Goal: Task Accomplishment & Management: Manage account settings

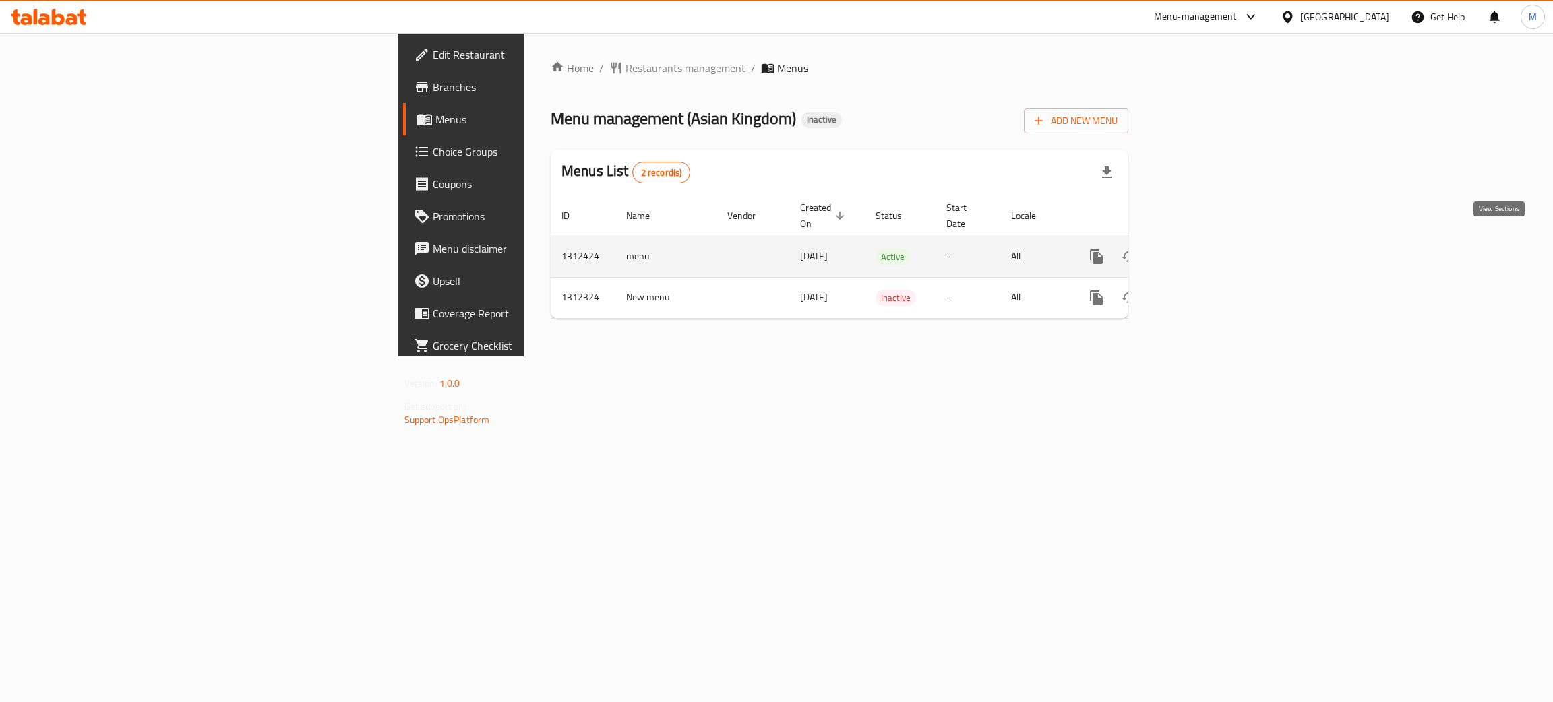
click at [1202, 249] on icon "enhanced table" at bounding box center [1194, 257] width 16 height 16
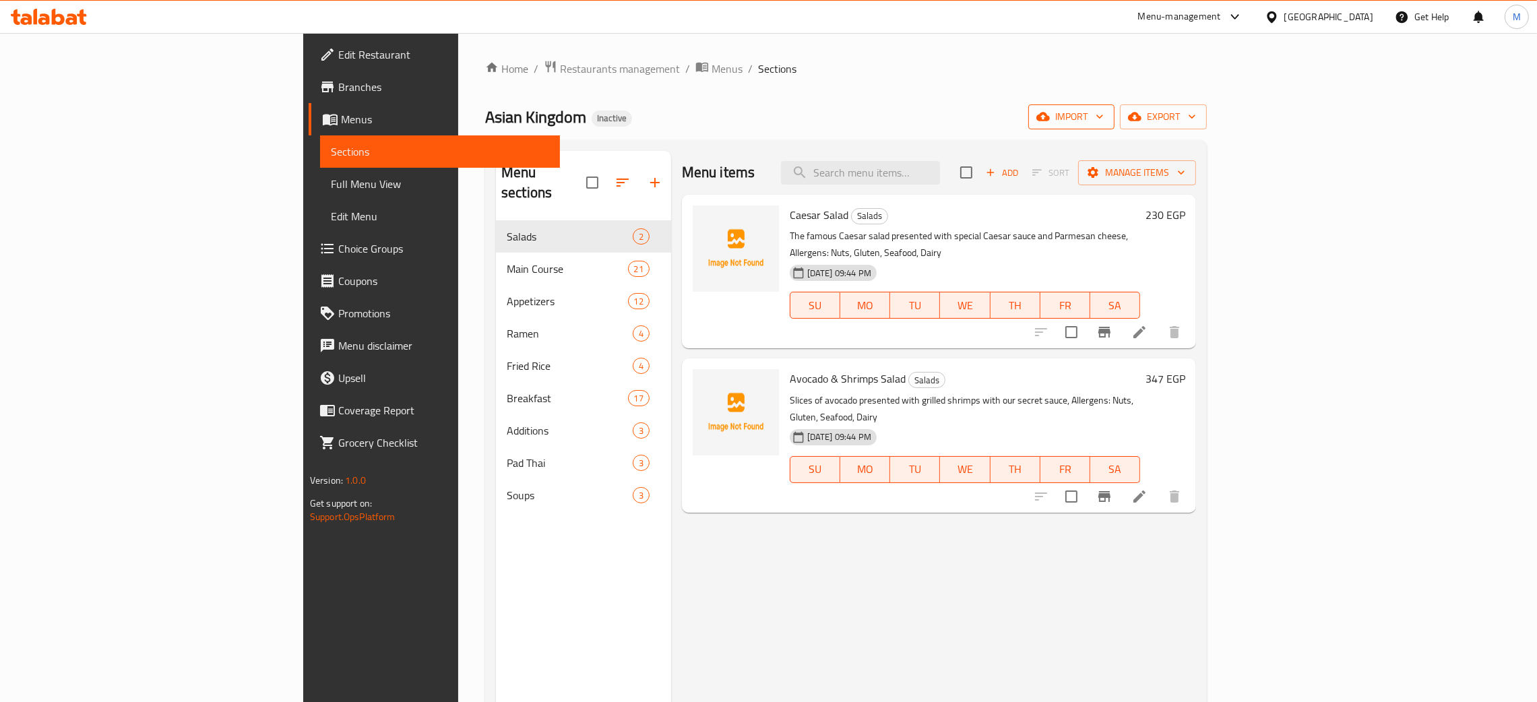
click at [1104, 115] on span "import" at bounding box center [1071, 117] width 65 height 17
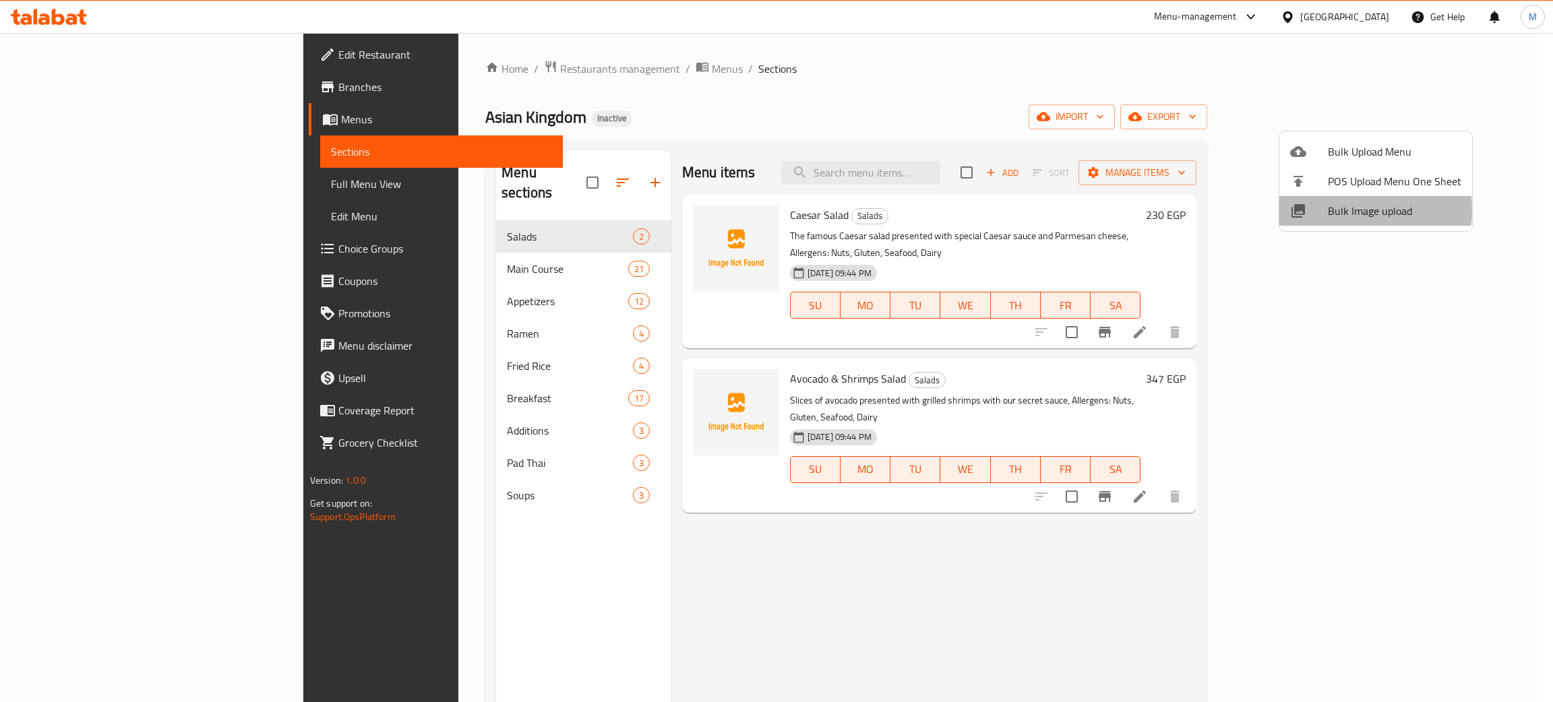
click at [1348, 210] on span "Bulk Image upload" at bounding box center [1394, 211] width 133 height 16
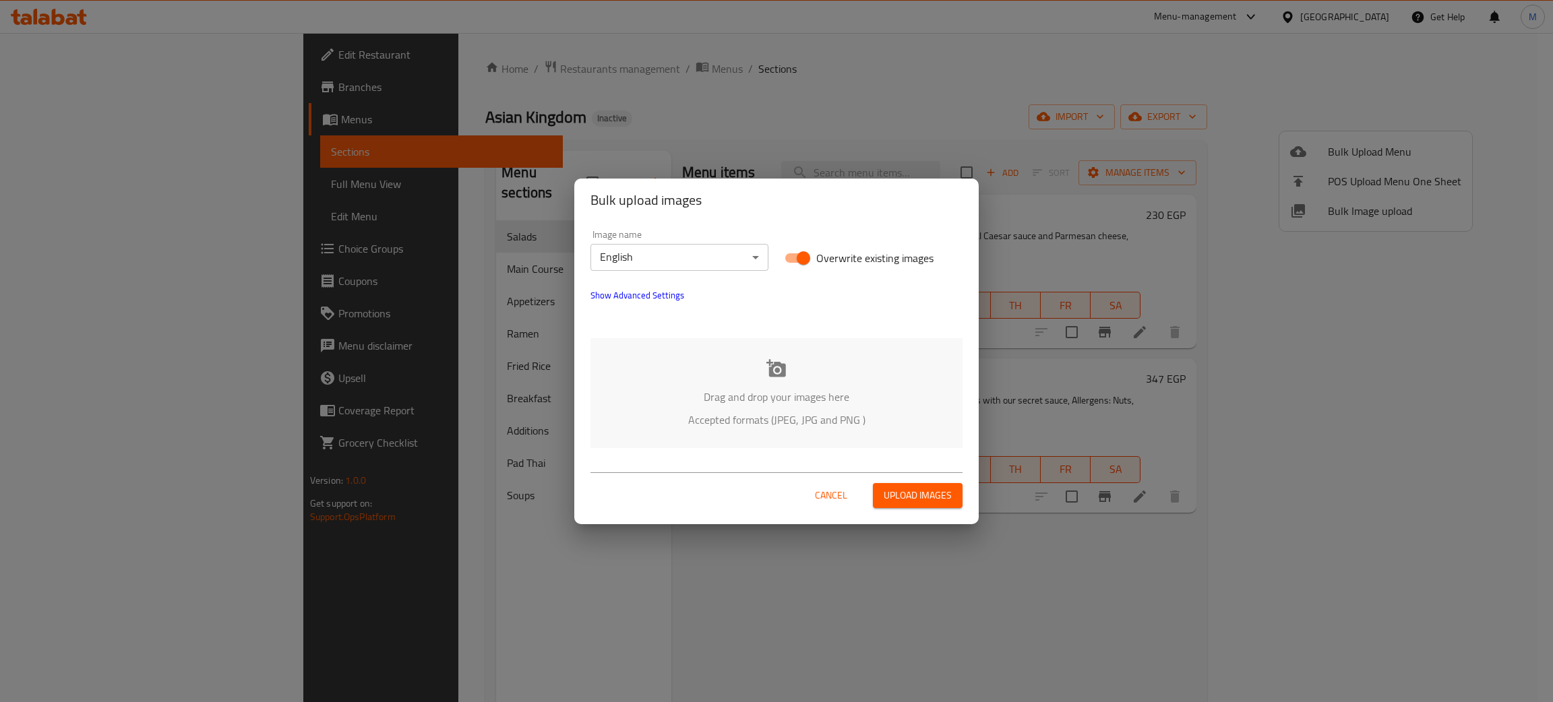
click at [764, 378] on div "Drag and drop your images here Accepted formats (JPEG, JPG and PNG )" at bounding box center [776, 393] width 372 height 110
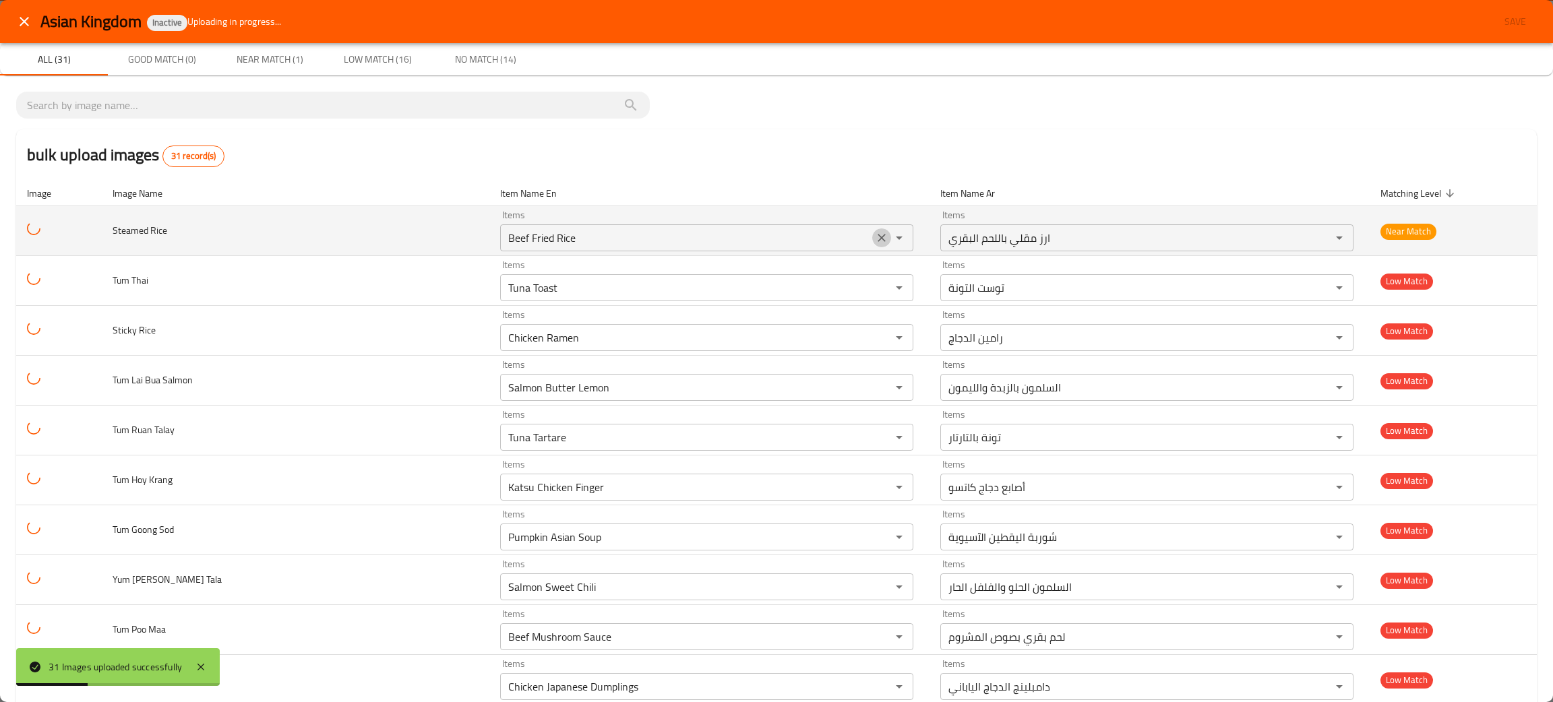
click at [875, 241] on icon "Clear" at bounding box center [881, 237] width 13 height 13
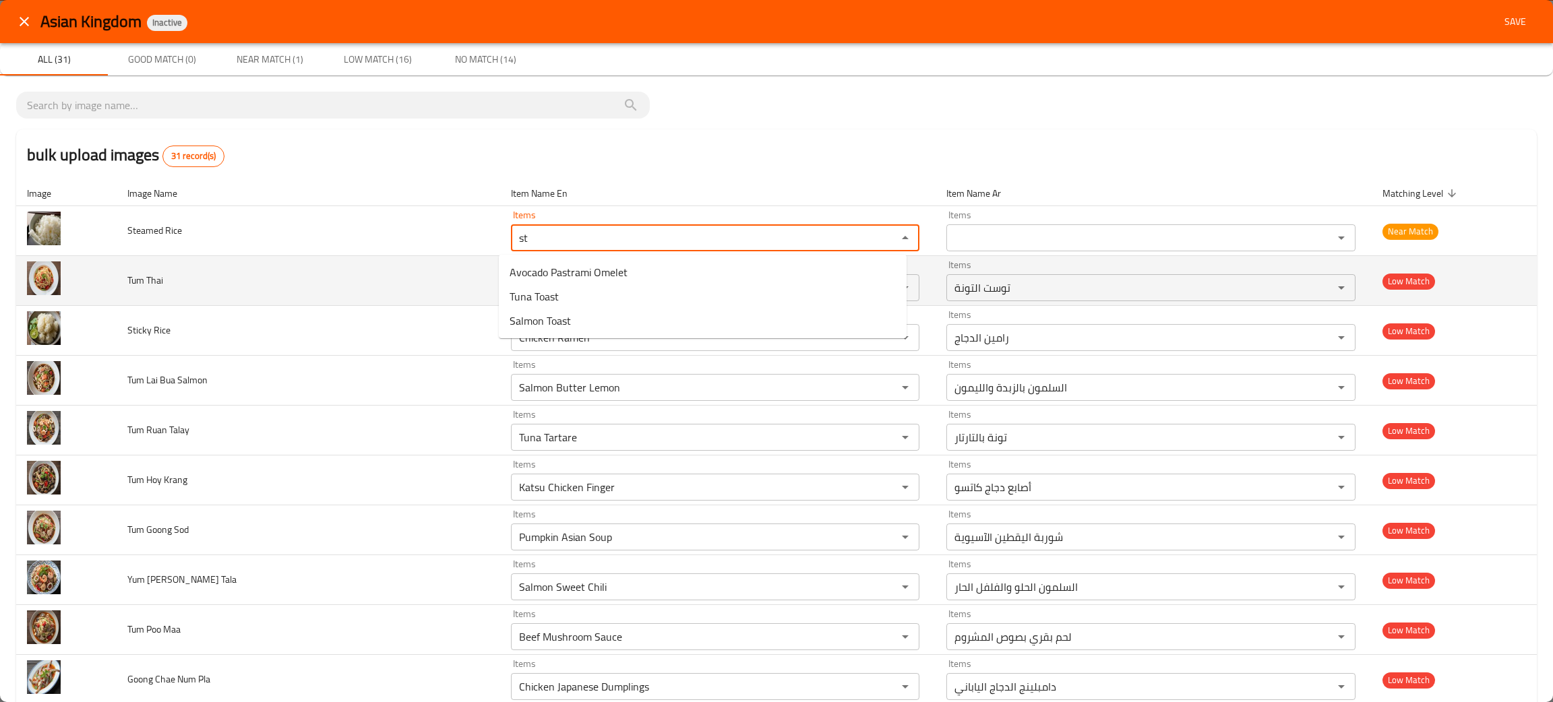
type Rice "st"
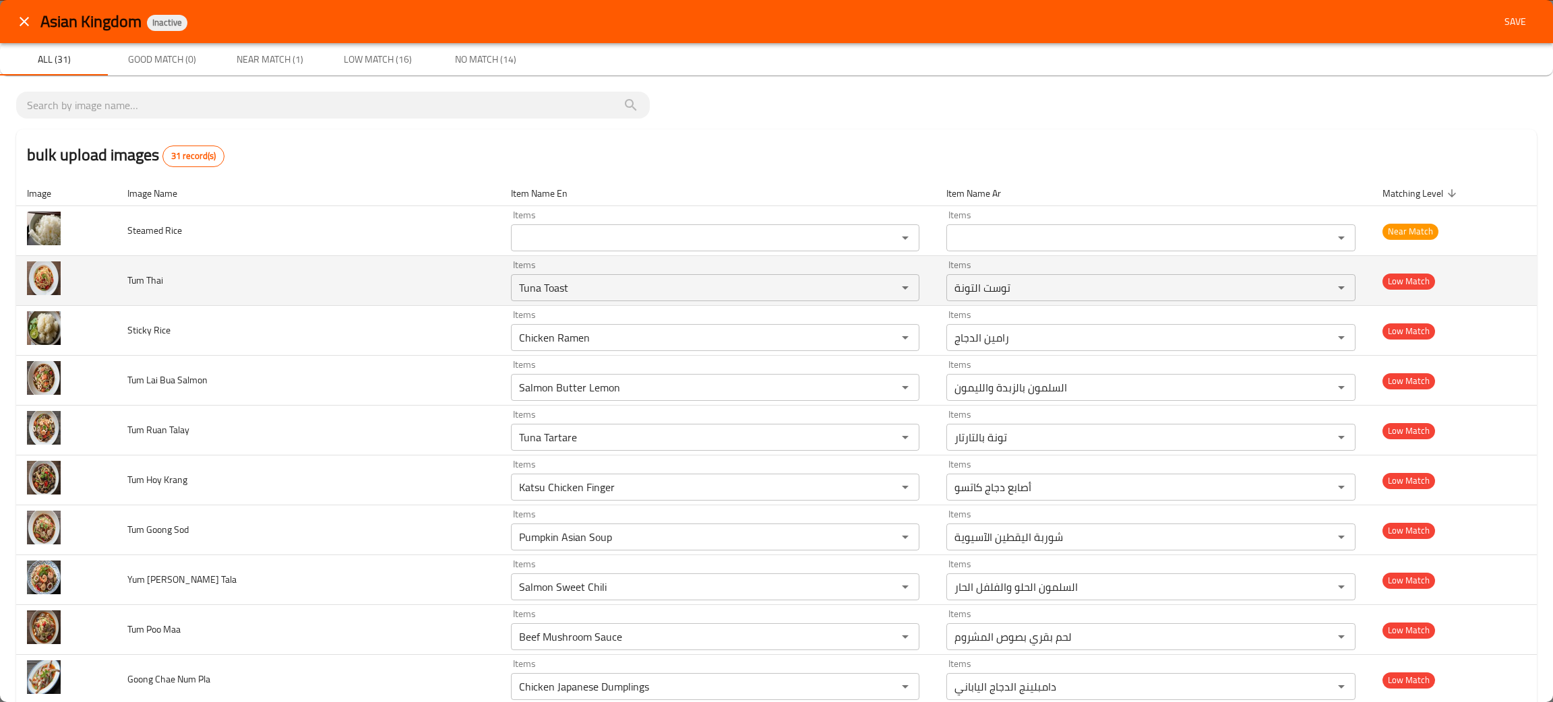
click at [375, 286] on td "Tum Thai" at bounding box center [308, 281] width 383 height 50
click at [881, 285] on icon "Clear" at bounding box center [887, 287] width 13 height 13
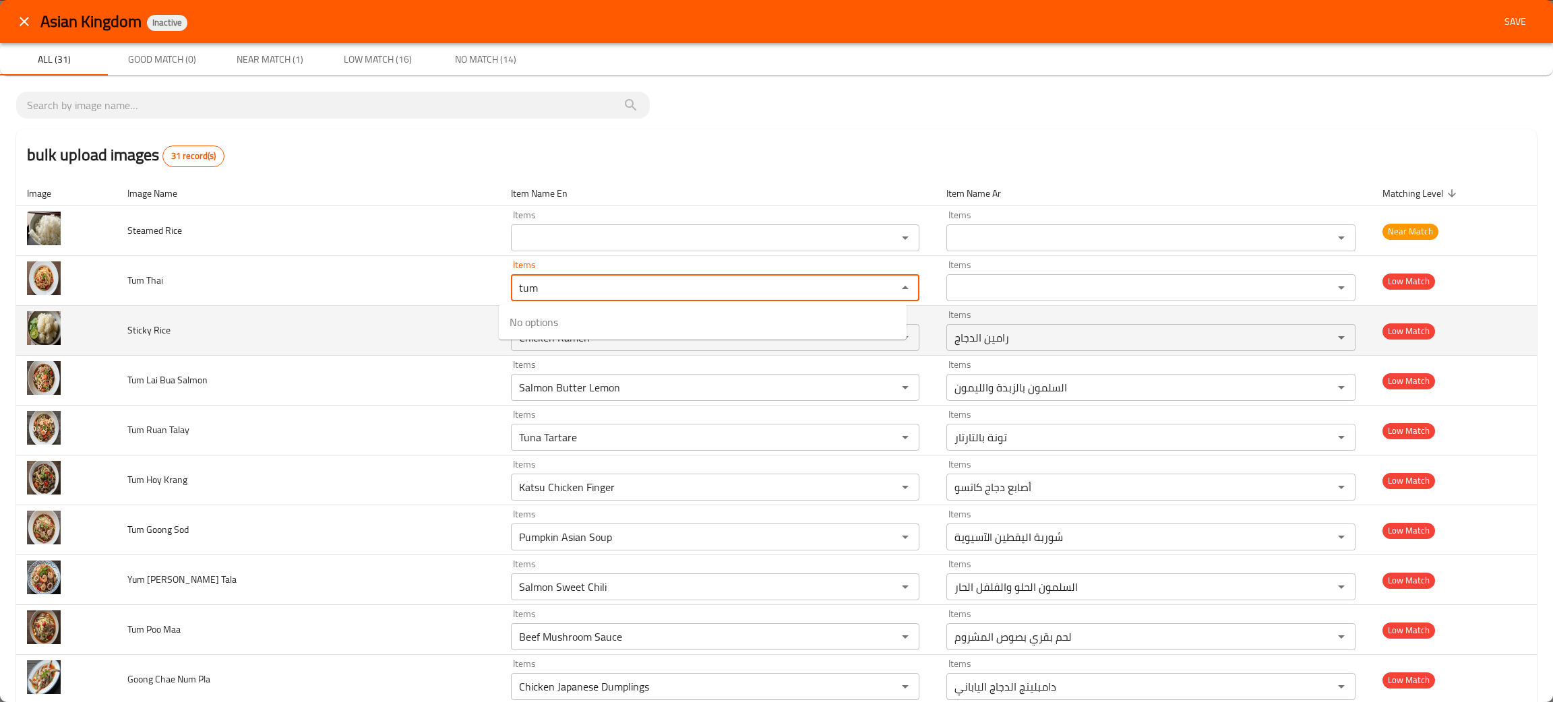
type Thai "tum"
click at [337, 351] on td "Sticky Rice" at bounding box center [308, 331] width 383 height 50
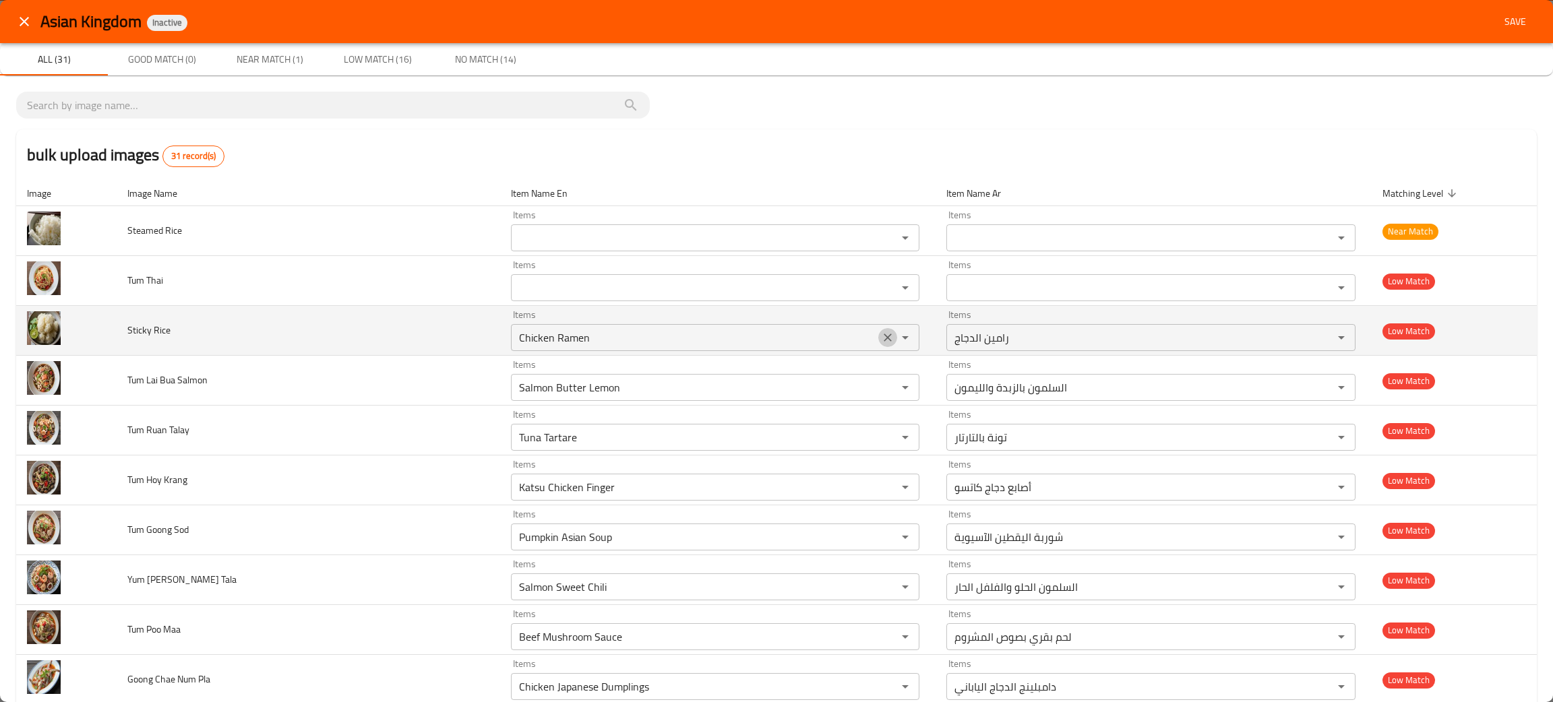
click at [881, 333] on icon "Clear" at bounding box center [887, 337] width 13 height 13
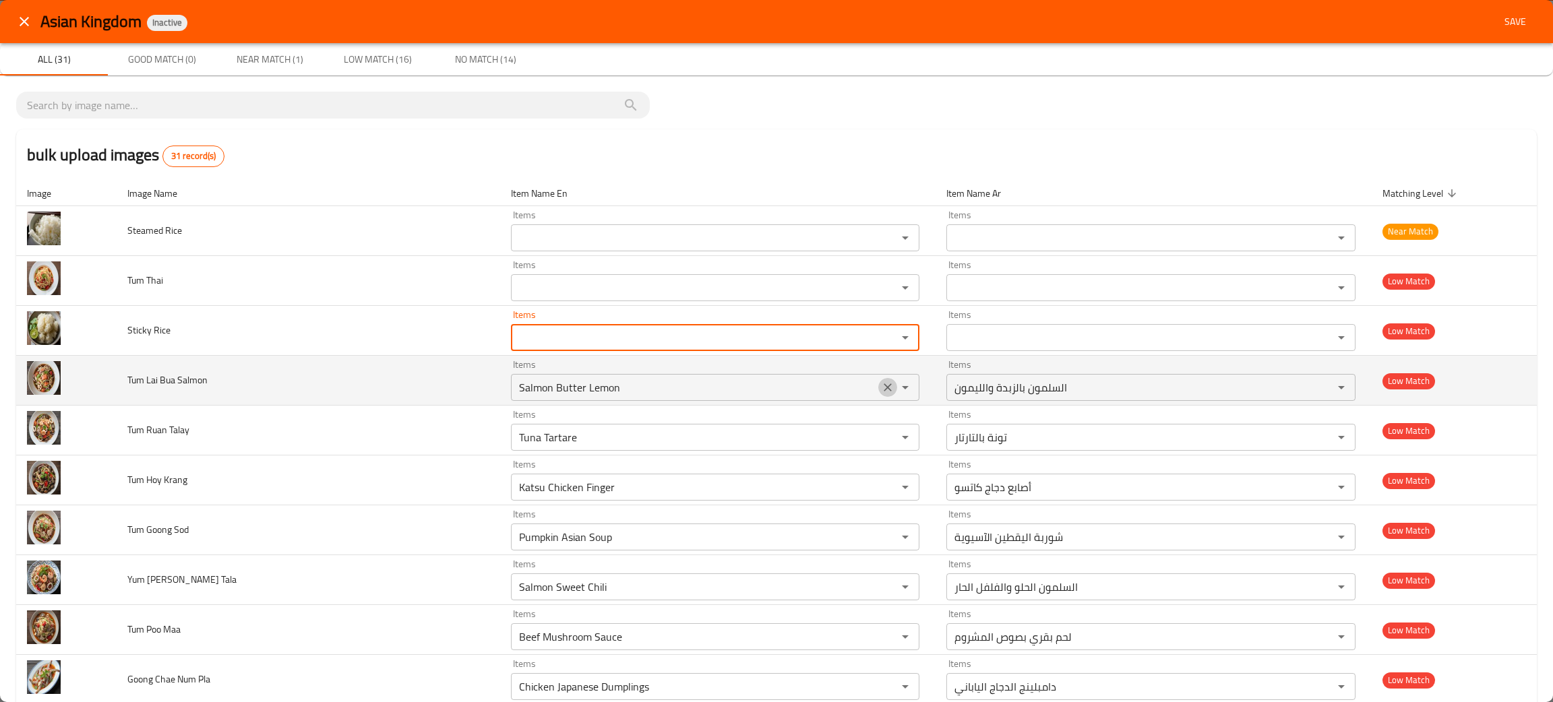
click at [881, 383] on icon "Clear" at bounding box center [887, 387] width 13 height 13
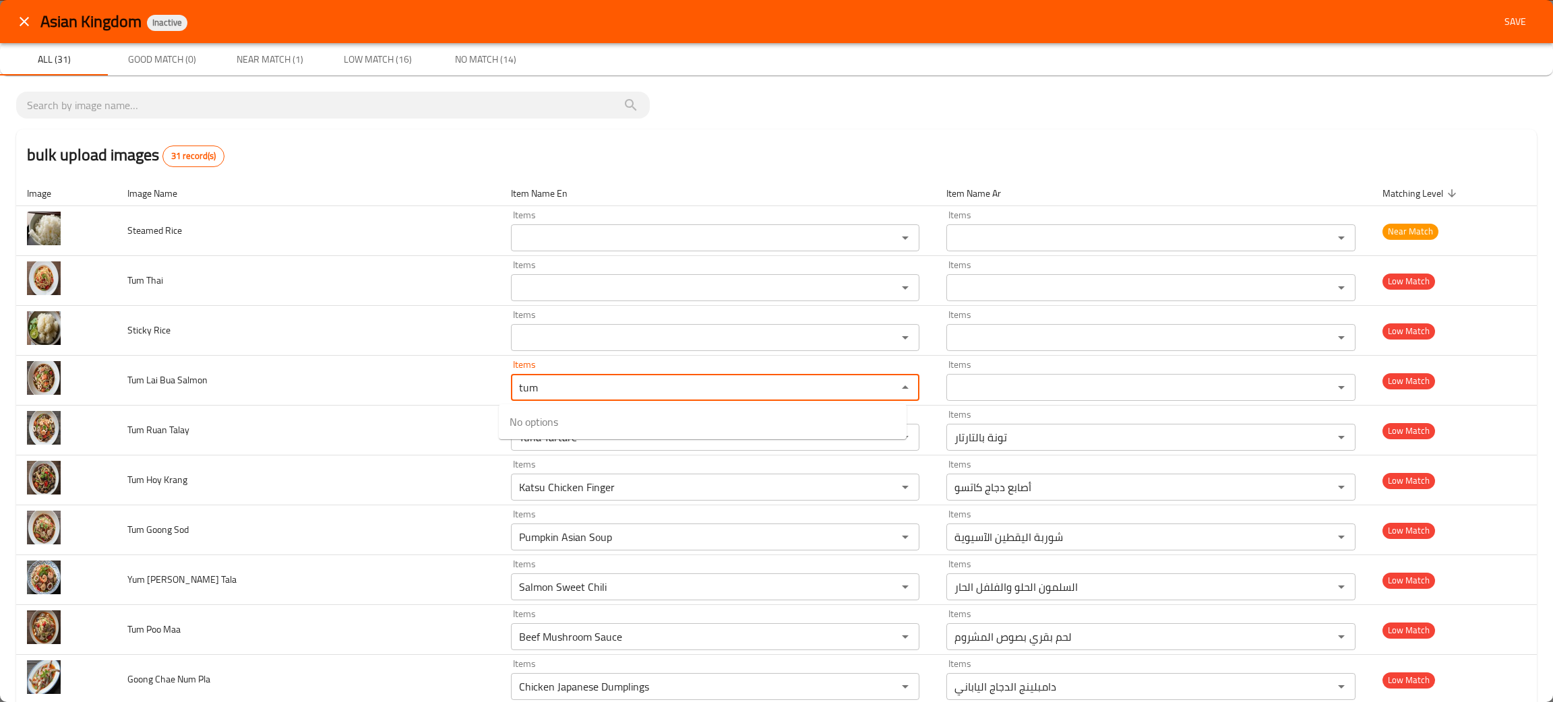
type Salmon "tum"
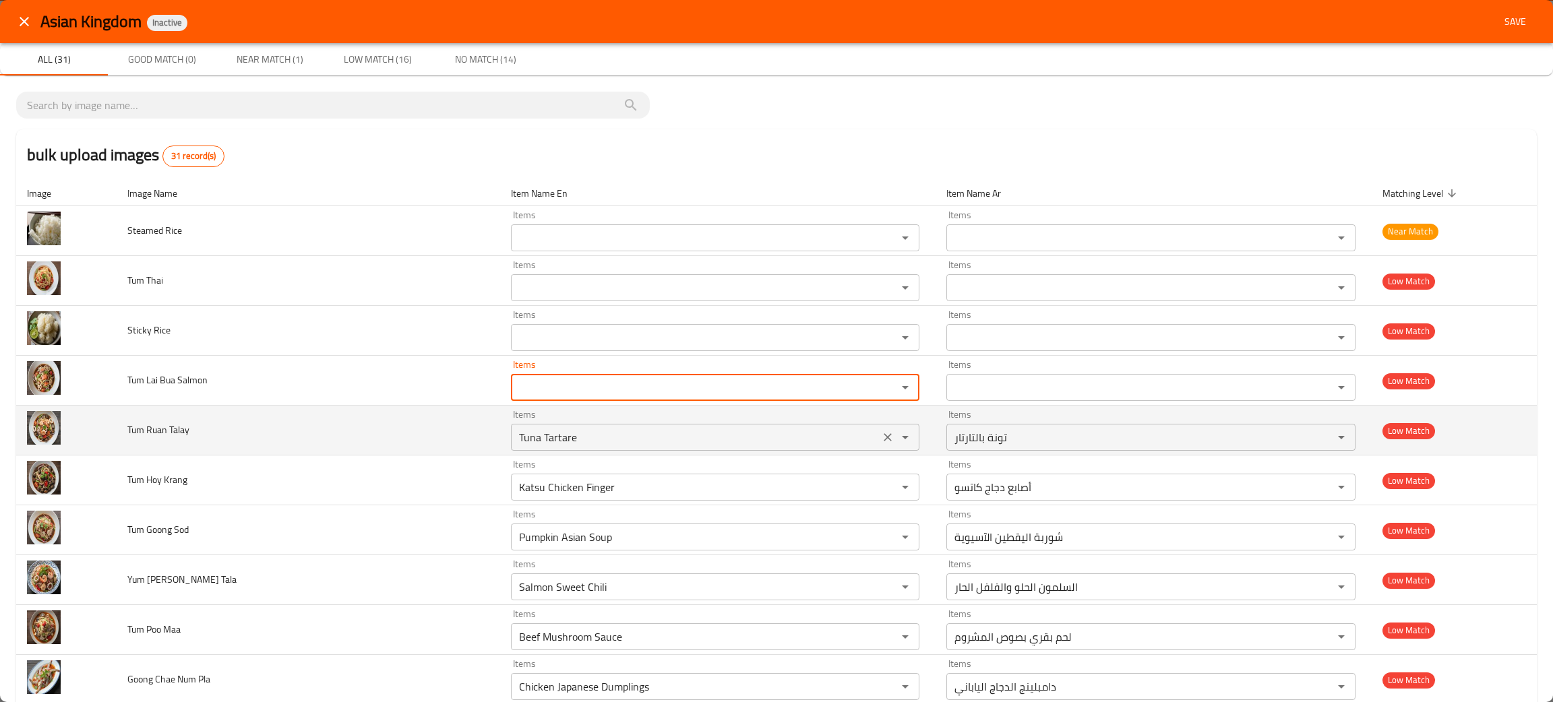
click at [881, 437] on icon "Clear" at bounding box center [887, 437] width 13 height 13
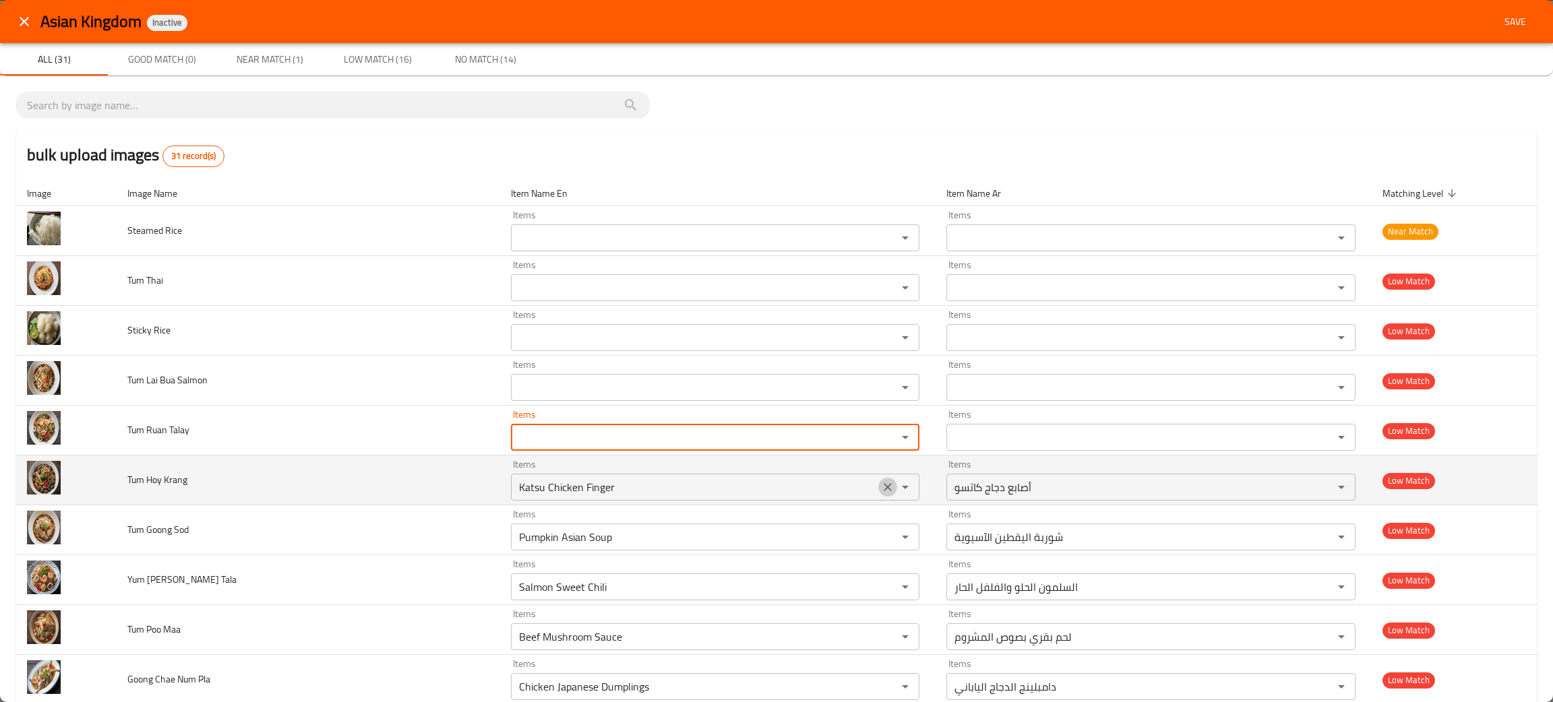
click at [881, 484] on icon "Clear" at bounding box center [887, 487] width 13 height 13
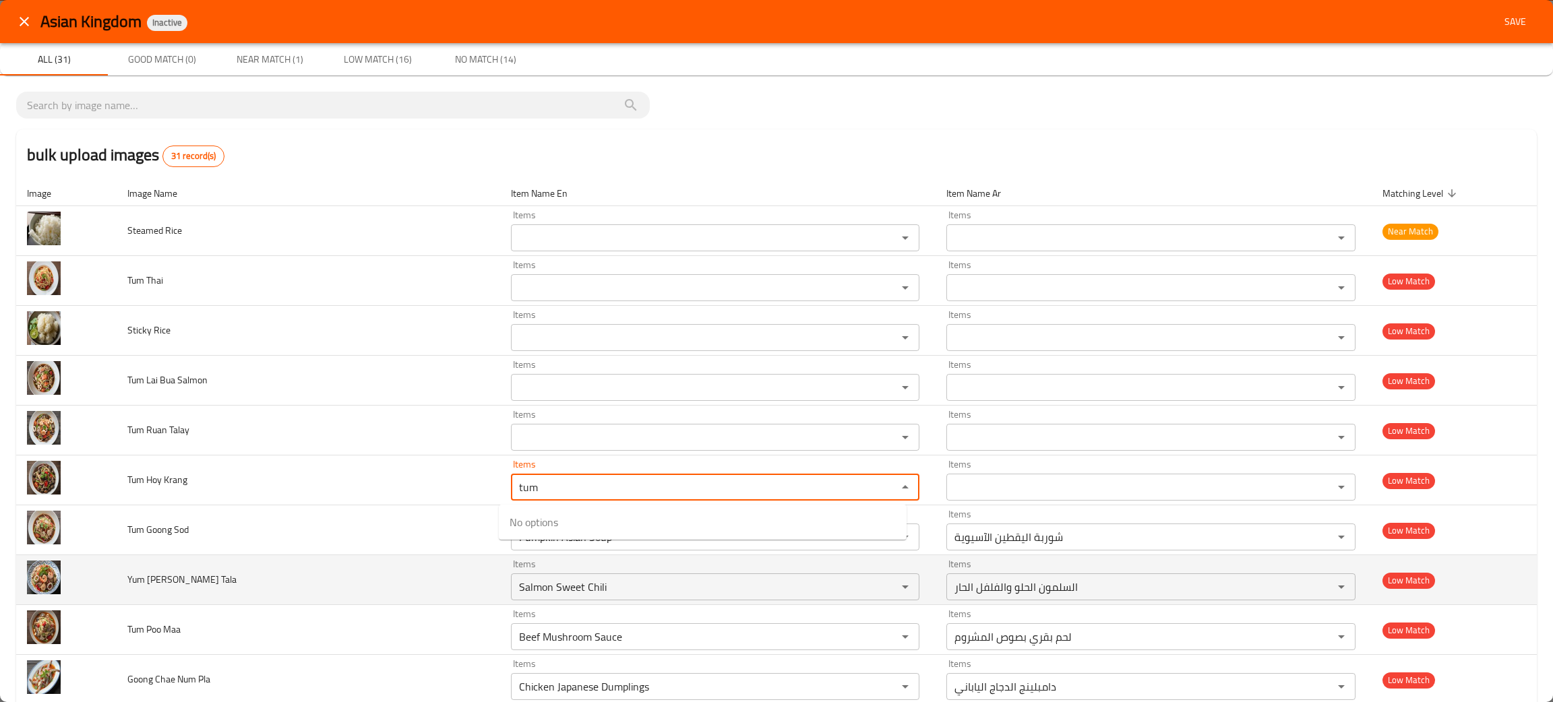
type Krang "tum"
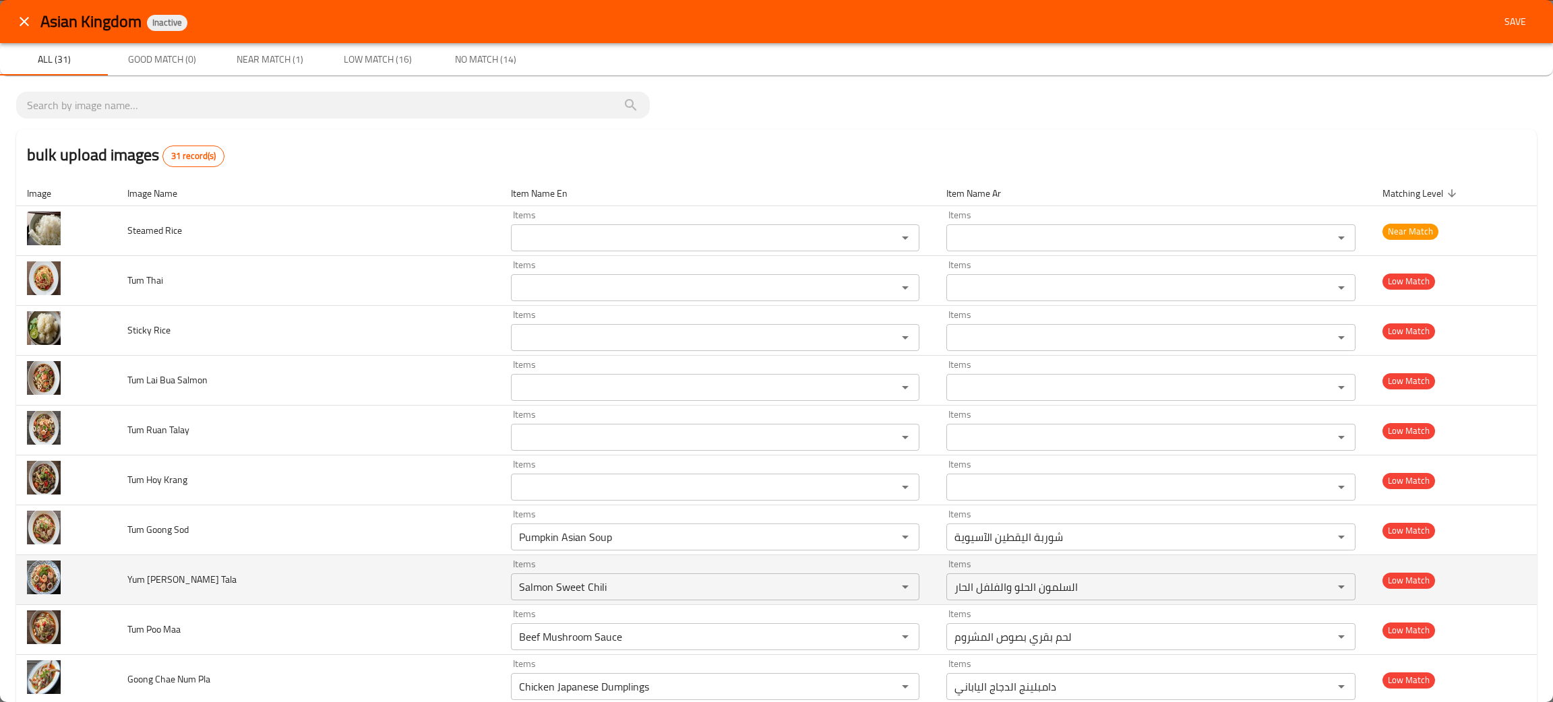
click at [365, 601] on td "Yum Woon Sen Tala" at bounding box center [308, 580] width 383 height 50
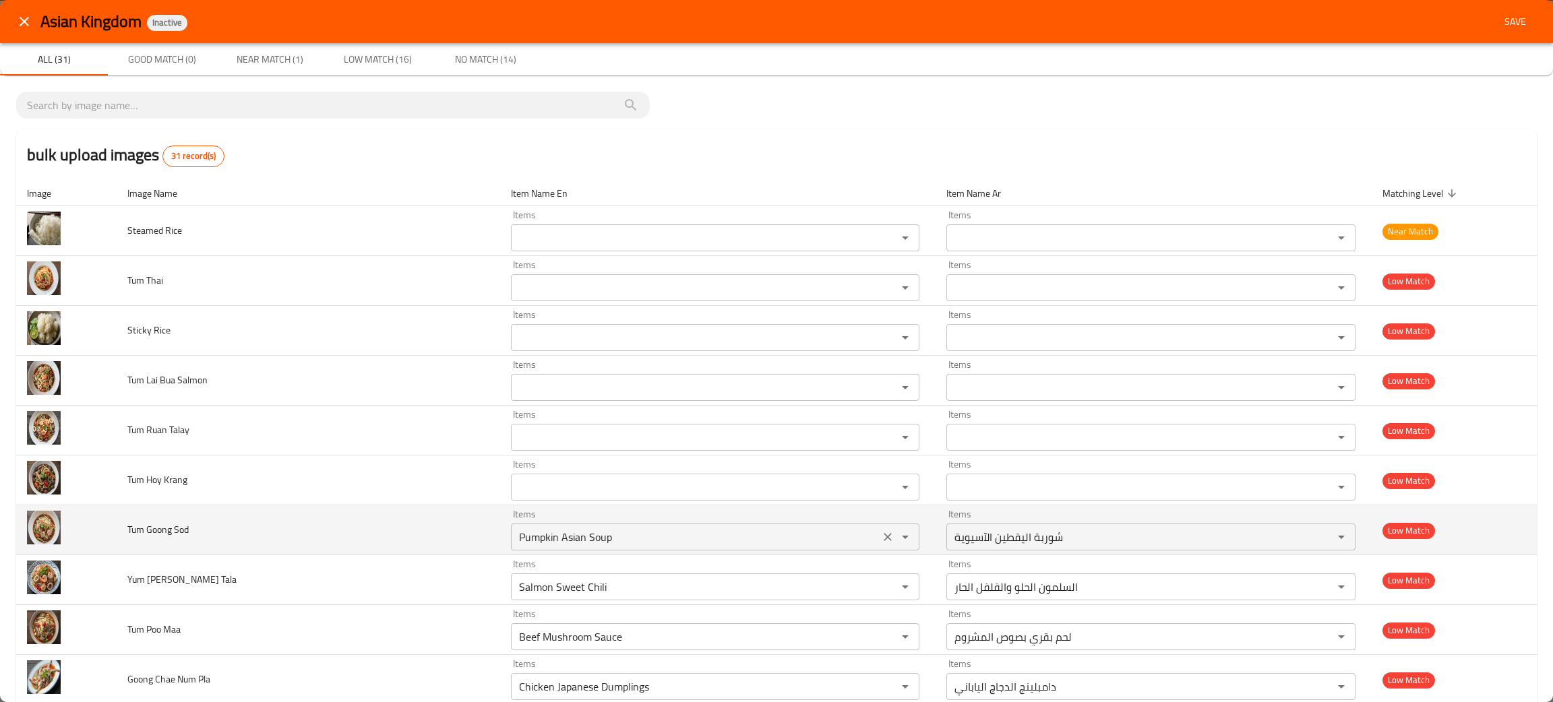
click at [884, 539] on icon "Clear" at bounding box center [888, 537] width 8 height 8
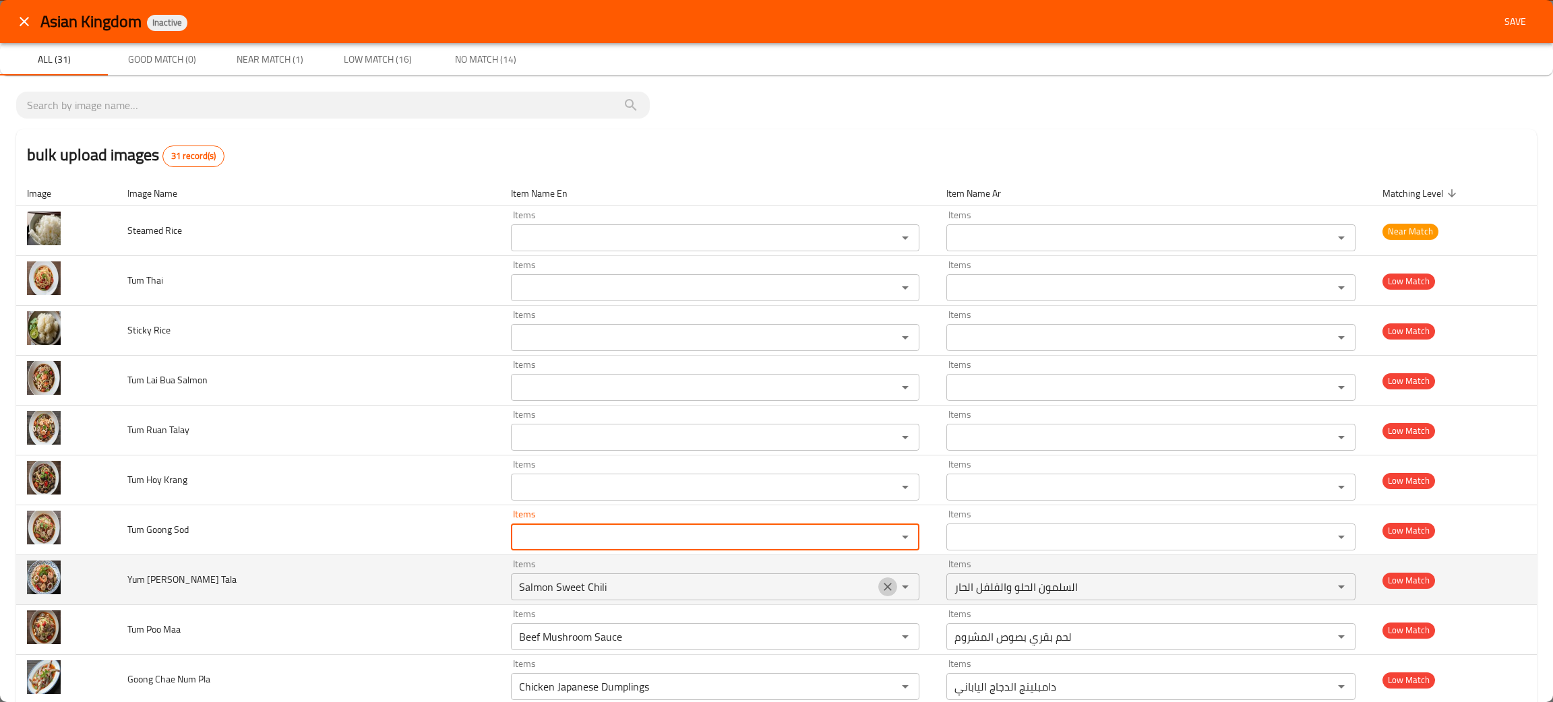
click at [881, 588] on icon "Clear" at bounding box center [887, 586] width 13 height 13
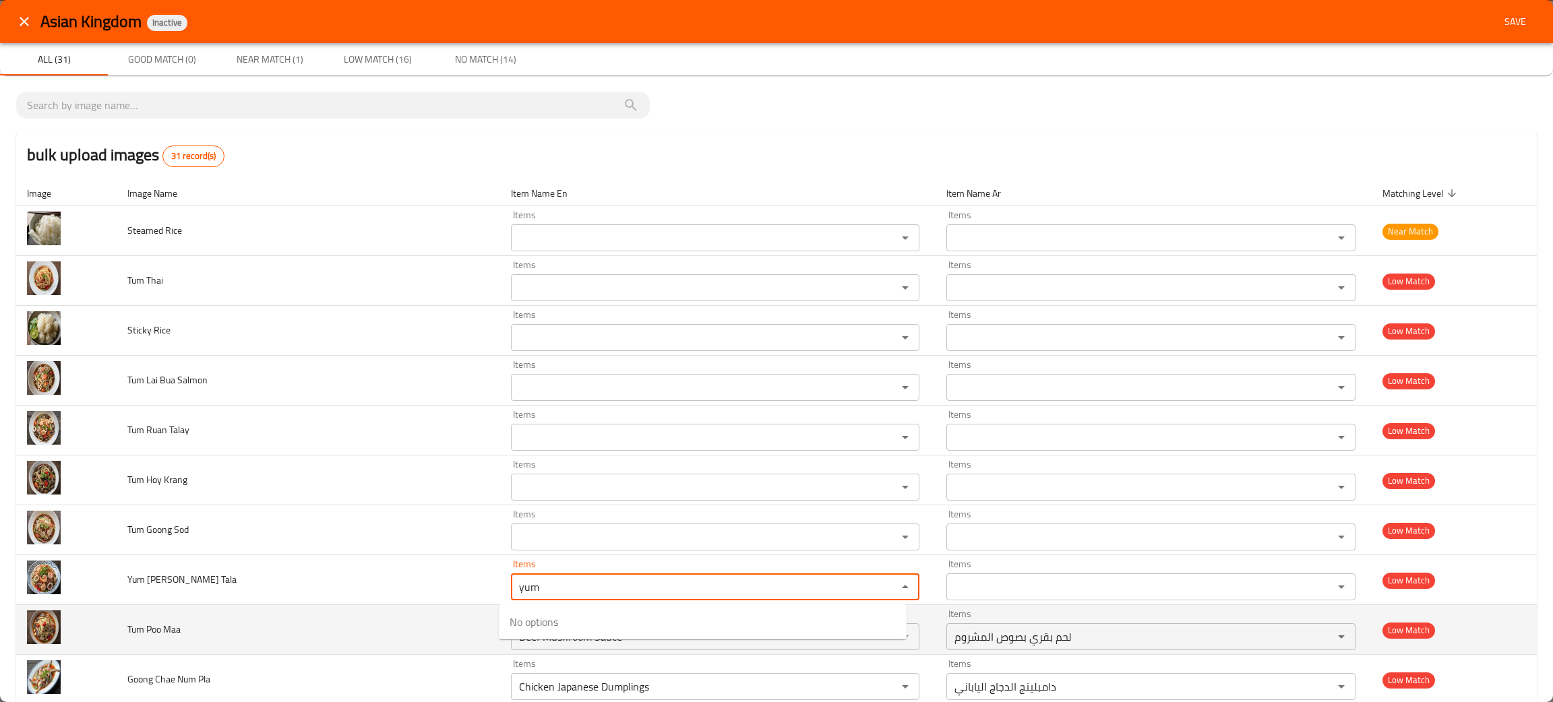
type Tala "yum"
click at [352, 642] on td "Tum Poo Maa" at bounding box center [308, 630] width 383 height 50
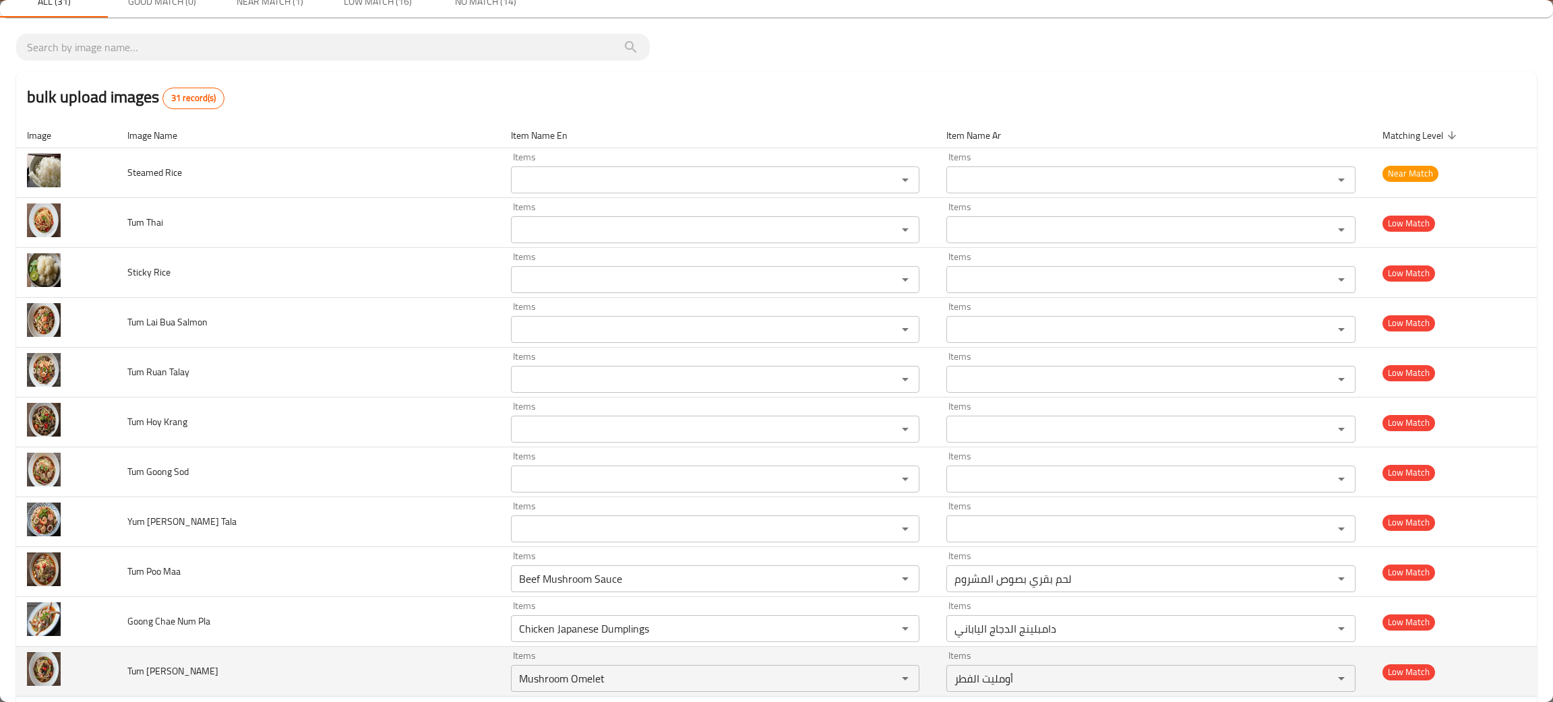
scroll to position [101, 0]
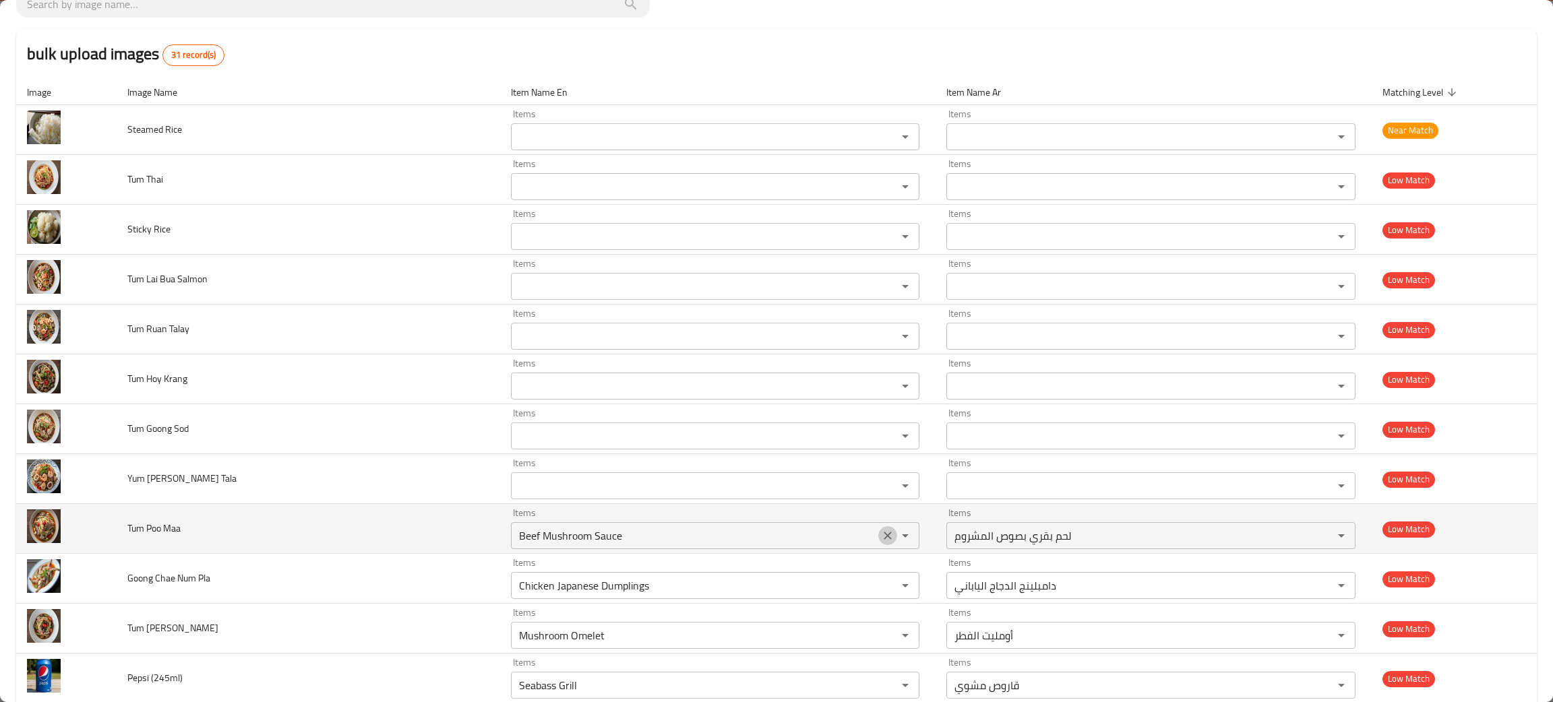
click at [881, 530] on icon "Clear" at bounding box center [887, 535] width 13 height 13
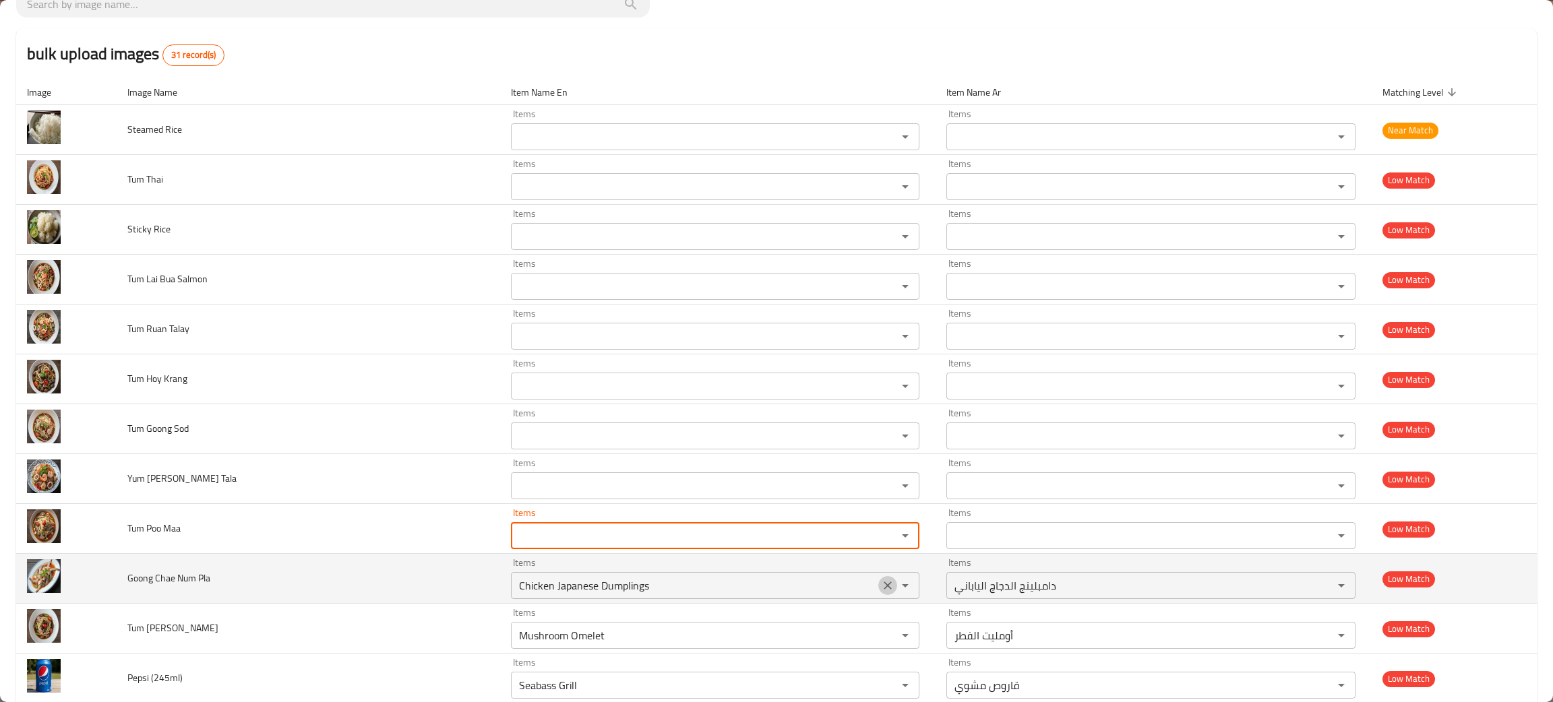
click at [881, 585] on icon "Clear" at bounding box center [887, 585] width 13 height 13
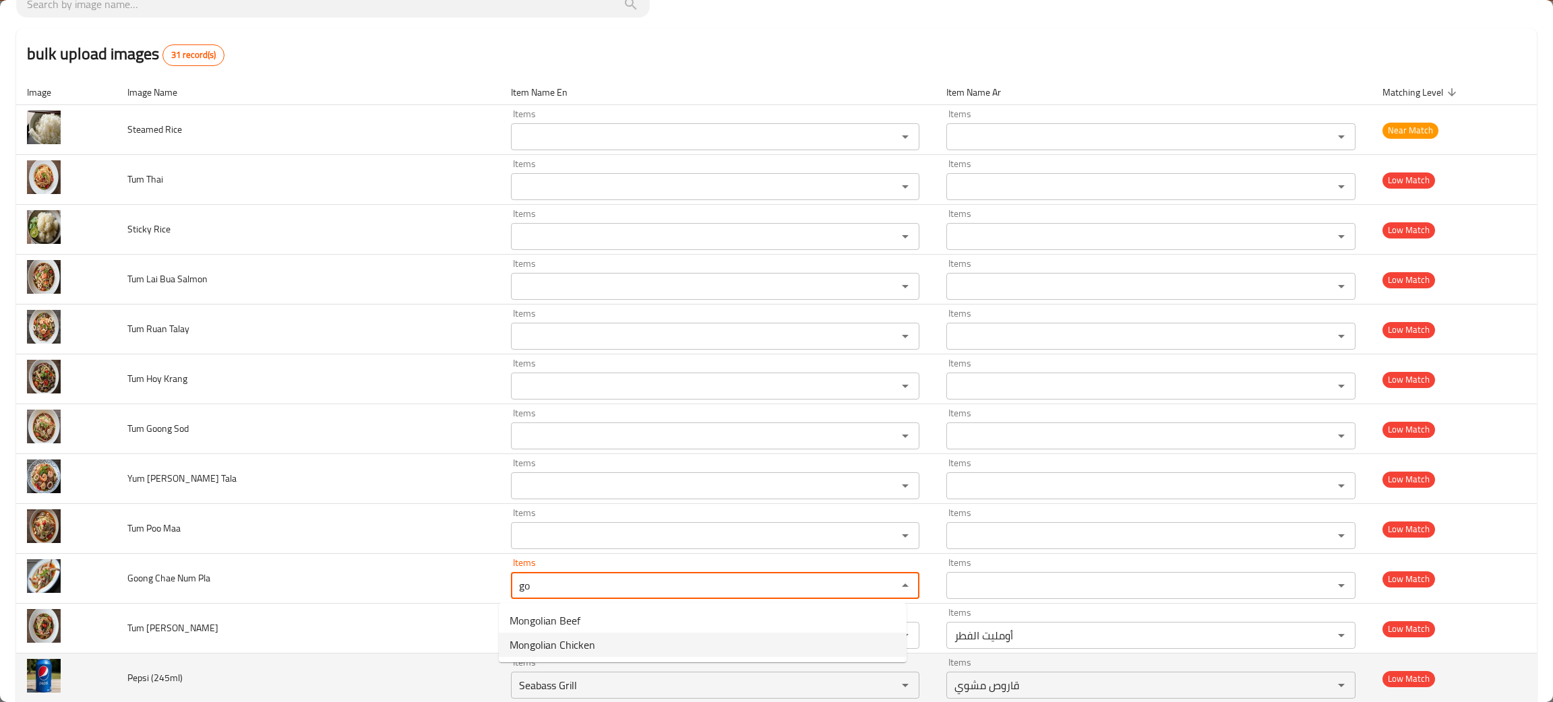
type Pla "go"
click at [265, 660] on td "Pepsi (245ml)" at bounding box center [308, 679] width 383 height 50
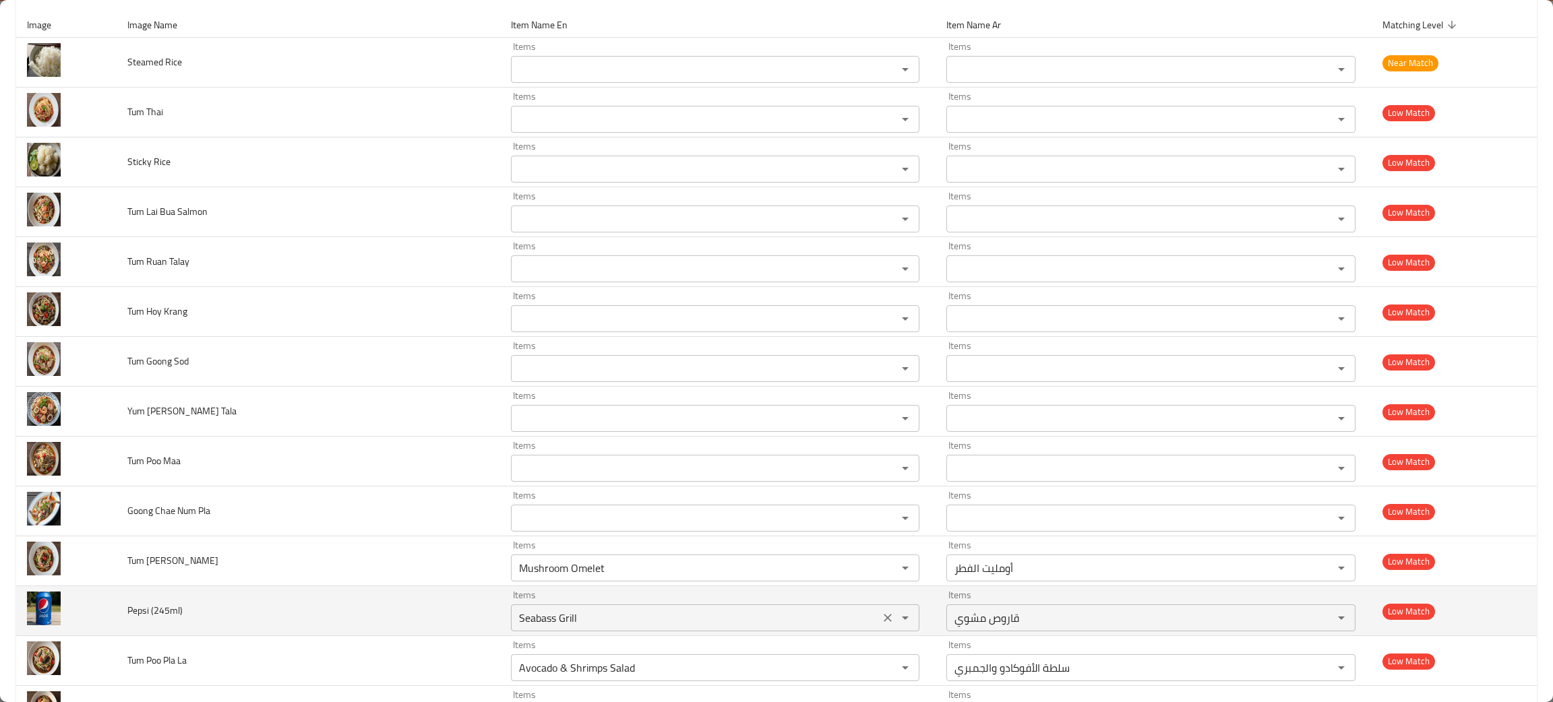
scroll to position [202, 0]
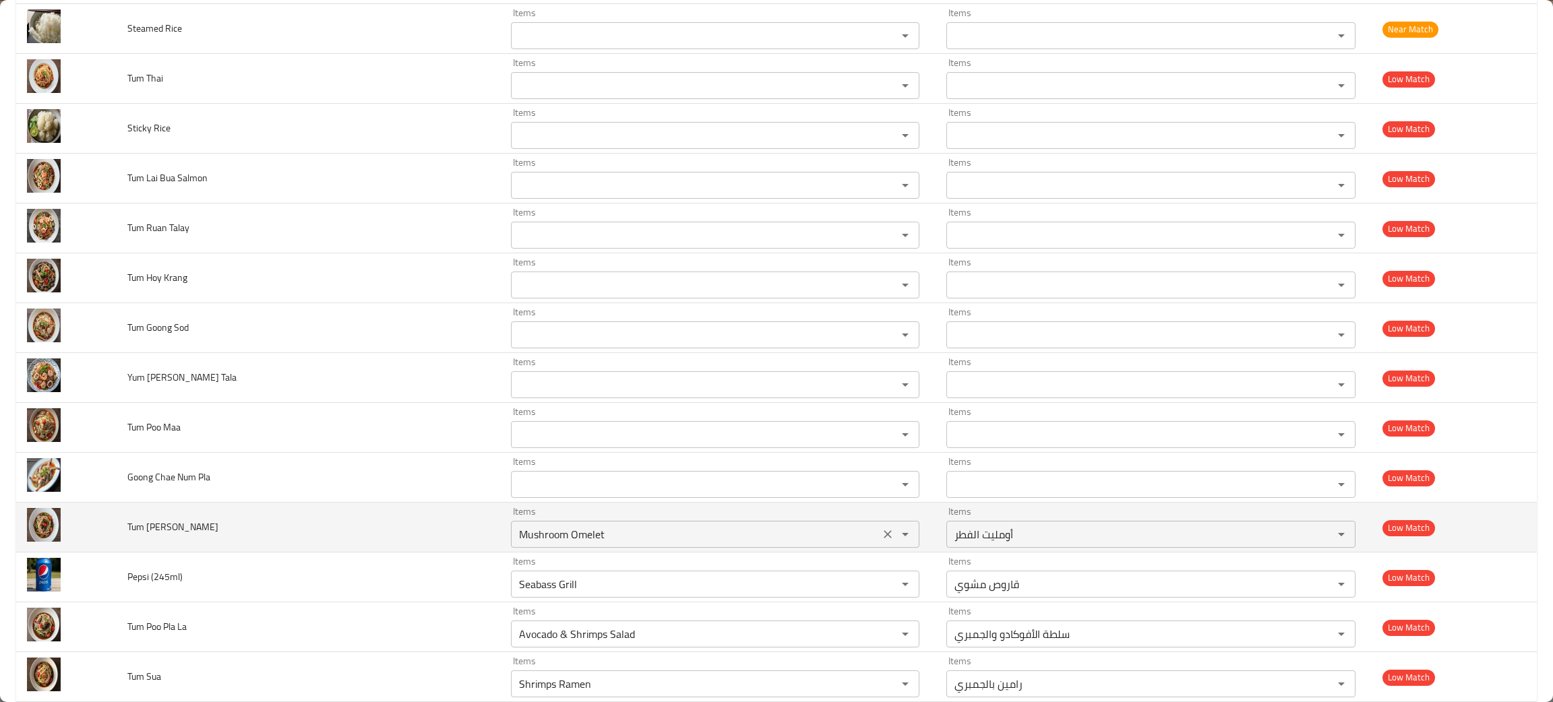
click at [881, 530] on icon "Clear" at bounding box center [887, 534] width 13 height 13
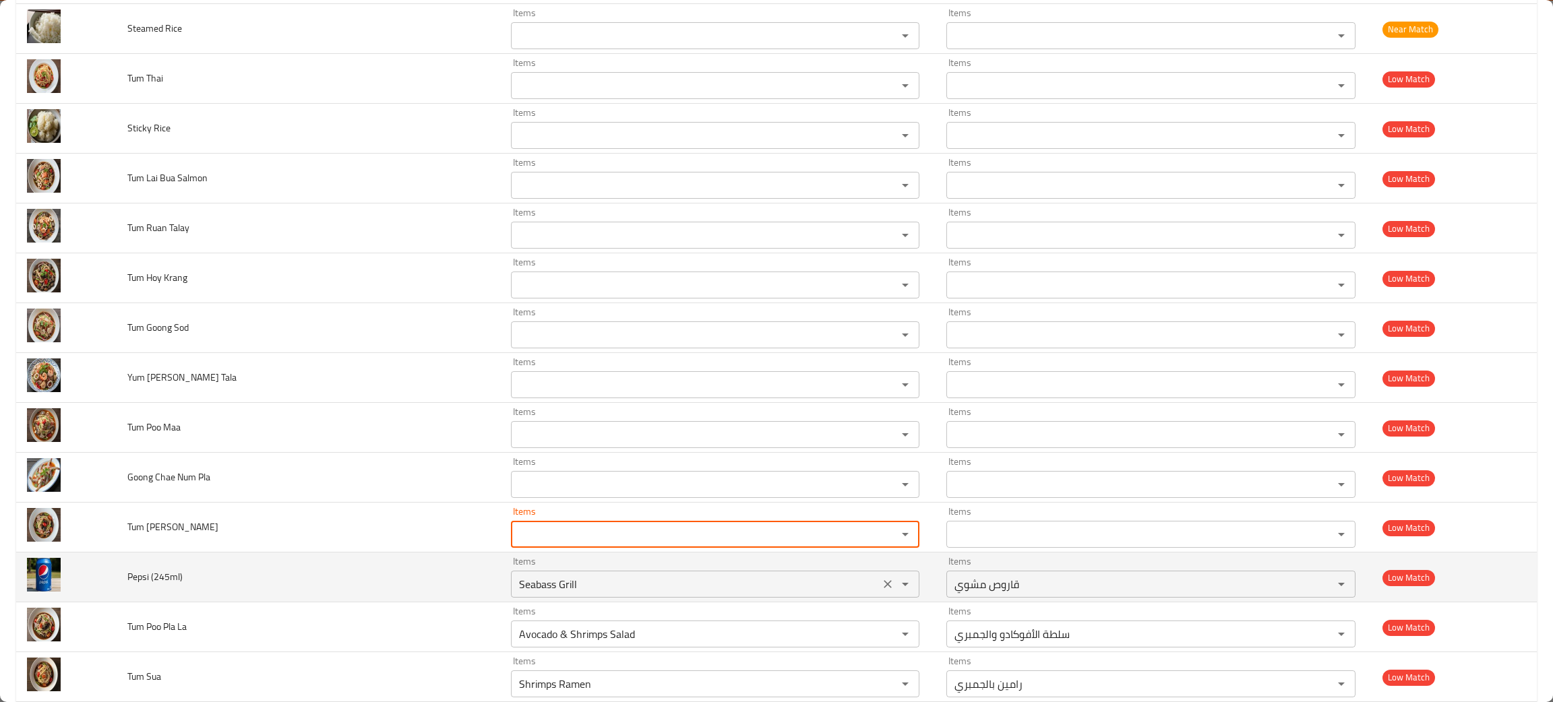
click at [864, 585] on div "Seabass Grill Items" at bounding box center [715, 584] width 408 height 27
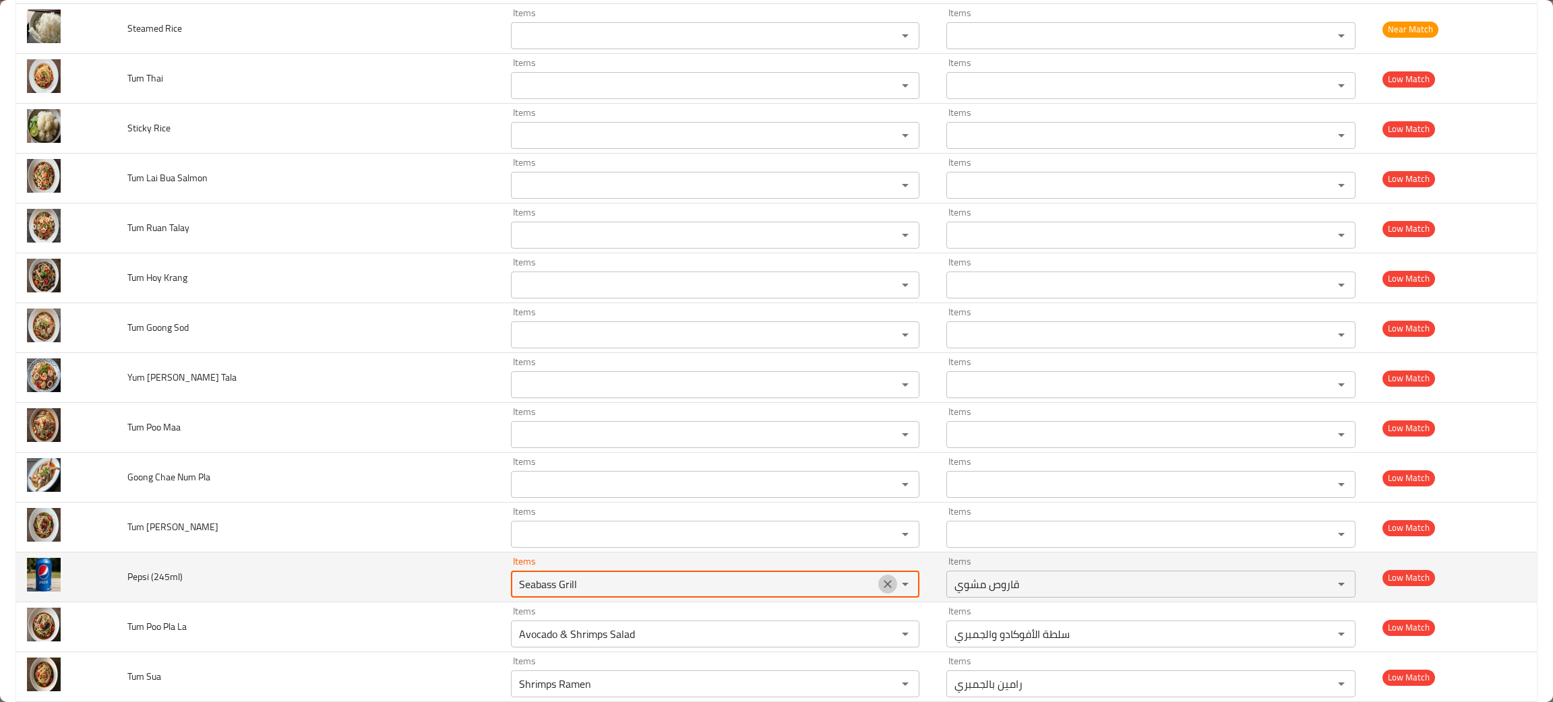
click at [881, 585] on icon "Clear" at bounding box center [887, 584] width 13 height 13
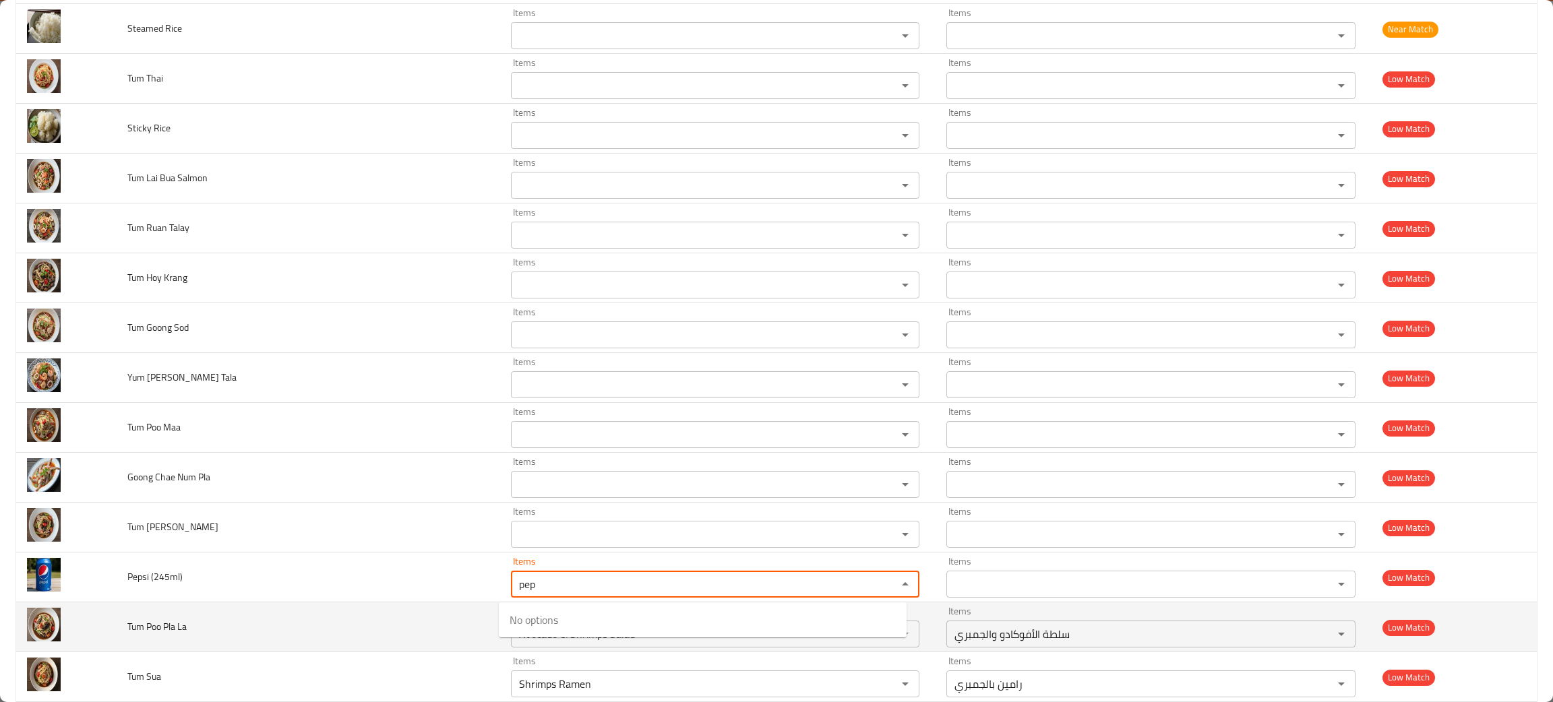
type \(245ml\) "pep"
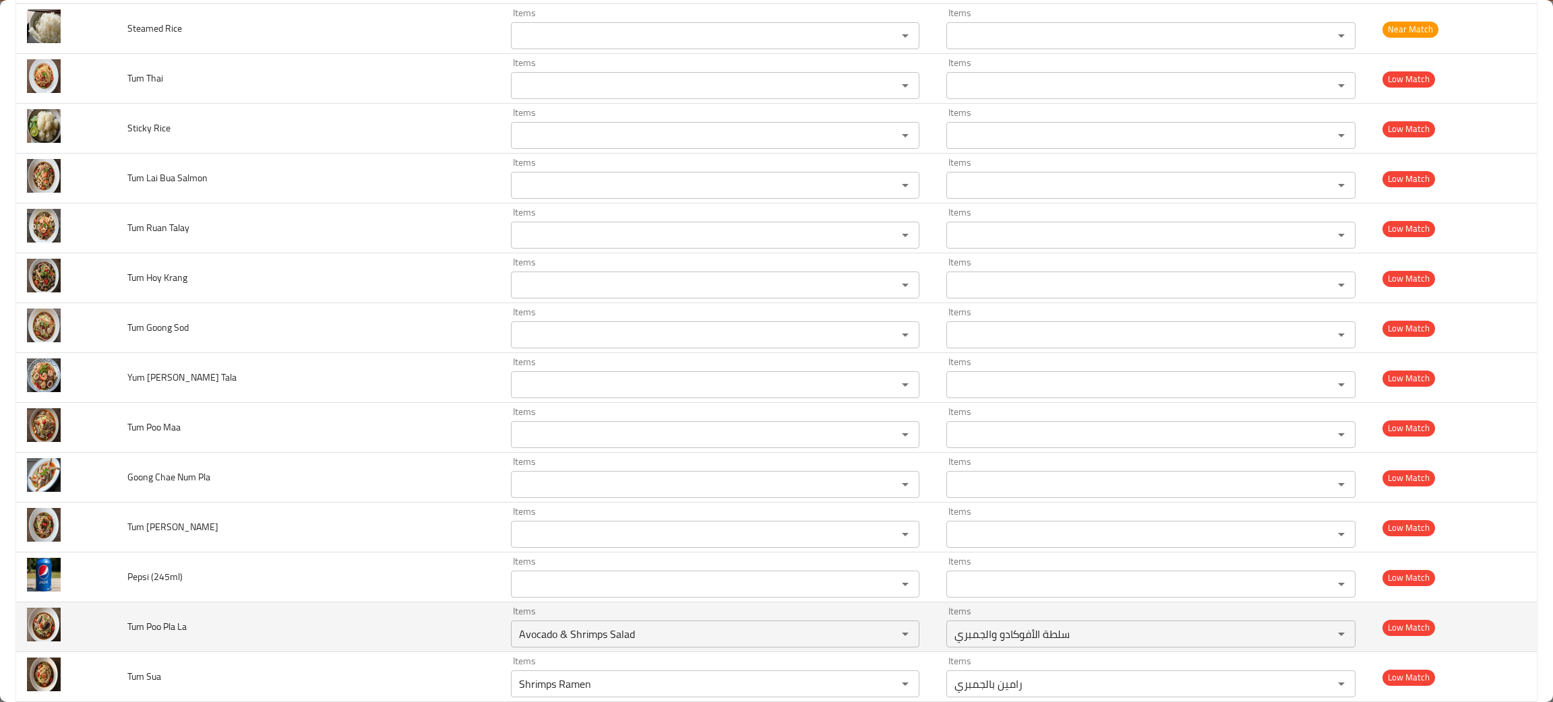
click at [395, 629] on td "Tum Poo Pla La" at bounding box center [308, 628] width 383 height 50
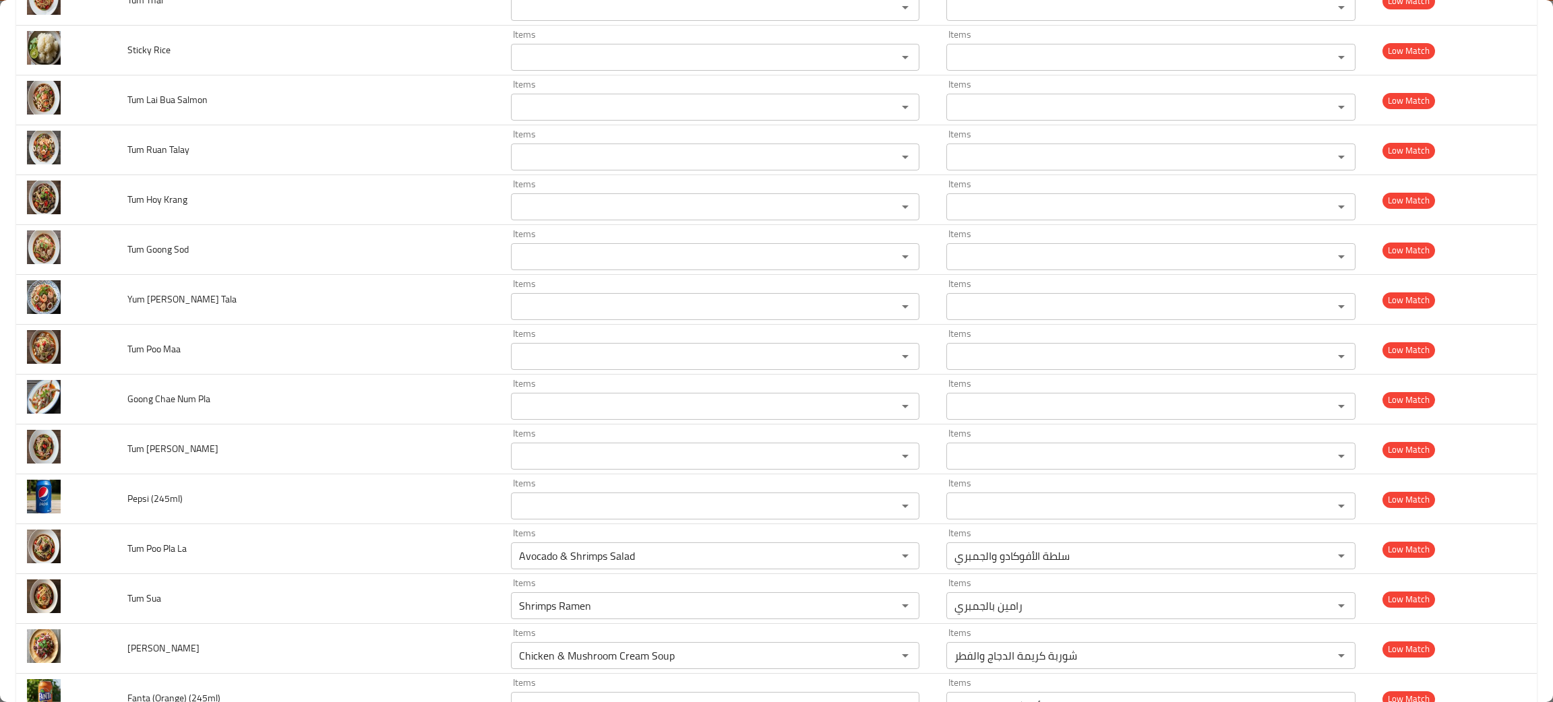
scroll to position [404, 0]
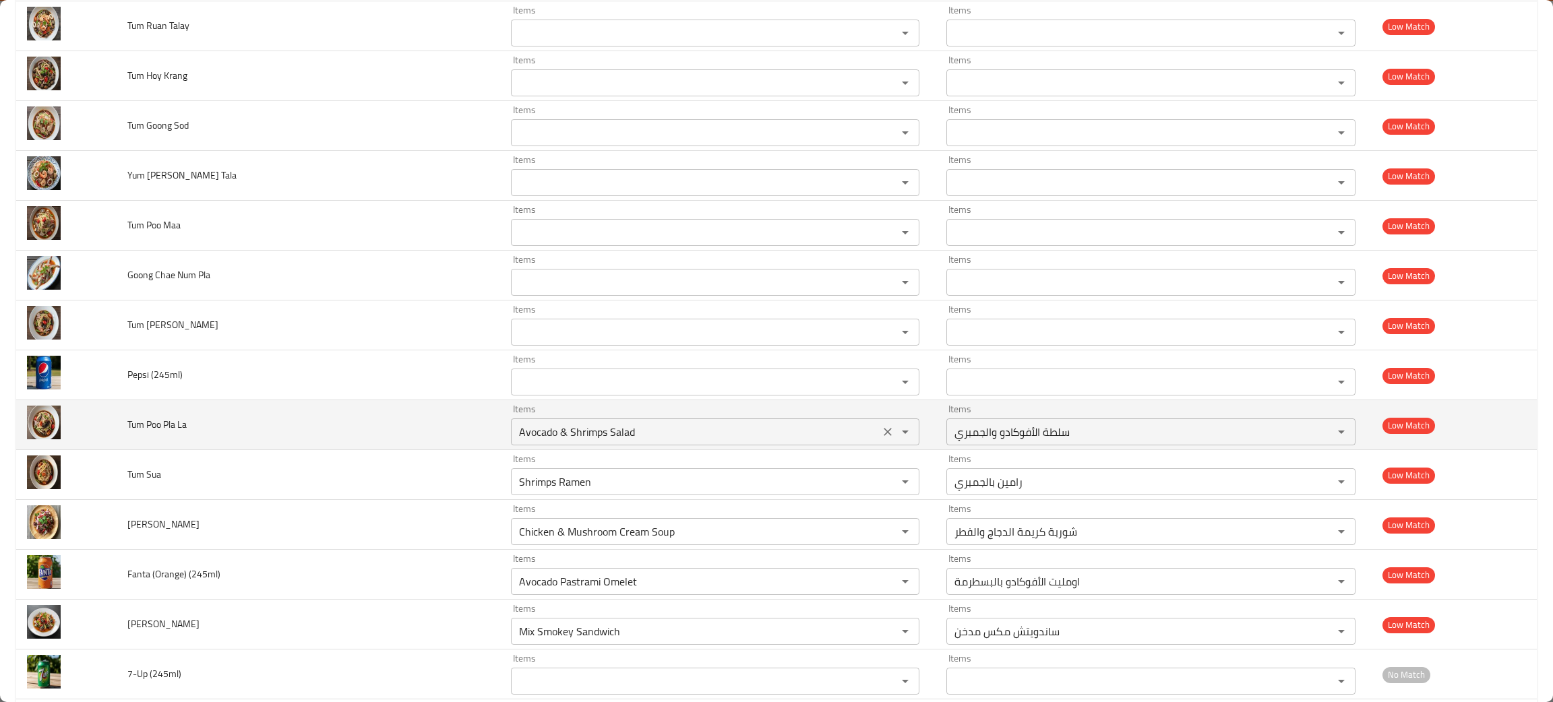
click at [881, 433] on icon "Clear" at bounding box center [887, 431] width 13 height 13
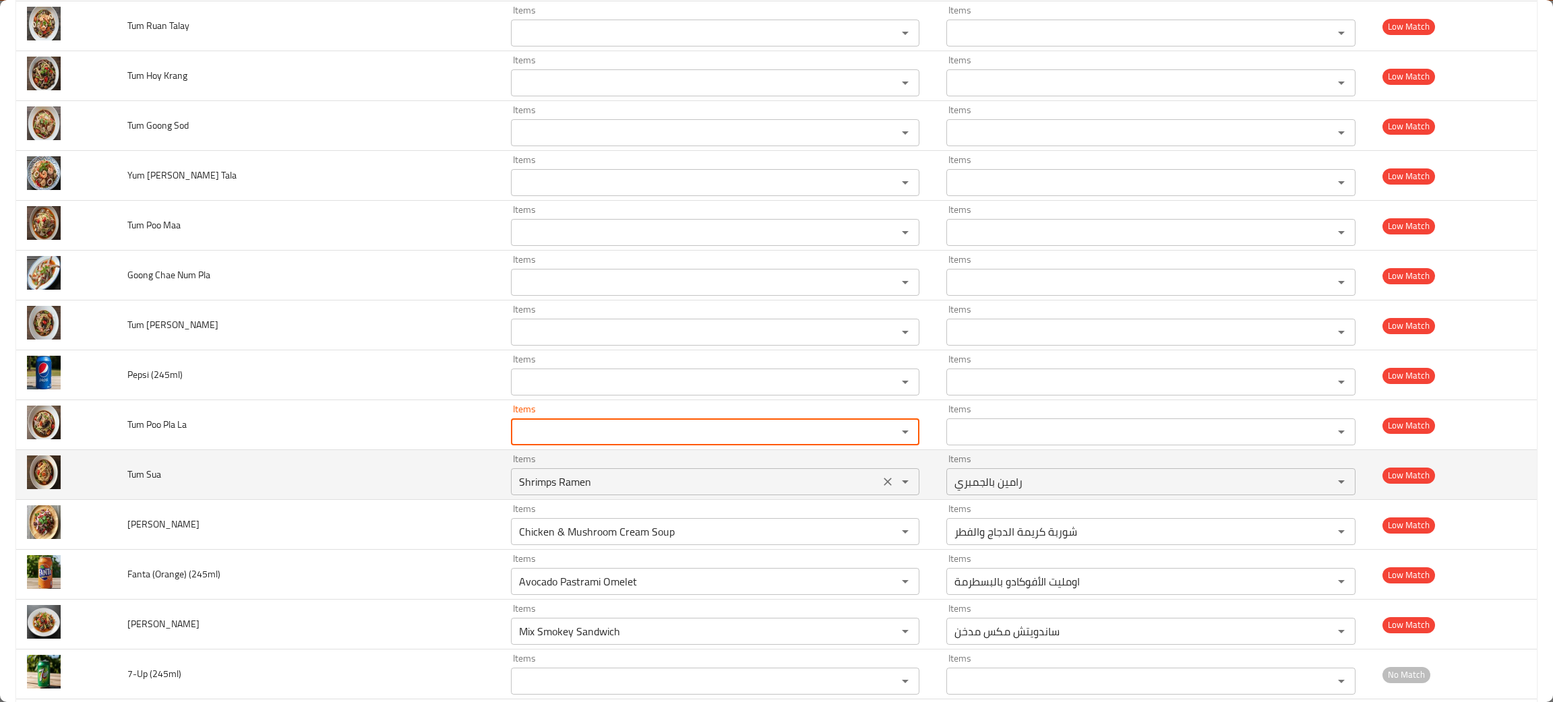
click at [881, 479] on icon "Clear" at bounding box center [887, 481] width 13 height 13
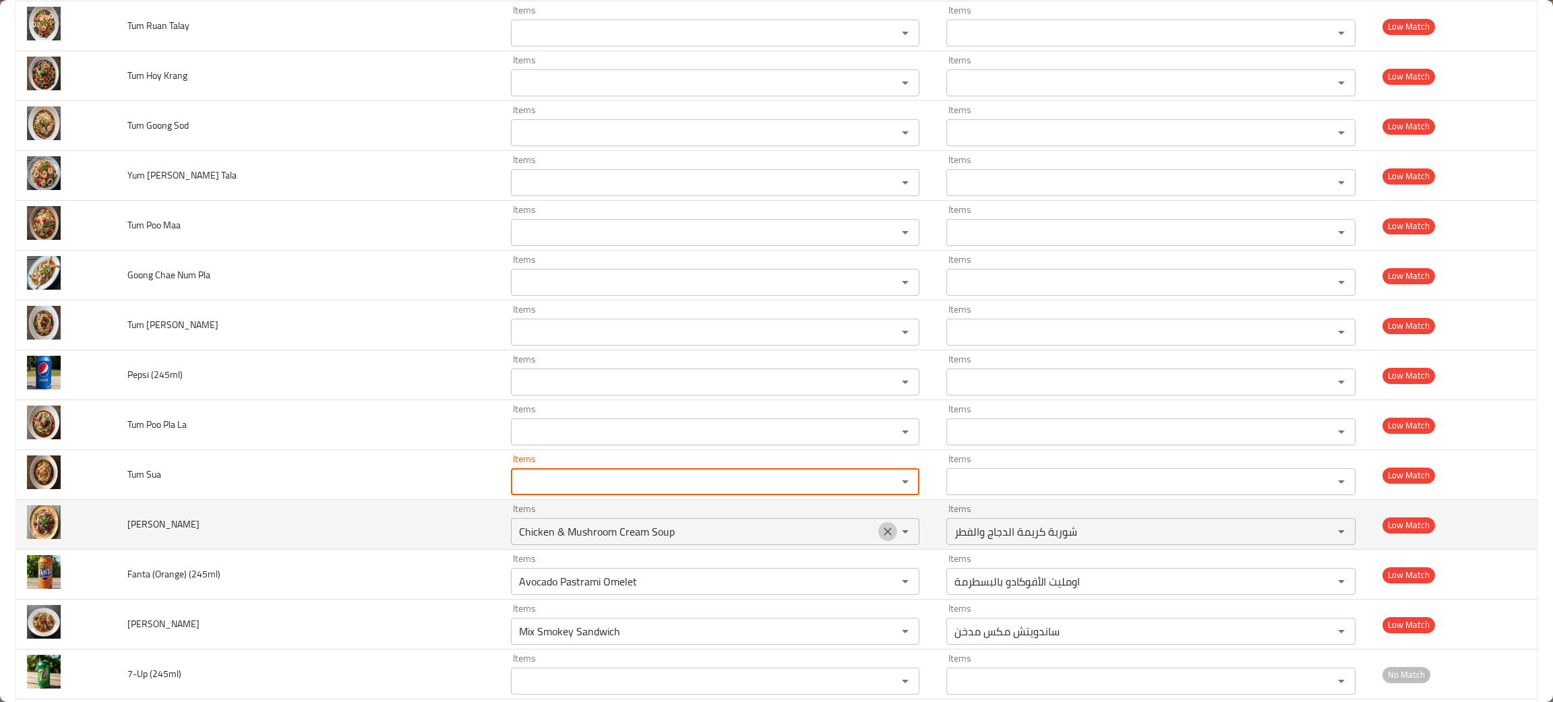
click at [881, 527] on icon "Clear" at bounding box center [887, 531] width 13 height 13
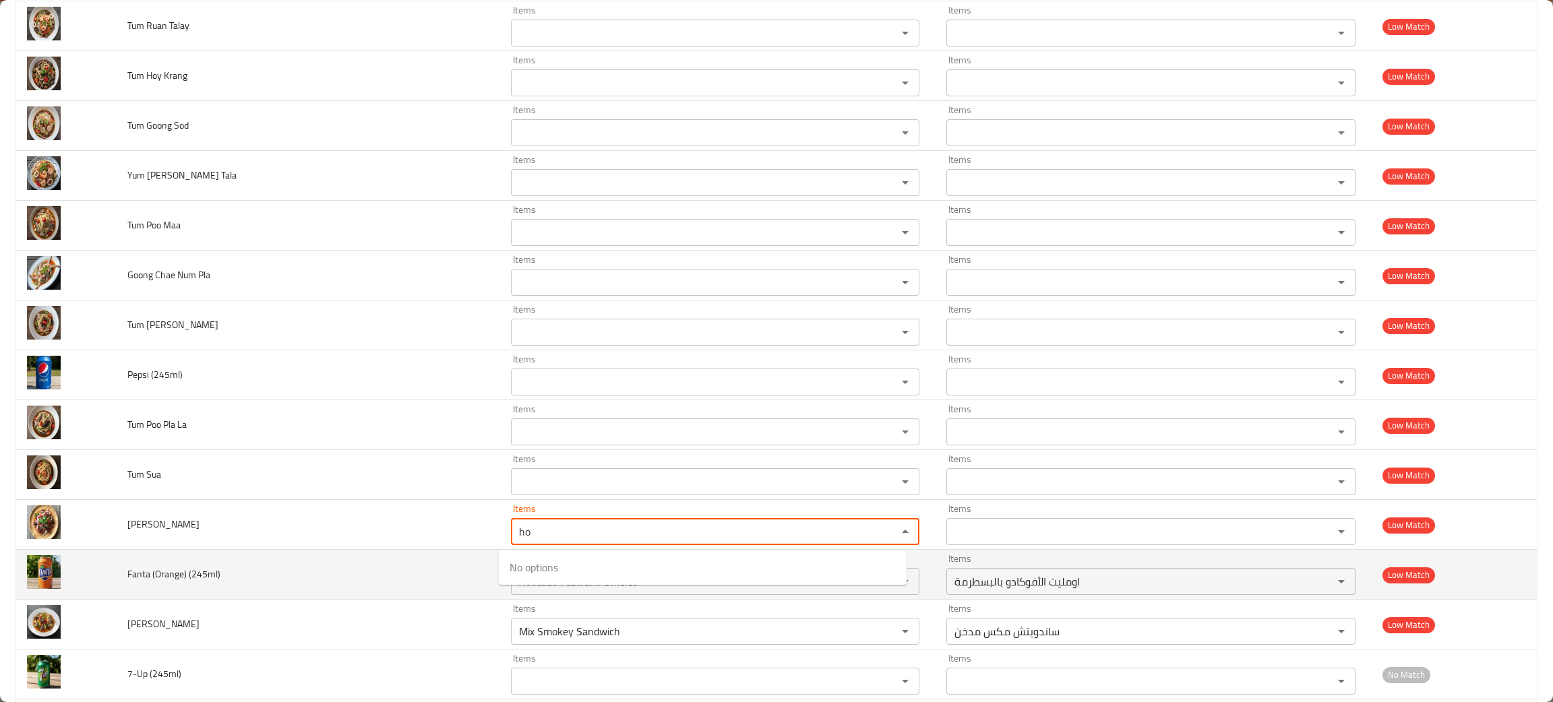
type Kreang "ho"
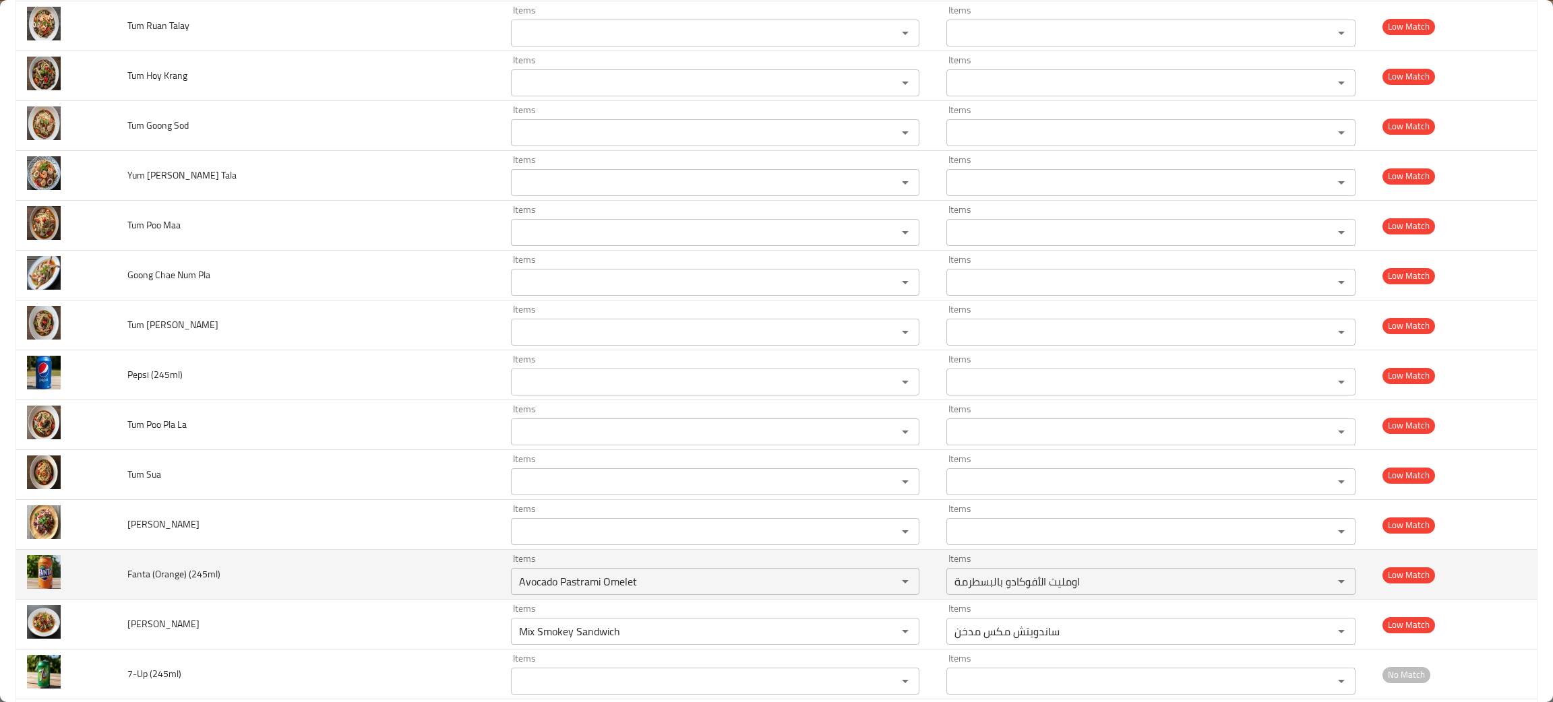
click at [289, 569] on td "Fanta (Orange) (245ml)" at bounding box center [308, 575] width 383 height 50
click at [881, 588] on icon "Clear" at bounding box center [887, 581] width 13 height 13
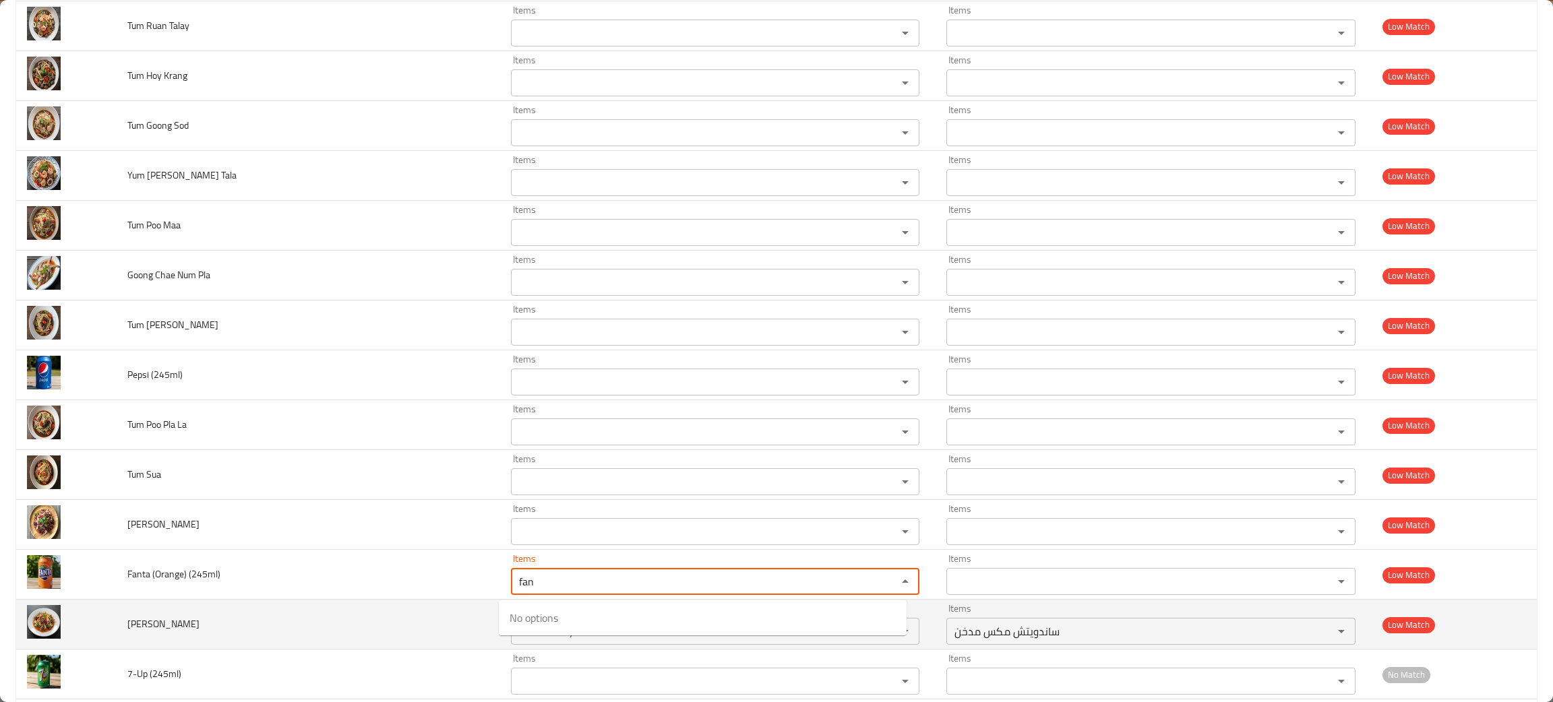
type \(245ml\) "fan"
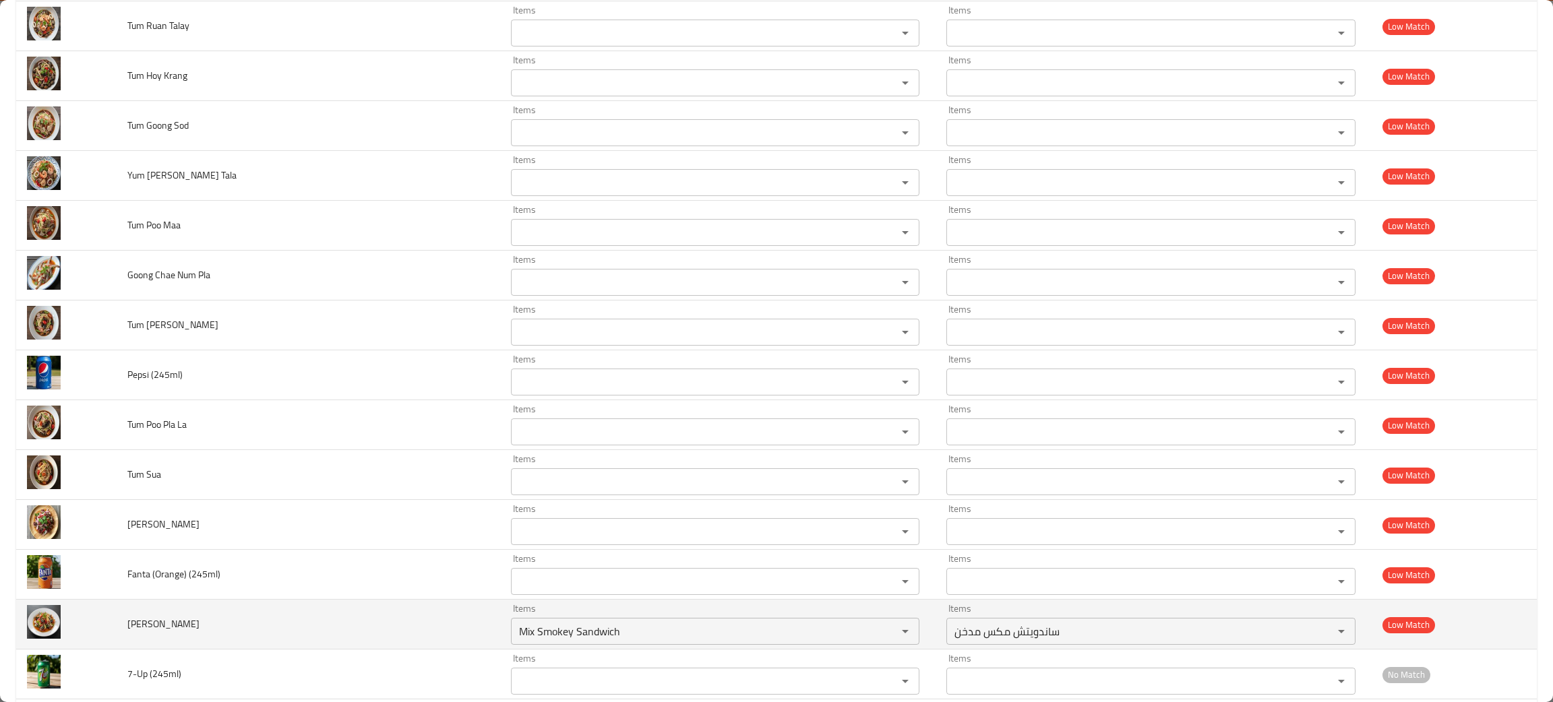
click at [400, 638] on td "Yum Kai Yeaw Maa" at bounding box center [308, 625] width 383 height 50
click at [881, 636] on icon "Clear" at bounding box center [887, 631] width 13 height 13
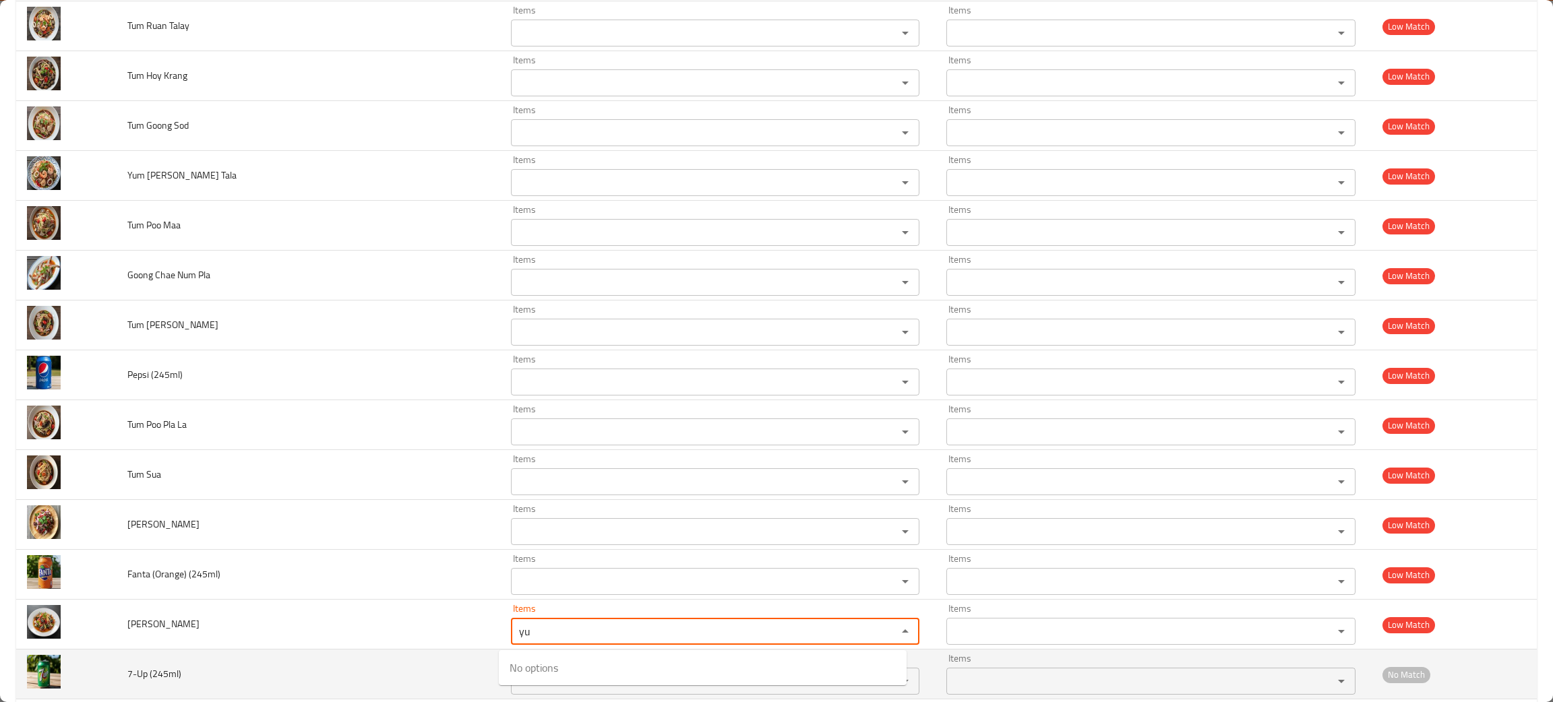
type Maa "yu"
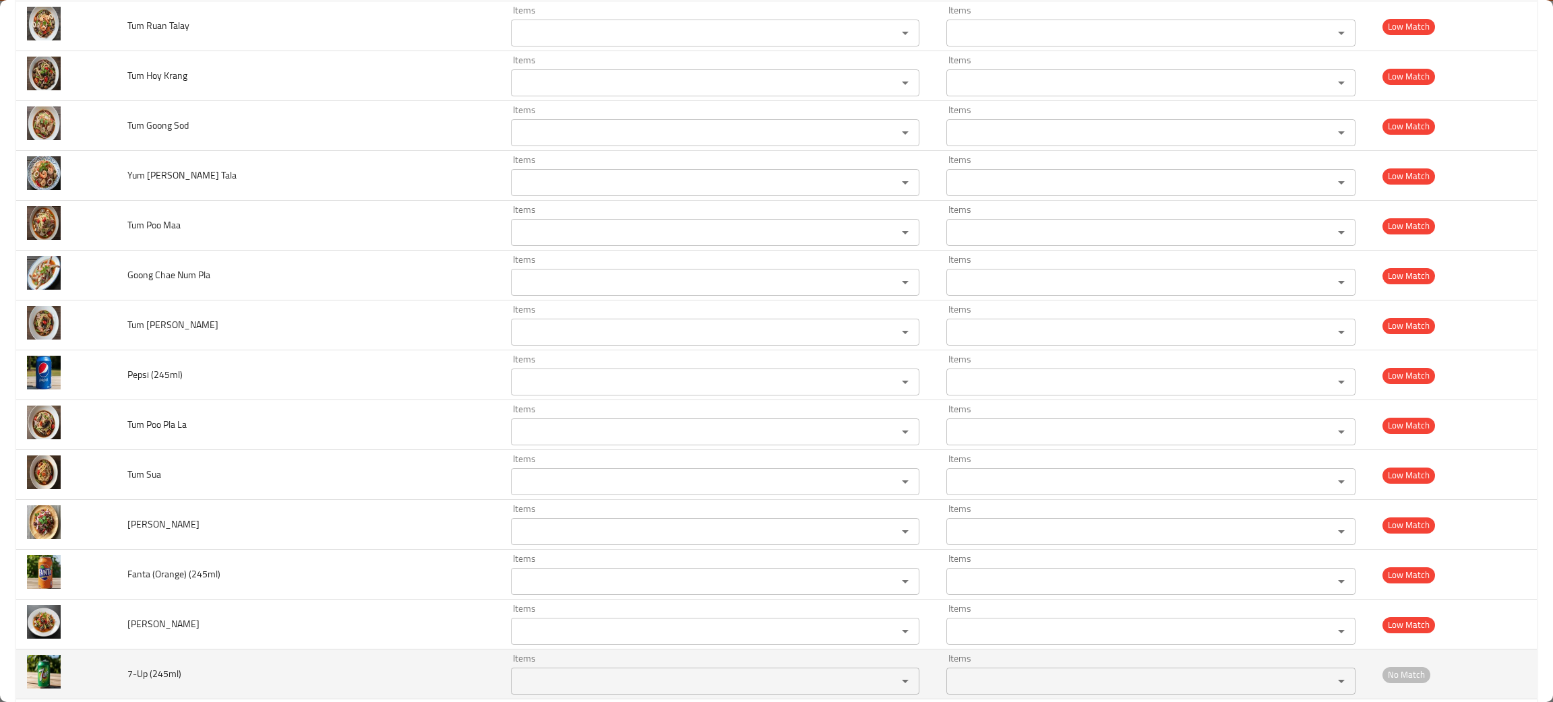
click at [276, 681] on td "7-Up (245ml)" at bounding box center [308, 675] width 383 height 50
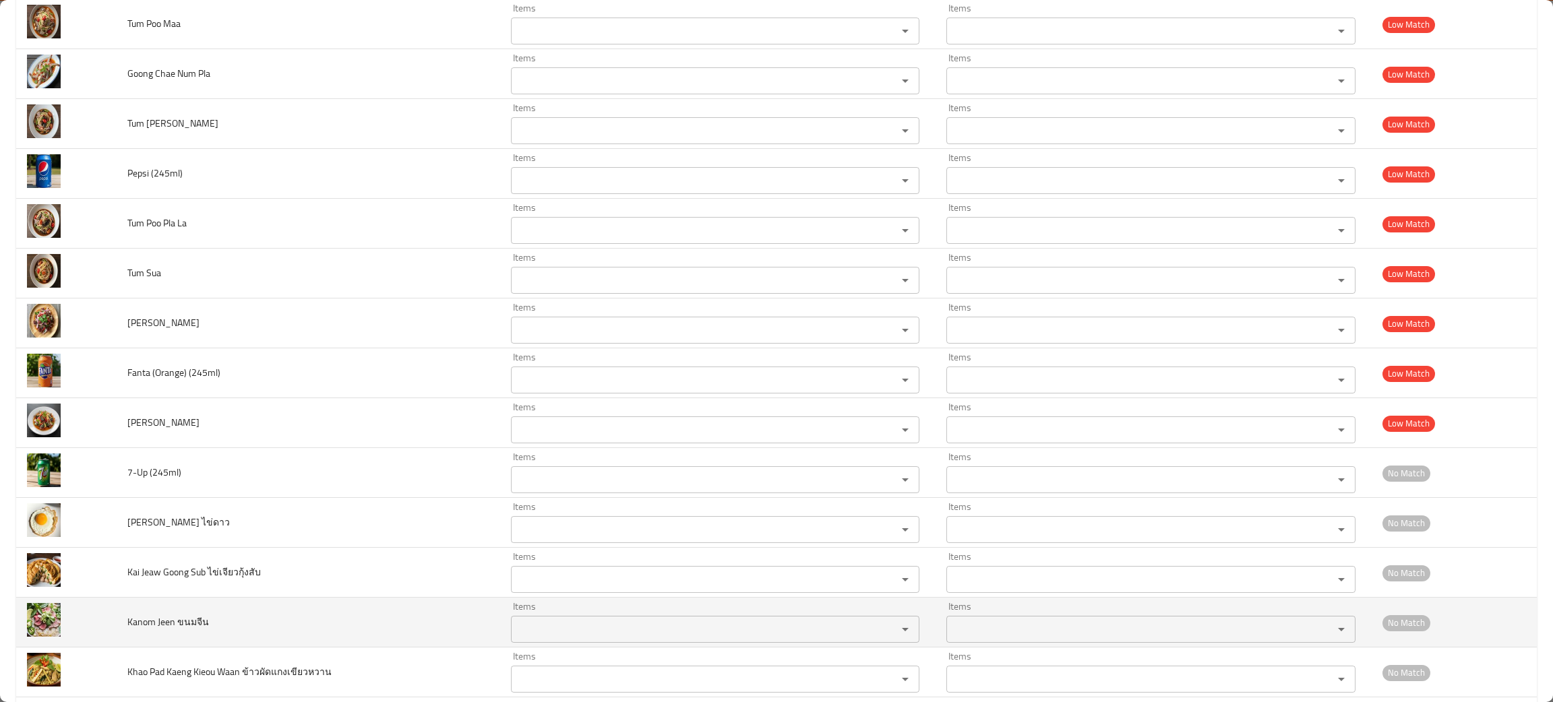
scroll to position [708, 0]
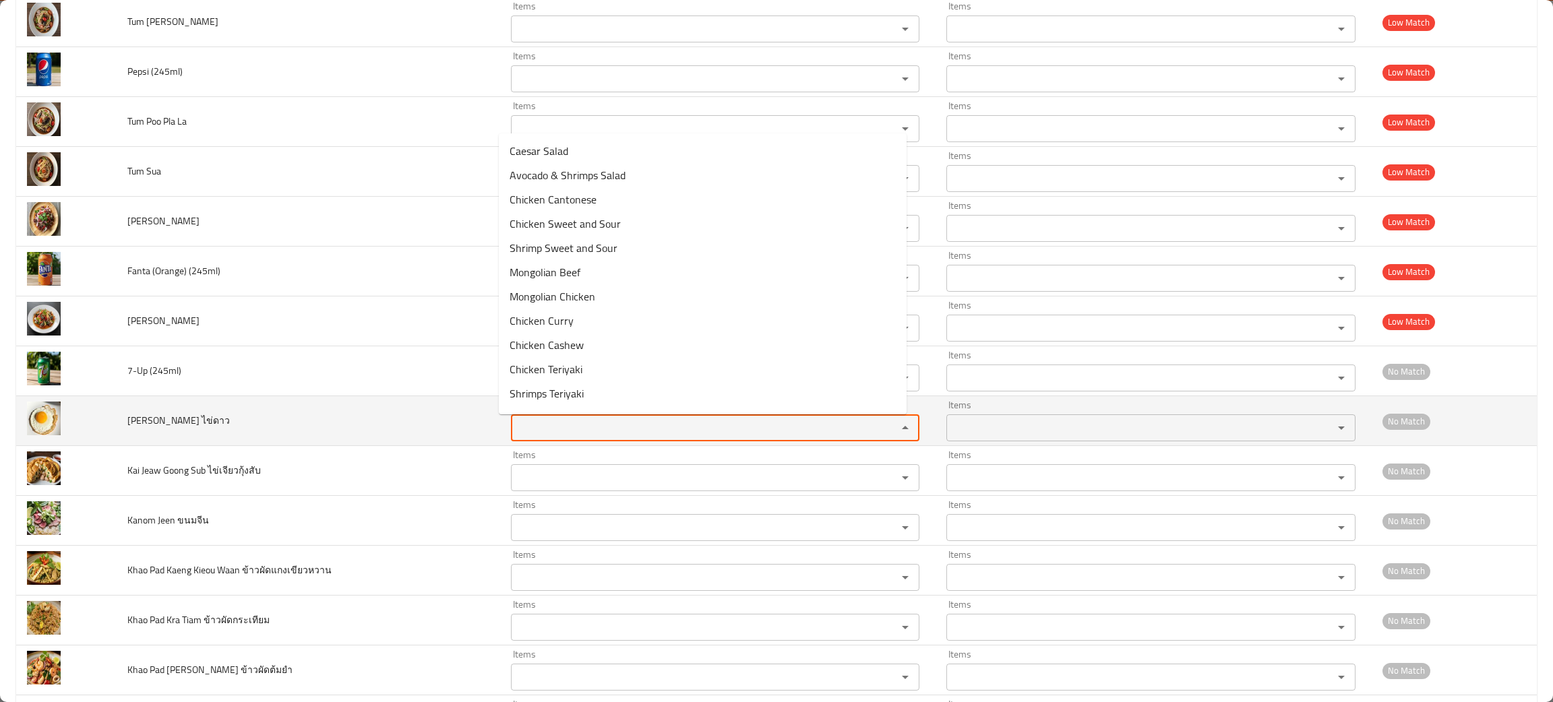
click at [556, 435] on ไข่ดาว "Items" at bounding box center [695, 428] width 361 height 19
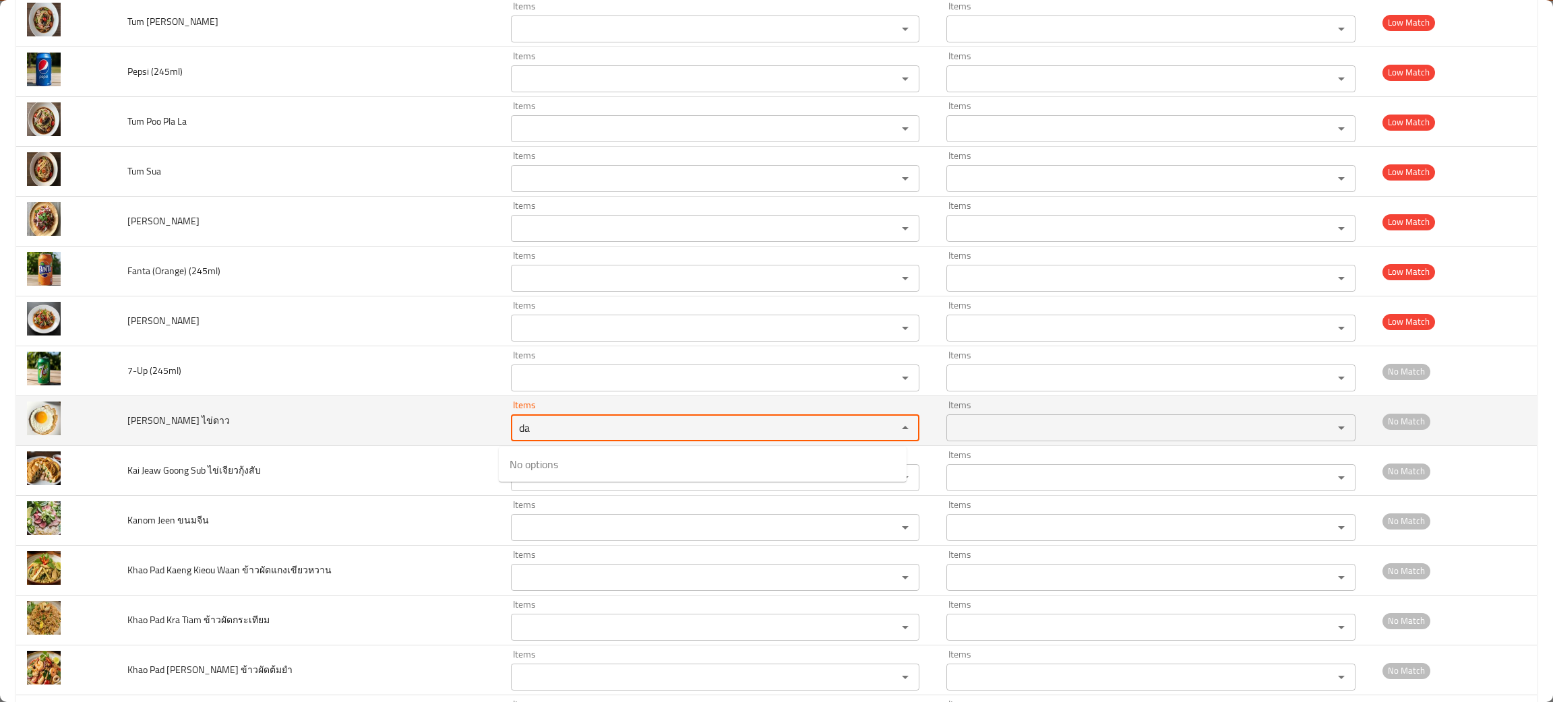
type ไข่ดาว "d"
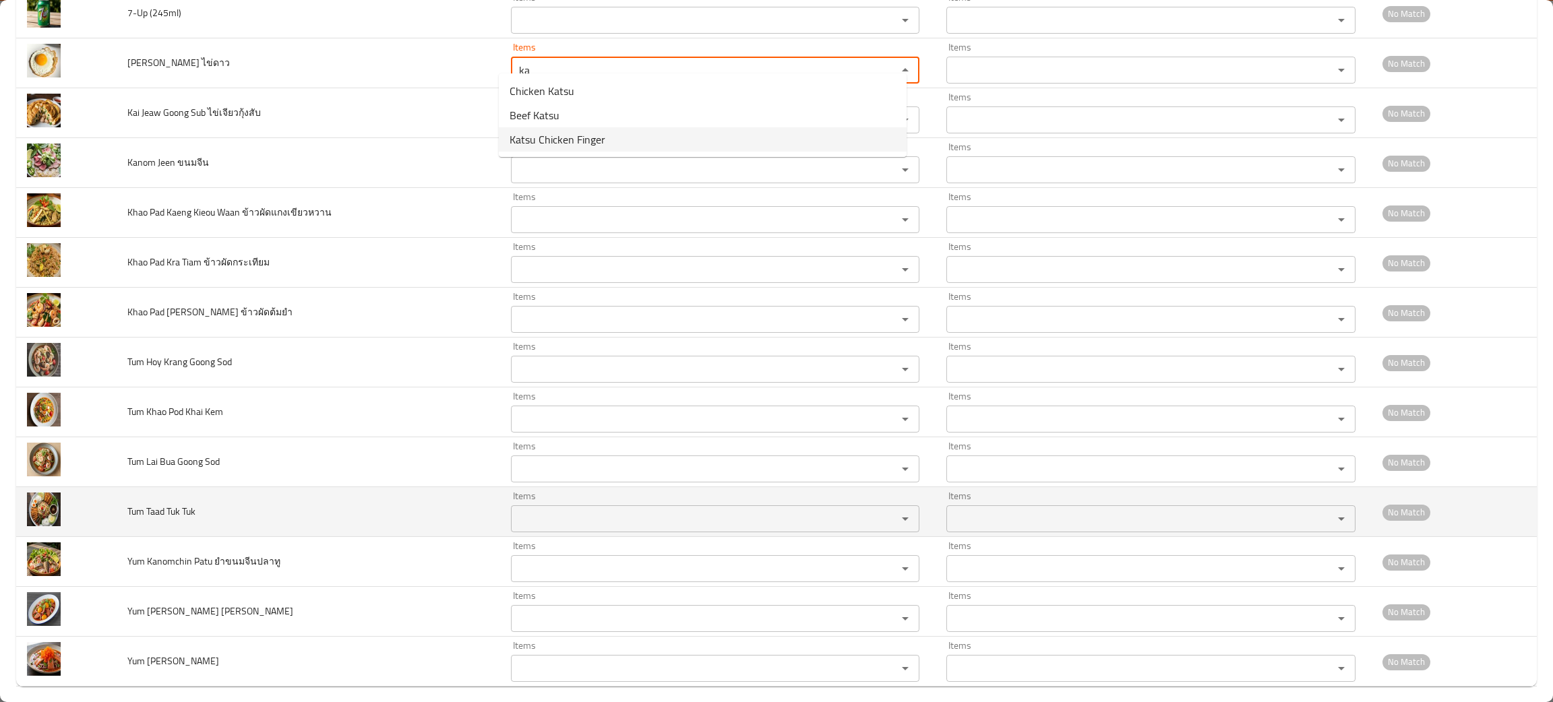
scroll to position [1081, 0]
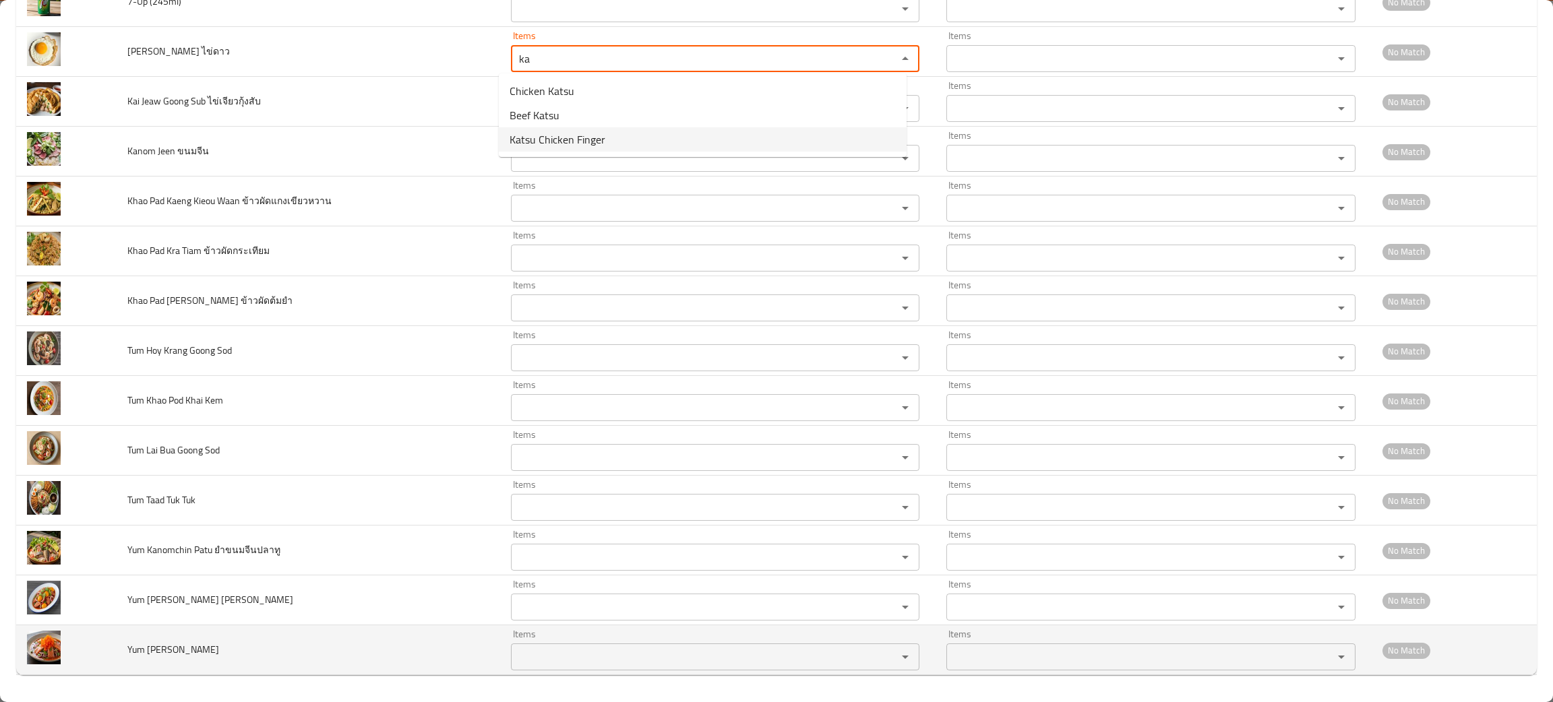
type ไข่ดาว "ka"
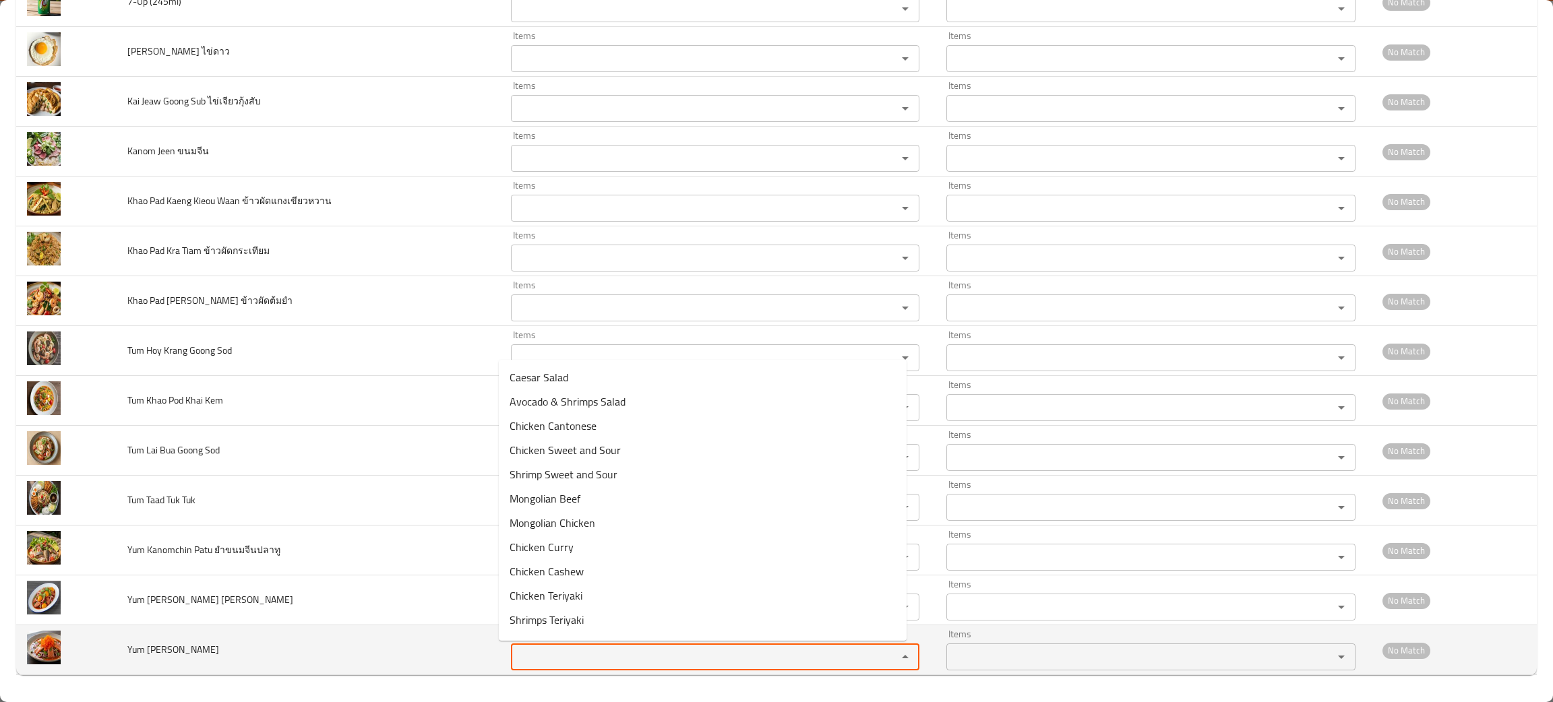
click at [586, 665] on Goong "Items" at bounding box center [695, 657] width 361 height 19
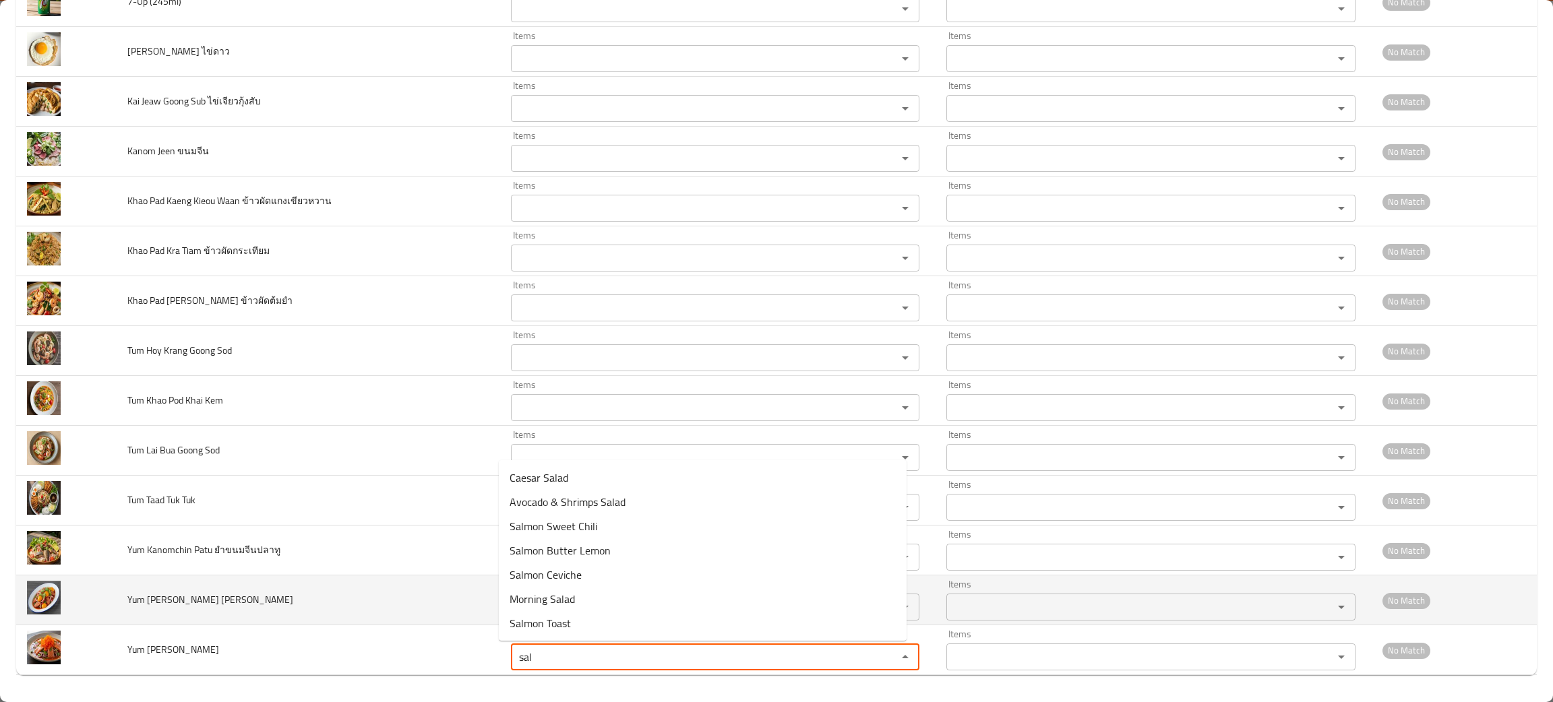
type Goong "sal"
click at [276, 622] on td "Yum Sai Kok Kai Dang" at bounding box center [308, 601] width 383 height 50
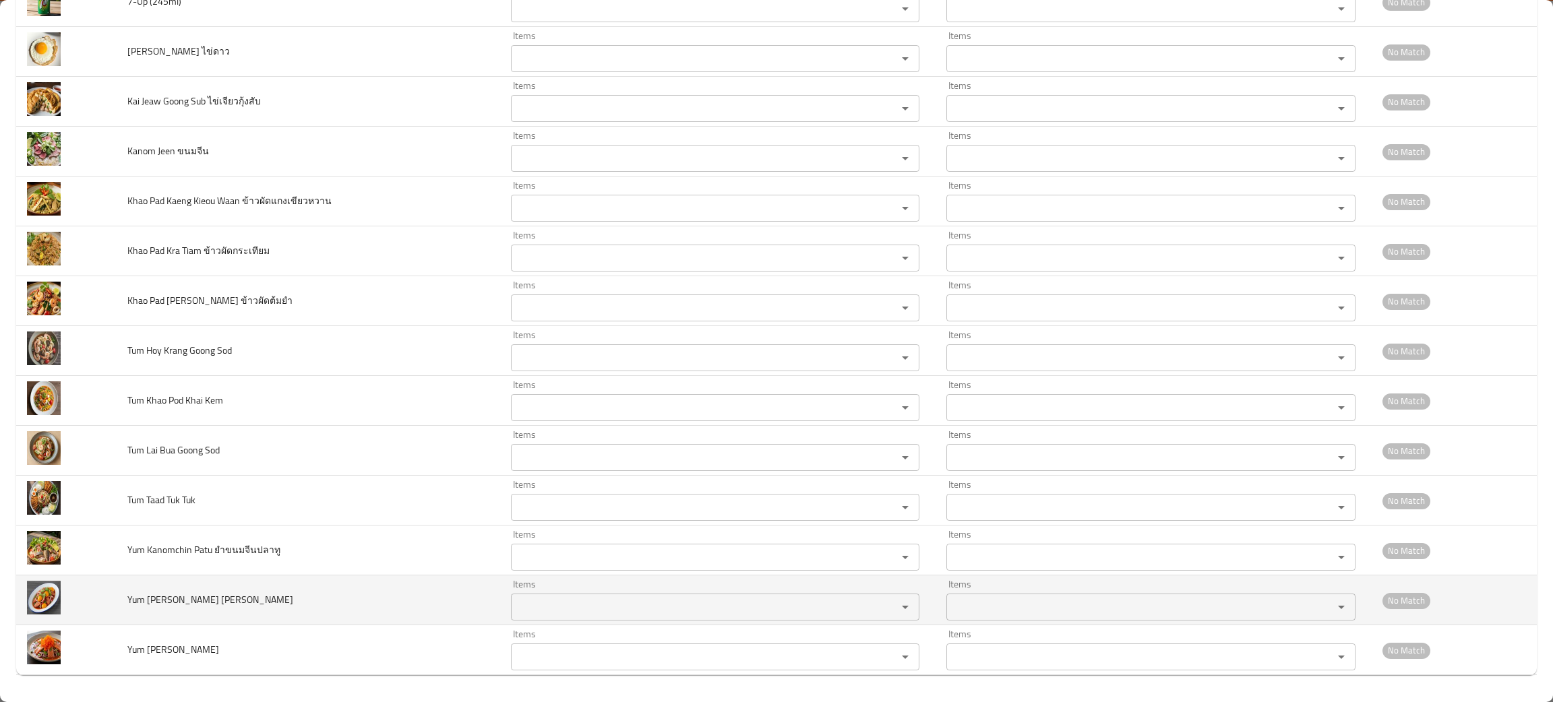
click at [559, 596] on div "Items" at bounding box center [715, 607] width 408 height 27
type Dang "d"
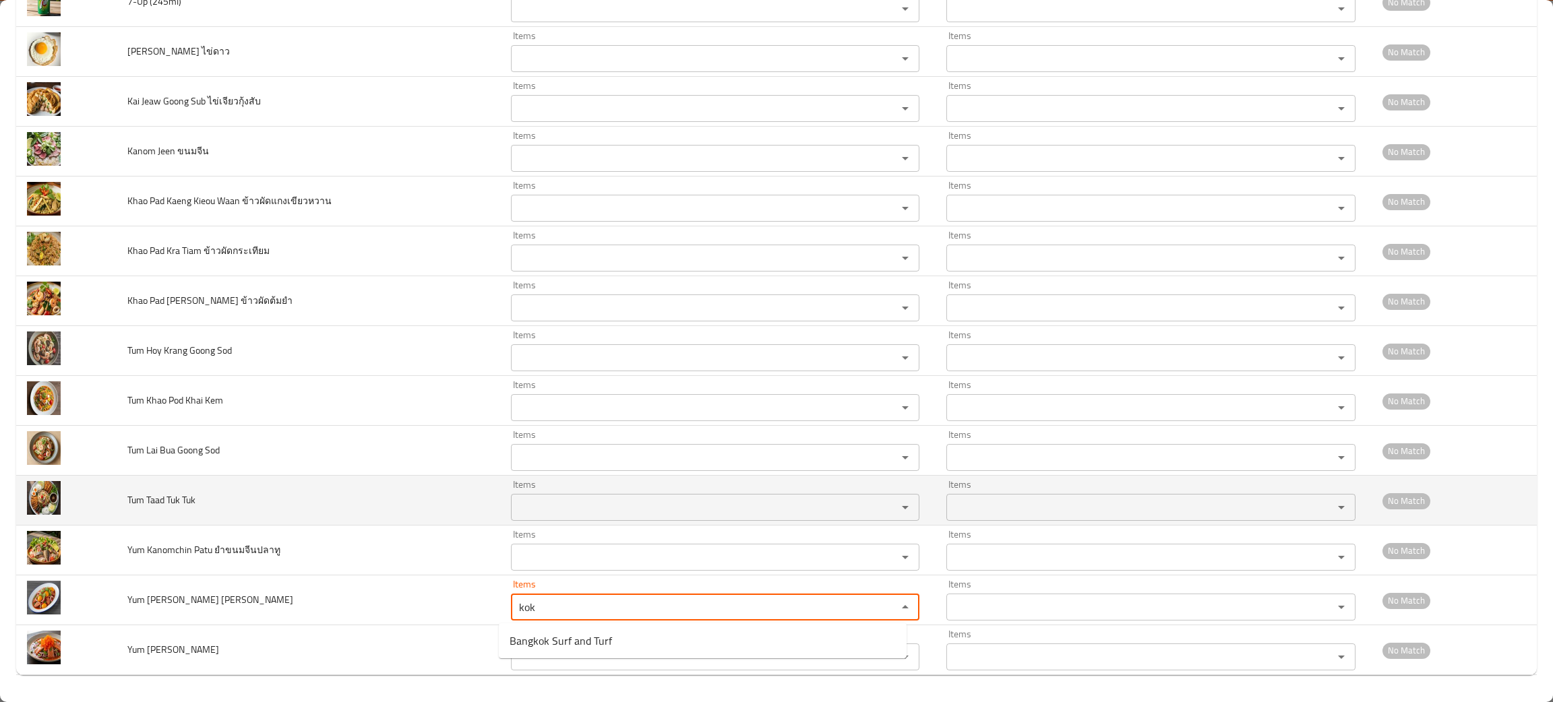
type Dang "kok"
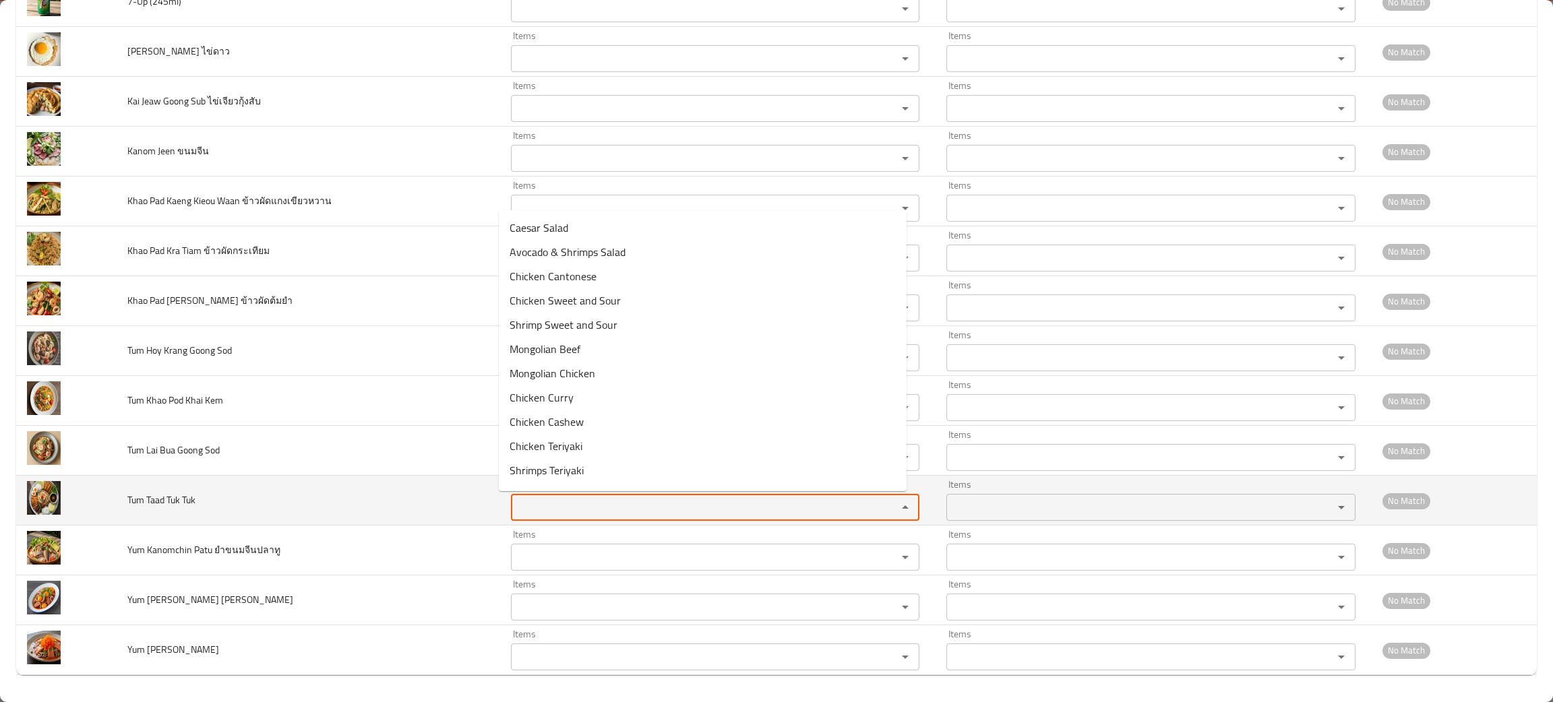
click at [555, 516] on Tuk "Items" at bounding box center [695, 507] width 361 height 19
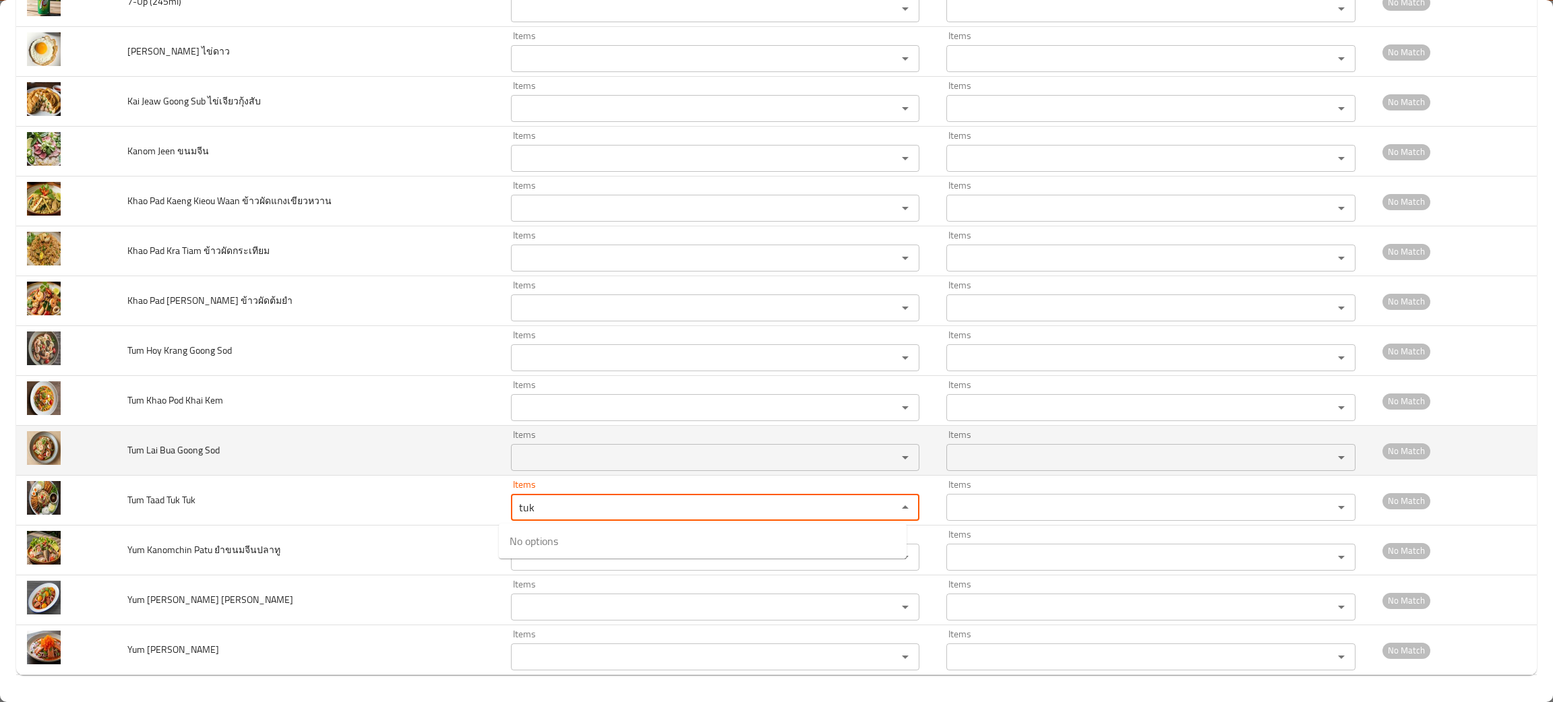
type Tuk "tuk"
click at [533, 450] on Sod "Items" at bounding box center [695, 457] width 361 height 19
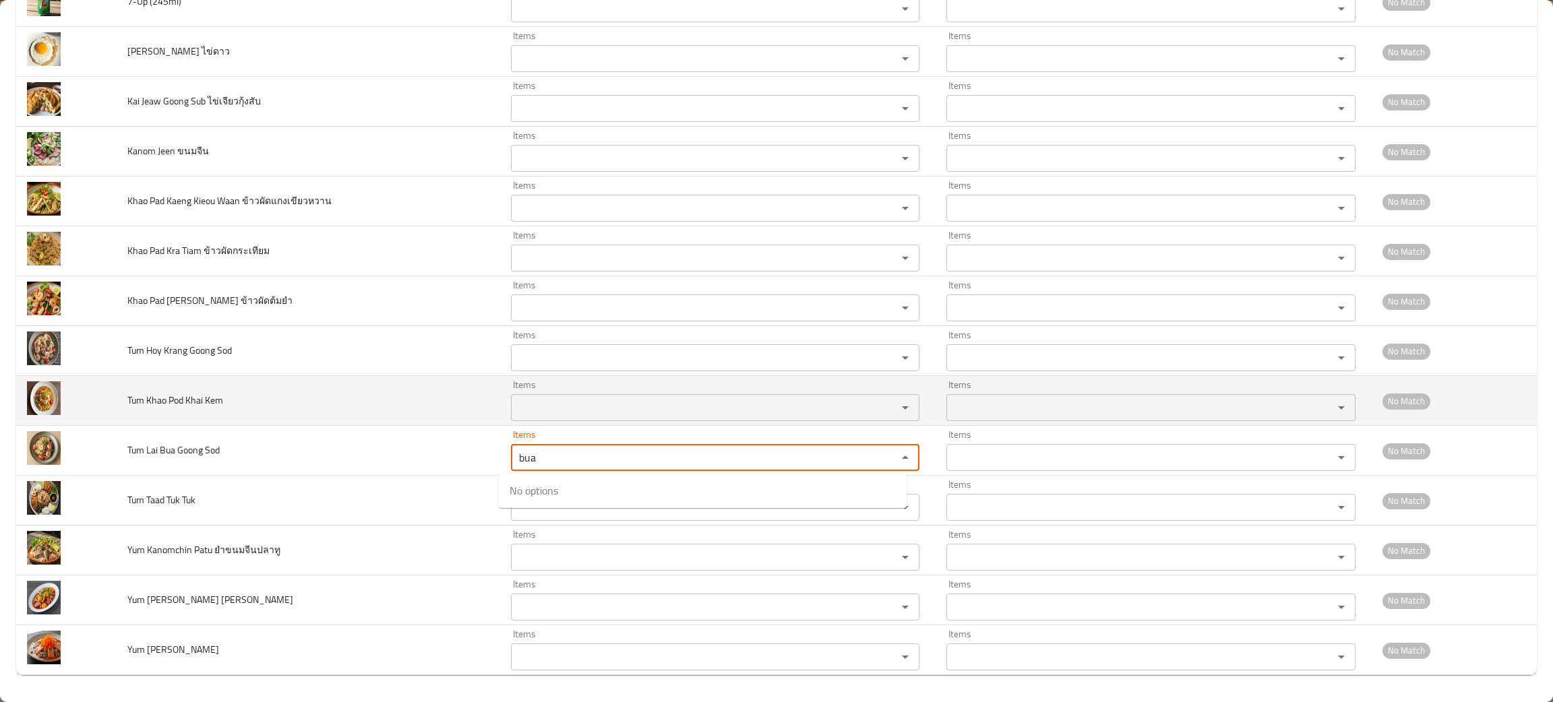
type Sod "bua"
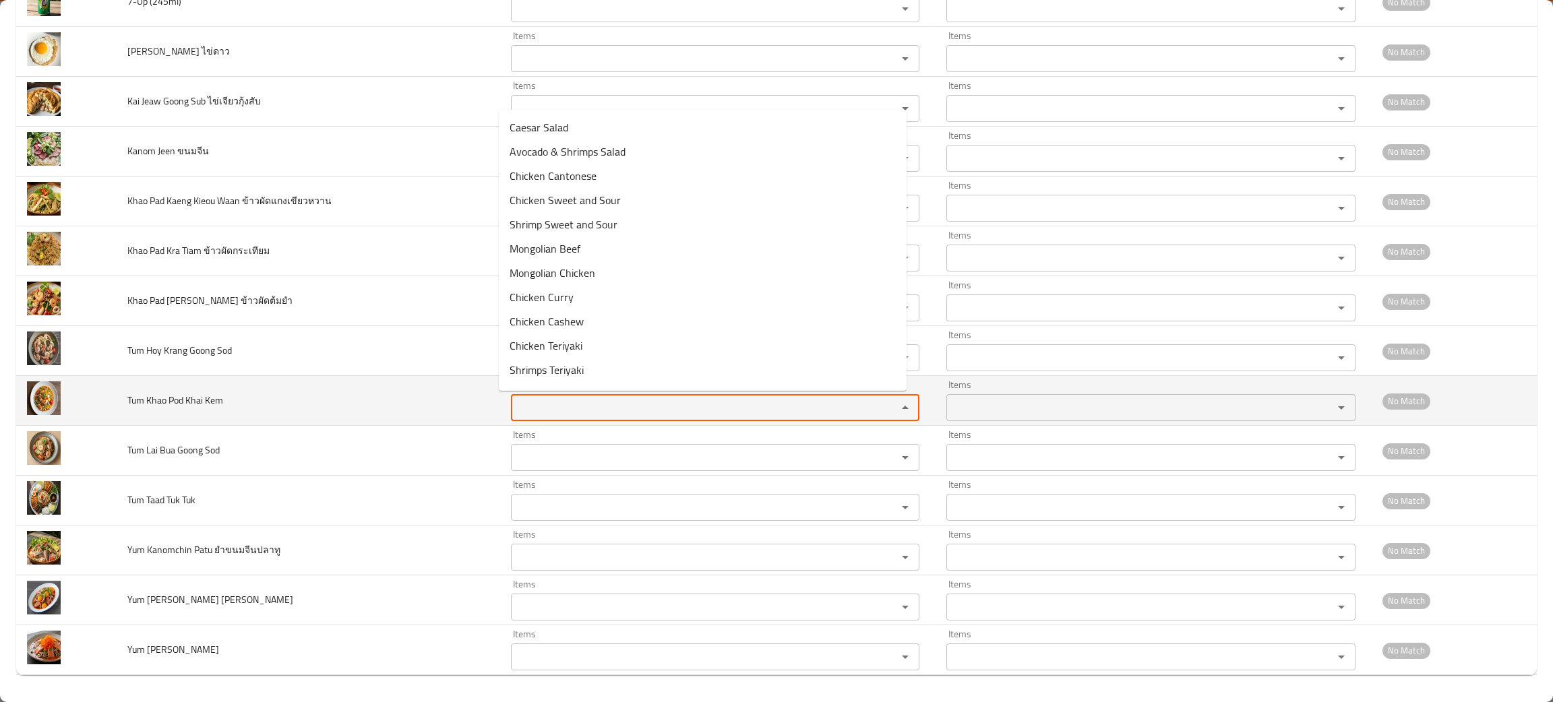
click at [524, 406] on Kem "Items" at bounding box center [695, 407] width 361 height 19
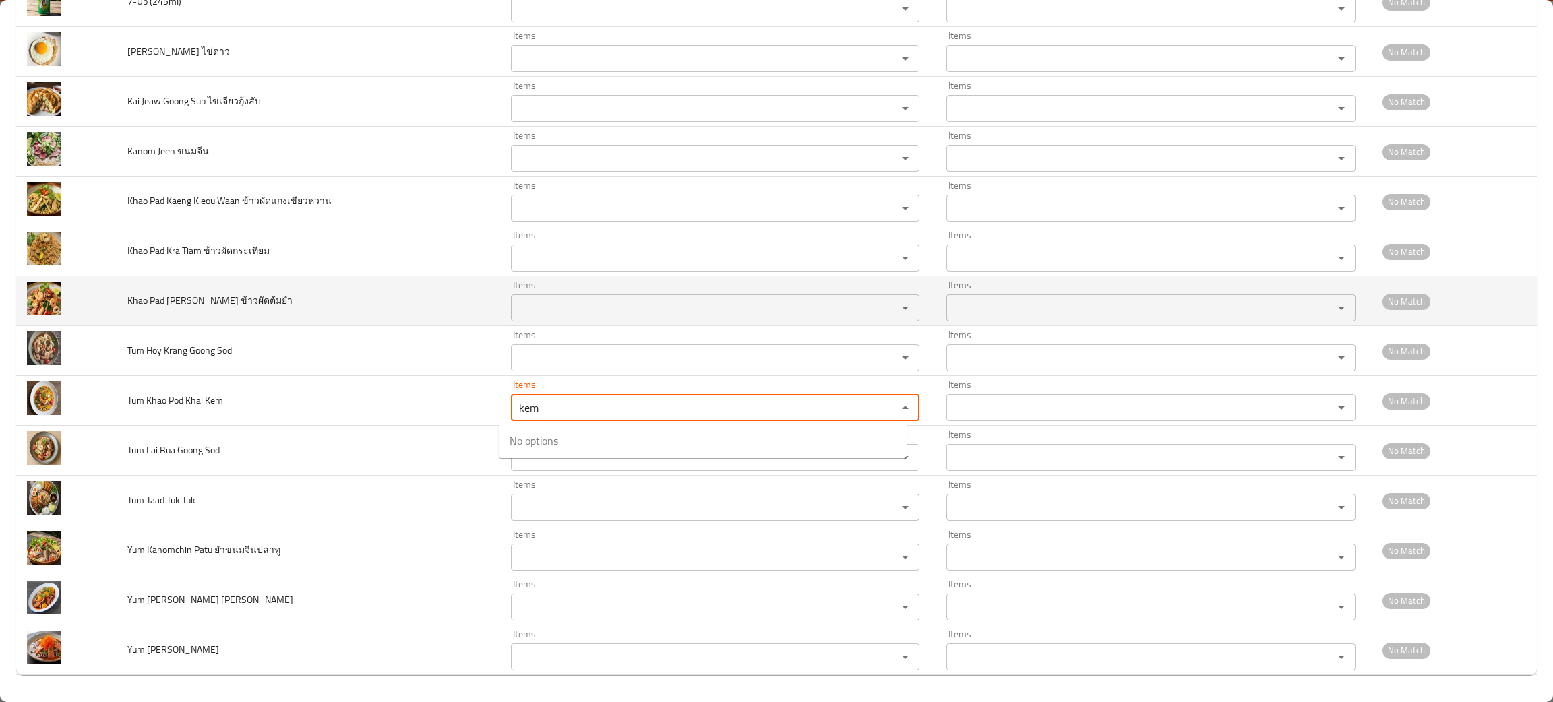
type Kem "kem"
click at [404, 319] on td "Khao Pad Tom Yum ข้าวผัดต้มยำ" at bounding box center [308, 301] width 383 height 50
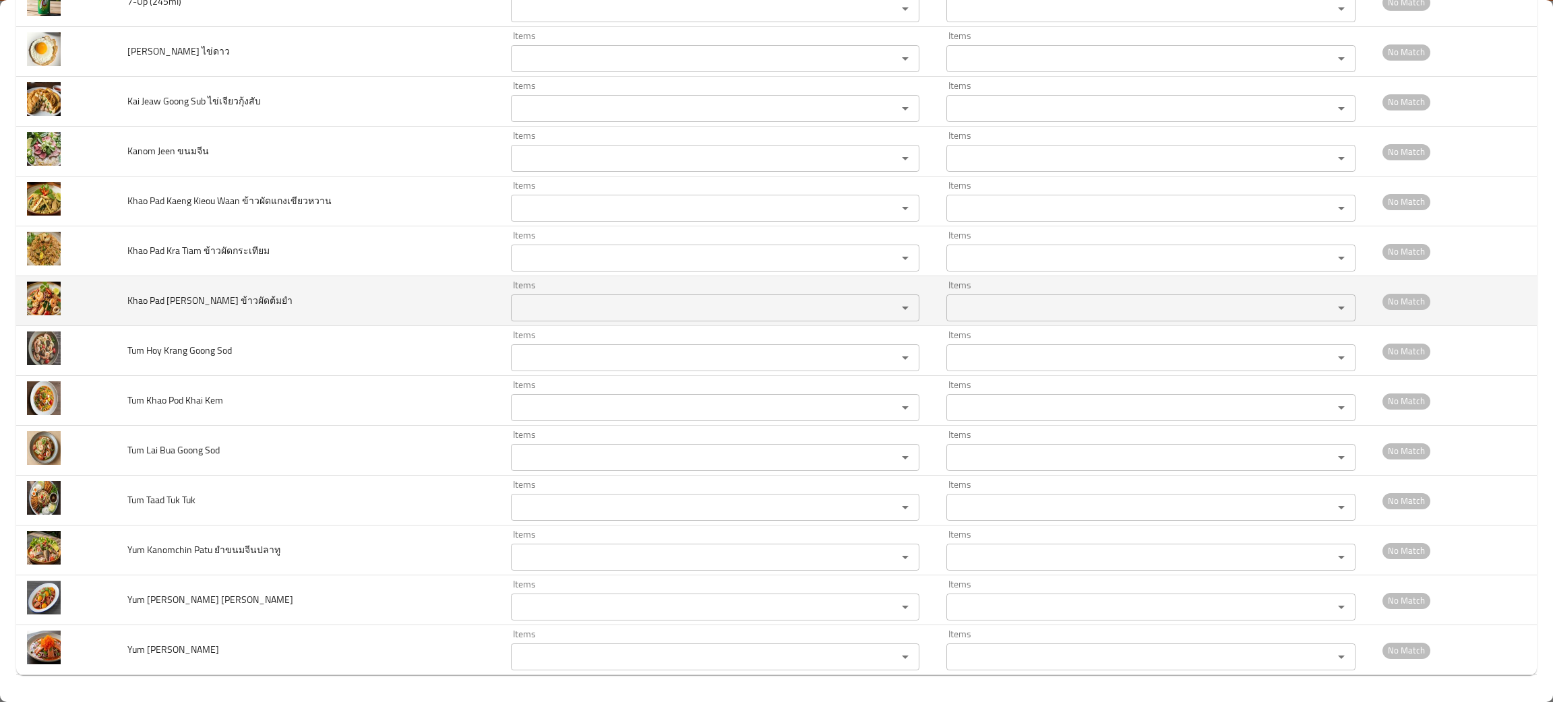
click at [565, 301] on ข้าวผัดต้มยำ "Items" at bounding box center [695, 308] width 361 height 19
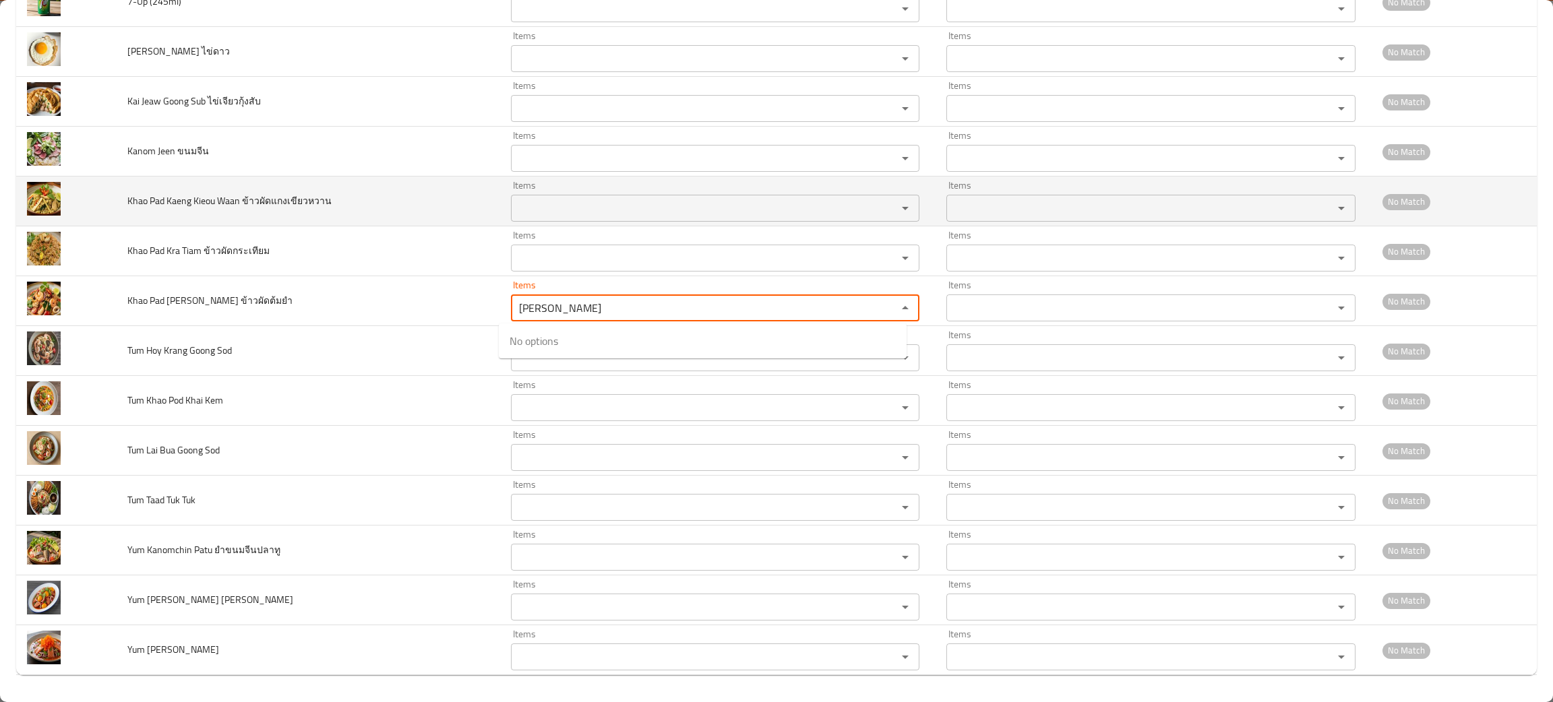
click at [532, 220] on div "Items" at bounding box center [715, 208] width 408 height 27
type ข้าวผัดต้มยำ "tom"
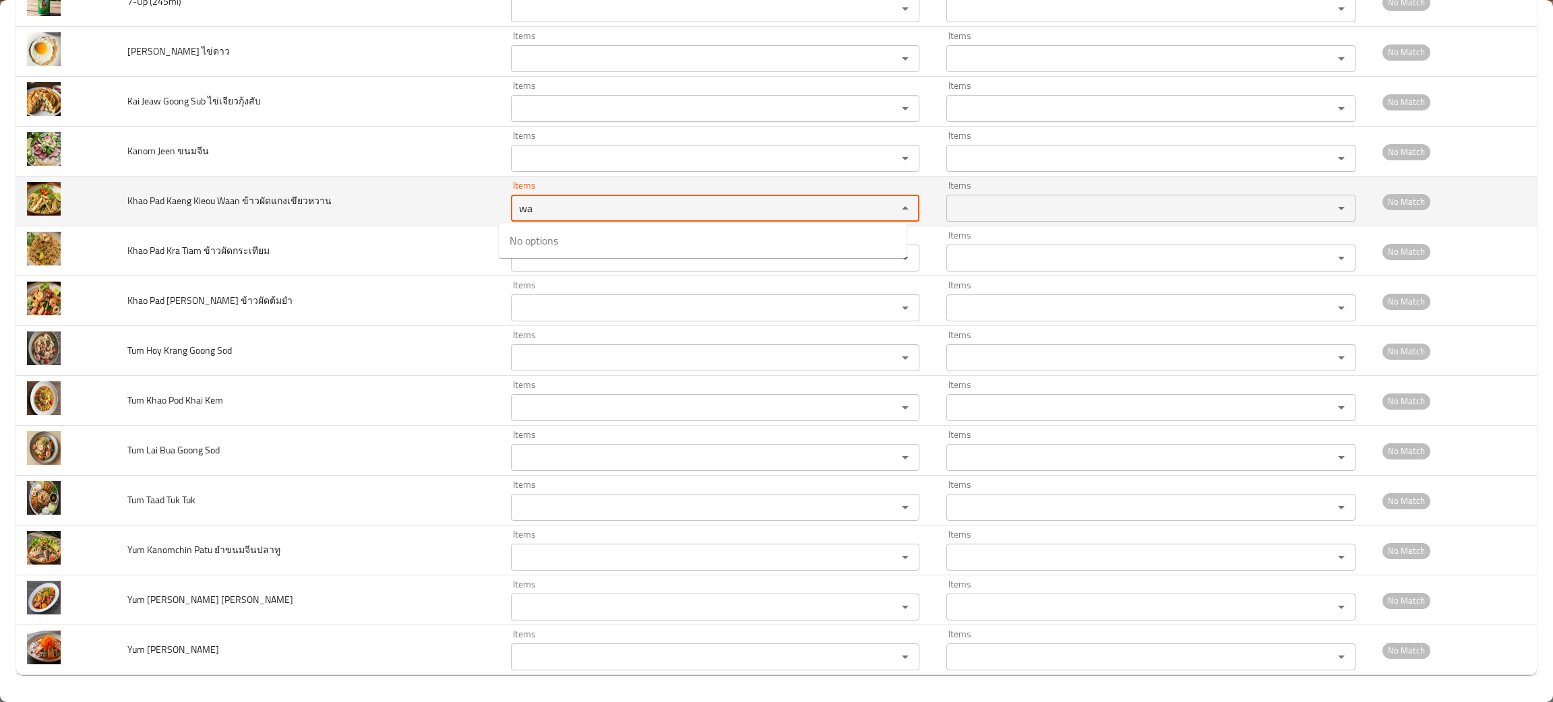
type ข้าวผัดแกงเขียวหวาน "wa"
click at [386, 177] on td "Khao Pad Kaeng Kieou Waan ข้าวผัดแกงเขียวหวาน" at bounding box center [308, 202] width 383 height 50
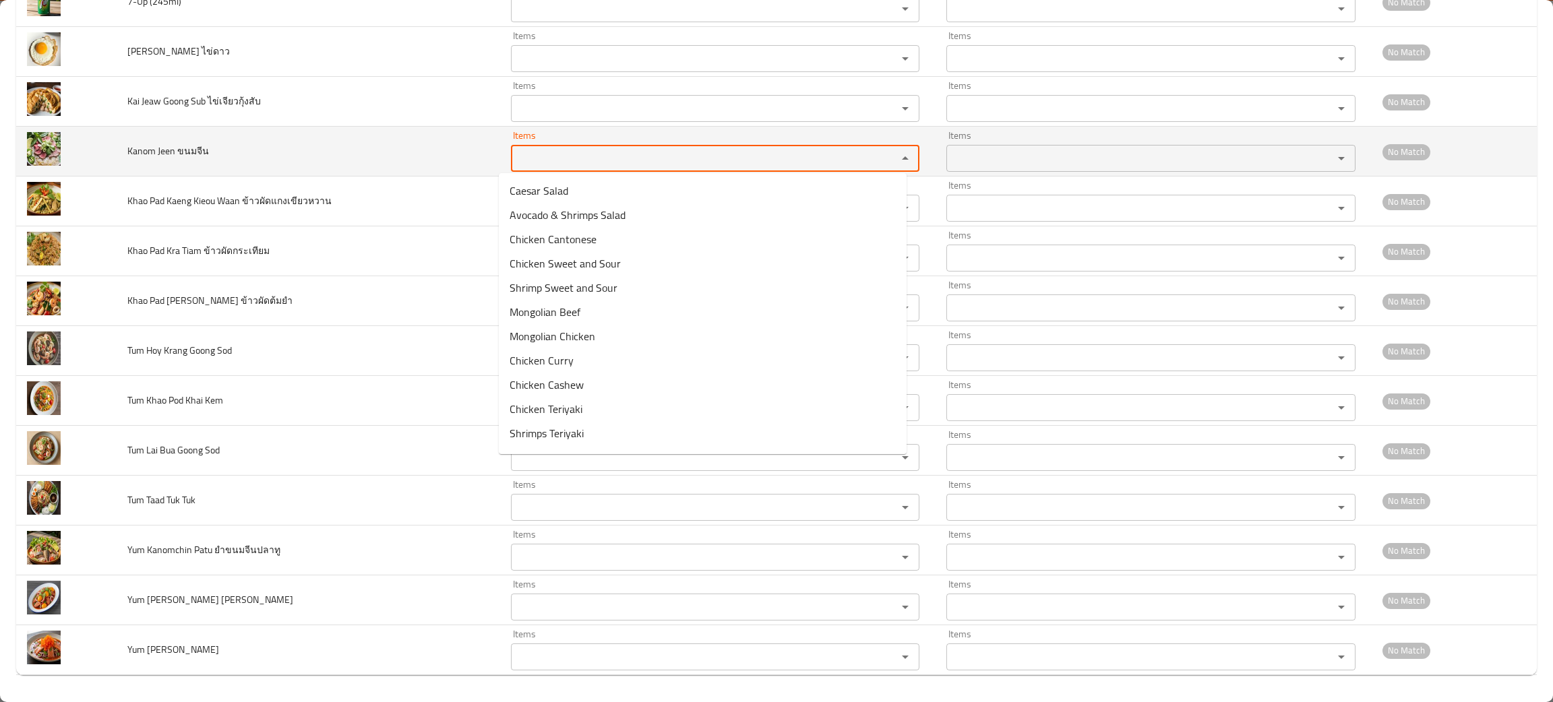
click at [548, 164] on ขนมจีน "Items" at bounding box center [695, 158] width 361 height 19
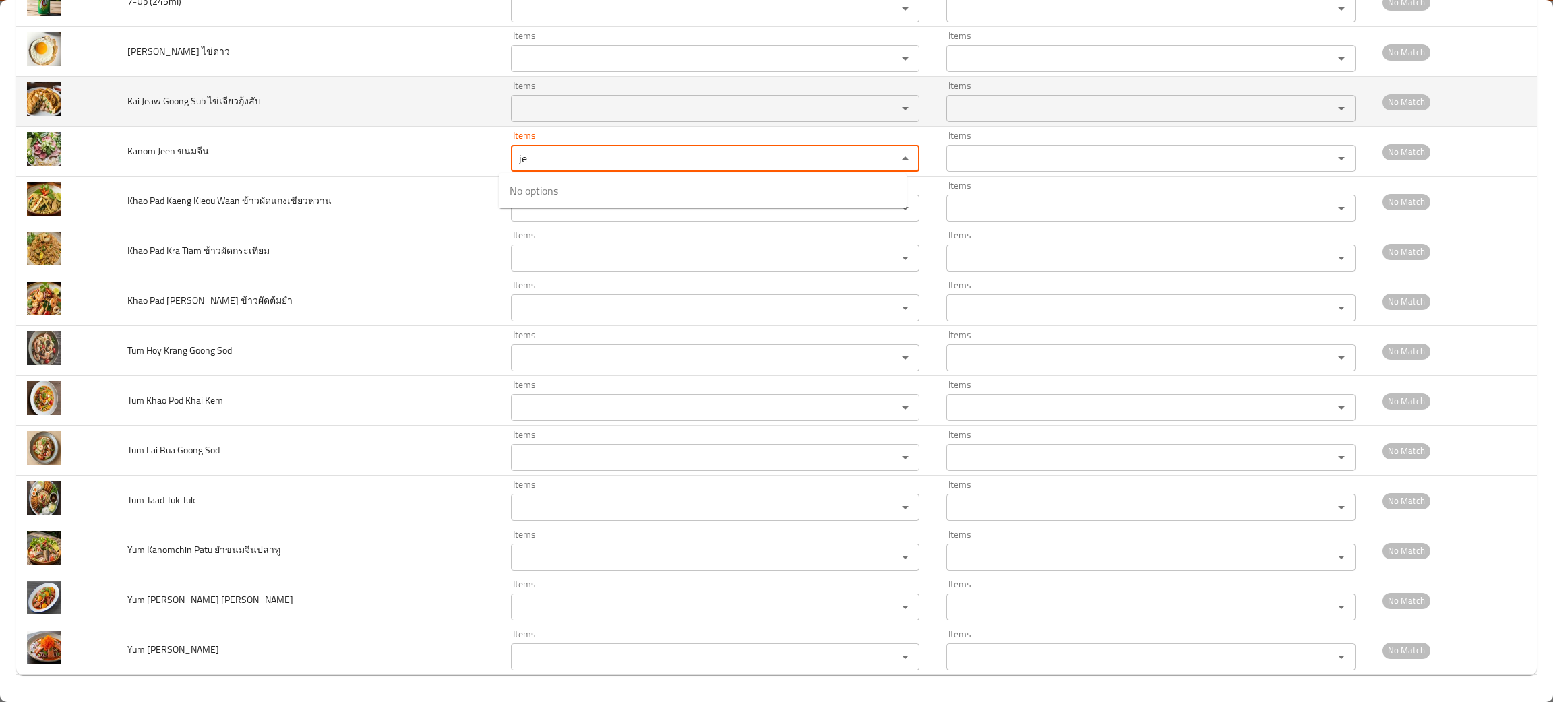
type ขนมจีน "je"
click at [553, 104] on ไข่เจียวกุ้งสับ "Items" at bounding box center [695, 108] width 361 height 19
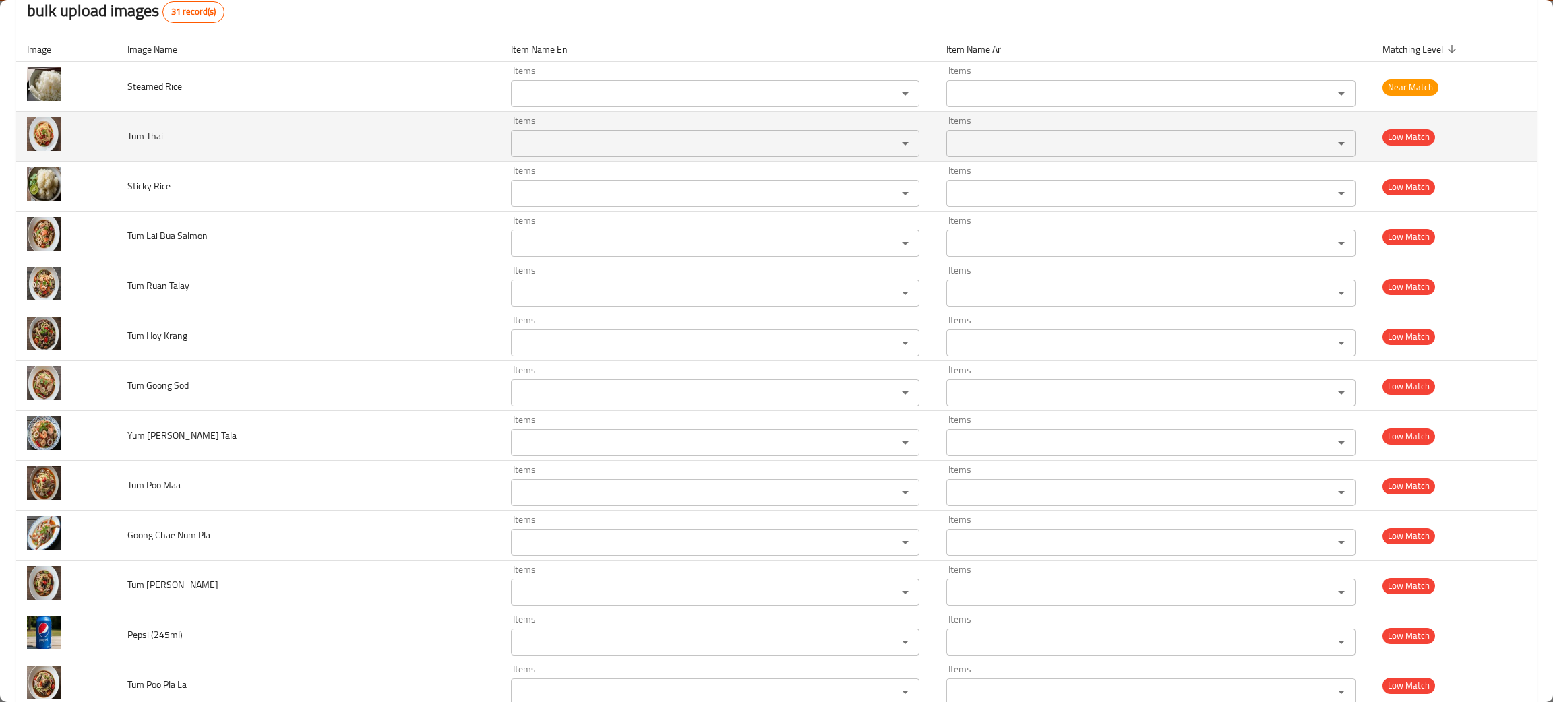
scroll to position [0, 0]
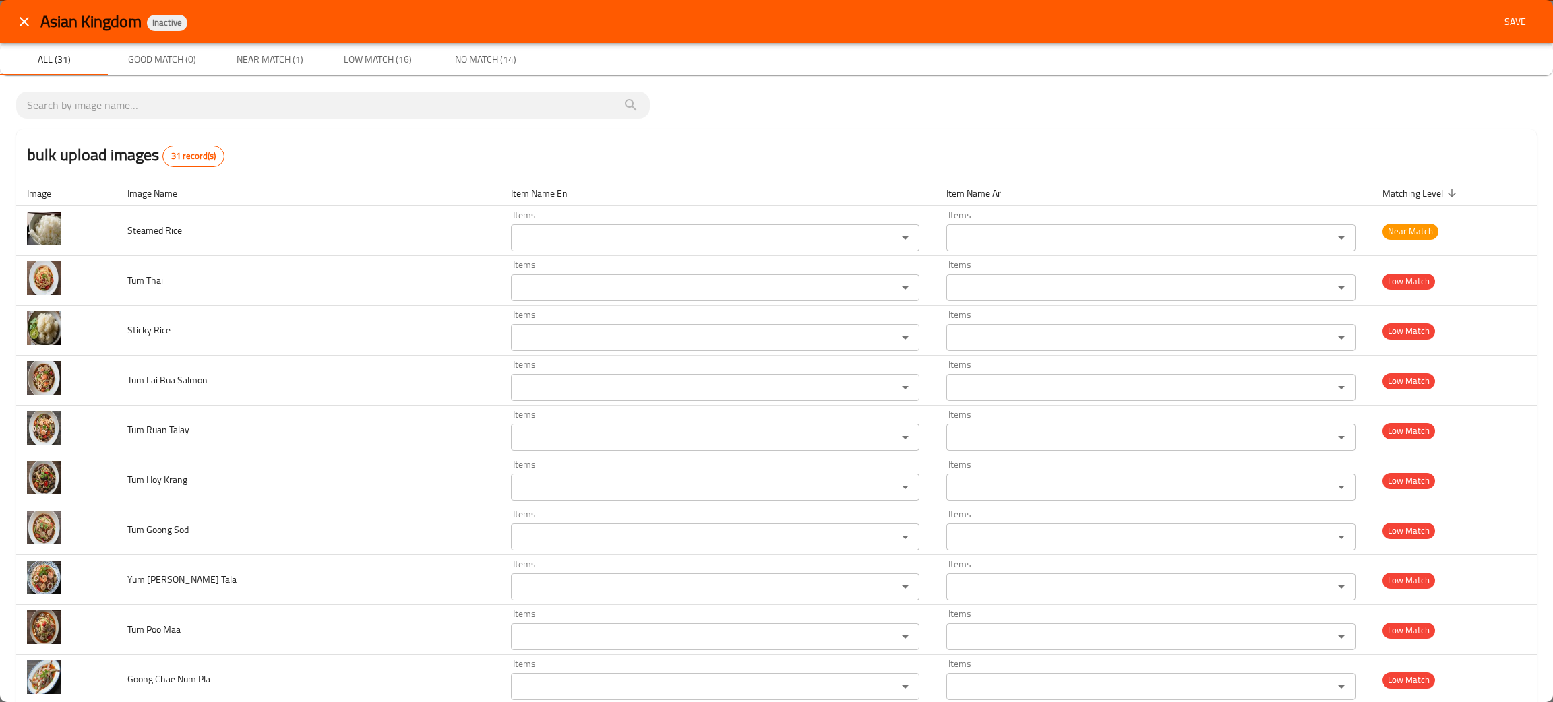
type ไข่เจียวกุ้งสับ "sub"
click at [26, 14] on icon "close" at bounding box center [24, 21] width 16 height 16
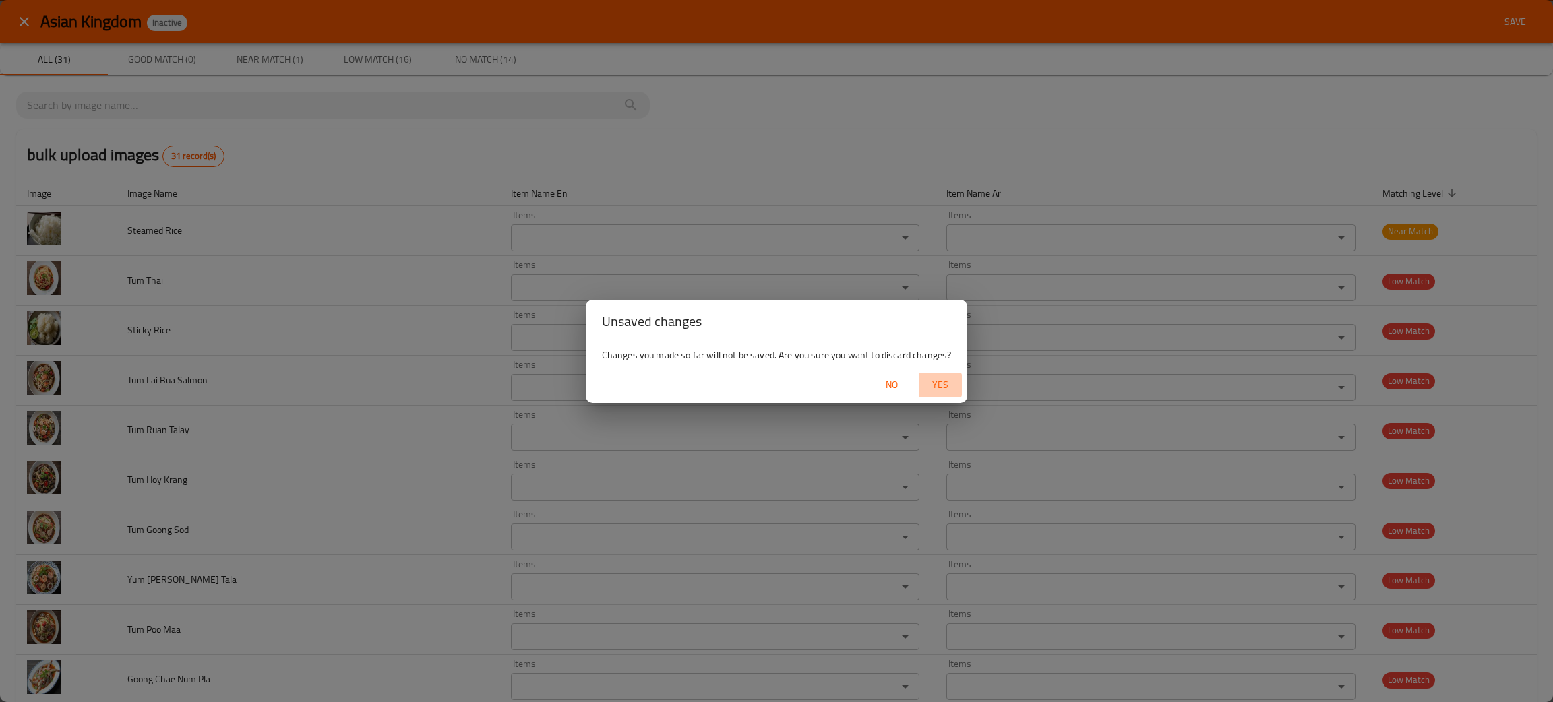
click at [937, 379] on span "Yes" at bounding box center [940, 385] width 32 height 17
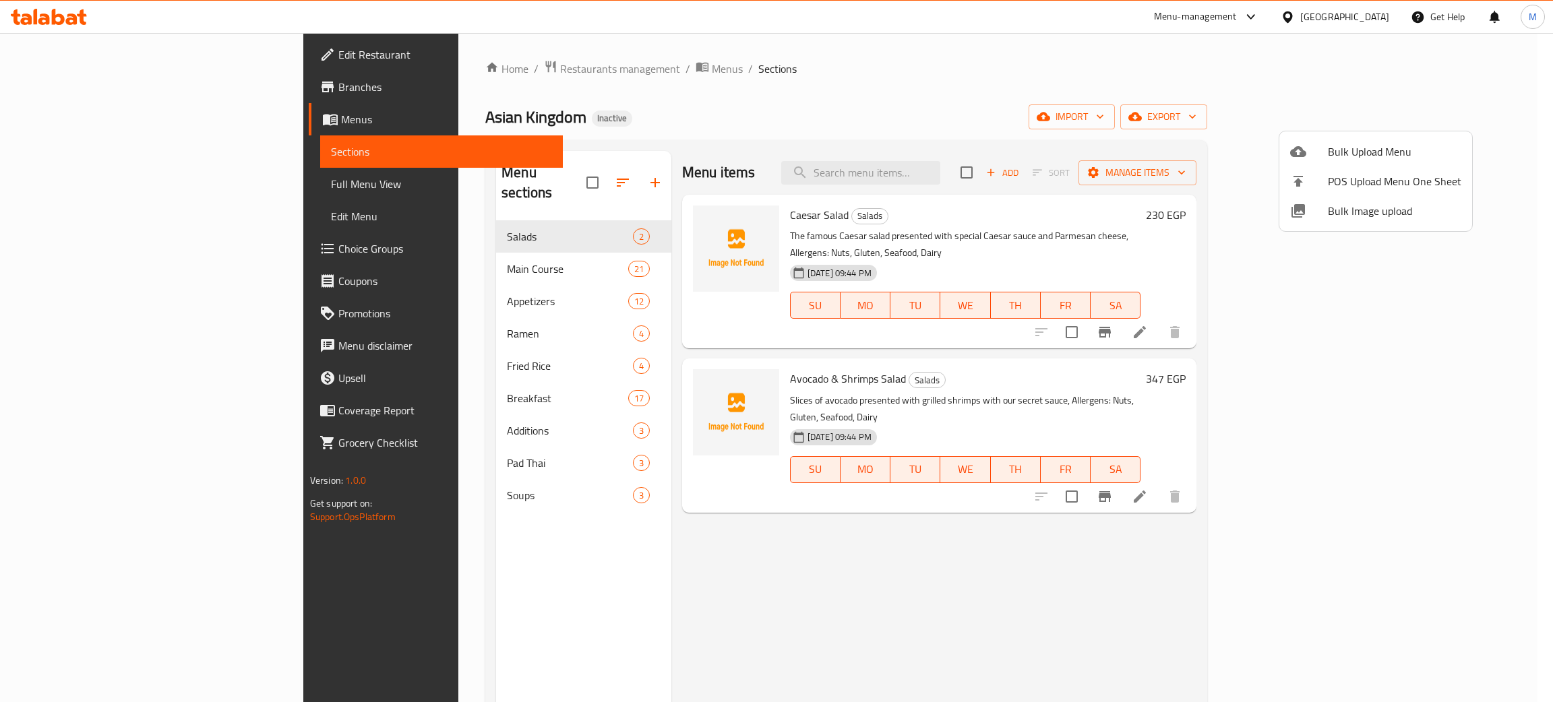
click at [1094, 609] on div at bounding box center [776, 351] width 1553 height 702
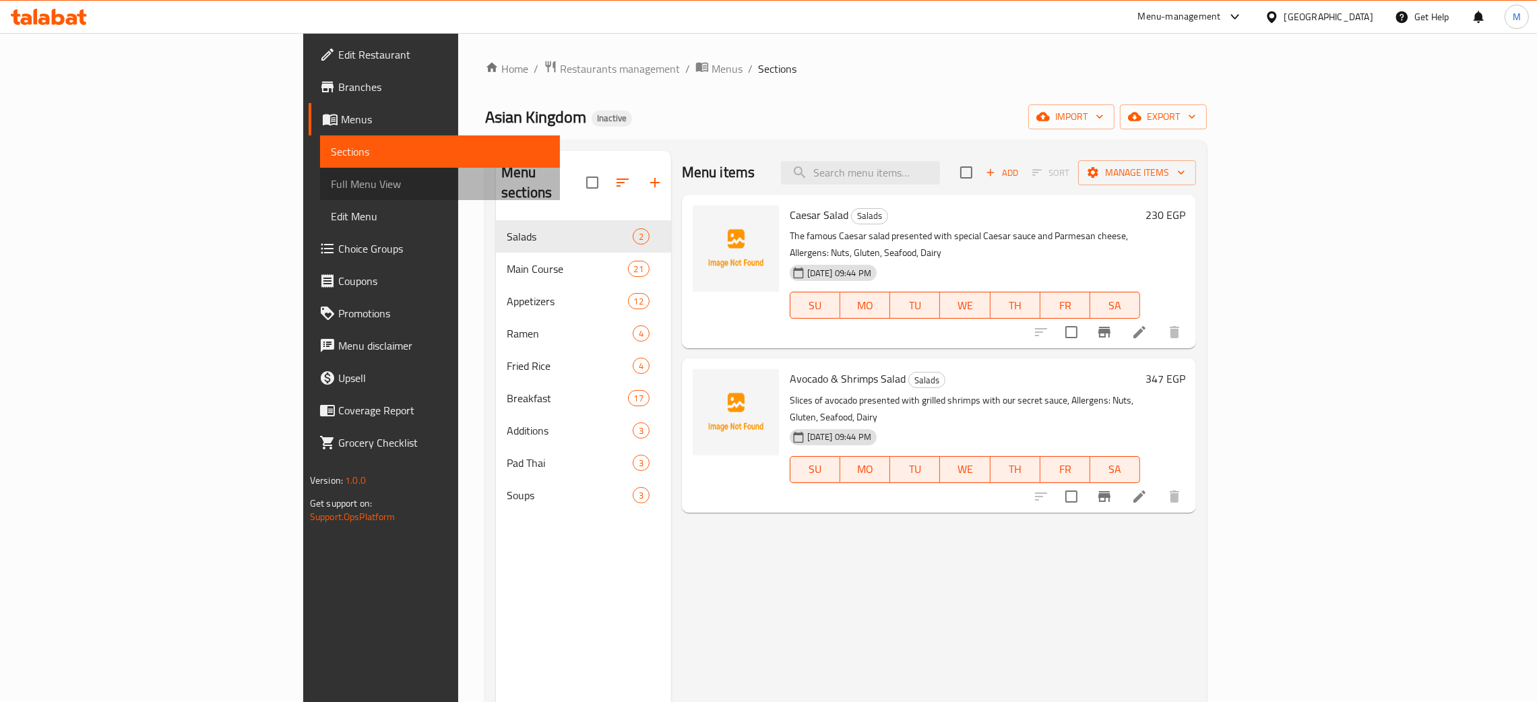
click at [331, 192] on span "Full Menu View" at bounding box center [440, 184] width 218 height 16
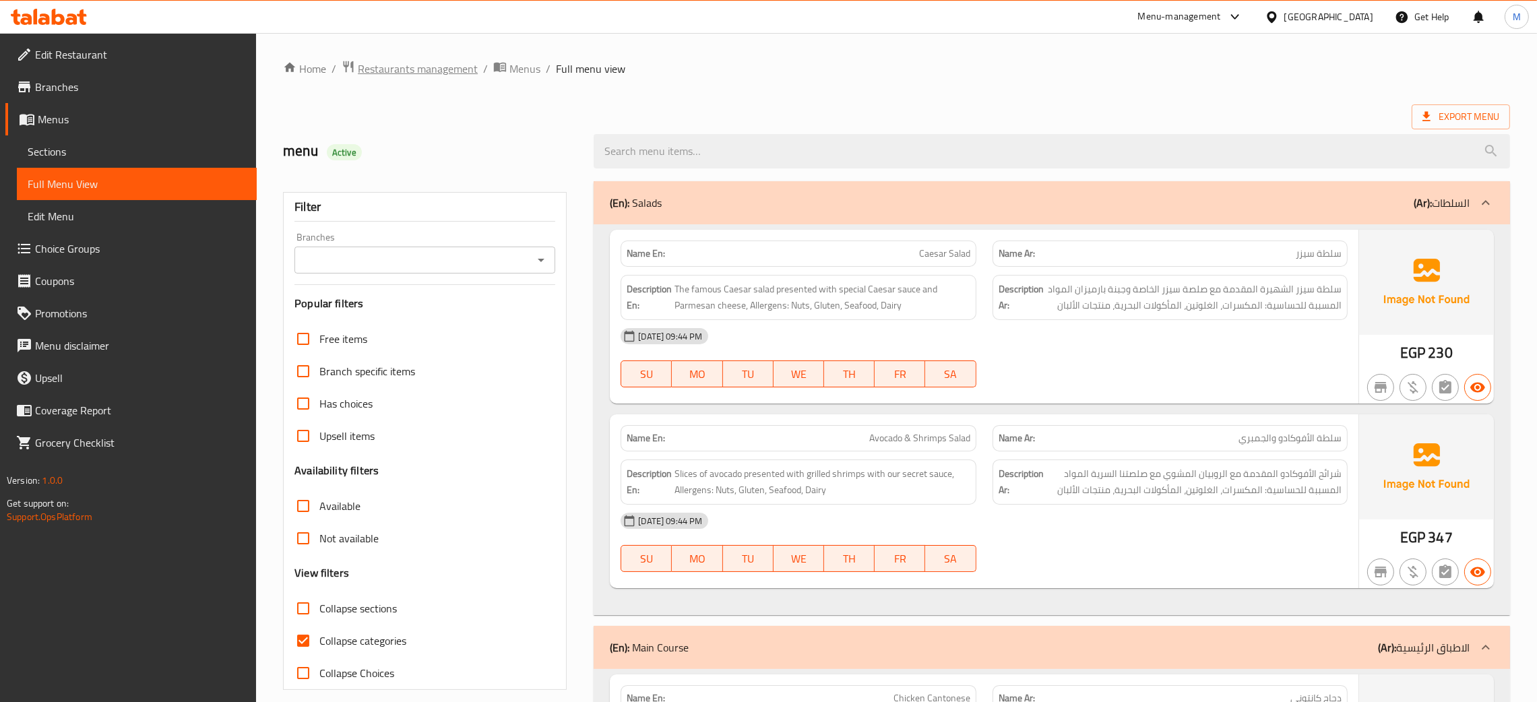
click at [404, 67] on span "Restaurants management" at bounding box center [418, 69] width 120 height 16
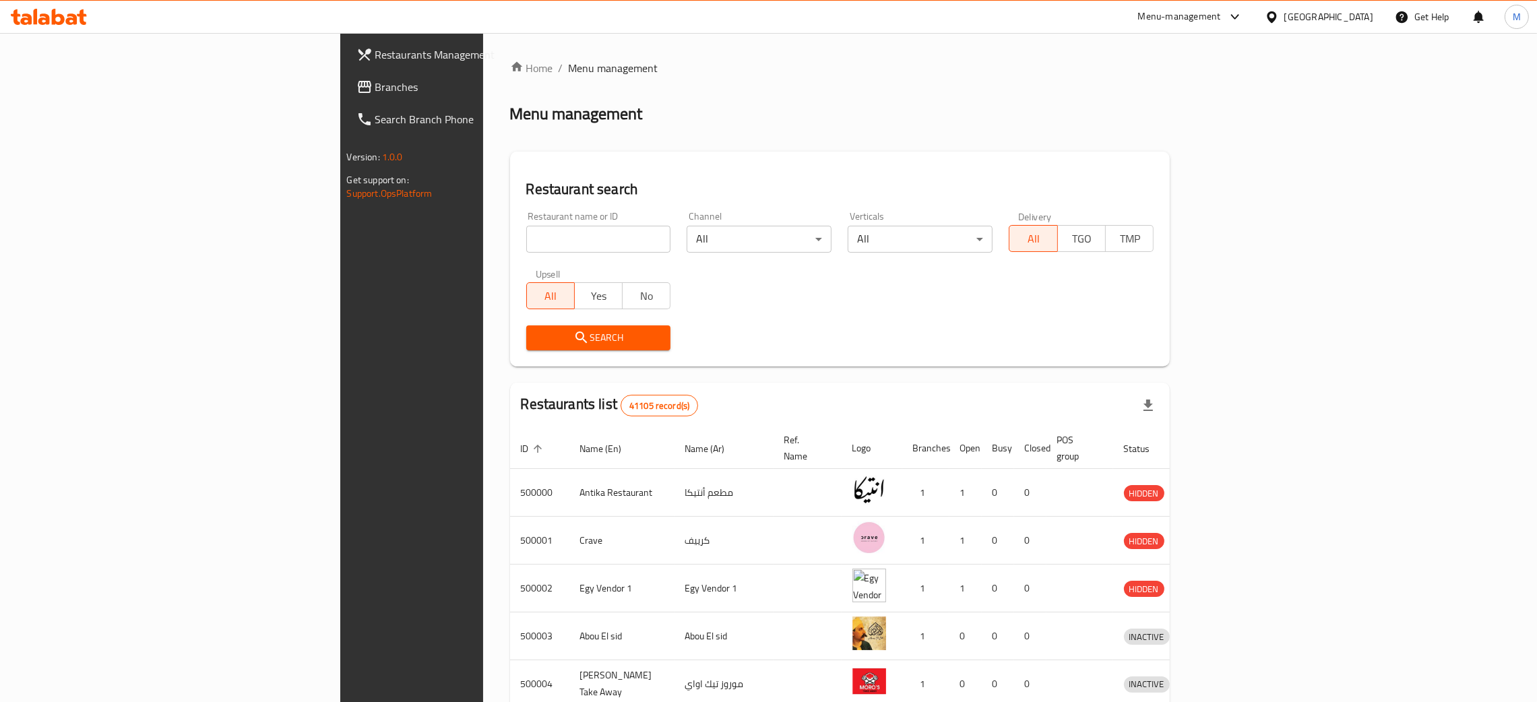
click at [526, 240] on input "search" at bounding box center [598, 239] width 145 height 27
paste input "668469"
type input "668469"
click button "Search" at bounding box center [598, 338] width 145 height 25
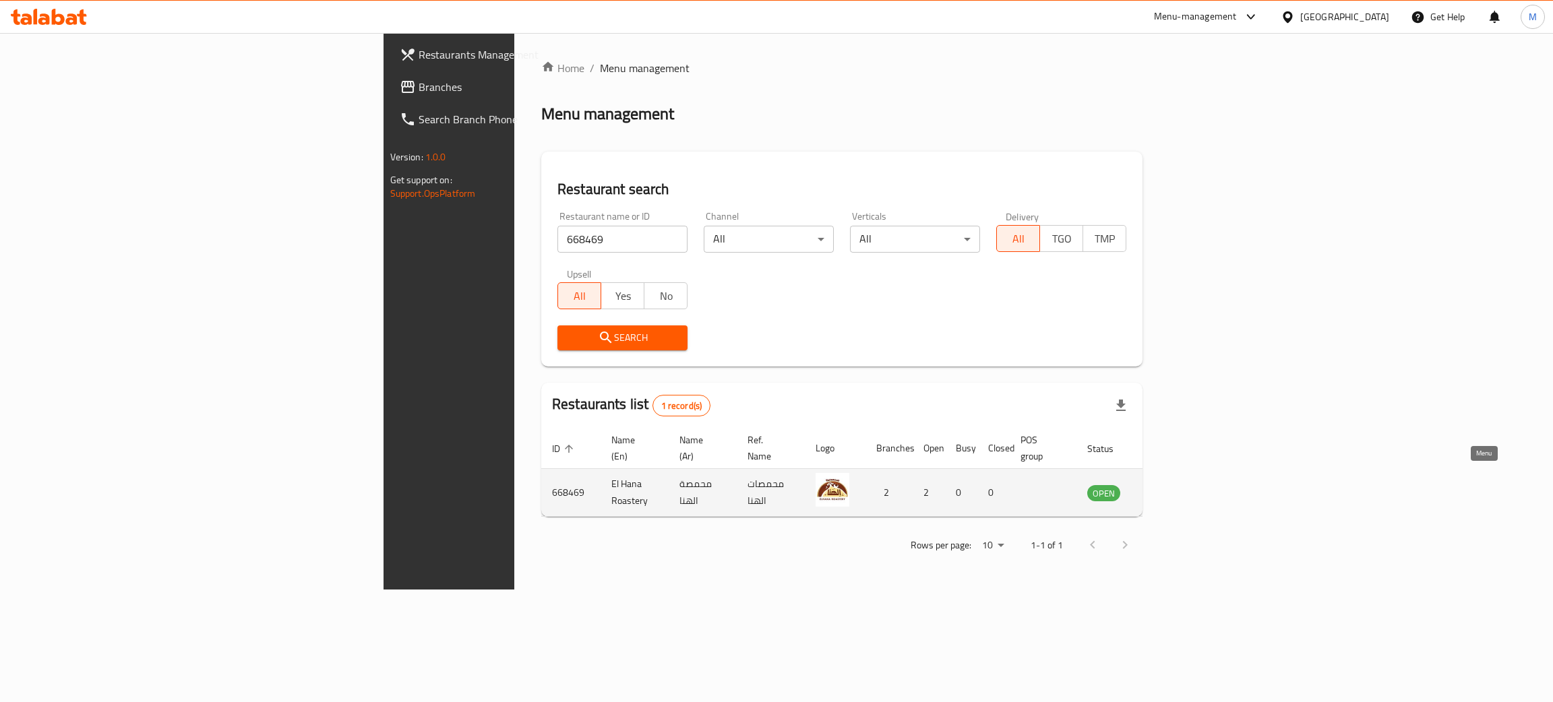
click at [1174, 485] on icon "enhanced table" at bounding box center [1166, 493] width 16 height 16
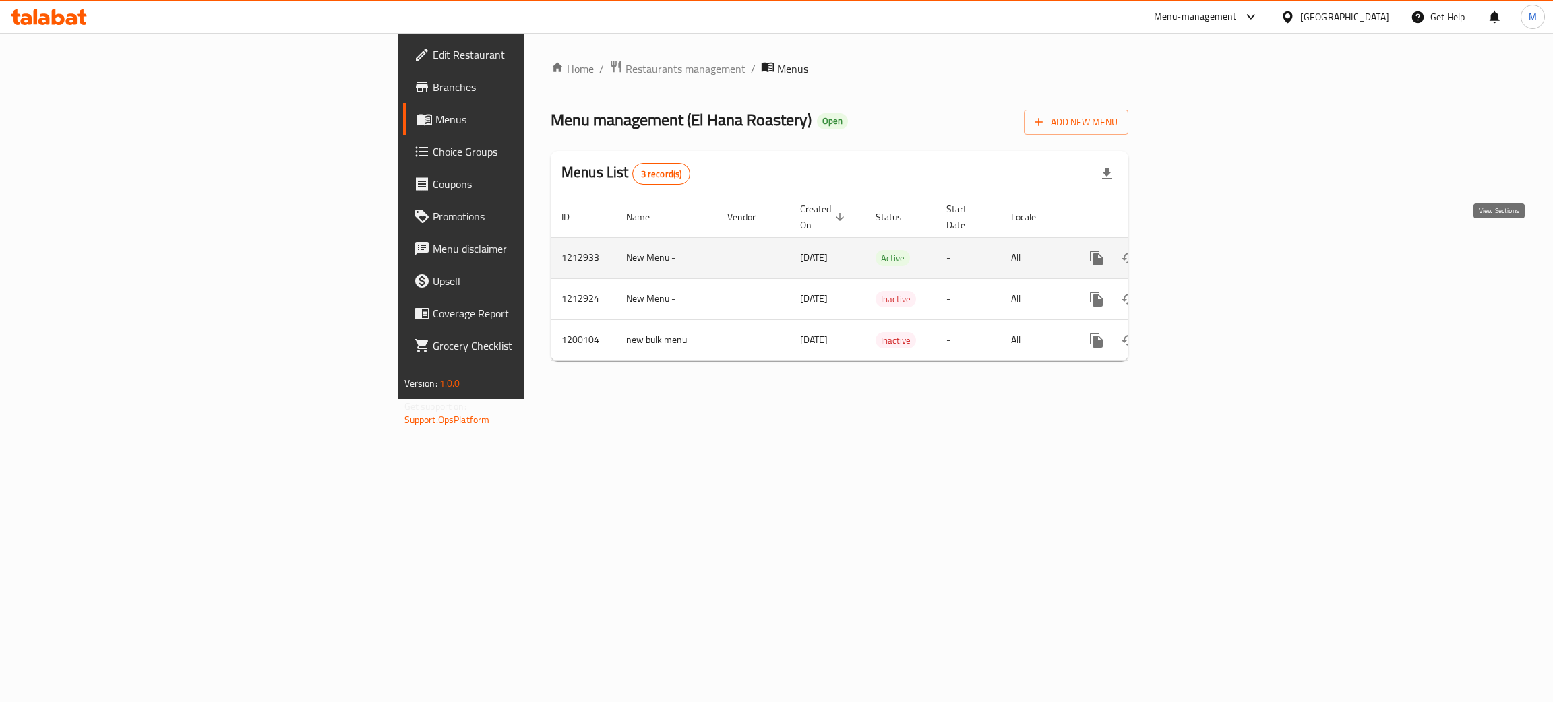
click at [1200, 252] on icon "enhanced table" at bounding box center [1194, 258] width 12 height 12
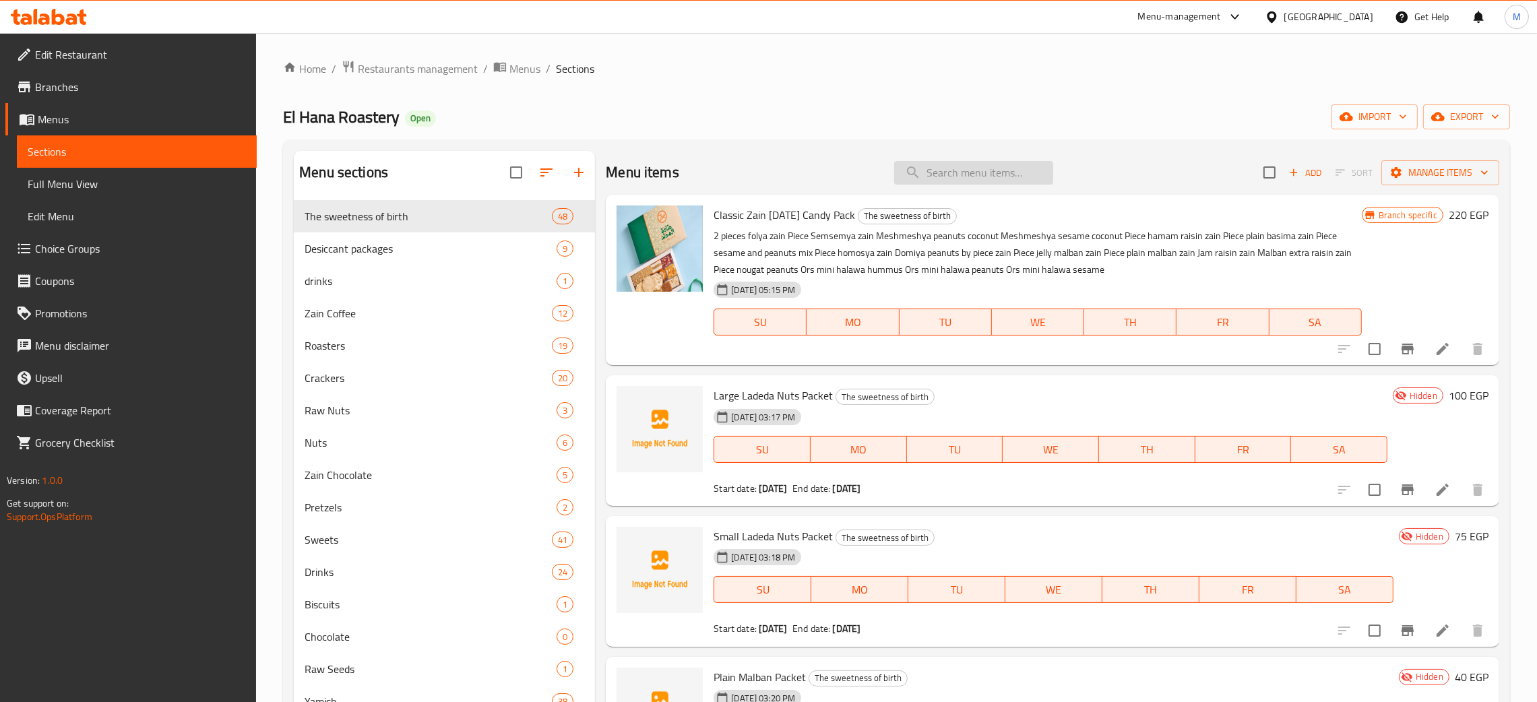
click at [923, 173] on input "search" at bounding box center [973, 173] width 159 height 24
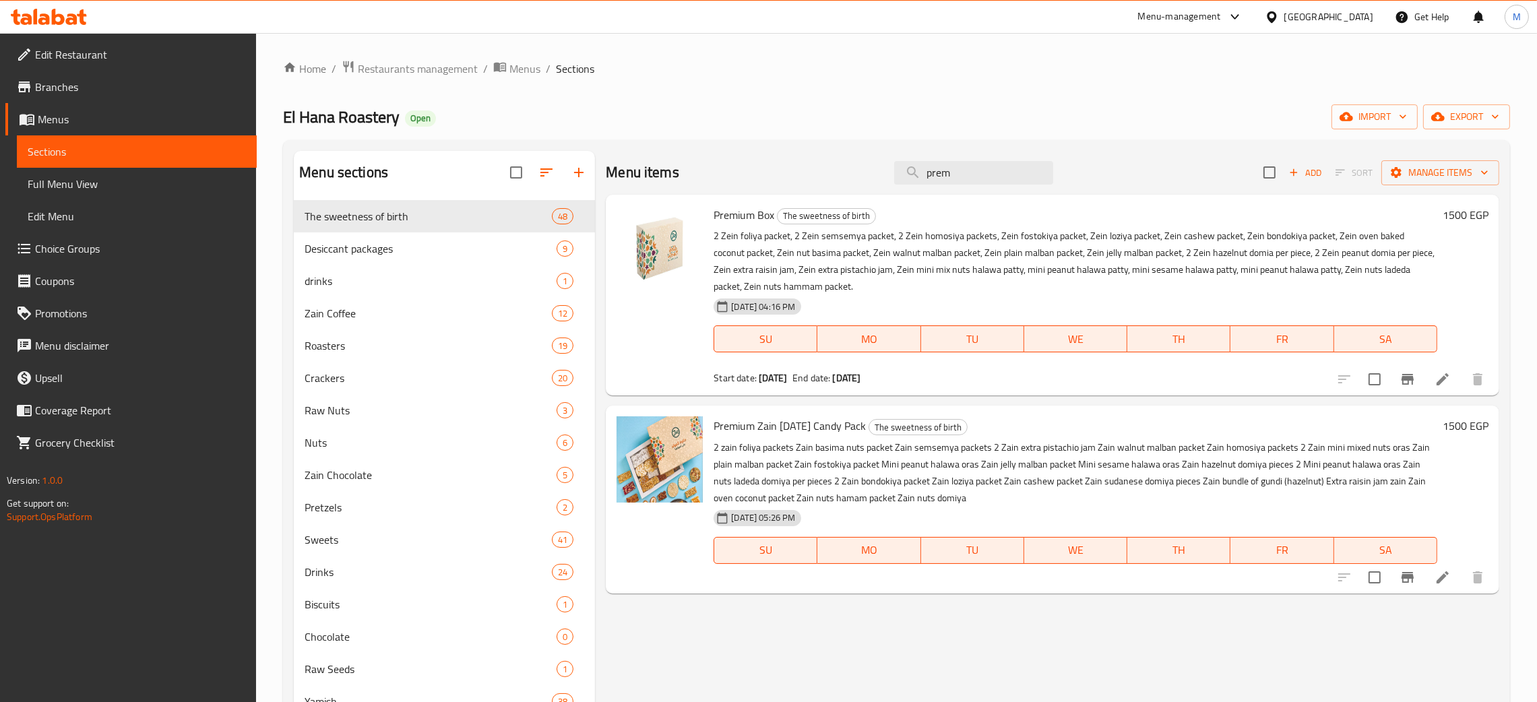
type input "prem"
click at [410, 63] on span "Restaurants management" at bounding box center [418, 69] width 120 height 16
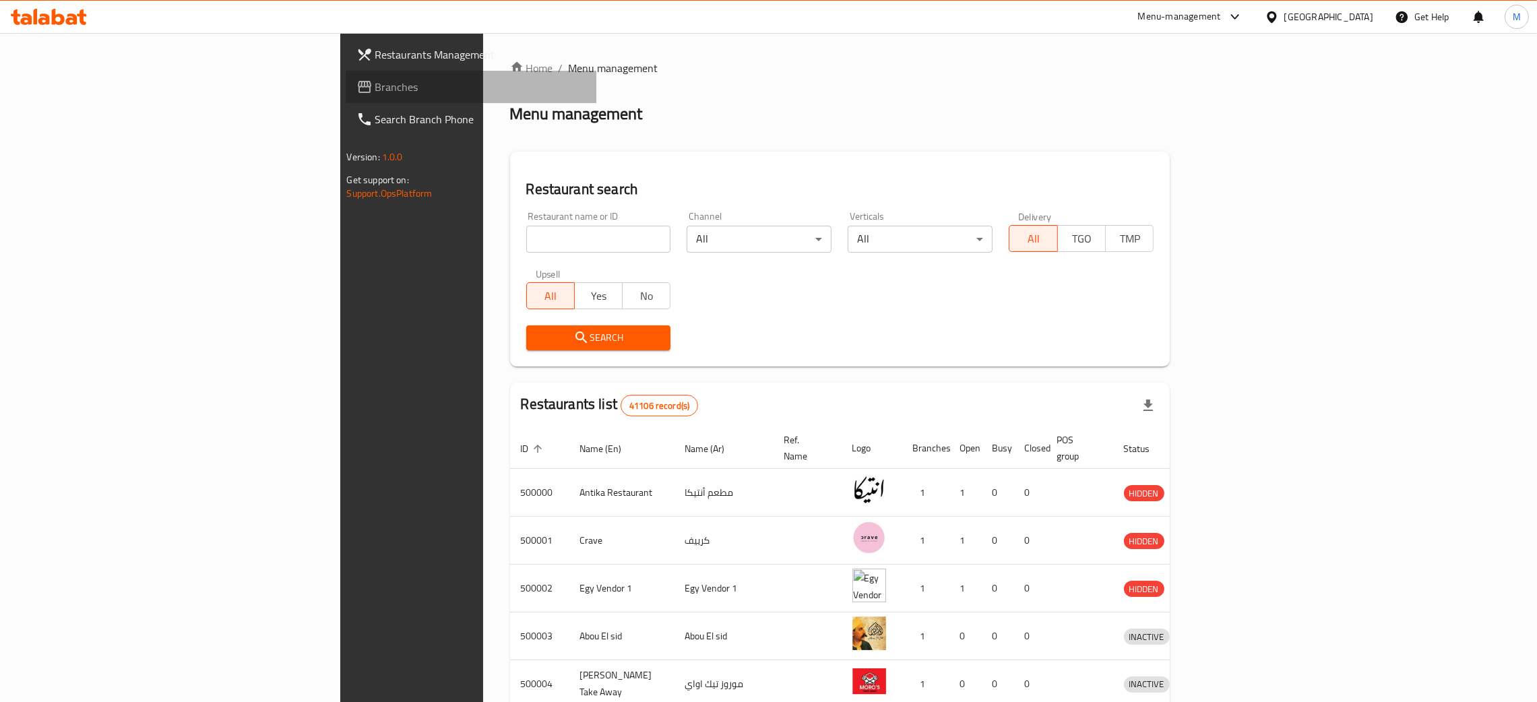
click at [375, 80] on span "Branches" at bounding box center [480, 87] width 211 height 16
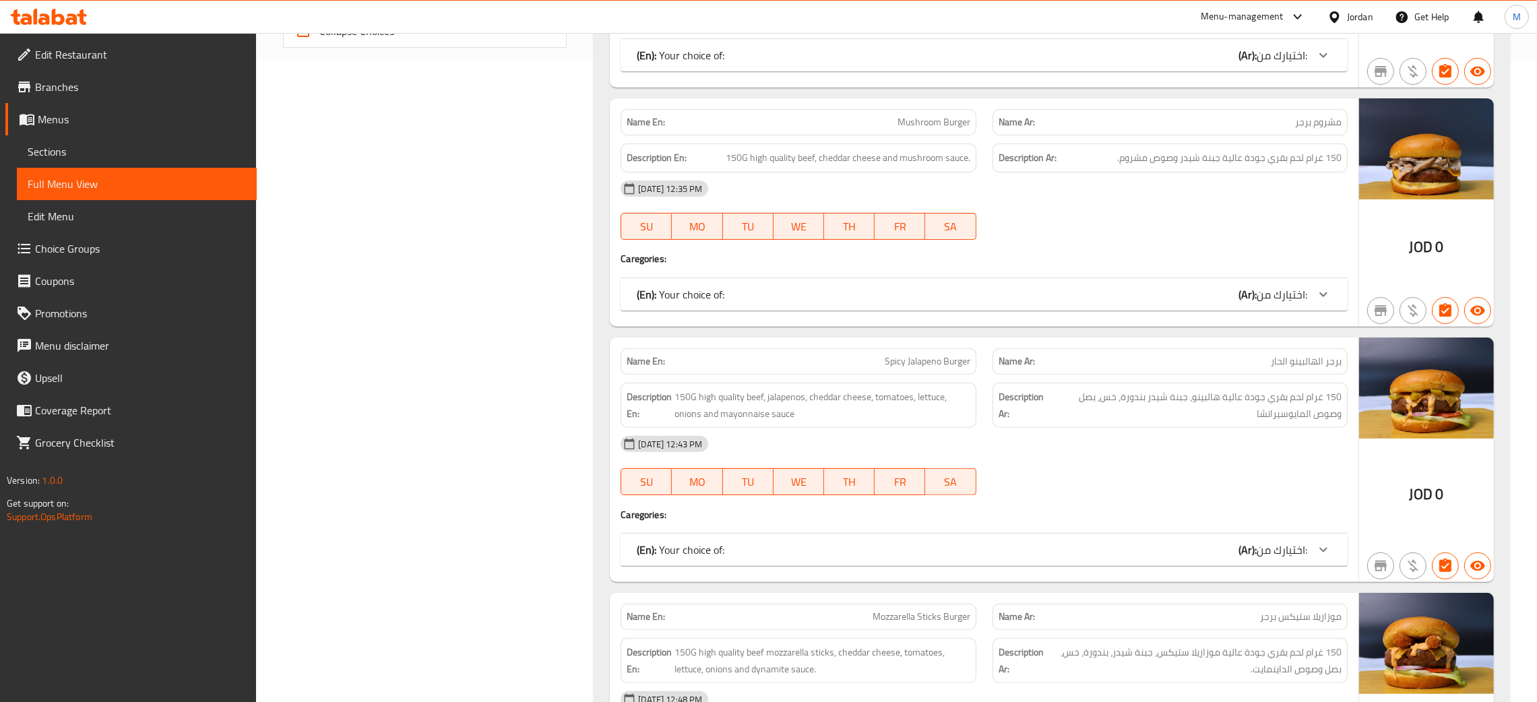
scroll to position [809, 0]
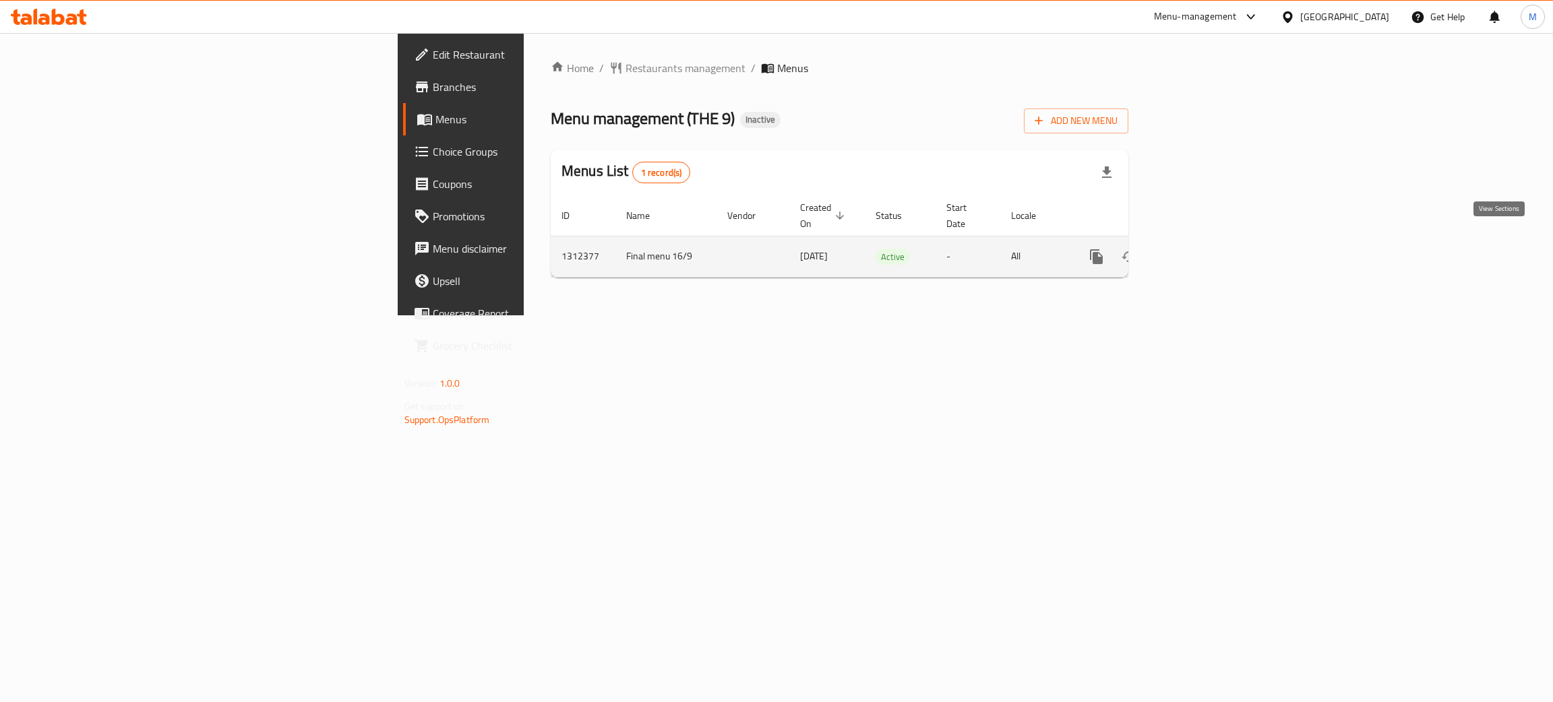
click at [1202, 249] on icon "enhanced table" at bounding box center [1194, 257] width 16 height 16
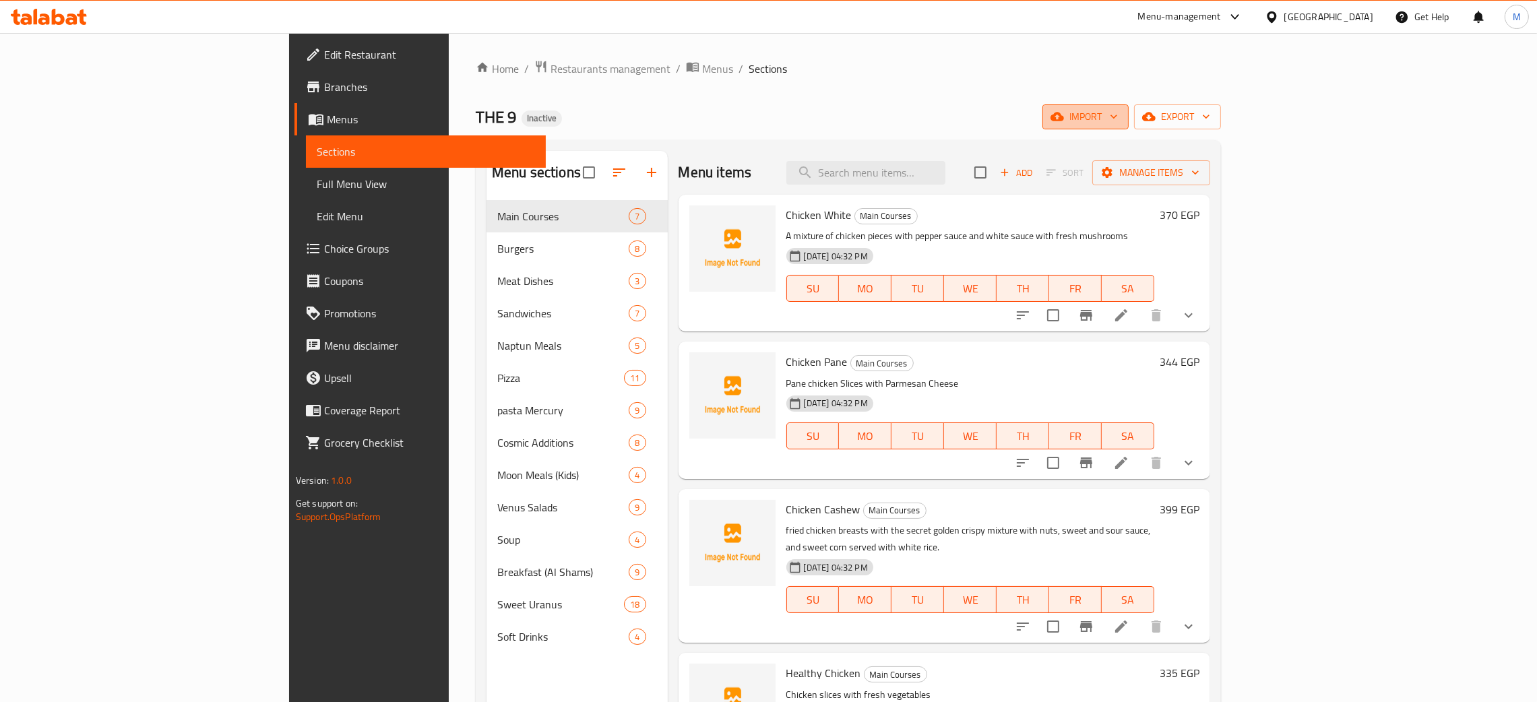
click at [1118, 115] on span "import" at bounding box center [1085, 117] width 65 height 17
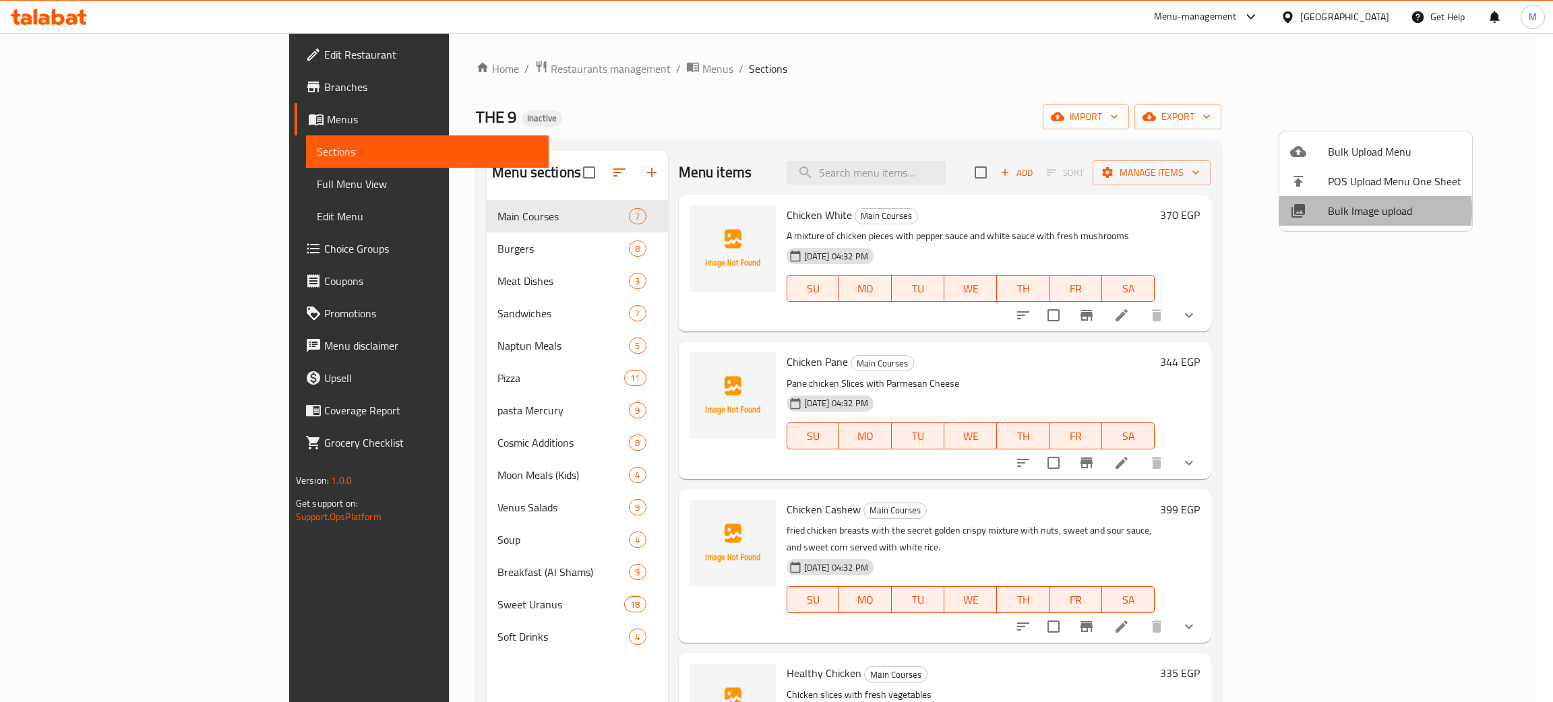
click at [1346, 210] on span "Bulk Image upload" at bounding box center [1394, 211] width 133 height 16
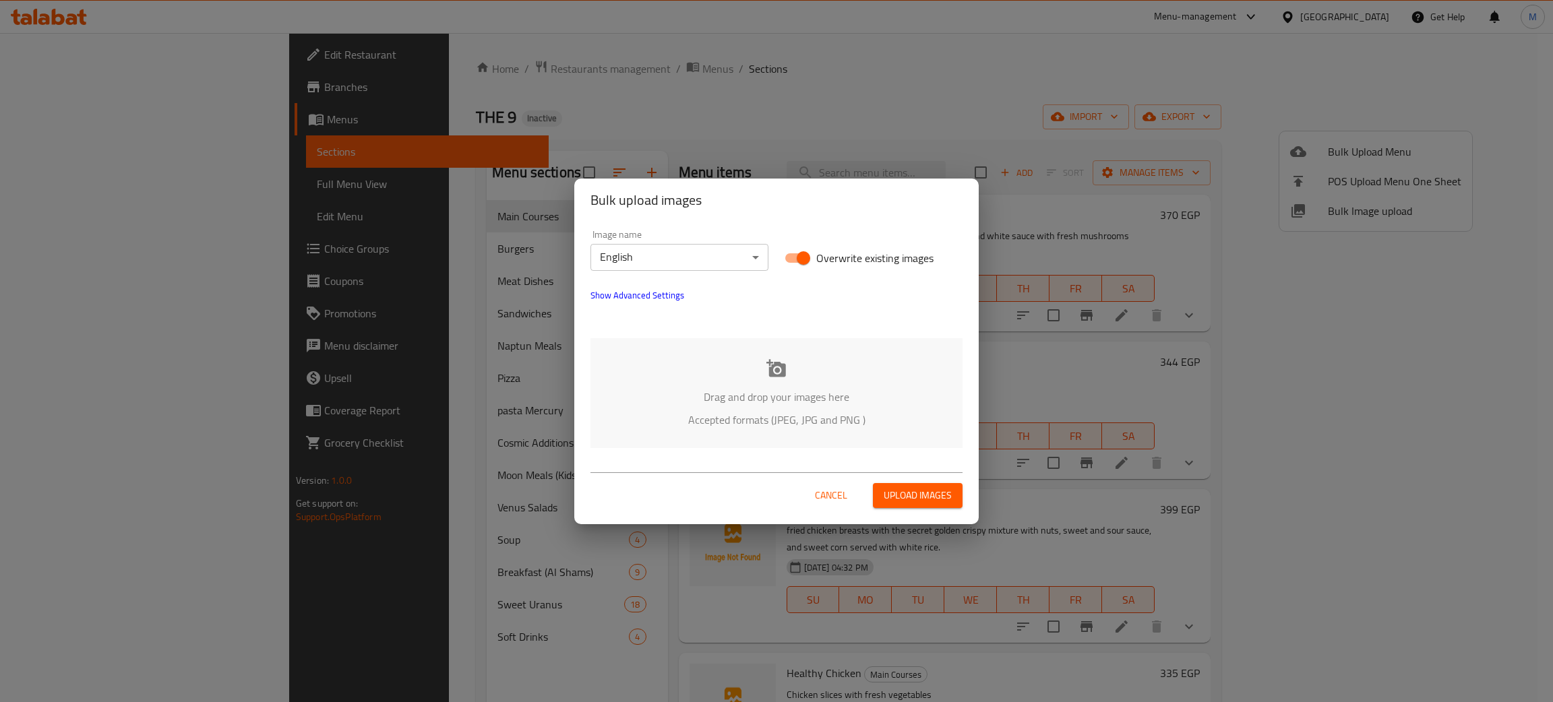
click at [689, 376] on div "Drag and drop your images here Accepted formats (JPEG, JPG and PNG )" at bounding box center [776, 393] width 372 height 110
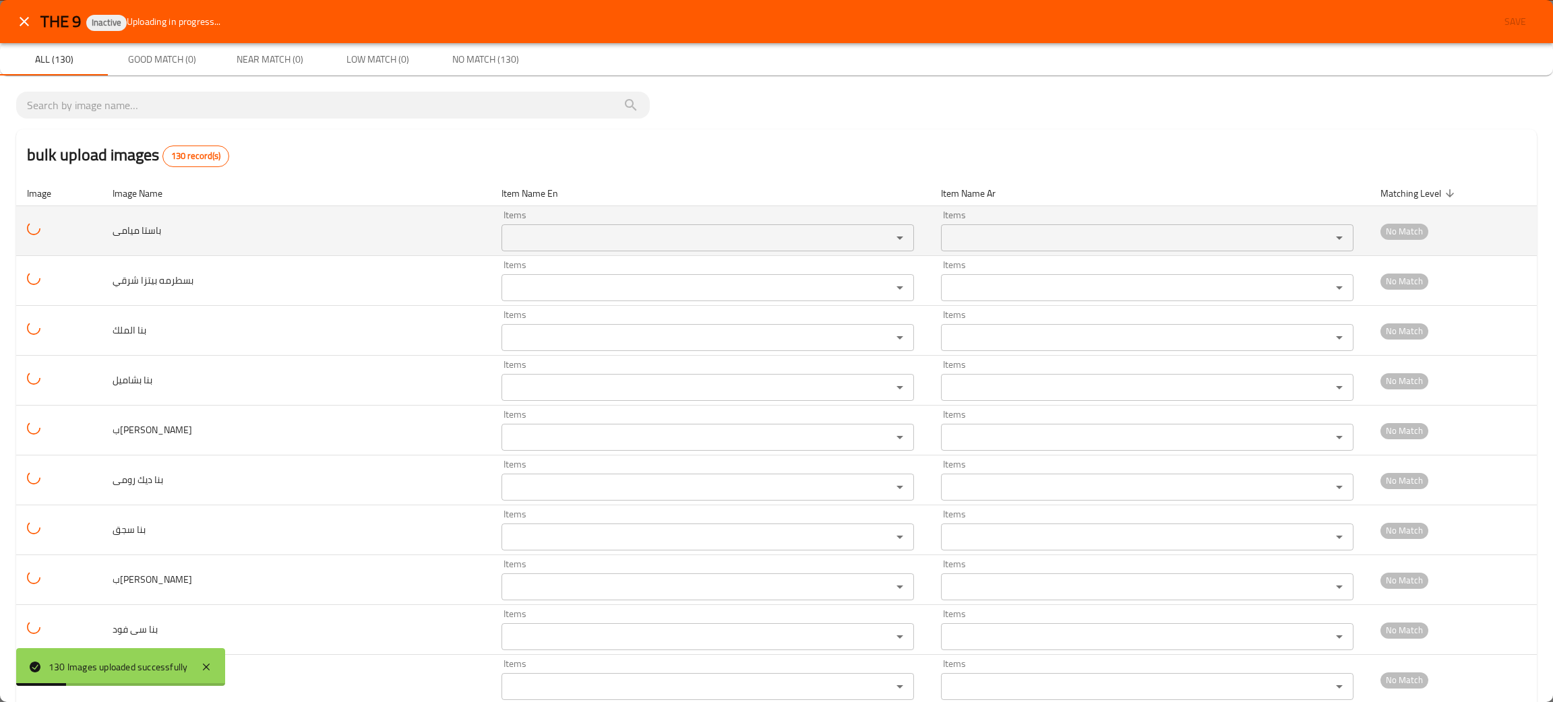
click at [505, 239] on ميامى "Items" at bounding box center [687, 237] width 365 height 19
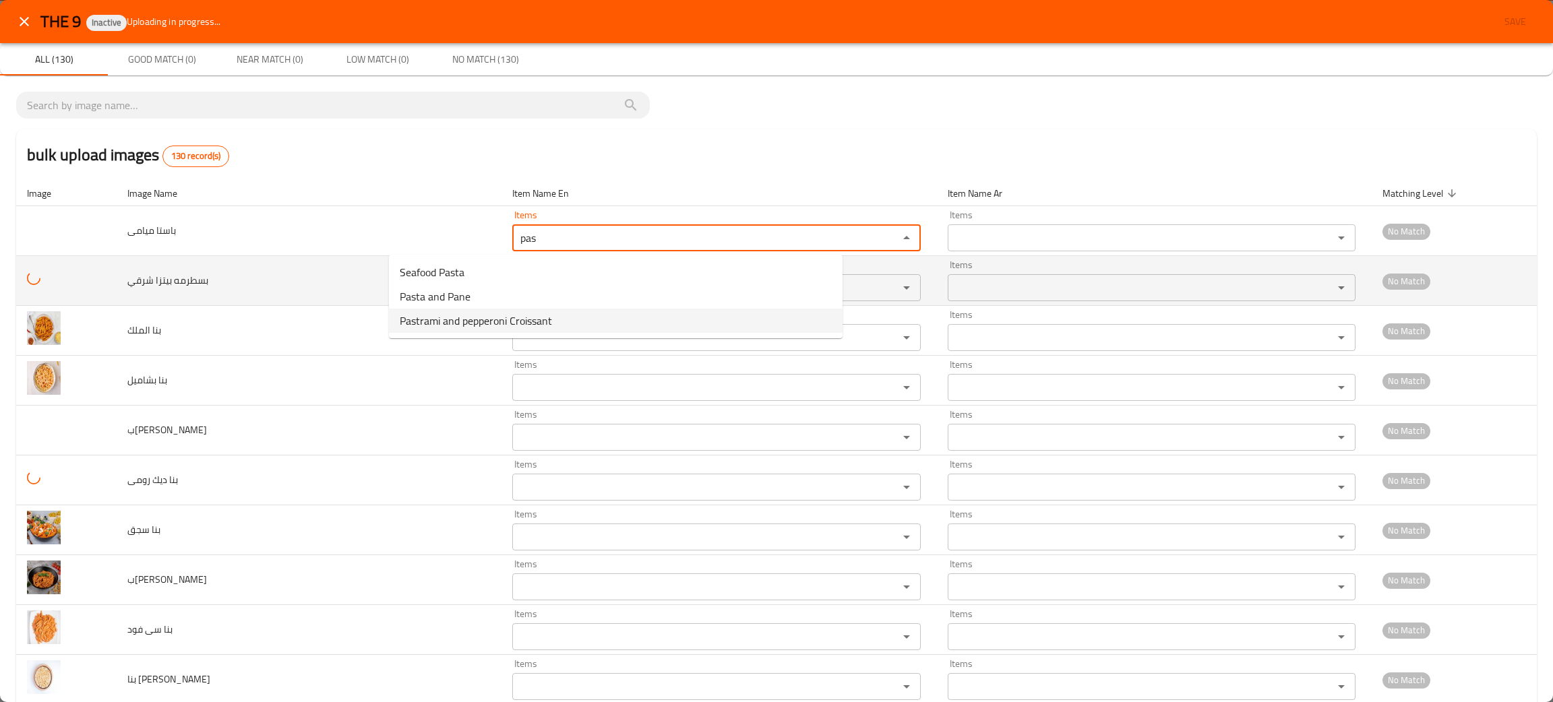
type ميامى "pas"
click at [269, 288] on td "بسطرمه بيتزا شرقي" at bounding box center [309, 281] width 385 height 50
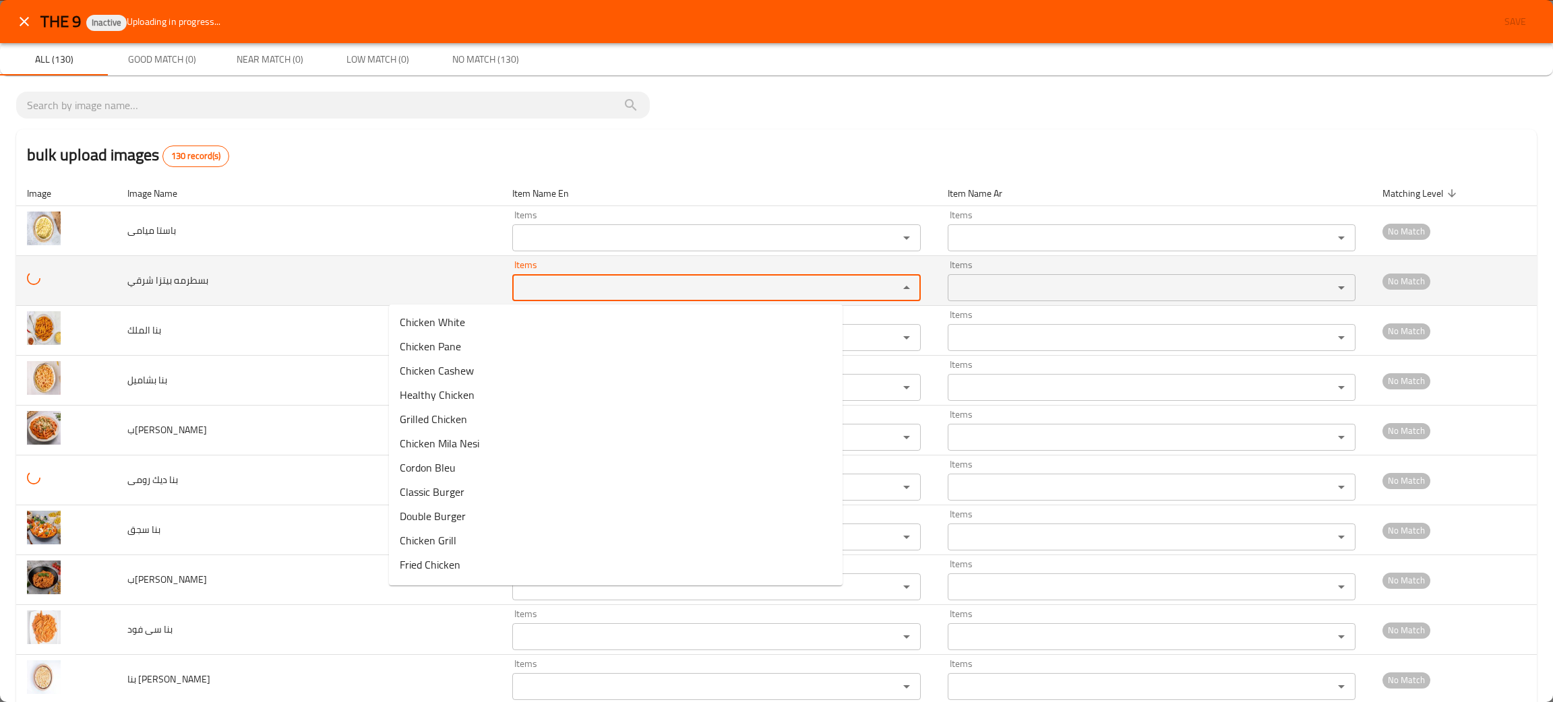
click at [516, 295] on شرقي "Items" at bounding box center [696, 287] width 361 height 19
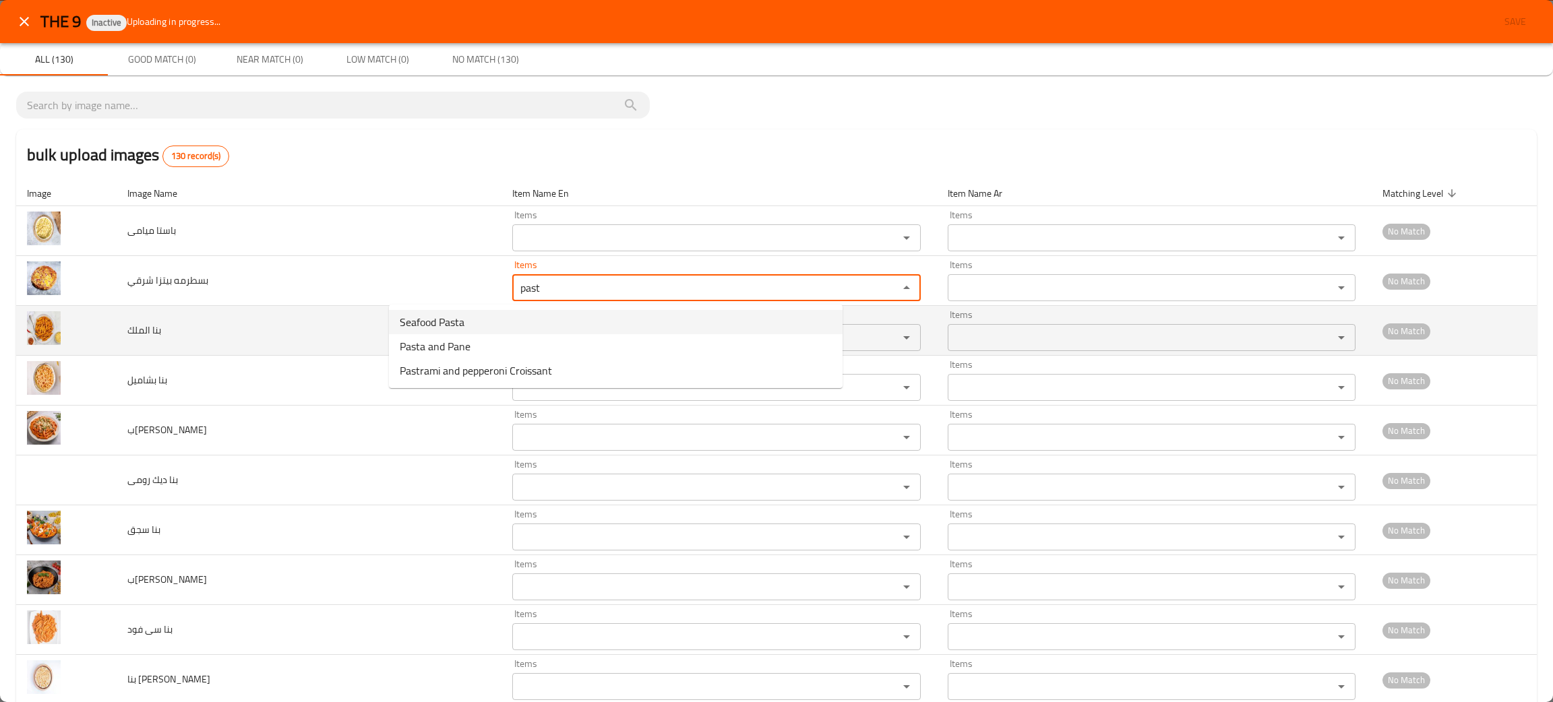
type شرقي "past"
click at [272, 342] on td "بنا الملك" at bounding box center [309, 331] width 385 height 50
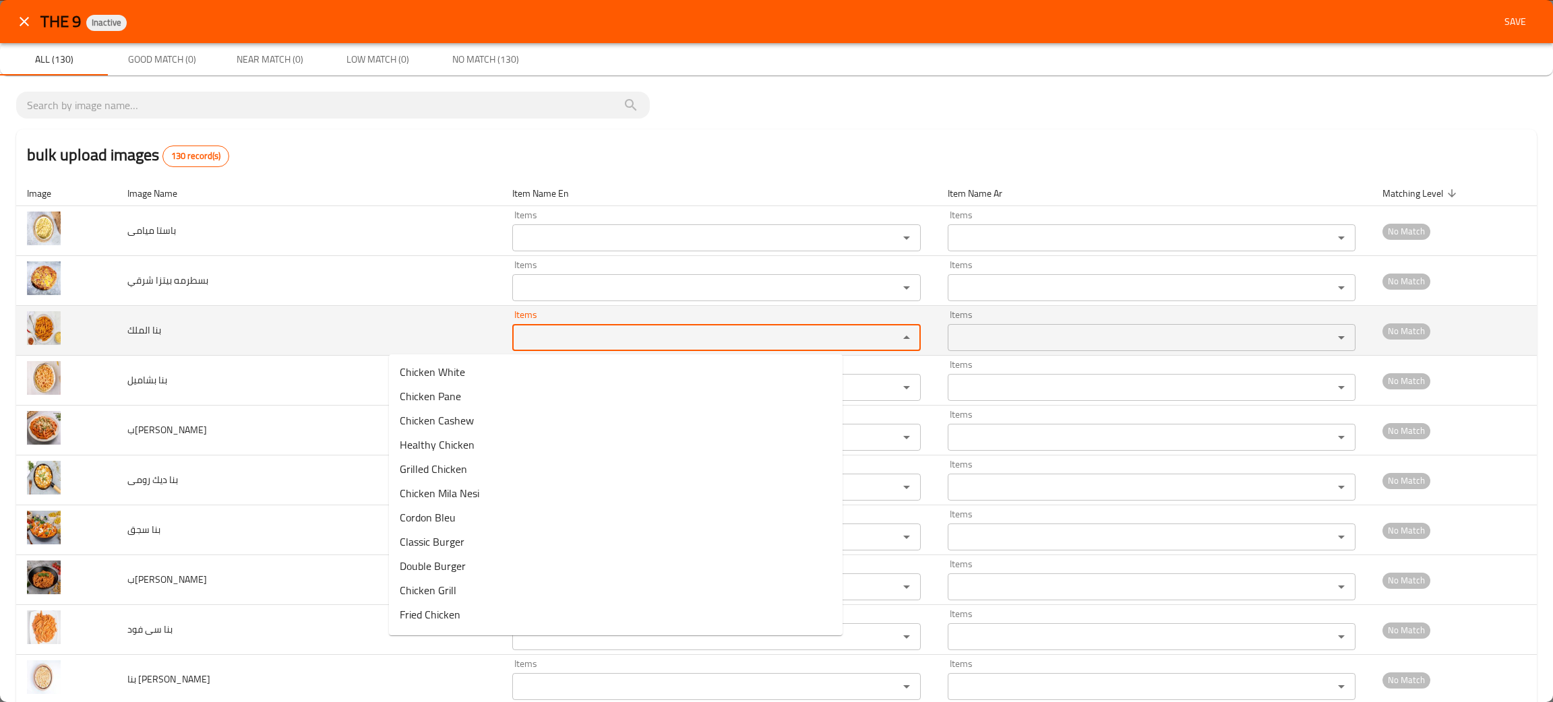
click at [516, 345] on الملك "Items" at bounding box center [696, 337] width 361 height 19
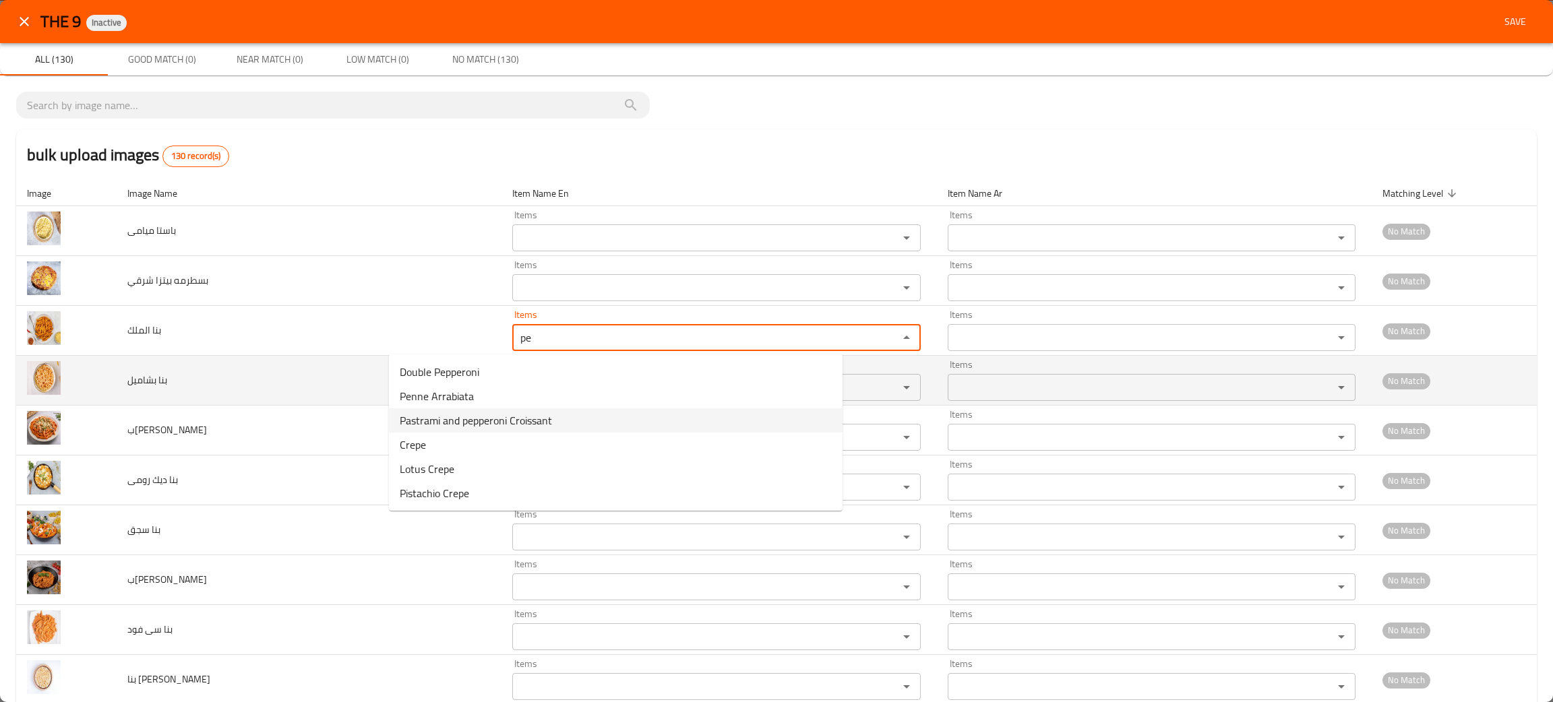
type الملك "pe"
click at [370, 388] on td "بنا بشاميل" at bounding box center [309, 381] width 385 height 50
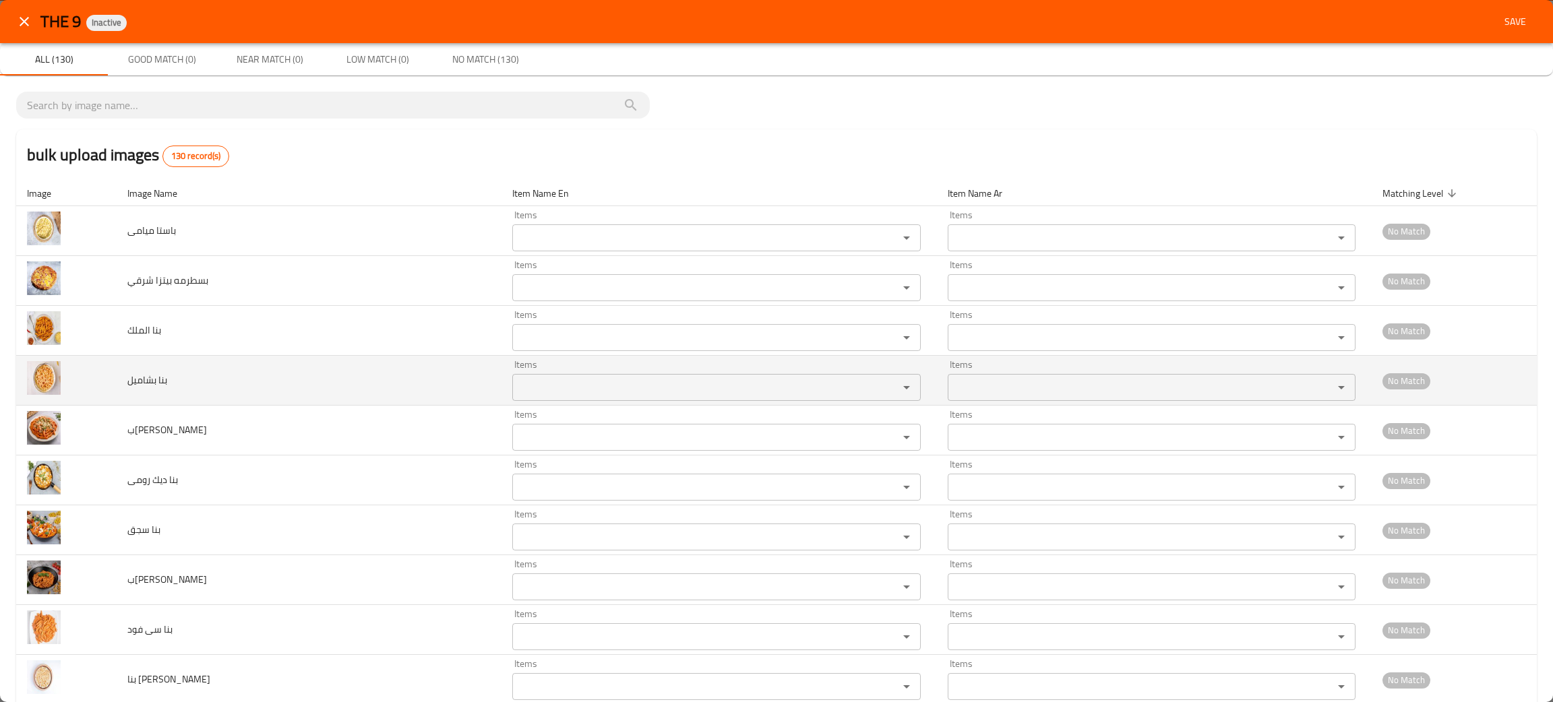
click at [512, 400] on div "Items" at bounding box center [716, 387] width 408 height 27
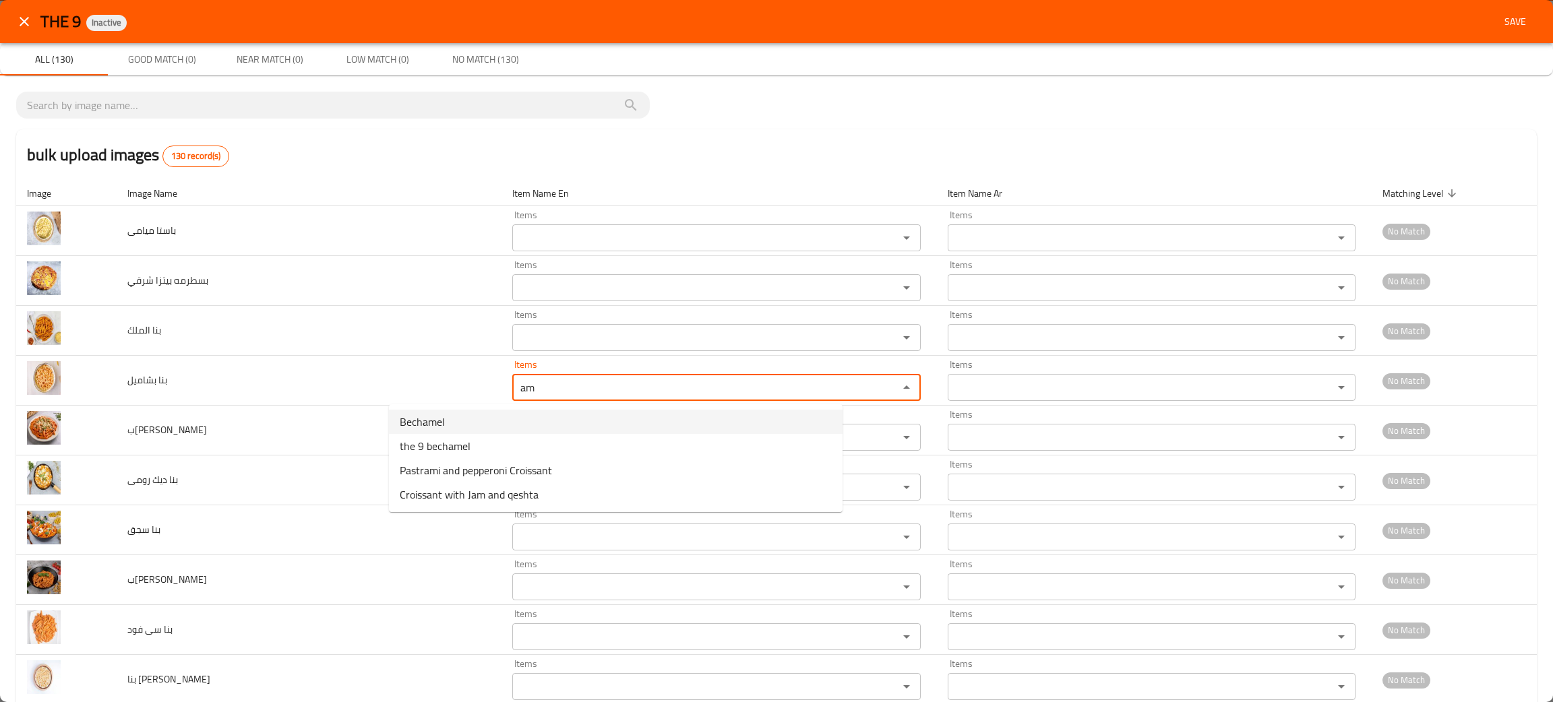
click at [425, 416] on span "Bechamel" at bounding box center [422, 422] width 45 height 16
type بشاميل "Bechamel"
type بشاميل-ar "بشاميل"
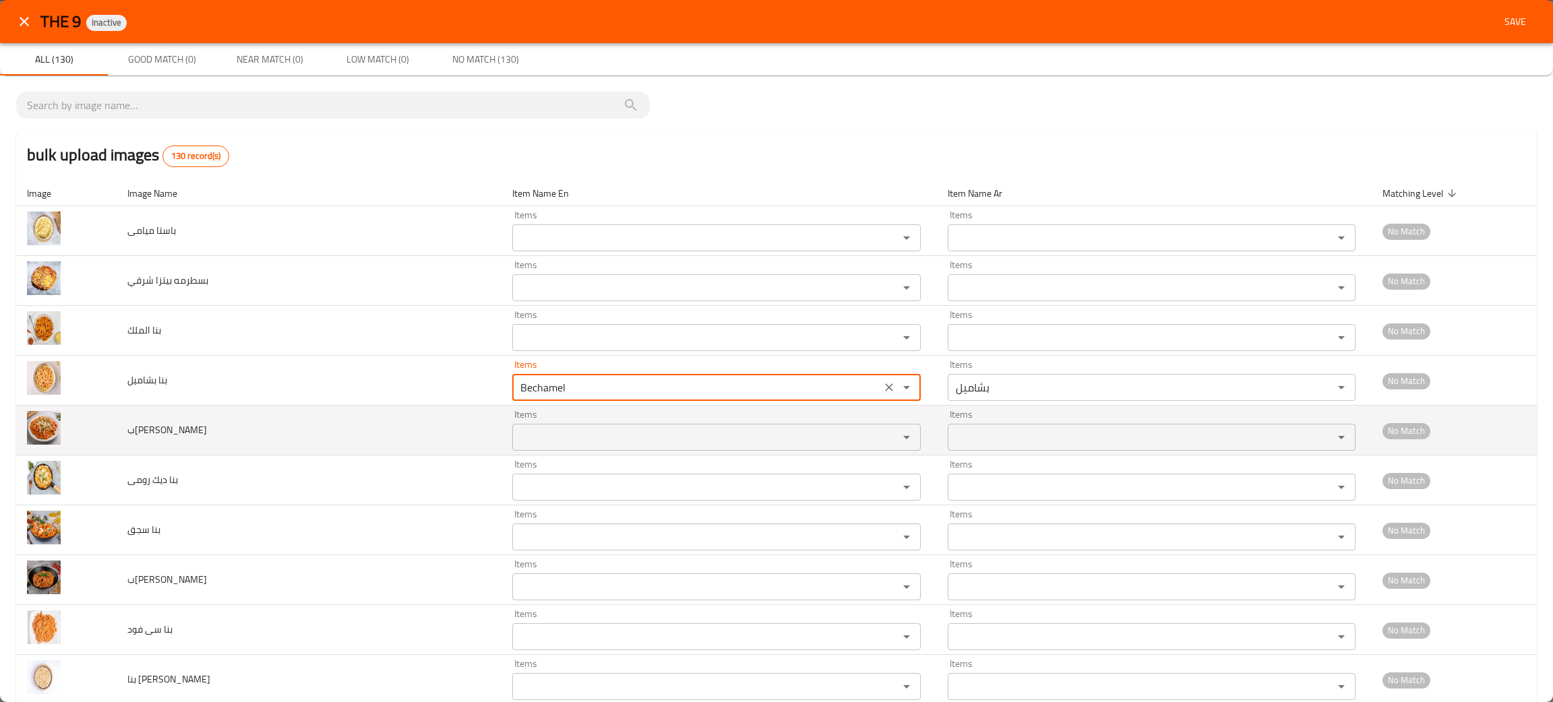
type بشاميل "Bechamel"
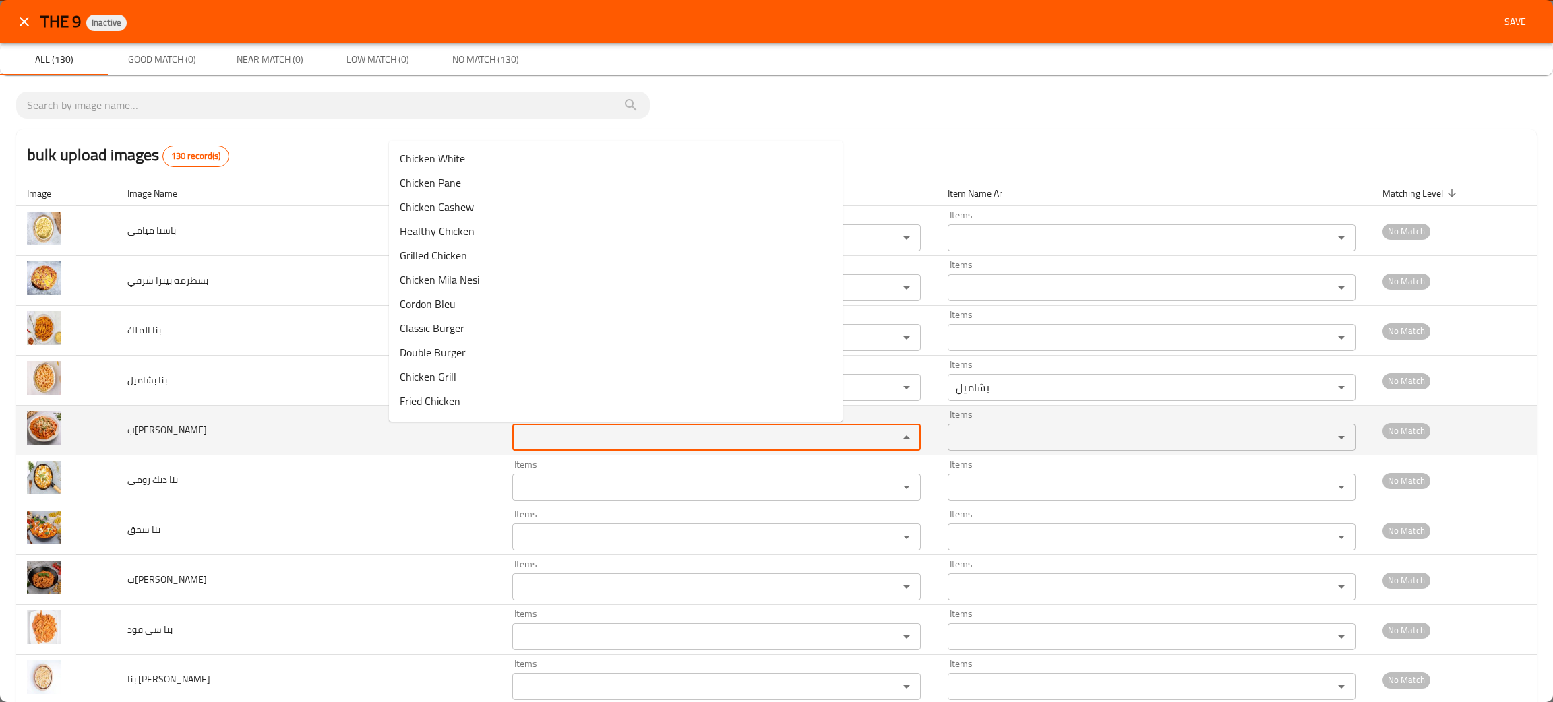
click at [516, 434] on بولنيز "Items" at bounding box center [696, 437] width 361 height 19
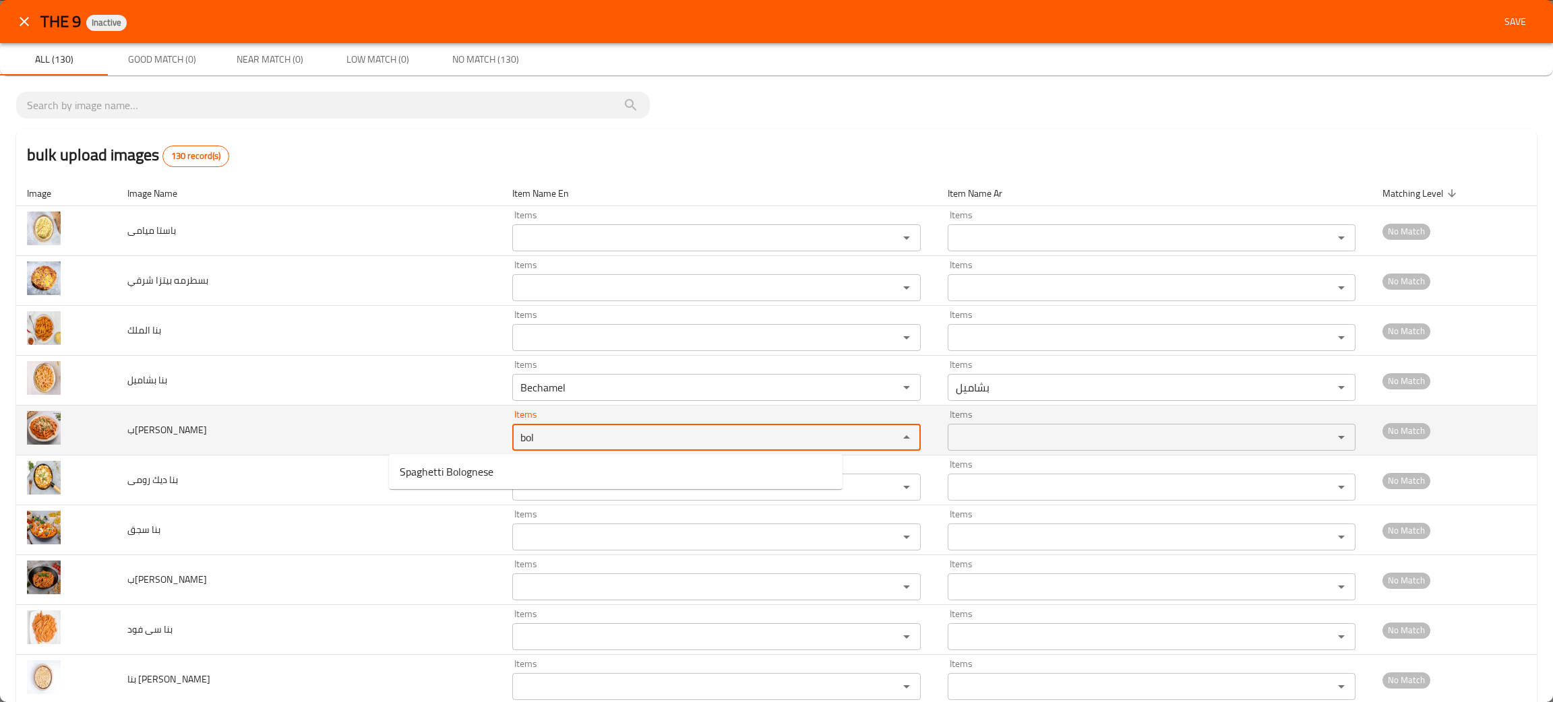
type بولنيز "bol"
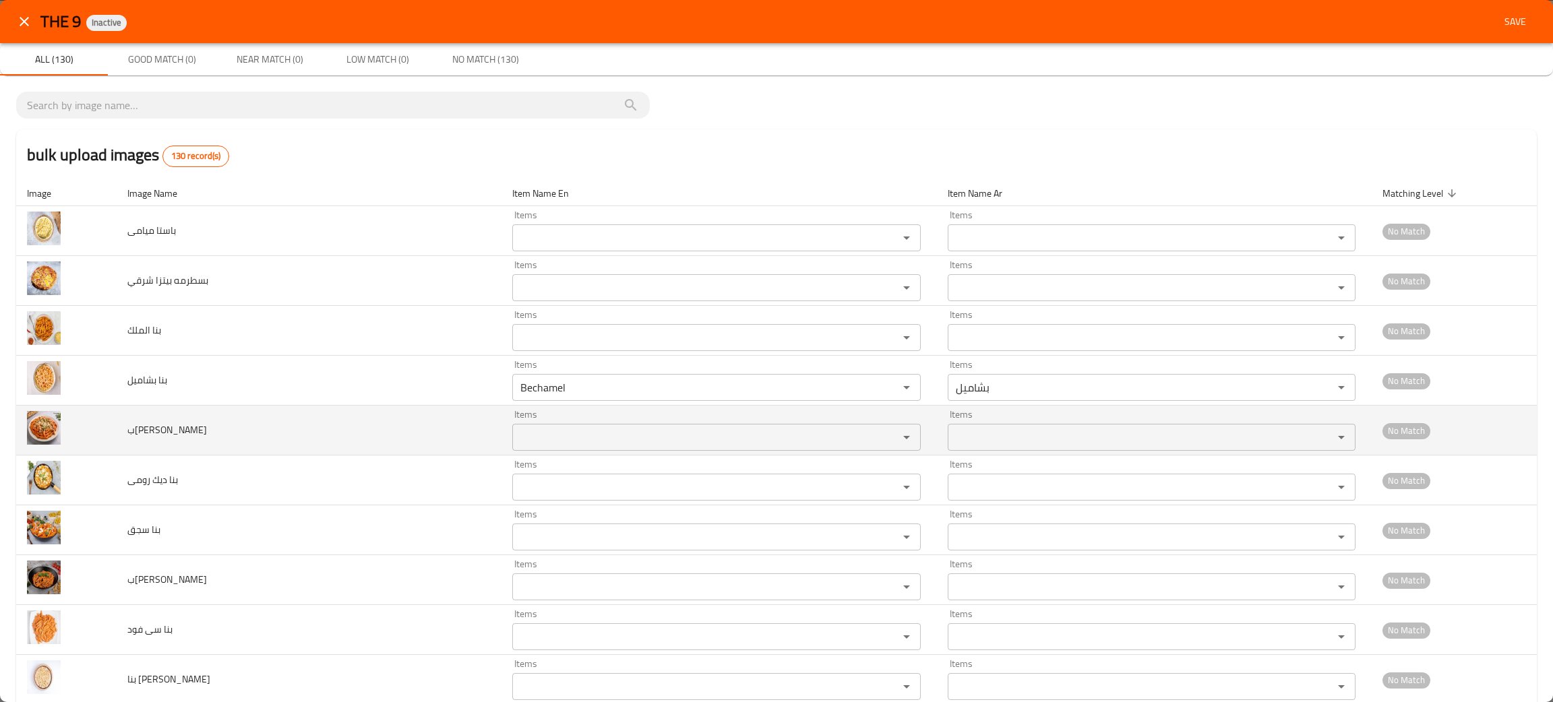
click at [297, 425] on td "بنا بولنيز" at bounding box center [309, 431] width 385 height 50
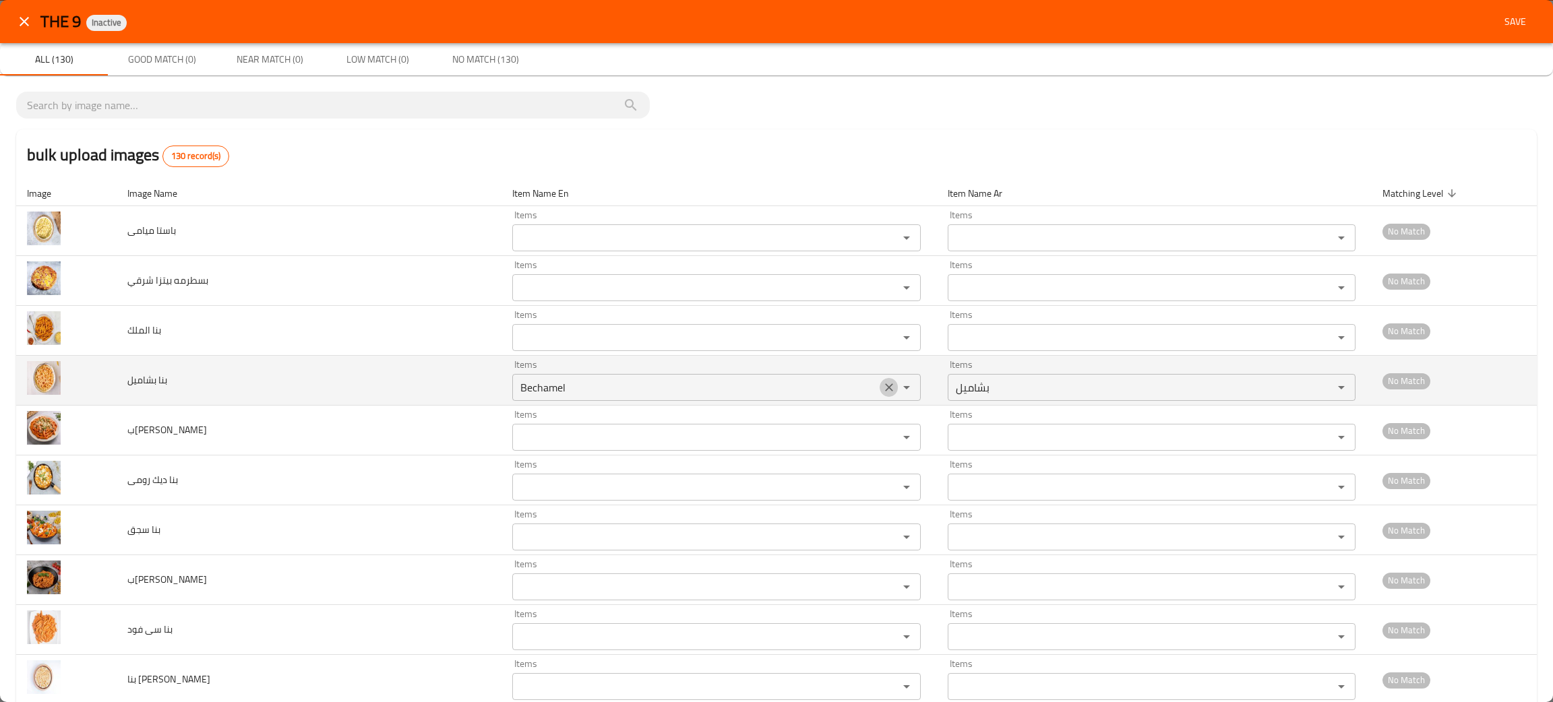
click at [882, 381] on icon "Clear" at bounding box center [888, 387] width 13 height 13
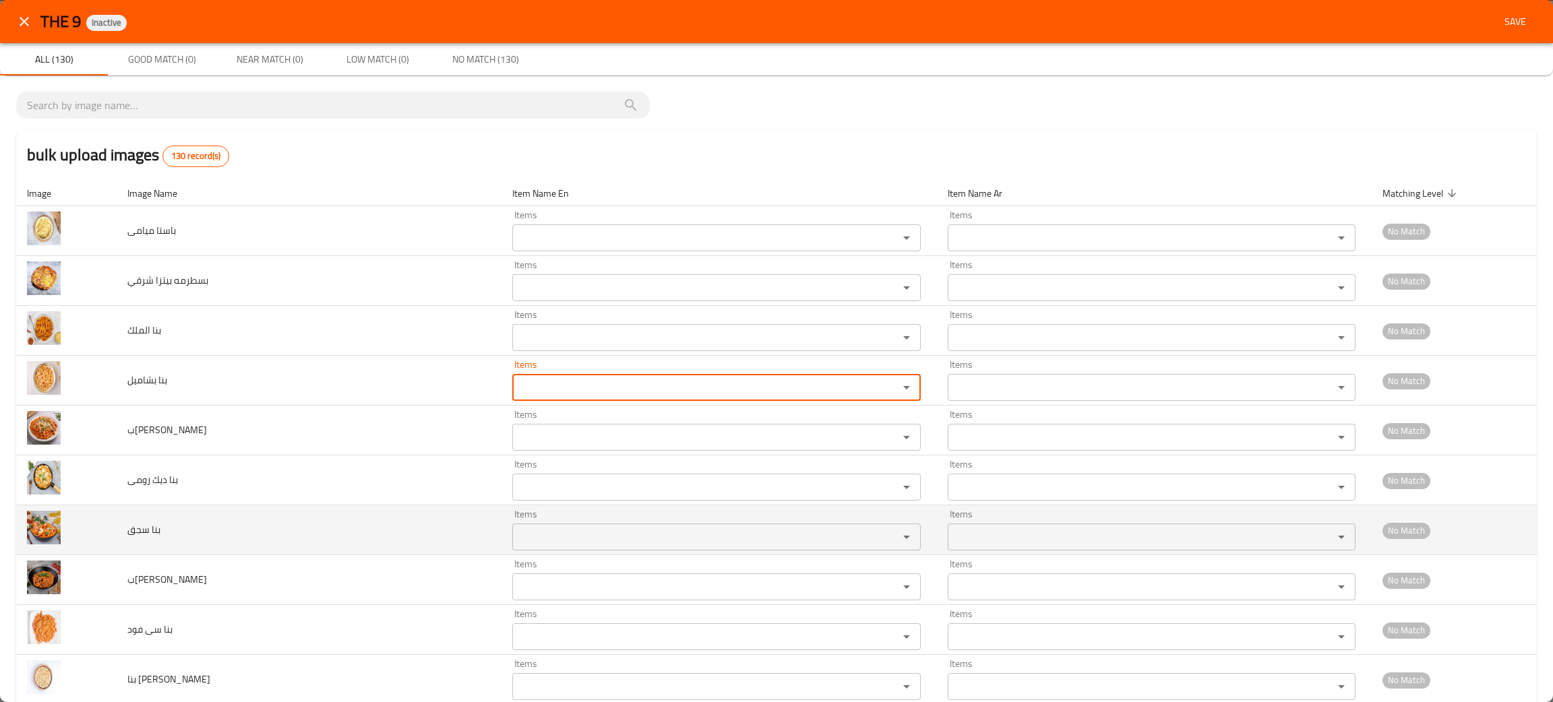
click at [516, 536] on سجق "Items" at bounding box center [696, 537] width 361 height 19
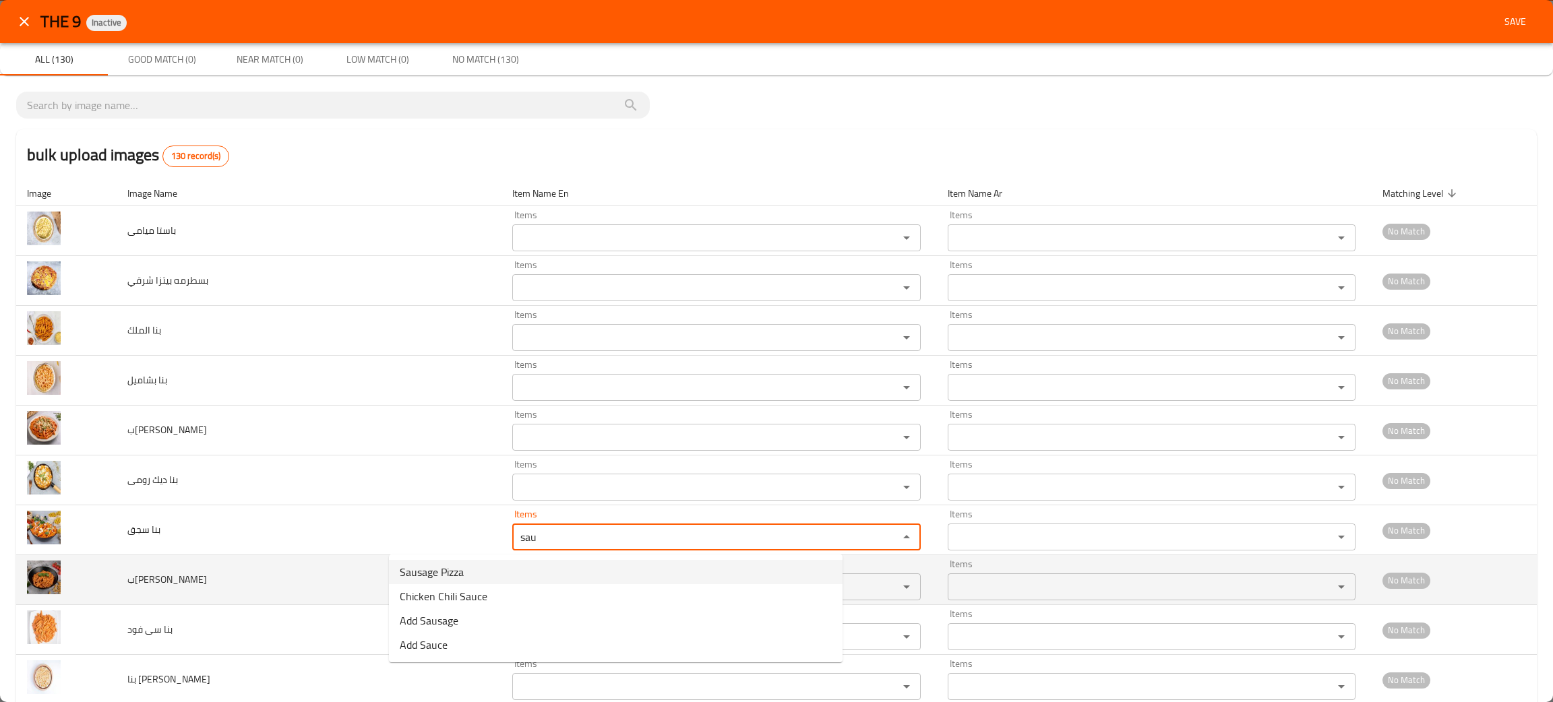
type سجق "sau"
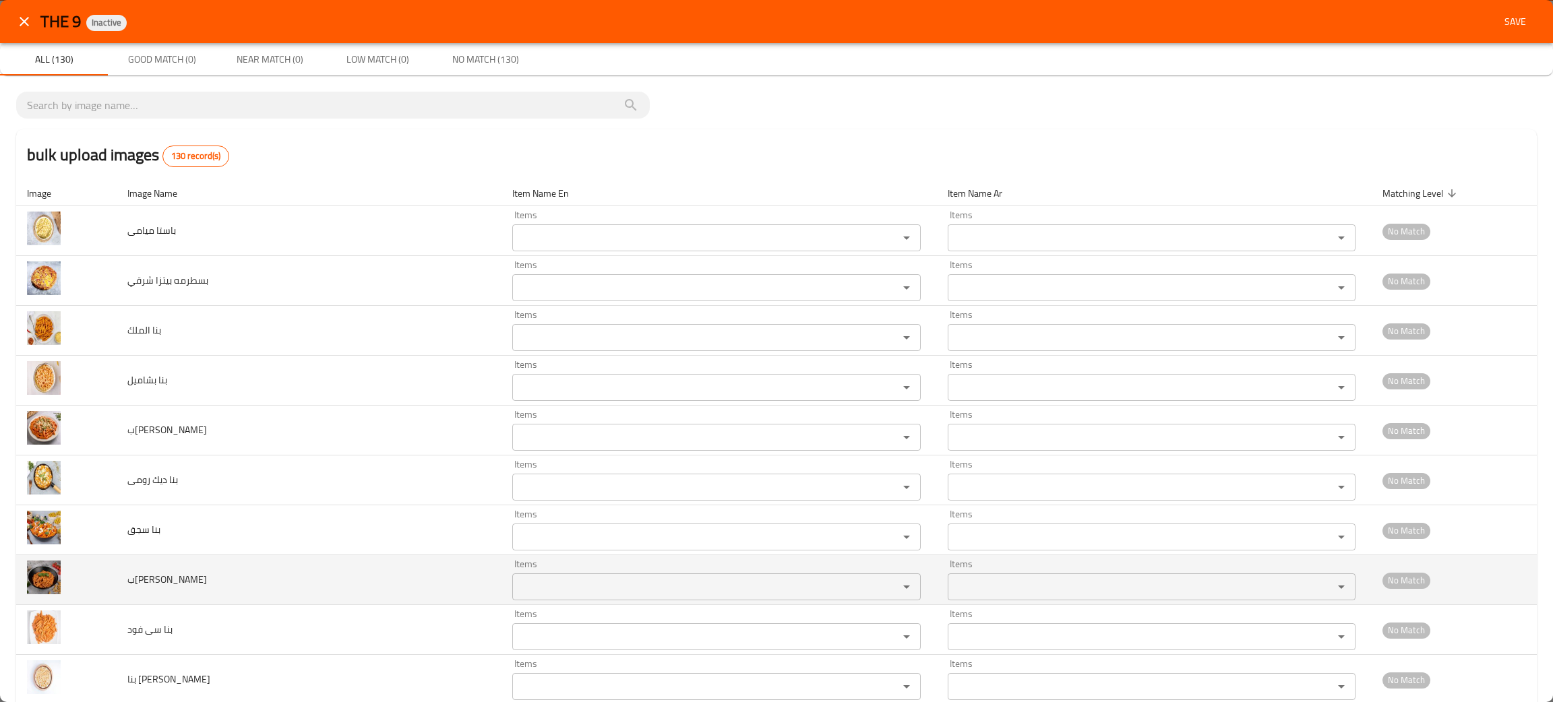
click at [320, 582] on td "بنا سوسيس" at bounding box center [309, 580] width 385 height 50
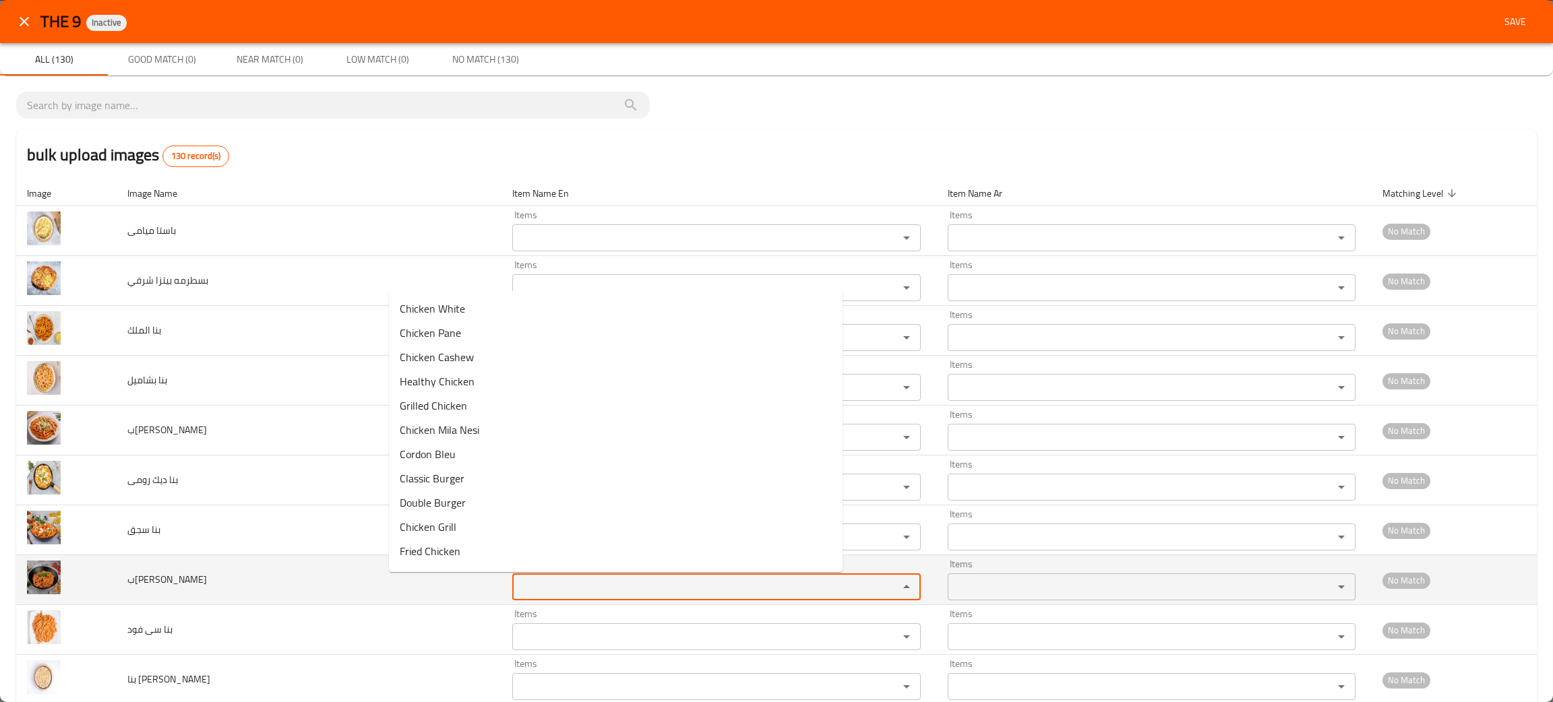
click at [516, 596] on سوسيس "Items" at bounding box center [696, 587] width 361 height 19
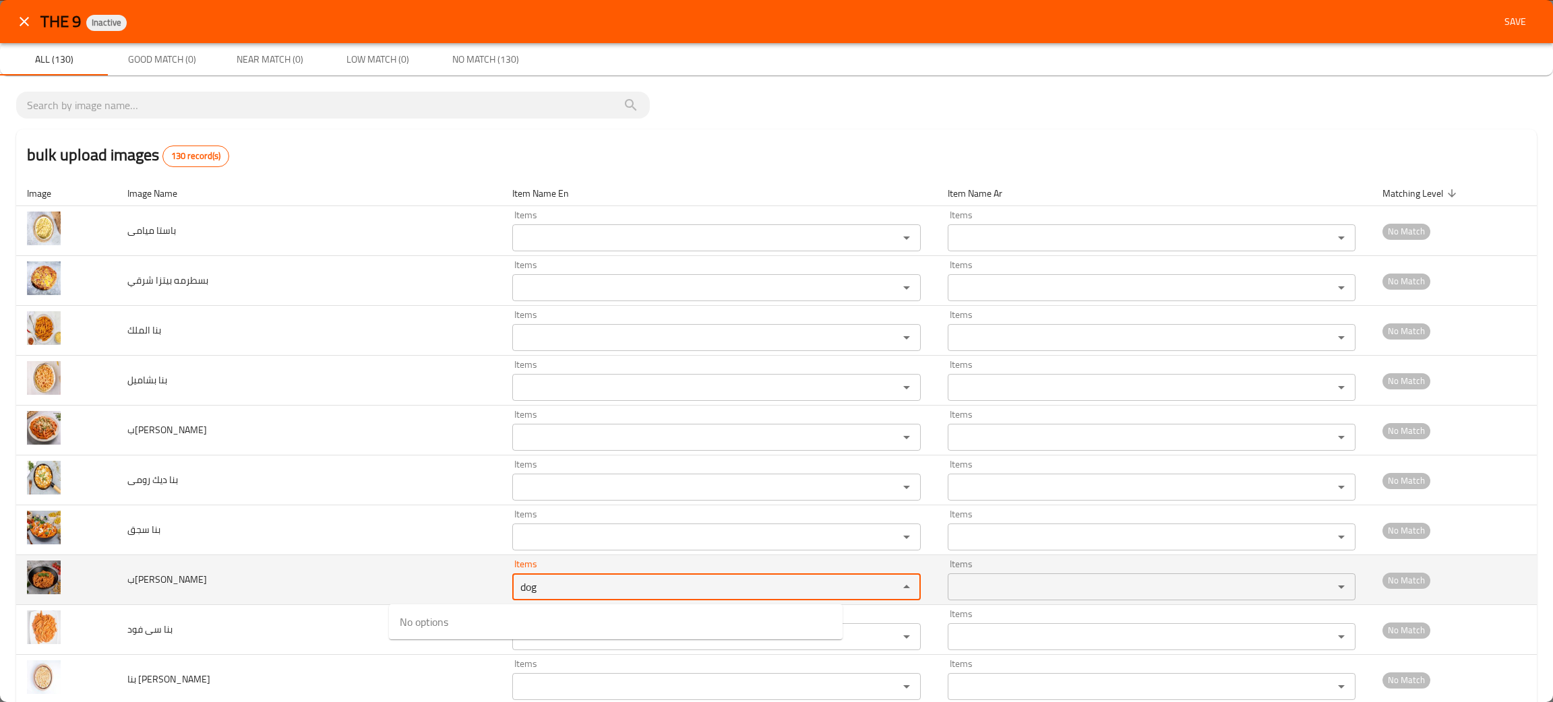
type سوسيس "dog"
click at [284, 596] on td "بنا سوسيس" at bounding box center [309, 580] width 385 height 50
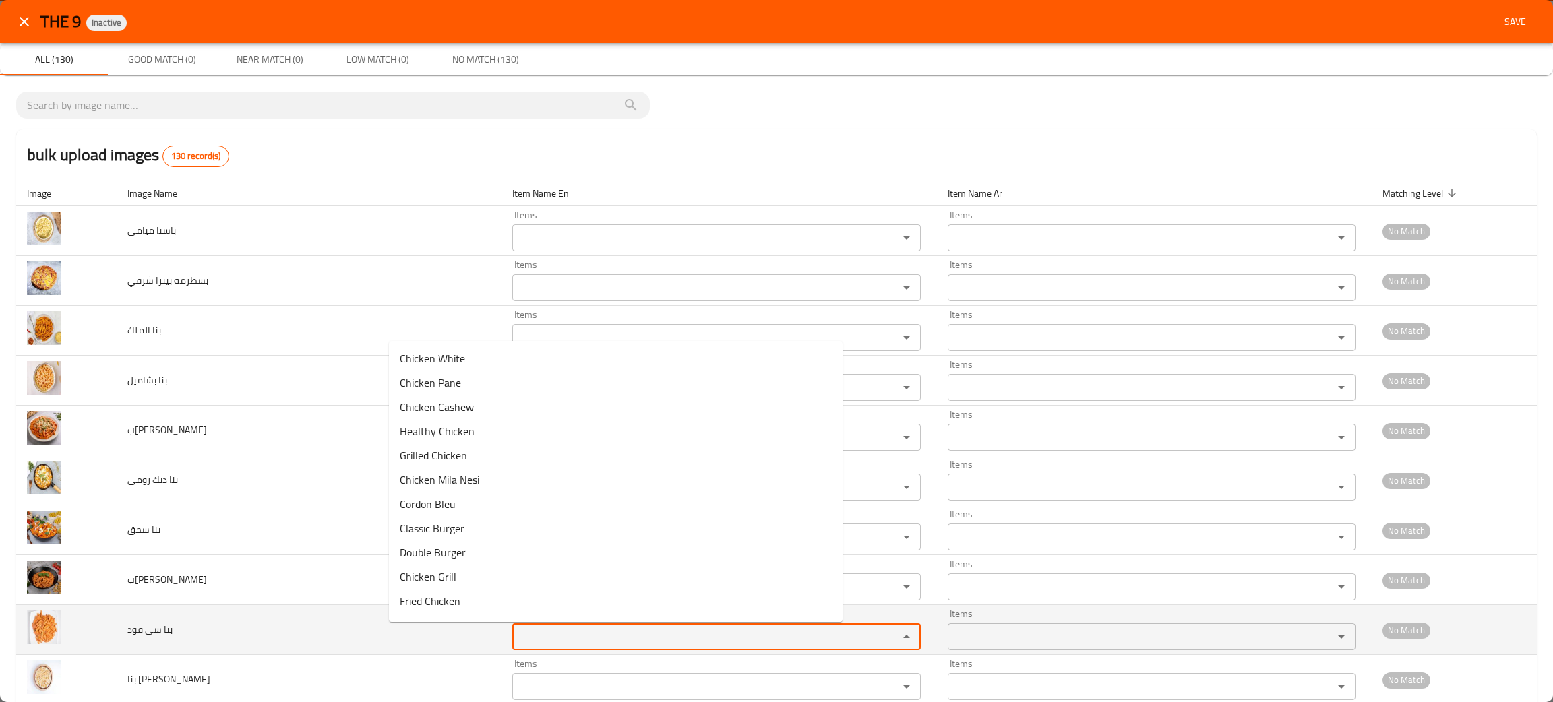
click at [516, 638] on فود "Items" at bounding box center [696, 636] width 361 height 19
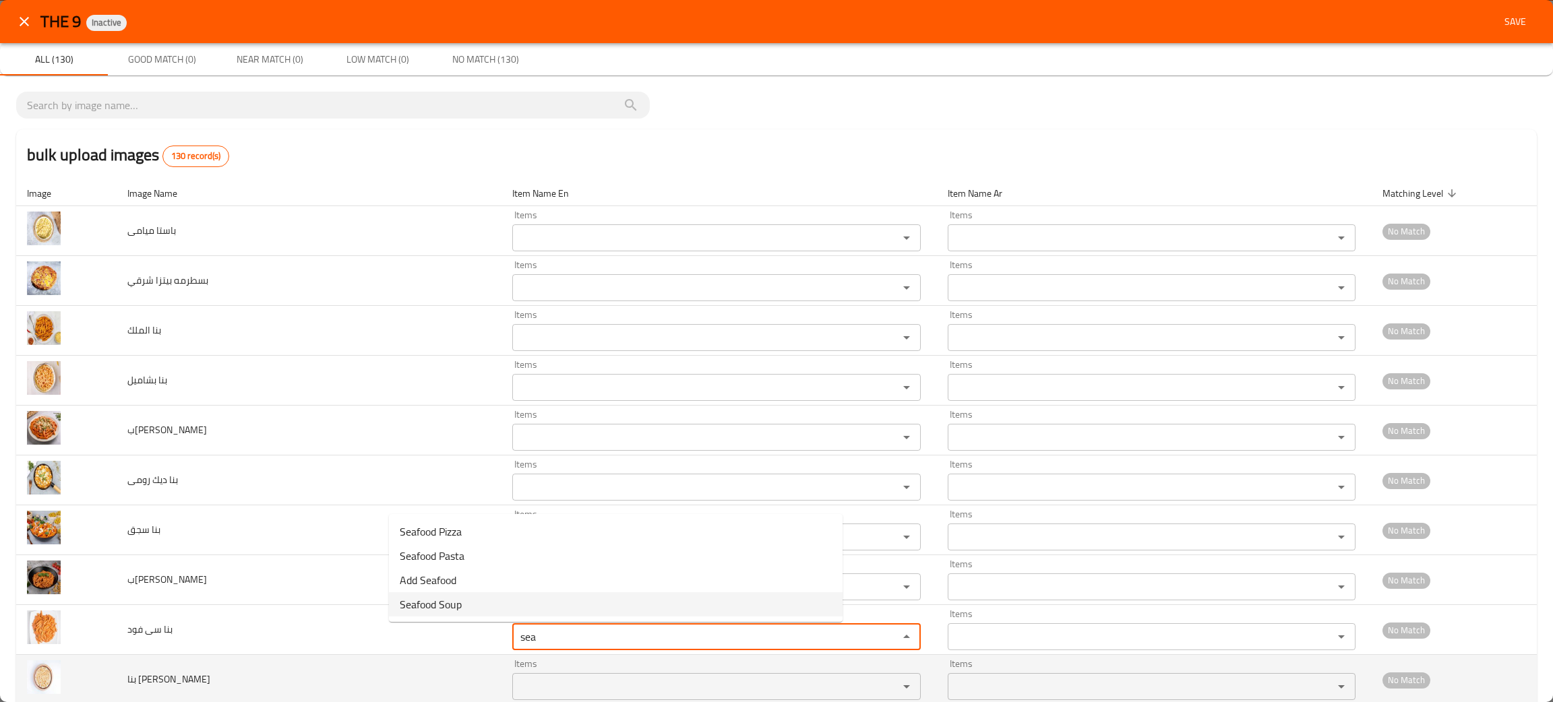
type فود "sea"
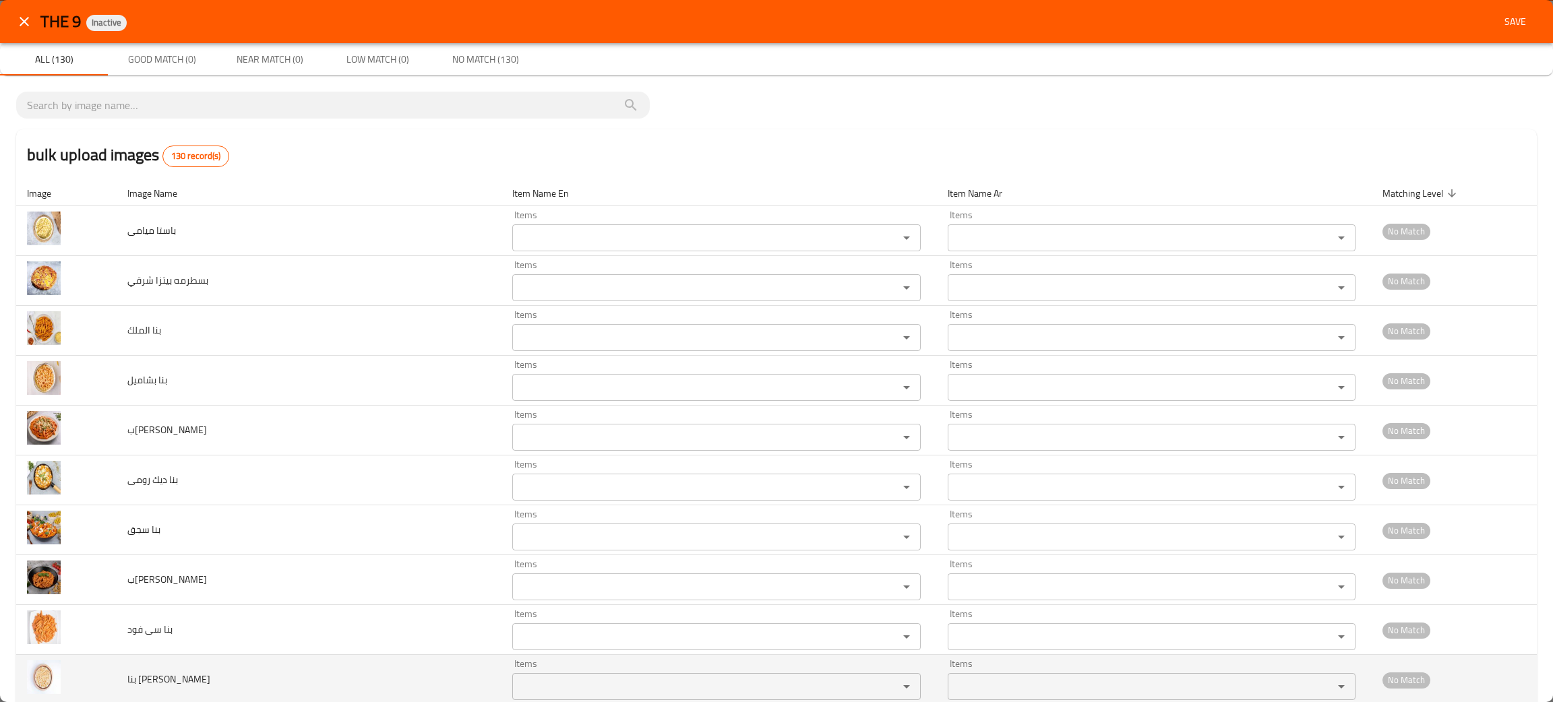
click at [276, 675] on td "بنا نجرسكو تورينو" at bounding box center [309, 680] width 385 height 50
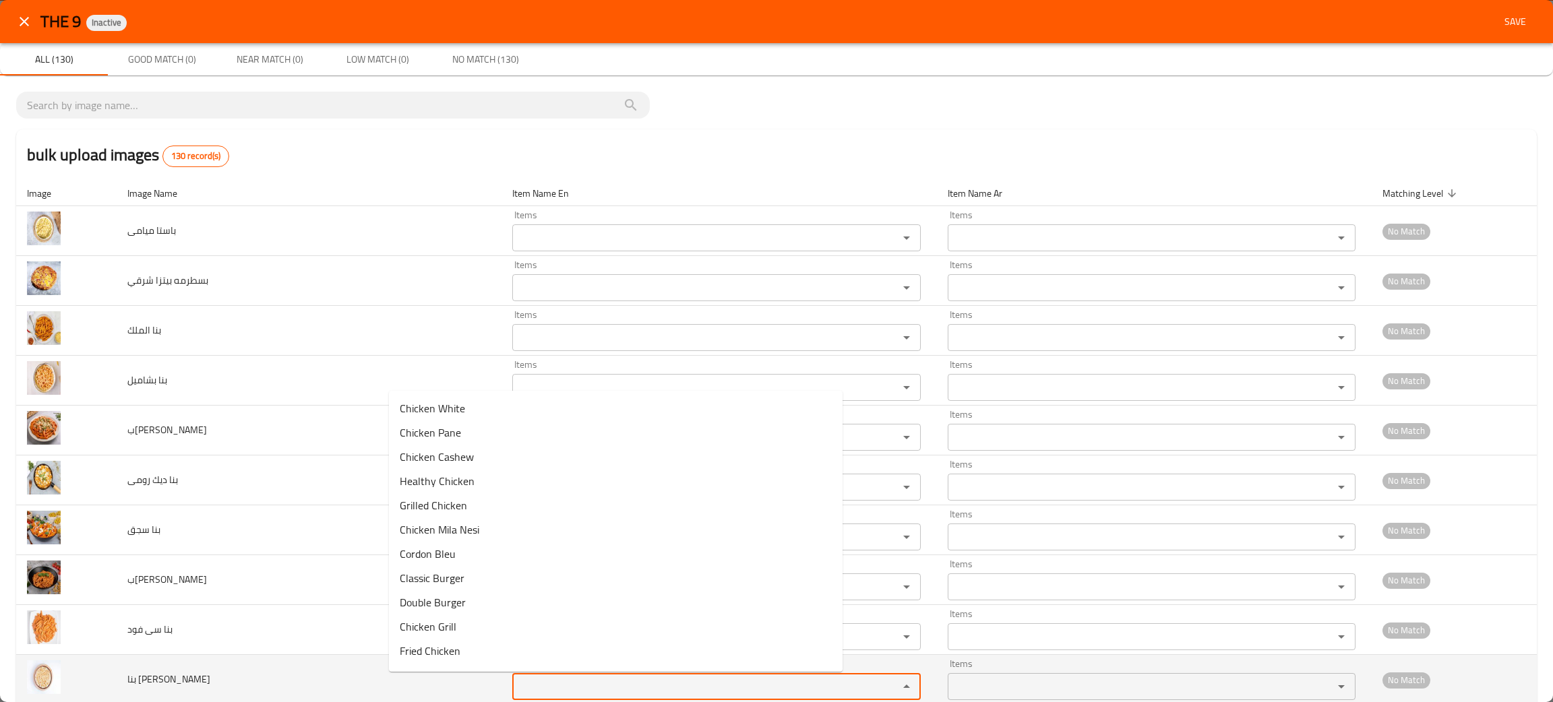
click at [516, 685] on تورينو "Items" at bounding box center [696, 686] width 361 height 19
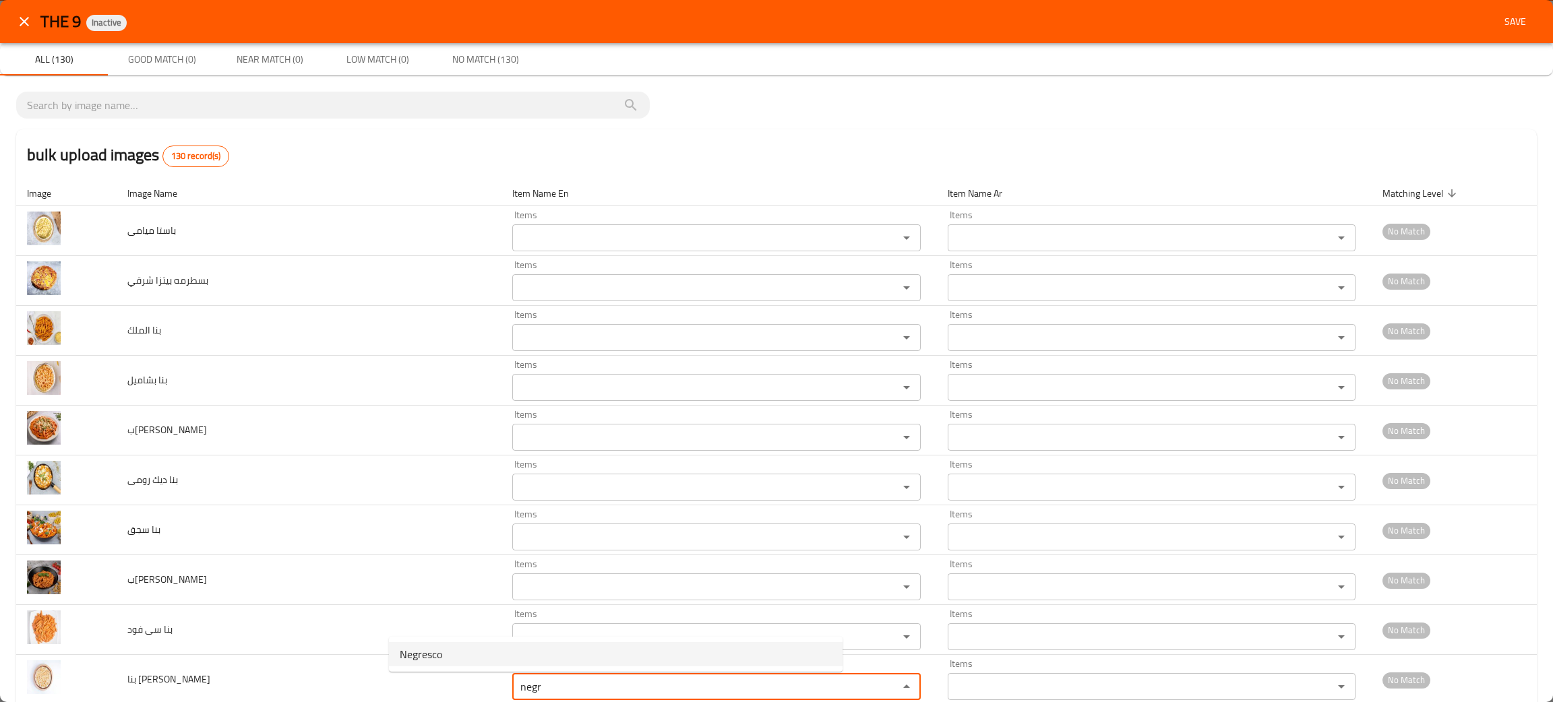
type تورينو "negr"
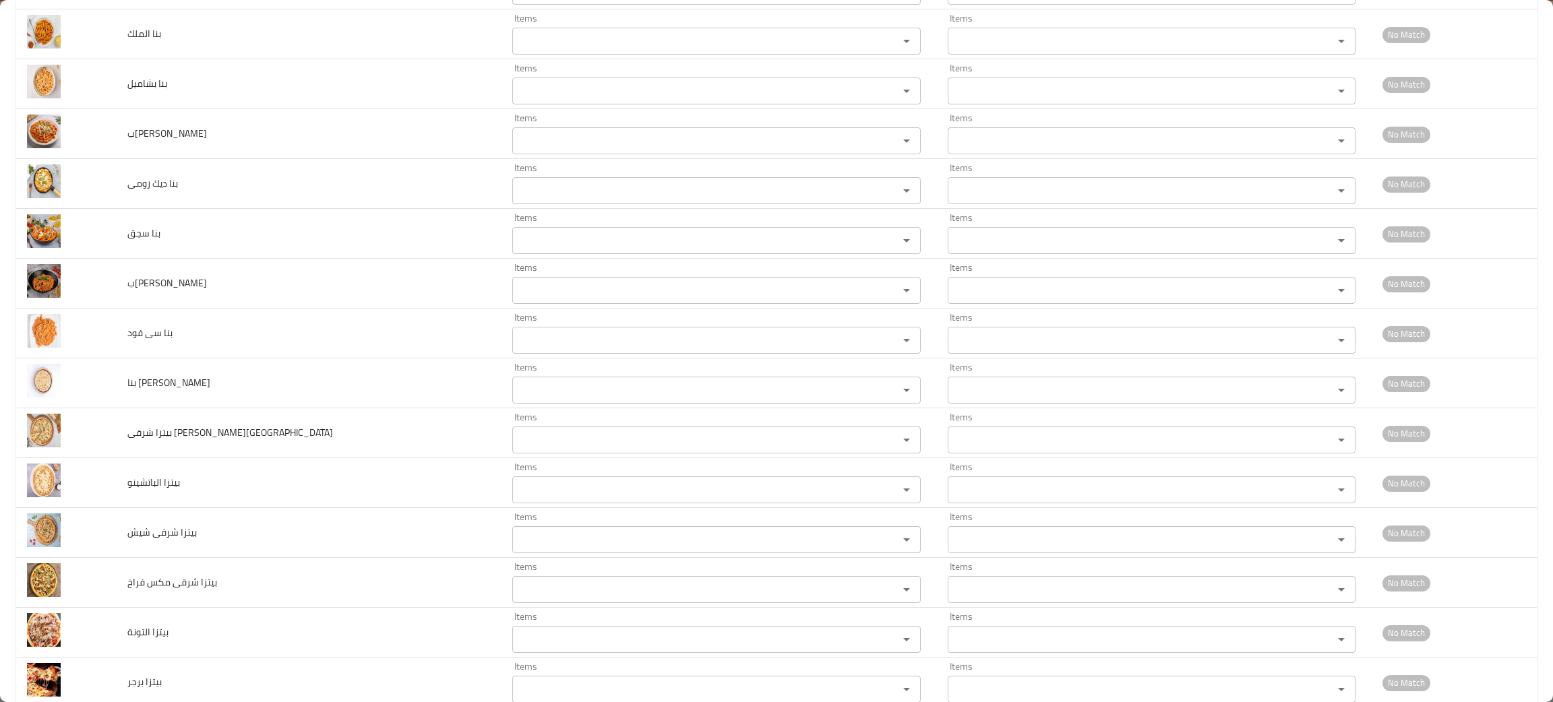
scroll to position [329, 0]
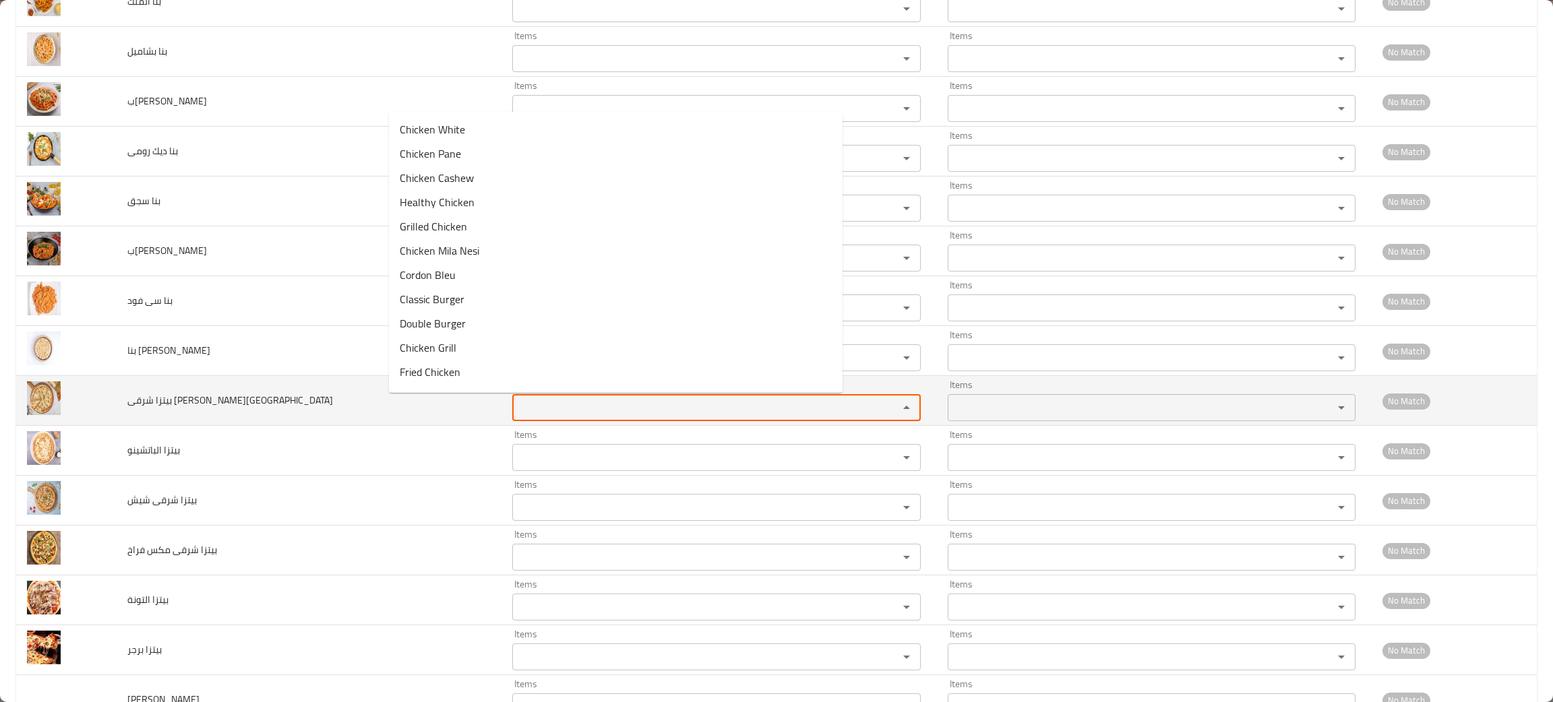
click at [516, 410] on باربيكيو "Items" at bounding box center [696, 407] width 361 height 19
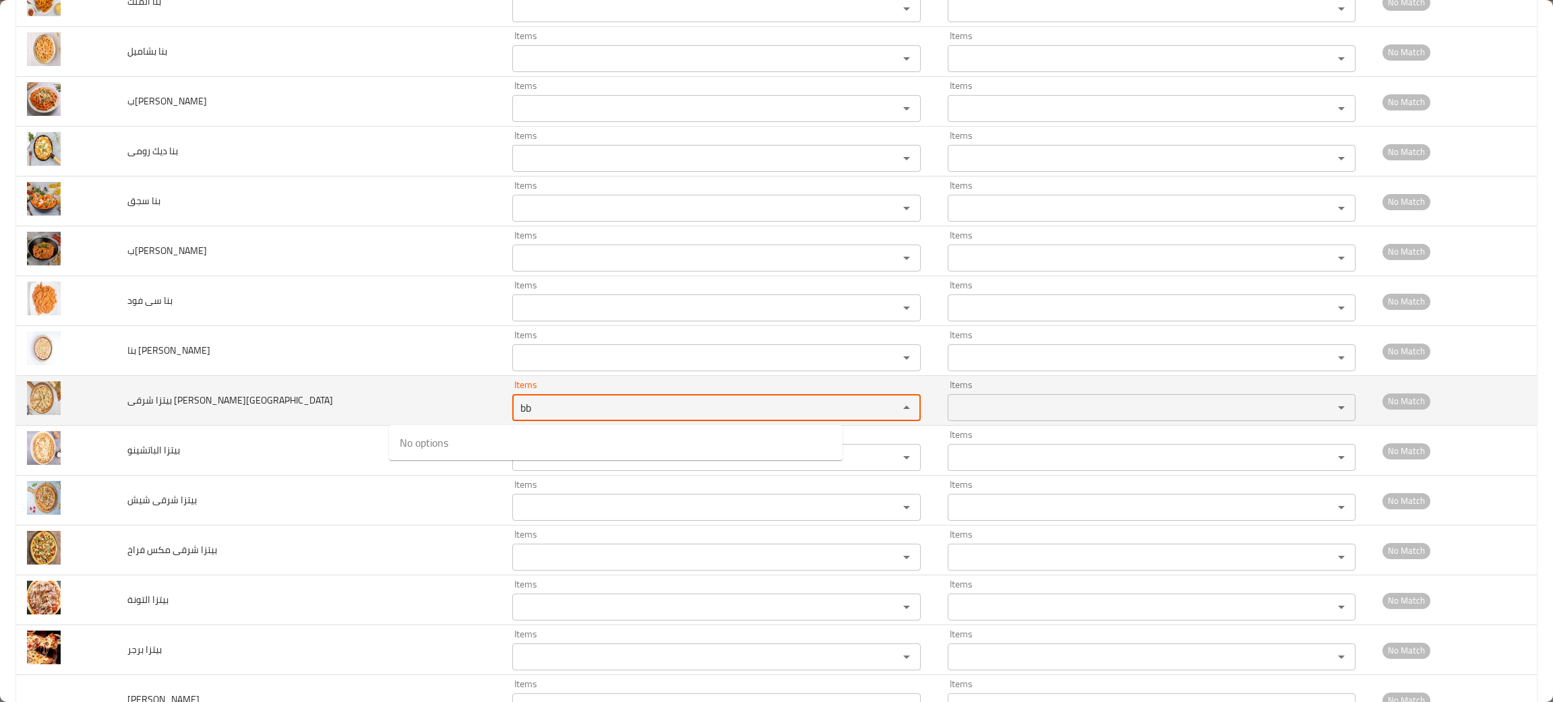
type باربيكيو "b"
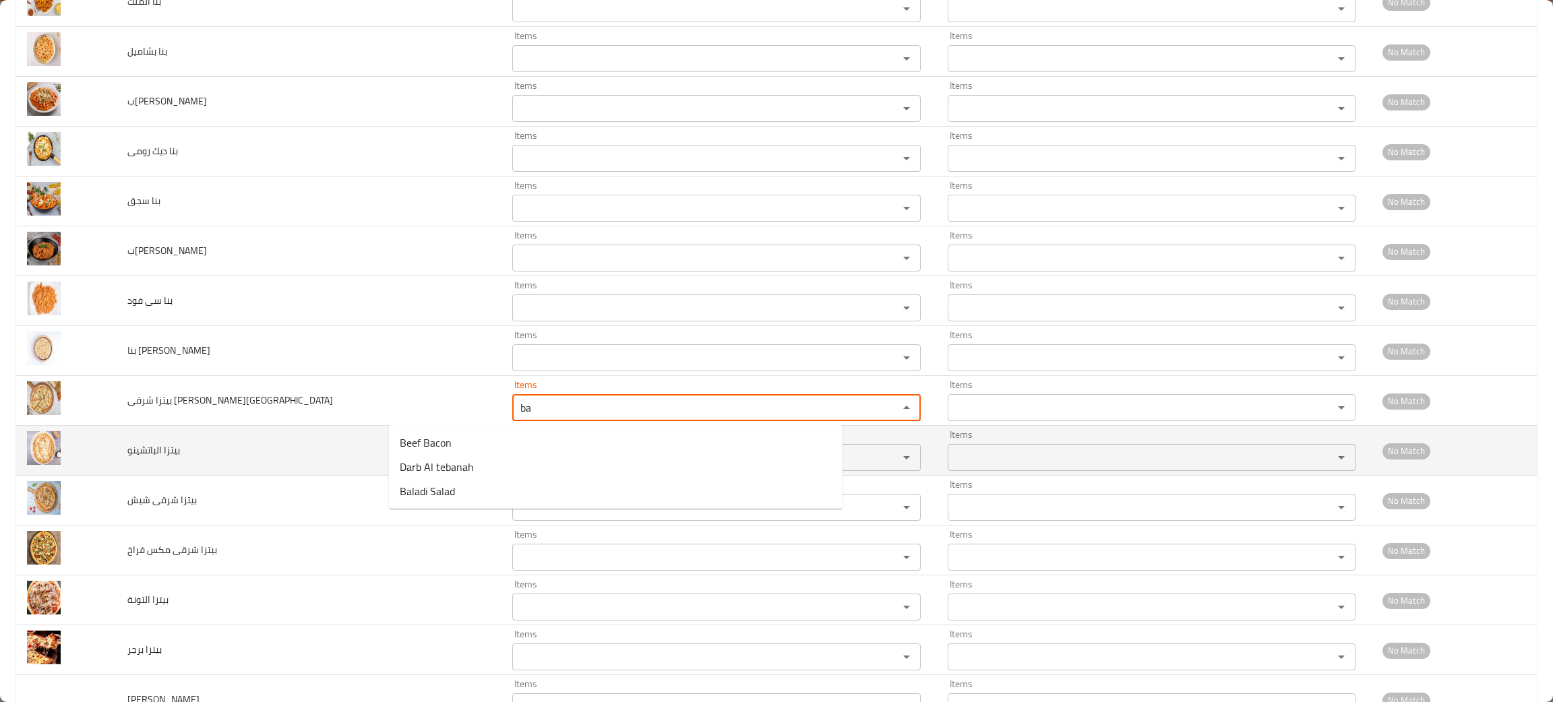
type باربيكيو "ba"
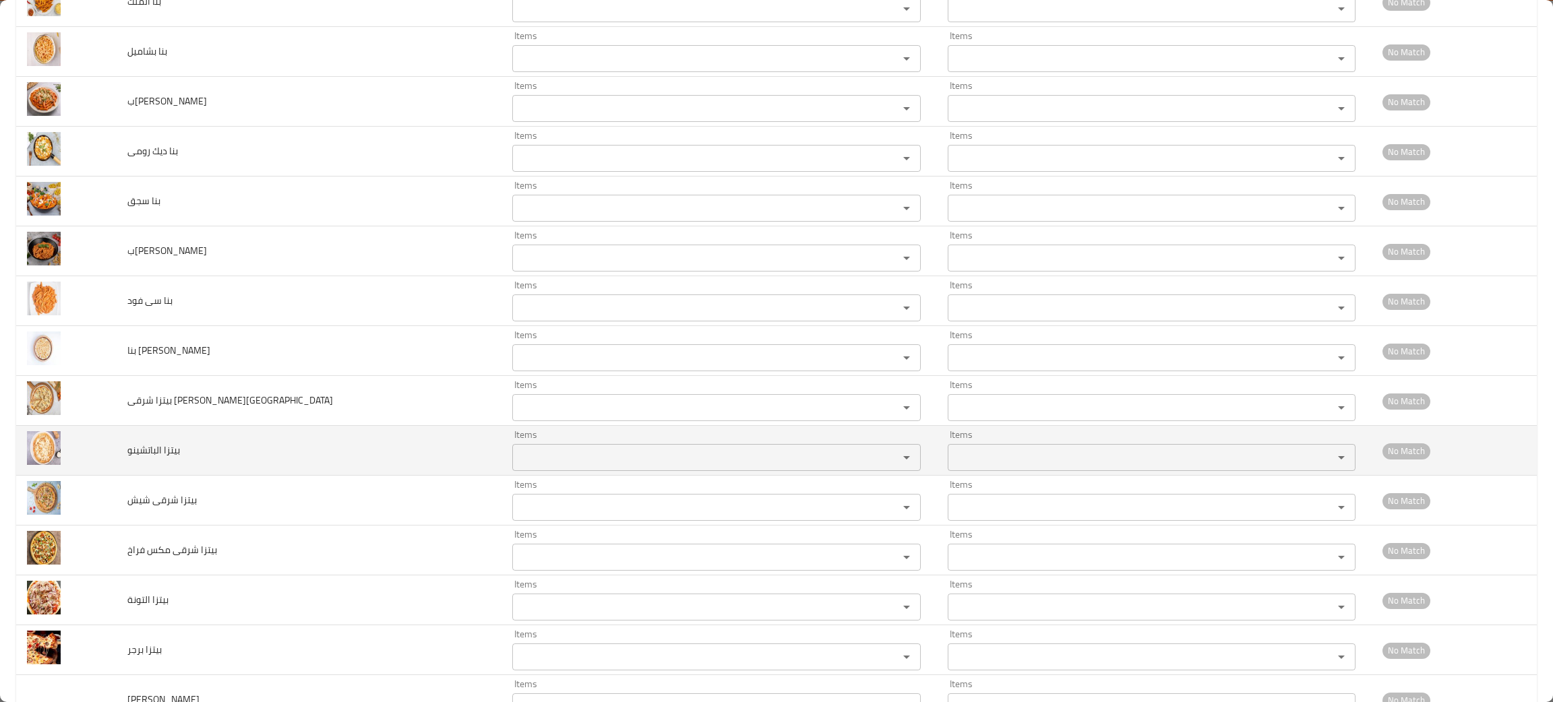
click at [270, 451] on td "بيتزا الباتشينو" at bounding box center [309, 451] width 385 height 50
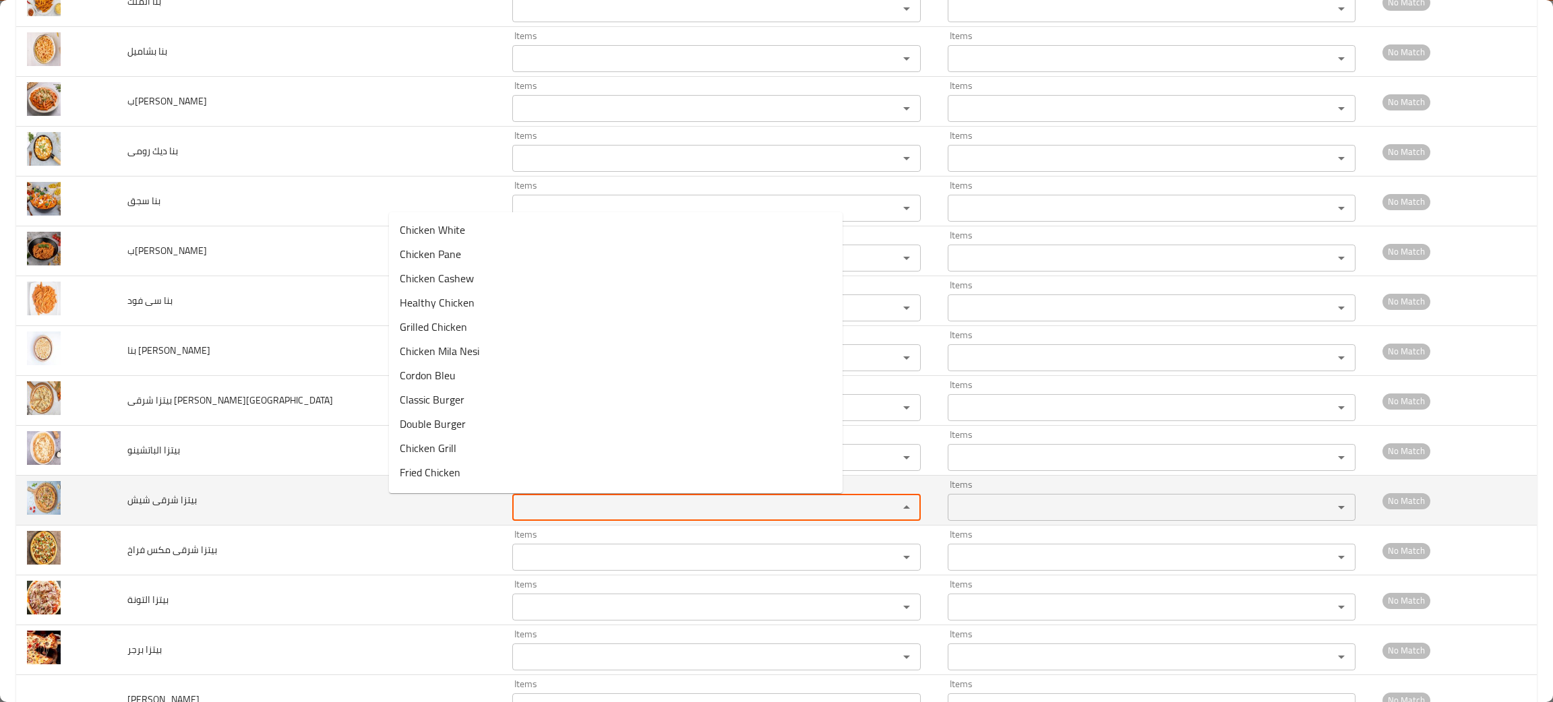
click at [516, 501] on شيش "Items" at bounding box center [696, 507] width 361 height 19
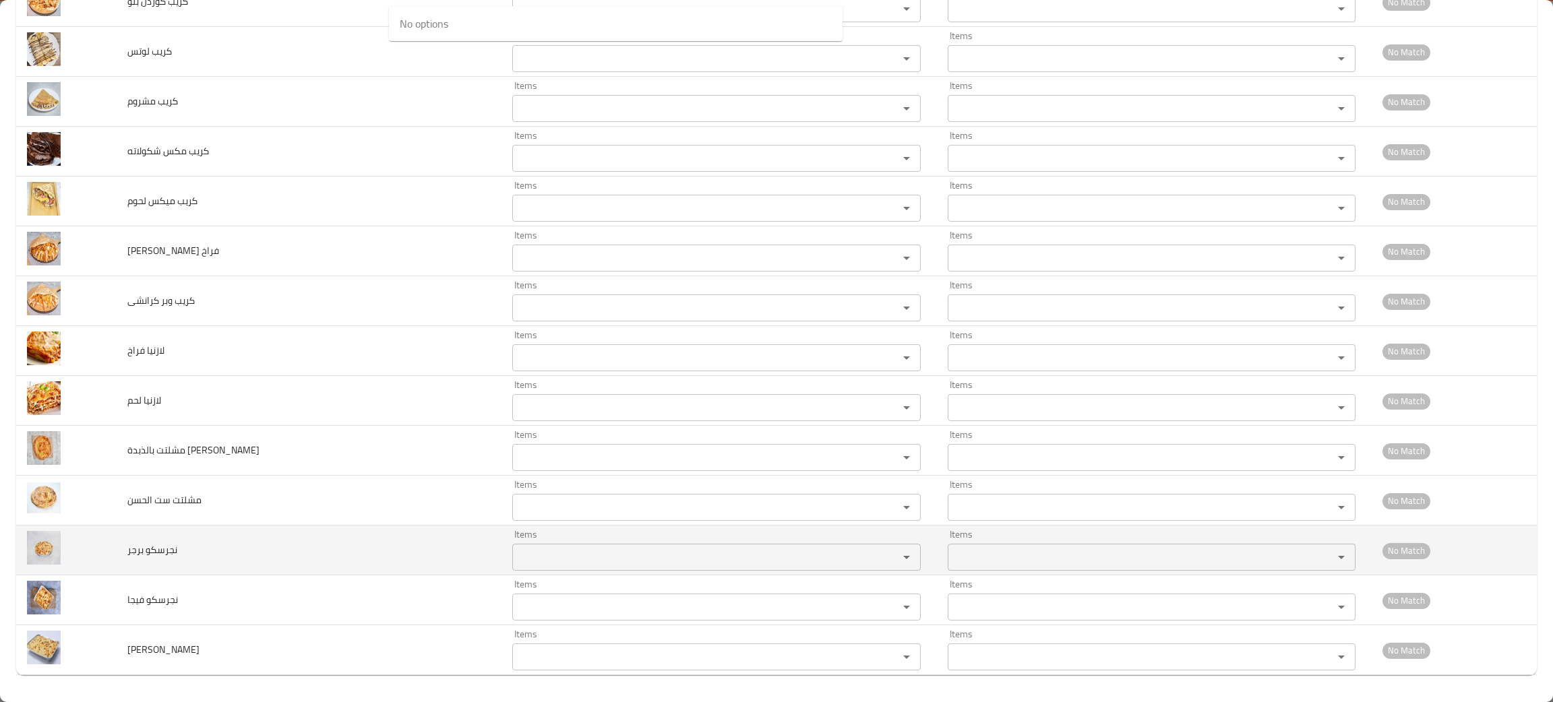
scroll to position [6031, 0]
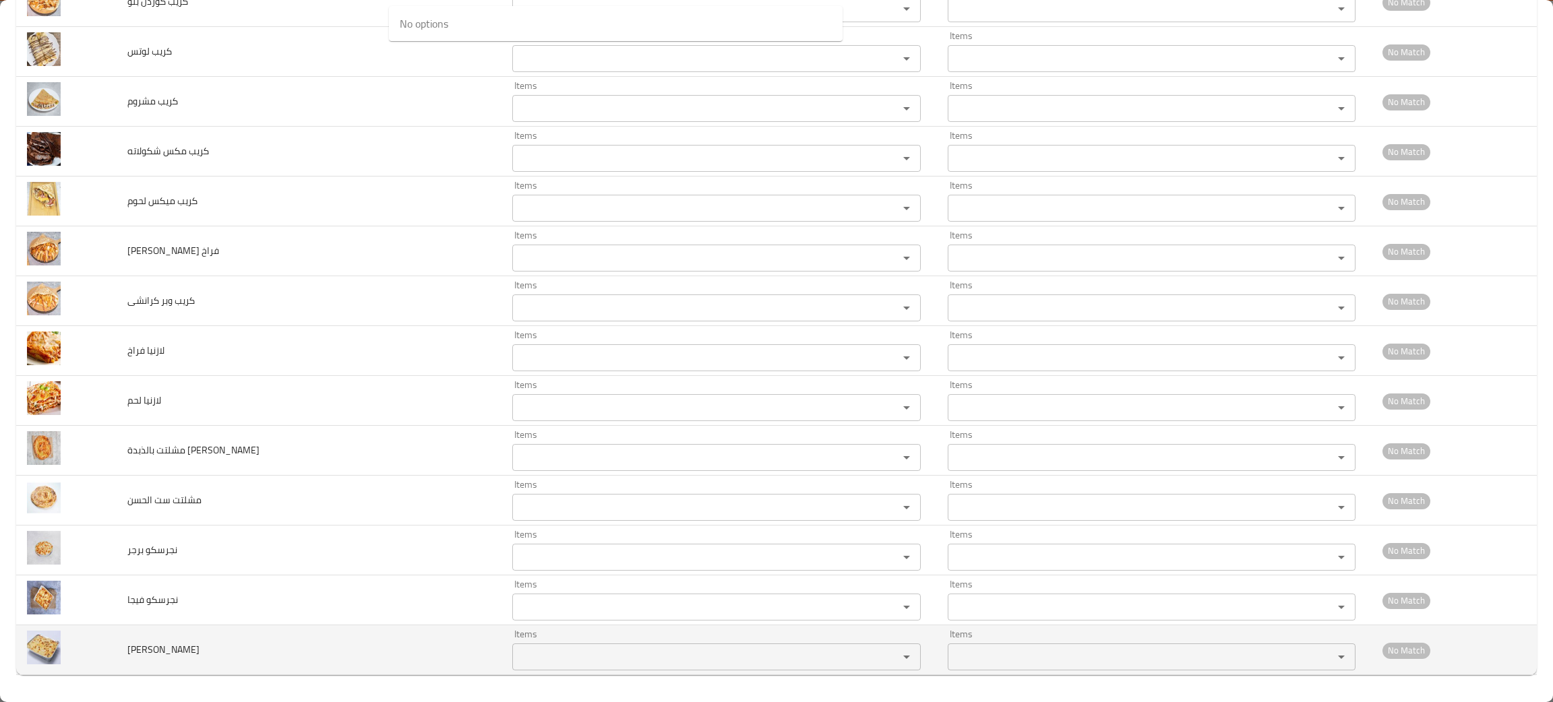
type شيش "shi"
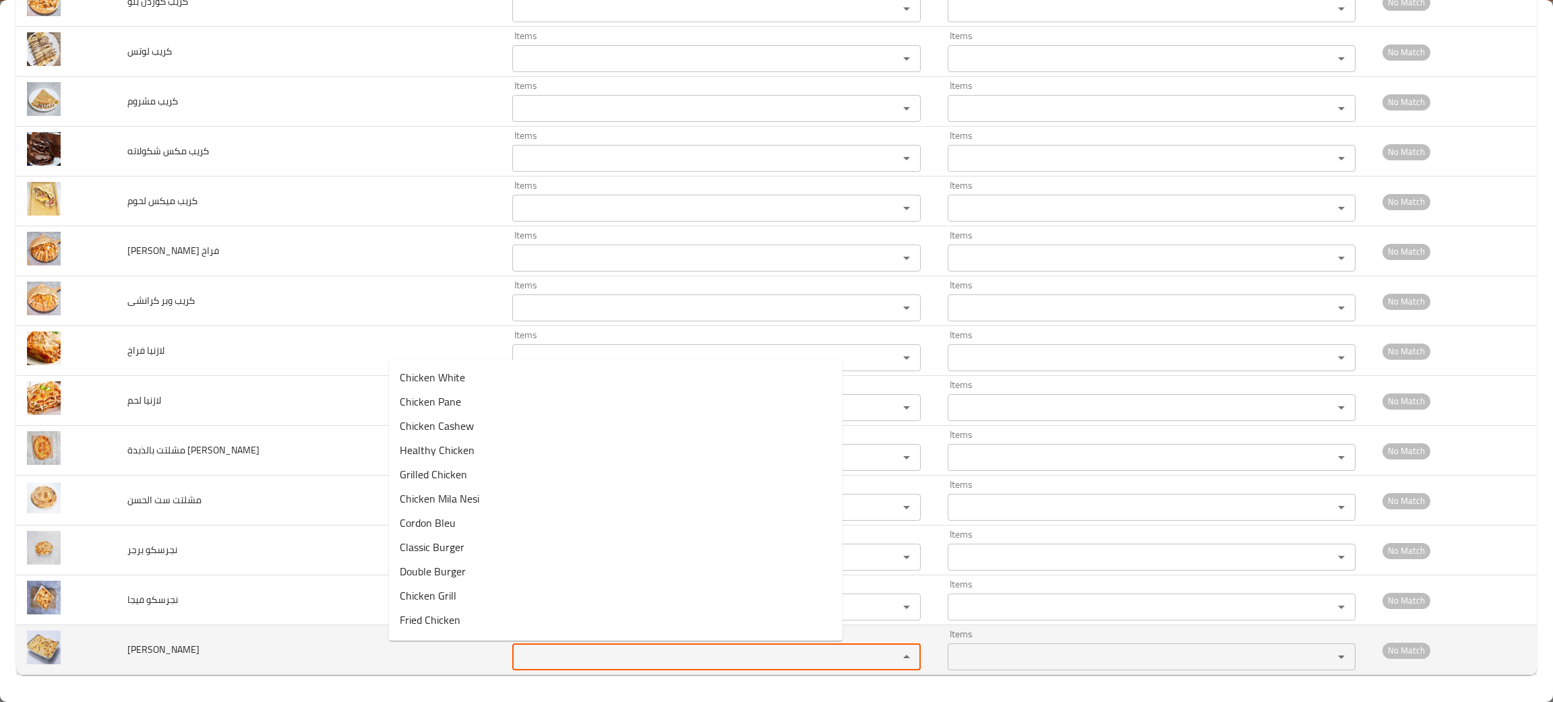
click at [516, 652] on بلو "Items" at bounding box center [696, 657] width 361 height 19
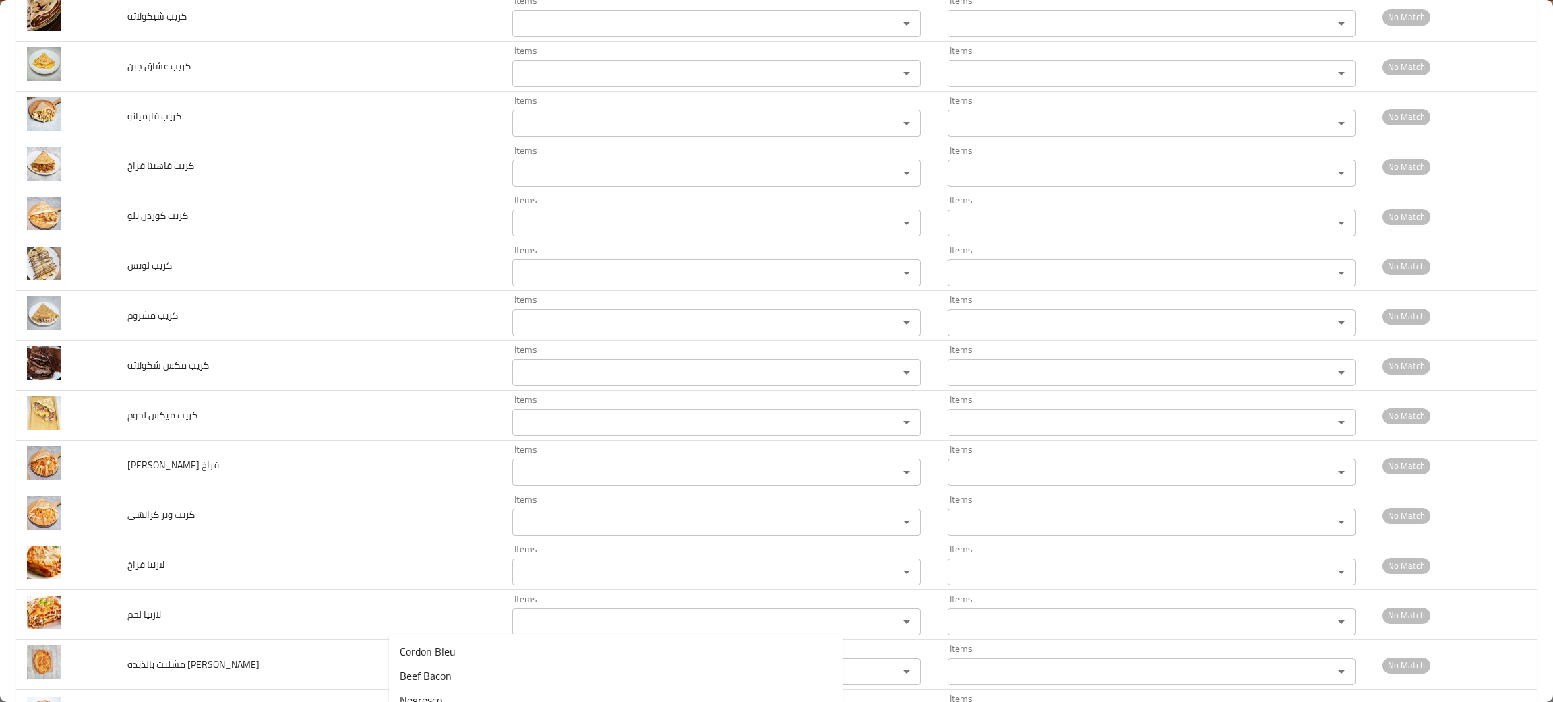
scroll to position [5728, 0]
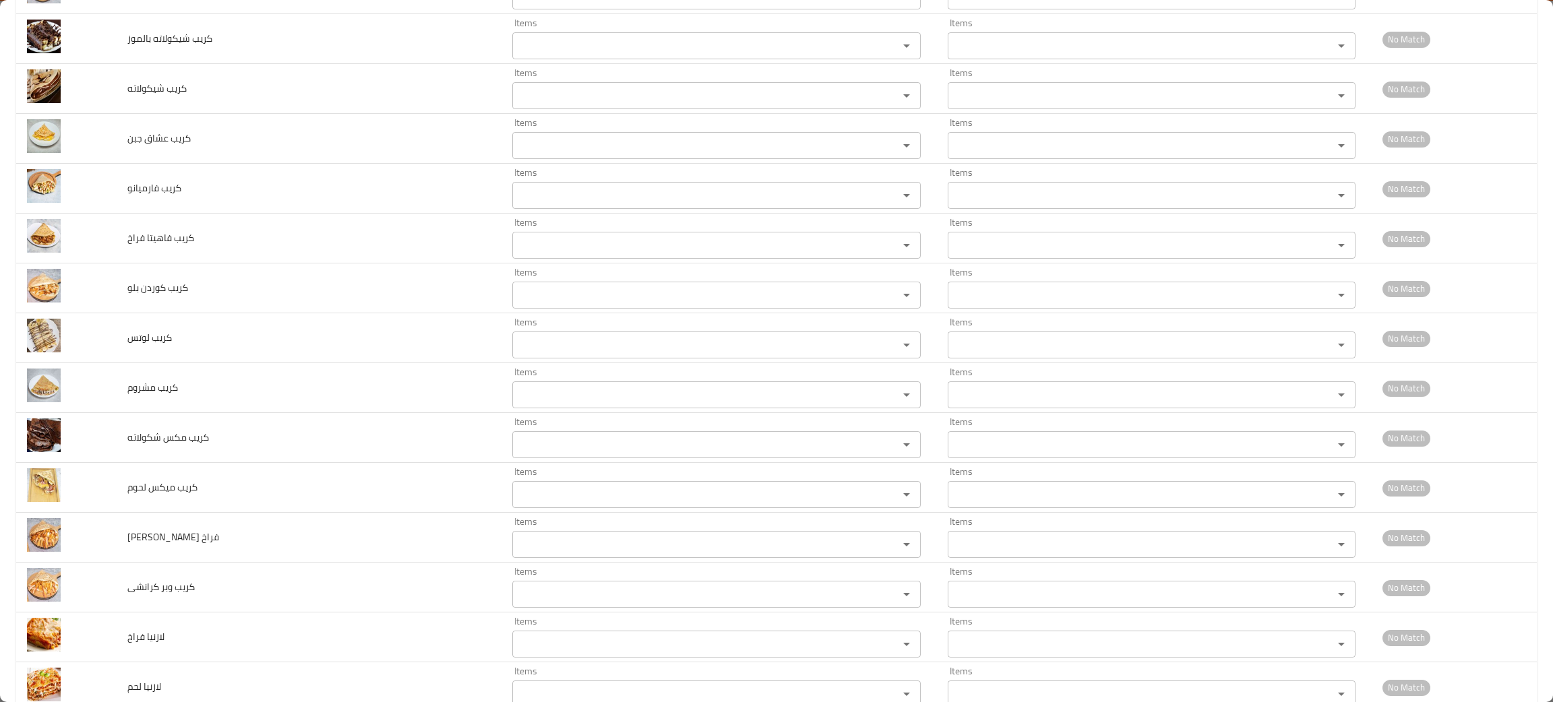
type بلو "co"
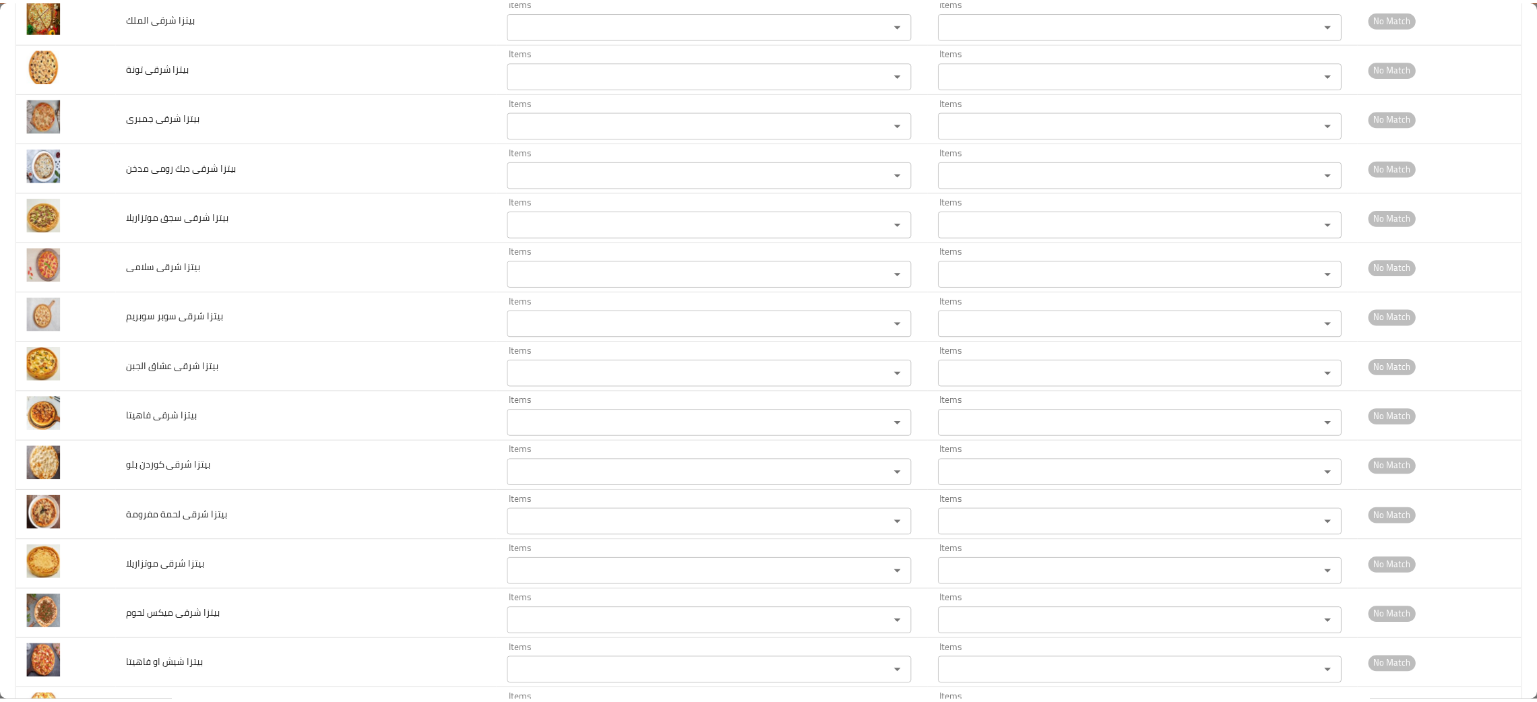
scroll to position [0, 0]
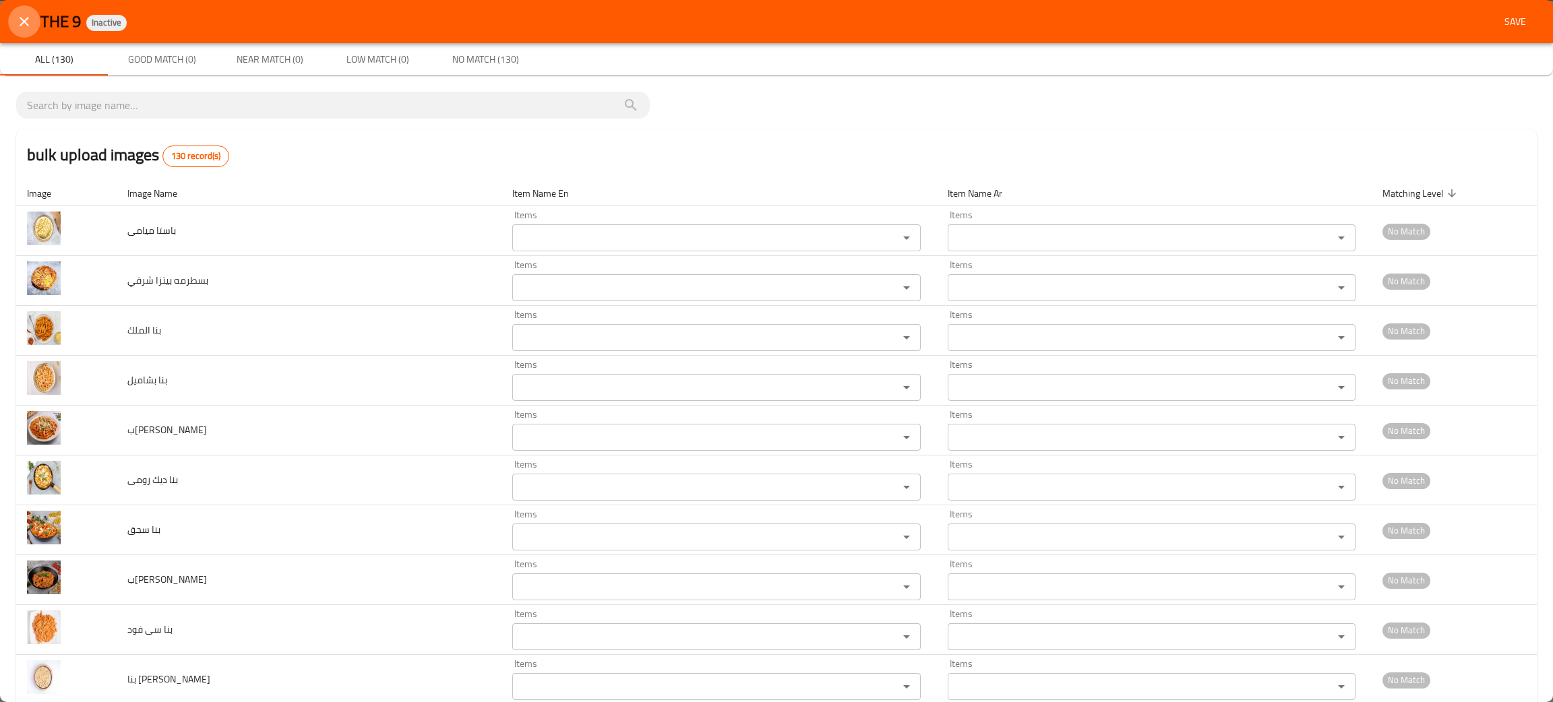
click at [21, 22] on icon "close" at bounding box center [24, 21] width 16 height 16
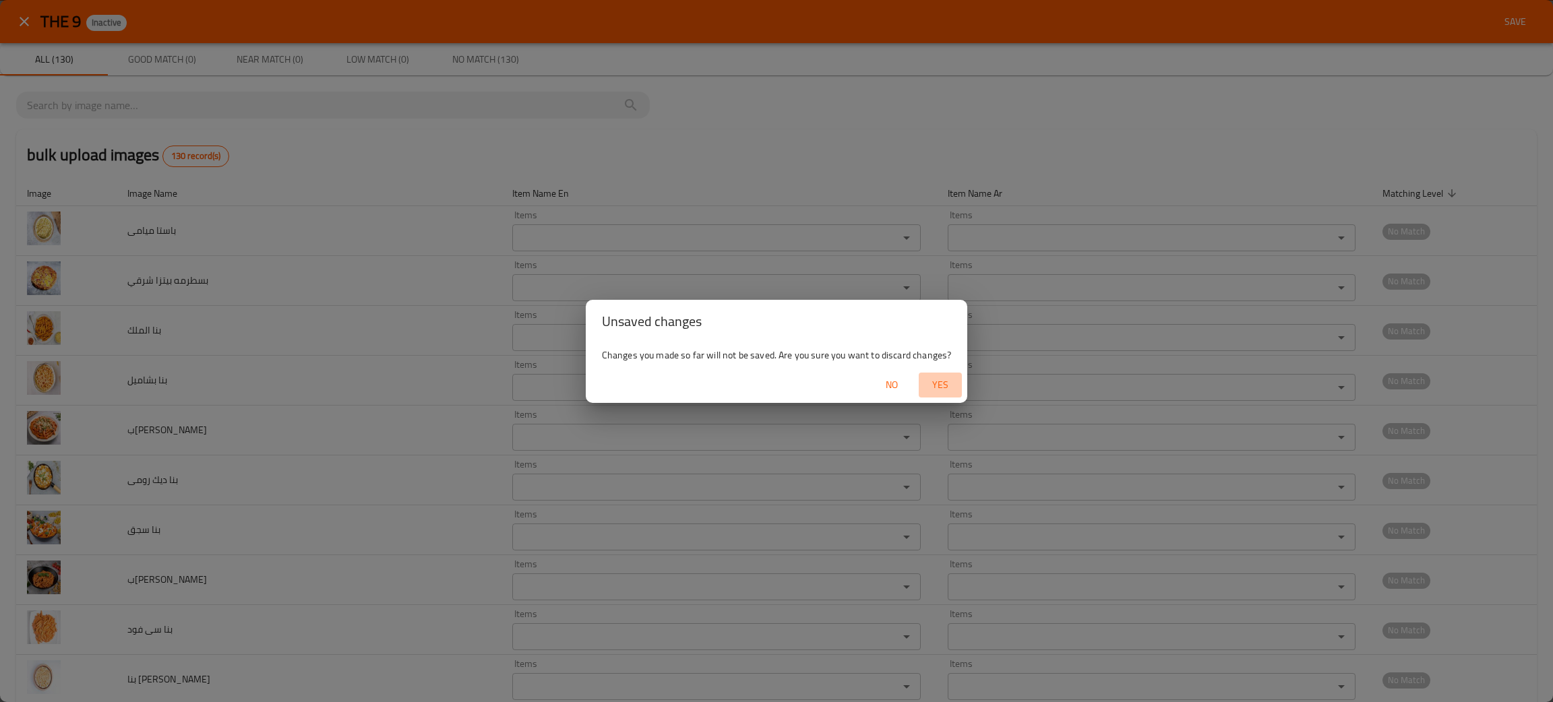
click at [944, 383] on span "Yes" at bounding box center [940, 385] width 32 height 17
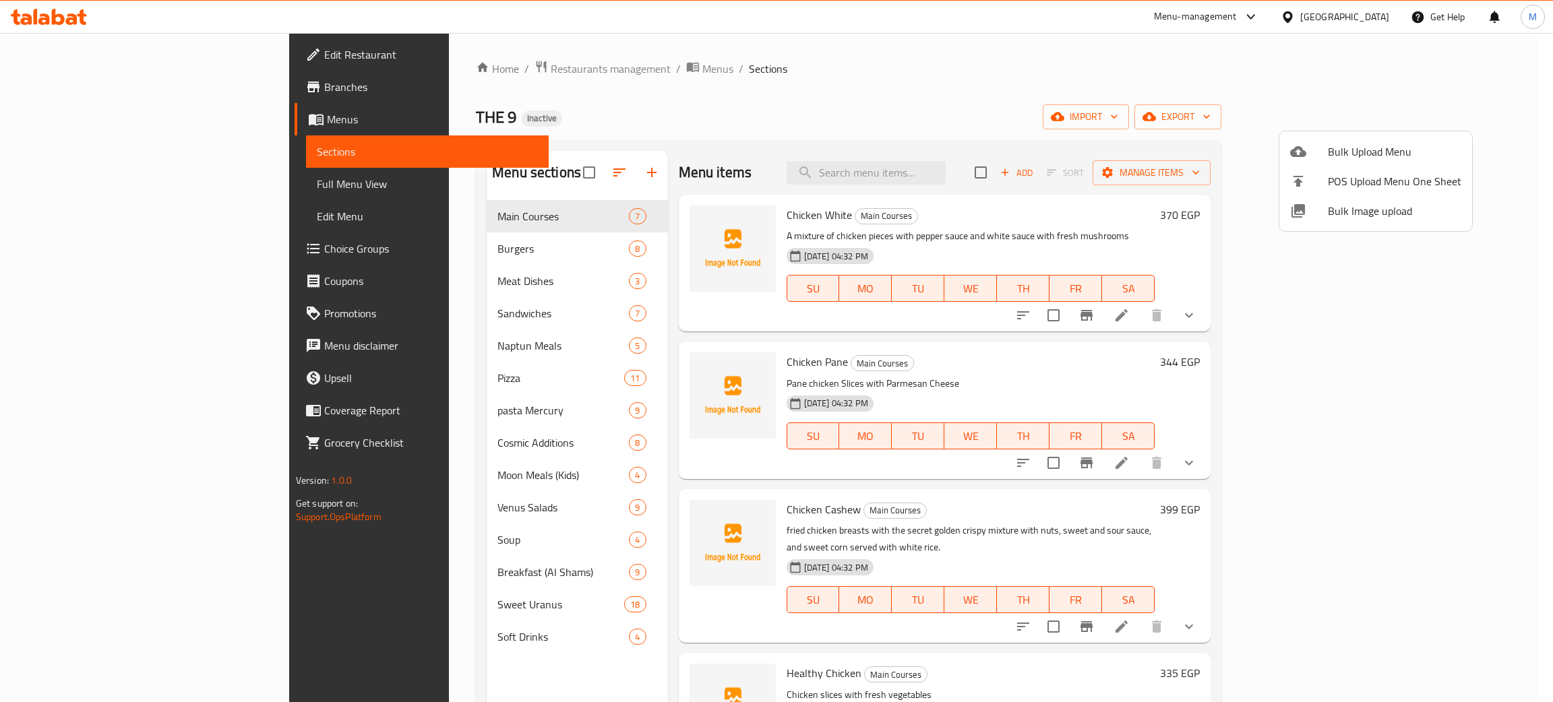
click at [849, 109] on div at bounding box center [776, 351] width 1553 height 702
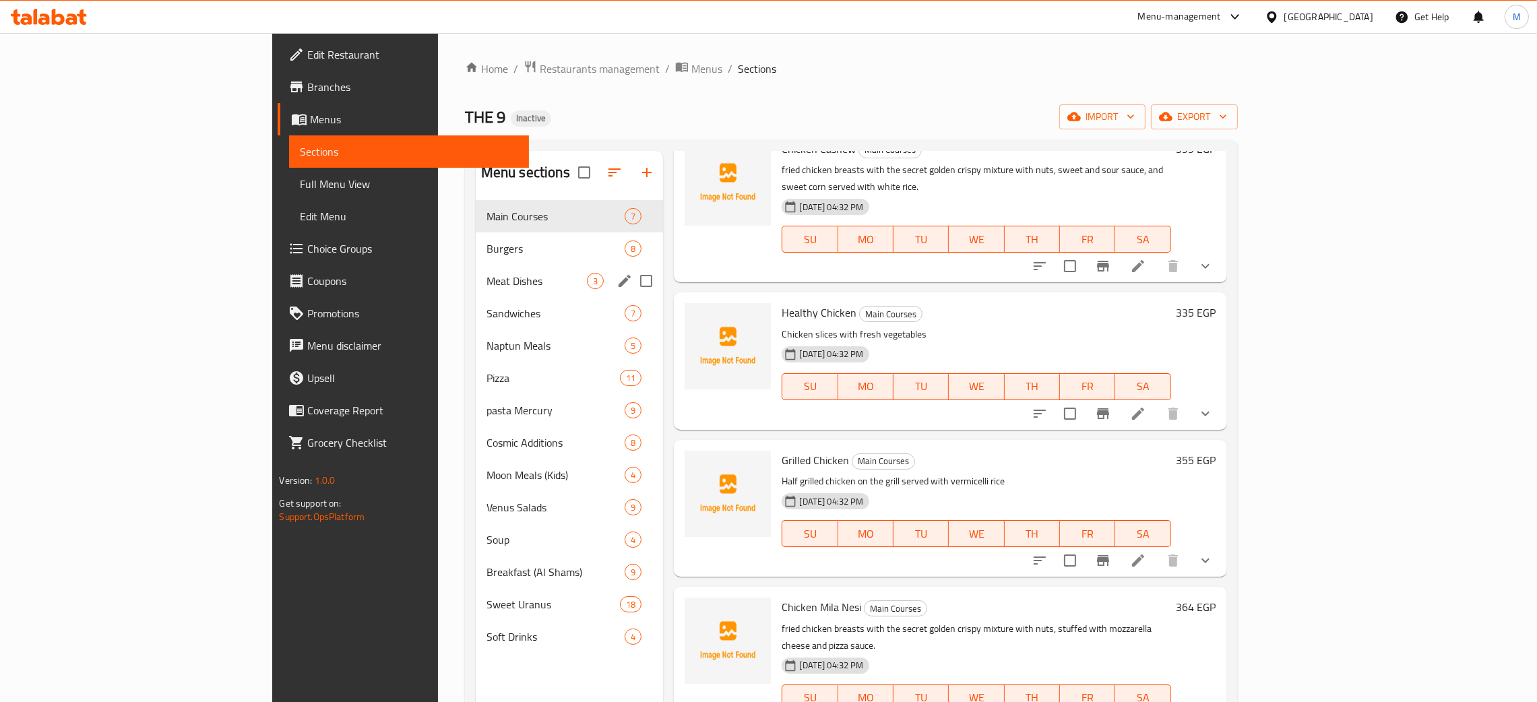
click at [476, 270] on div "Main Courses 7 Burgers 8 Meat Dishes 3 Sandwiches 7 Naptun Meals 5 Pizza 11 pas…" at bounding box center [570, 426] width 188 height 453
click at [487, 252] on span "Burgers" at bounding box center [537, 249] width 101 height 16
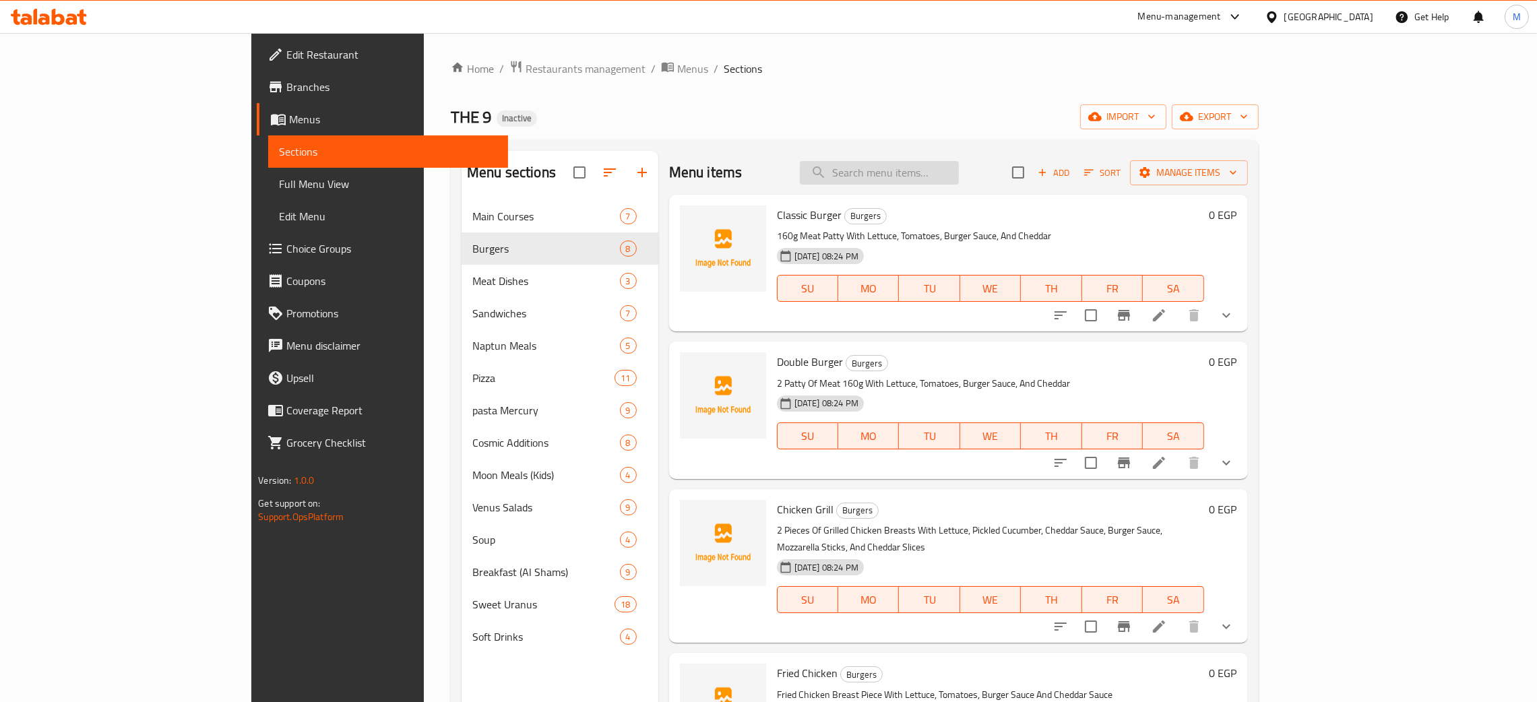
click at [935, 174] on input "search" at bounding box center [879, 173] width 159 height 24
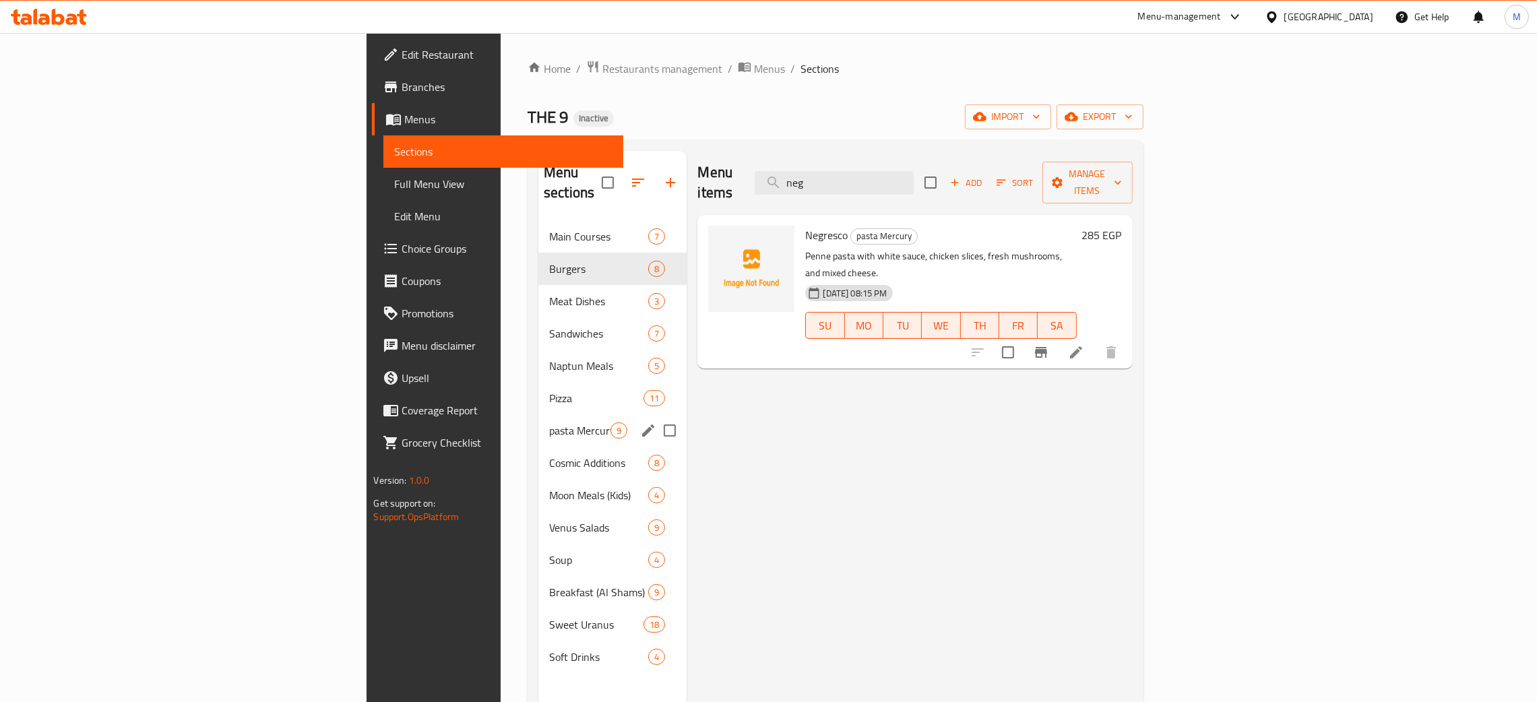
type input "neg"
click at [539, 414] on div "pasta Mercury 9" at bounding box center [613, 430] width 148 height 32
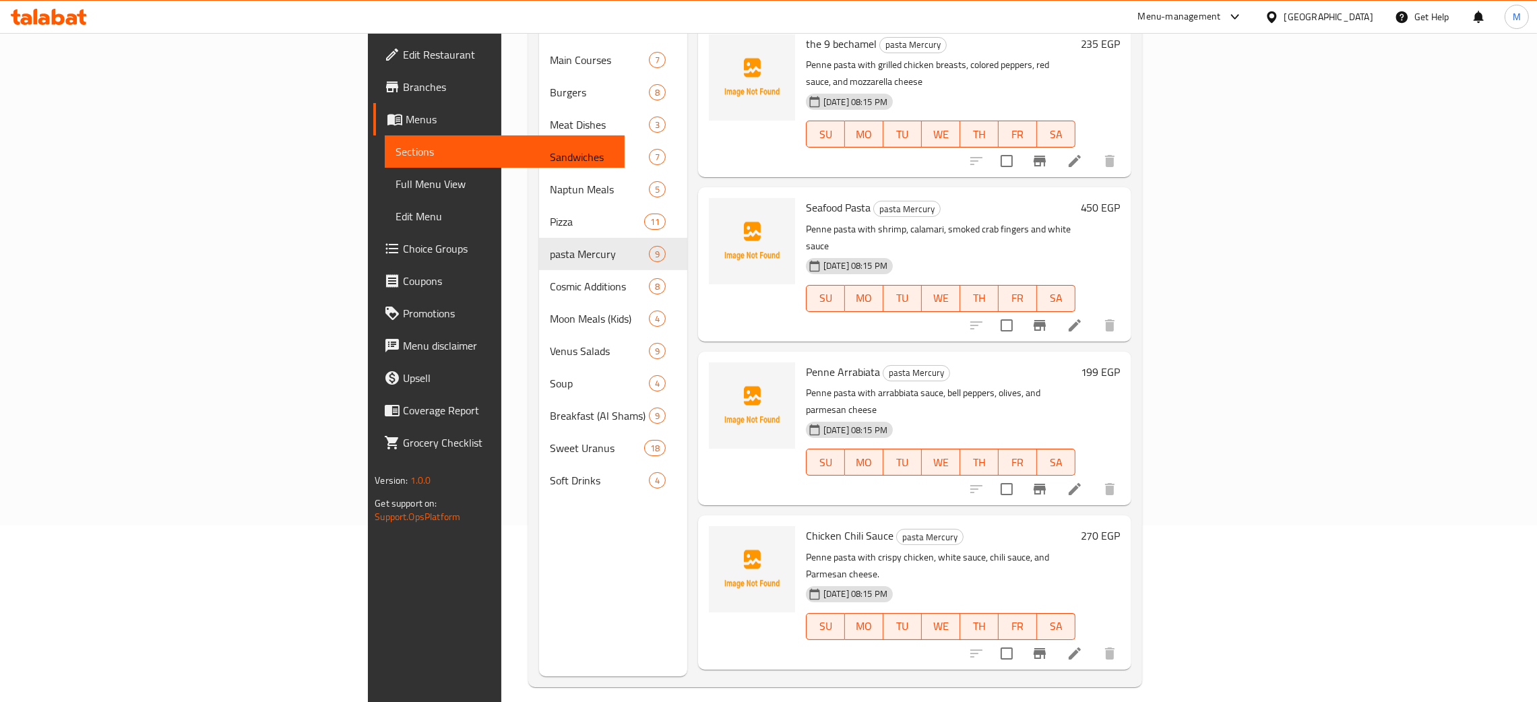
scroll to position [190, 0]
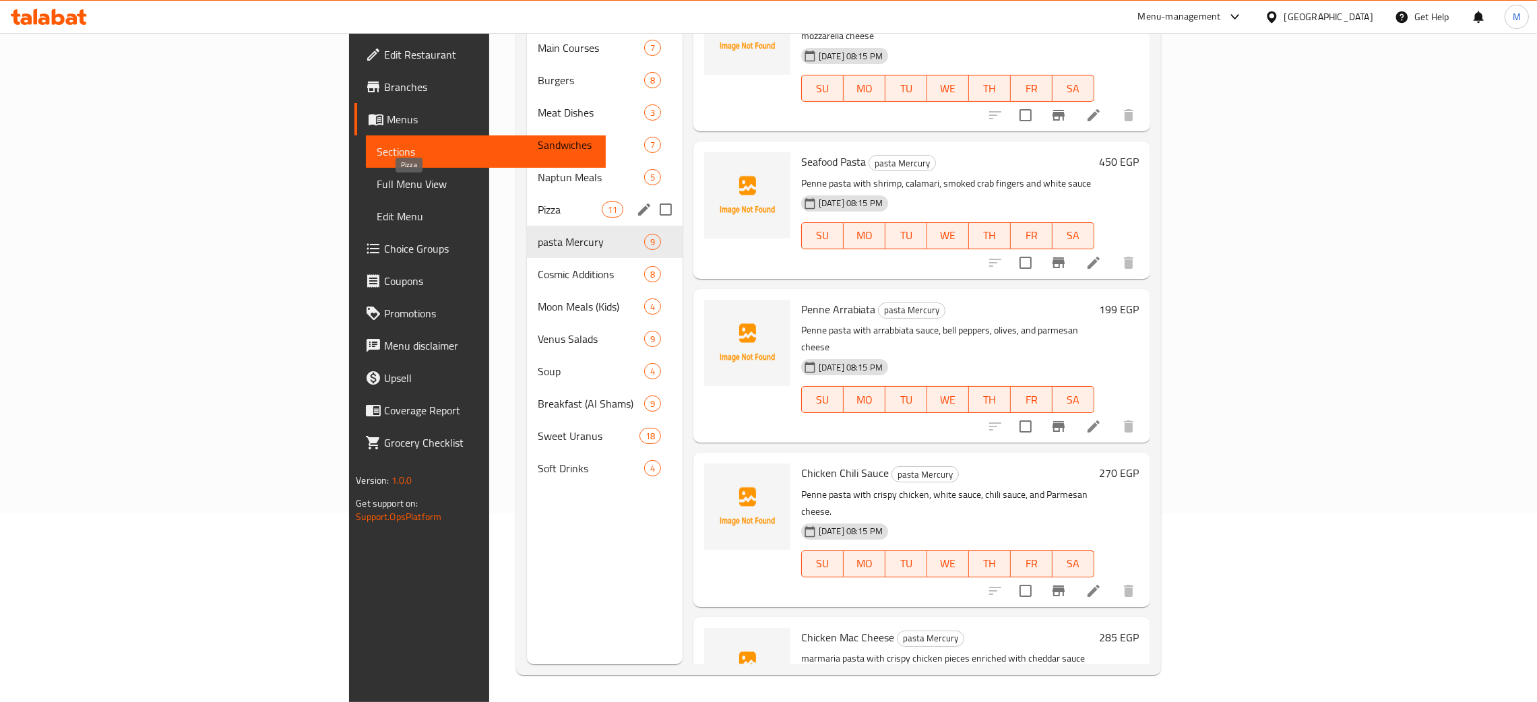
click at [538, 202] on span "Pizza" at bounding box center [570, 210] width 64 height 16
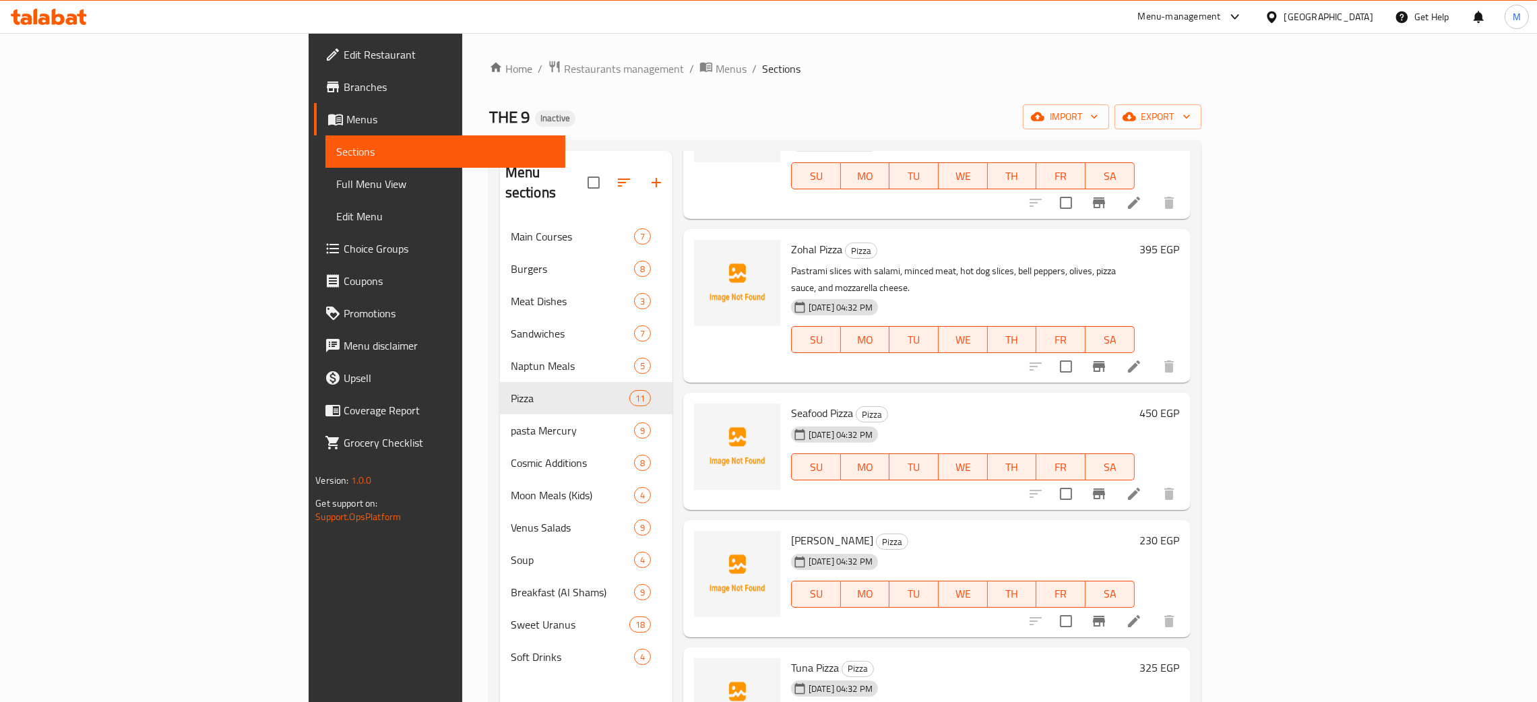
scroll to position [829, 0]
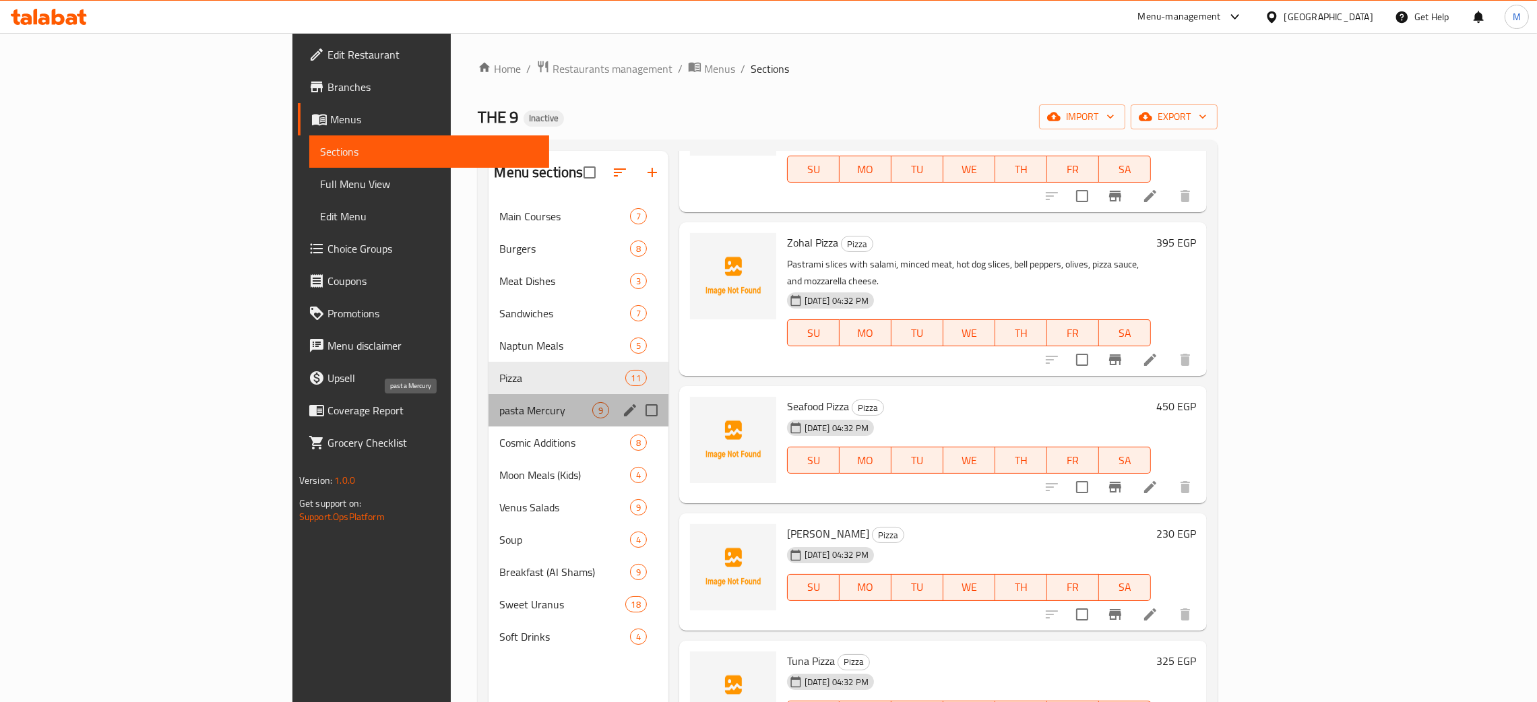
click at [499, 412] on span "pasta Mercury" at bounding box center [545, 410] width 92 height 16
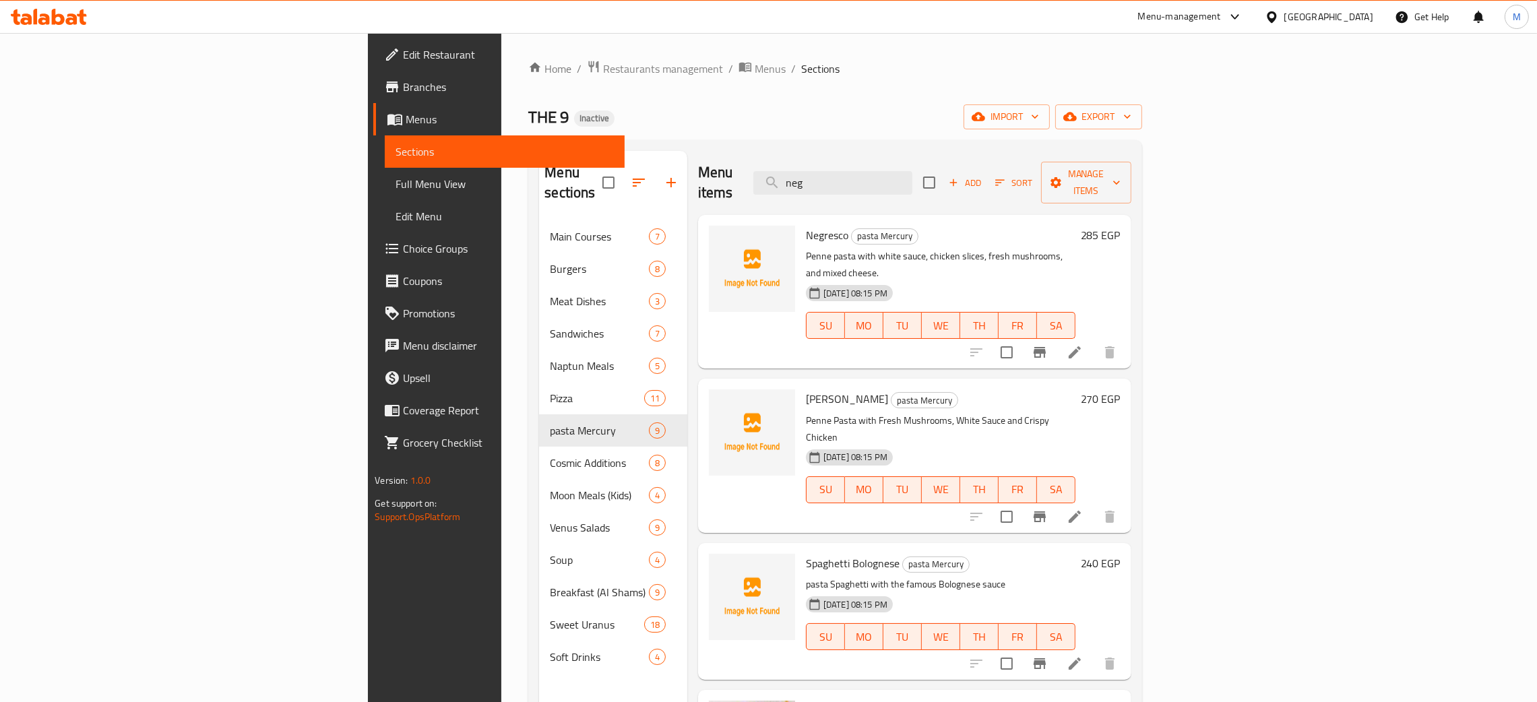
drag, startPoint x: 963, startPoint y: 183, endPoint x: 838, endPoint y: 128, distance: 137.0
click at [838, 128] on div "Home / Restaurants management / Menus / Sections THE 9 Inactive import export M…" at bounding box center [834, 462] width 613 height 804
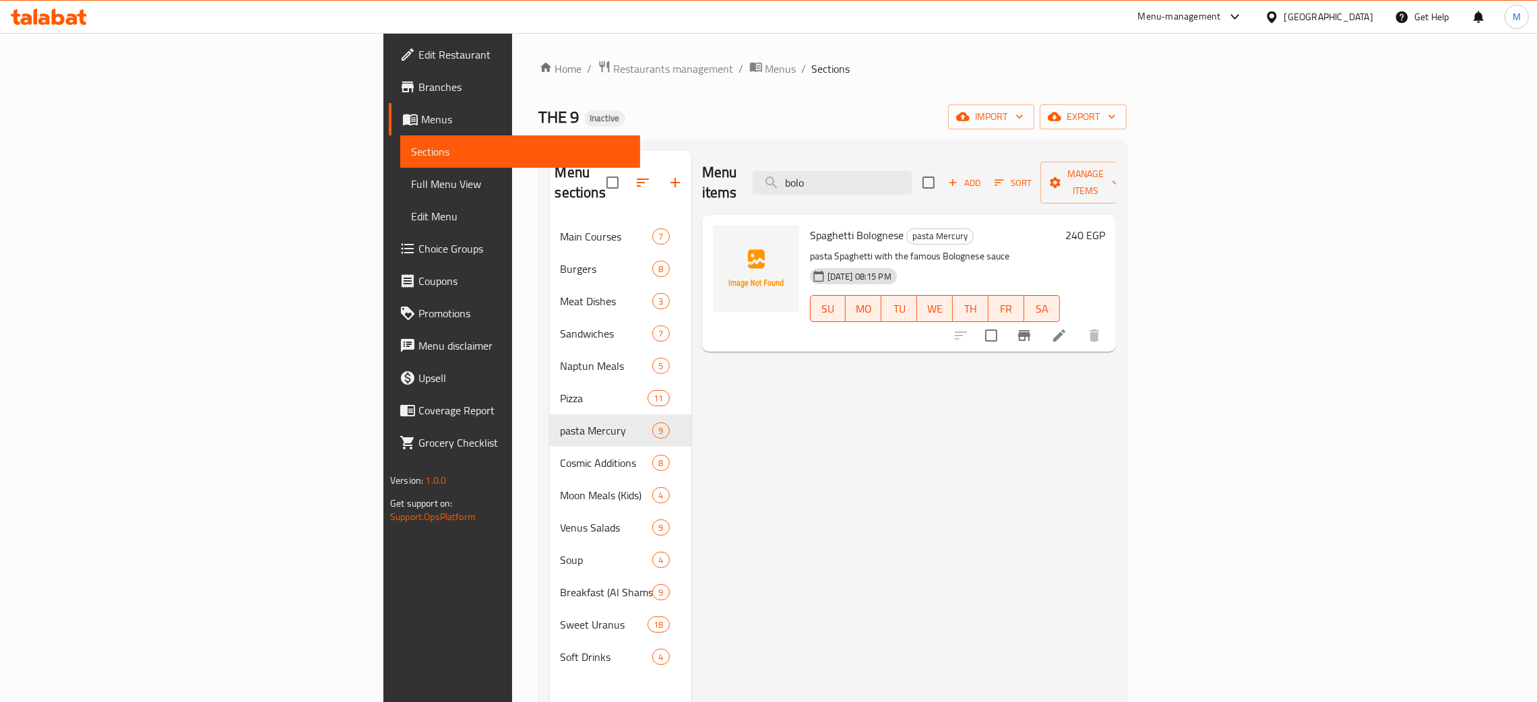
type input "bolo"
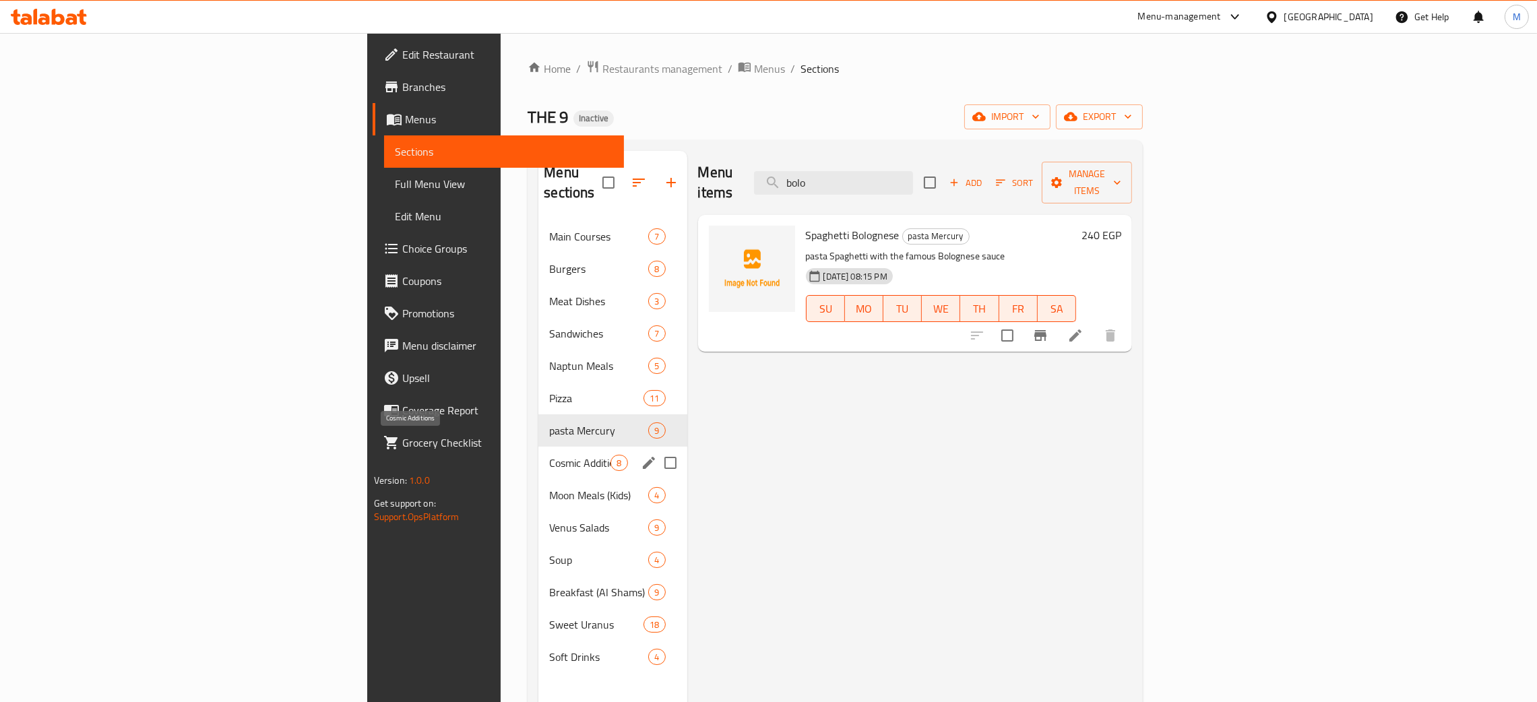
click at [549, 455] on span "Cosmic Additions" at bounding box center [579, 463] width 61 height 16
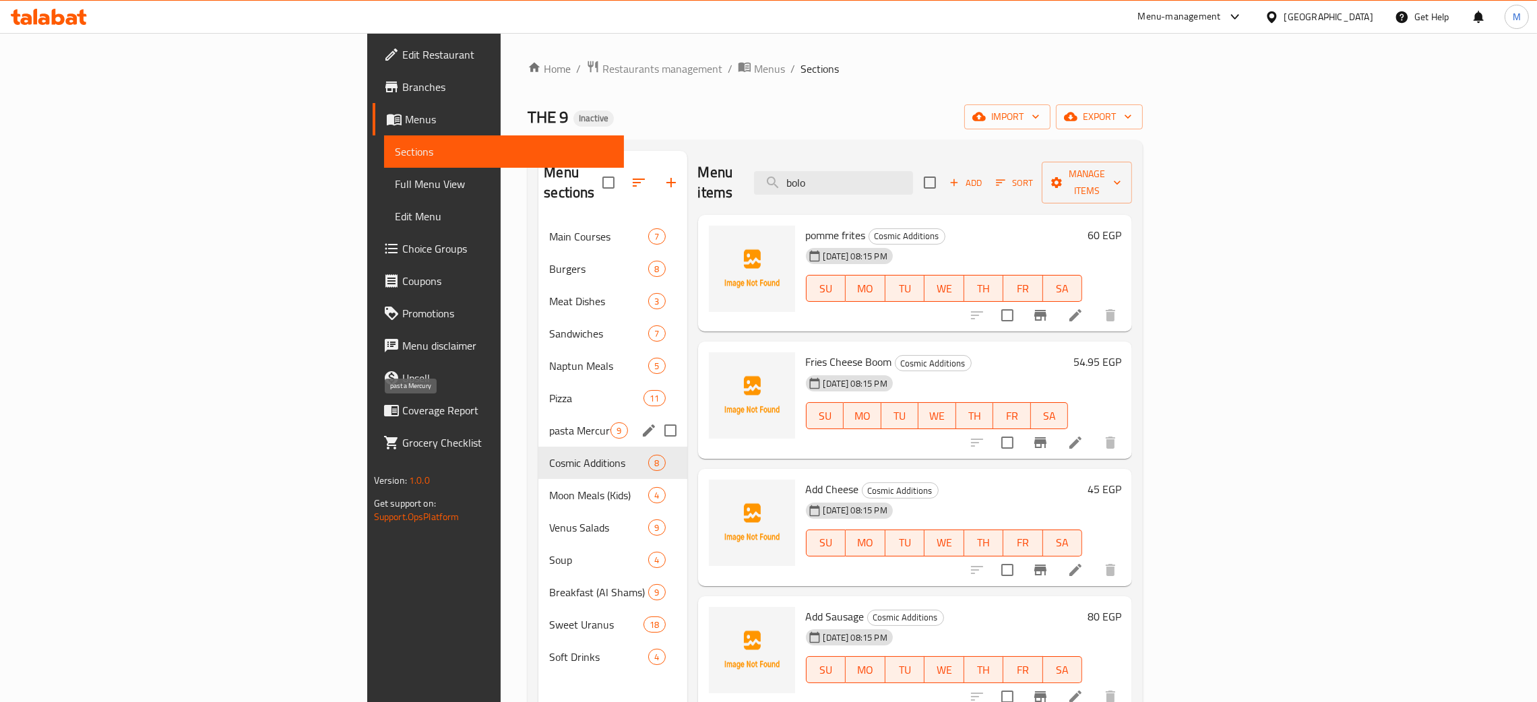
click at [549, 423] on span "pasta Mercury" at bounding box center [579, 431] width 61 height 16
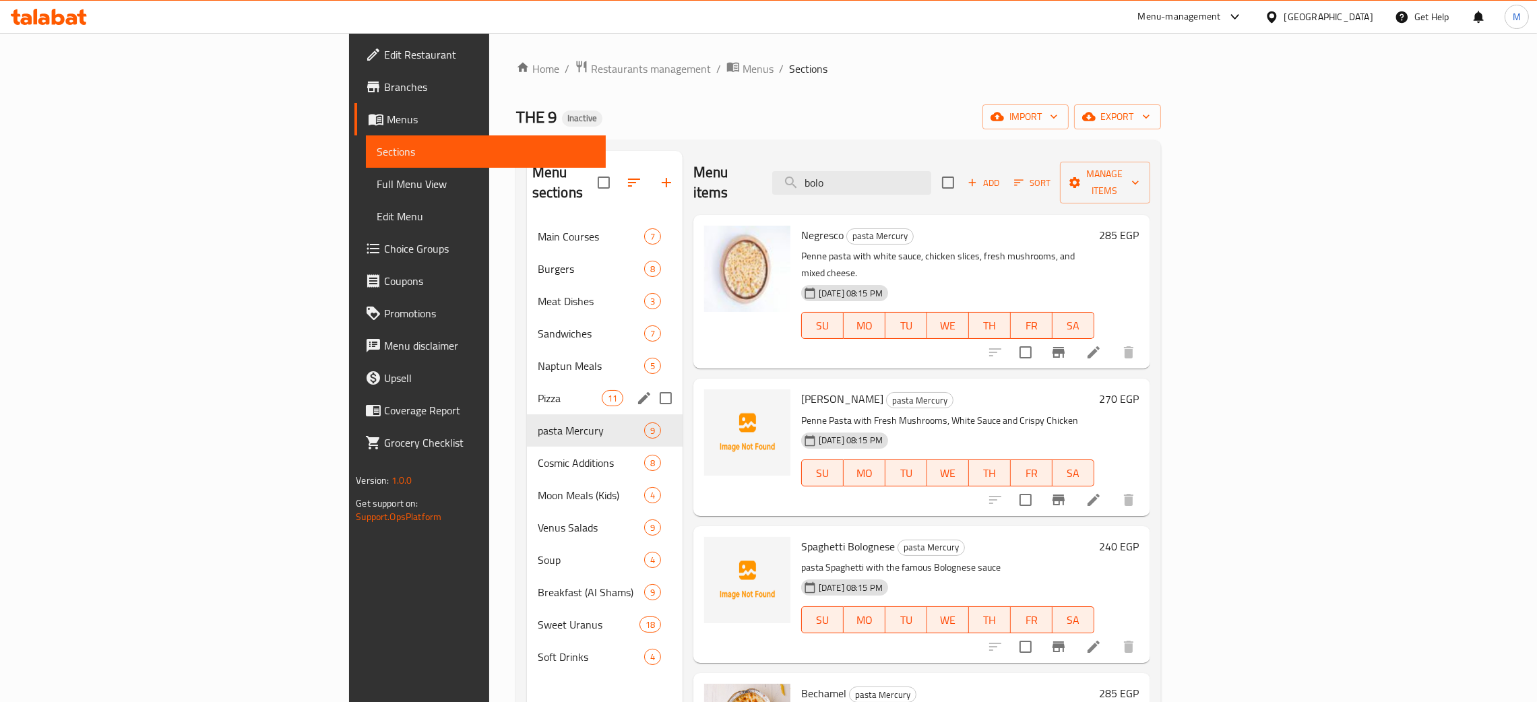
click at [527, 382] on div "Pizza 11" at bounding box center [605, 398] width 156 height 32
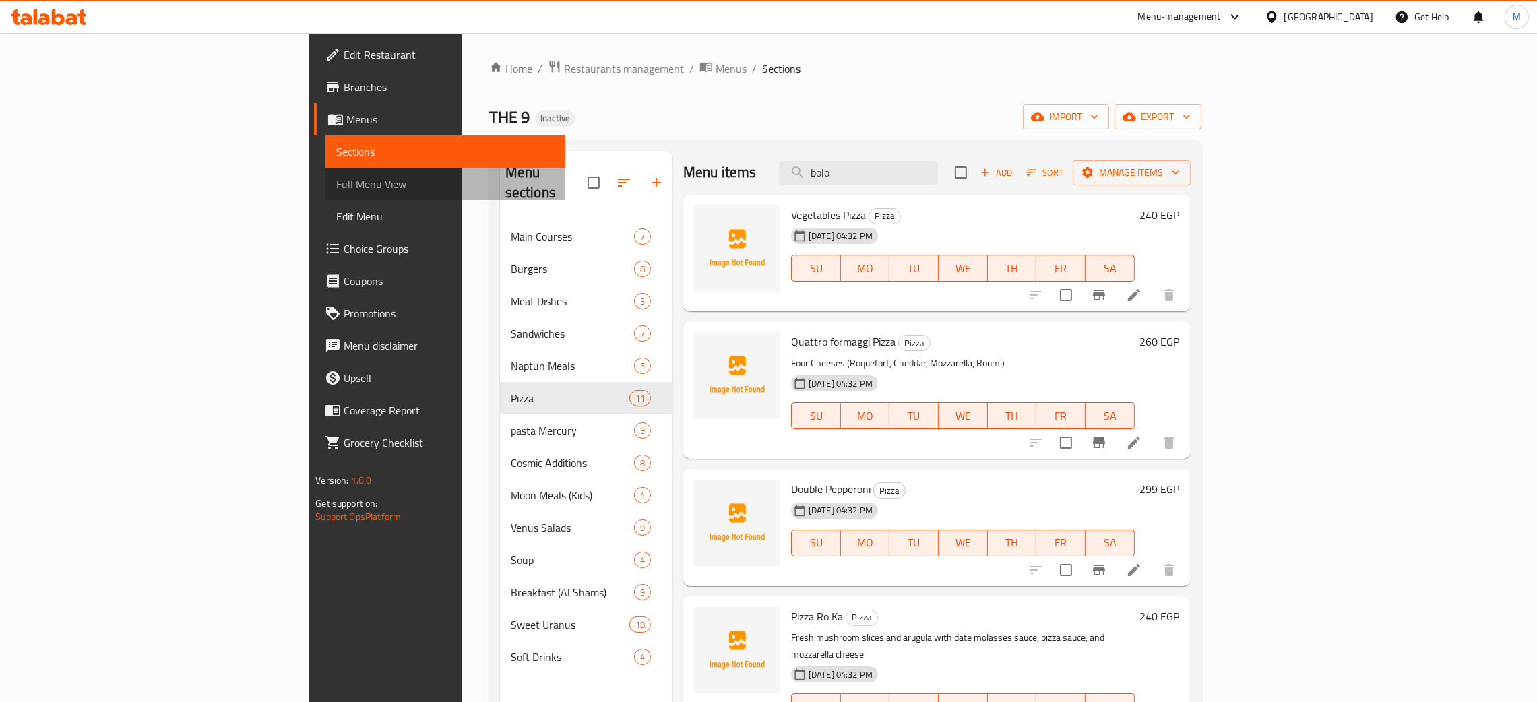
click at [336, 185] on span "Full Menu View" at bounding box center [445, 184] width 218 height 16
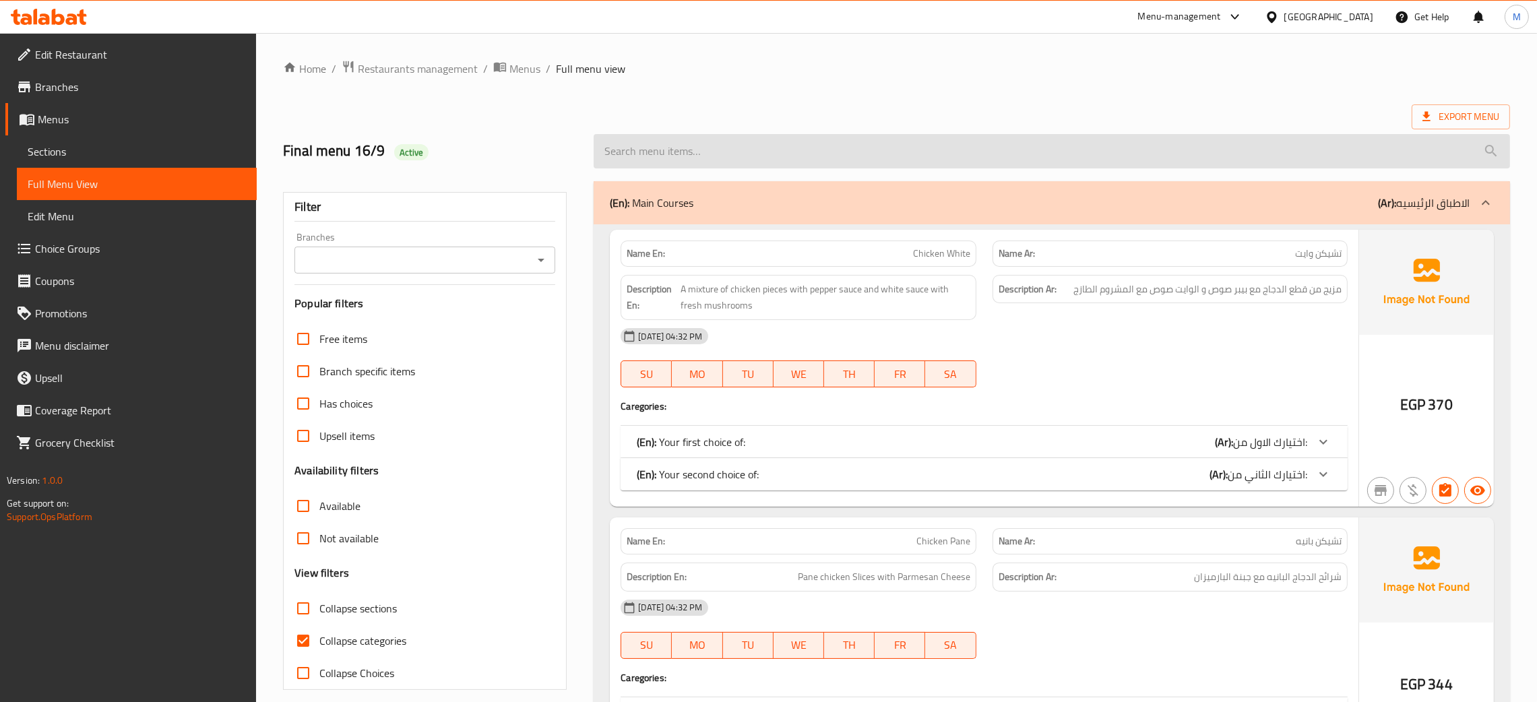
click at [652, 156] on input "search" at bounding box center [1052, 151] width 917 height 34
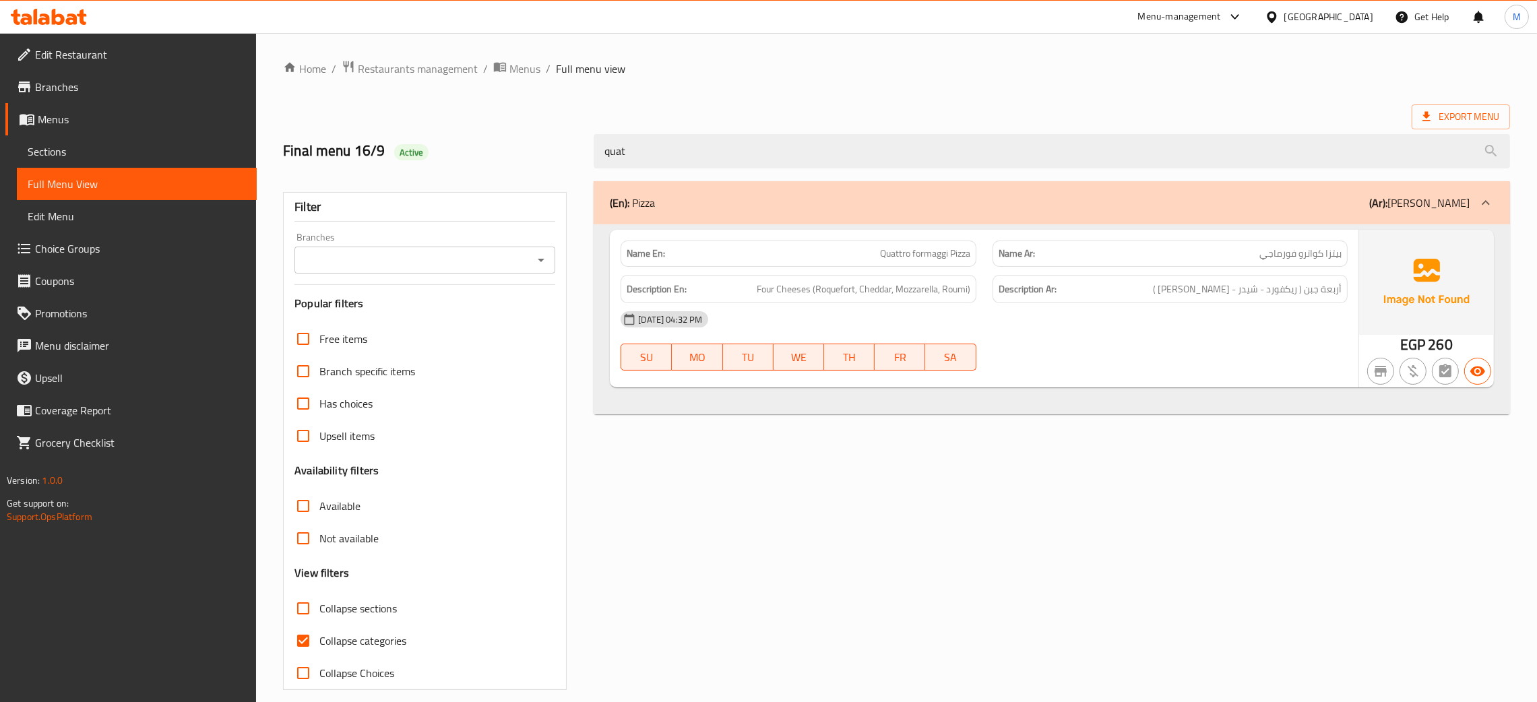
type input "quat"
click at [37, 152] on span "Sections" at bounding box center [137, 152] width 218 height 16
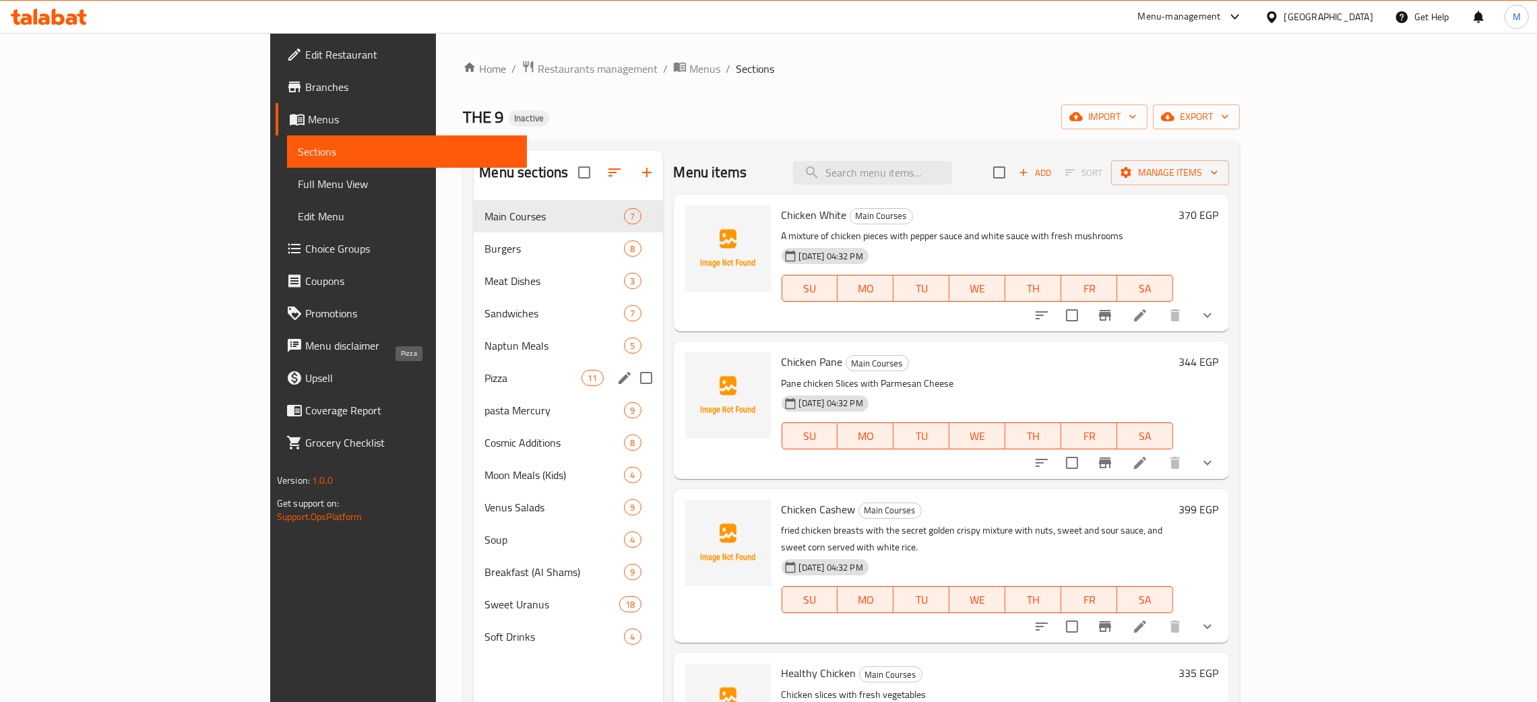
click at [485, 378] on span "Pizza" at bounding box center [533, 378] width 97 height 16
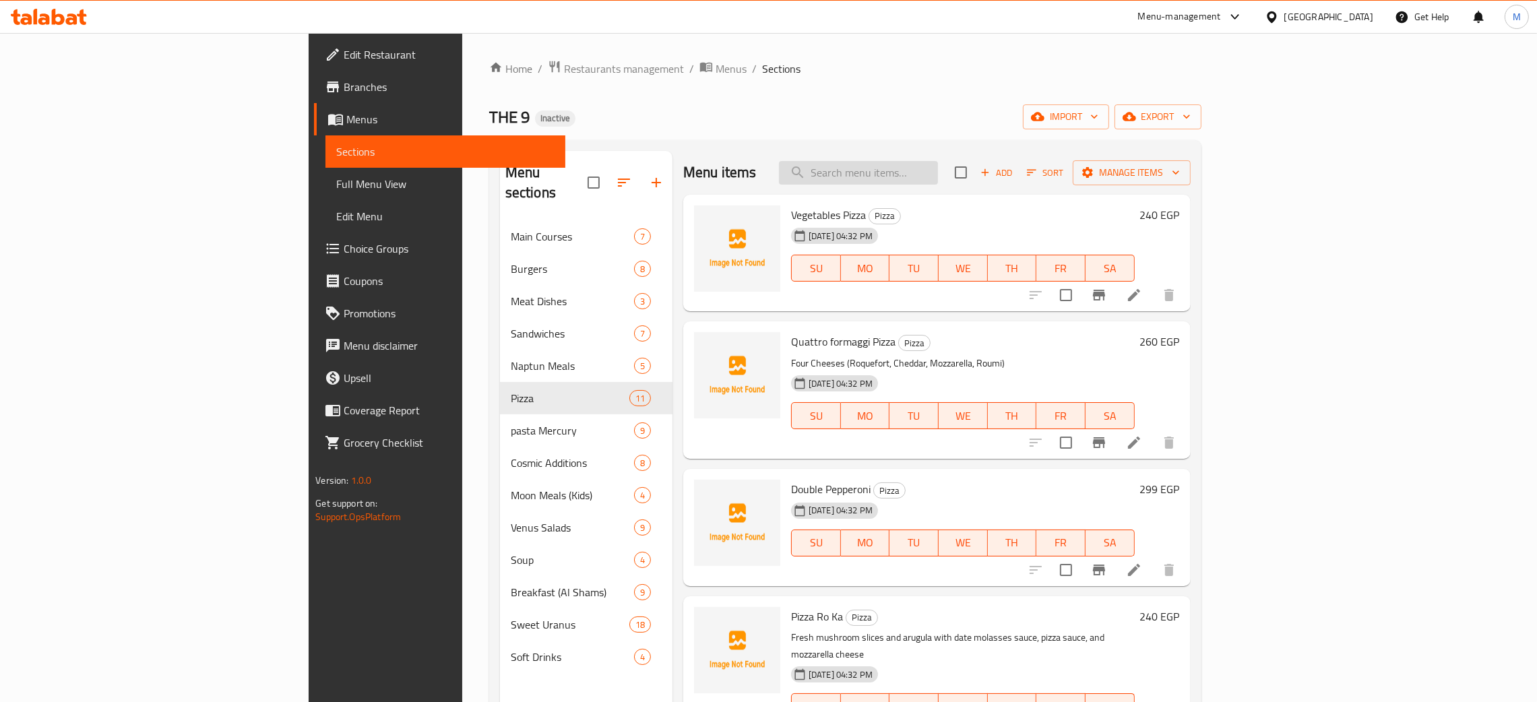
click at [938, 174] on input "search" at bounding box center [858, 173] width 159 height 24
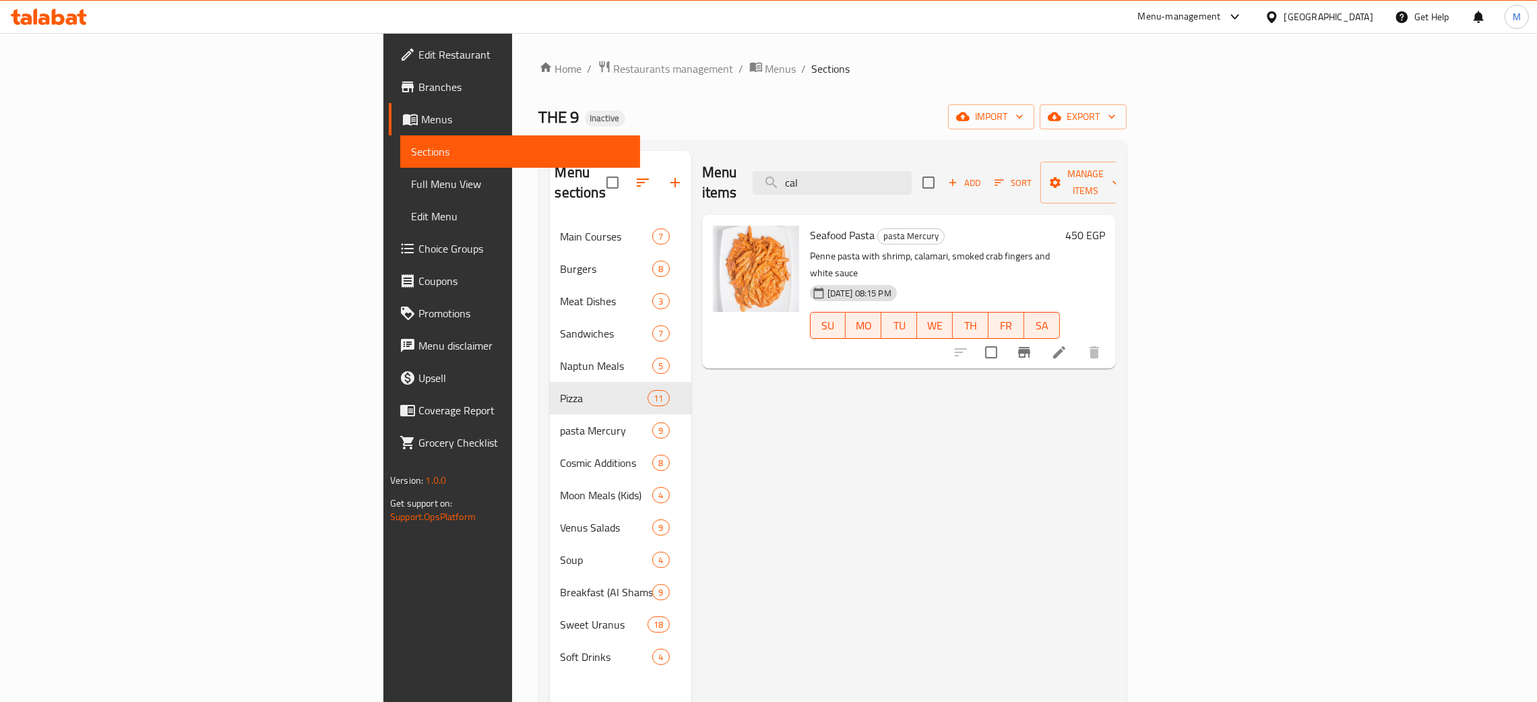
type input "cal"
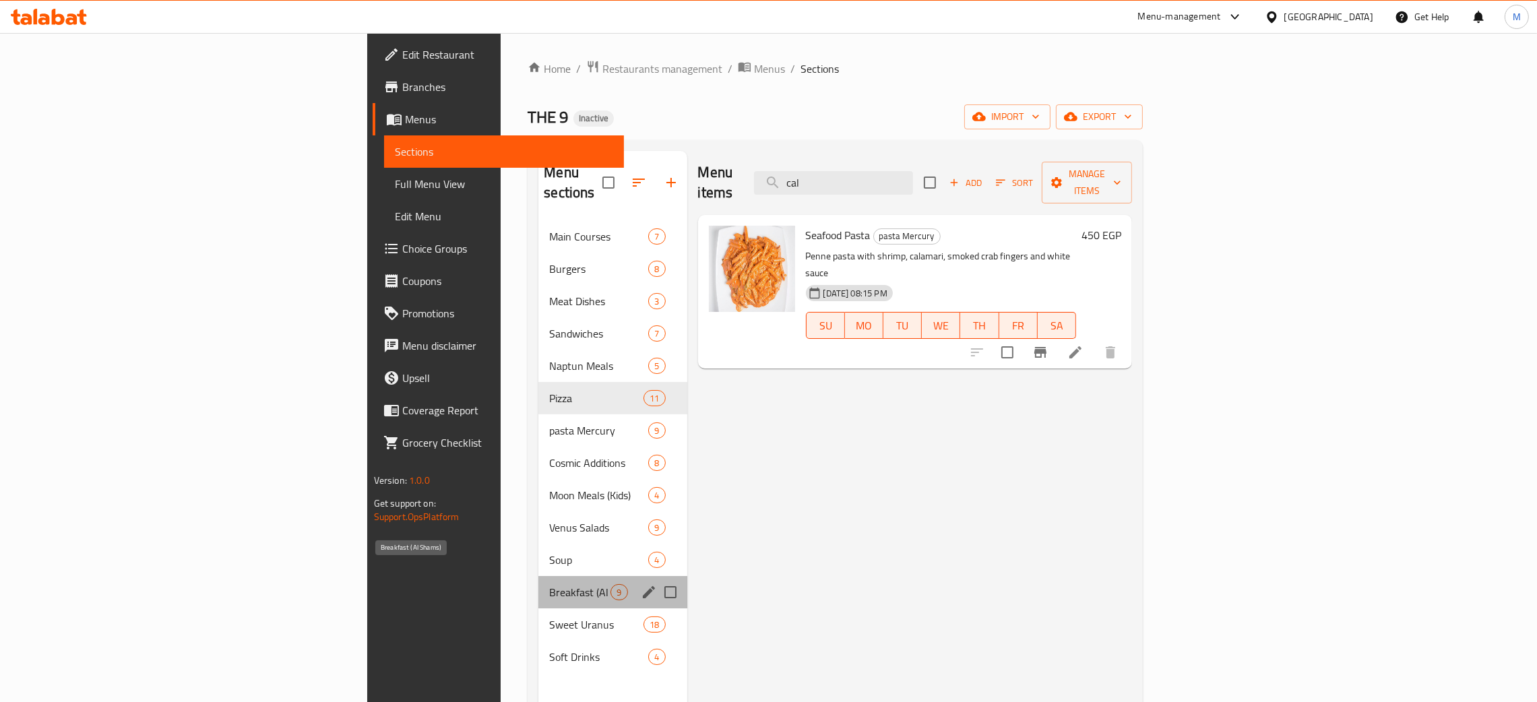
click at [549, 584] on span "Breakfast (Al Shams)" at bounding box center [579, 592] width 61 height 16
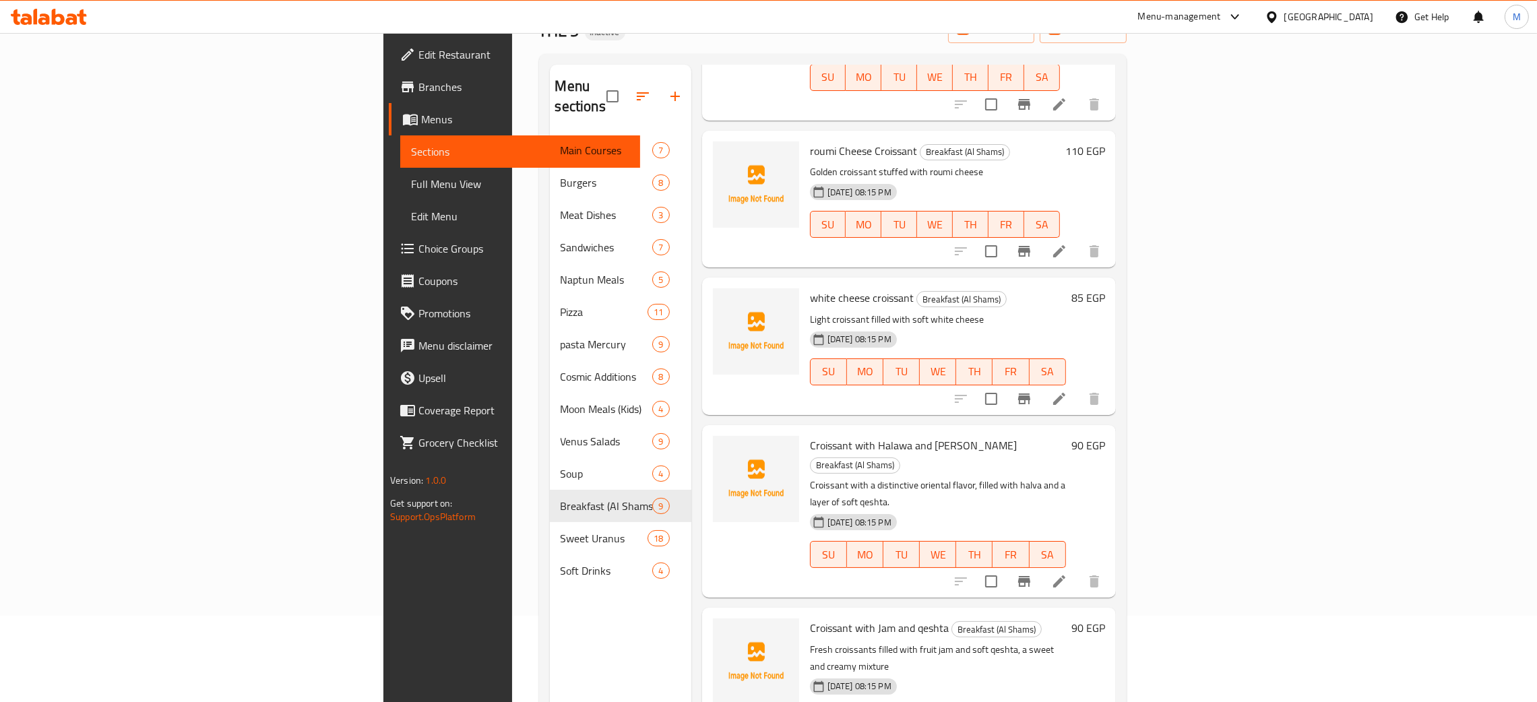
scroll to position [190, 0]
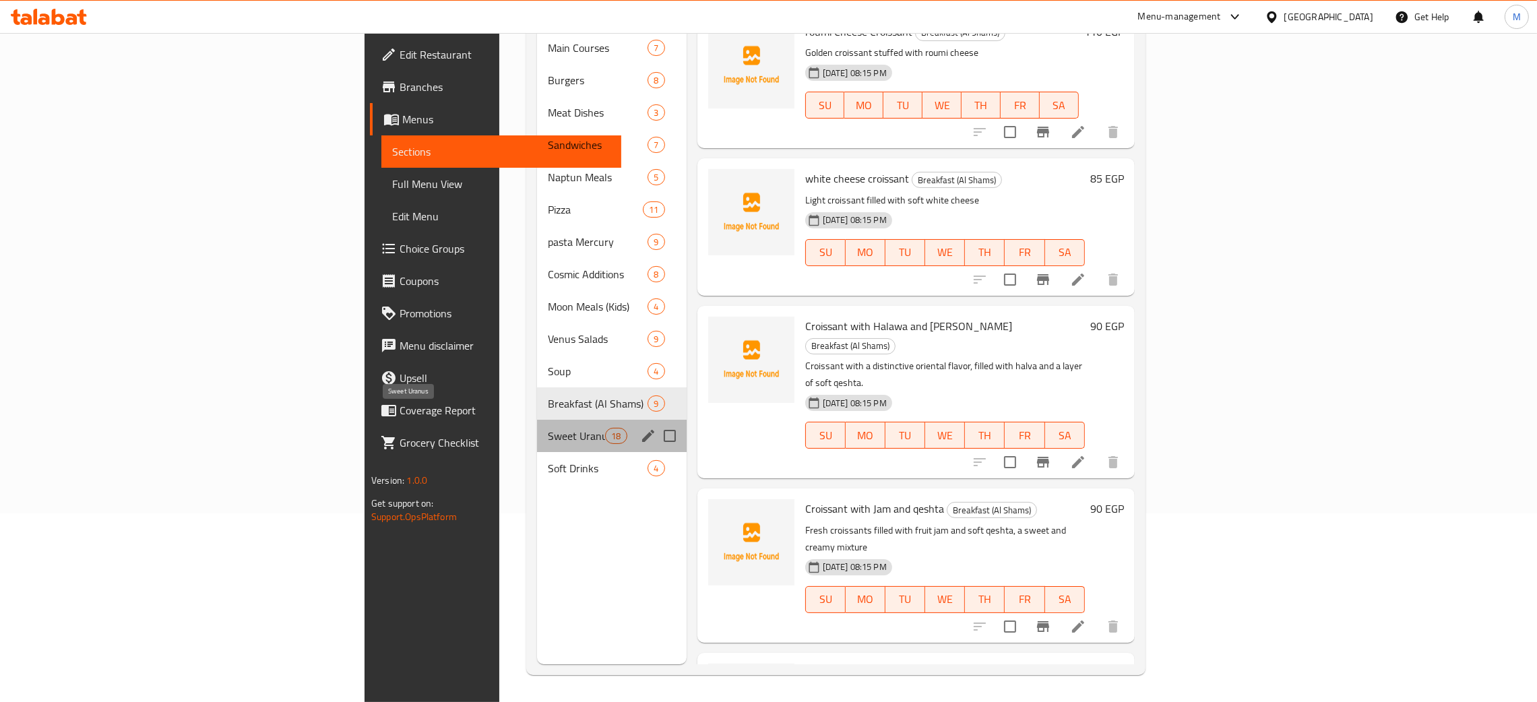
click at [548, 428] on span "Sweet Uranus" at bounding box center [576, 436] width 57 height 16
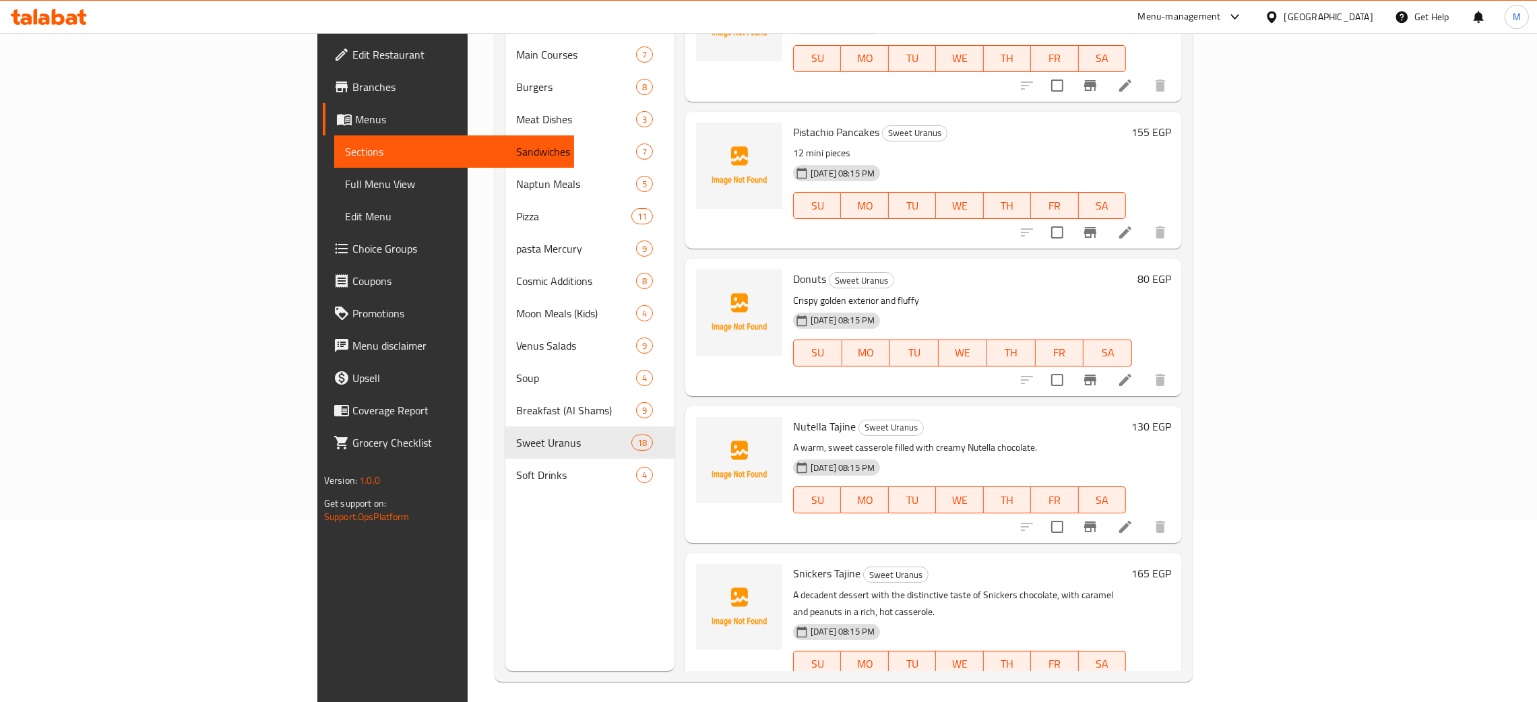
scroll to position [190, 0]
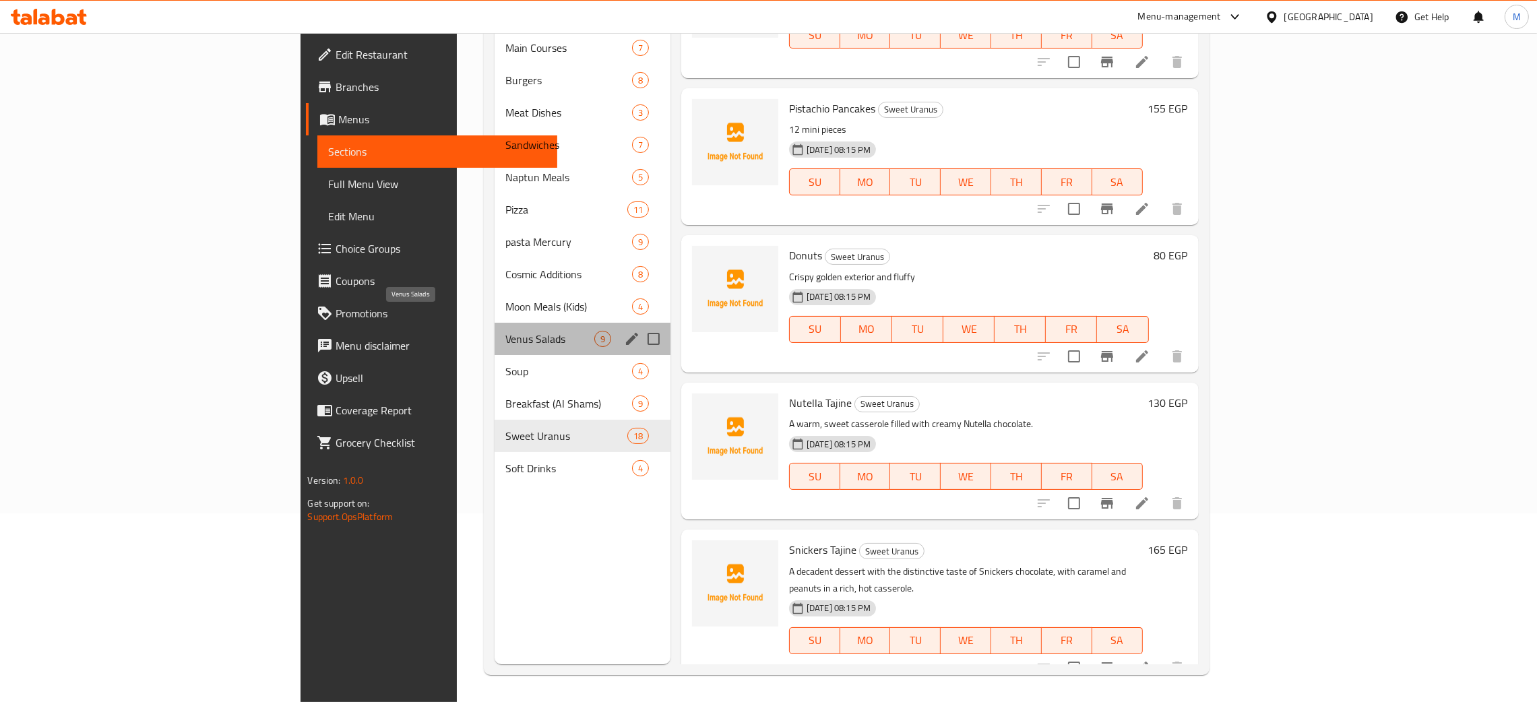
click at [505, 331] on span "Venus Salads" at bounding box center [549, 339] width 89 height 16
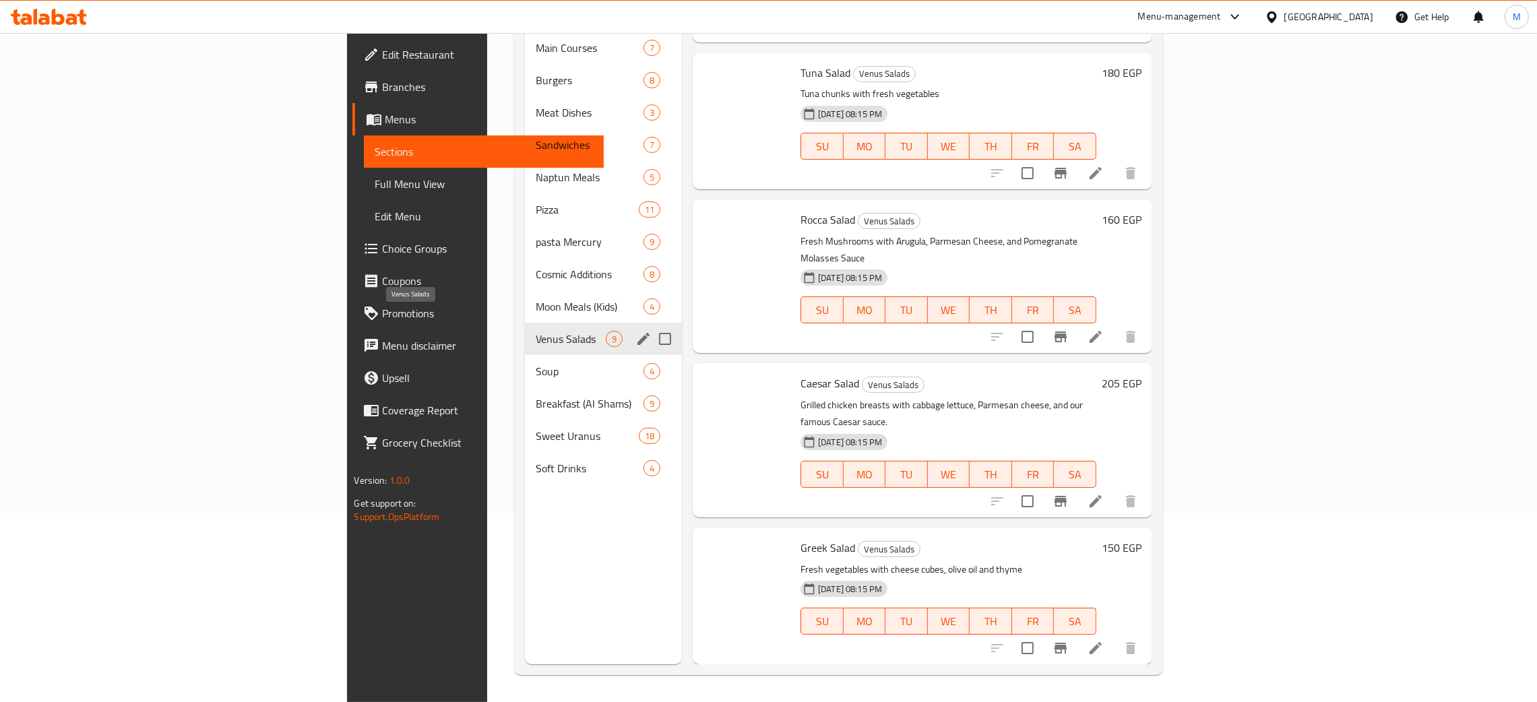
scroll to position [595, 0]
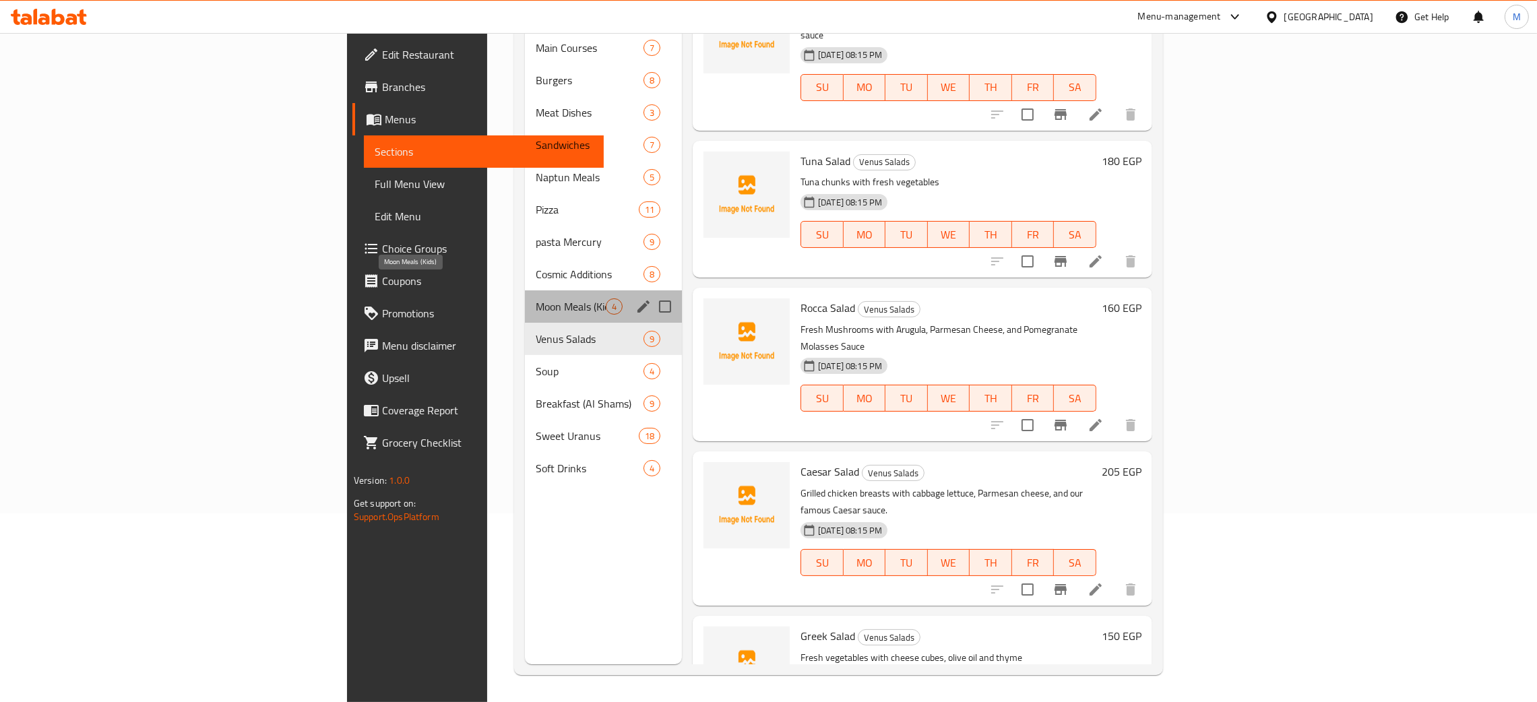
click at [536, 299] on span "Moon Meals (Kids)" at bounding box center [571, 307] width 70 height 16
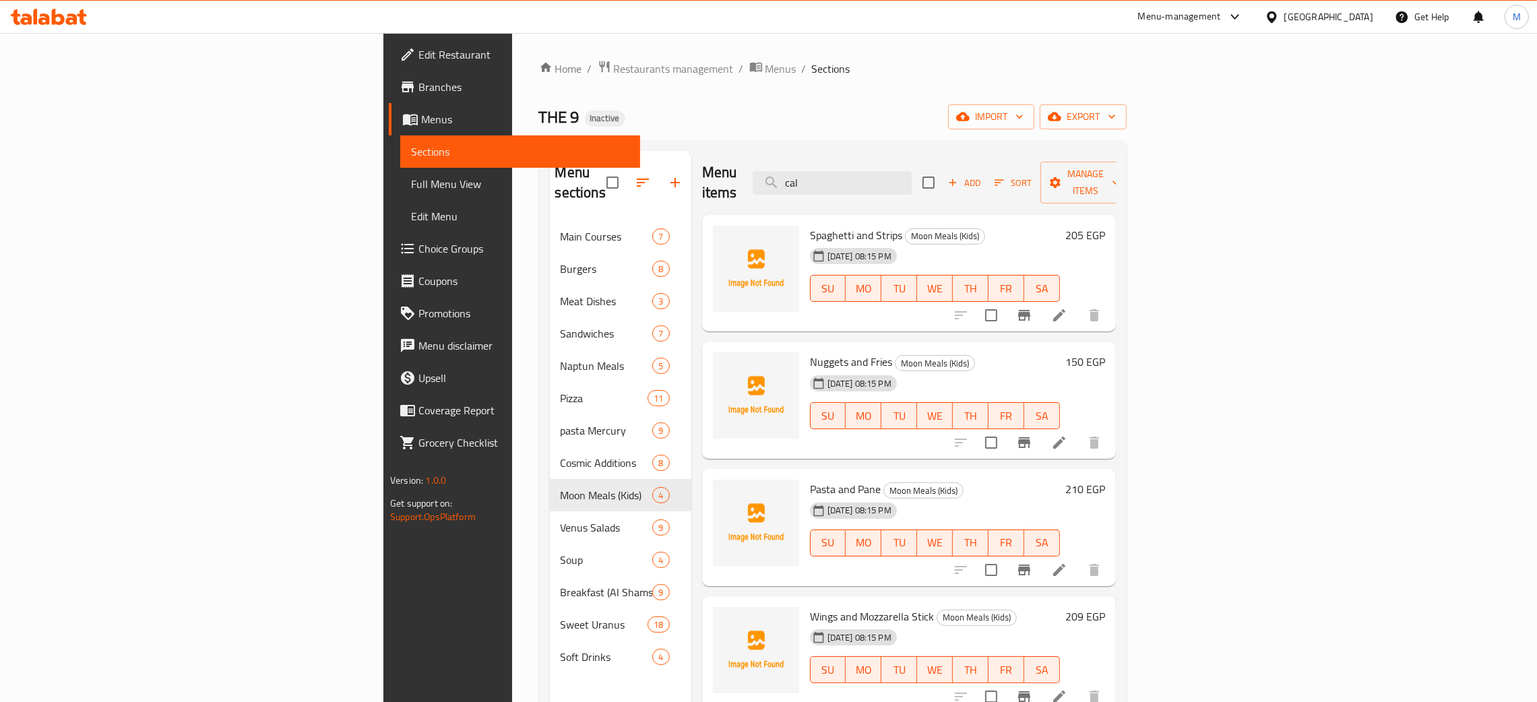
drag, startPoint x: 957, startPoint y: 165, endPoint x: 823, endPoint y: 137, distance: 137.1
click at [822, 136] on div "Home / Restaurants management / Menus / Sections THE 9 Inactive import export M…" at bounding box center [833, 462] width 588 height 804
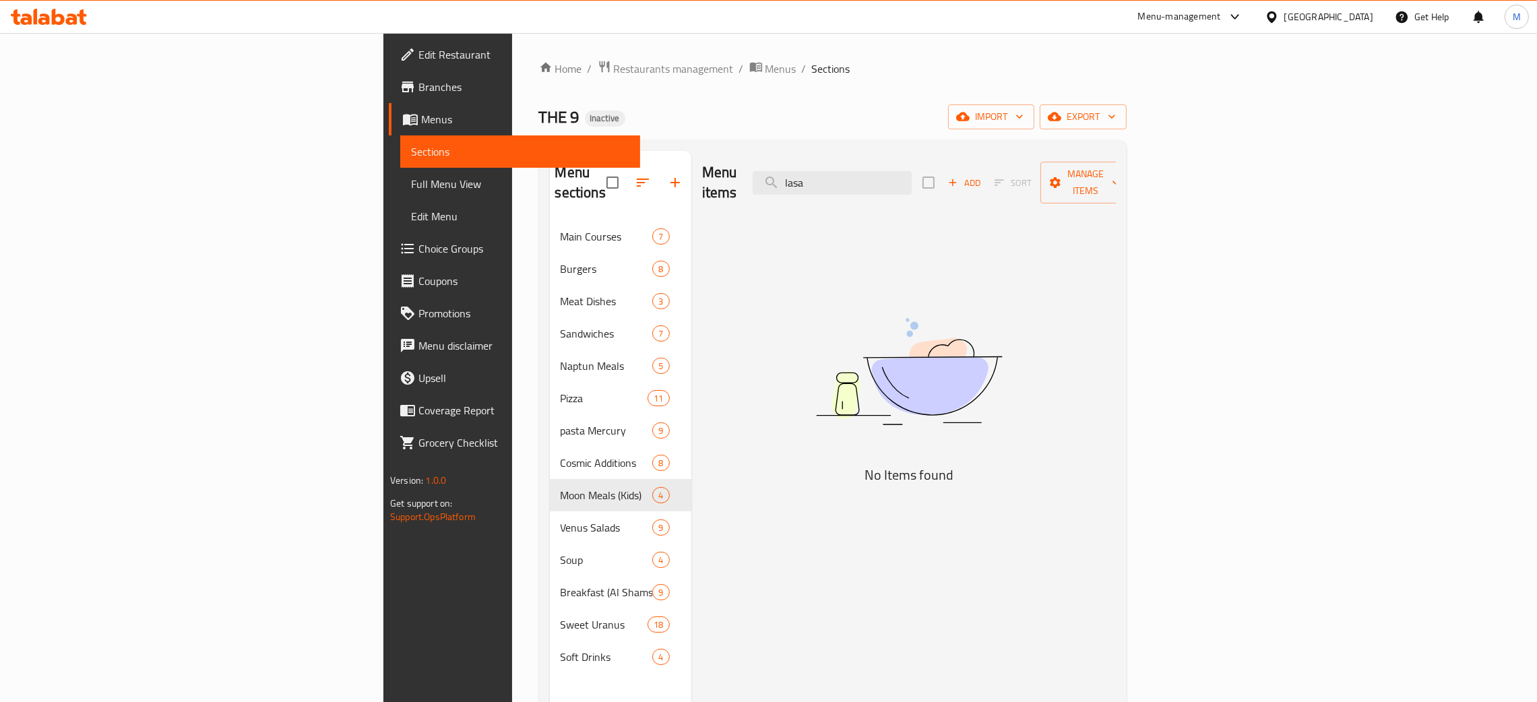
type input "lasa"
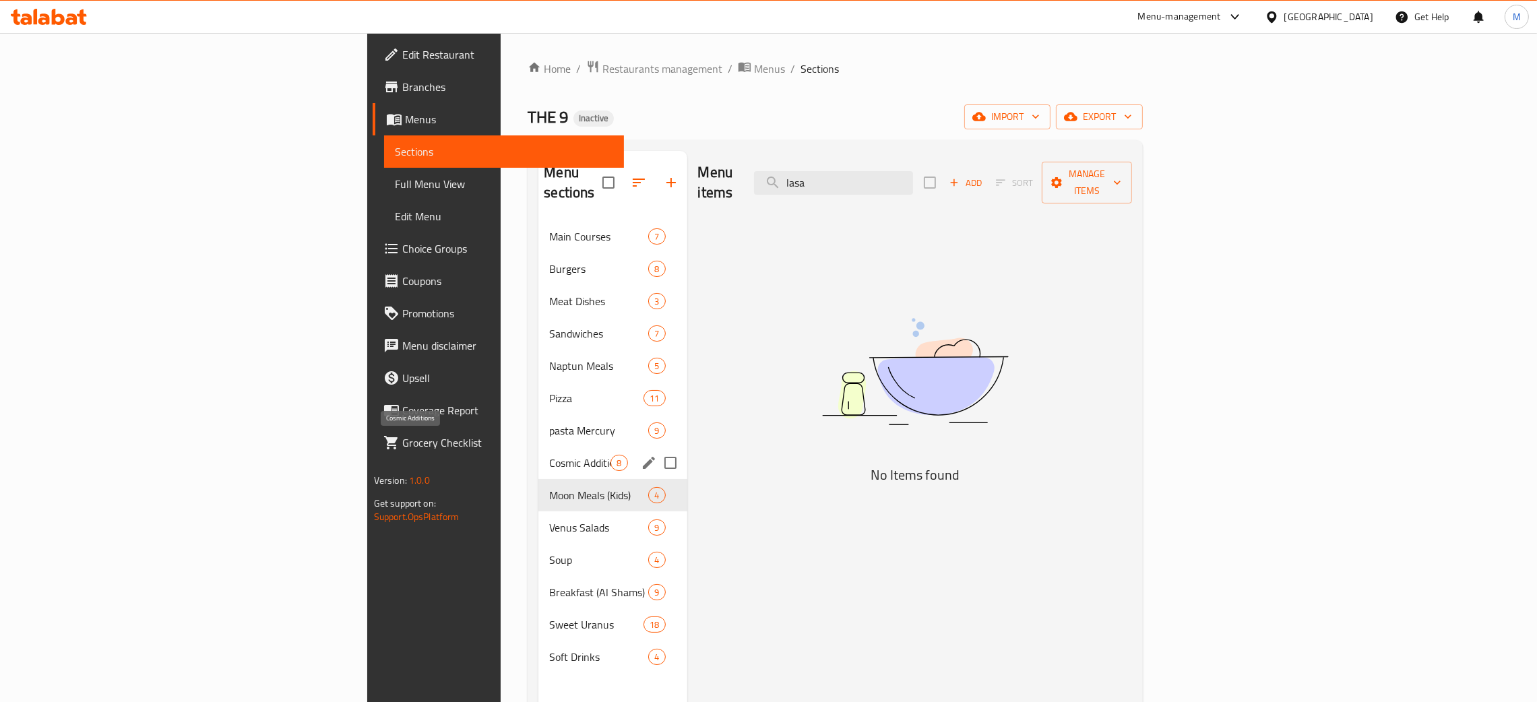
click at [549, 455] on span "Cosmic Additions" at bounding box center [579, 463] width 61 height 16
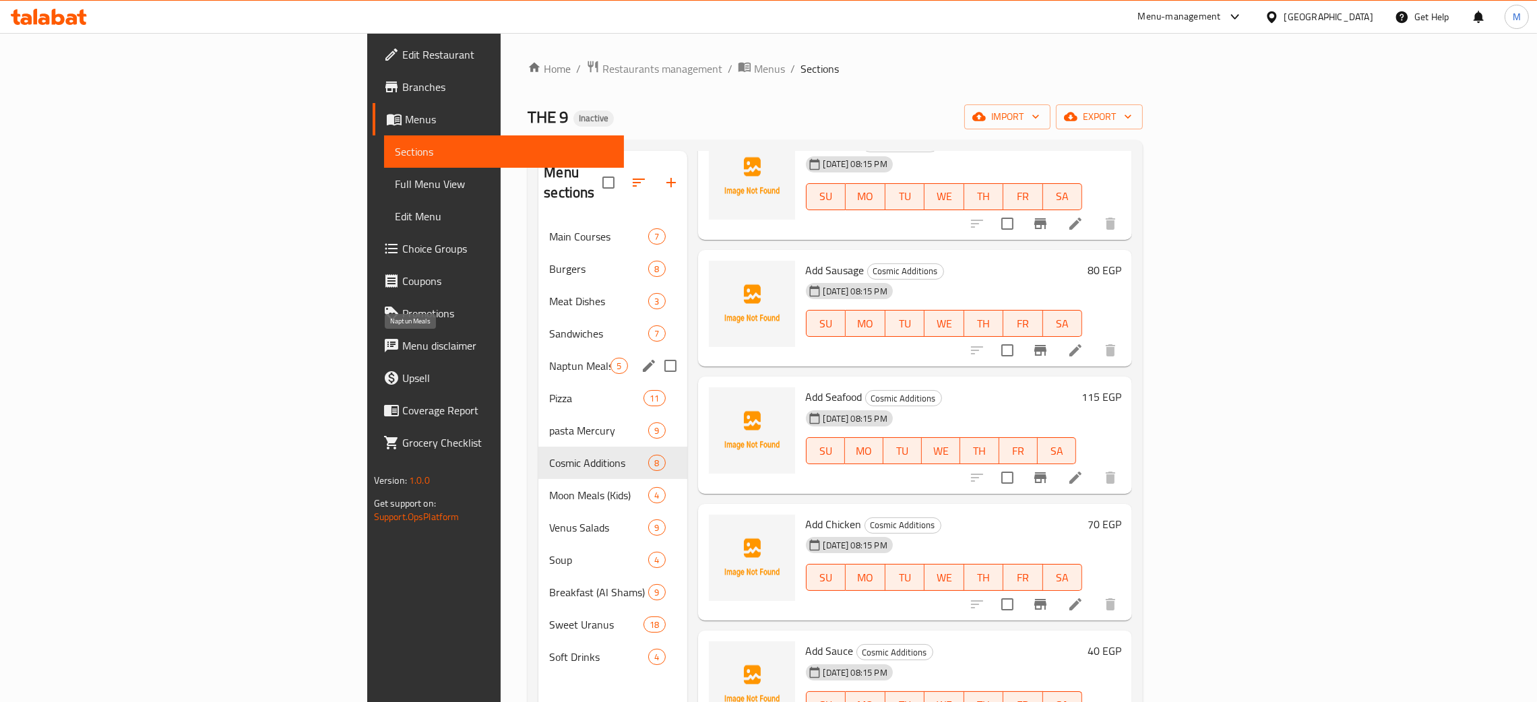
click at [549, 358] on span "Naptun Meals" at bounding box center [579, 366] width 61 height 16
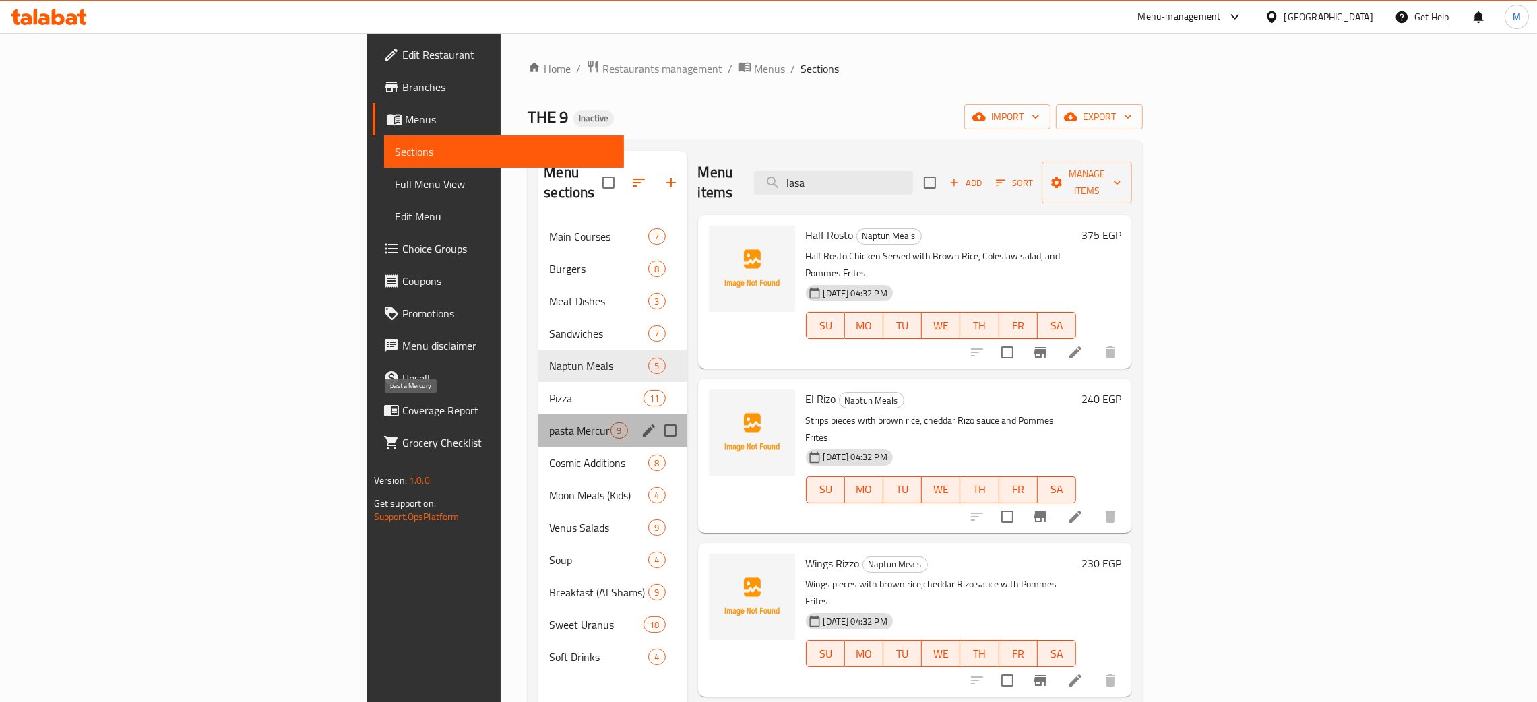
click at [549, 423] on span "pasta Mercury" at bounding box center [579, 431] width 61 height 16
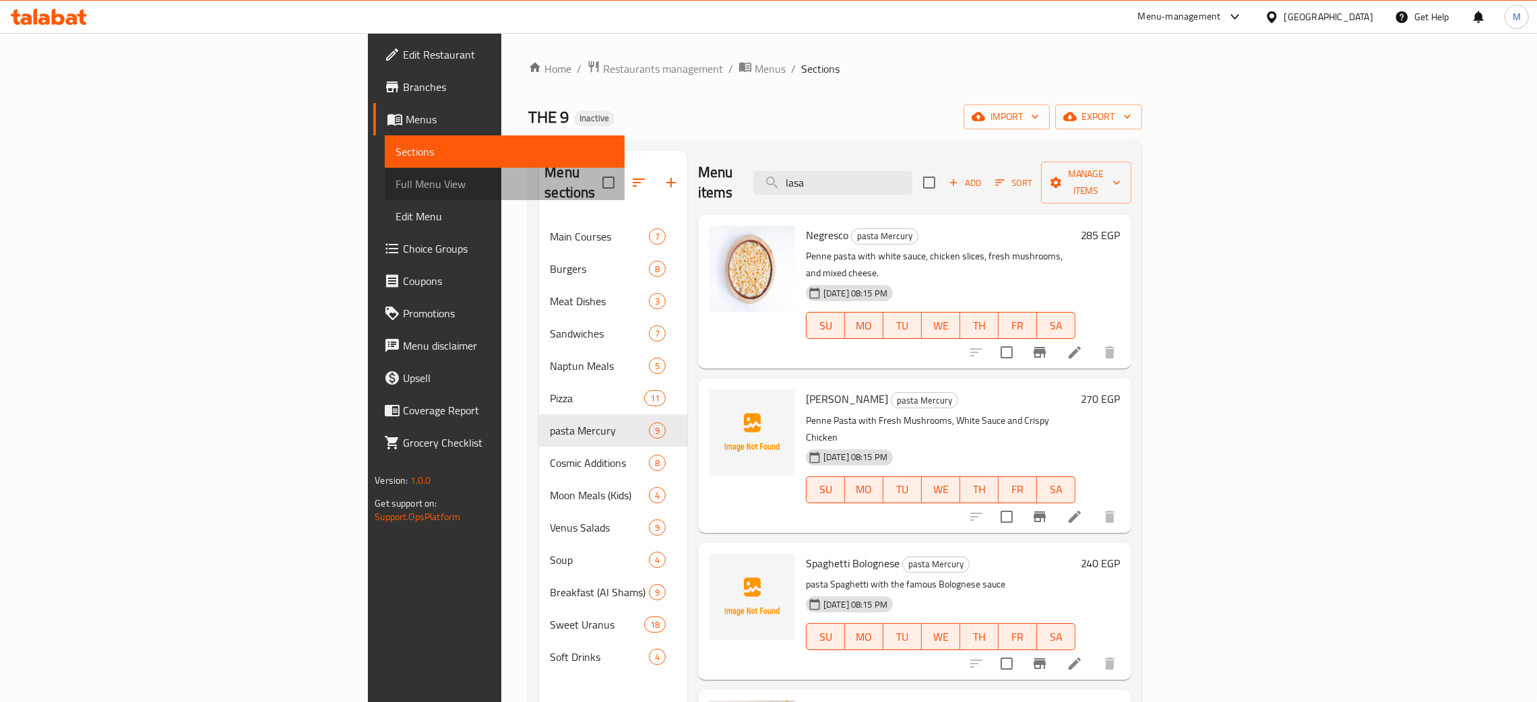
click at [396, 177] on span "Full Menu View" at bounding box center [505, 184] width 218 height 16
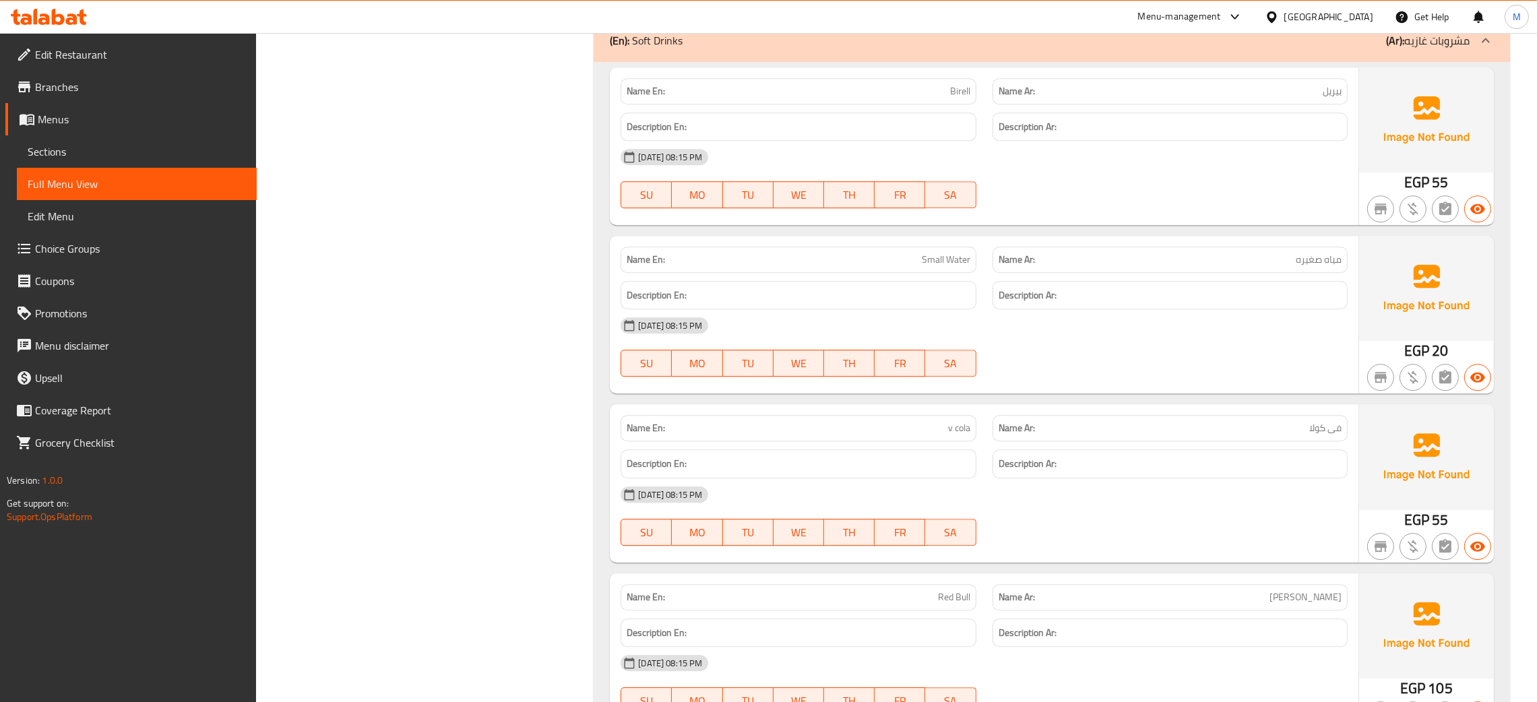
scroll to position [20857, 0]
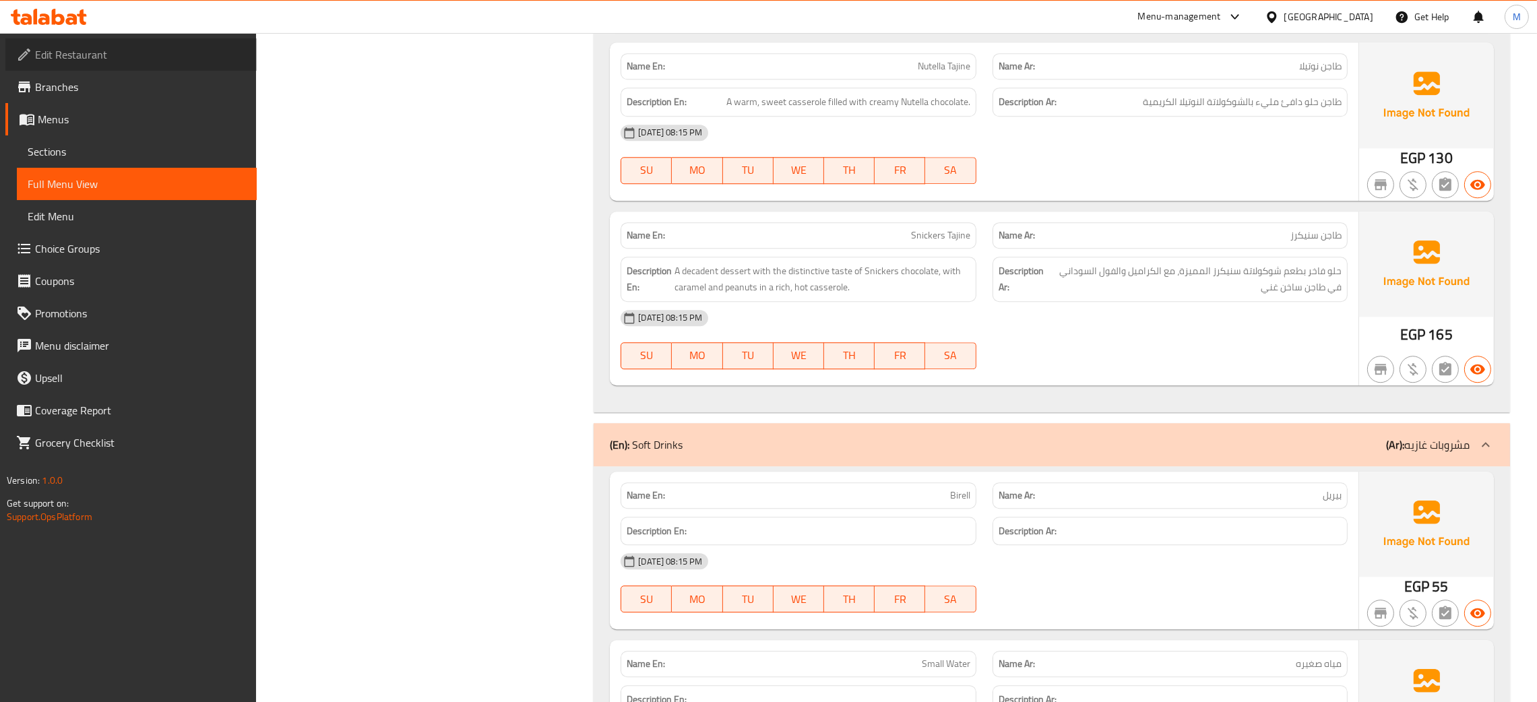
click at [84, 56] on span "Edit Restaurant" at bounding box center [140, 55] width 211 height 16
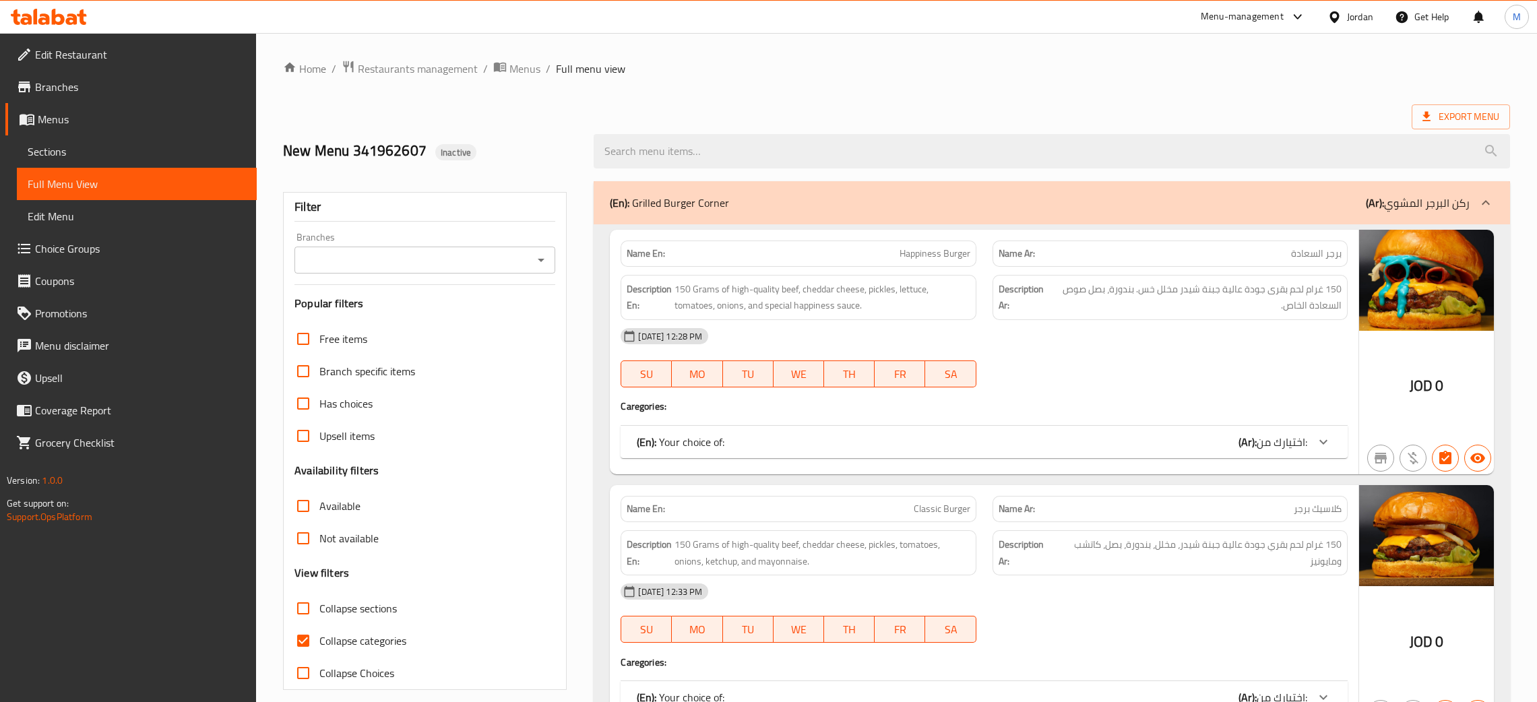
scroll to position [809, 0]
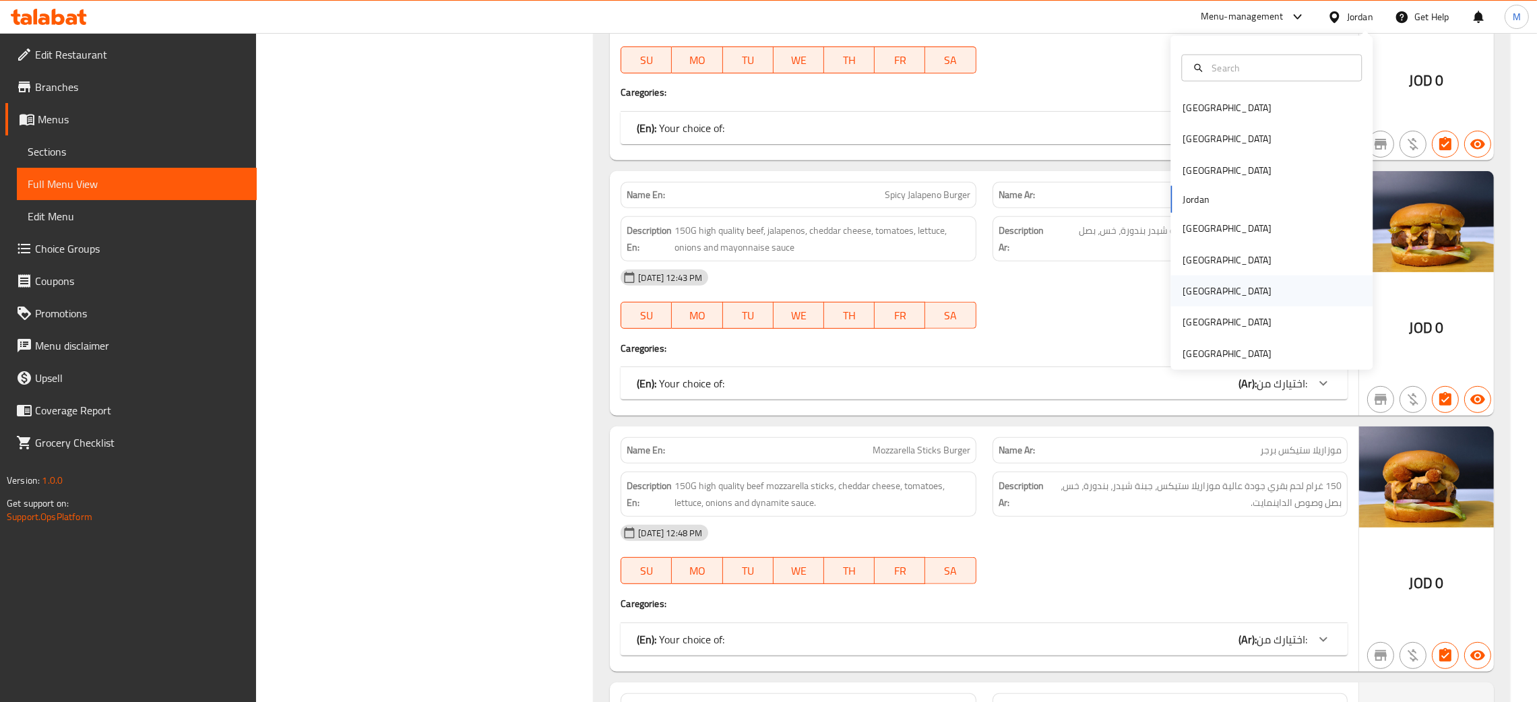
click at [1184, 284] on div "Qatar" at bounding box center [1227, 291] width 89 height 15
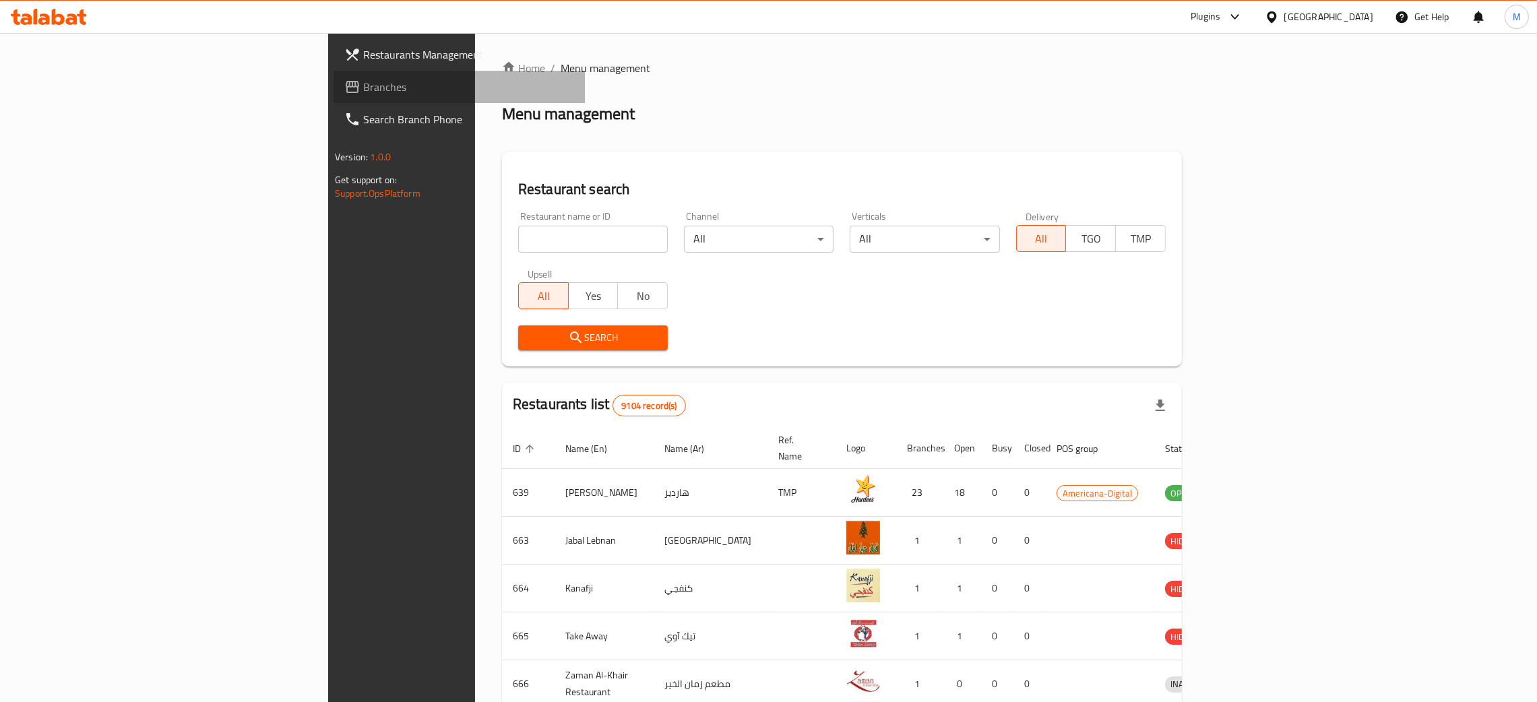
click at [363, 84] on span "Branches" at bounding box center [468, 87] width 211 height 16
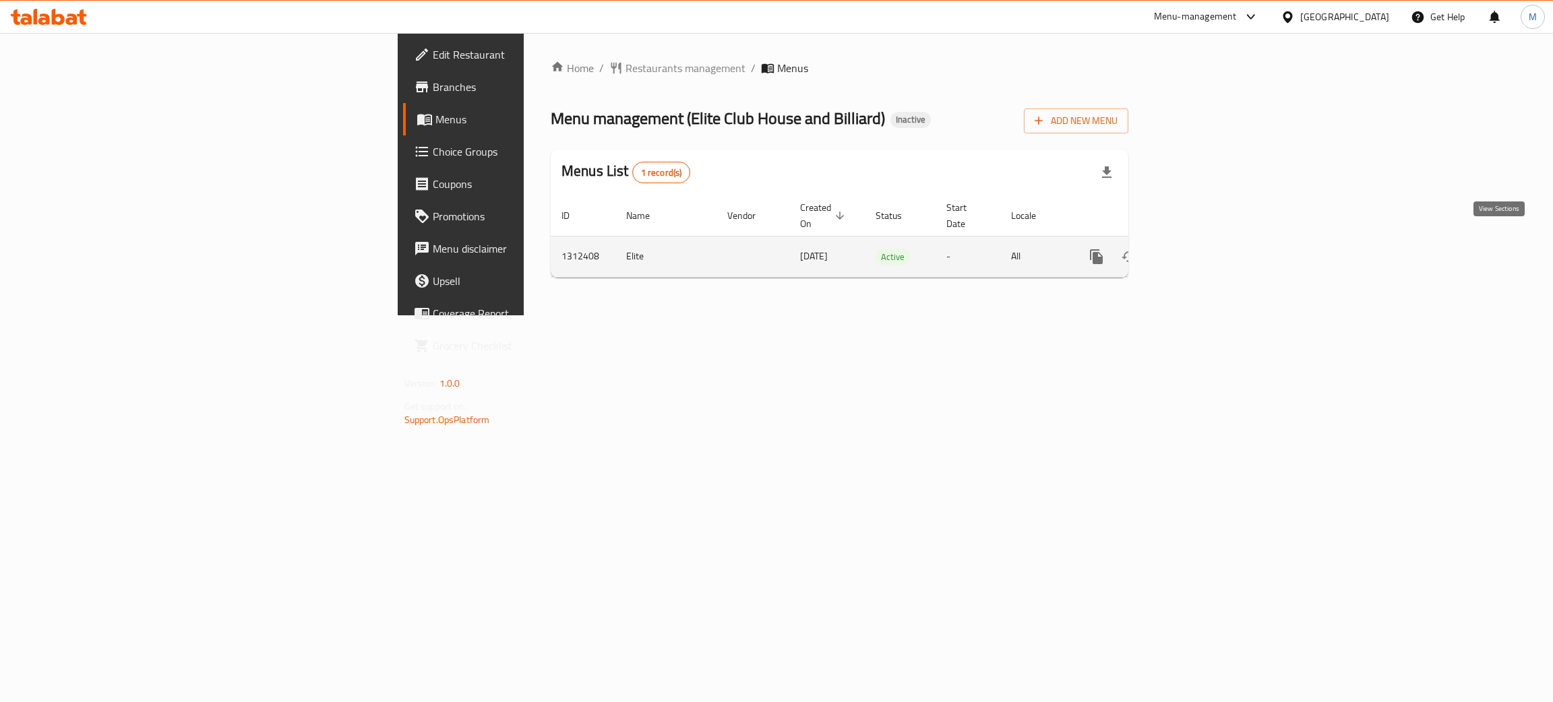
click at [1202, 249] on icon "enhanced table" at bounding box center [1194, 257] width 16 height 16
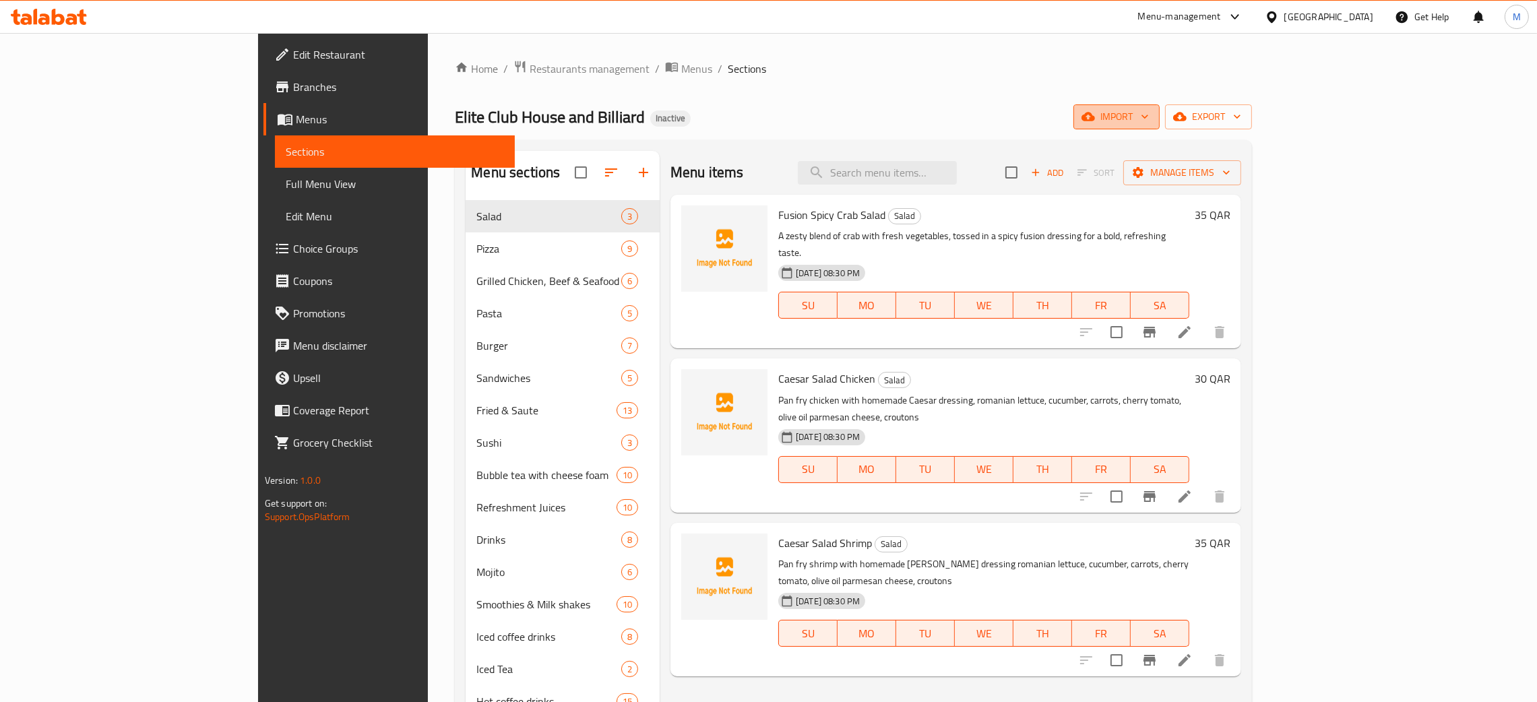
click at [1149, 109] on span "import" at bounding box center [1116, 117] width 65 height 17
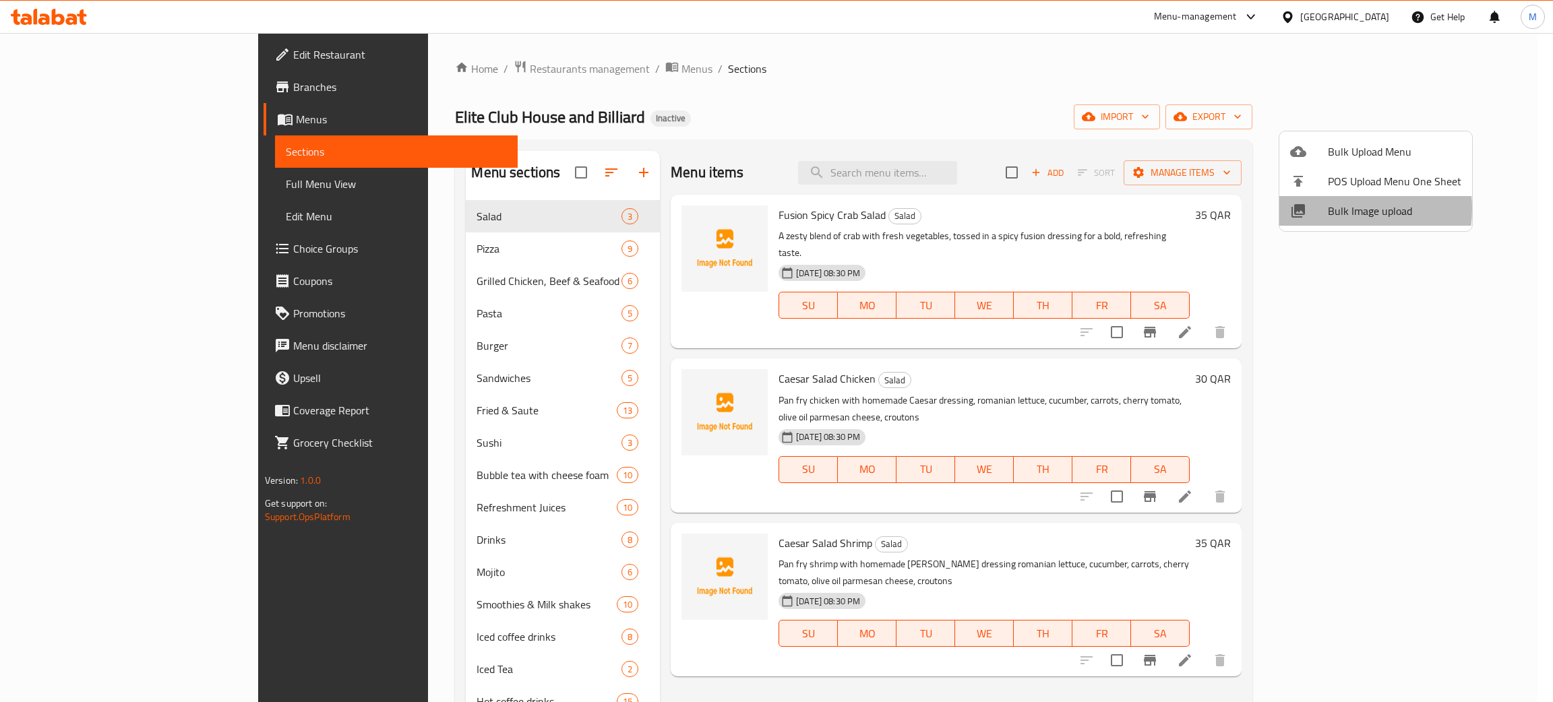
click at [1328, 209] on span "Bulk Image upload" at bounding box center [1394, 211] width 133 height 16
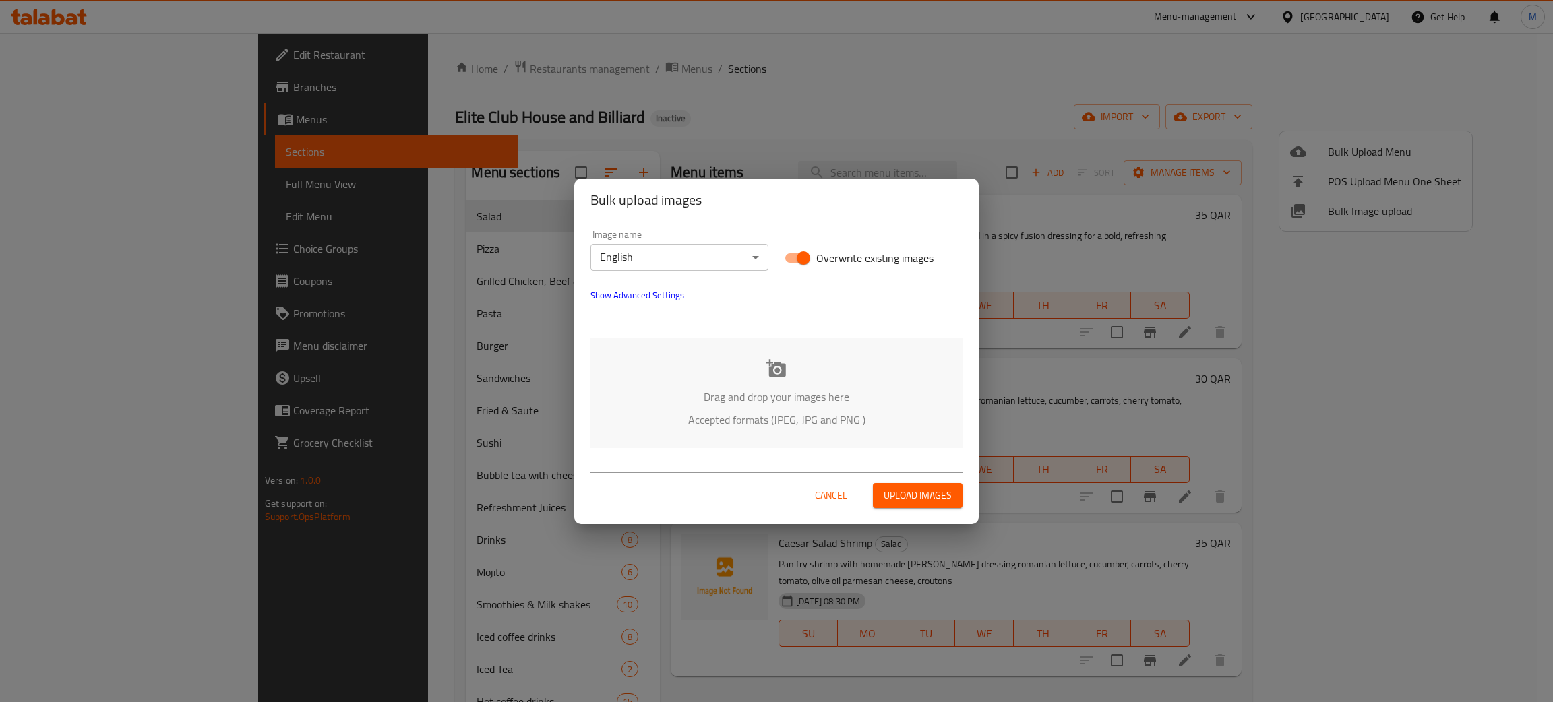
click at [785, 396] on p "Drag and drop your images here" at bounding box center [777, 397] width 332 height 16
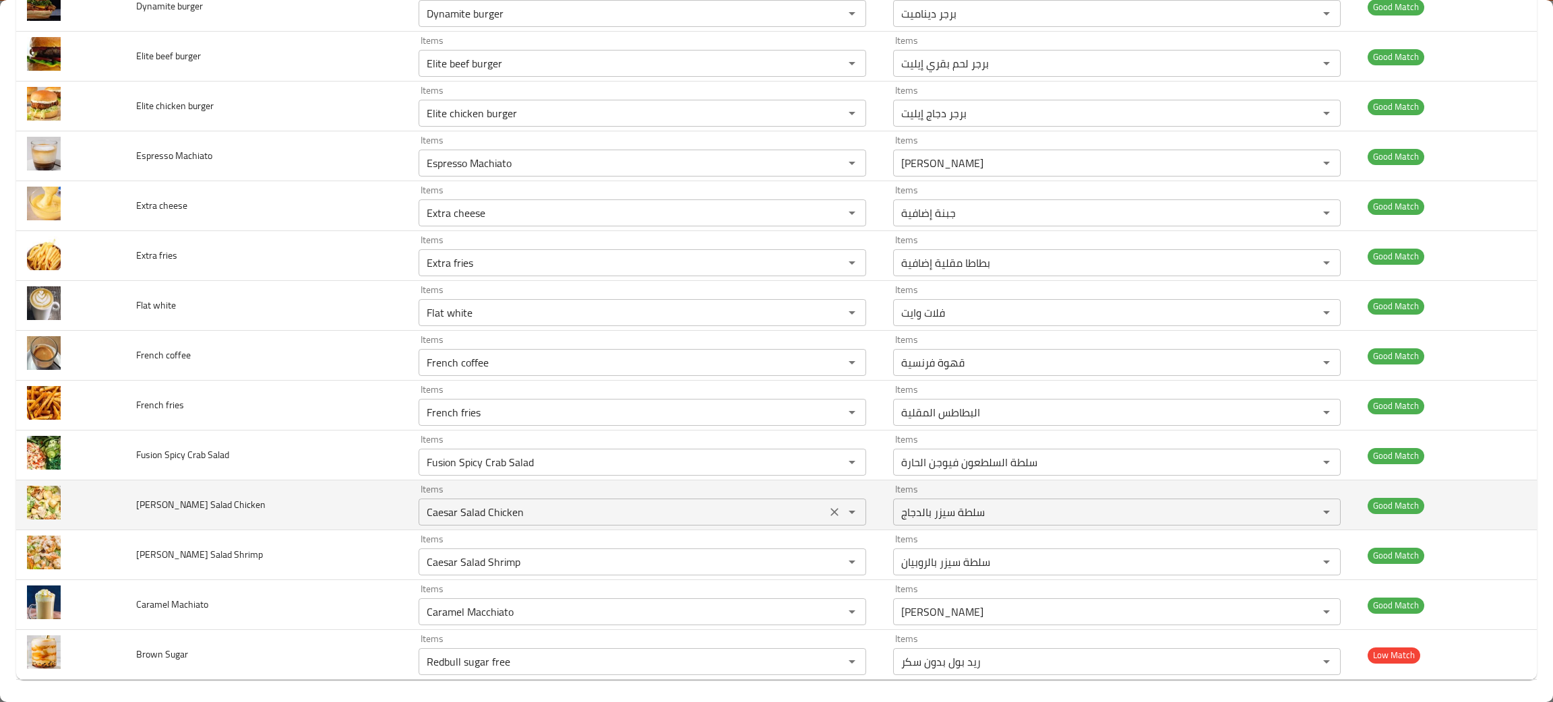
scroll to position [1931, 0]
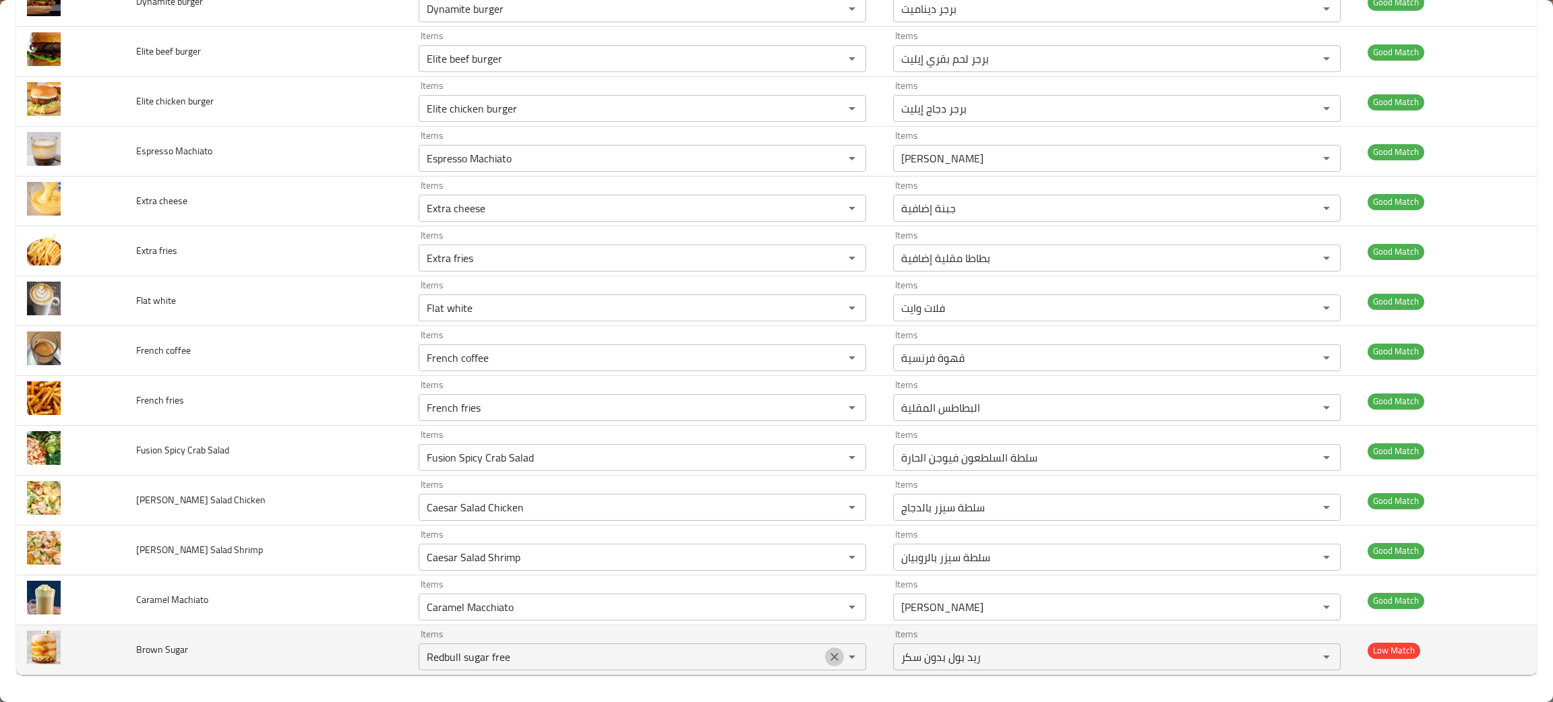
click at [828, 653] on icon "Clear" at bounding box center [834, 656] width 13 height 13
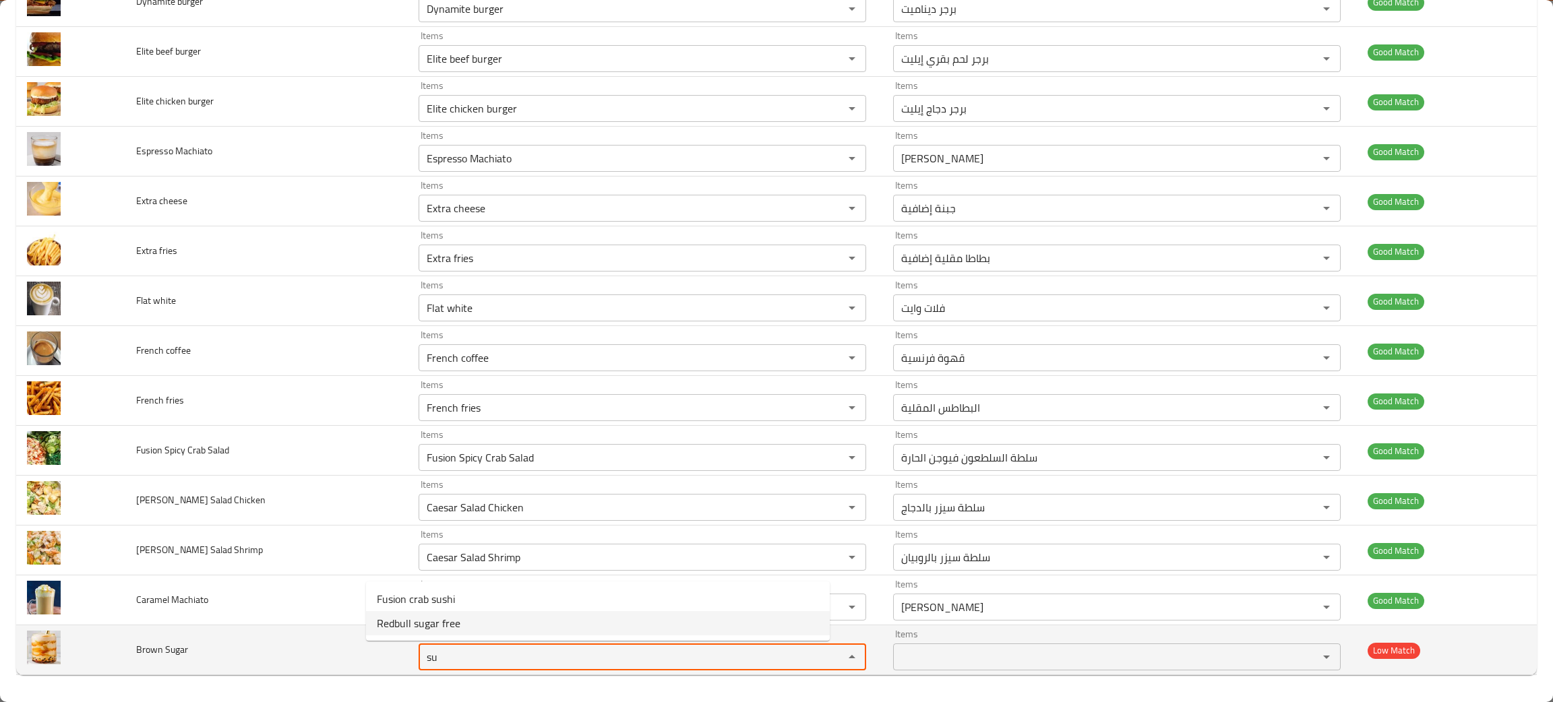
type Sugar "su"
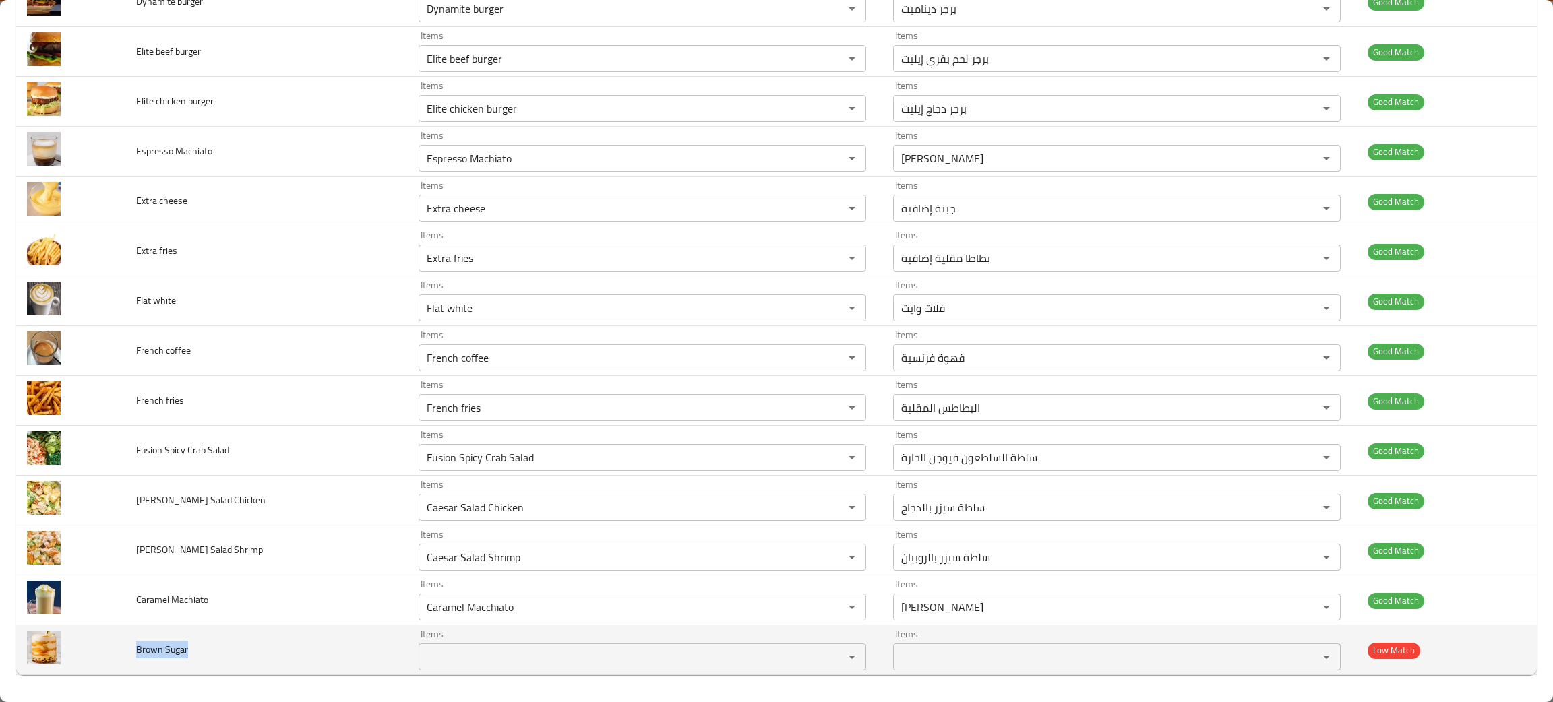
drag, startPoint x: 202, startPoint y: 657, endPoint x: 129, endPoint y: 658, distance: 72.8
click at [129, 658] on td "Brown Sugar" at bounding box center [266, 650] width 282 height 50
copy span "Brown Sugar"
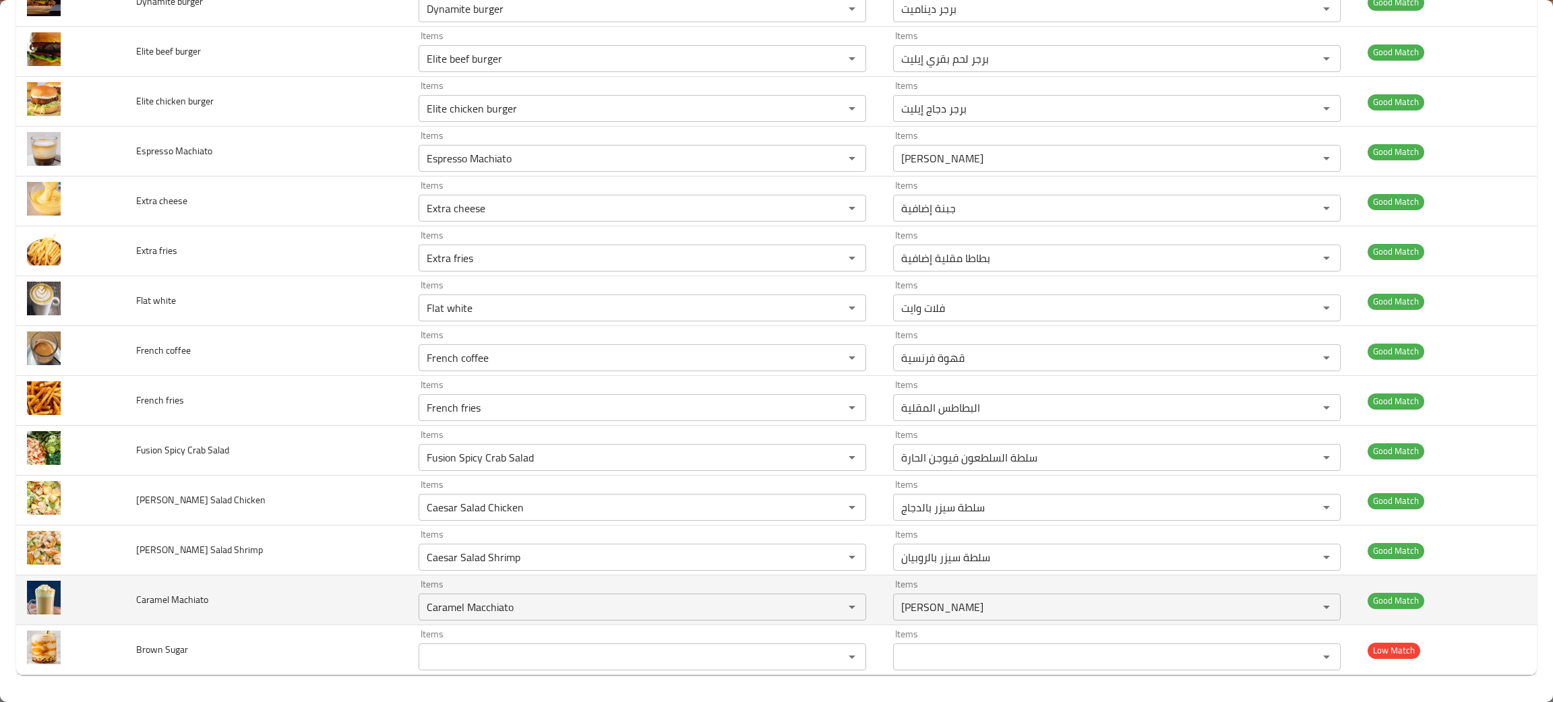
drag, startPoint x: 280, startPoint y: 613, endPoint x: 297, endPoint y: 611, distance: 17.1
click at [281, 613] on td "Caramel Machiato" at bounding box center [266, 601] width 282 height 50
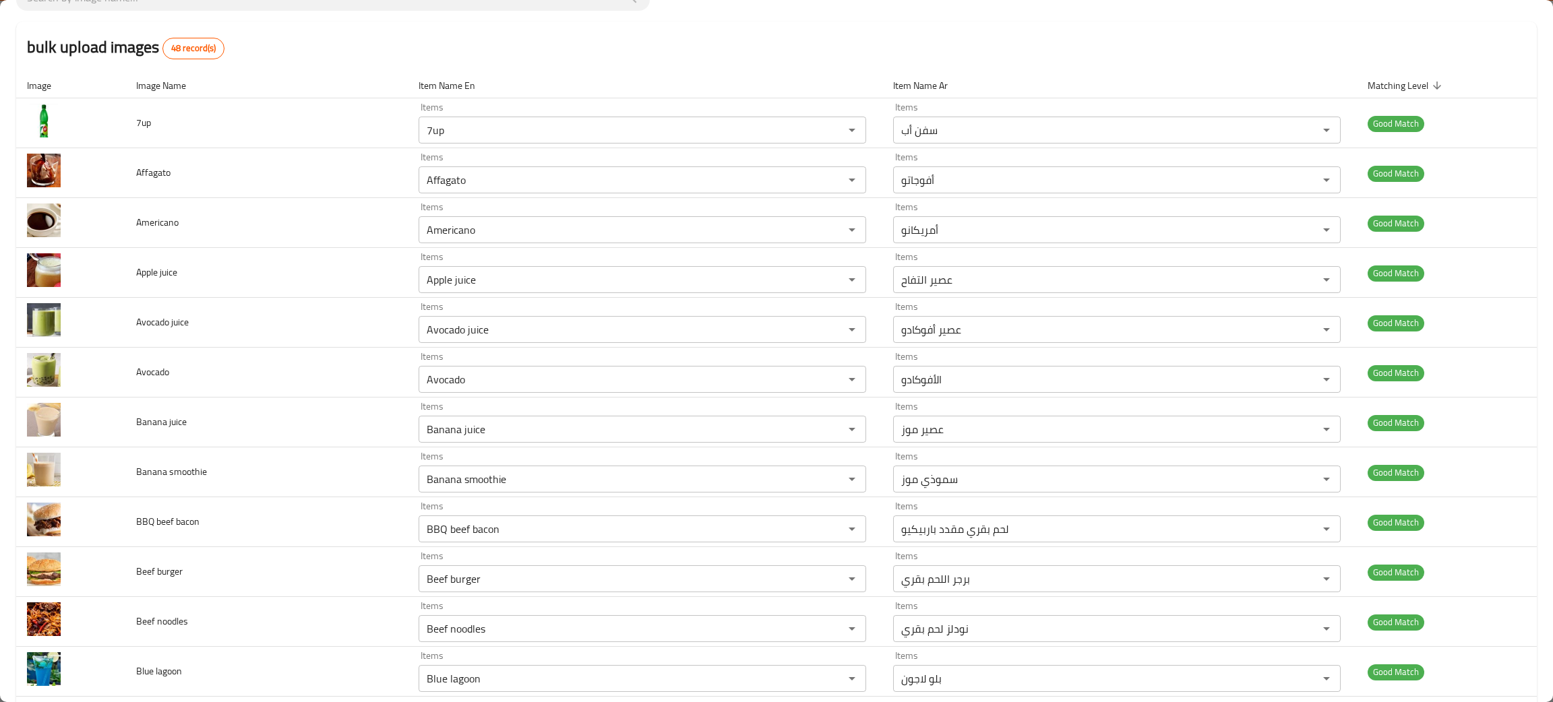
scroll to position [0, 0]
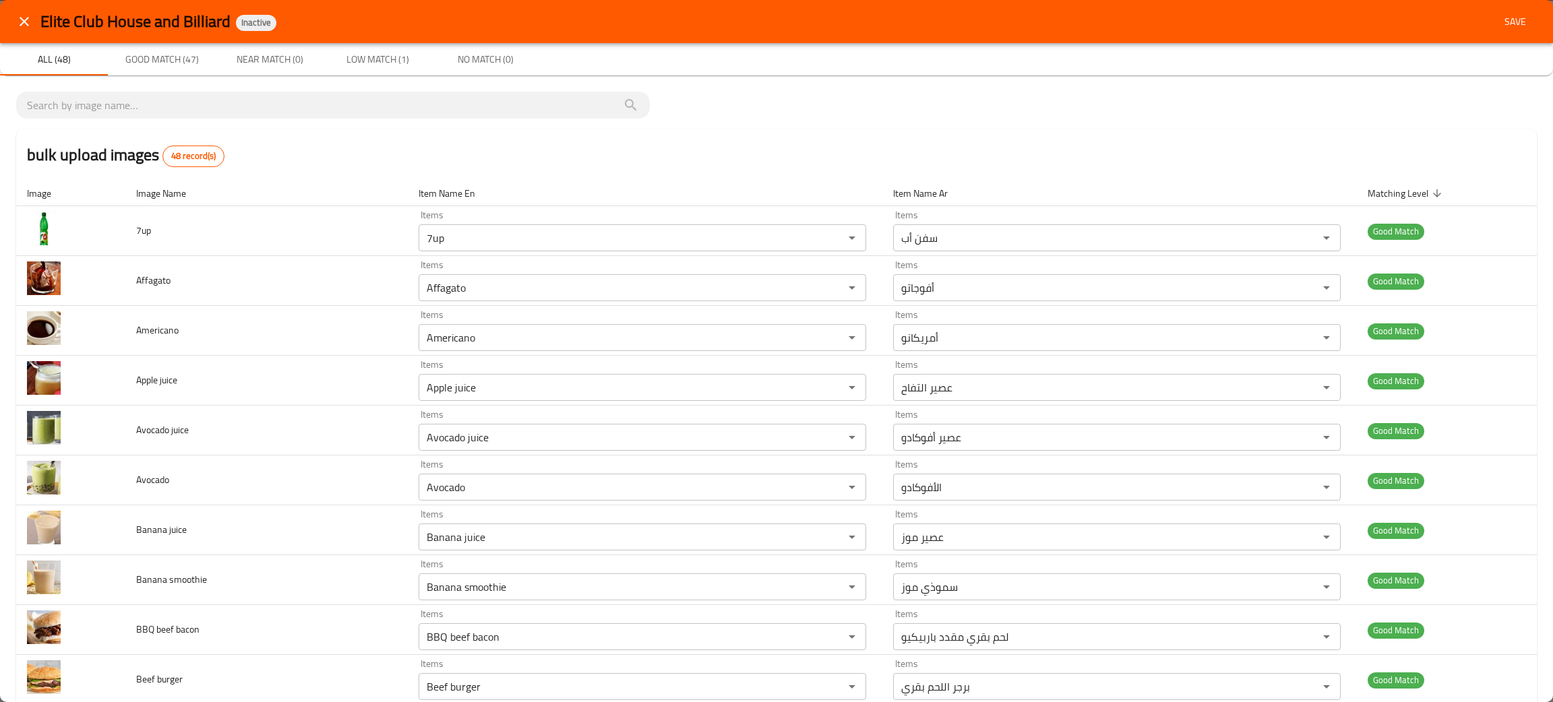
click at [1513, 15] on span "Save" at bounding box center [1515, 21] width 32 height 17
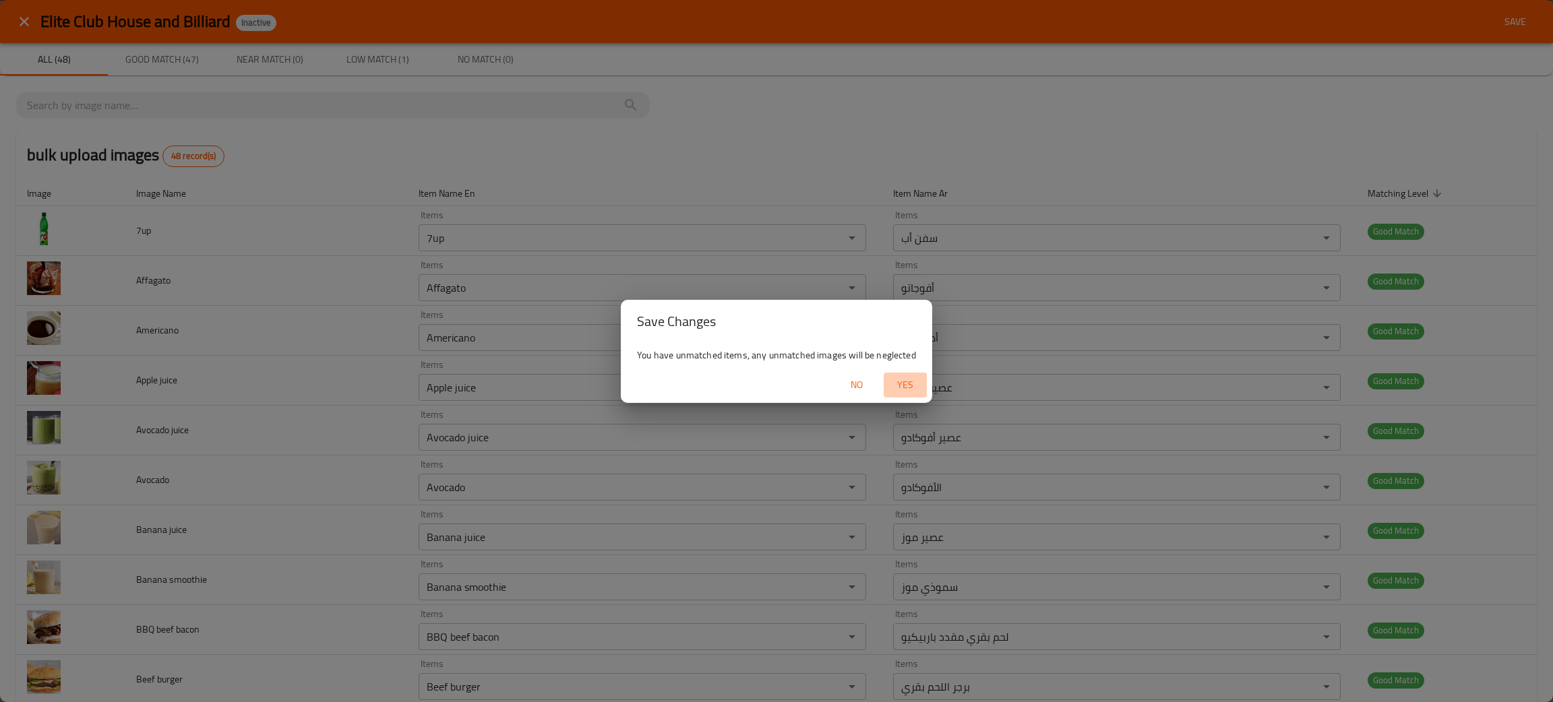
click at [902, 384] on span "Yes" at bounding box center [905, 385] width 32 height 17
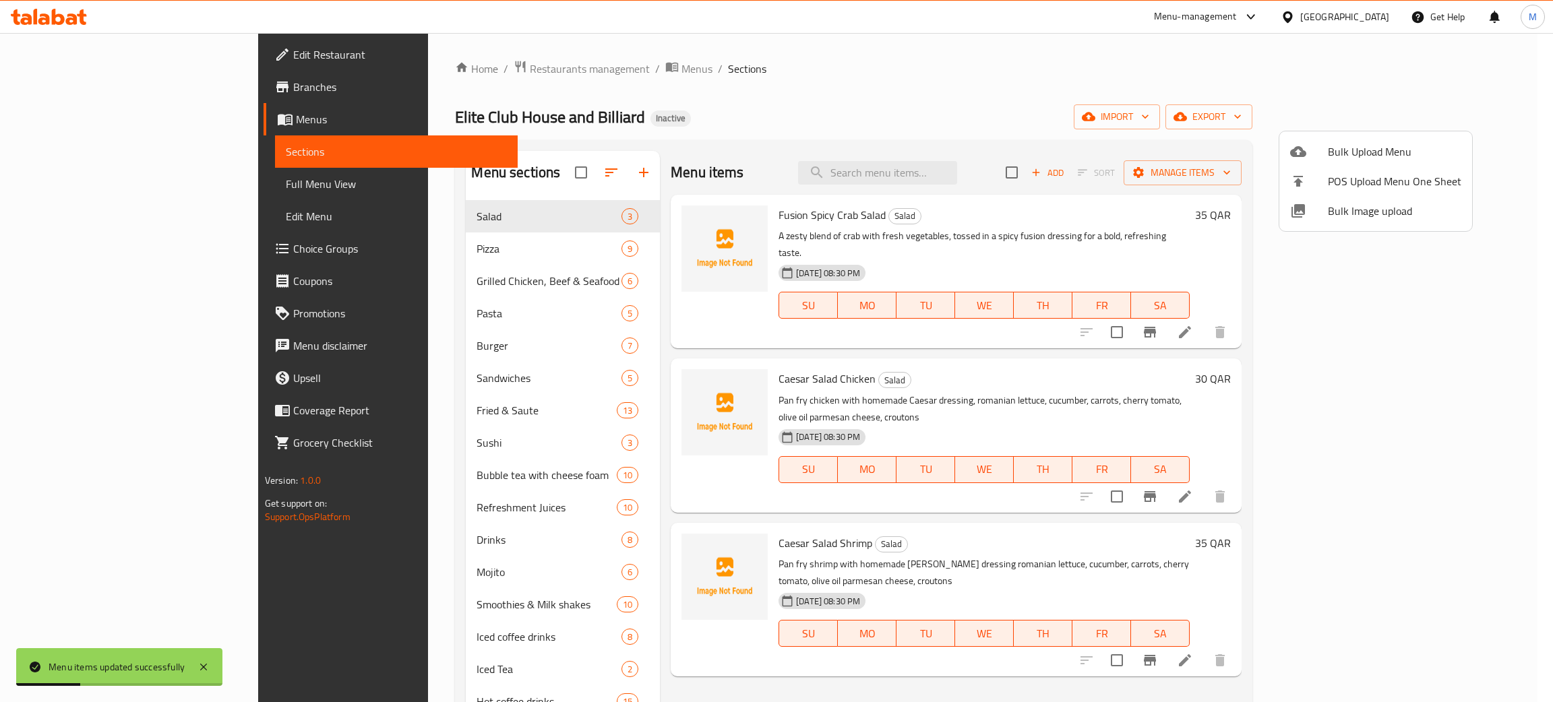
click at [961, 111] on div at bounding box center [776, 351] width 1553 height 702
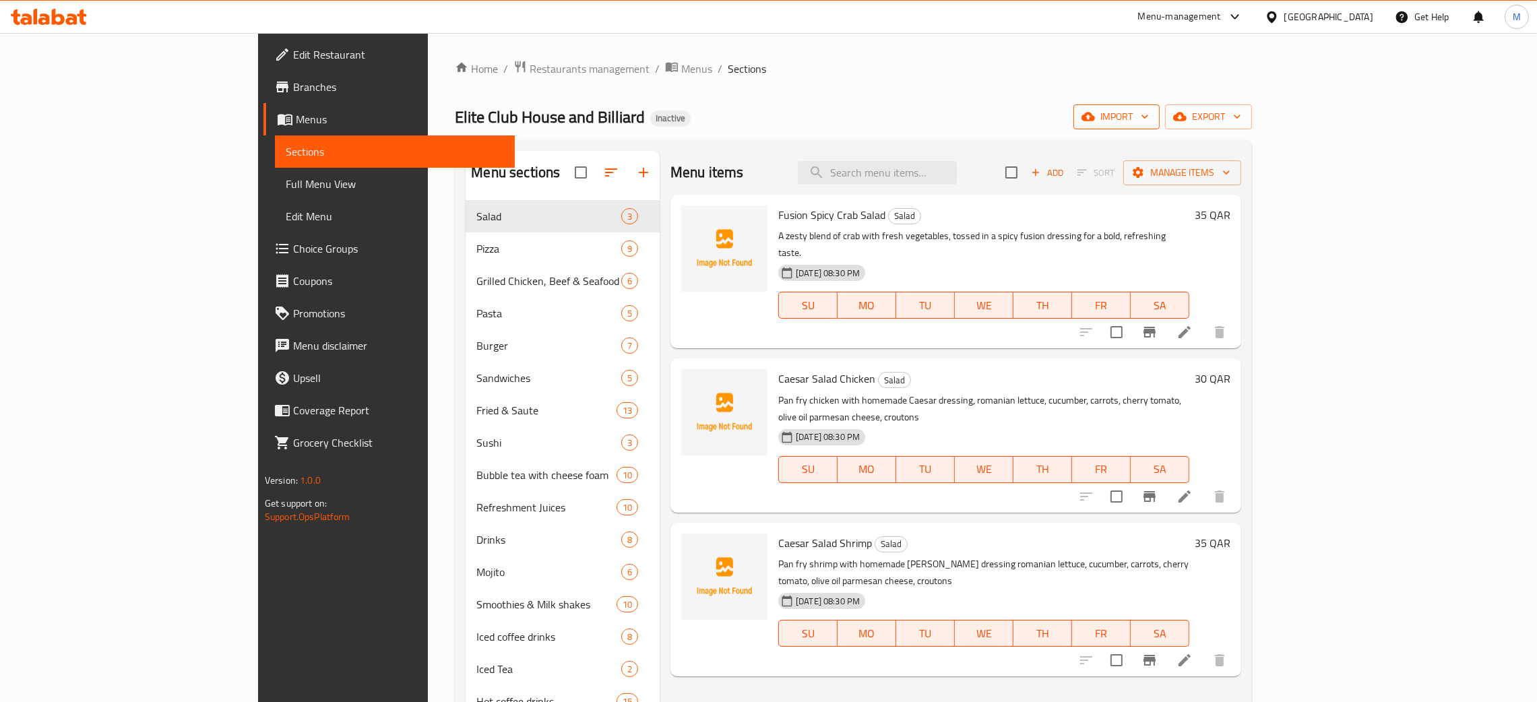
click at [1149, 113] on span "import" at bounding box center [1116, 117] width 65 height 17
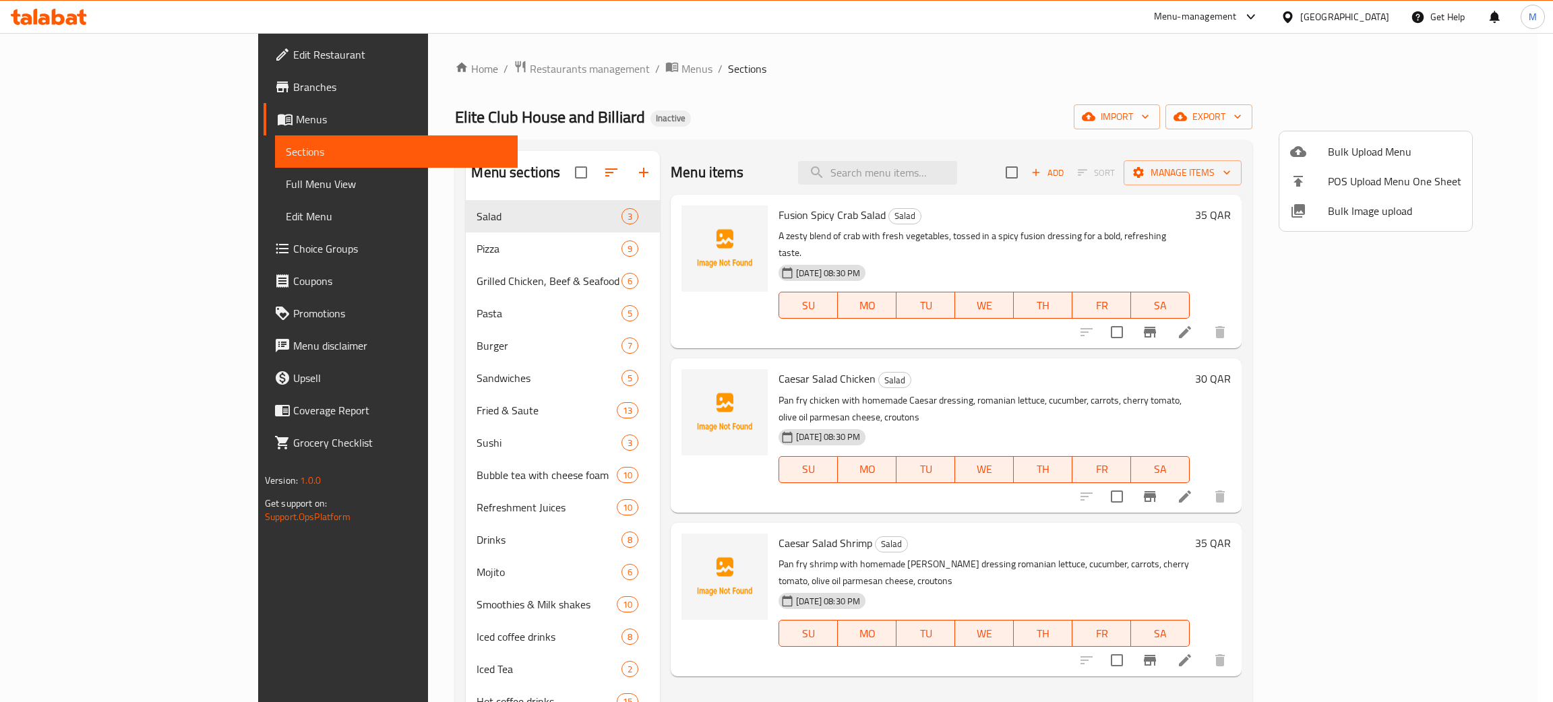
click at [1337, 206] on span "Bulk Image upload" at bounding box center [1394, 211] width 133 height 16
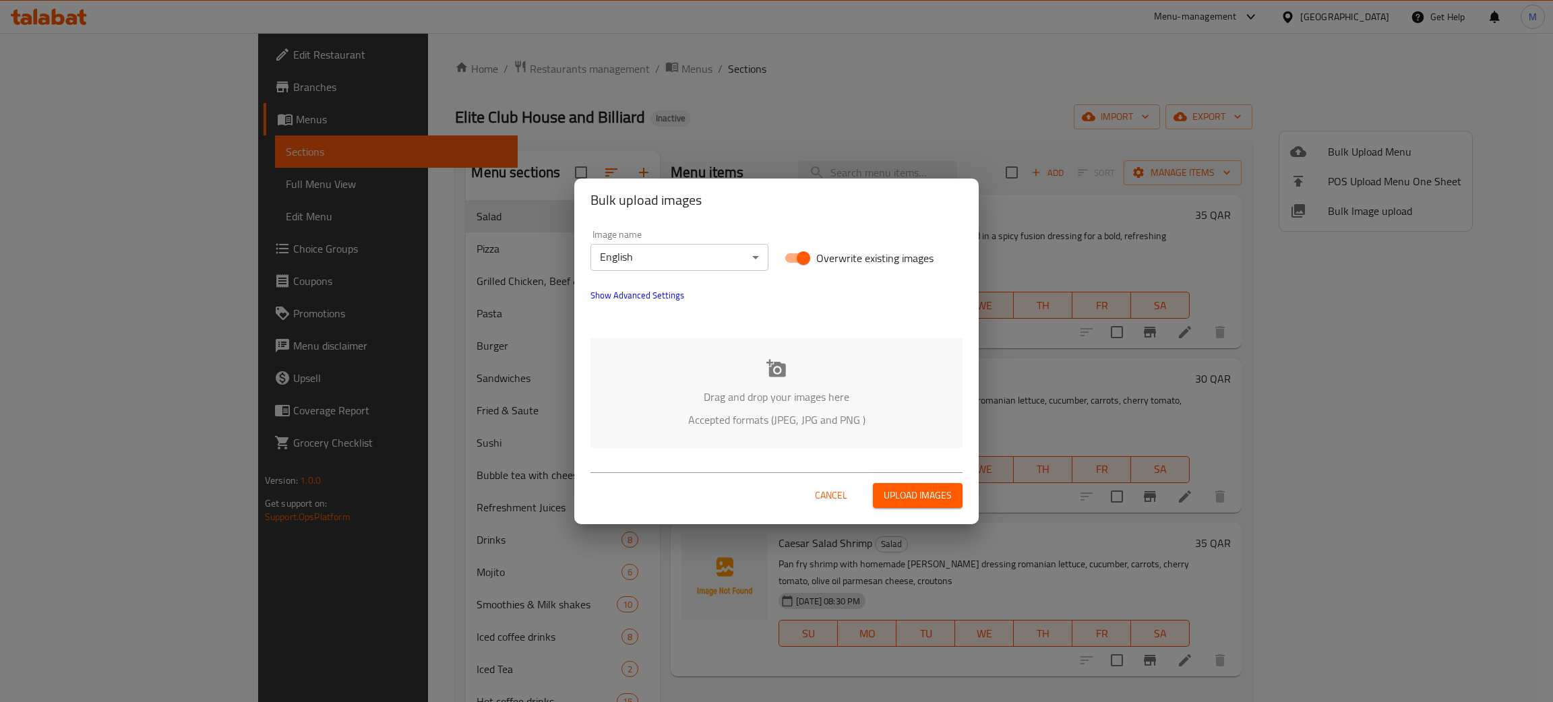
click at [795, 404] on p "Drag and drop your images here" at bounding box center [777, 397] width 332 height 16
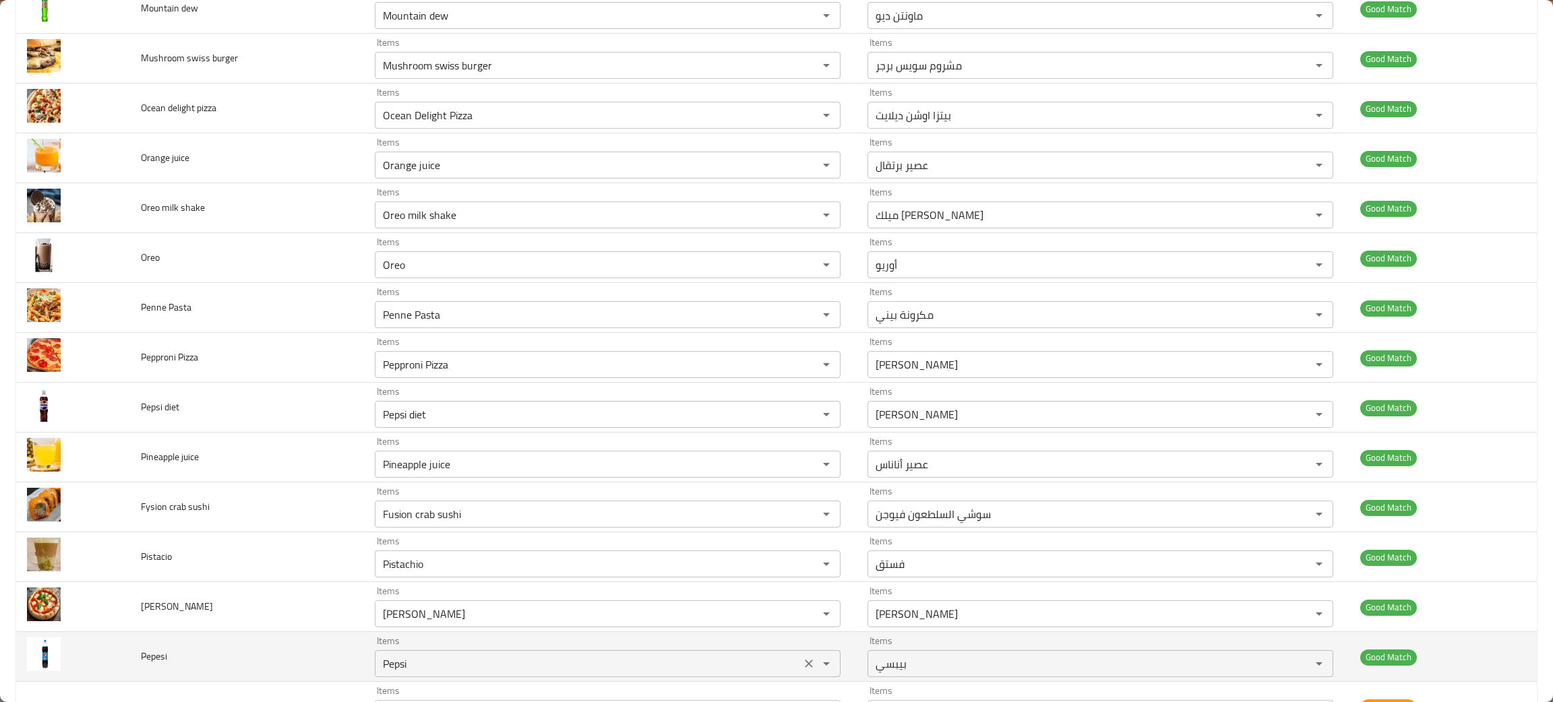
scroll to position [1819, 0]
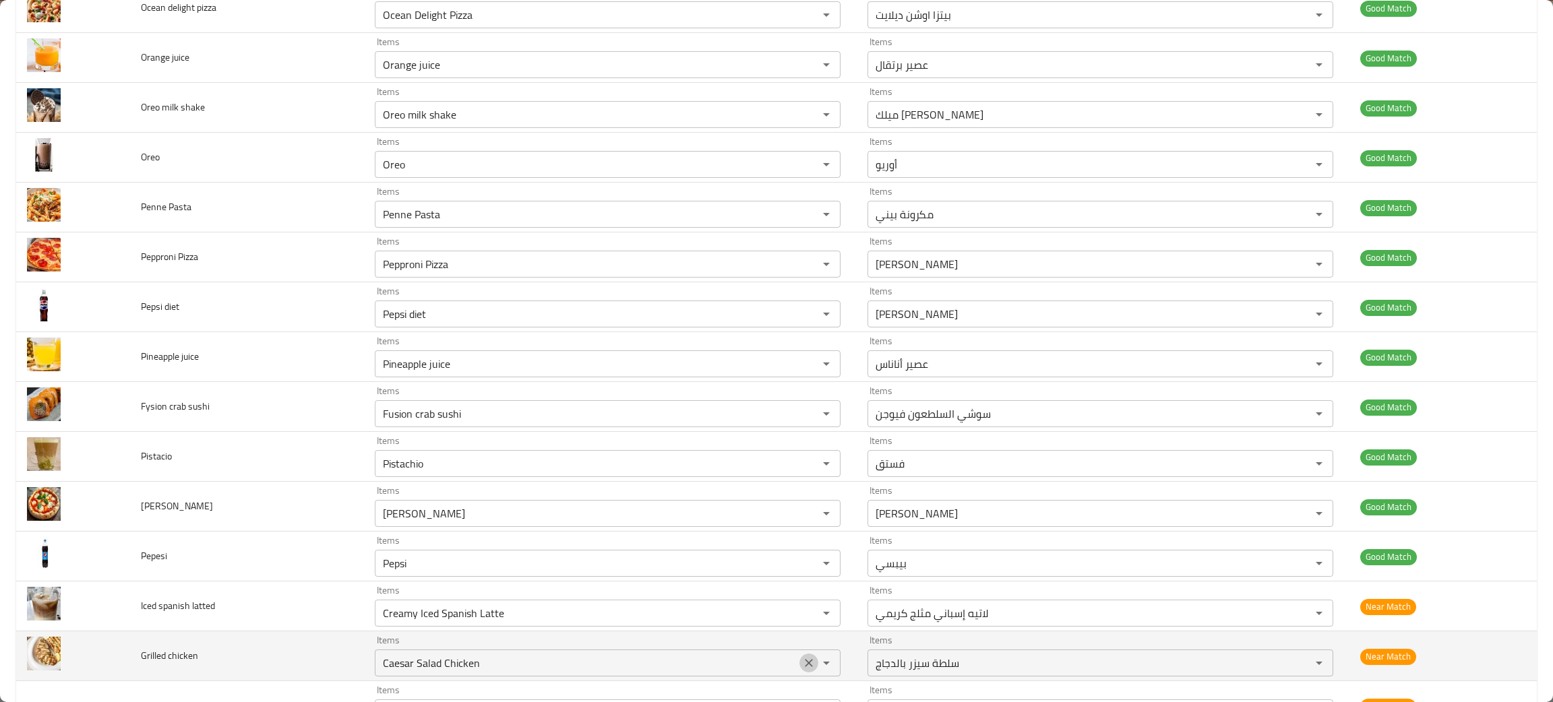
click at [802, 670] on icon "Clear" at bounding box center [808, 662] width 13 height 13
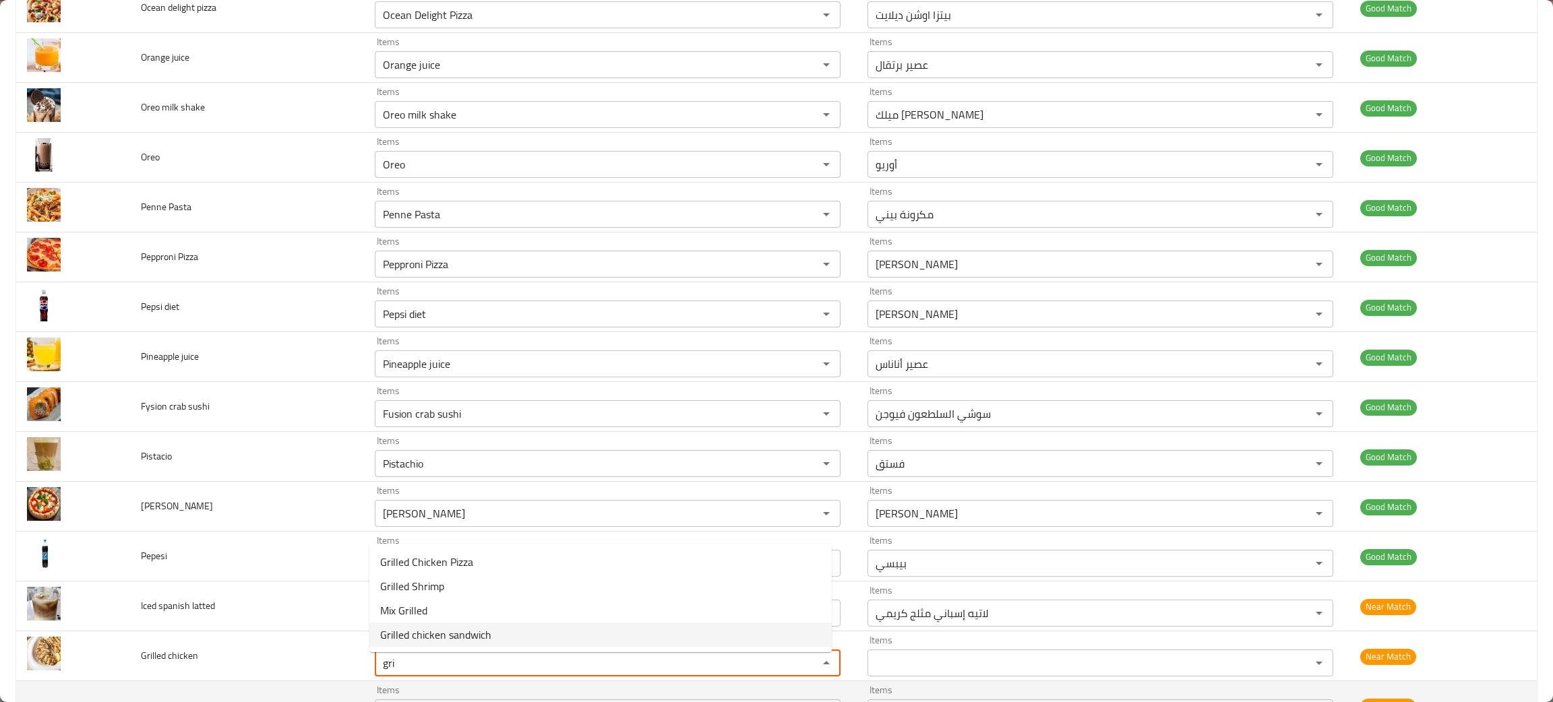
type chicken "gri"
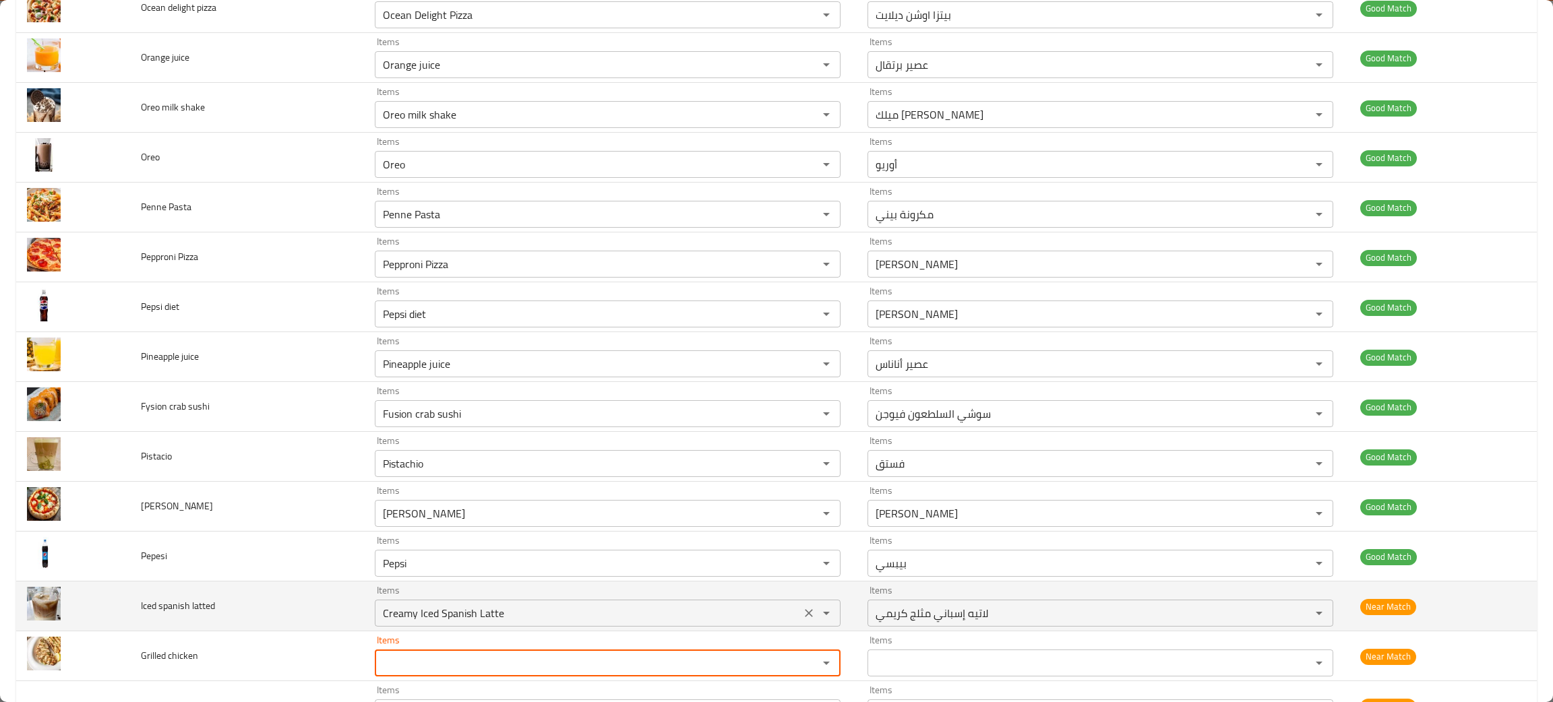
scroll to position [1931, 0]
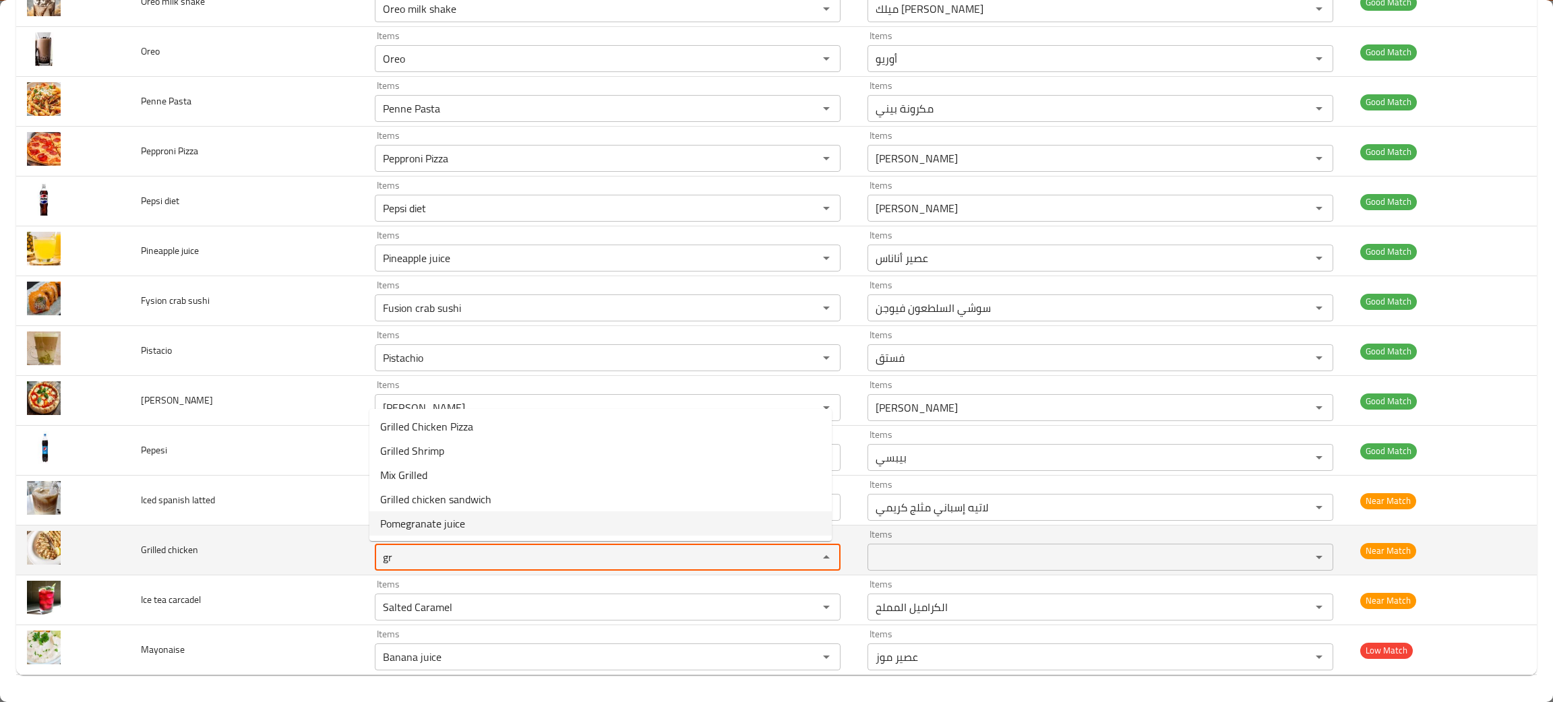
type chicken "gr"
click at [224, 555] on td "Grilled chicken" at bounding box center [247, 551] width 234 height 50
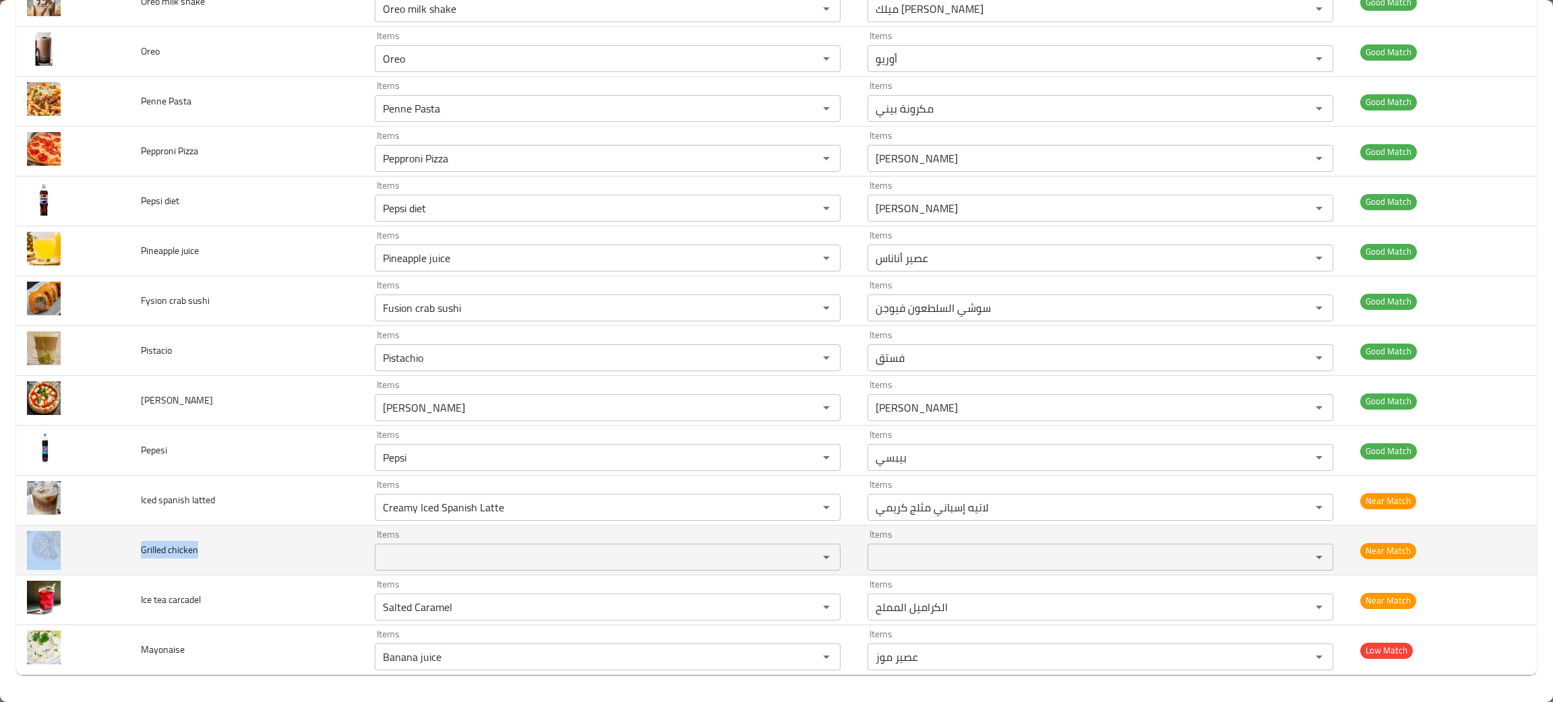
drag, startPoint x: 220, startPoint y: 552, endPoint x: 92, endPoint y: 546, distance: 128.9
click at [92, 546] on tr "Grilled chicken Items Items Items Items Near Match" at bounding box center [776, 551] width 1520 height 50
copy tr "Grilled chicken"
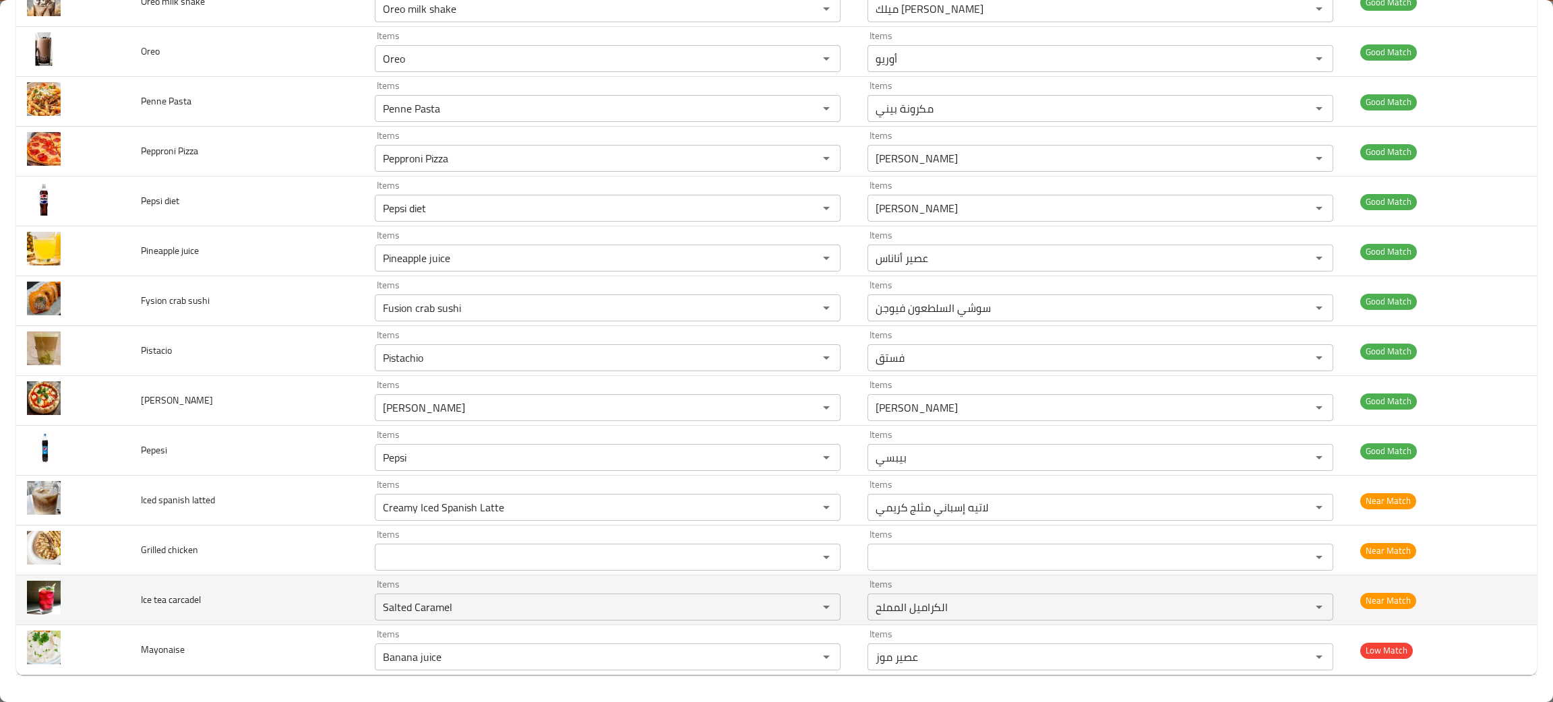
click at [289, 607] on td "Ice tea carcadel" at bounding box center [247, 601] width 234 height 50
click at [802, 609] on icon "Clear" at bounding box center [808, 607] width 13 height 13
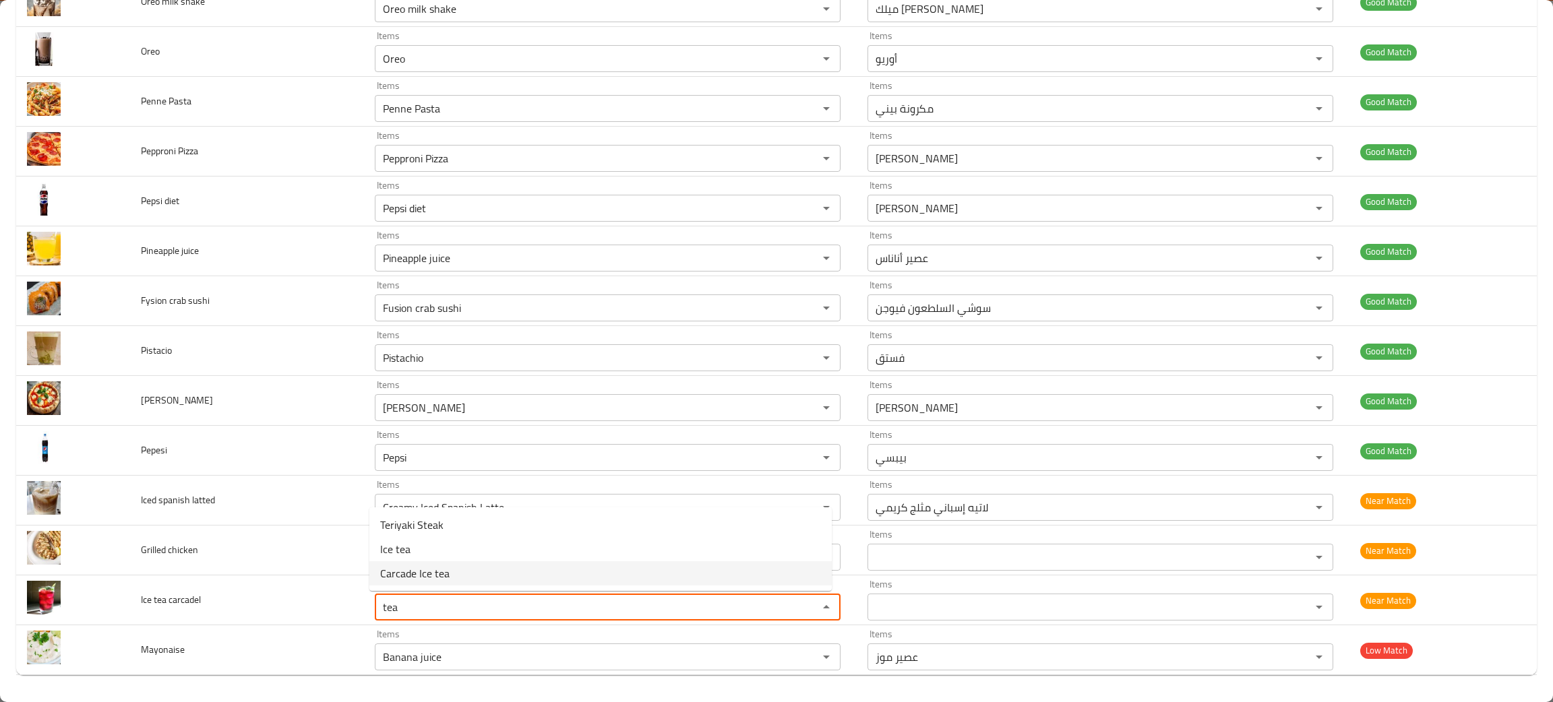
click at [426, 567] on span "Carcade Ice tea" at bounding box center [414, 573] width 69 height 16
type carcadel "Carcade Ice tea"
type carcadel-ar "شاي مثلج كركديه"
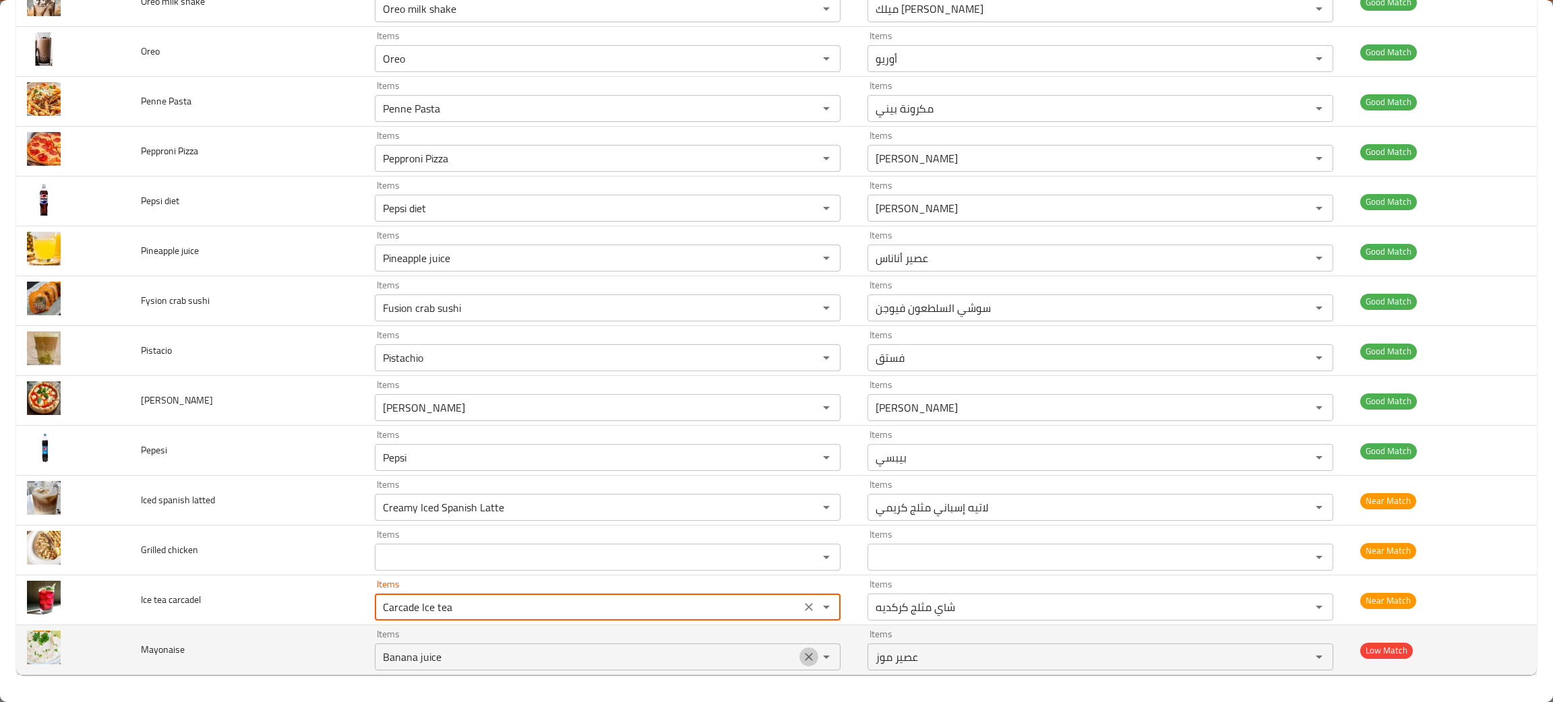
click at [802, 654] on icon "Clear" at bounding box center [808, 656] width 13 height 13
type carcadel "Carcade Ice tea"
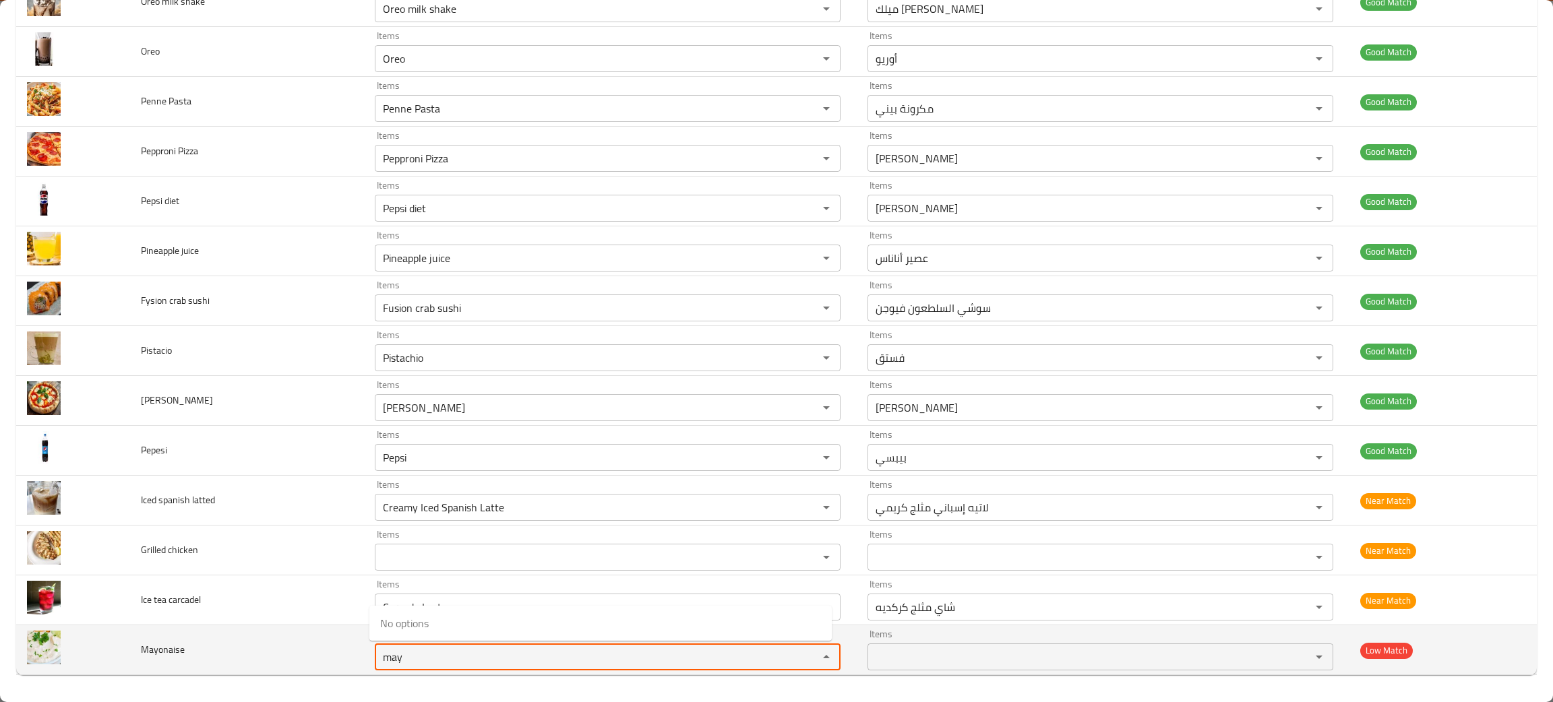
type input "may"
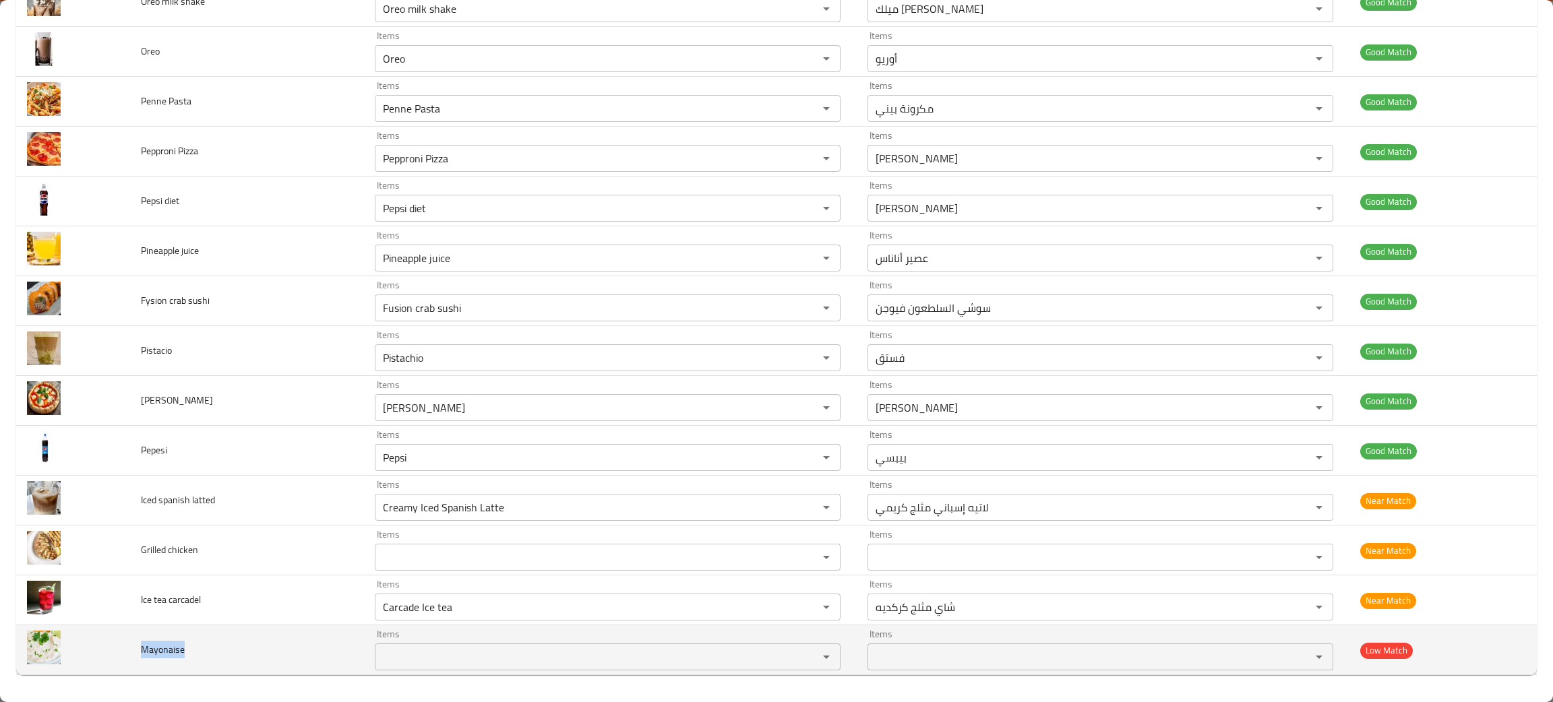
drag, startPoint x: 199, startPoint y: 648, endPoint x: 135, endPoint y: 660, distance: 64.5
click at [135, 660] on td "Mayonaise" at bounding box center [247, 650] width 234 height 50
copy span "Mayonaise"
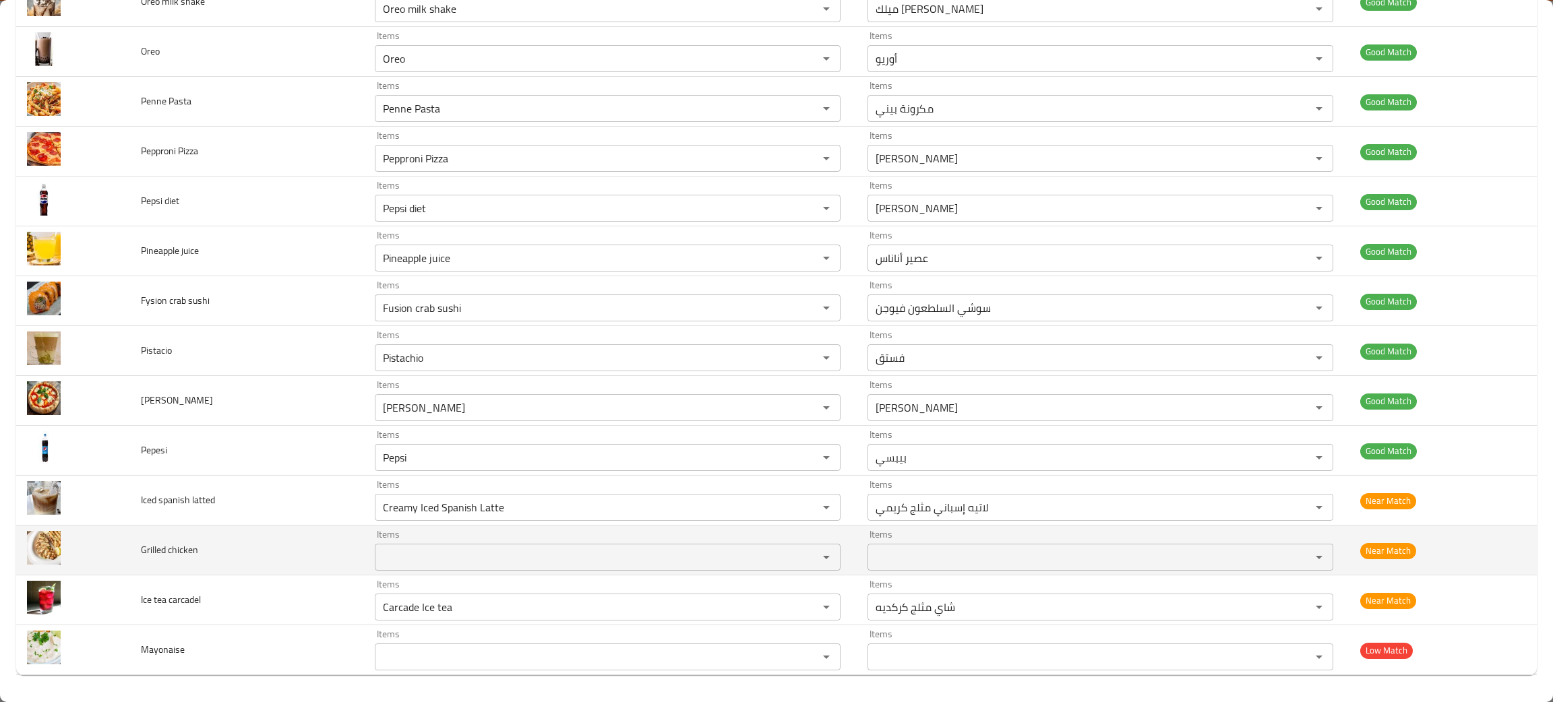
click at [334, 551] on td "Grilled chicken" at bounding box center [247, 551] width 234 height 50
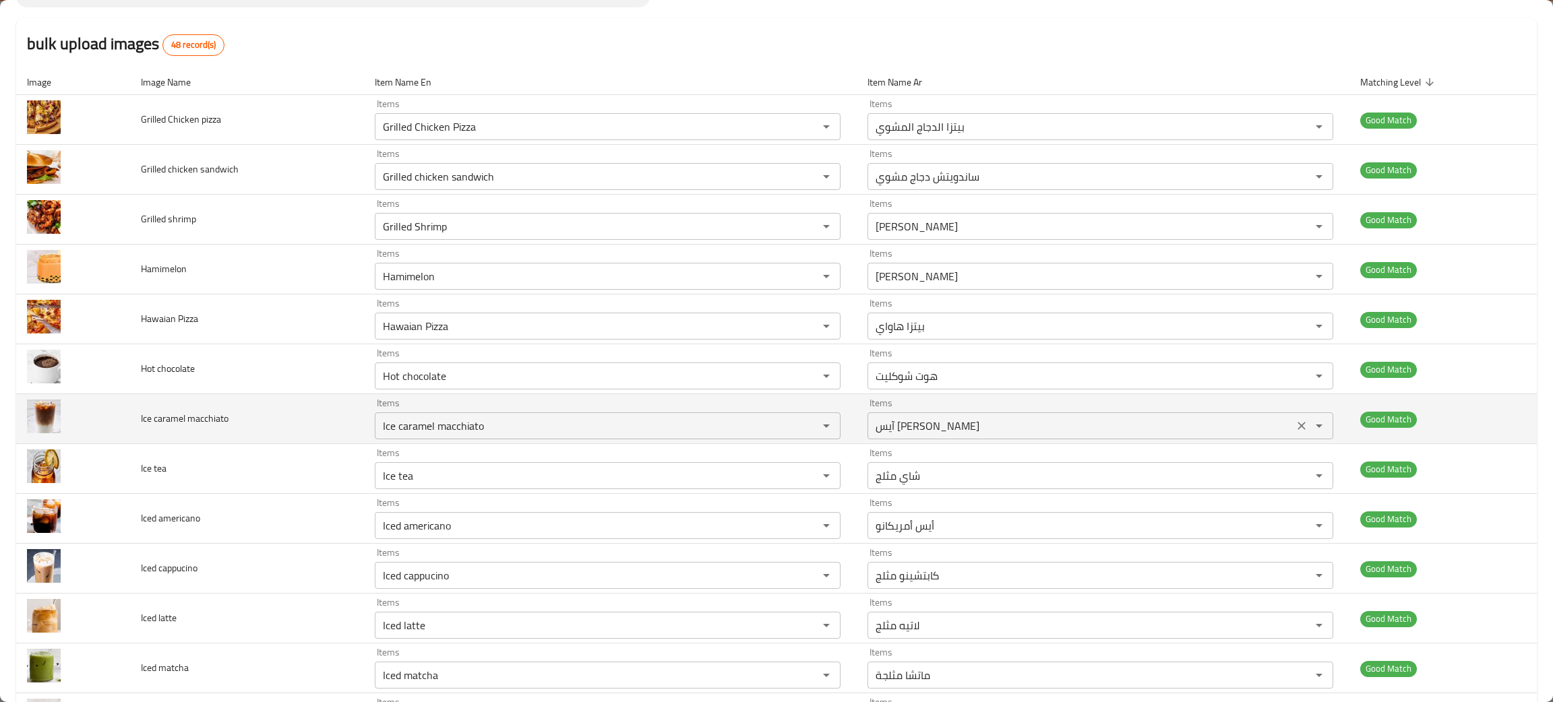
scroll to position [0, 0]
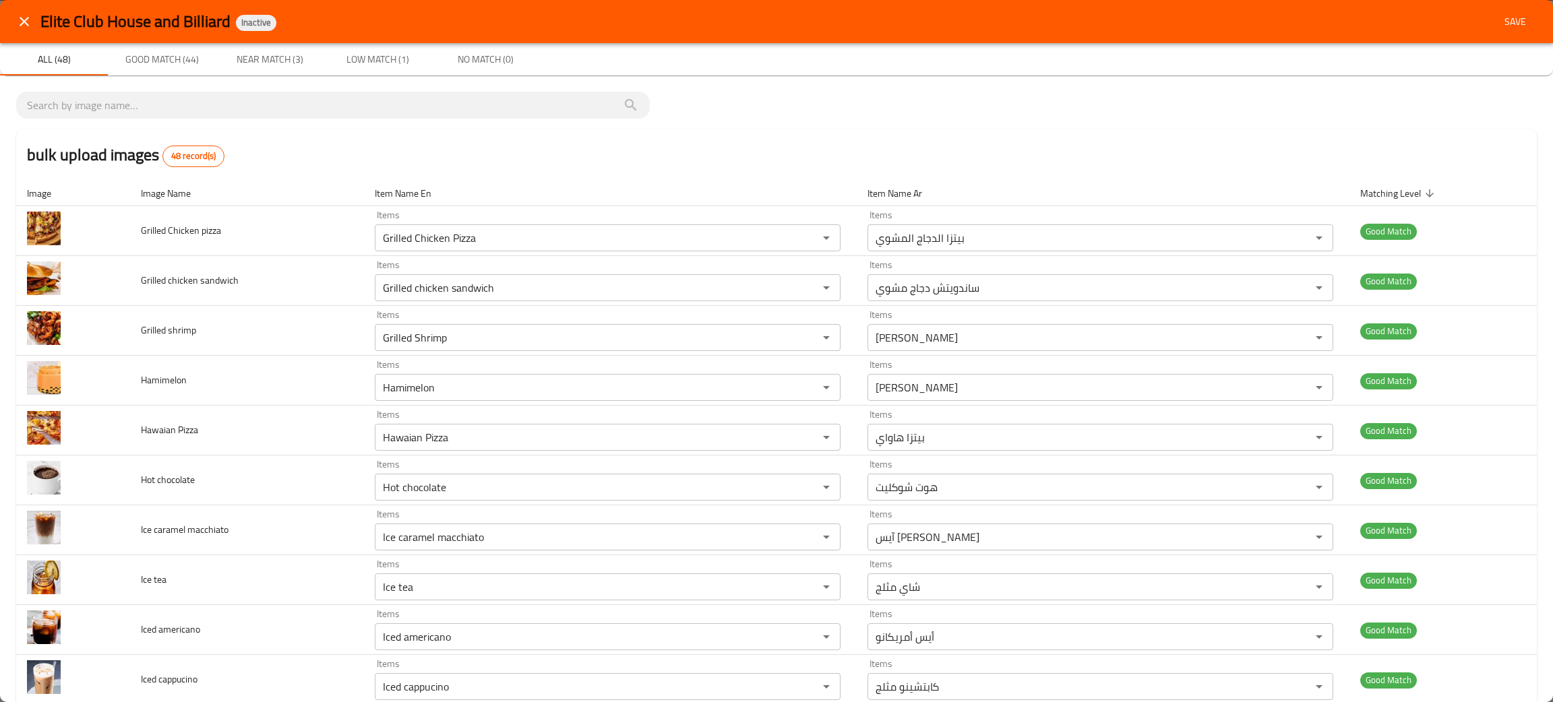
click at [375, 57] on span "Low Match (1)" at bounding box center [378, 59] width 92 height 17
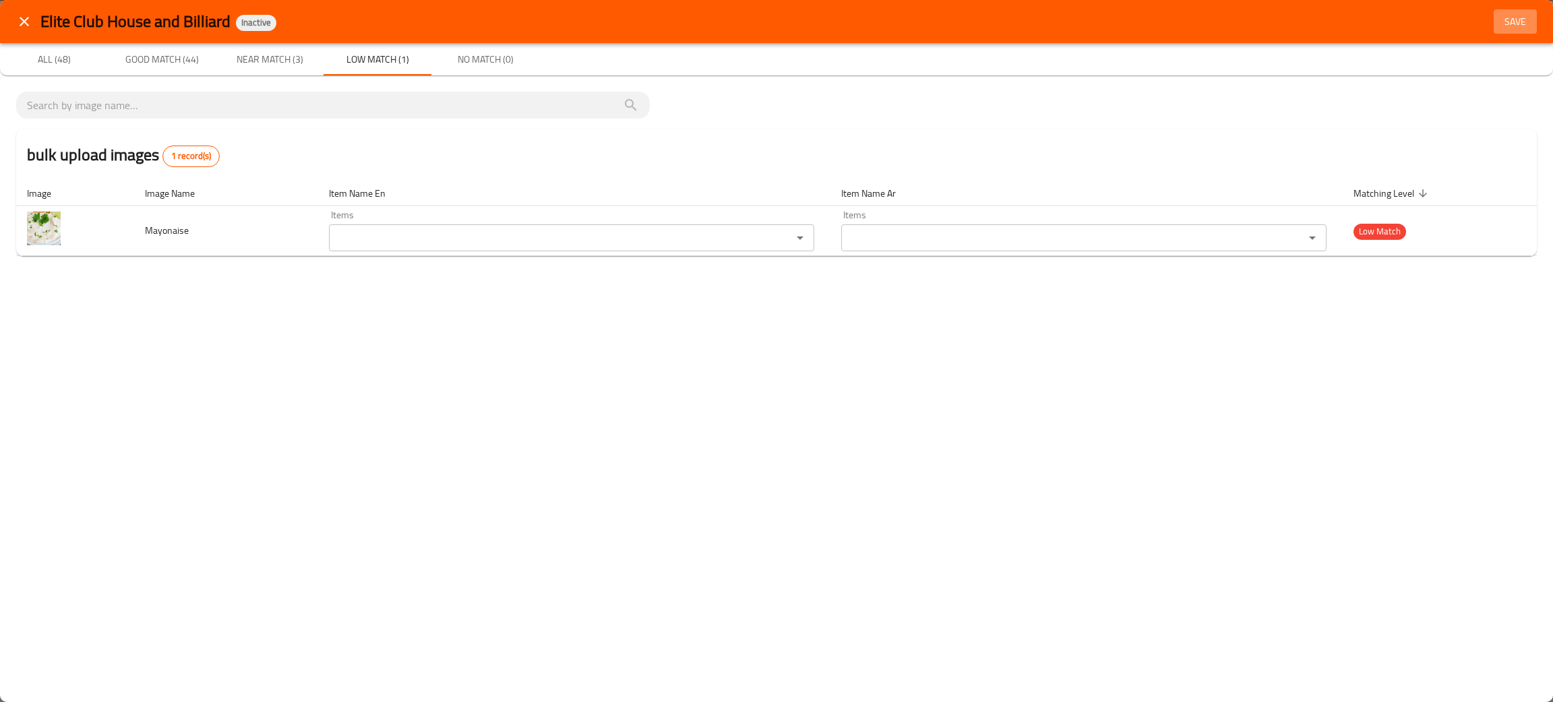
click at [1513, 11] on button "Save" at bounding box center [1515, 21] width 43 height 25
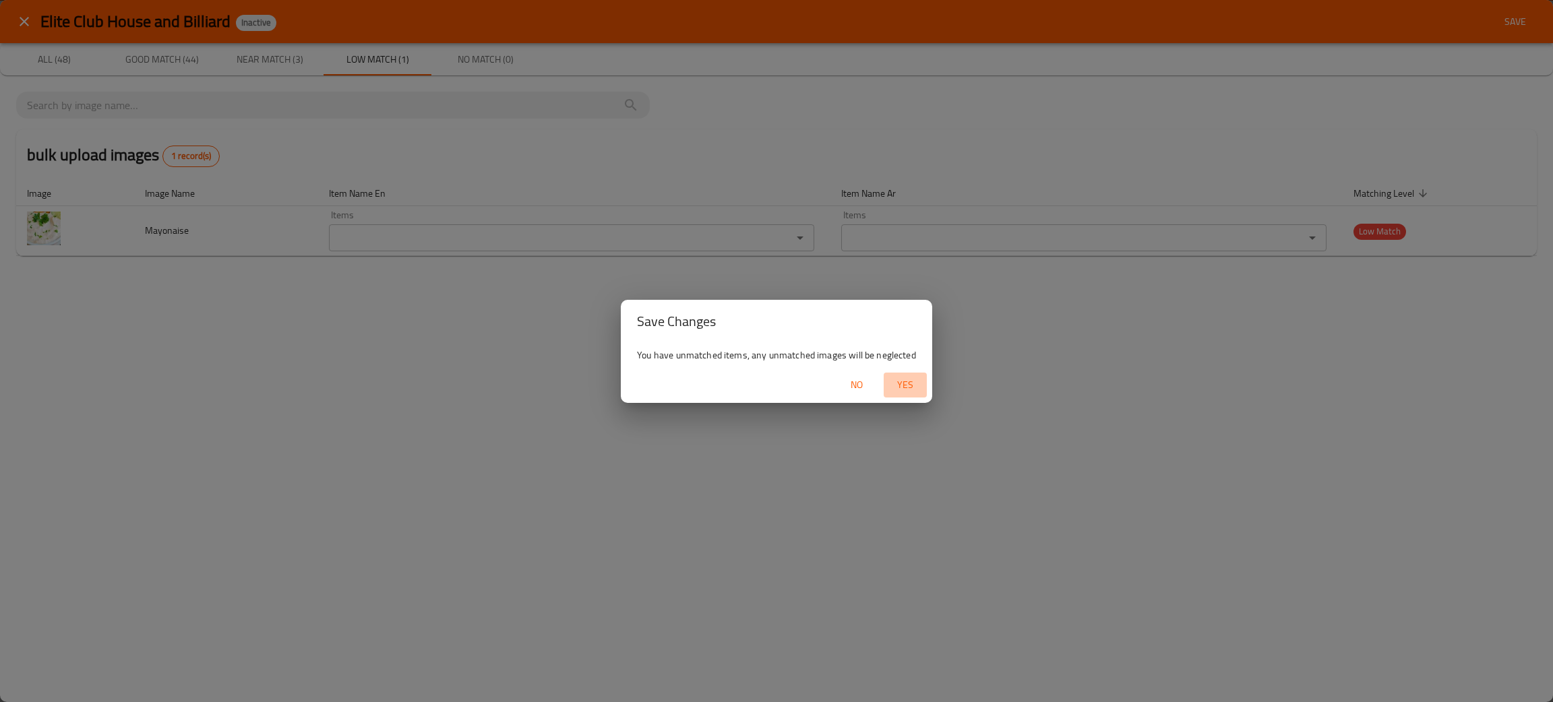
click at [900, 381] on span "Yes" at bounding box center [905, 385] width 32 height 17
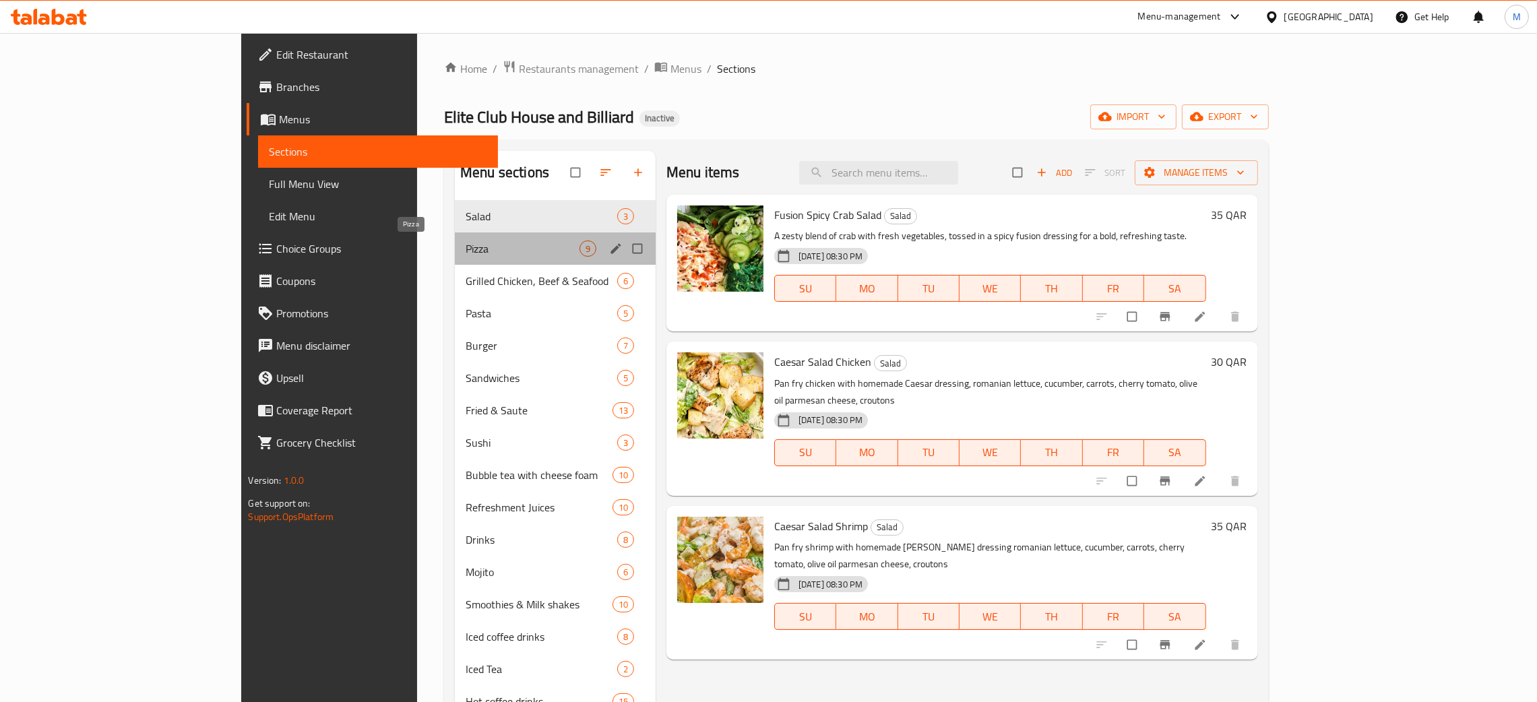
click at [466, 244] on span "Pizza" at bounding box center [523, 249] width 114 height 16
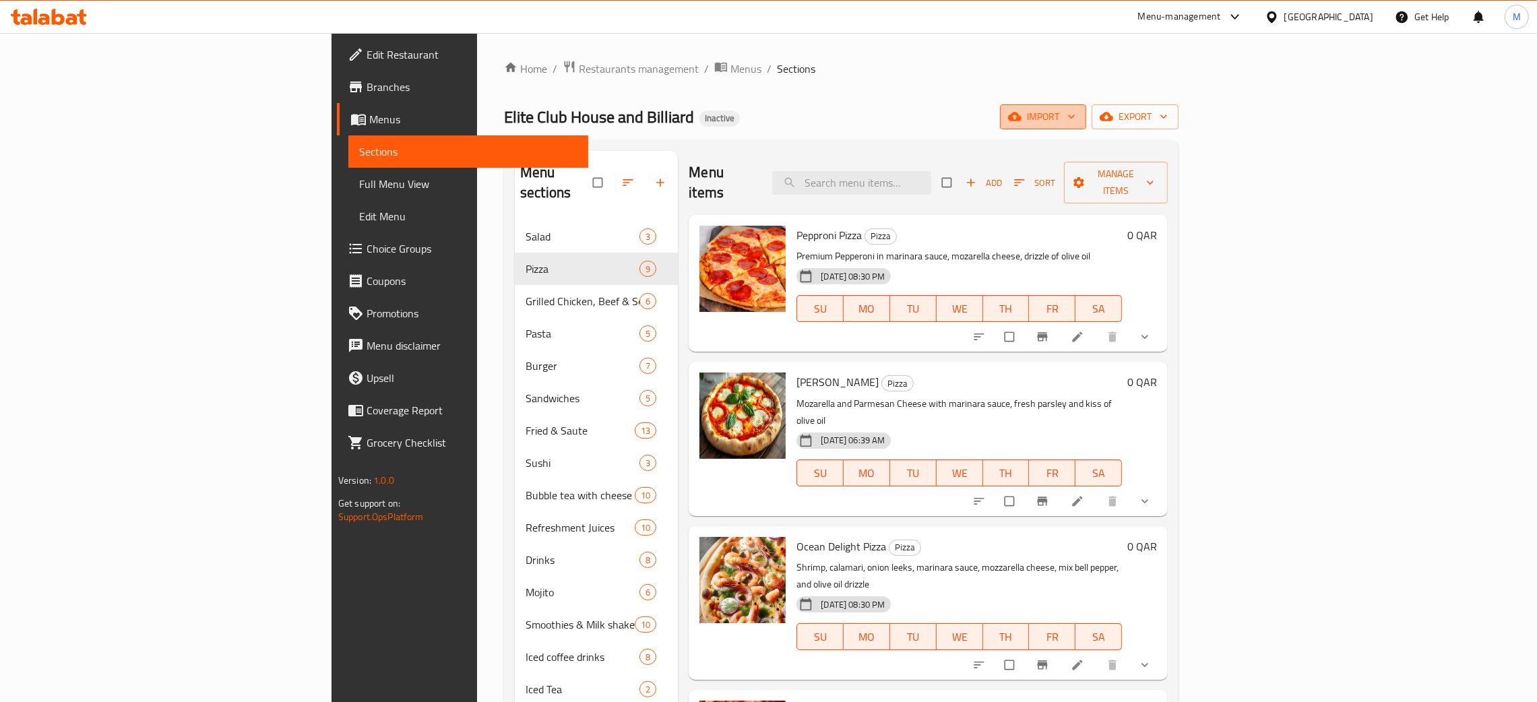
click at [1076, 109] on span "import" at bounding box center [1043, 117] width 65 height 17
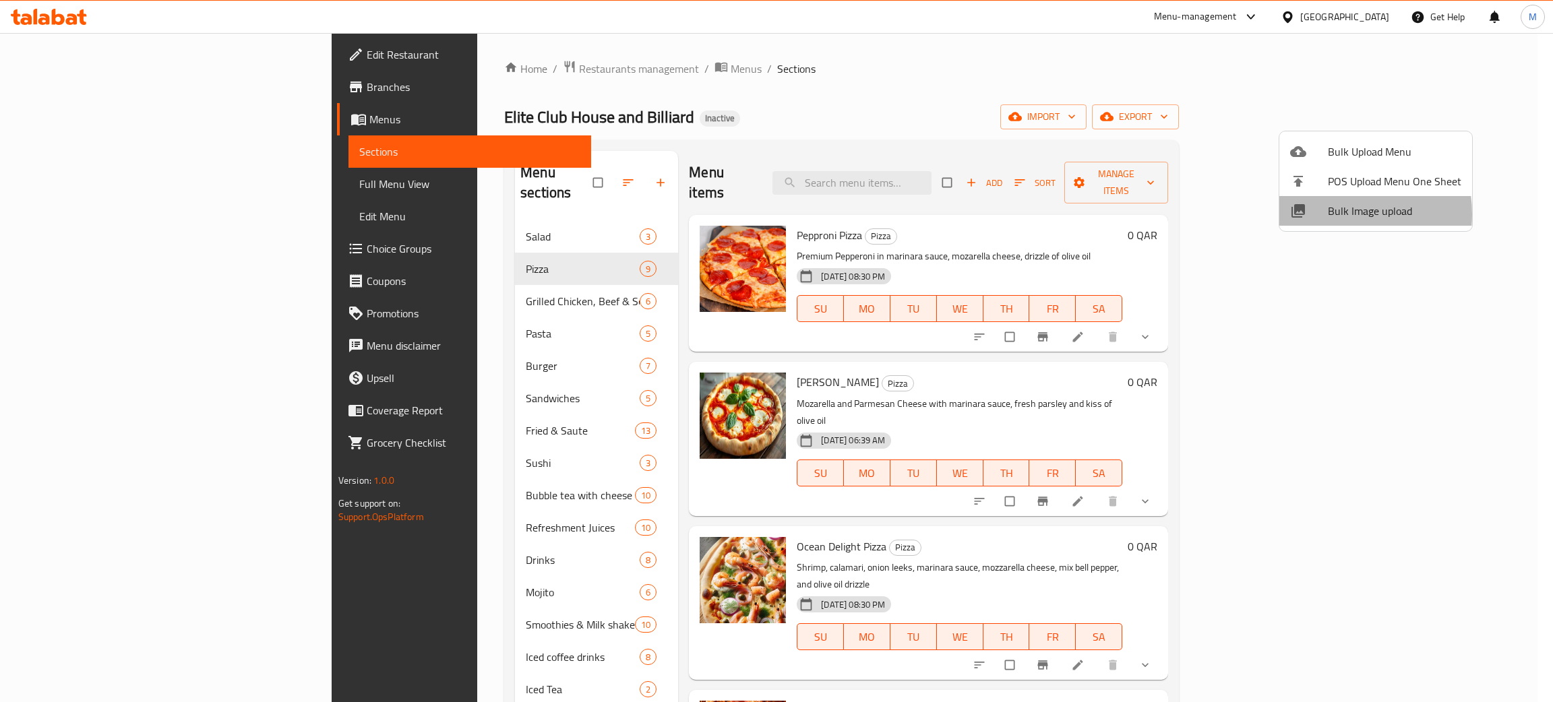
click at [1326, 214] on div at bounding box center [1309, 211] width 38 height 16
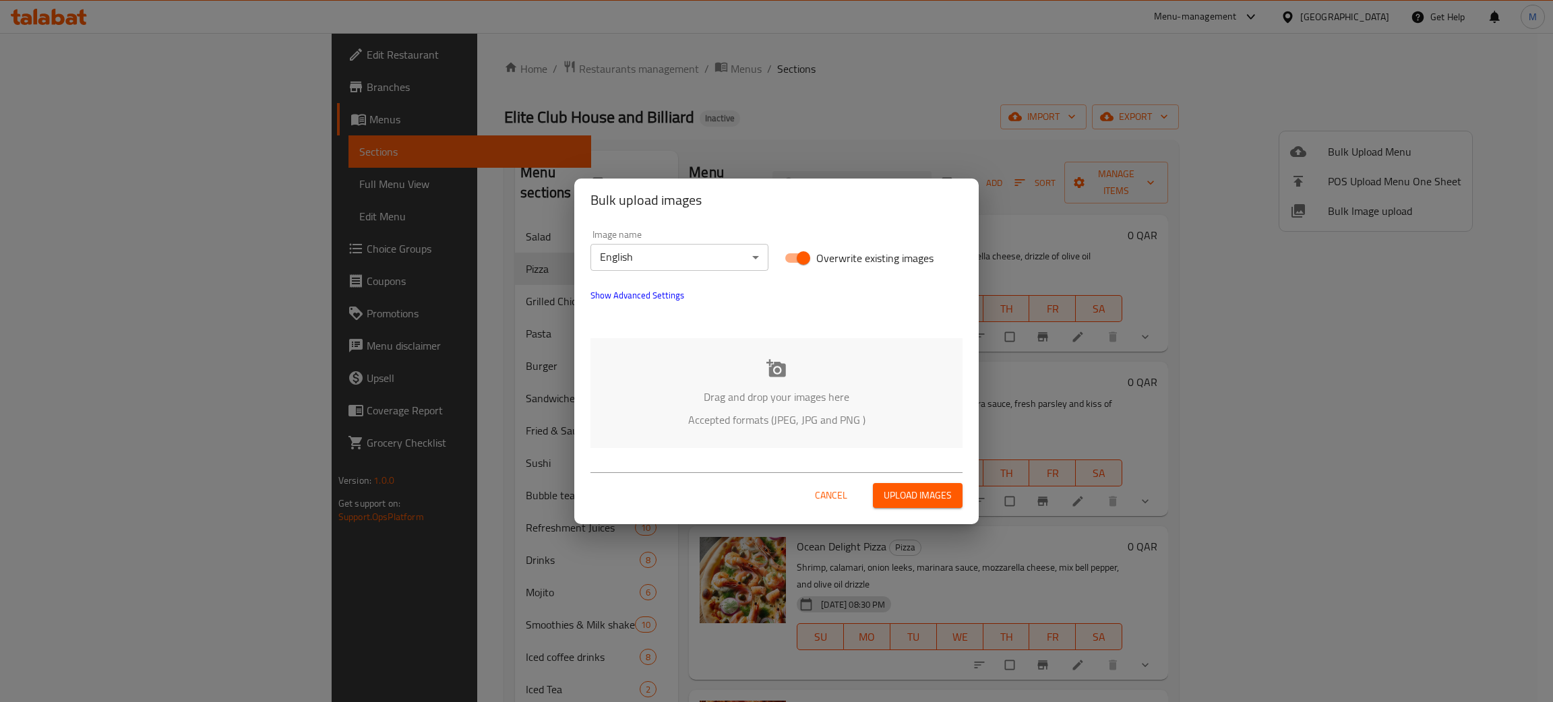
click at [778, 394] on p "Drag and drop your images here" at bounding box center [777, 397] width 332 height 16
click at [826, 495] on span "Cancel" at bounding box center [831, 495] width 32 height 17
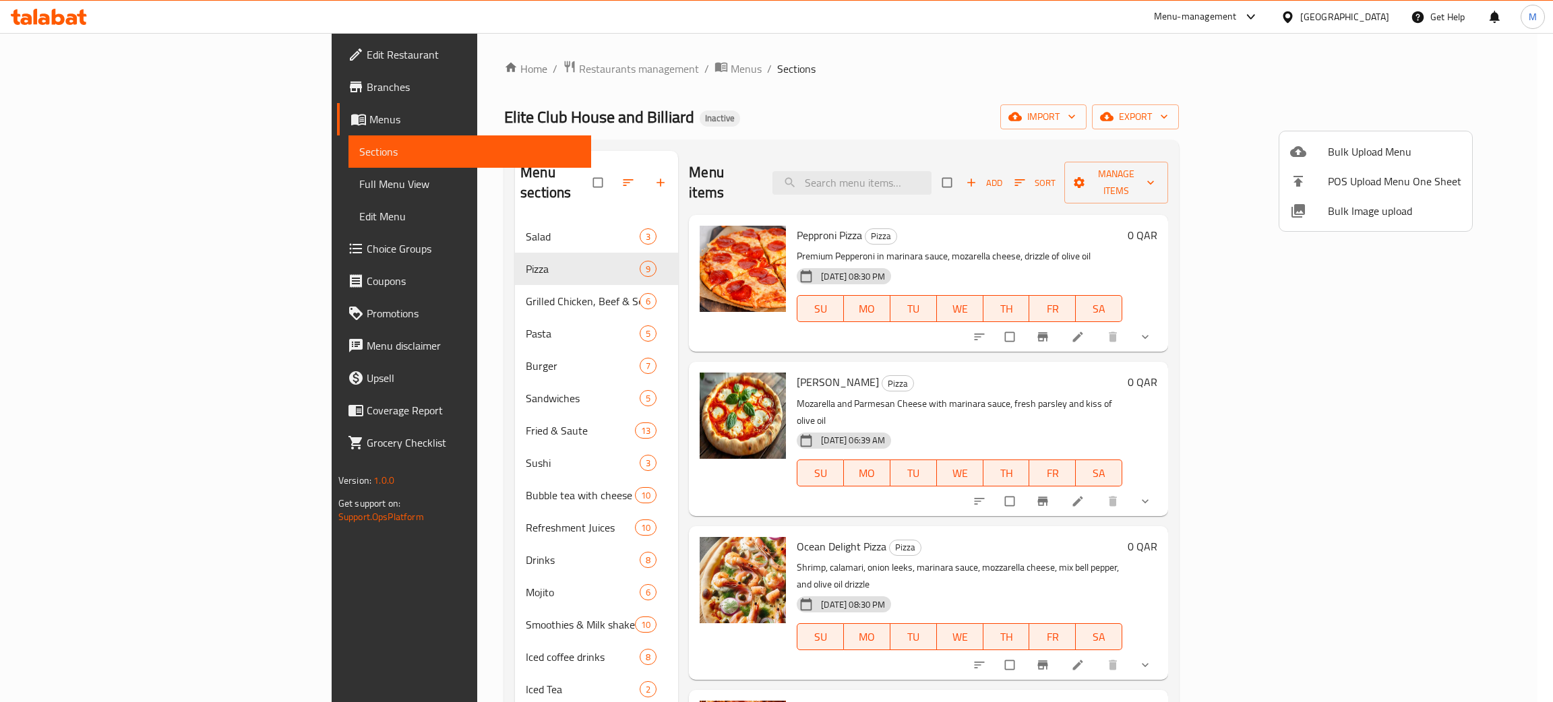
click at [313, 574] on div at bounding box center [776, 351] width 1553 height 702
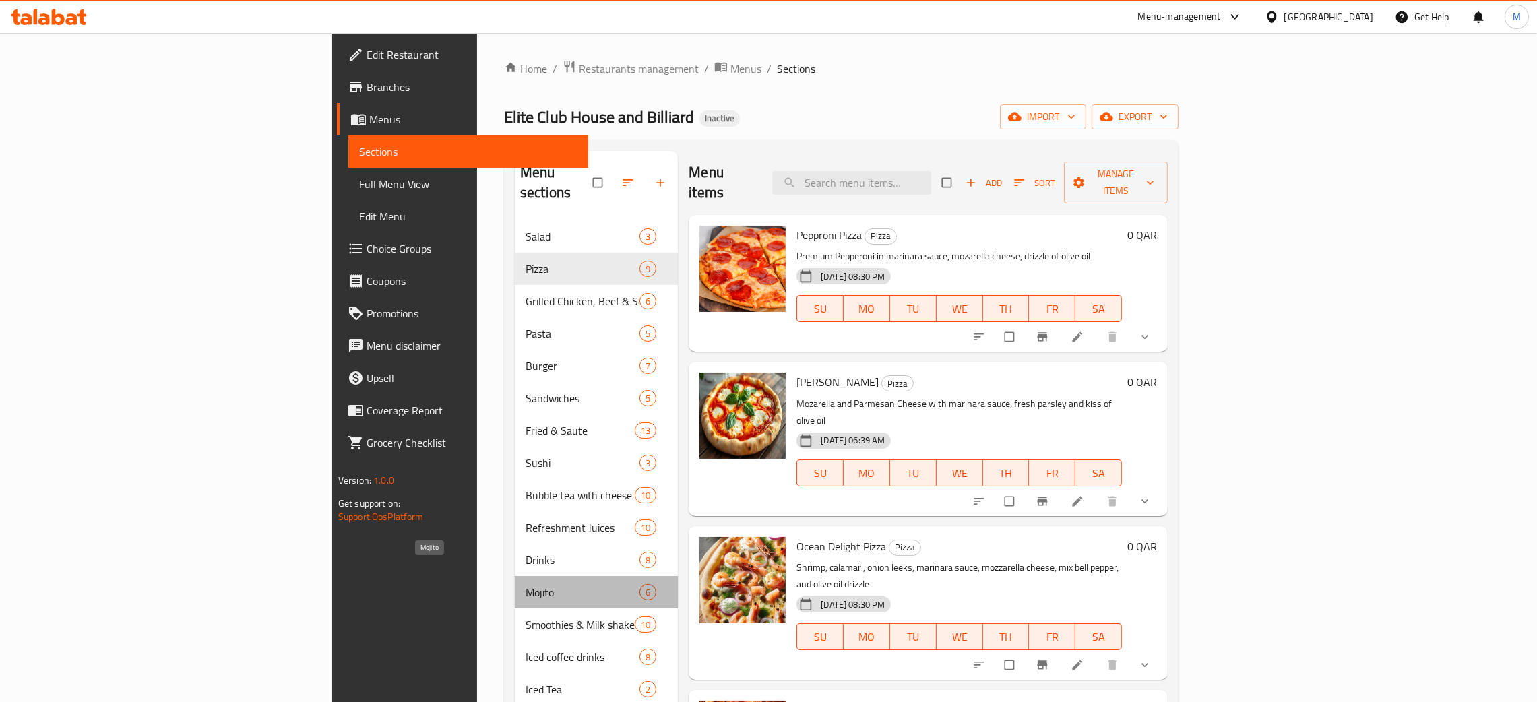
click at [526, 584] on span "Mojito" at bounding box center [583, 592] width 114 height 16
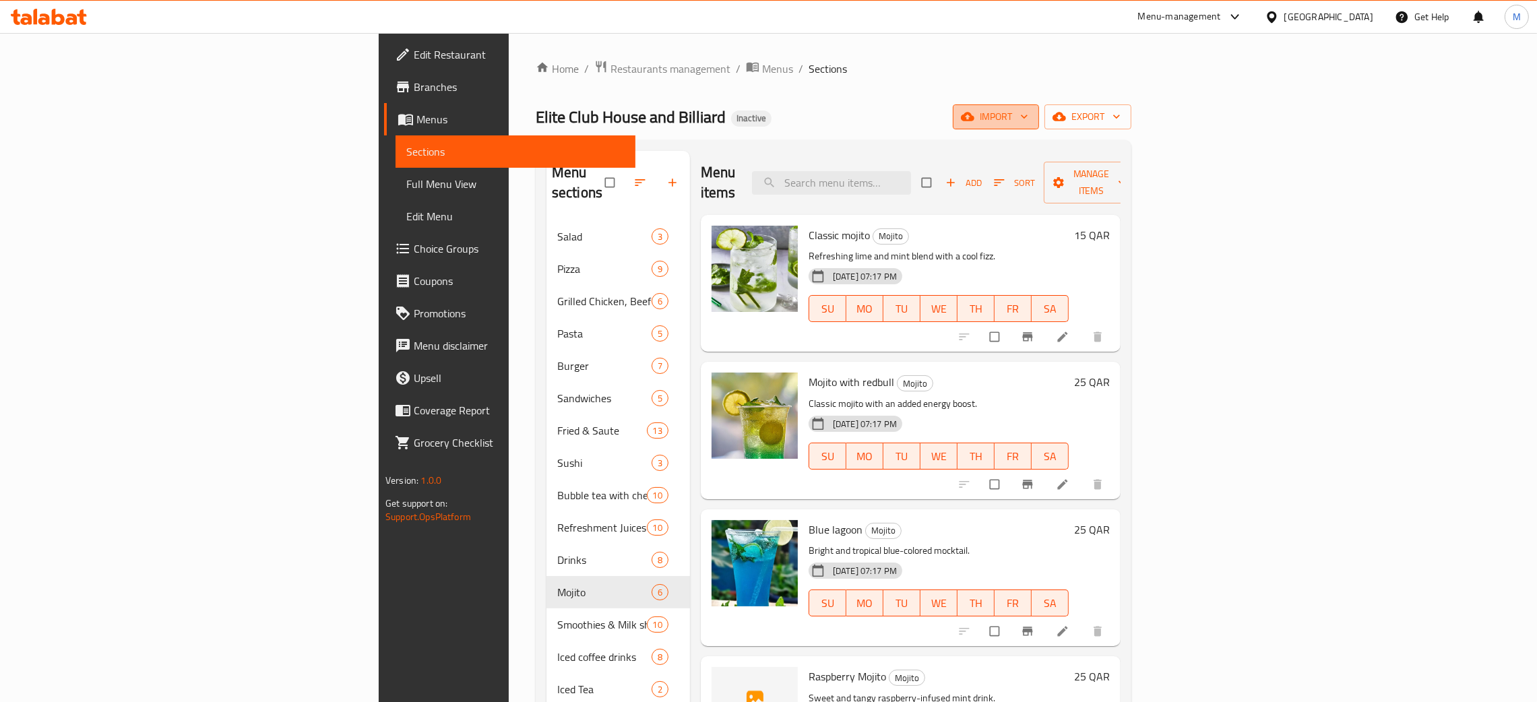
click at [1028, 117] on span "import" at bounding box center [996, 117] width 65 height 17
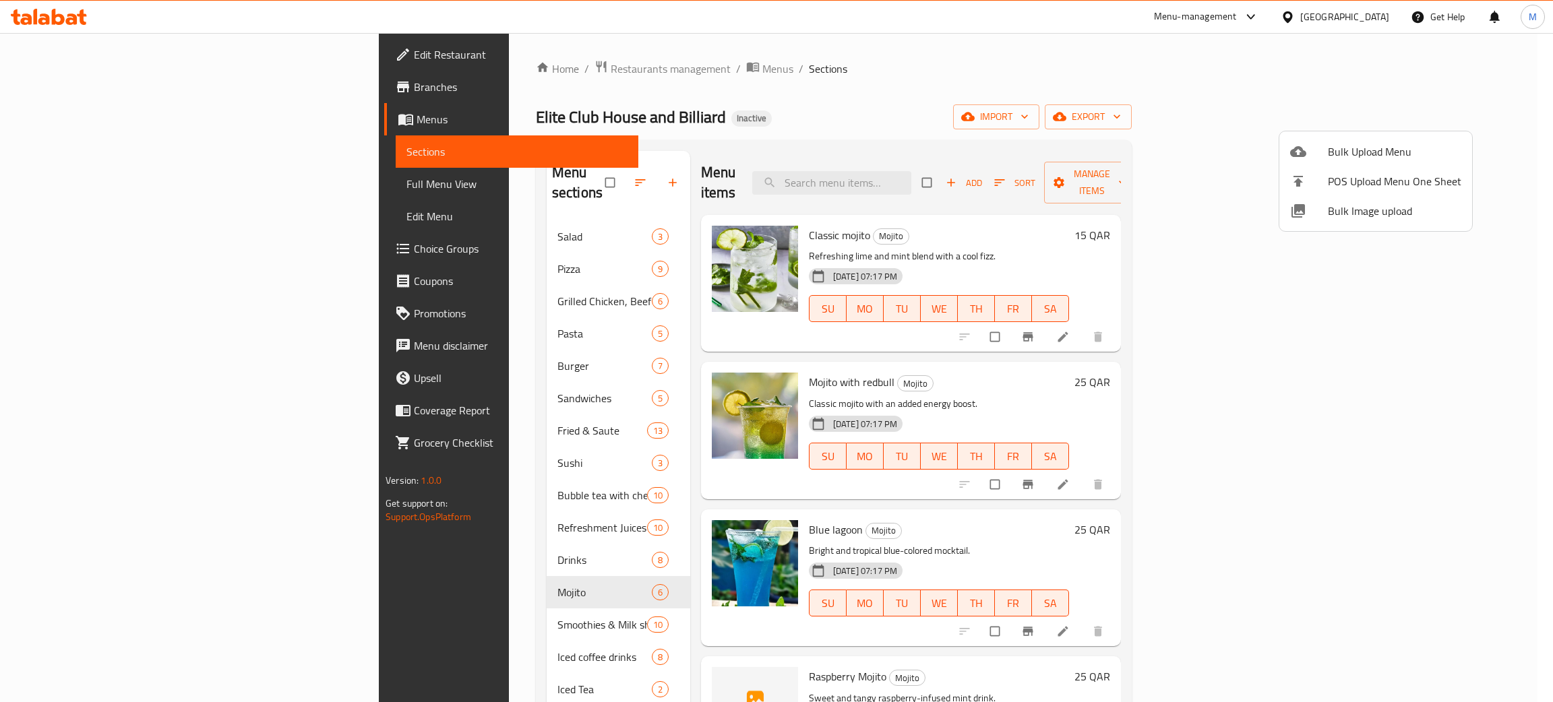
click at [1378, 210] on span "Bulk Image upload" at bounding box center [1394, 211] width 133 height 16
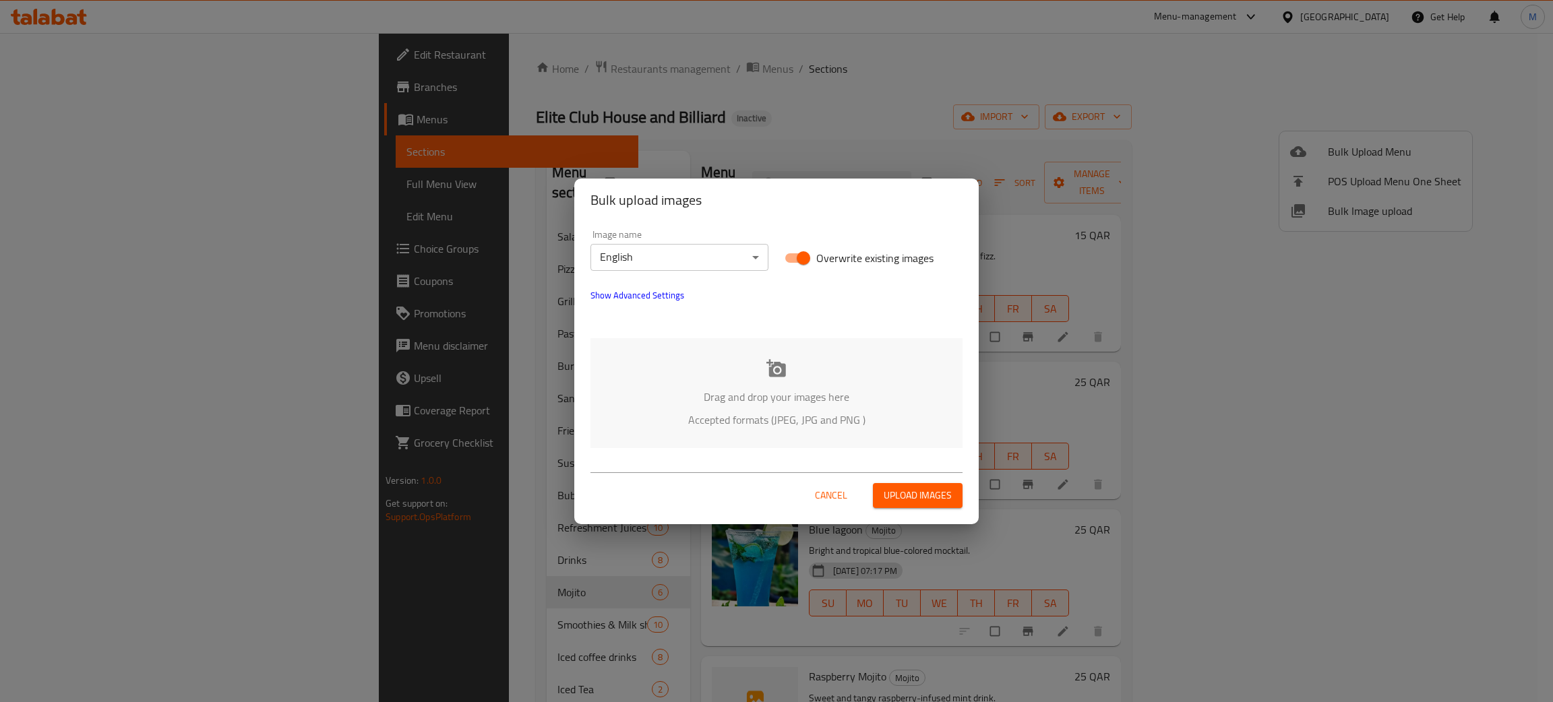
click at [836, 386] on div "Drag and drop your images here Accepted formats (JPEG, JPG and PNG )" at bounding box center [776, 393] width 372 height 110
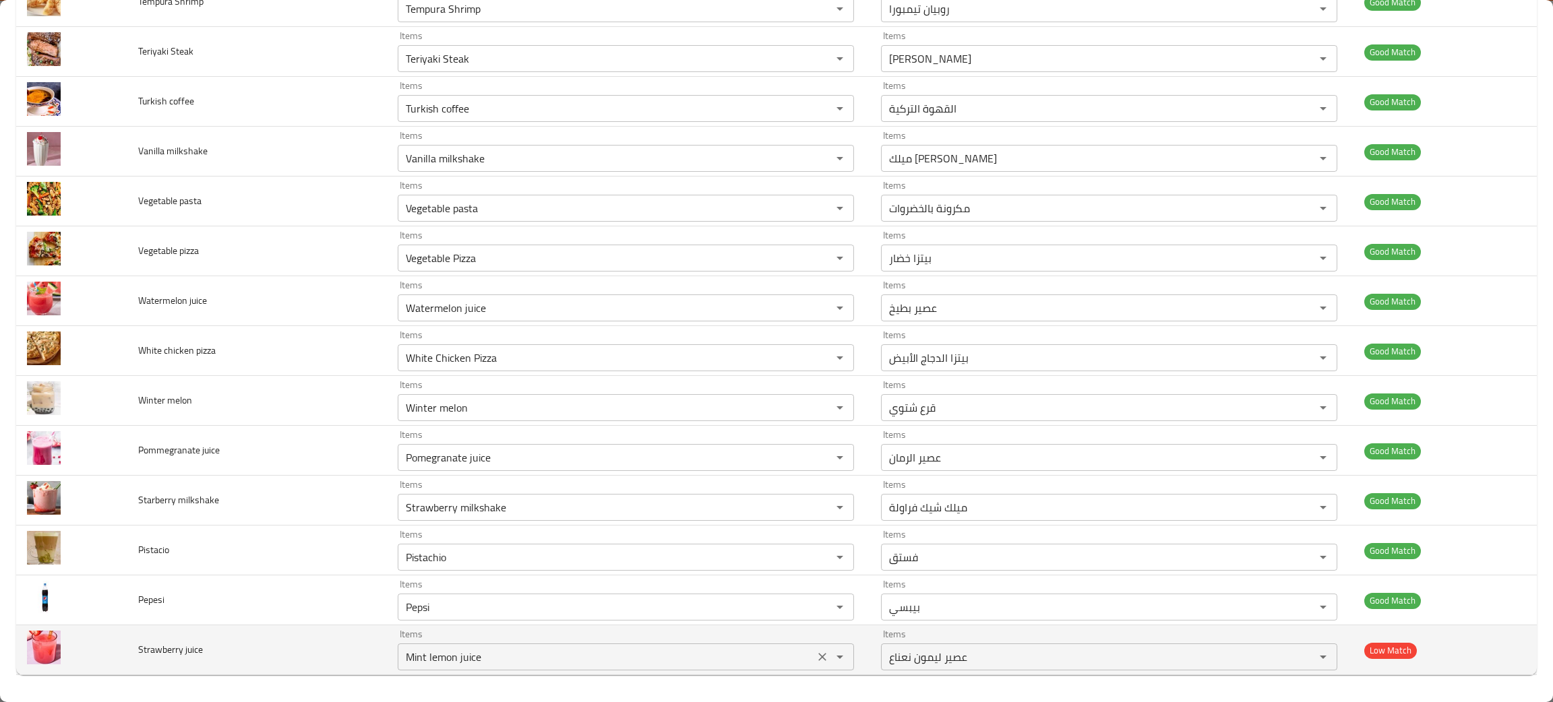
scroll to position [1430, 0]
click at [816, 655] on icon "Clear" at bounding box center [822, 656] width 13 height 13
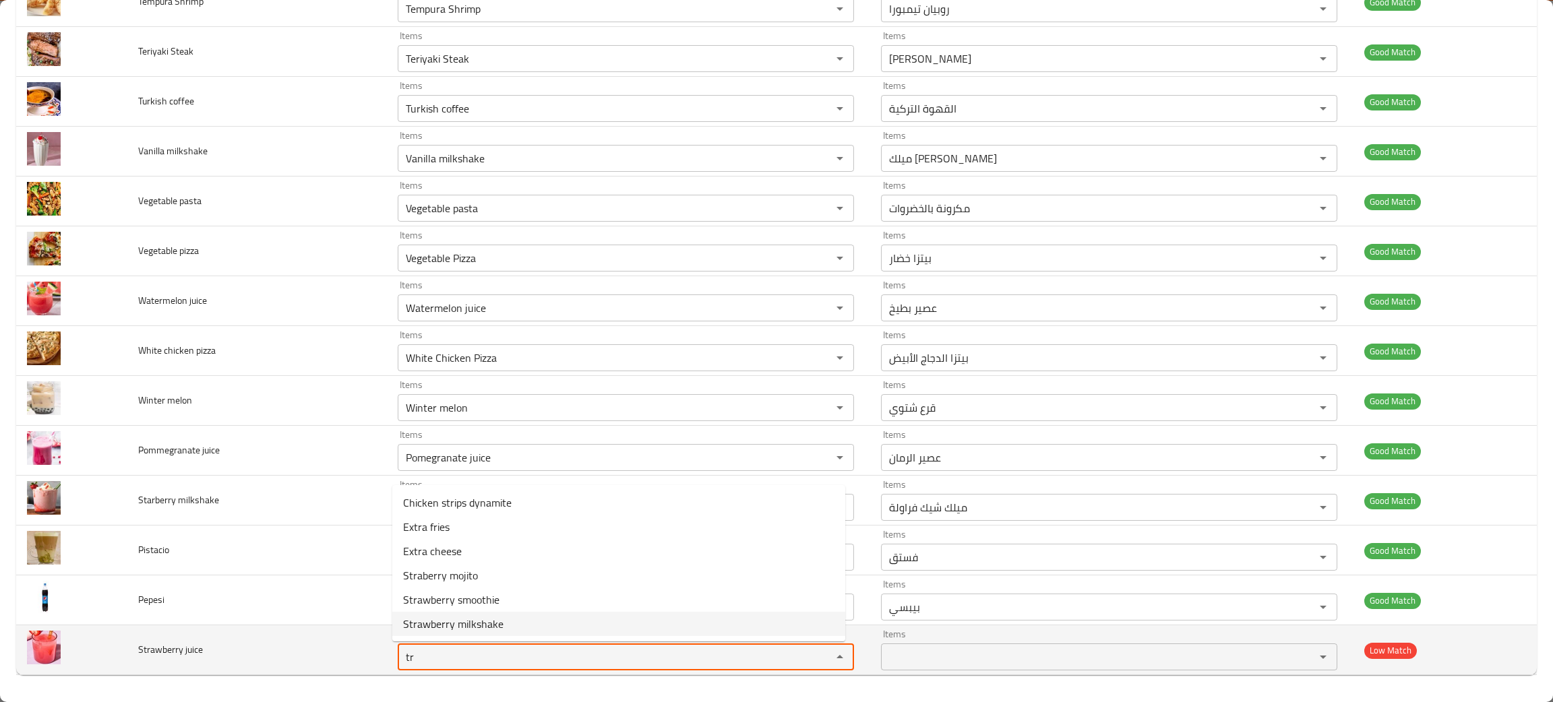
type juice "tr"
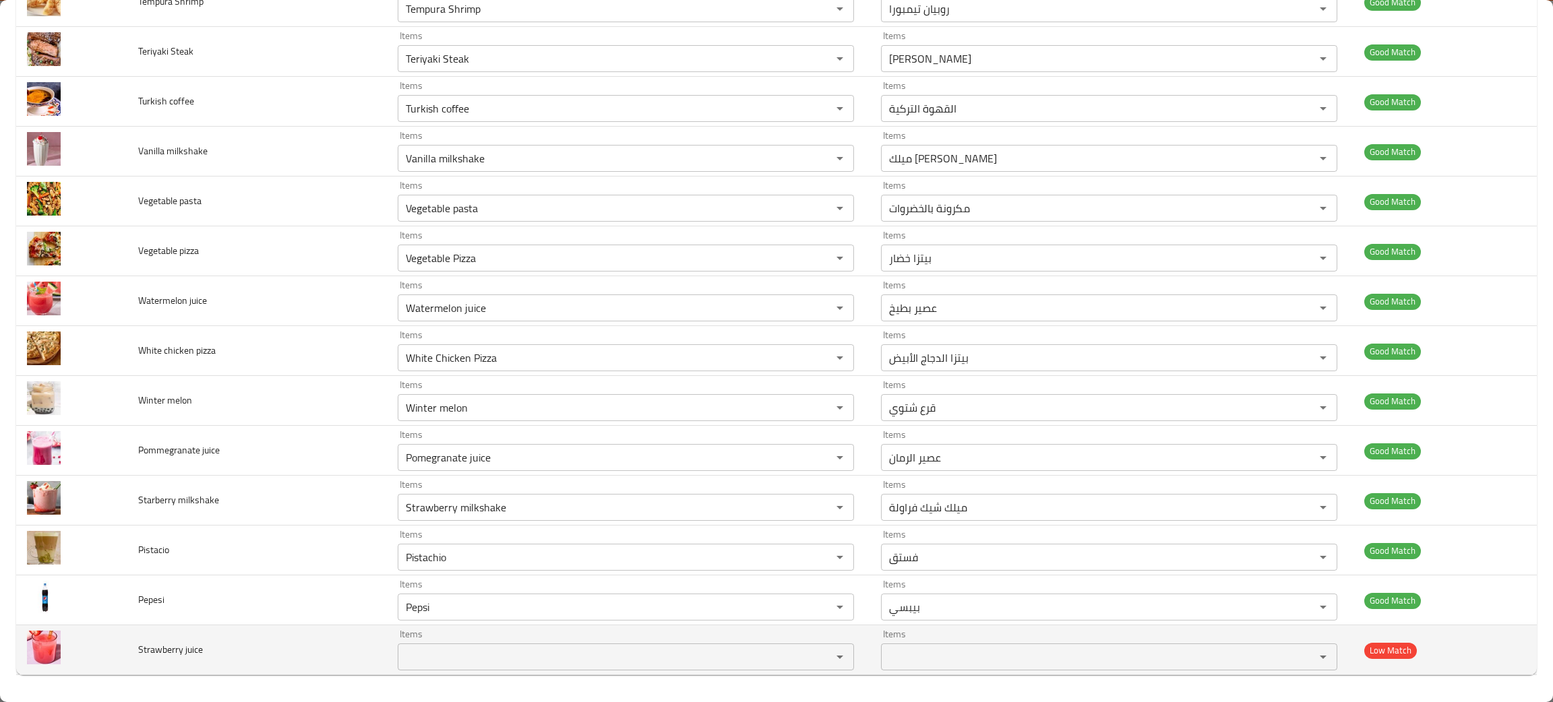
click at [232, 659] on td "Strawberry juice" at bounding box center [256, 650] width 259 height 50
drag, startPoint x: 219, startPoint y: 658, endPoint x: 122, endPoint y: 662, distance: 97.1
click at [122, 662] on tr "Strawberry juice Items Items Items Items Low Match" at bounding box center [776, 650] width 1520 height 50
copy tr "Strawberry juice"
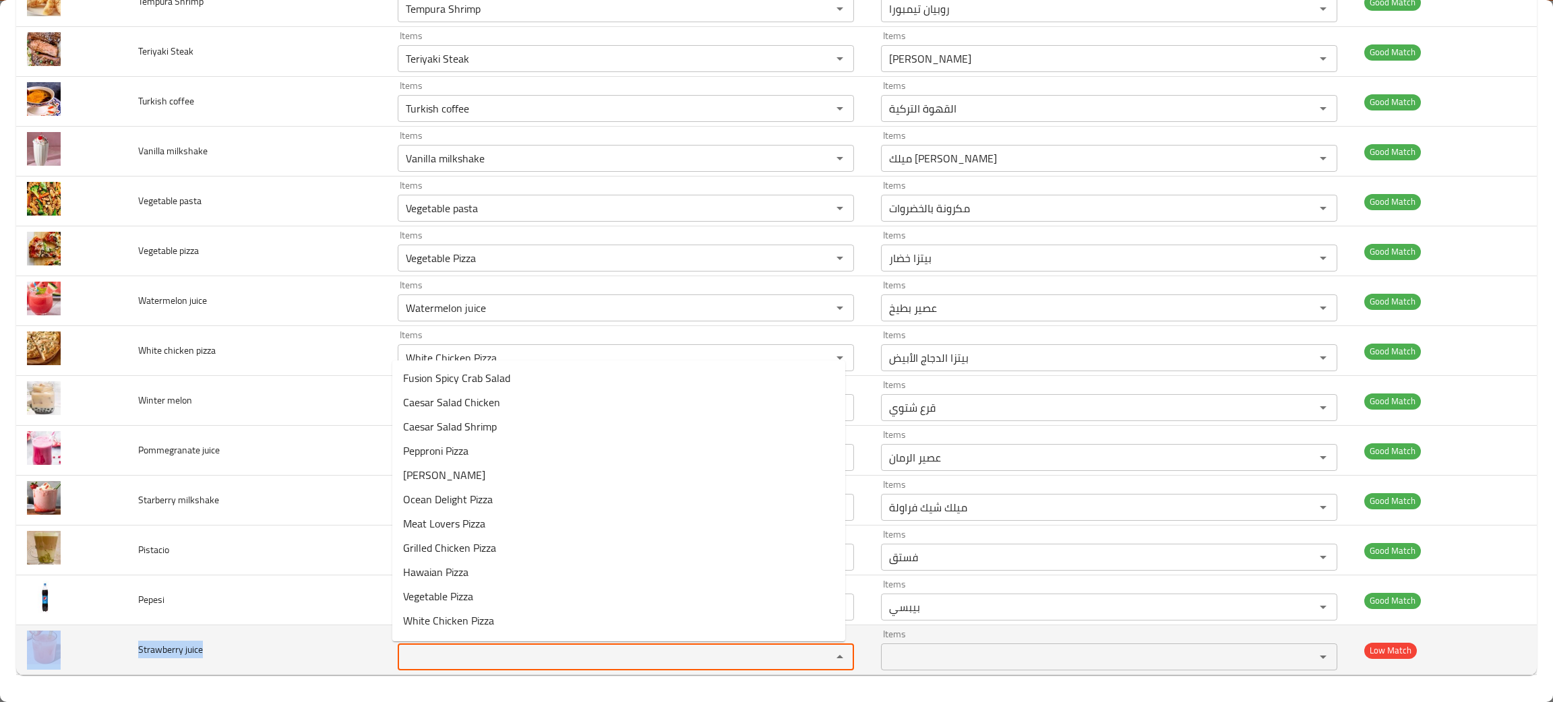
click at [434, 662] on juice "Items" at bounding box center [606, 657] width 408 height 19
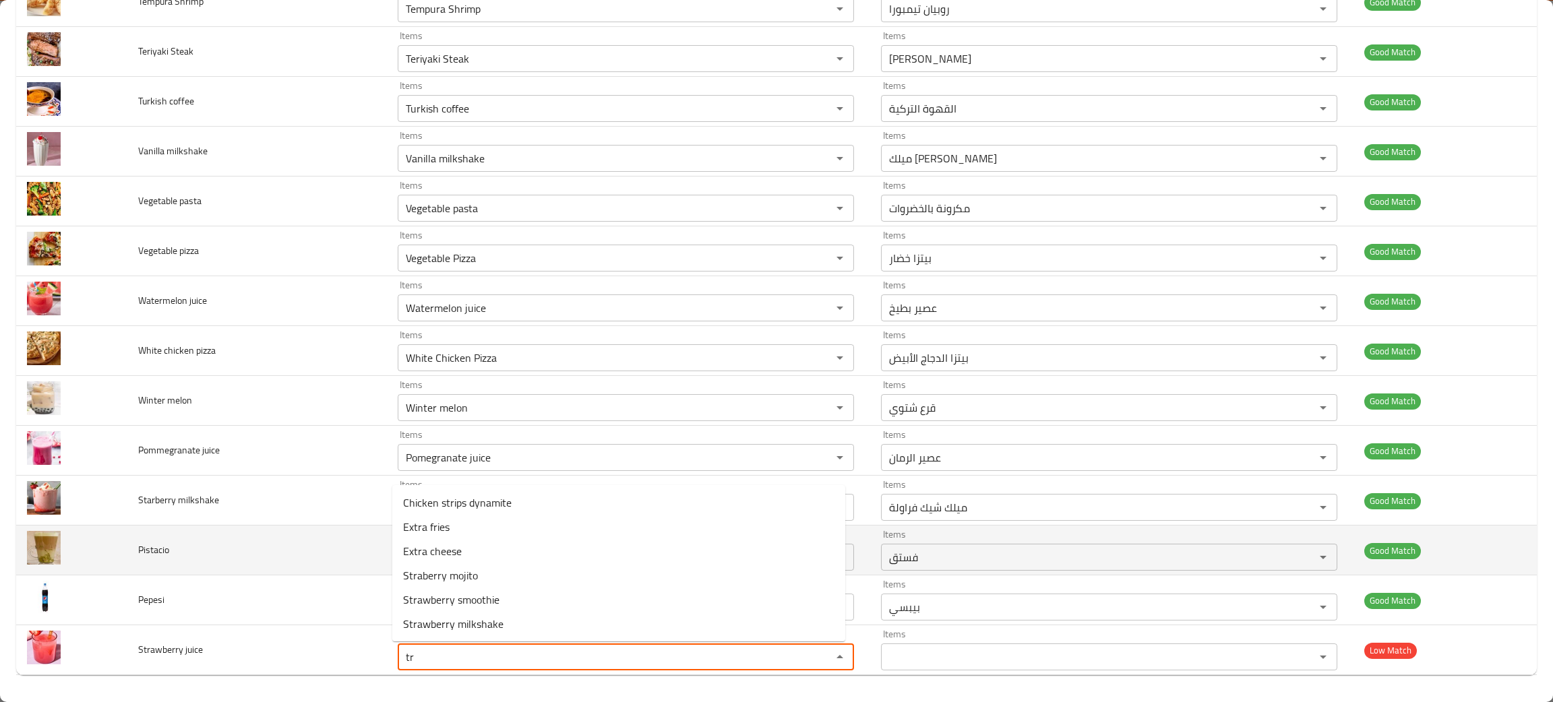
type juice "tr"
click at [259, 569] on td "Pistacio" at bounding box center [256, 551] width 259 height 50
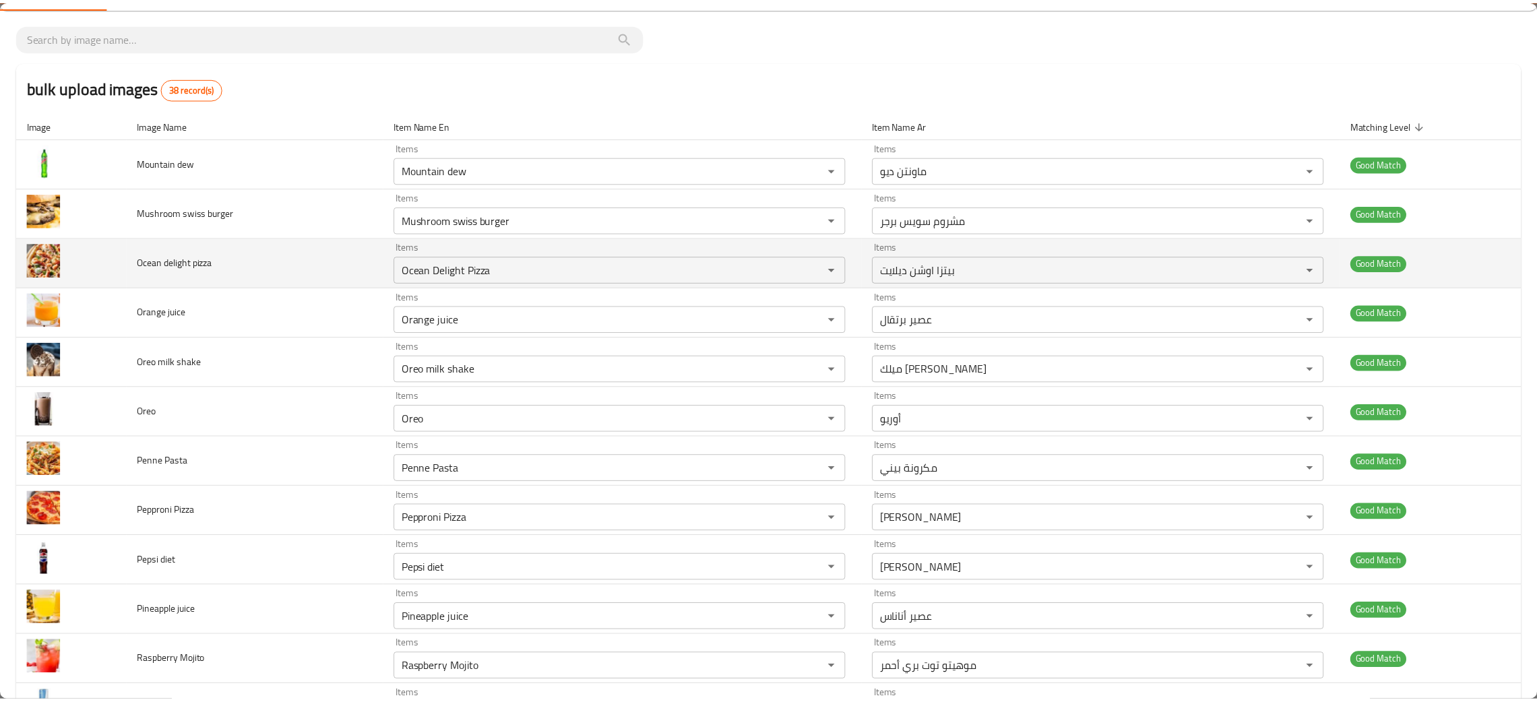
scroll to position [0, 0]
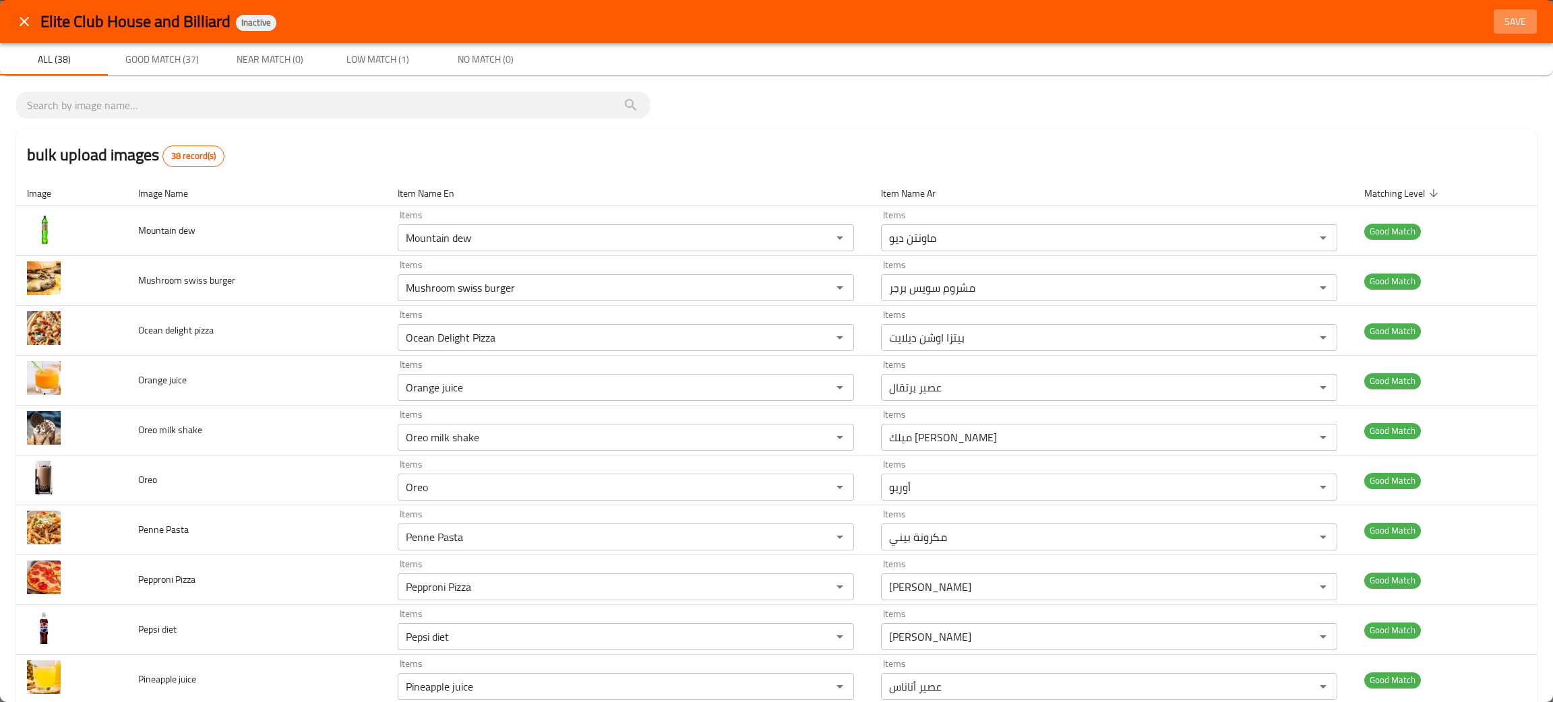
click at [1503, 15] on span "Save" at bounding box center [1515, 21] width 32 height 17
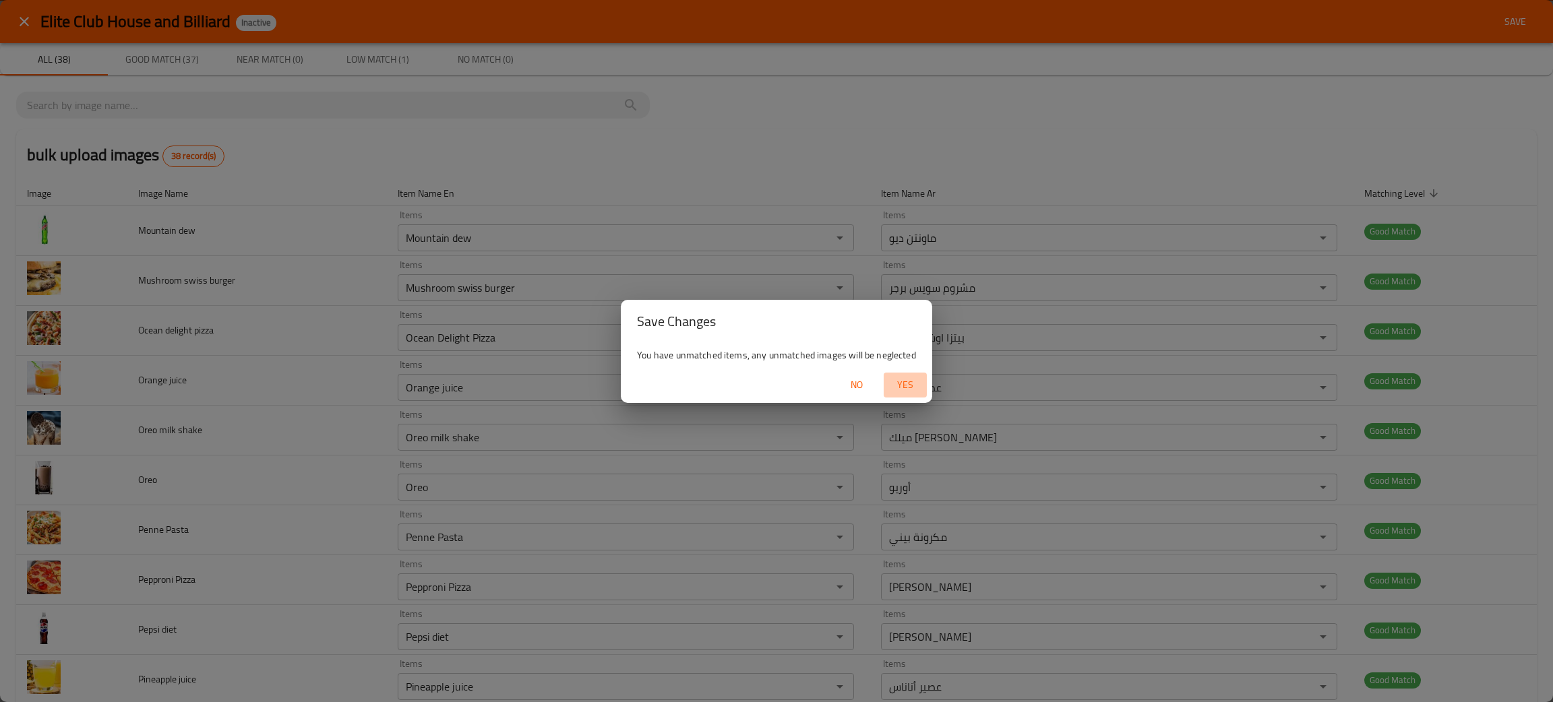
click at [904, 386] on span "Yes" at bounding box center [905, 385] width 32 height 17
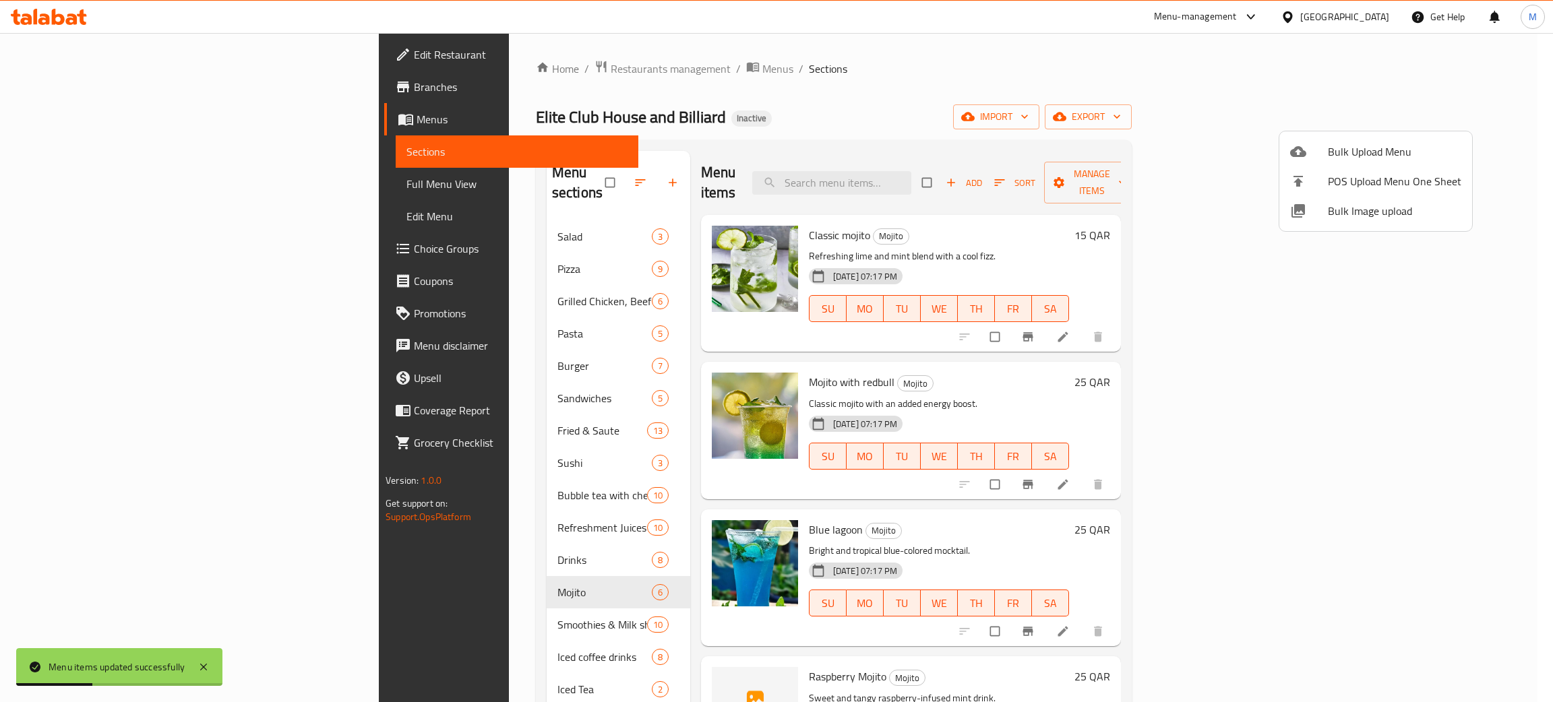
click at [714, 96] on div at bounding box center [776, 351] width 1553 height 702
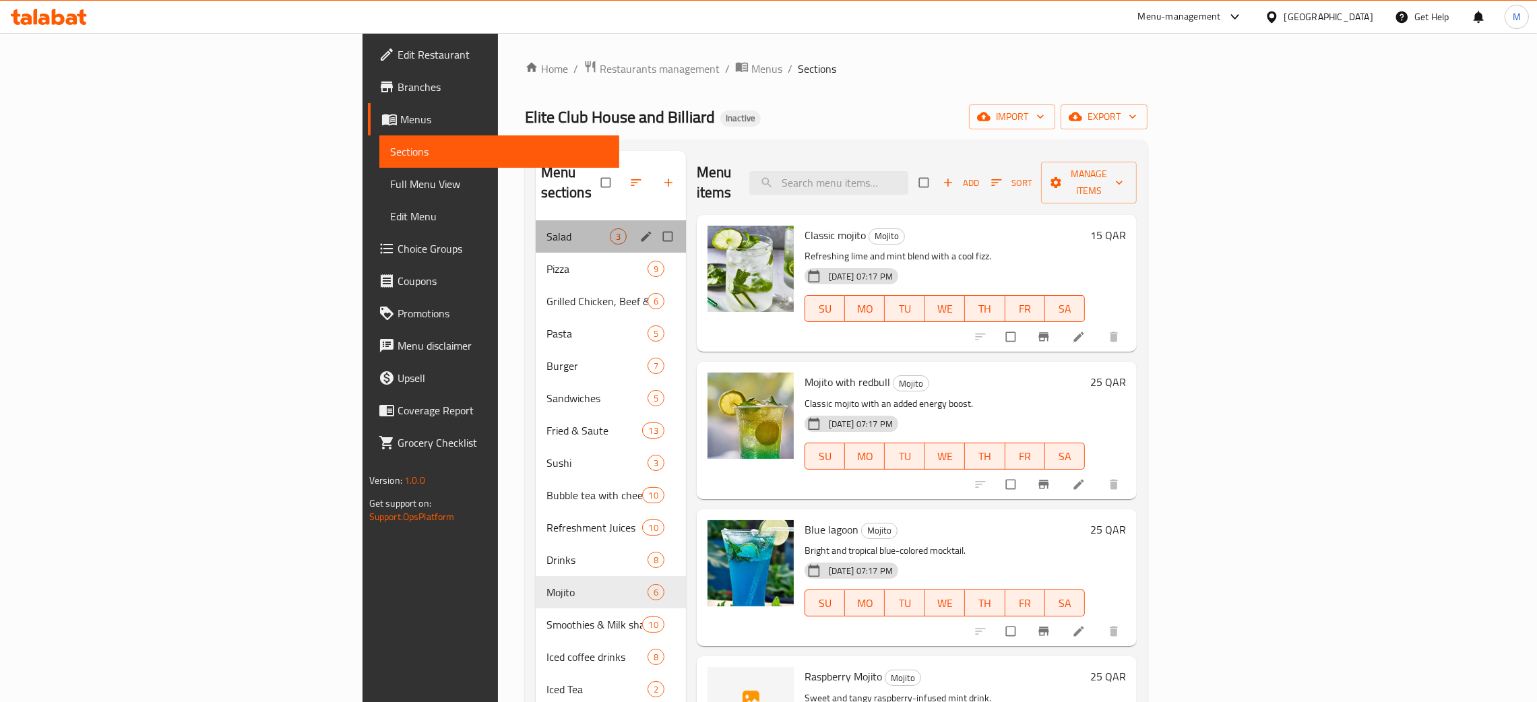
click at [536, 220] on div "Salad 3" at bounding box center [611, 236] width 150 height 32
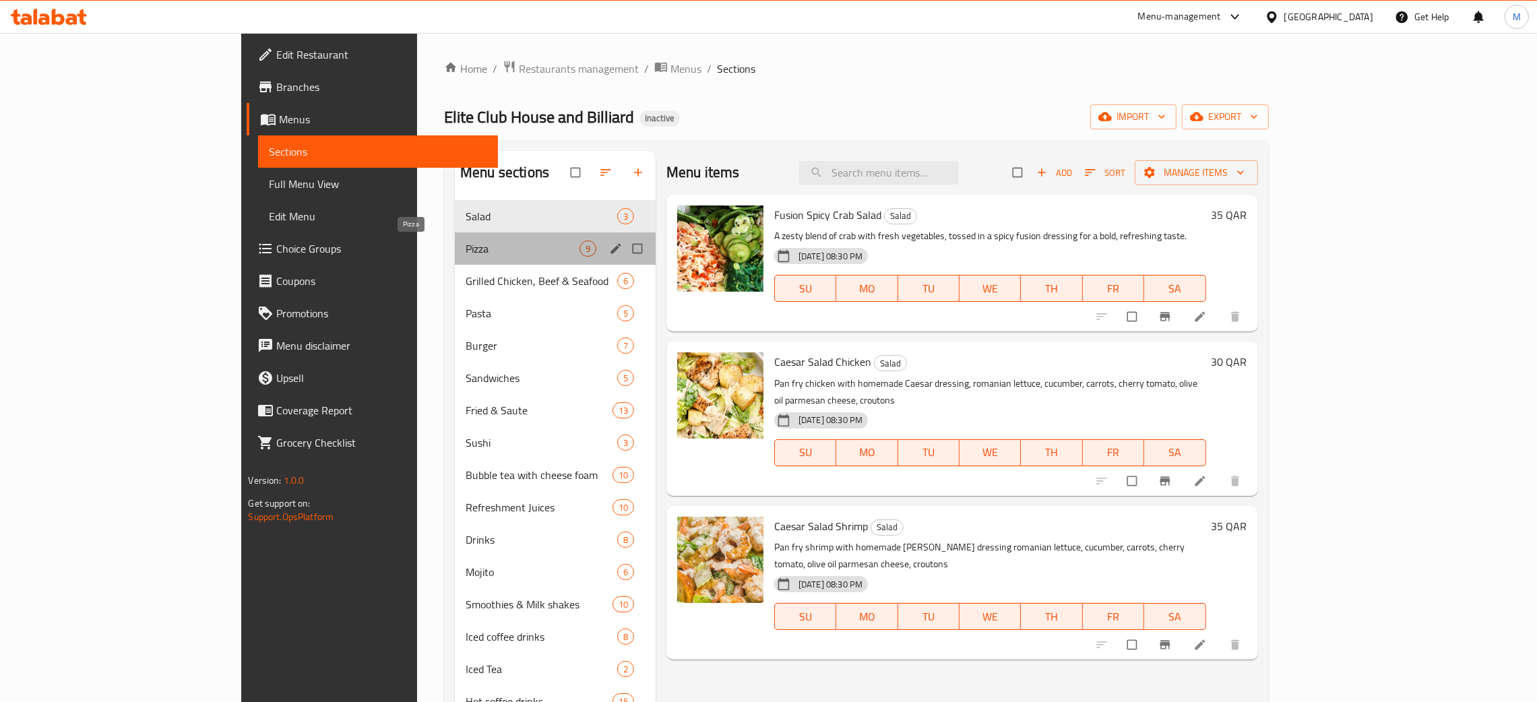
click at [466, 241] on span "Pizza" at bounding box center [523, 249] width 114 height 16
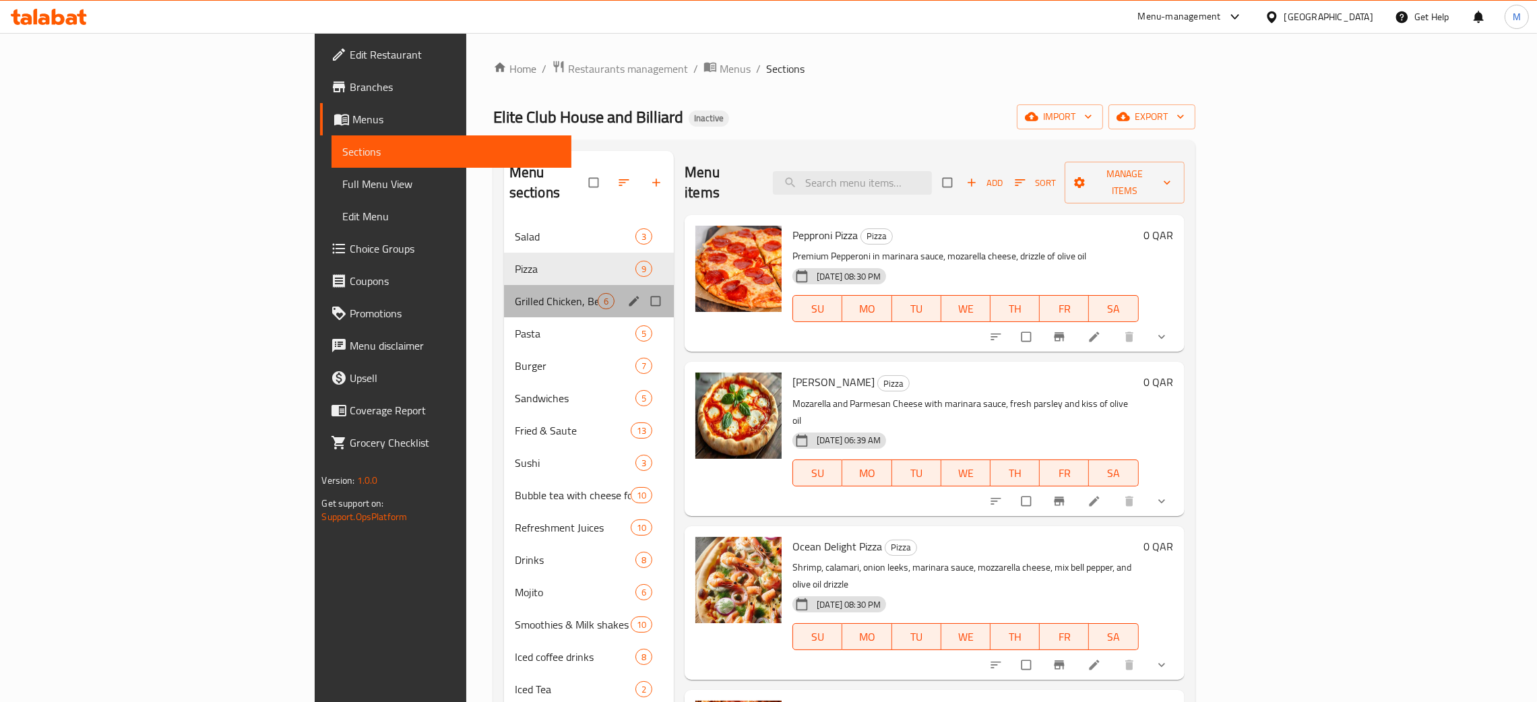
click at [504, 285] on div "Grilled Chicken, Beef & Seafood 6" at bounding box center [589, 301] width 170 height 32
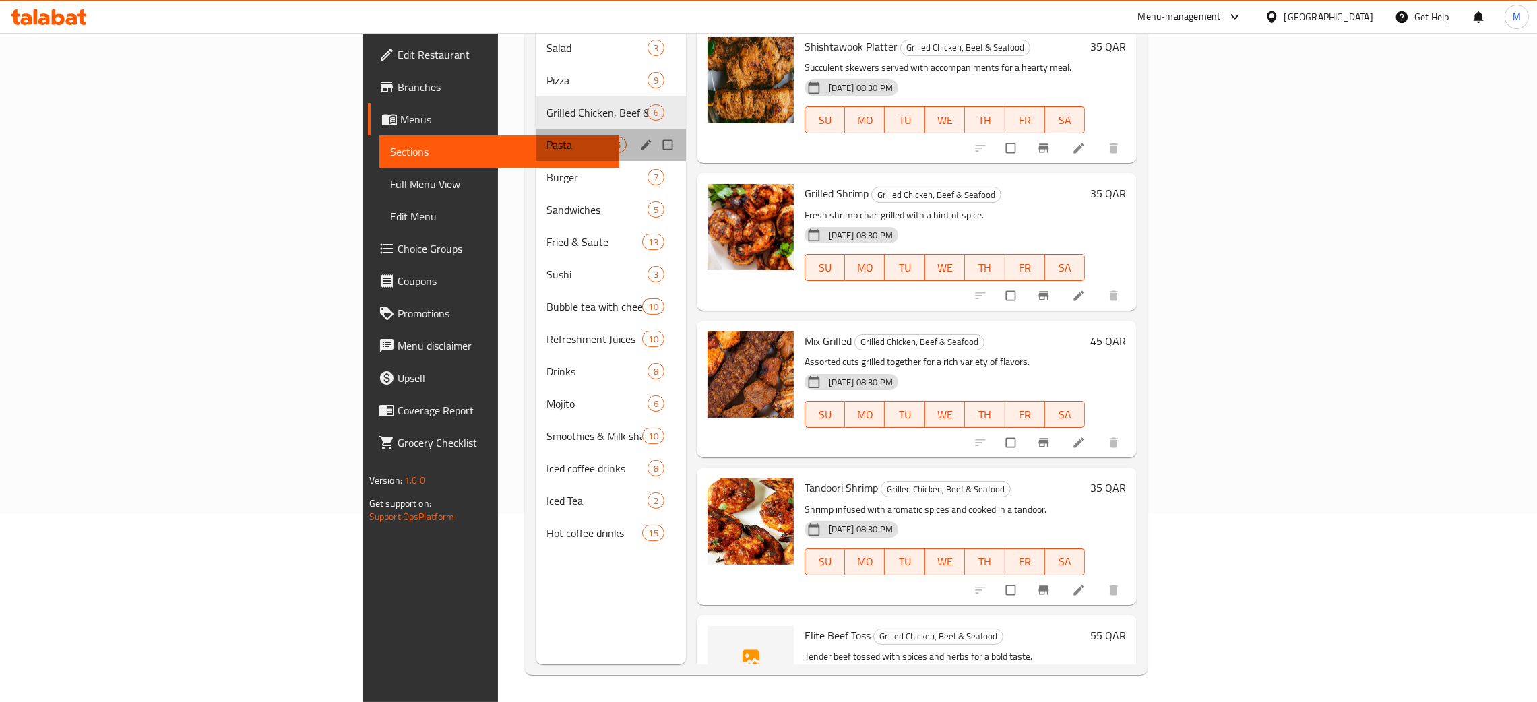
drag, startPoint x: 332, startPoint y: 123, endPoint x: 325, endPoint y: 124, distance: 7.4
click at [536, 129] on div "Pasta 5" at bounding box center [611, 145] width 150 height 32
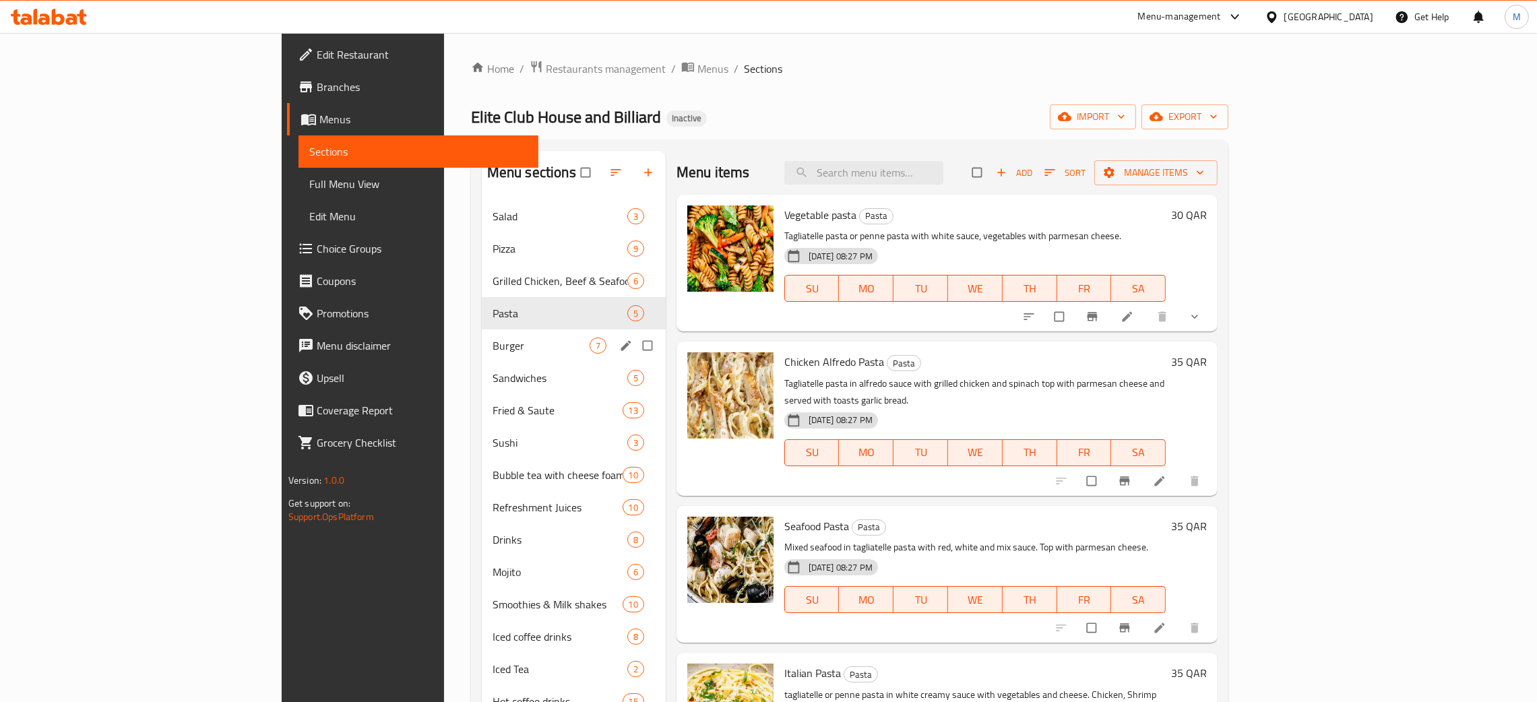
click at [482, 336] on div "Burger 7" at bounding box center [574, 346] width 184 height 32
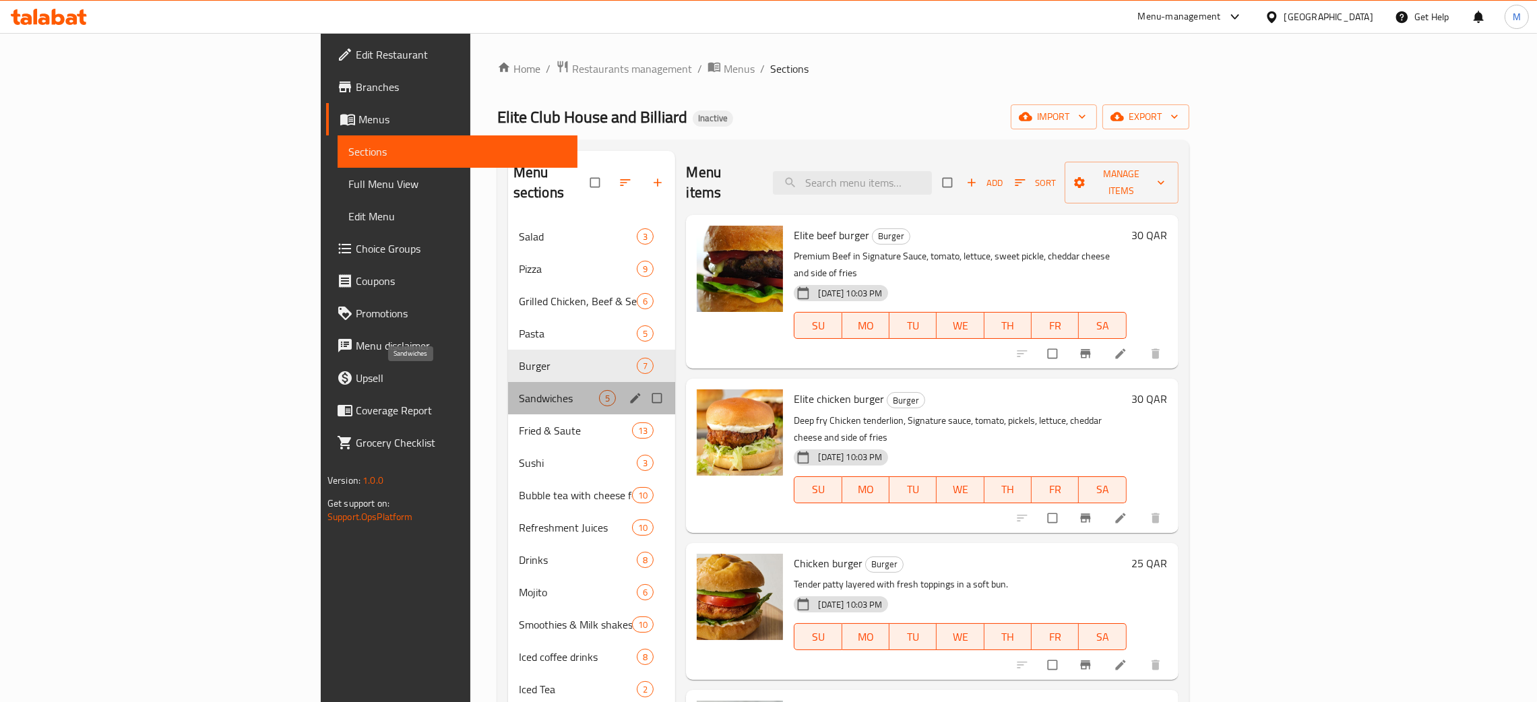
click at [519, 390] on span "Sandwiches" at bounding box center [559, 398] width 81 height 16
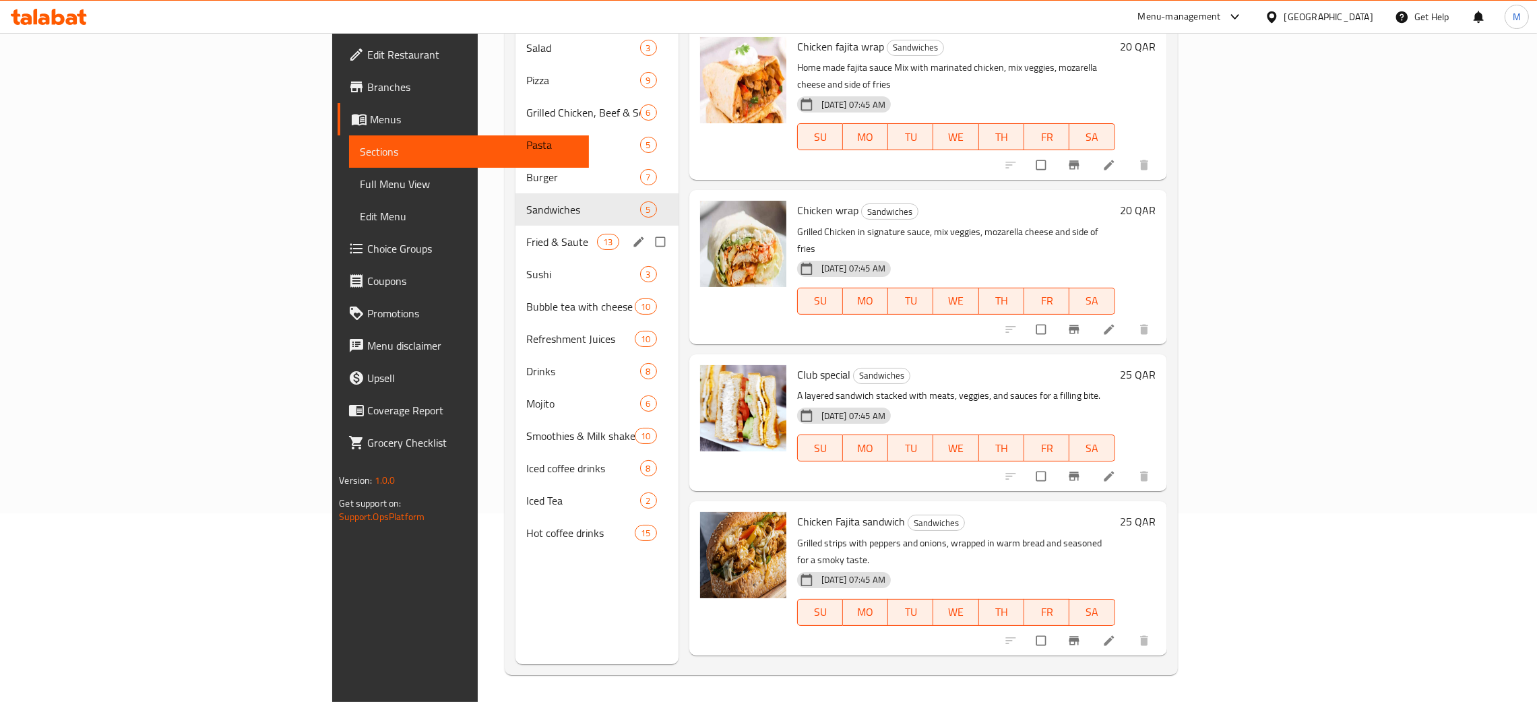
click at [516, 226] on div "Fried & Saute 13" at bounding box center [597, 242] width 163 height 32
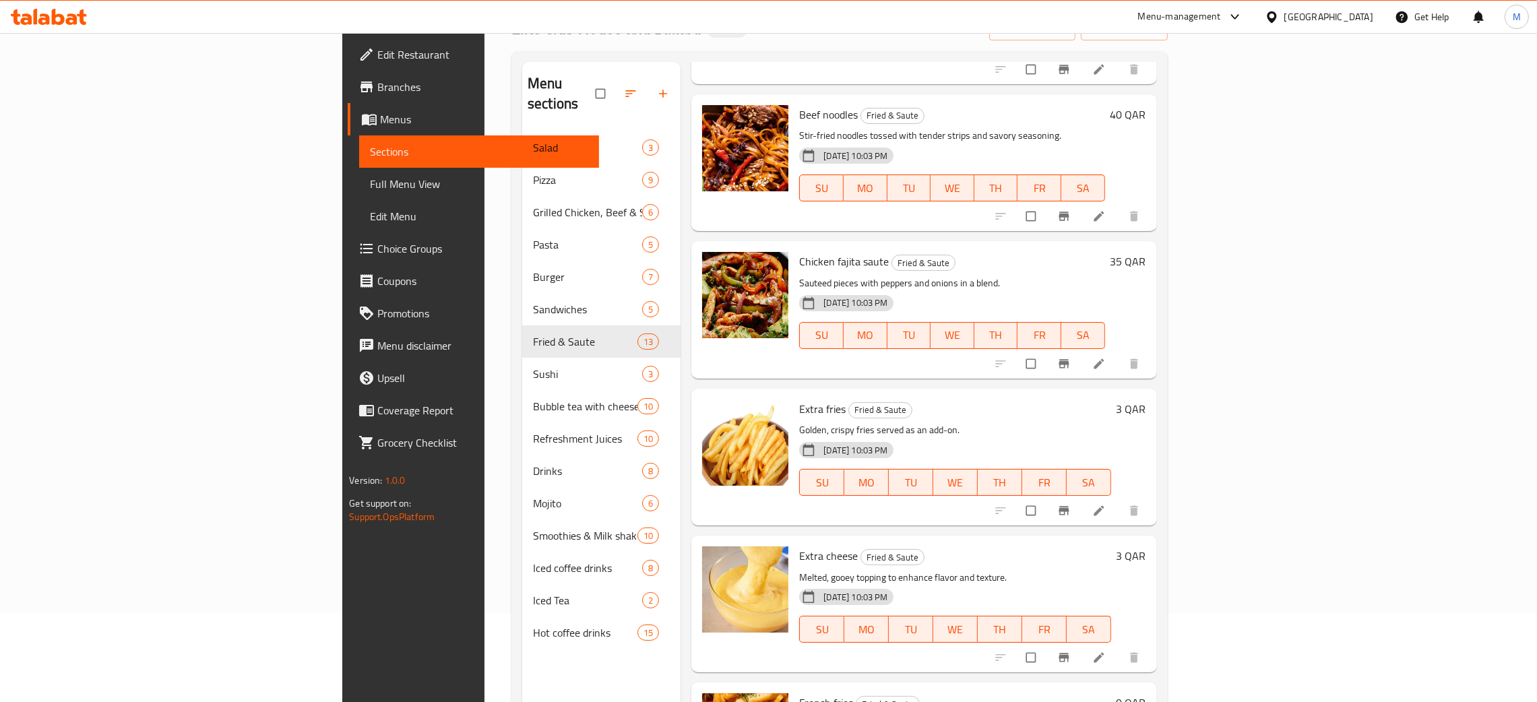
scroll to position [190, 0]
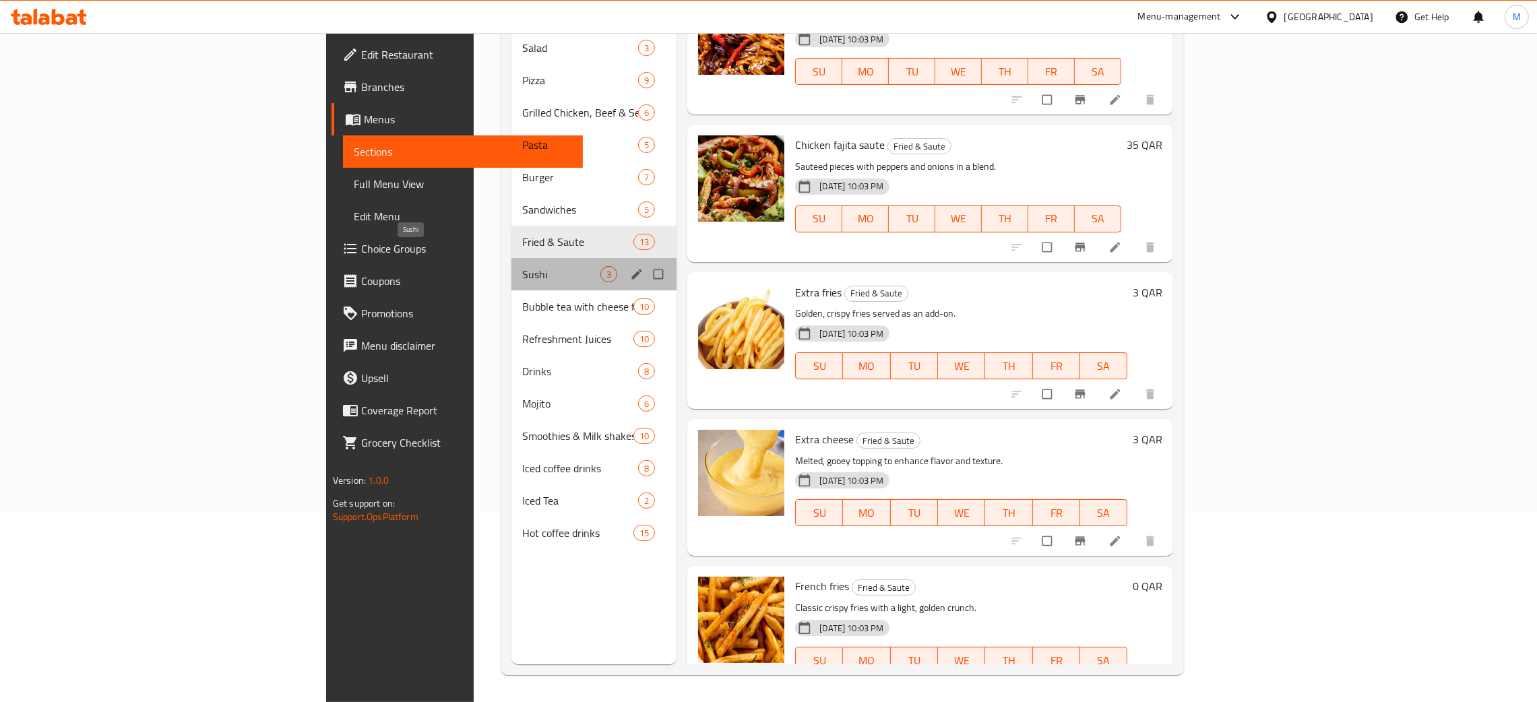
click at [522, 266] on span "Sushi" at bounding box center [561, 274] width 78 height 16
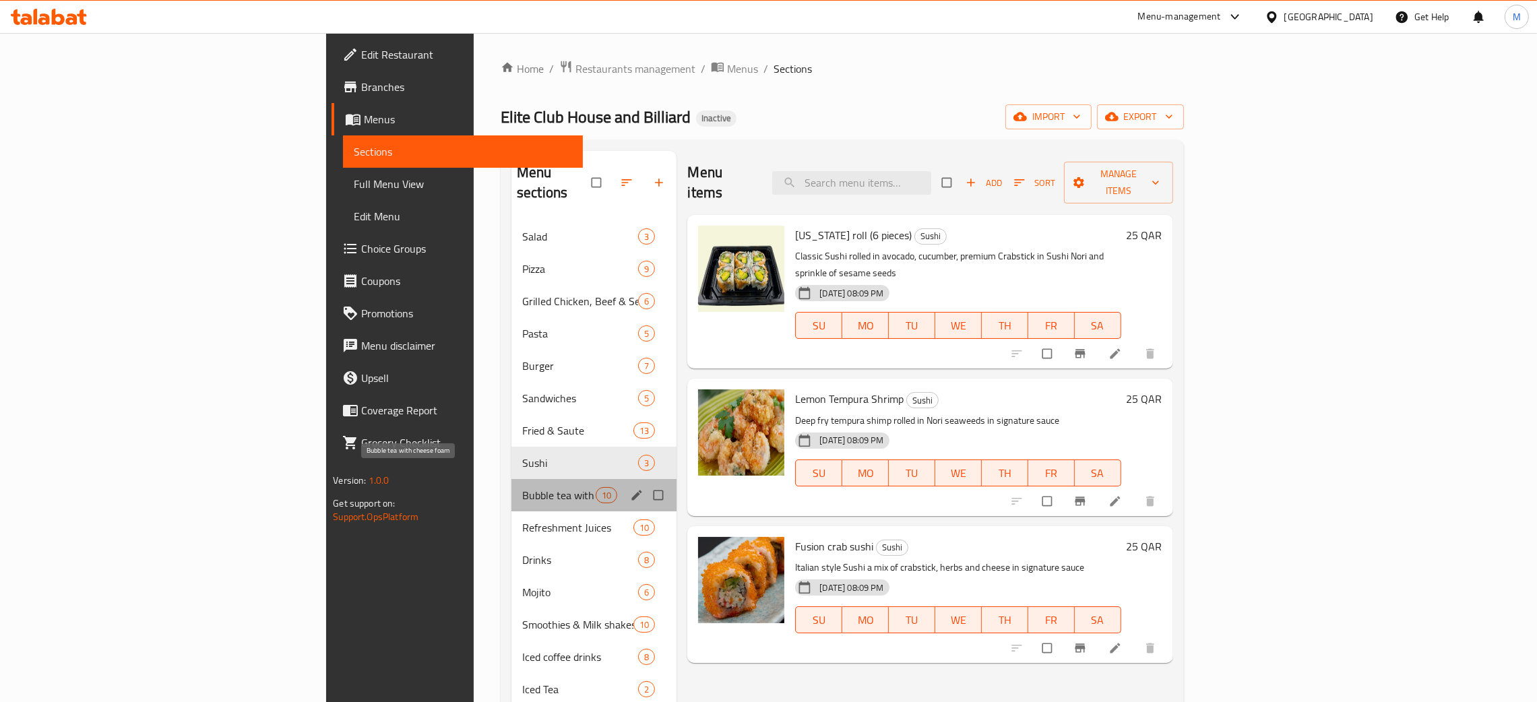
click at [522, 487] on span "Bubble tea with cheese foam" at bounding box center [558, 495] width 73 height 16
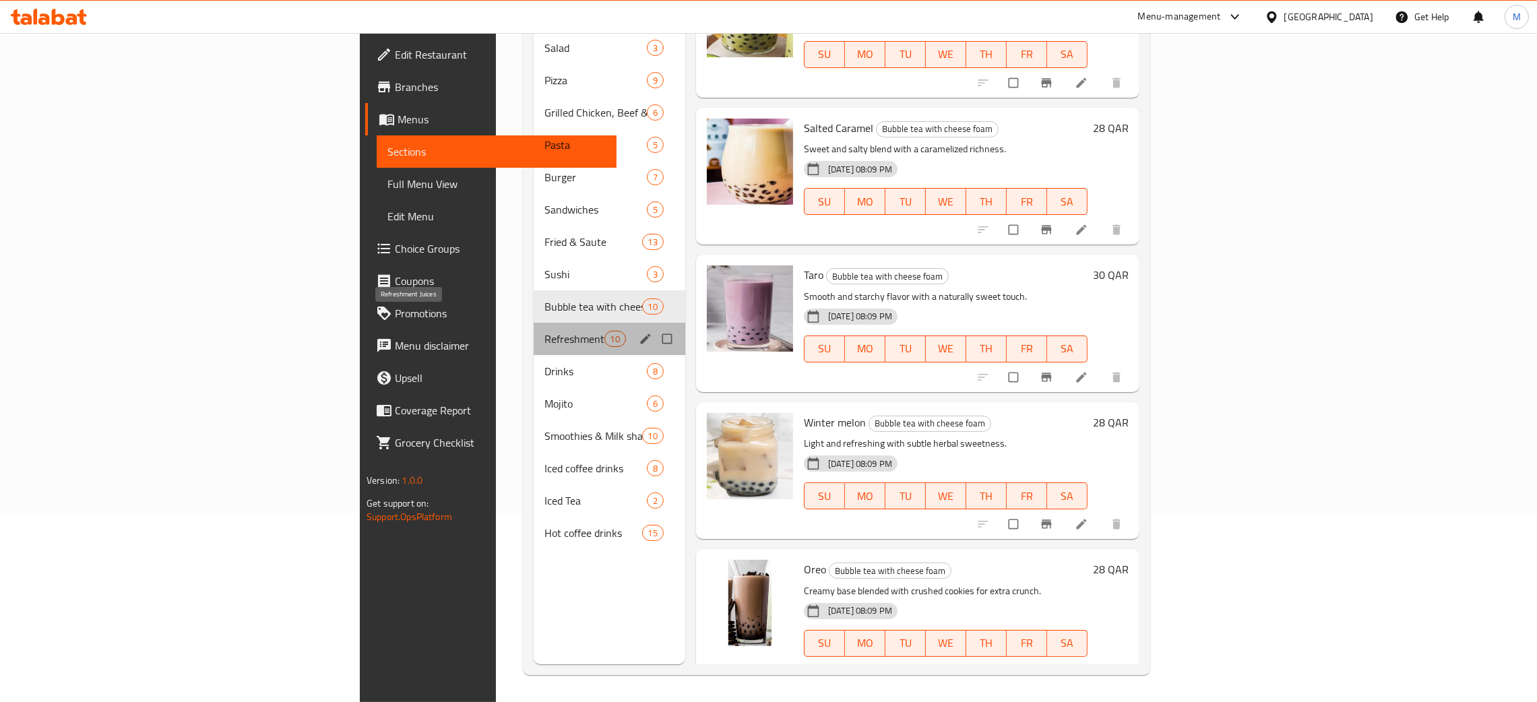
click at [545, 331] on span "Refreshment Juices" at bounding box center [574, 339] width 59 height 16
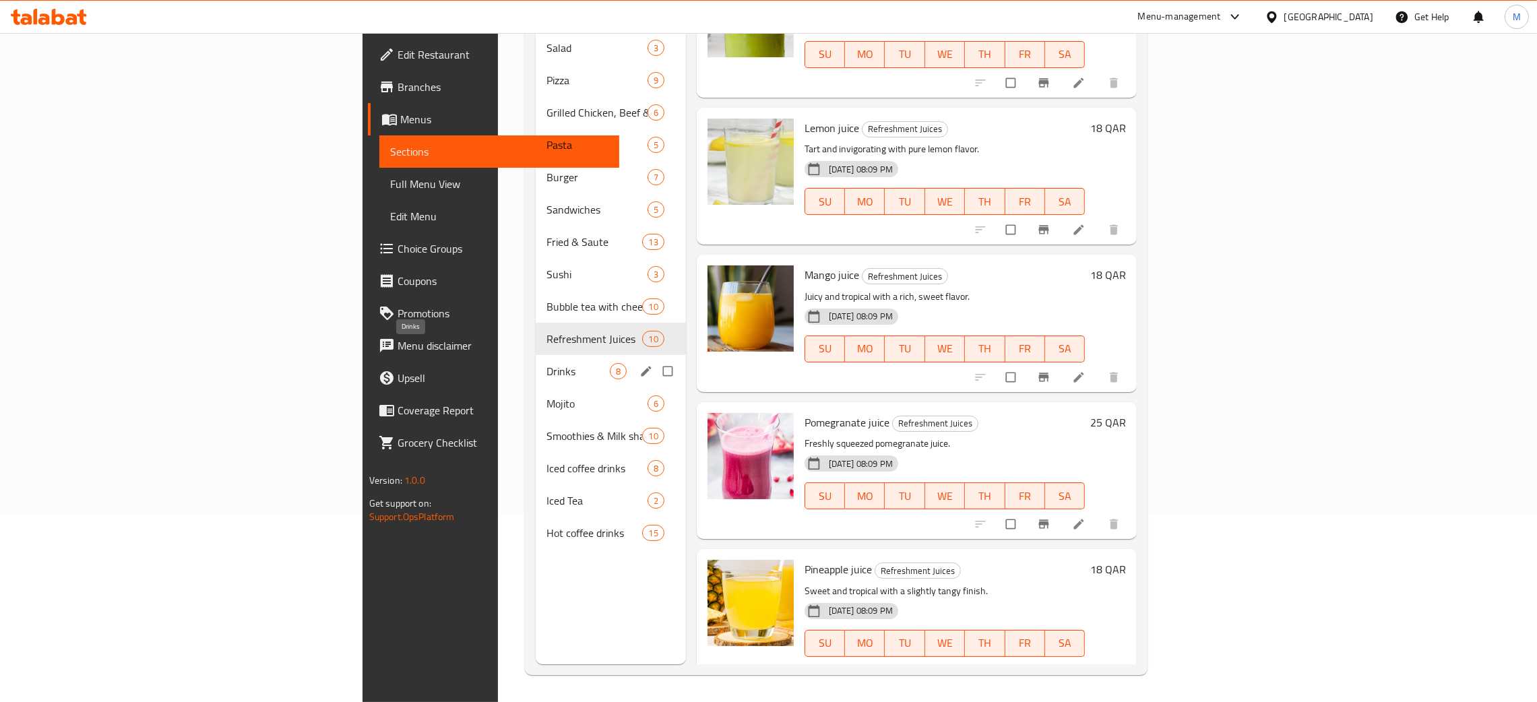
click at [547, 363] on span "Drinks" at bounding box center [578, 371] width 63 height 16
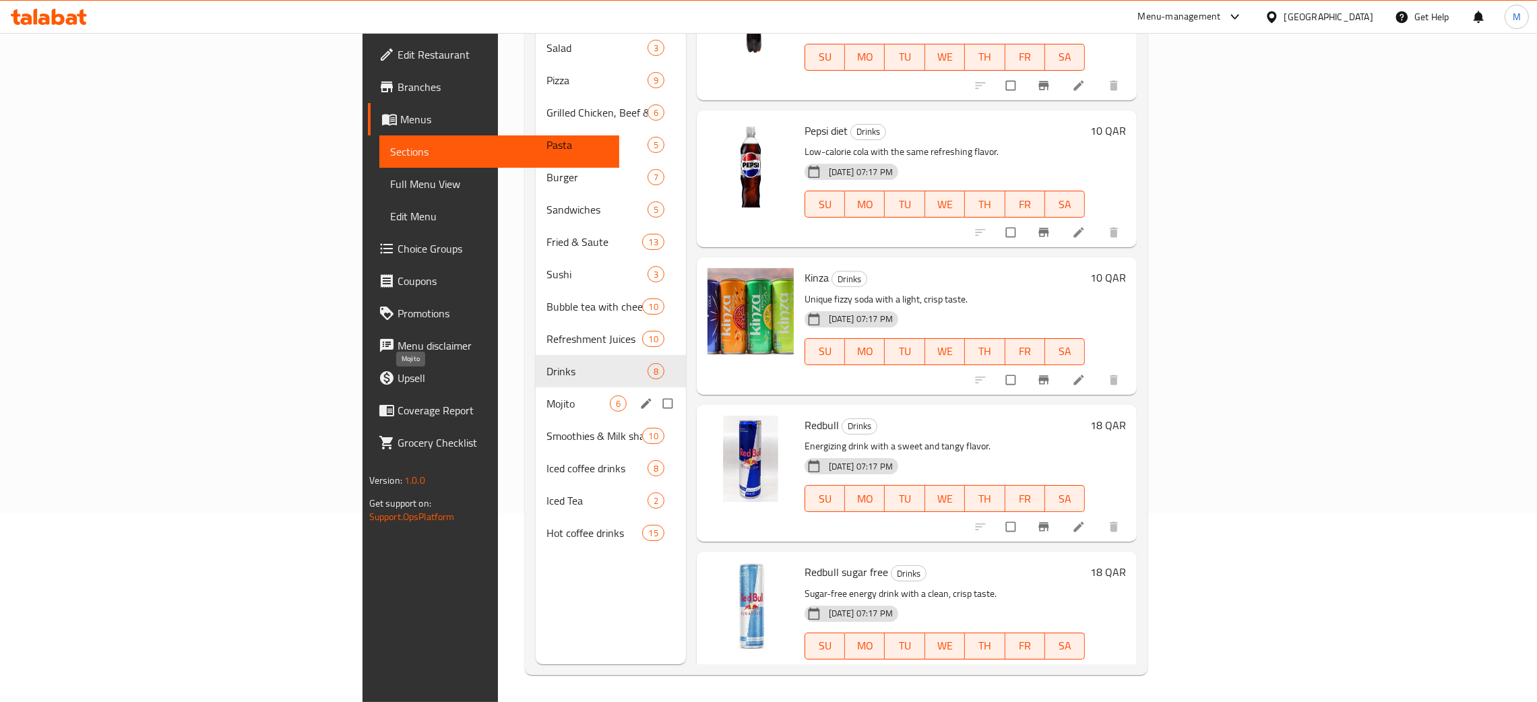
click at [547, 396] on span "Mojito" at bounding box center [578, 404] width 63 height 16
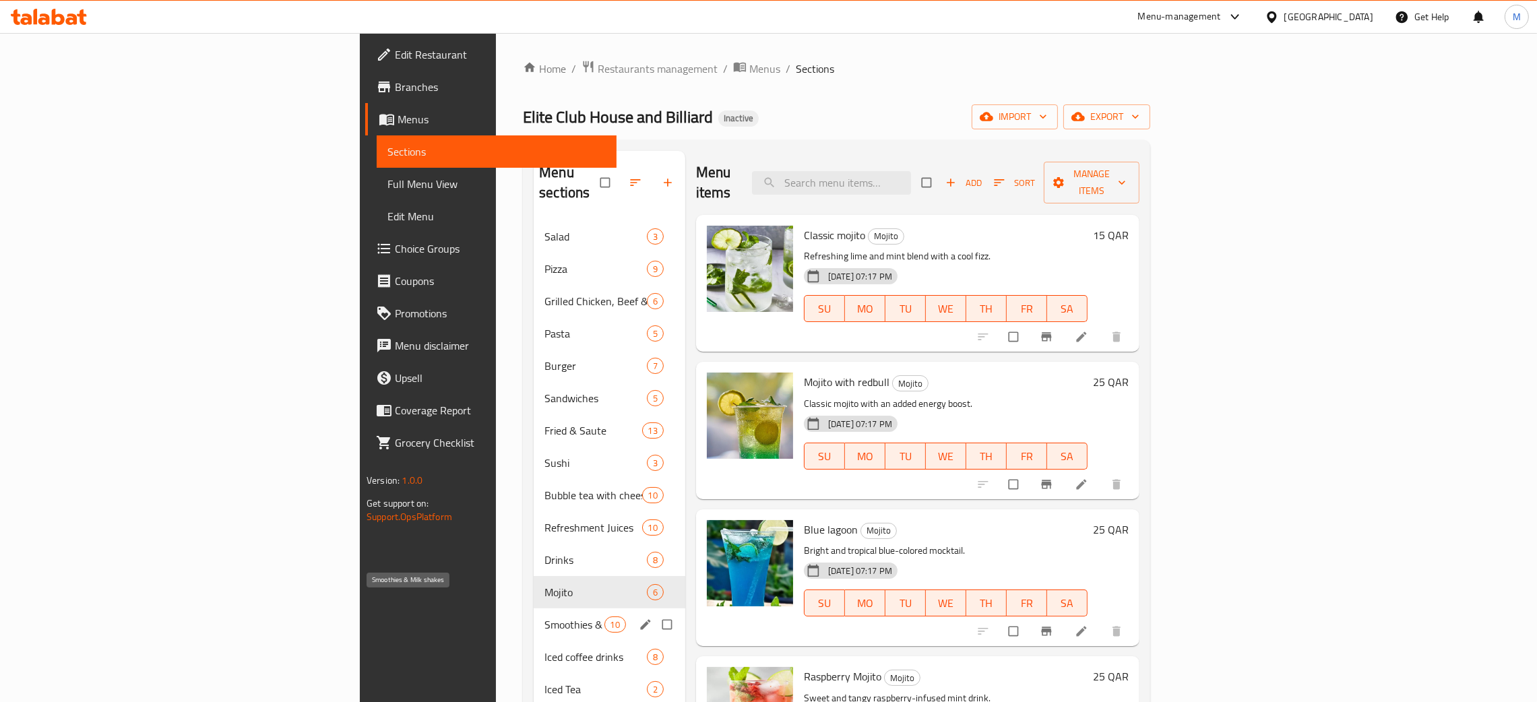
click at [545, 617] on span "Smoothies & Milk shakes" at bounding box center [574, 625] width 59 height 16
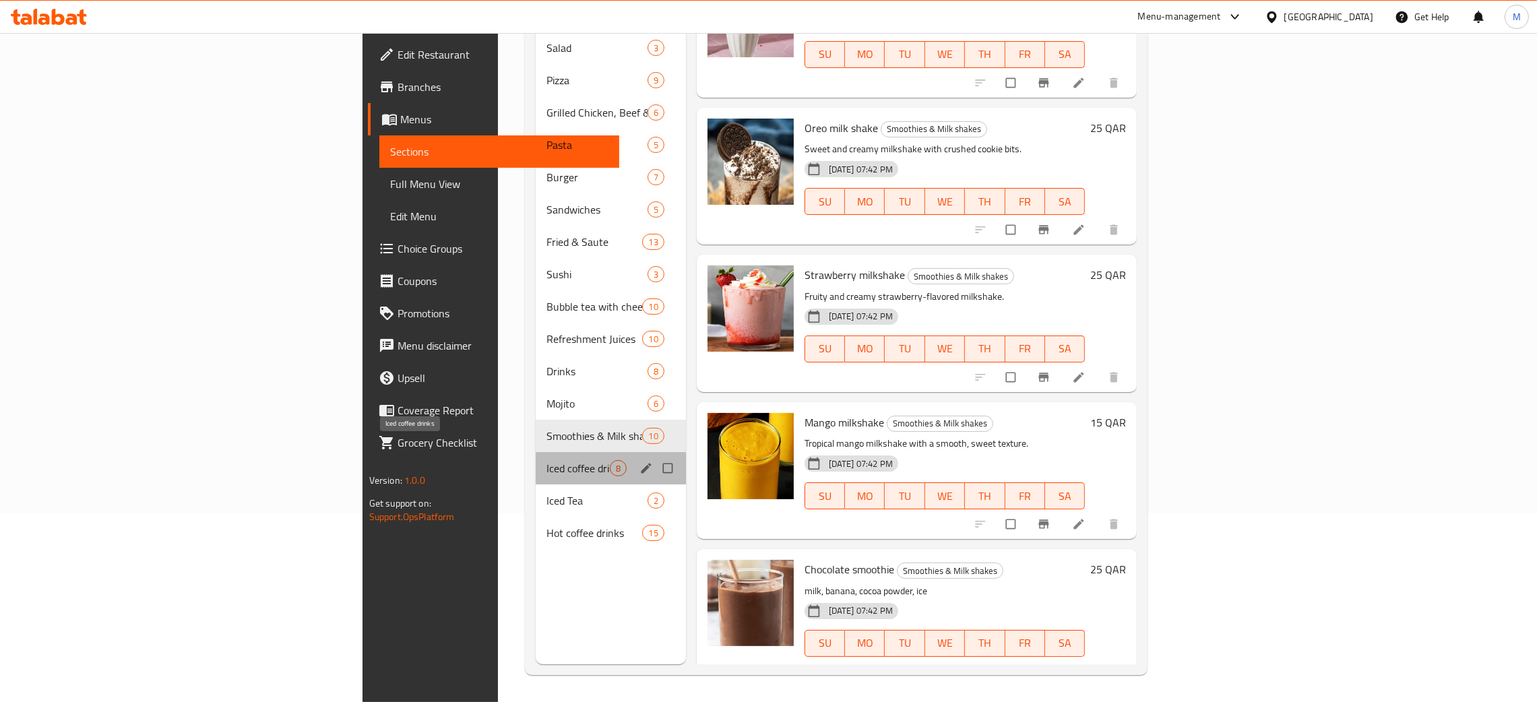
click at [547, 460] on span "Iced coffee drinks" at bounding box center [578, 468] width 63 height 16
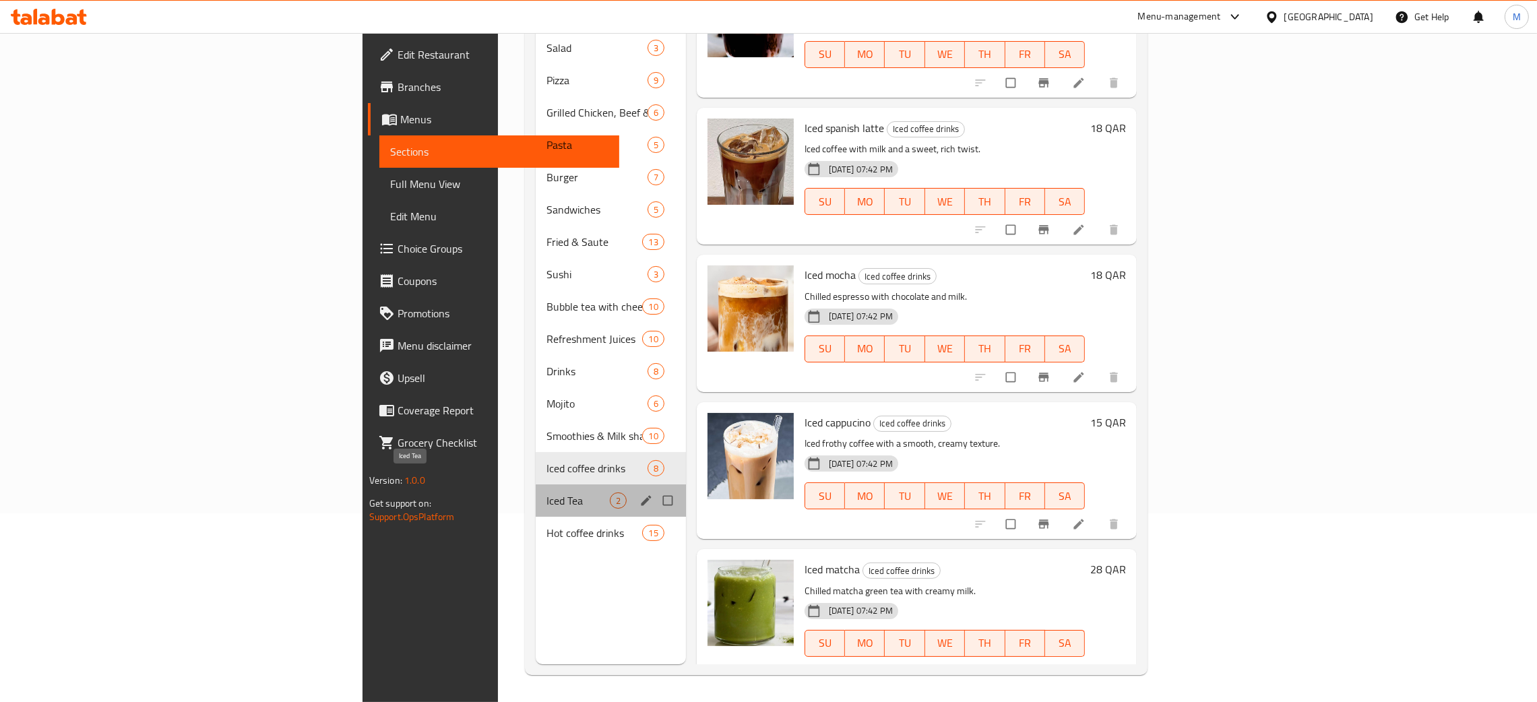
click at [547, 493] on span "Iced Tea" at bounding box center [578, 501] width 63 height 16
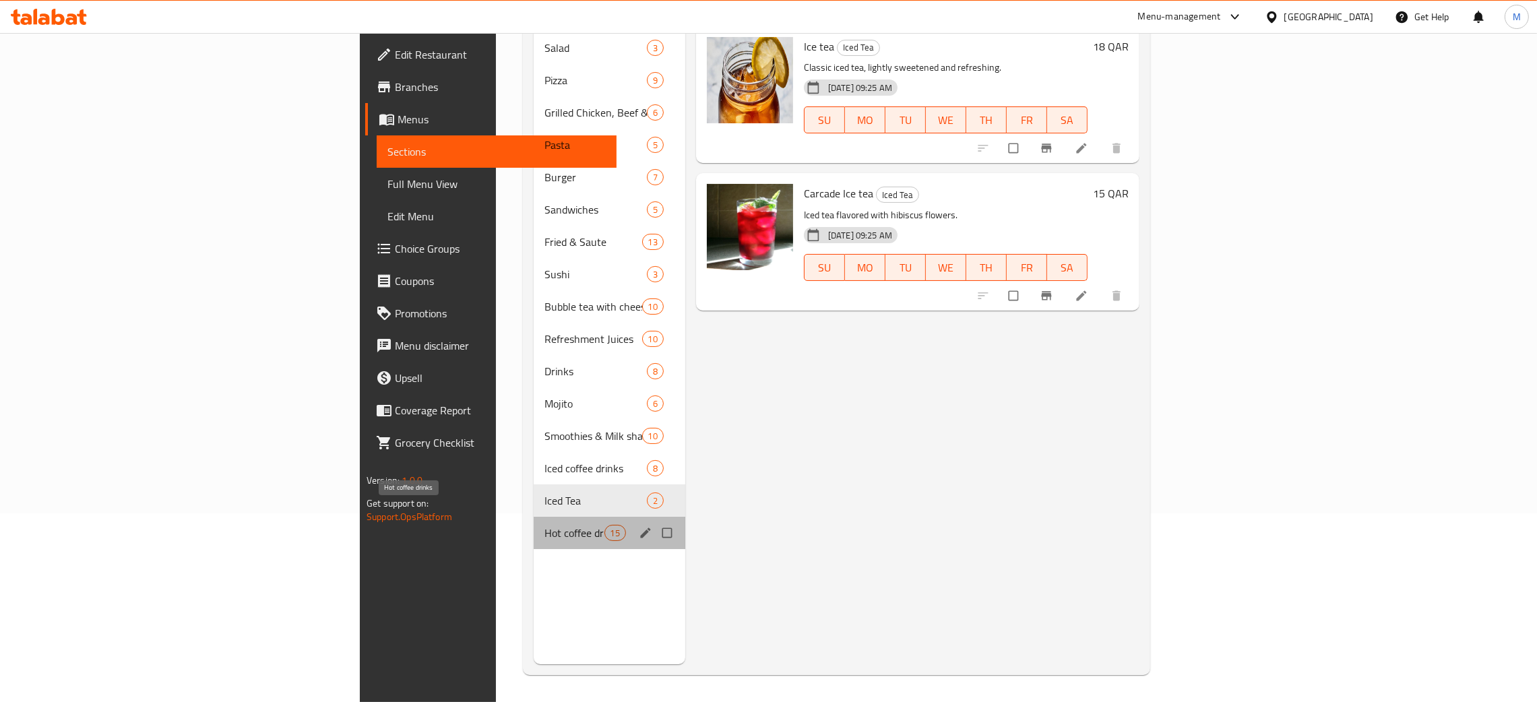
click at [545, 525] on span "Hot coffee drinks" at bounding box center [574, 533] width 59 height 16
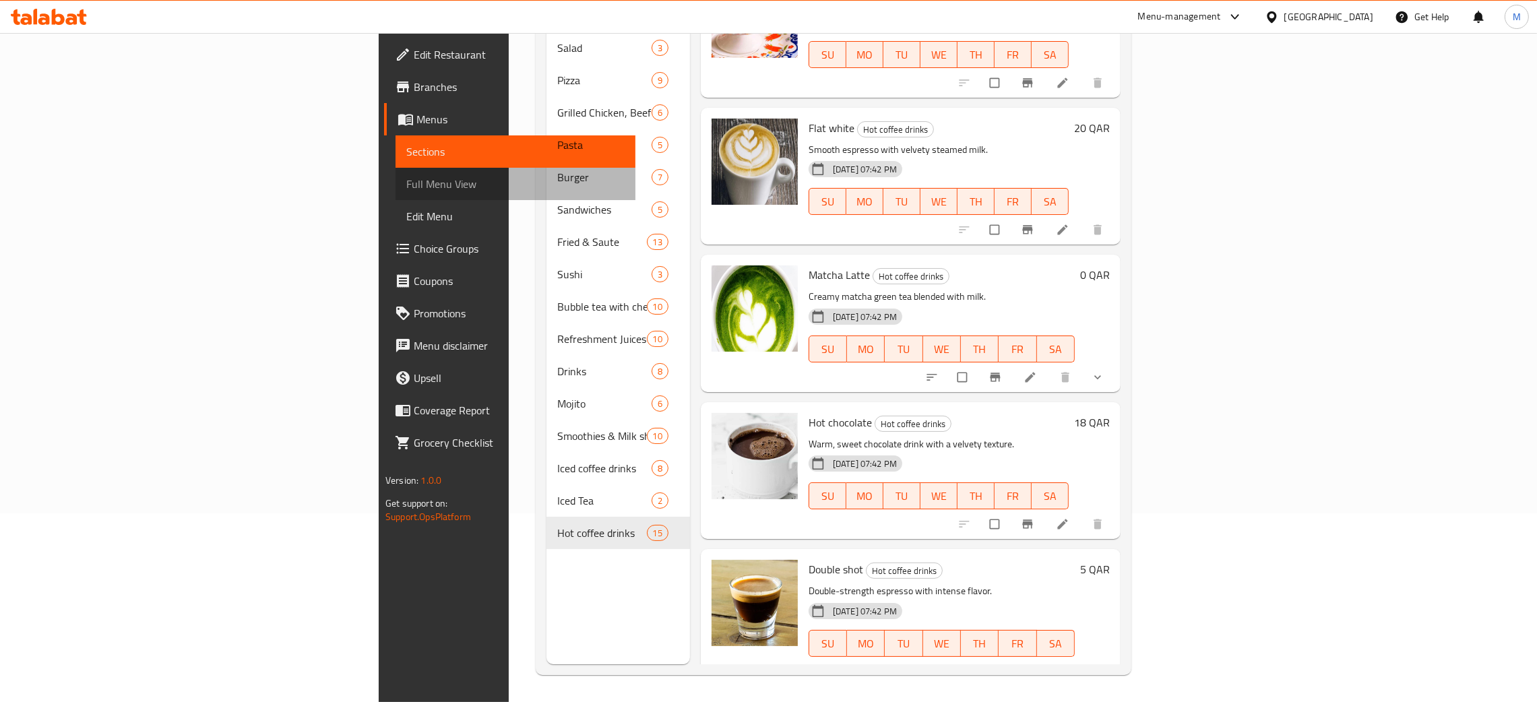
click at [406, 185] on span "Full Menu View" at bounding box center [515, 184] width 218 height 16
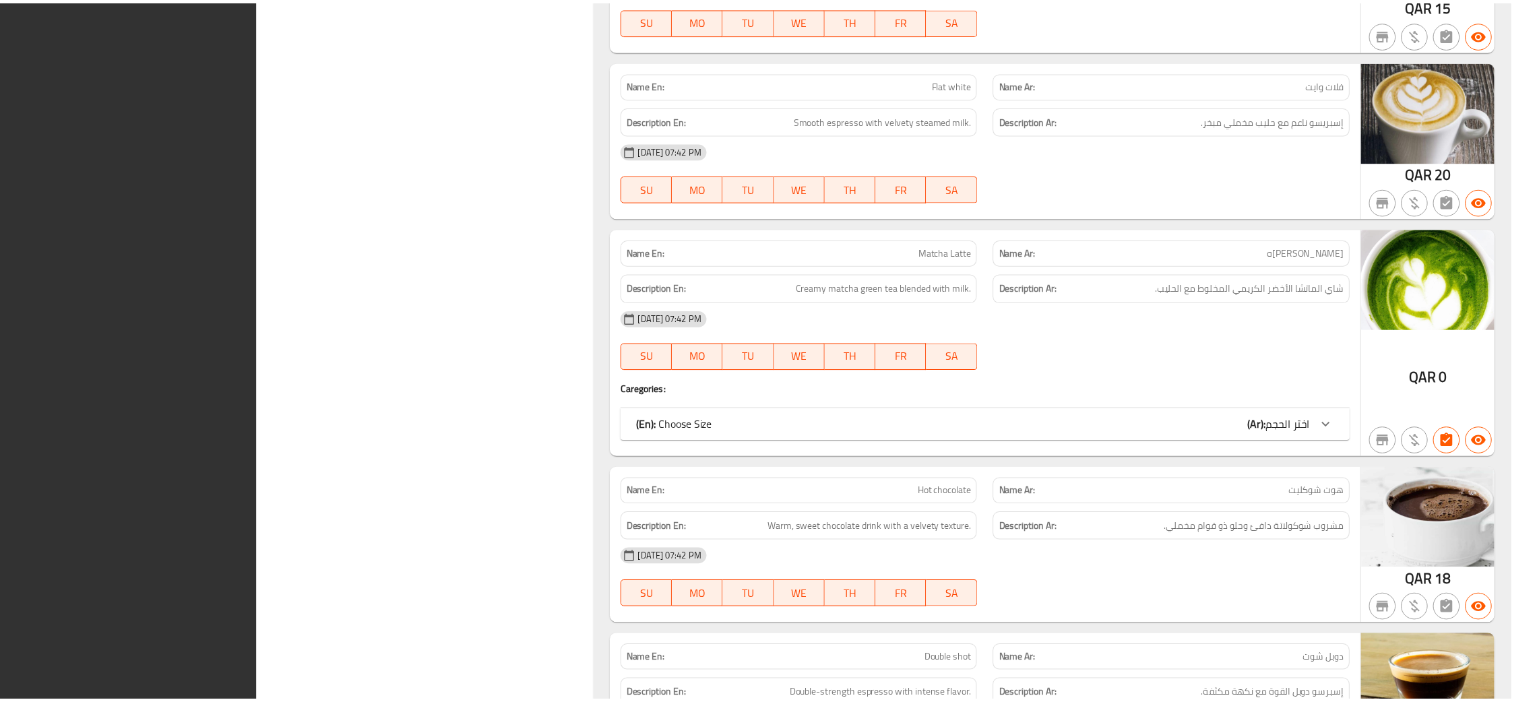
scroll to position [22817, 0]
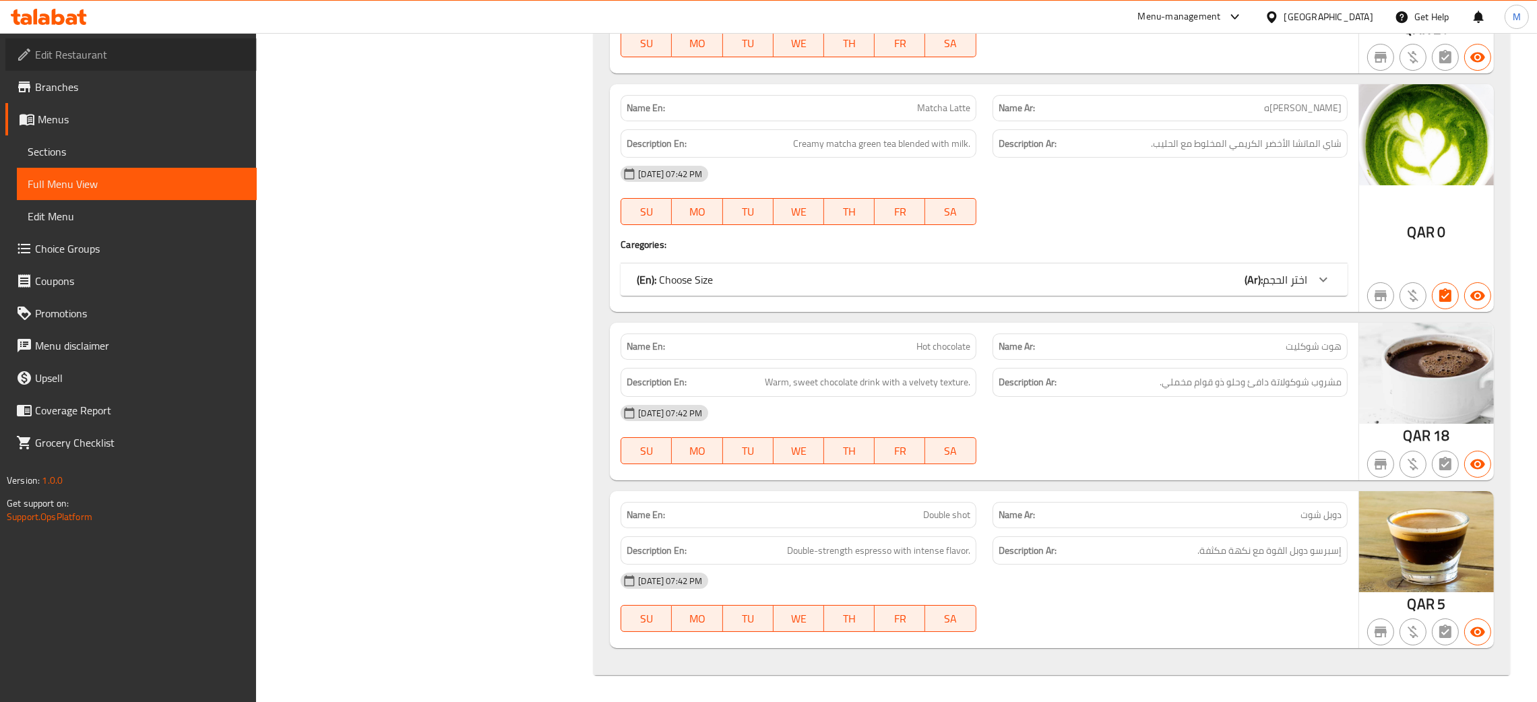
click at [42, 52] on span "Edit Restaurant" at bounding box center [140, 55] width 211 height 16
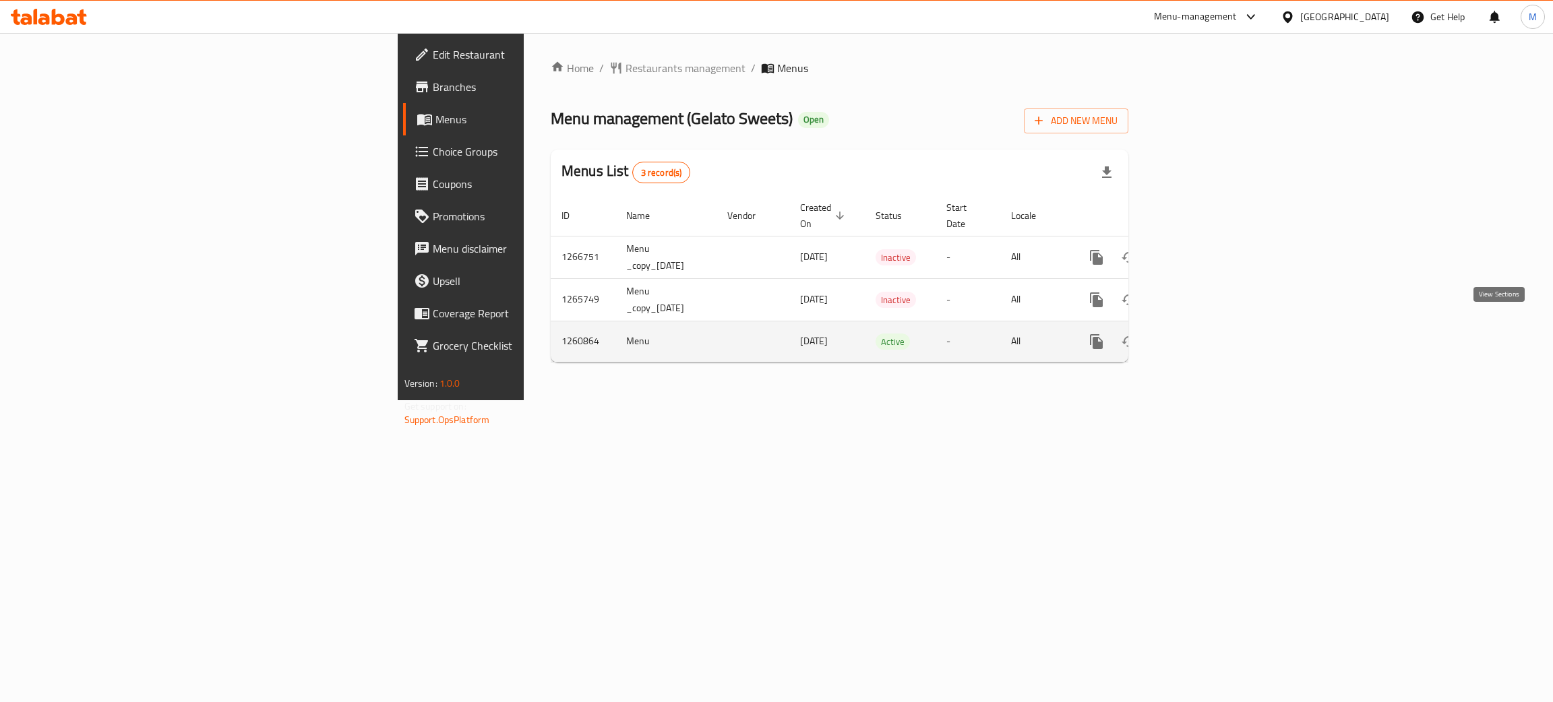
click at [1202, 334] on icon "enhanced table" at bounding box center [1194, 342] width 16 height 16
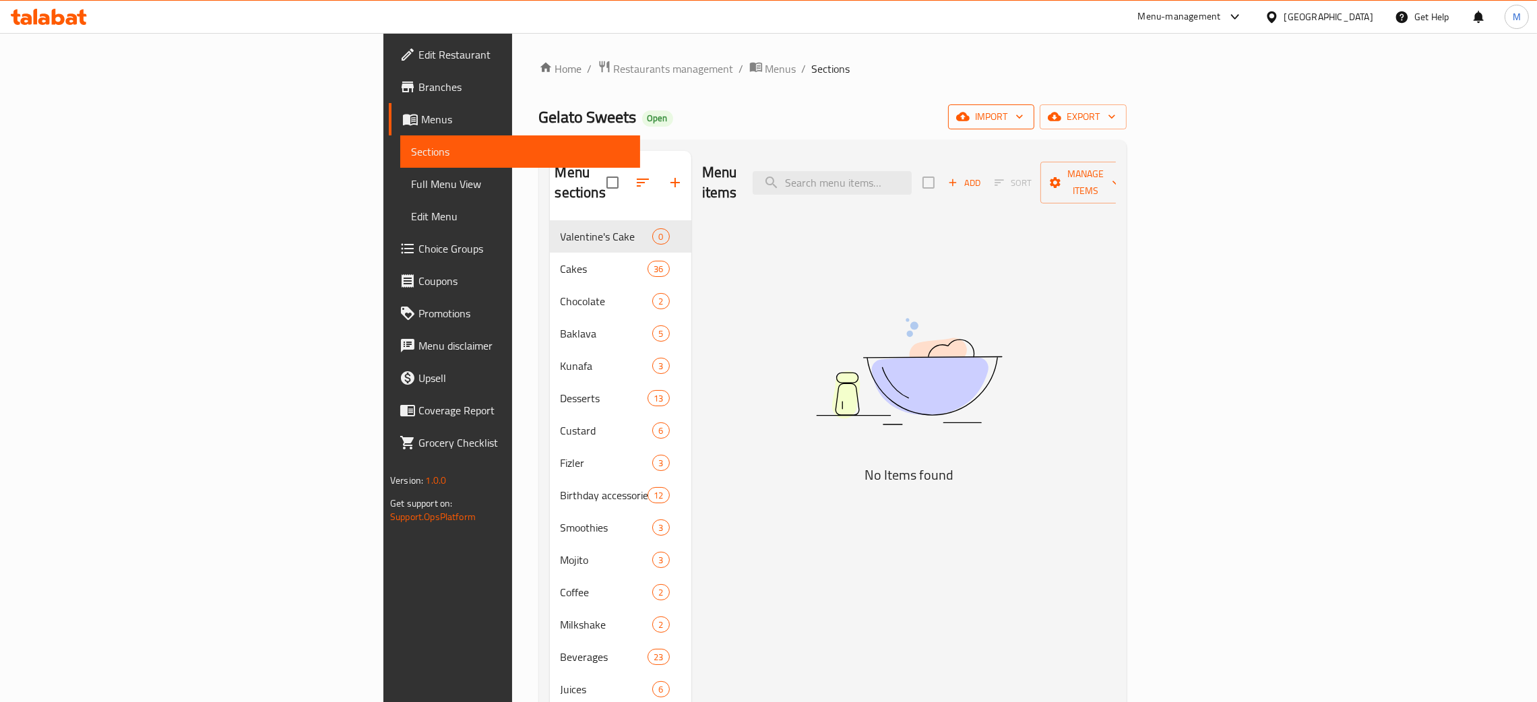
click at [1024, 113] on span "import" at bounding box center [991, 117] width 65 height 17
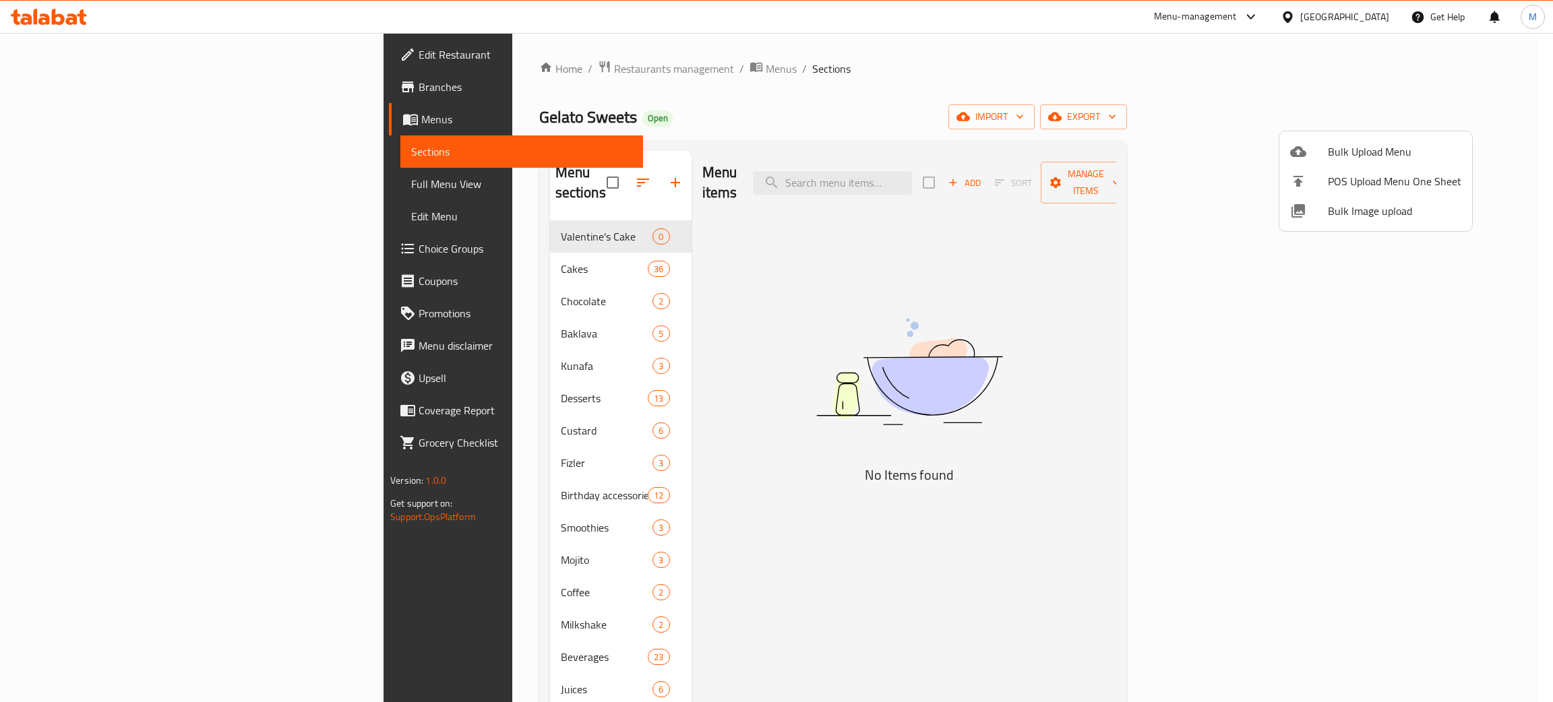
click at [1348, 209] on span "Bulk Image upload" at bounding box center [1394, 211] width 133 height 16
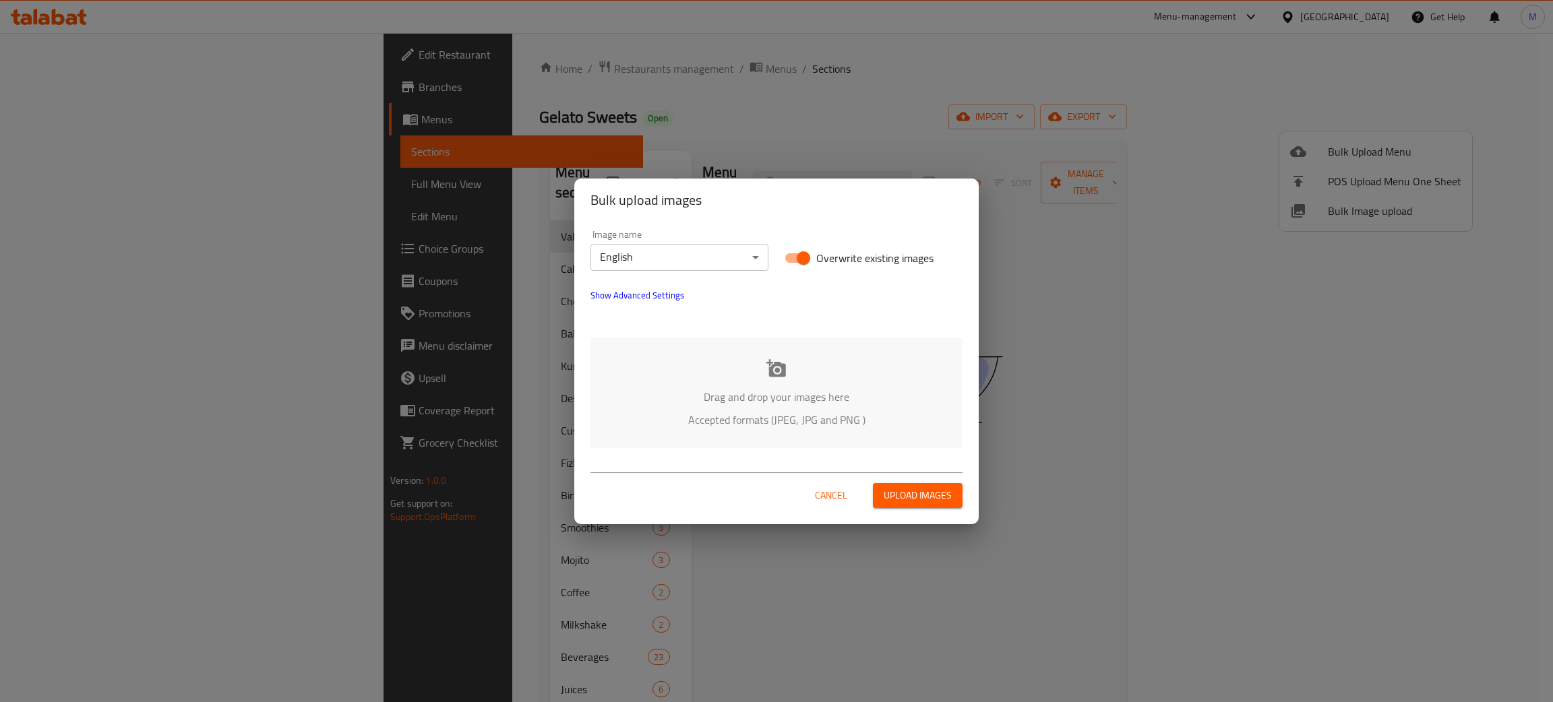
click at [795, 404] on p "Drag and drop your images here" at bounding box center [777, 397] width 332 height 16
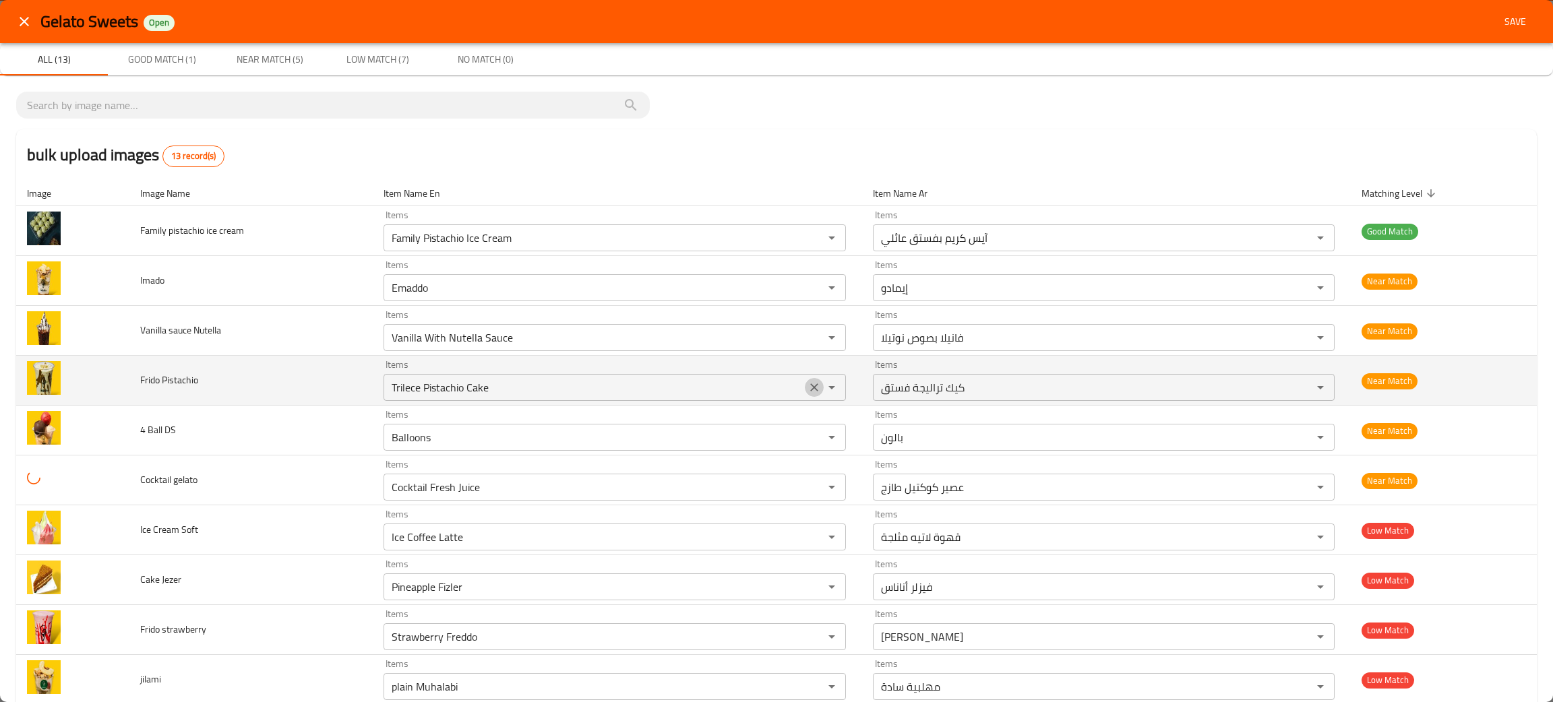
click at [810, 386] on icon "Clear" at bounding box center [814, 387] width 8 height 8
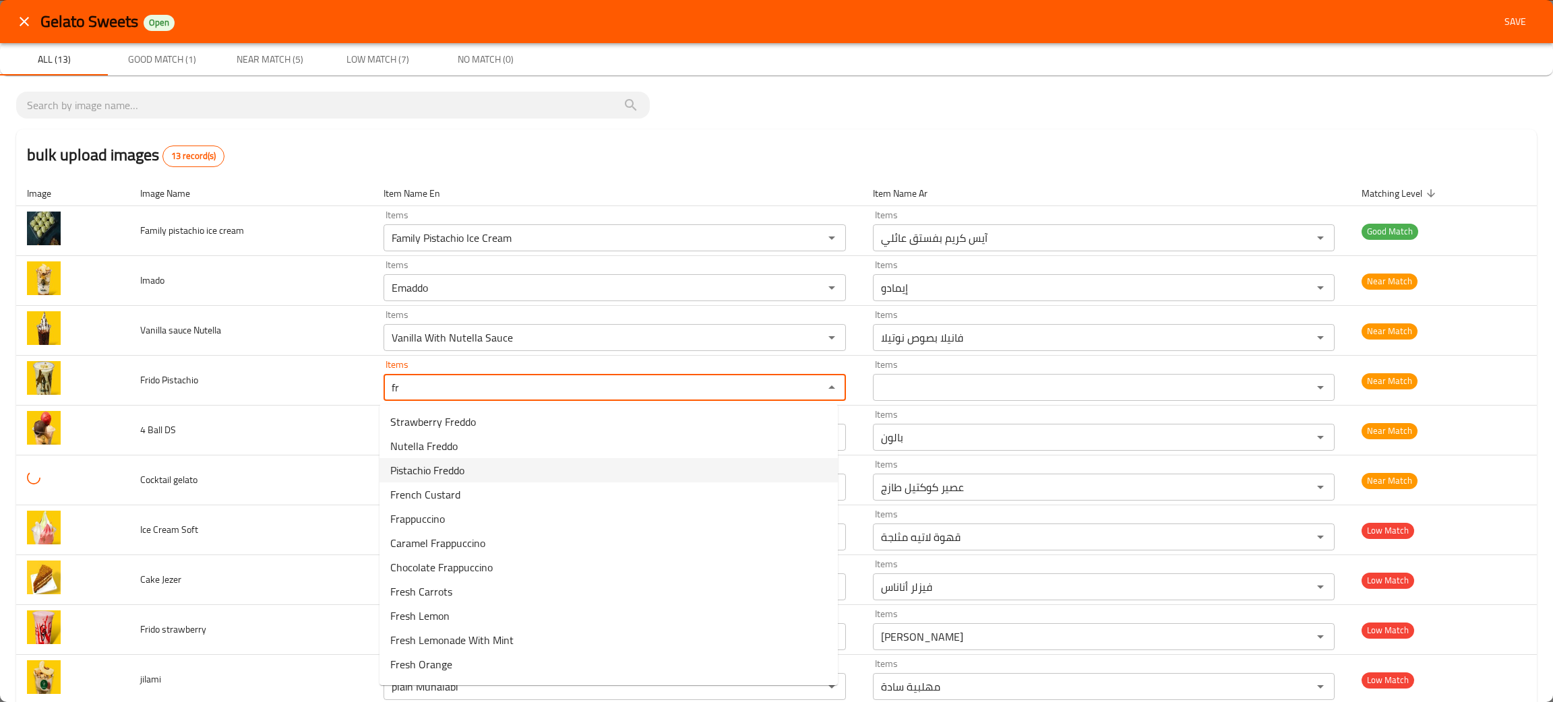
click at [393, 462] on span "Pistachio Freddo" at bounding box center [427, 470] width 74 height 16
type Pistachio "Pistachio Freddo"
type Pistachio-ar "فستق فريدو"
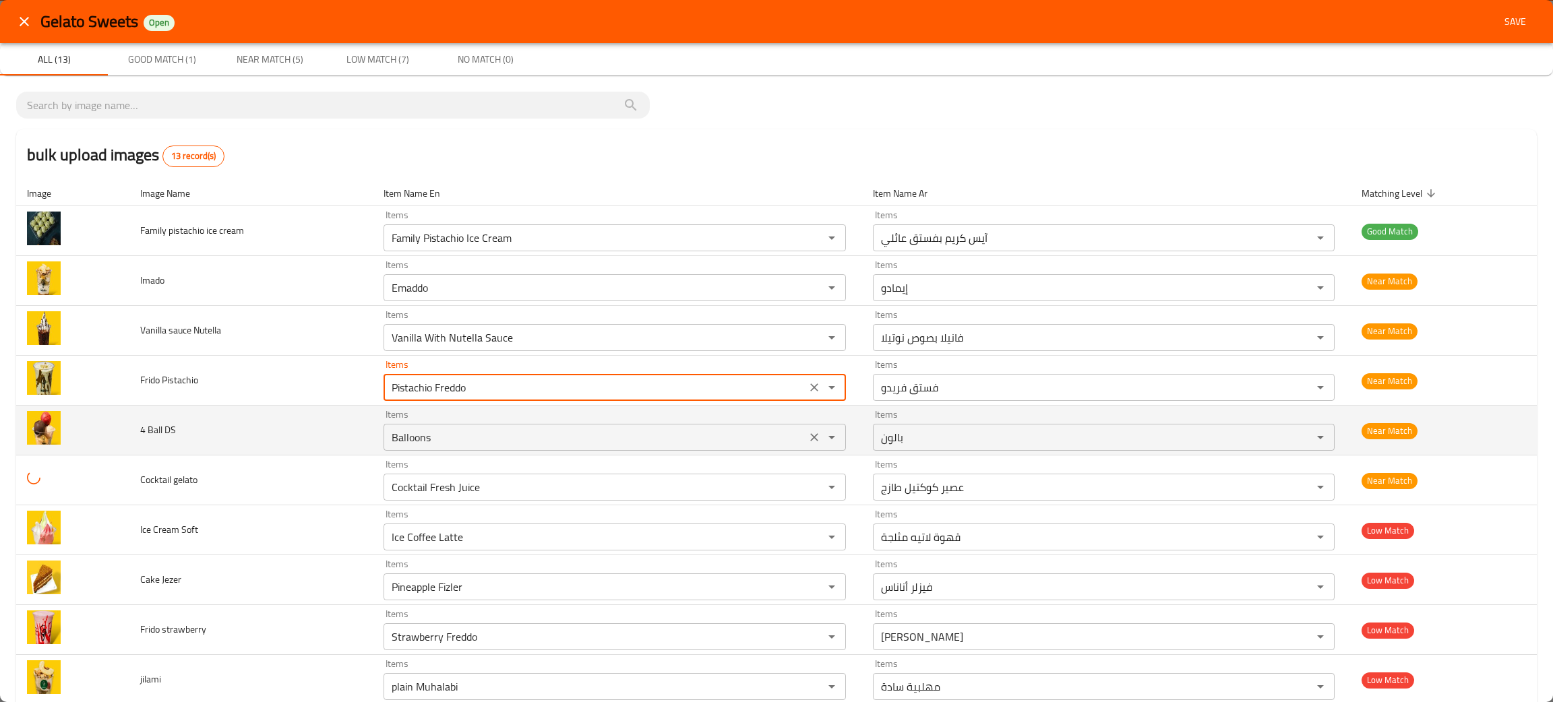
click at [811, 435] on button "Clear" at bounding box center [814, 437] width 19 height 19
type Pistachio "Pistachio Freddo"
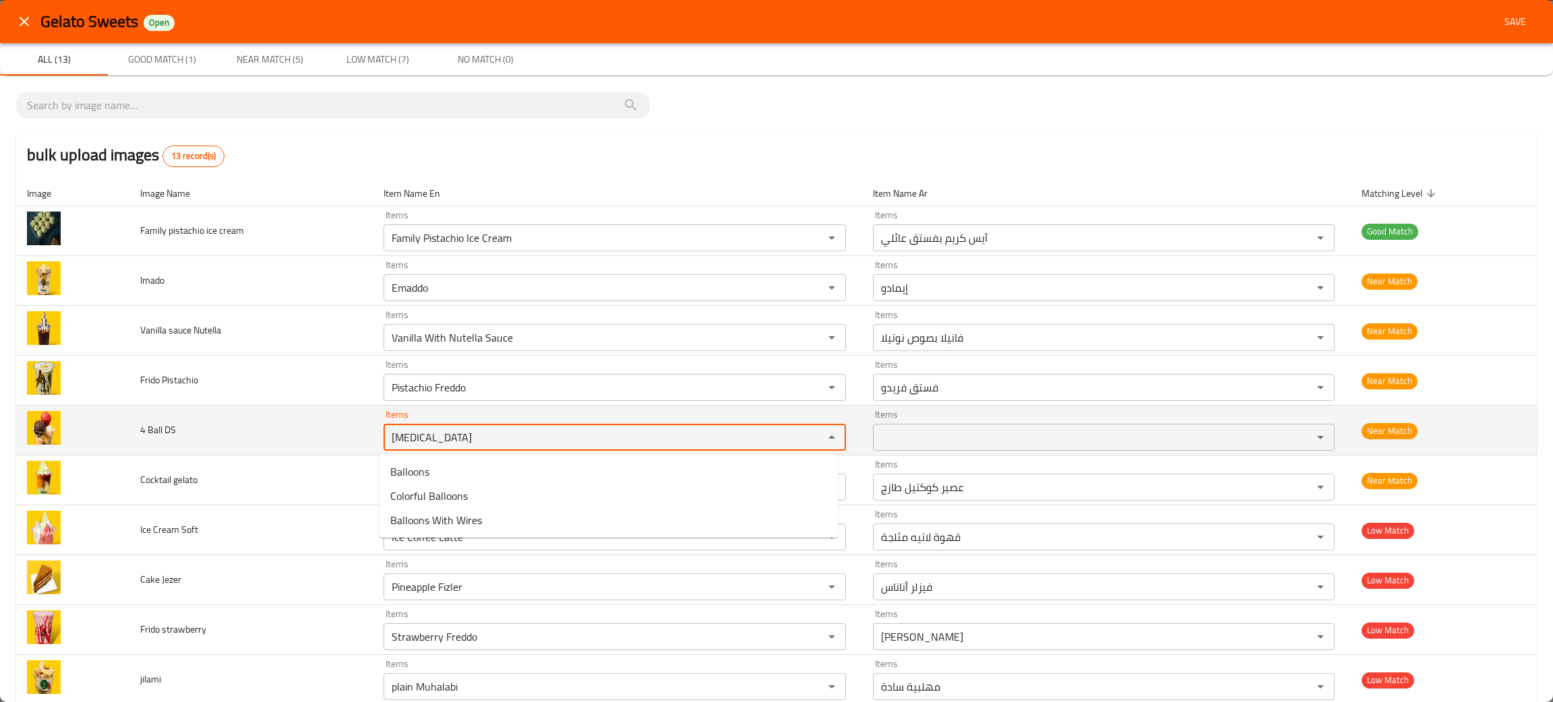
type DS "[MEDICAL_DATA]"
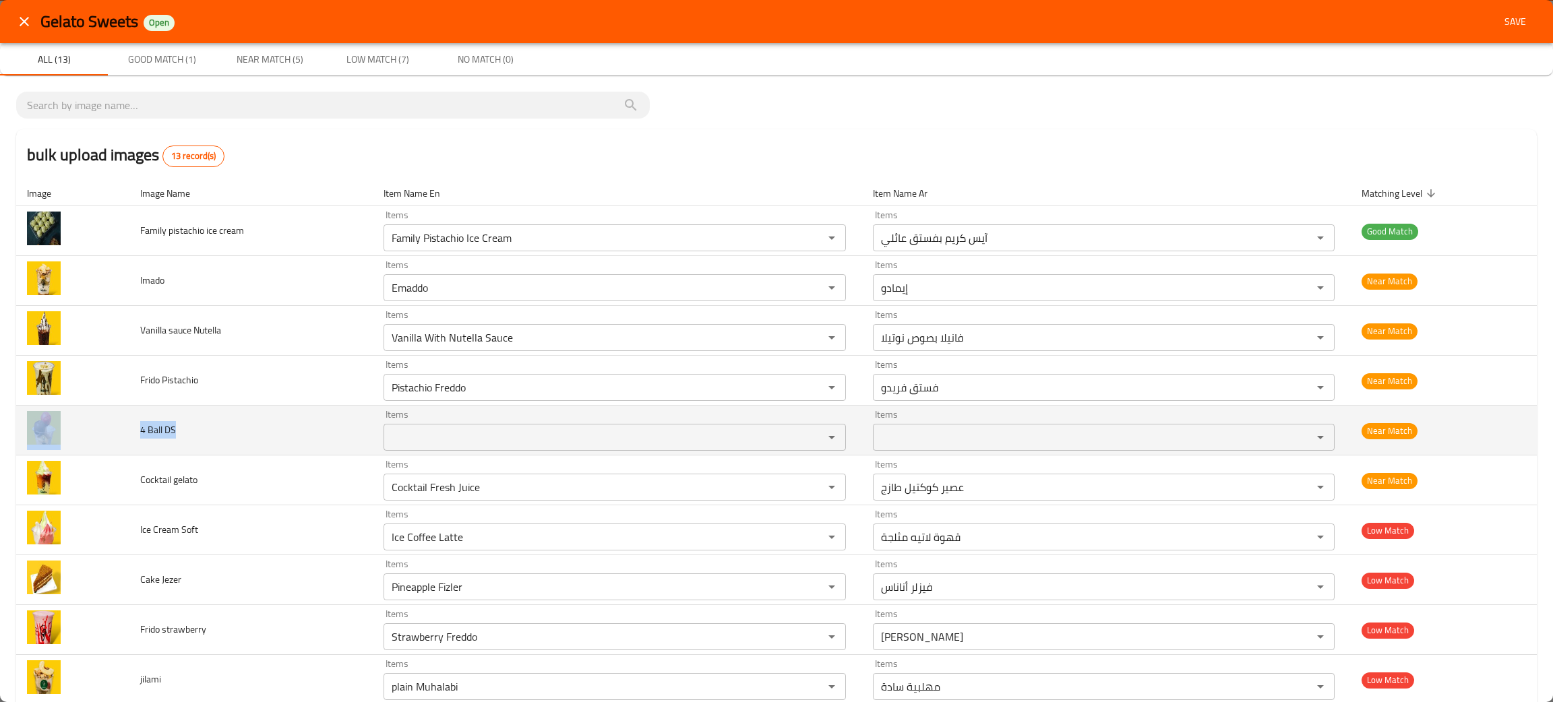
drag, startPoint x: 214, startPoint y: 439, endPoint x: 61, endPoint y: 433, distance: 152.4
click at [61, 433] on tr "4 Ball DS Items Items Items Items Near Match" at bounding box center [776, 431] width 1520 height 50
copy tr "4 Ball DS"
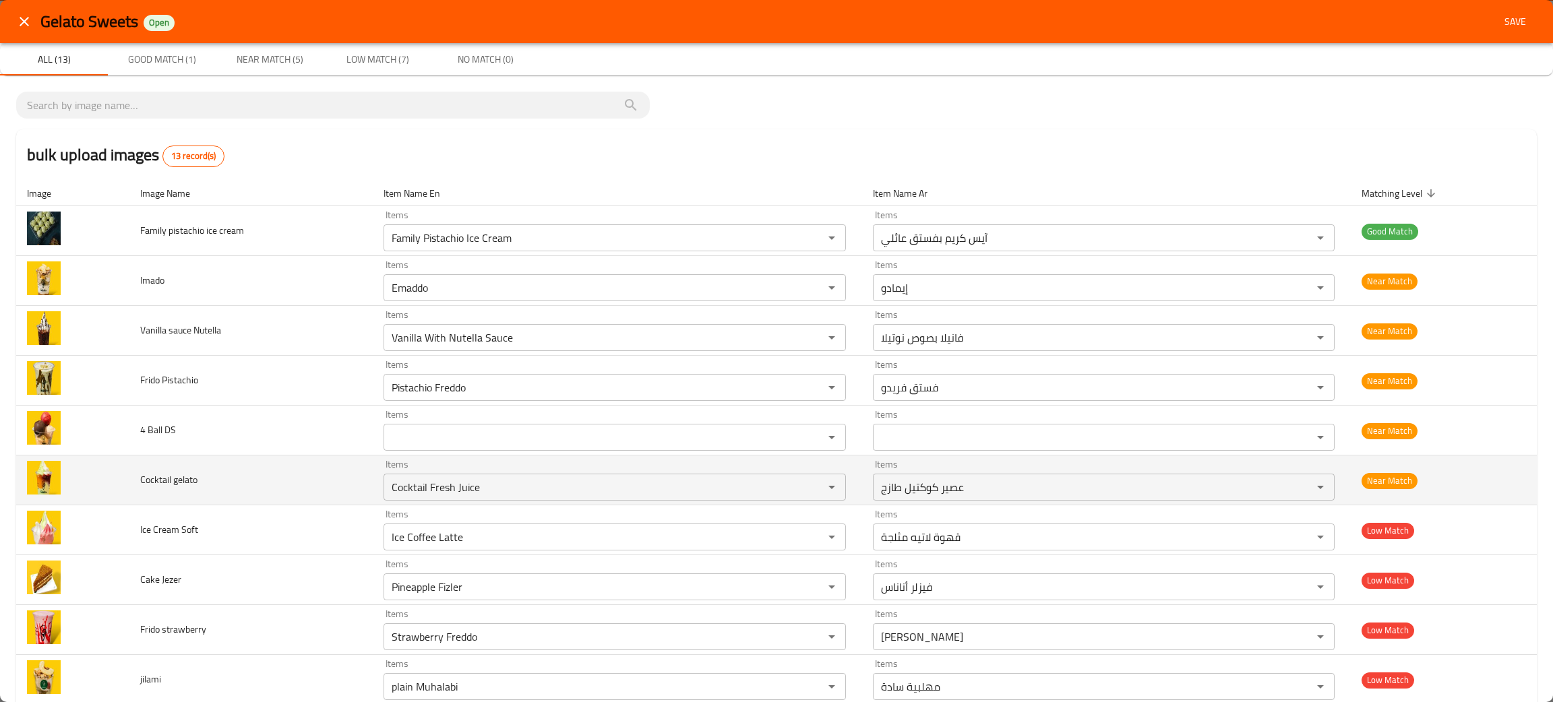
click at [308, 480] on td "Cocktail gelato" at bounding box center [250, 481] width 243 height 50
click at [807, 481] on icon "Clear" at bounding box center [813, 487] width 13 height 13
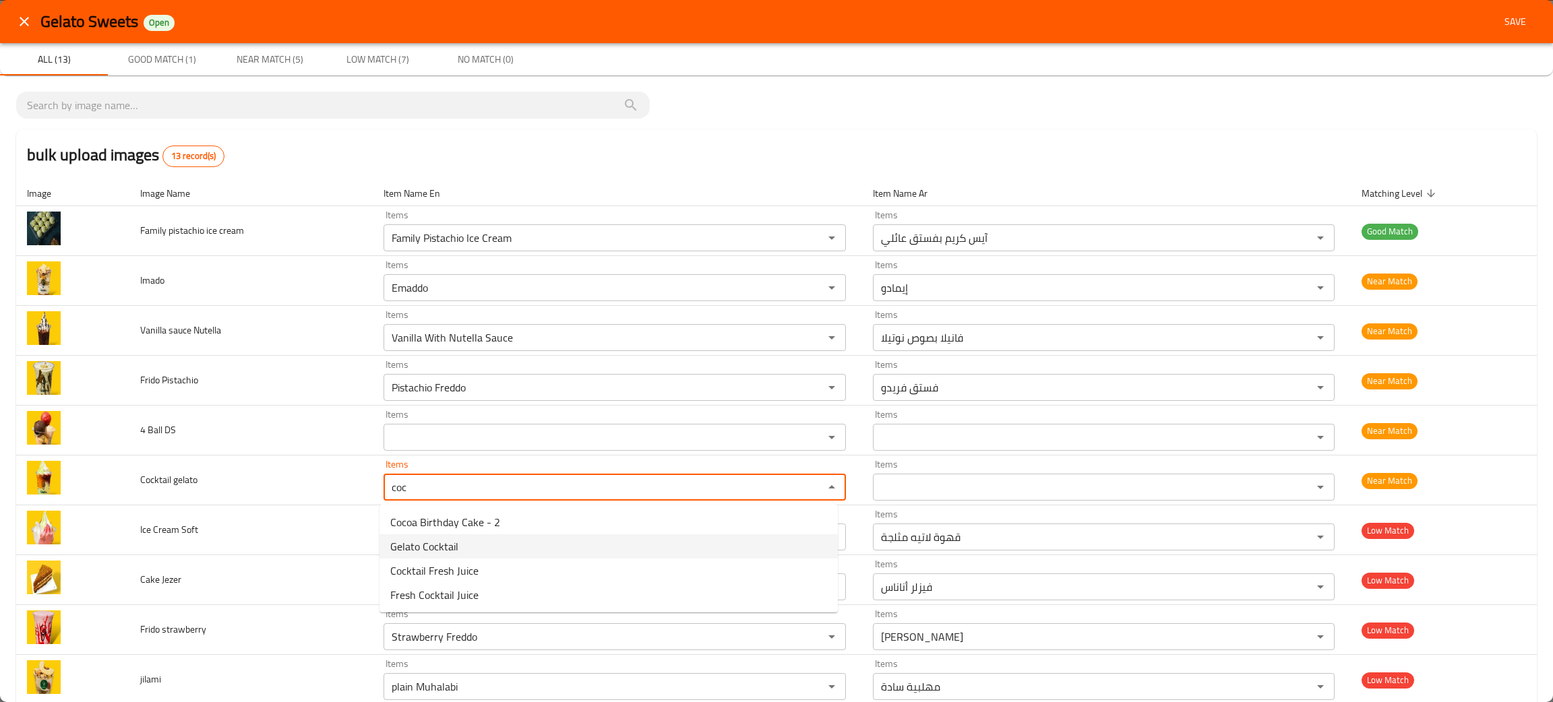
click at [419, 535] on gelato-option-1 "Gelato Cocktail" at bounding box center [608, 546] width 458 height 24
type gelato "Gelato Cocktail"
type gelato-ar "جيلاتو كوكتيل"
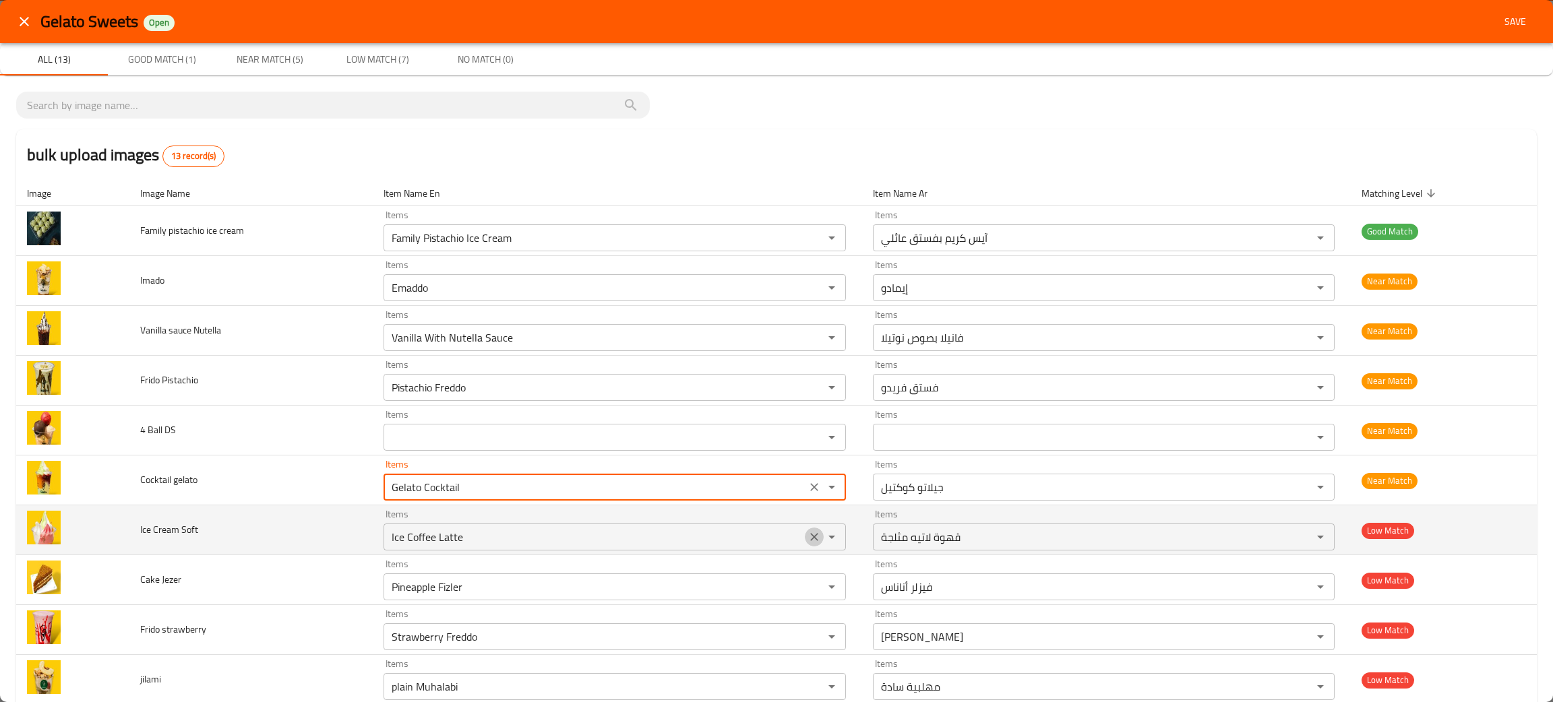
click at [807, 531] on icon "Clear" at bounding box center [813, 536] width 13 height 13
type gelato "Gelato Cocktail"
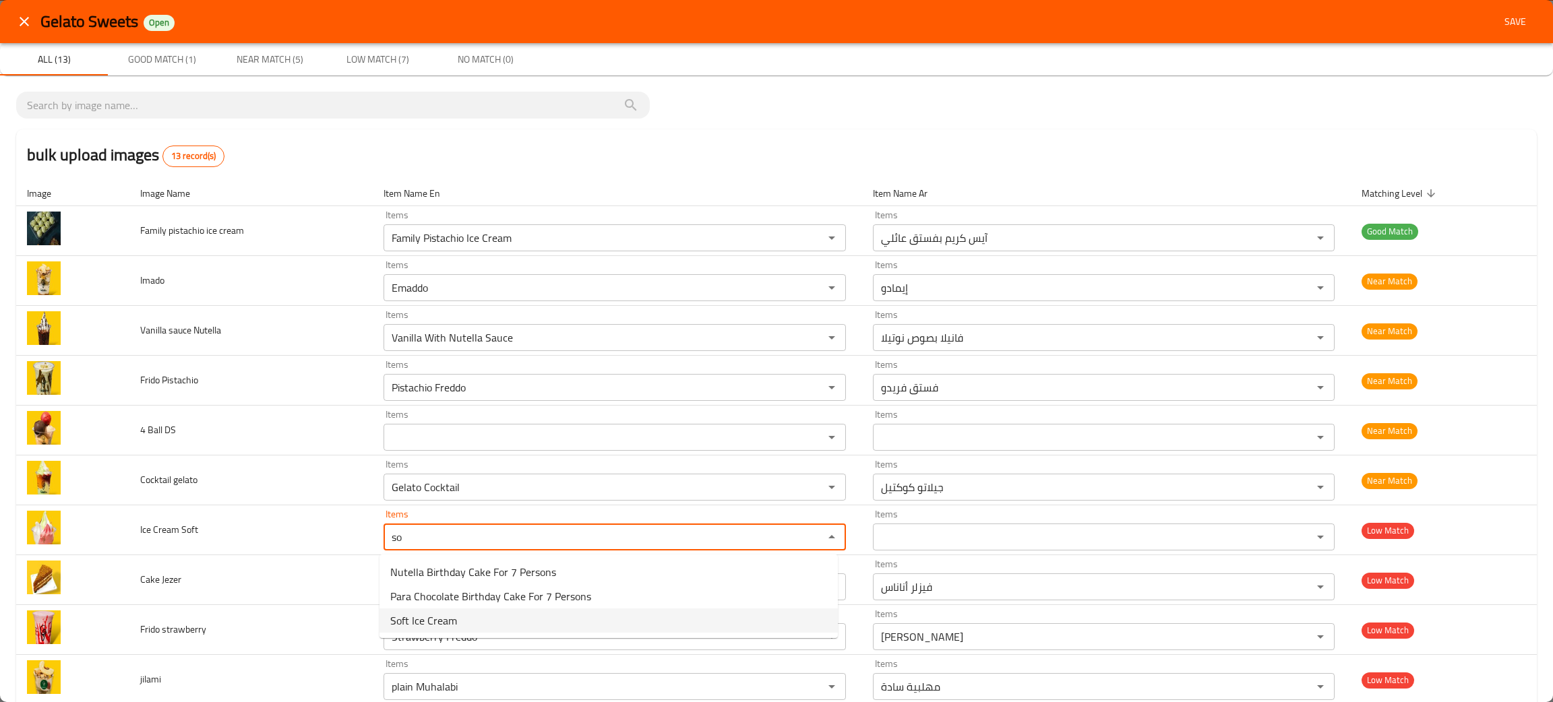
click at [448, 617] on span "Soft Ice Cream" at bounding box center [423, 621] width 67 height 16
type Soft "Soft Ice Cream"
type Soft-ar "آيس كريم ناعم"
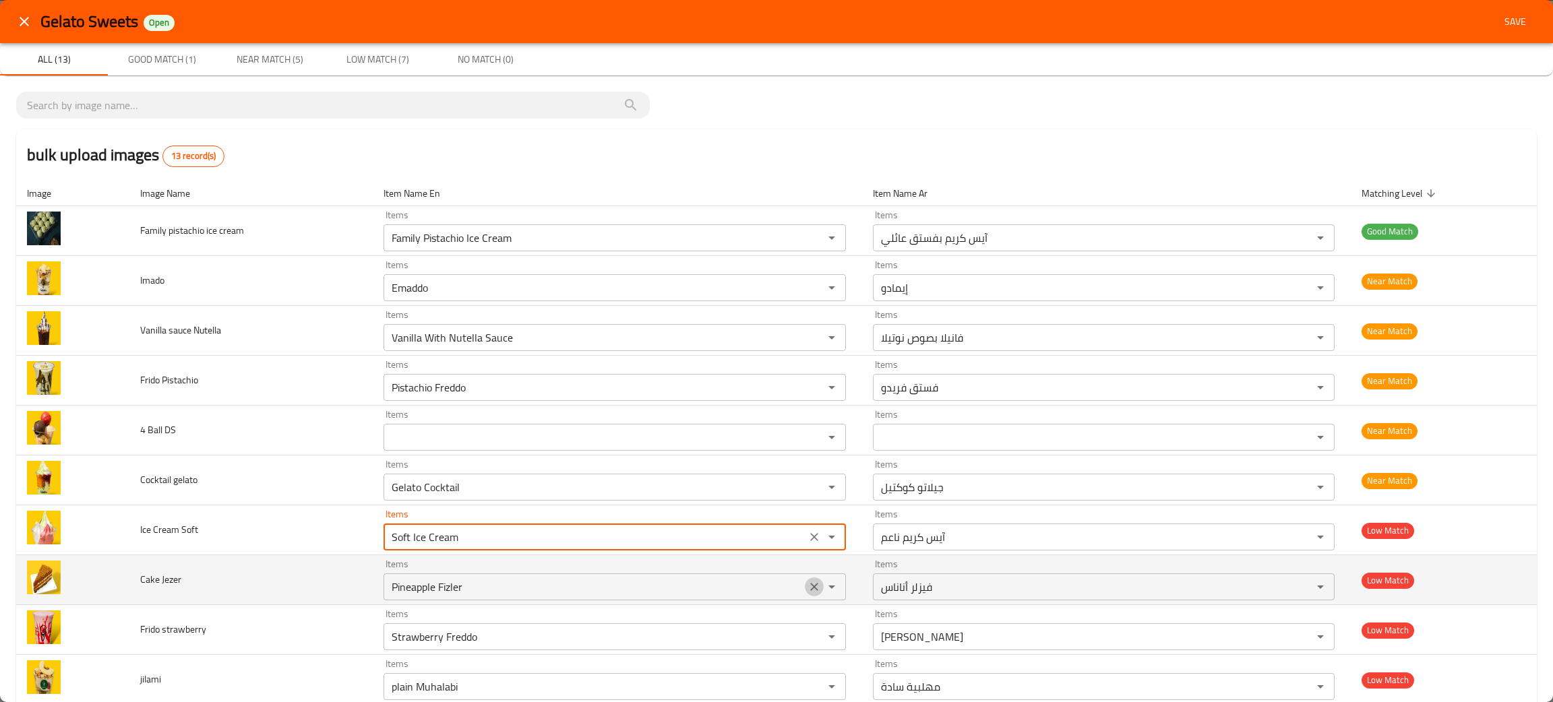
click at [808, 584] on icon "Clear" at bounding box center [813, 586] width 13 height 13
type Soft "Soft Ice Cream"
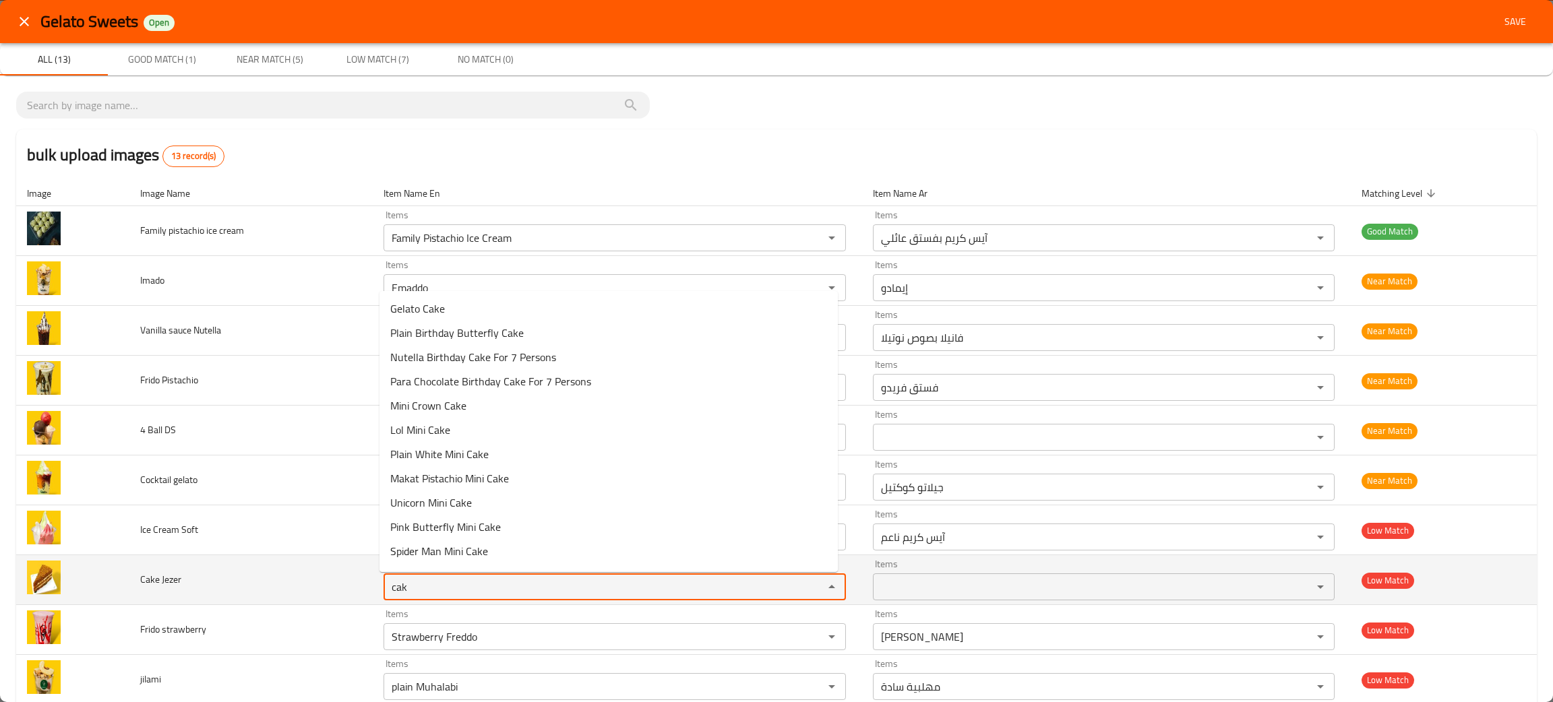
type Jezer "cake"
drag, startPoint x: 426, startPoint y: 585, endPoint x: 336, endPoint y: 584, distance: 89.6
click at [336, 584] on tr "Cake Jezer Items cake Items Items Items Low Match" at bounding box center [776, 580] width 1520 height 50
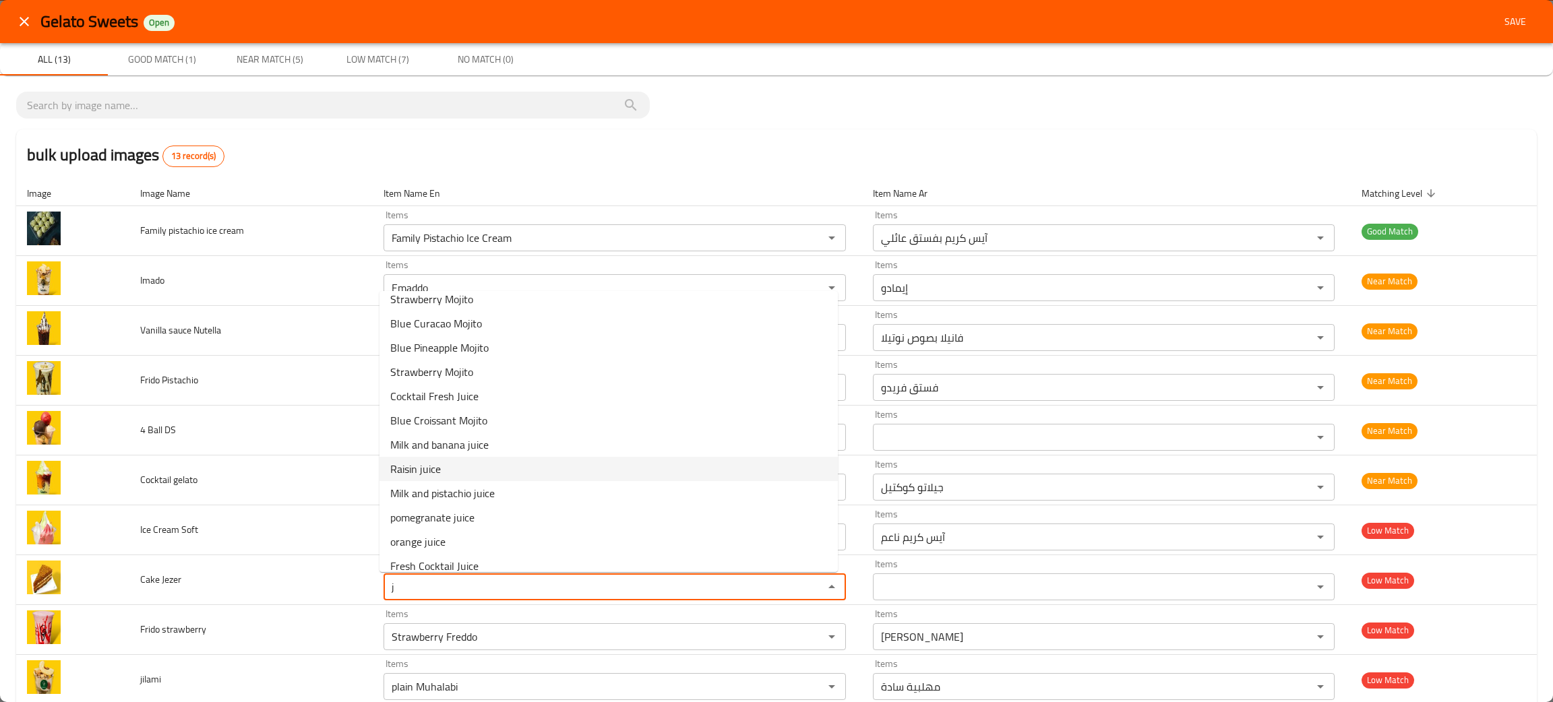
scroll to position [44, 0]
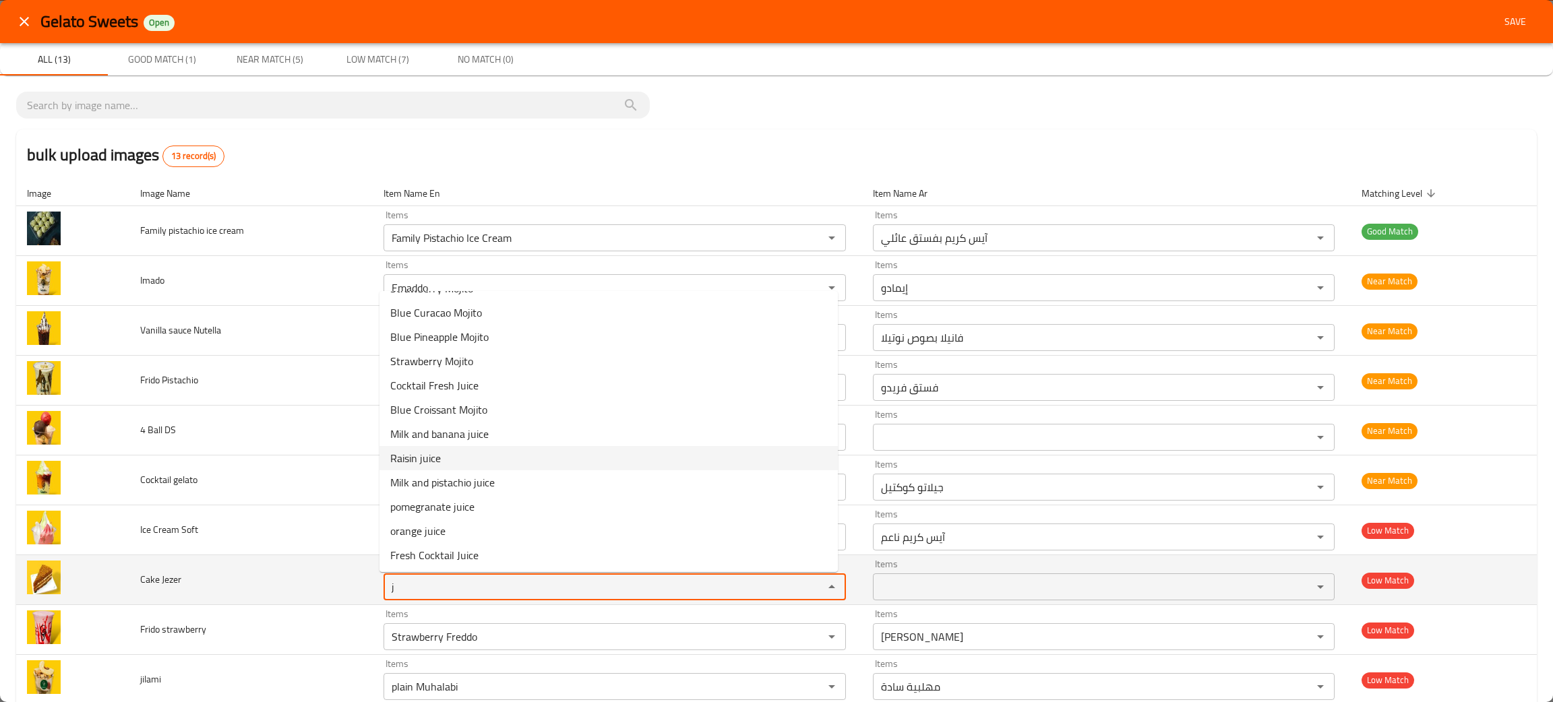
type Jezer "j"
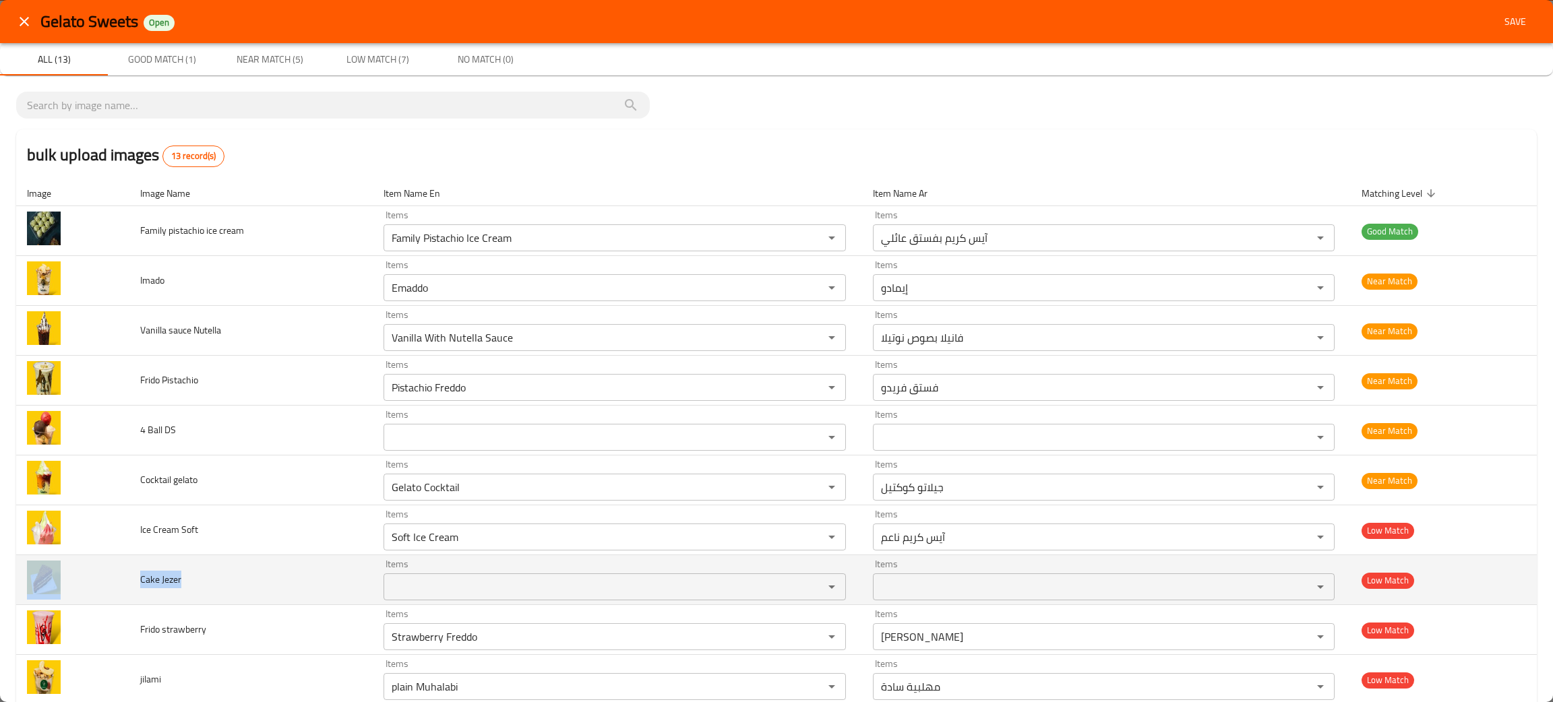
drag, startPoint x: 210, startPoint y: 580, endPoint x: 106, endPoint y: 578, distance: 103.8
click at [106, 578] on tr "Cake Jezer Items Items Items Items Low Match" at bounding box center [776, 580] width 1520 height 50
copy tr "Cake Jezer"
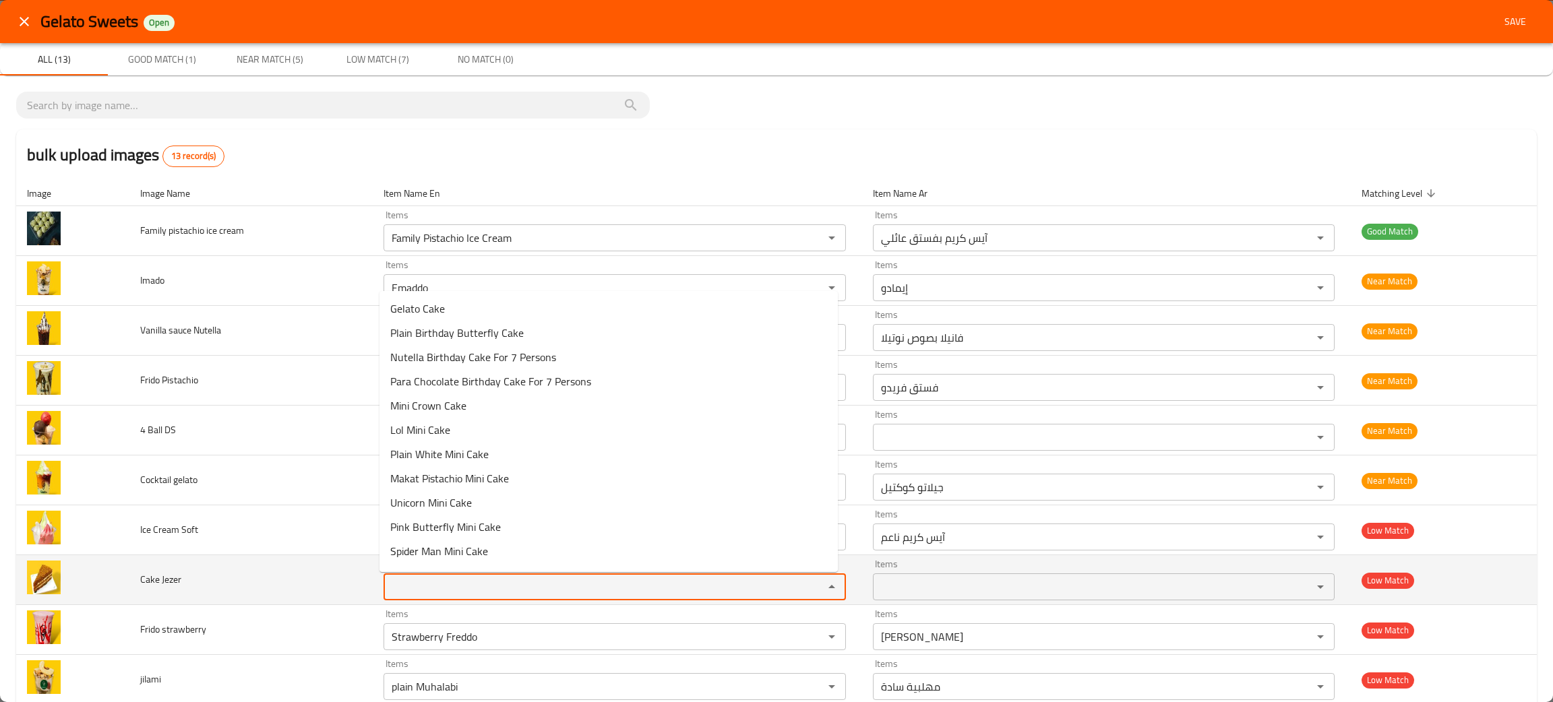
click at [406, 588] on Jezer "Items" at bounding box center [595, 587] width 414 height 19
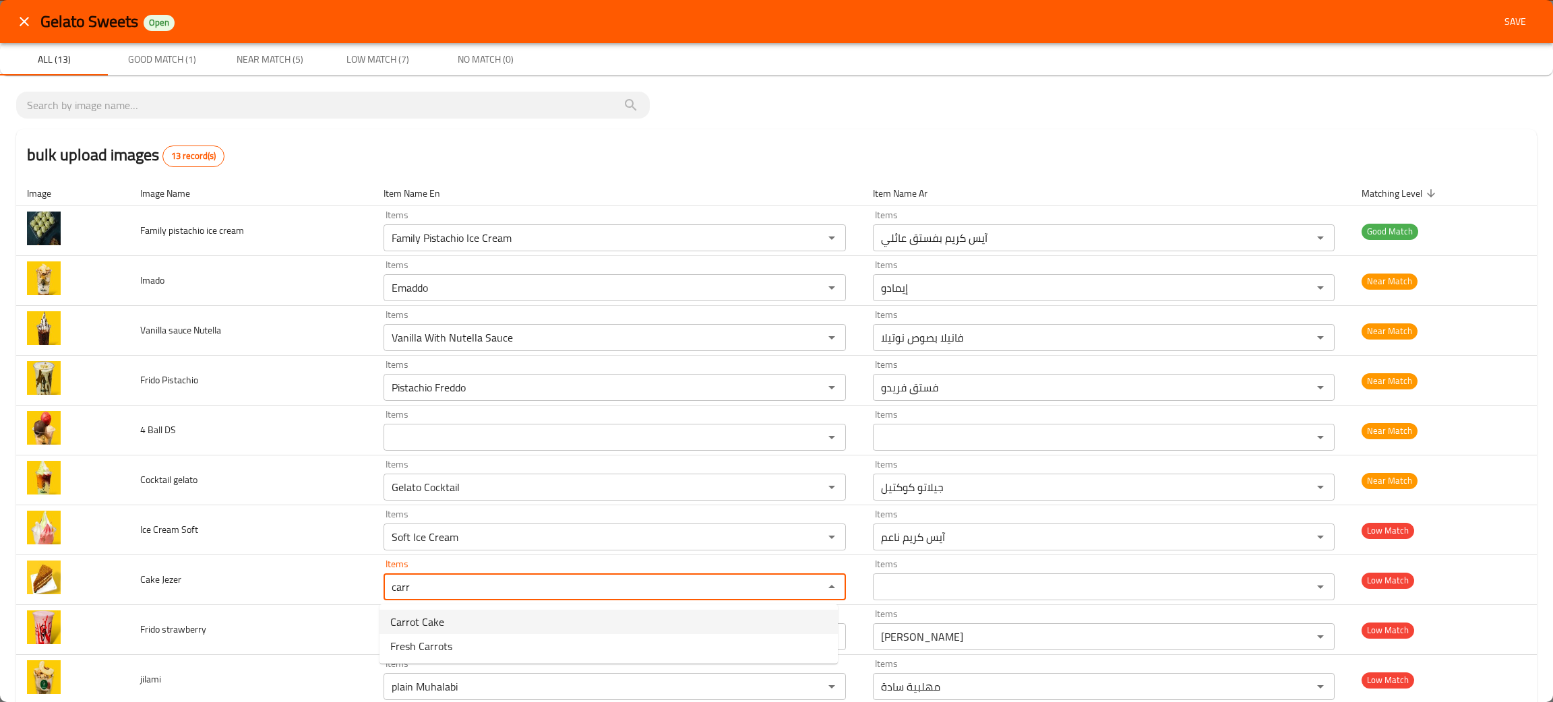
click at [424, 621] on span "Carrot Cake" at bounding box center [417, 622] width 54 height 16
type Jezer "Carrot Cake"
type Jezer-ar "كيك جزر"
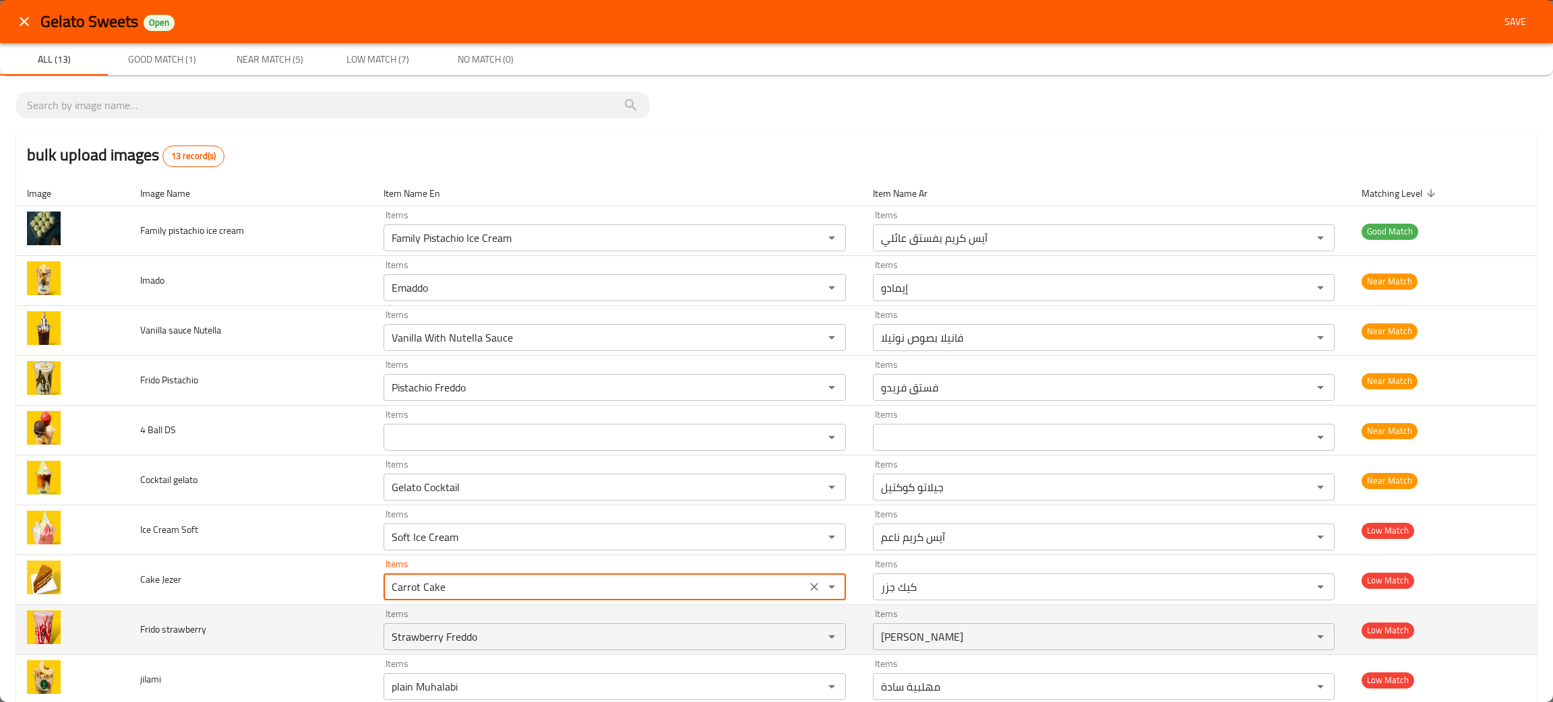
type Jezer "Carrot Cake"
click at [326, 628] on td "Frido strawberry" at bounding box center [250, 630] width 243 height 50
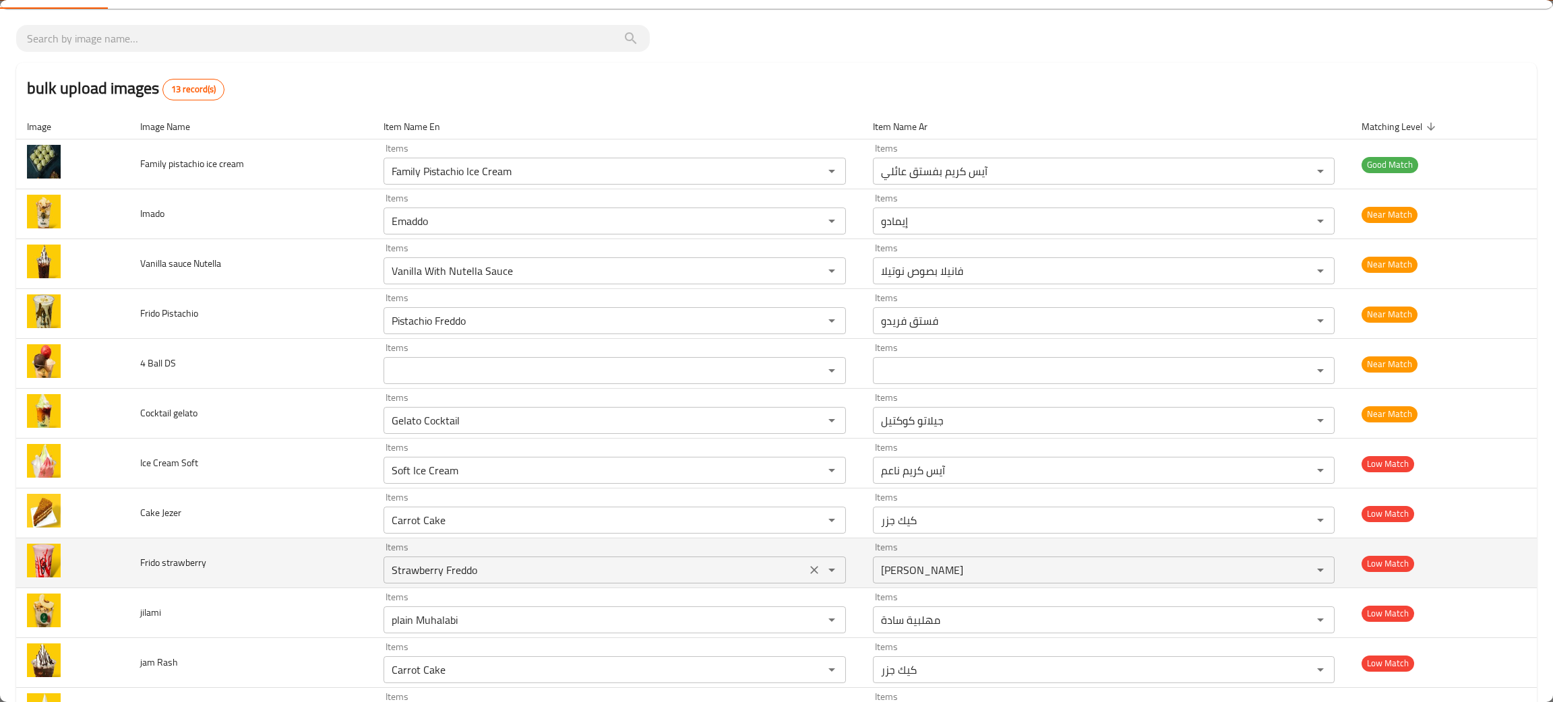
scroll to position [101, 0]
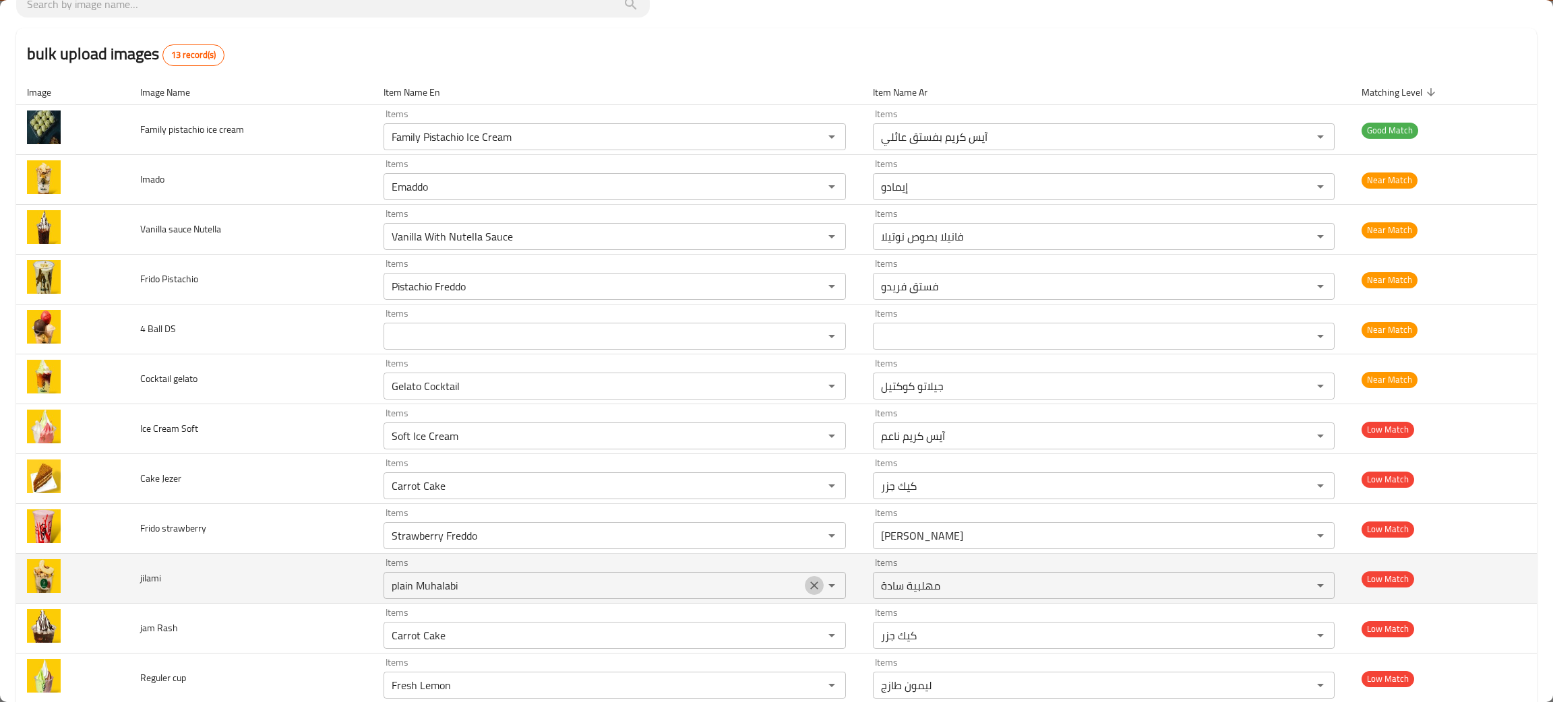
click at [807, 592] on icon "Clear" at bounding box center [813, 585] width 13 height 13
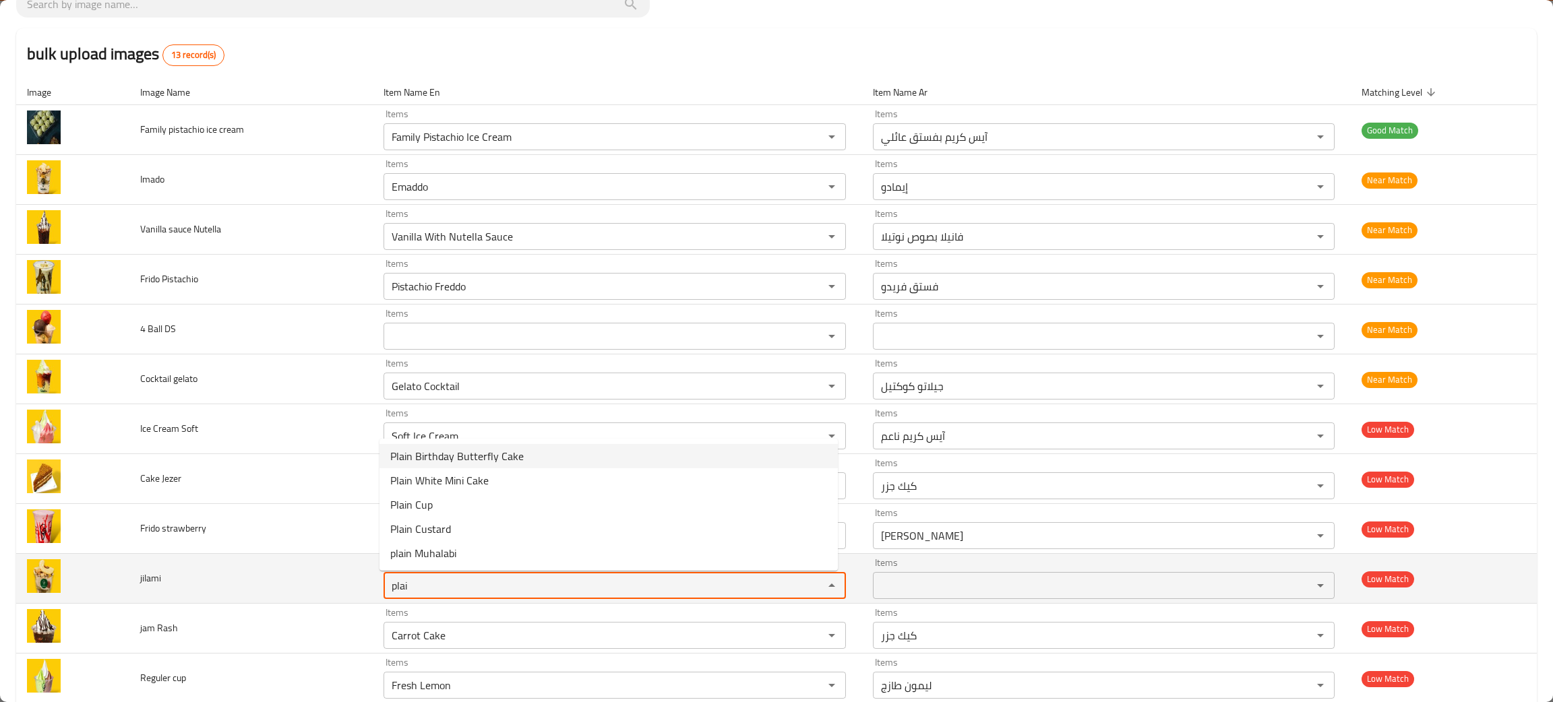
type input "plai"
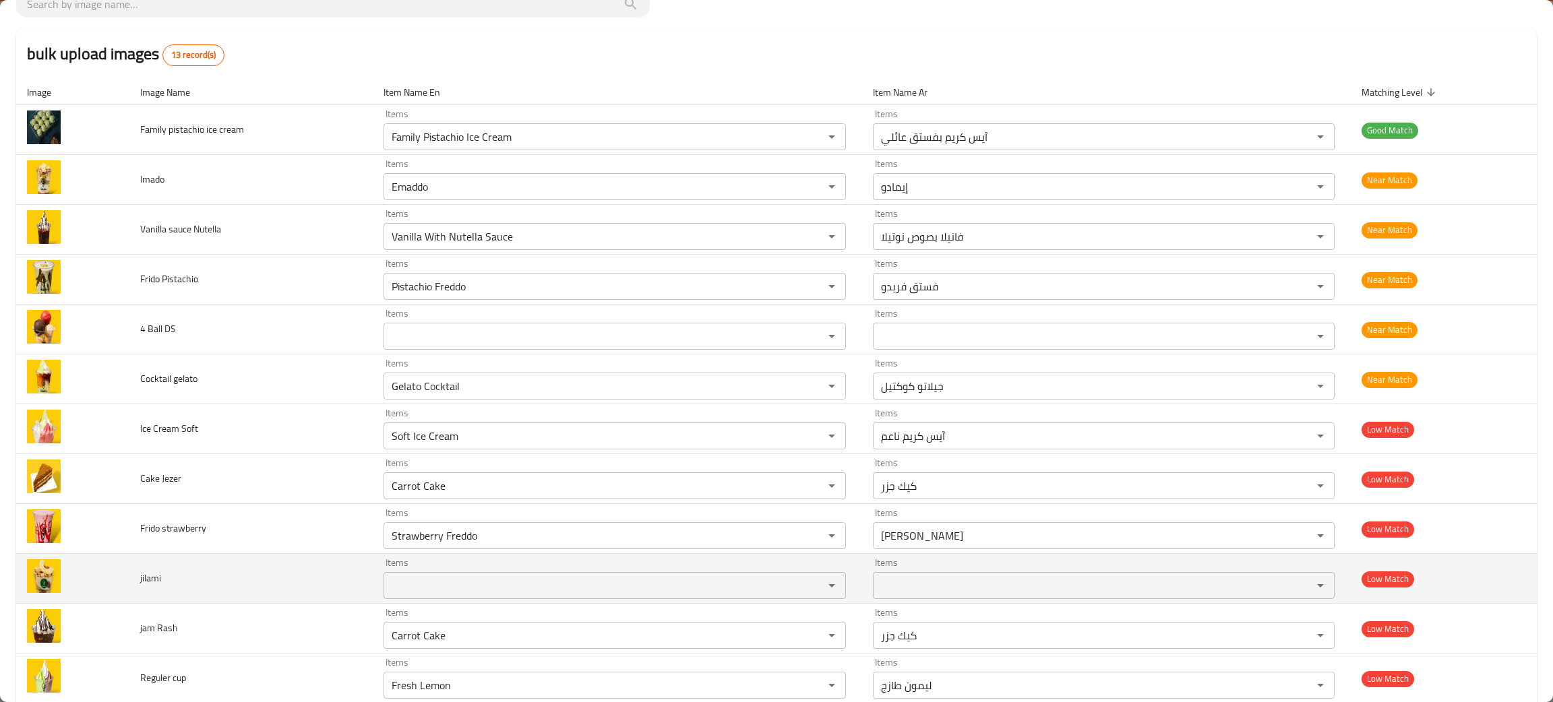
click at [191, 593] on td "jilami" at bounding box center [250, 579] width 243 height 50
drag, startPoint x: 177, startPoint y: 578, endPoint x: 121, endPoint y: 586, distance: 56.5
click at [121, 586] on tr "jilami Items Items Items Items Low Match" at bounding box center [776, 579] width 1520 height 50
copy tr "jilami"
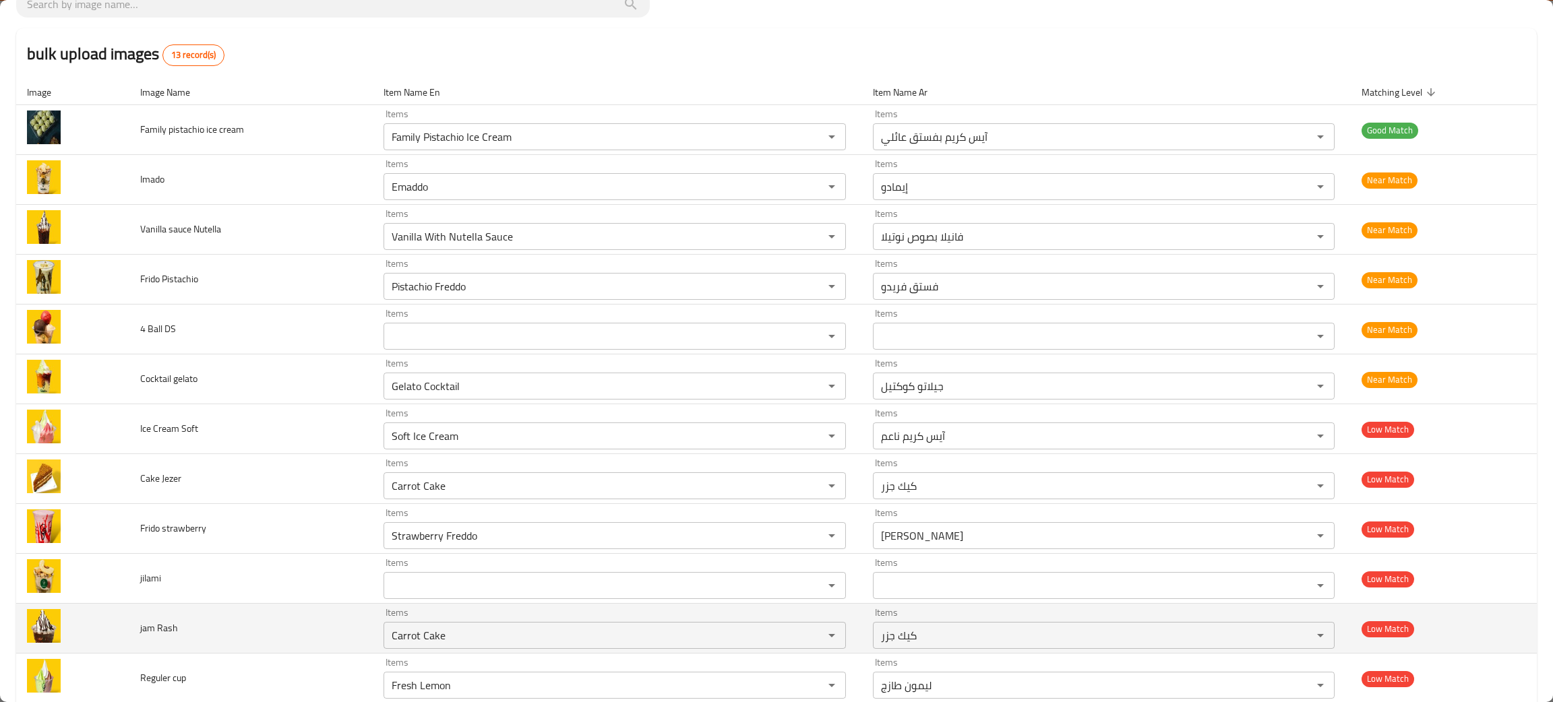
click at [352, 630] on td "jam Rash" at bounding box center [250, 629] width 243 height 50
click at [808, 631] on icon "Clear" at bounding box center [813, 635] width 13 height 13
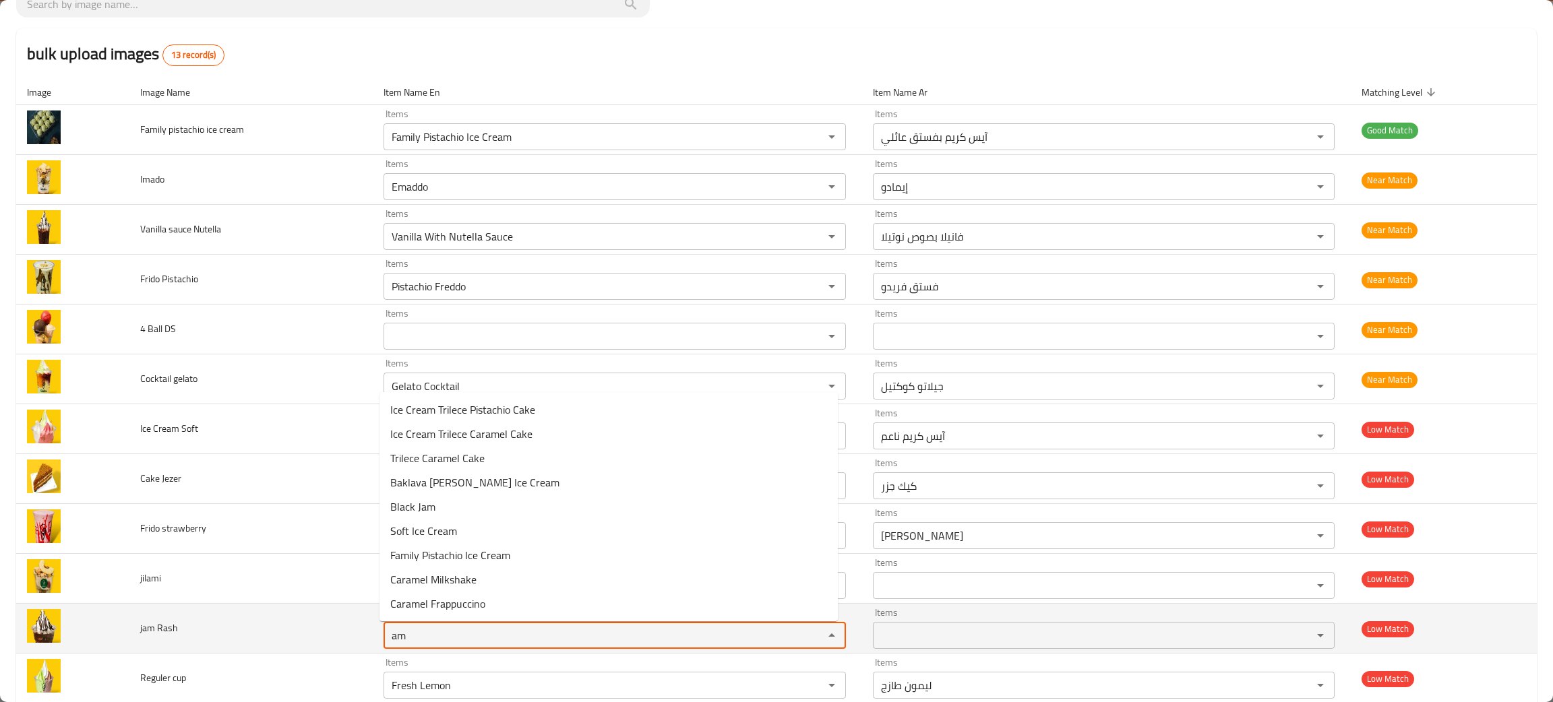
type Rash "am"
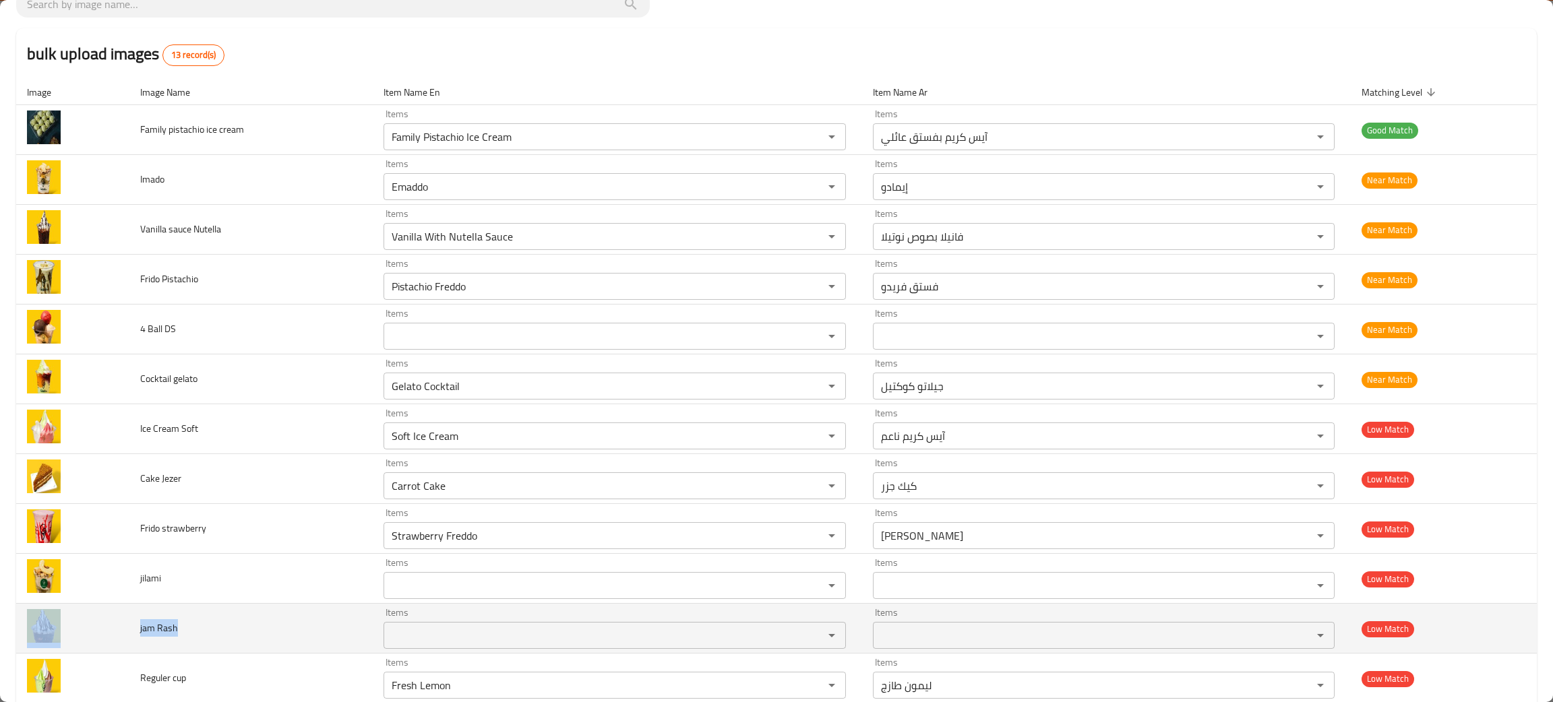
drag, startPoint x: 197, startPoint y: 628, endPoint x: 128, endPoint y: 631, distance: 69.5
click at [129, 631] on td "jam Rash" at bounding box center [250, 629] width 243 height 50
copy span "jam Rash"
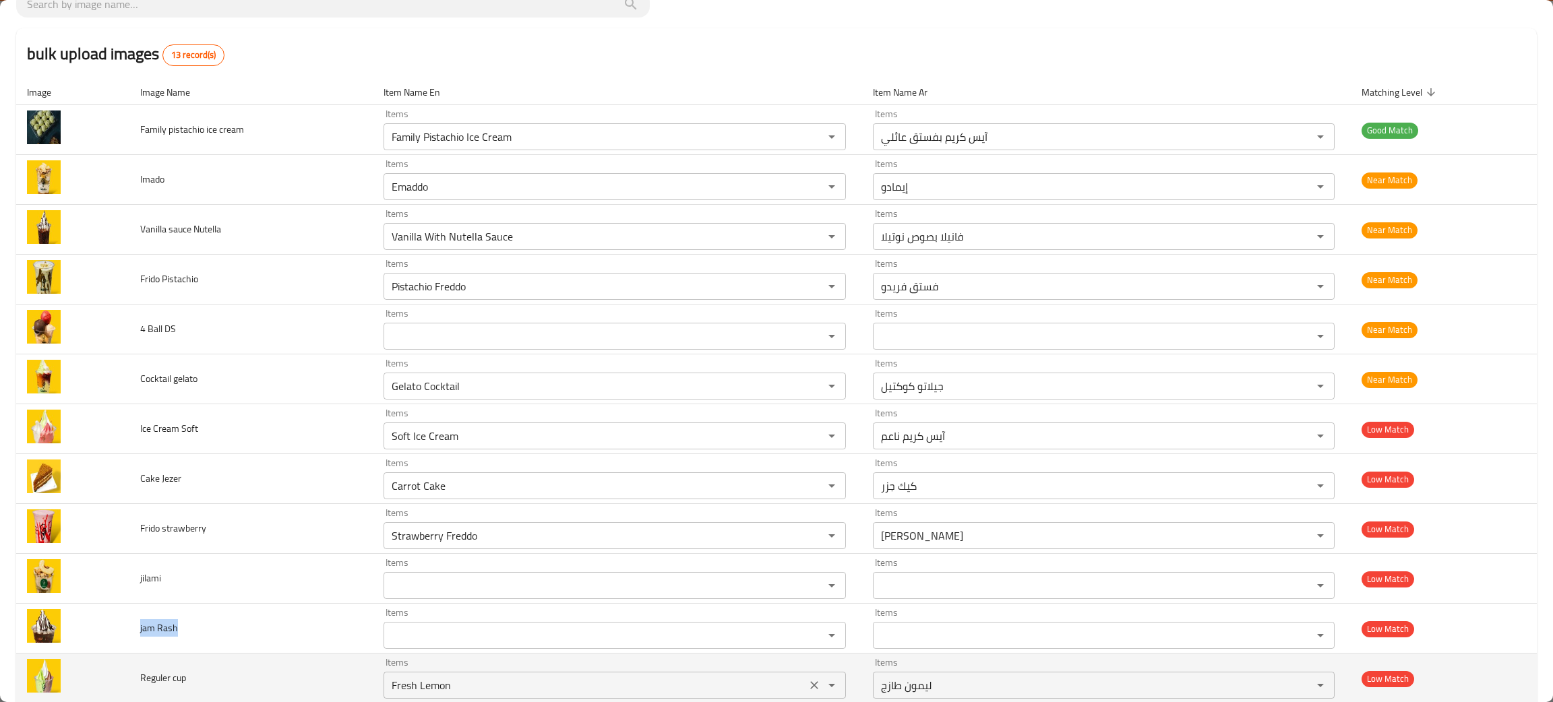
click at [458, 699] on div "Fresh Lemon Items" at bounding box center [614, 685] width 462 height 27
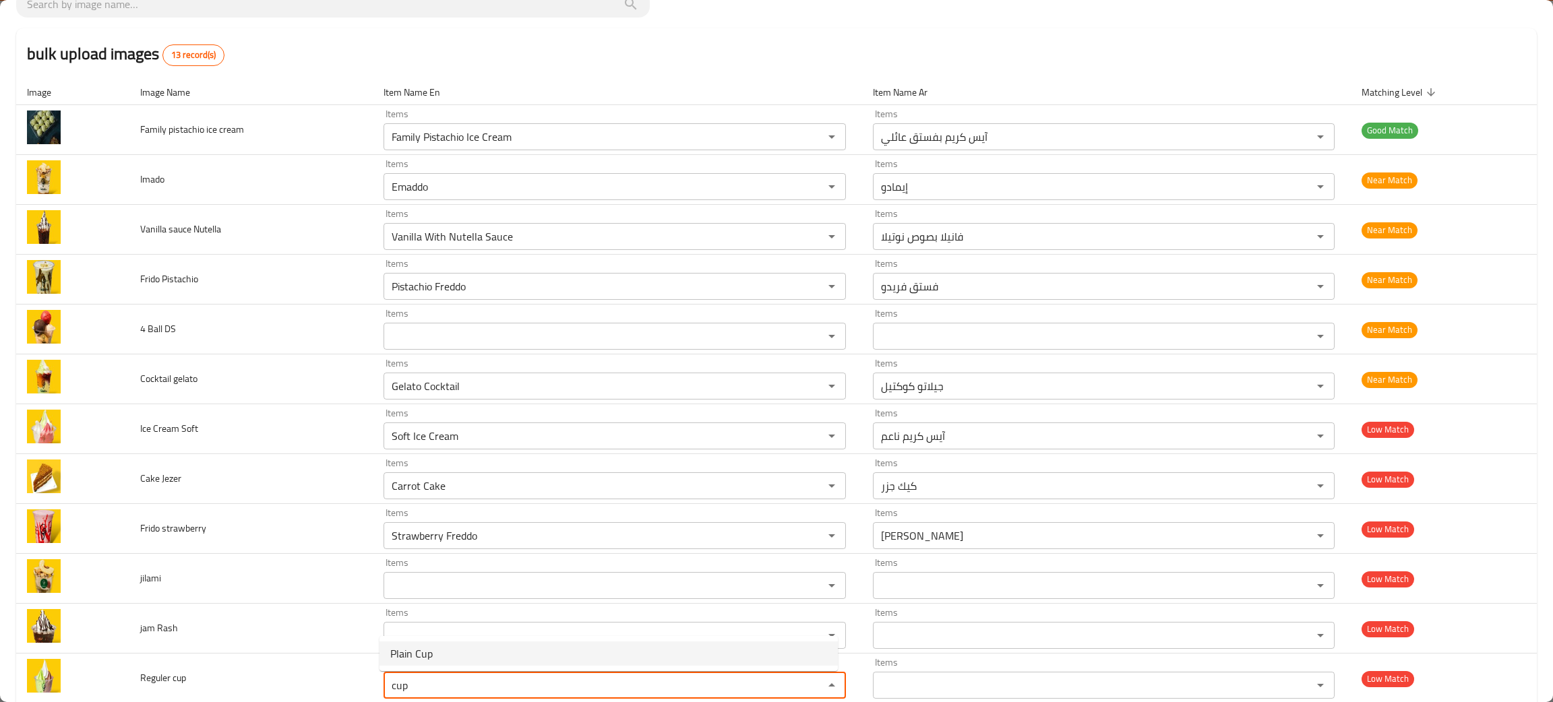
click at [421, 652] on span "Plain Cup" at bounding box center [411, 654] width 42 height 16
type cup "Plain Cup"
type cup-ar "كوب ساده"
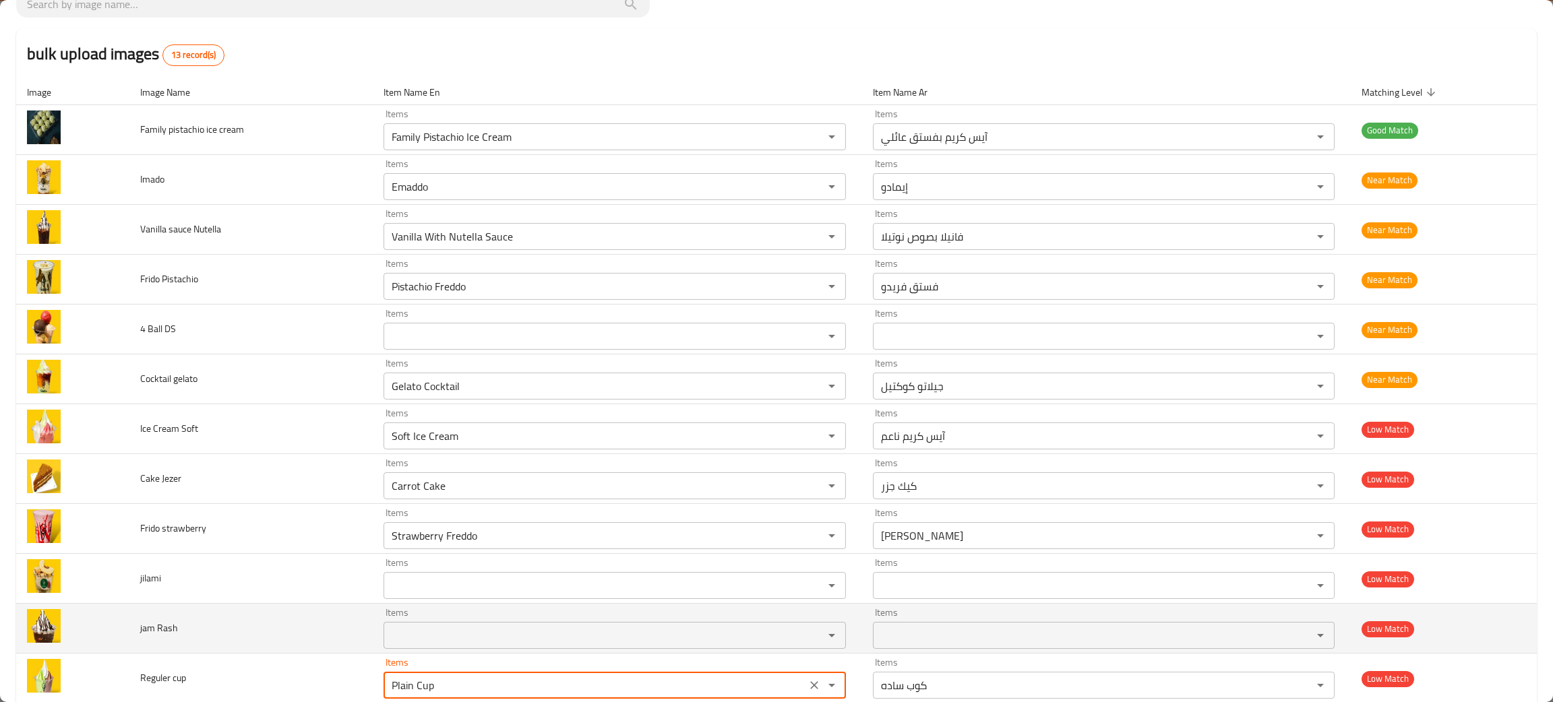
scroll to position [181, 0]
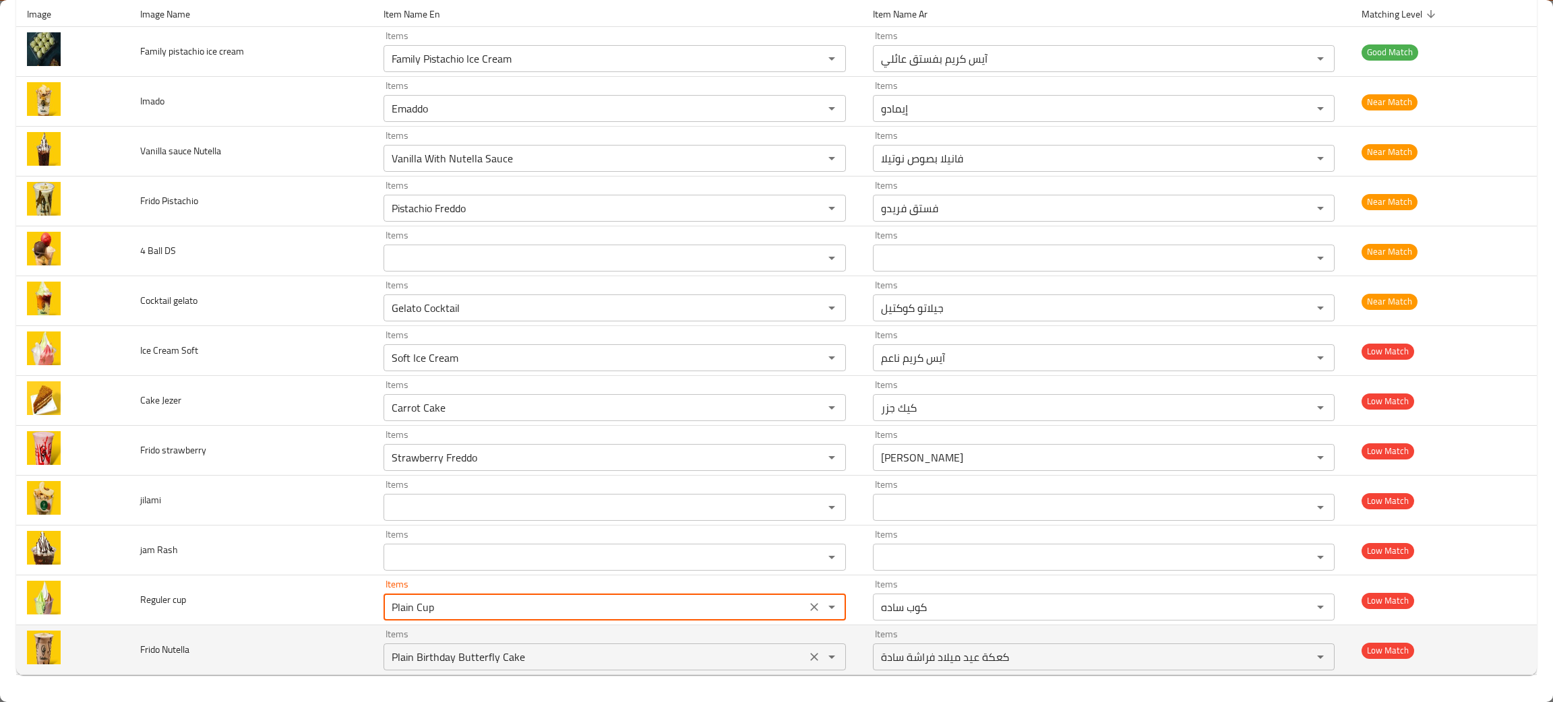
click at [807, 659] on icon "Clear" at bounding box center [813, 656] width 13 height 13
type cup "Plain Cup"
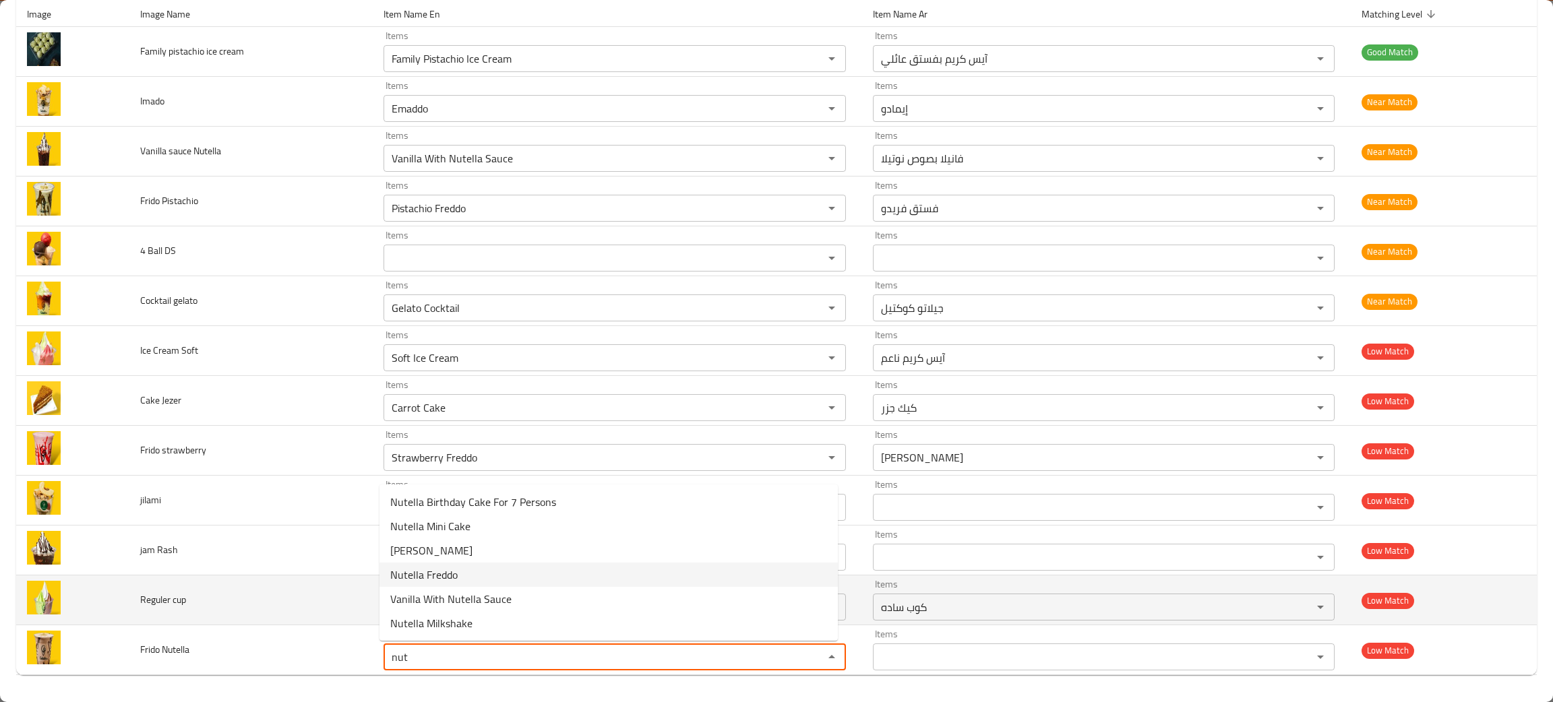
drag, startPoint x: 410, startPoint y: 565, endPoint x: 436, endPoint y: 588, distance: 35.3
click at [410, 567] on span "Nutella Freddo" at bounding box center [423, 575] width 67 height 16
type Nutella "Nutella Freddo"
type Nutella-ar "نوتيلا فريدو"
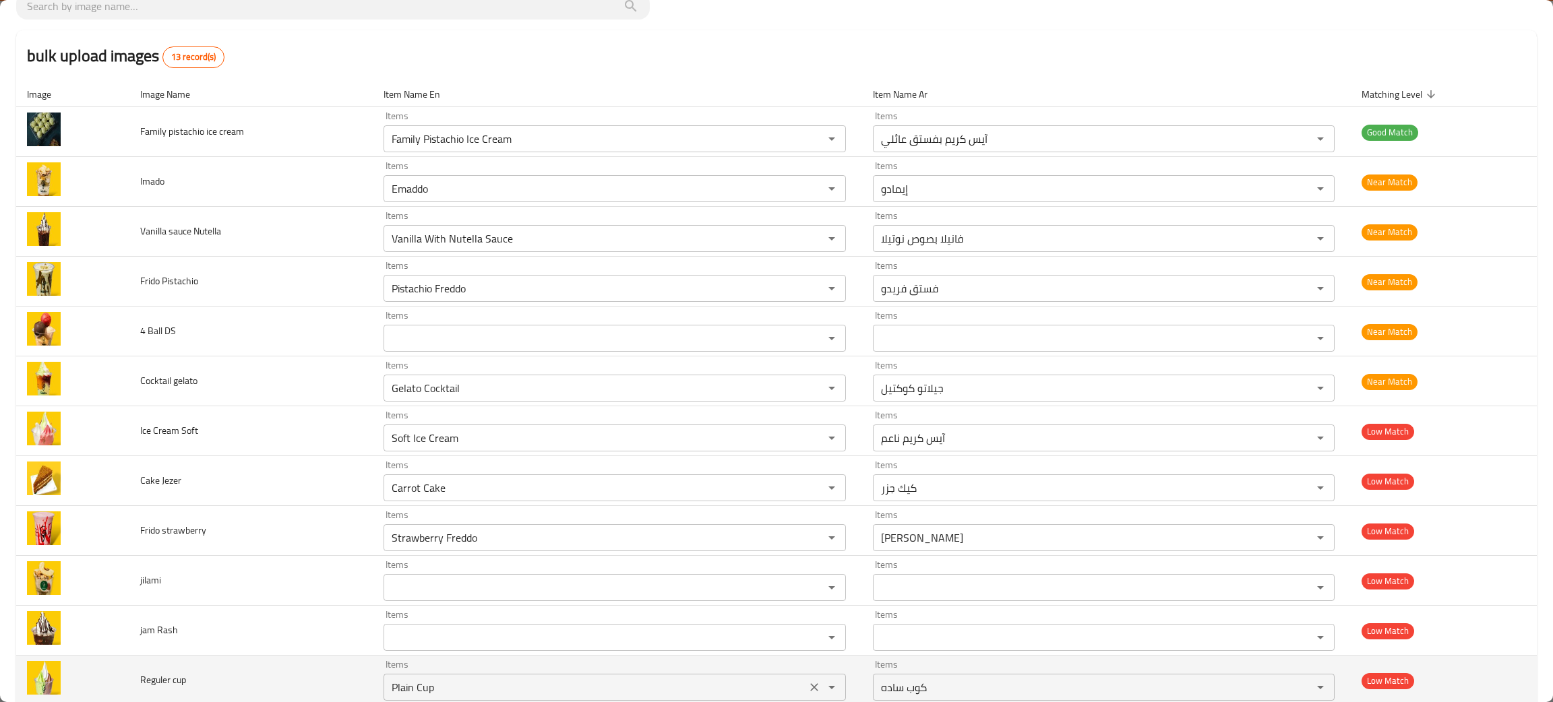
scroll to position [0, 0]
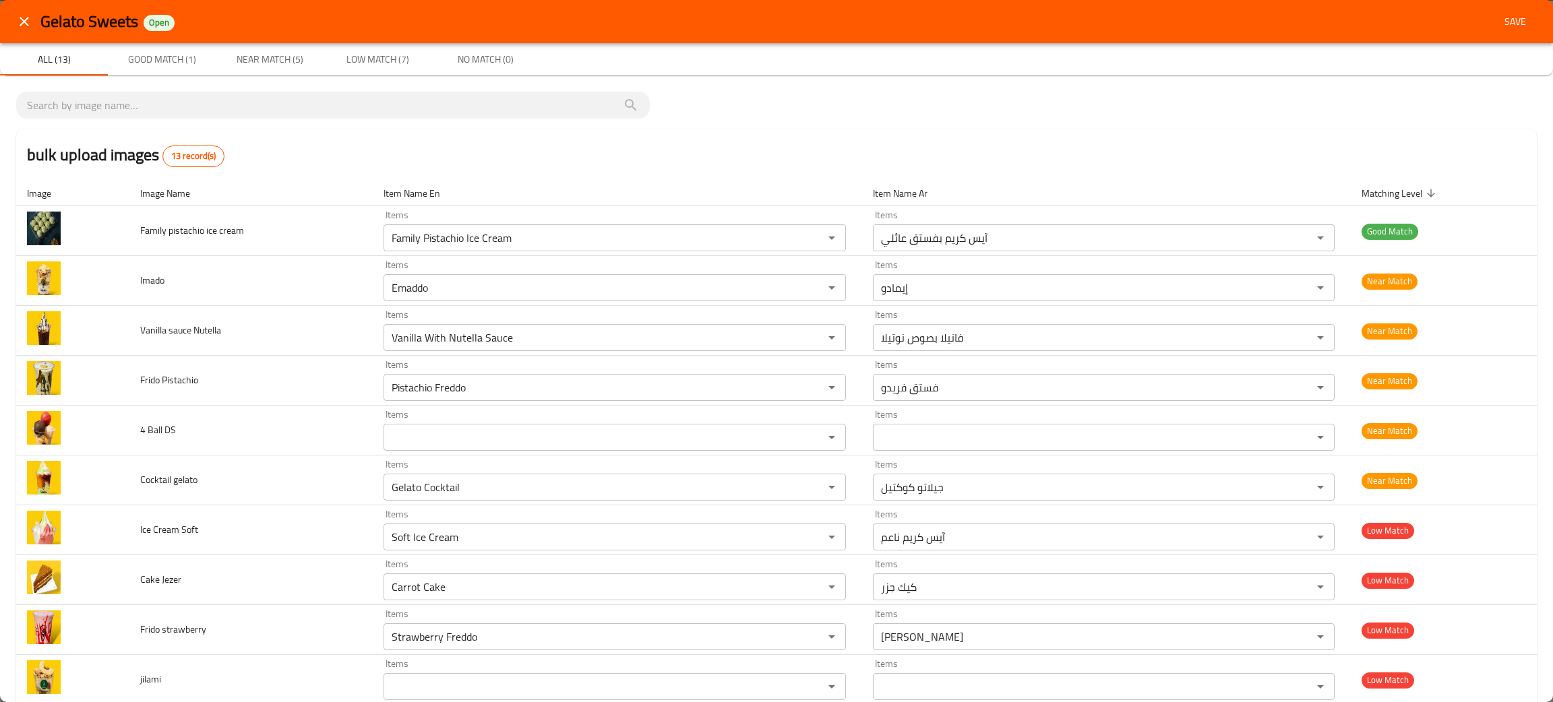
type Nutella "Nutella Freddo"
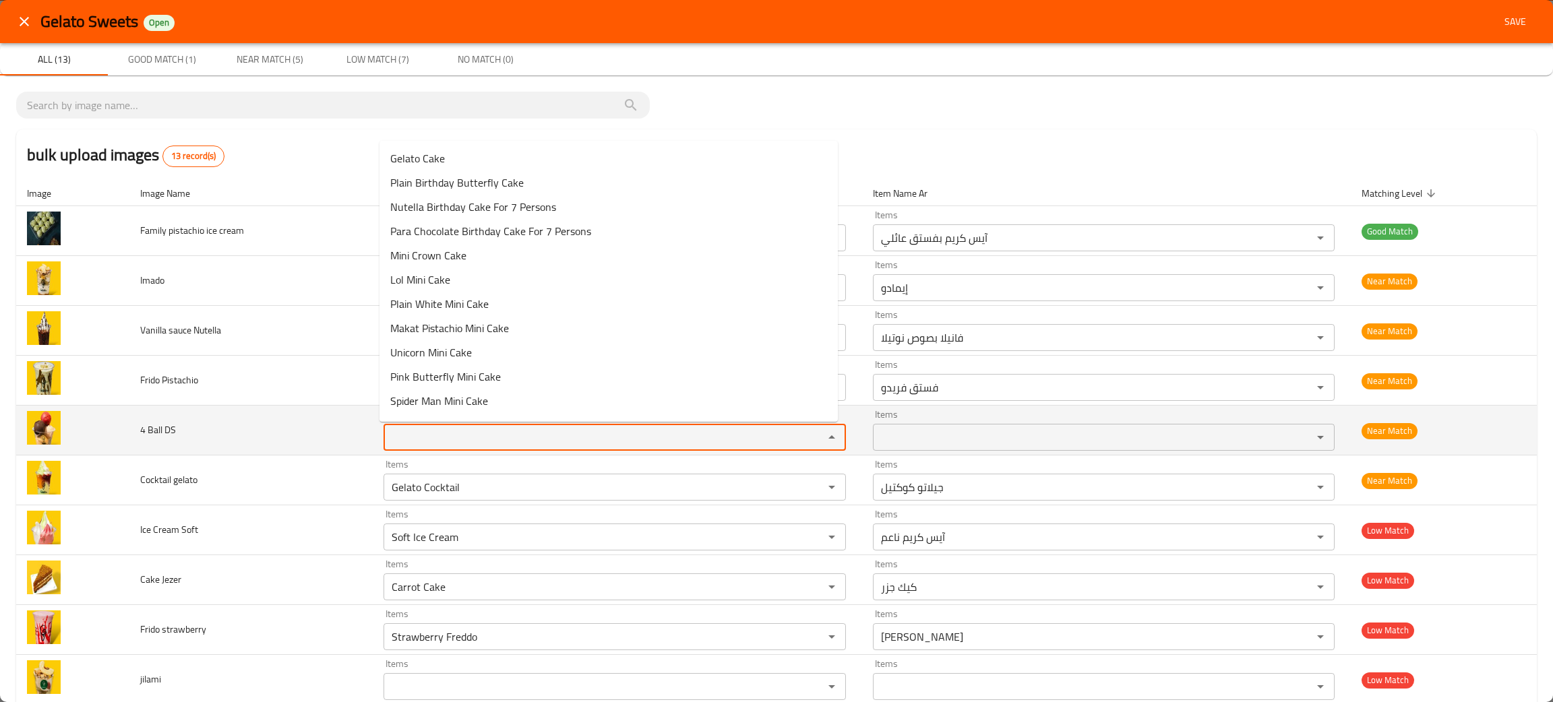
click at [410, 438] on DS "Items" at bounding box center [595, 437] width 414 height 19
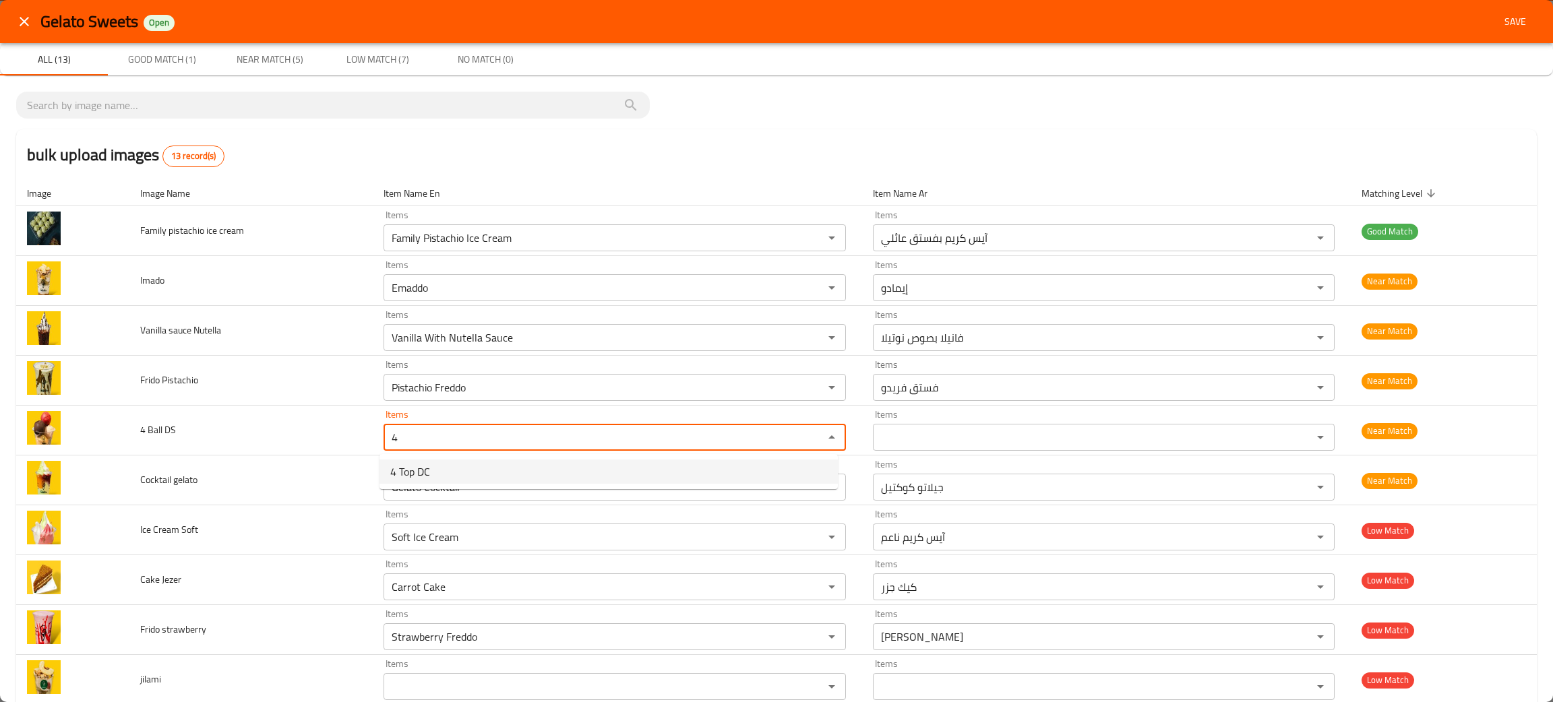
click at [425, 467] on span "4 Top DC" at bounding box center [410, 472] width 40 height 16
type DS "4 Top DC"
type DS-ar "4 توب دي سي"
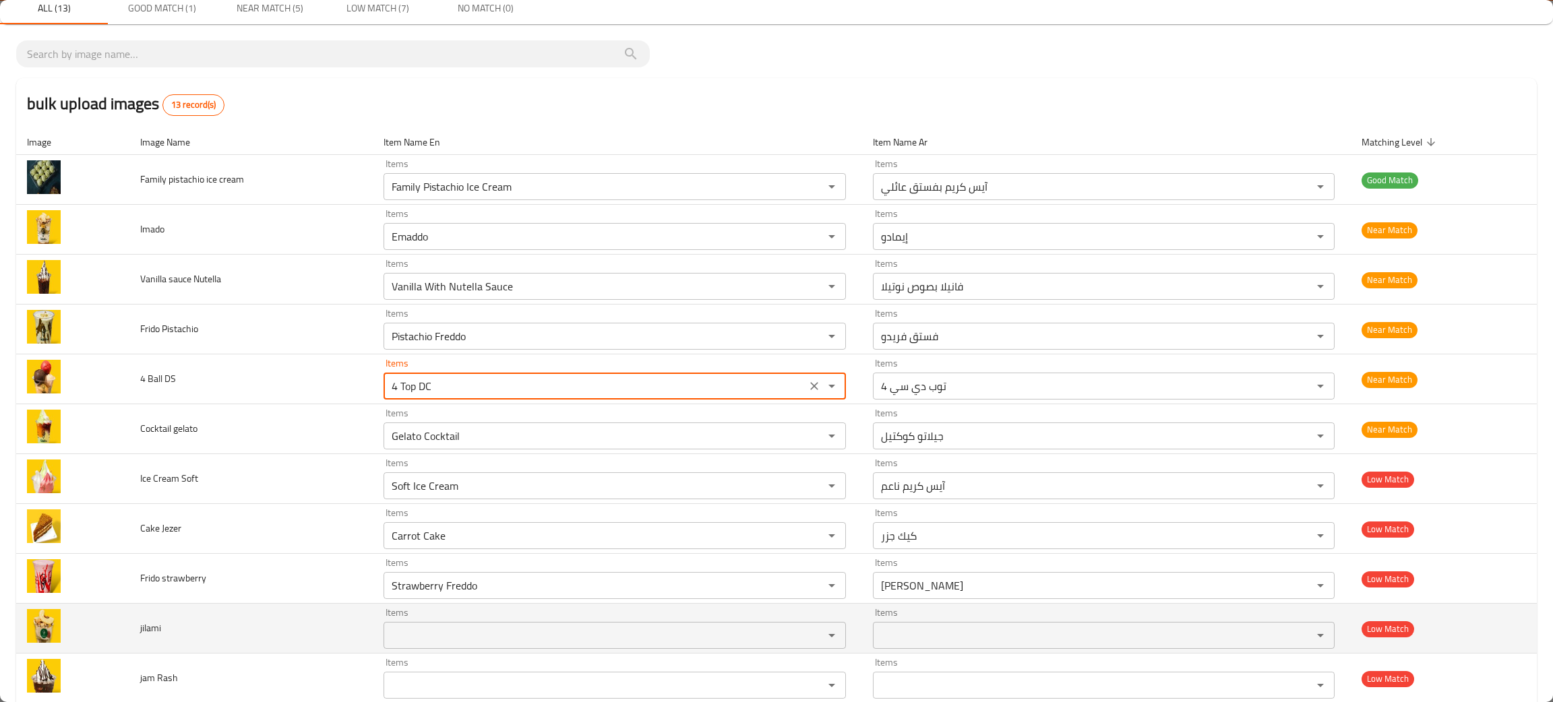
scroll to position [101, 0]
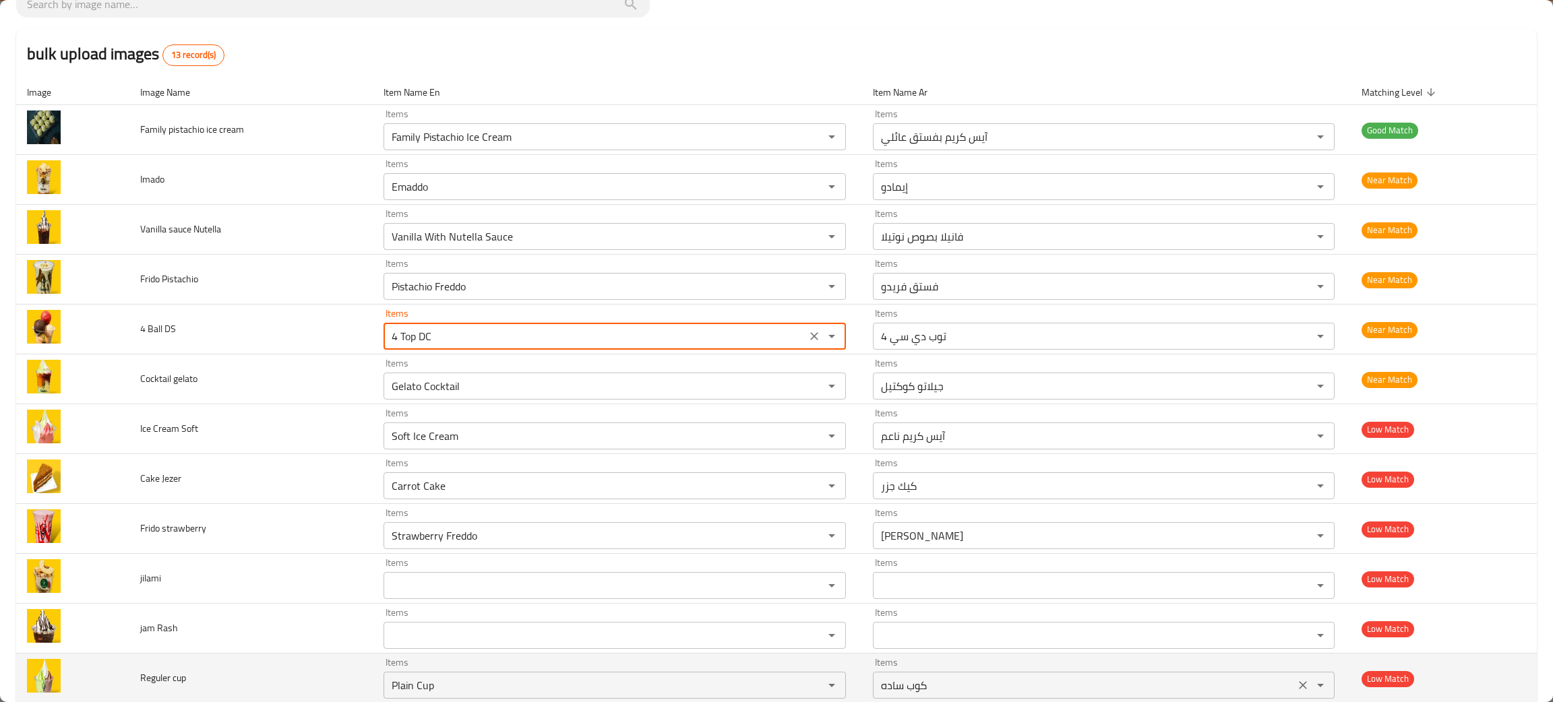
type DS "4 Top DC"
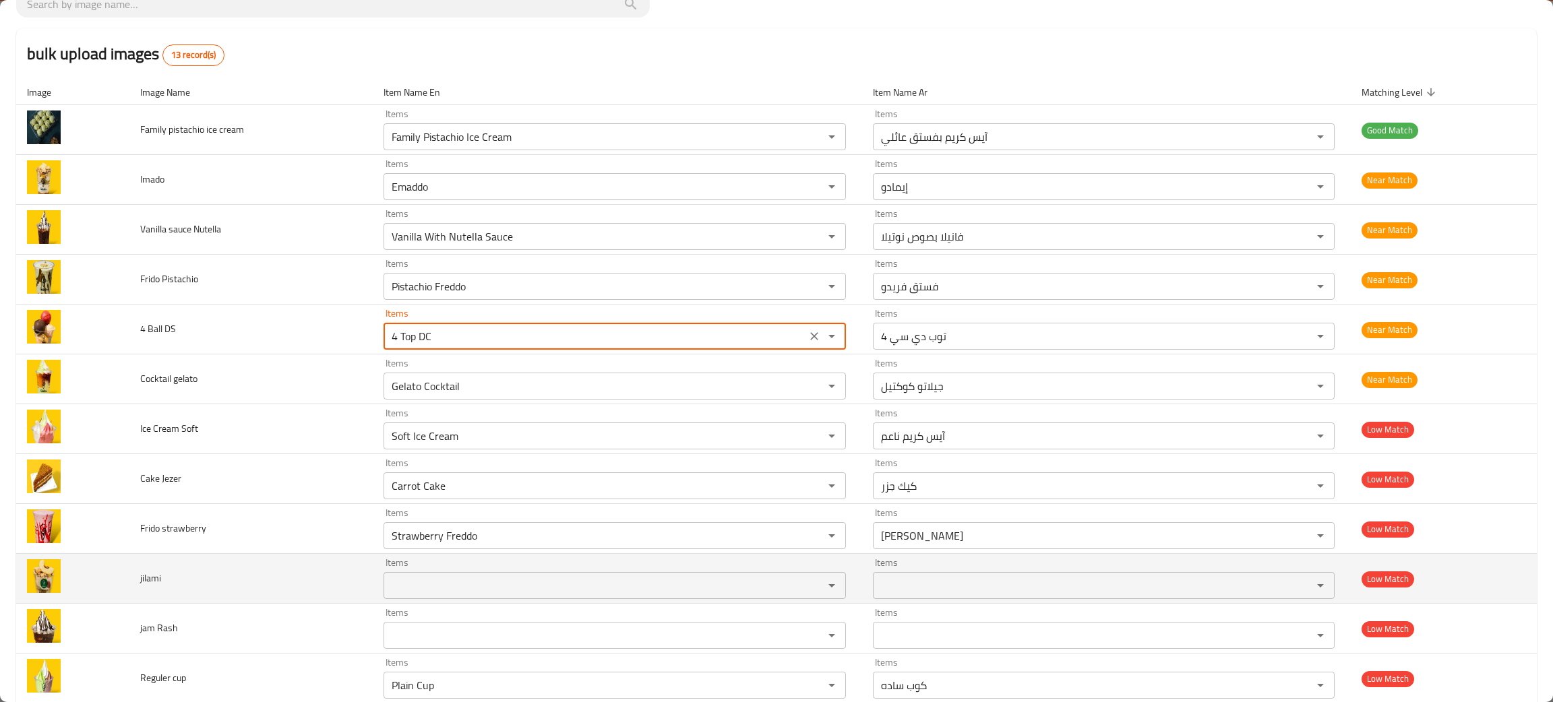
click at [408, 588] on input "Items" at bounding box center [595, 585] width 414 height 19
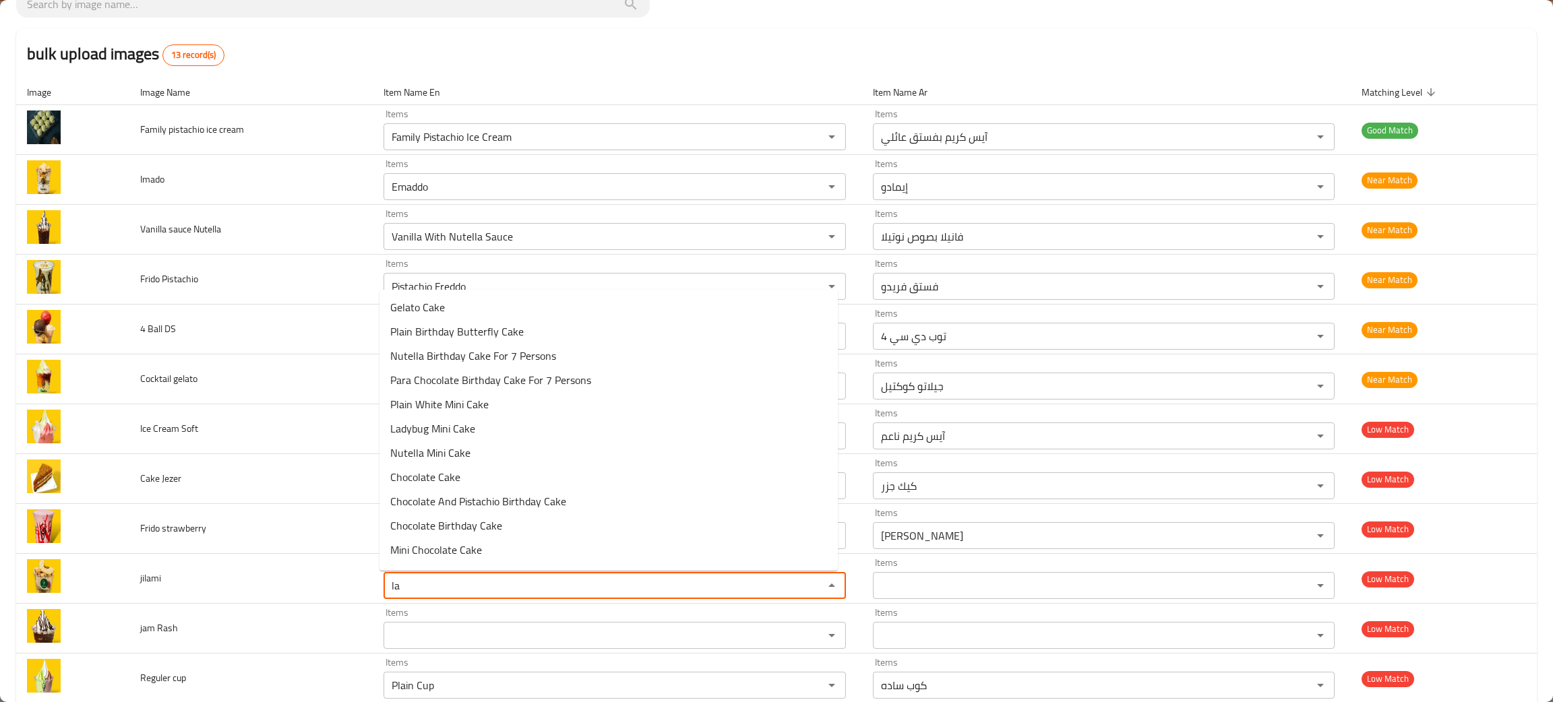
type input "lam"
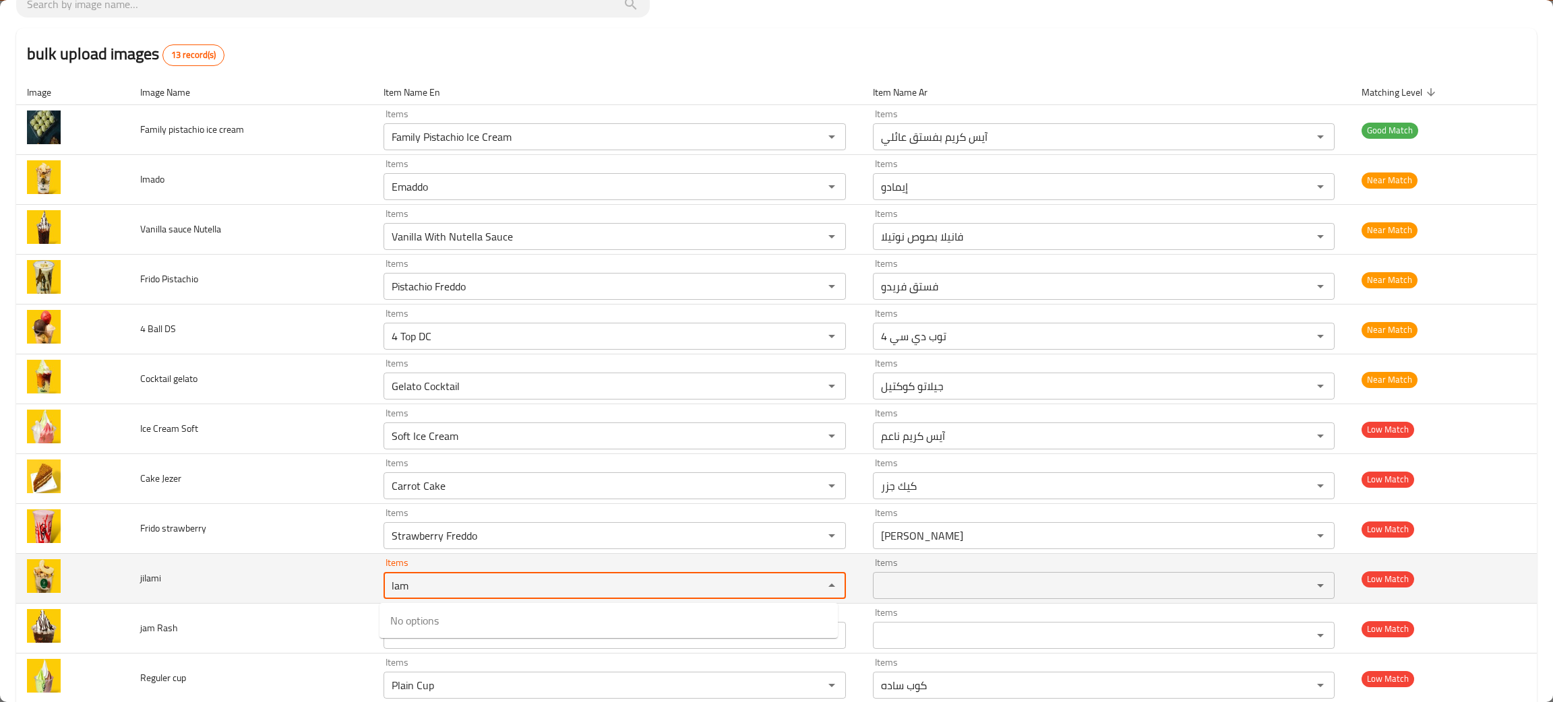
drag, startPoint x: 409, startPoint y: 586, endPoint x: 355, endPoint y: 590, distance: 54.0
click at [355, 590] on tr "jilami Items lam Items Items Items Low Match" at bounding box center [776, 579] width 1520 height 50
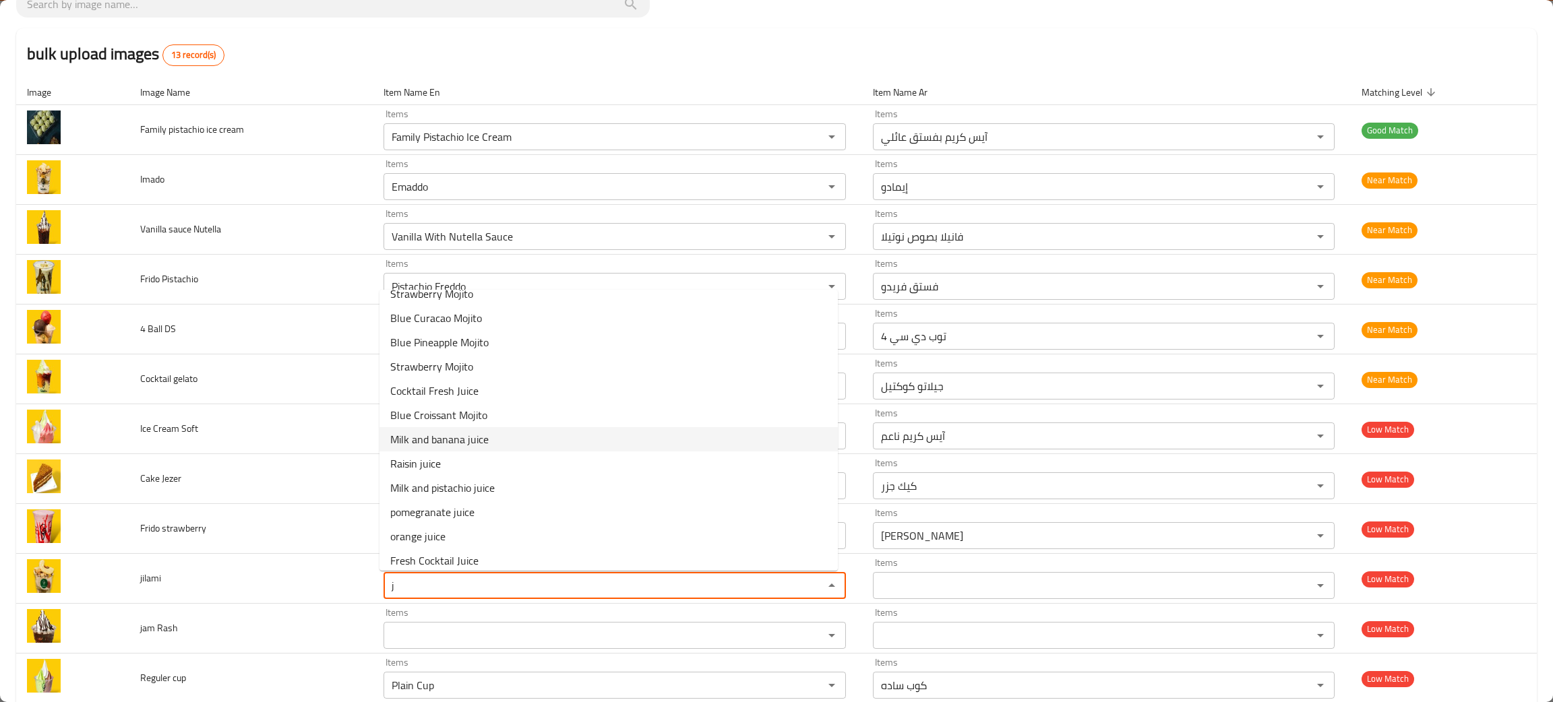
scroll to position [44, 0]
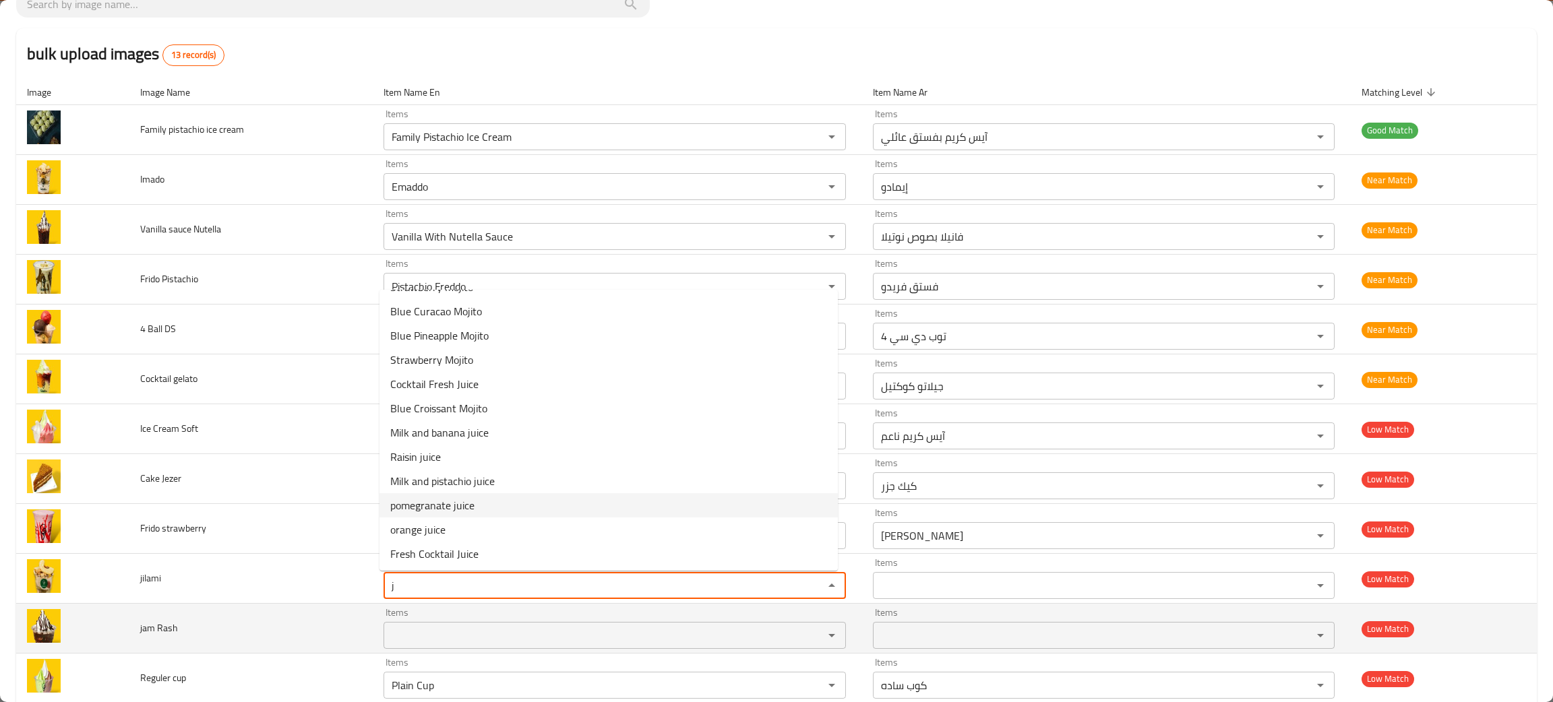
type input "j"
click at [191, 614] on td "jam Rash" at bounding box center [250, 629] width 243 height 50
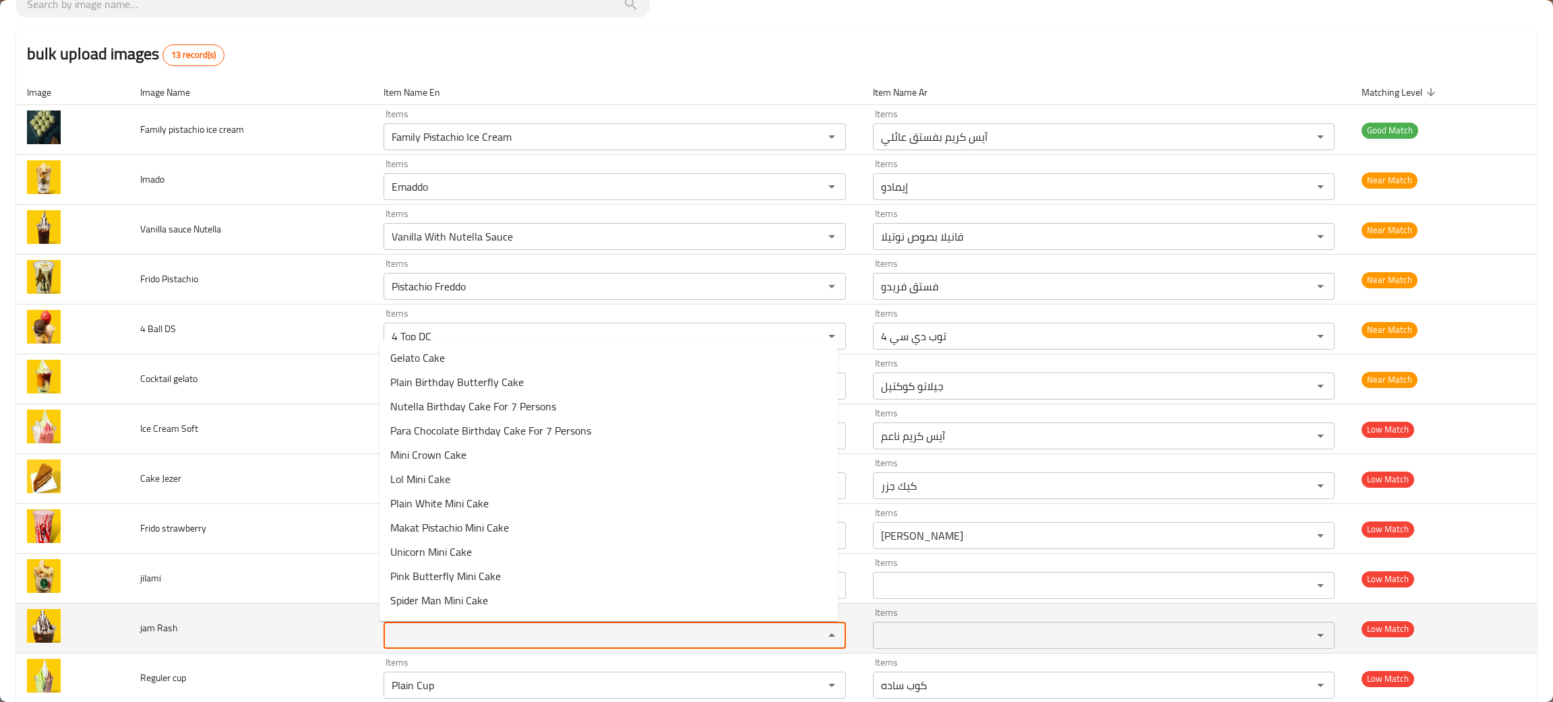
click at [414, 643] on Rash "Items" at bounding box center [595, 635] width 414 height 19
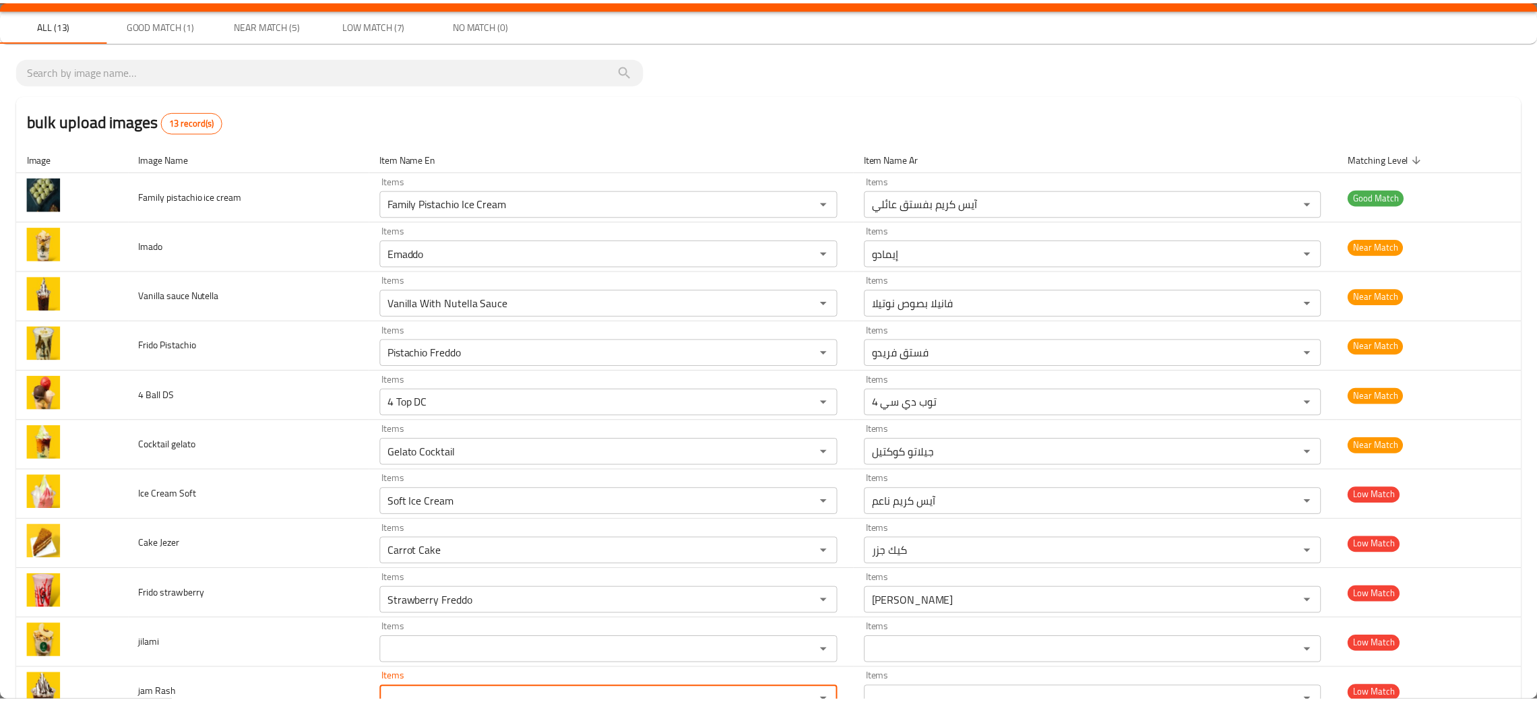
scroll to position [0, 0]
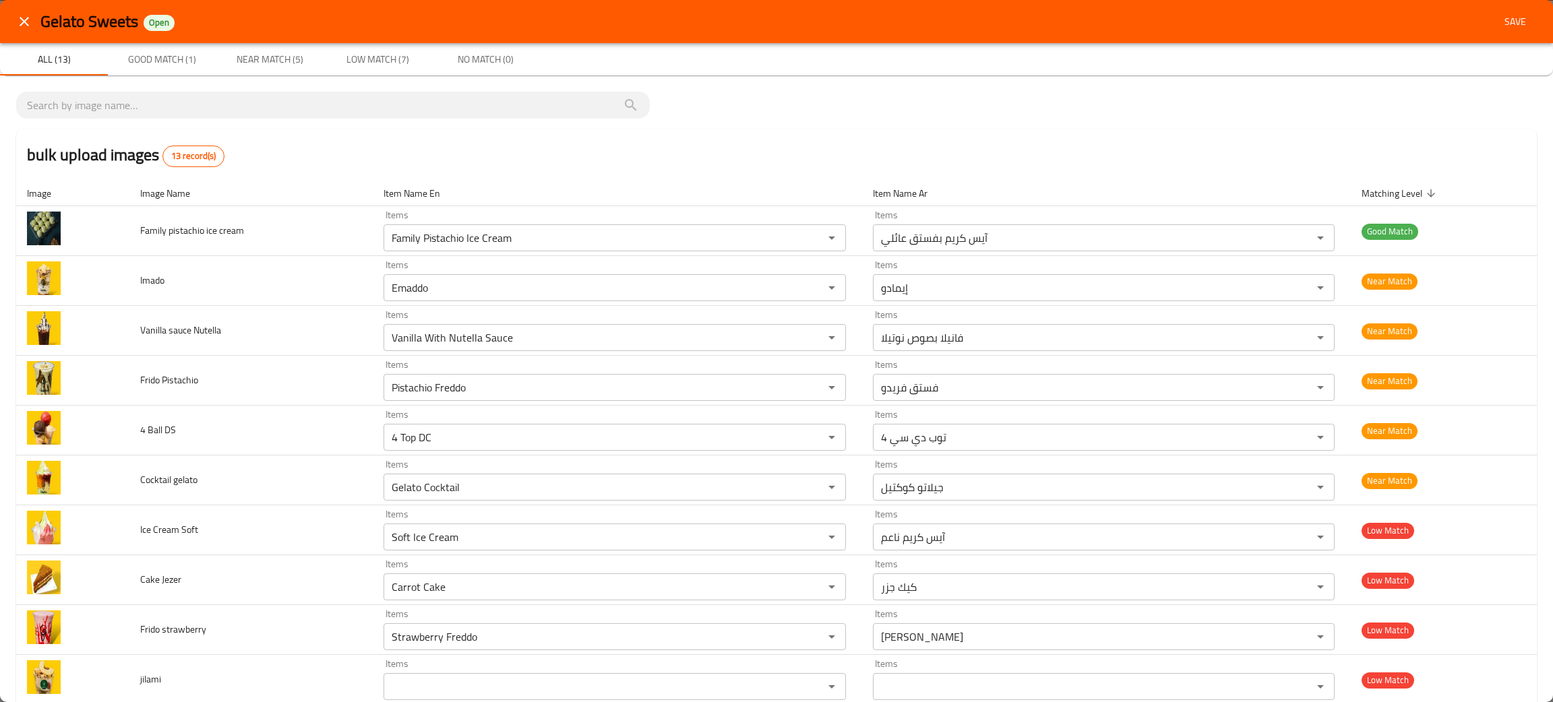
click at [1499, 18] on span "Save" at bounding box center [1515, 21] width 32 height 17
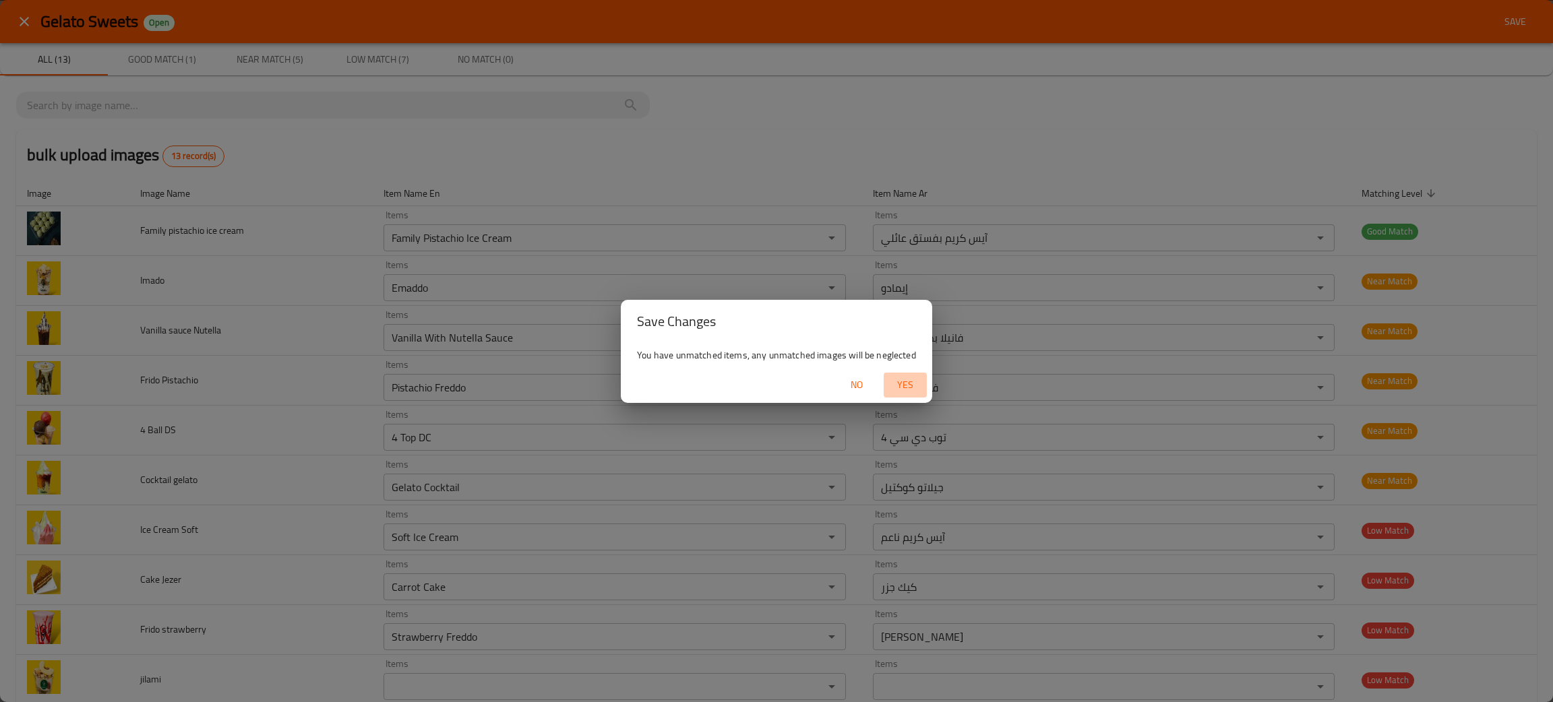
click at [905, 386] on span "Yes" at bounding box center [905, 385] width 32 height 17
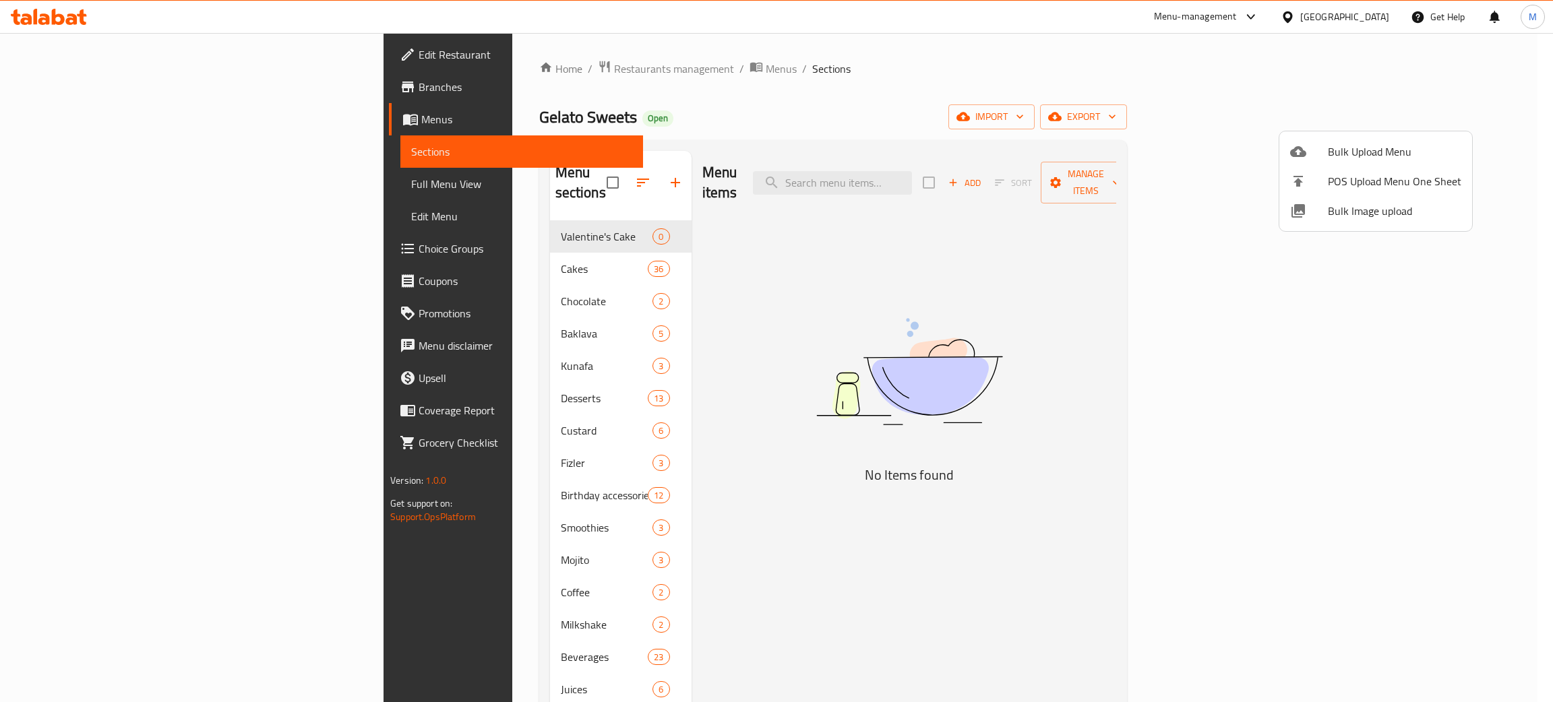
click at [321, 436] on div at bounding box center [776, 351] width 1553 height 702
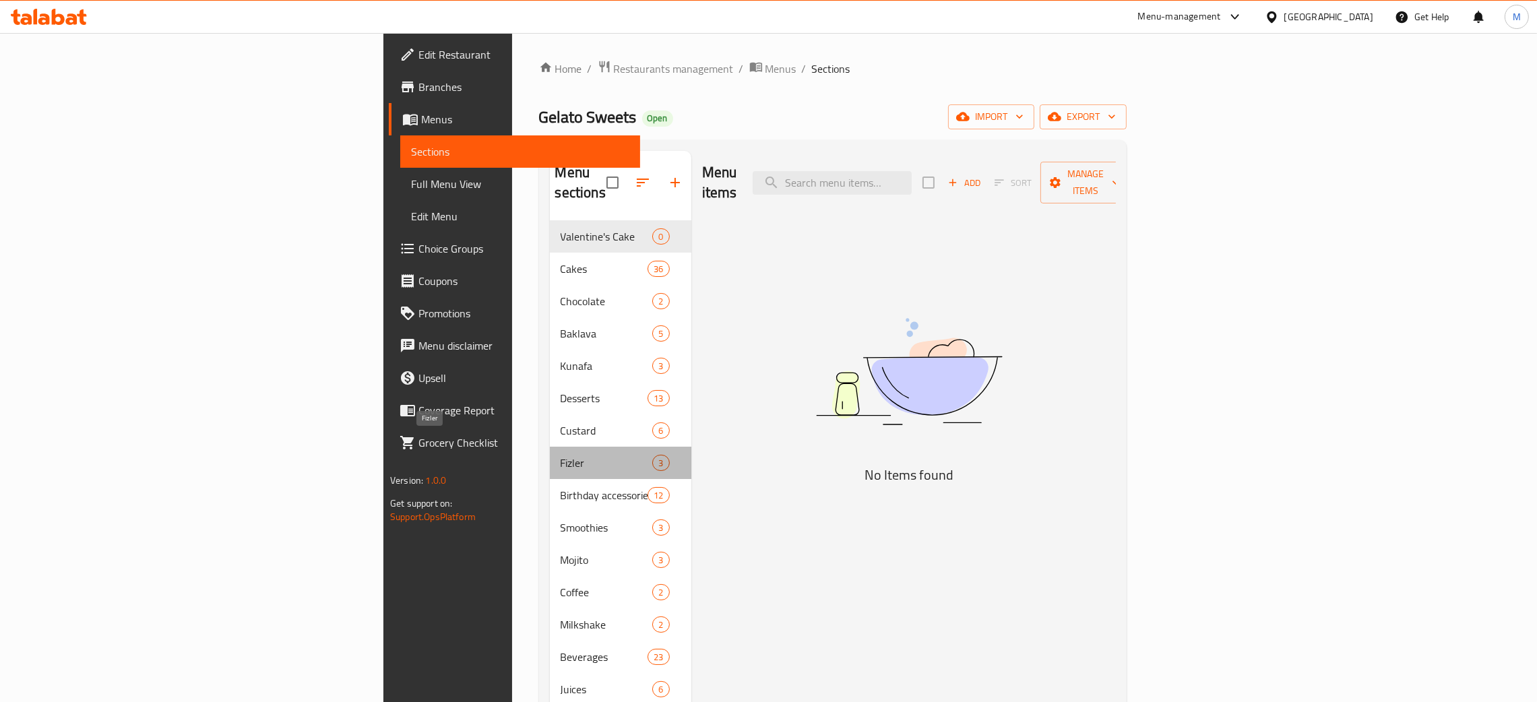
click at [561, 455] on span "Fizler" at bounding box center [607, 463] width 92 height 16
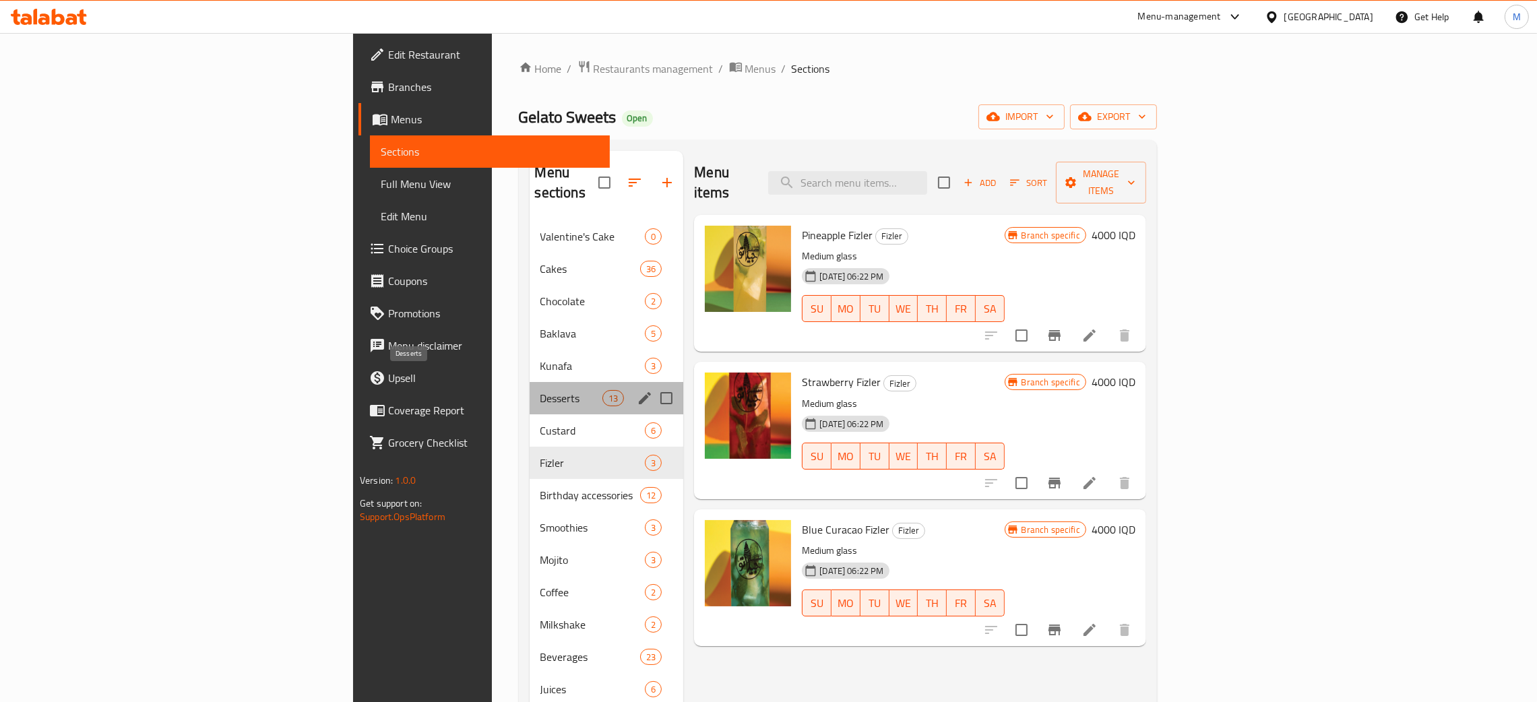
click at [541, 390] on span "Desserts" at bounding box center [572, 398] width 63 height 16
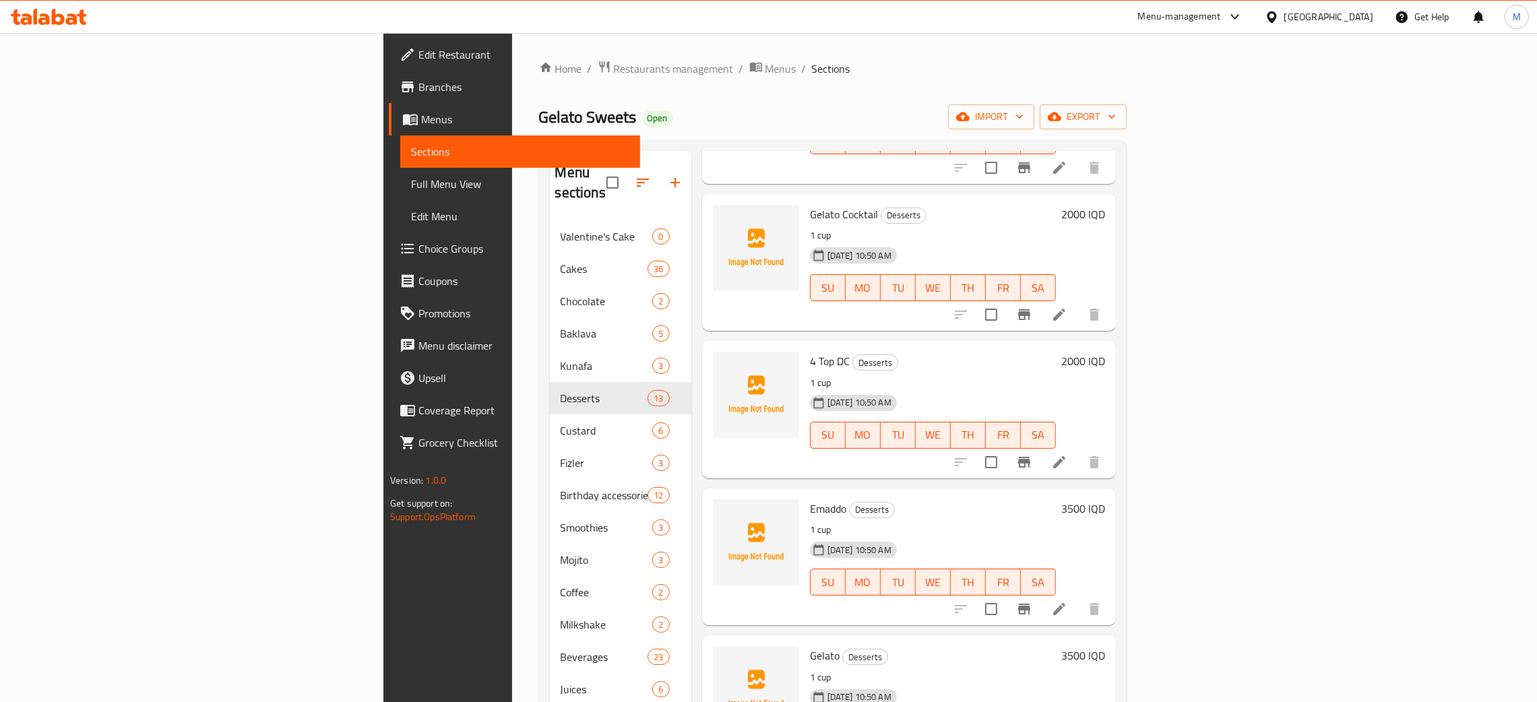
scroll to position [708, 0]
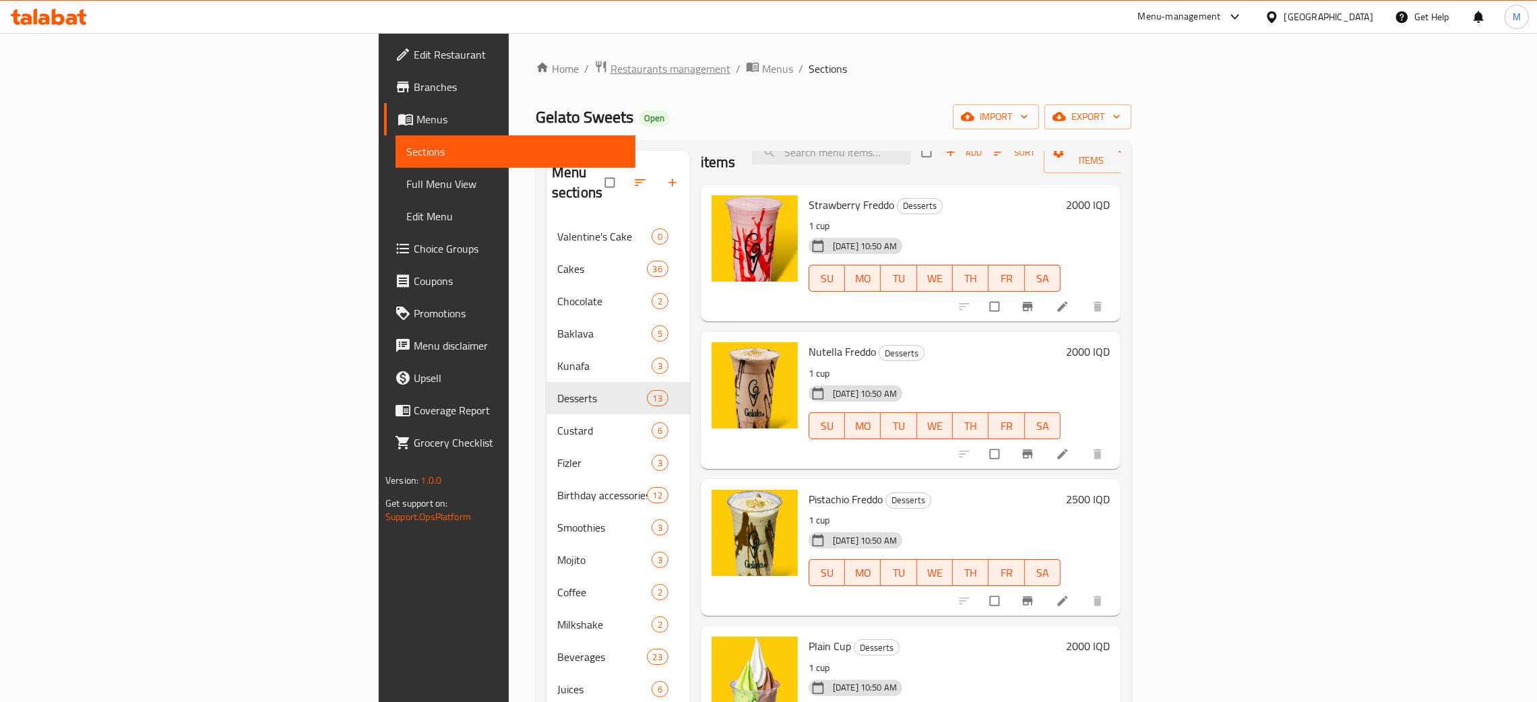
click at [611, 61] on span "Restaurants management" at bounding box center [671, 69] width 120 height 16
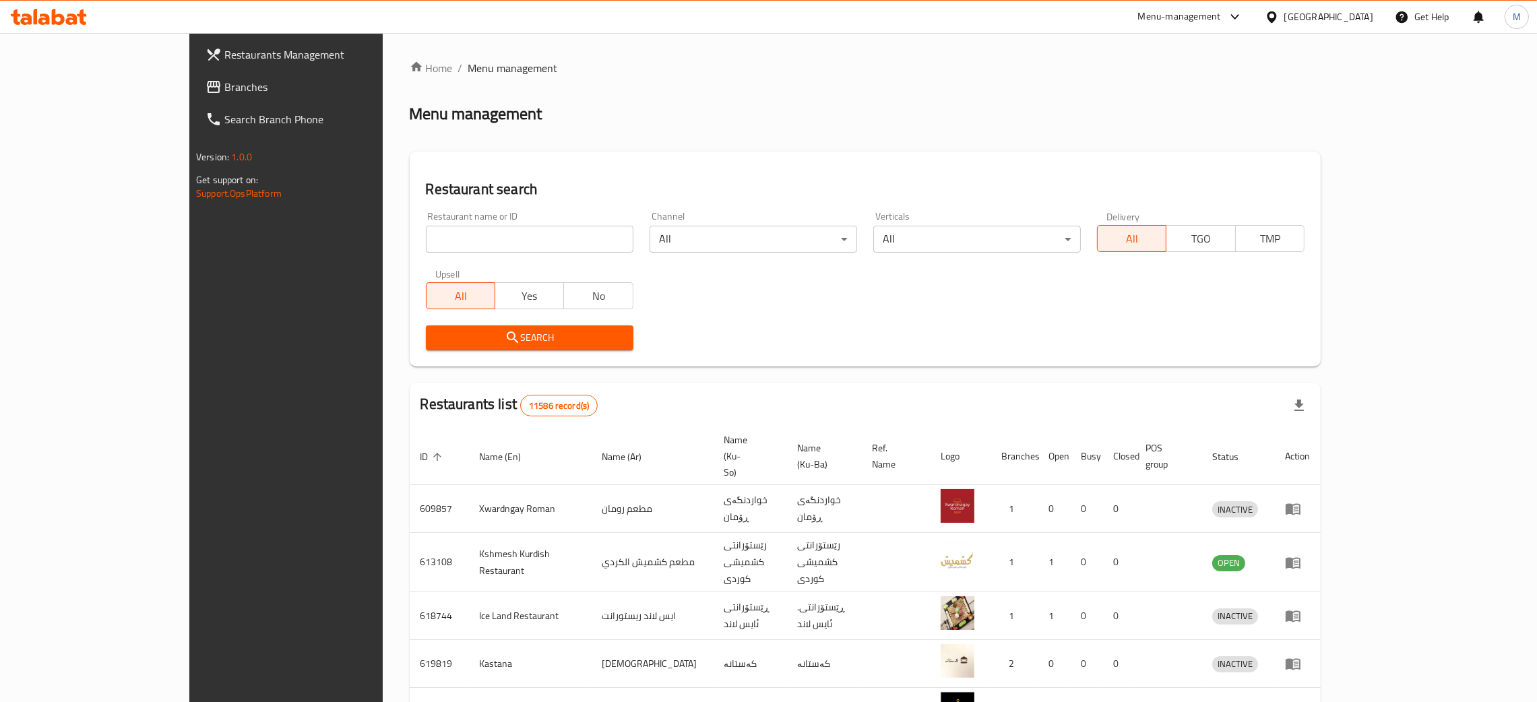
click at [426, 245] on input "search" at bounding box center [530, 239] width 208 height 27
paste input "Kebab An"
type input "Kebab An"
click button "Search" at bounding box center [530, 338] width 208 height 25
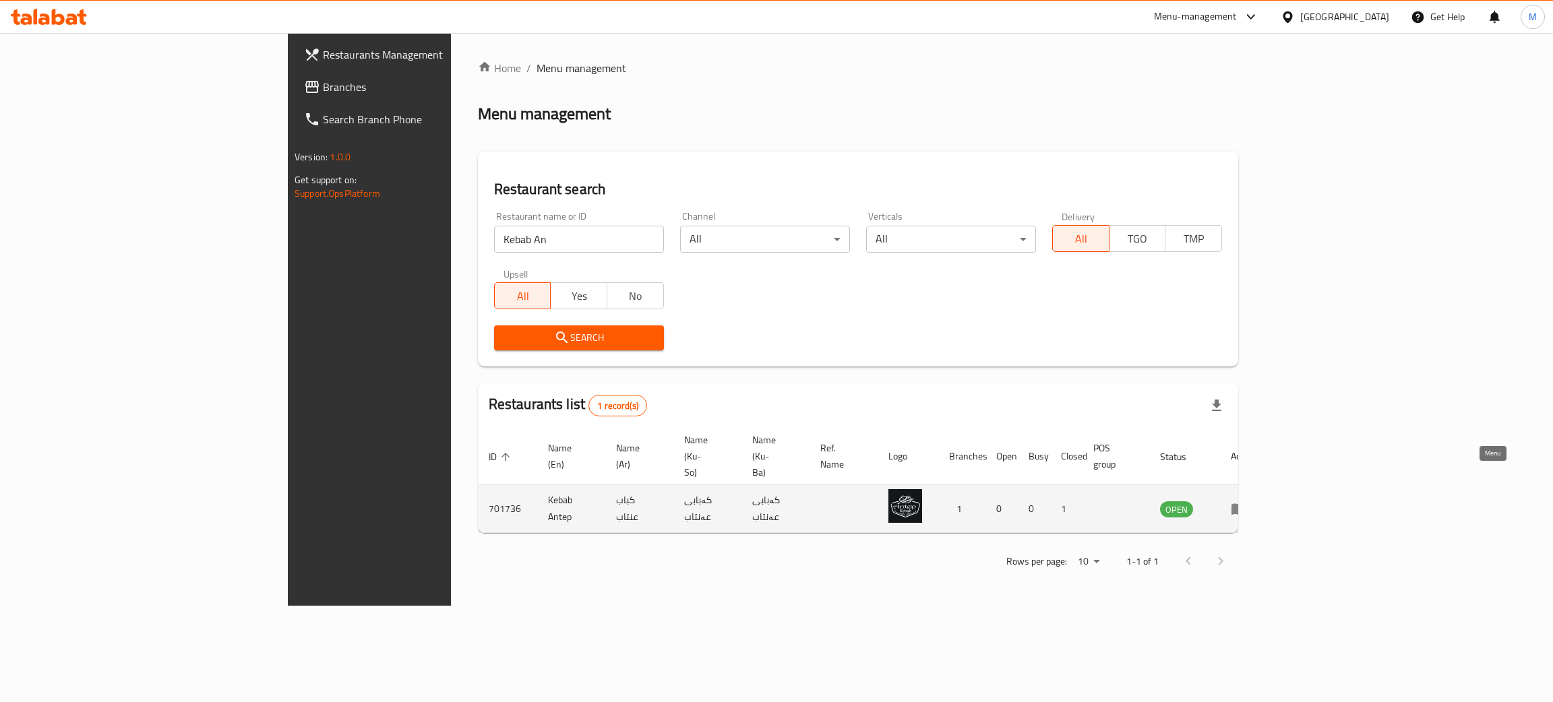
click at [1247, 501] on icon "enhanced table" at bounding box center [1239, 509] width 16 height 16
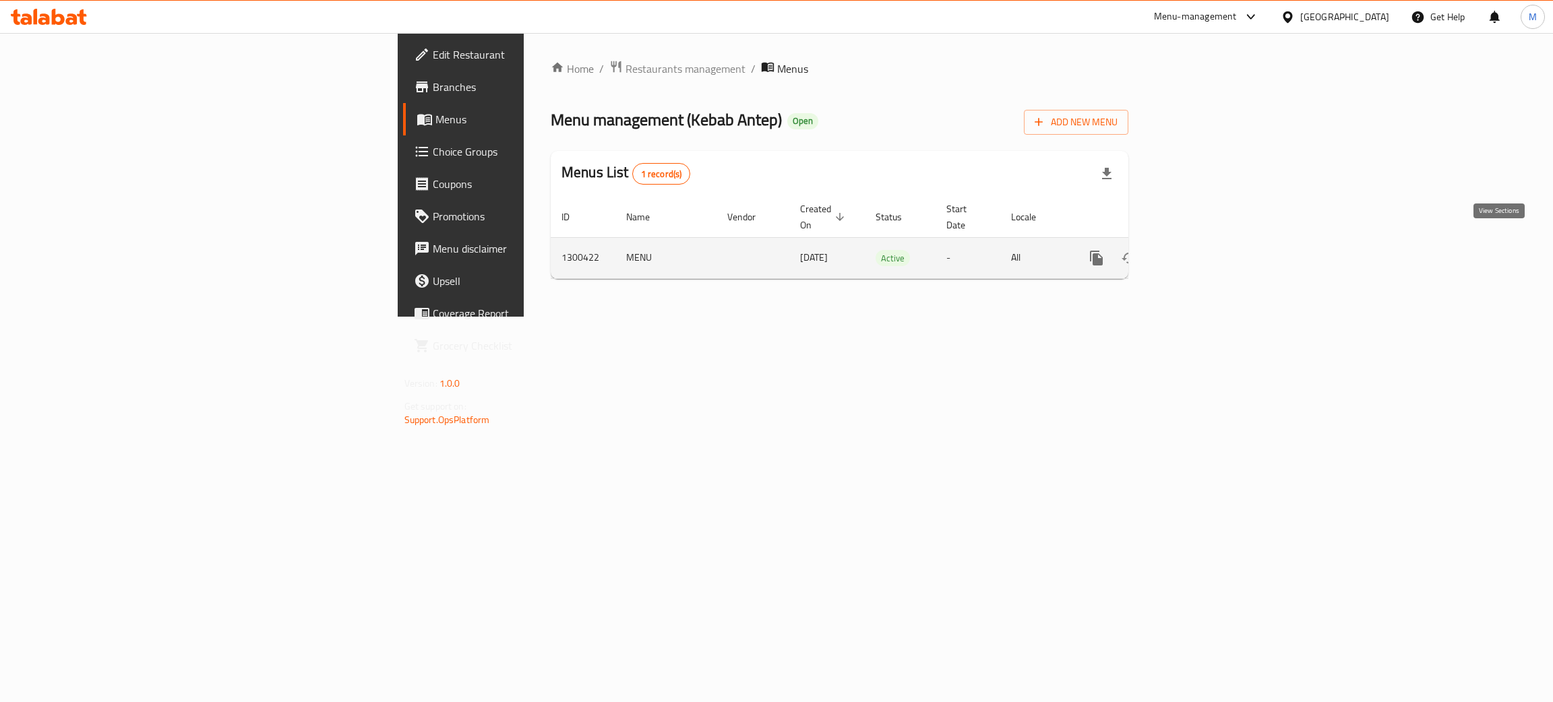
click at [1202, 250] on icon "enhanced table" at bounding box center [1194, 258] width 16 height 16
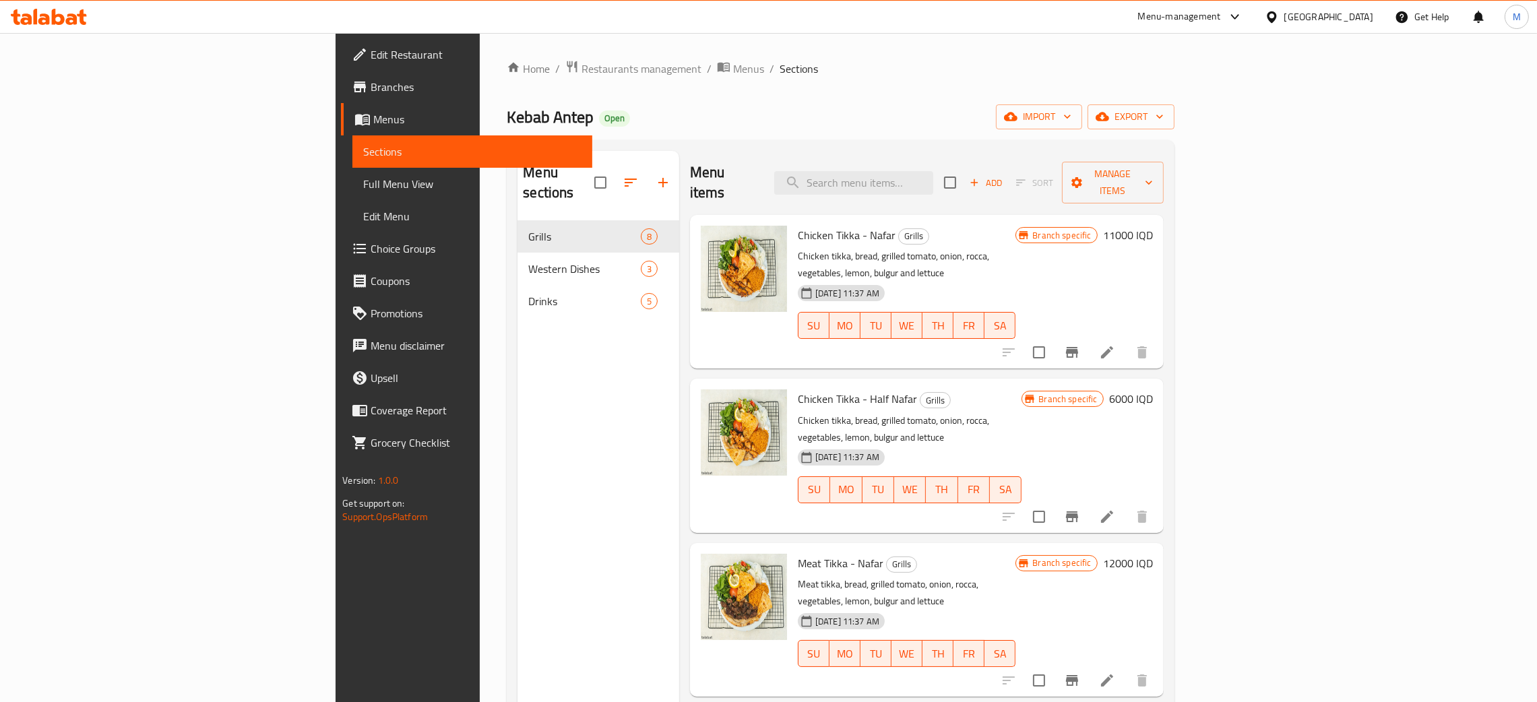
click at [363, 181] on span "Full Menu View" at bounding box center [472, 184] width 218 height 16
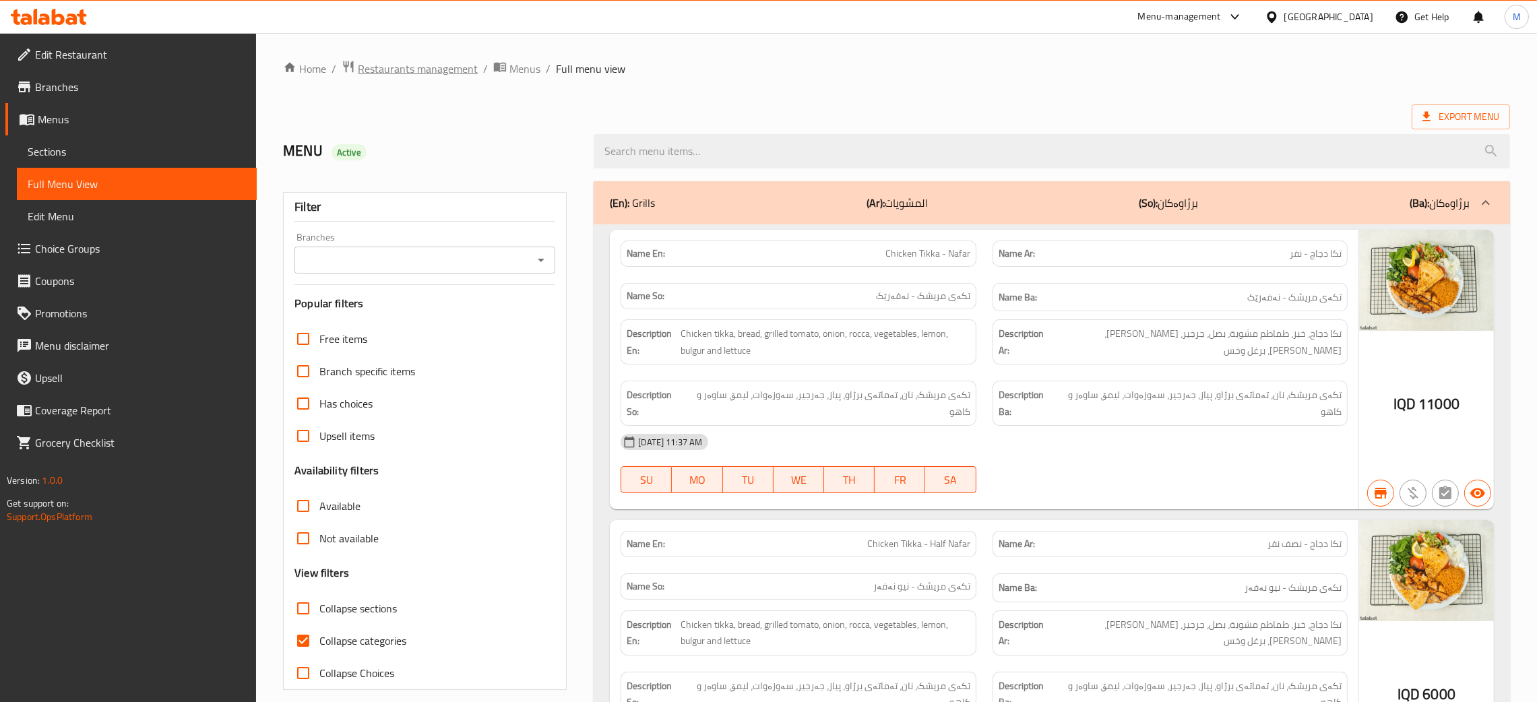
click at [410, 65] on span "Restaurants management" at bounding box center [418, 69] width 120 height 16
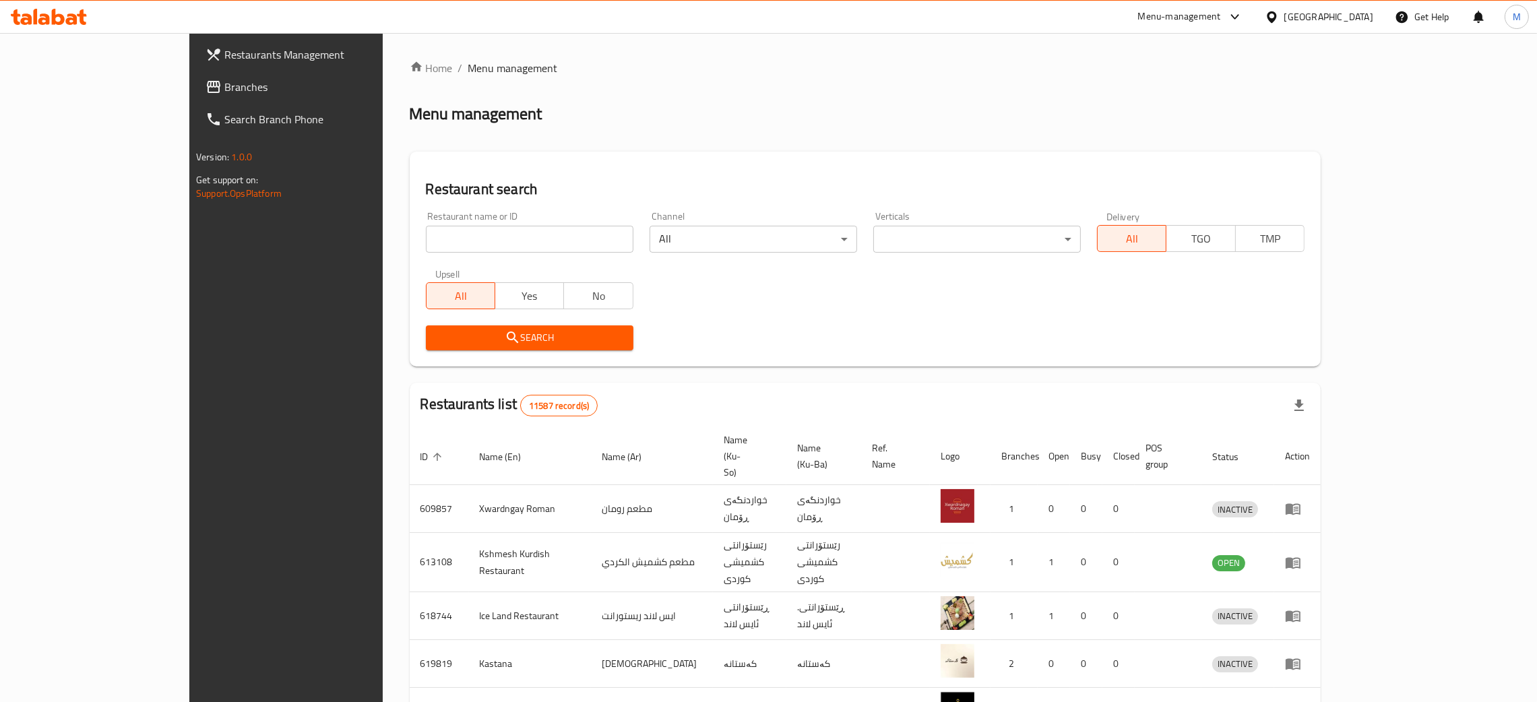
click at [426, 246] on input "search" at bounding box center [530, 239] width 208 height 27
paste input "703116"
type input "703116"
click button "Search" at bounding box center [530, 338] width 208 height 25
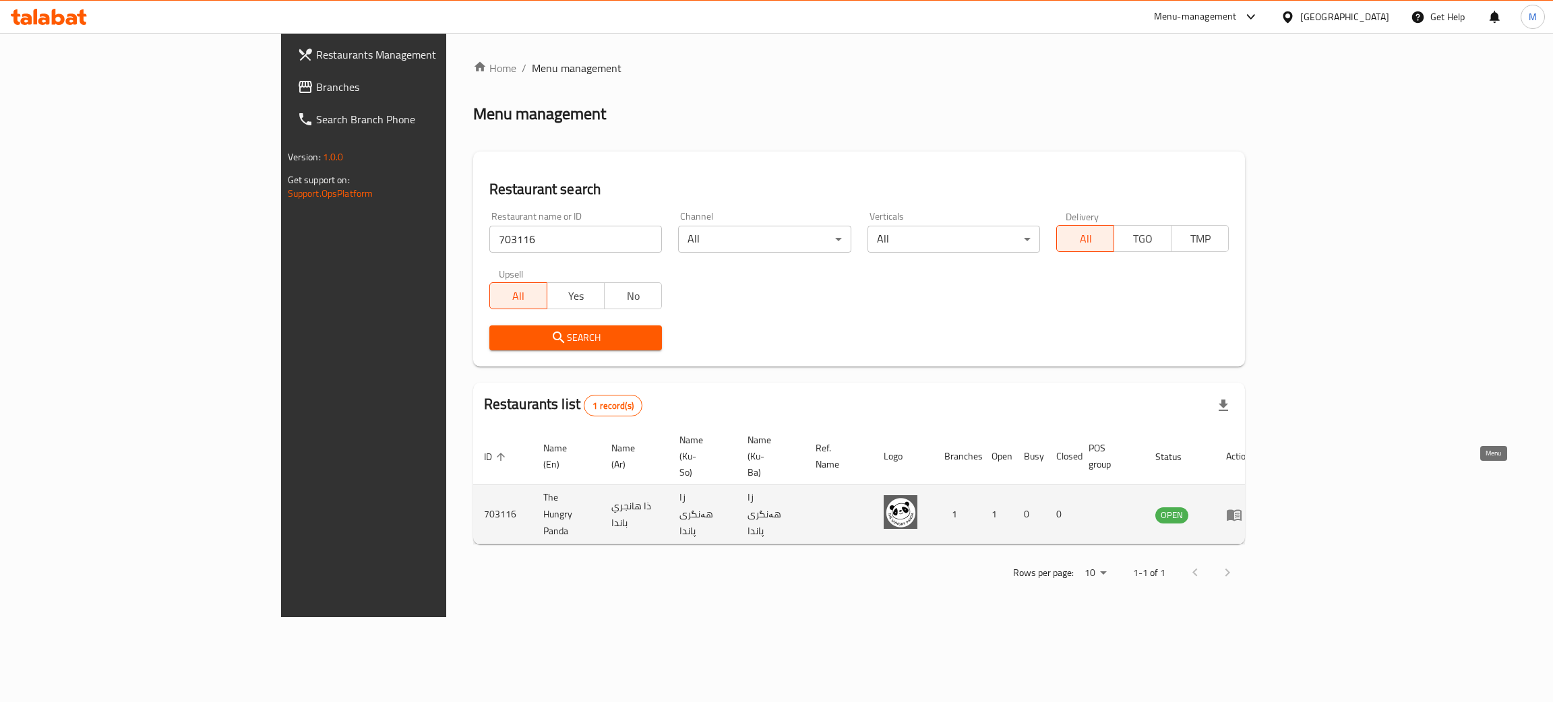
click at [1241, 510] on icon "enhanced table" at bounding box center [1234, 515] width 15 height 11
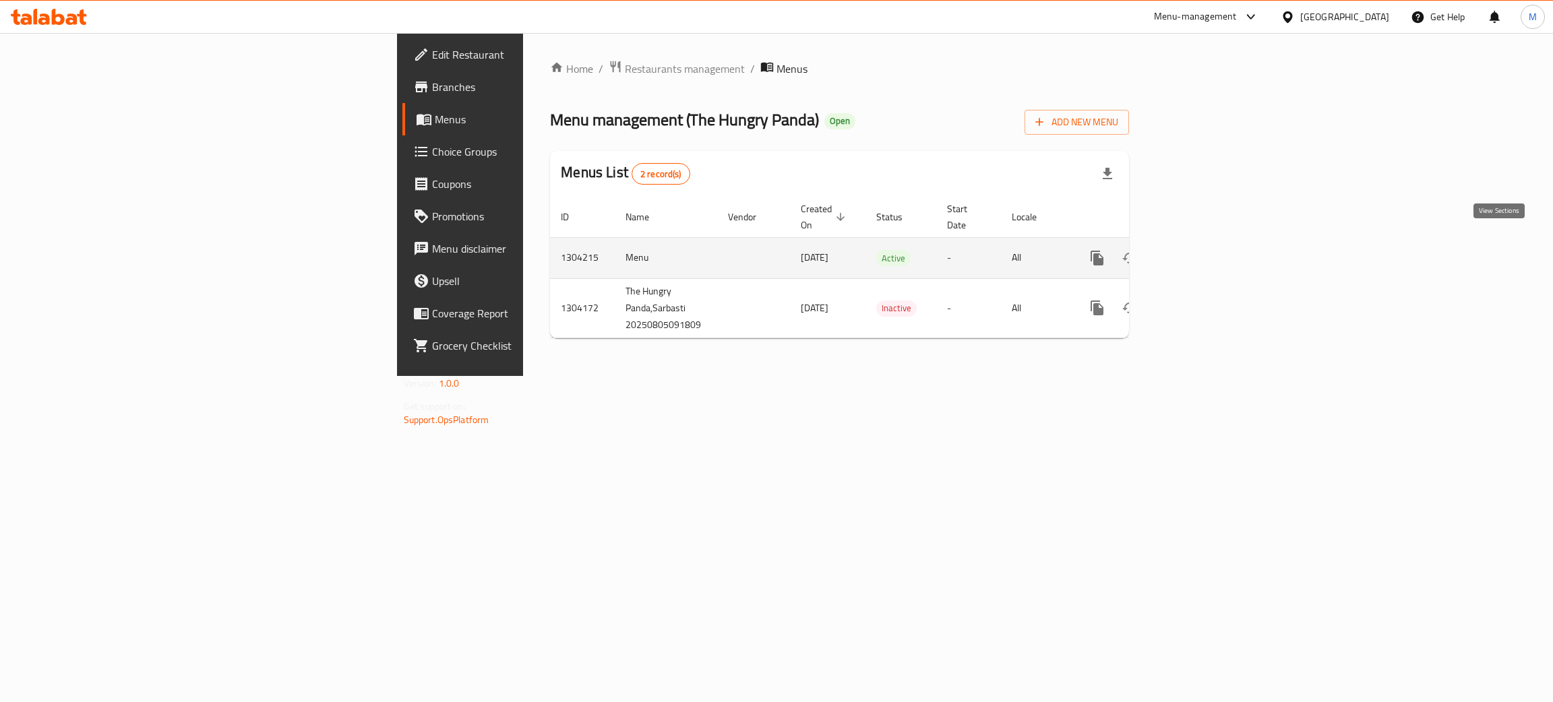
click at [1202, 250] on icon "enhanced table" at bounding box center [1194, 258] width 16 height 16
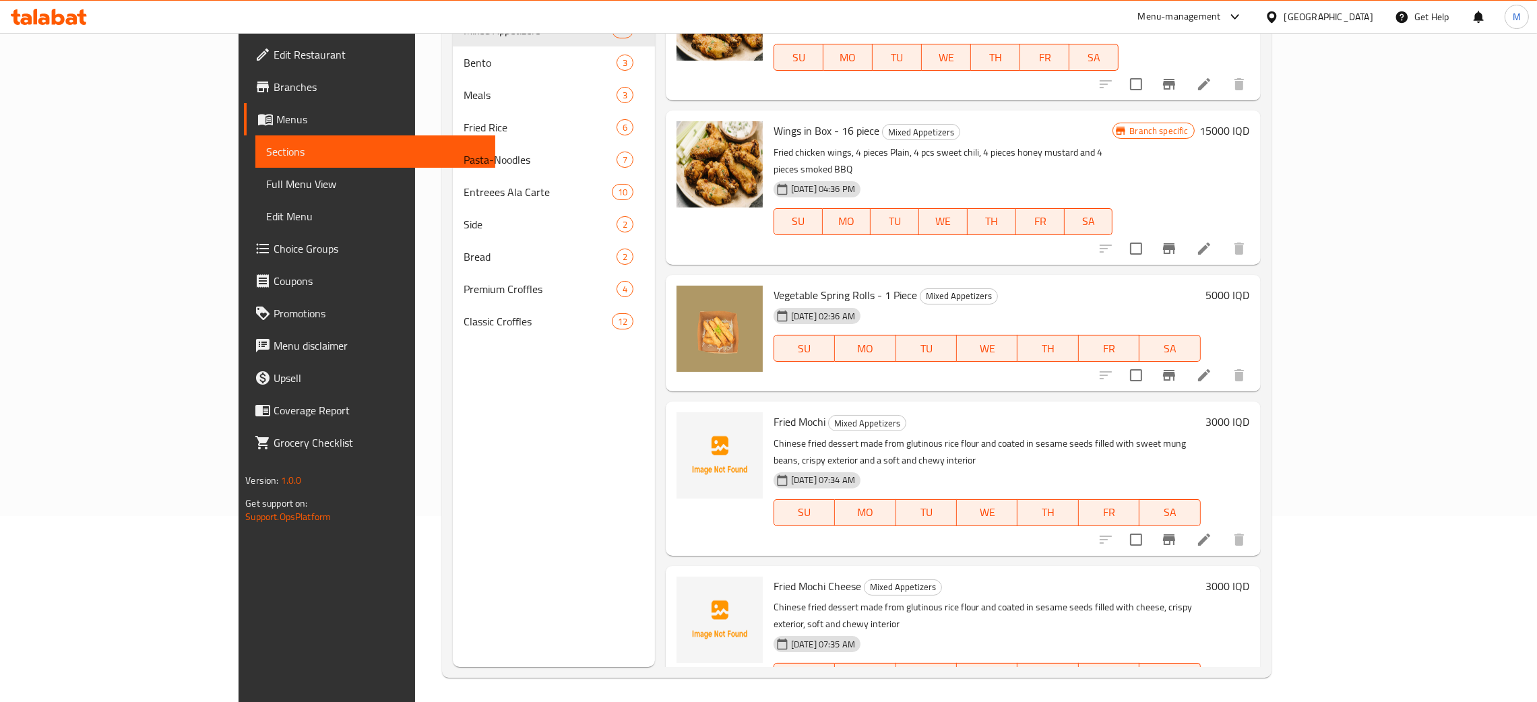
scroll to position [190, 0]
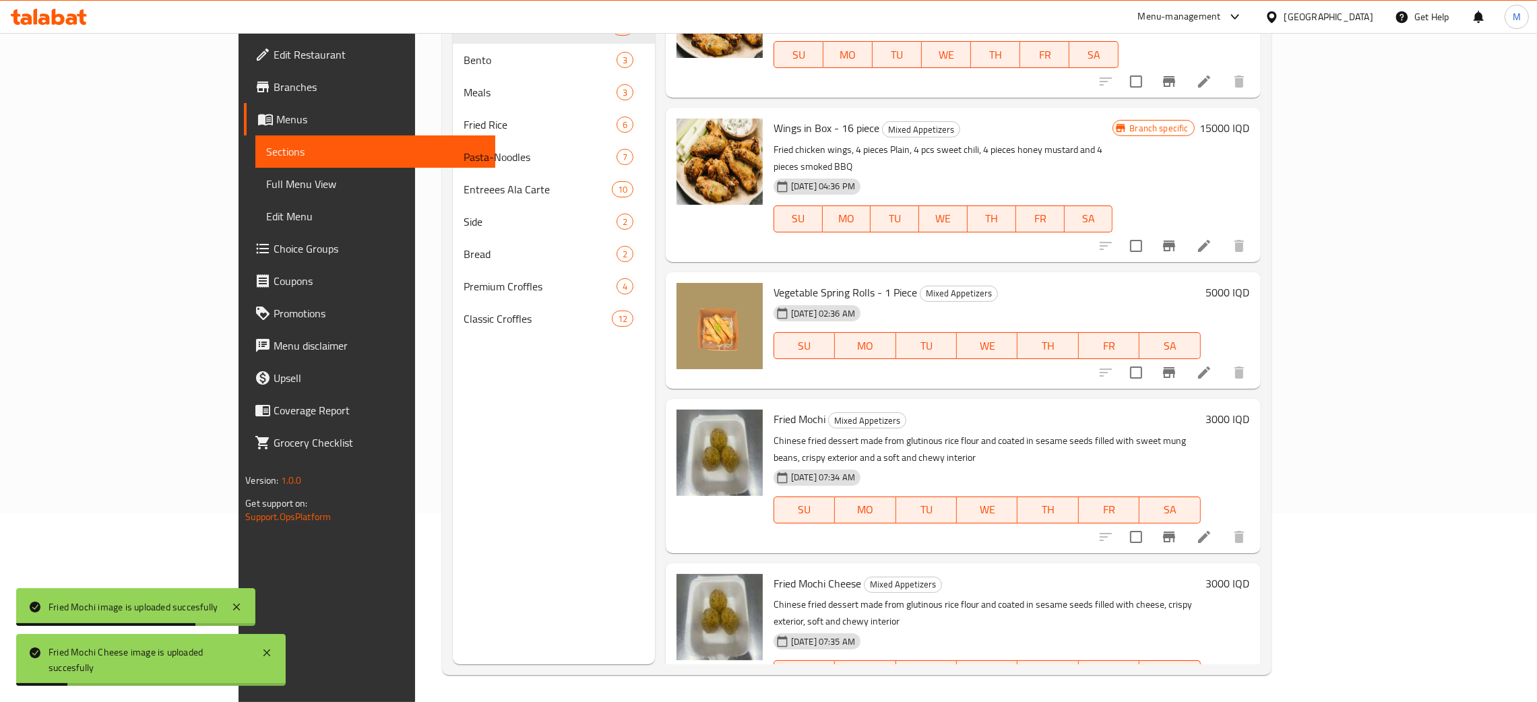
click at [453, 462] on div "Menu sections Mixed Appetizers 11 Bento 3 Meals 3 Fried Rice 6 Pasta-Noodles 7 …" at bounding box center [554, 313] width 202 height 702
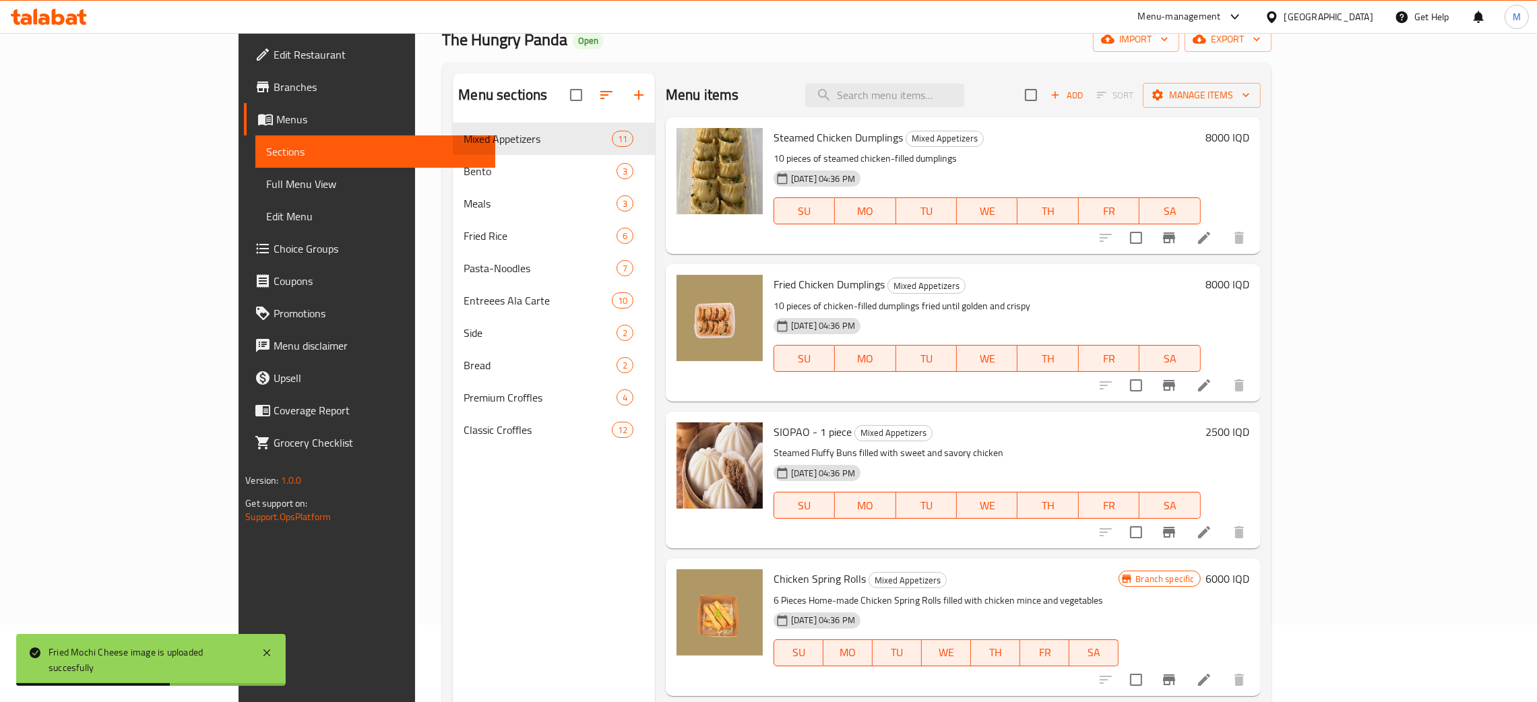
scroll to position [0, 0]
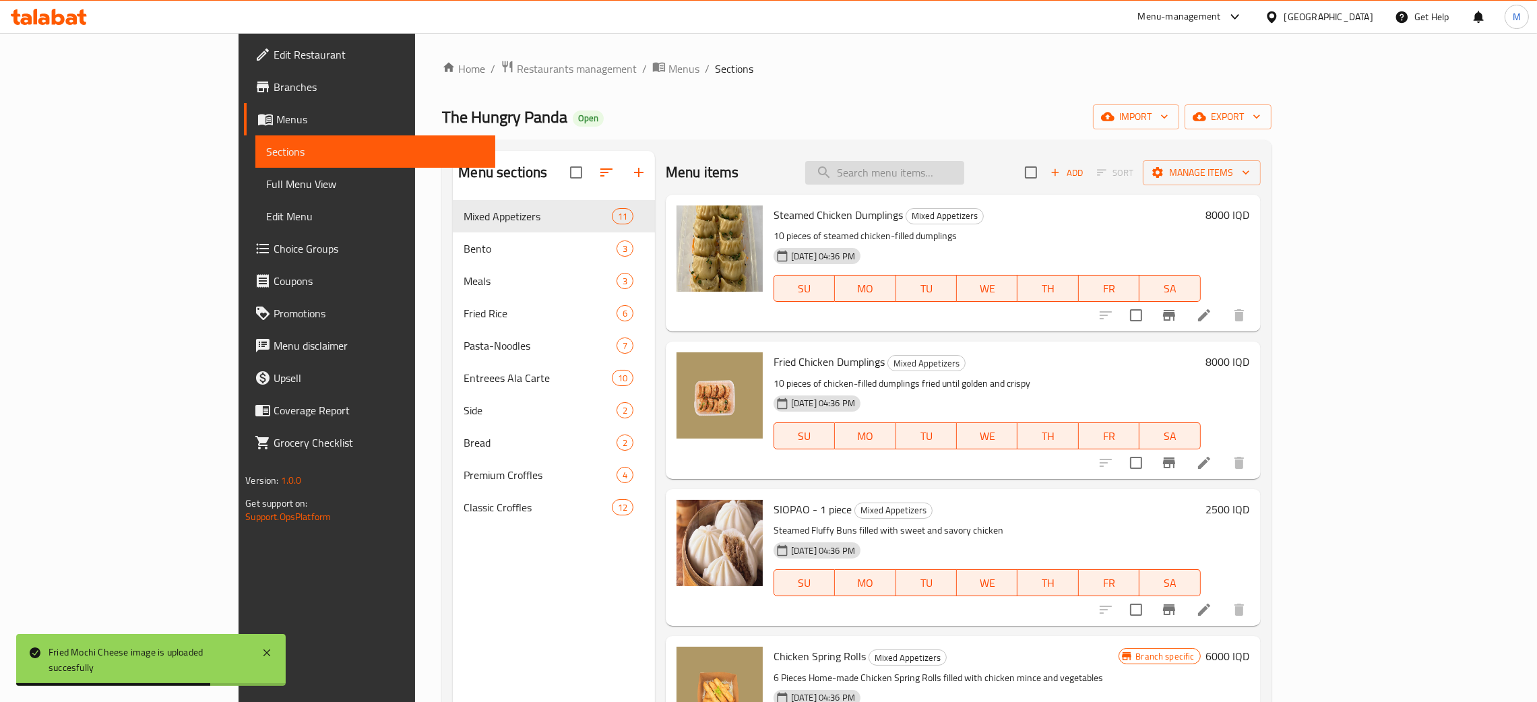
click at [961, 167] on input "search" at bounding box center [884, 173] width 159 height 24
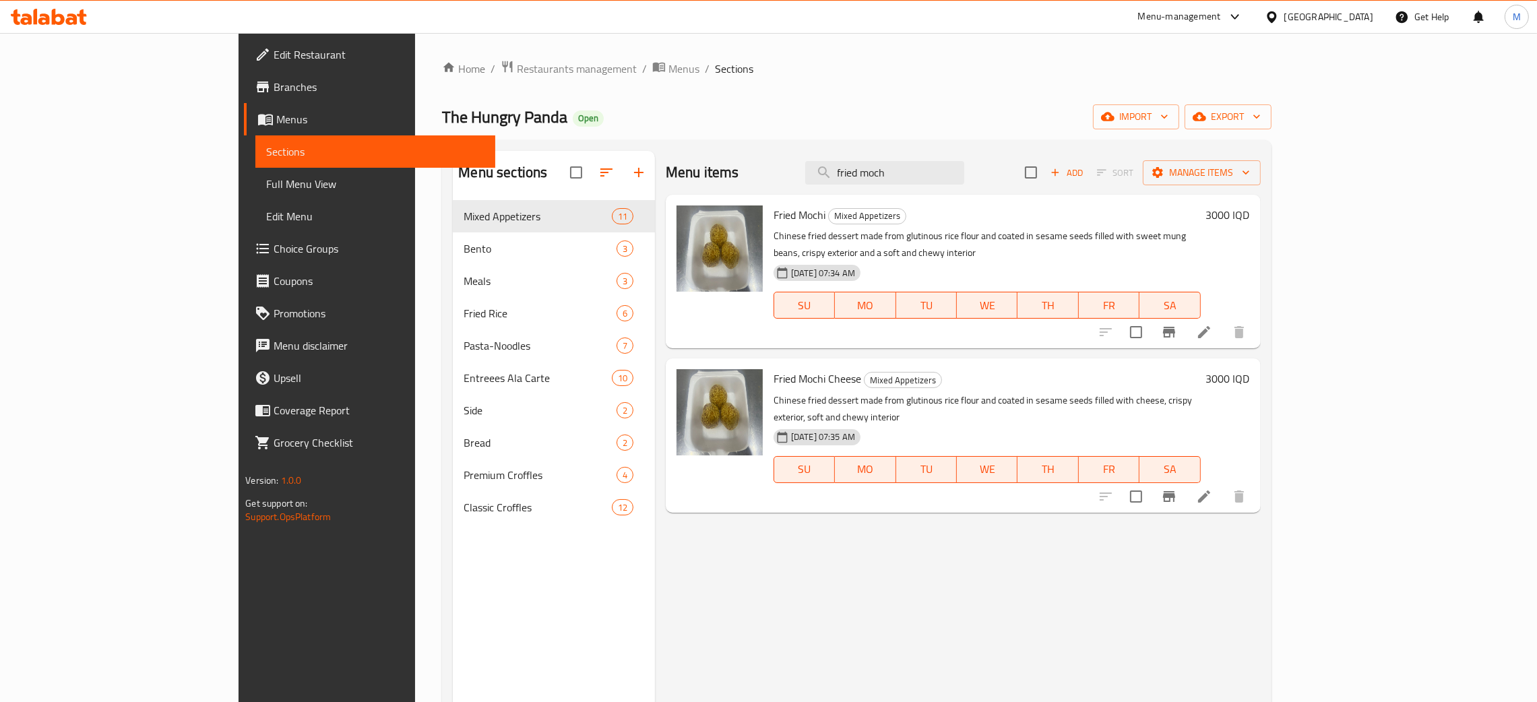
type input "fried moch"
drag, startPoint x: 1014, startPoint y: 172, endPoint x: 820, endPoint y: 117, distance: 201.0
click at [784, 132] on div "Home / Restaurants management / Menus / Sections The Hungry Panda Open import e…" at bounding box center [856, 462] width 829 height 804
click at [978, 75] on ol "Home / Restaurants management / Menus / Sections" at bounding box center [856, 69] width 829 height 18
drag, startPoint x: 990, startPoint y: 173, endPoint x: 908, endPoint y: 116, distance: 99.8
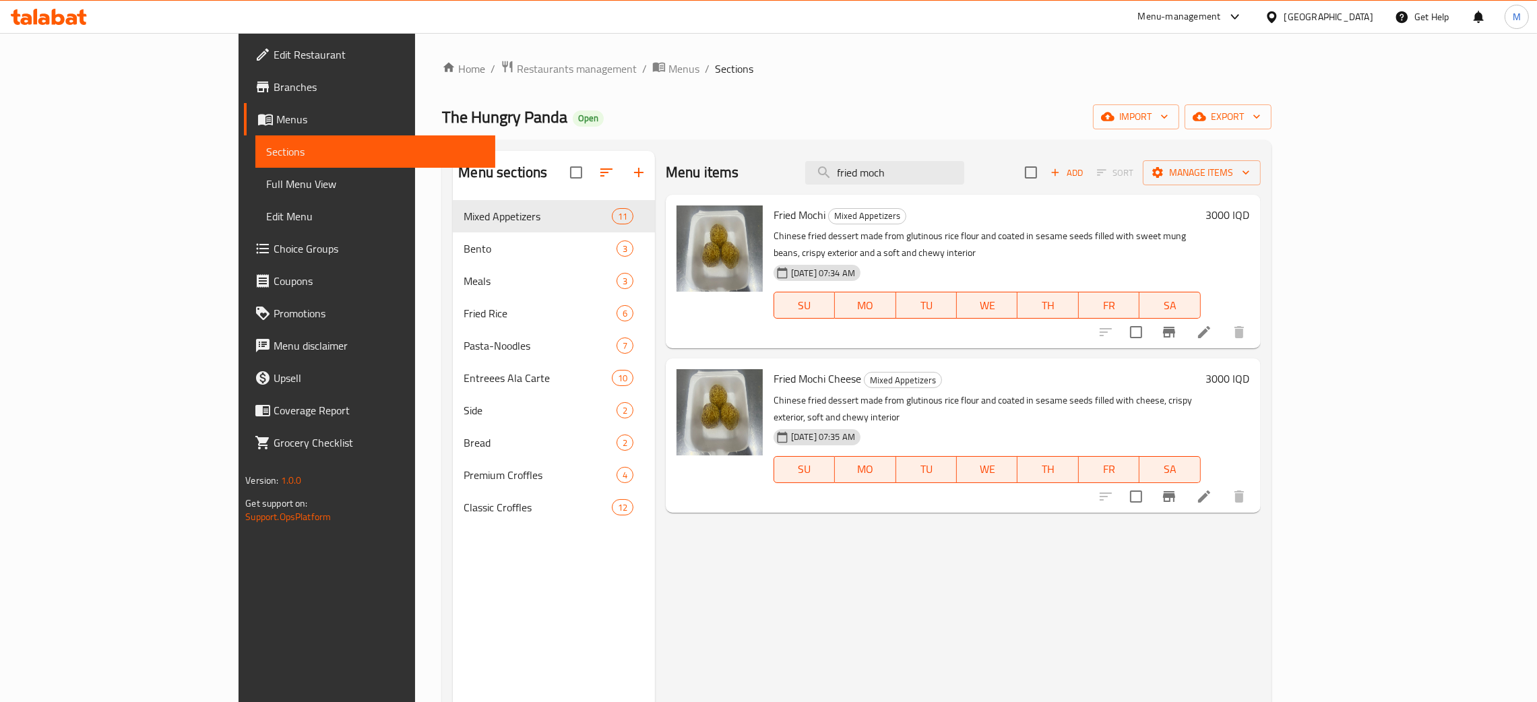
click at [873, 116] on div "Home / Restaurants management / Menus / Sections The Hungry Panda Open import e…" at bounding box center [856, 462] width 829 height 804
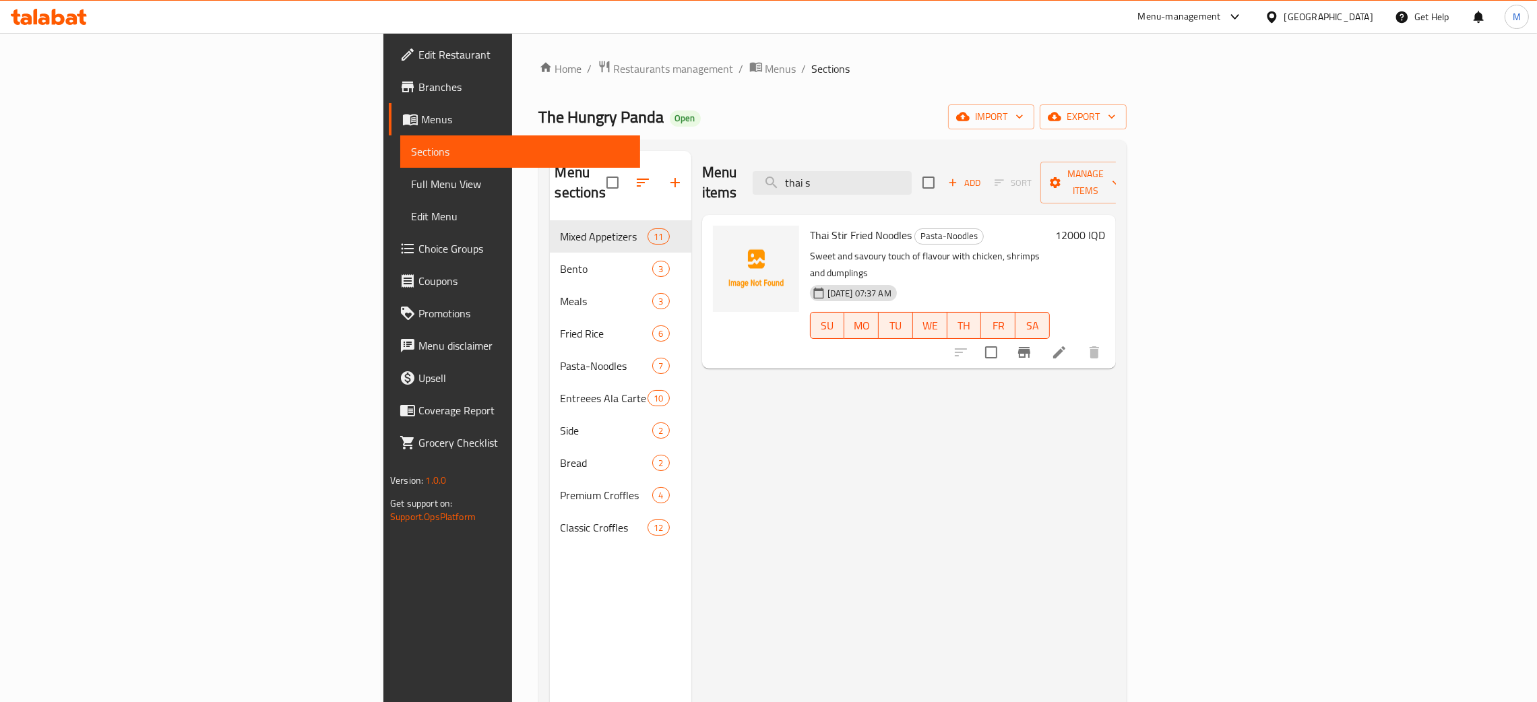
type input "thai s"
click at [800, 123] on div "The Hungry Panda Open import export" at bounding box center [833, 116] width 588 height 25
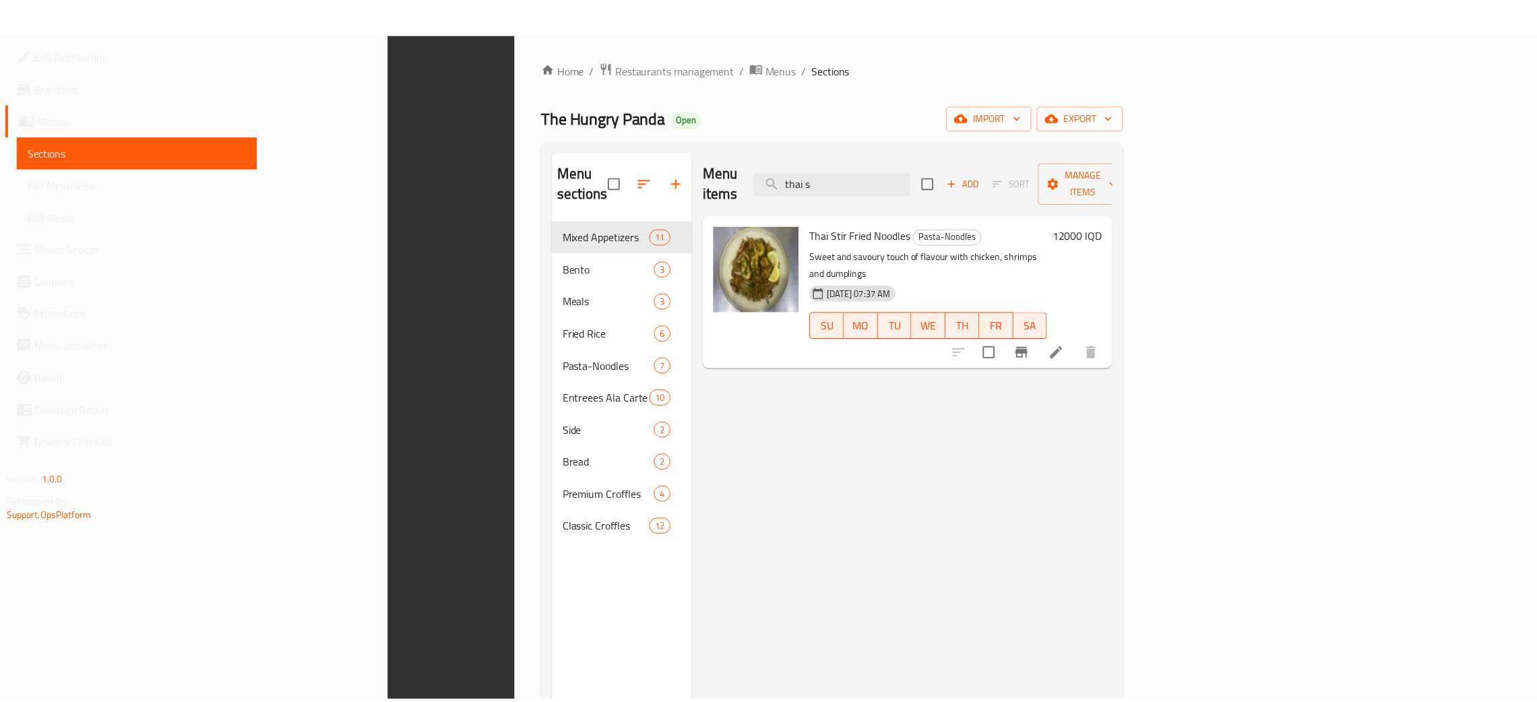
scroll to position [190, 0]
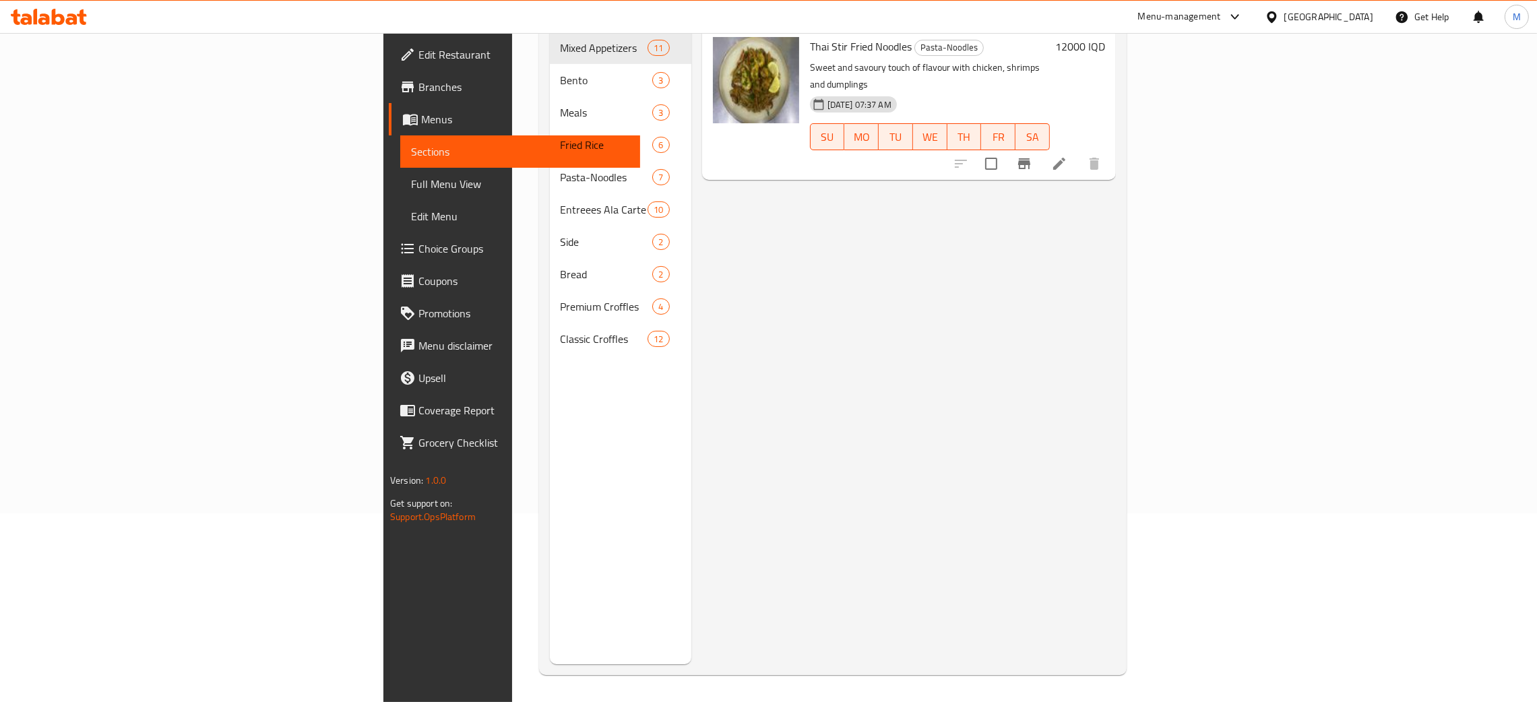
click at [1364, 16] on div "[GEOGRAPHIC_DATA]" at bounding box center [1329, 16] width 89 height 15
click at [1191, 263] on div "[GEOGRAPHIC_DATA]" at bounding box center [1227, 260] width 89 height 15
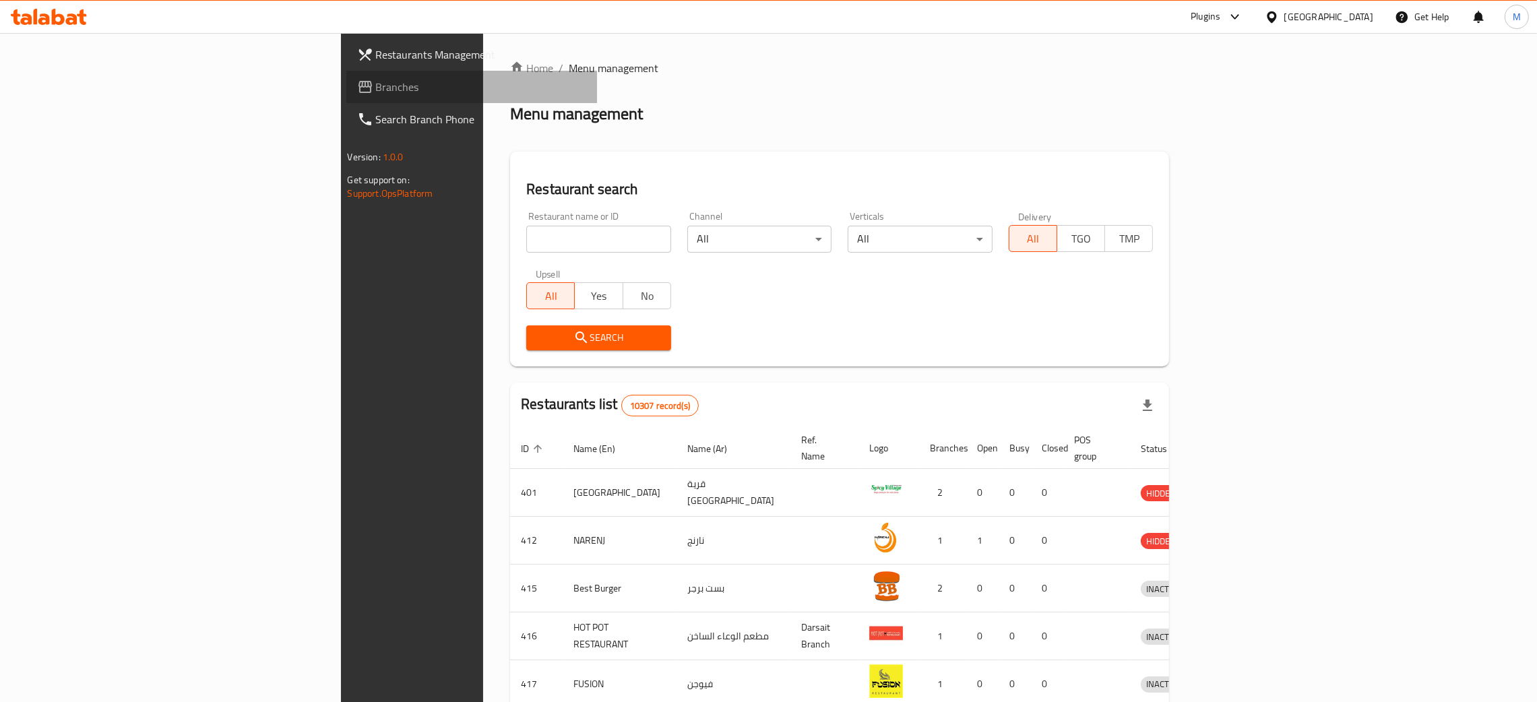
click at [376, 84] on span "Branches" at bounding box center [481, 87] width 211 height 16
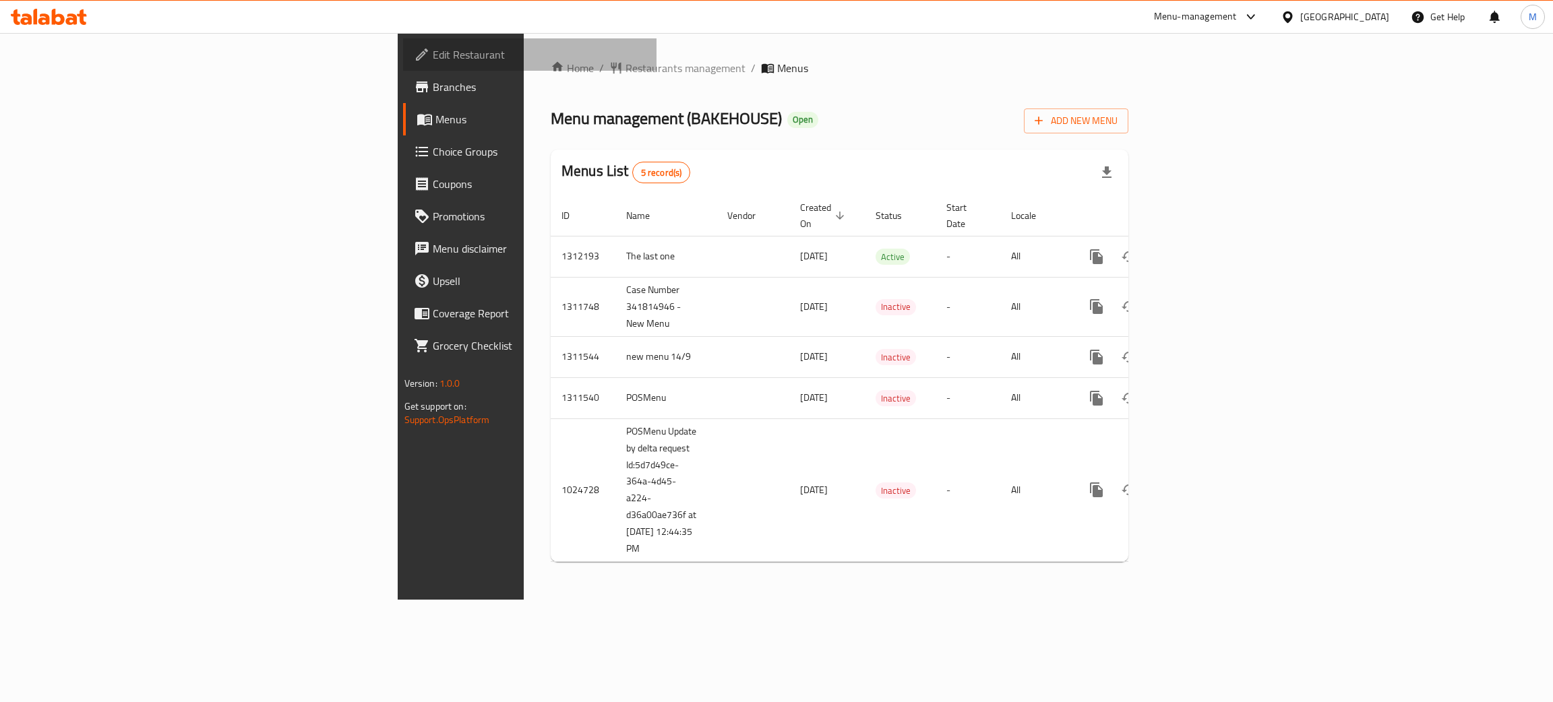
click at [433, 50] on span "Edit Restaurant" at bounding box center [540, 55] width 214 height 16
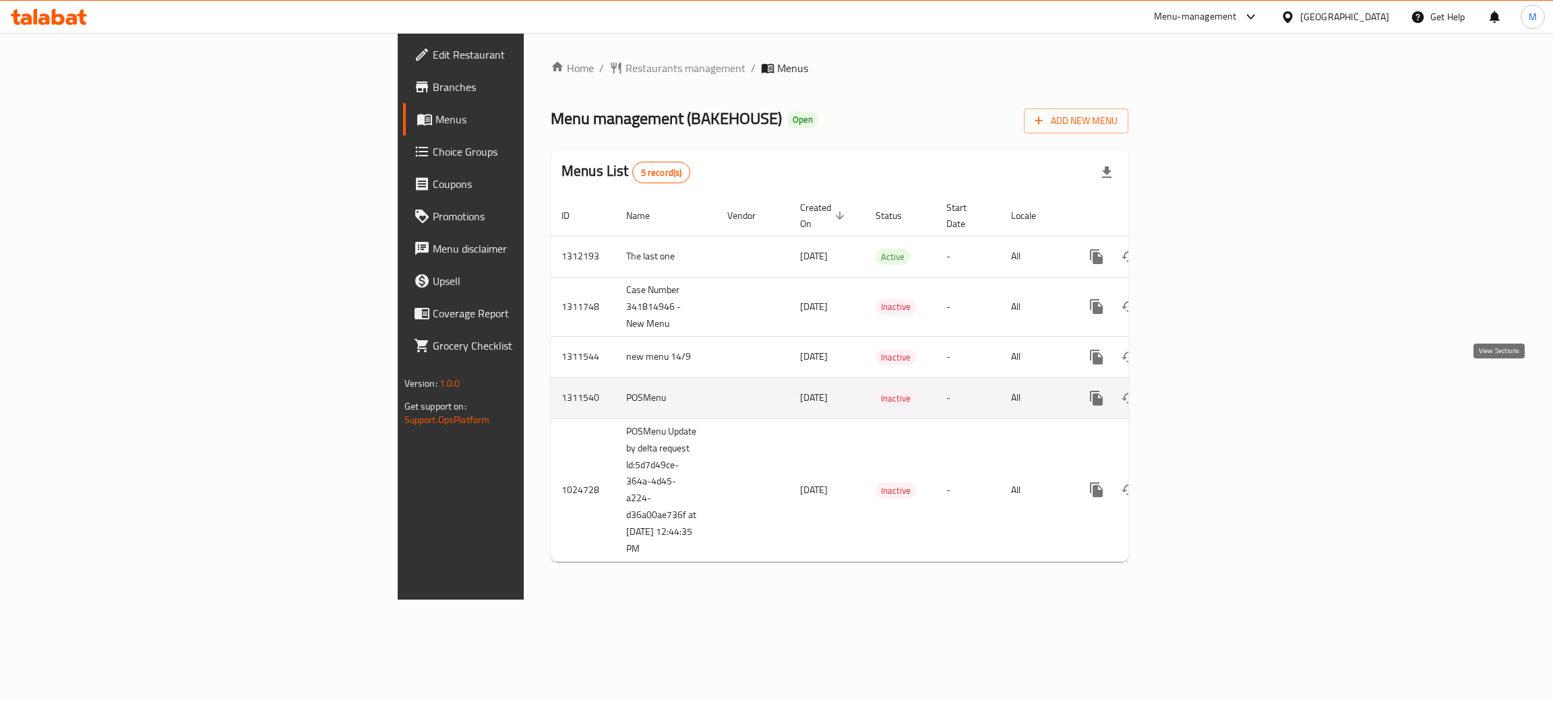
click at [1202, 390] on icon "enhanced table" at bounding box center [1194, 398] width 16 height 16
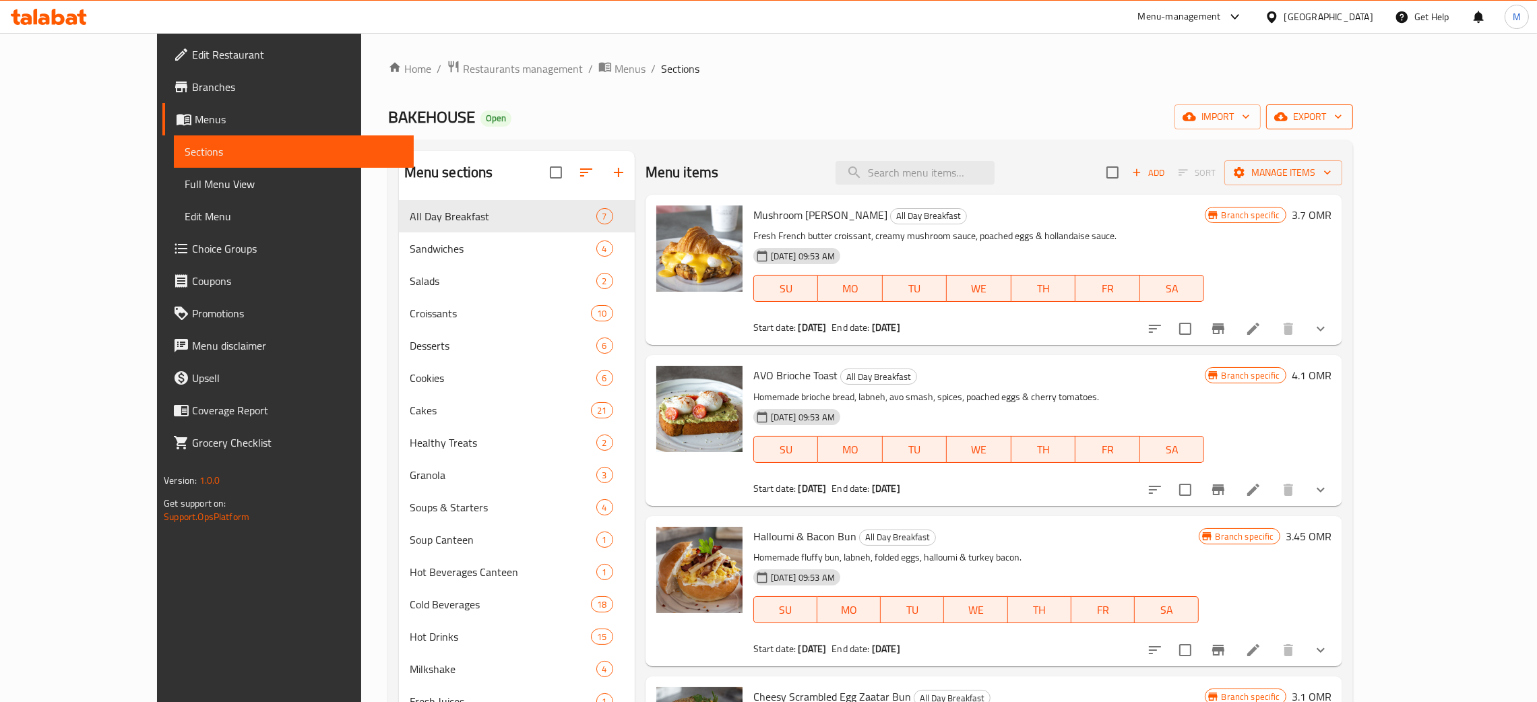
click at [1343, 112] on span "export" at bounding box center [1309, 117] width 65 height 17
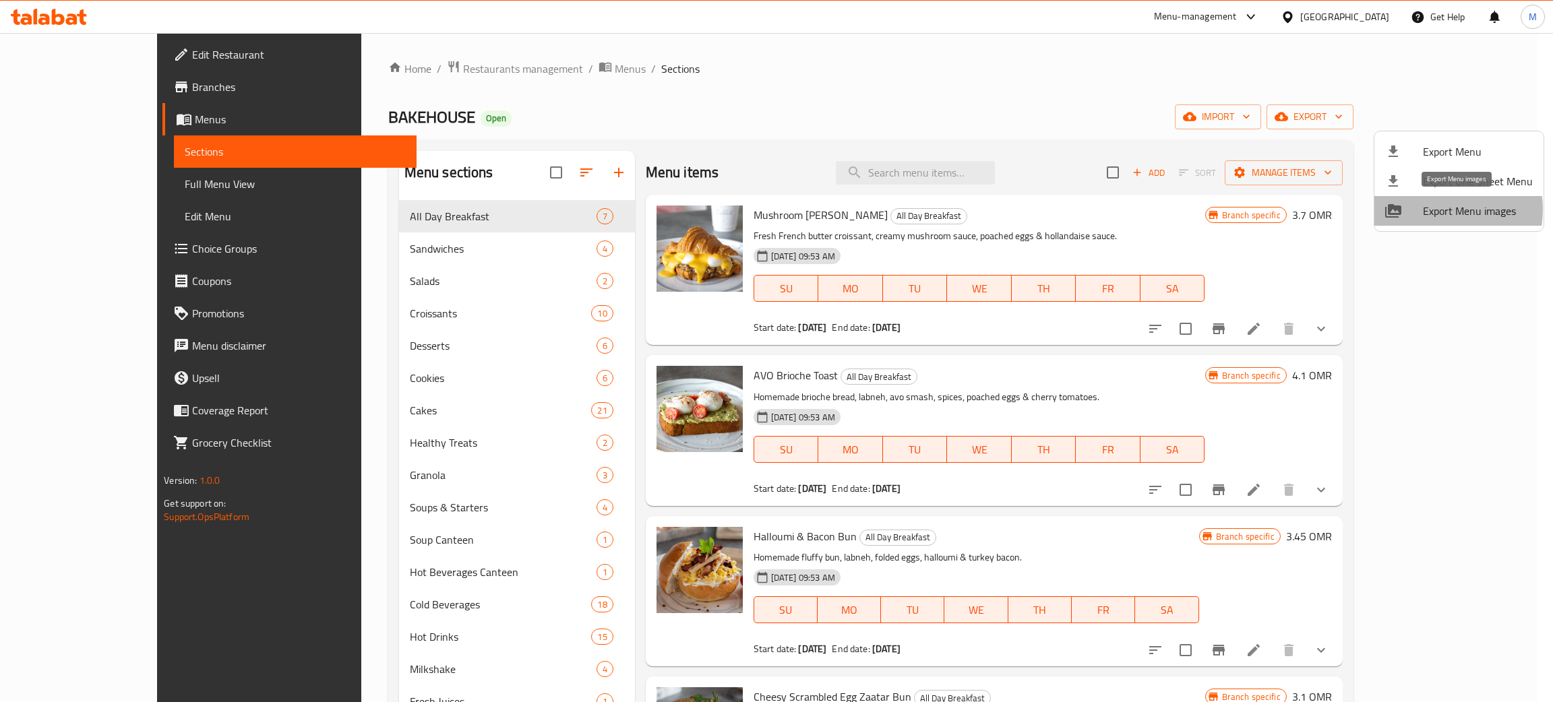
click at [1432, 210] on span "Export Menu images" at bounding box center [1478, 211] width 110 height 16
click at [520, 63] on div at bounding box center [776, 351] width 1553 height 702
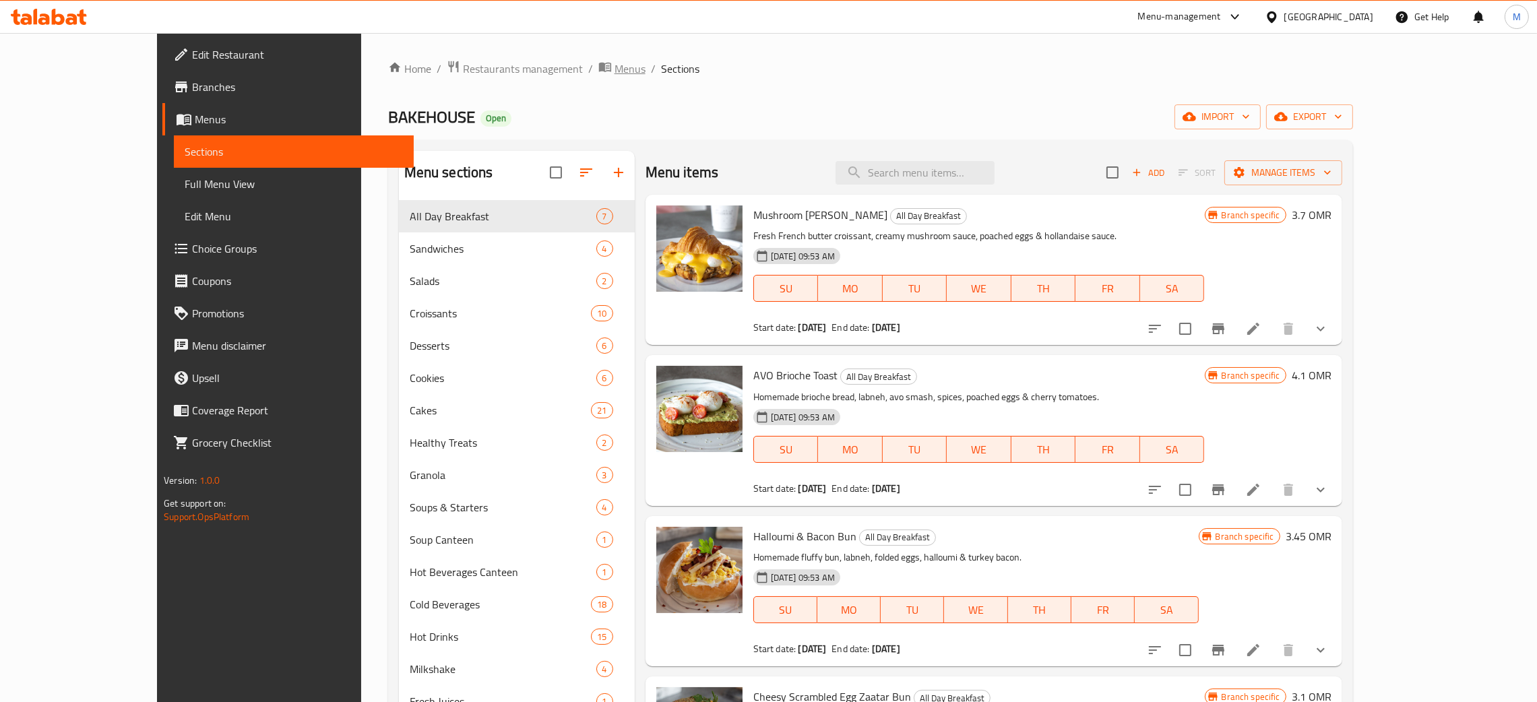
click at [615, 63] on span "Menus" at bounding box center [630, 69] width 31 height 16
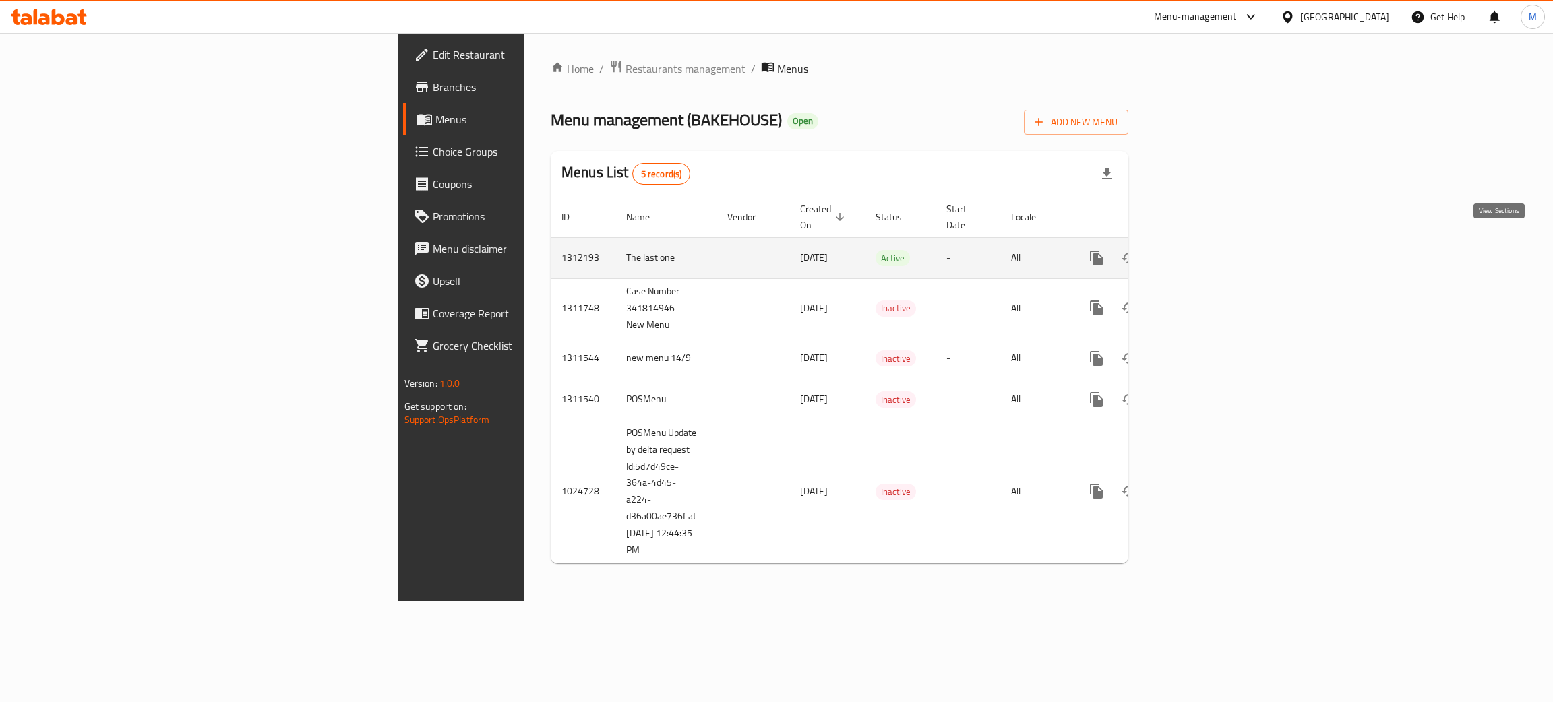
click at [1200, 252] on icon "enhanced table" at bounding box center [1194, 258] width 12 height 12
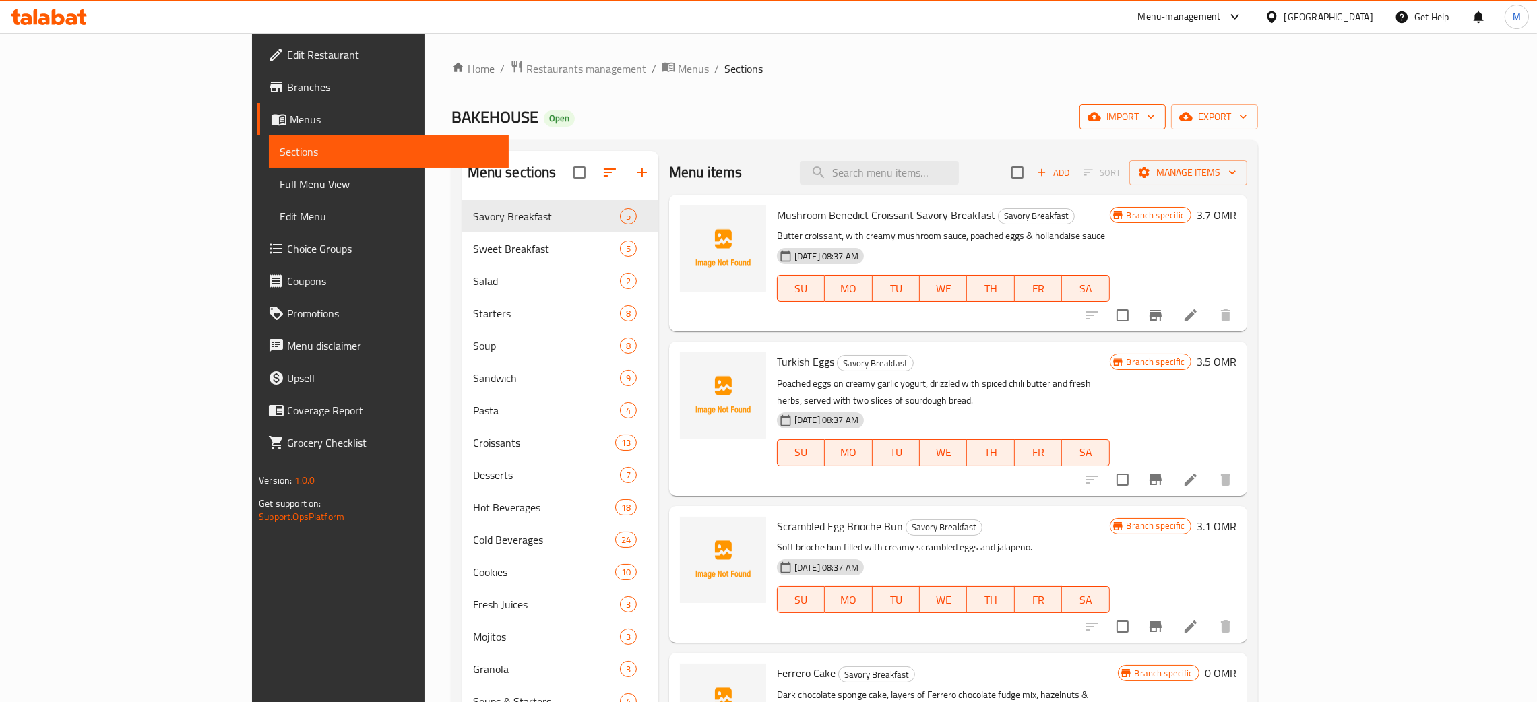
click at [1155, 115] on span "import" at bounding box center [1122, 117] width 65 height 17
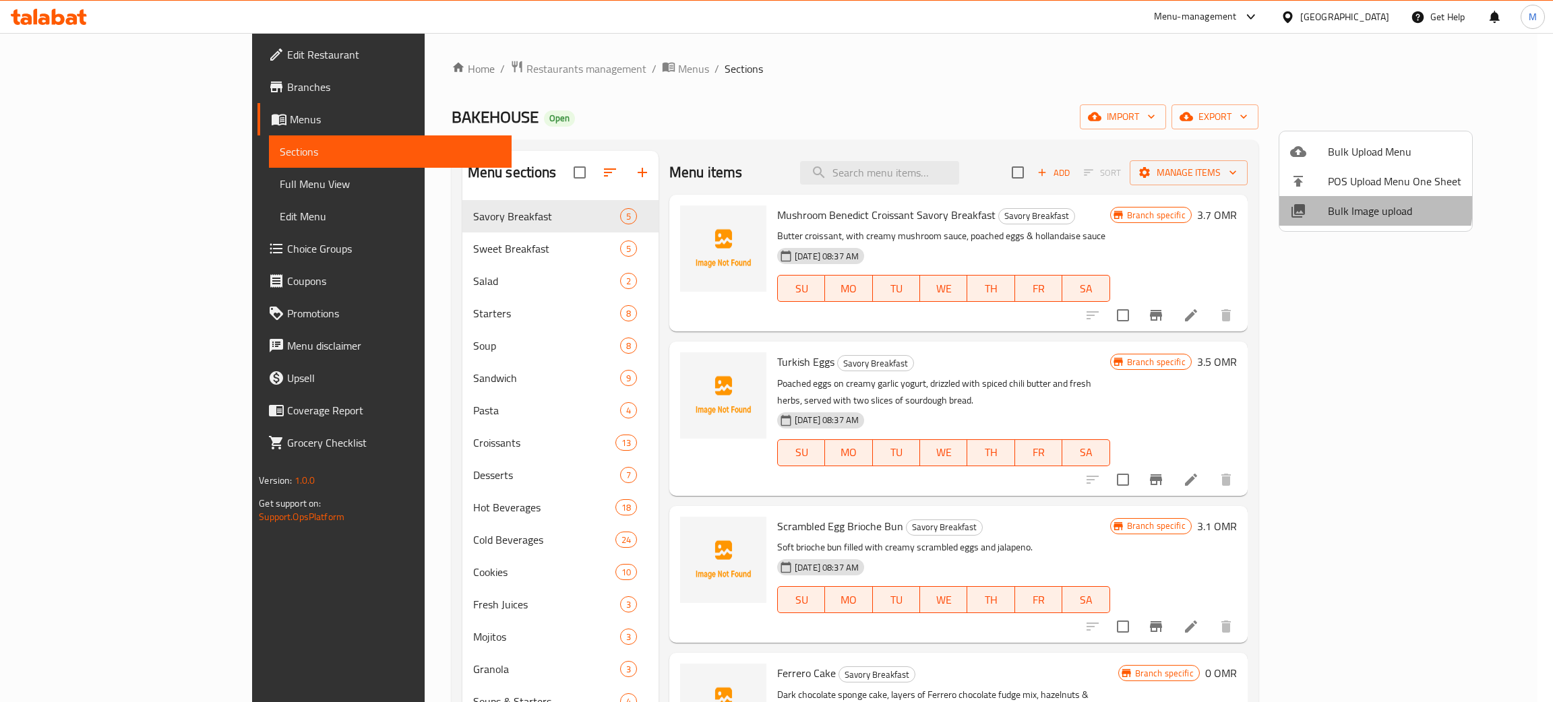
click at [1360, 206] on span "Bulk Image upload" at bounding box center [1394, 211] width 133 height 16
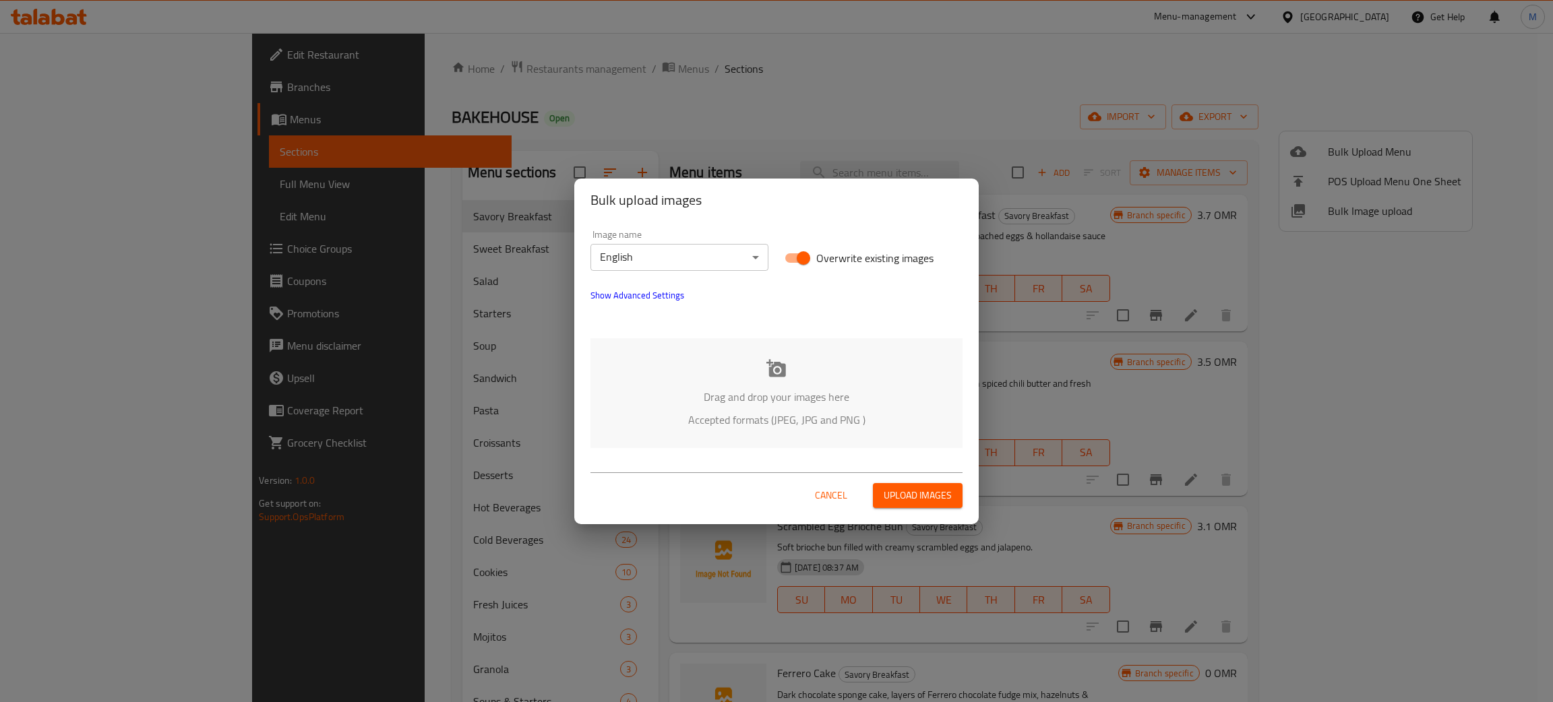
click at [758, 392] on p "Drag and drop your images here" at bounding box center [777, 397] width 332 height 16
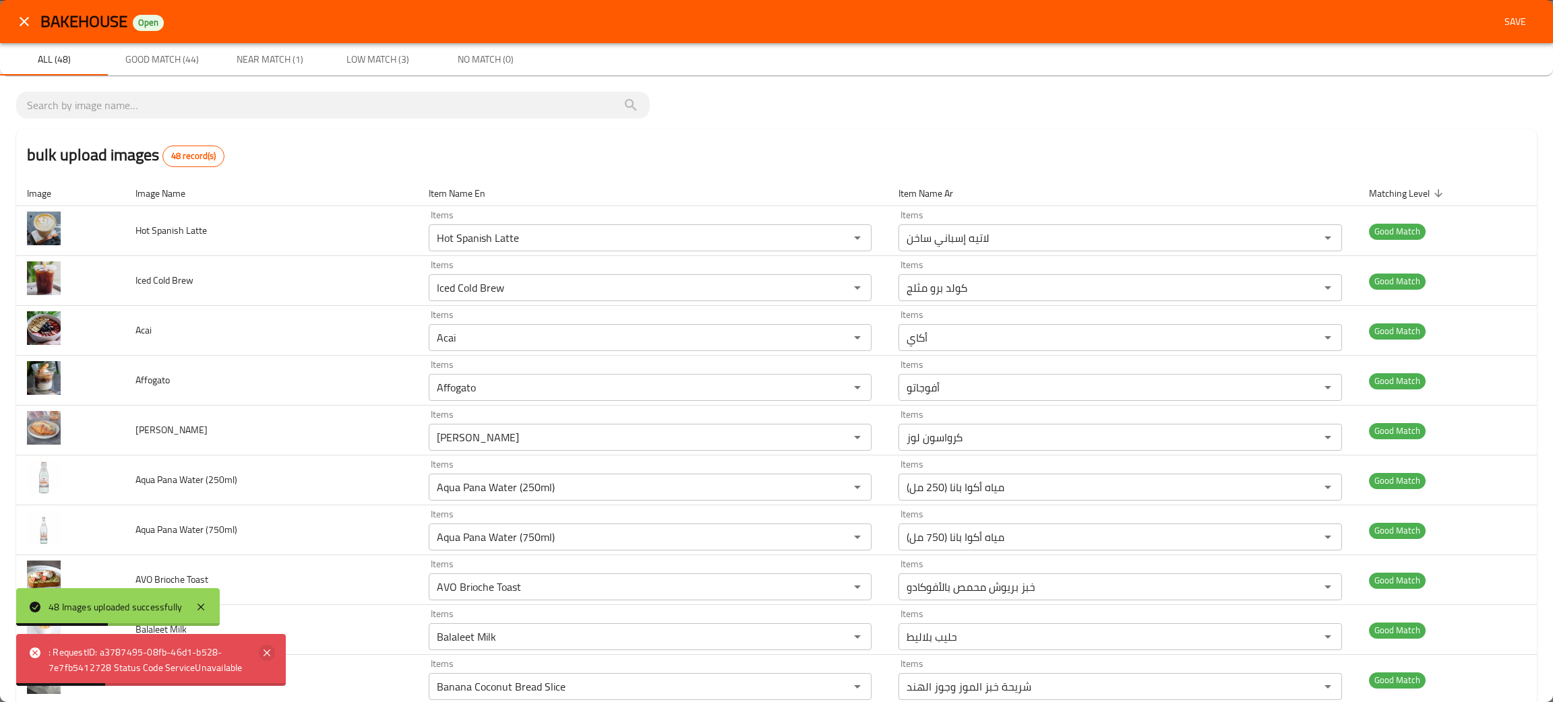
click at [265, 646] on icon at bounding box center [267, 653] width 16 height 16
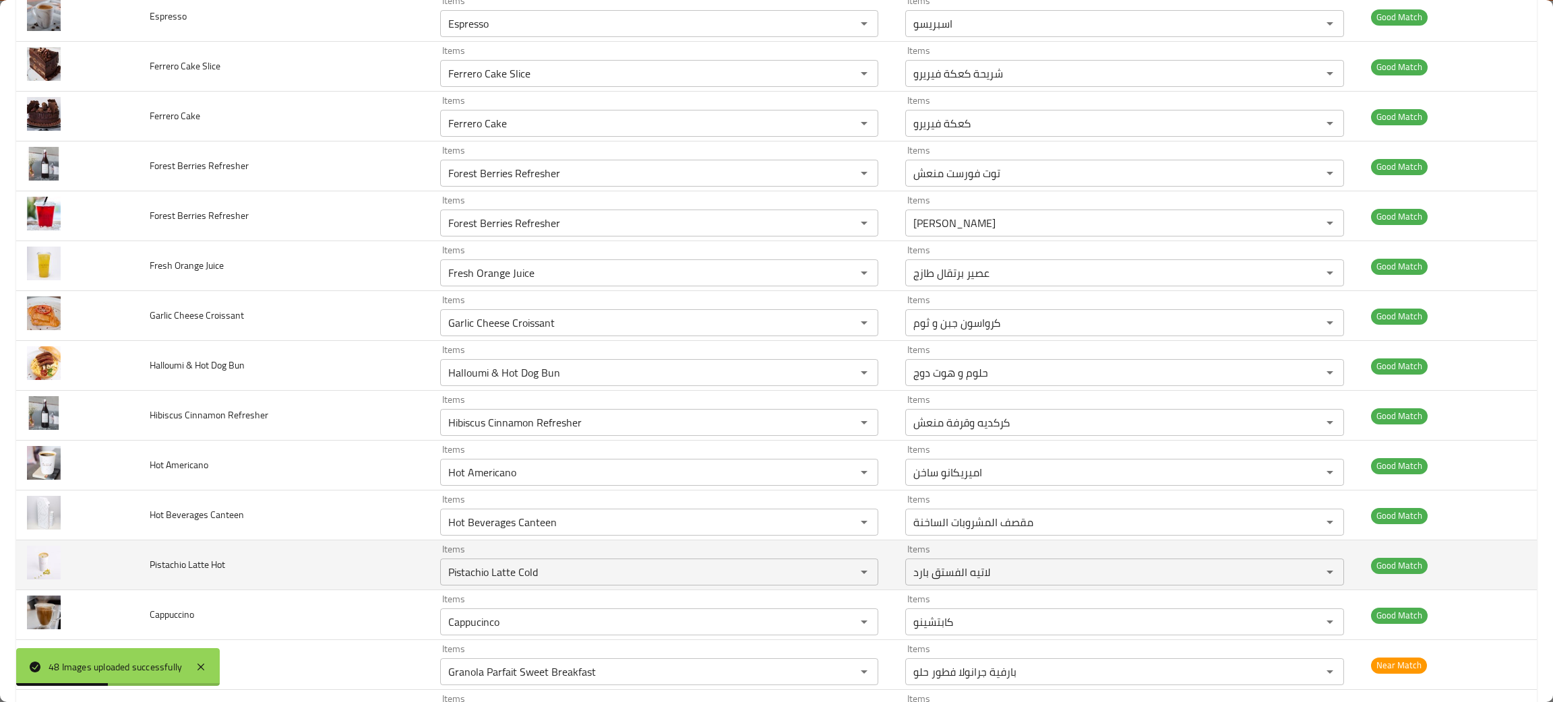
scroll to position [1819, 0]
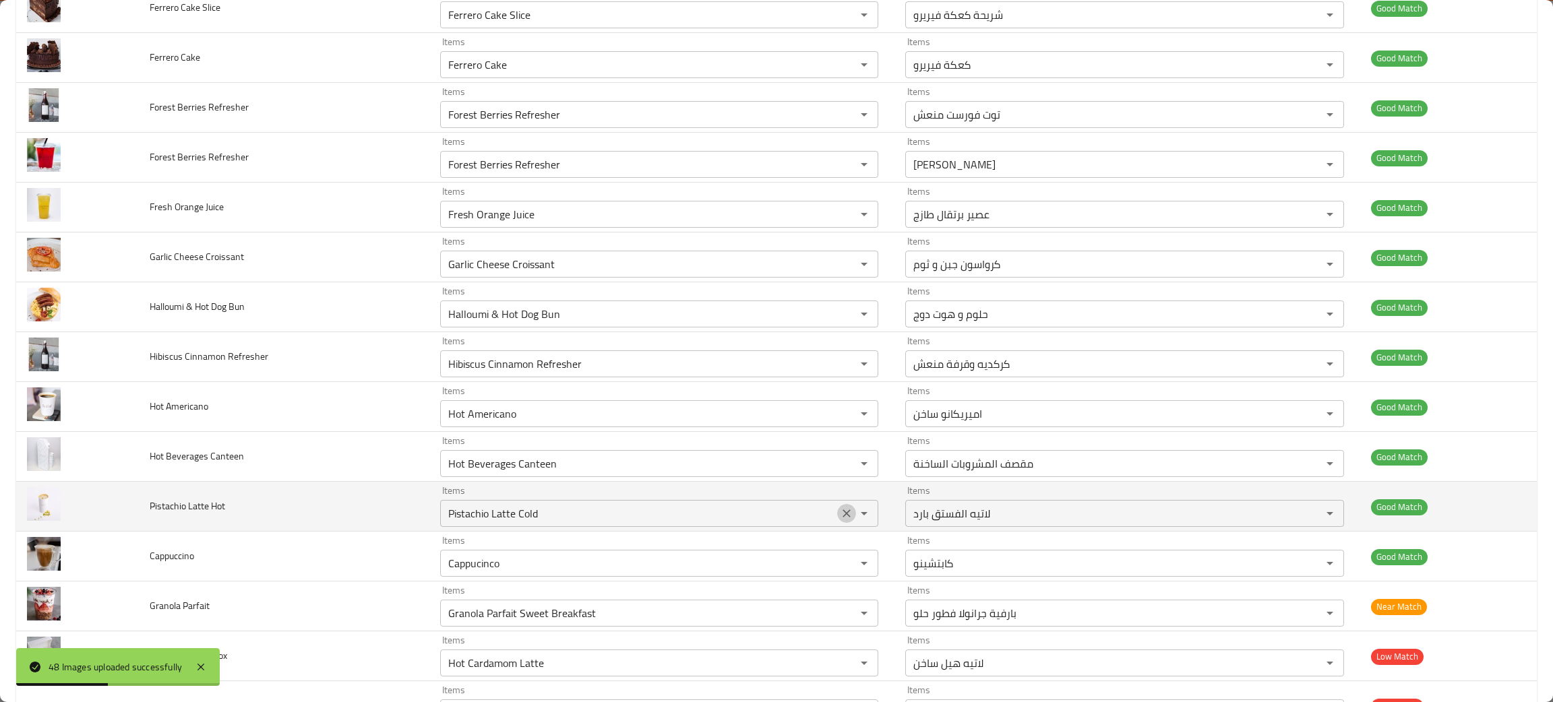
click at [842, 518] on icon "Clear" at bounding box center [846, 514] width 8 height 8
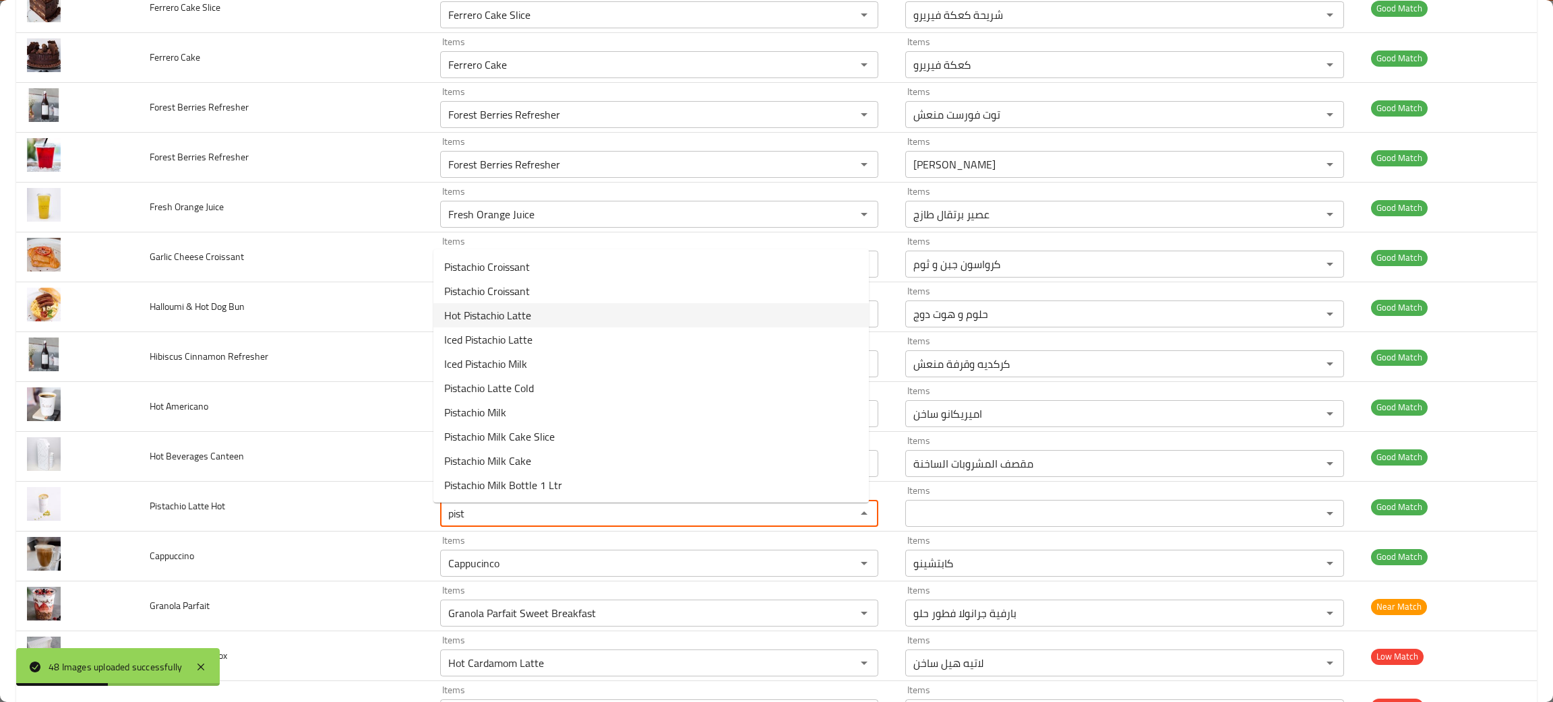
click at [508, 317] on span "Hot Pistachio Latte" at bounding box center [487, 315] width 87 height 16
type "Hot Pistachio Latte"
type -ar "لاتيه الفستق الساخن"
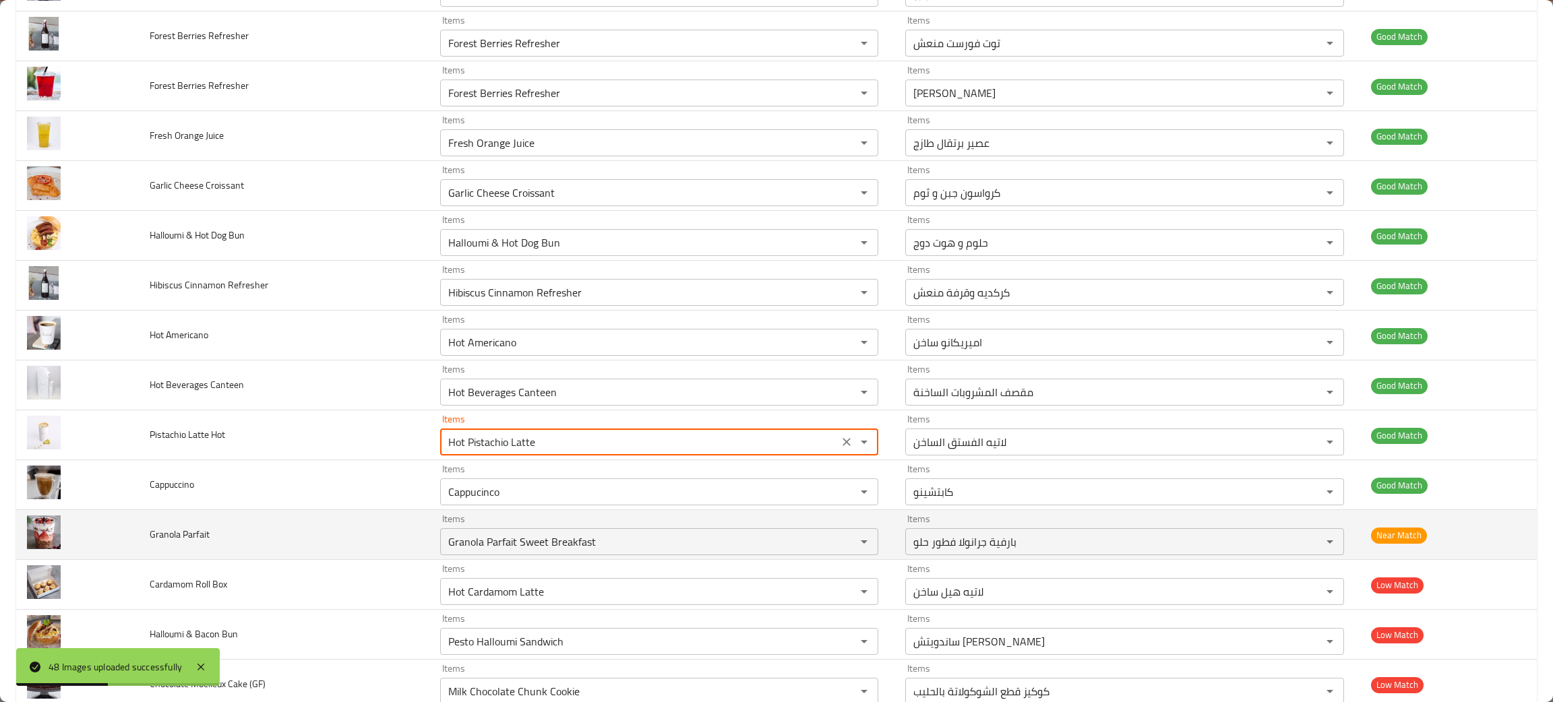
scroll to position [1920, 0]
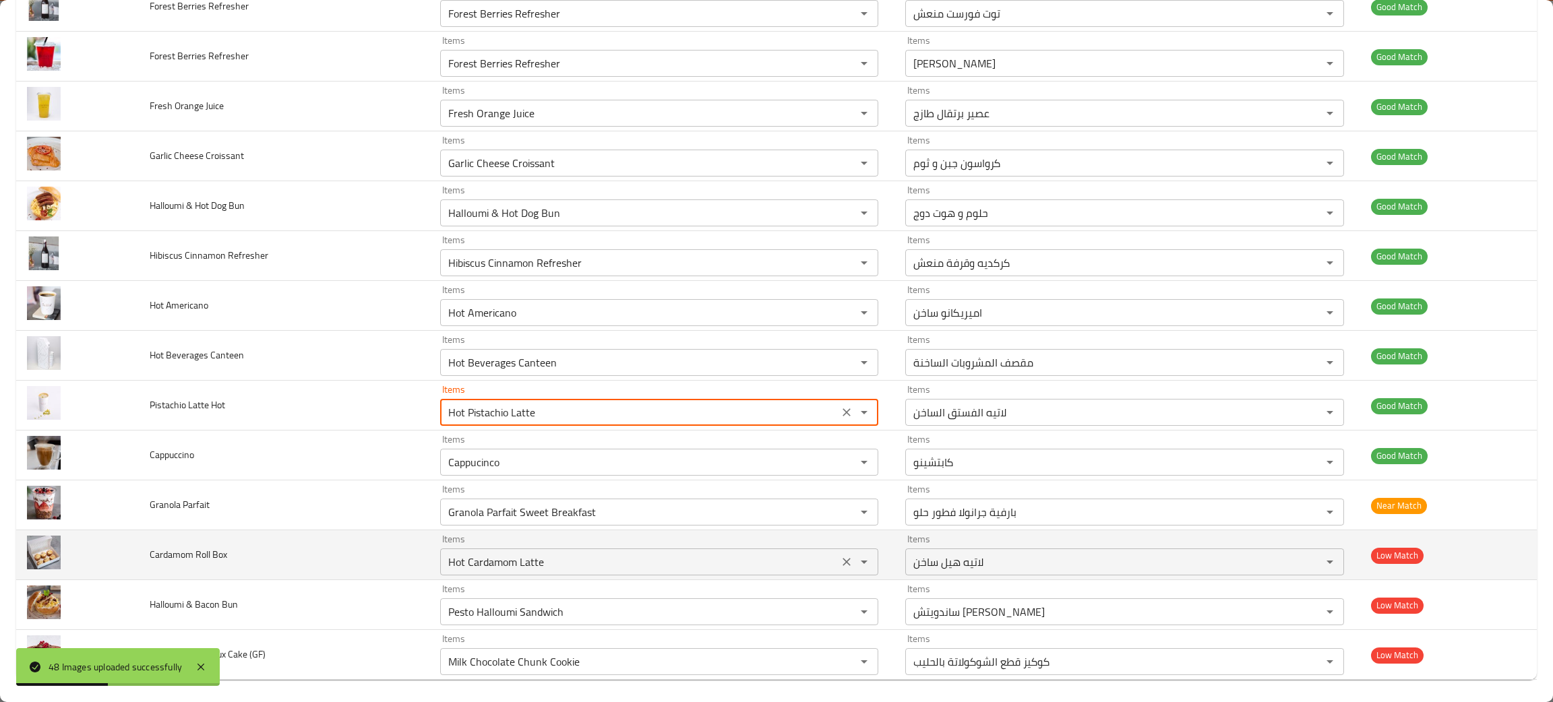
click at [840, 569] on icon "Clear" at bounding box center [846, 561] width 13 height 13
type "Hot Pistachio Latte"
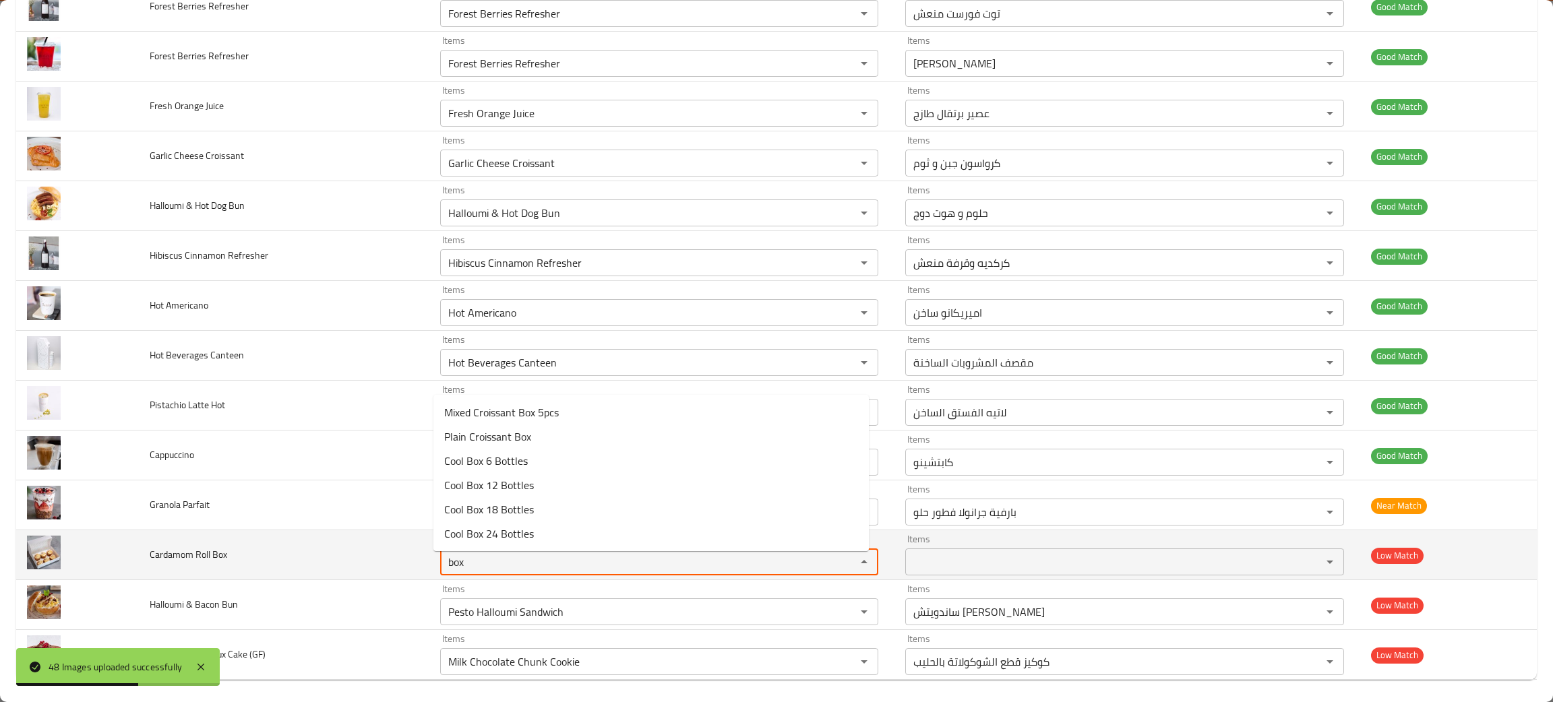
type Box "box"
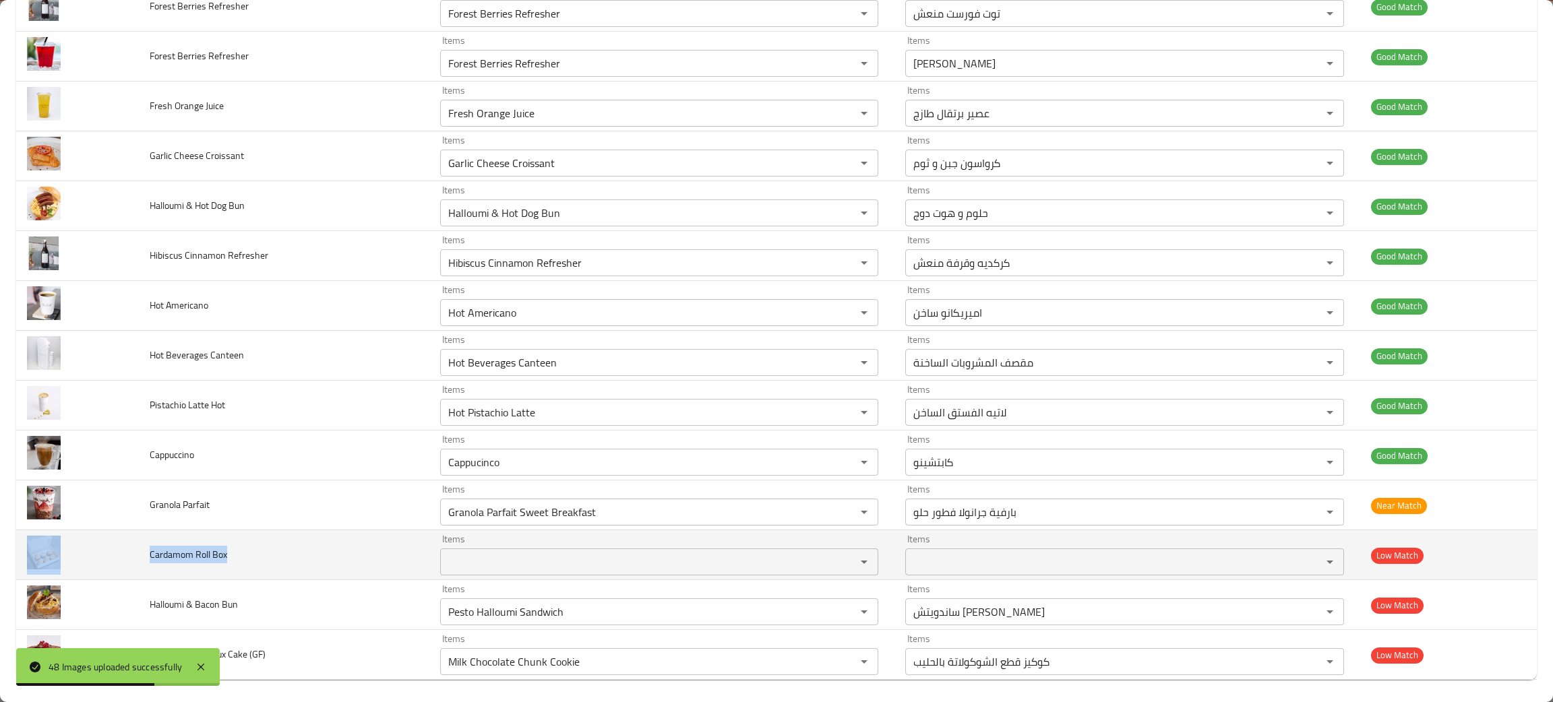
drag, startPoint x: 249, startPoint y: 569, endPoint x: 125, endPoint y: 576, distance: 124.9
click at [125, 576] on tr "Cardamom Roll Box Items Items Items Items Low Match" at bounding box center [776, 555] width 1520 height 50
copy tr "Cardamom Roll Box"
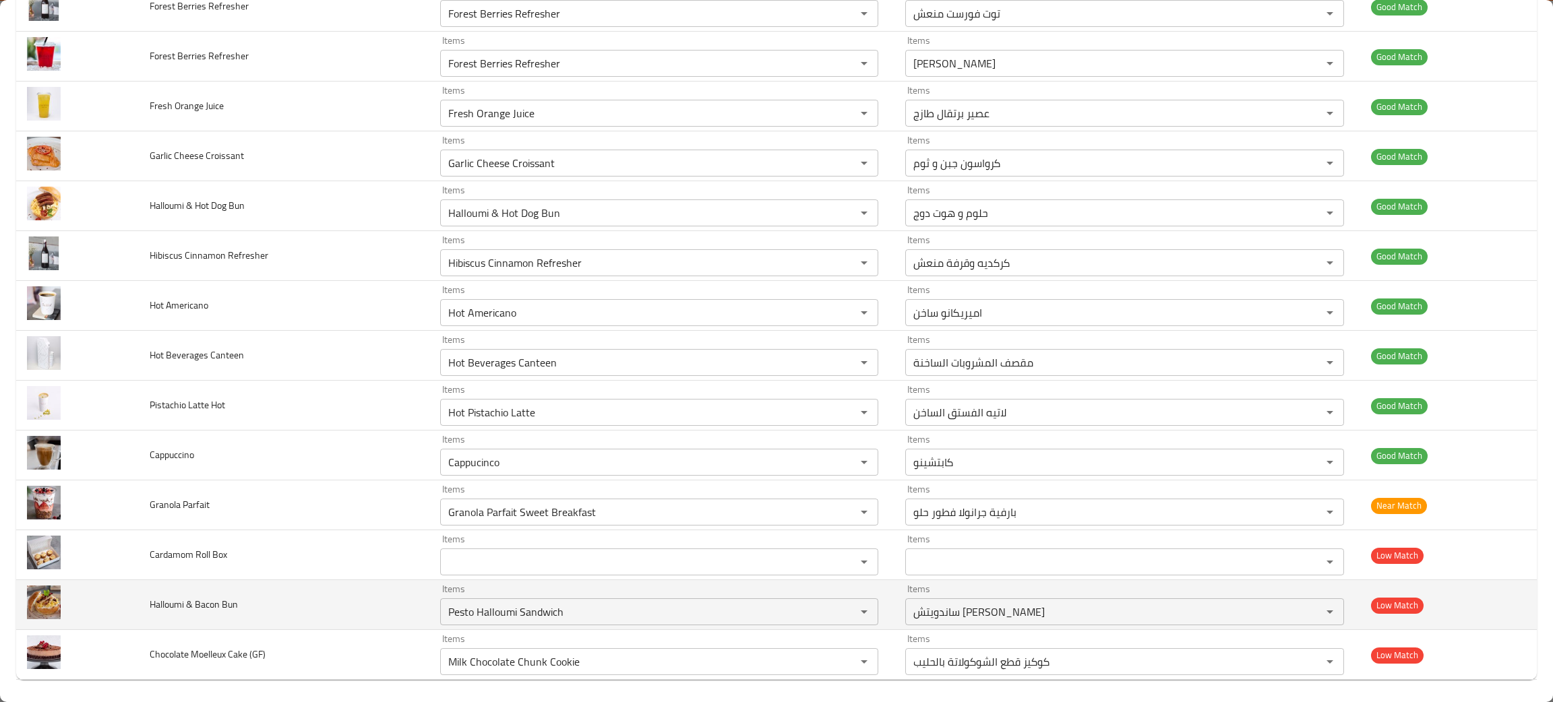
click at [221, 623] on td "Halloumi & Bacon Bun" at bounding box center [284, 605] width 290 height 50
click at [840, 616] on icon "Clear" at bounding box center [846, 611] width 13 height 13
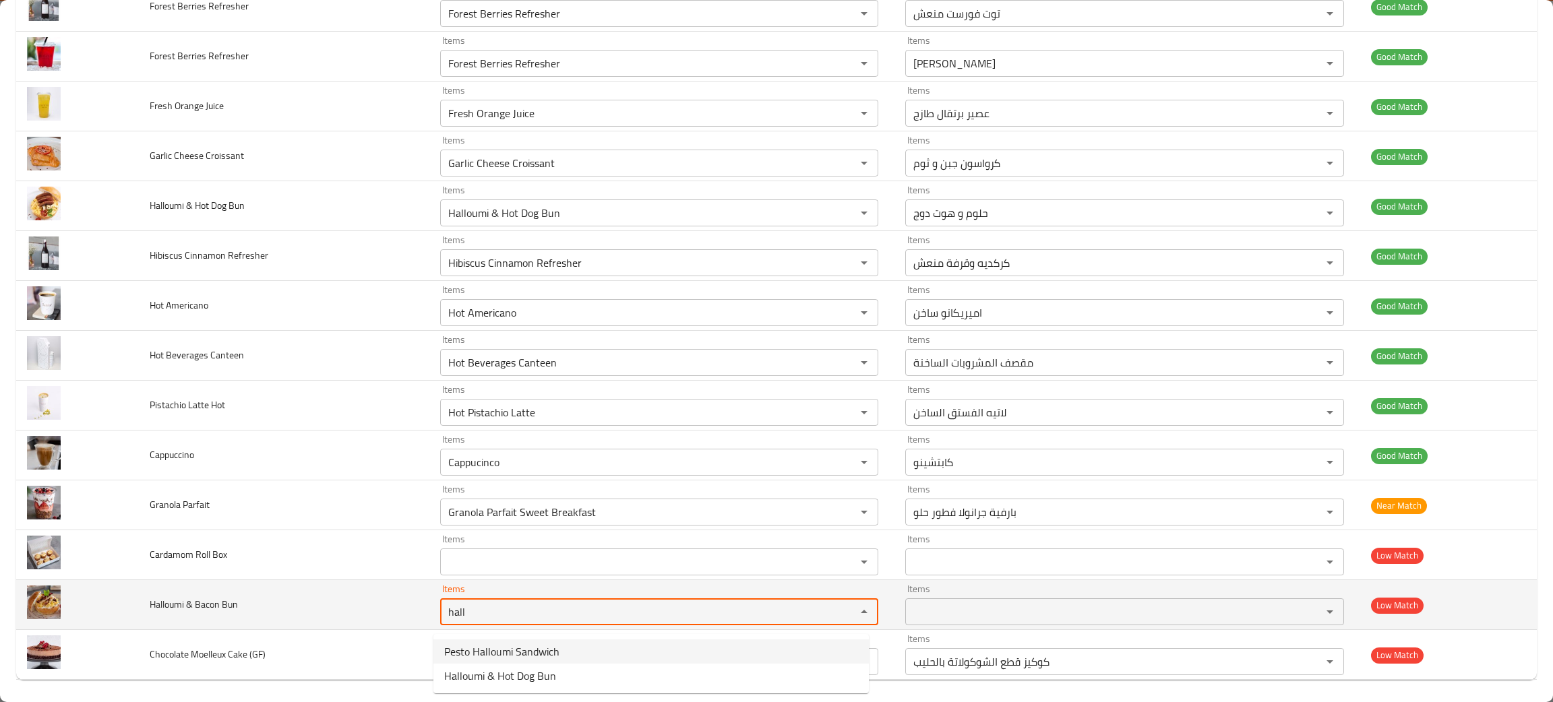
type Bun "hall"
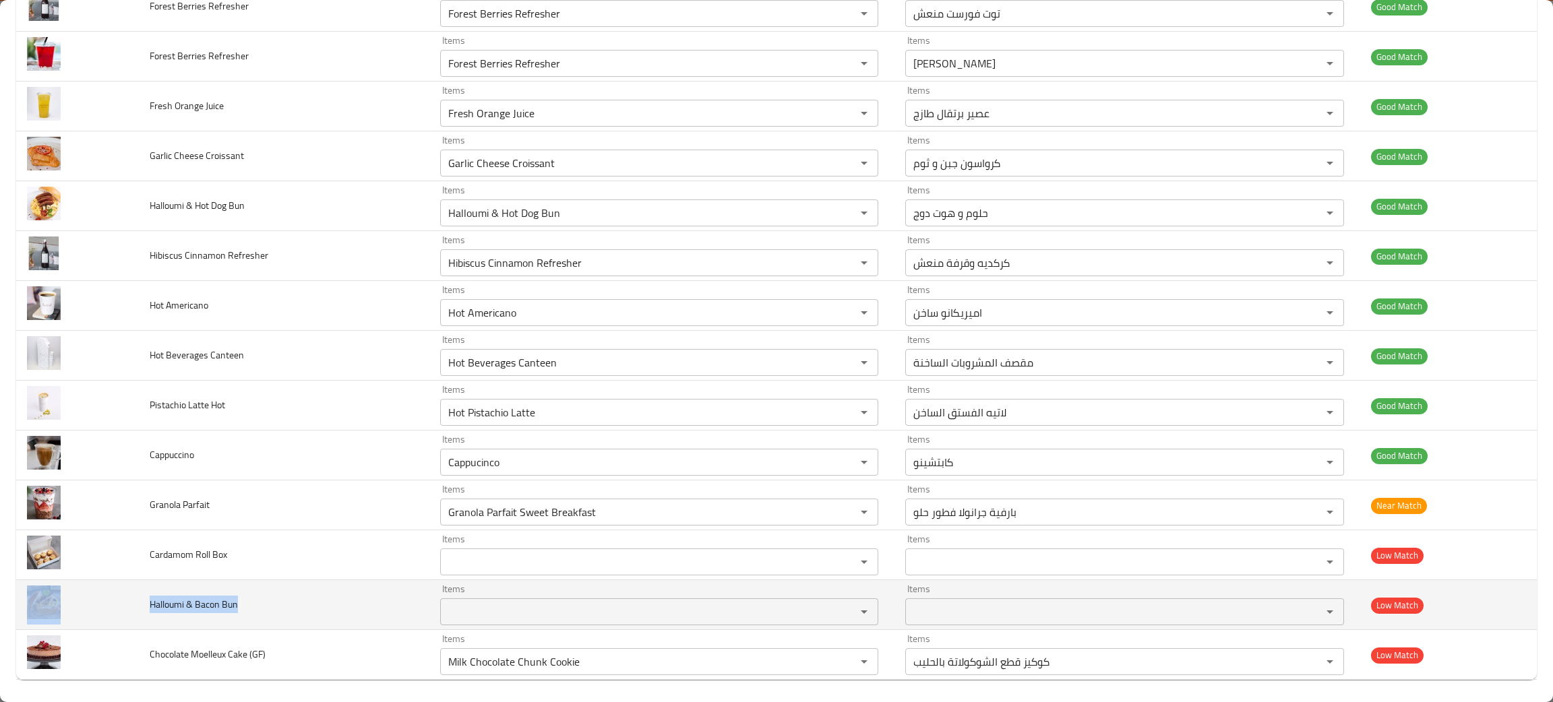
drag, startPoint x: 290, startPoint y: 617, endPoint x: 124, endPoint y: 616, distance: 166.5
click at [124, 616] on tr "Halloumi & Bacon Bun Items Items Items Items Low Match" at bounding box center [776, 605] width 1520 height 50
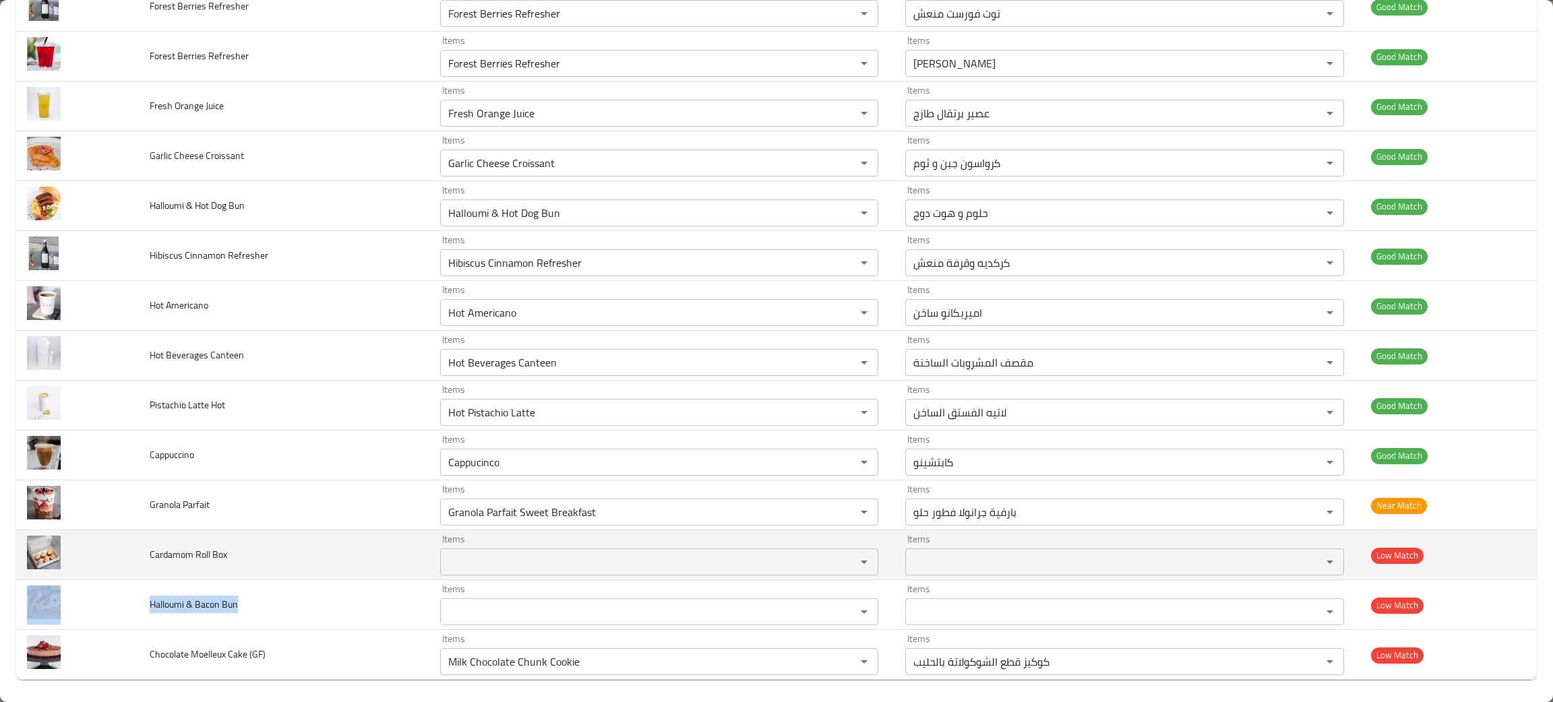
copy tr "Halloumi & Bacon Bun"
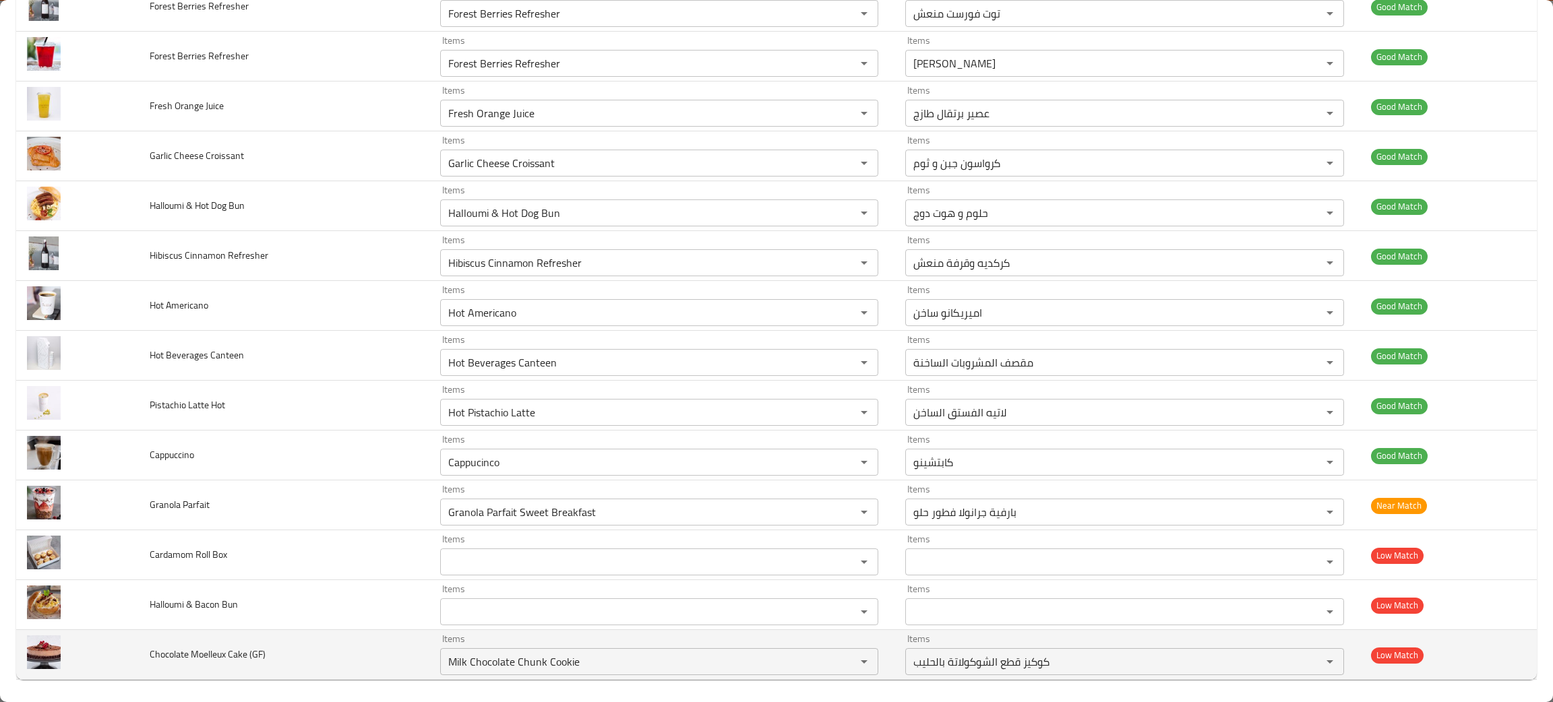
click at [352, 667] on td "Chocolate Moelleux Cake (GF)" at bounding box center [284, 655] width 290 height 50
click at [840, 669] on icon "Clear" at bounding box center [846, 661] width 13 height 13
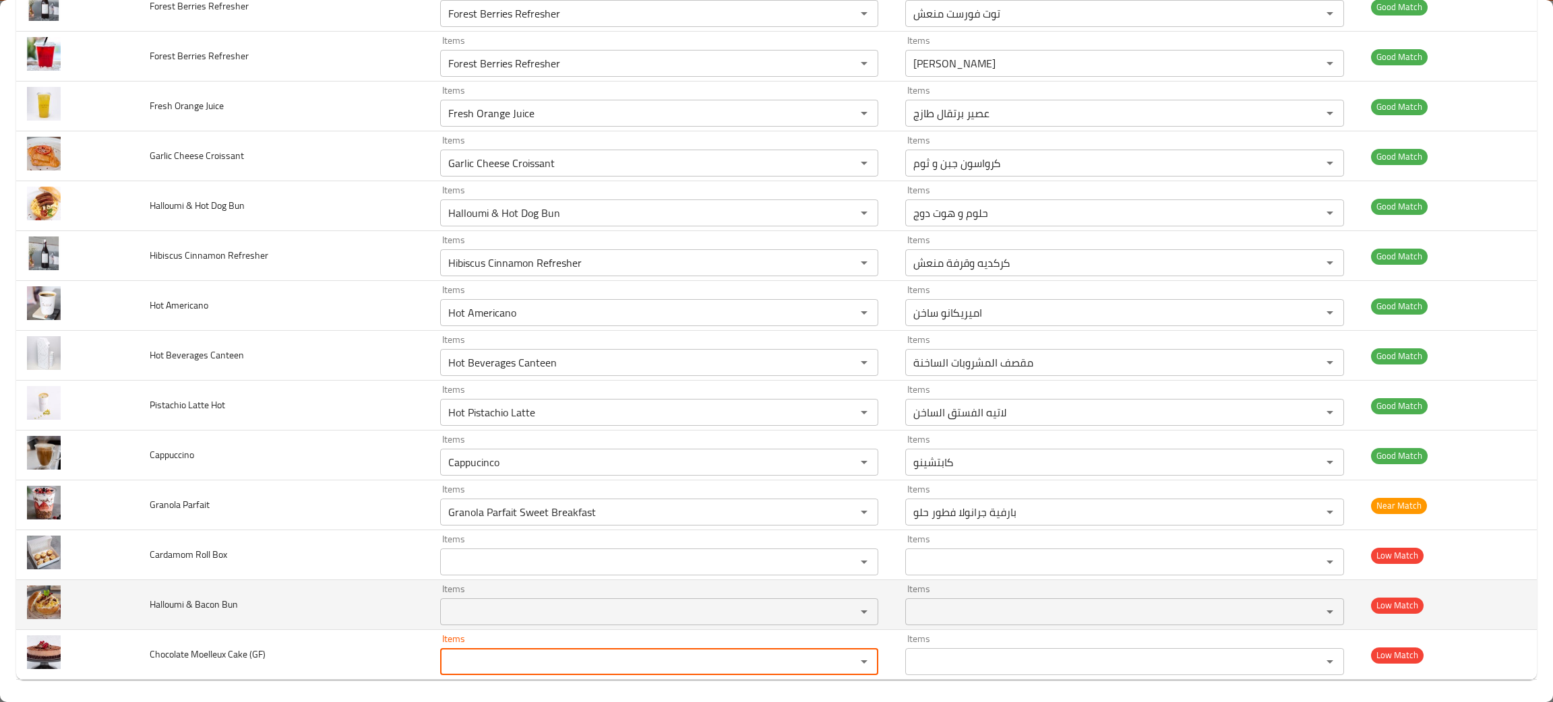
type \(GF\) ","
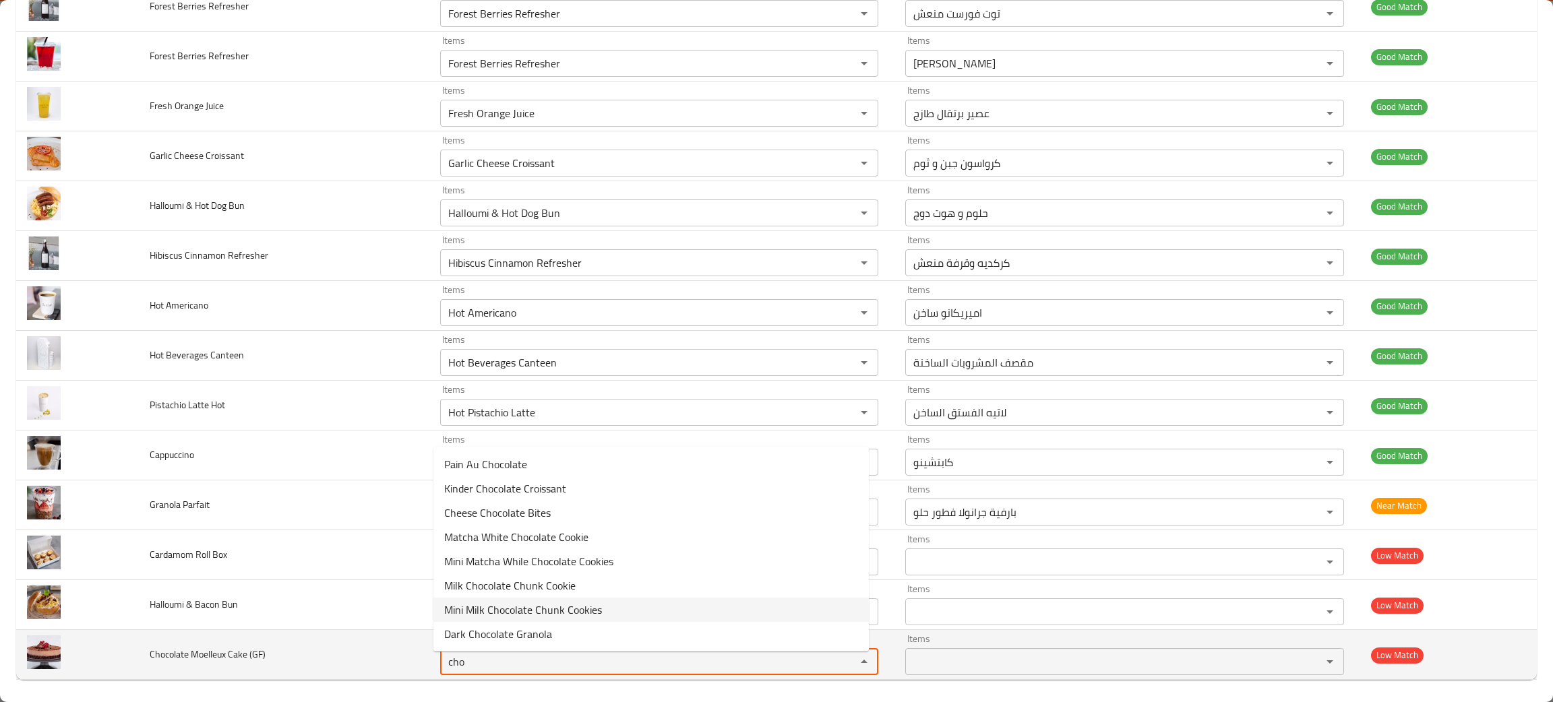
type \(GF\) "cho"
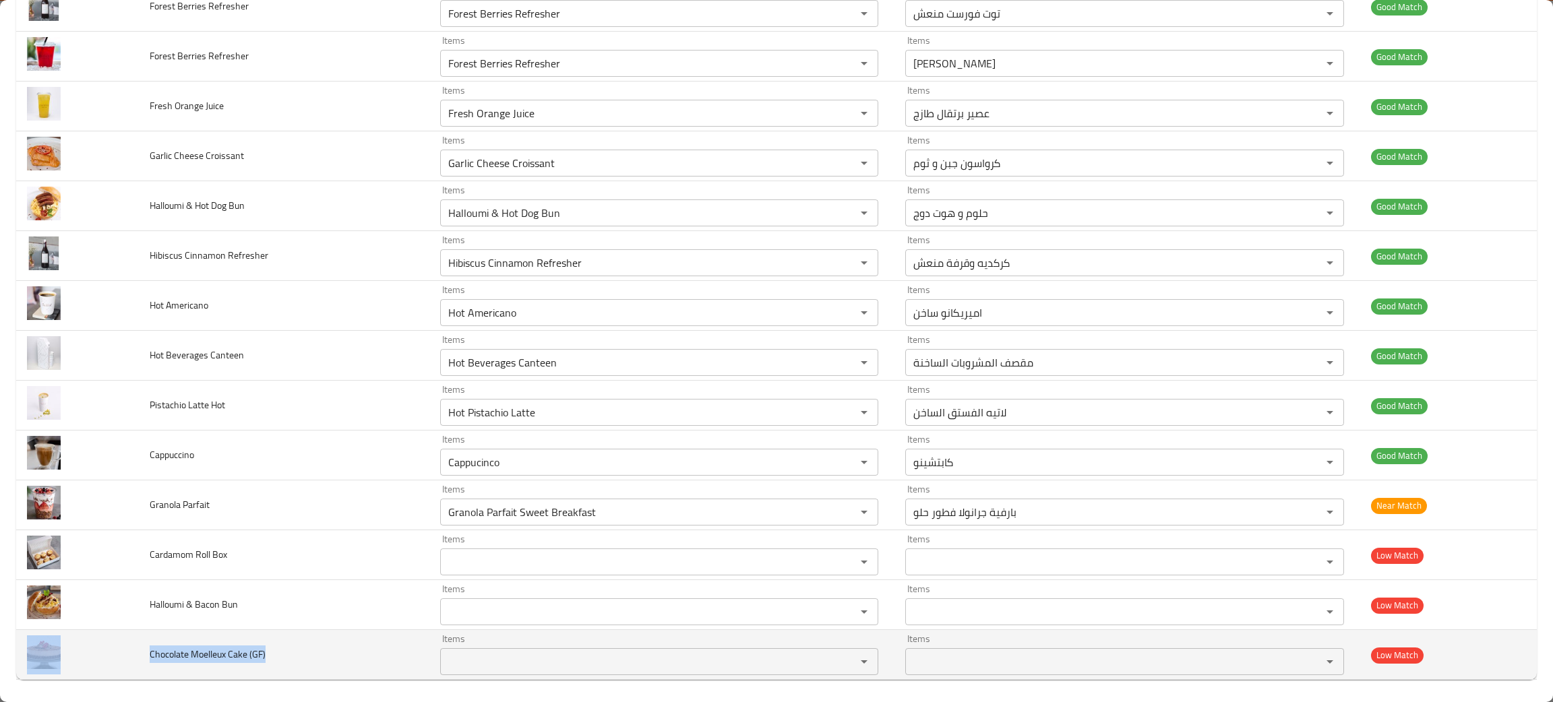
drag, startPoint x: 270, startPoint y: 665, endPoint x: 135, endPoint y: 639, distance: 137.3
click at [133, 647] on tr "Chocolate Moelleux Cake (GF) Items Items Items Items Low Match" at bounding box center [776, 655] width 1520 height 50
copy tr "Chocolate Moelleux Cake (GF)"
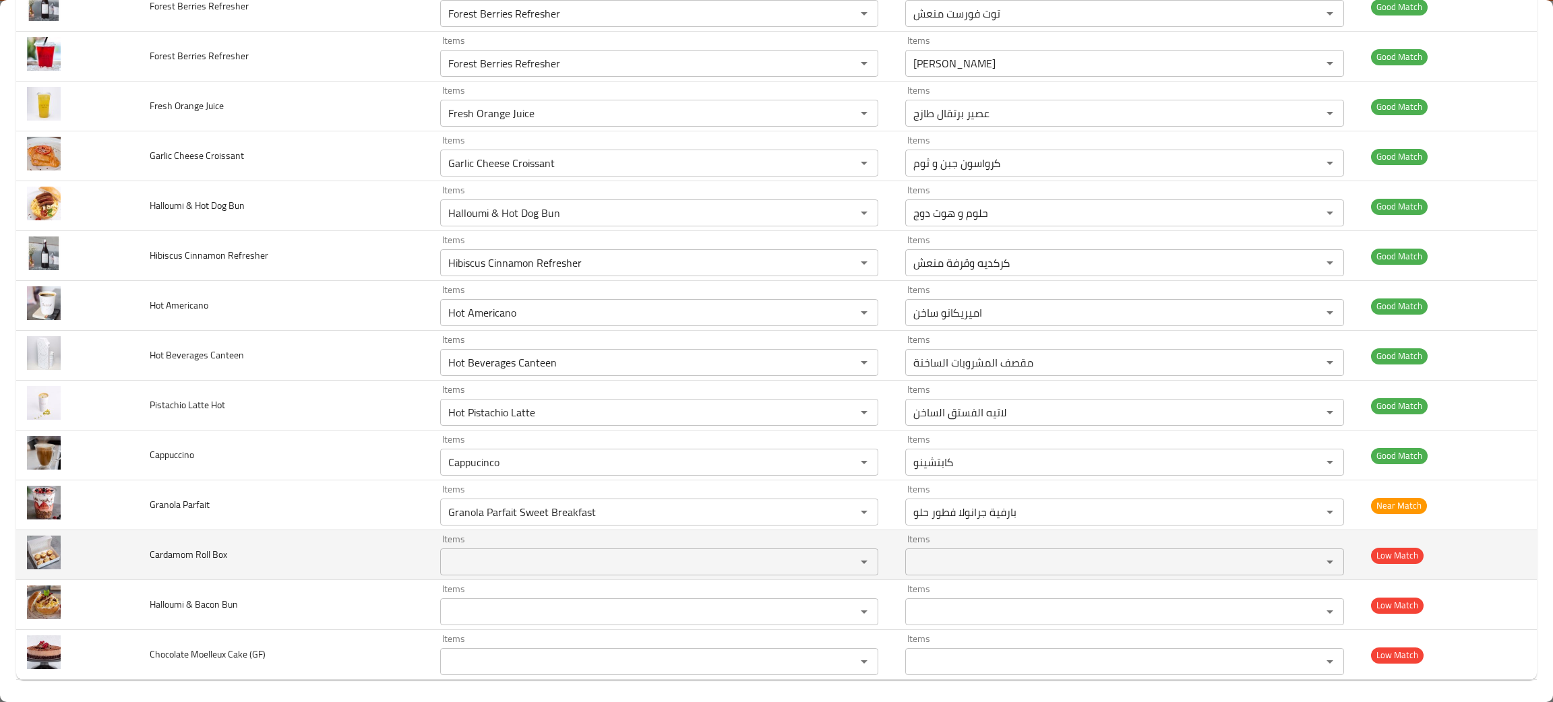
click at [330, 574] on td "Cardamom Roll Box" at bounding box center [284, 555] width 290 height 50
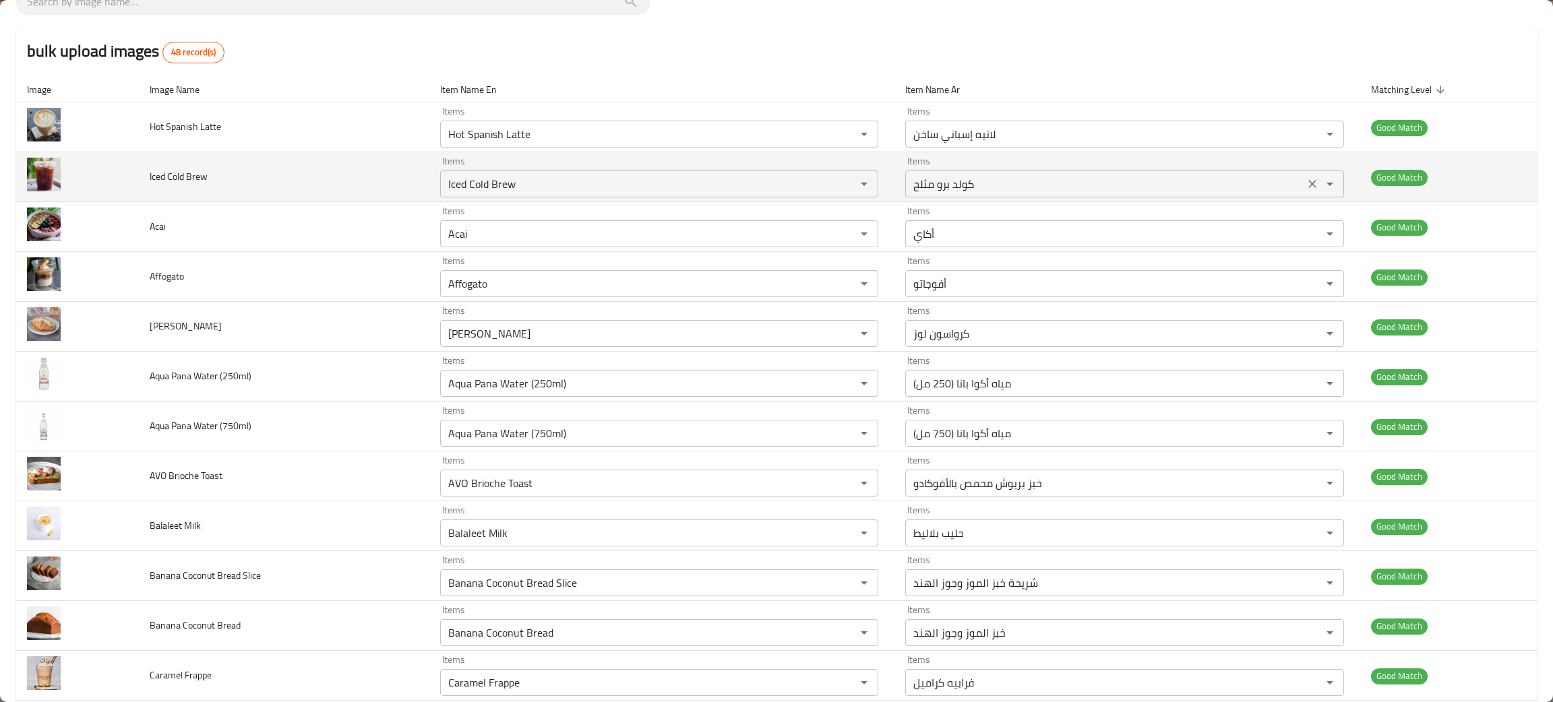
scroll to position [0, 0]
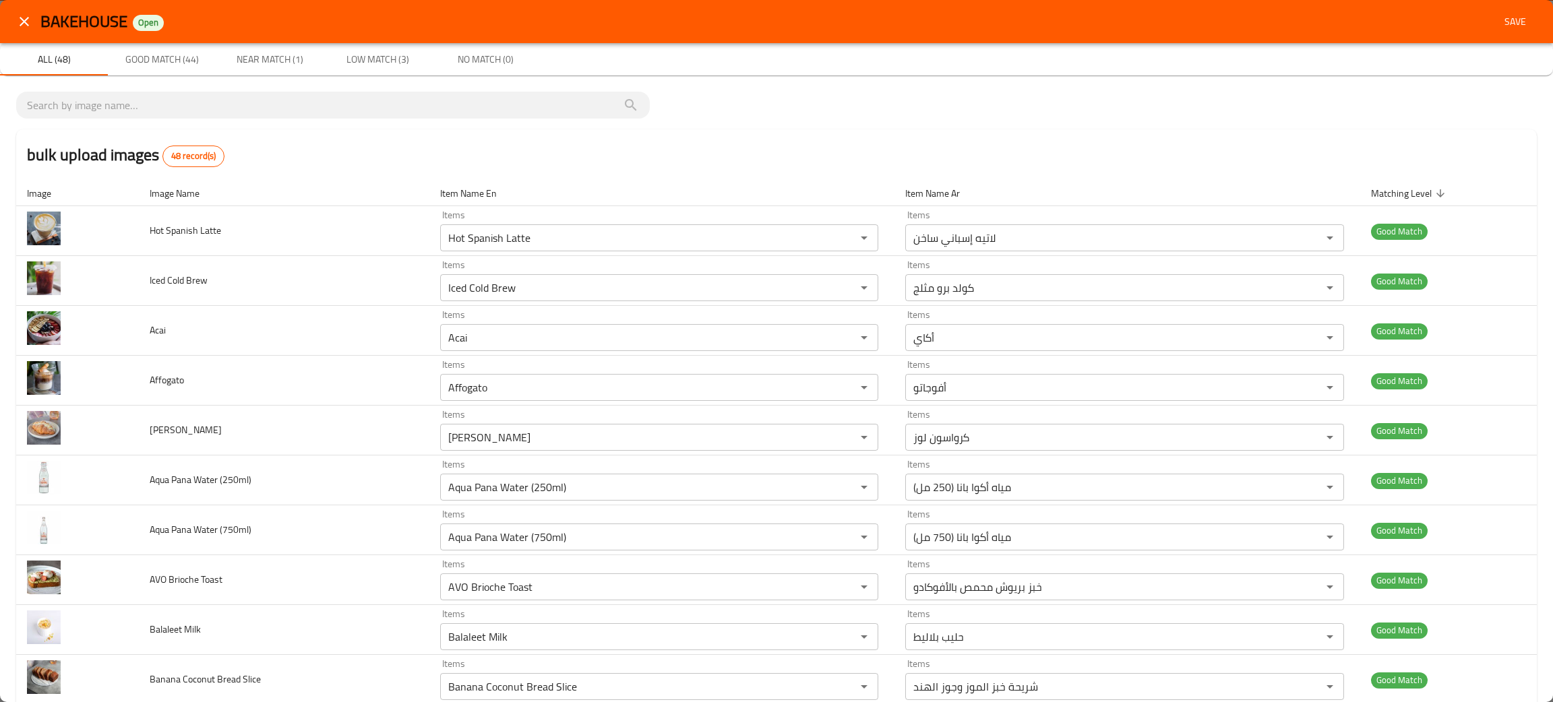
click at [375, 49] on button "Low Match (3)" at bounding box center [378, 59] width 108 height 32
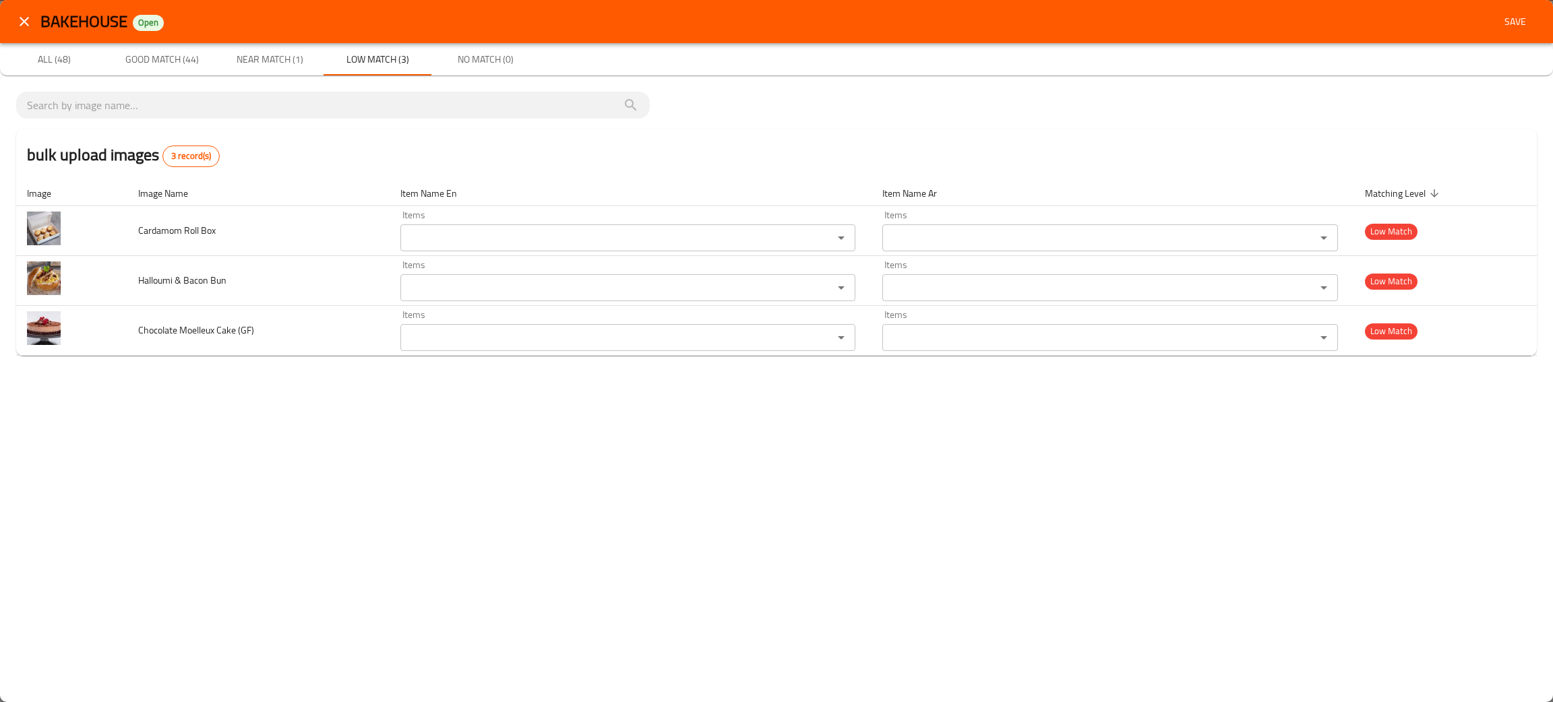
click at [266, 57] on span "Near Match (1)" at bounding box center [270, 59] width 92 height 17
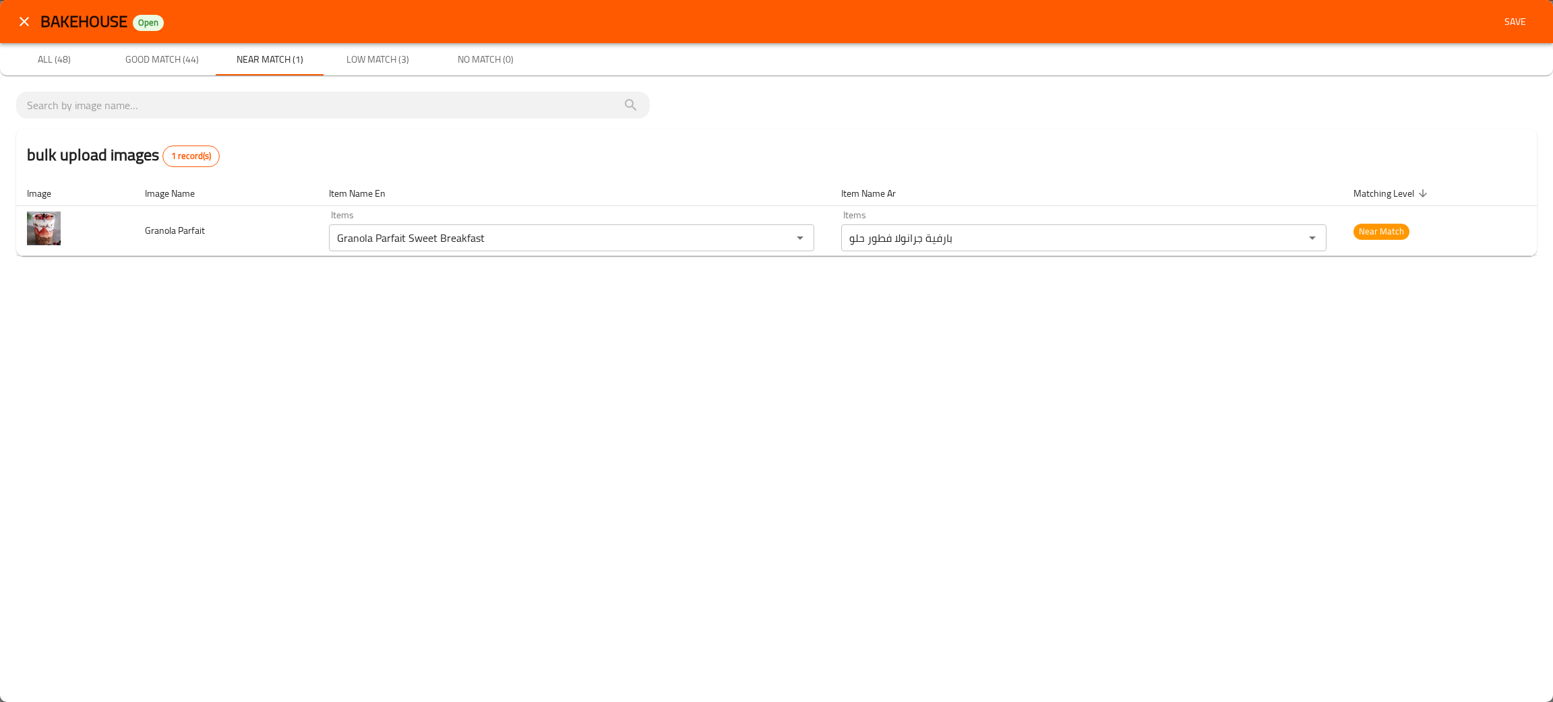
click at [1519, 20] on span "Save" at bounding box center [1515, 21] width 32 height 17
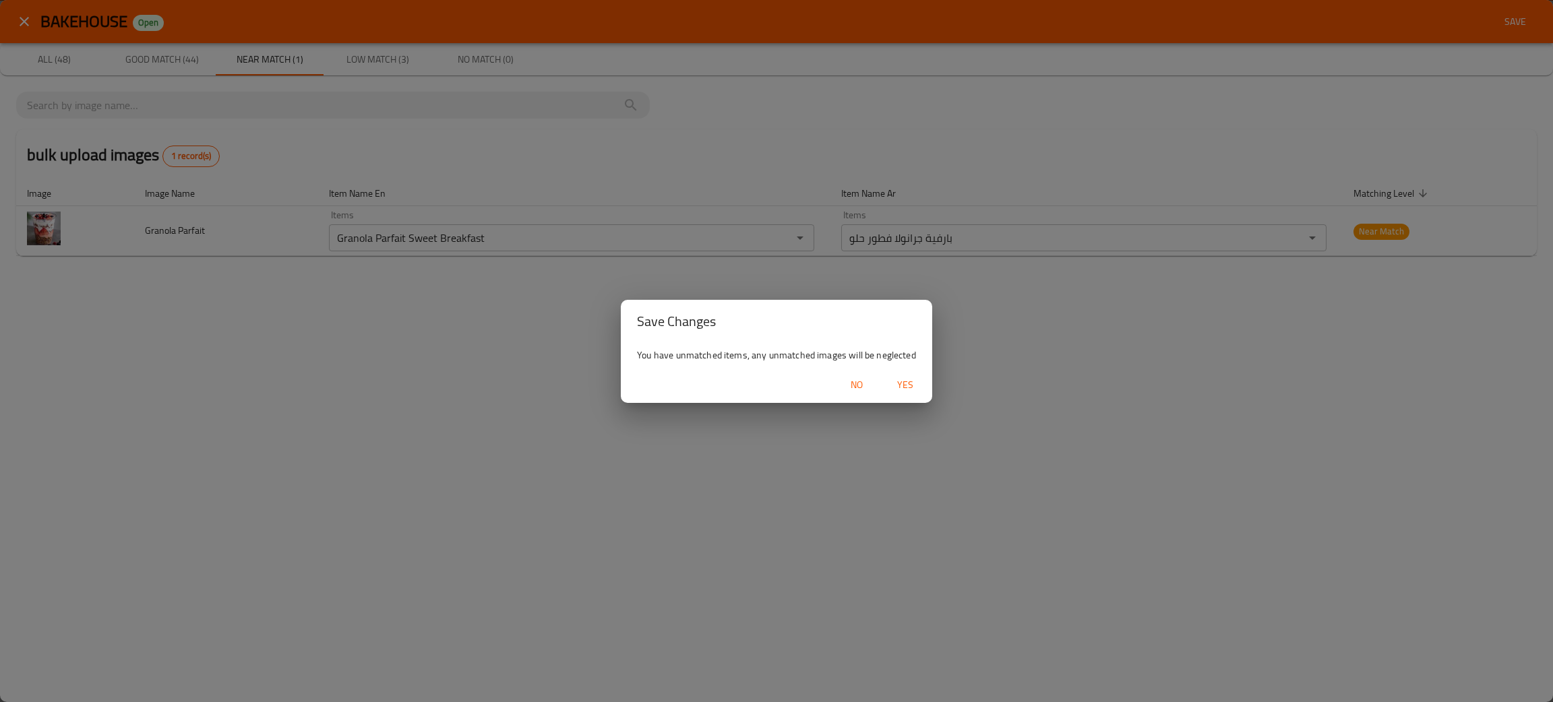
click at [908, 381] on span "Yes" at bounding box center [905, 385] width 32 height 17
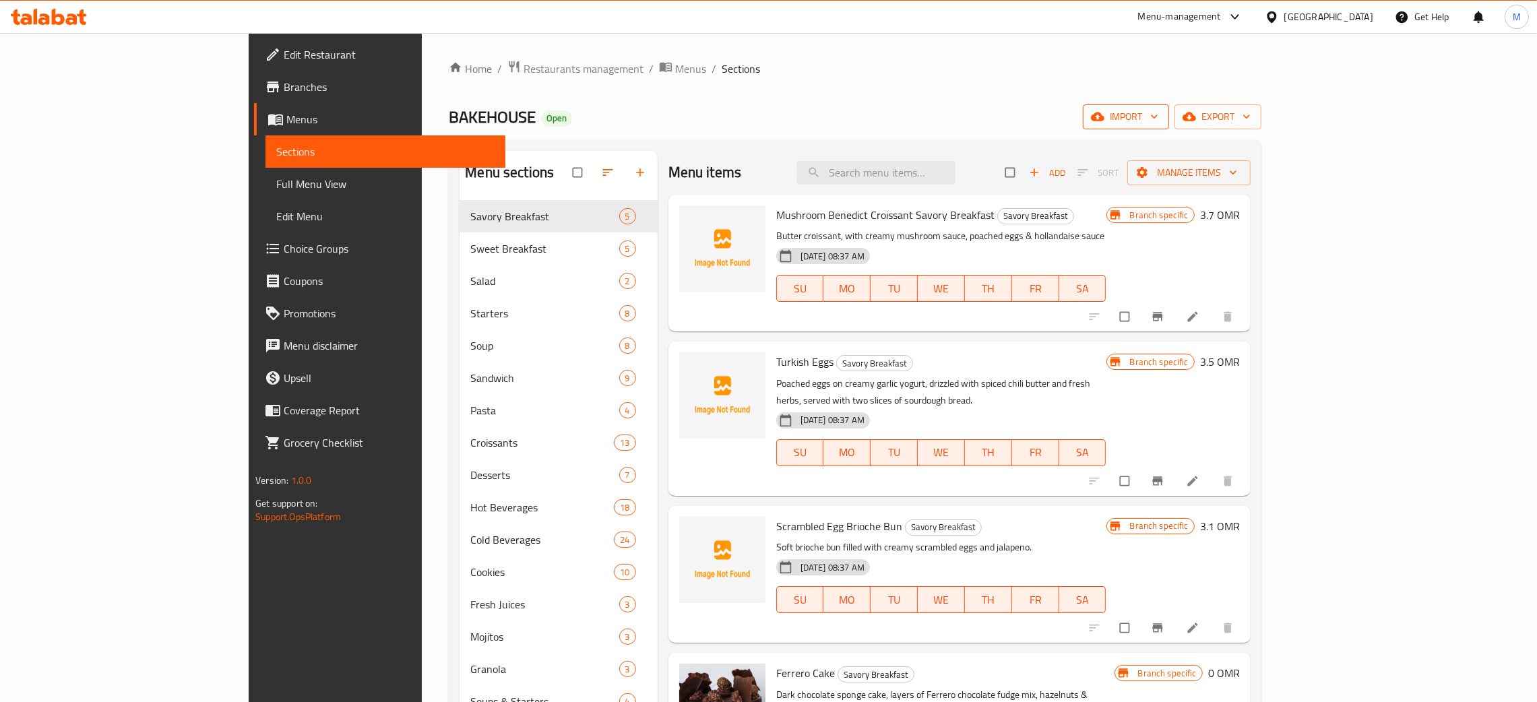
click at [1159, 115] on span "import" at bounding box center [1126, 117] width 65 height 17
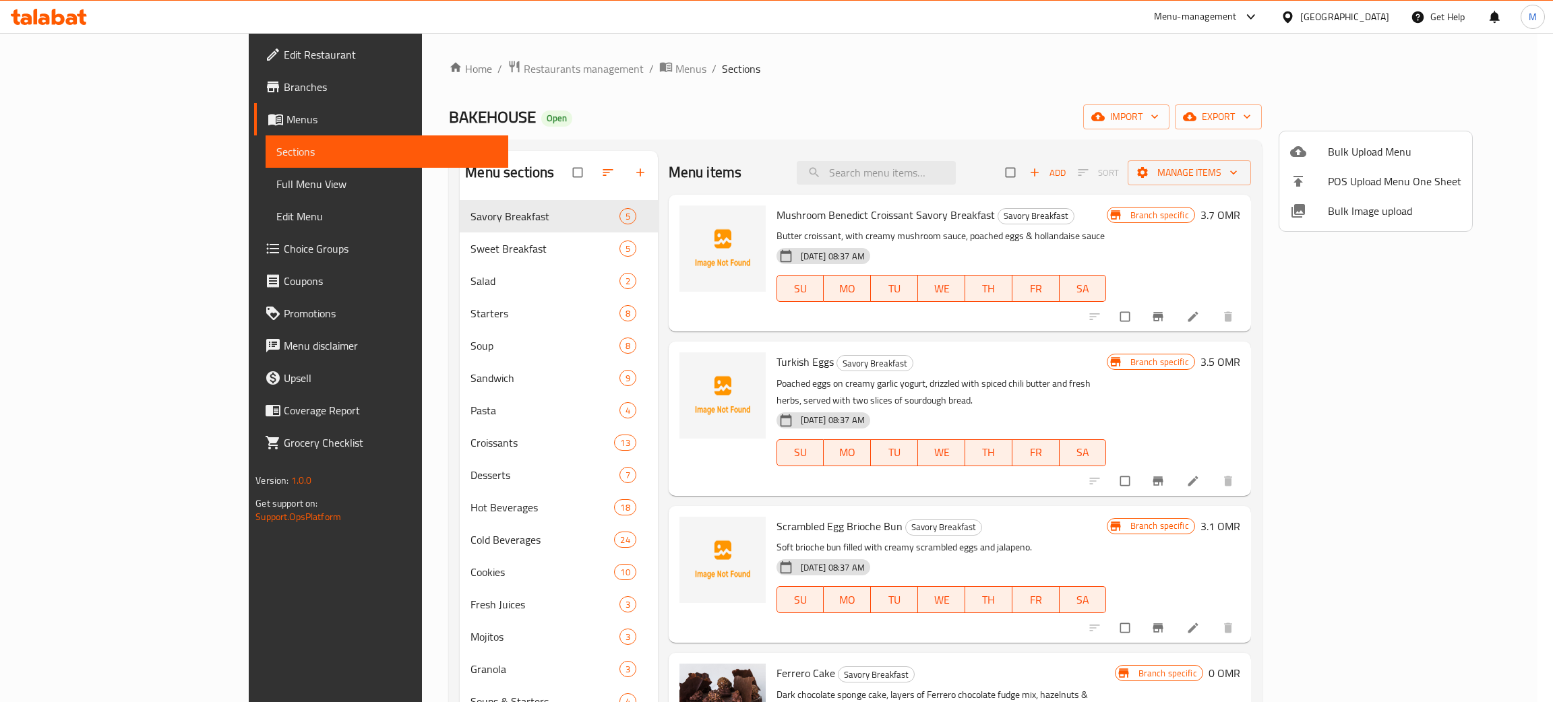
click at [1361, 199] on li "Bulk Image upload" at bounding box center [1375, 211] width 193 height 30
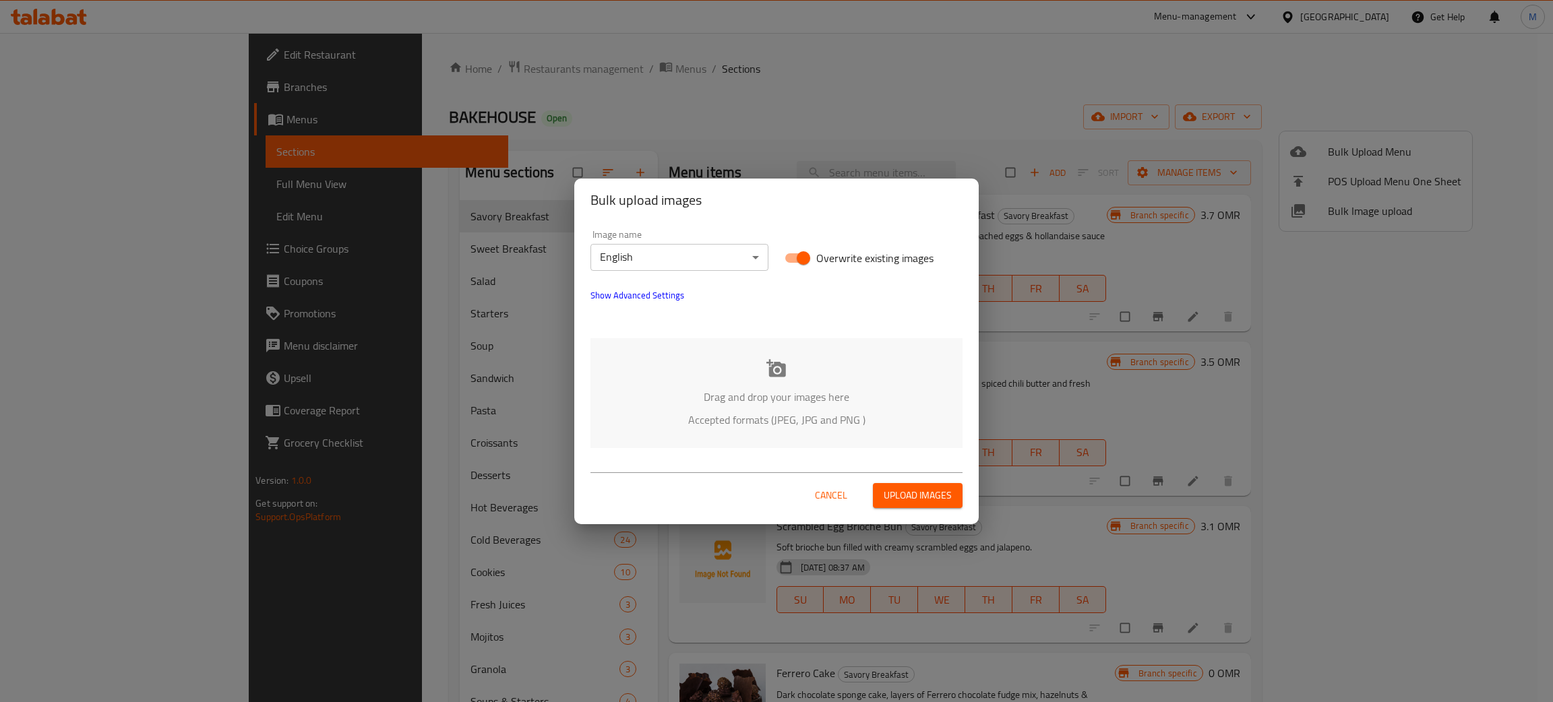
click at [878, 377] on div "Drag and drop your images here Accepted formats (JPEG, JPG and PNG )" at bounding box center [776, 393] width 372 height 110
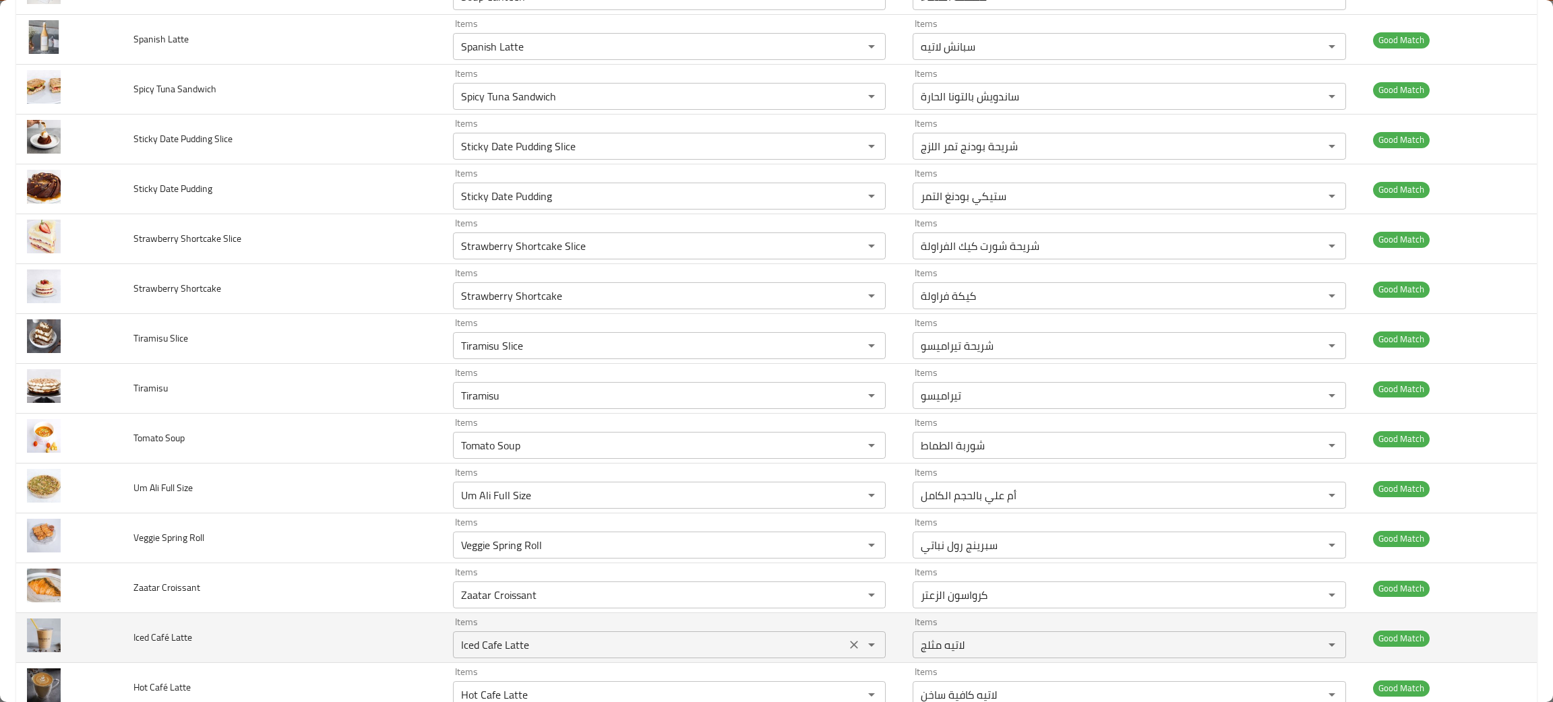
scroll to position [3235, 0]
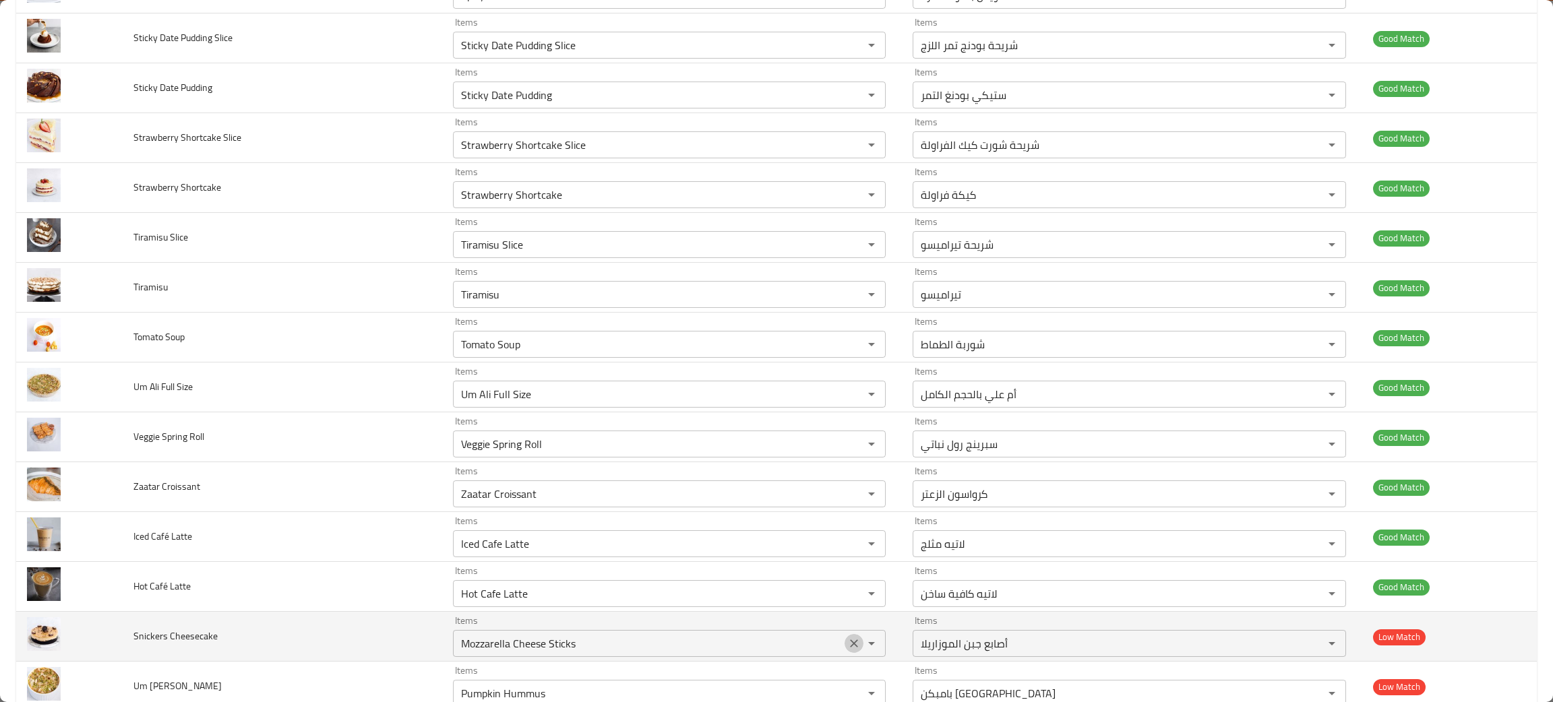
click at [847, 649] on icon "Clear" at bounding box center [853, 643] width 13 height 13
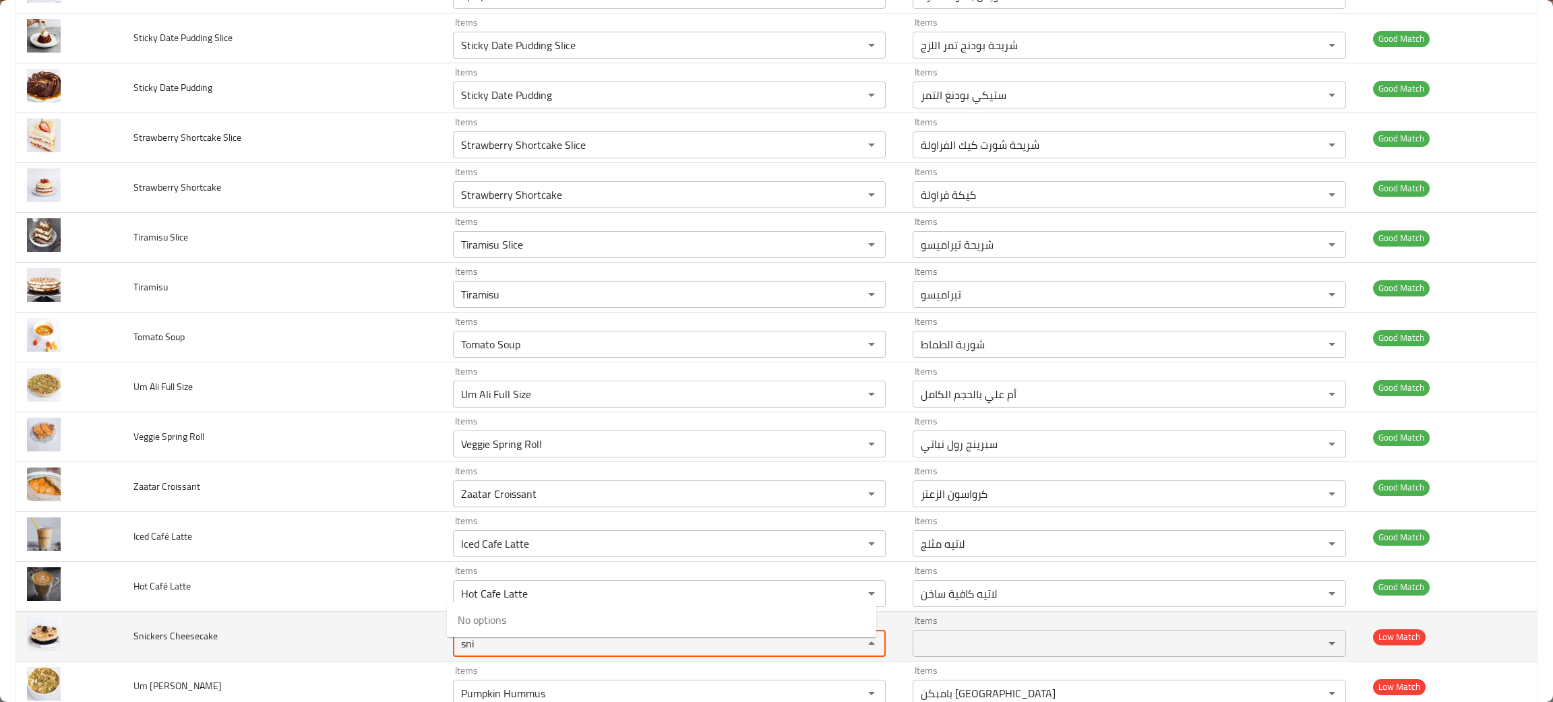
type Cheesecake "sni"
click at [233, 638] on td "Snickers Cheesecake" at bounding box center [282, 637] width 319 height 50
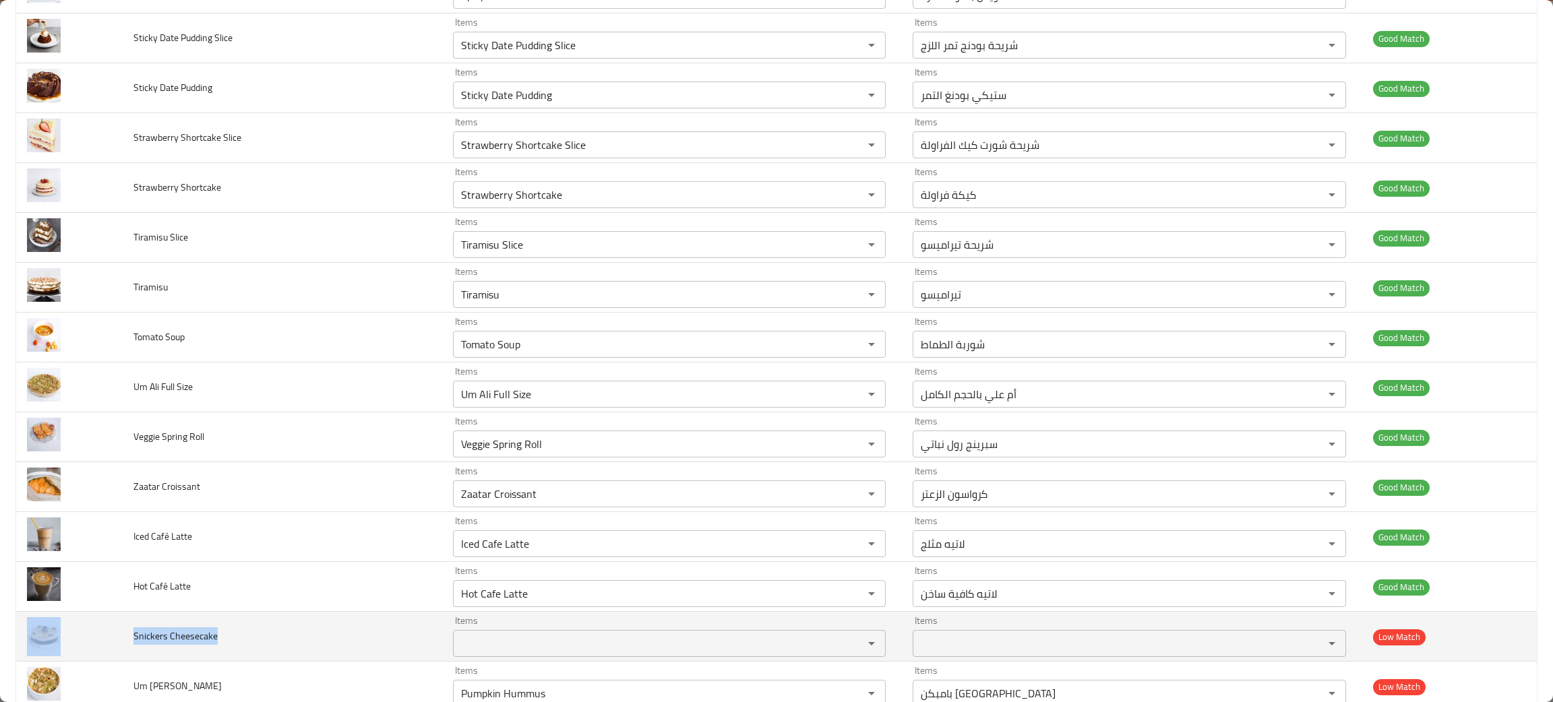
drag, startPoint x: 233, startPoint y: 638, endPoint x: 113, endPoint y: 633, distance: 120.1
click at [113, 633] on tr "Snickers Cheesecake Items Items Items Items Low Match" at bounding box center [776, 637] width 1520 height 50
copy tr "Snickers Cheesecake"
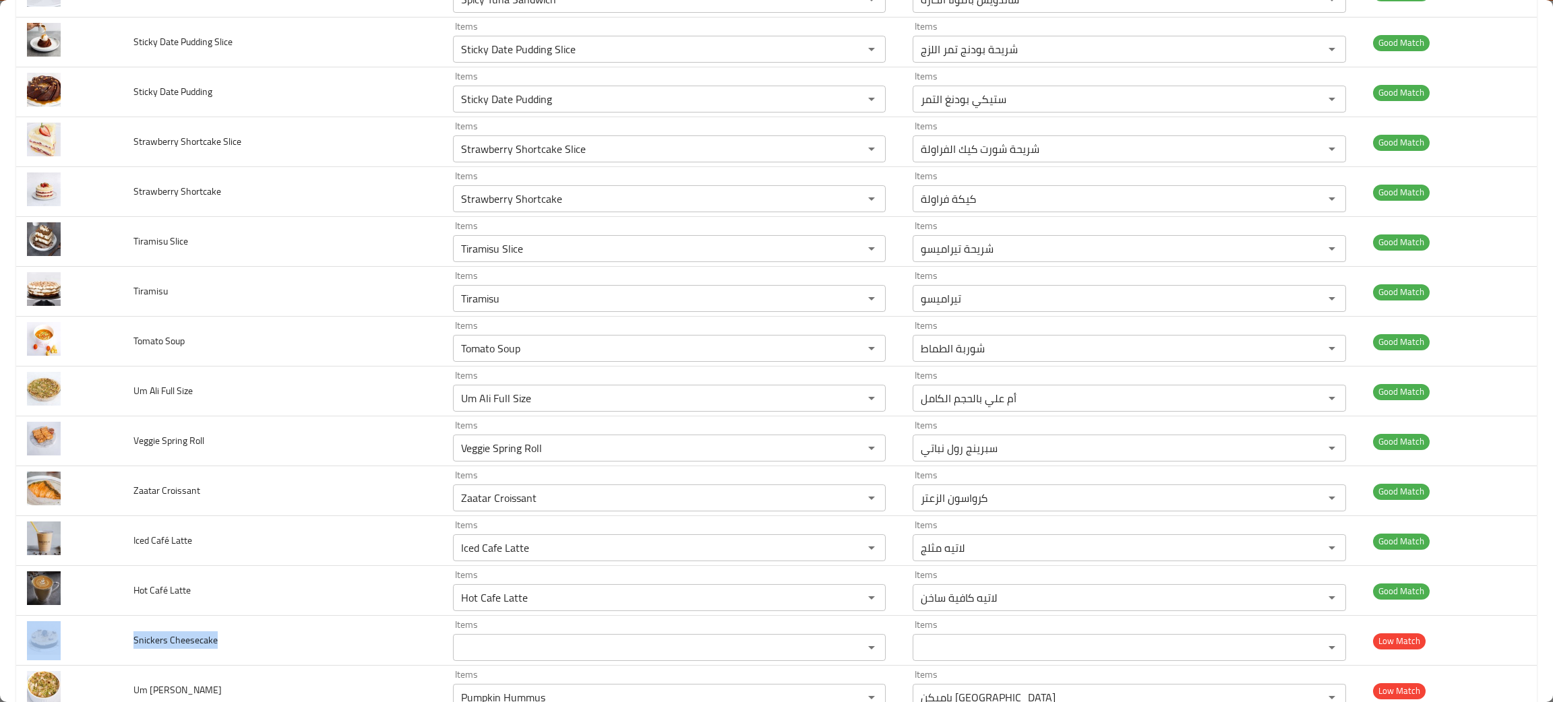
scroll to position [3381, 0]
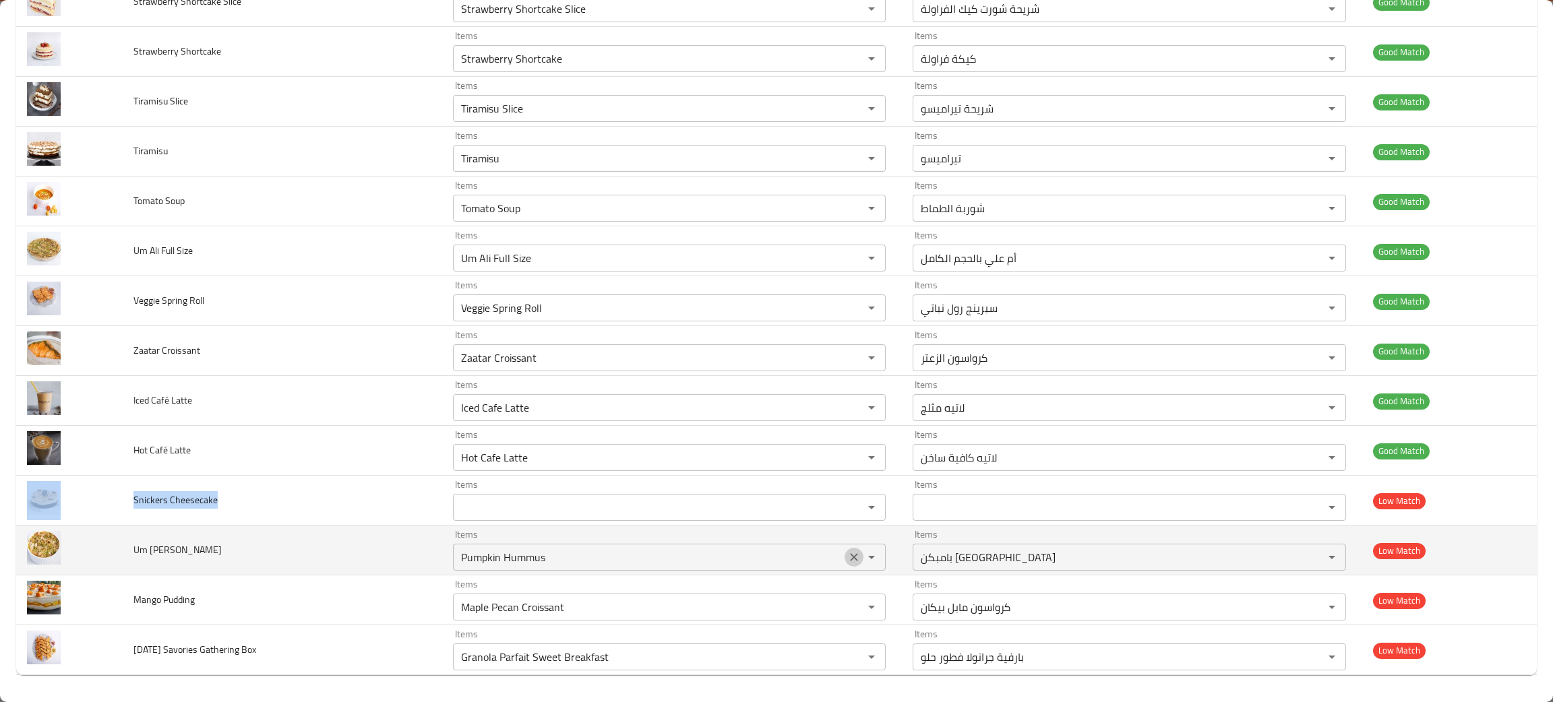
click at [851, 554] on icon "Clear" at bounding box center [855, 557] width 8 height 8
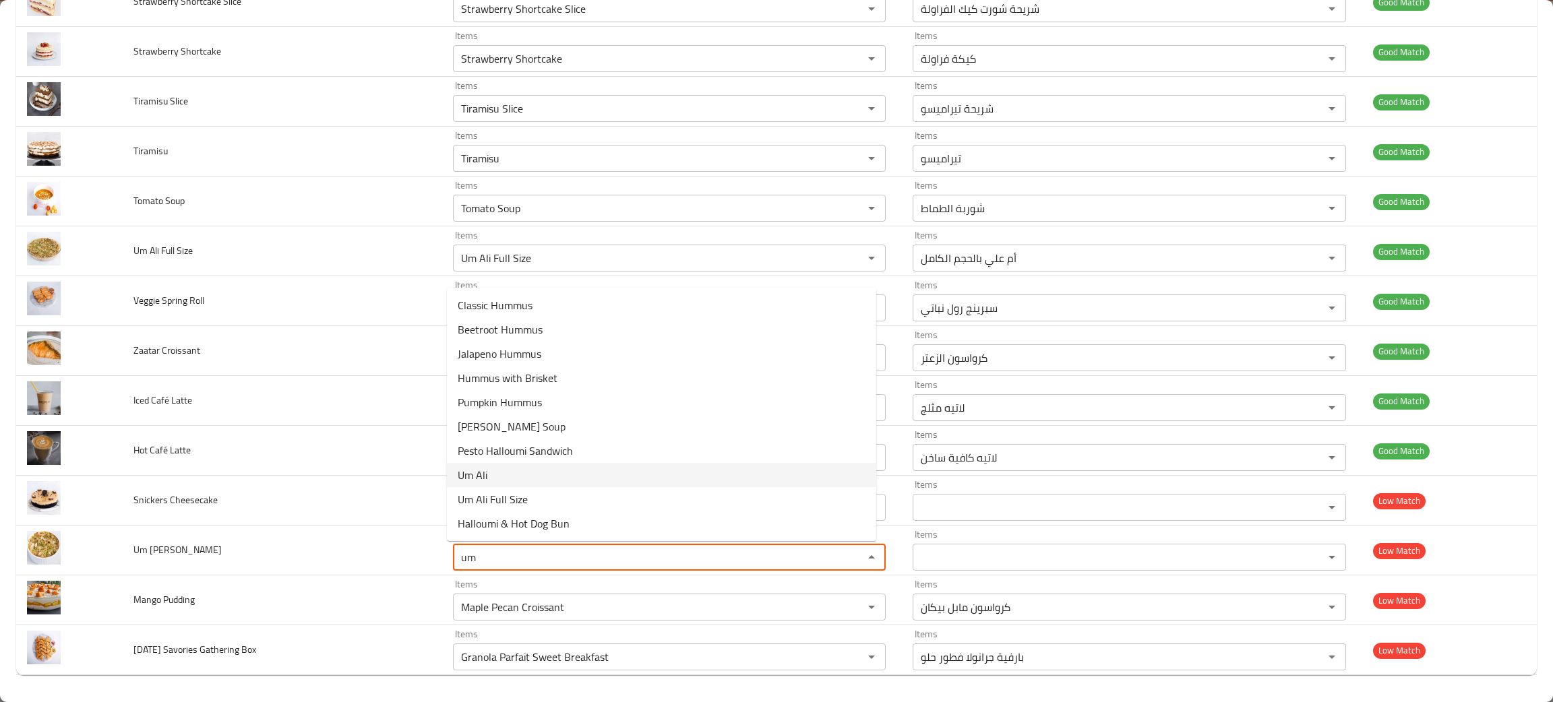
click at [474, 467] on span "Um Ali" at bounding box center [473, 475] width 30 height 16
type Small "Um Ali"
type Small-ar "ام علي"
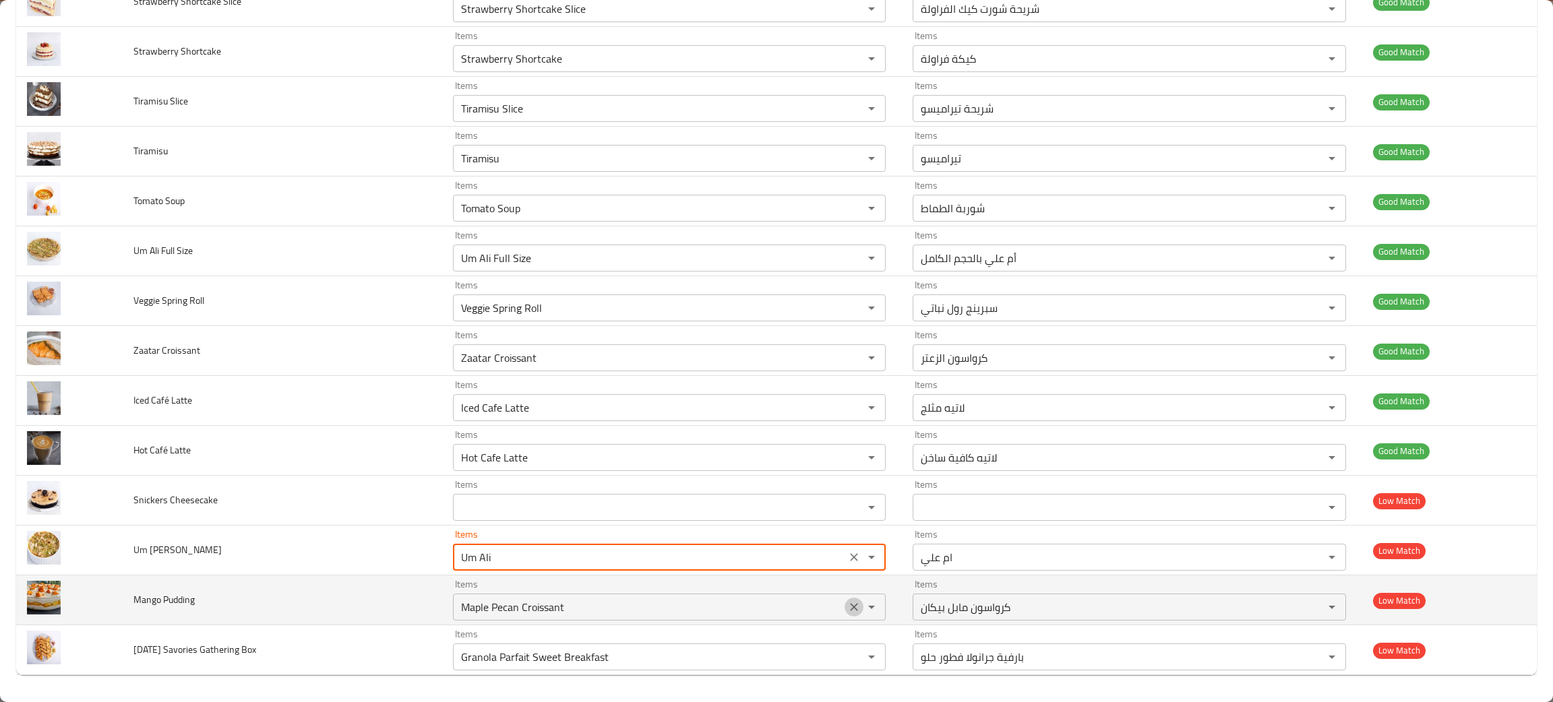
click at [847, 608] on icon "Clear" at bounding box center [853, 607] width 13 height 13
type Small "Um Ali"
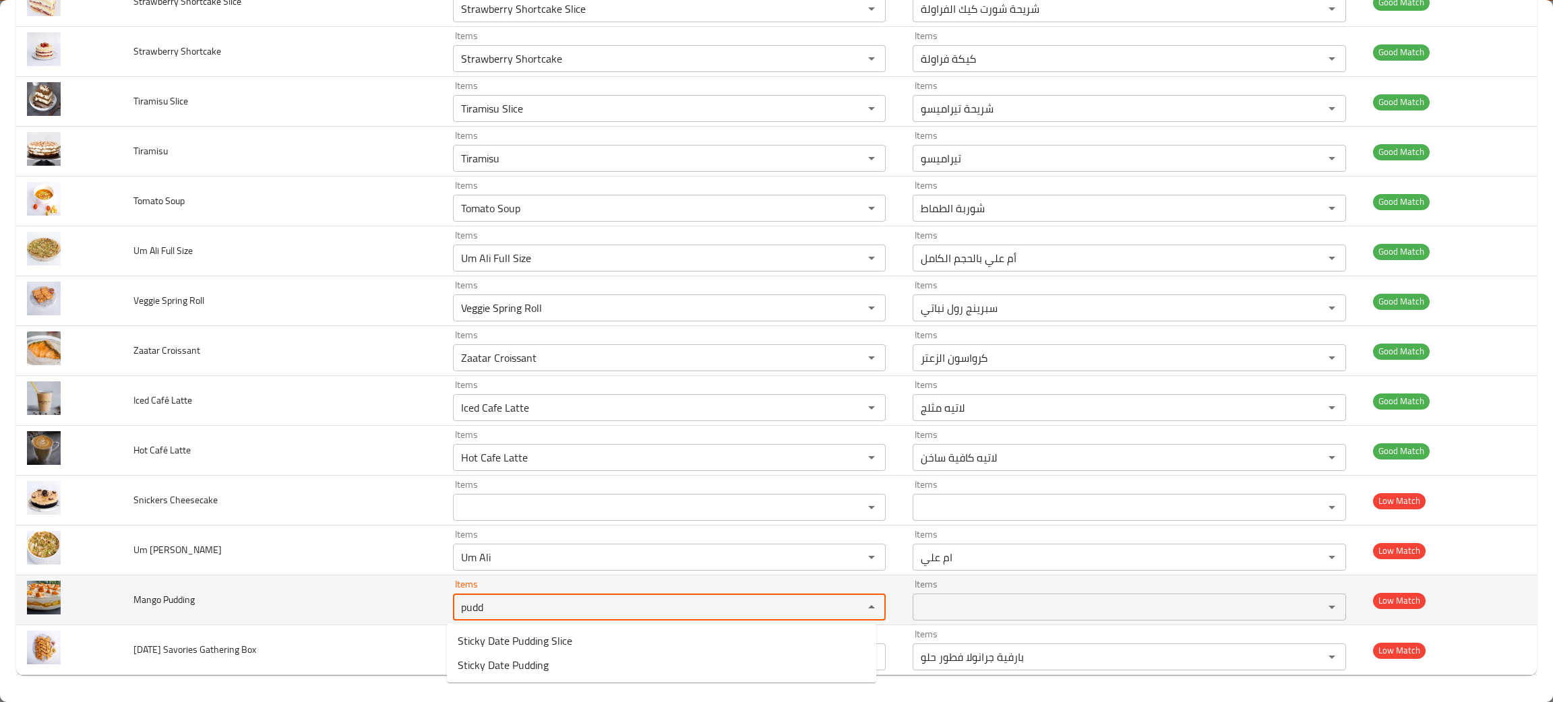
type Pudding "pudd"
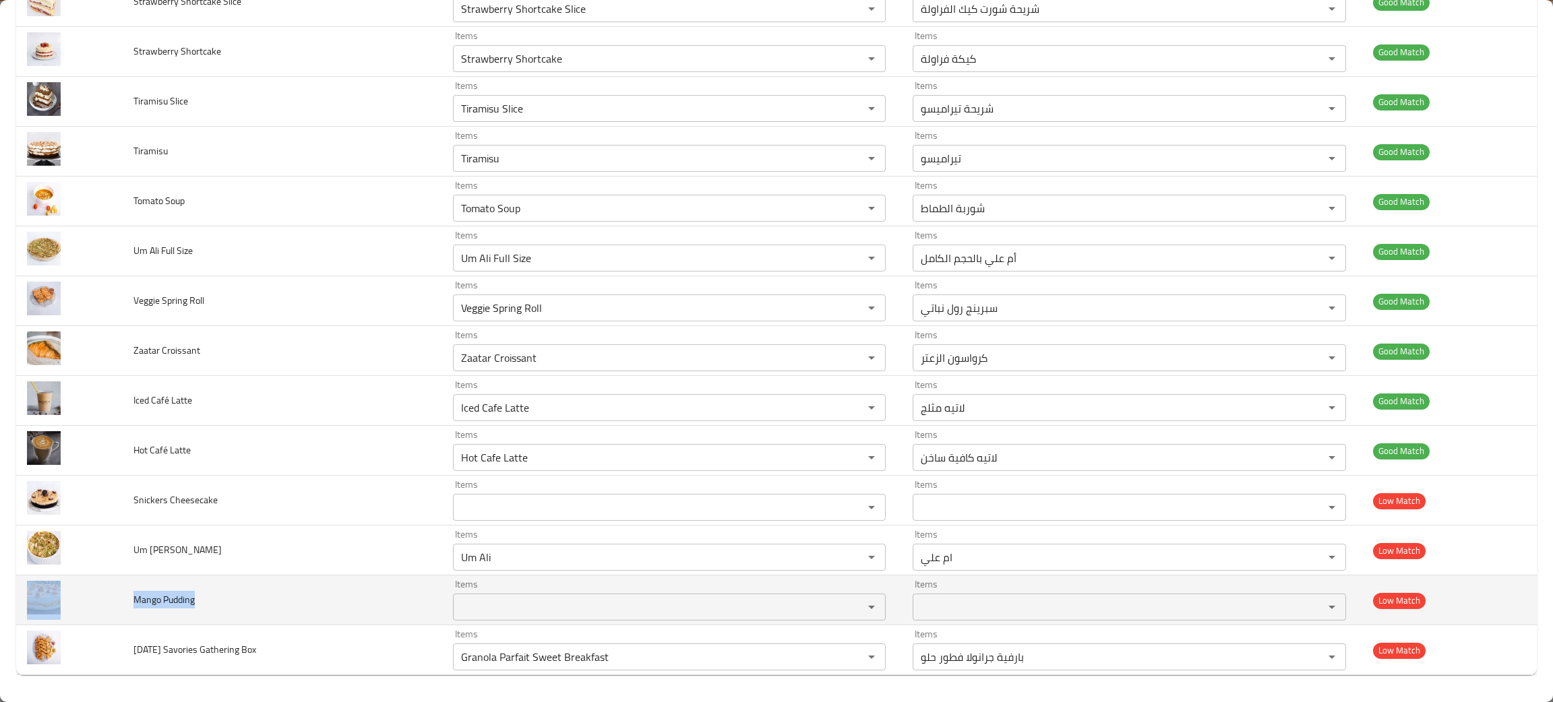
drag, startPoint x: 221, startPoint y: 608, endPoint x: 102, endPoint y: 605, distance: 118.7
click at [102, 605] on tr "Mango Pudding Items Items Items Items Low Match" at bounding box center [776, 601] width 1520 height 50
copy tr "Mango Pudding"
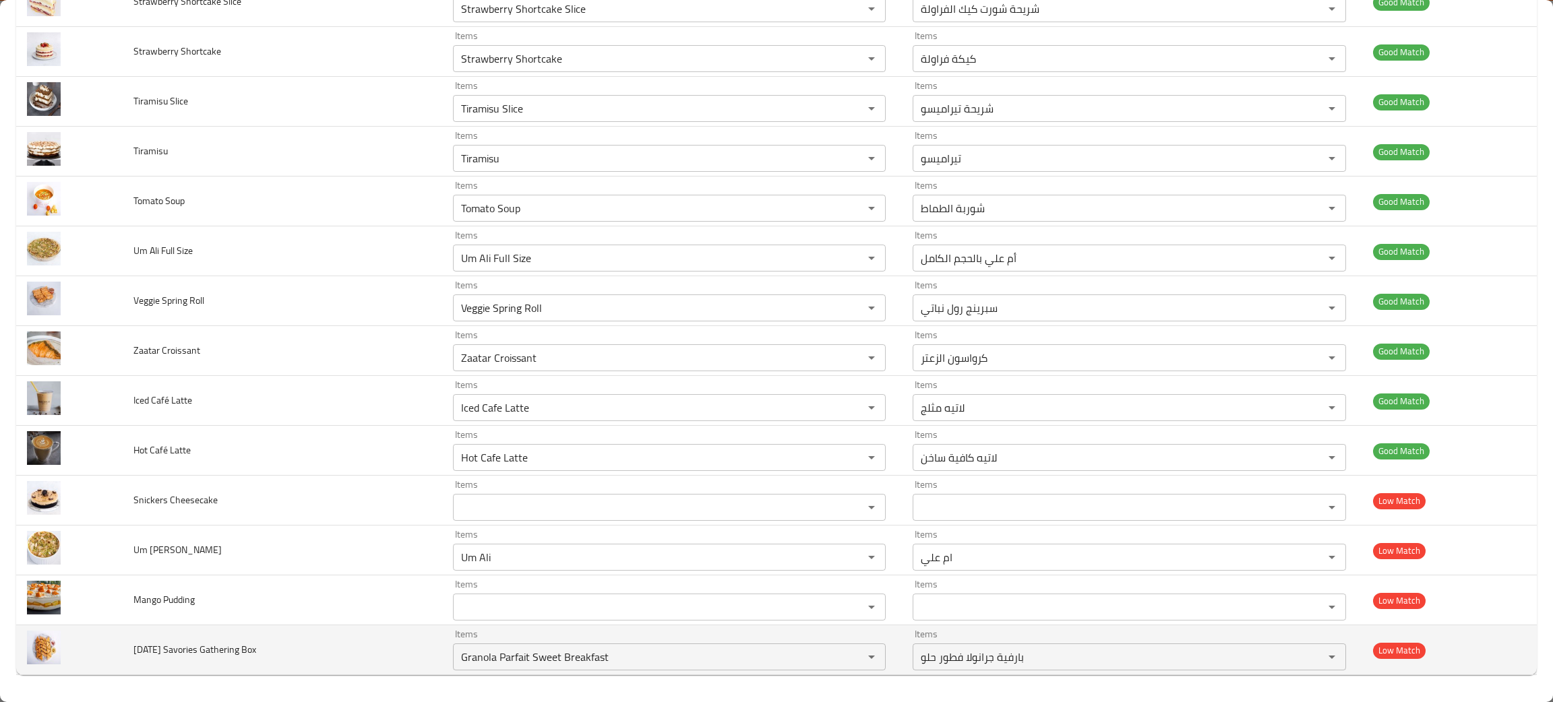
click at [346, 652] on td "[DATE] Savories Gathering Box" at bounding box center [282, 650] width 319 height 50
click at [847, 657] on icon "Clear" at bounding box center [853, 656] width 13 height 13
type Box "gath"
drag, startPoint x: 281, startPoint y: 639, endPoint x: 117, endPoint y: 650, distance: 164.8
click at [117, 650] on tr "[DATE] Savories Gathering Box Items Items Items Items Low Match" at bounding box center [776, 650] width 1520 height 50
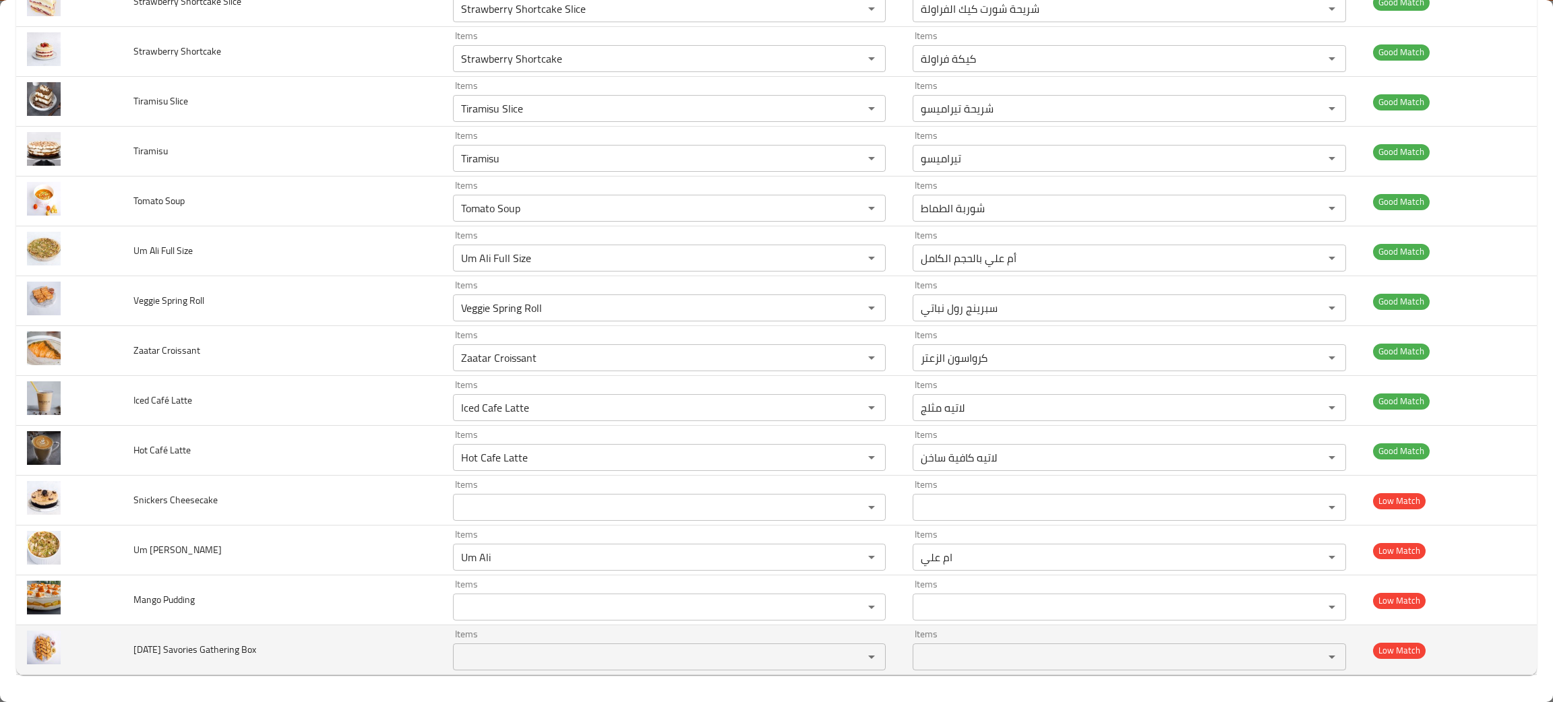
copy tr "[DATE] Savories Gathering Box"
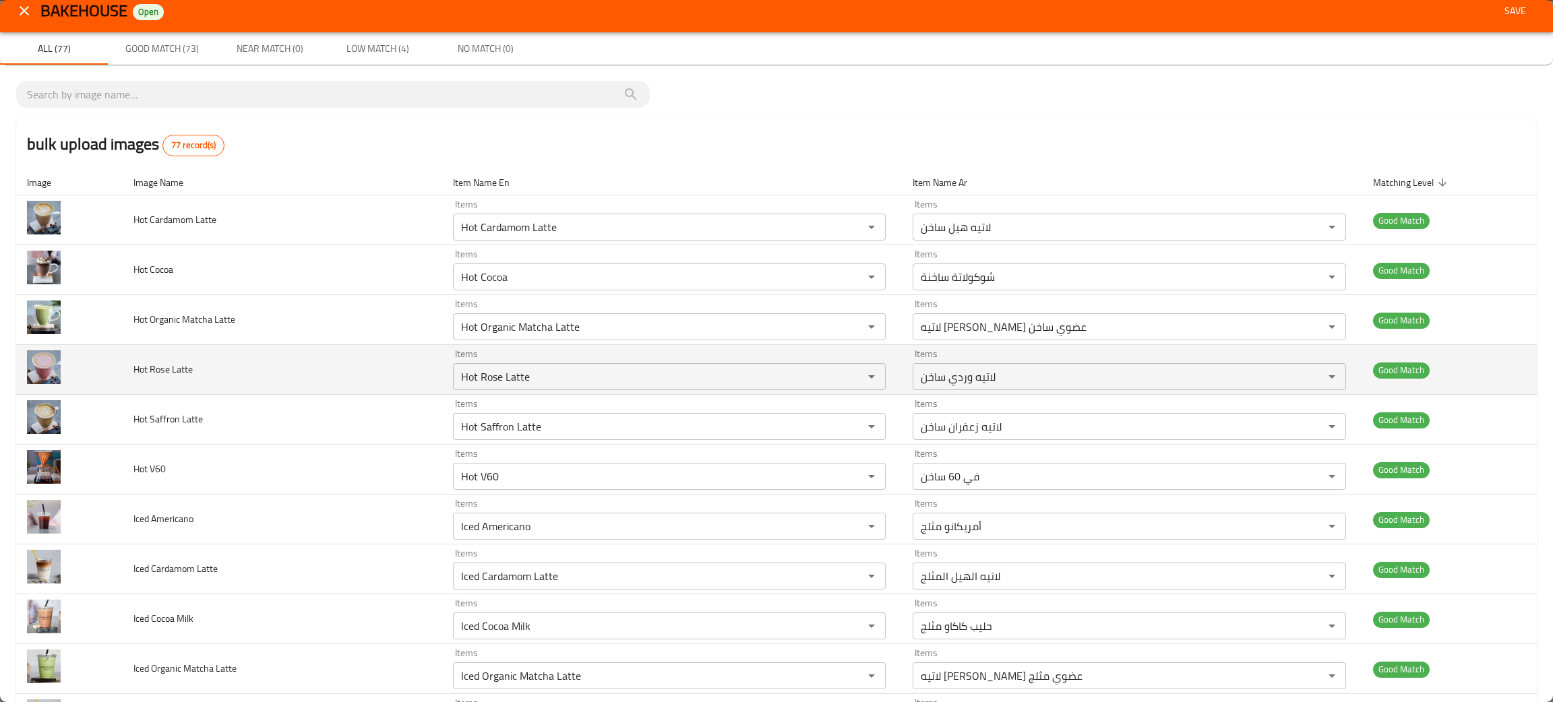
scroll to position [0, 0]
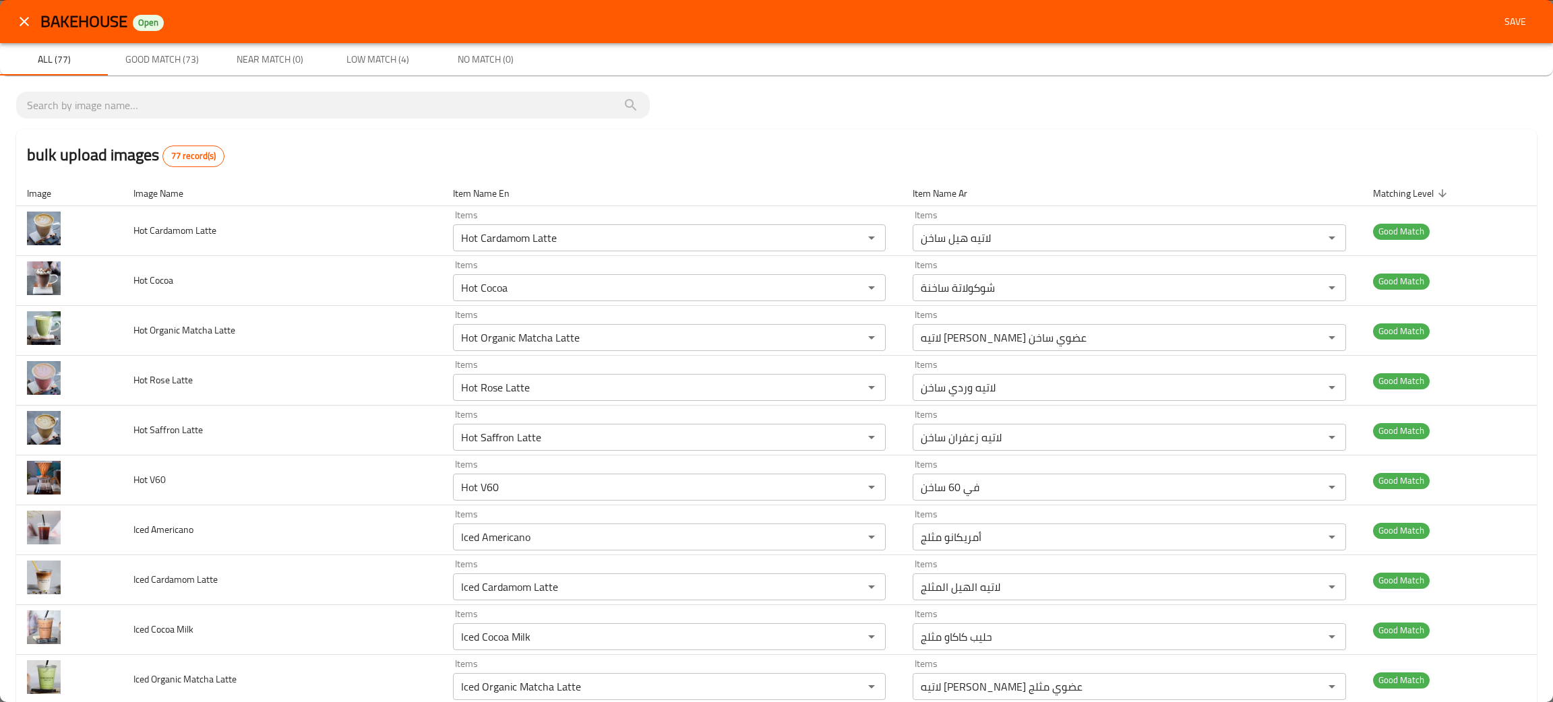
click at [1499, 20] on span "Save" at bounding box center [1515, 21] width 32 height 17
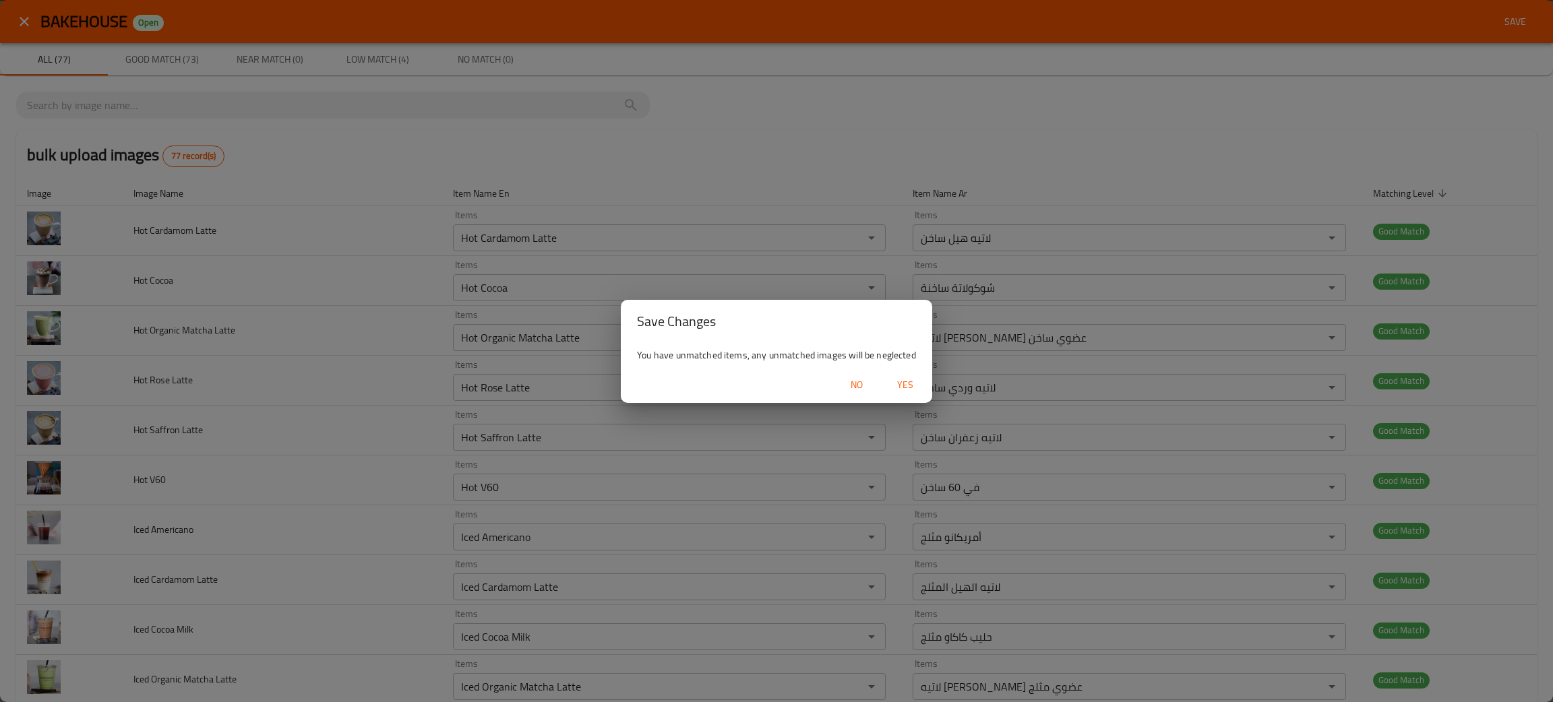
click at [907, 381] on span "Yes" at bounding box center [905, 385] width 32 height 17
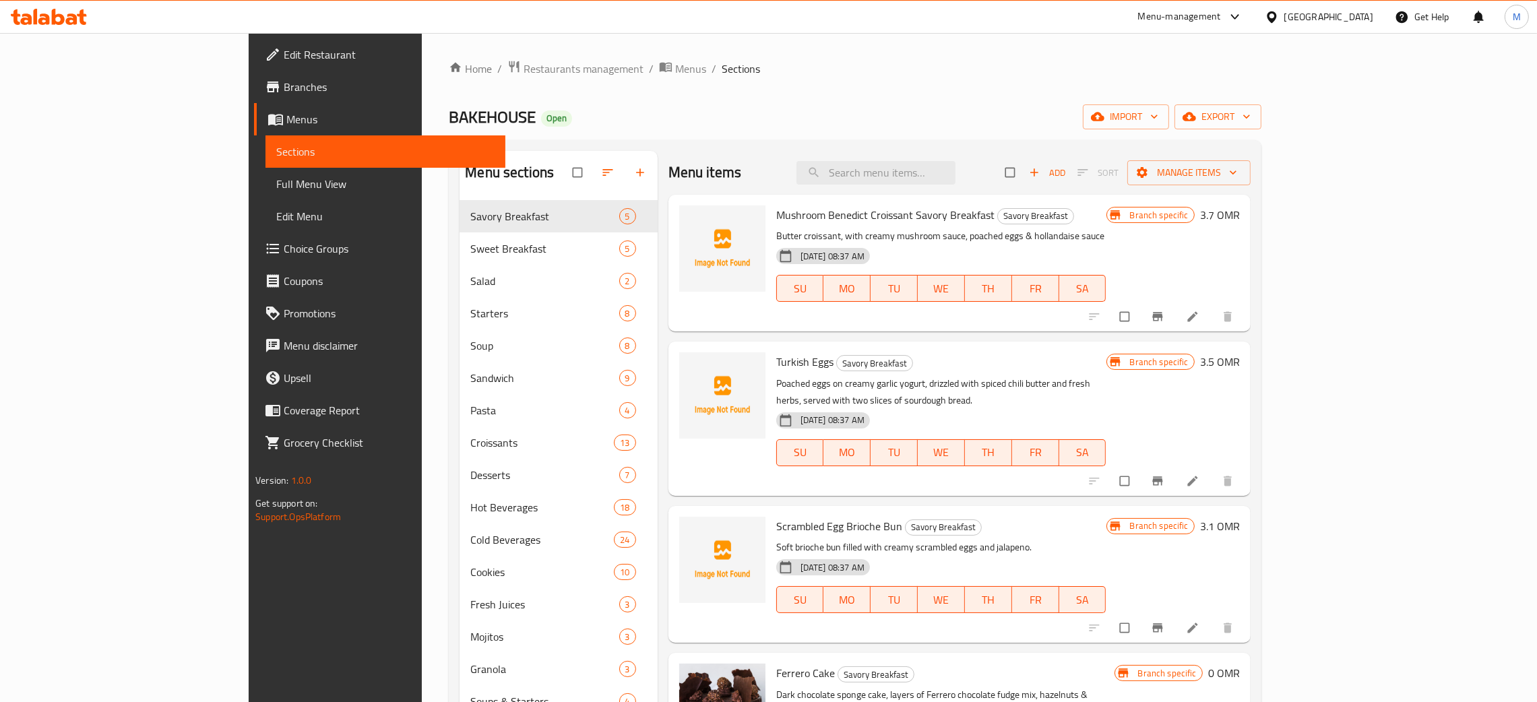
click at [879, 39] on div "Home / Restaurants management / Menus / Sections BAKEHOUSE Open import export M…" at bounding box center [855, 526] width 866 height 987
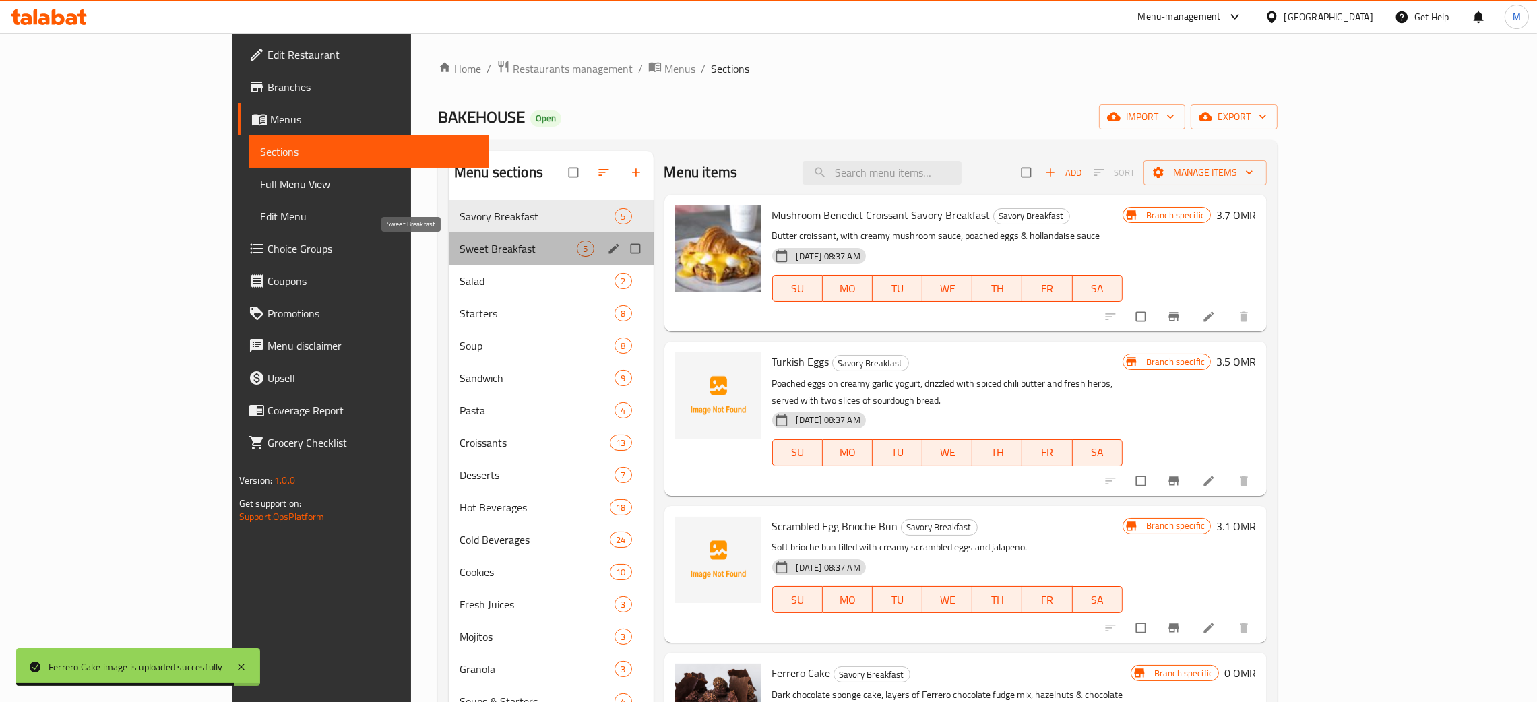
click at [460, 247] on span "Sweet Breakfast" at bounding box center [518, 249] width 117 height 16
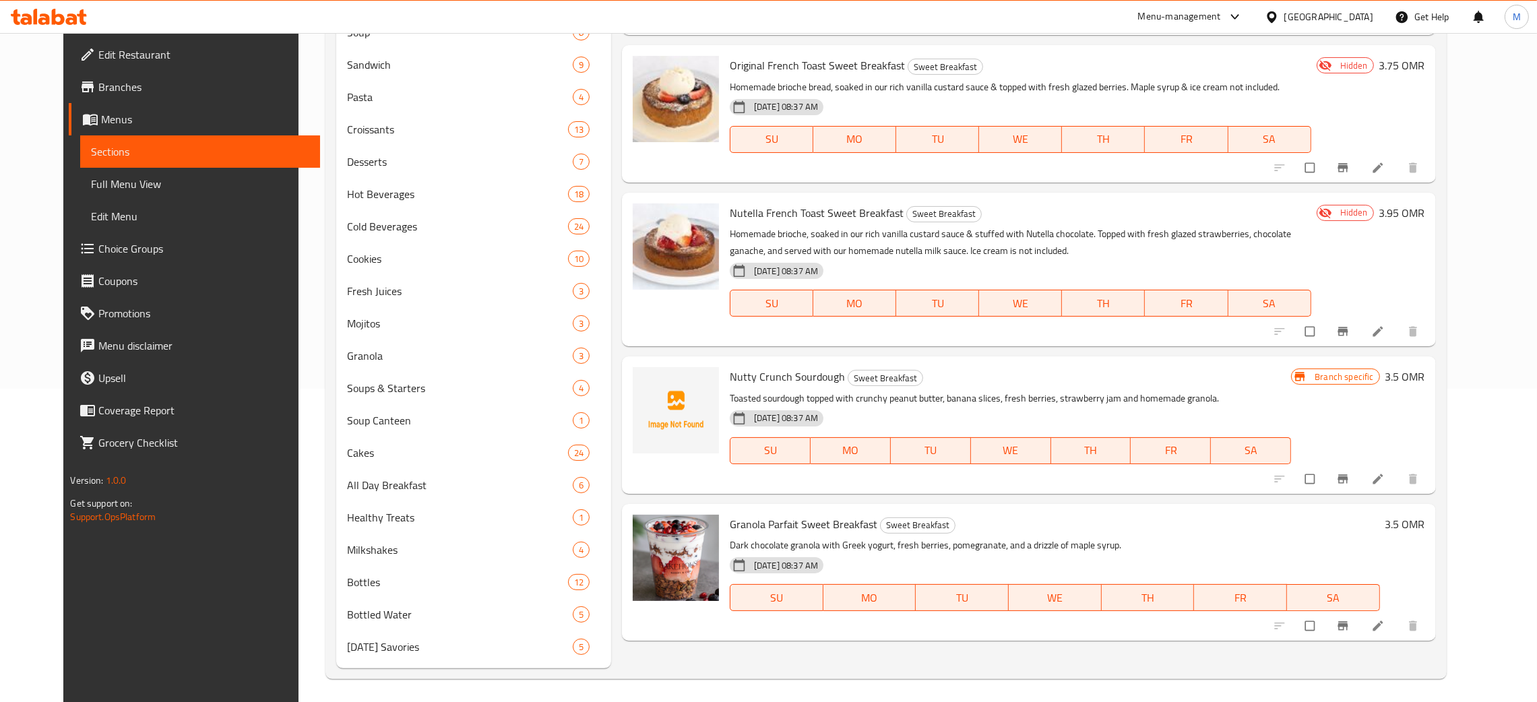
scroll to position [13, 0]
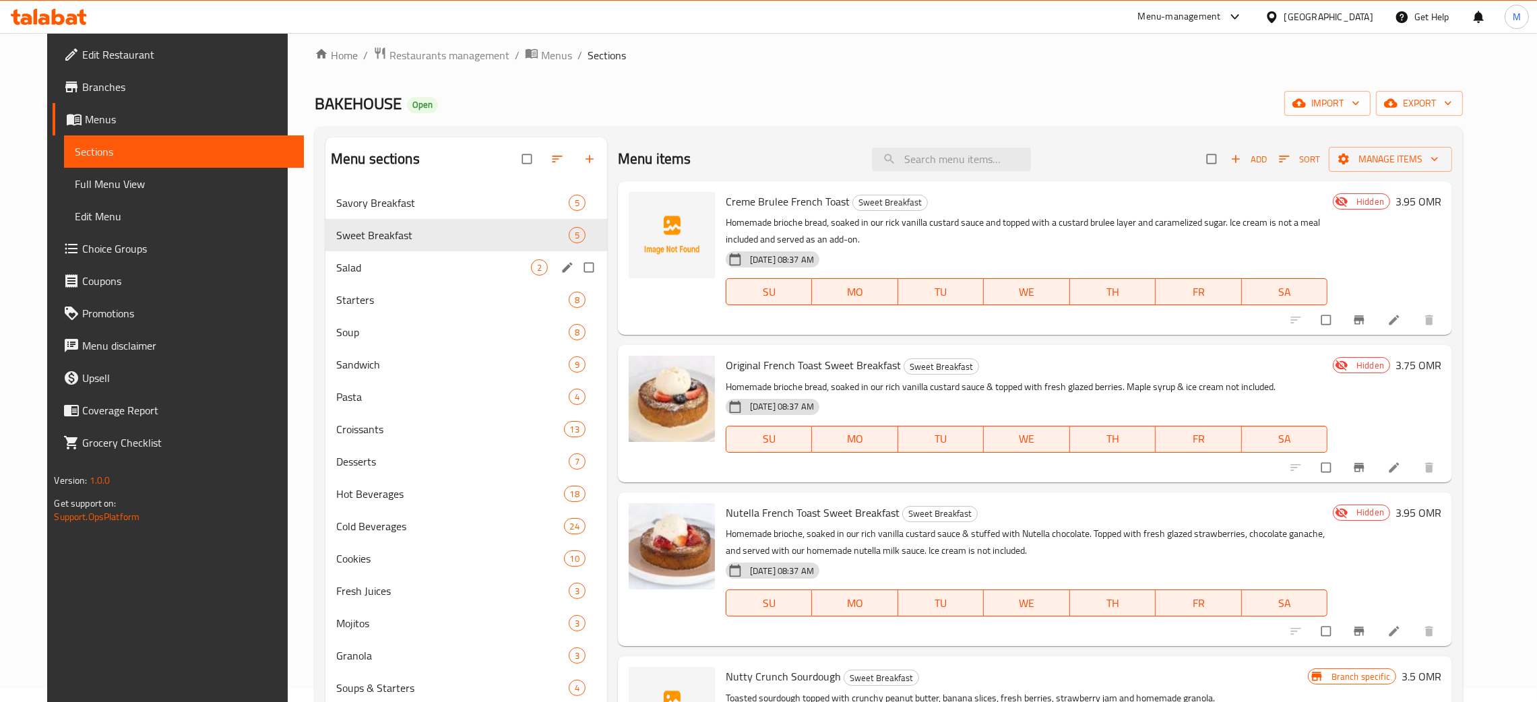
click at [326, 258] on div "Salad 2" at bounding box center [467, 267] width 282 height 32
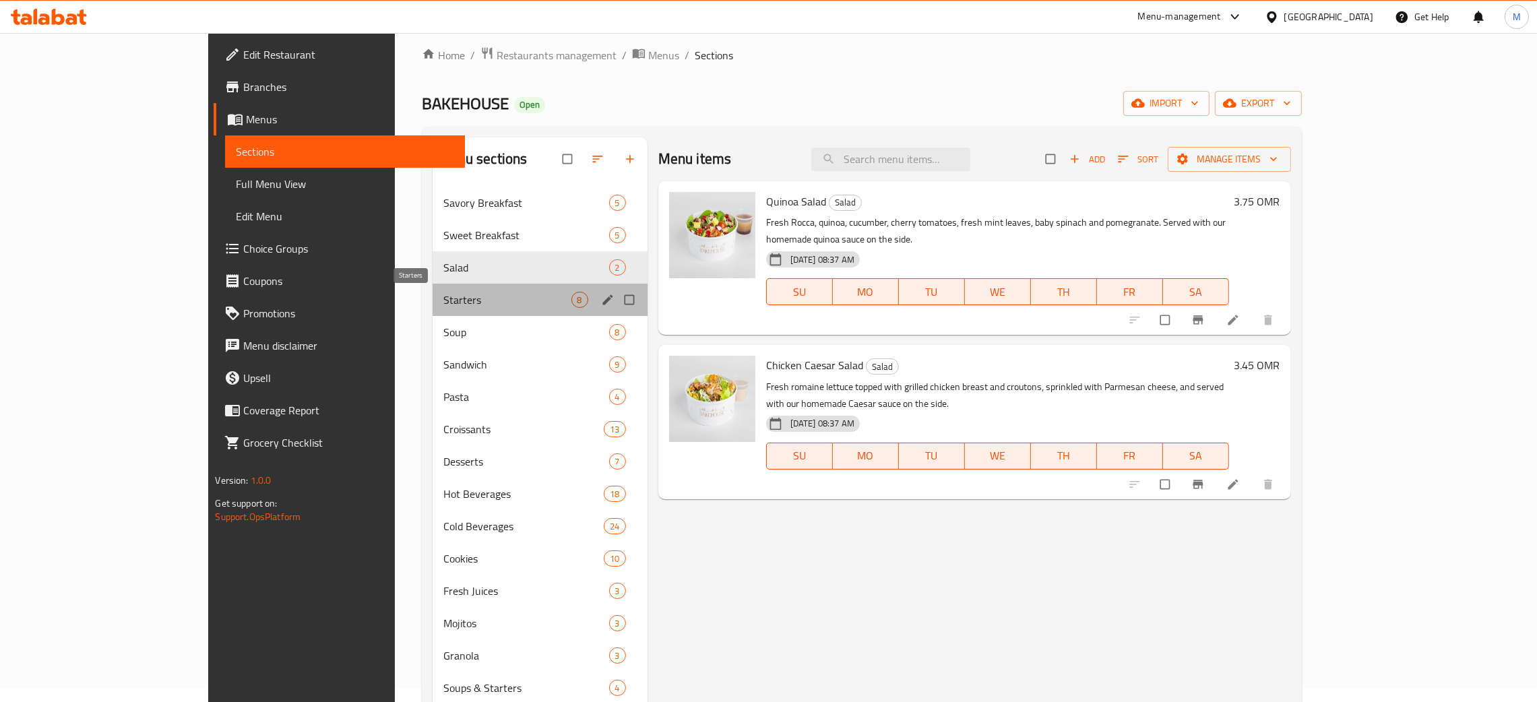
click at [443, 295] on span "Starters" at bounding box center [506, 300] width 127 height 16
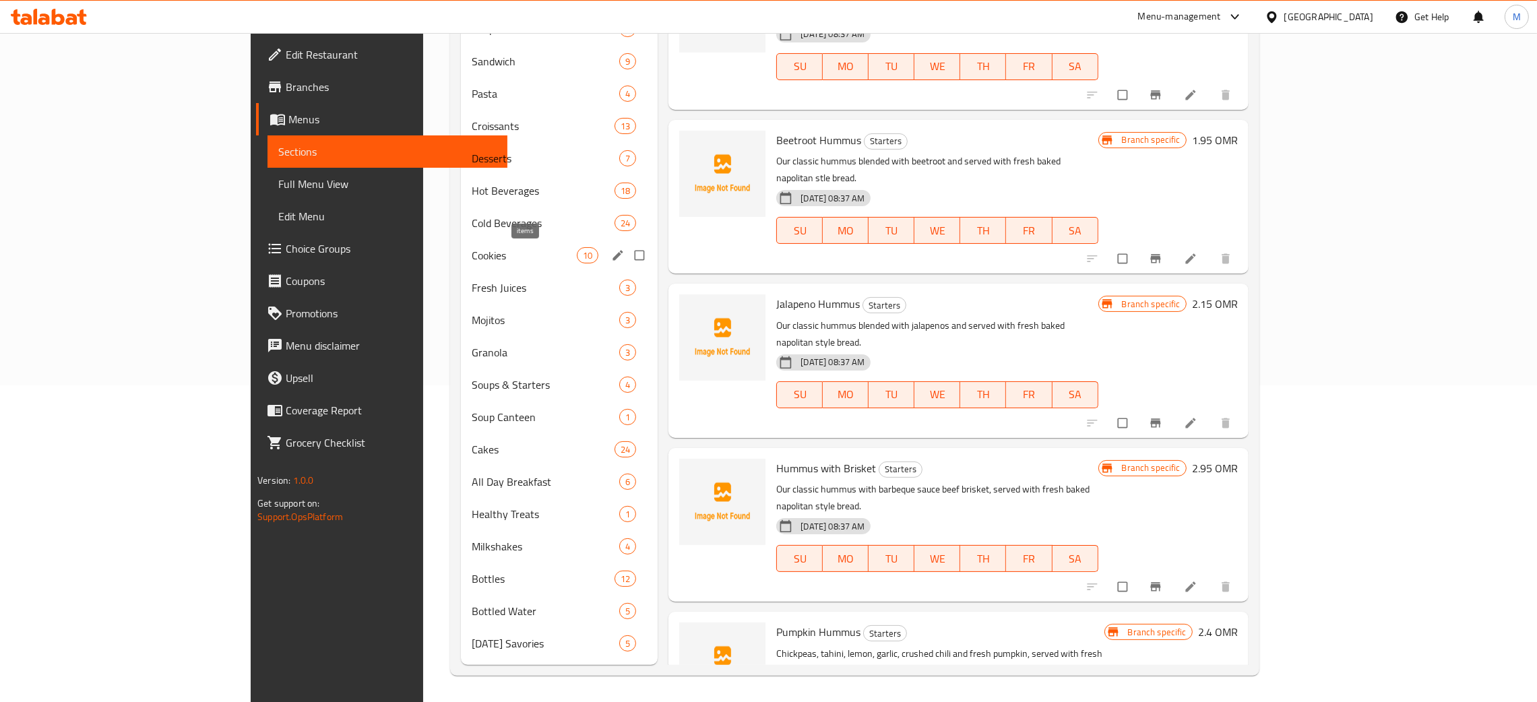
scroll to position [13, 0]
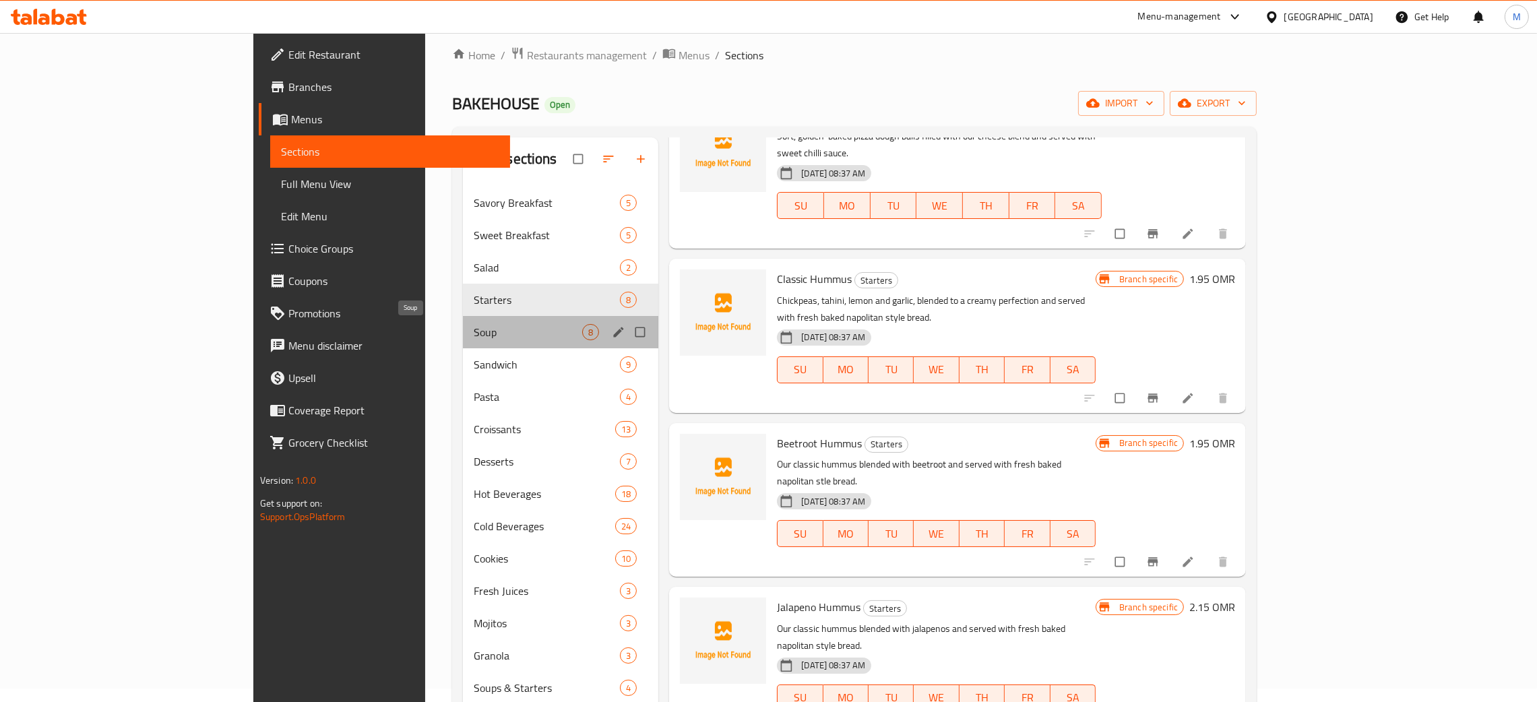
click at [474, 326] on span "Soup" at bounding box center [528, 332] width 109 height 16
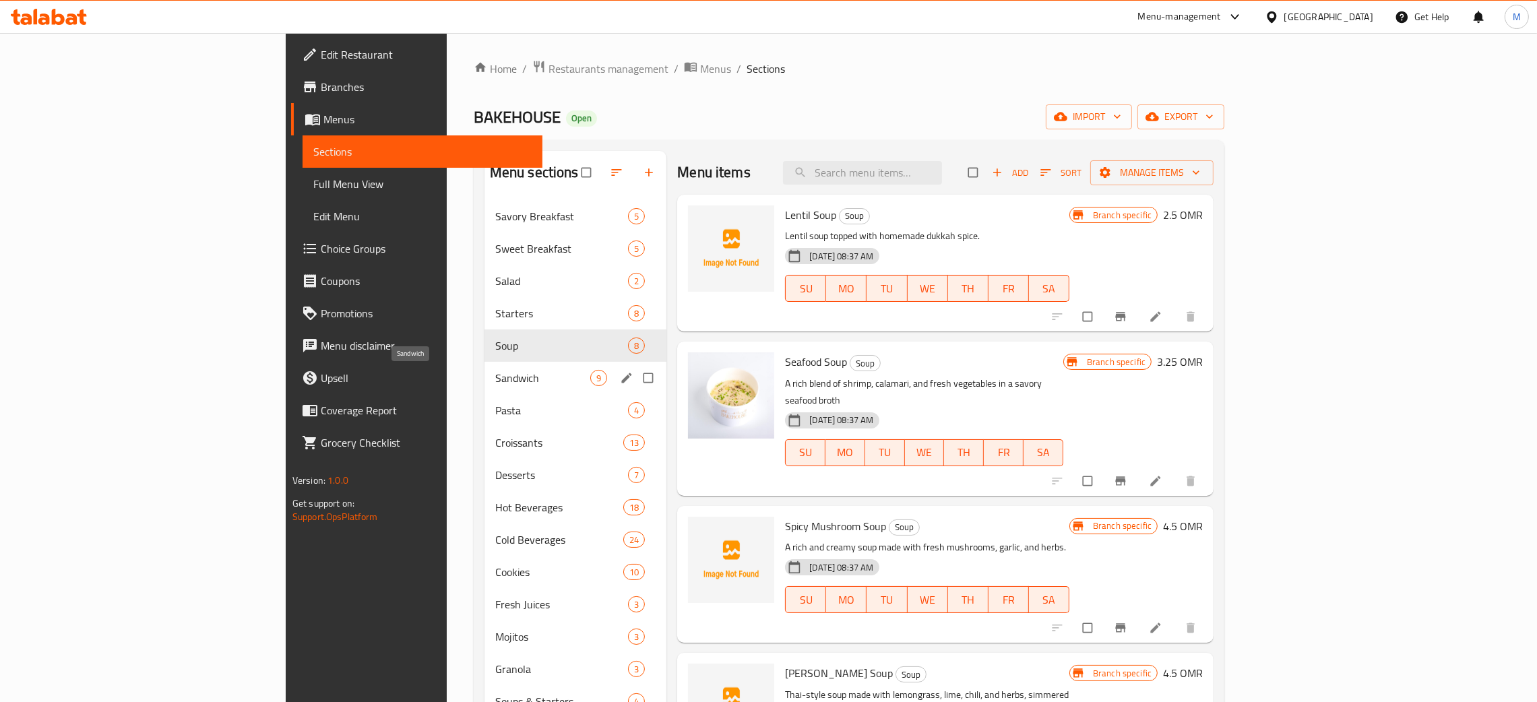
click at [495, 374] on span "Sandwich" at bounding box center [542, 378] width 95 height 16
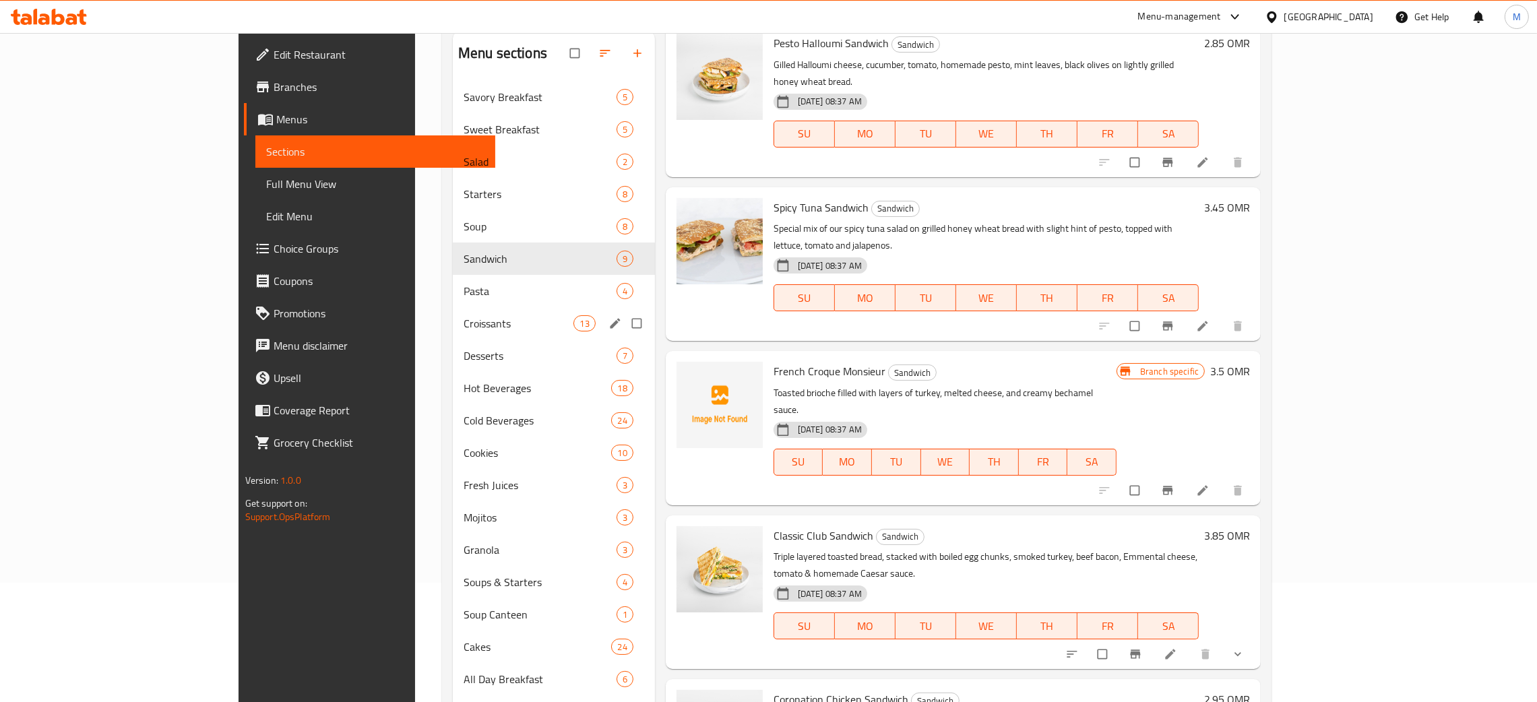
scroll to position [115, 0]
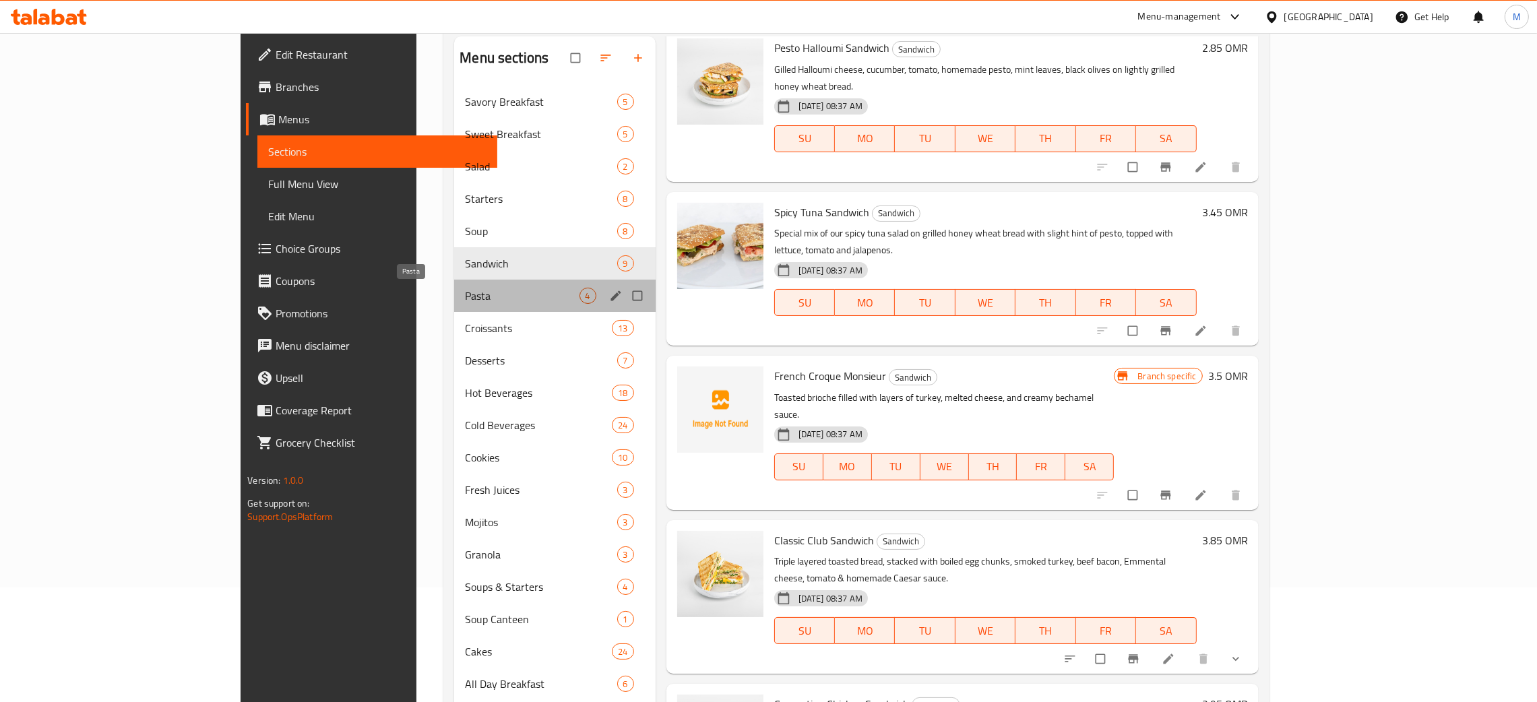
click at [465, 295] on span "Pasta" at bounding box center [522, 296] width 114 height 16
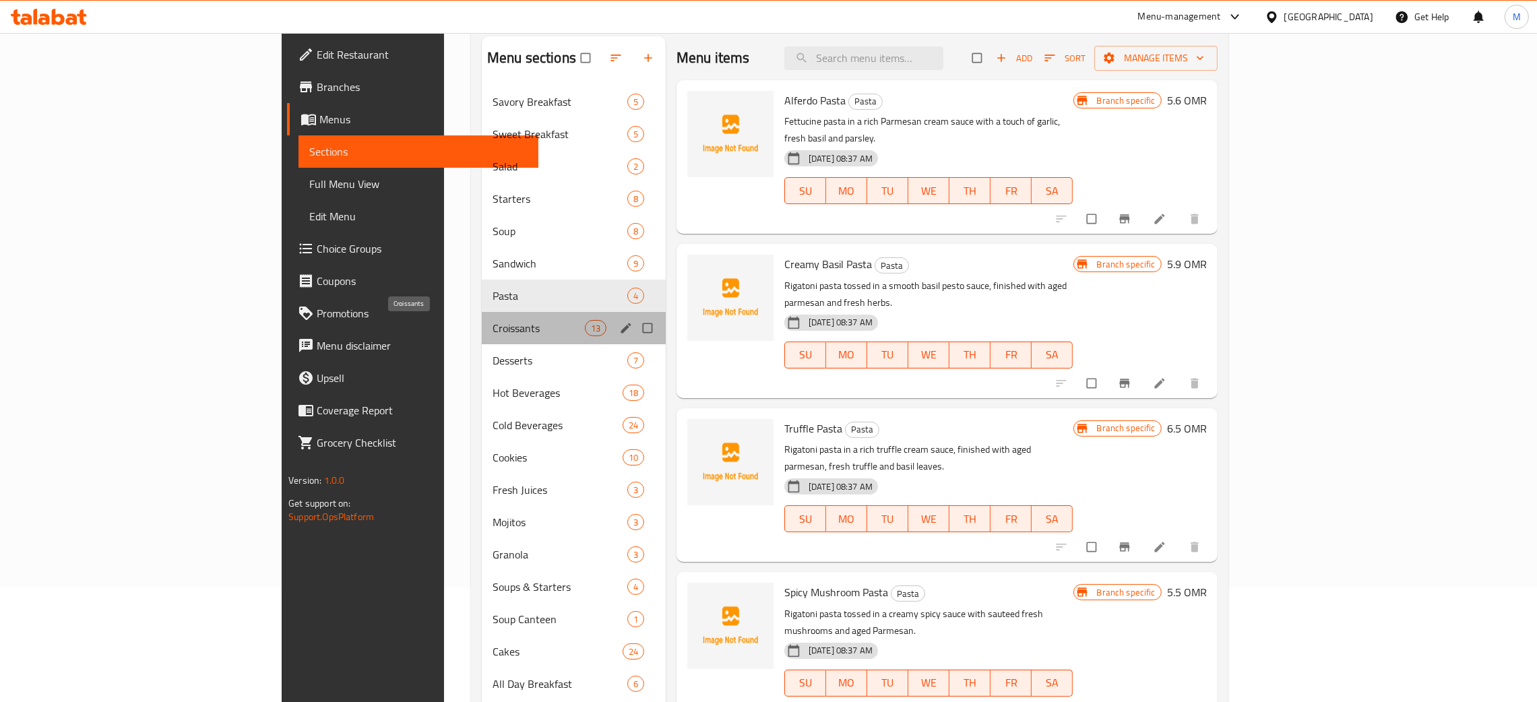
click at [493, 321] on span "Croissants" at bounding box center [539, 328] width 92 height 16
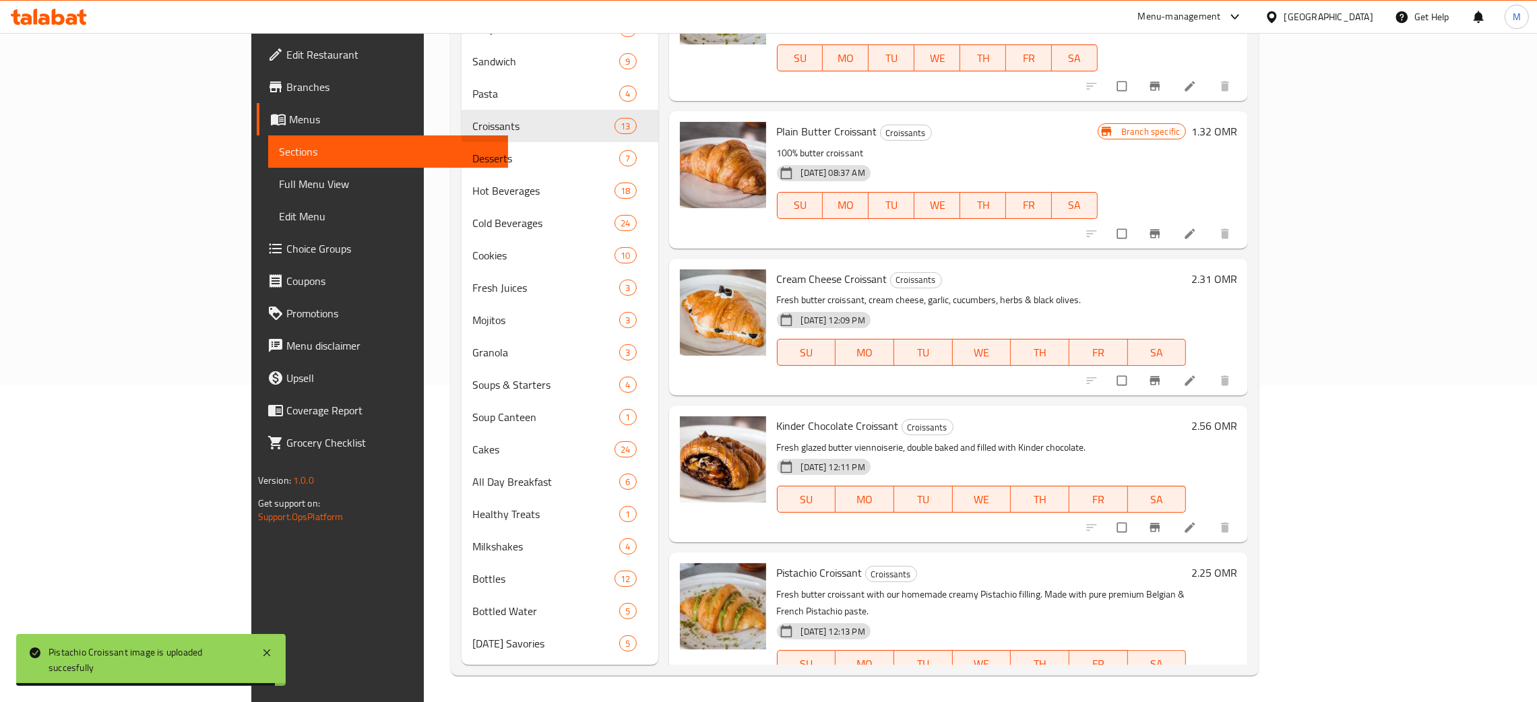
scroll to position [1097, 0]
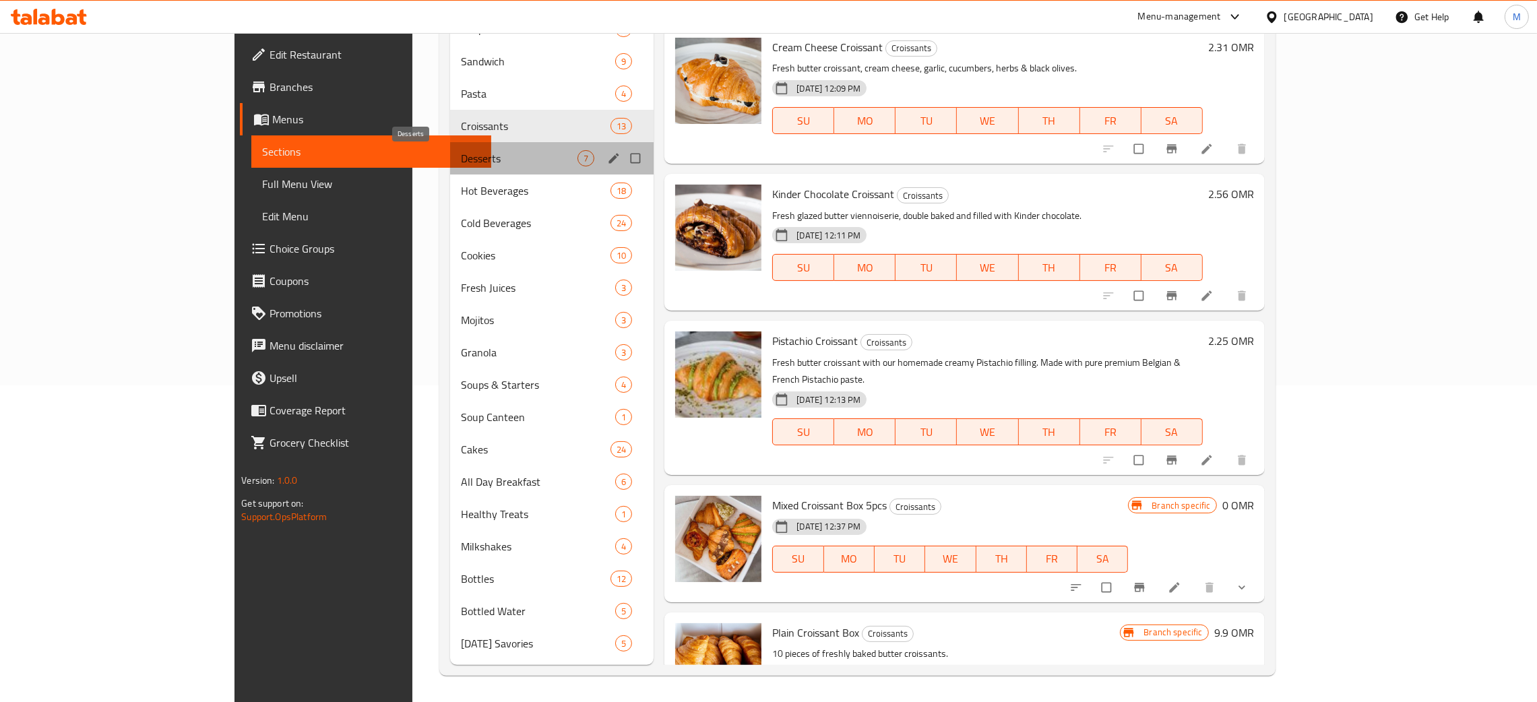
click at [461, 151] on span "Desserts" at bounding box center [519, 158] width 117 height 16
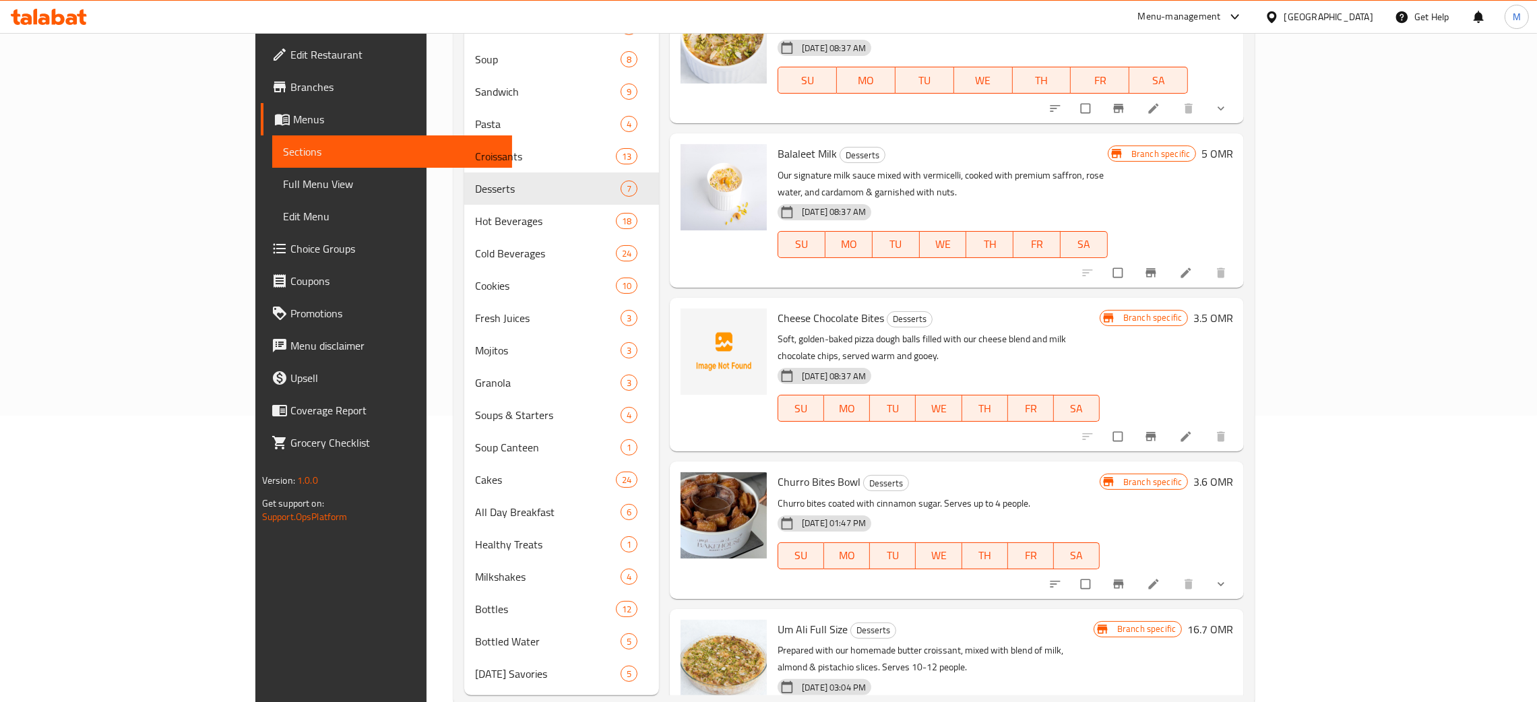
scroll to position [317, 0]
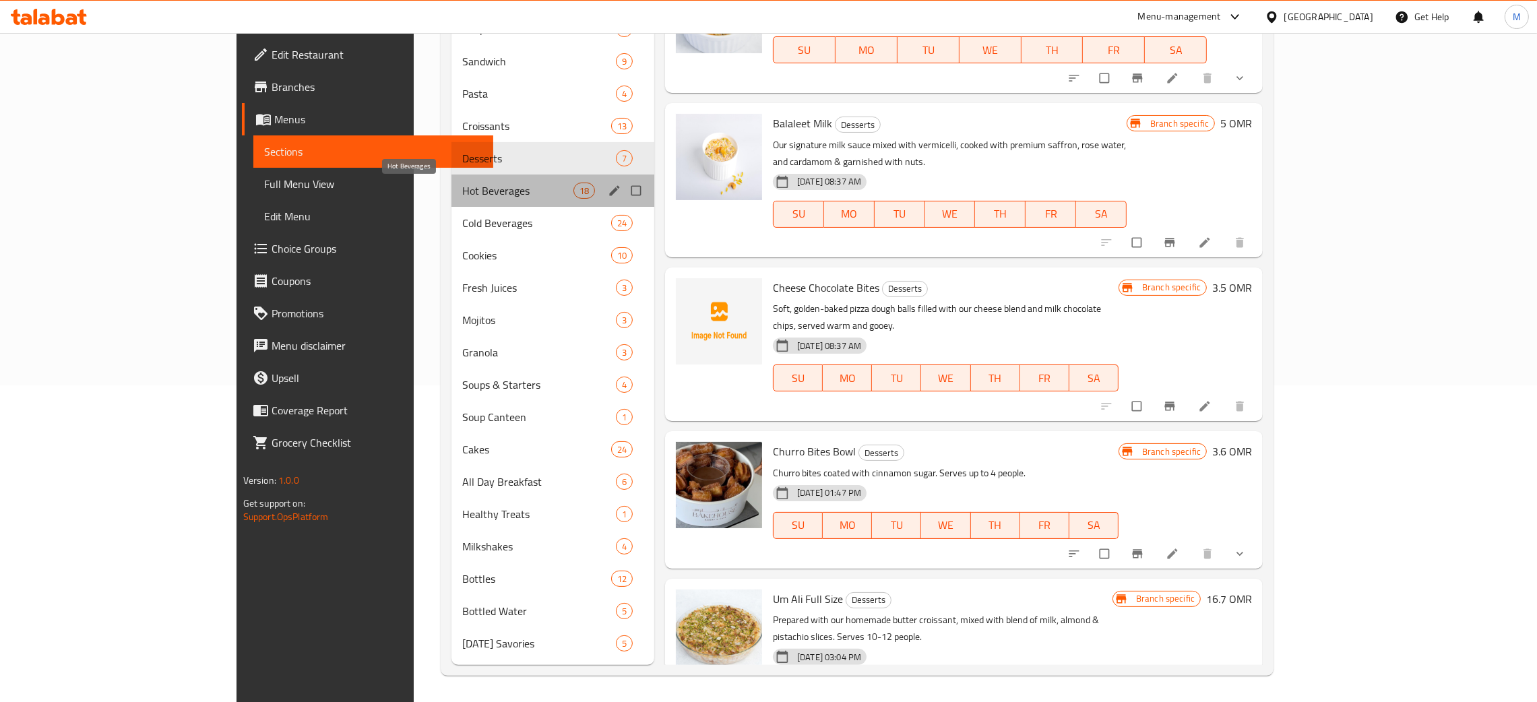
click at [462, 189] on span "Hot Beverages" at bounding box center [517, 191] width 111 height 16
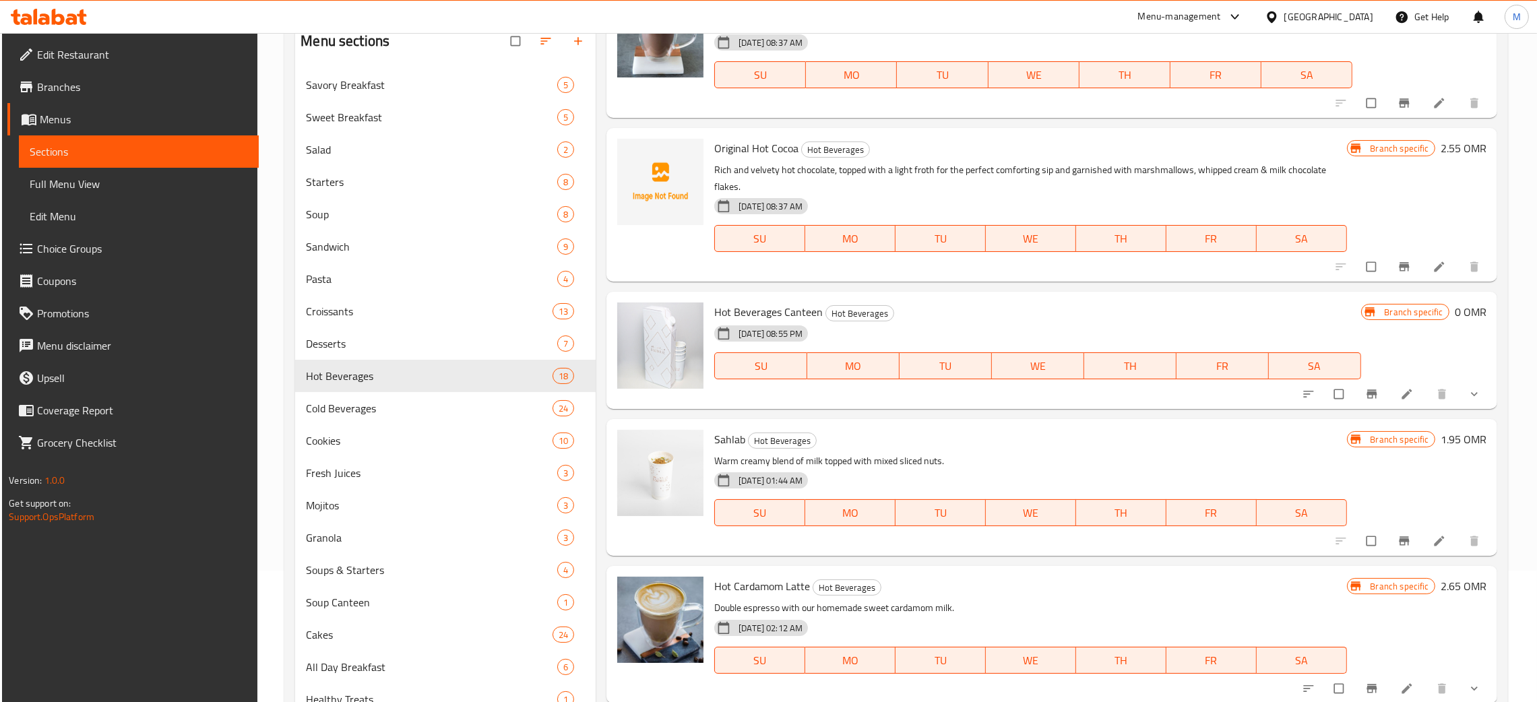
scroll to position [317, 0]
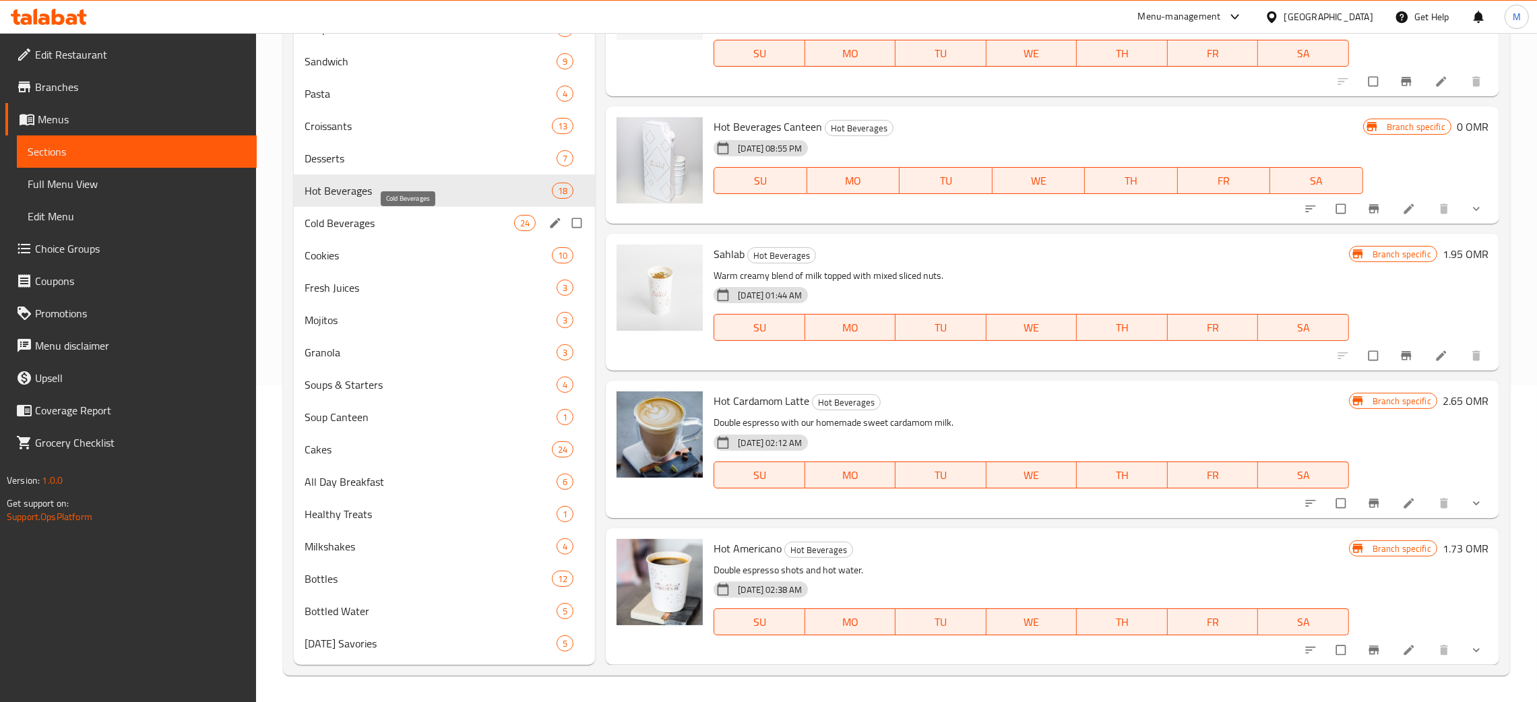
click at [317, 220] on span "Cold Beverages" at bounding box center [410, 223] width 210 height 16
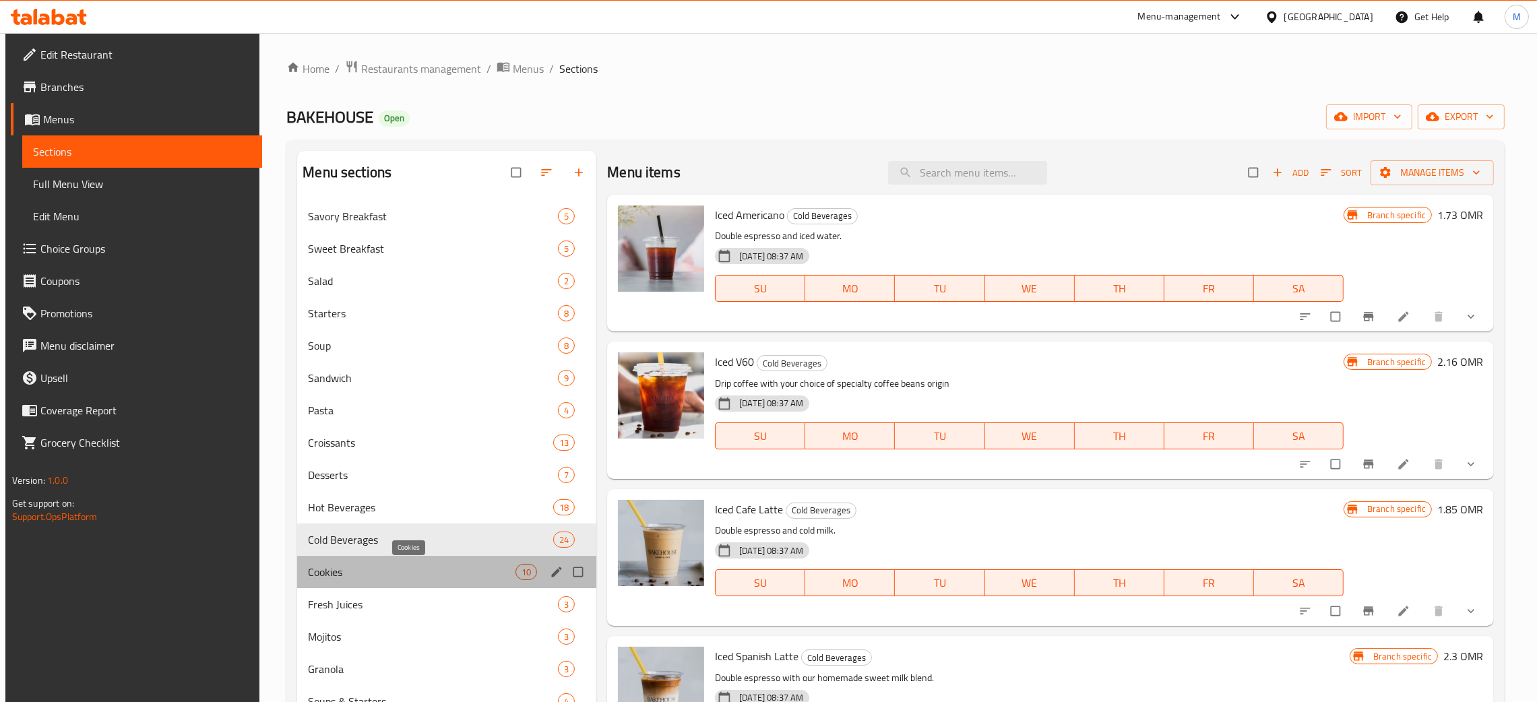
click at [338, 568] on span "Cookies" at bounding box center [412, 572] width 208 height 16
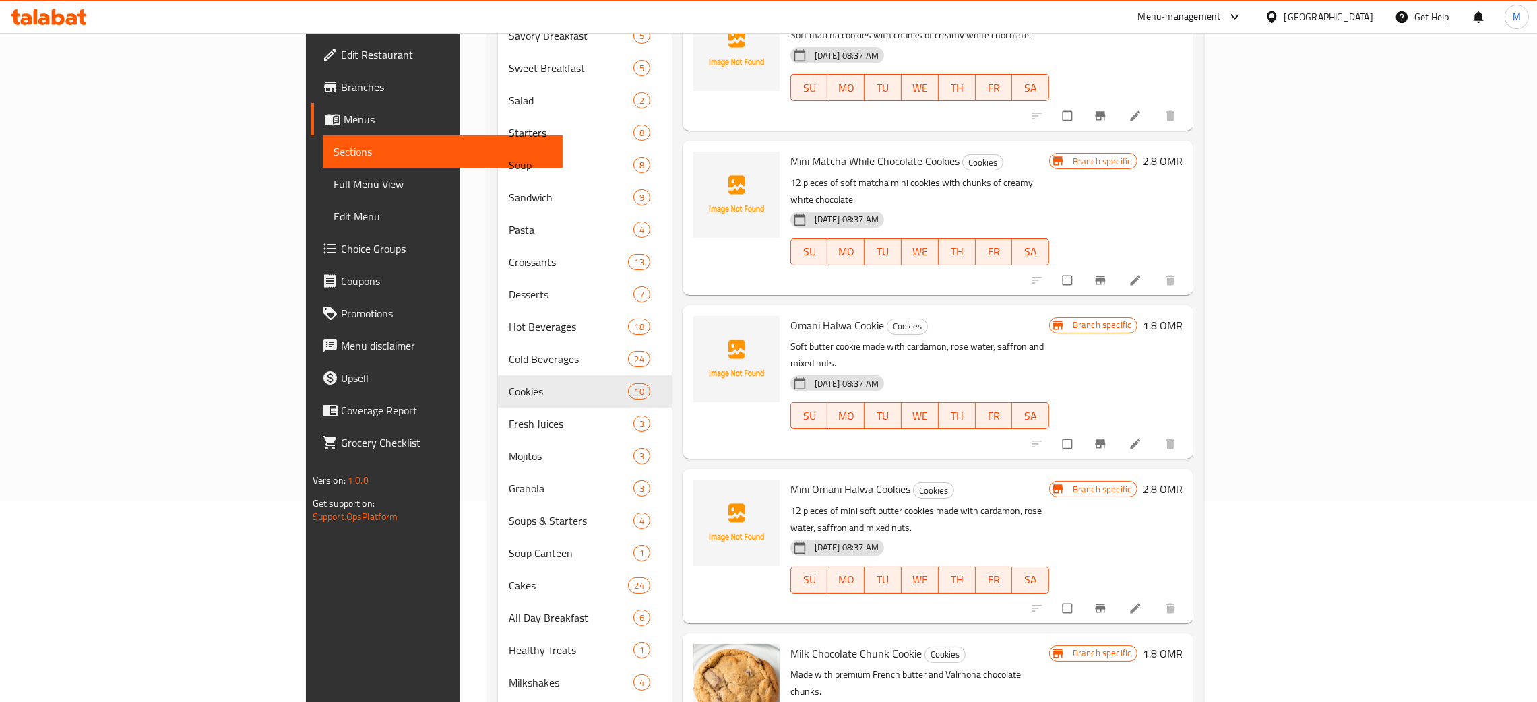
scroll to position [115, 0]
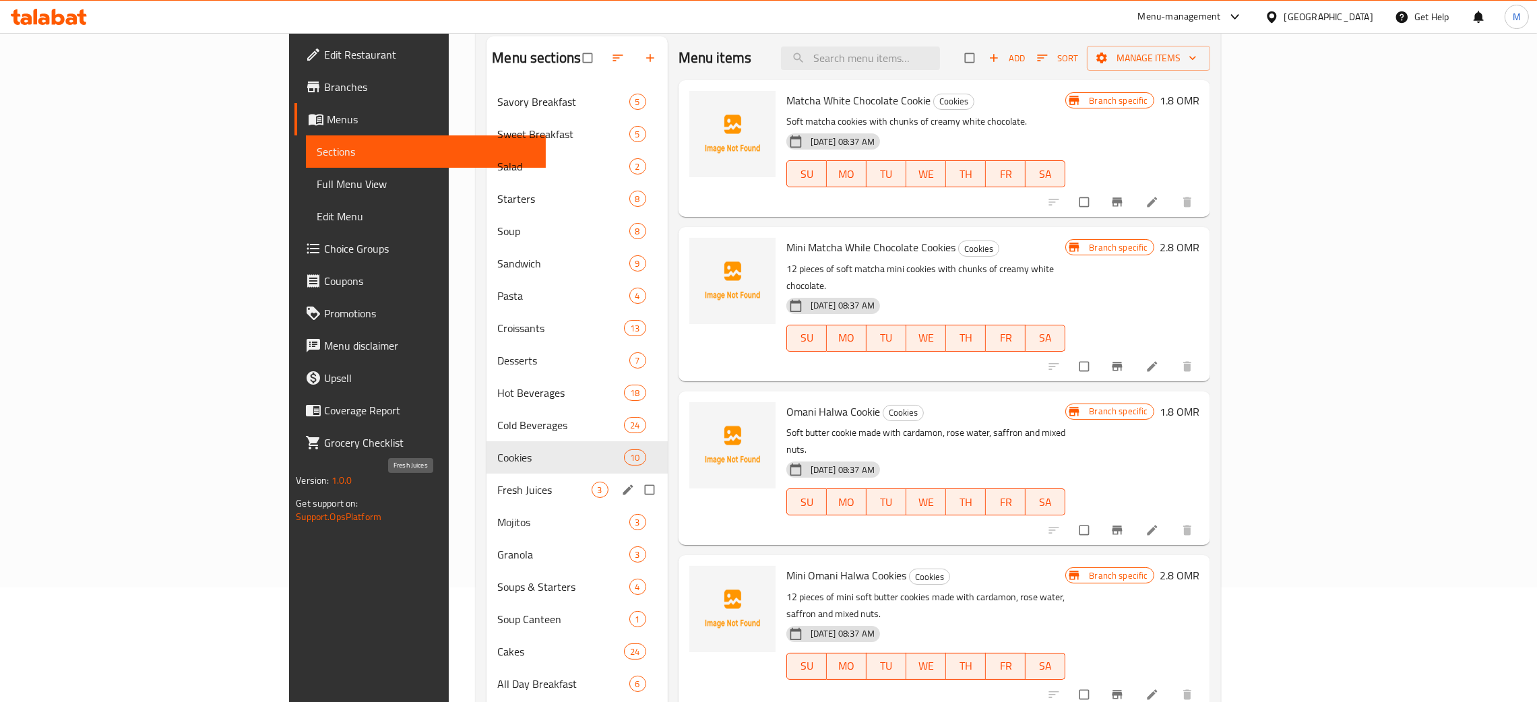
click at [497, 488] on span "Fresh Juices" at bounding box center [544, 490] width 94 height 16
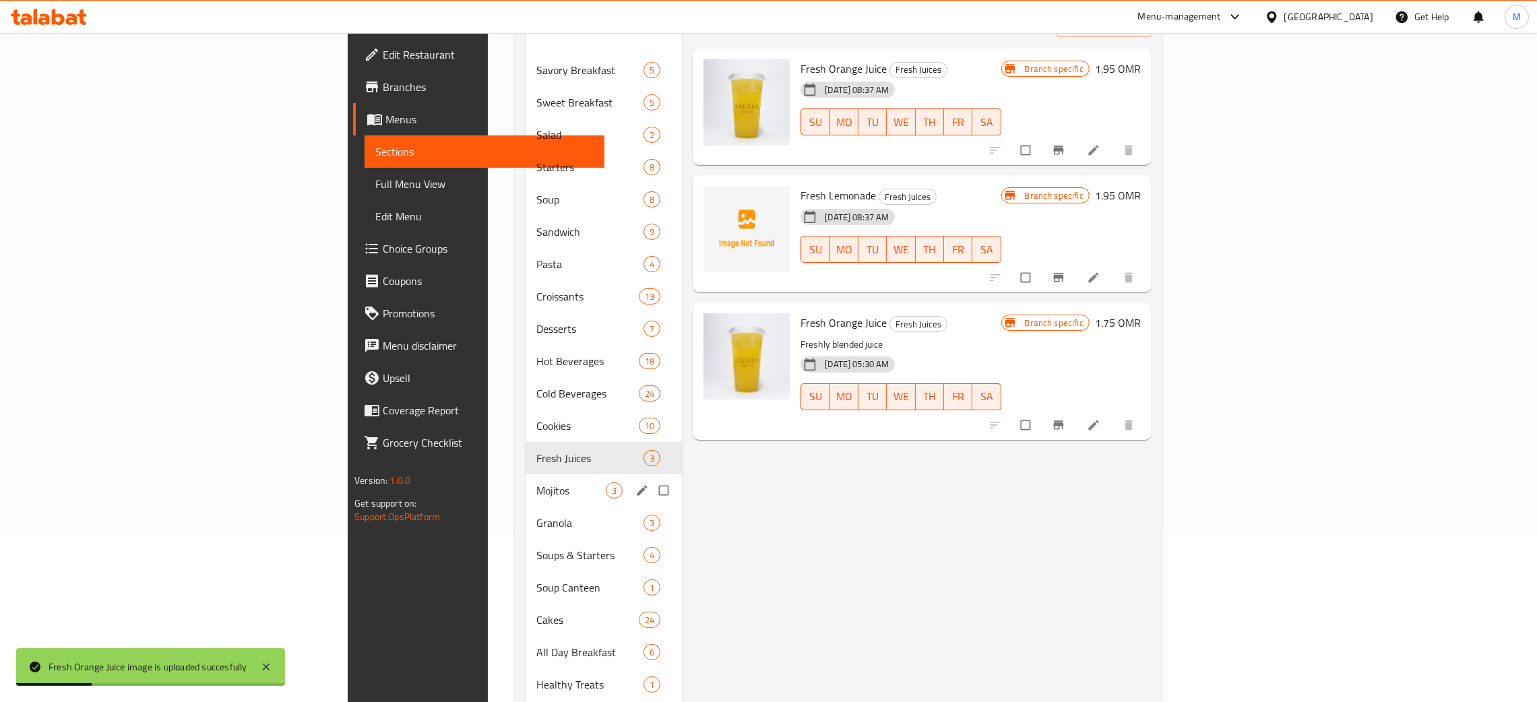
scroll to position [216, 0]
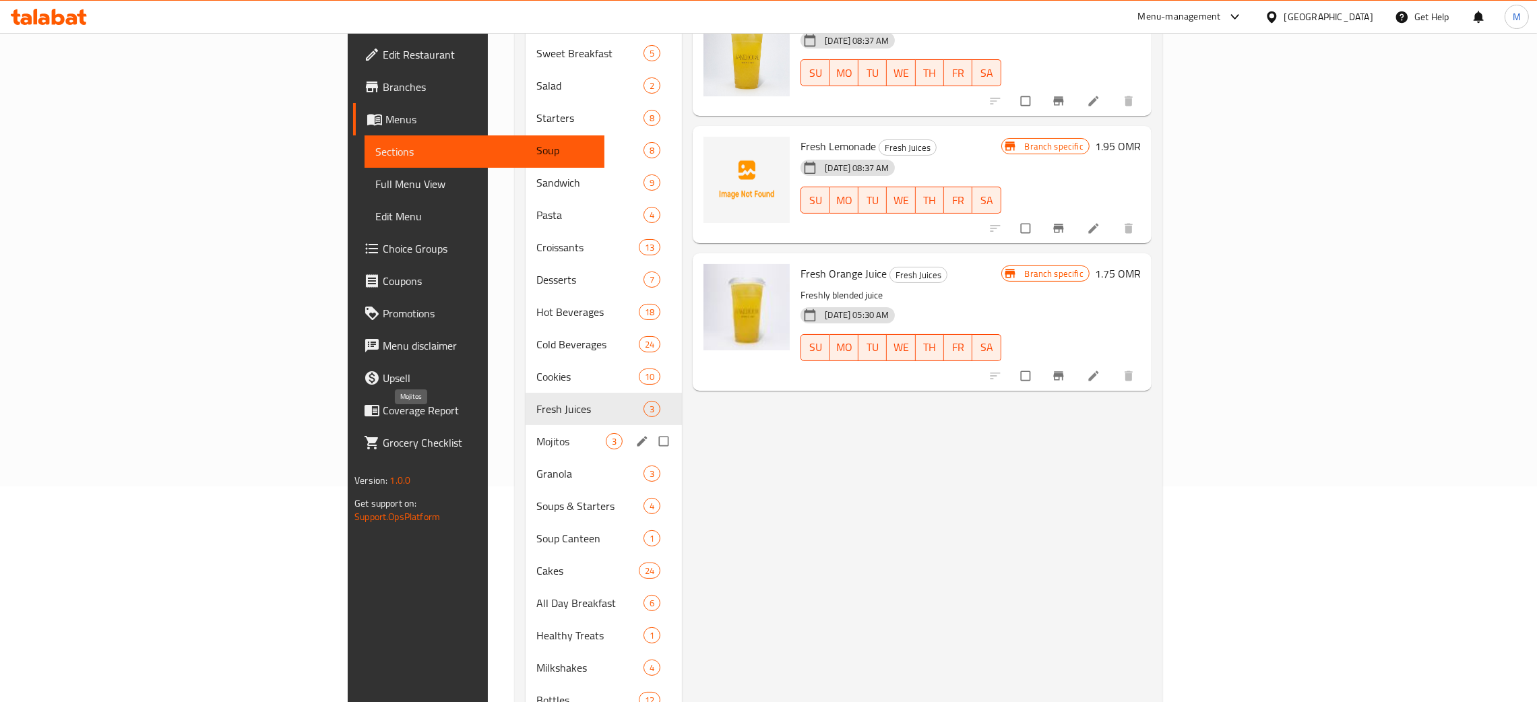
click at [536, 433] on span "Mojitos" at bounding box center [570, 441] width 69 height 16
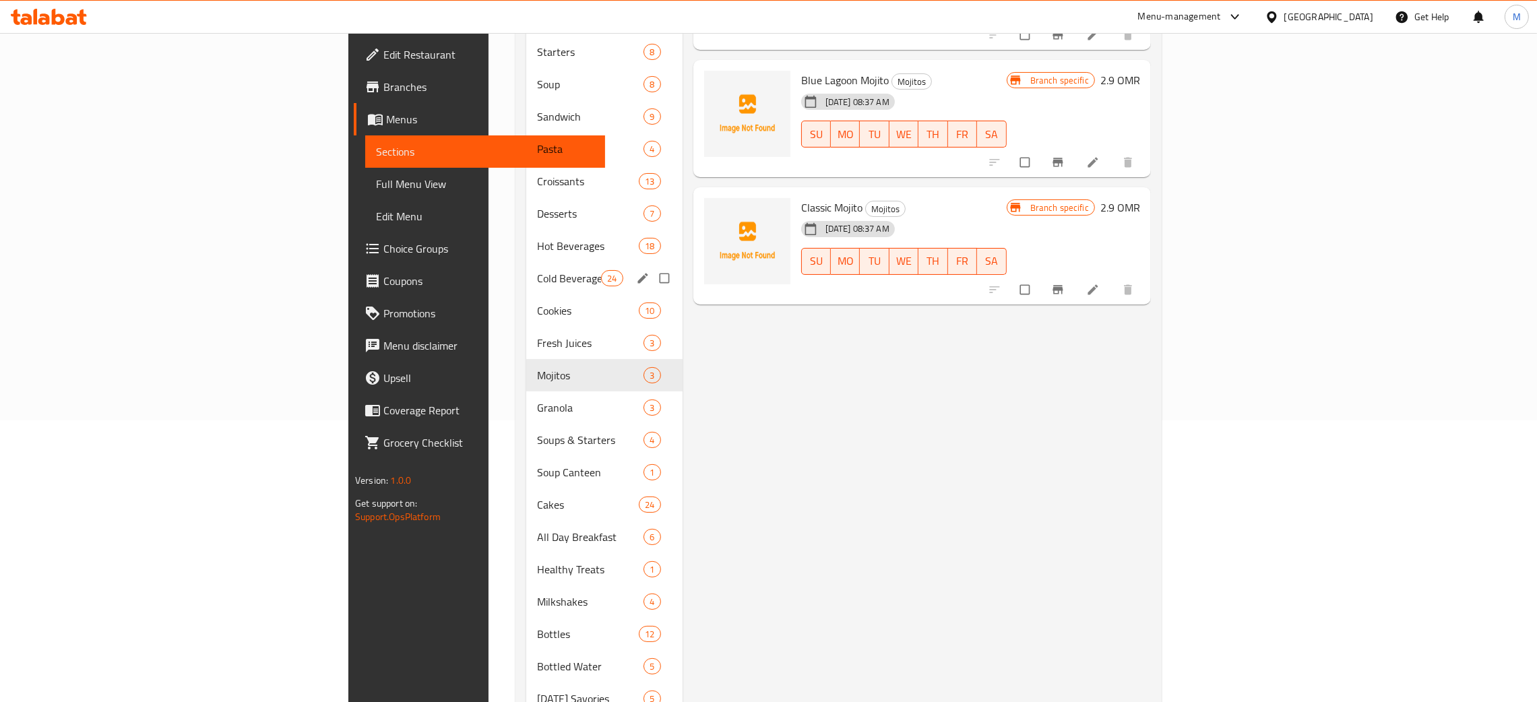
scroll to position [317, 0]
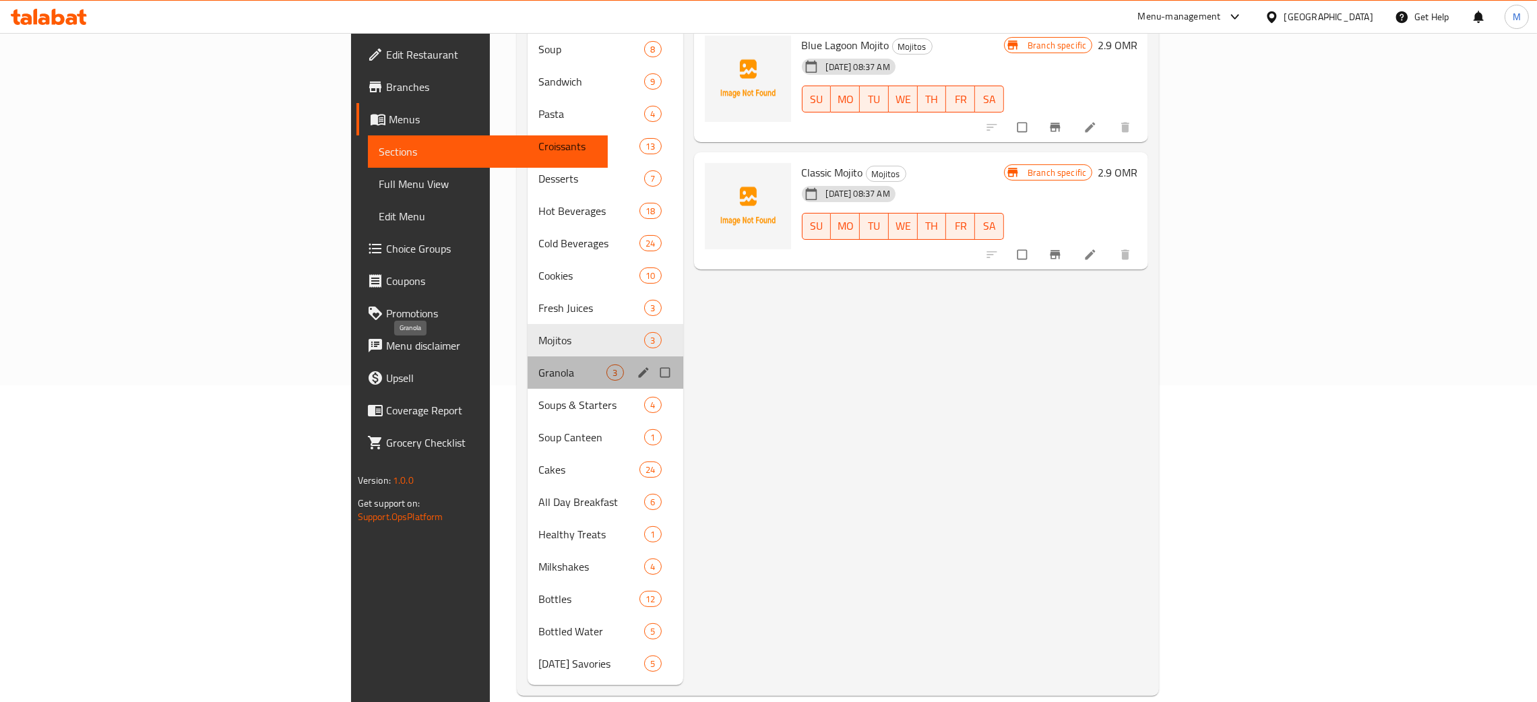
click at [539, 365] on span "Granola" at bounding box center [573, 373] width 68 height 16
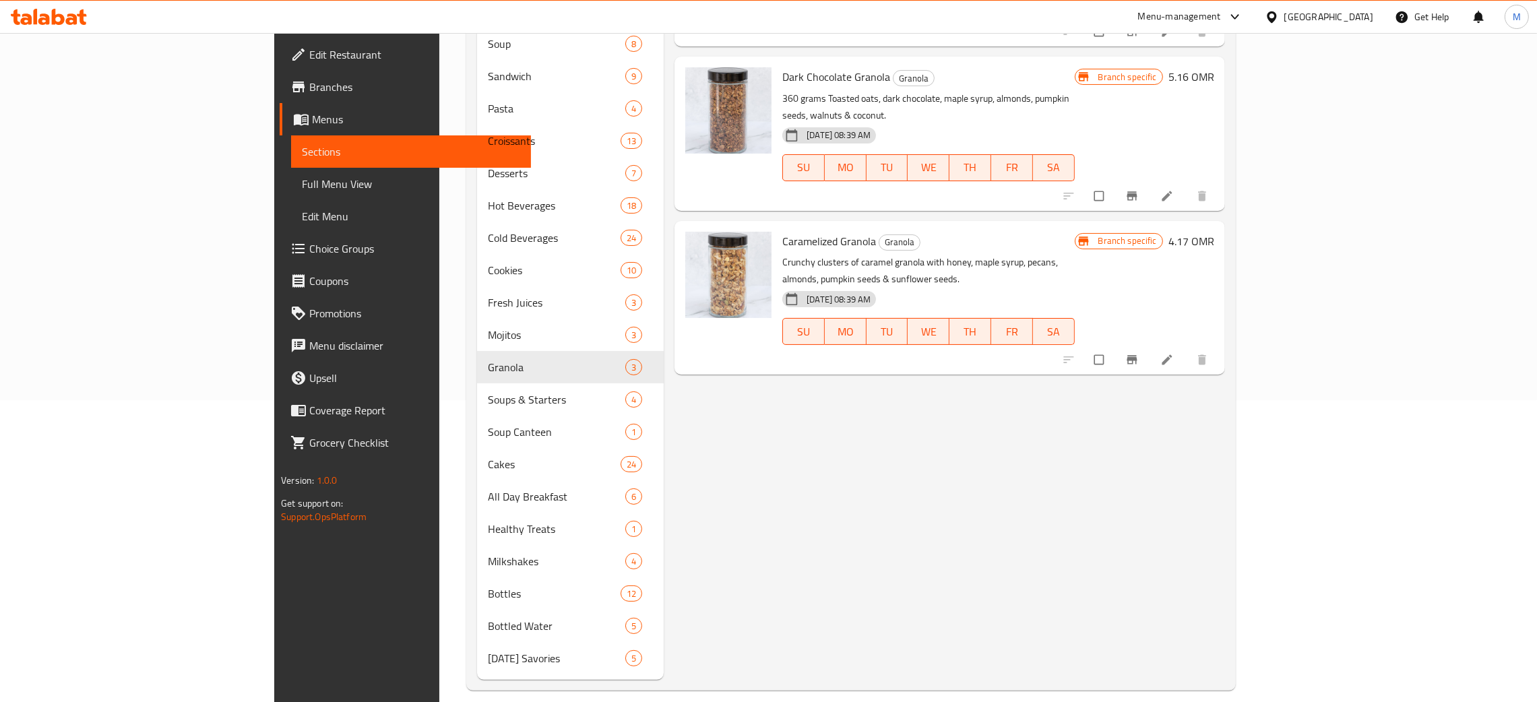
scroll to position [317, 0]
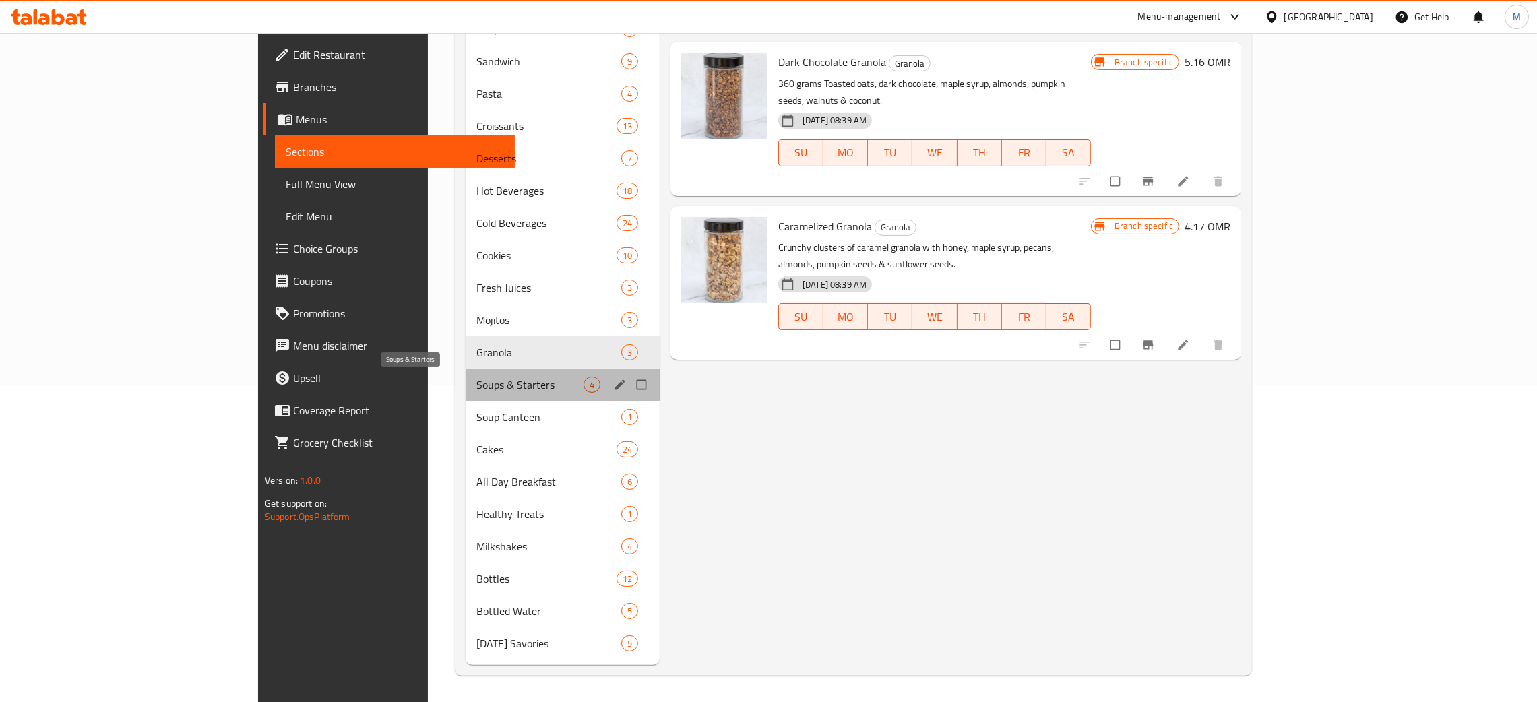
click at [476, 382] on span "Soups & Starters" at bounding box center [529, 385] width 107 height 16
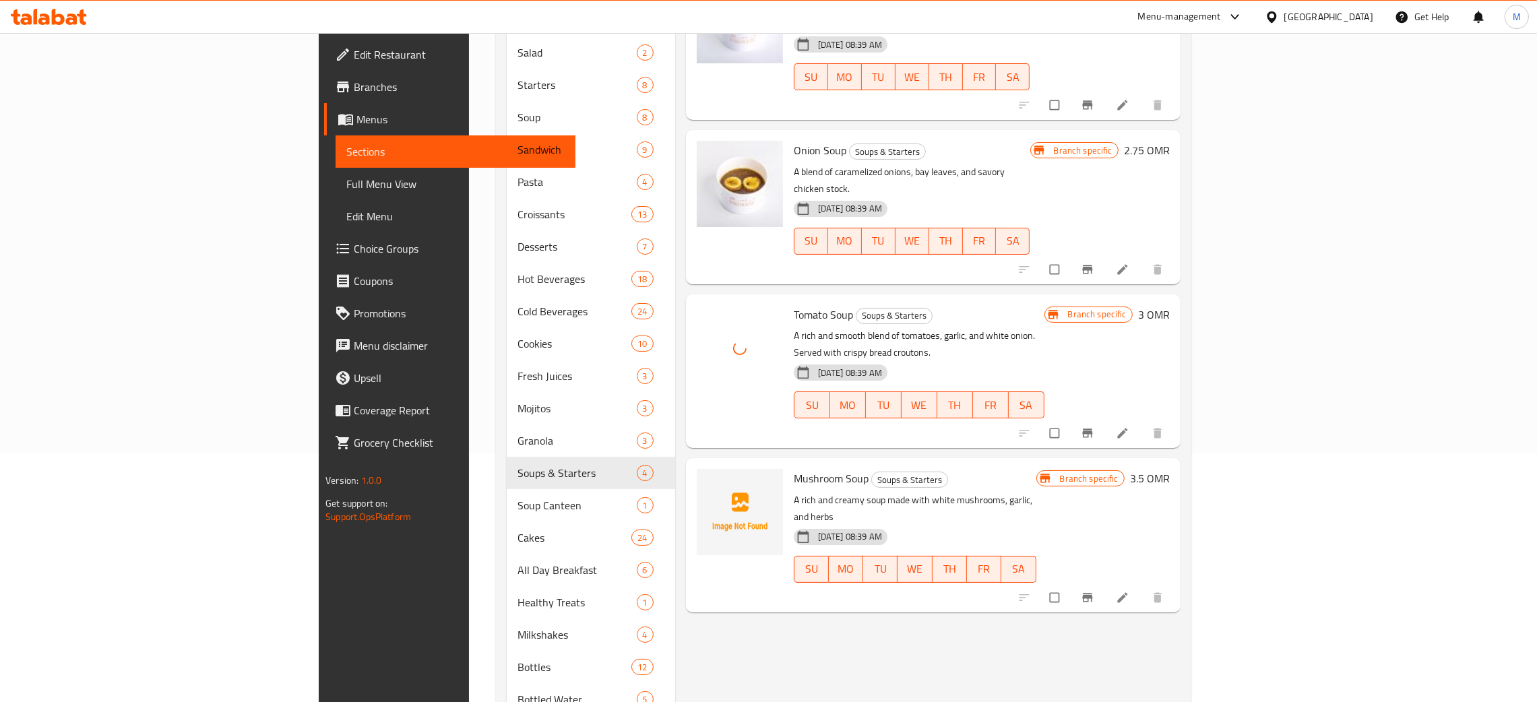
scroll to position [303, 0]
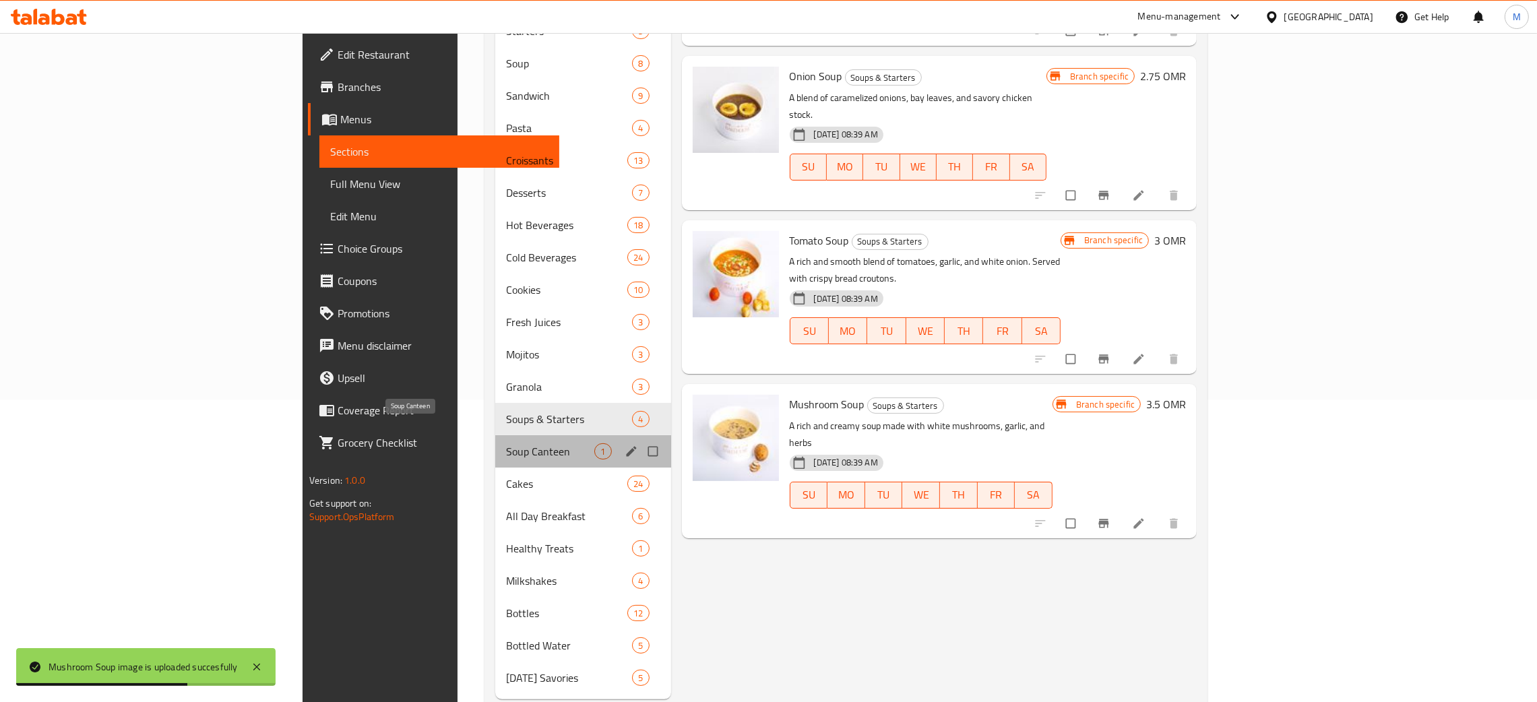
click at [506, 443] on span "Soup Canteen" at bounding box center [550, 451] width 88 height 16
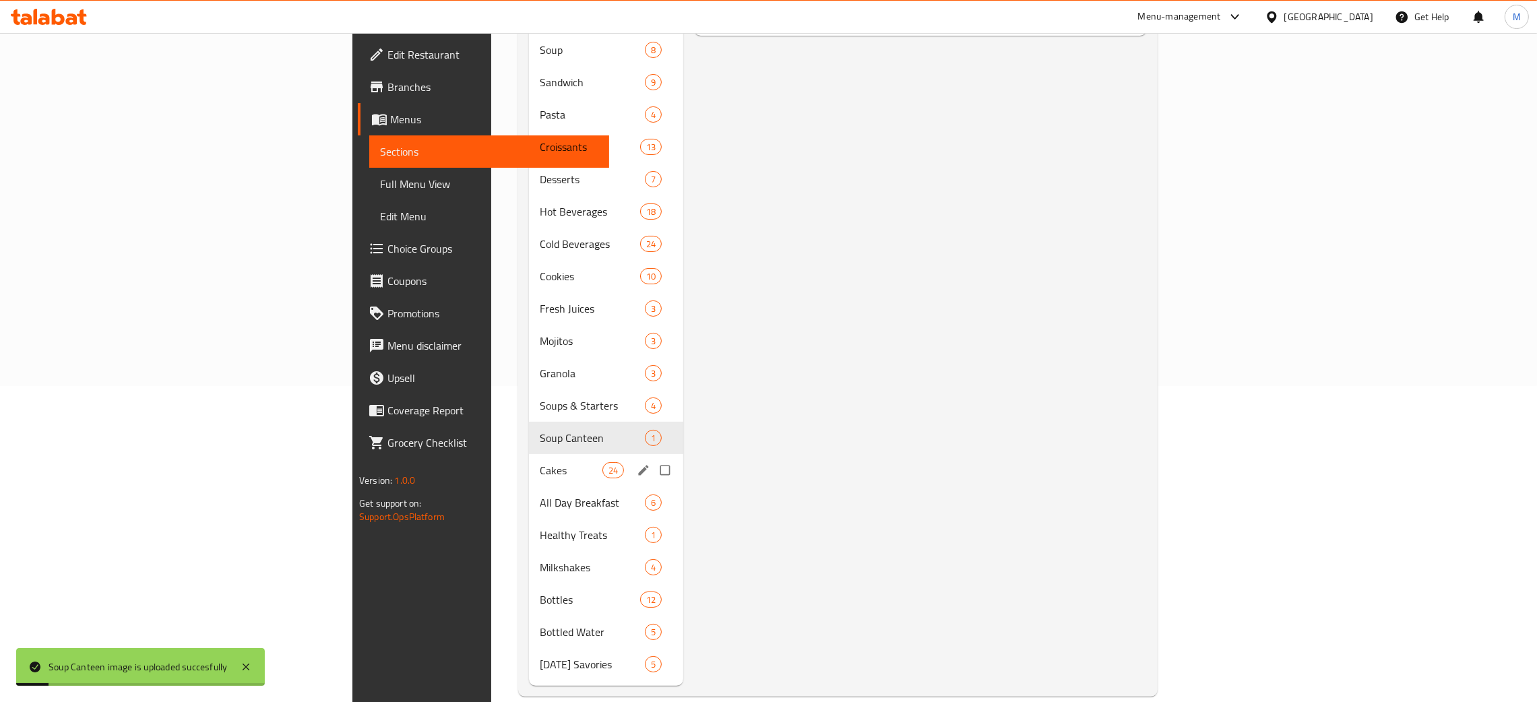
scroll to position [317, 0]
click at [540, 462] on span "Cakes" at bounding box center [571, 470] width 63 height 16
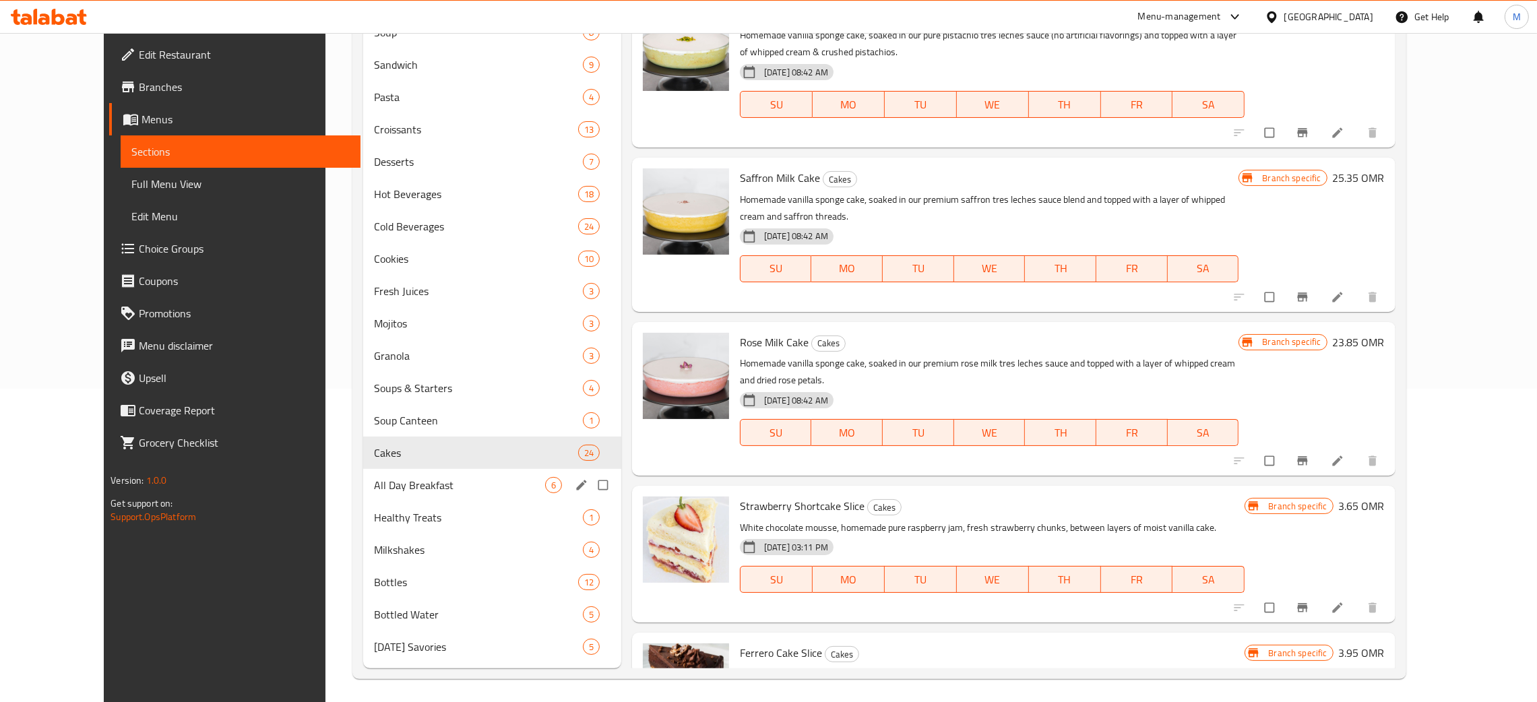
scroll to position [317, 0]
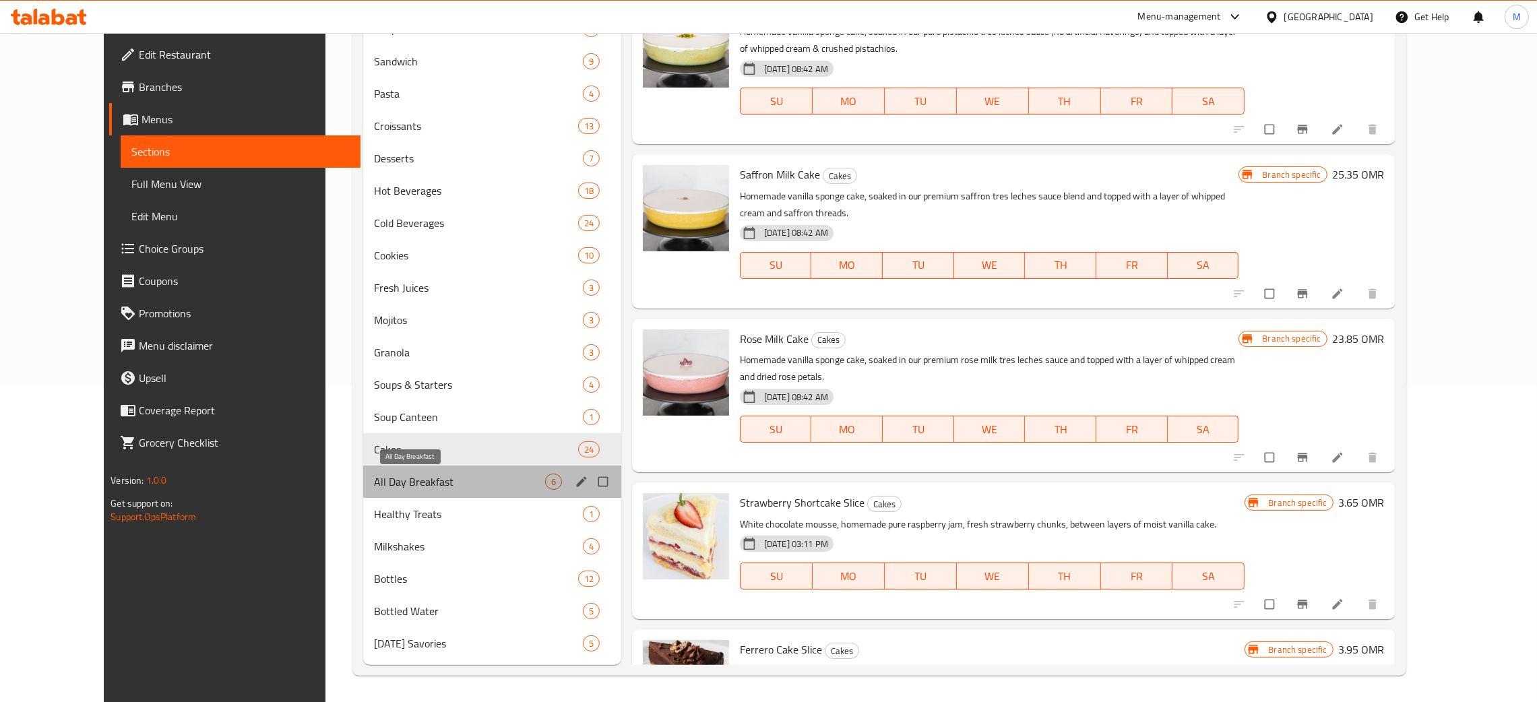
click at [374, 479] on span "All Day Breakfast" at bounding box center [459, 482] width 171 height 16
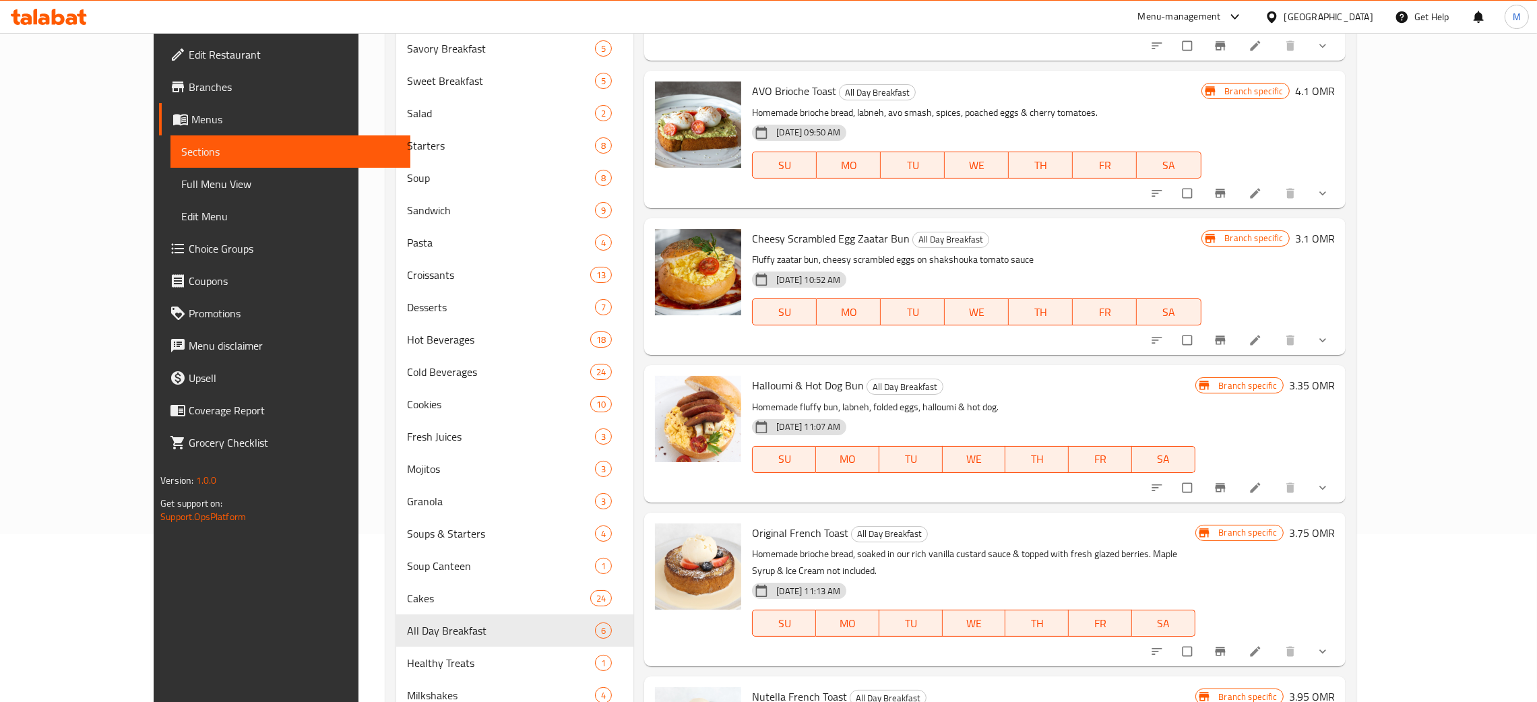
scroll to position [317, 0]
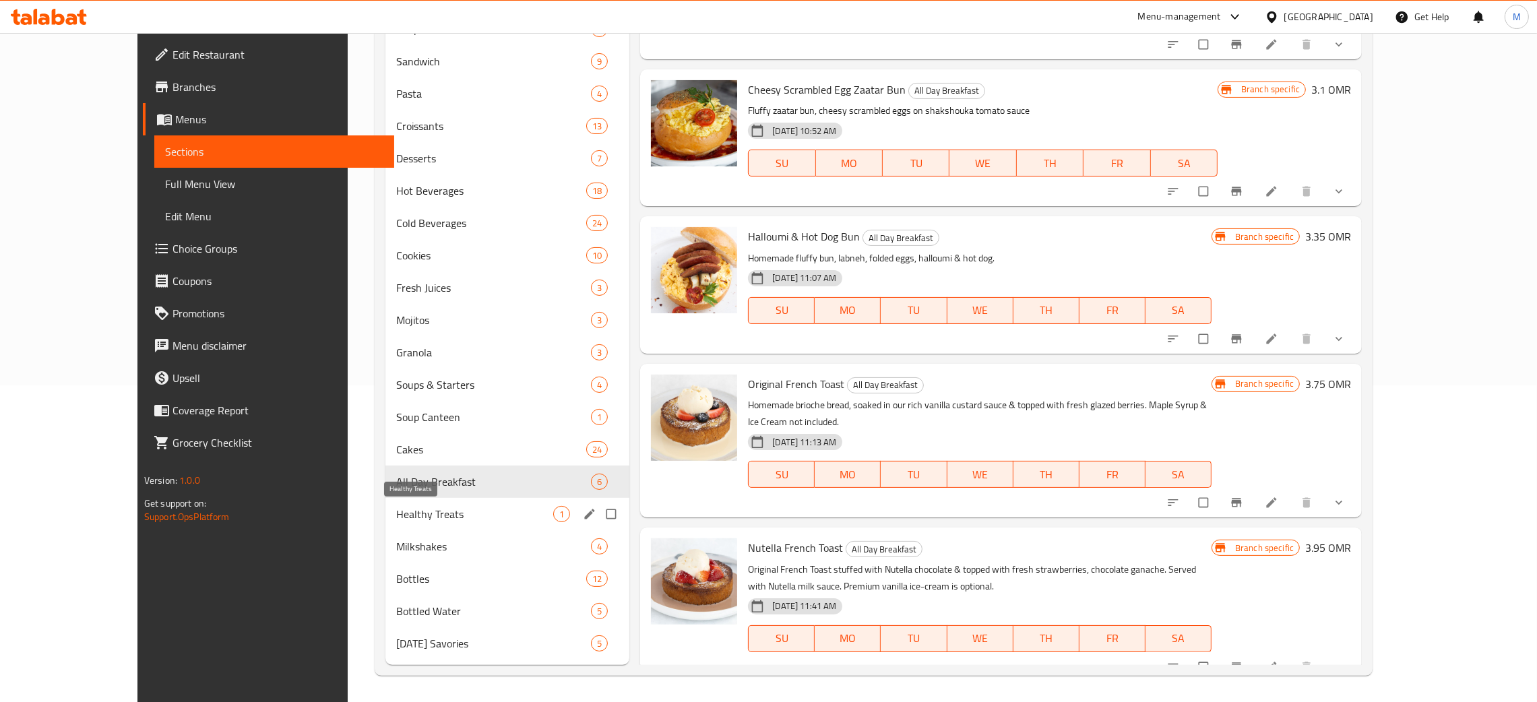
click at [396, 508] on span "Healthy Treats" at bounding box center [474, 514] width 157 height 16
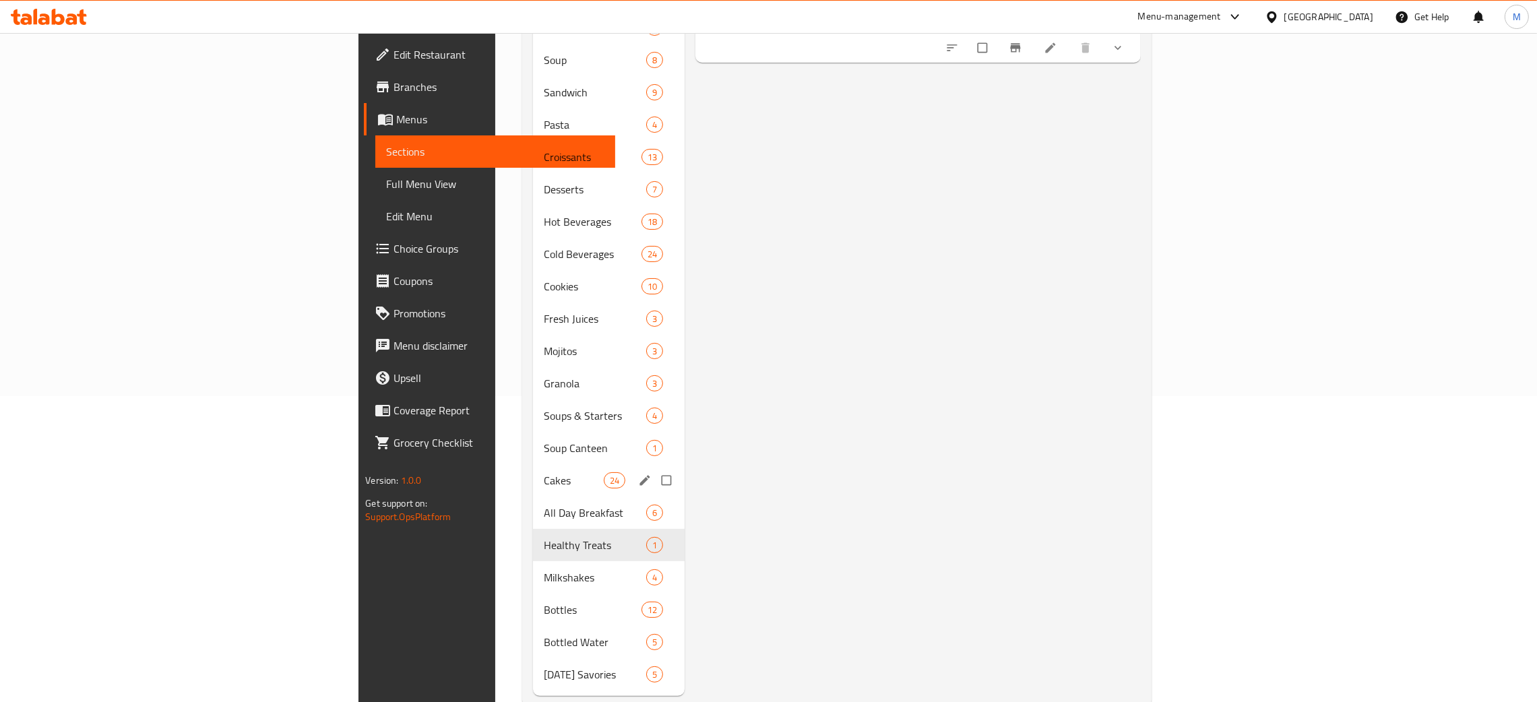
scroll to position [317, 0]
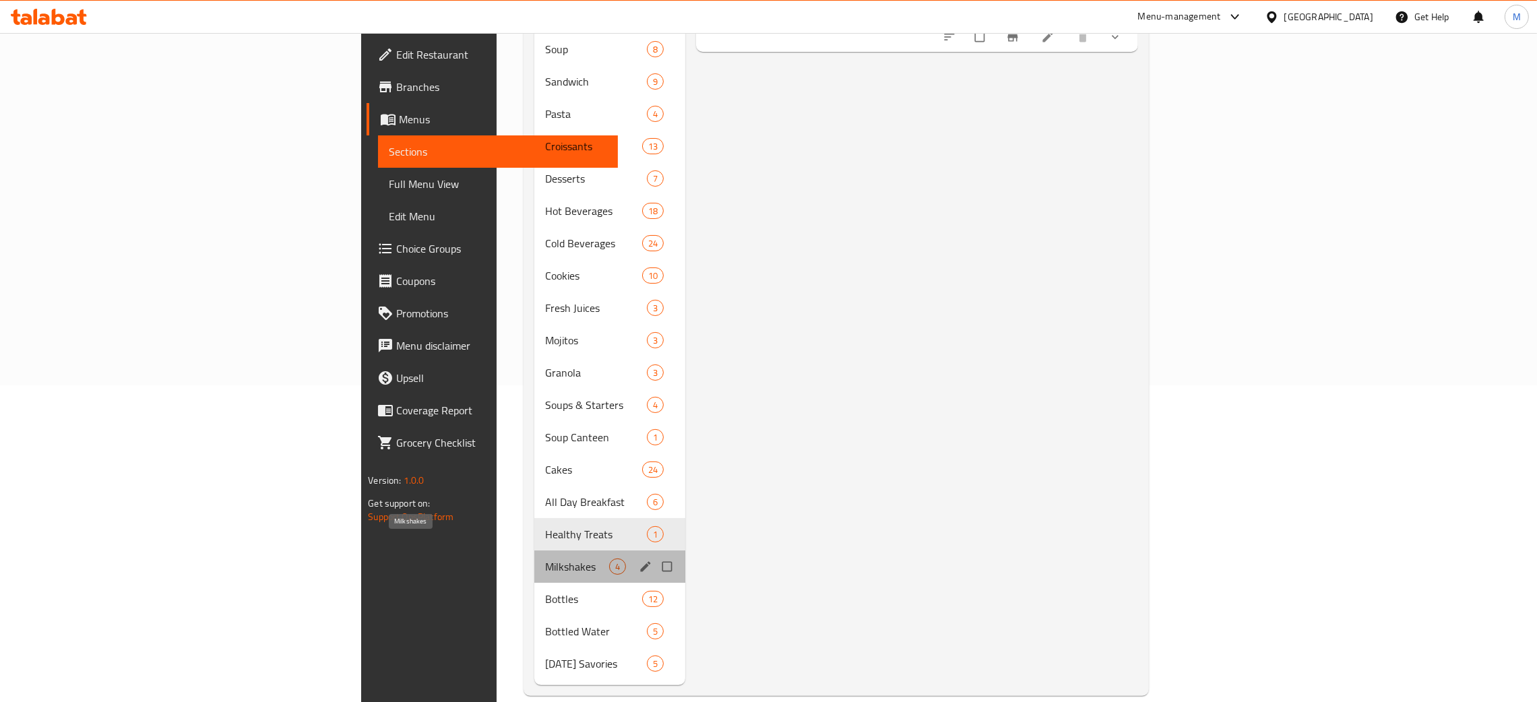
click at [545, 559] on span "Milkshakes" at bounding box center [577, 567] width 64 height 16
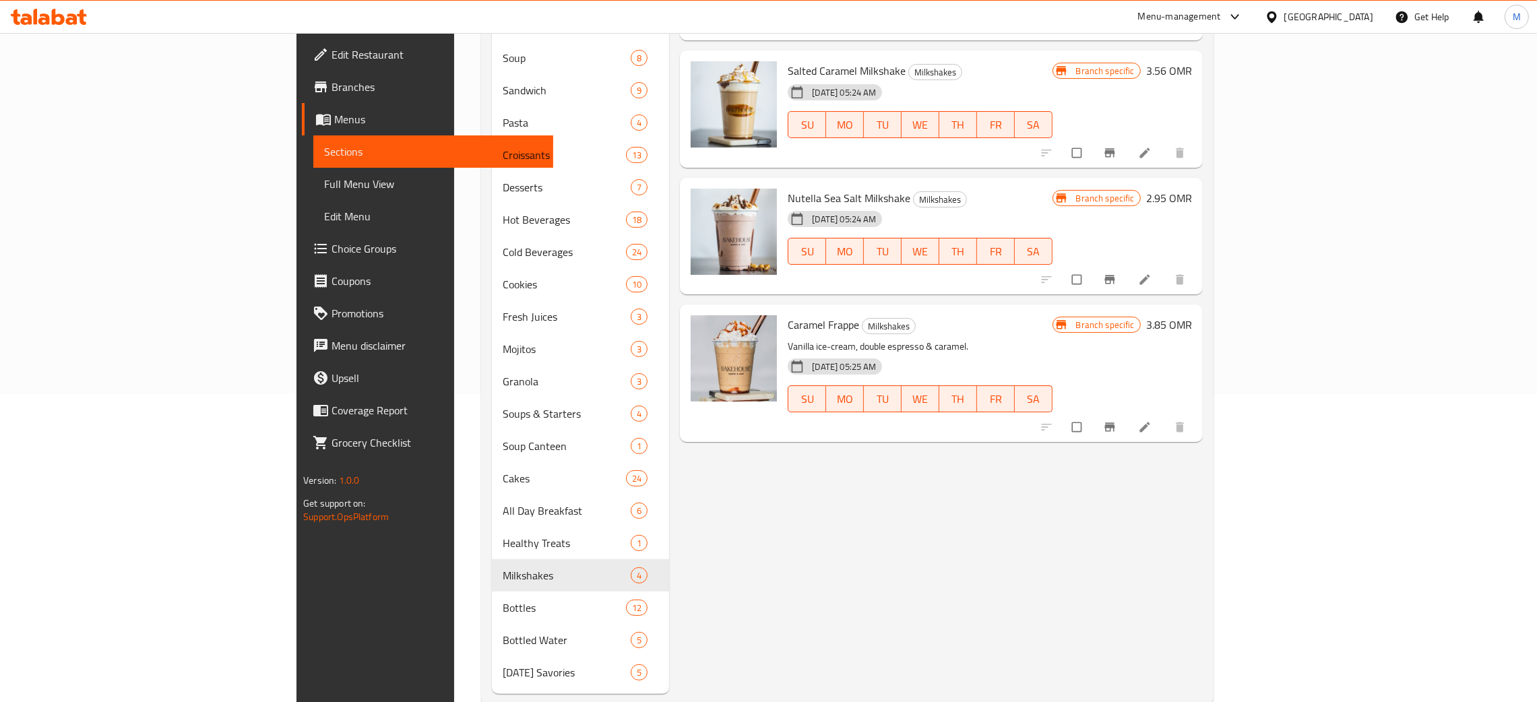
scroll to position [317, 0]
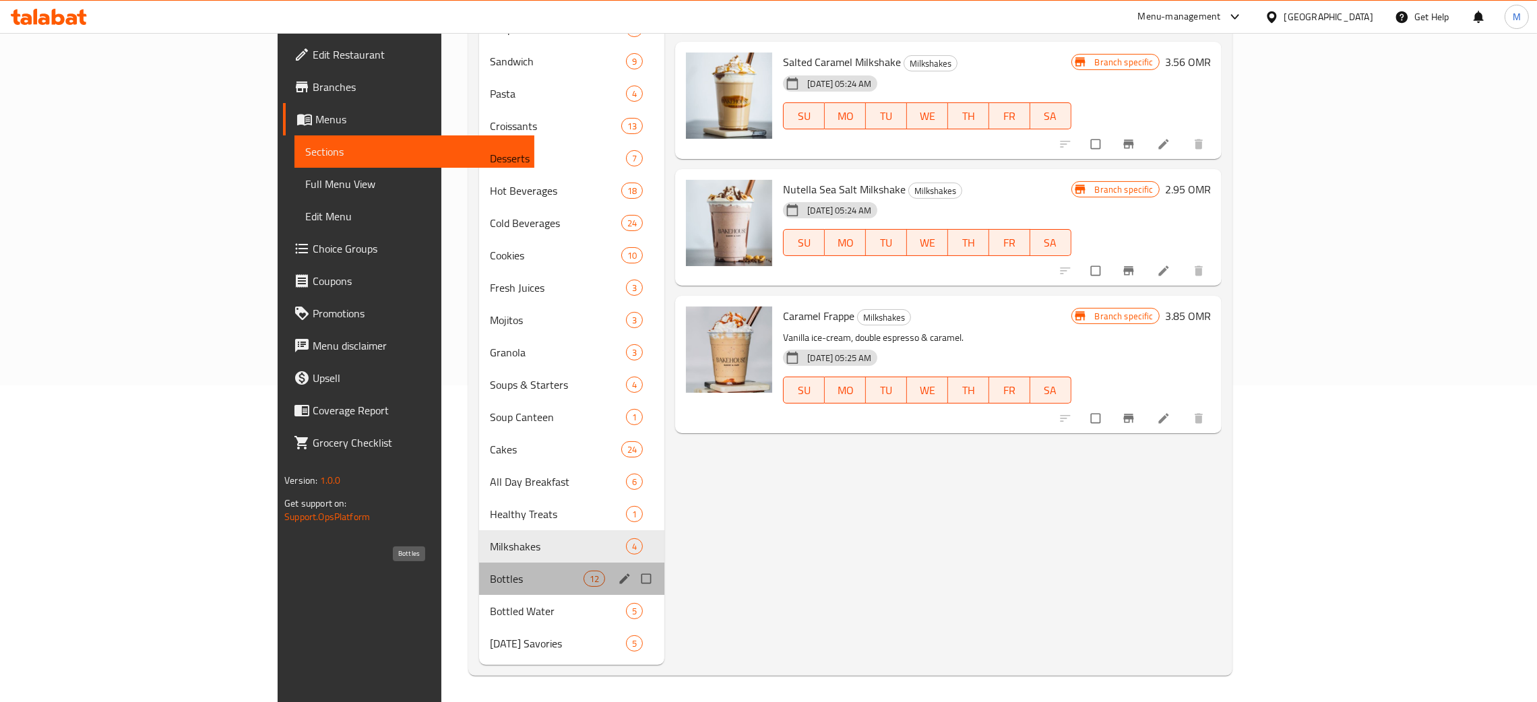
click at [490, 581] on span "Bottles" at bounding box center [537, 579] width 94 height 16
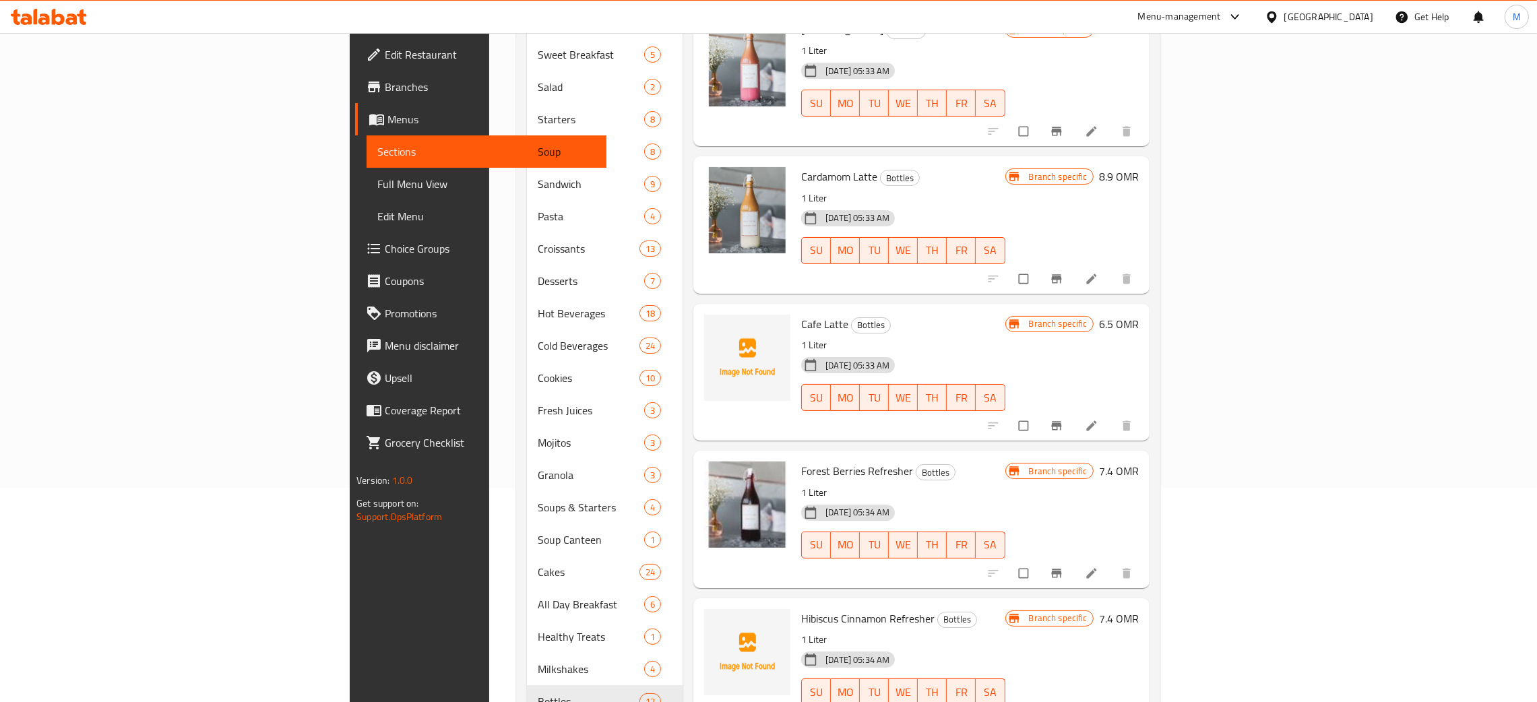
scroll to position [317, 0]
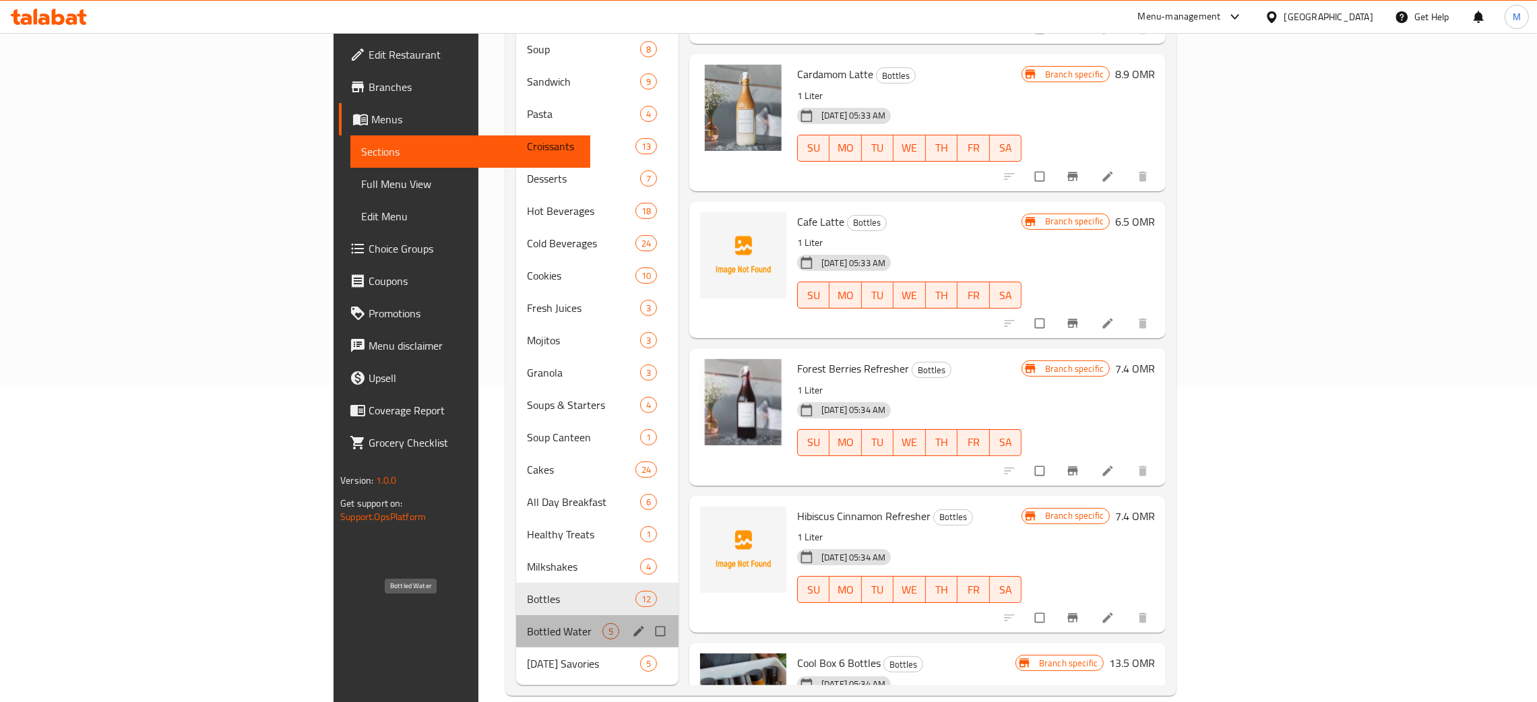
click at [527, 623] on span "Bottled Water" at bounding box center [564, 631] width 75 height 16
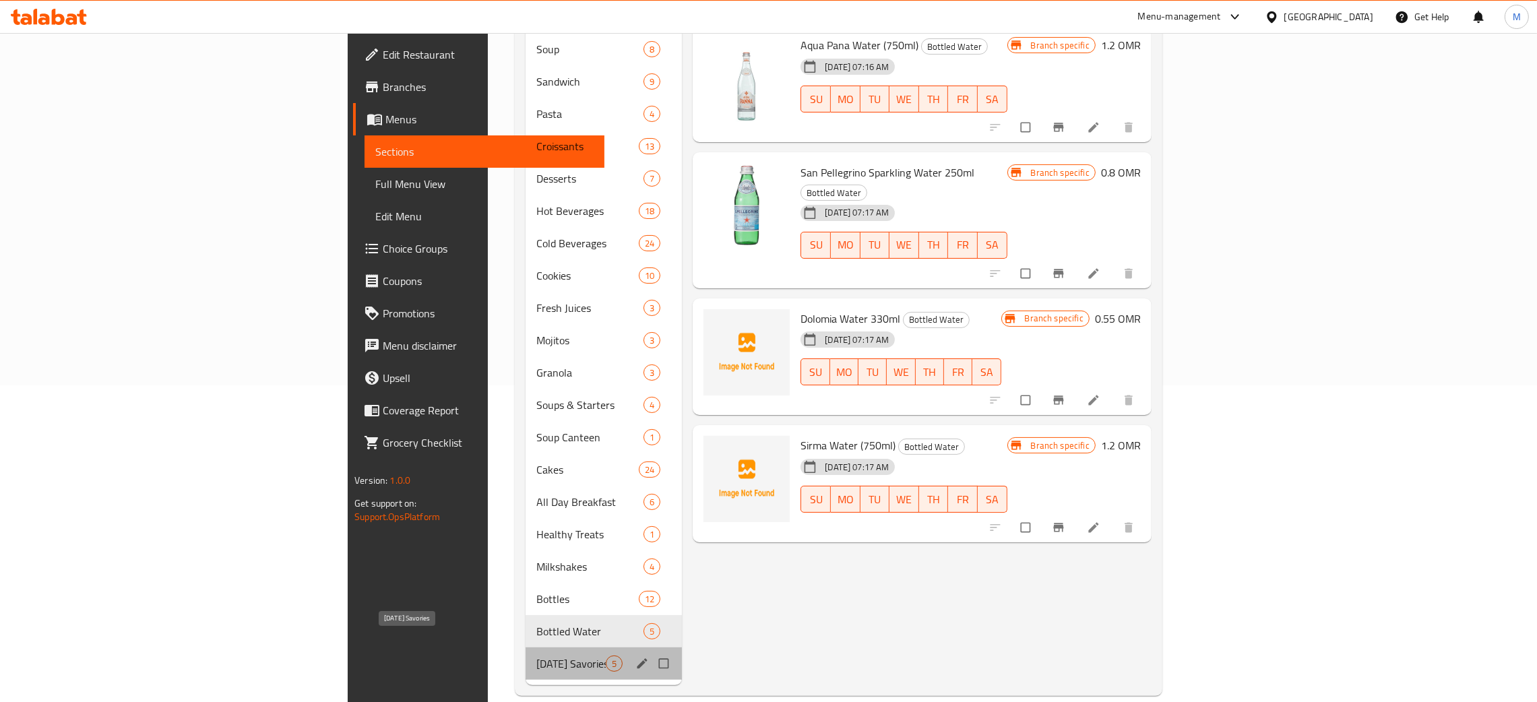
click at [536, 656] on span "Ramadan Savories" at bounding box center [570, 664] width 69 height 16
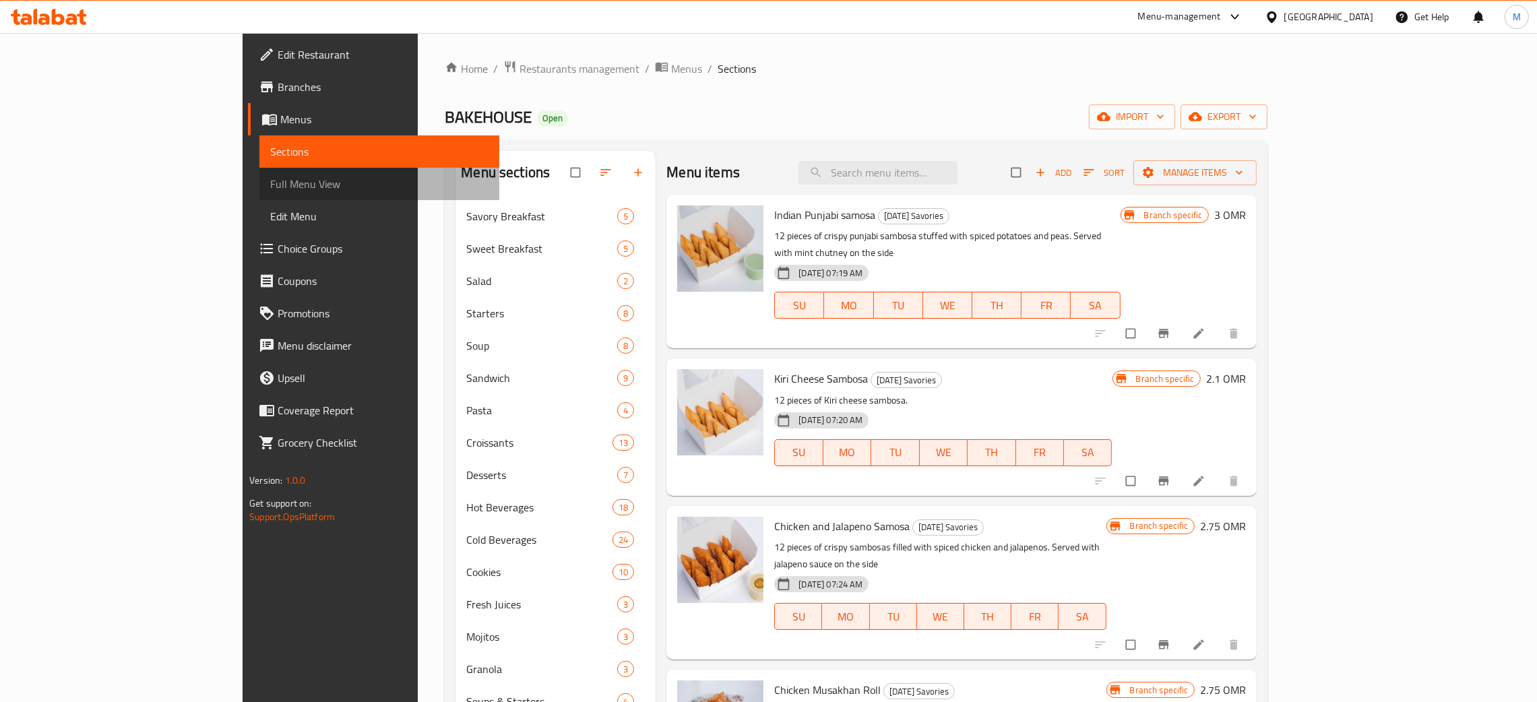
click at [270, 176] on span "Full Menu View" at bounding box center [379, 184] width 218 height 16
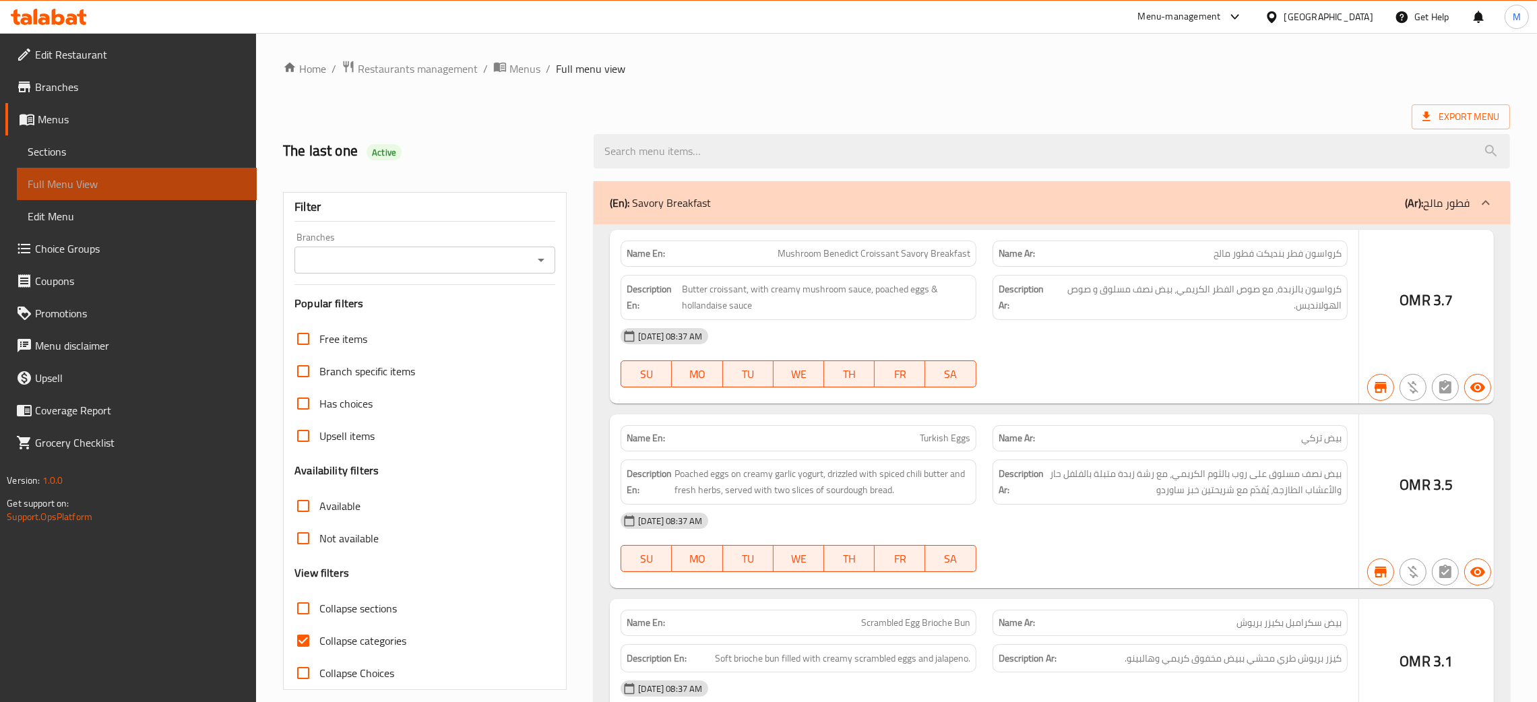
click at [71, 181] on span "Full Menu View" at bounding box center [137, 184] width 218 height 16
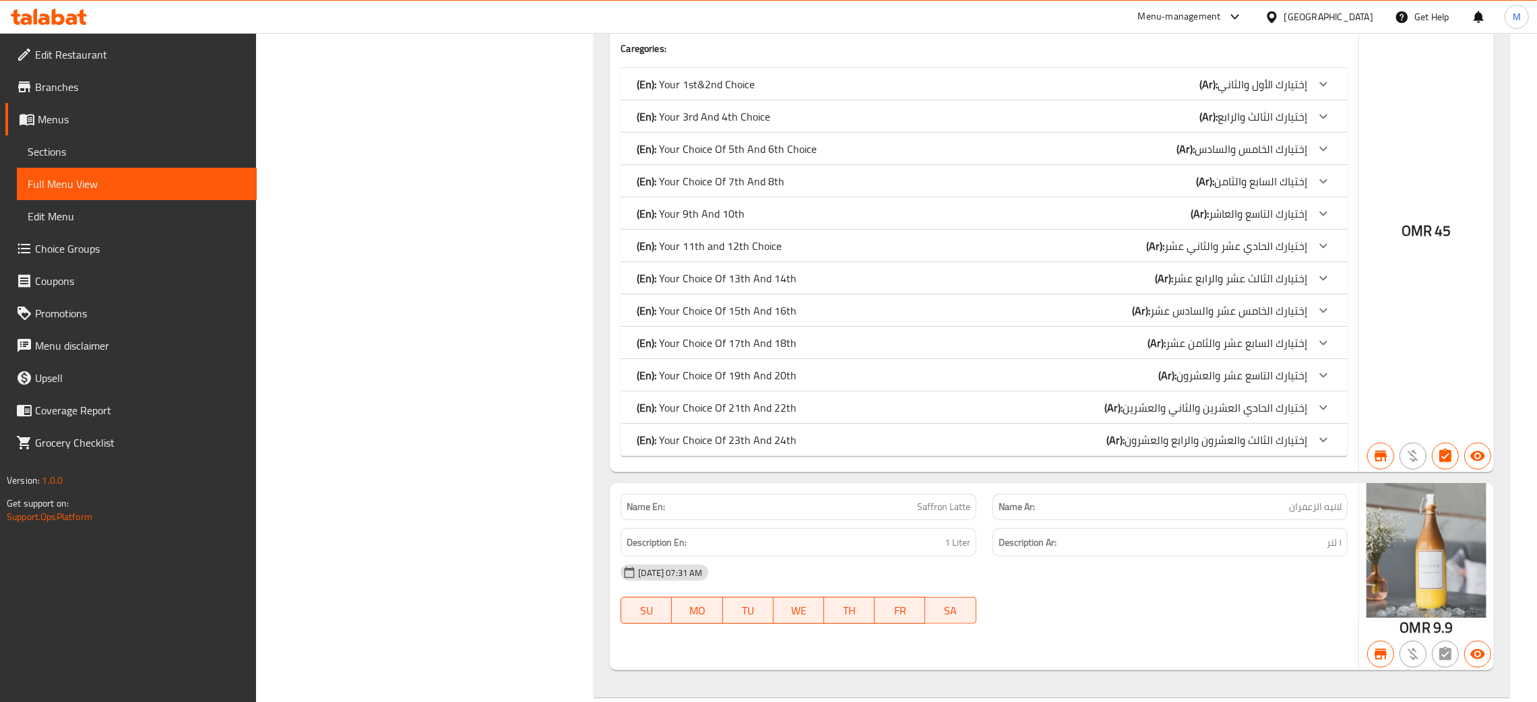
scroll to position [39333, 0]
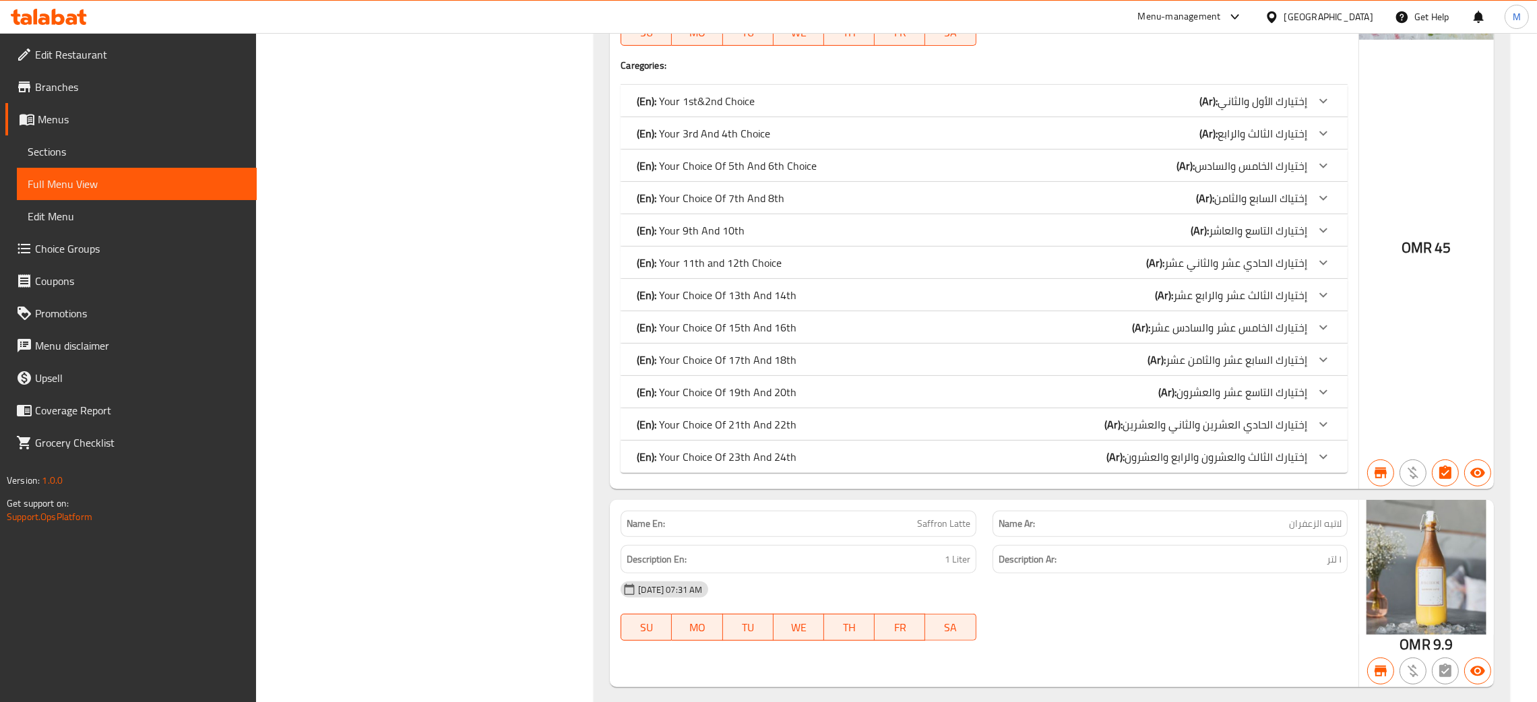
drag, startPoint x: 1227, startPoint y: 453, endPoint x: 1269, endPoint y: 455, distance: 41.8
click at [1267, 456] on span "إختيارك الثالث والعشرون والرابع والعشرون" at bounding box center [1216, 457] width 183 height 20
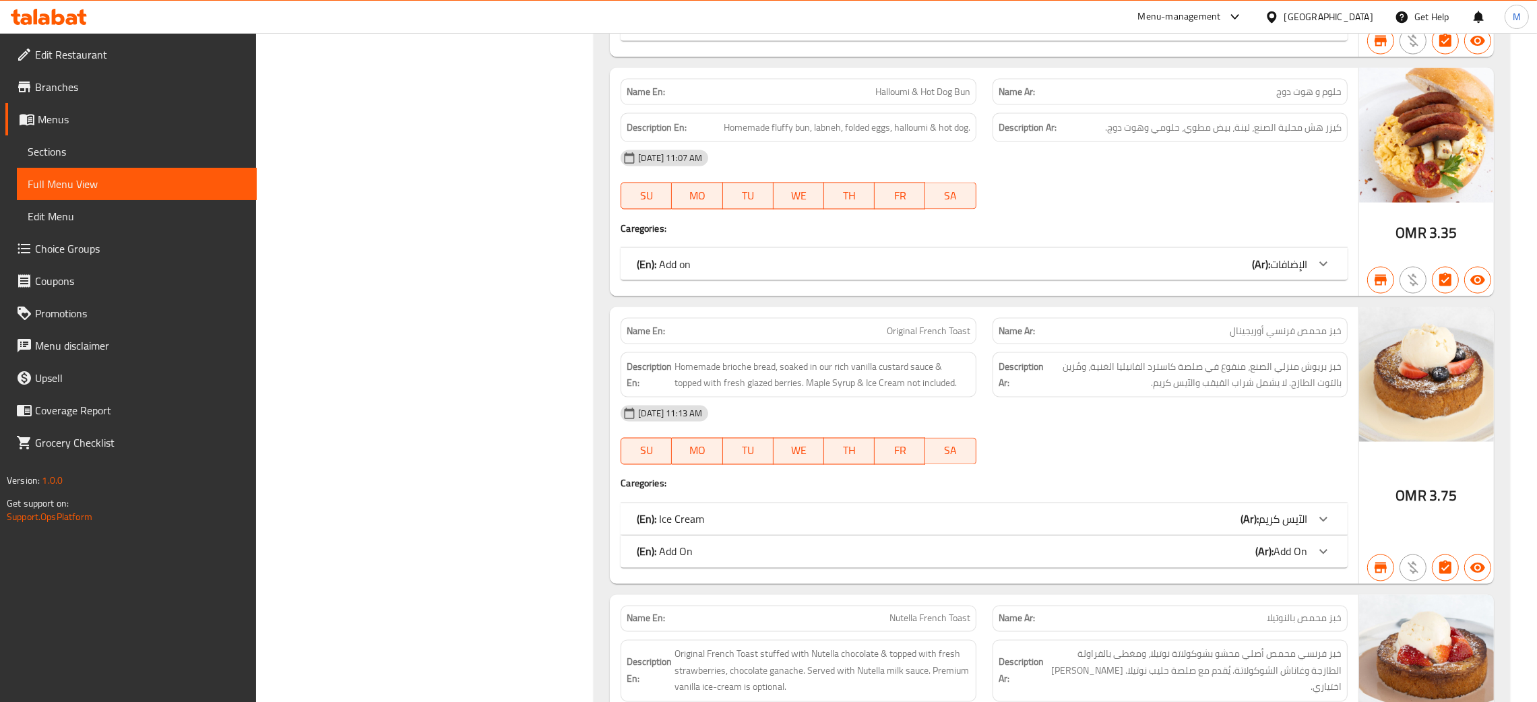
scroll to position [33874, 0]
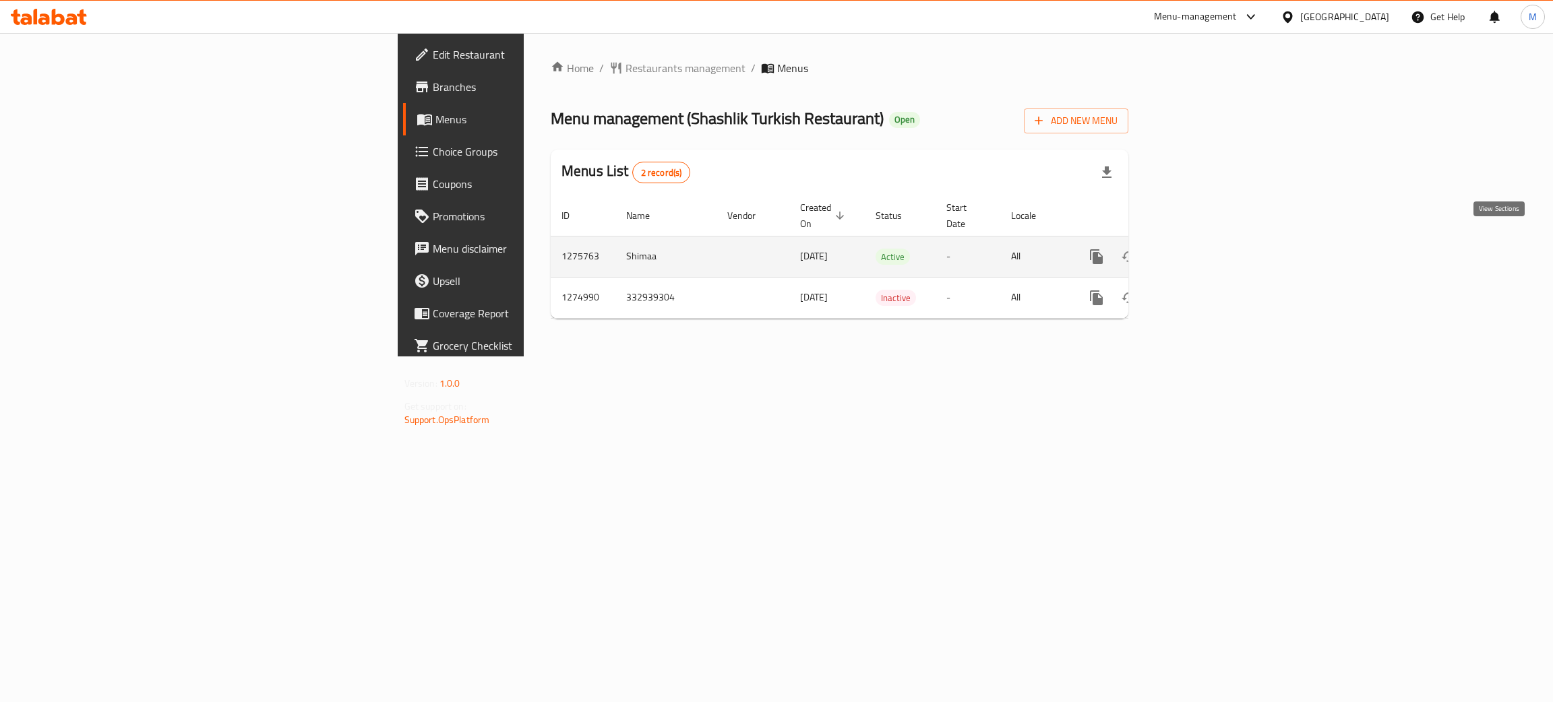
click at [1202, 249] on icon "enhanced table" at bounding box center [1194, 257] width 16 height 16
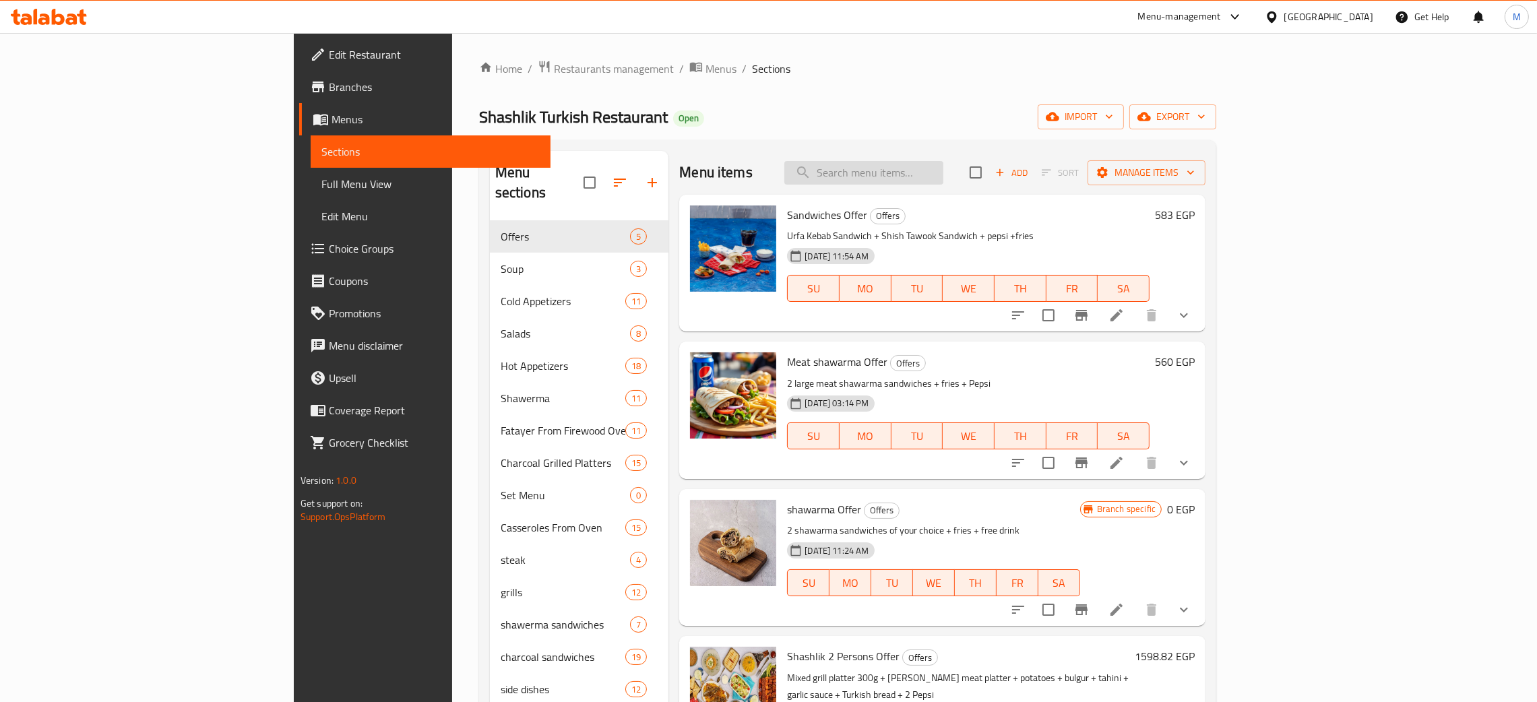
click at [944, 166] on input "search" at bounding box center [864, 173] width 159 height 24
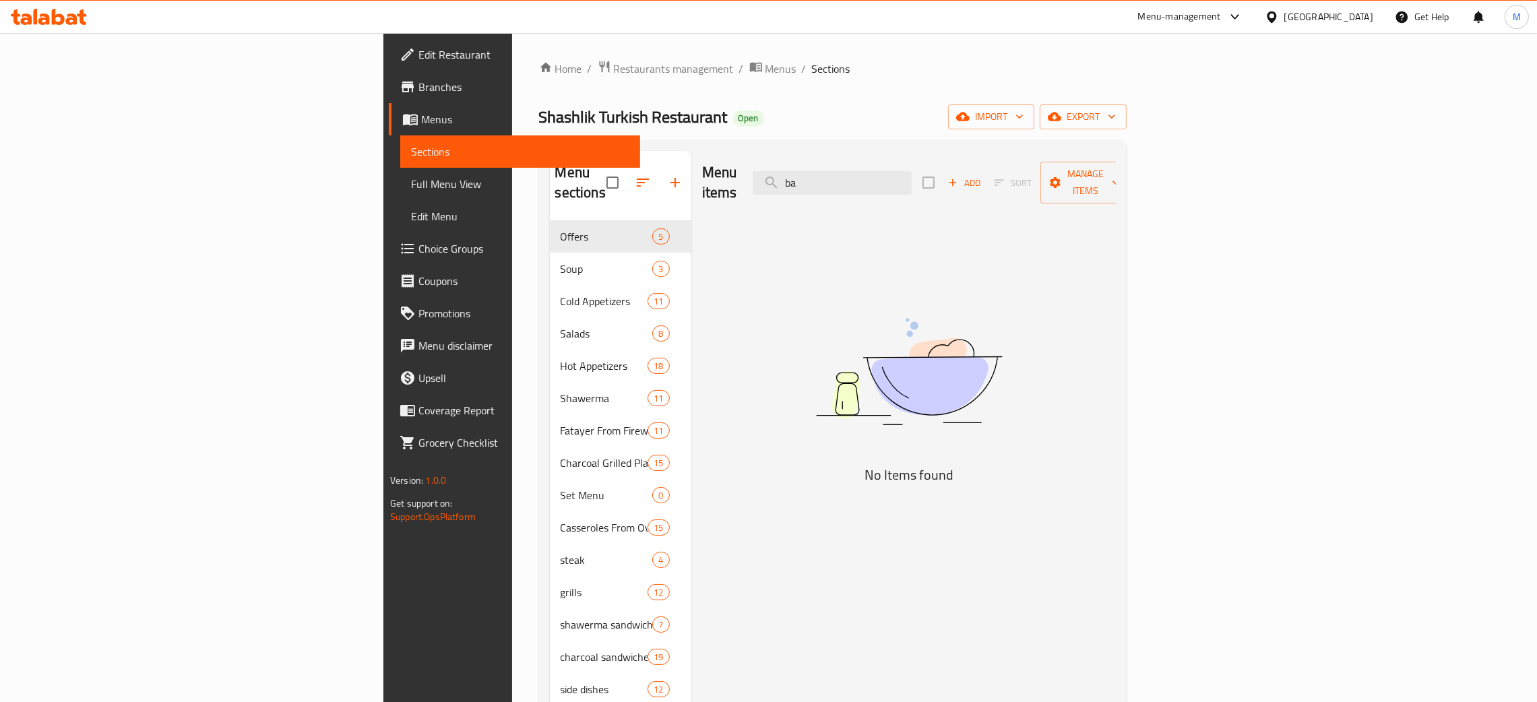
type input "bab"
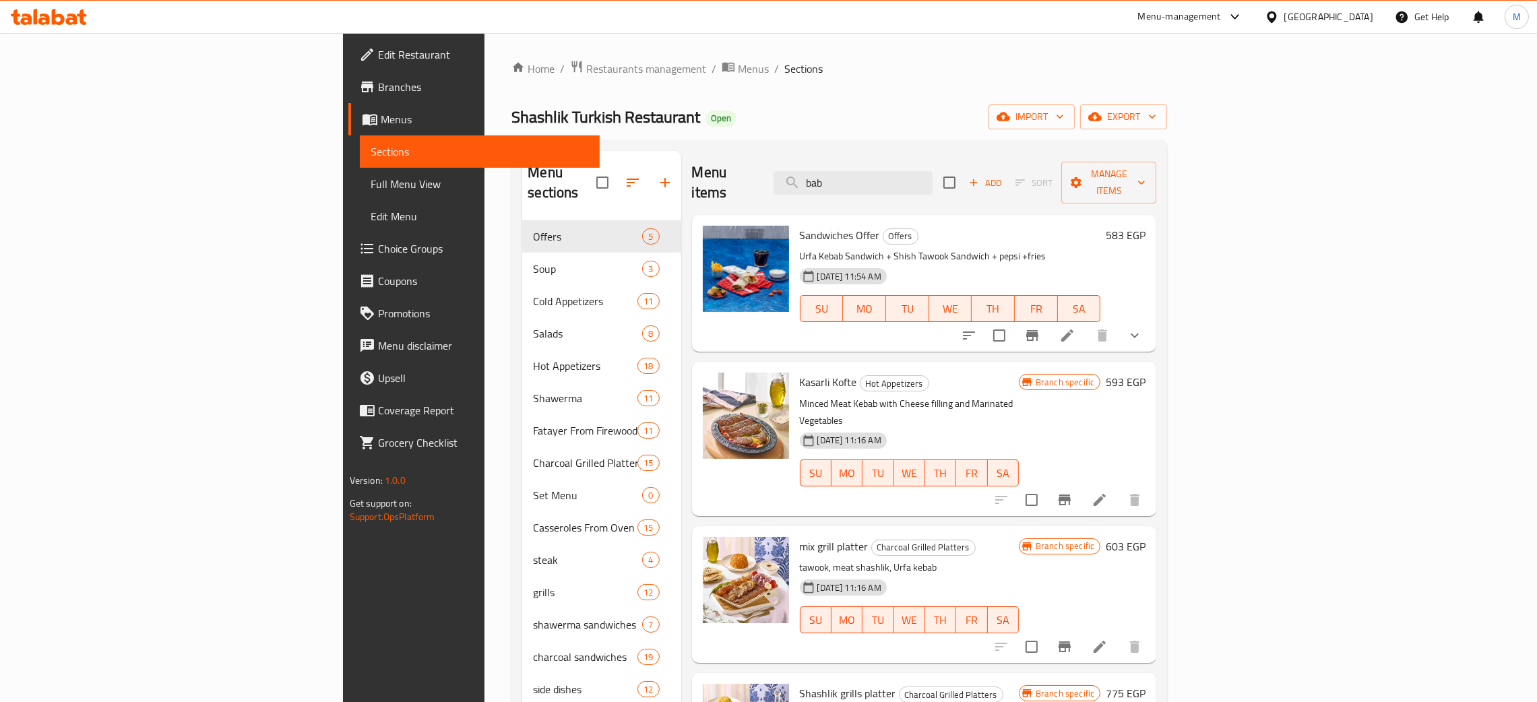
drag, startPoint x: 964, startPoint y: 172, endPoint x: 855, endPoint y: 166, distance: 109.4
click at [842, 168] on div "Menu items bab Add Sort Manage items" at bounding box center [924, 183] width 465 height 64
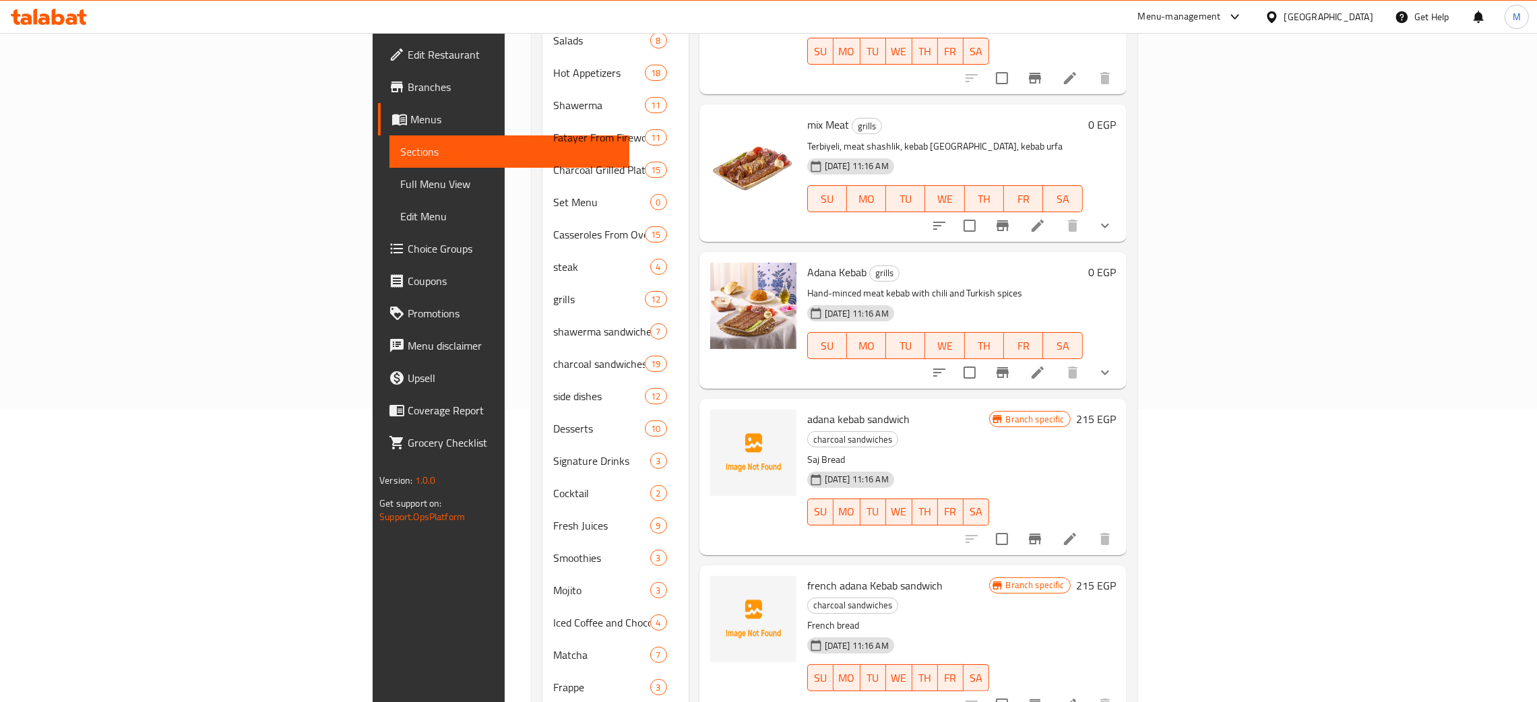
scroll to position [303, 0]
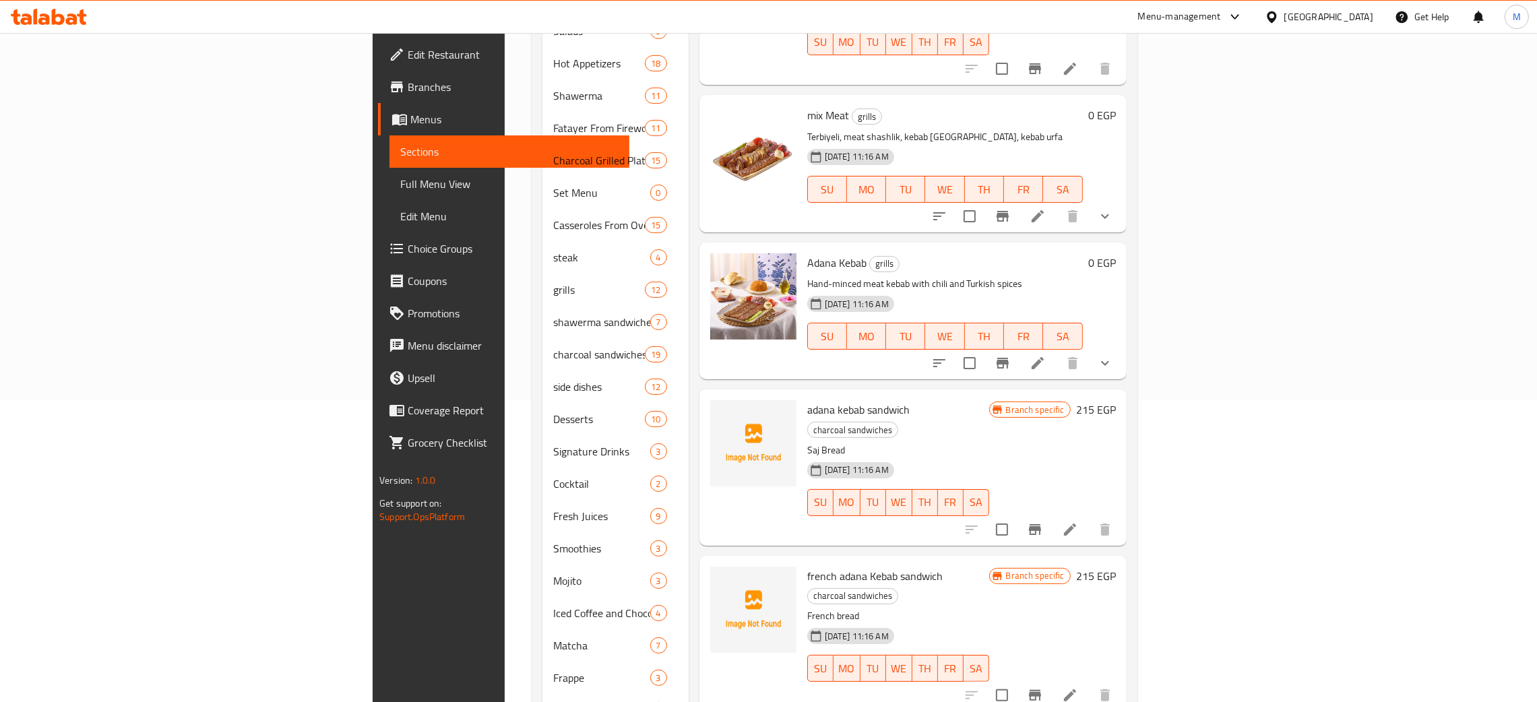
type input "[PERSON_NAME]"
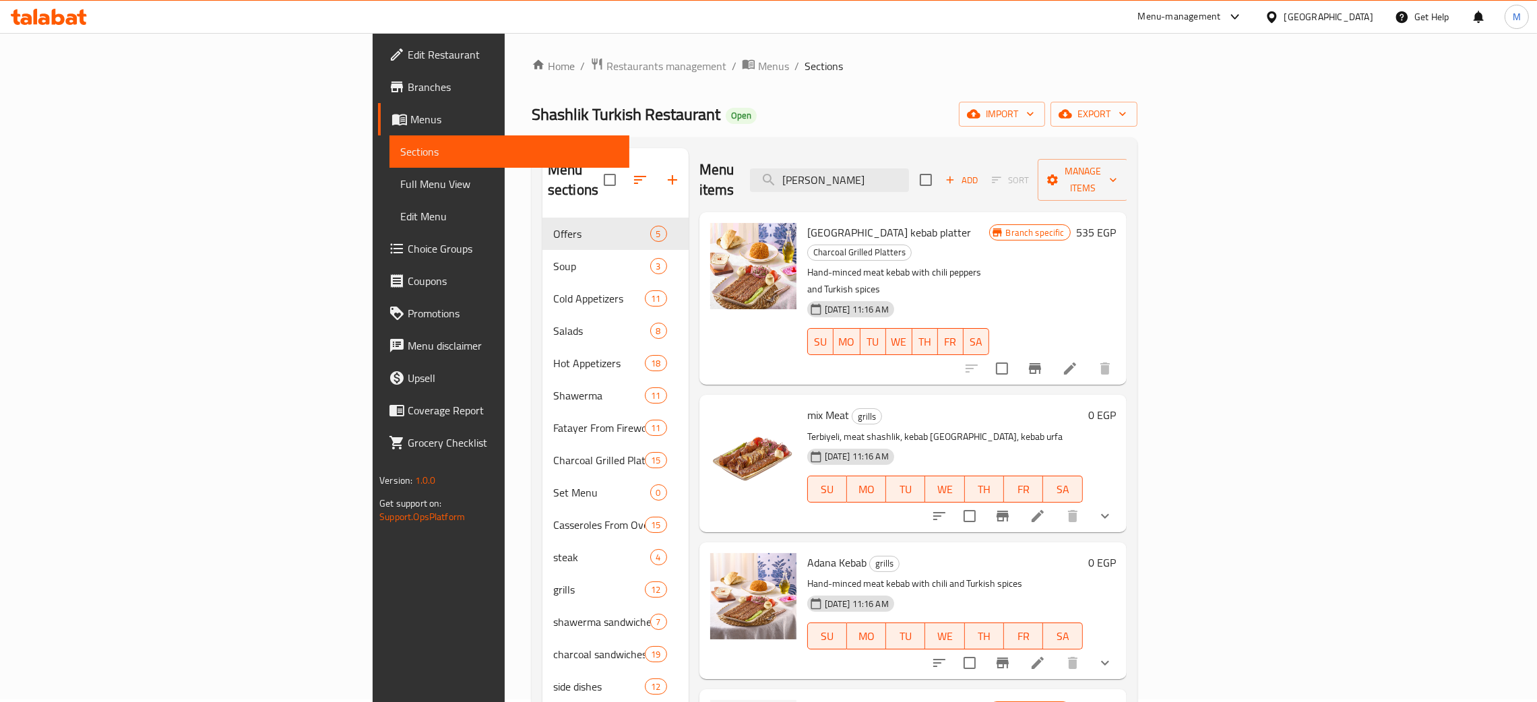
scroll to position [0, 0]
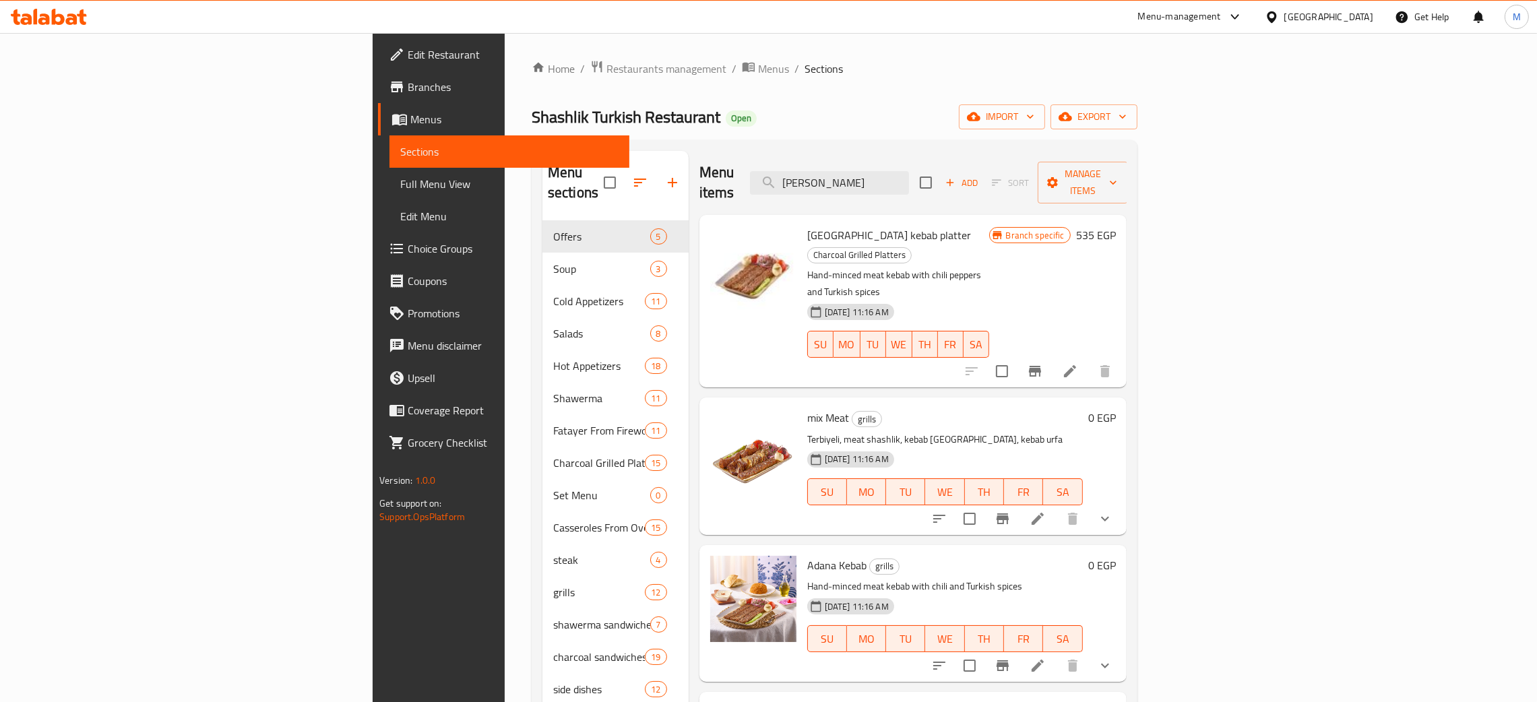
drag, startPoint x: 964, startPoint y: 179, endPoint x: 734, endPoint y: 100, distance: 243.6
click at [734, 100] on div "Home / Restaurants management / Menus / Sections Shashlik Turkish Restaurant Op…" at bounding box center [835, 585] width 606 height 1050
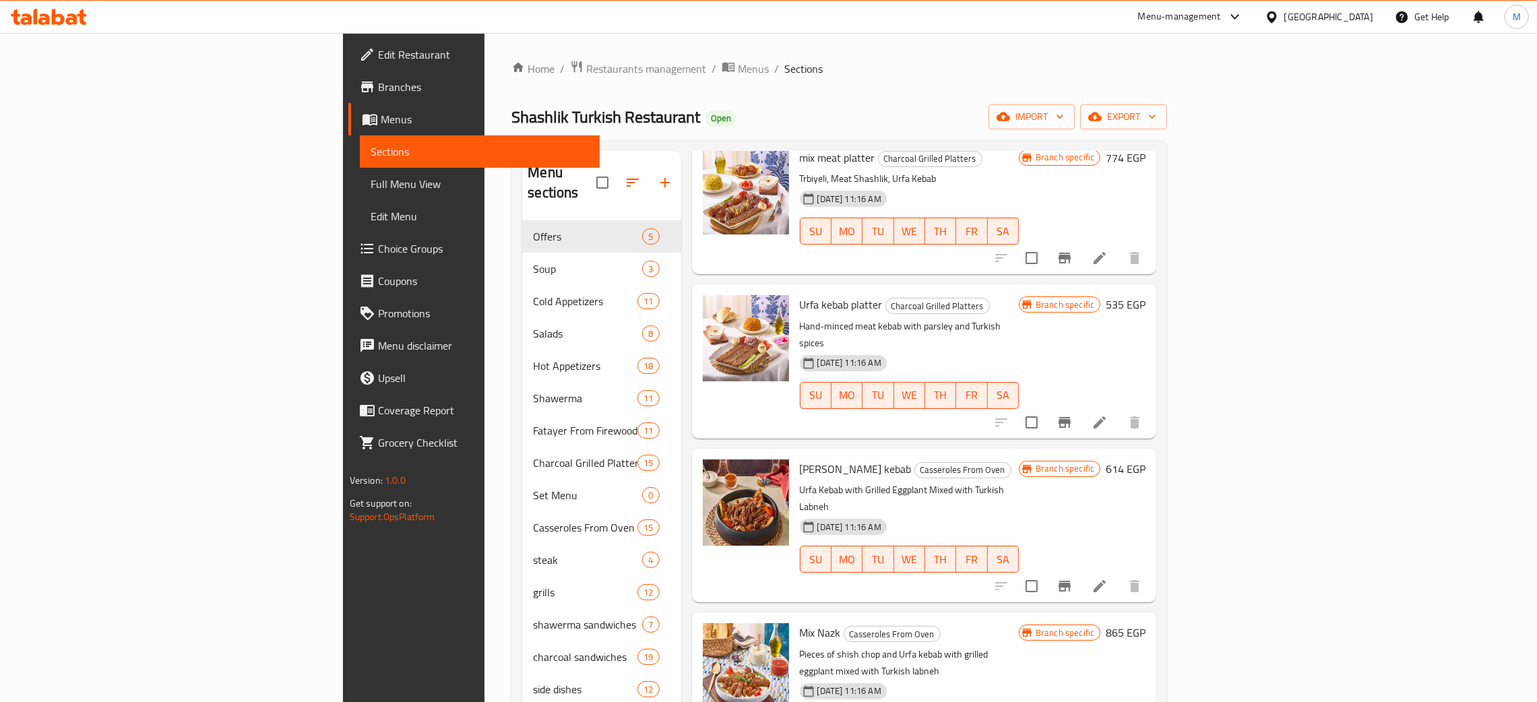
scroll to position [708, 0]
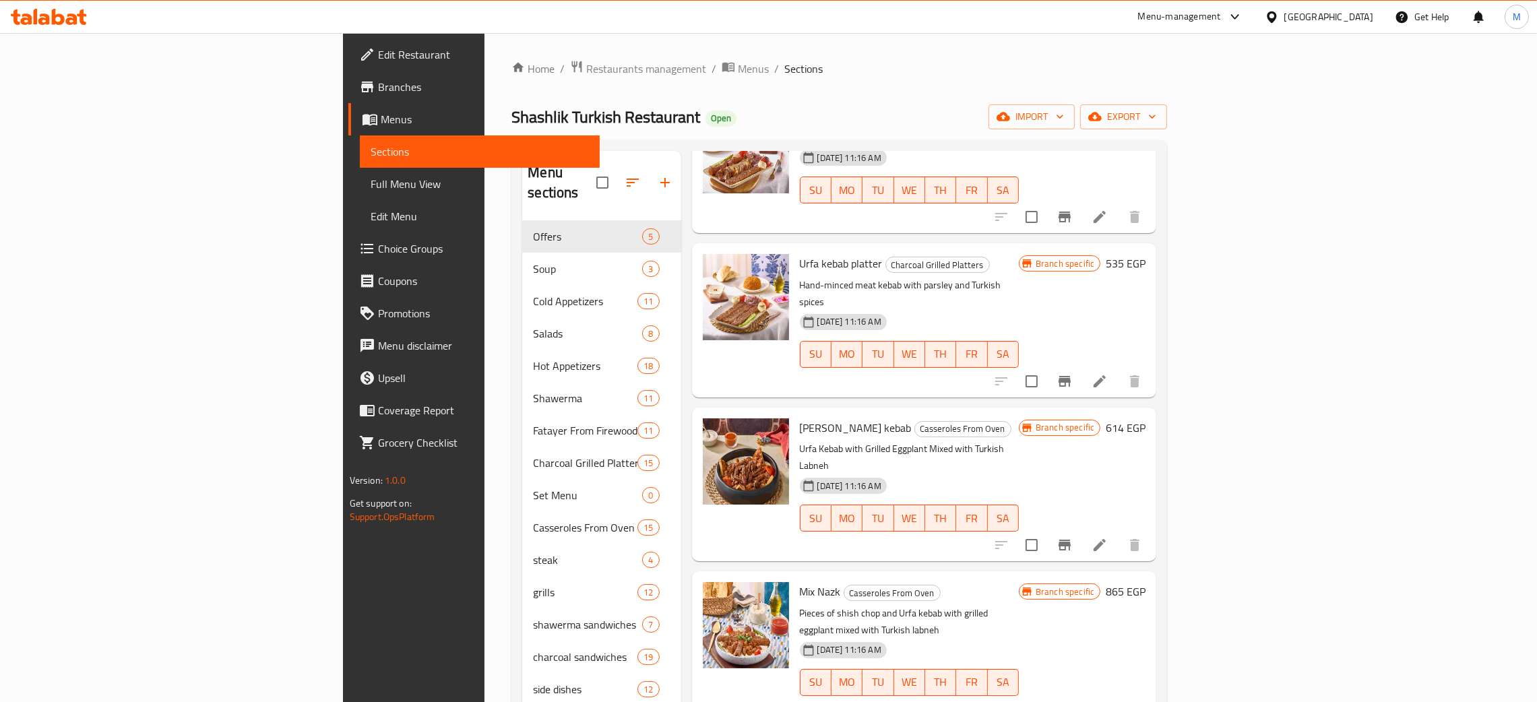
type input "rfa"
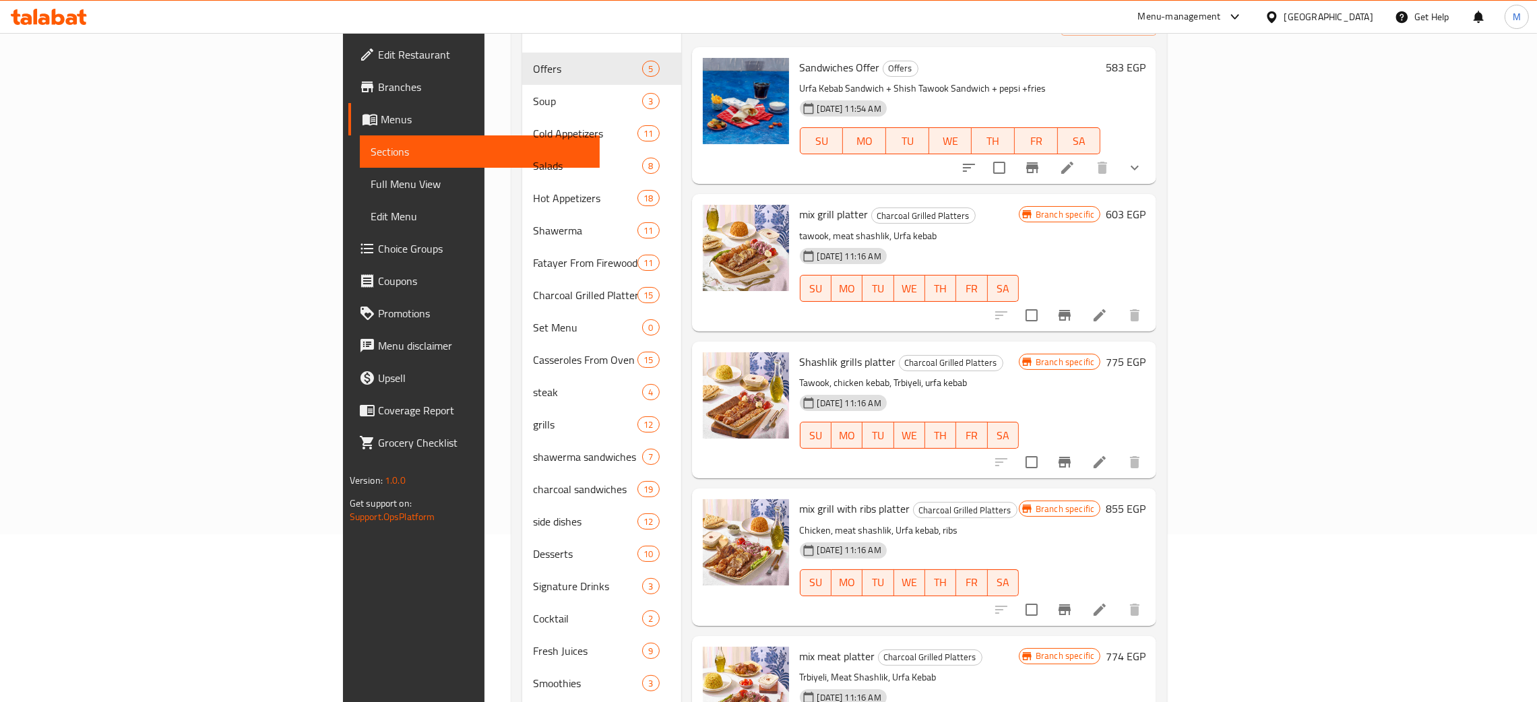
scroll to position [0, 0]
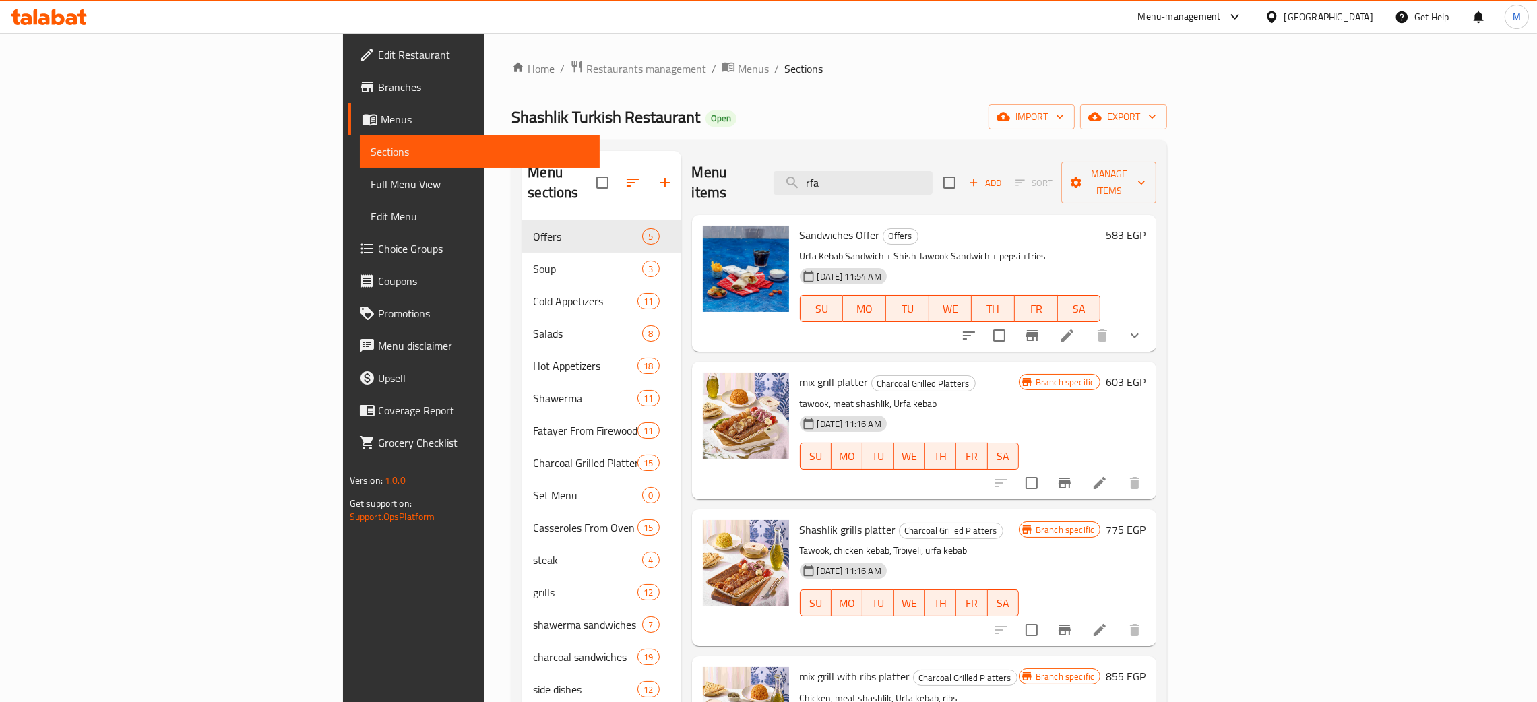
drag, startPoint x: 947, startPoint y: 162, endPoint x: 906, endPoint y: 160, distance: 40.5
click at [906, 160] on div "Menu items rfa Add Sort Manage items" at bounding box center [924, 183] width 465 height 64
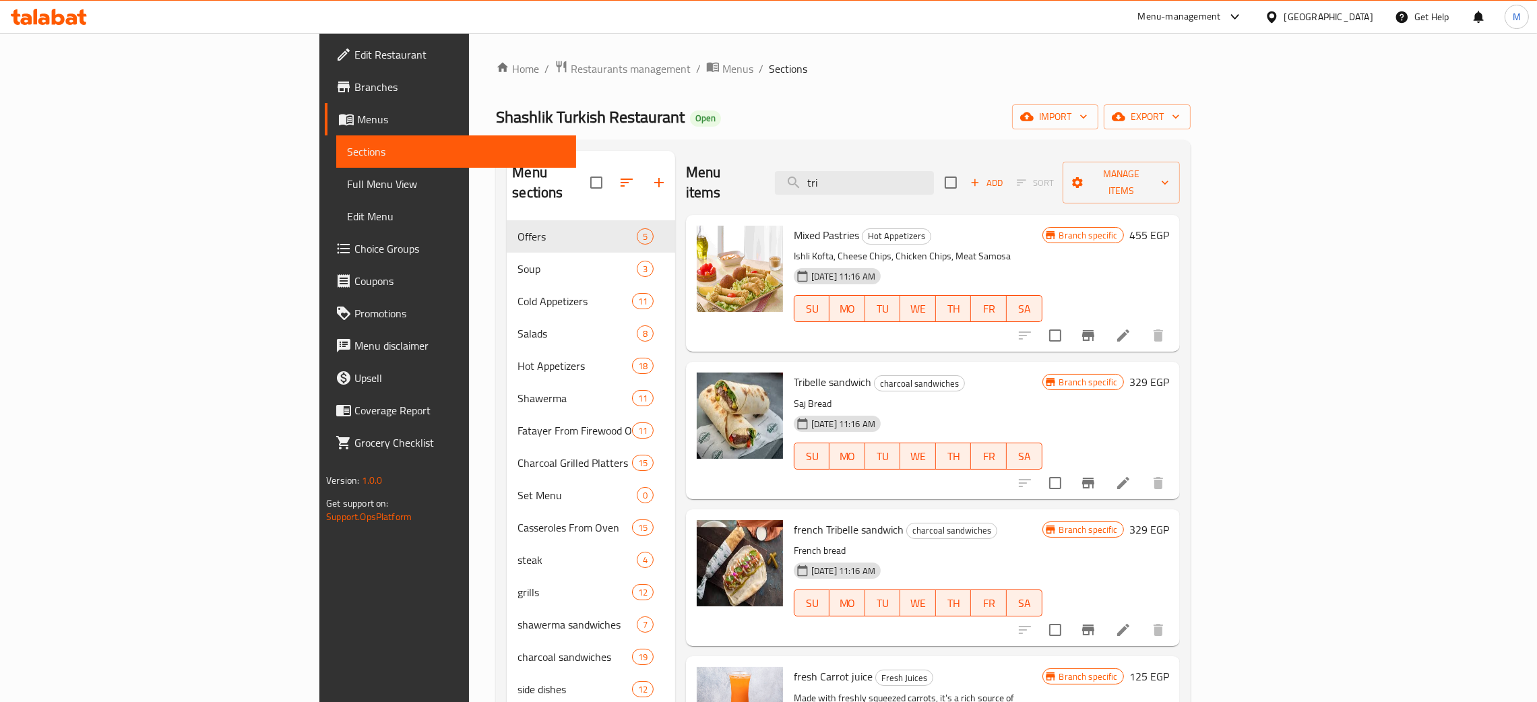
type input "tri"
drag, startPoint x: 966, startPoint y: 168, endPoint x: 896, endPoint y: 164, distance: 70.2
click at [896, 171] on input "tri" at bounding box center [854, 183] width 159 height 24
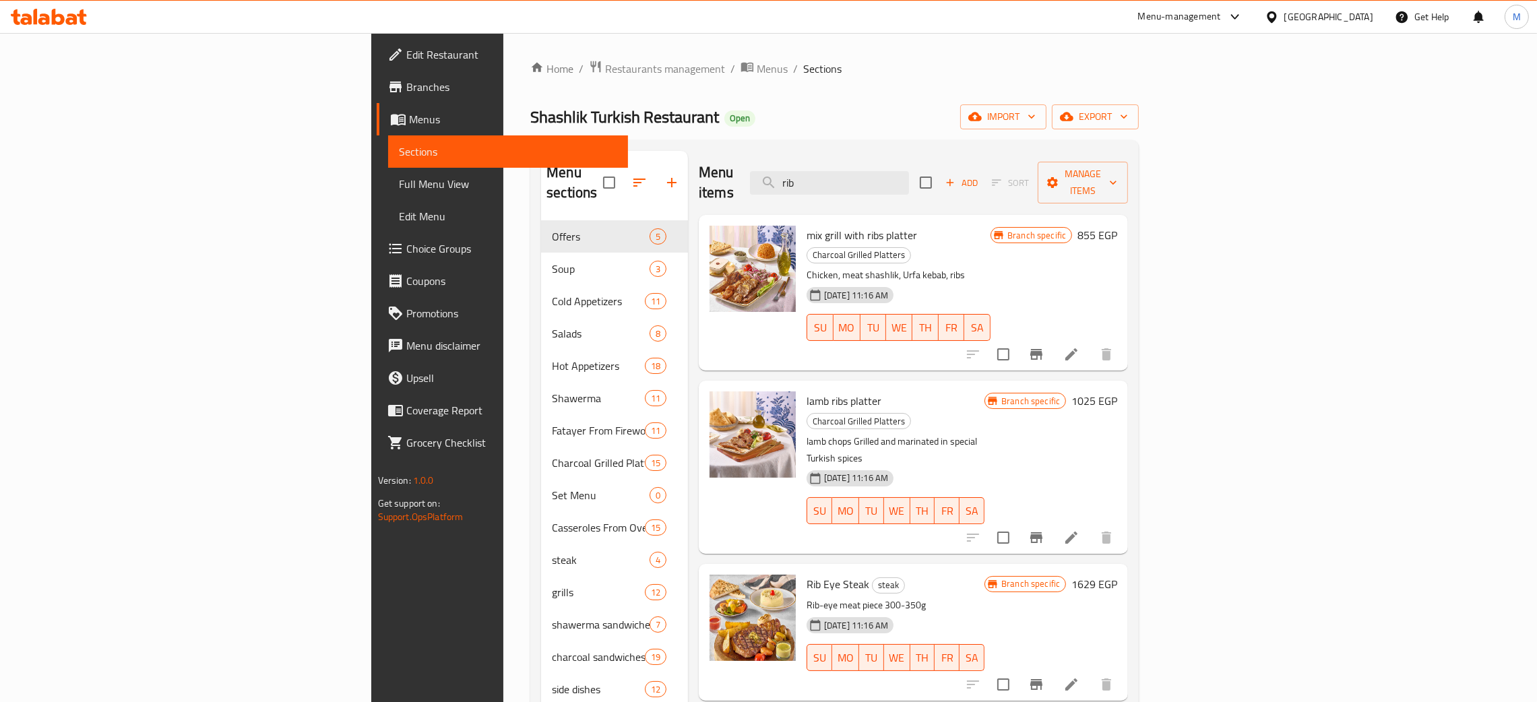
type input "rib"
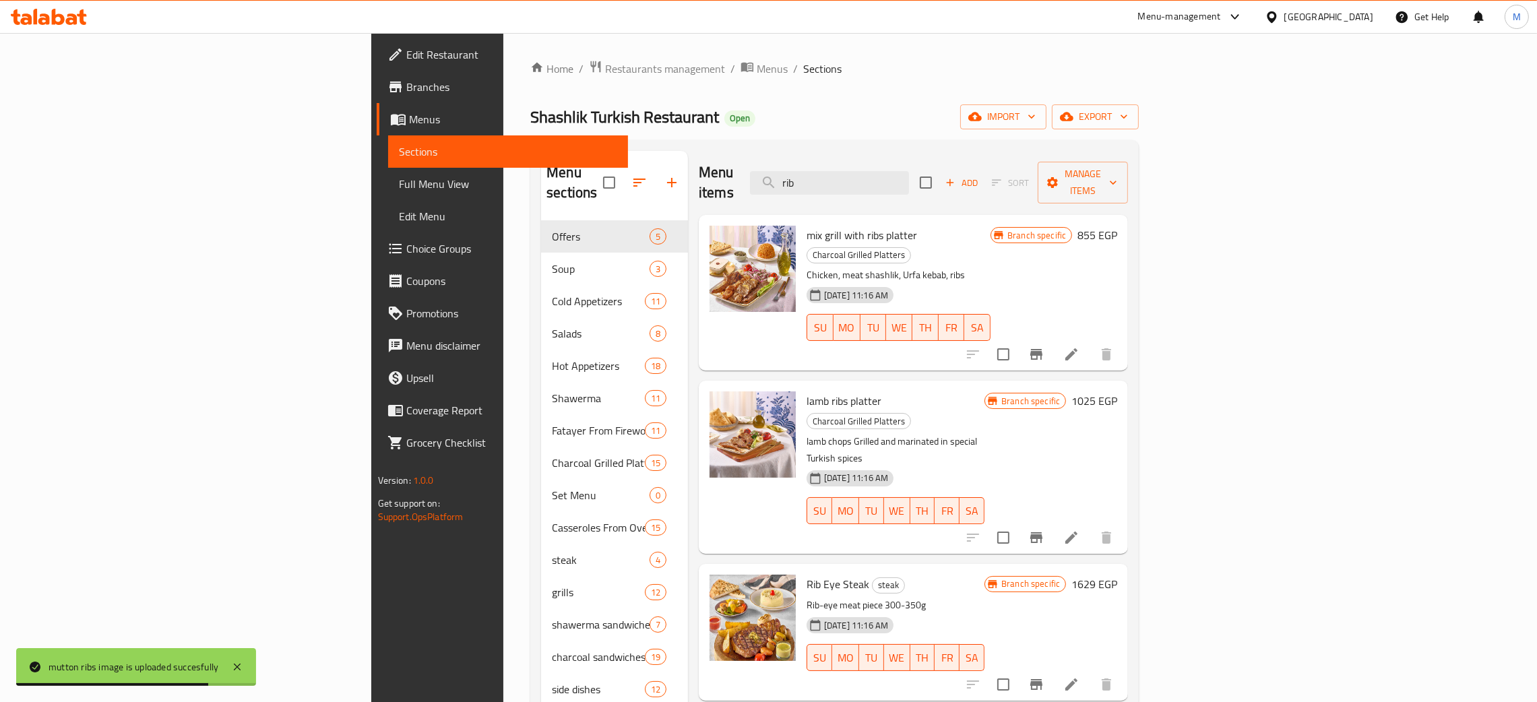
drag, startPoint x: 970, startPoint y: 179, endPoint x: 873, endPoint y: 177, distance: 97.1
click at [836, 167] on div "Menu items rib Add Sort Manage items" at bounding box center [913, 183] width 429 height 64
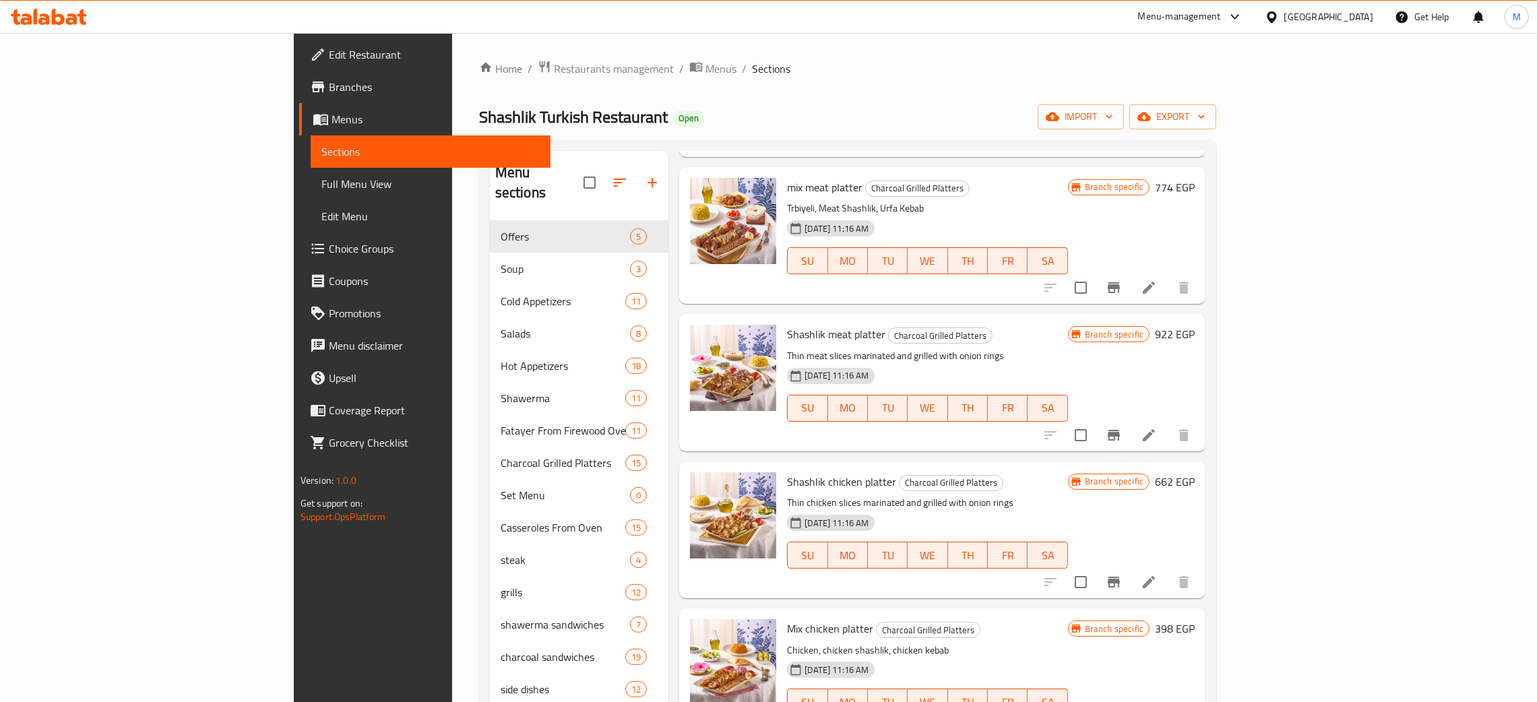
scroll to position [1010, 0]
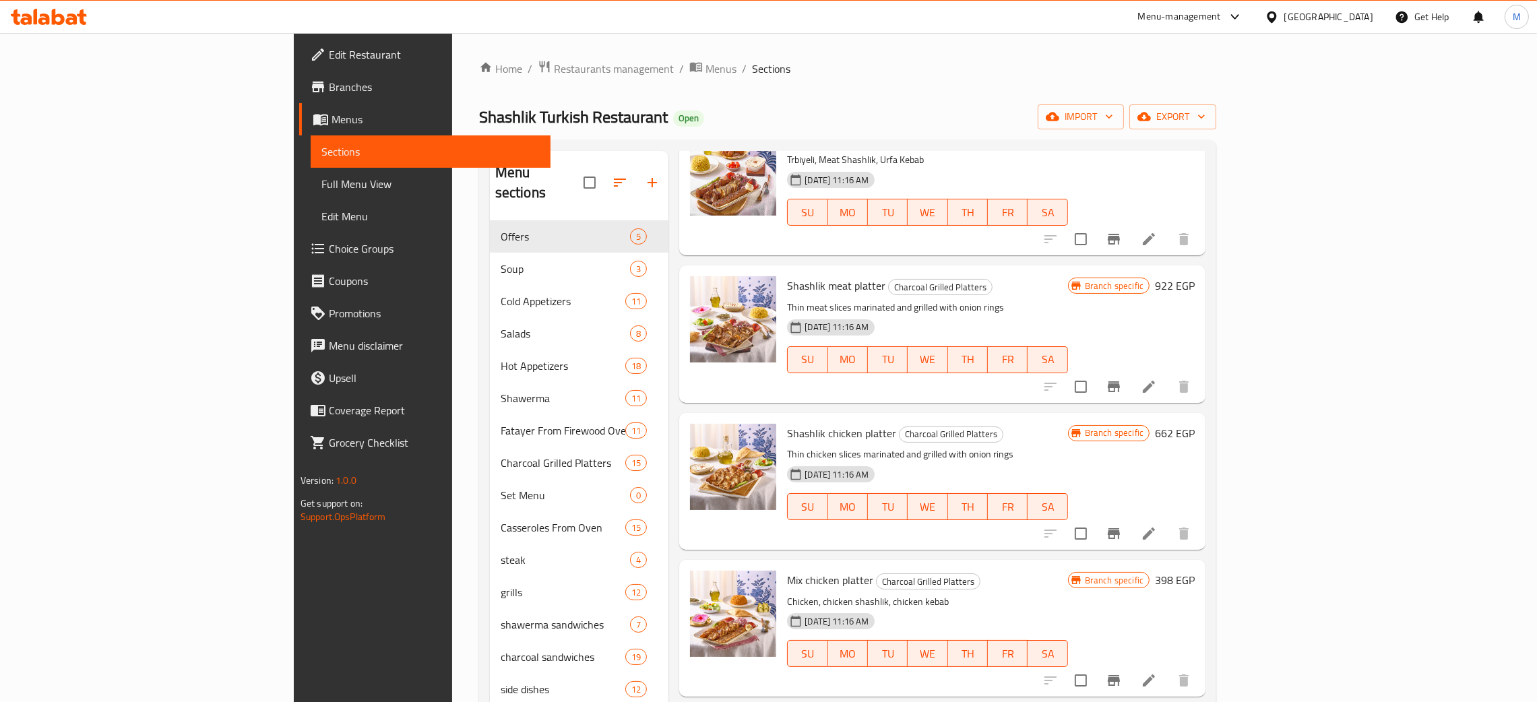
type input "has"
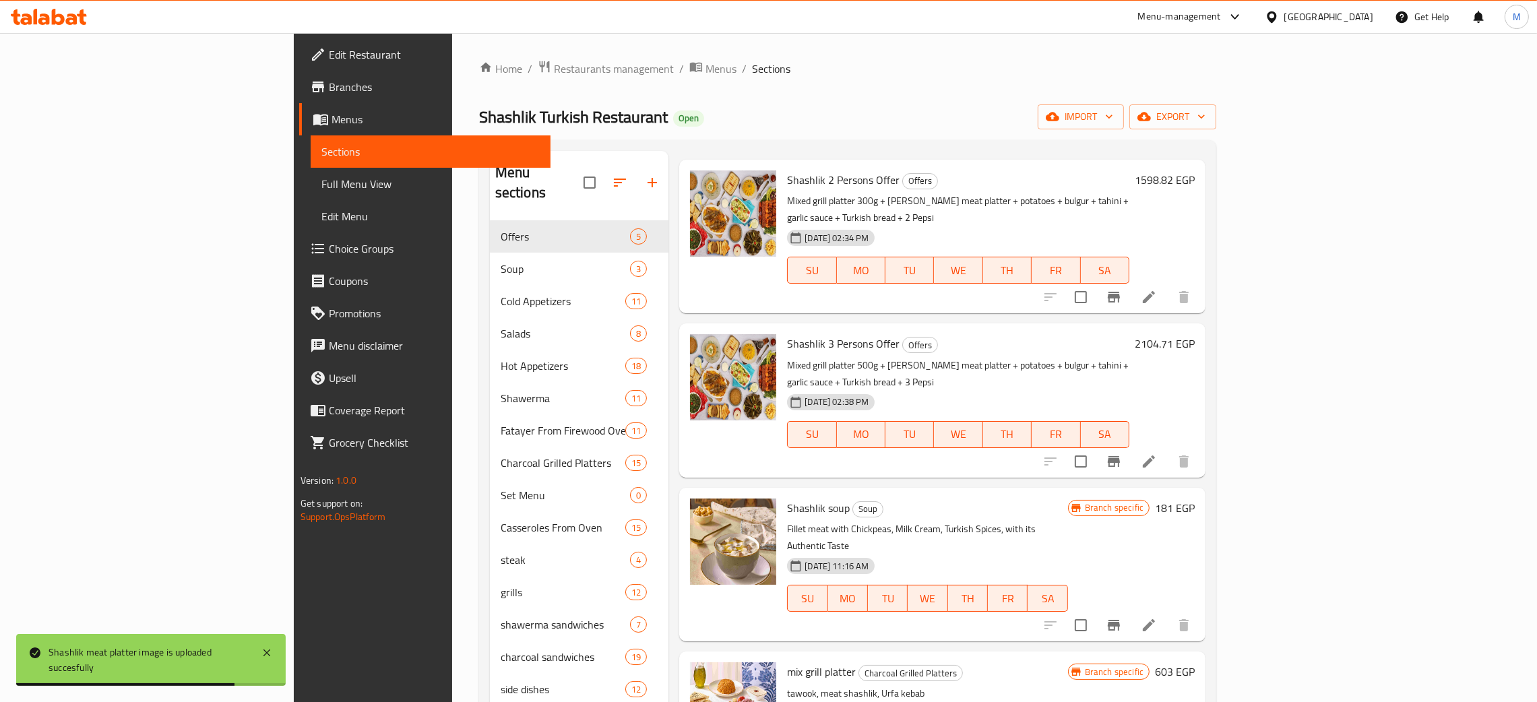
scroll to position [0, 0]
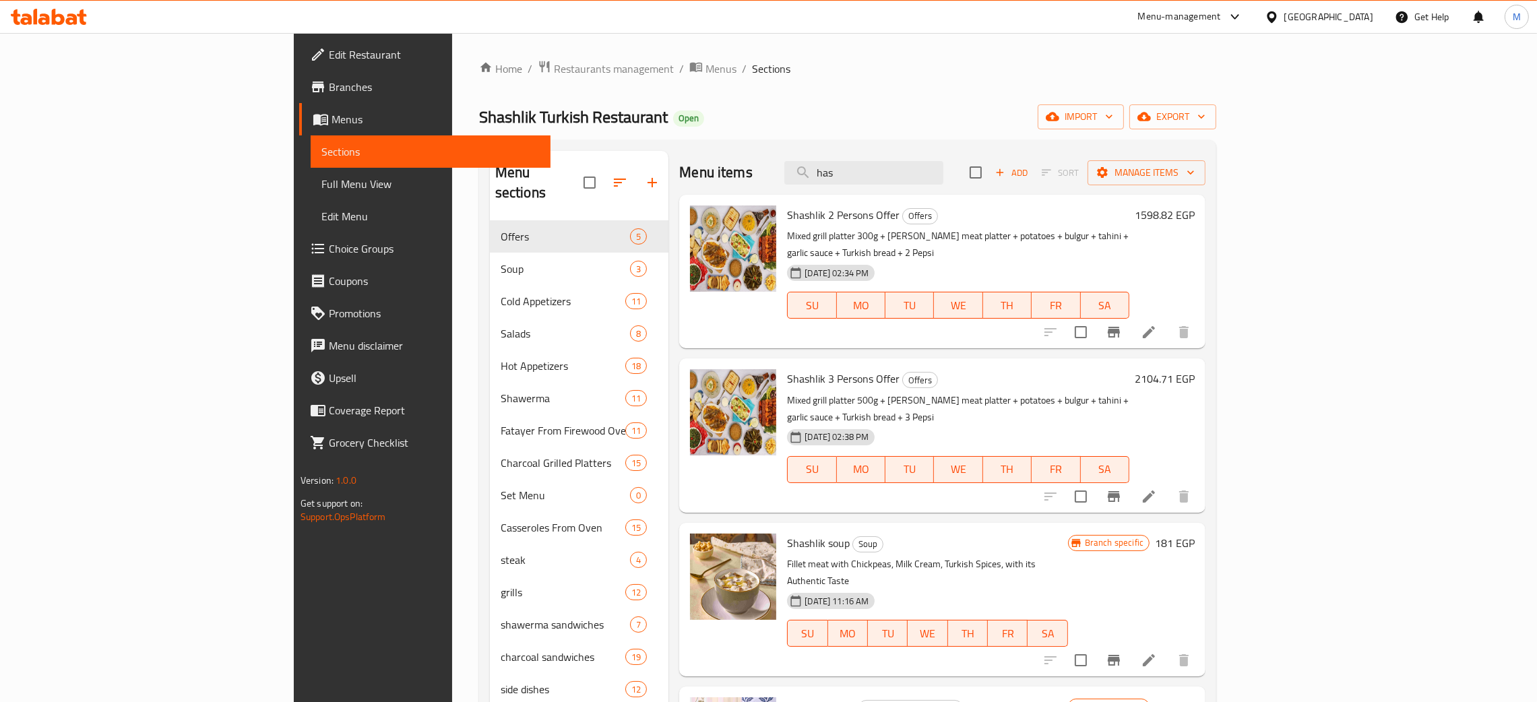
drag, startPoint x: 987, startPoint y: 172, endPoint x: 858, endPoint y: 169, distance: 129.4
click at [858, 169] on div "Menu items has Add Sort Manage items" at bounding box center [942, 173] width 526 height 44
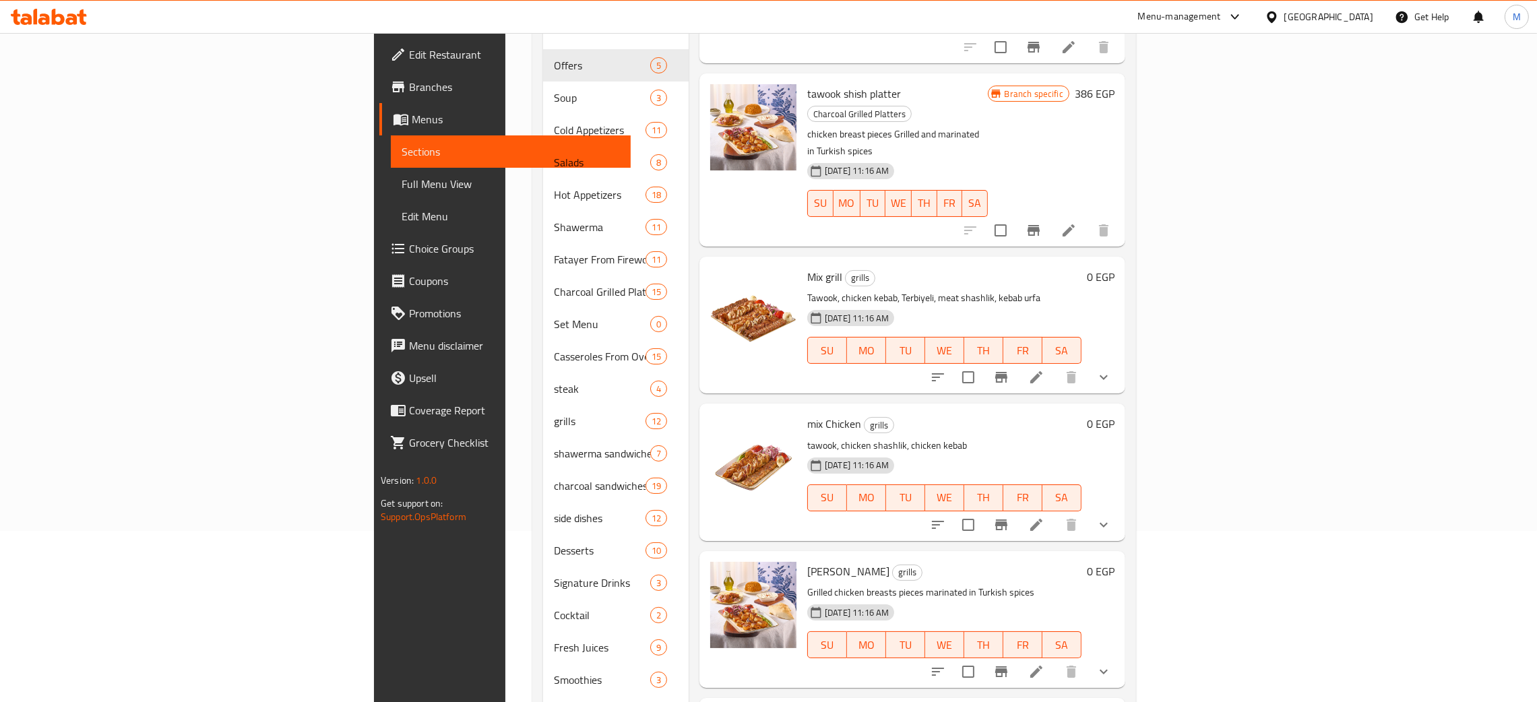
scroll to position [202, 0]
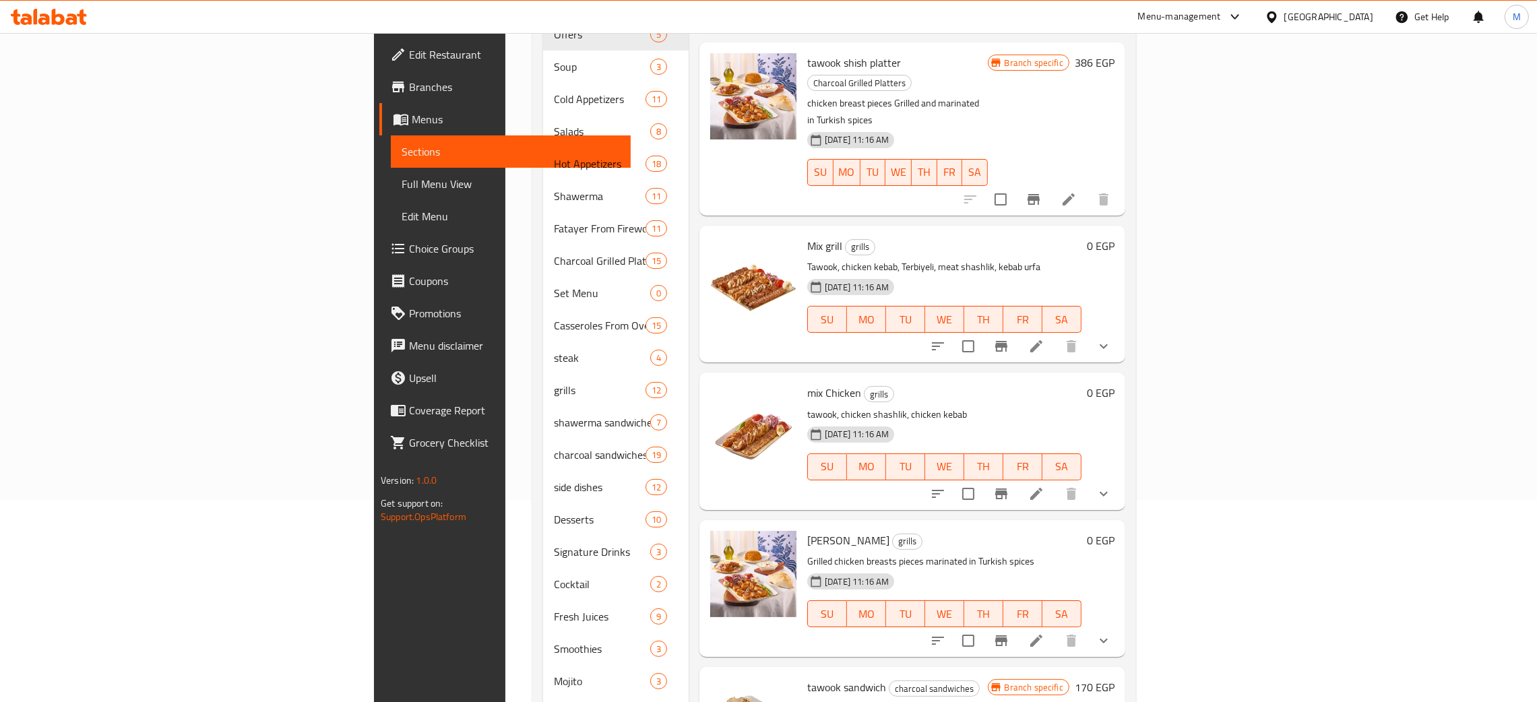
type input "taw"
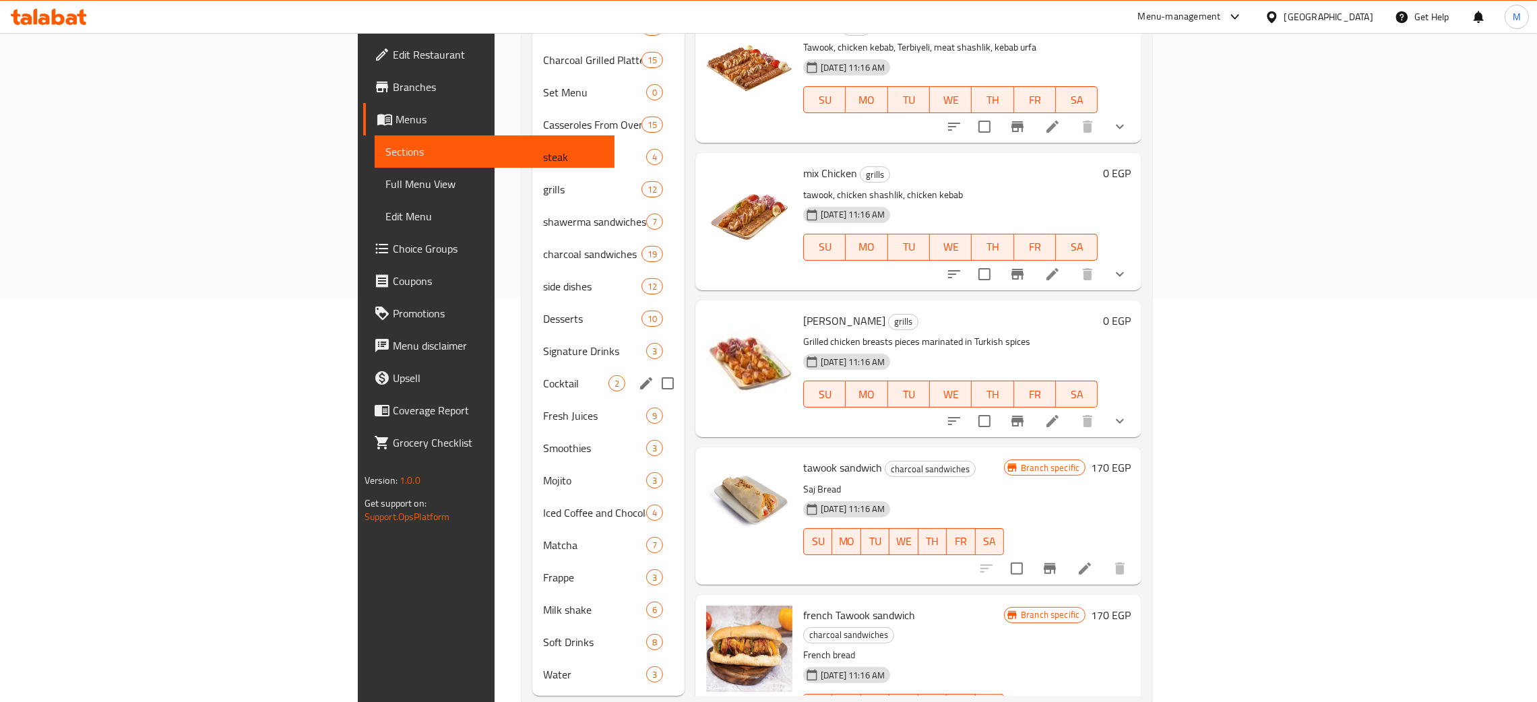
scroll to position [404, 0]
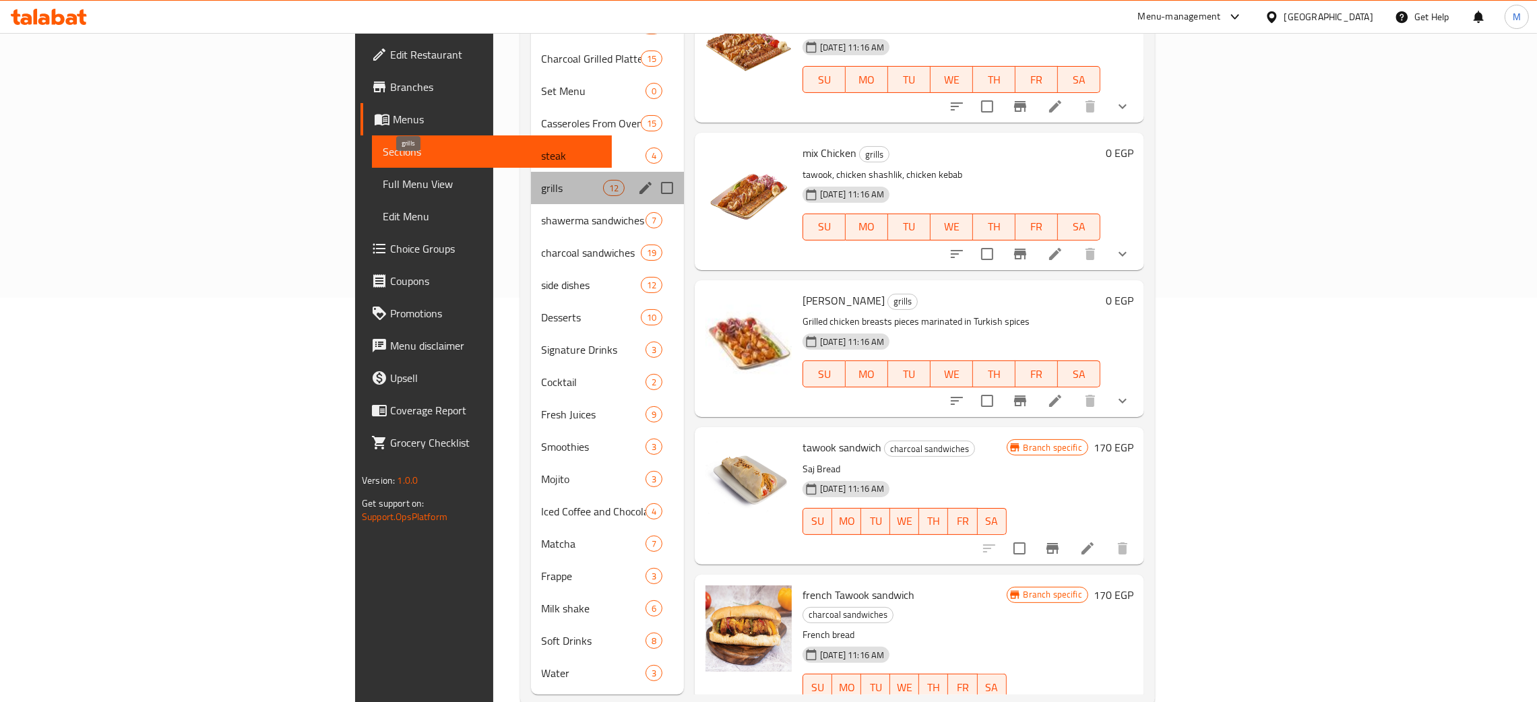
click at [542, 180] on span "grills" at bounding box center [572, 188] width 61 height 16
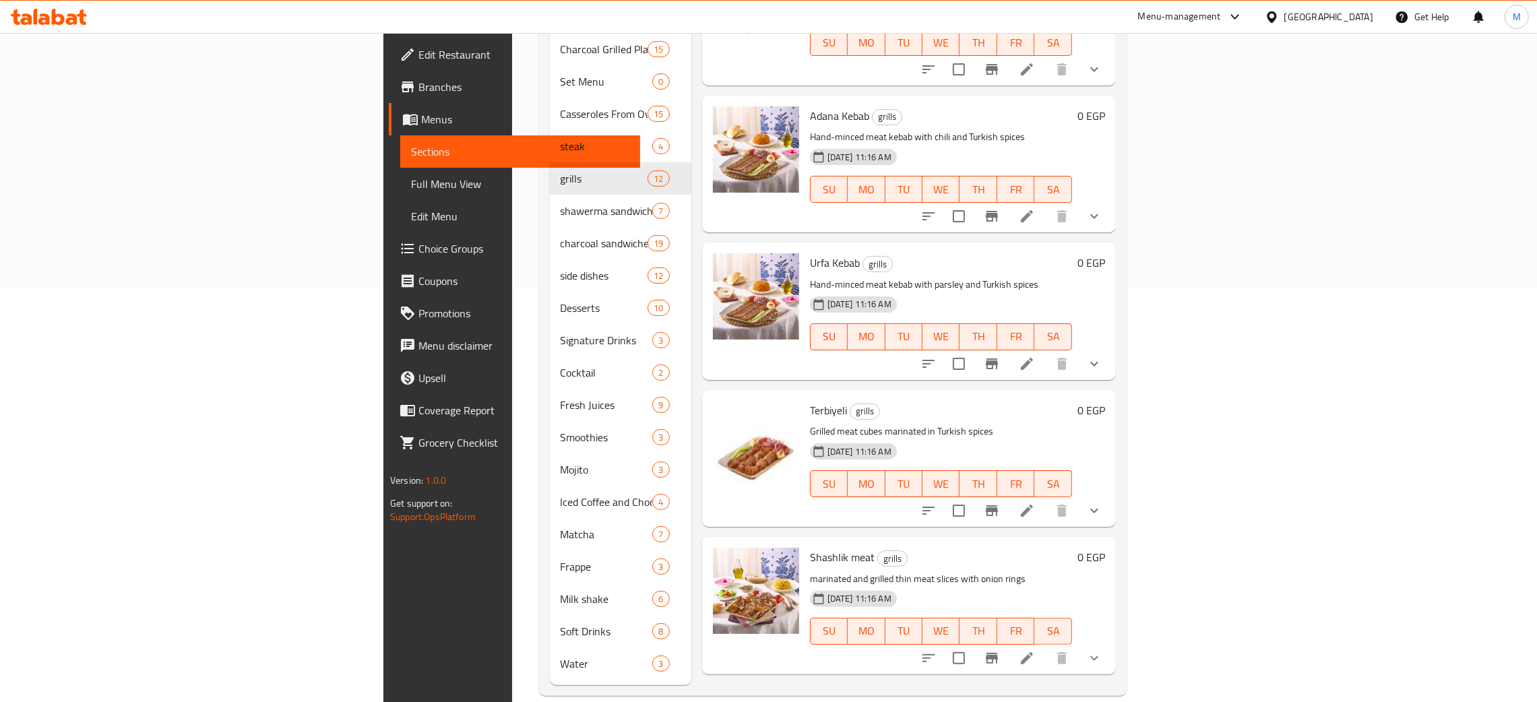
click at [1072, 571] on p "marinated and grilled thin meat slices with onion rings" at bounding box center [941, 579] width 262 height 17
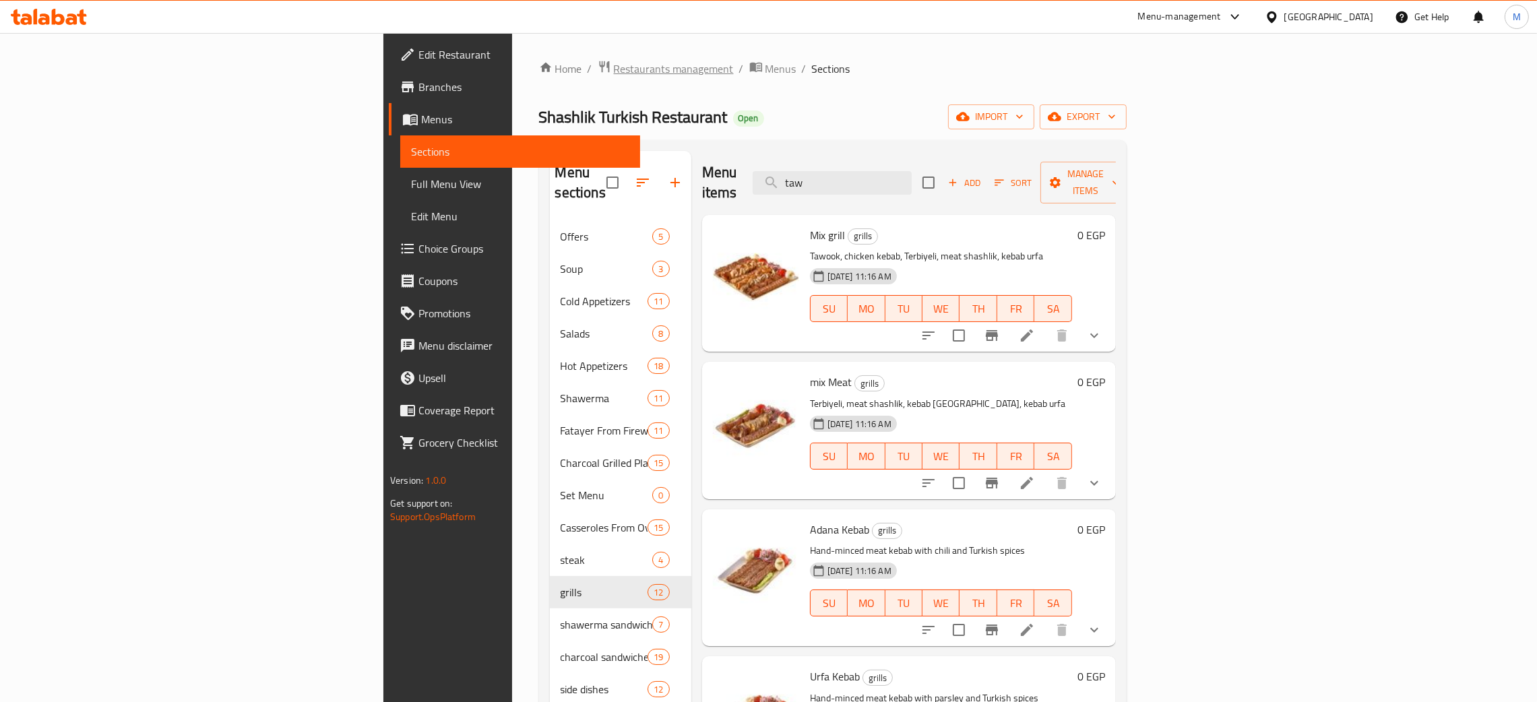
click at [614, 64] on span "Restaurants management" at bounding box center [674, 69] width 120 height 16
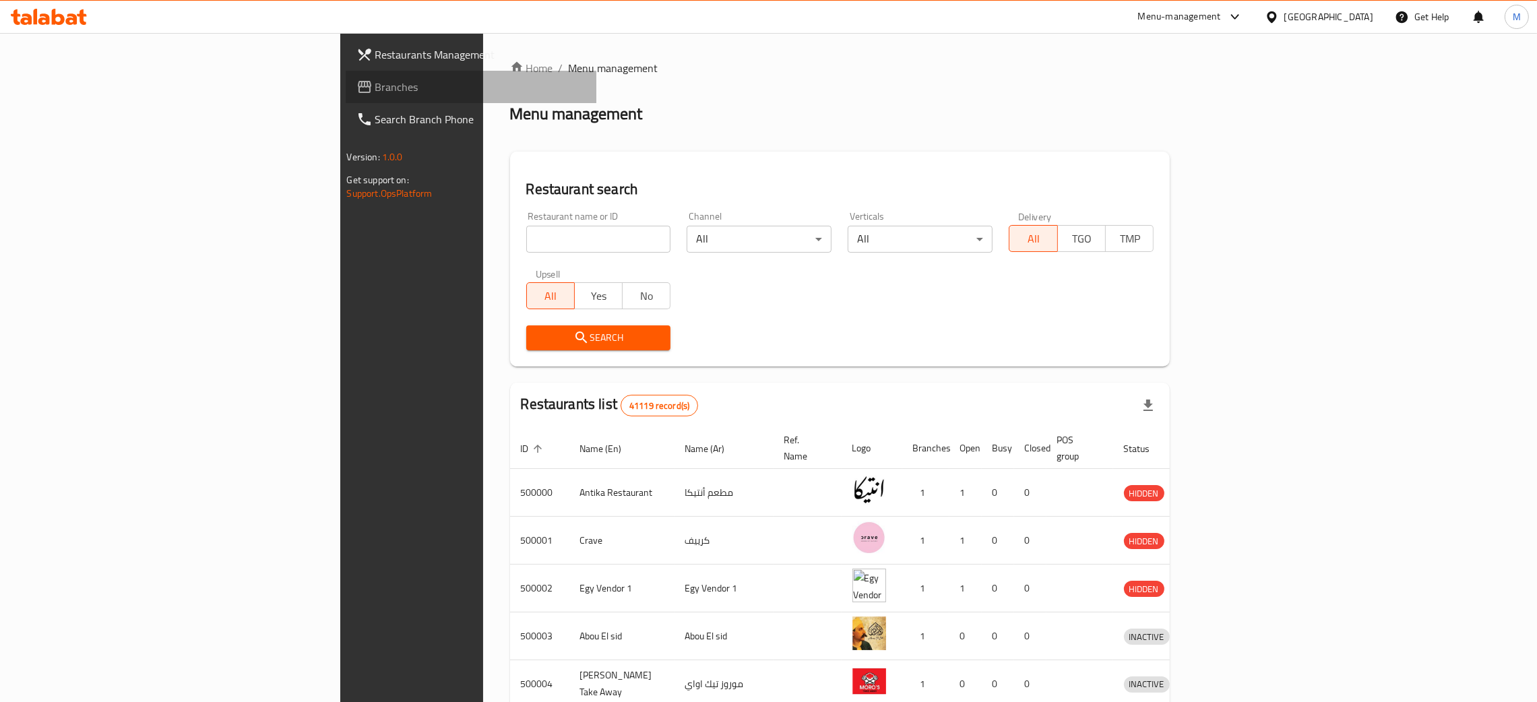
click at [346, 75] on link "Branches" at bounding box center [471, 87] width 251 height 32
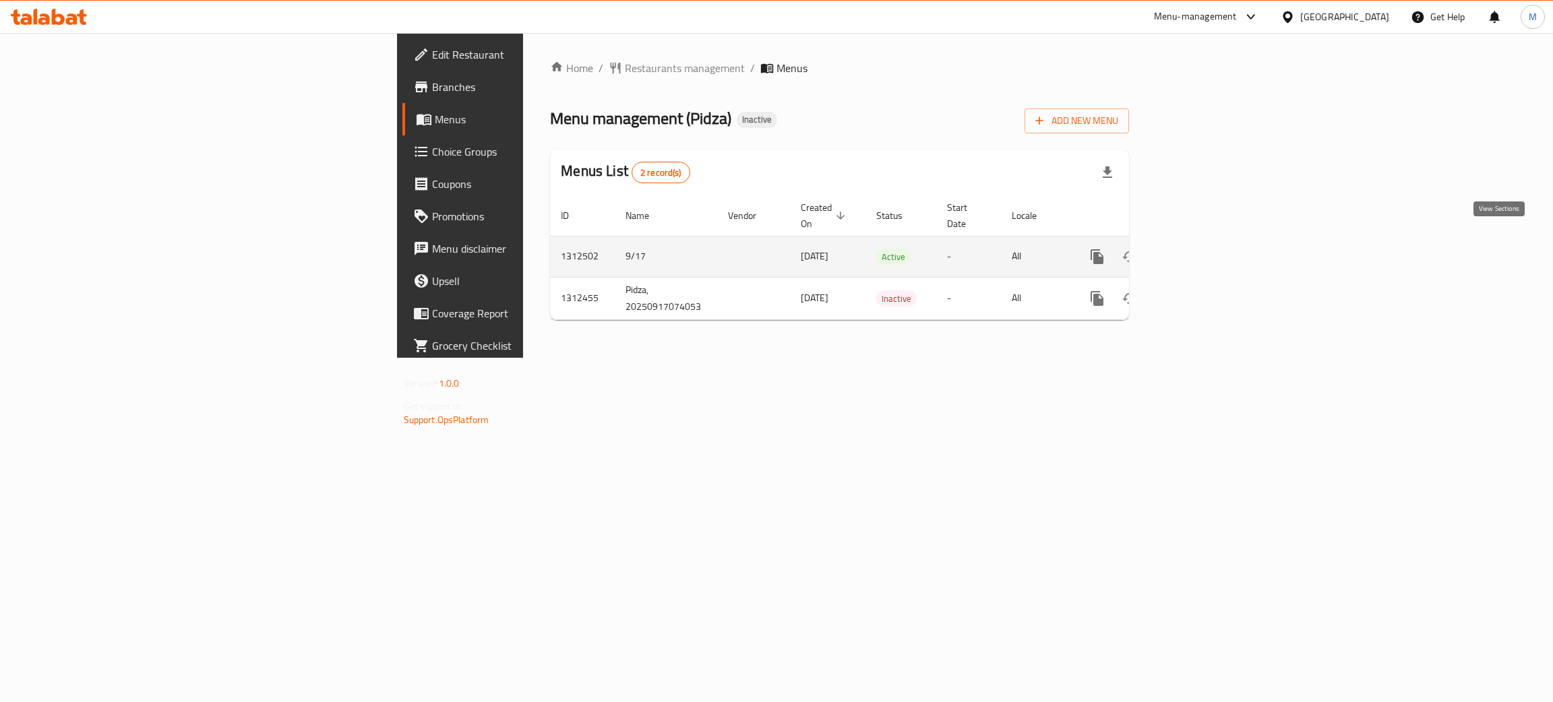
click at [1202, 249] on icon "enhanced table" at bounding box center [1194, 257] width 16 height 16
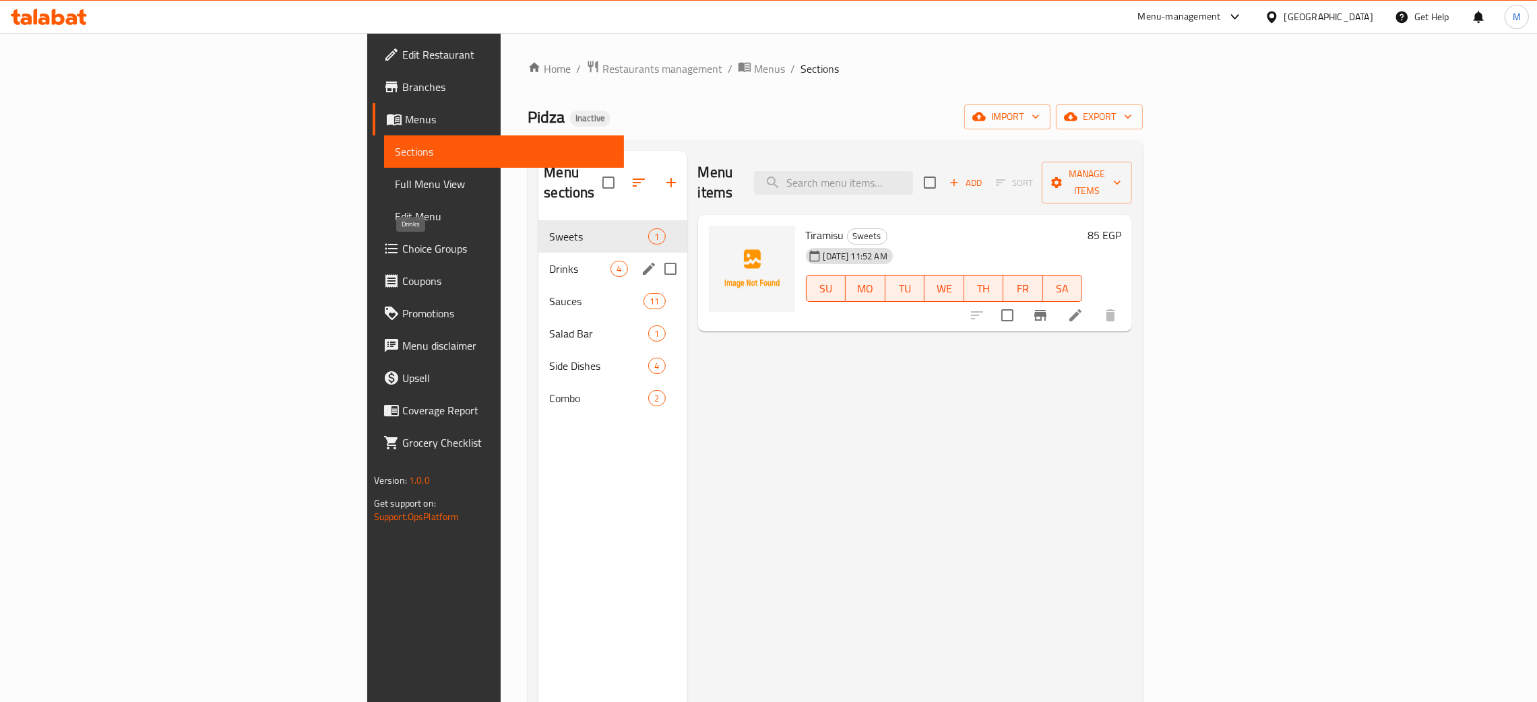
click at [549, 261] on span "Drinks" at bounding box center [579, 269] width 61 height 16
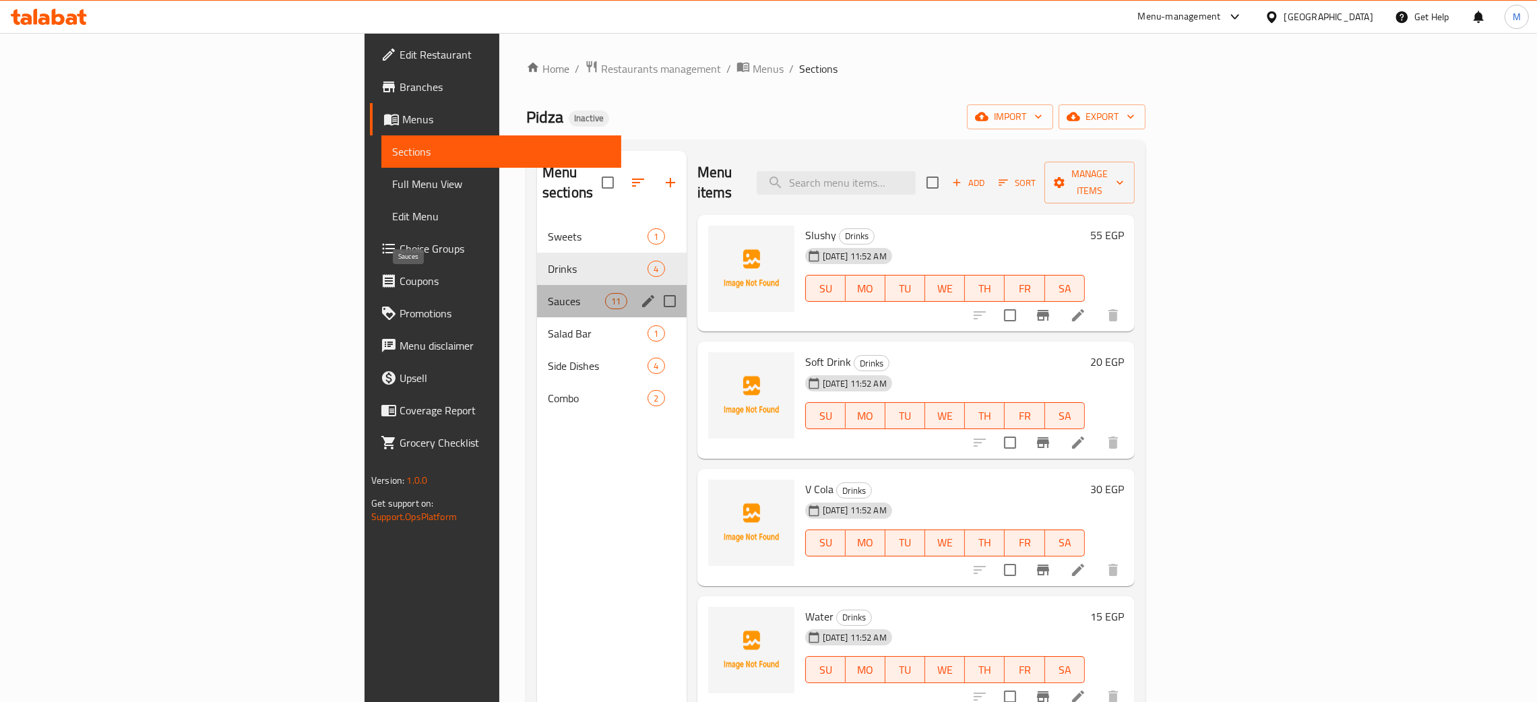
click at [548, 293] on span "Sauces" at bounding box center [576, 301] width 57 height 16
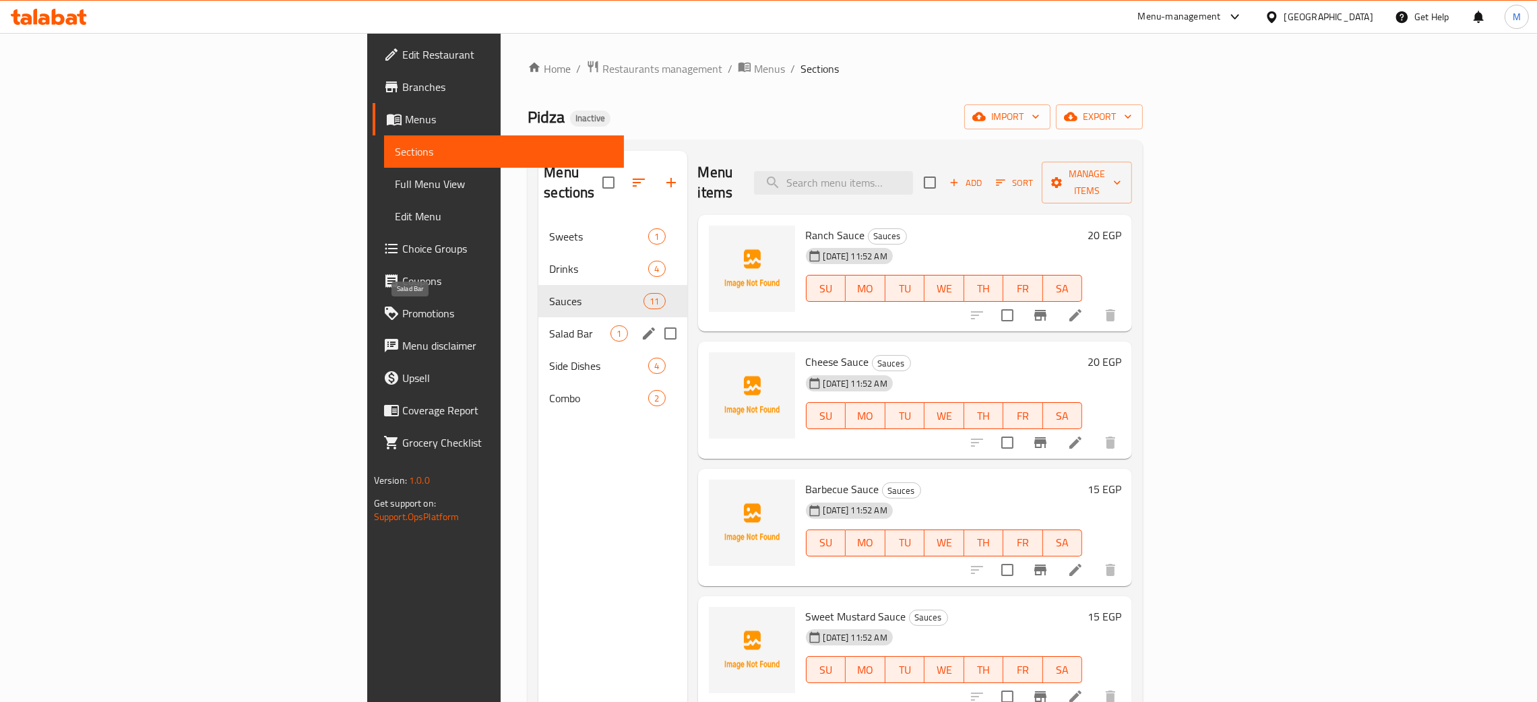
click at [549, 326] on span "Salad Bar" at bounding box center [579, 334] width 61 height 16
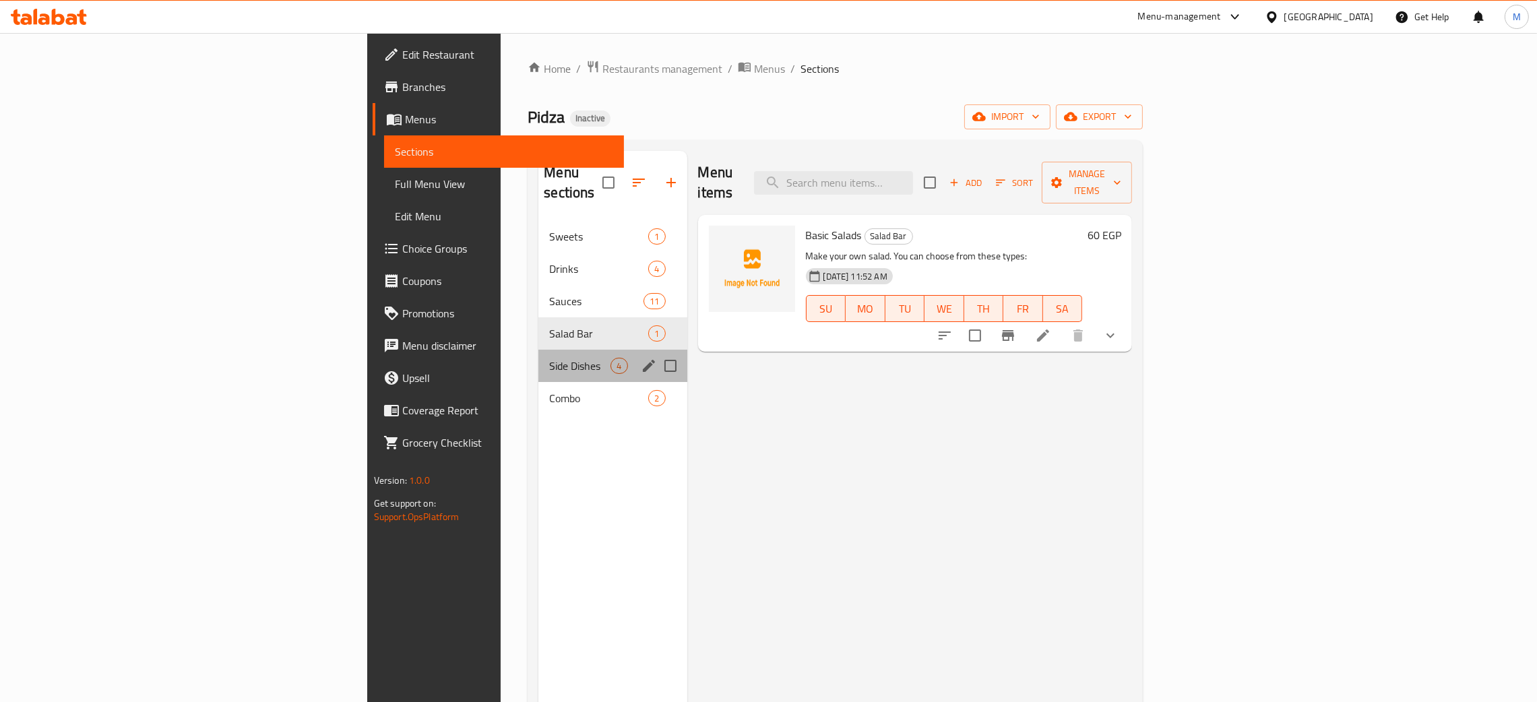
click at [539, 350] on div "Side Dishes 4" at bounding box center [613, 366] width 148 height 32
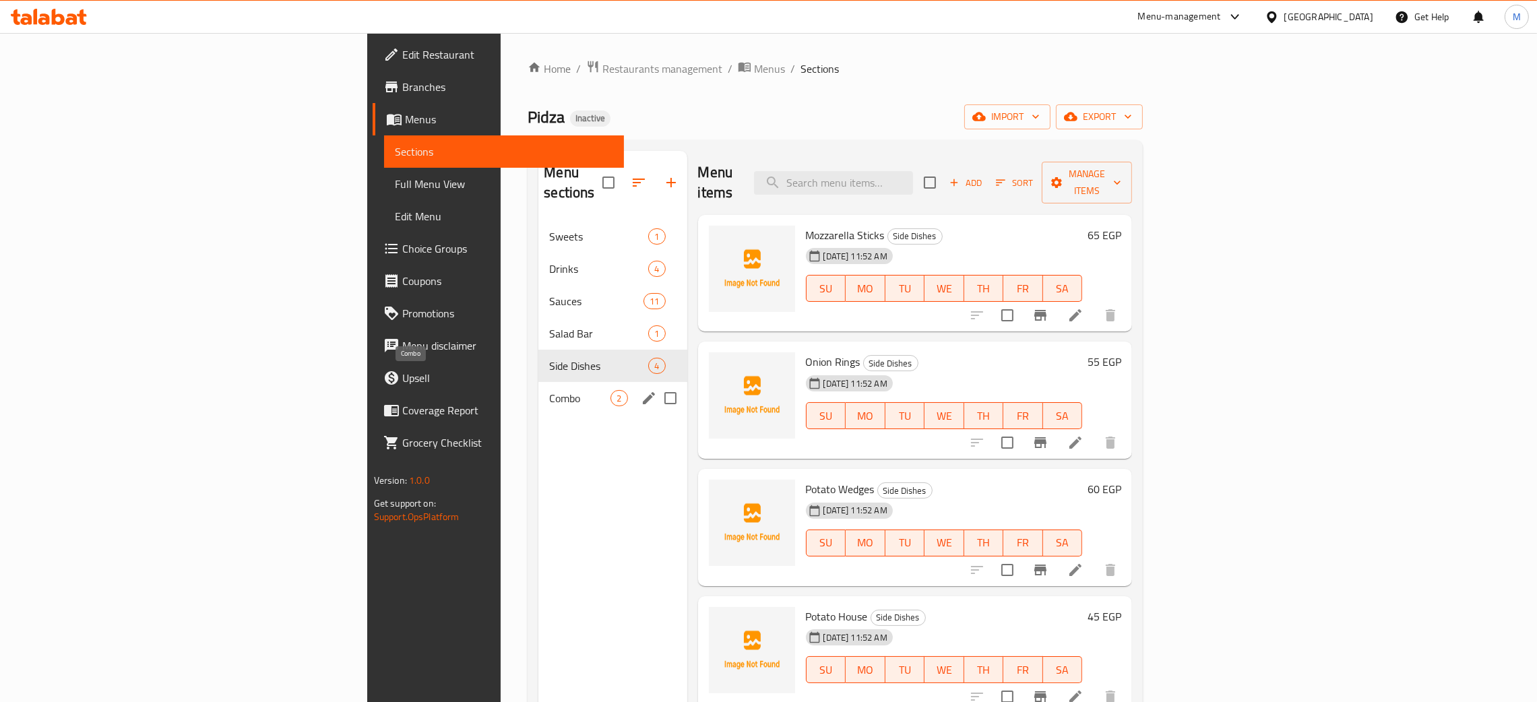
click at [549, 390] on span "Combo" at bounding box center [579, 398] width 61 height 16
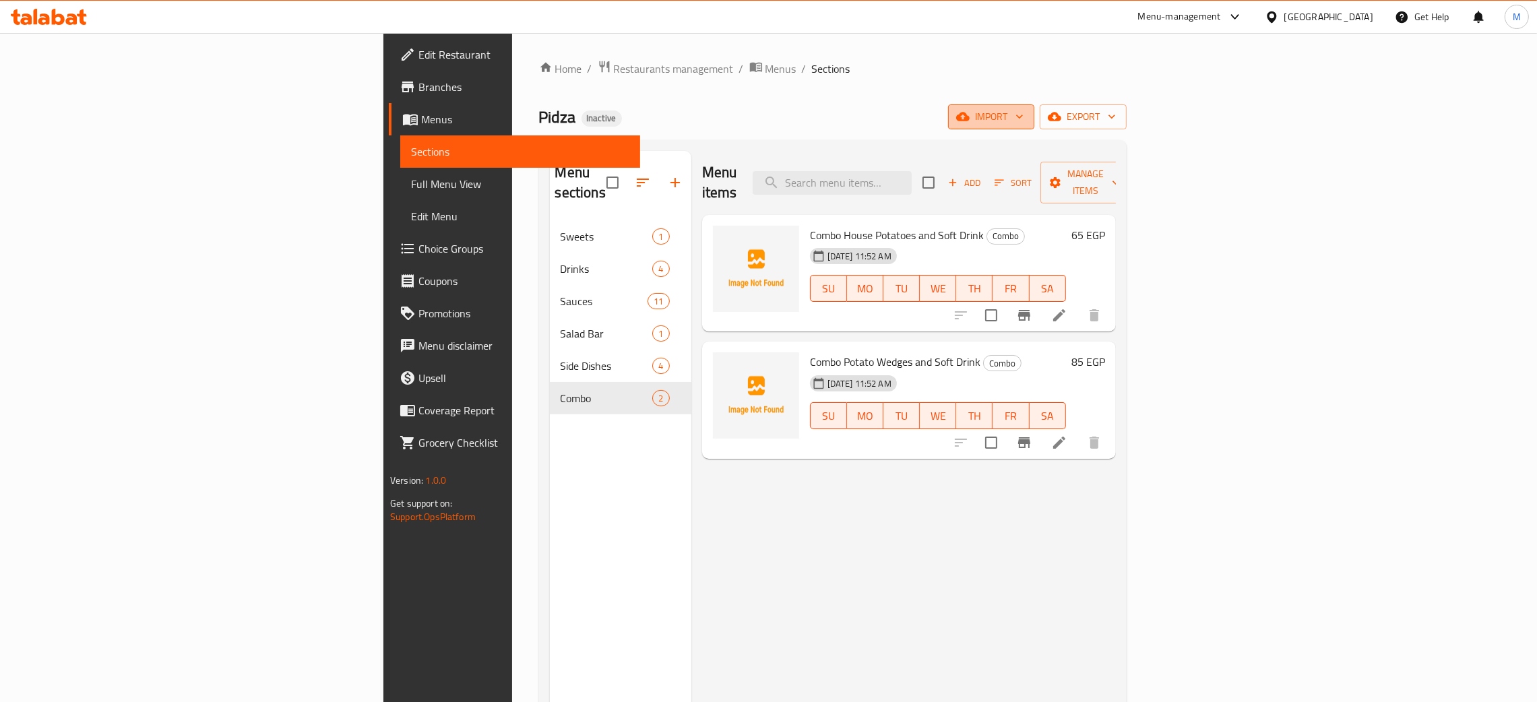
click at [1024, 109] on span "import" at bounding box center [991, 117] width 65 height 17
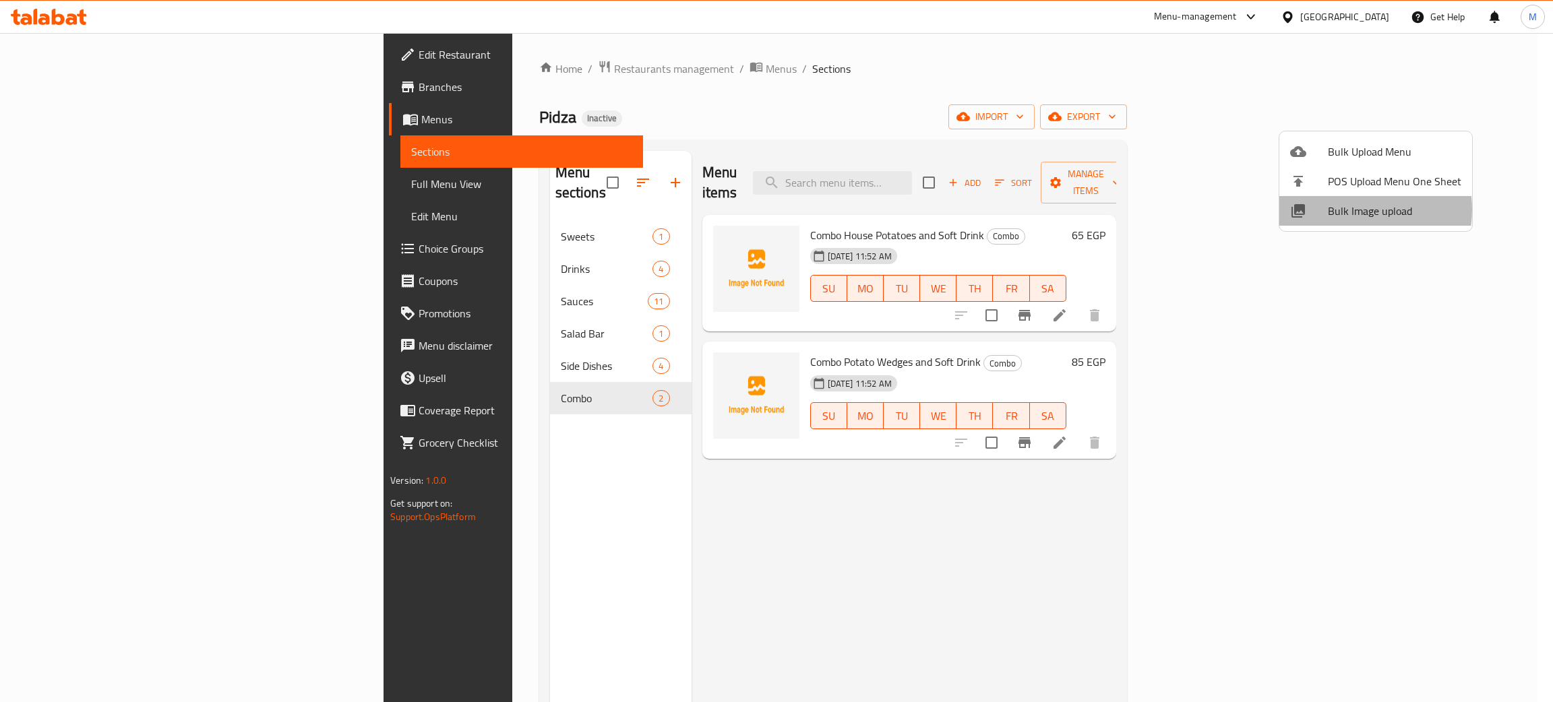
click at [1347, 210] on span "Bulk Image upload" at bounding box center [1394, 211] width 133 height 16
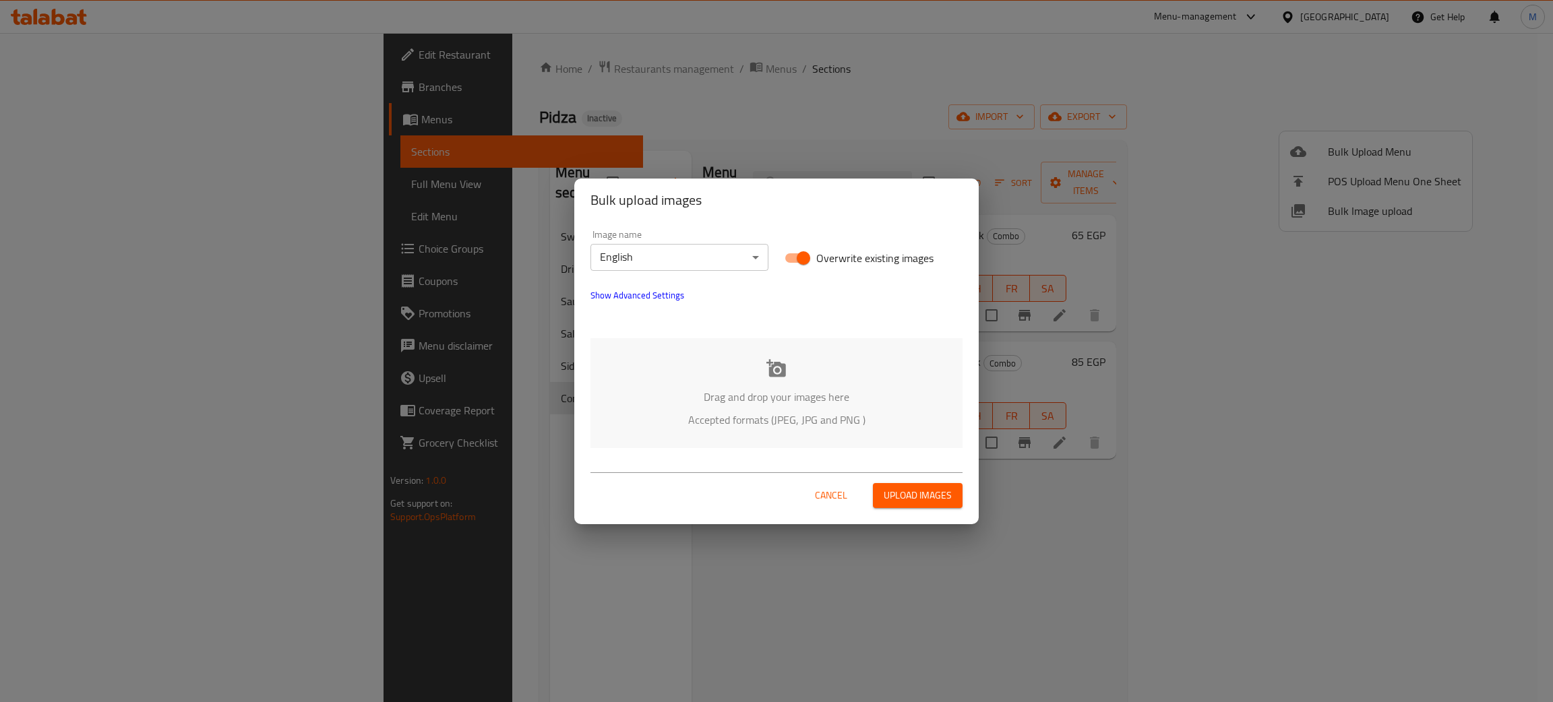
click at [870, 395] on p "Drag and drop your images here" at bounding box center [777, 397] width 332 height 16
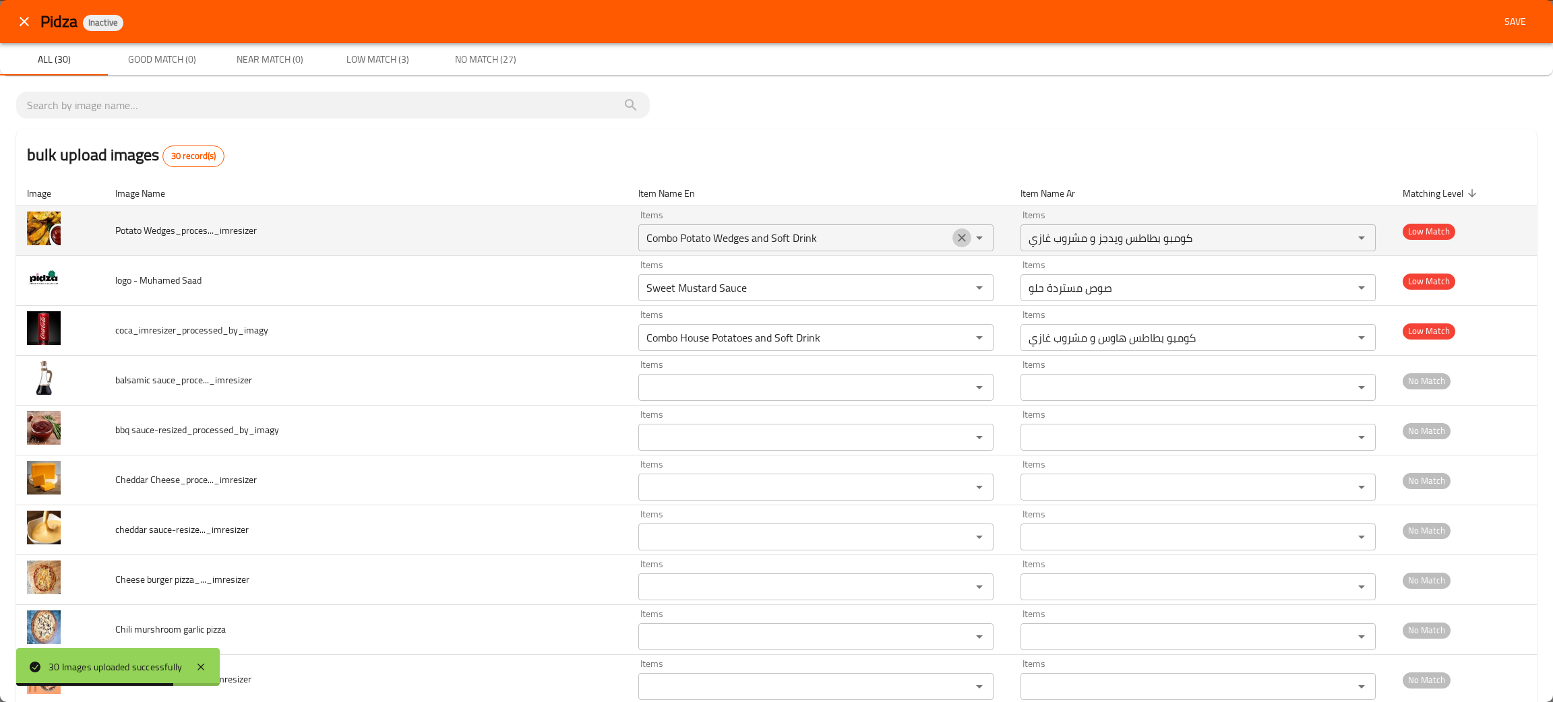
click at [955, 236] on icon "Clear" at bounding box center [961, 237] width 13 height 13
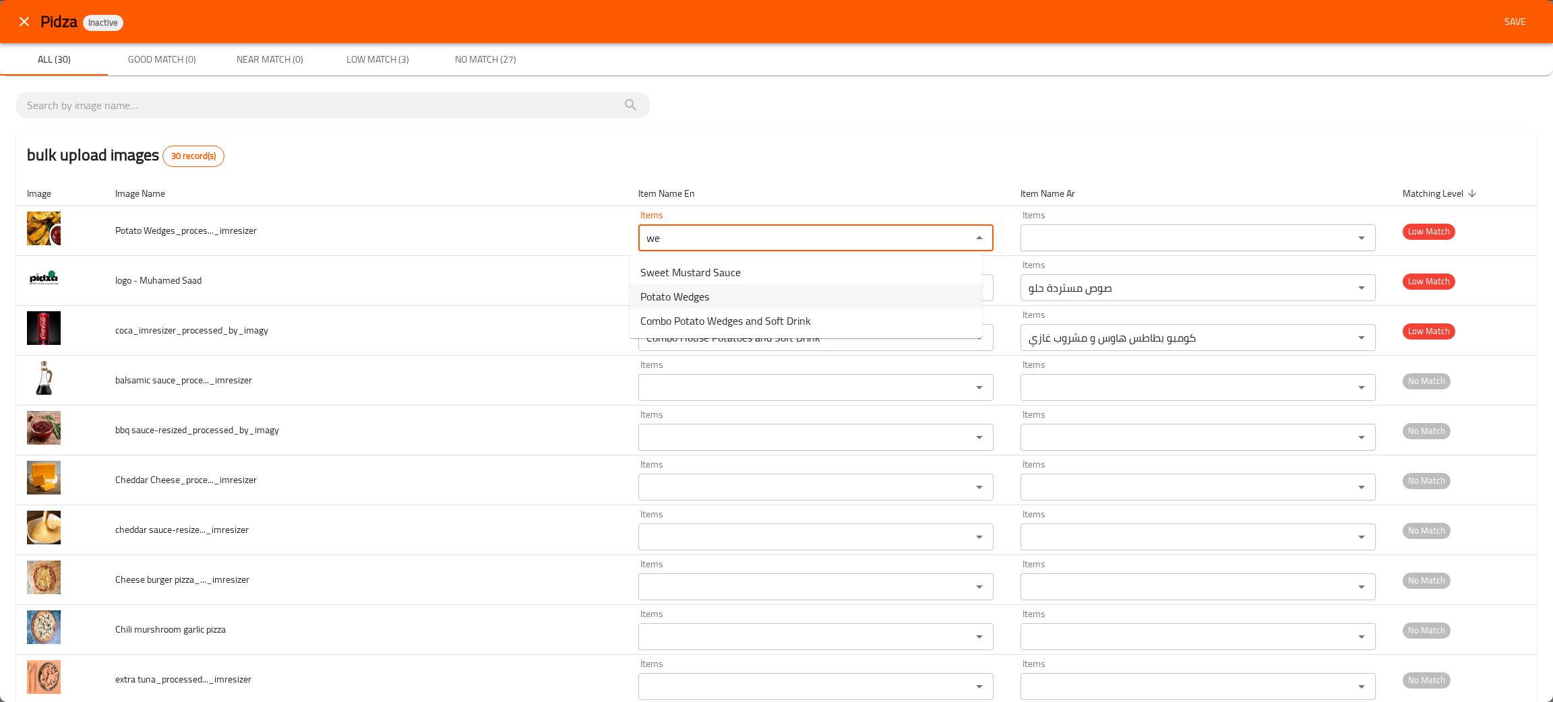
click at [709, 290] on span "Potato Wedges" at bounding box center [674, 296] width 69 height 16
type Wedges_proces_______imresizer "Potato Wedges"
type Wedges_proces_______imresizer-ar "بطاطس ويدجز"
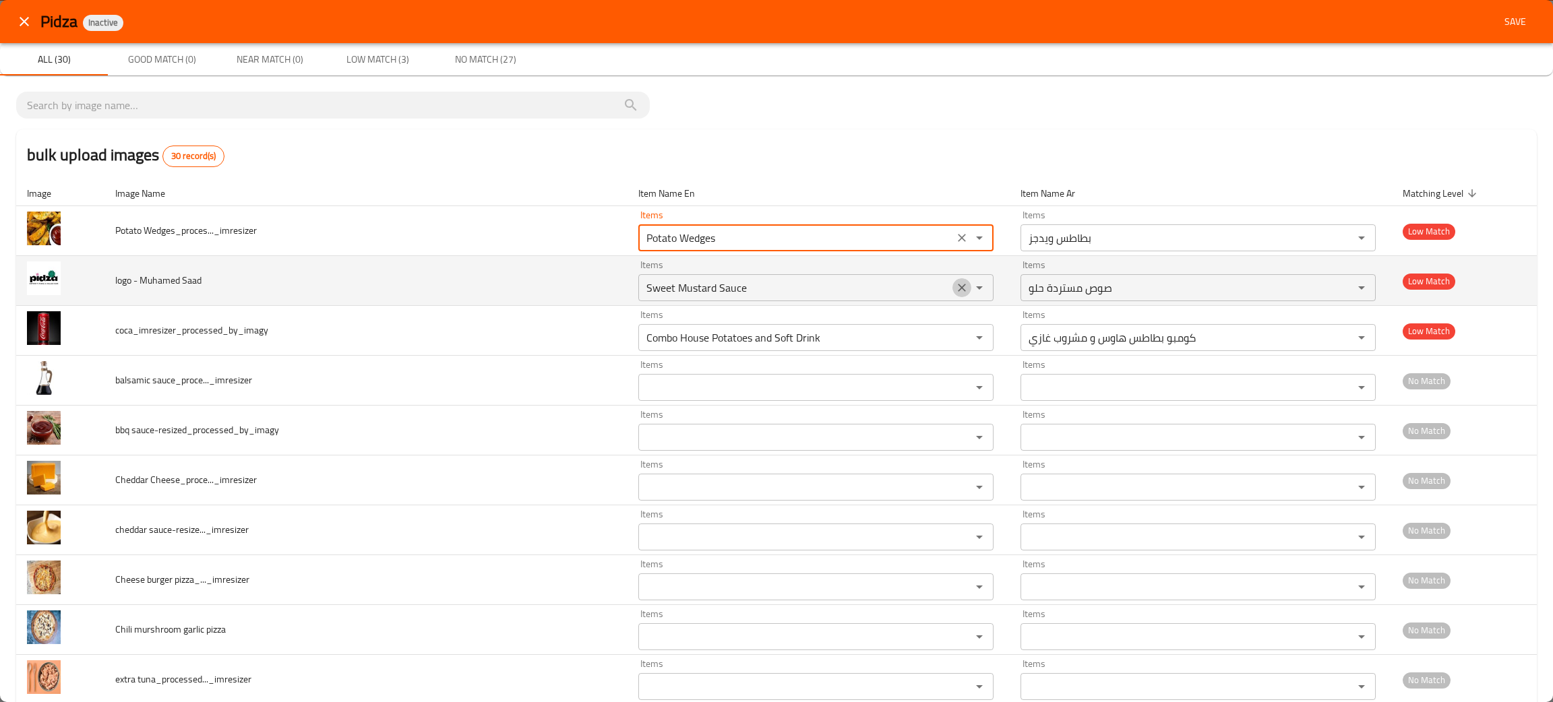
click at [955, 289] on icon "Clear" at bounding box center [961, 287] width 13 height 13
type Wedges_proces_______imresizer "Potato Wedges"
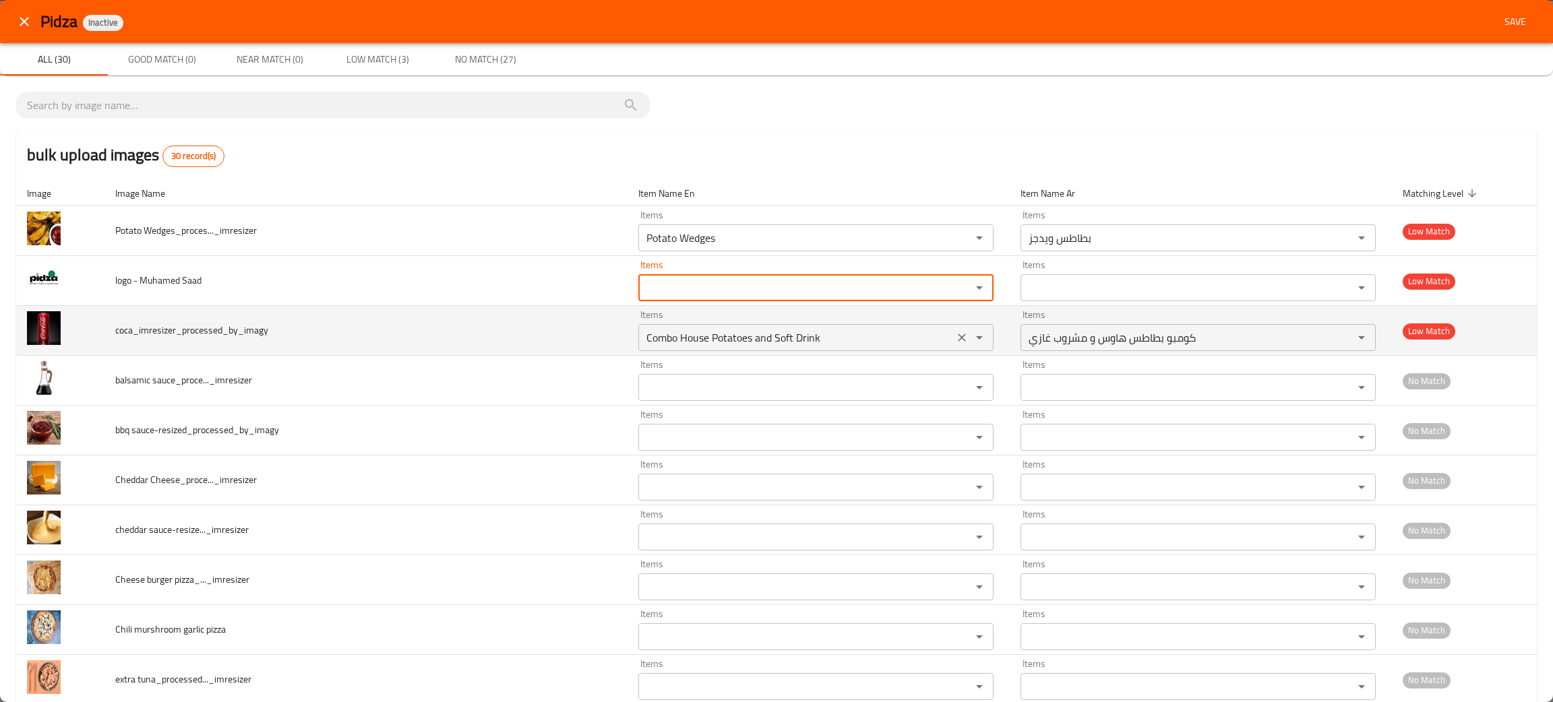
click at [956, 334] on icon "Clear" at bounding box center [961, 337] width 13 height 13
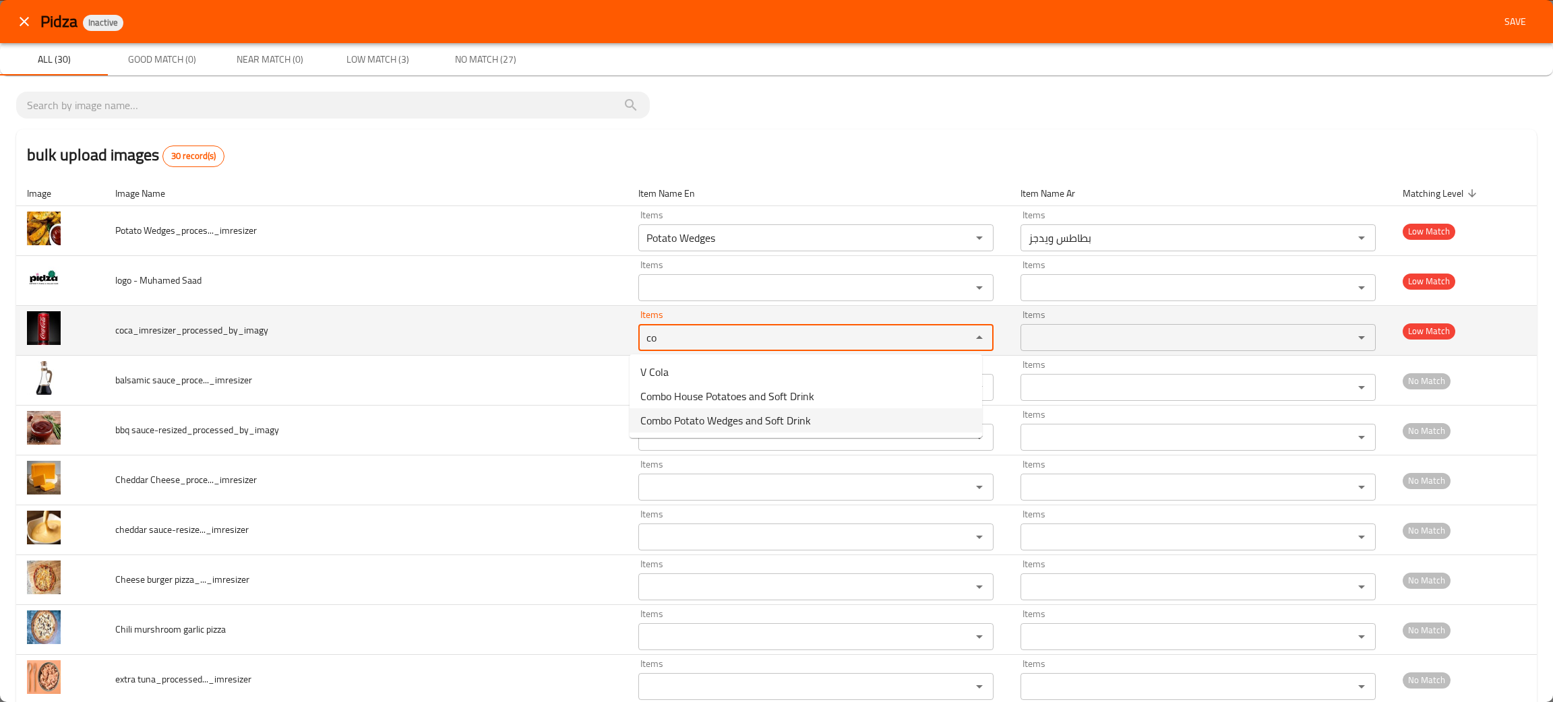
type input "co"
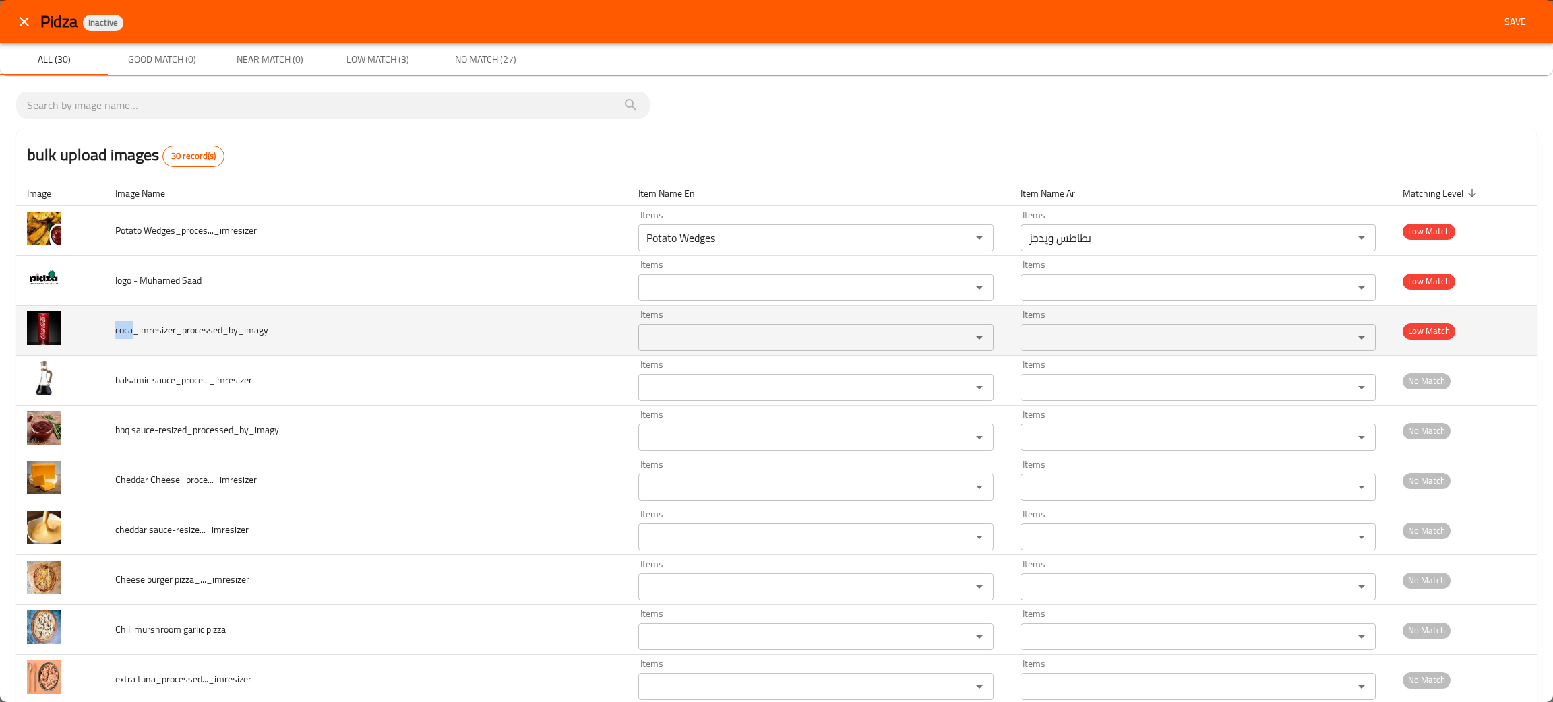
drag, startPoint x: 131, startPoint y: 333, endPoint x: 106, endPoint y: 329, distance: 25.9
click at [106, 329] on td "coca_imresizer_processed_by_imagy" at bounding box center [365, 331] width 523 height 50
copy span "coca"
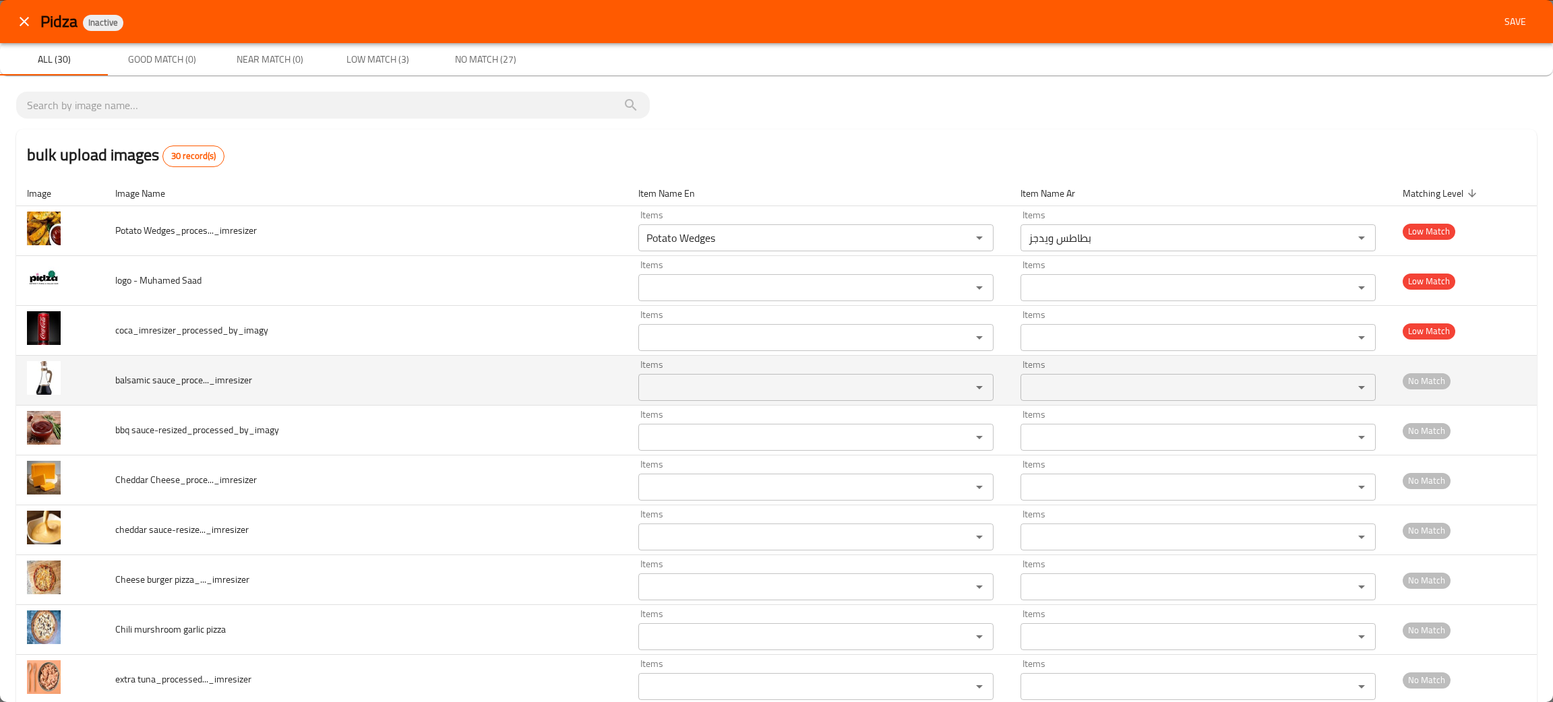
click at [151, 379] on span "balsamic sauce_proce..._imresizer" at bounding box center [183, 380] width 137 height 18
click at [684, 392] on sauce_proce____imresizer "Items" at bounding box center [795, 387] width 307 height 19
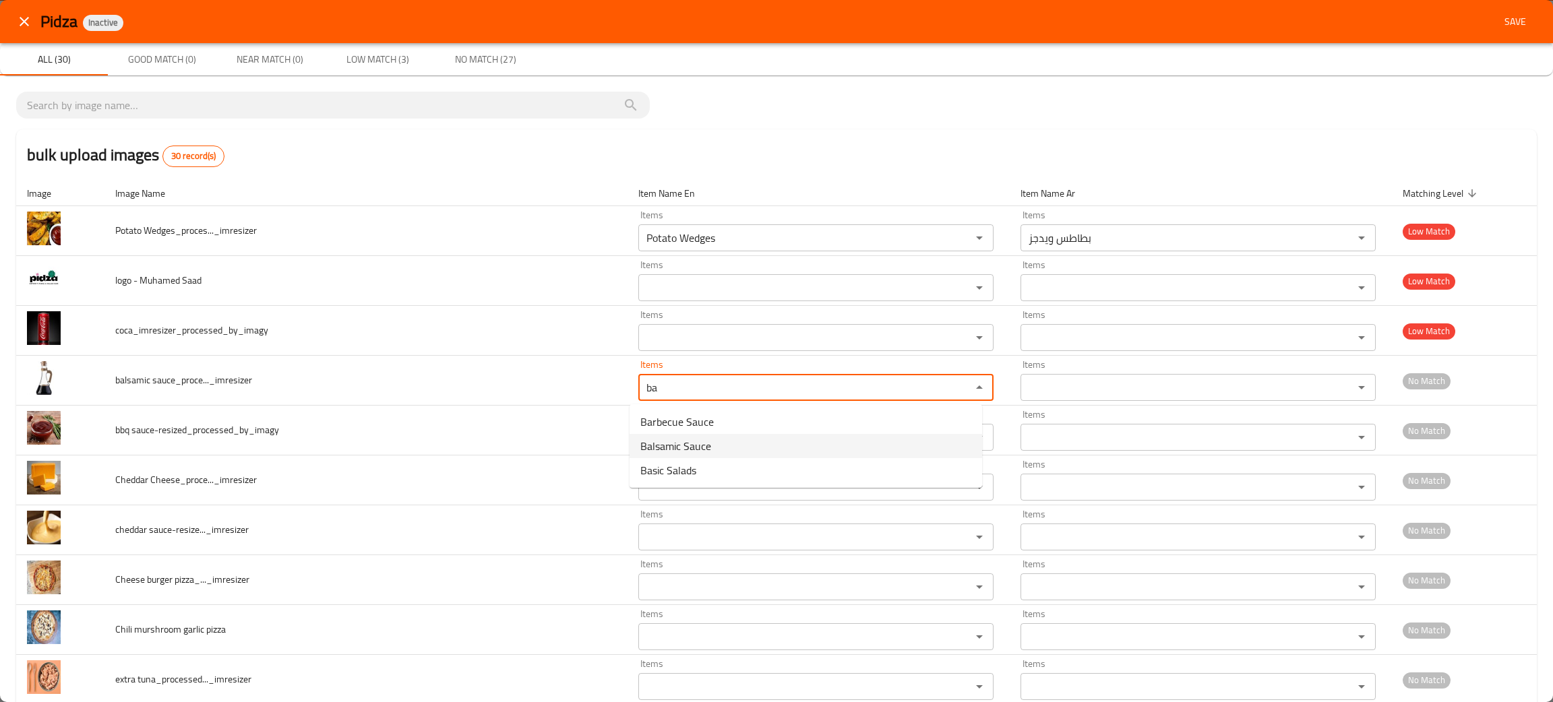
click at [674, 443] on span "Balsamic Sauce" at bounding box center [675, 446] width 71 height 16
type sauce_proce____imresizer "Balsamic Sauce"
type sauce_proce____imresizer-ar "صوص بلسميك"
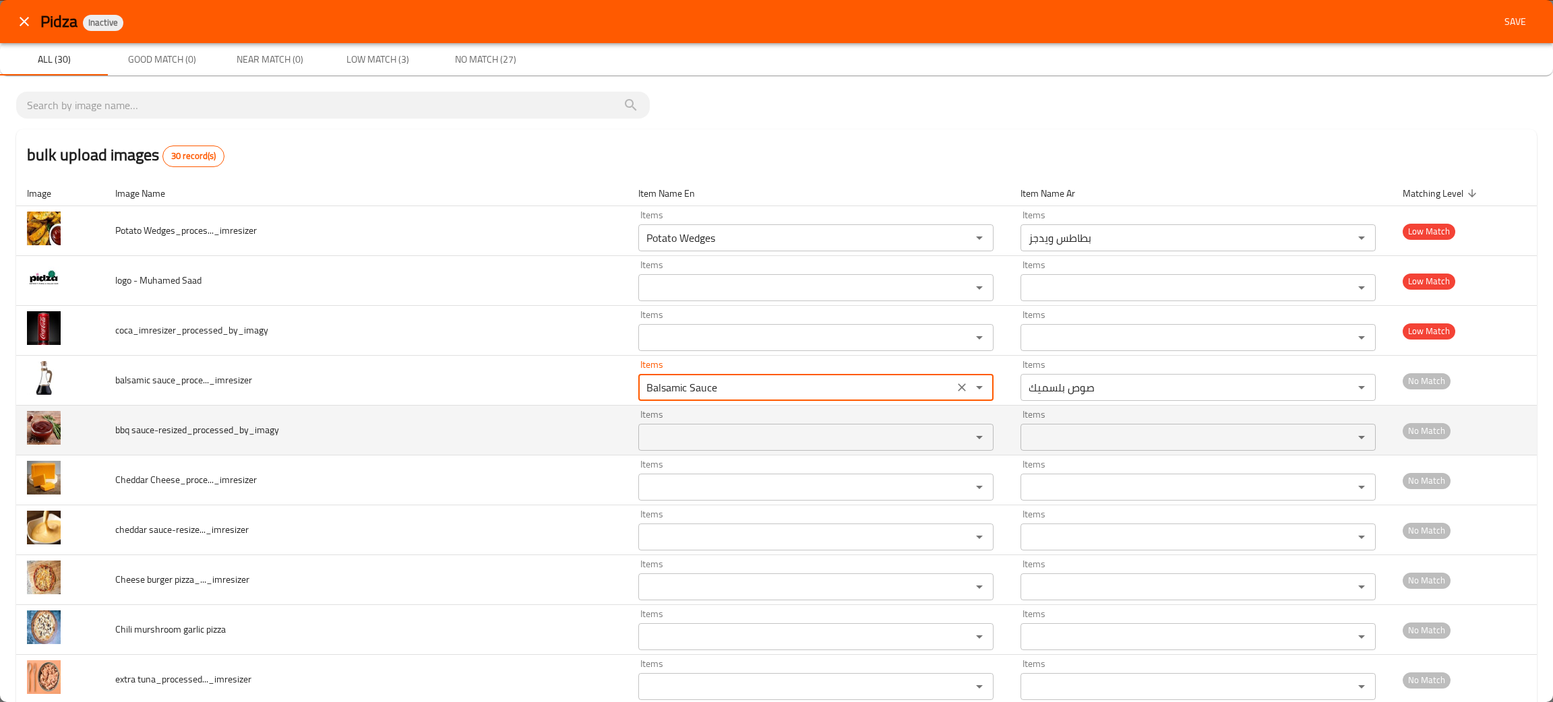
type sauce_proce____imresizer "Balsamic Sauce"
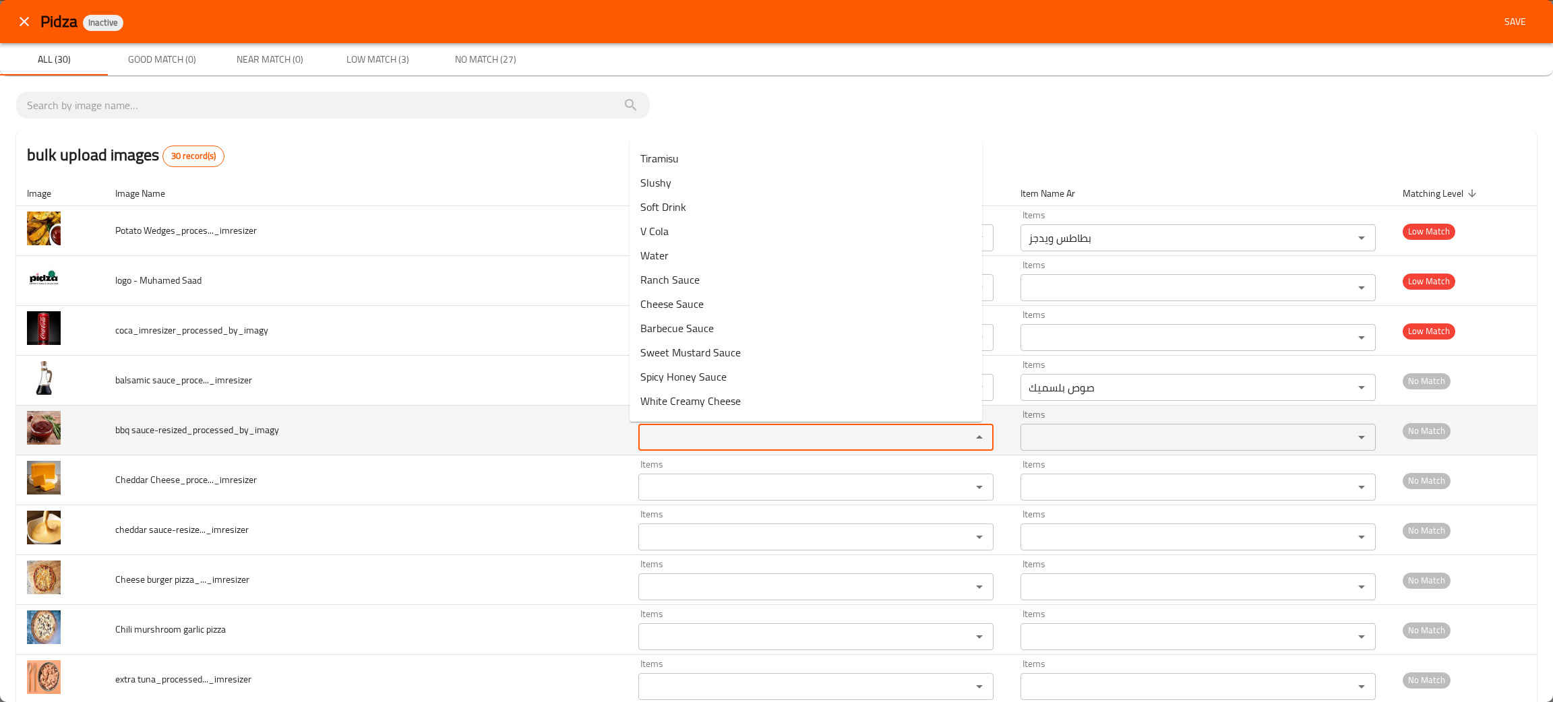
click at [700, 437] on sauce-resized_processed_by_imagy "Items" at bounding box center [795, 437] width 307 height 19
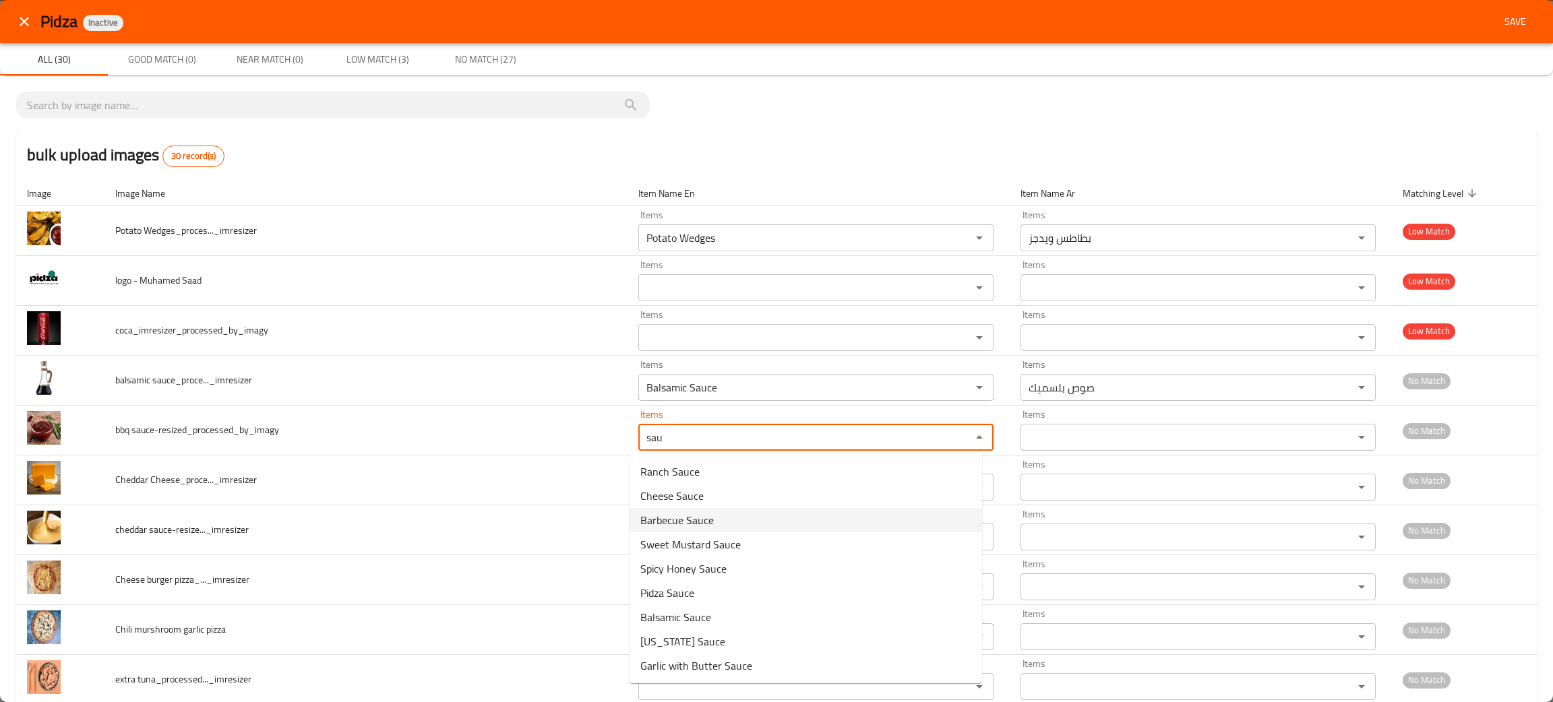
click at [681, 512] on span "Barbecue Sauce" at bounding box center [676, 520] width 73 height 16
type sauce-resized_processed_by_imagy "Barbecue Sauce"
type sauce-resized_processed_by_imagy-ar "صوص باربيكو"
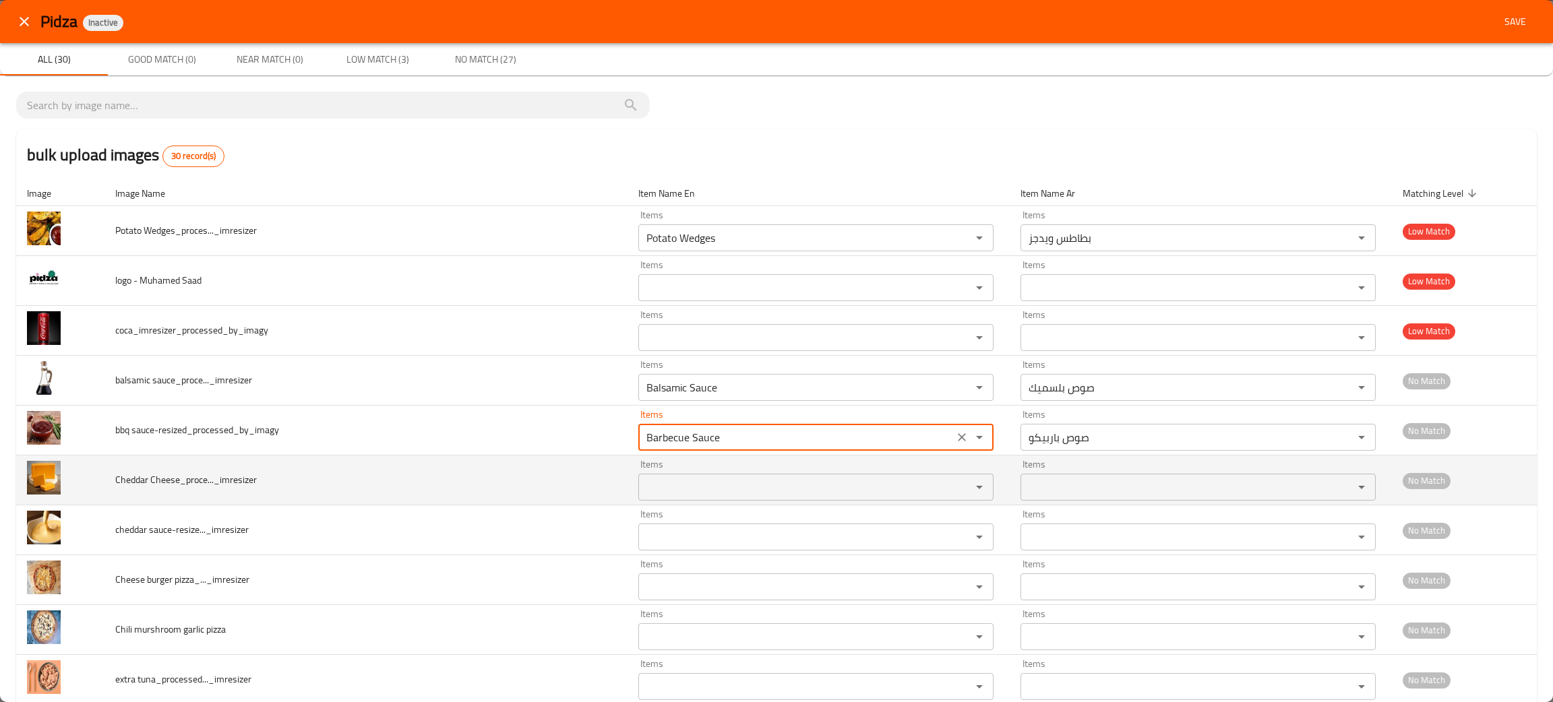
type sauce-resized_processed_by_imagy "Barbecue Sauce"
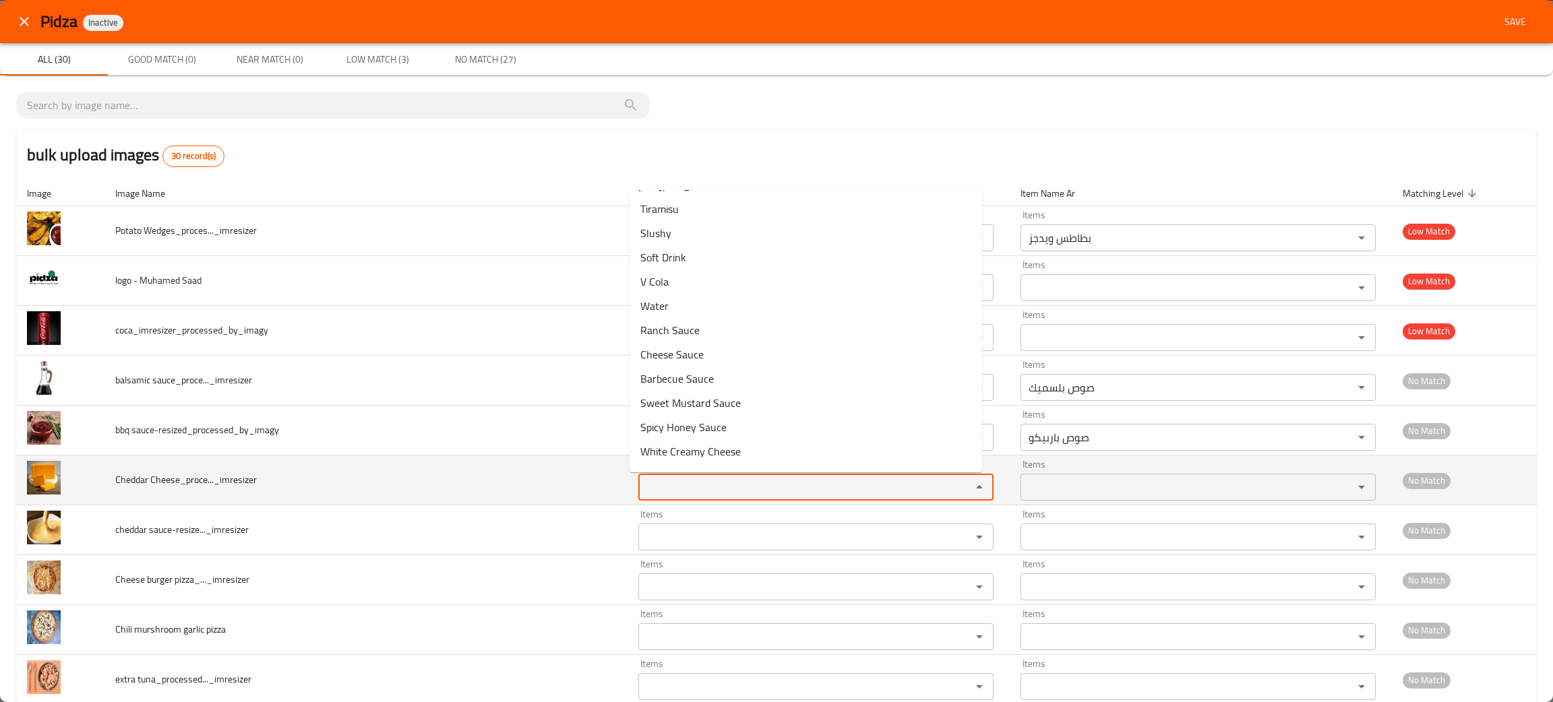
click at [648, 493] on Cheese_proce____imresizer "Items" at bounding box center [795, 487] width 307 height 19
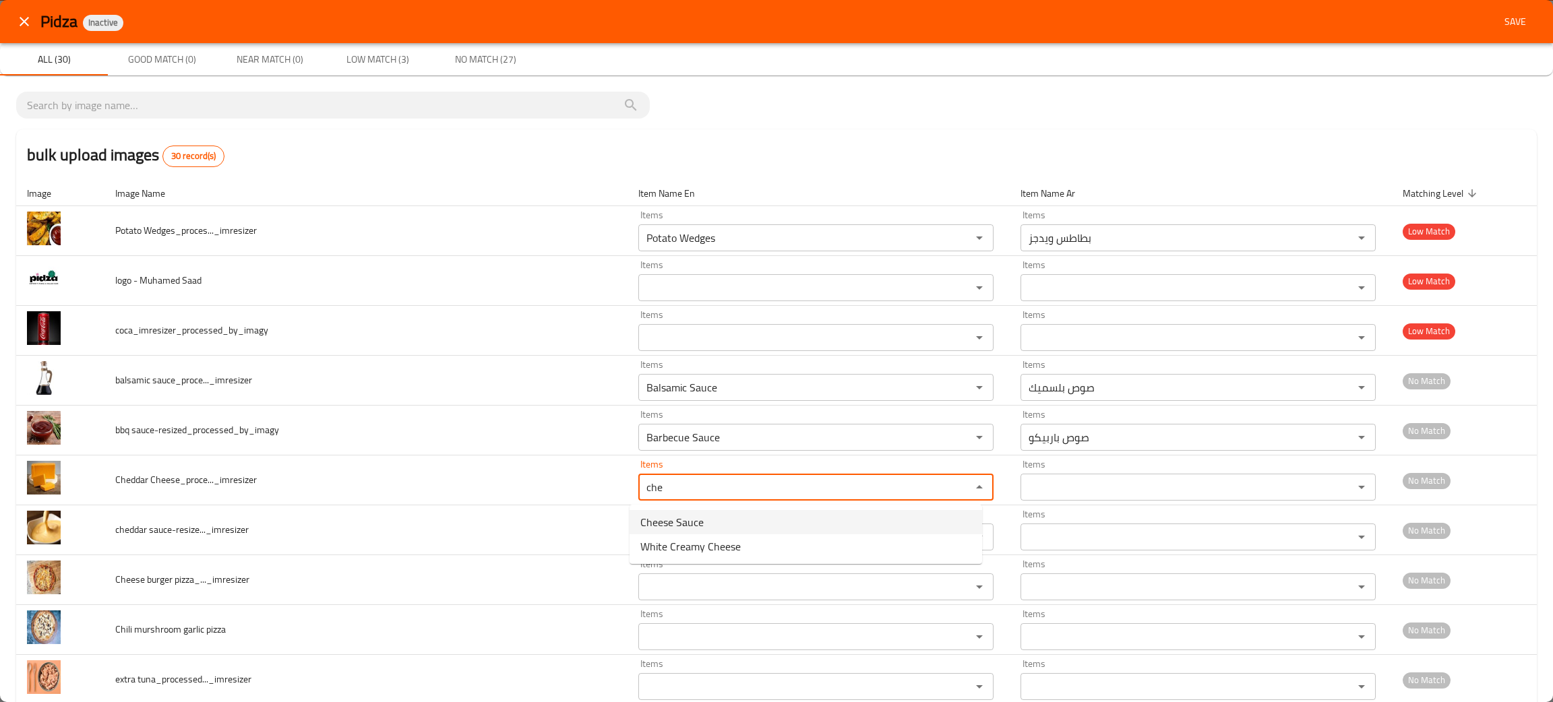
click at [670, 517] on span "Cheese Sauce" at bounding box center [671, 522] width 63 height 16
type Cheese_proce____imresizer "Cheese Sauce"
type Cheese_proce____imresizer-ar "صوص جبنه"
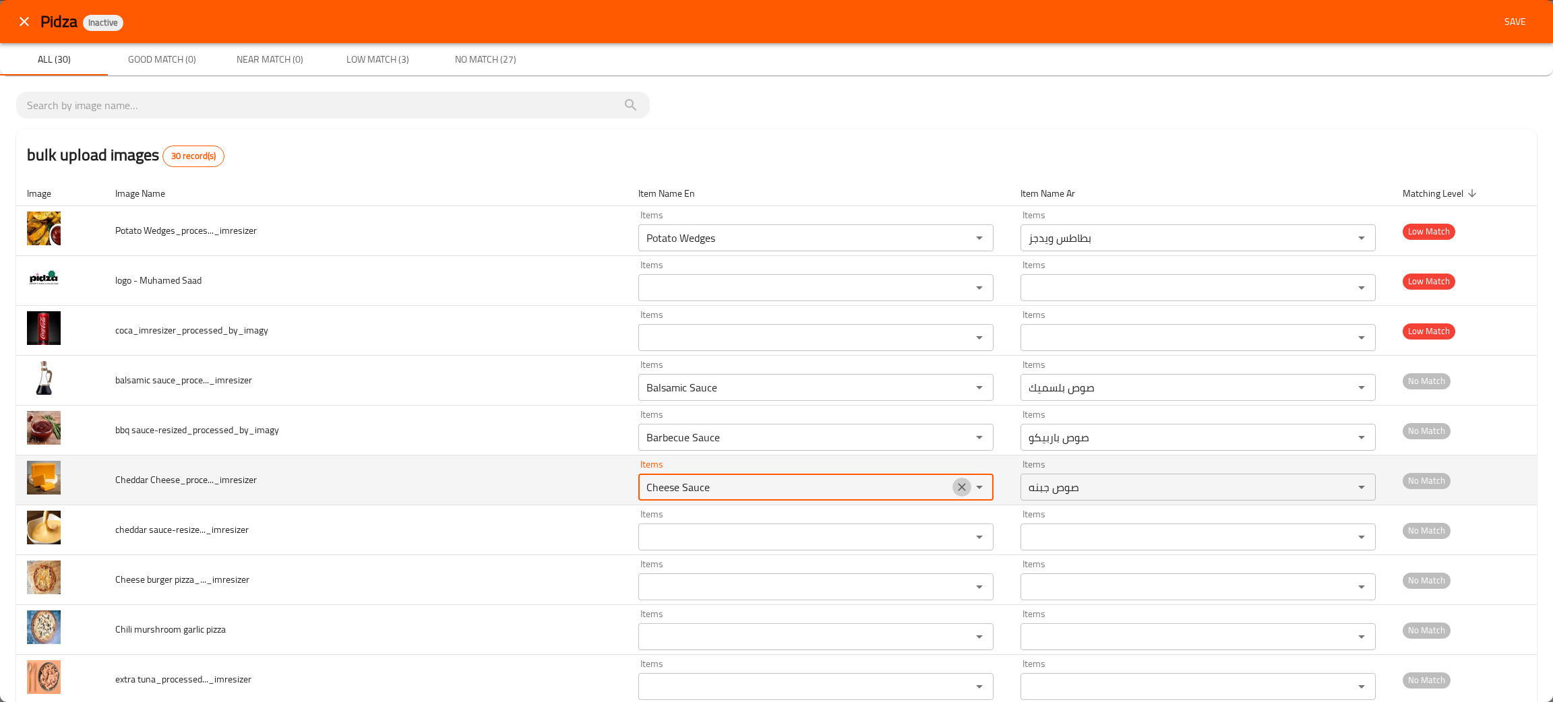
click at [955, 491] on icon "Clear" at bounding box center [961, 487] width 13 height 13
type Cheese_proce____imresizer "ched"
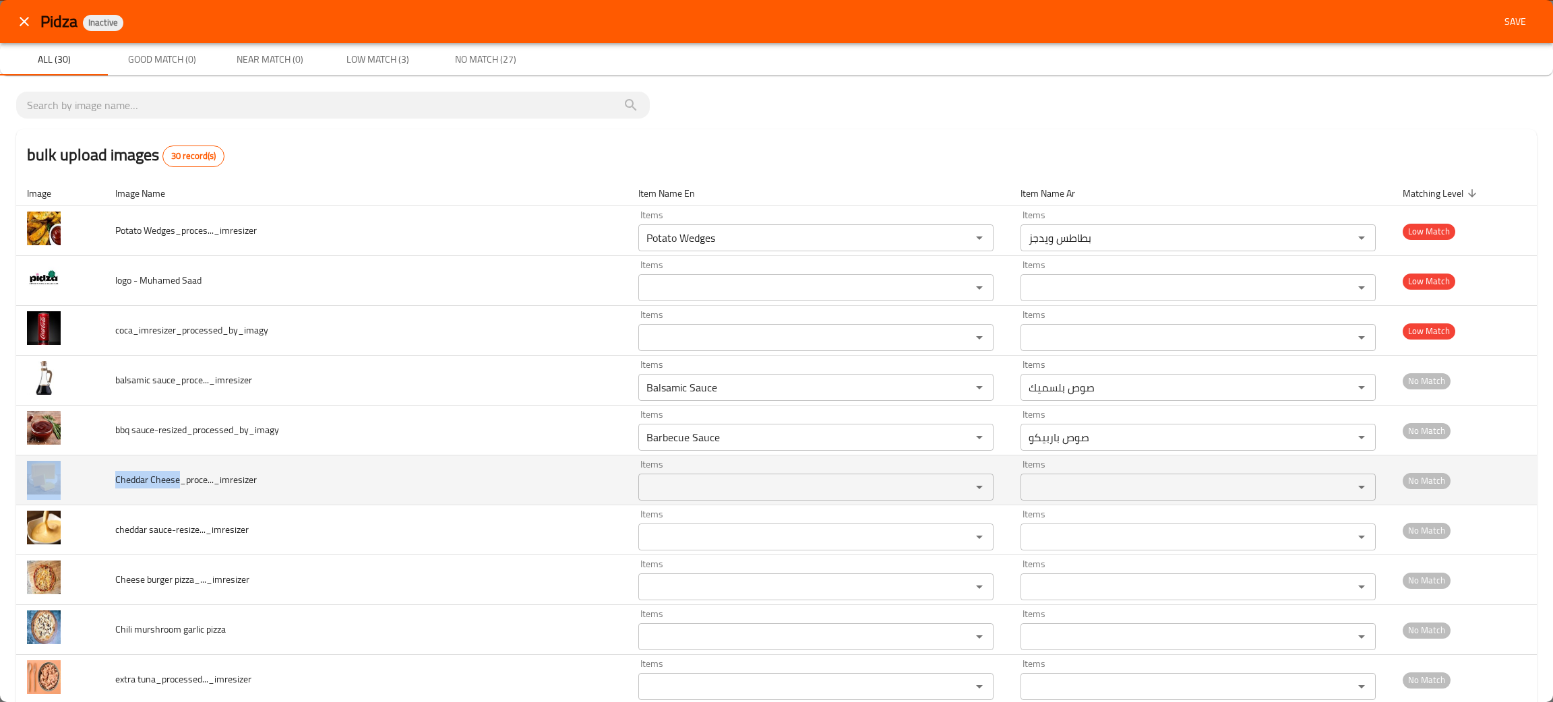
drag, startPoint x: 176, startPoint y: 480, endPoint x: 102, endPoint y: 483, distance: 74.2
click at [102, 483] on tr "Cheddar Cheese_proce..._imresizer Items Items Items Items No Match" at bounding box center [776, 481] width 1520 height 50
copy tr "Cheddar Cheese"
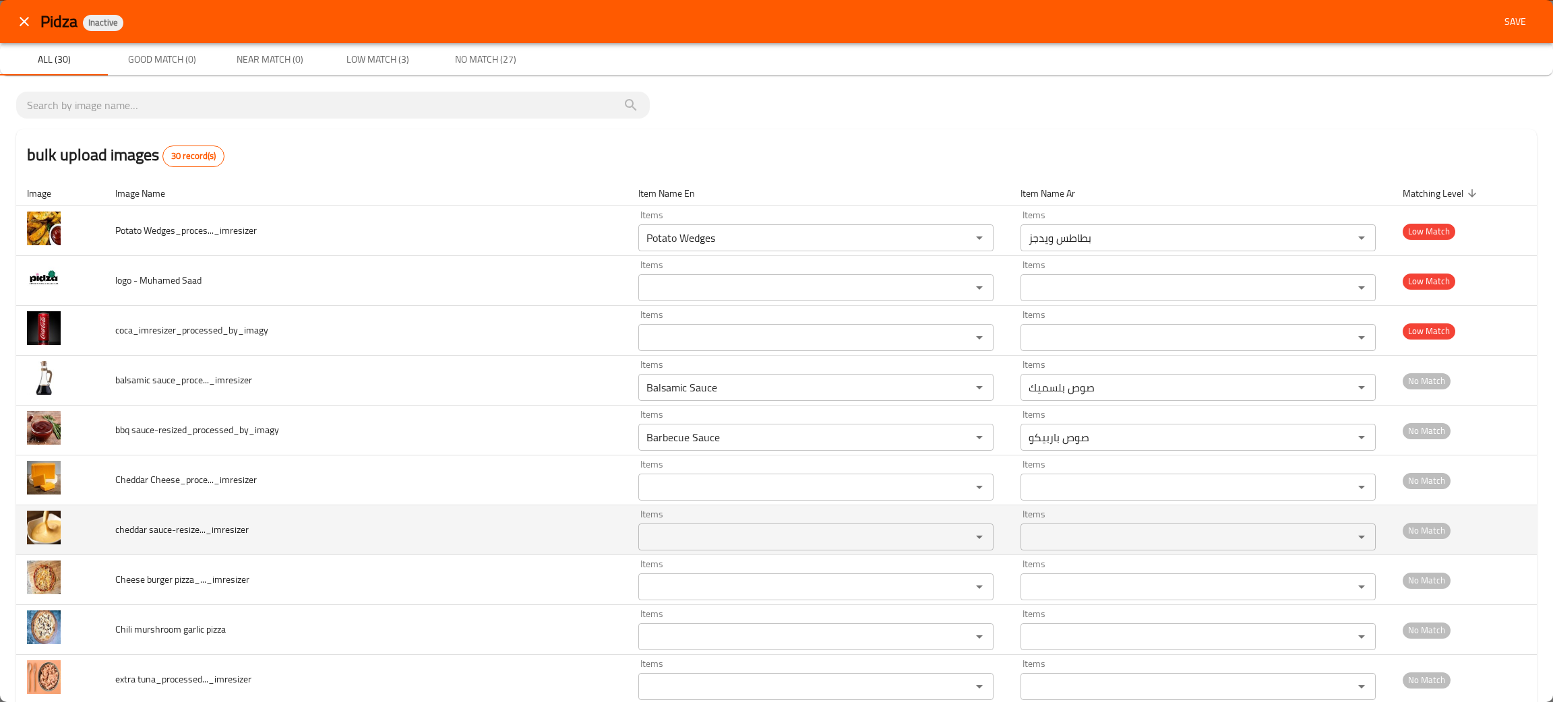
click at [328, 543] on td "cheddar sauce-resize..._imresizer" at bounding box center [365, 530] width 523 height 50
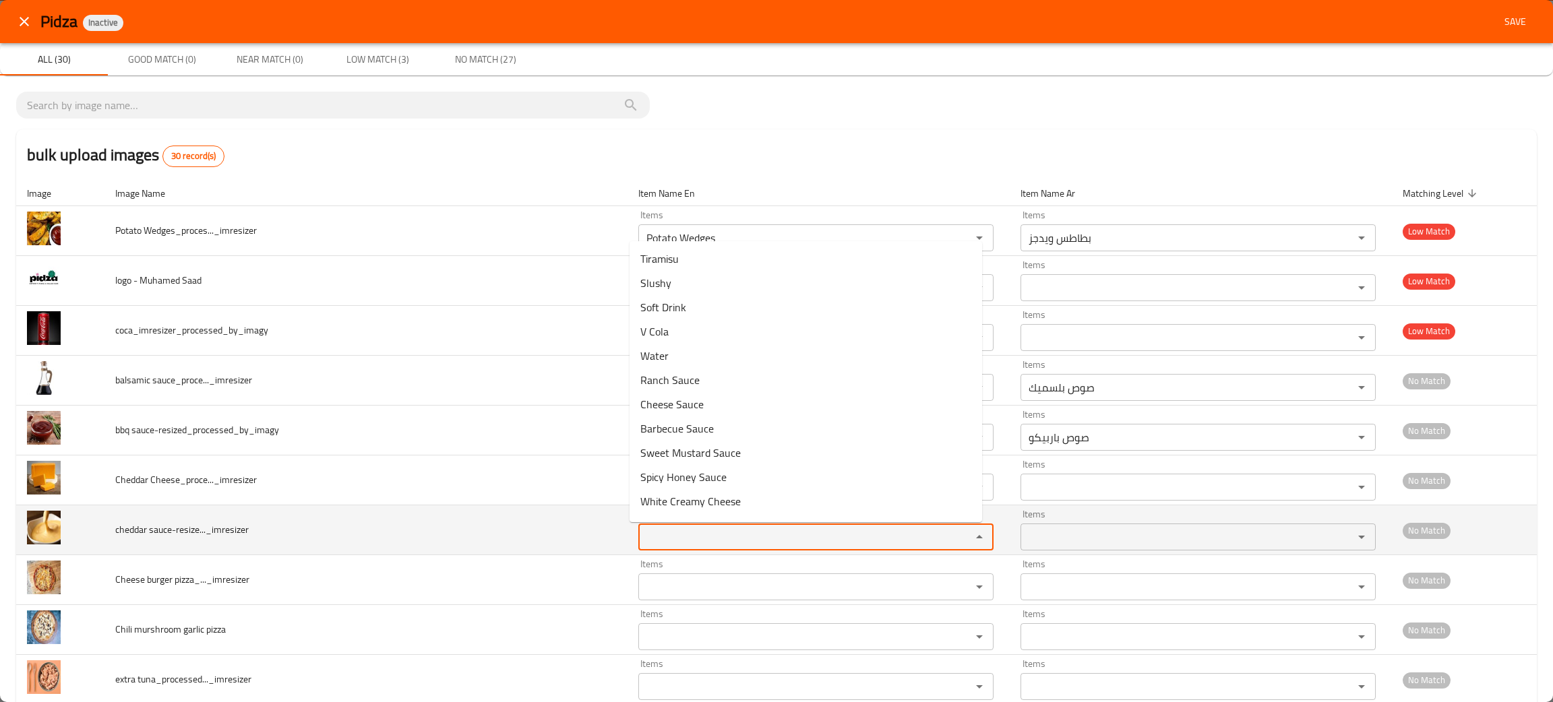
click at [658, 529] on sauce-resize____imresizer "Items" at bounding box center [795, 537] width 307 height 19
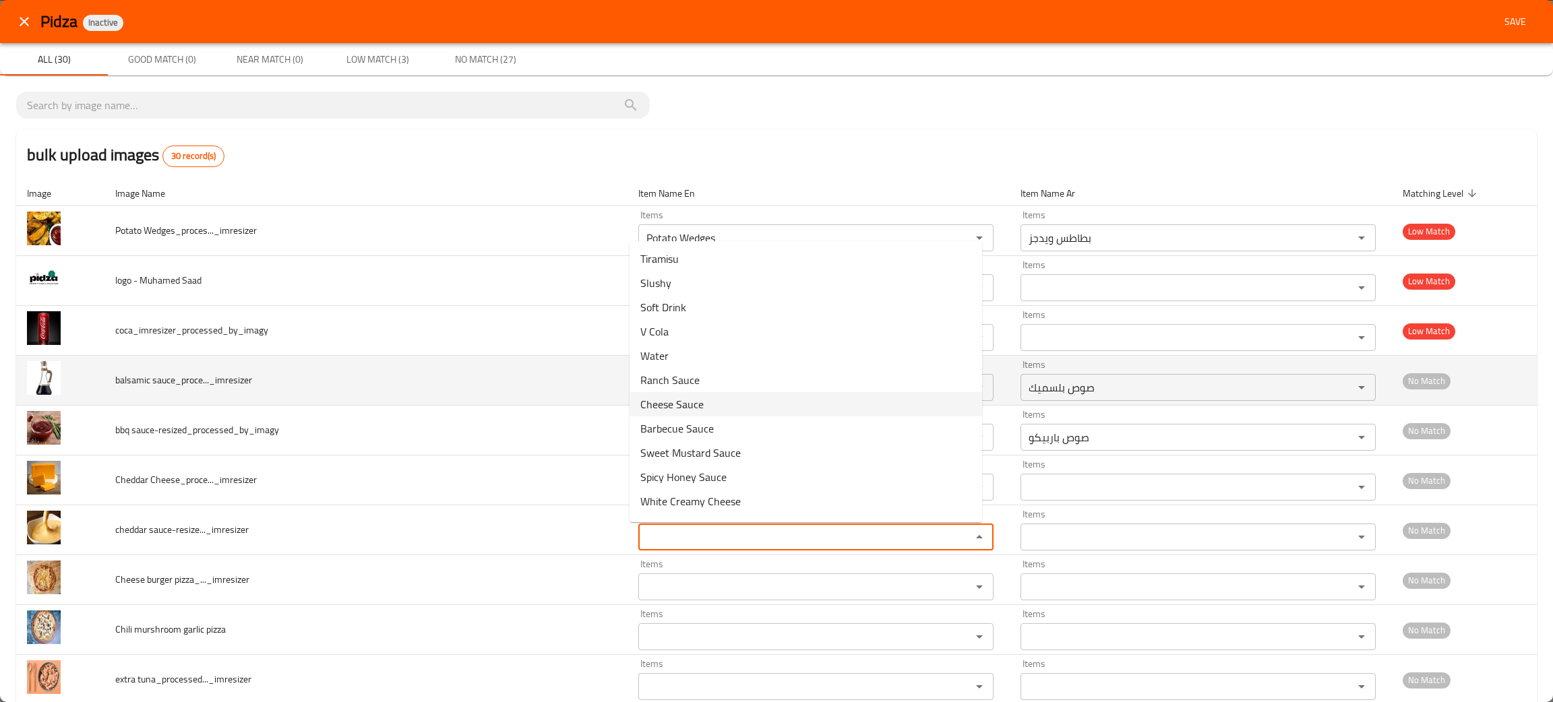
click at [677, 396] on span "Cheese Sauce" at bounding box center [671, 404] width 63 height 16
type sauce-resize____imresizer "Cheese Sauce"
type sauce-resize____imresizer-ar "صوص جبنه"
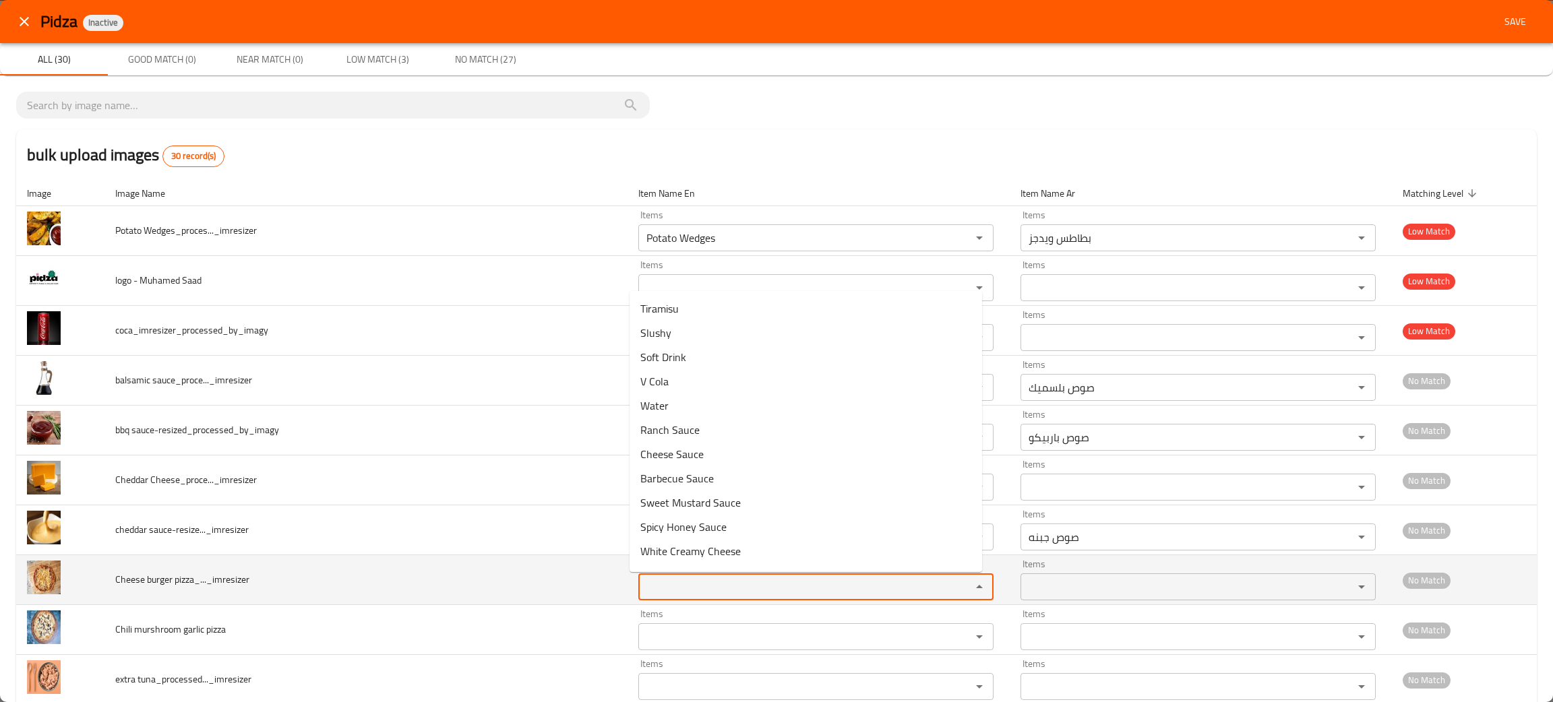
click at [658, 588] on pizza_____imresizer "Items" at bounding box center [795, 587] width 307 height 19
type pizza_____imresizer "bur"
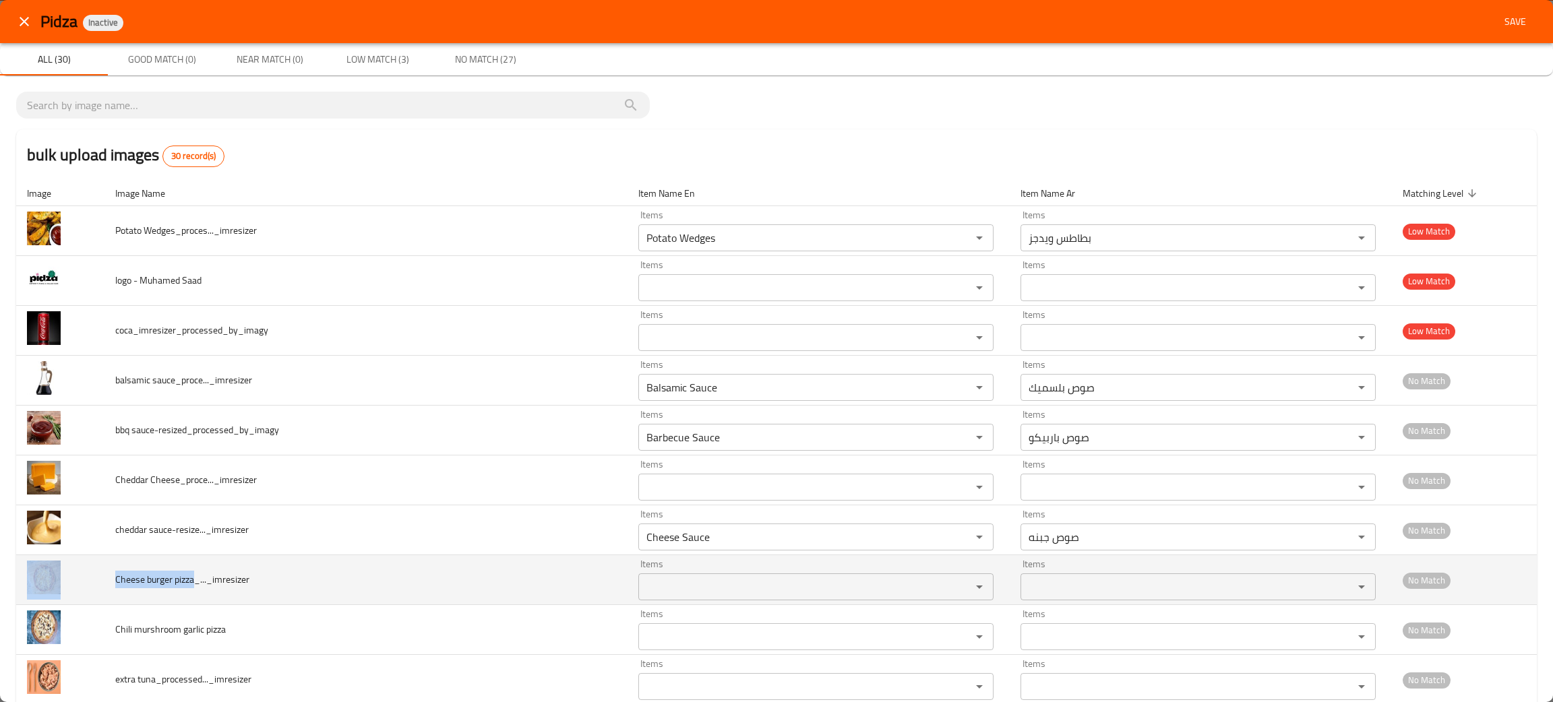
drag, startPoint x: 193, startPoint y: 580, endPoint x: 102, endPoint y: 574, distance: 90.5
click at [102, 574] on tr "Cheese burger pizza_..._imresizer Items Items Items Items No Match" at bounding box center [776, 580] width 1520 height 50
copy tr "Cheese burger pizza"
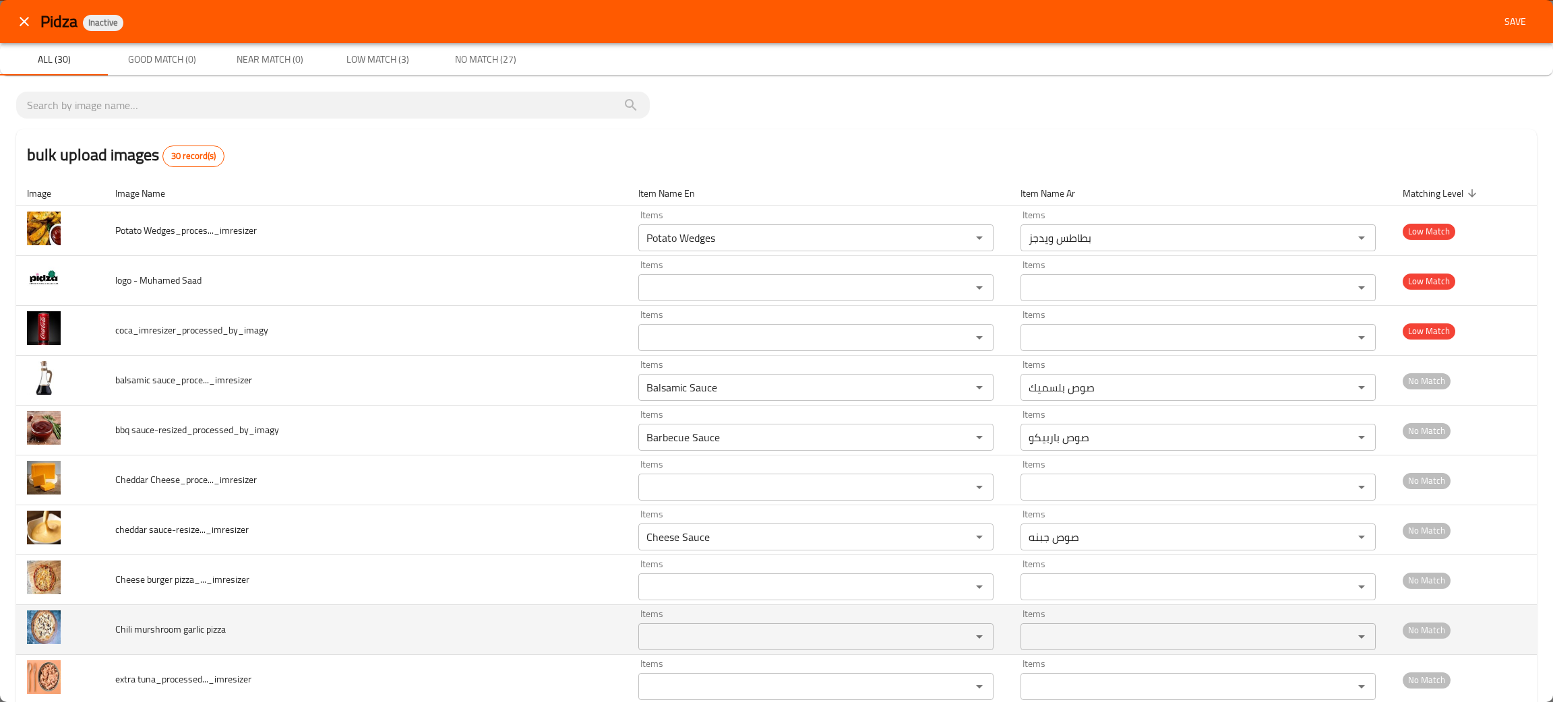
click at [277, 629] on td "Chili murshroom garlic pizza" at bounding box center [365, 630] width 523 height 50
click at [658, 631] on pizza "Items" at bounding box center [795, 636] width 307 height 19
type pizza "chi"
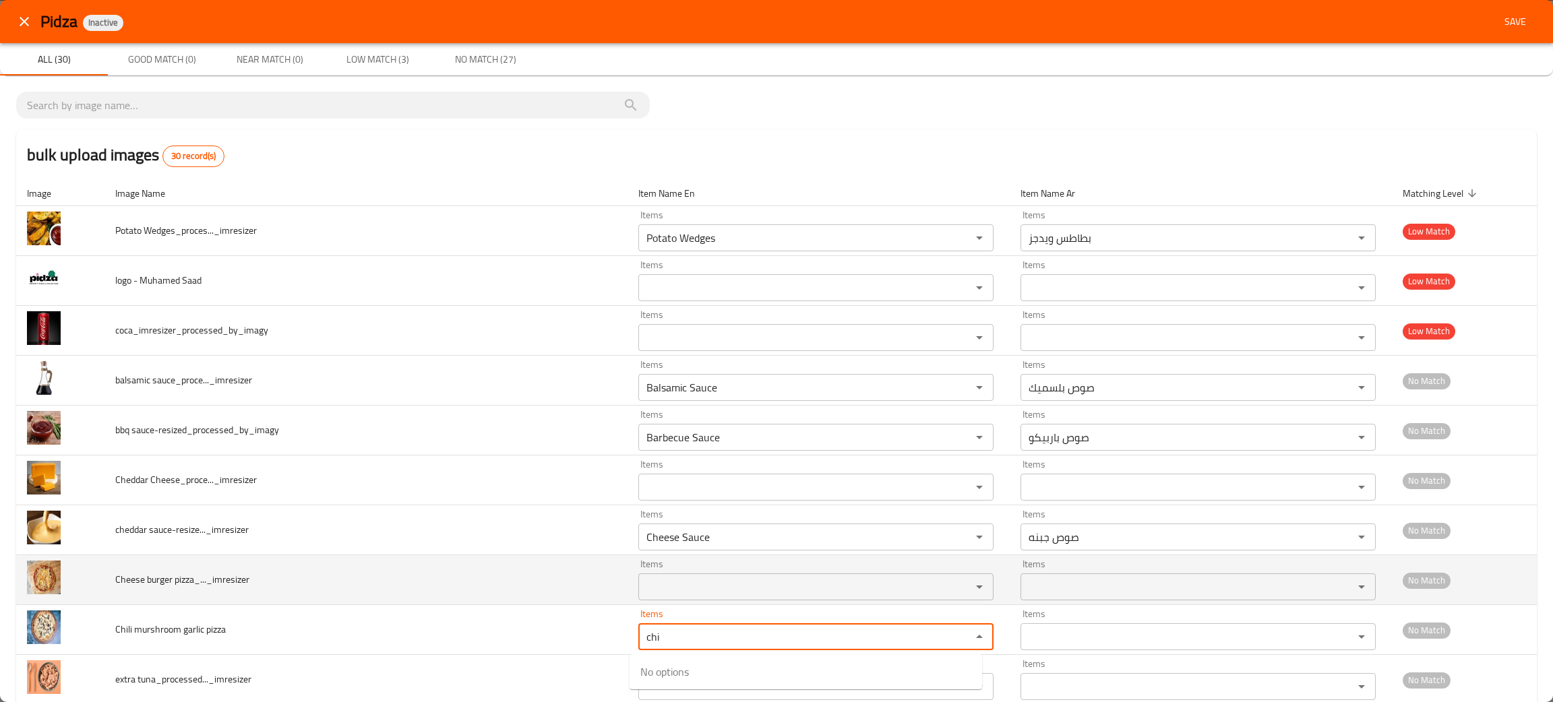
drag, startPoint x: 695, startPoint y: 635, endPoint x: 501, endPoint y: 586, distance: 200.2
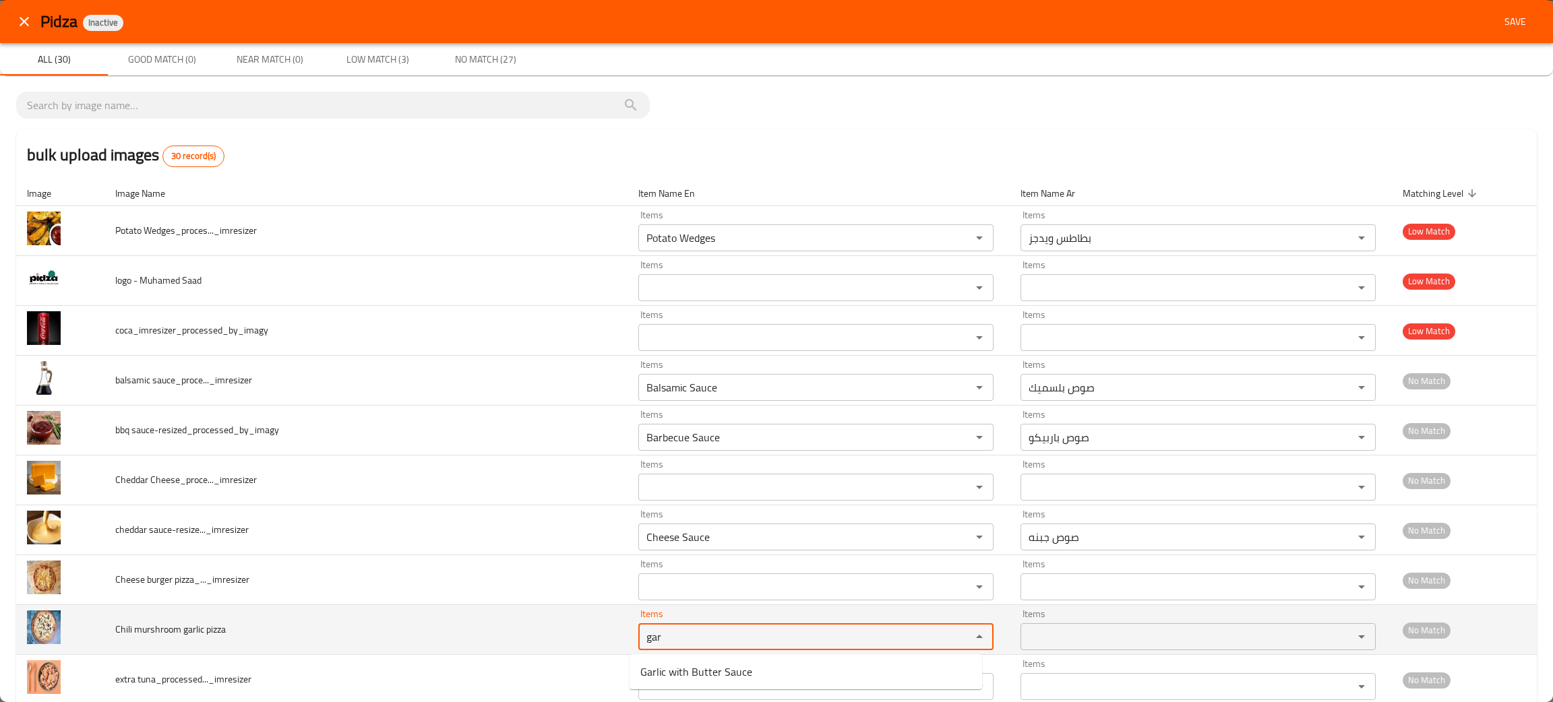
type pizza "gar"
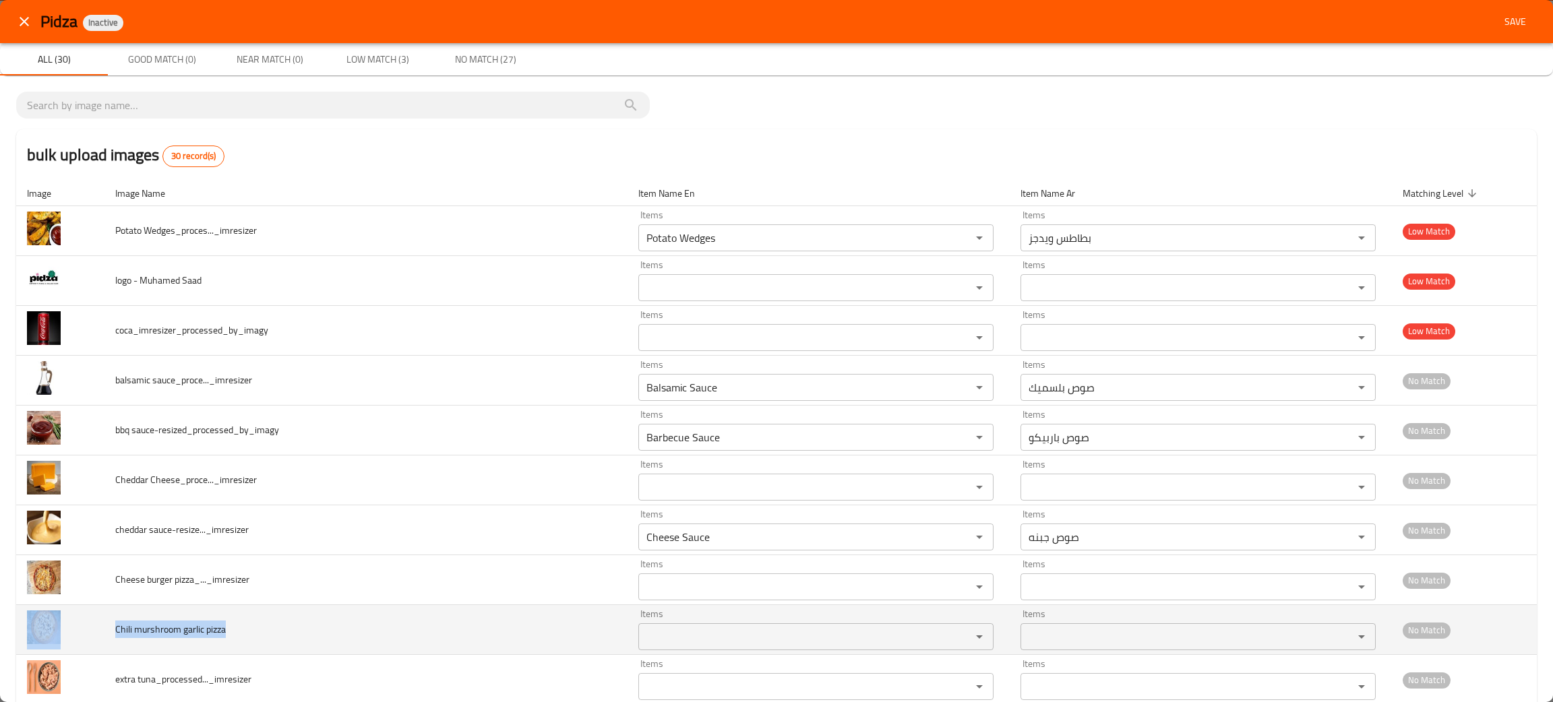
drag, startPoint x: 258, startPoint y: 623, endPoint x: 90, endPoint y: 646, distance: 170.0
click at [90, 646] on tr "Chili murshroom garlic pizza Items Items Items Items No Match" at bounding box center [776, 630] width 1520 height 50
copy tr "Chili murshroom garlic pizza"
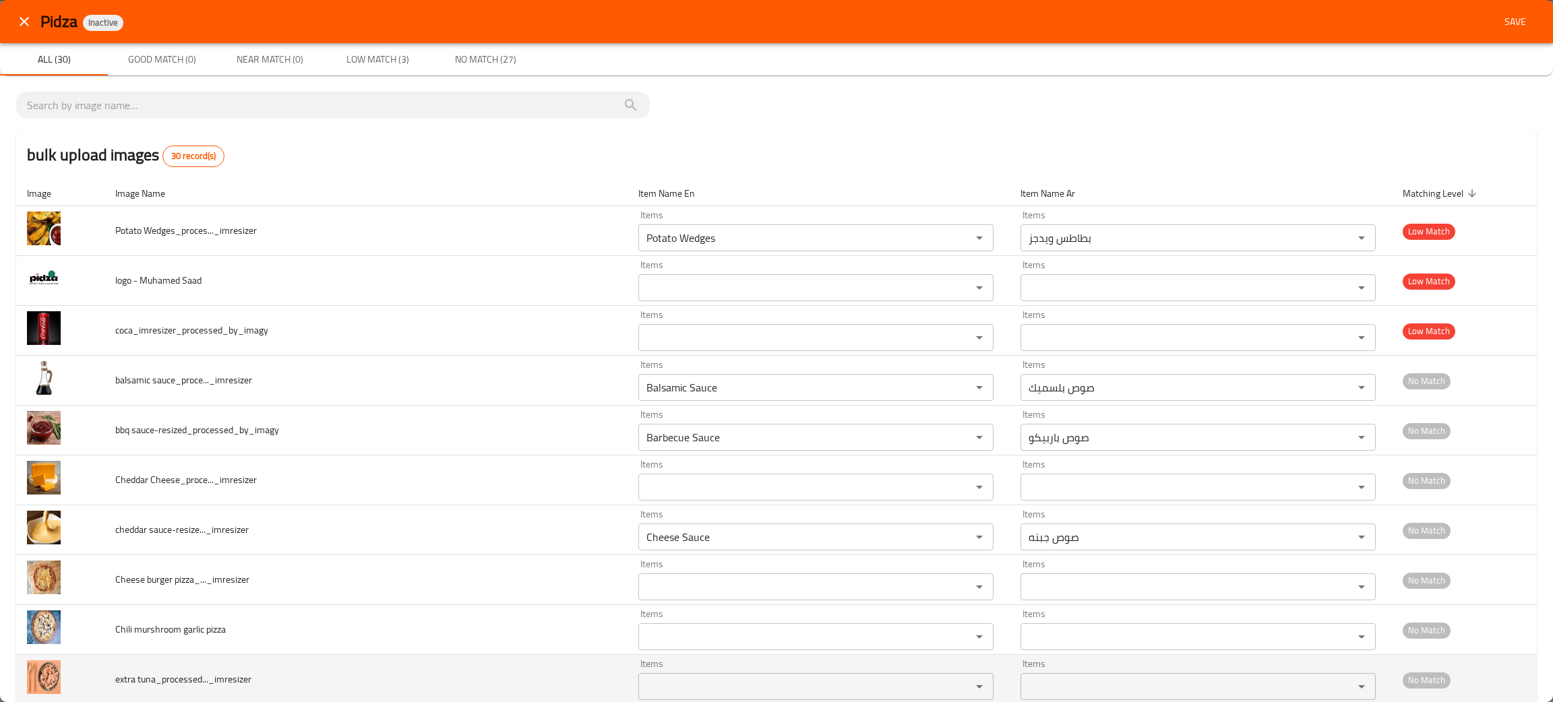
click at [246, 665] on td "extra tuna_processed..._imresizer" at bounding box center [365, 680] width 523 height 50
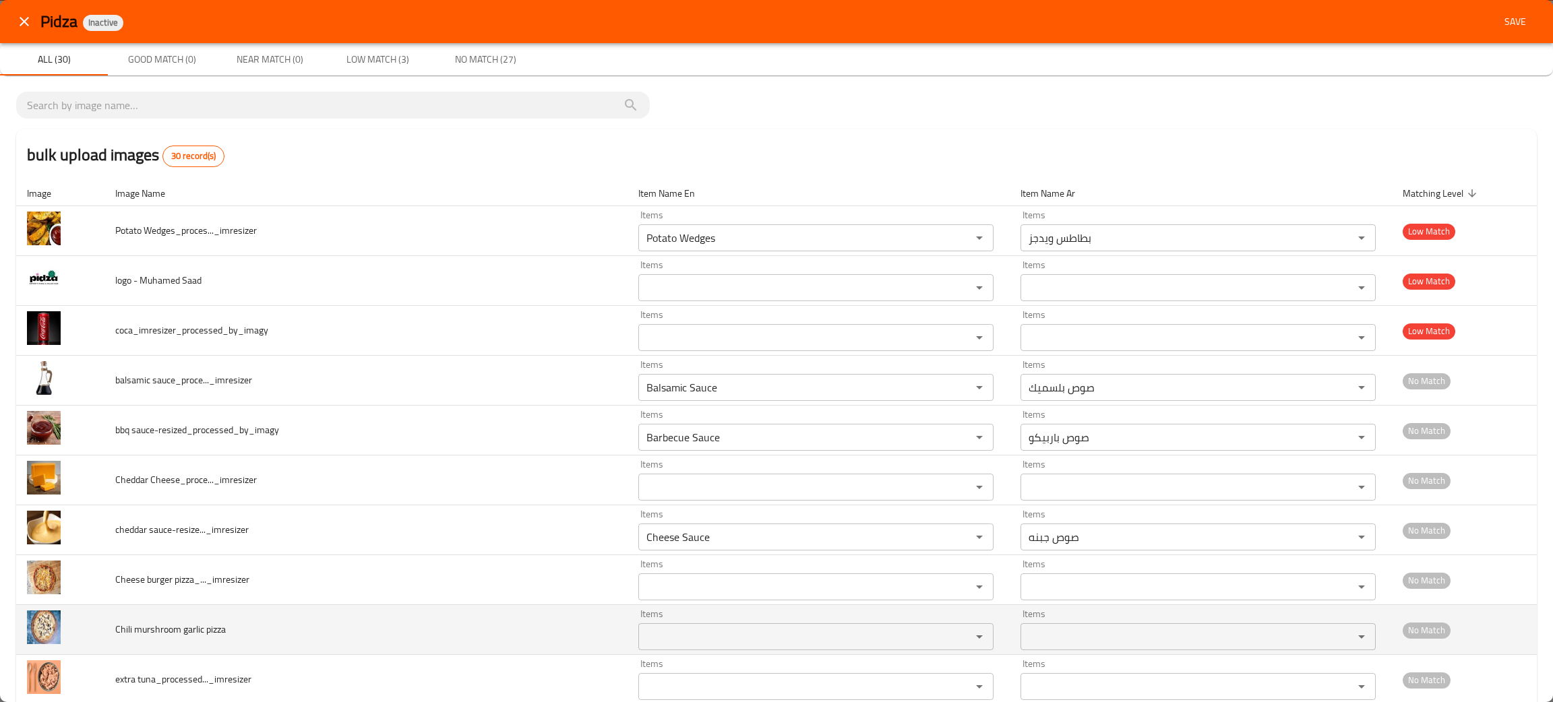
scroll to position [101, 0]
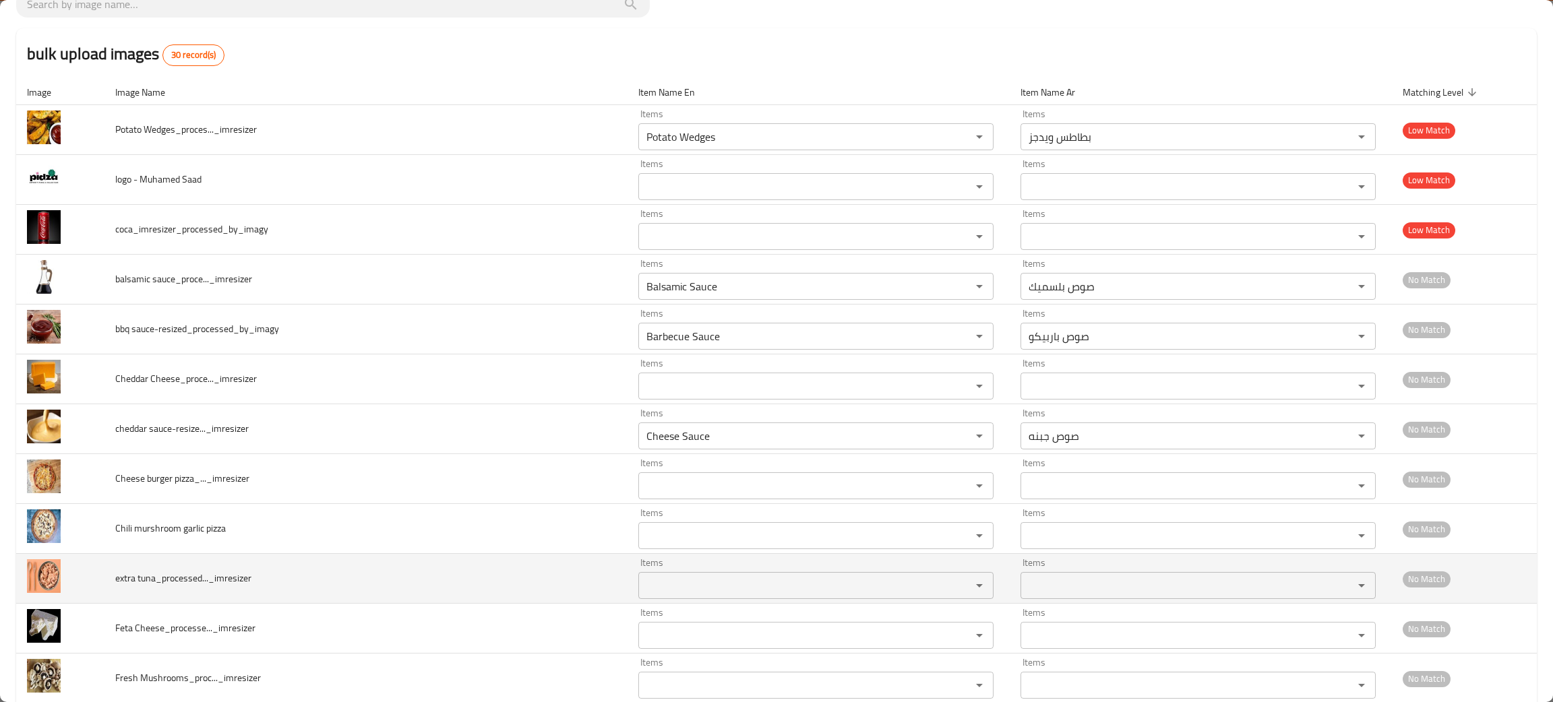
click at [656, 586] on tuna_processed____imresizer "Items" at bounding box center [795, 585] width 307 height 19
type tuna_processed____imresizer "tun"
drag, startPoint x: 154, startPoint y: 584, endPoint x: 110, endPoint y: 584, distance: 44.5
click at [110, 584] on td "extra tuna_processed..._imresizer" at bounding box center [365, 579] width 523 height 50
copy span "extra tuna"
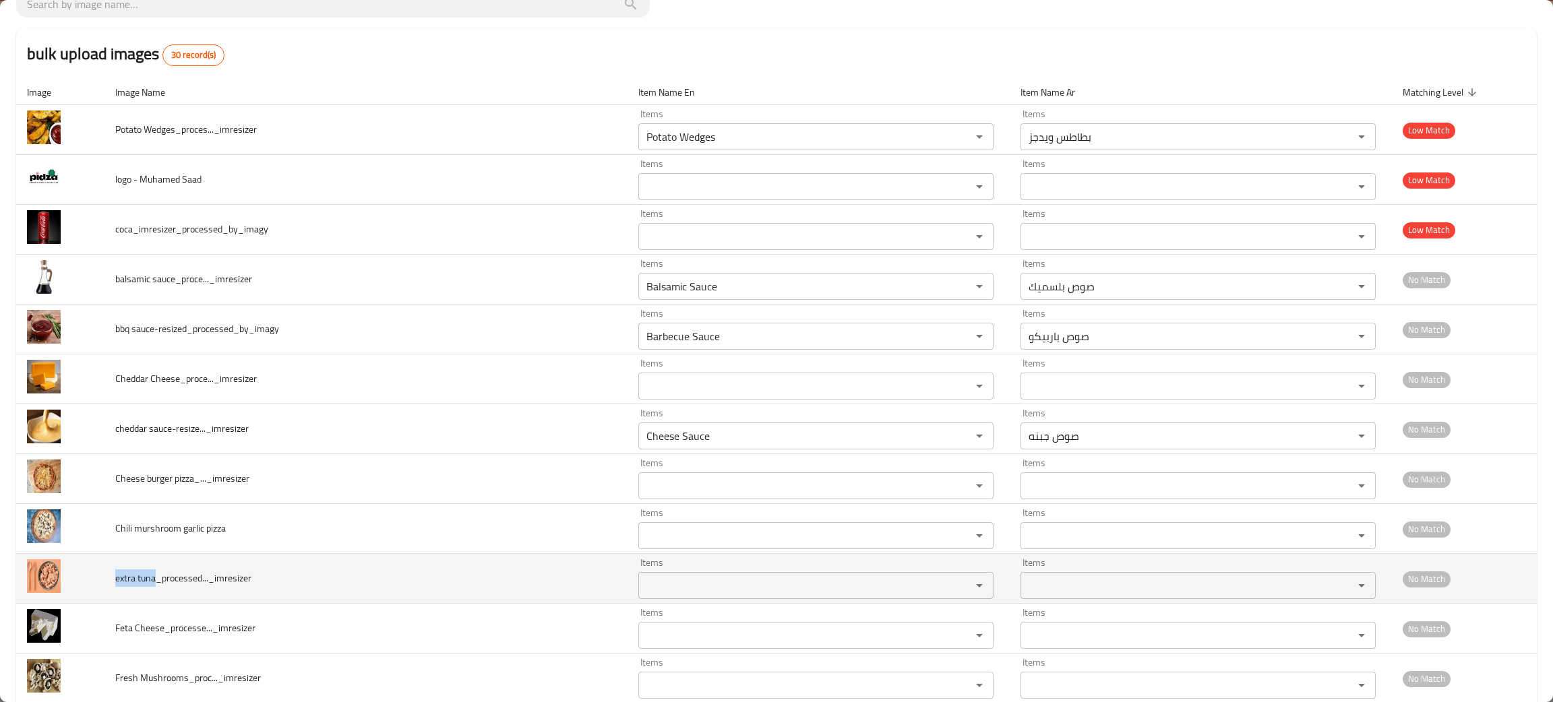
copy span "extra tuna"
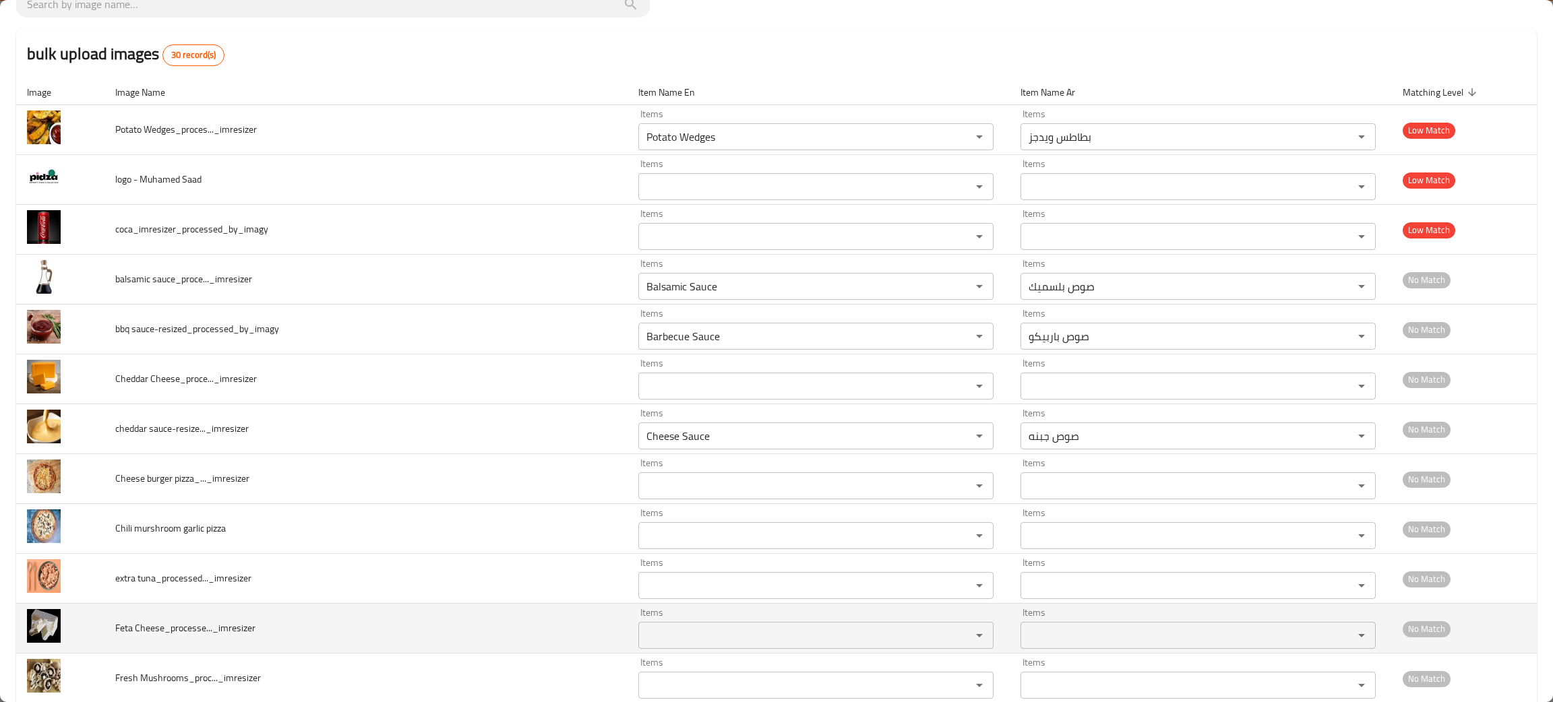
click at [346, 645] on td "Feta Cheese_processe..._imresizer" at bounding box center [365, 629] width 523 height 50
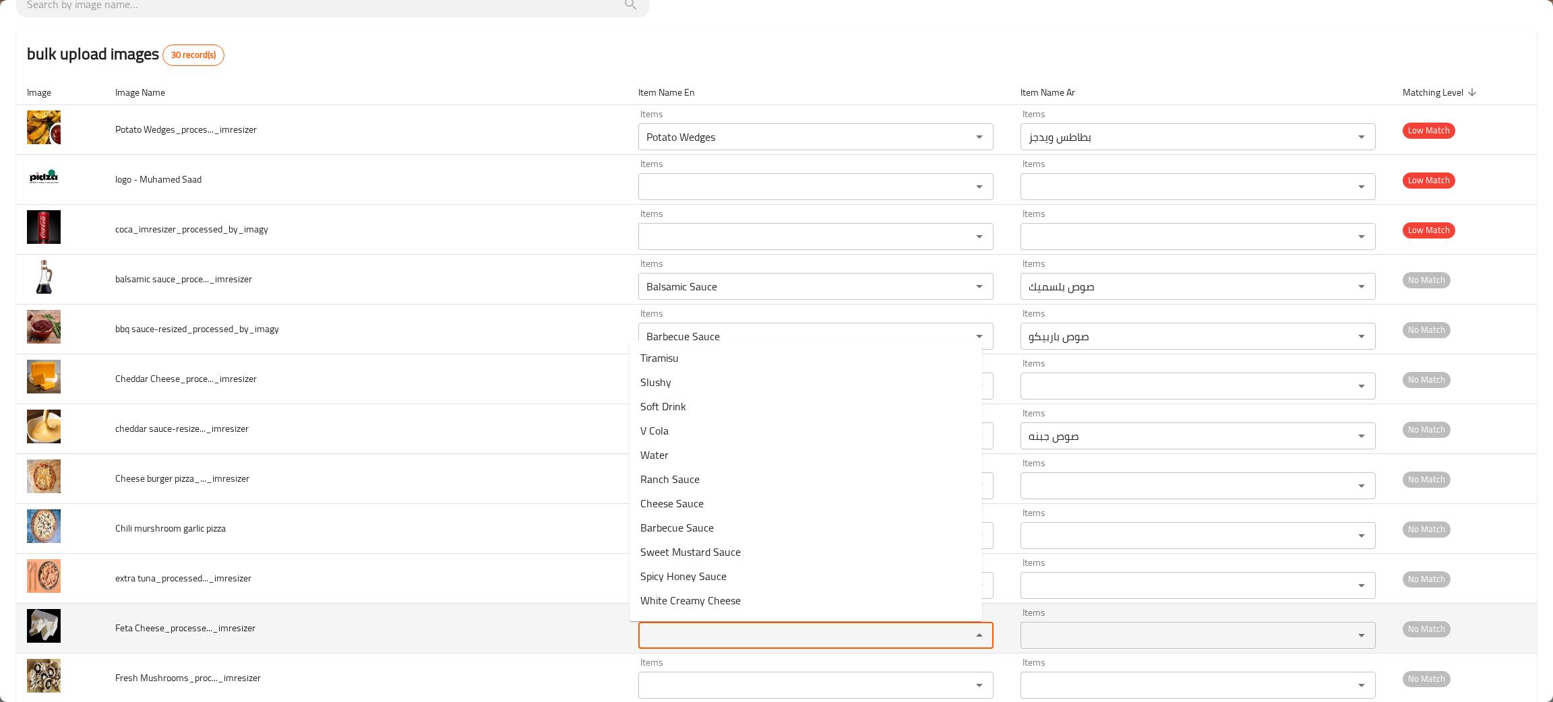
click at [734, 642] on Cheese_processe____imresizer "Items" at bounding box center [795, 635] width 307 height 19
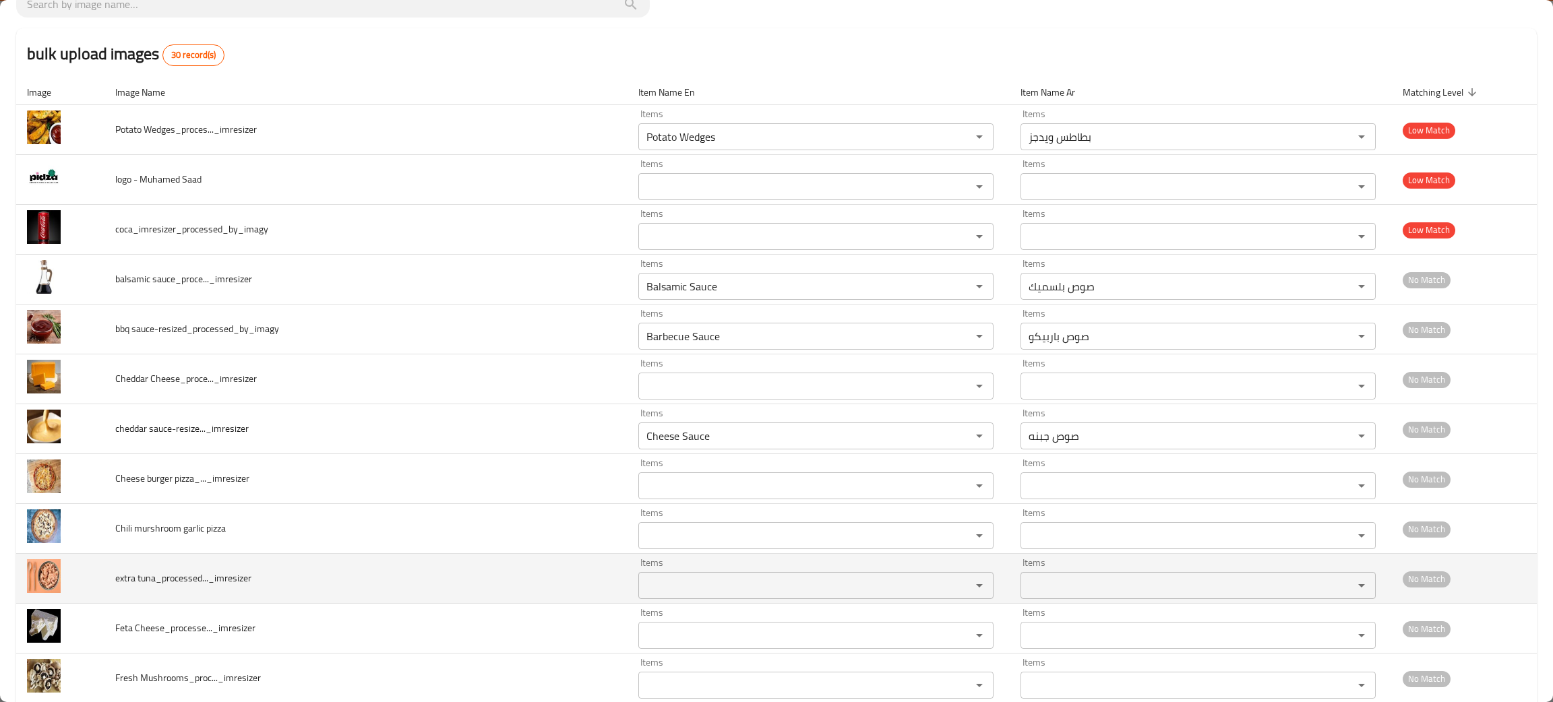
click at [326, 570] on td "extra tuna_processed..._imresizer" at bounding box center [365, 579] width 523 height 50
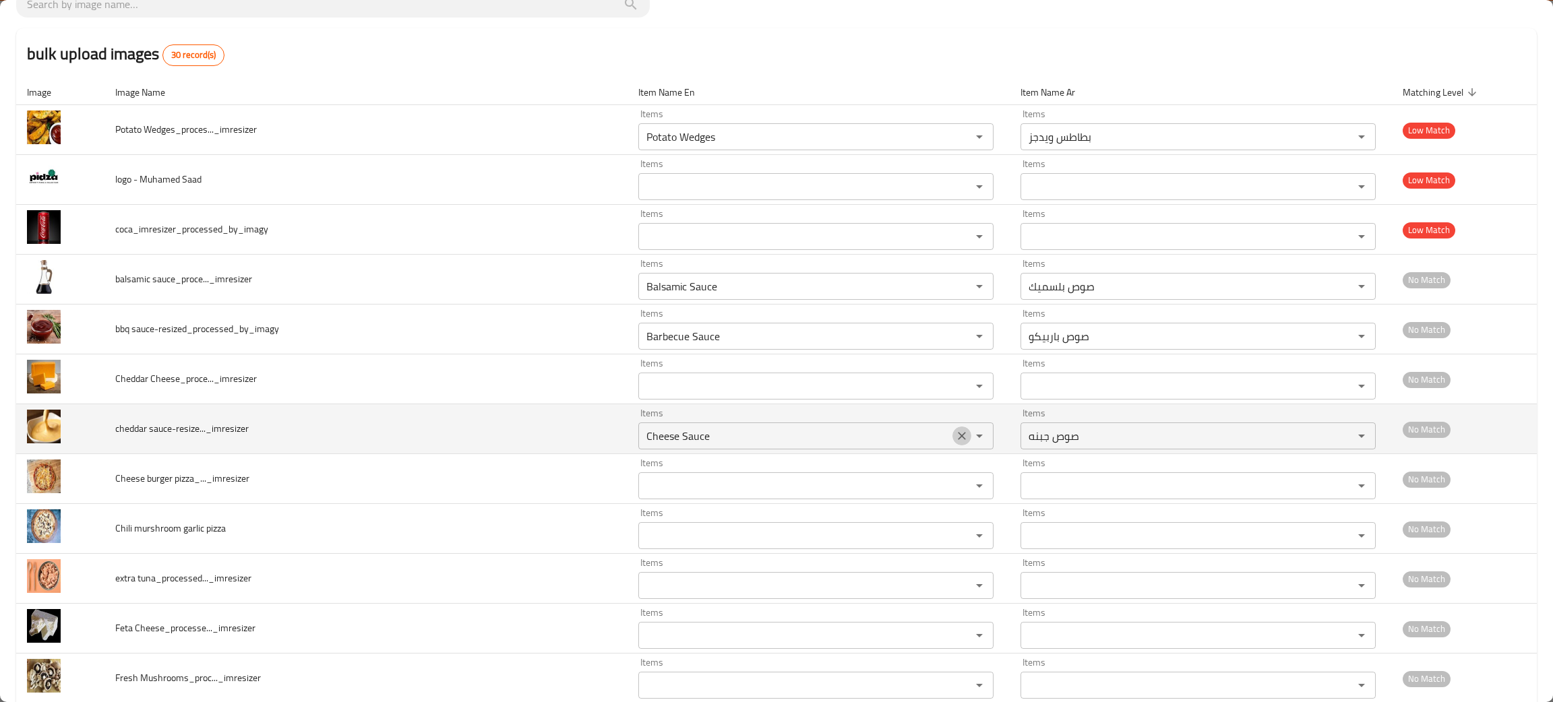
click at [955, 439] on icon "Clear" at bounding box center [961, 435] width 13 height 13
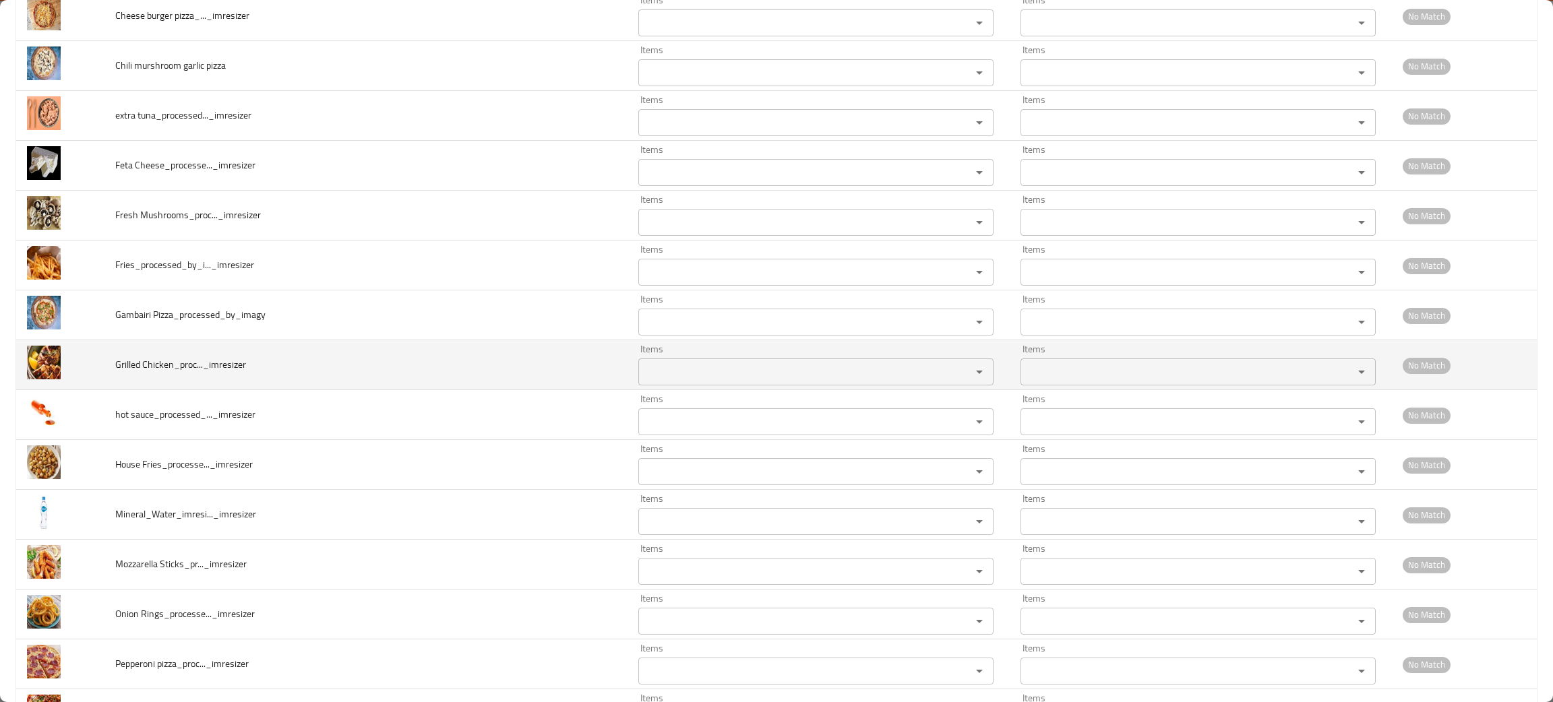
scroll to position [323, 0]
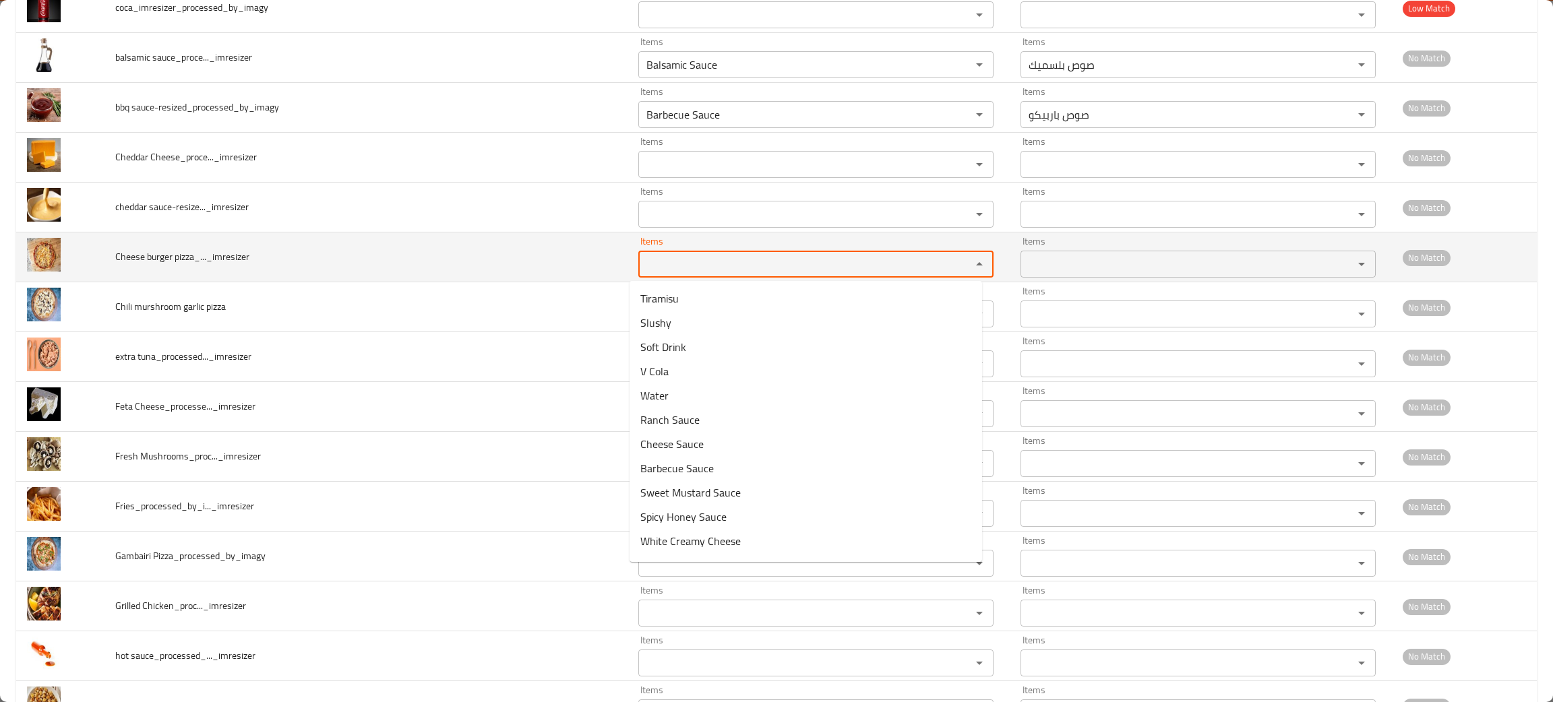
click at [656, 260] on pizza_____imresizer "Items" at bounding box center [795, 264] width 307 height 19
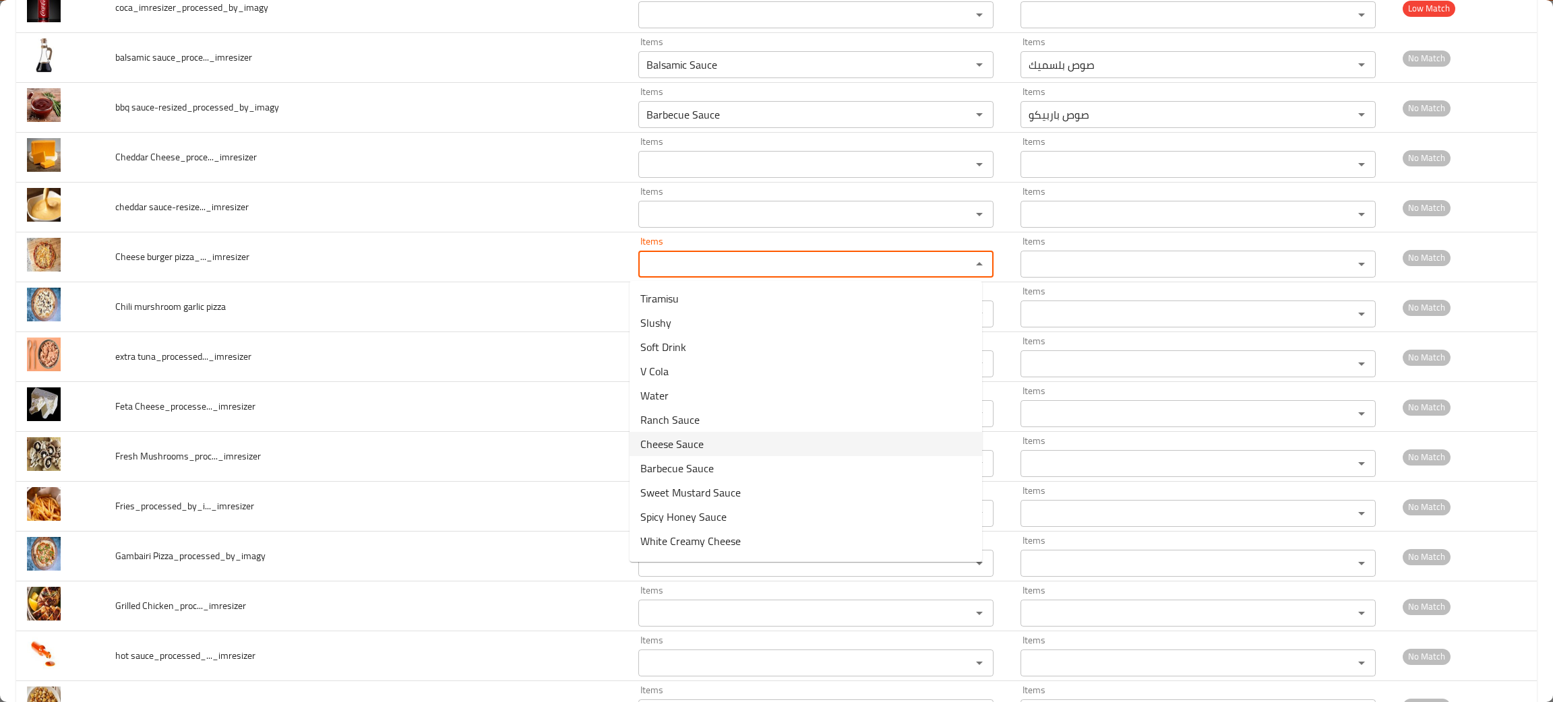
click at [669, 436] on span "Cheese Sauce" at bounding box center [671, 444] width 63 height 16
type pizza_____imresizer "Cheese Sauce"
type pizza_____imresizer-ar "صوص جبنه"
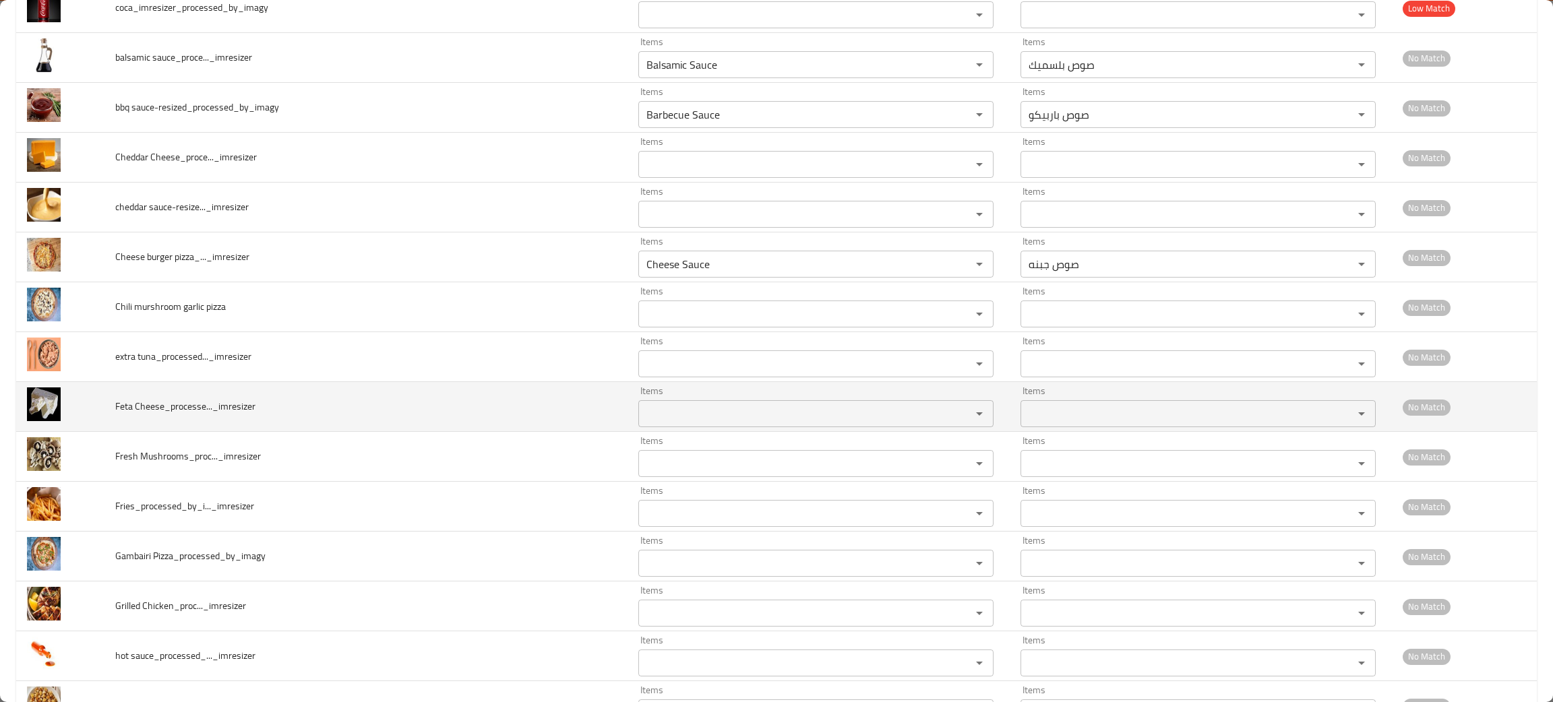
click at [284, 412] on td "Feta Cheese_processe..._imresizer" at bounding box center [365, 407] width 523 height 50
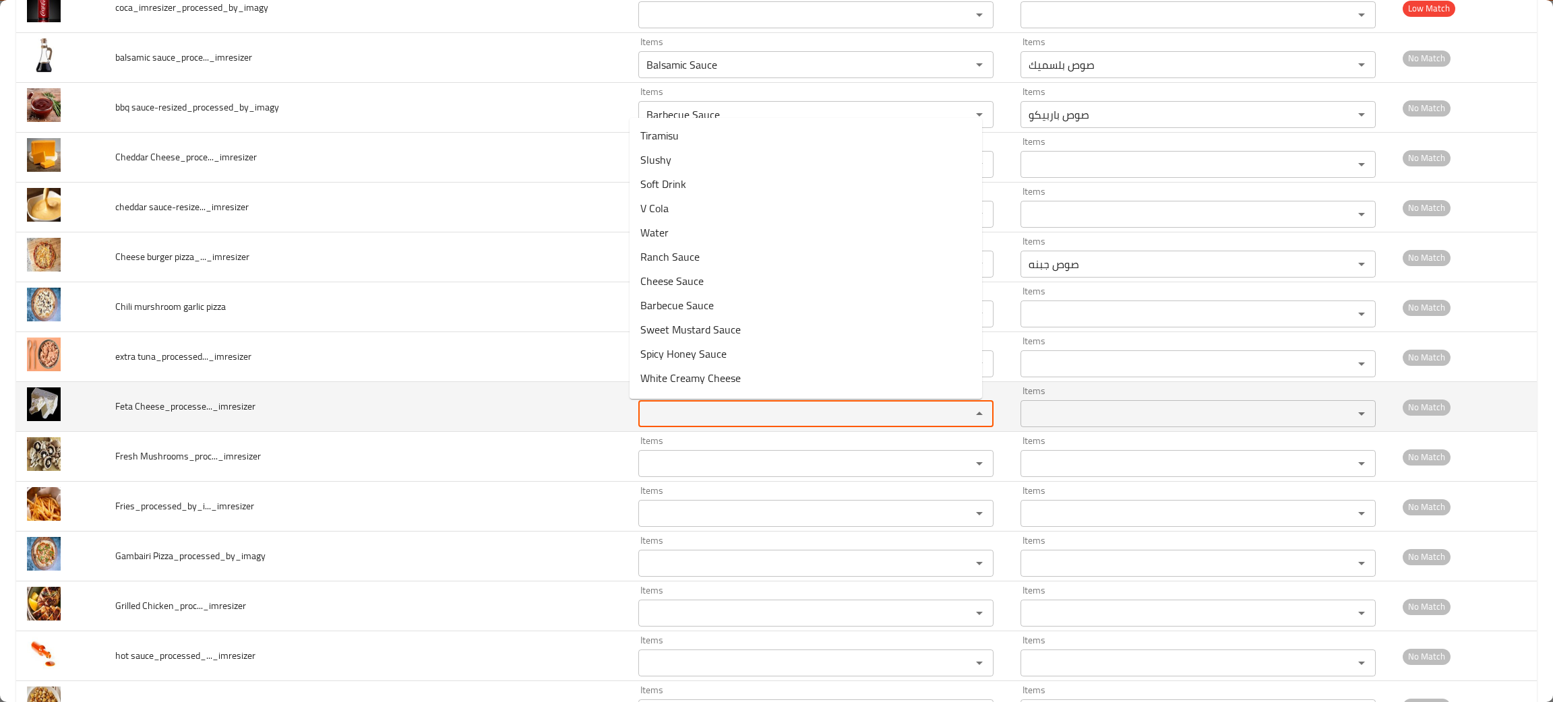
click at [670, 422] on Cheese_processe____imresizer "Items" at bounding box center [795, 413] width 307 height 19
type Cheese_processe____imresizer "et"
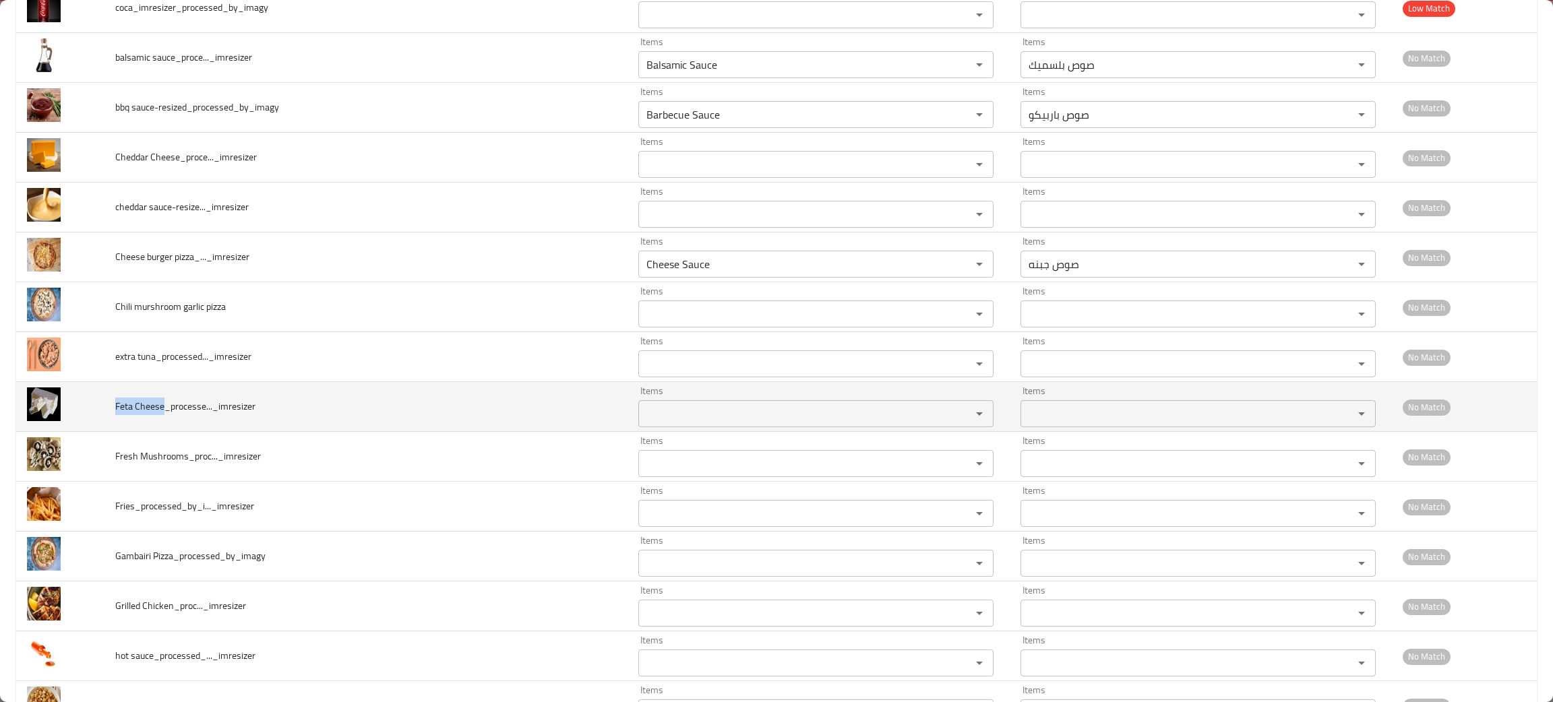
drag, startPoint x: 162, startPoint y: 404, endPoint x: 103, endPoint y: 407, distance: 59.4
click at [104, 407] on td "Feta Cheese_processe..._imresizer" at bounding box center [365, 407] width 523 height 50
copy span "Feta Cheese"
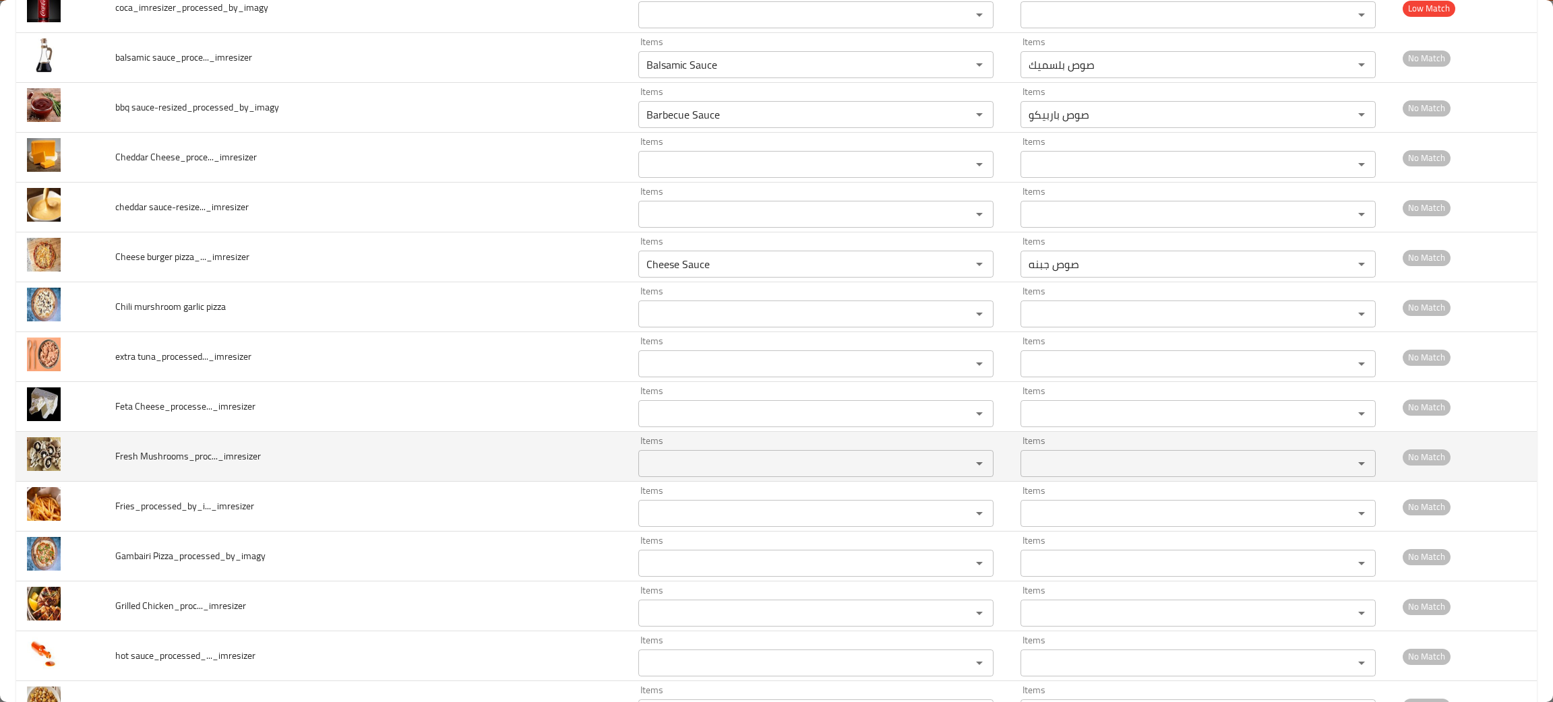
click at [280, 472] on td "Fresh Mushrooms_proc..._imresizer" at bounding box center [365, 457] width 523 height 50
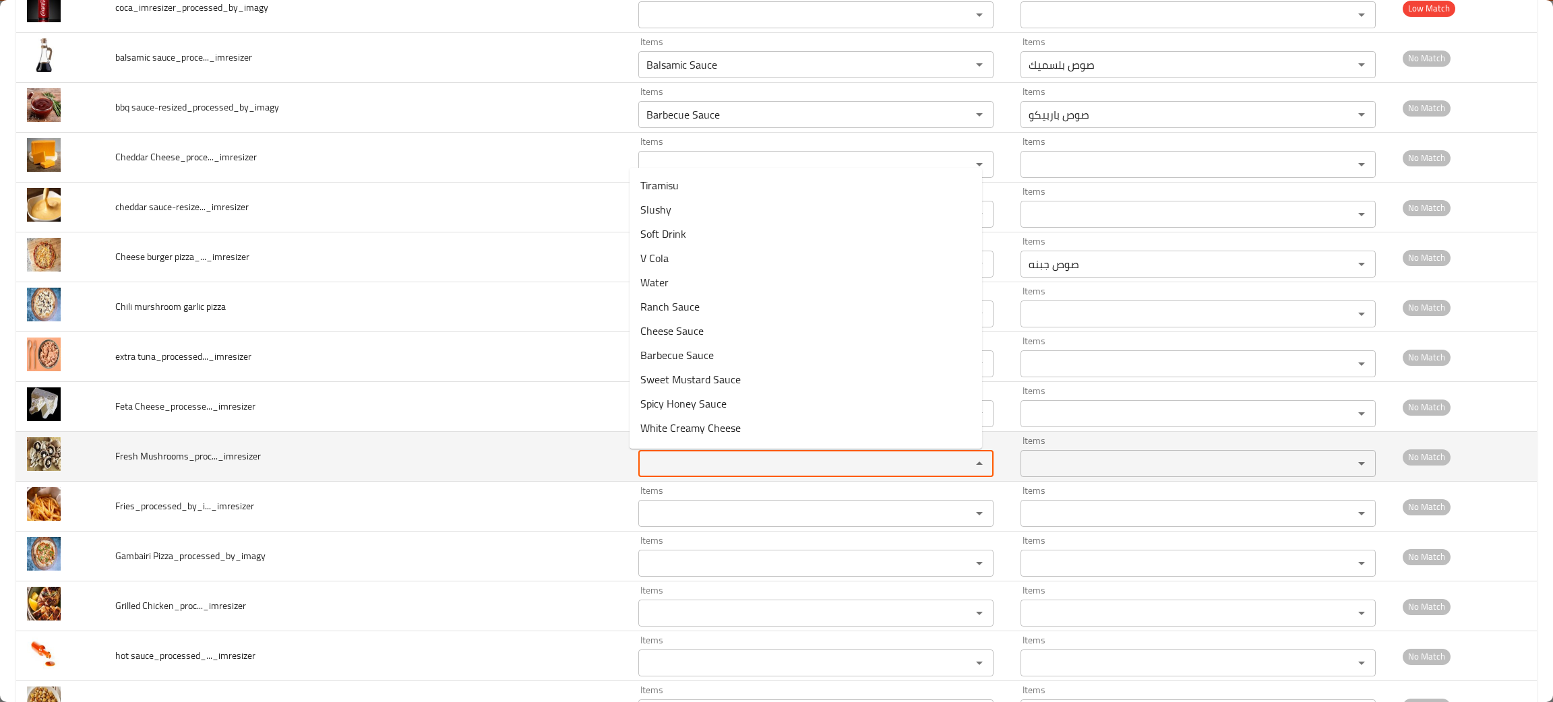
click at [704, 472] on Mushrooms_proc____imresizer "Items" at bounding box center [795, 463] width 307 height 19
type Mushrooms_proc____imresizer "mus"
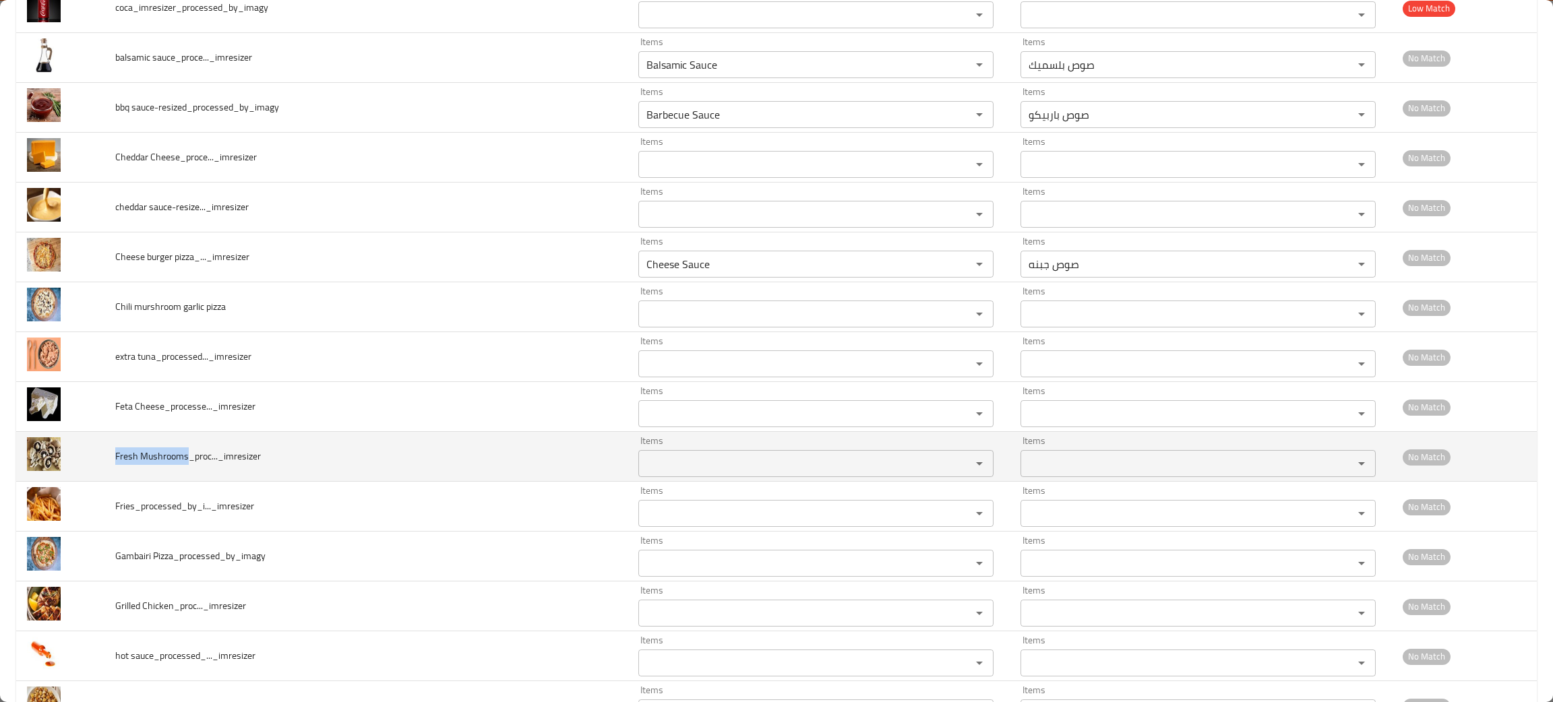
drag, startPoint x: 187, startPoint y: 457, endPoint x: 109, endPoint y: 457, distance: 78.9
click at [109, 457] on td "Fresh Mushrooms_proc..._imresizer" at bounding box center [365, 457] width 523 height 50
copy span "Fresh Mushrooms"
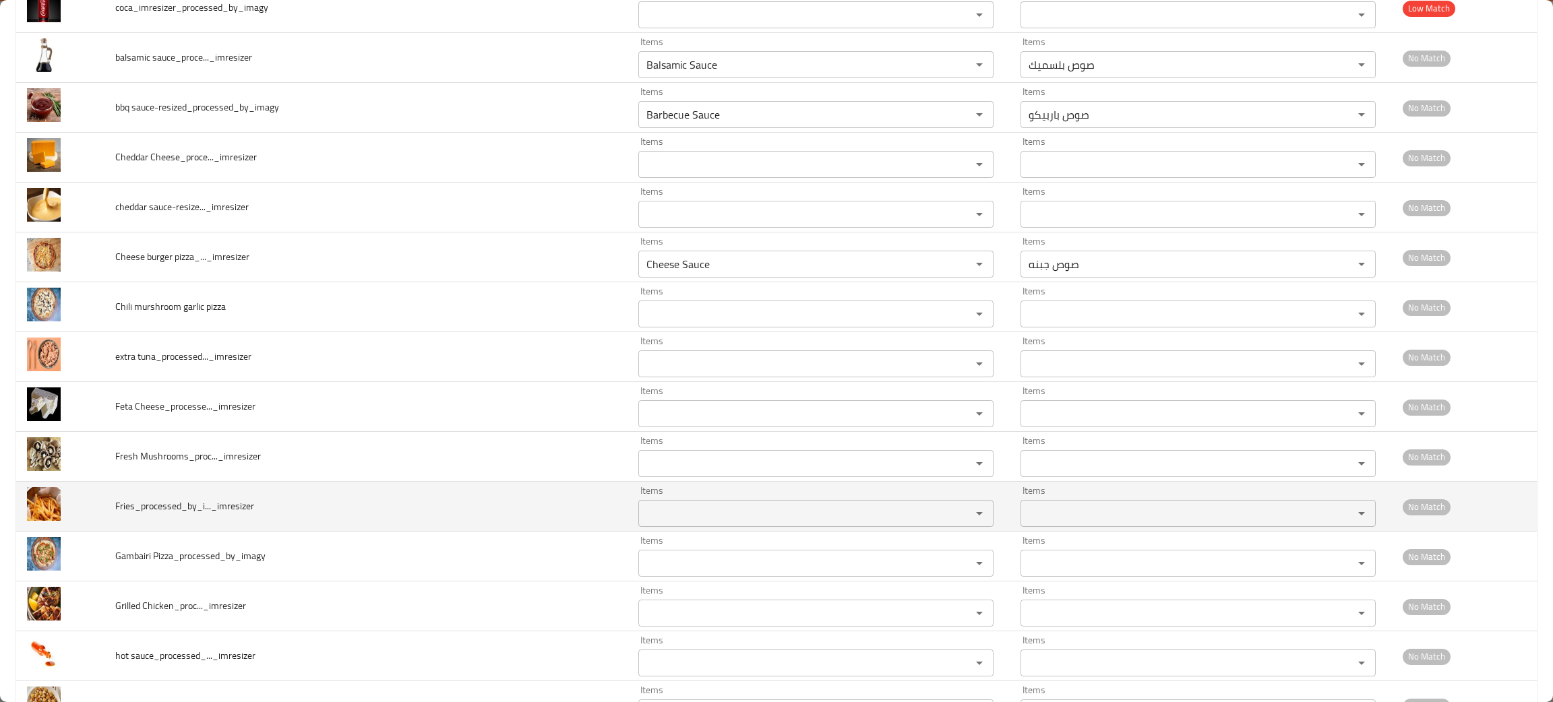
drag, startPoint x: 442, startPoint y: 503, endPoint x: 448, endPoint y: 499, distance: 7.3
click at [442, 501] on td "Fries_processed_by_i..._imresizer" at bounding box center [365, 507] width 523 height 50
click at [706, 508] on input "Items" at bounding box center [795, 513] width 307 height 19
type input "fr"
drag, startPoint x: 132, startPoint y: 508, endPoint x: 100, endPoint y: 513, distance: 32.1
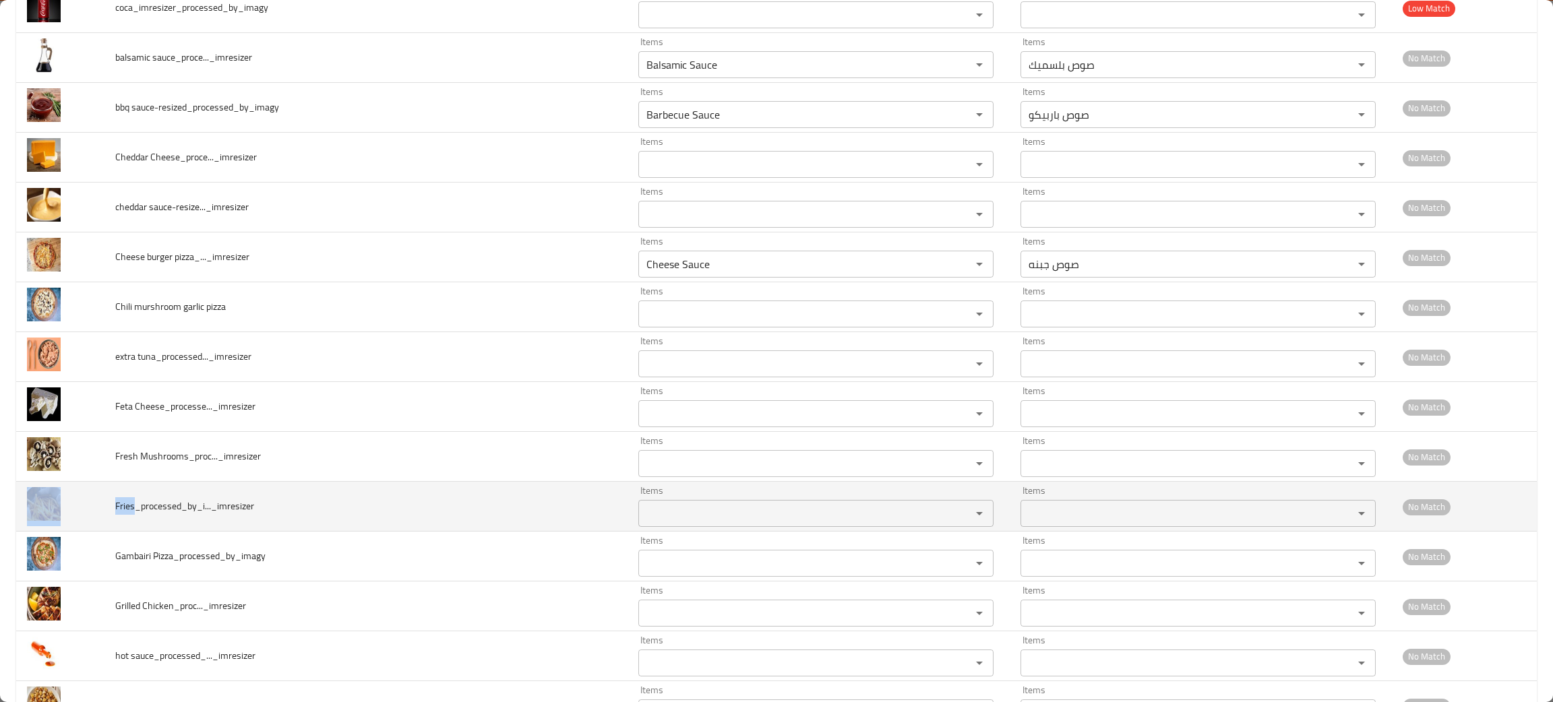
click at [100, 513] on tr "Fries_processed_by_i..._imresizer Items Items Items Items No Match" at bounding box center [776, 507] width 1520 height 50
copy tr "Fries"
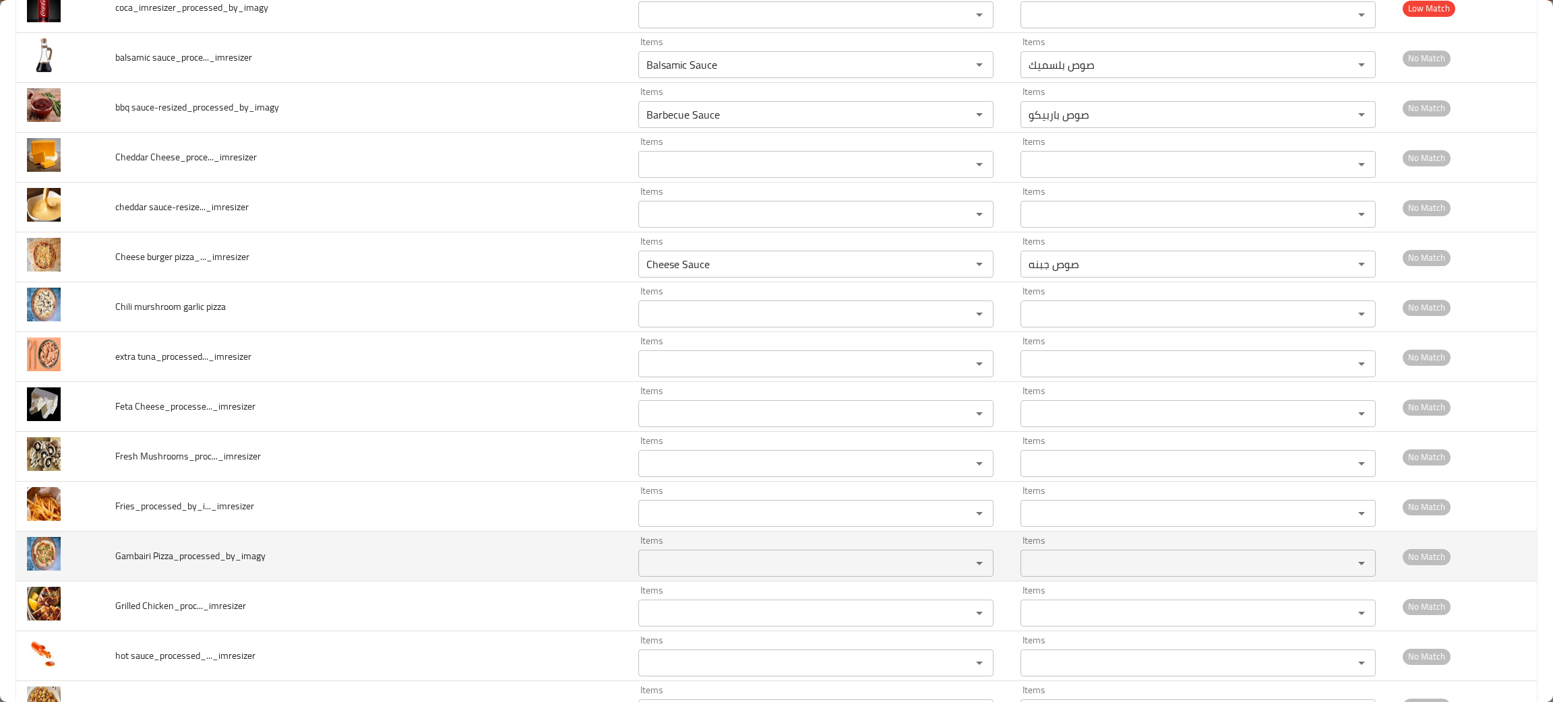
click at [297, 565] on td "Gambairi Pizza_processed_by_imagy" at bounding box center [365, 557] width 523 height 50
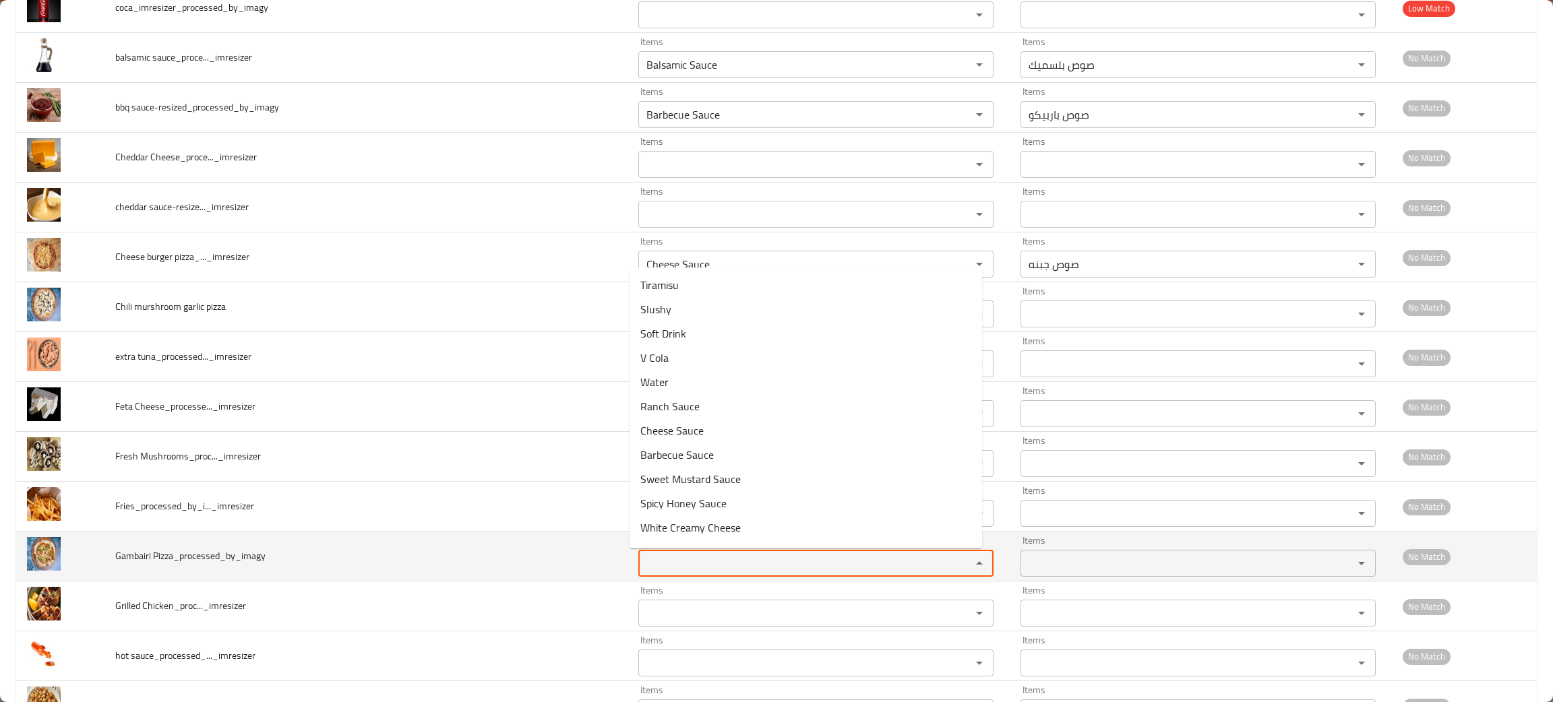
click at [664, 561] on Pizza_processed_by_imagy "Items" at bounding box center [795, 563] width 307 height 19
type Pizza_processed_by_imagy "piz"
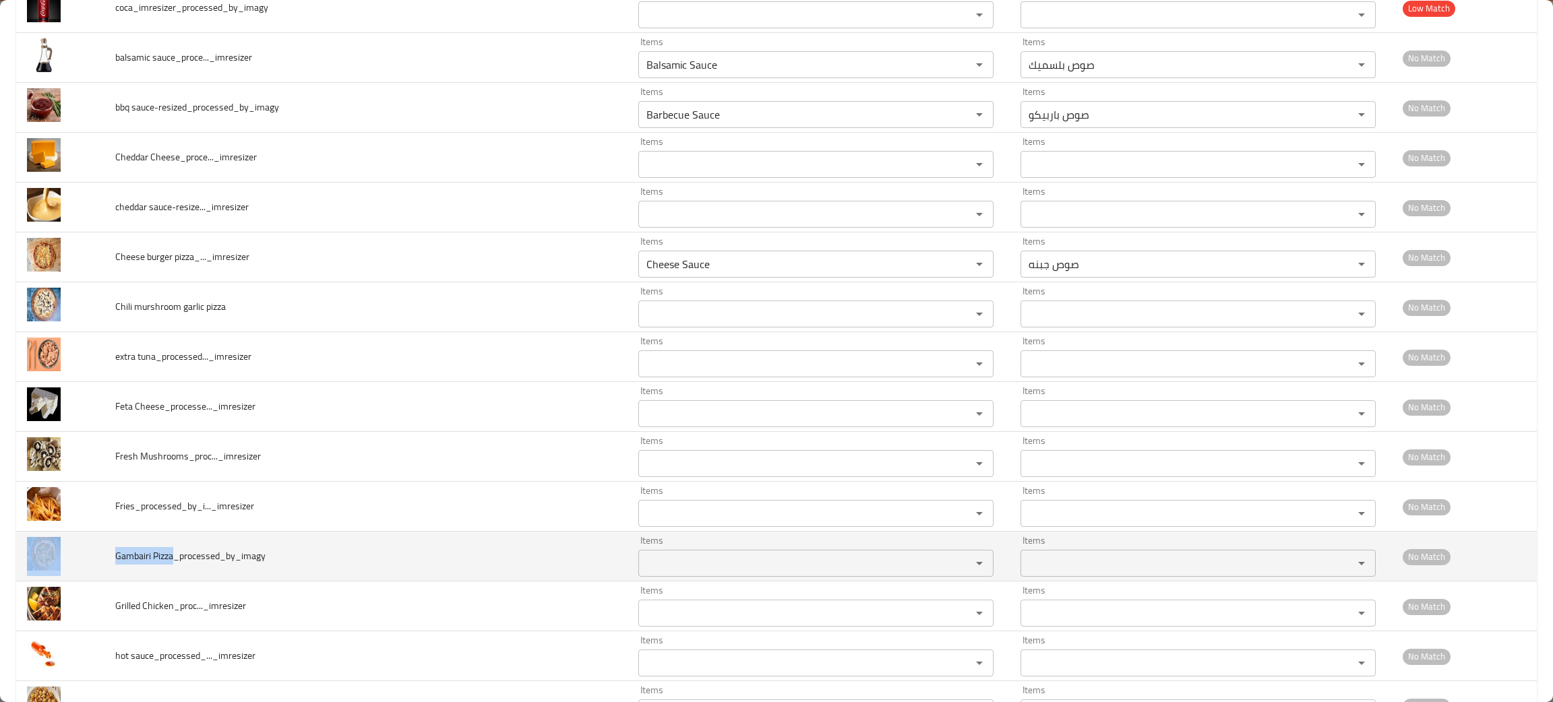
drag, startPoint x: 172, startPoint y: 555, endPoint x: 94, endPoint y: 568, distance: 78.6
click at [94, 567] on tr "Gambairi Pizza_processed_by_imagy Items Items Items Items No Match" at bounding box center [776, 557] width 1520 height 50
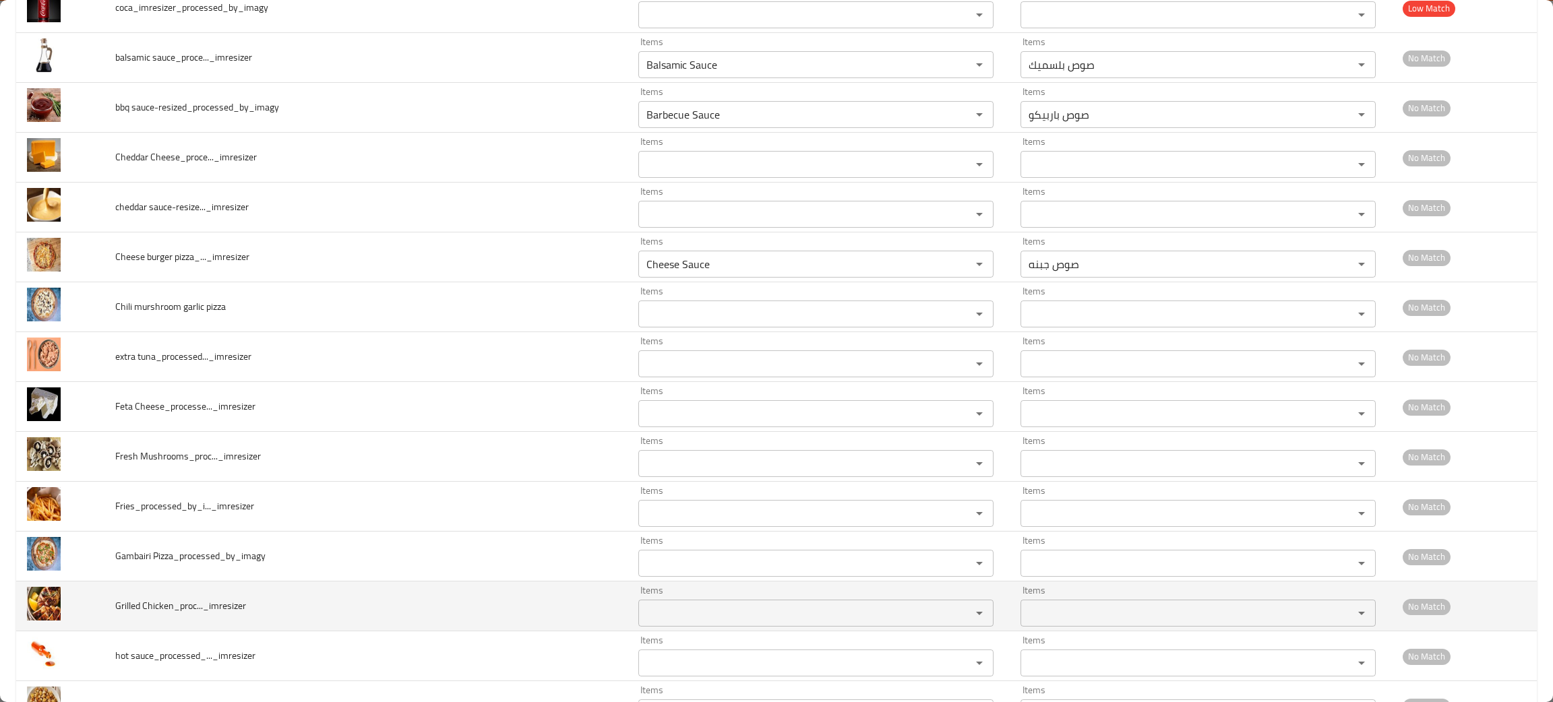
click at [262, 601] on td "Grilled Chicken_proc..._imresizer" at bounding box center [365, 607] width 523 height 50
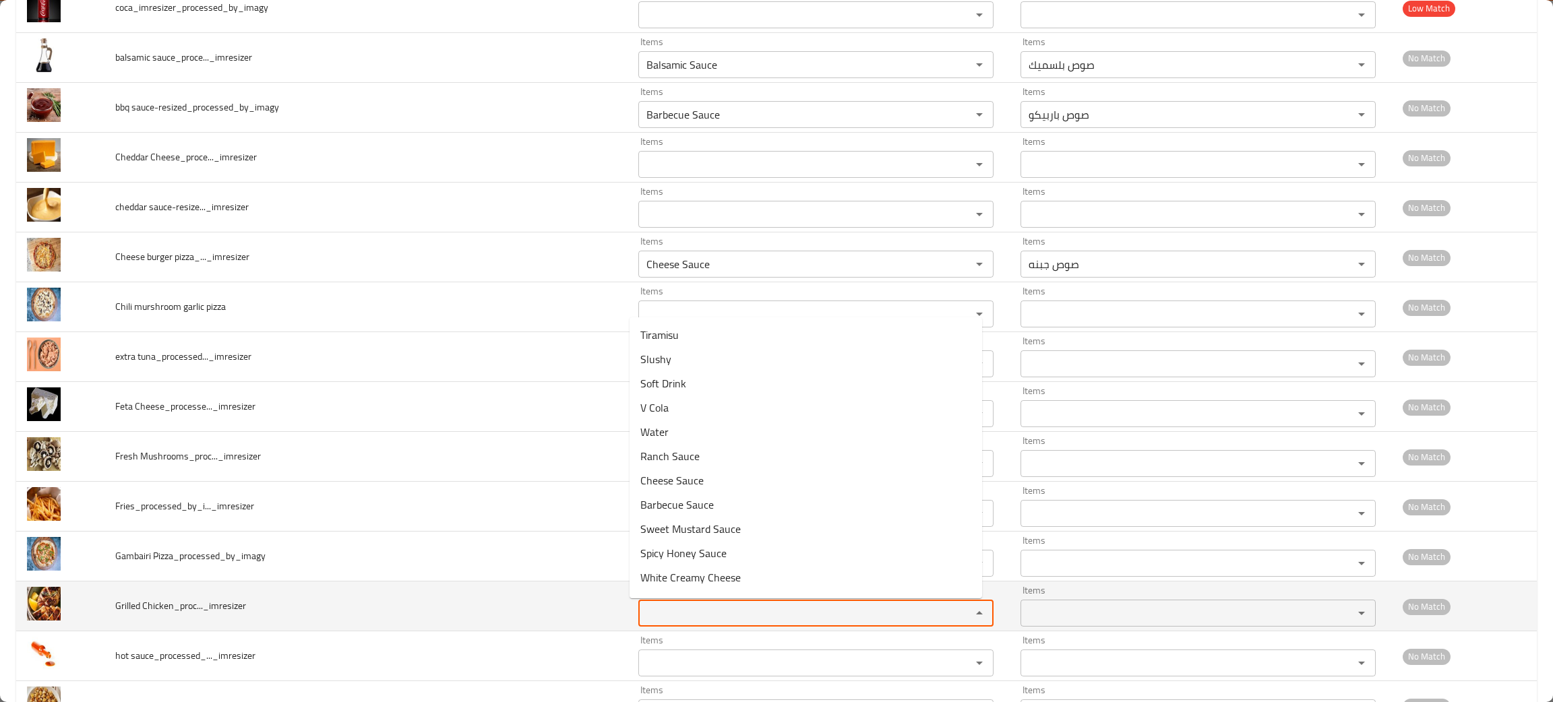
click at [687, 612] on Chicken_proc____imresizer "Items" at bounding box center [795, 613] width 307 height 19
type Chicken_proc____imresizer "gri"
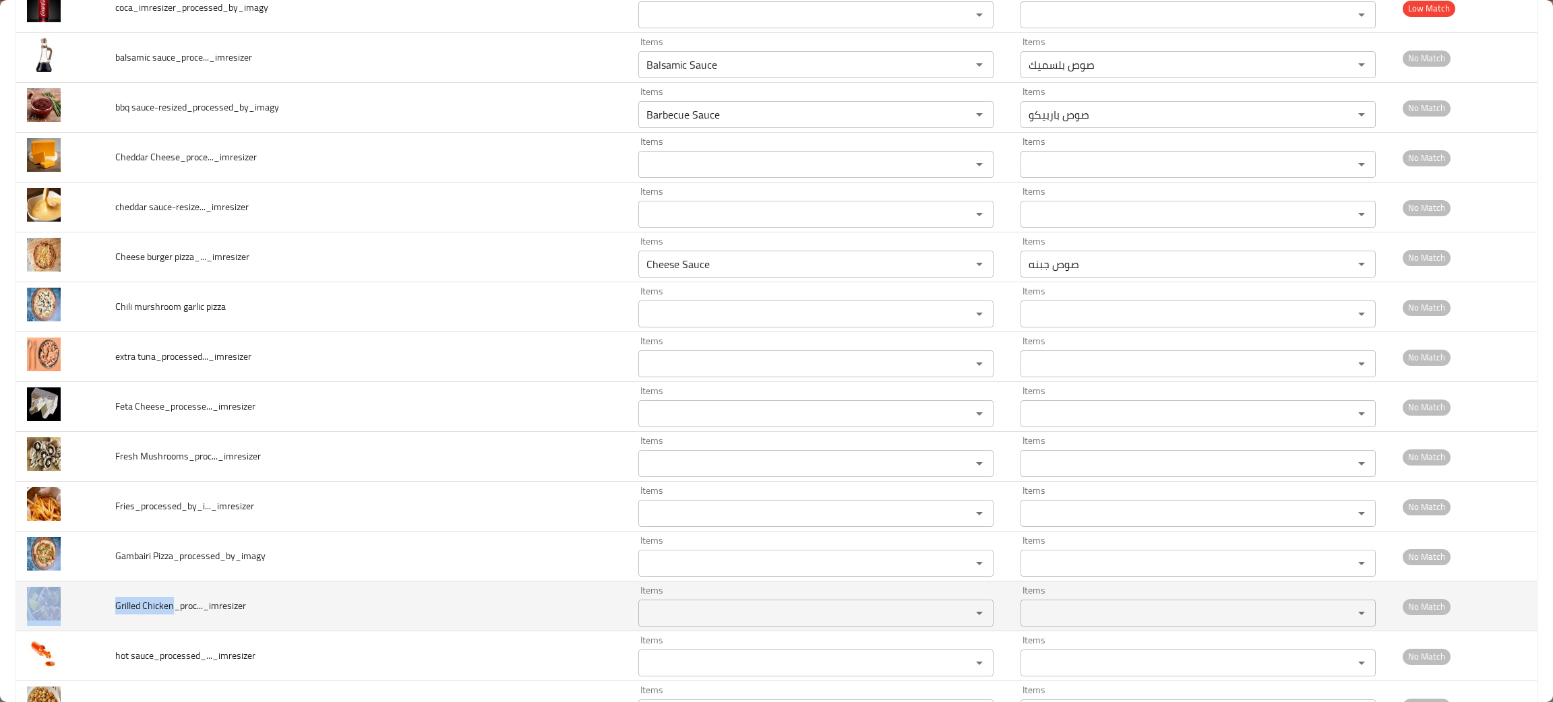
drag, startPoint x: 169, startPoint y: 609, endPoint x: 70, endPoint y: 607, distance: 99.1
click at [70, 607] on tr "Grilled Chicken_proc..._imresizer Items Items Items Items No Match" at bounding box center [776, 607] width 1520 height 50
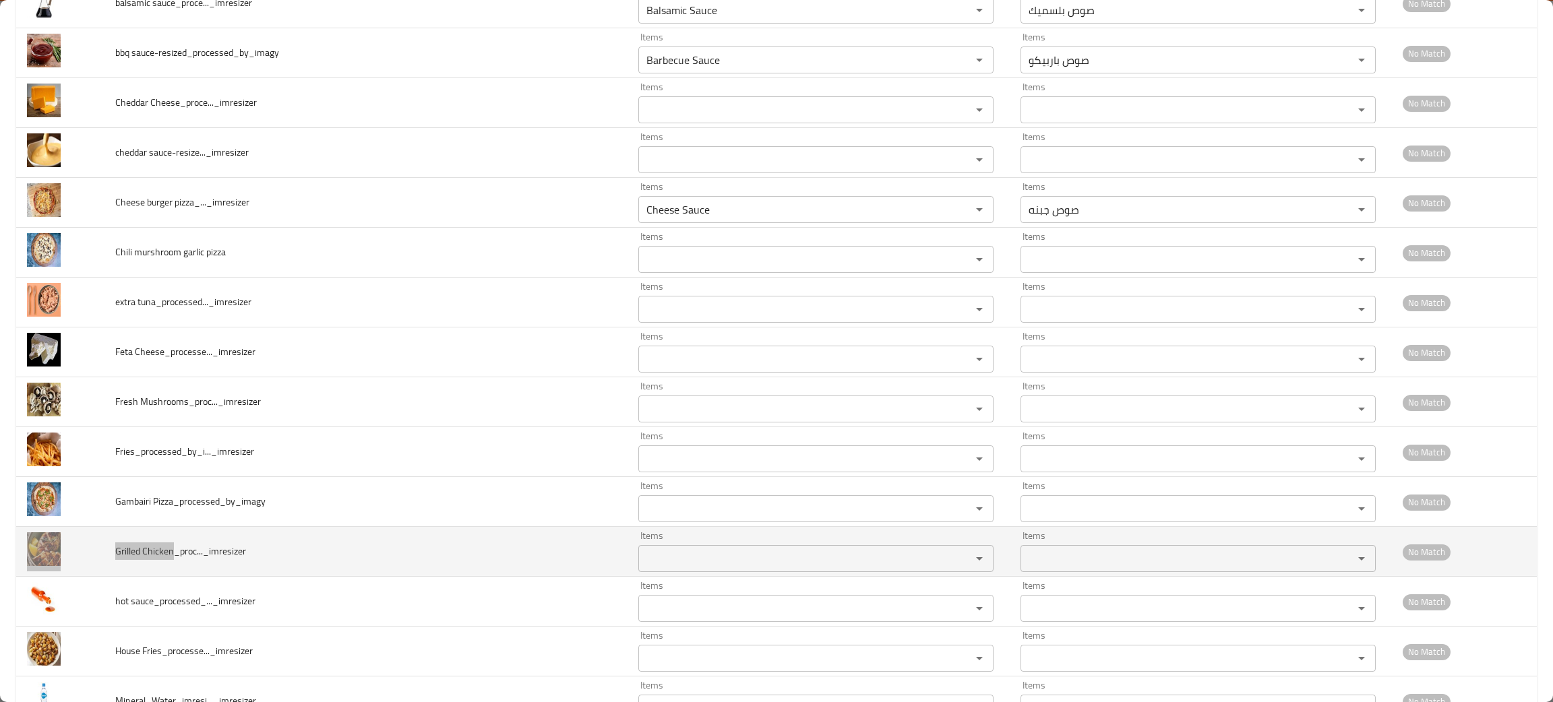
scroll to position [425, 0]
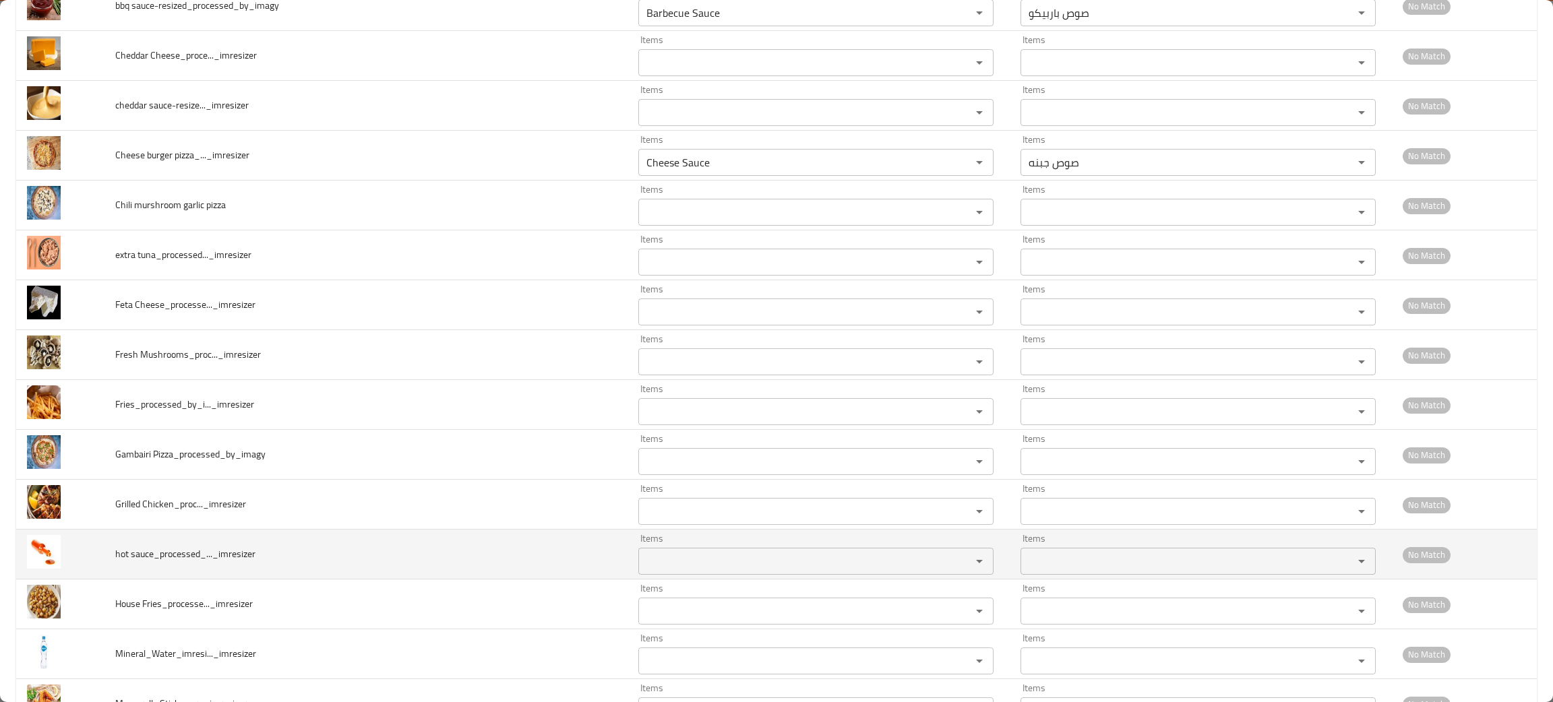
click at [236, 553] on span "hot sauce_processed_..._imresizer" at bounding box center [185, 554] width 140 height 18
click at [642, 564] on sauce_processed_____imresizer "Items" at bounding box center [795, 561] width 307 height 19
type sauce_processed_____imresizer "hot"
drag, startPoint x: 153, startPoint y: 555, endPoint x: 102, endPoint y: 555, distance: 50.5
click at [102, 555] on tr "hot sauce_processed_..._imresizer Items Items Items Items No Match" at bounding box center [776, 555] width 1520 height 50
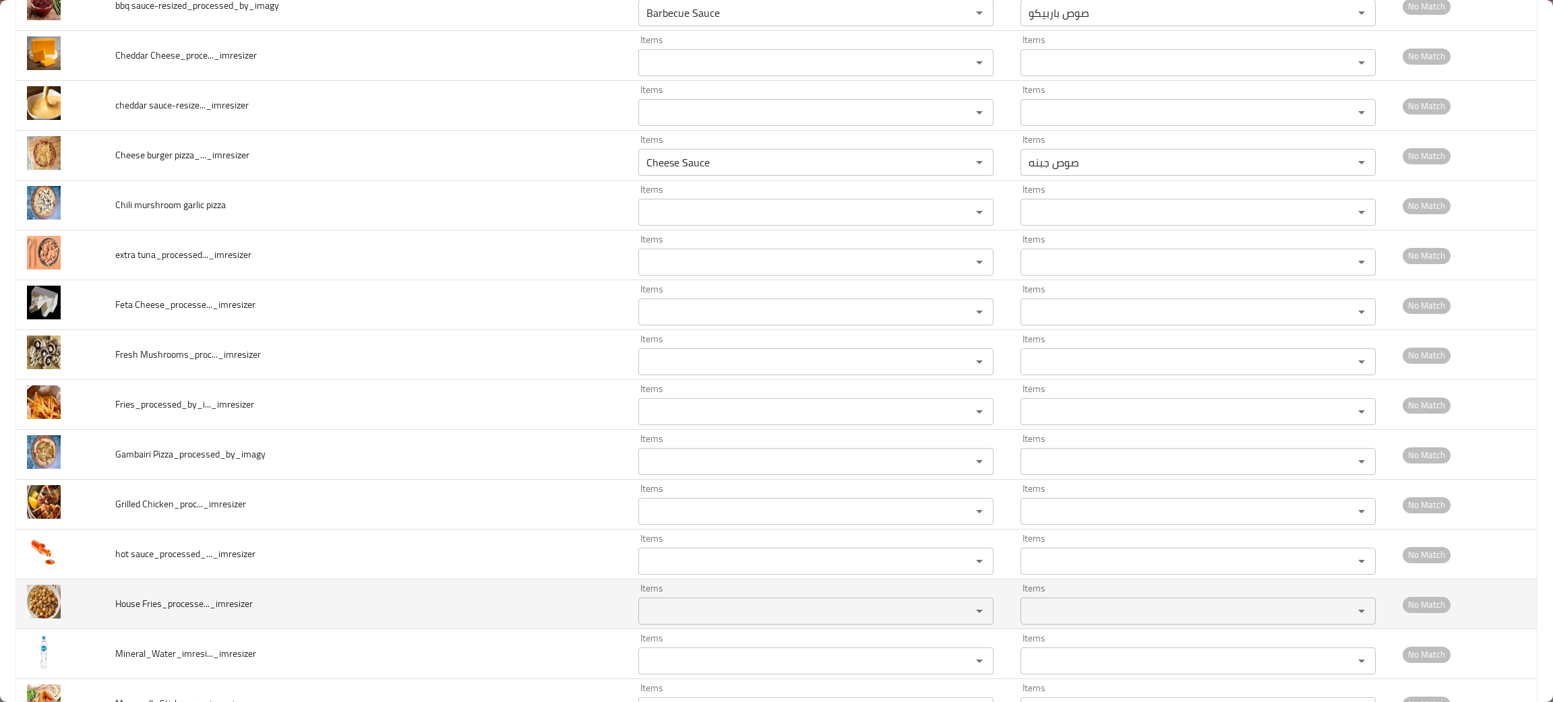
click at [352, 598] on td "House Fries_processe..._imresizer" at bounding box center [365, 605] width 523 height 50
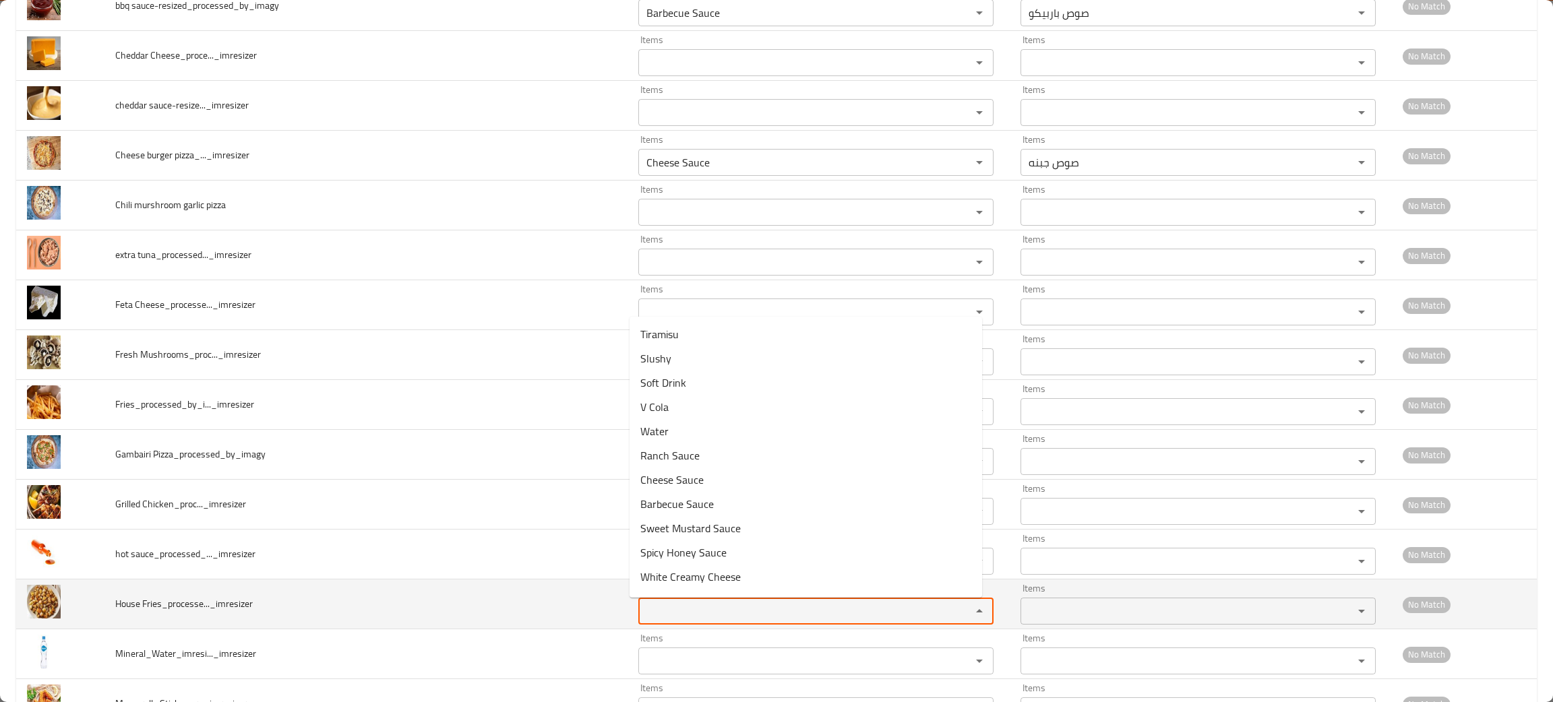
click at [718, 615] on Fries_processe____imresizer "Items" at bounding box center [795, 611] width 307 height 19
type Fries_processe____imresizer "ri"
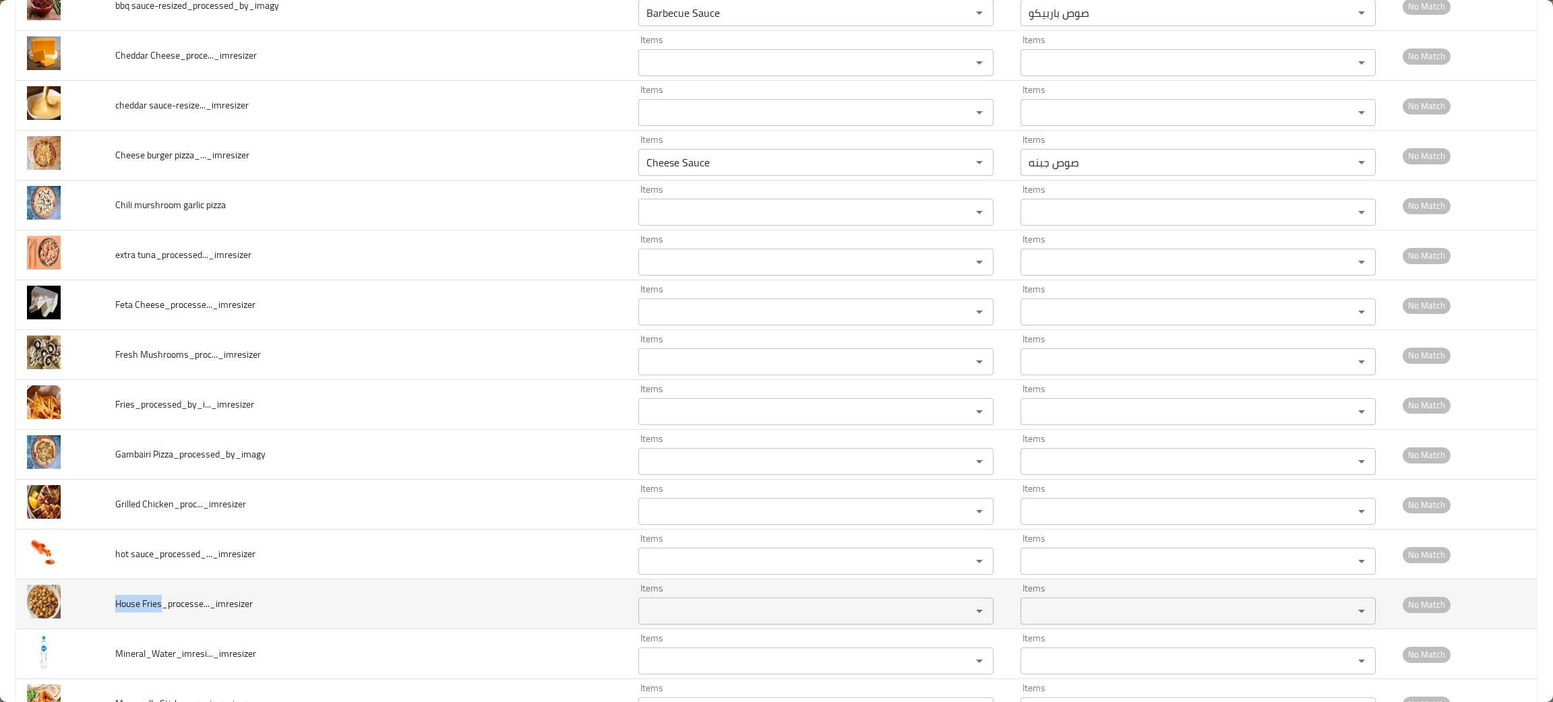
drag, startPoint x: 162, startPoint y: 606, endPoint x: 111, endPoint y: 604, distance: 51.3
click at [111, 604] on td "House Fries_processe..._imresizer" at bounding box center [365, 605] width 523 height 50
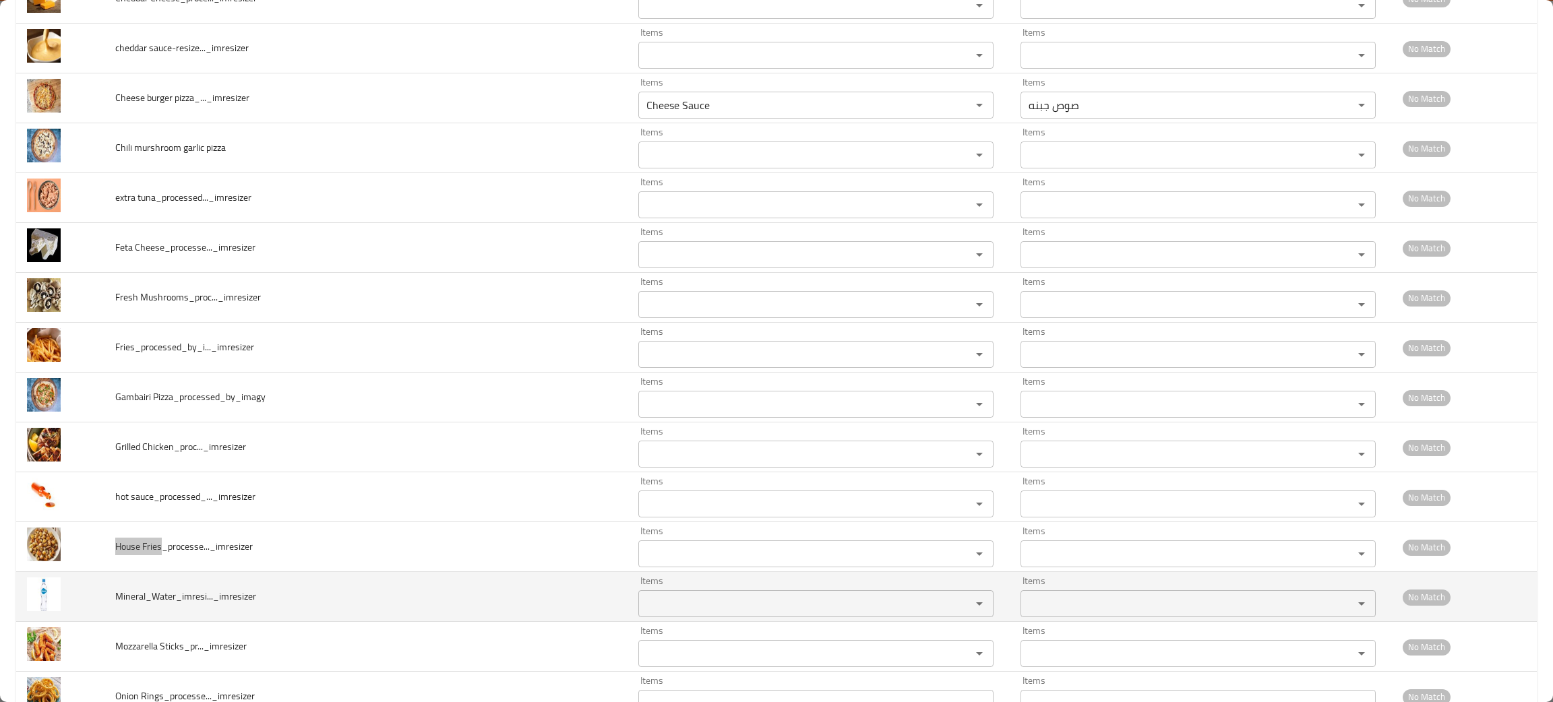
scroll to position [525, 0]
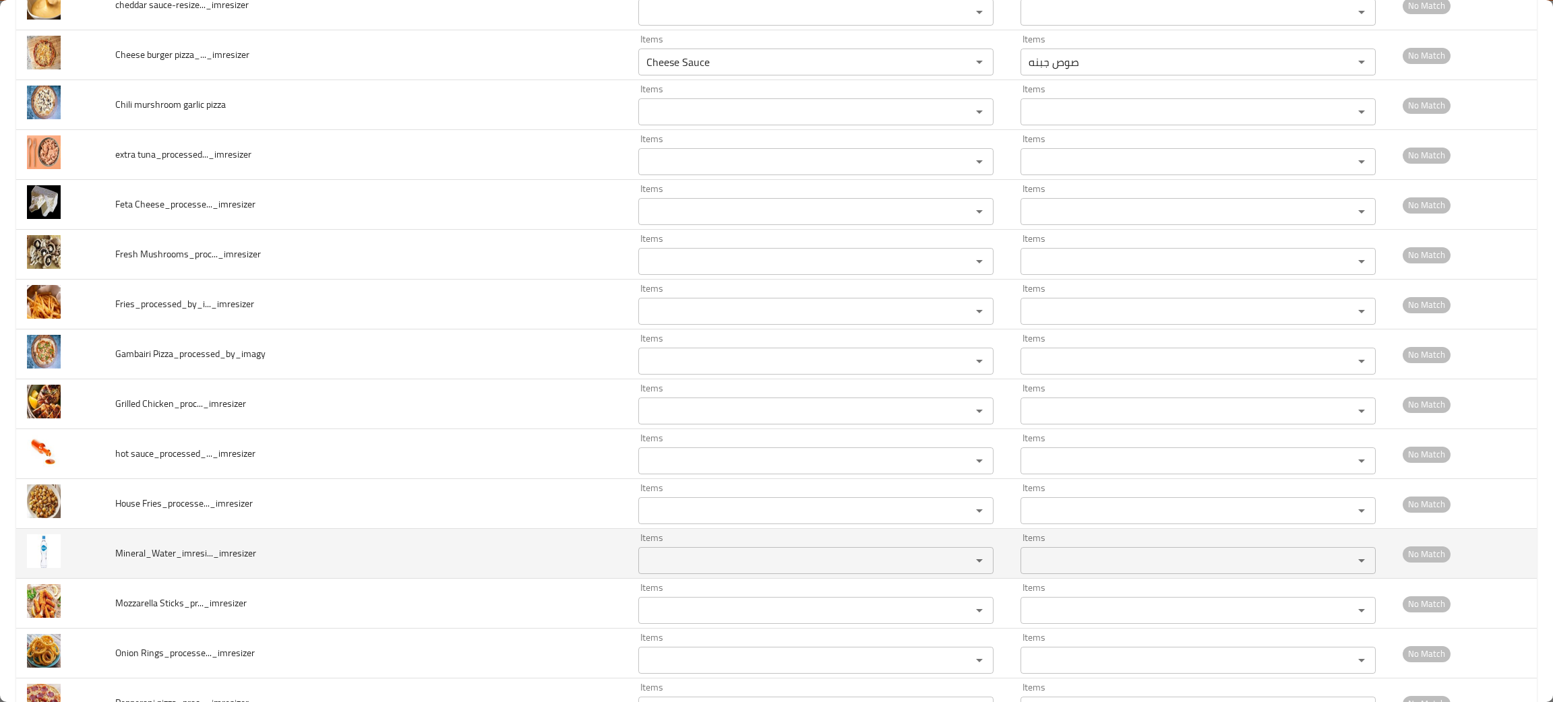
click at [244, 568] on td "Mineral_Water_imresi..._imresizer" at bounding box center [365, 554] width 523 height 50
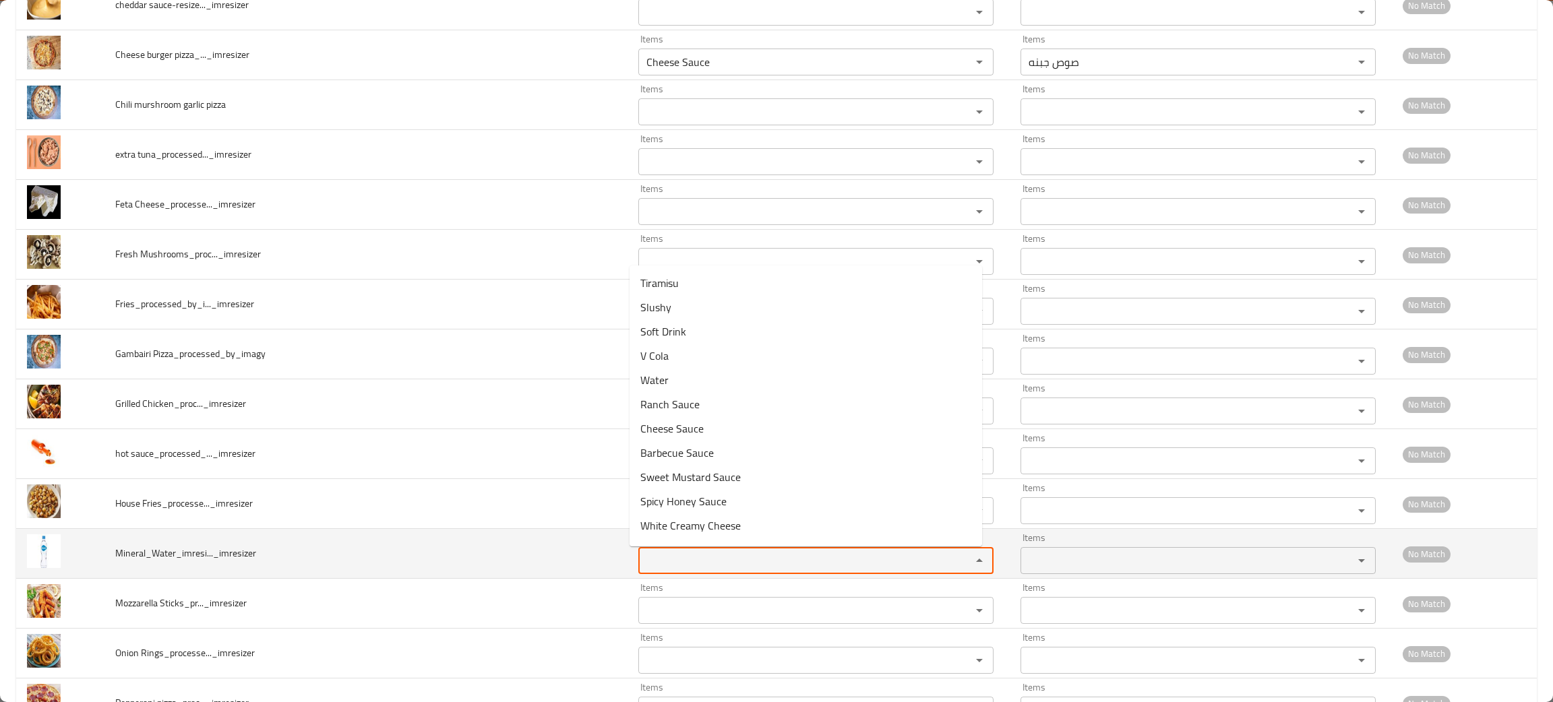
click at [676, 557] on input "Items" at bounding box center [795, 560] width 307 height 19
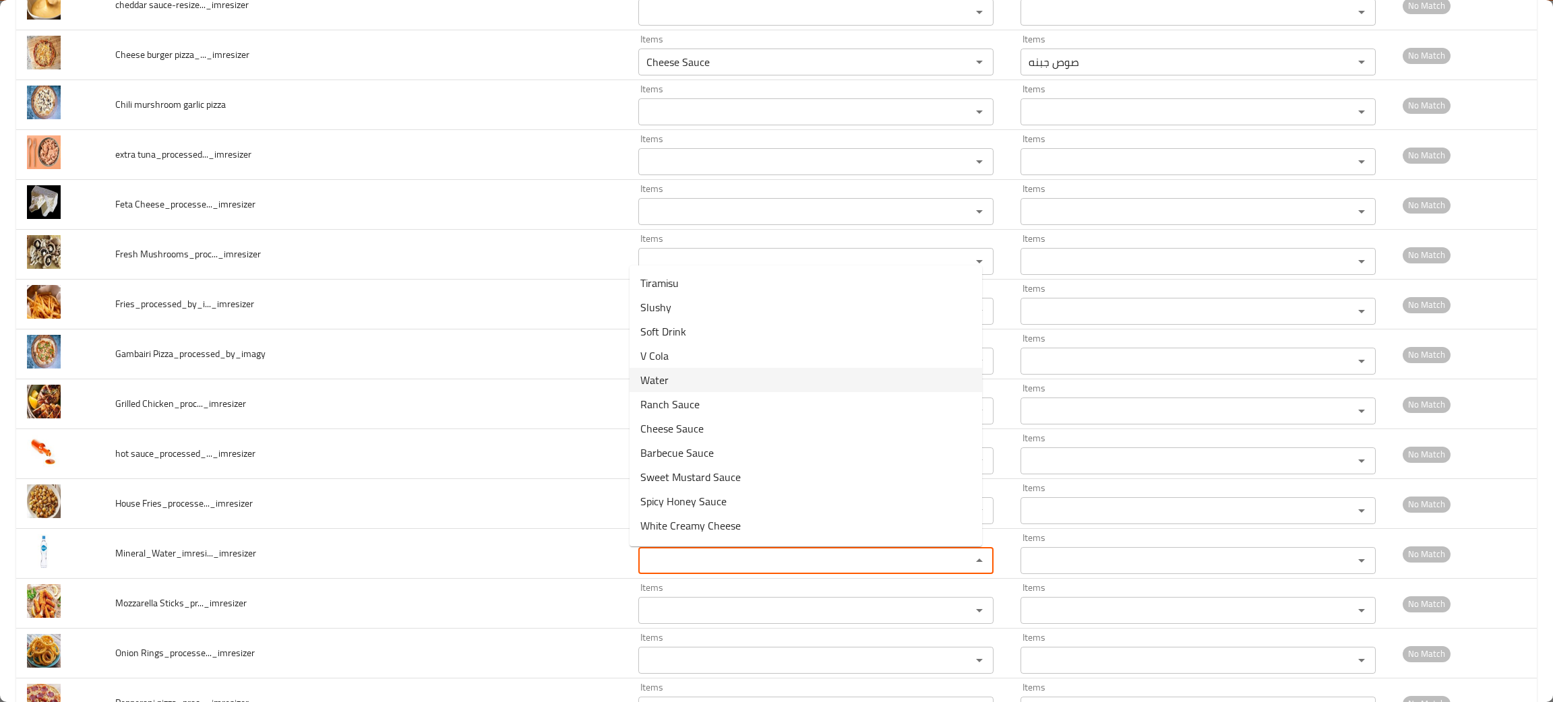
click at [652, 375] on span "Water" at bounding box center [654, 380] width 28 height 16
type input "Water"
type input "مياه"
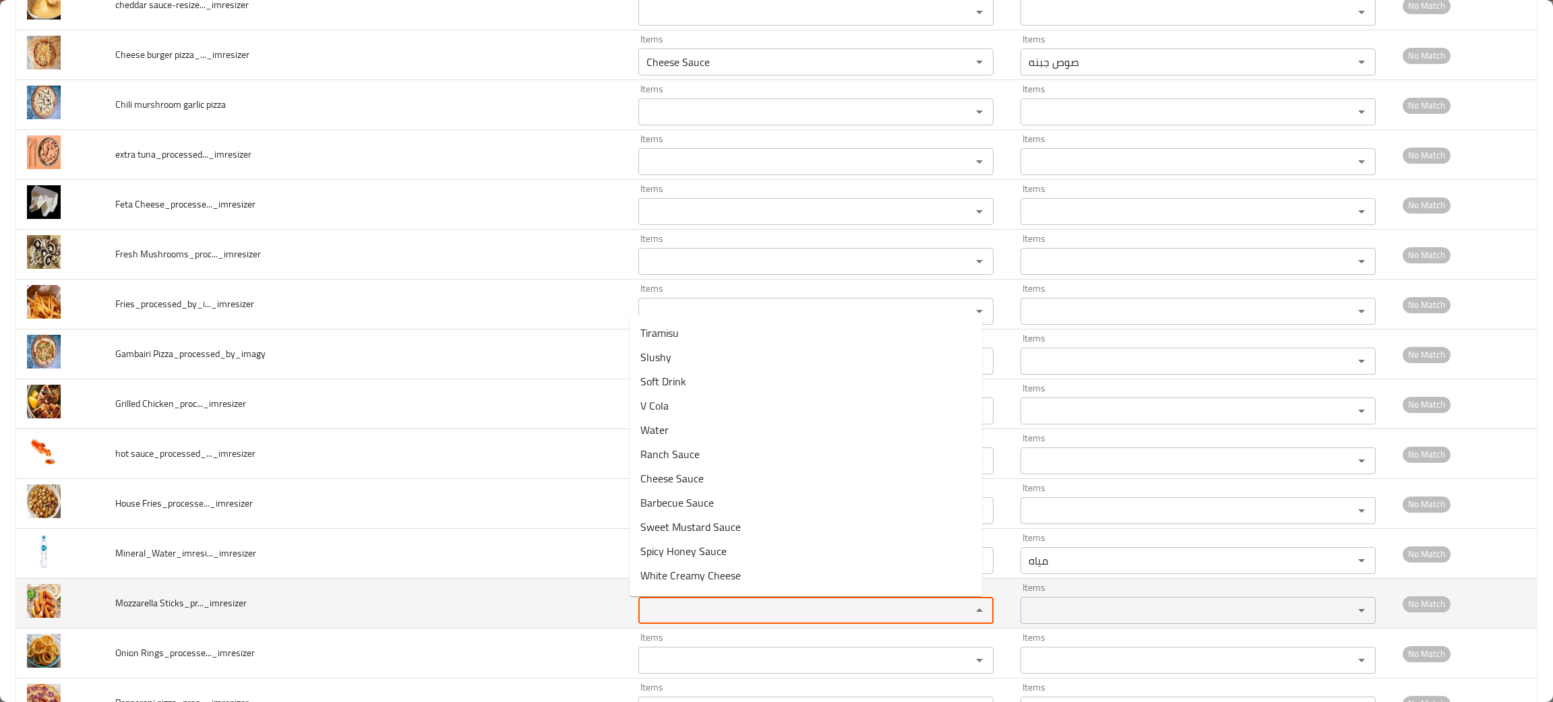
click at [679, 607] on Sticks_pr____imresizer "Items" at bounding box center [795, 610] width 307 height 19
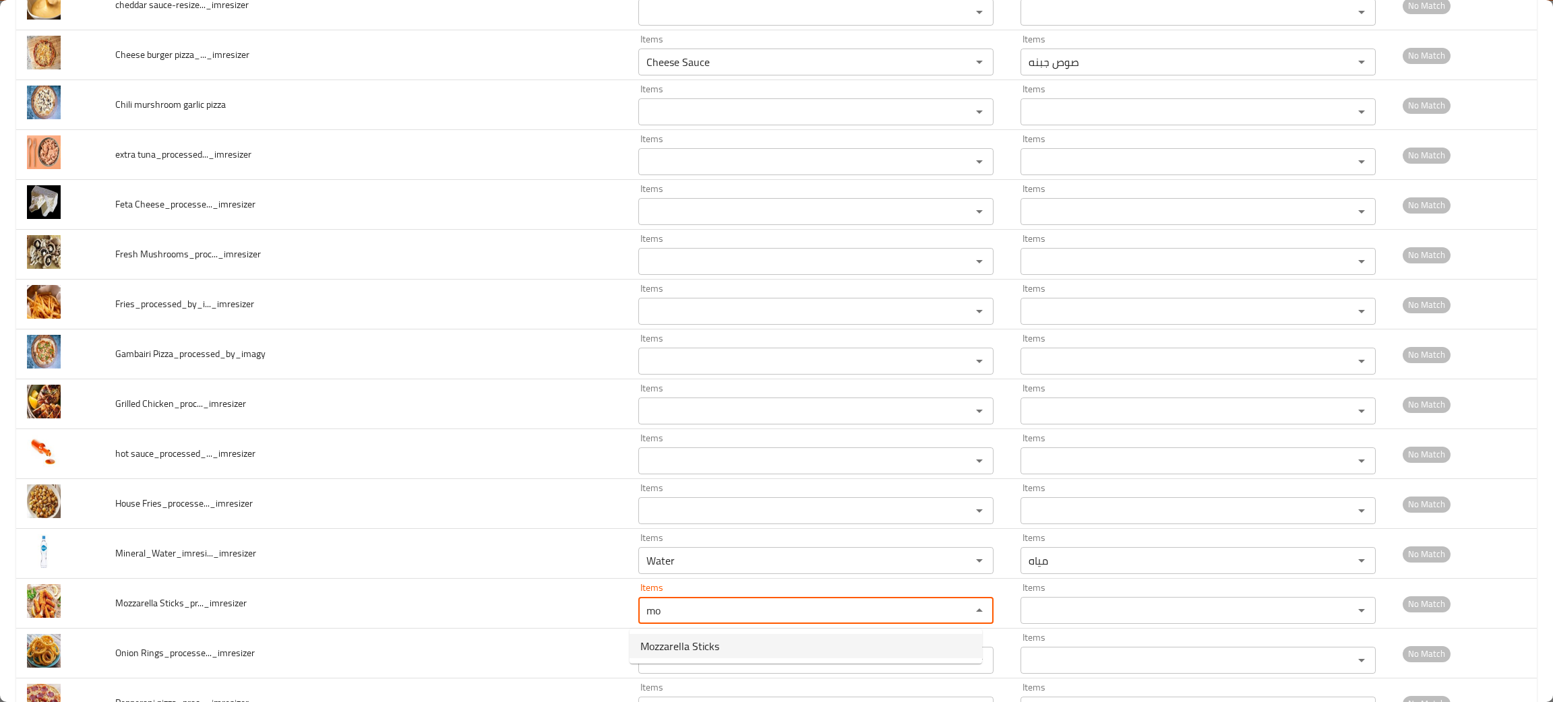
click at [696, 645] on span "Mozzarella Sticks" at bounding box center [679, 646] width 79 height 16
type Sticks_pr____imresizer "Mozzarella Sticks"
type Sticks_pr____imresizer-ar "أصابع الموزاريلا"
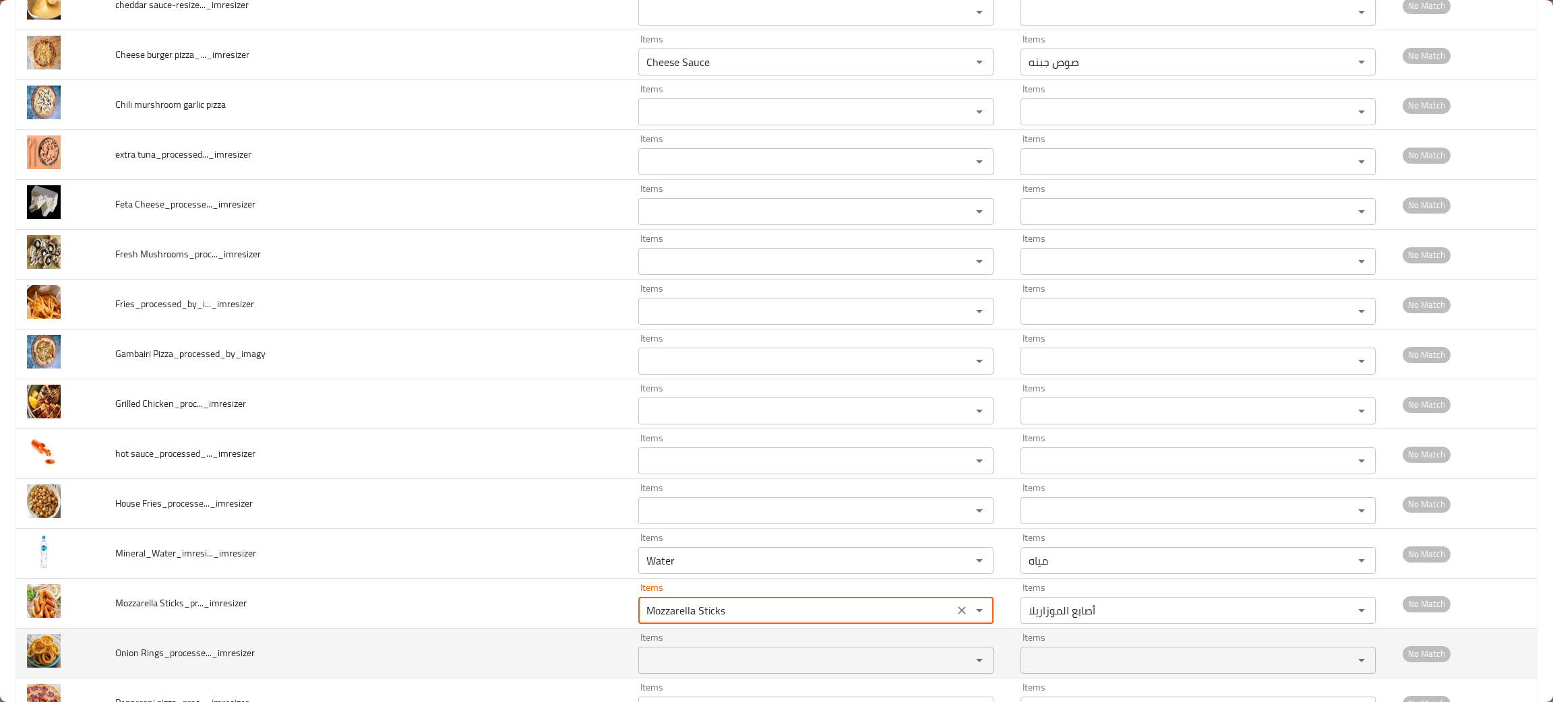
type Sticks_pr____imresizer "Mozzarella Sticks"
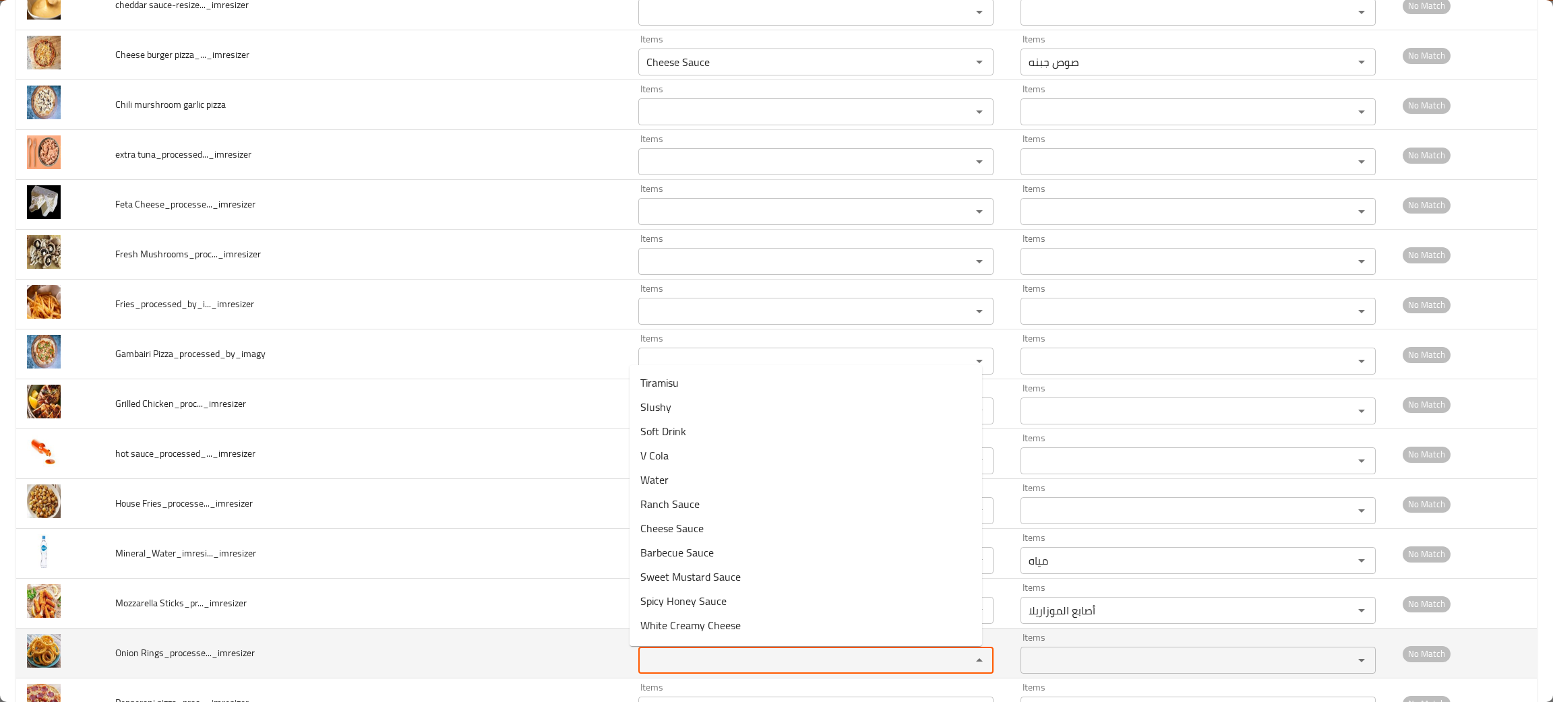
click at [677, 660] on Rings_processe____imresizer "Items" at bounding box center [795, 660] width 307 height 19
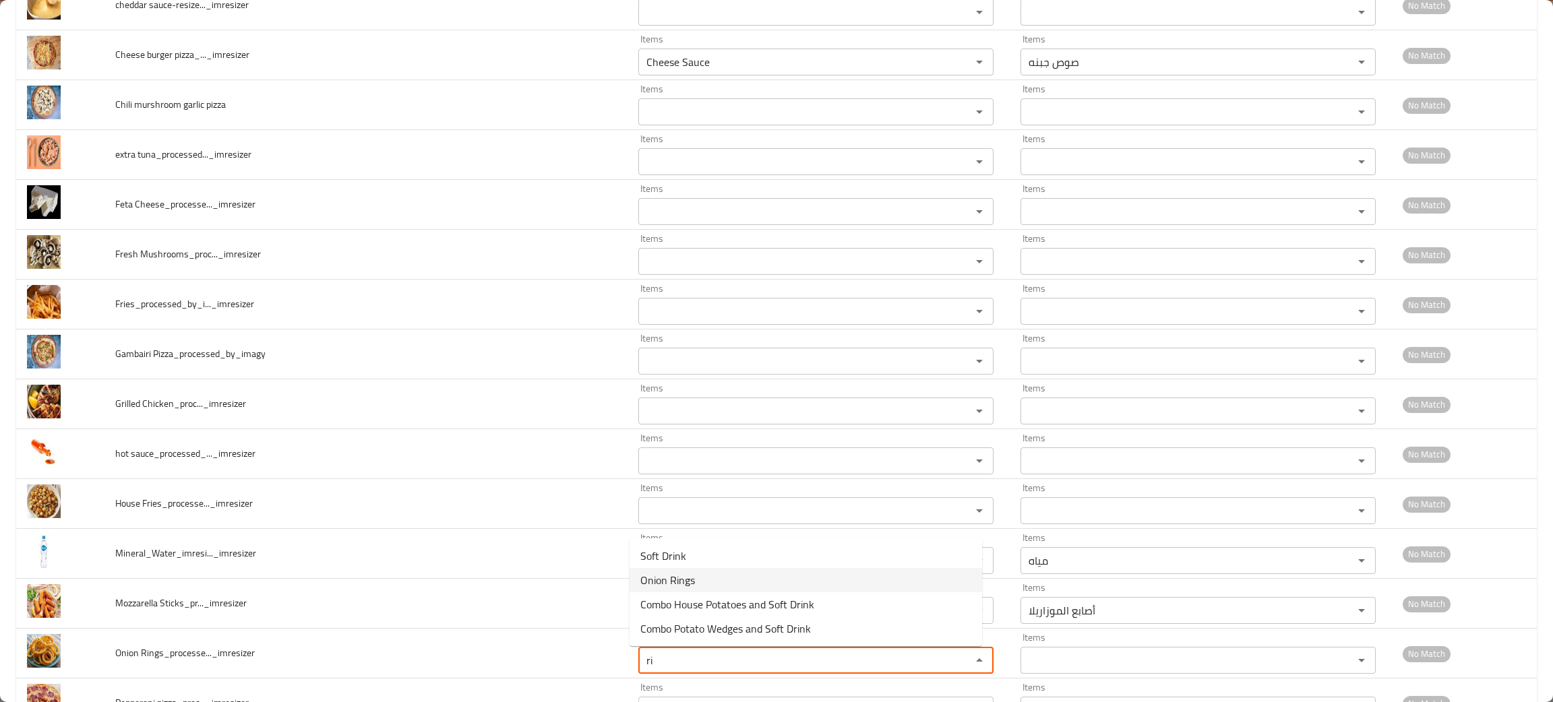
click at [695, 574] on Rings_processe____imresizer-option-1 "Onion Rings" at bounding box center [805, 580] width 352 height 24
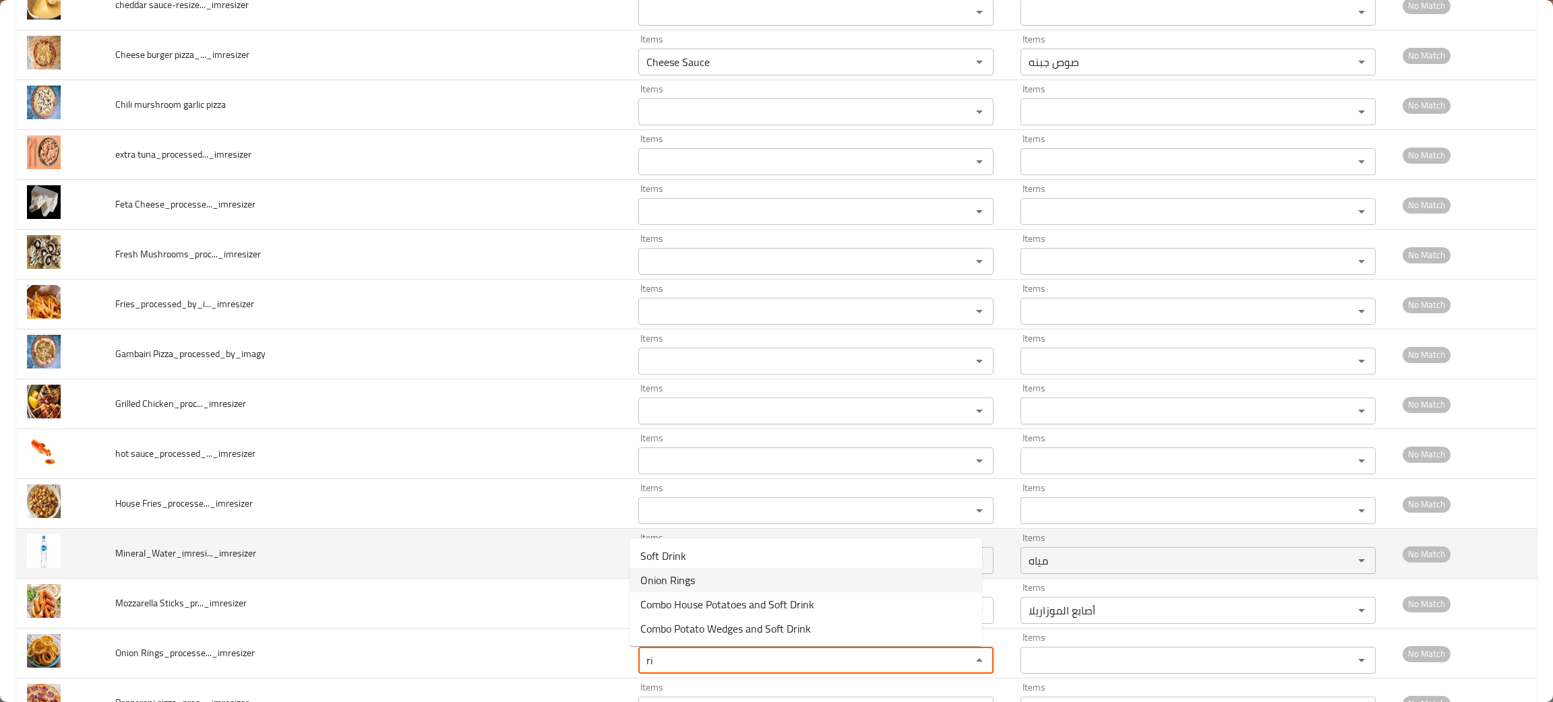
type Rings_processe____imresizer "Onion Rings"
type Rings_processe____imresizer-ar "حلقات البصل"
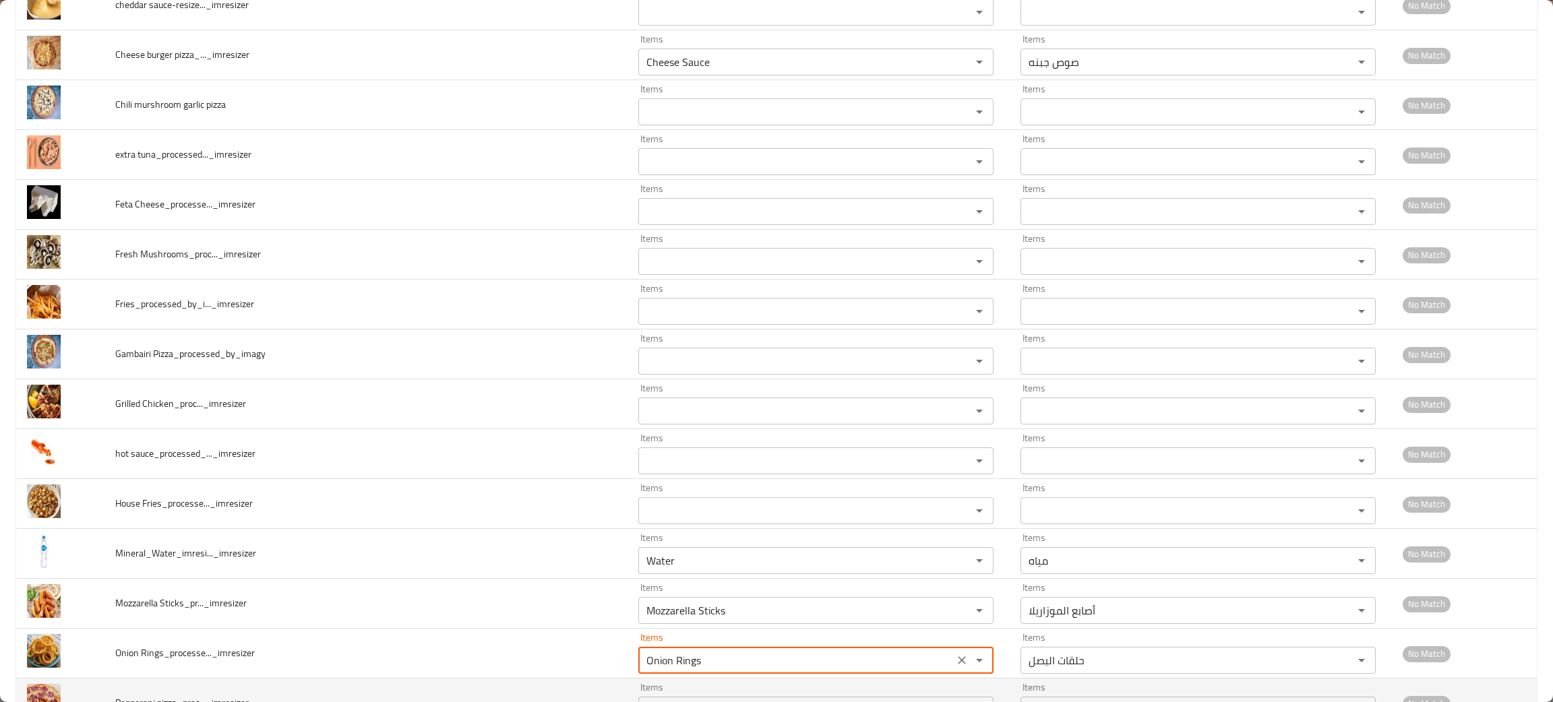
type Rings_processe____imresizer "Onion Rings"
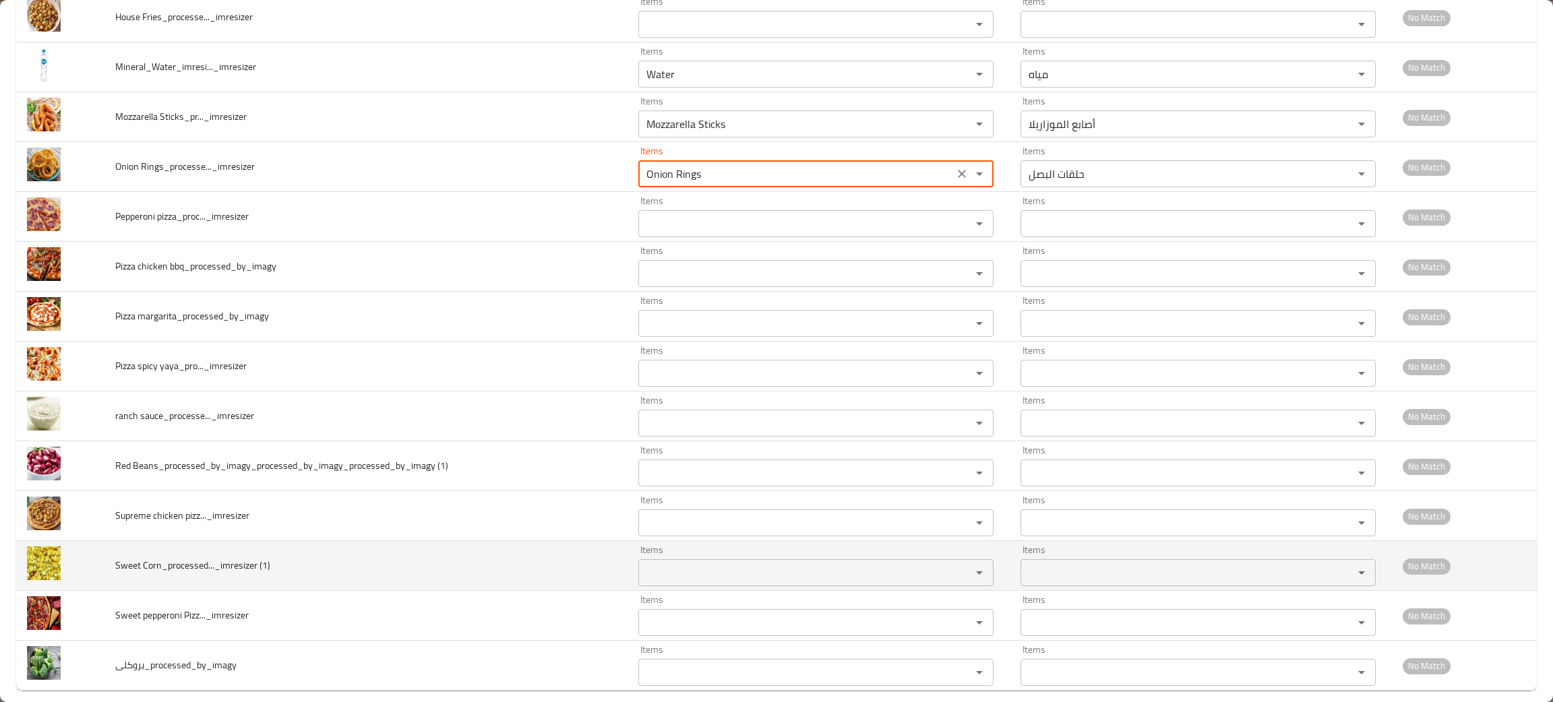
scroll to position [1031, 0]
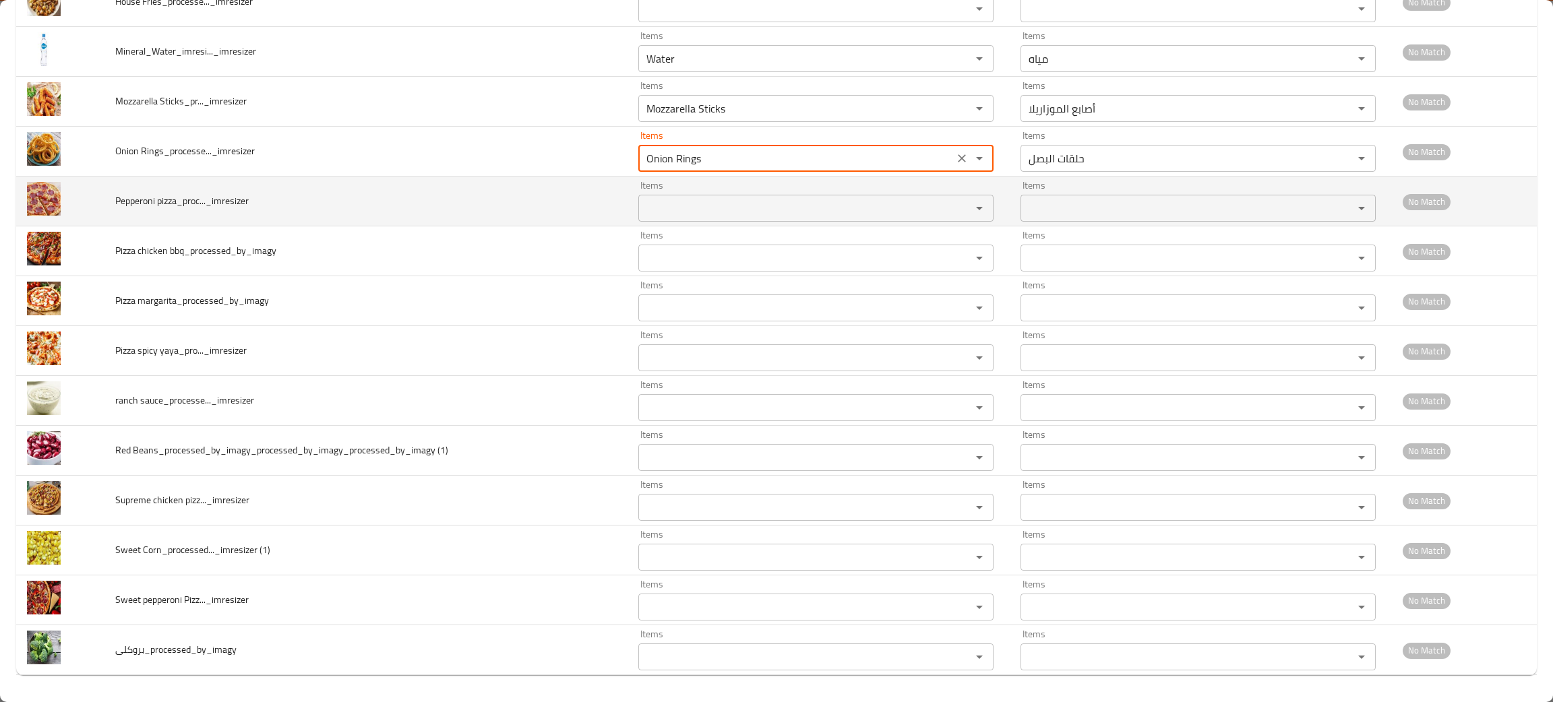
click at [669, 213] on pizza_proc____imresizer "Items" at bounding box center [795, 208] width 307 height 19
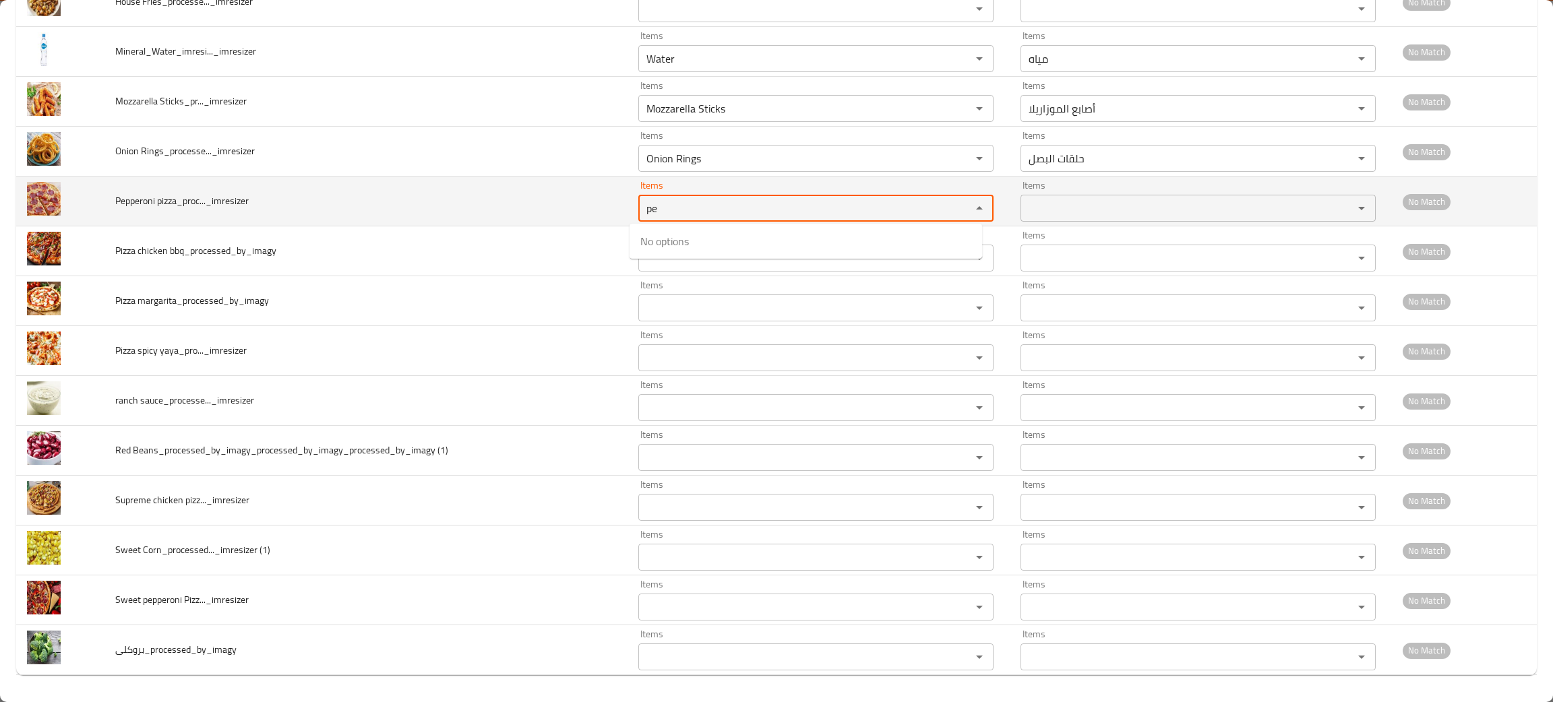
type pizza_proc____imresizer "pe"
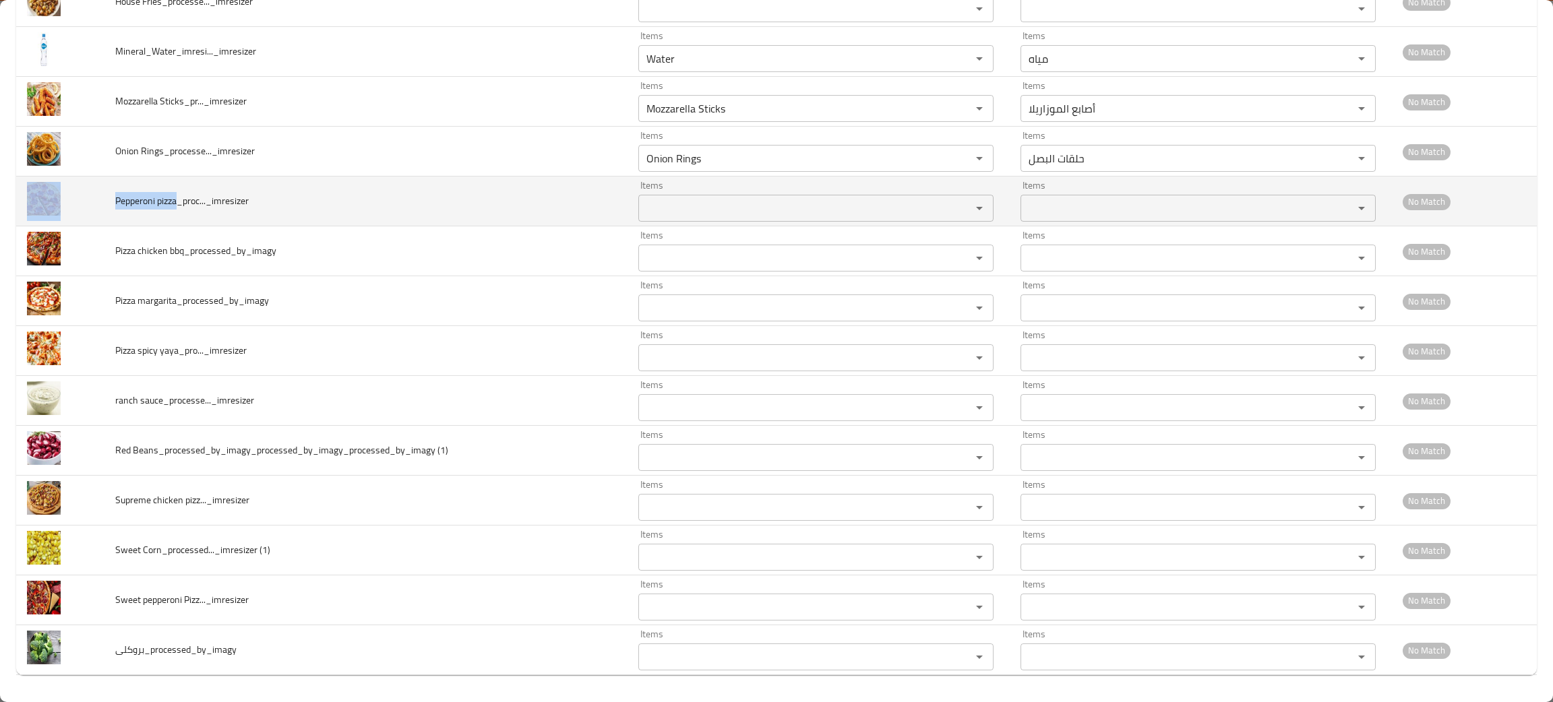
drag, startPoint x: 175, startPoint y: 194, endPoint x: 84, endPoint y: 208, distance: 92.7
click at [84, 208] on tr "Pepperoni pizza_proc..._imresizer Items Items Items Items No Match" at bounding box center [776, 202] width 1520 height 50
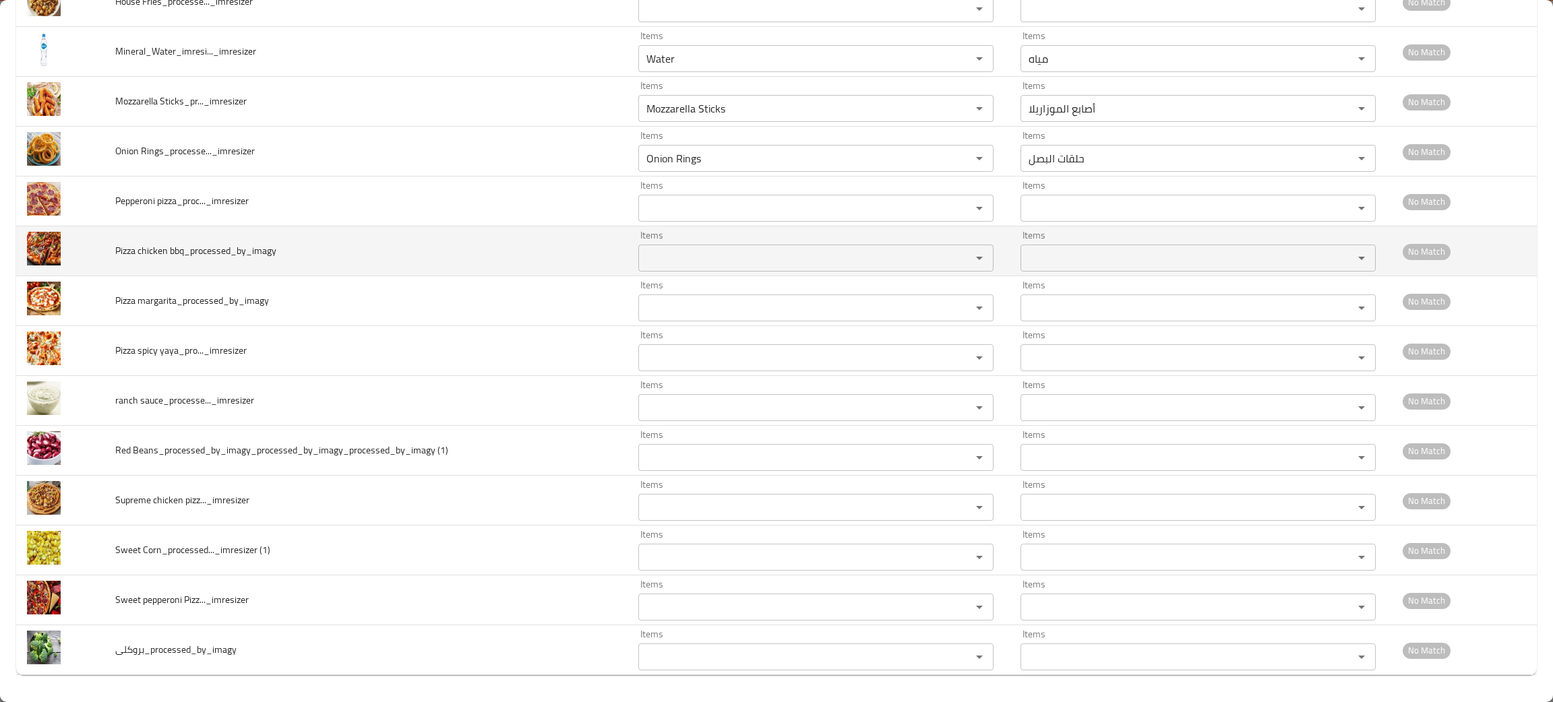
click at [293, 257] on td "Pizza chicken bbq_processed_by_imagy" at bounding box center [365, 251] width 523 height 50
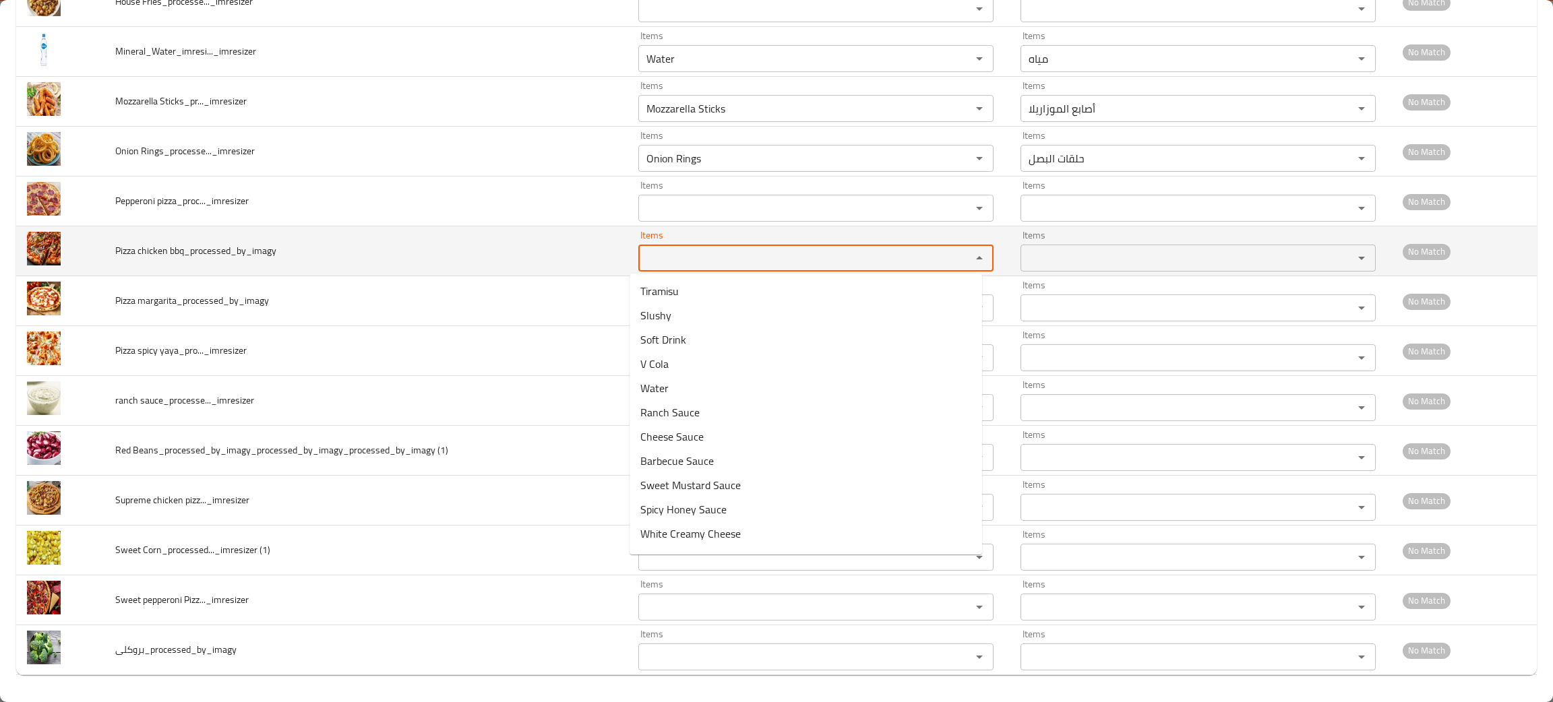
click at [661, 263] on bbq_processed_by_imagy "Items" at bounding box center [795, 258] width 307 height 19
type bbq_processed_by_imagy "bar"
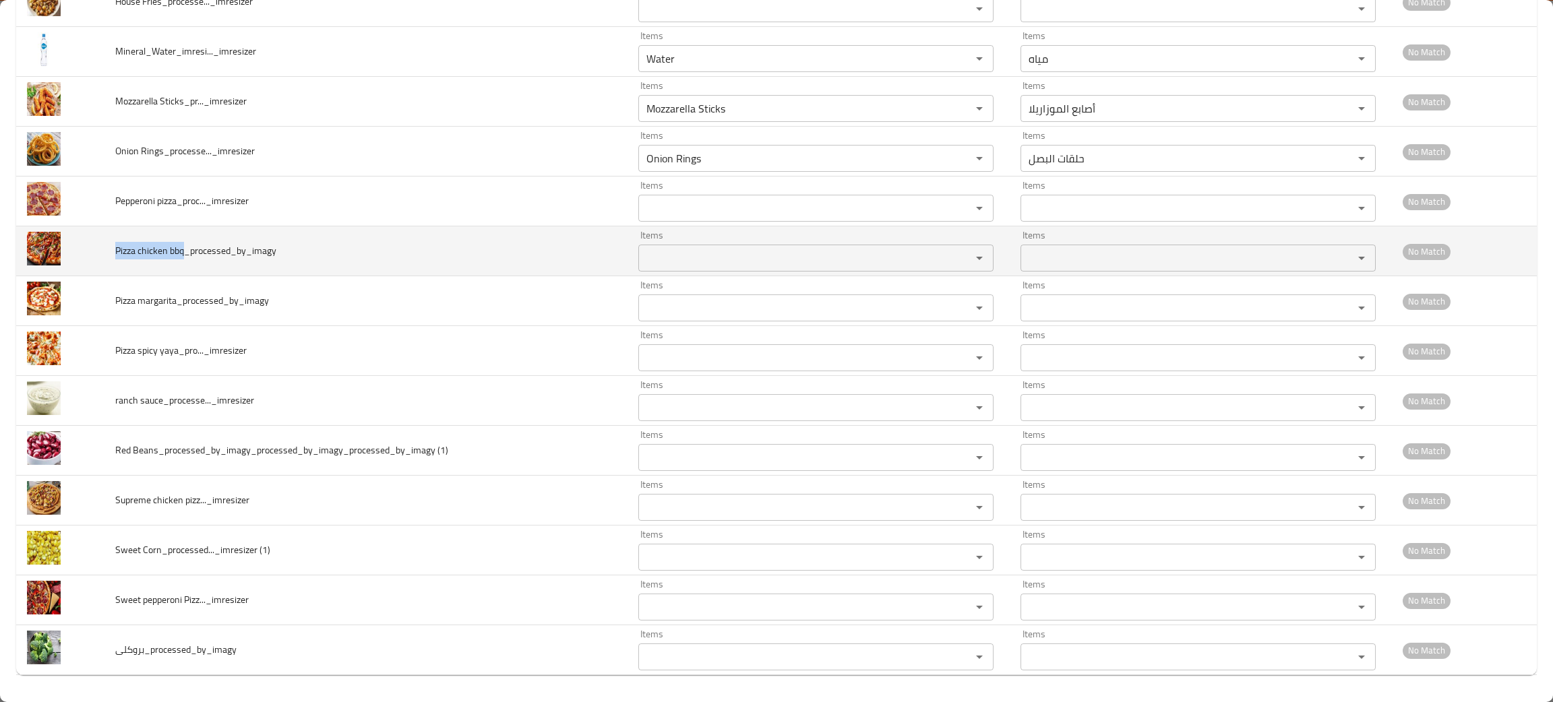
drag, startPoint x: 181, startPoint y: 246, endPoint x: 133, endPoint y: 234, distance: 50.0
click at [122, 242] on span "Pizza chicken bbq_processed_by_imagy" at bounding box center [195, 251] width 161 height 18
click at [181, 247] on span "Pizza chicken bbq_processed_by_imagy" at bounding box center [195, 251] width 161 height 18
drag, startPoint x: 184, startPoint y: 248, endPoint x: 99, endPoint y: 252, distance: 85.0
click at [96, 252] on tr "Pizza chicken bbq_processed_by_imagy Items Items Items Items No Match" at bounding box center [776, 251] width 1520 height 50
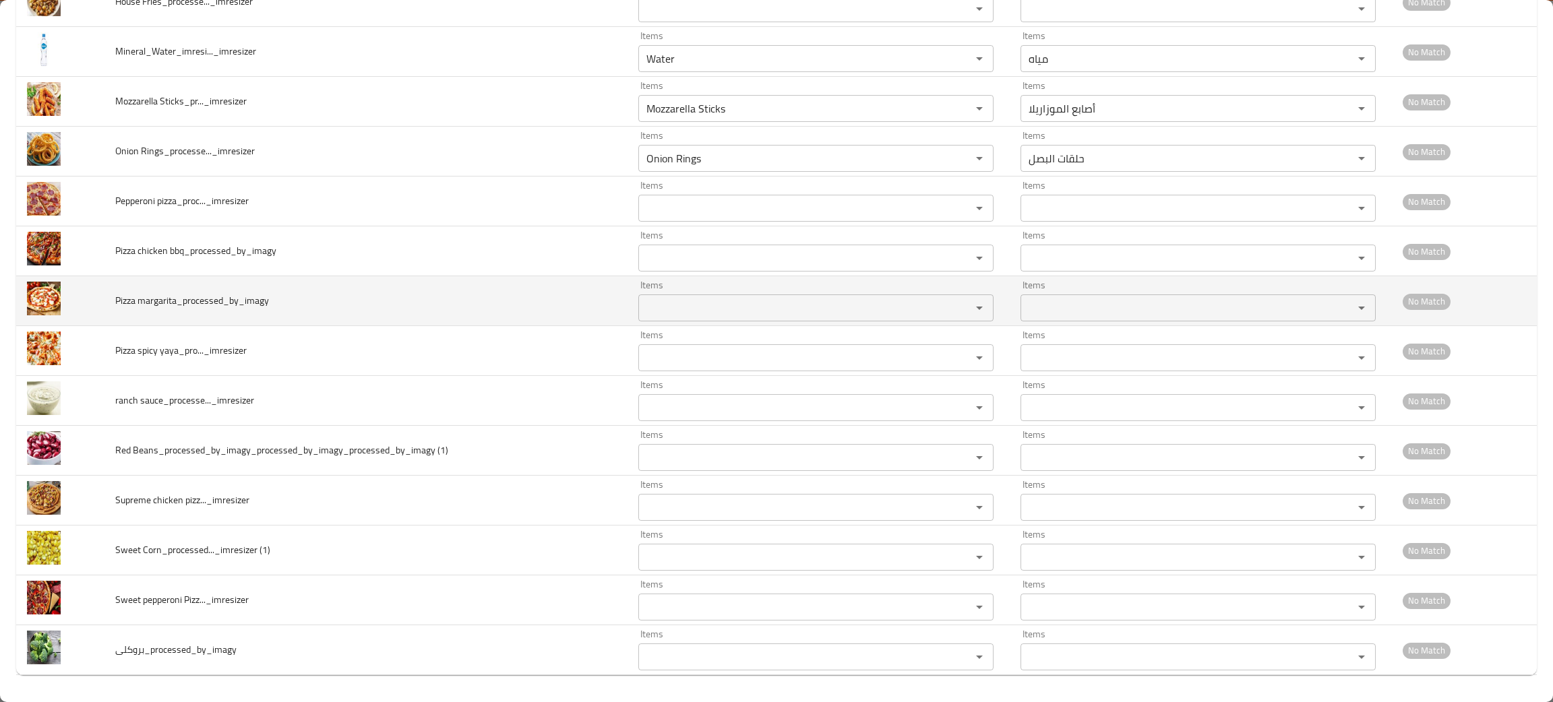
click at [214, 309] on span "Pizza margarita_processed_by_imagy" at bounding box center [192, 301] width 154 height 18
click at [658, 305] on margarita_processed_by_imagy "Items" at bounding box center [795, 308] width 307 height 19
type margarita_processed_by_imagy "mar"
drag, startPoint x: 175, startPoint y: 299, endPoint x: 109, endPoint y: 301, distance: 66.1
click at [109, 301] on td "Pizza margarita_processed_by_imagy" at bounding box center [365, 301] width 523 height 50
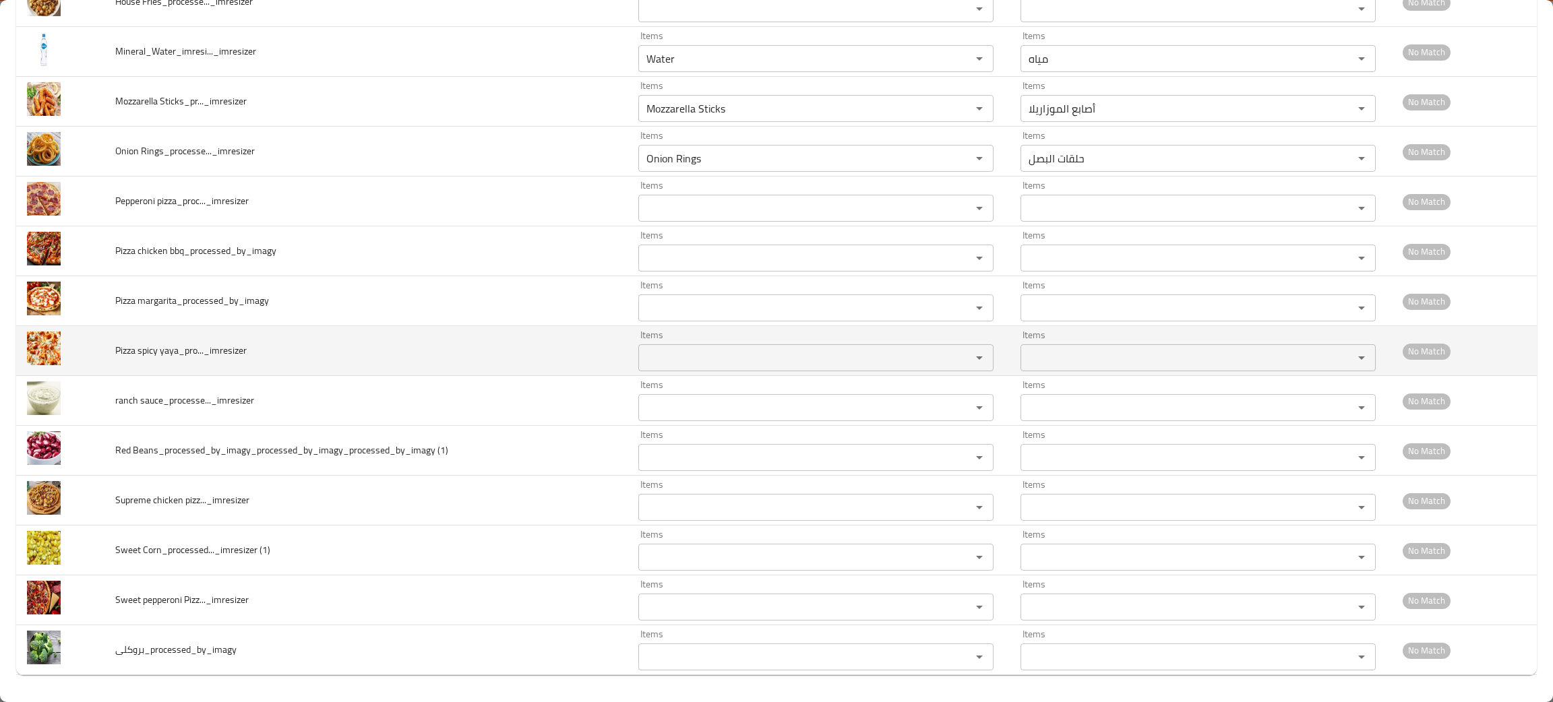
click at [210, 349] on span "Pizza spicy yaya_pro..._imresizer" at bounding box center [180, 351] width 131 height 18
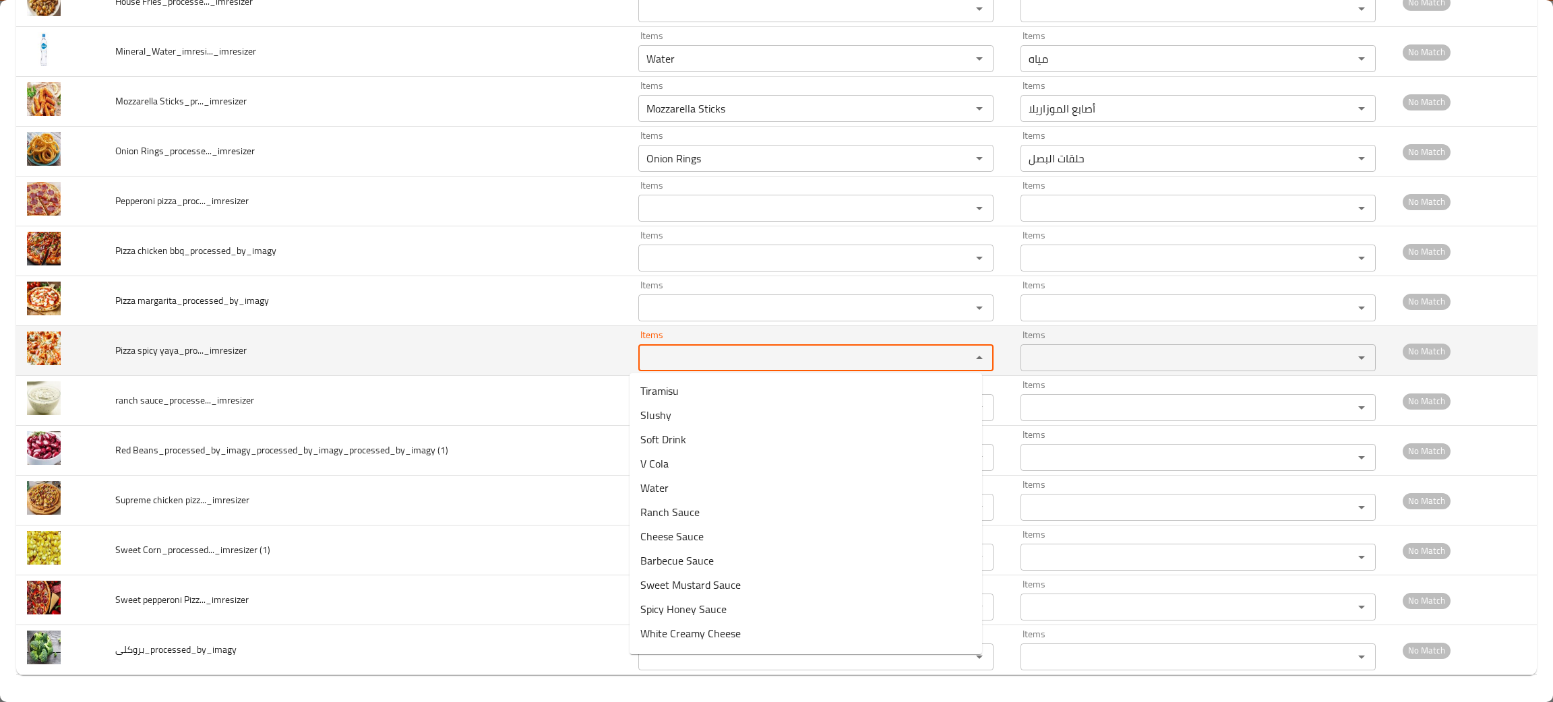
click at [668, 355] on yaya_pro____imresizer "Items" at bounding box center [795, 357] width 307 height 19
type yaya_pro____imresizer "spi"
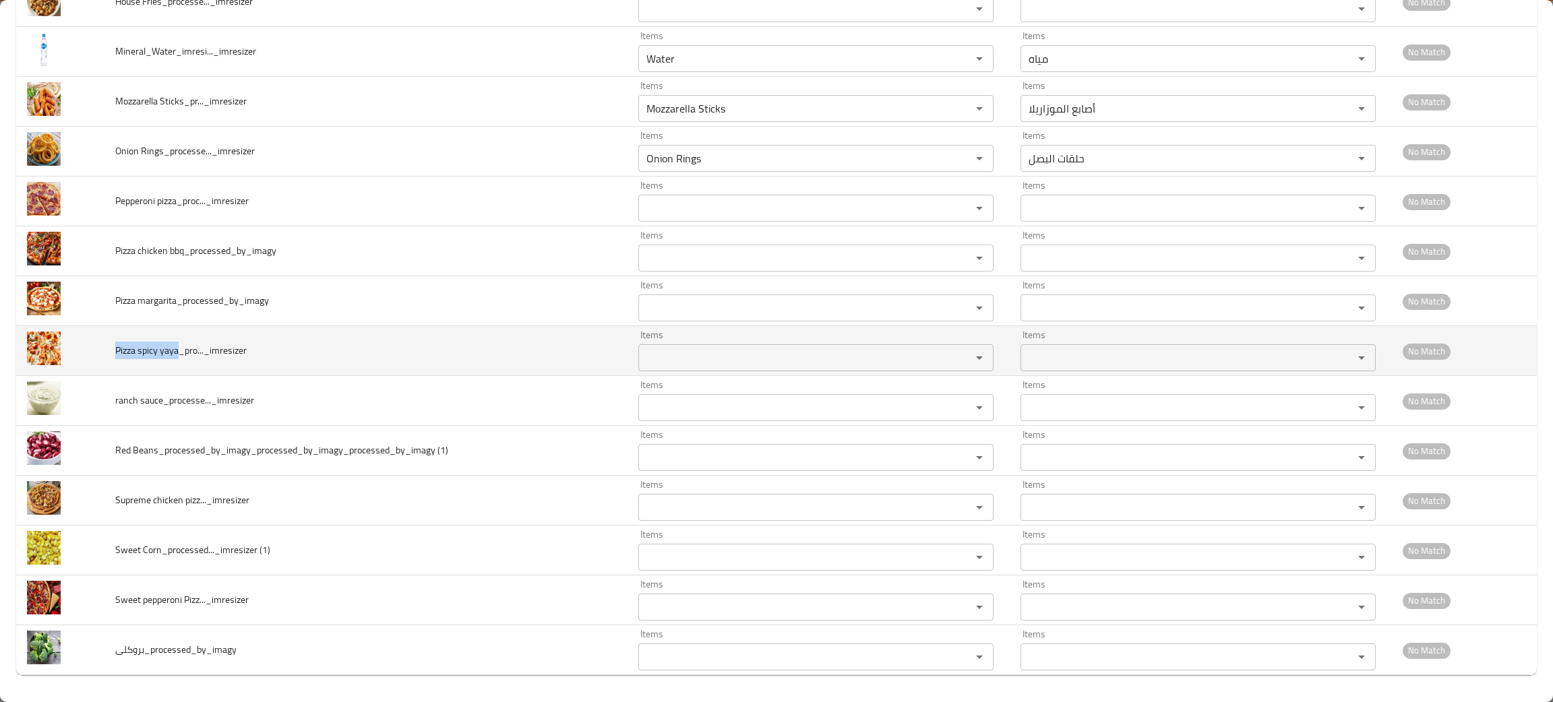
drag, startPoint x: 179, startPoint y: 350, endPoint x: 112, endPoint y: 355, distance: 67.6
click at [112, 355] on td "Pizza spicy yaya_pro..._imresizer" at bounding box center [365, 351] width 523 height 50
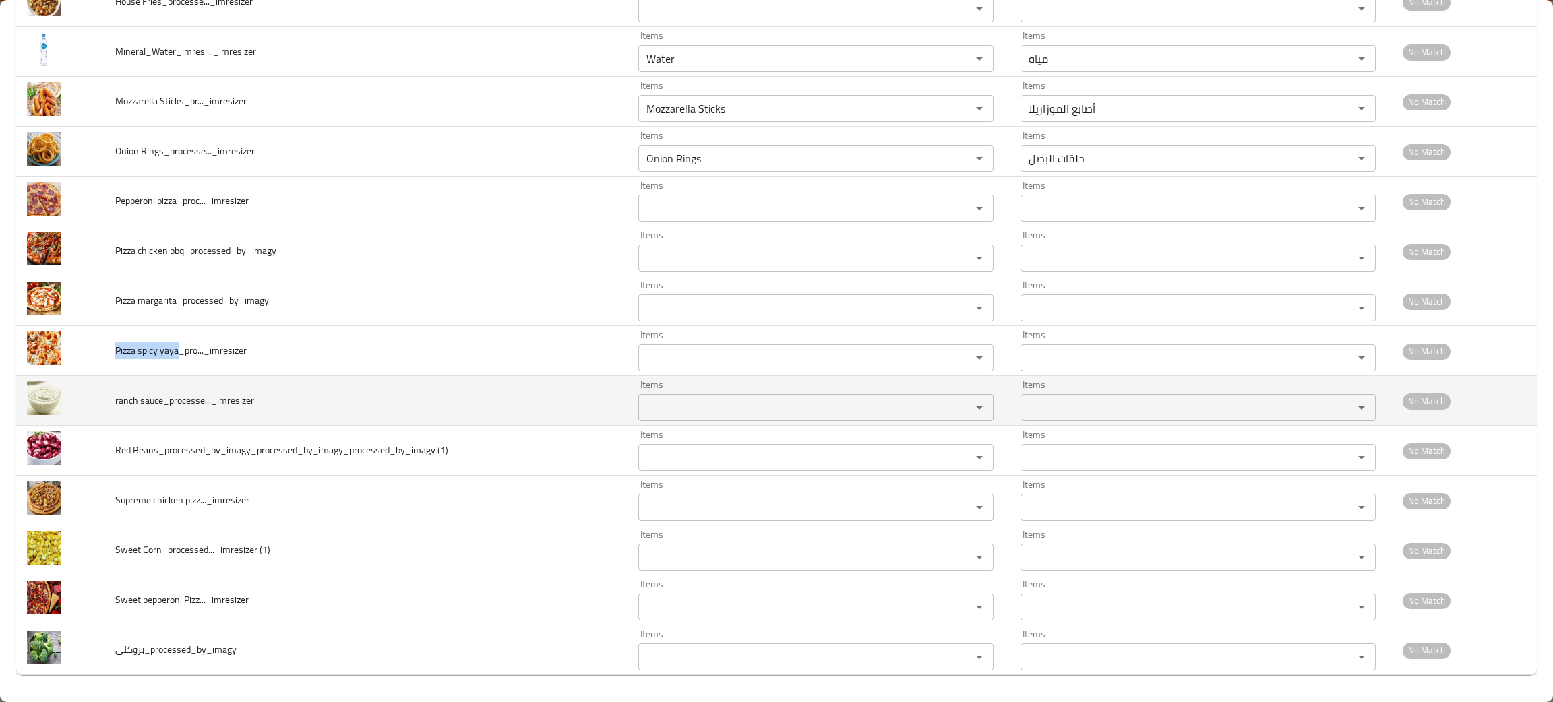
click at [342, 392] on td "ranch sauce_processe..._imresizer" at bounding box center [365, 401] width 523 height 50
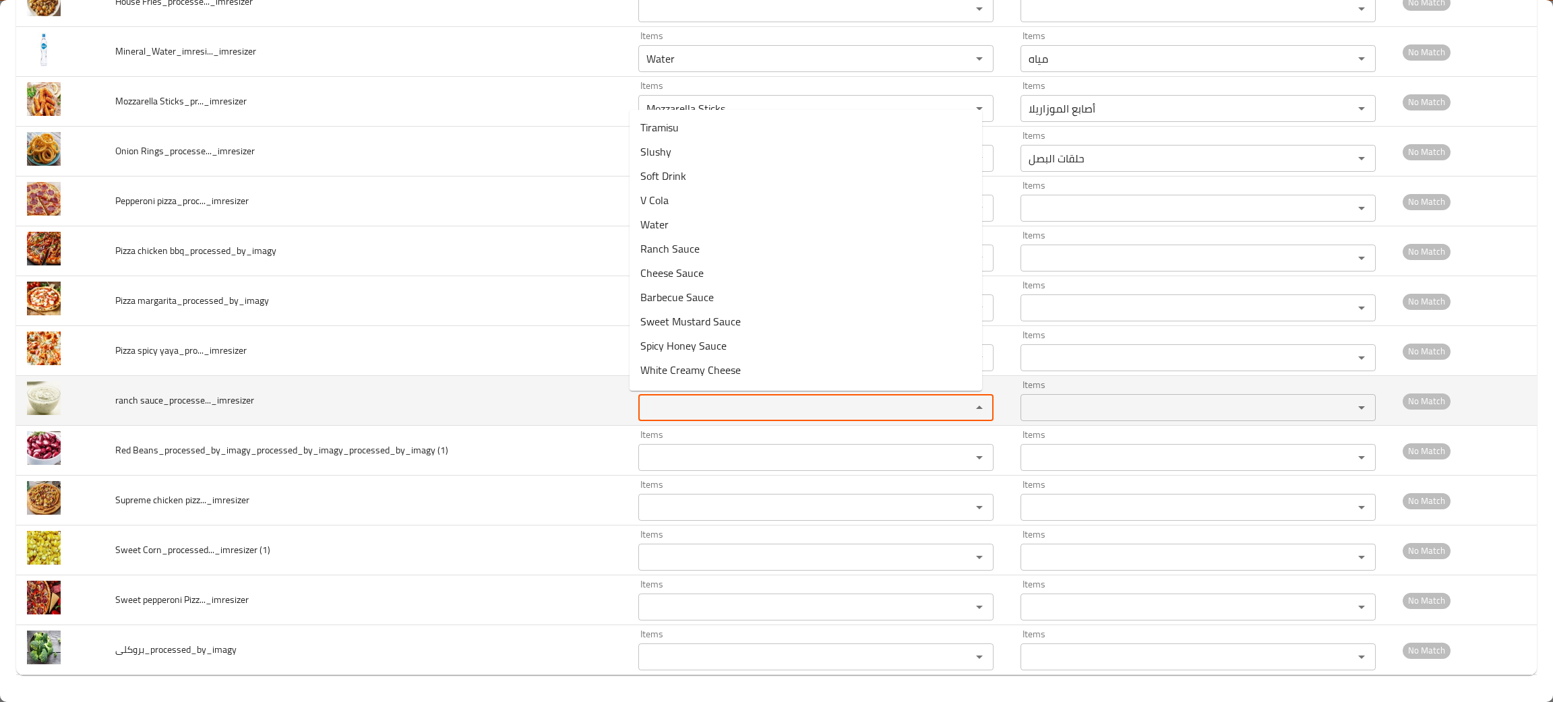
click at [712, 402] on sauce_processe____imresizer "Items" at bounding box center [795, 407] width 307 height 19
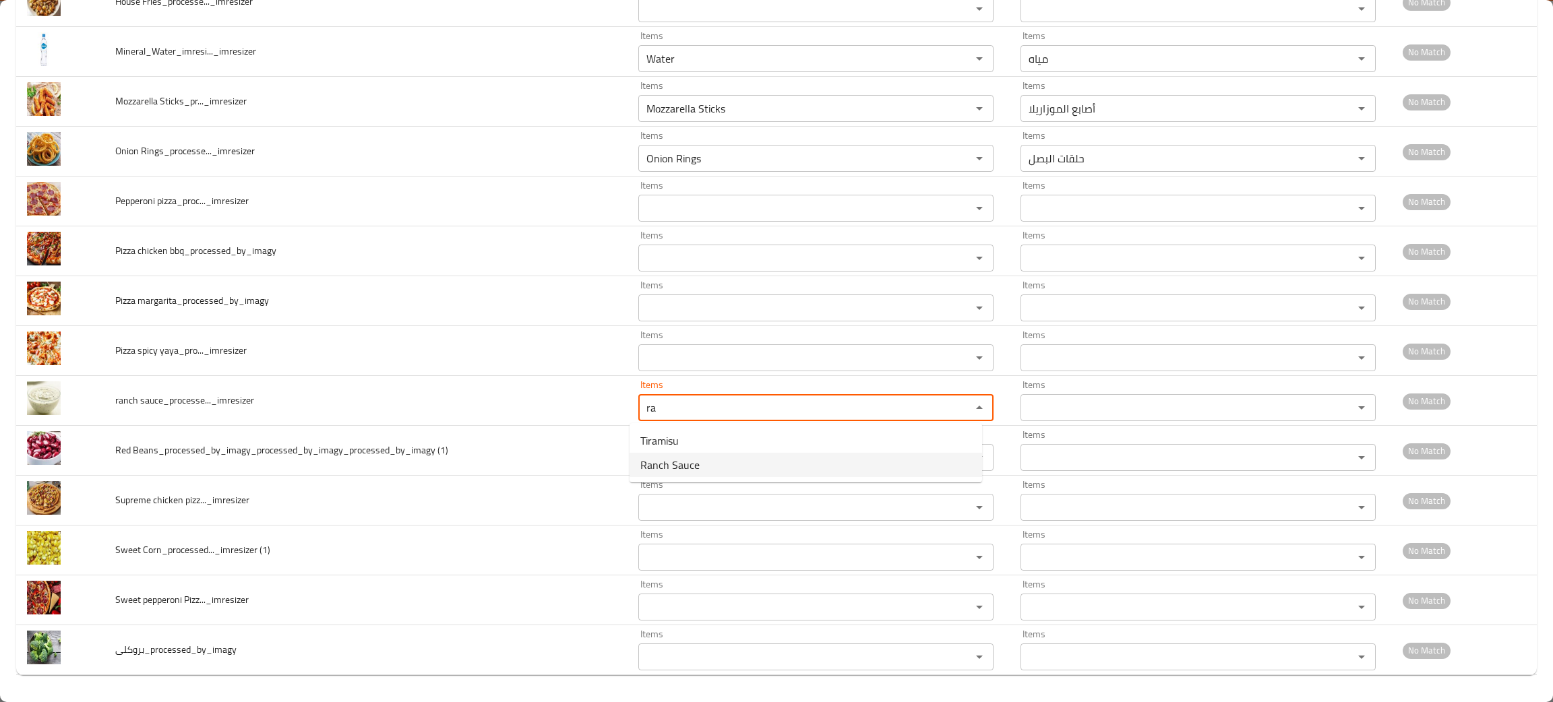
click at [656, 457] on span "Ranch Sauce" at bounding box center [669, 465] width 59 height 16
type sauce_processe____imresizer "Ranch Sauce"
type sauce_processe____imresizer-ar "صوص رانش"
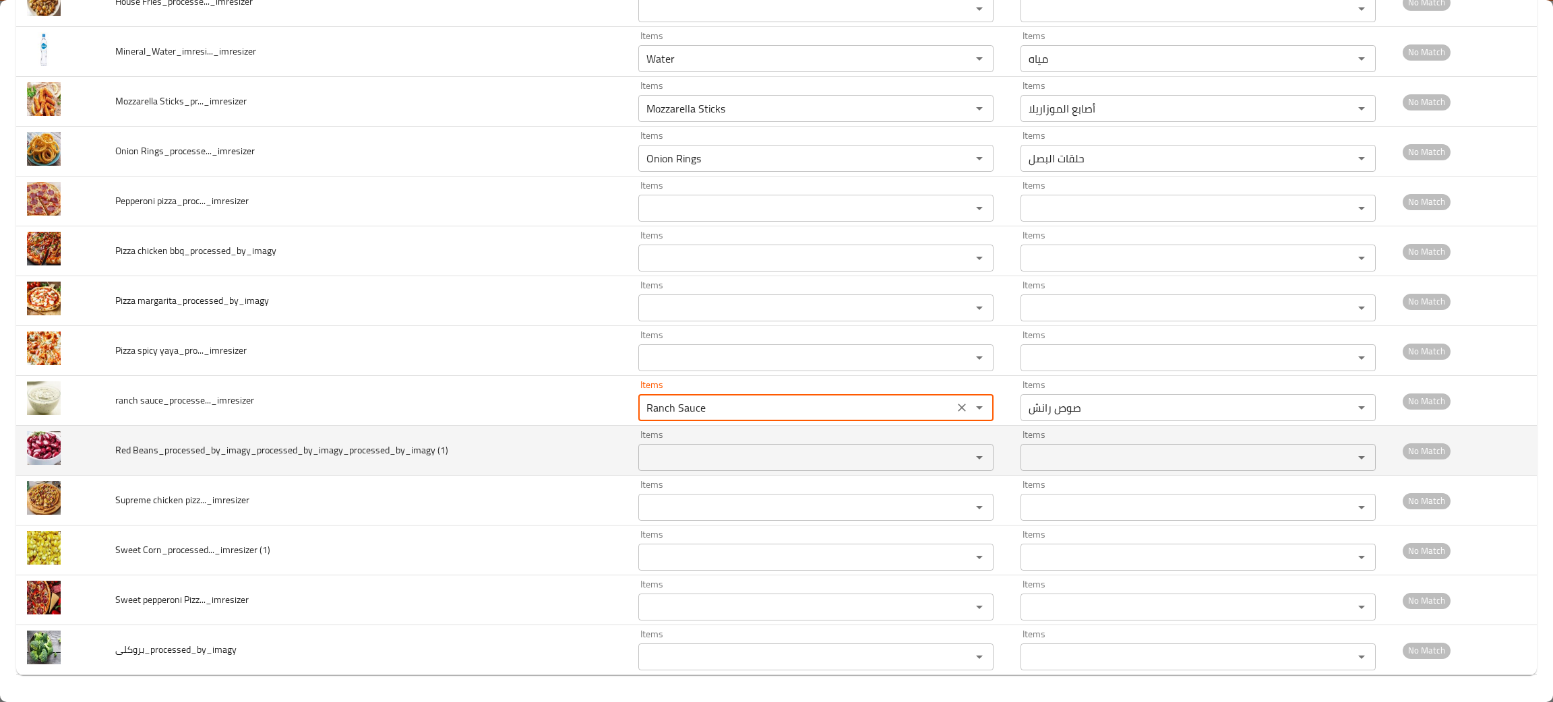
type sauce_processe____imresizer "Ranch Sauce"
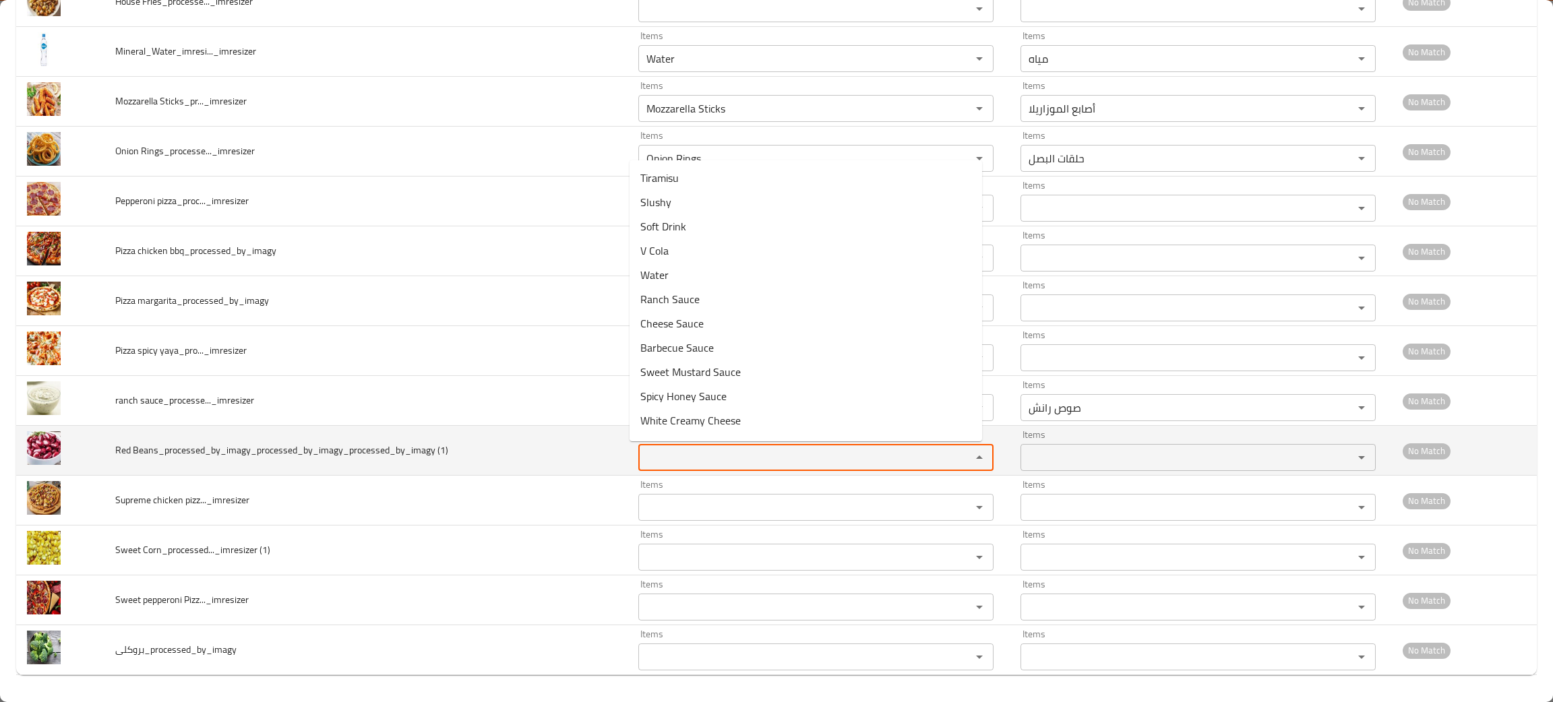
click at [669, 462] on \(1\) "Items" at bounding box center [795, 457] width 307 height 19
type \(1\) "be"
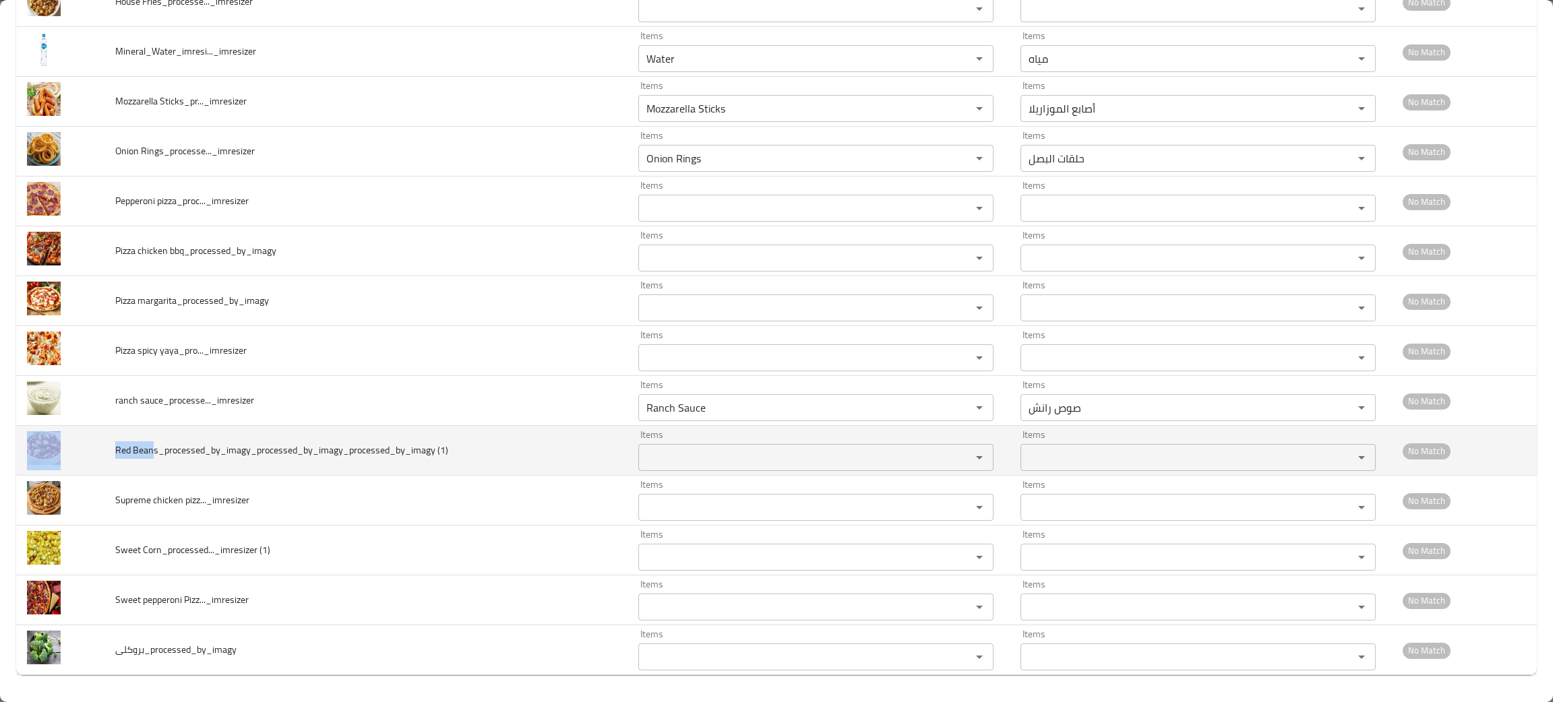
drag, startPoint x: 153, startPoint y: 445, endPoint x: 138, endPoint y: 432, distance: 19.6
click at [111, 439] on td "Red Beans_processed_by_imagy_processed_by_imagy_processed_by_imagy (1)" at bounding box center [365, 451] width 523 height 50
click at [159, 448] on span "Red Beans_processed_by_imagy_processed_by_imagy_processed_by_imagy (1)" at bounding box center [281, 450] width 333 height 18
drag, startPoint x: 157, startPoint y: 448, endPoint x: 108, endPoint y: 451, distance: 49.3
click at [108, 451] on td "Red Beans_processed_by_imagy_processed_by_imagy_processed_by_imagy (1)" at bounding box center [365, 451] width 523 height 50
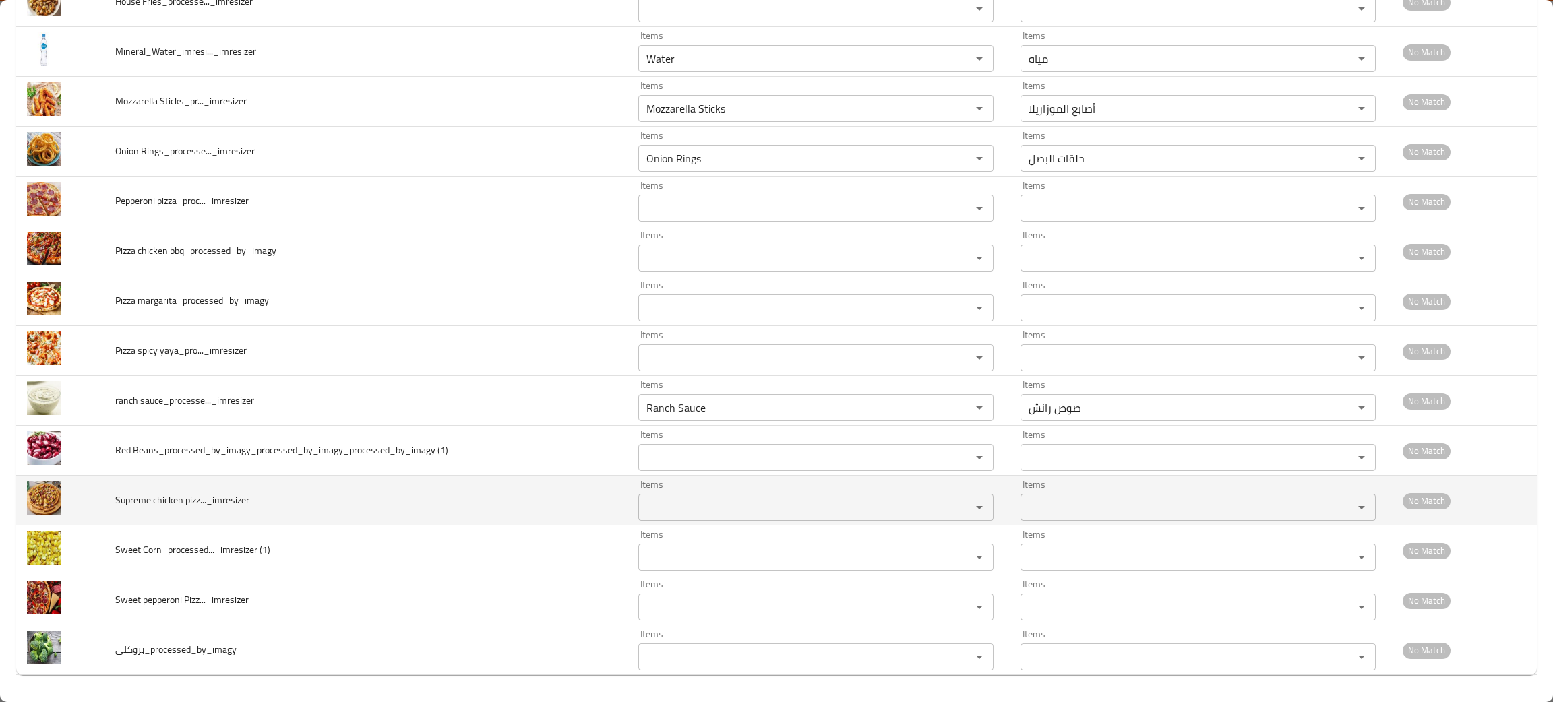
click at [254, 508] on td "Supreme chicken pizz..._imresizer" at bounding box center [365, 501] width 523 height 50
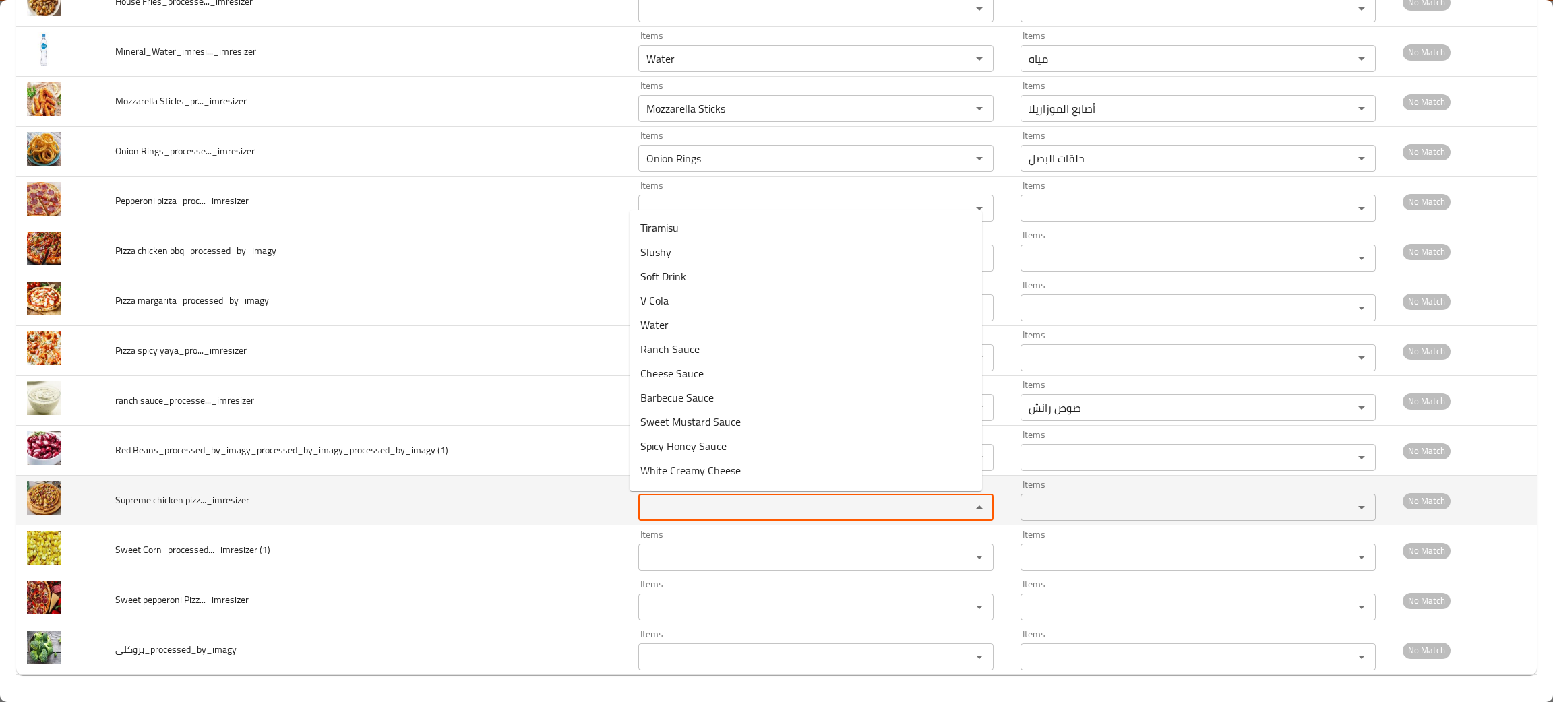
click at [669, 516] on pizz____imresizer "Items" at bounding box center [795, 507] width 307 height 19
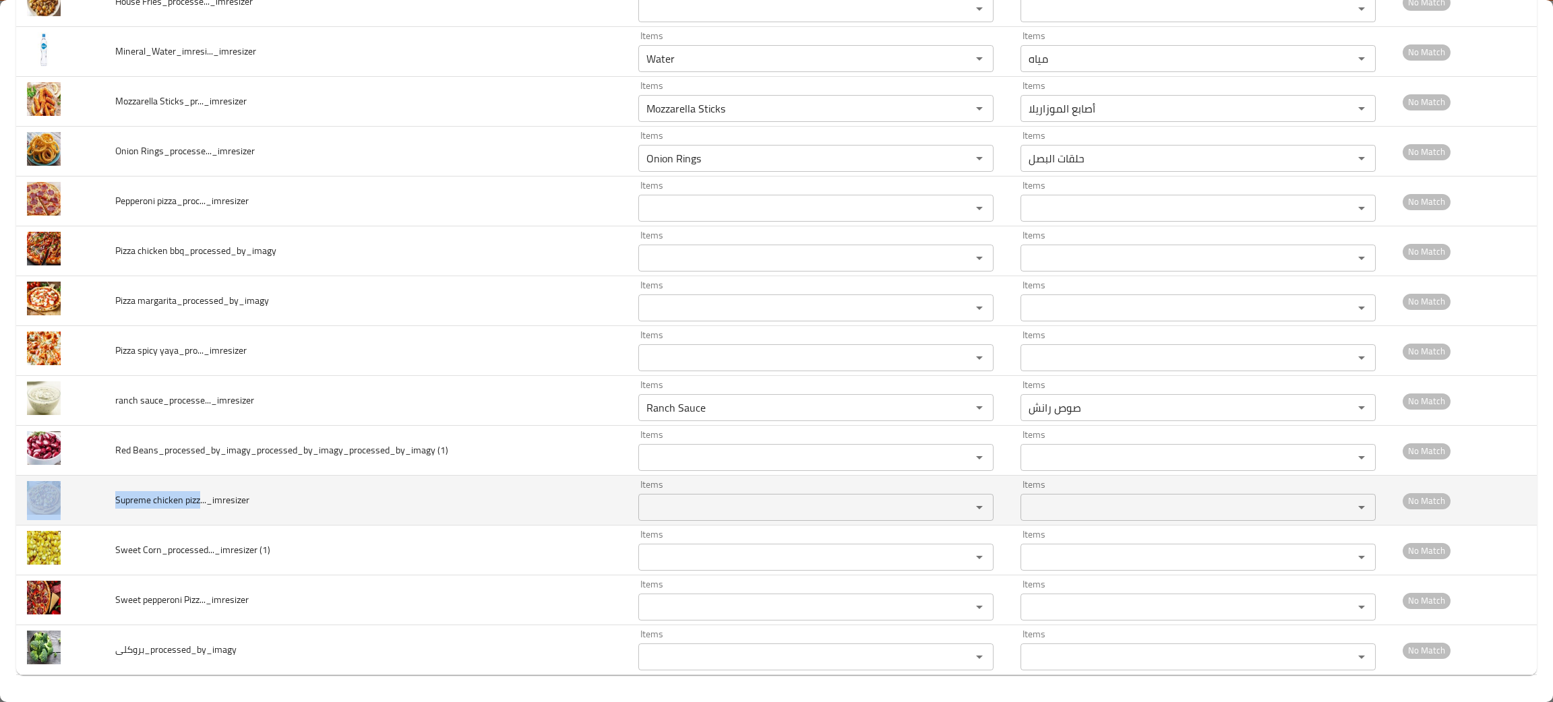
drag, startPoint x: 197, startPoint y: 496, endPoint x: 100, endPoint y: 500, distance: 96.5
click at [100, 500] on tr "Supreme chicken pizz..._imresizer Items Items Items Items No Match" at bounding box center [776, 501] width 1520 height 50
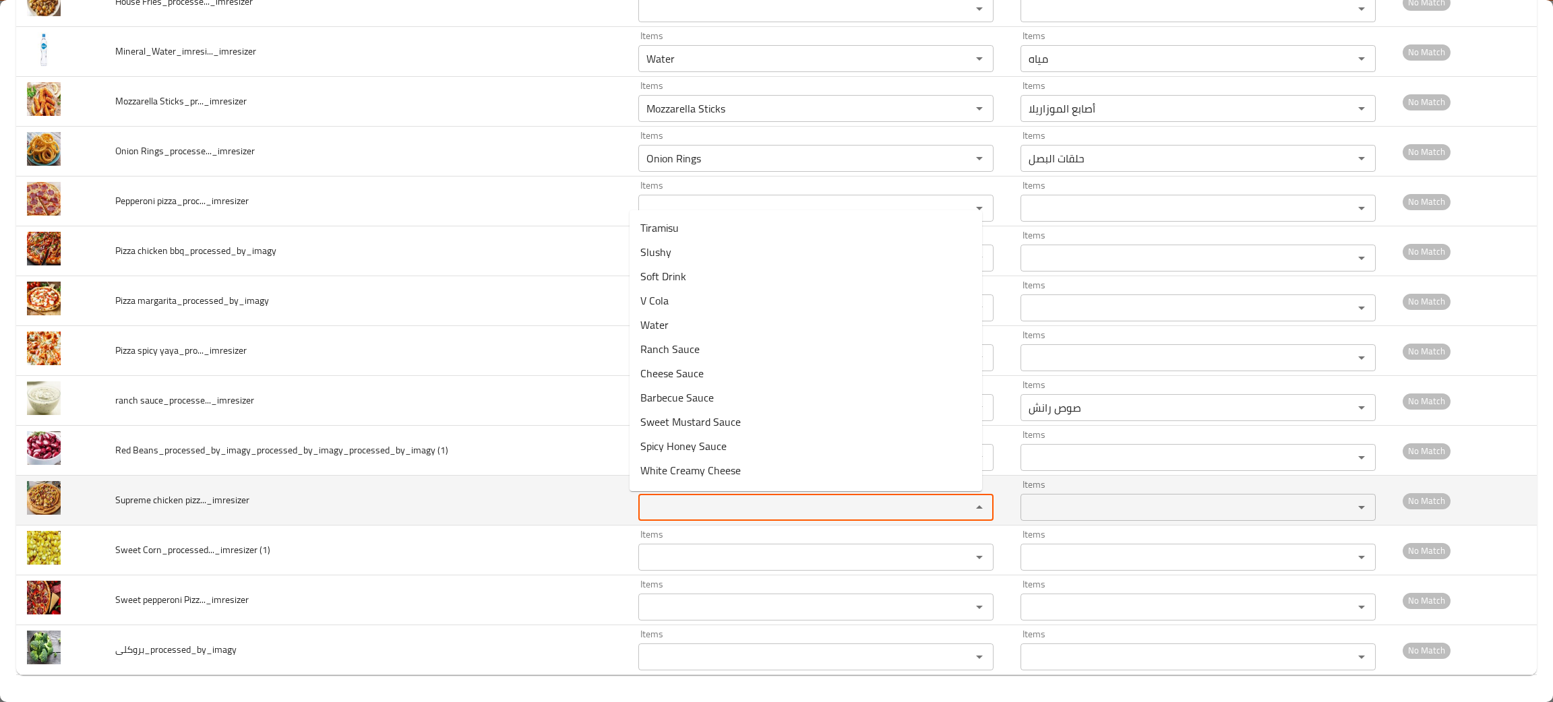
click at [652, 511] on pizz____imresizer "Items" at bounding box center [795, 507] width 307 height 19
type pizz____imresizer "su"
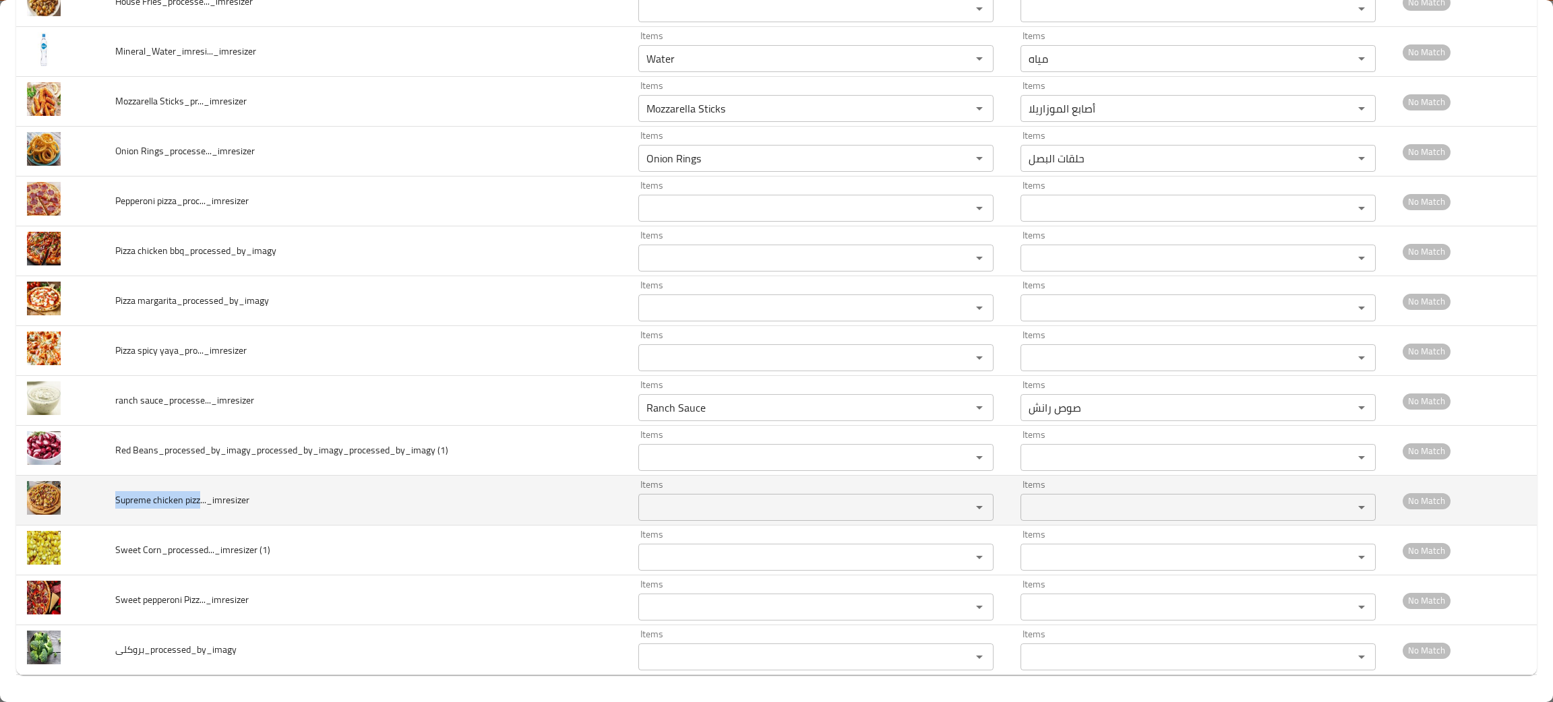
drag, startPoint x: 199, startPoint y: 497, endPoint x: 104, endPoint y: 497, distance: 95.0
click at [104, 497] on td "Supreme chicken pizz..._imresizer" at bounding box center [365, 501] width 523 height 50
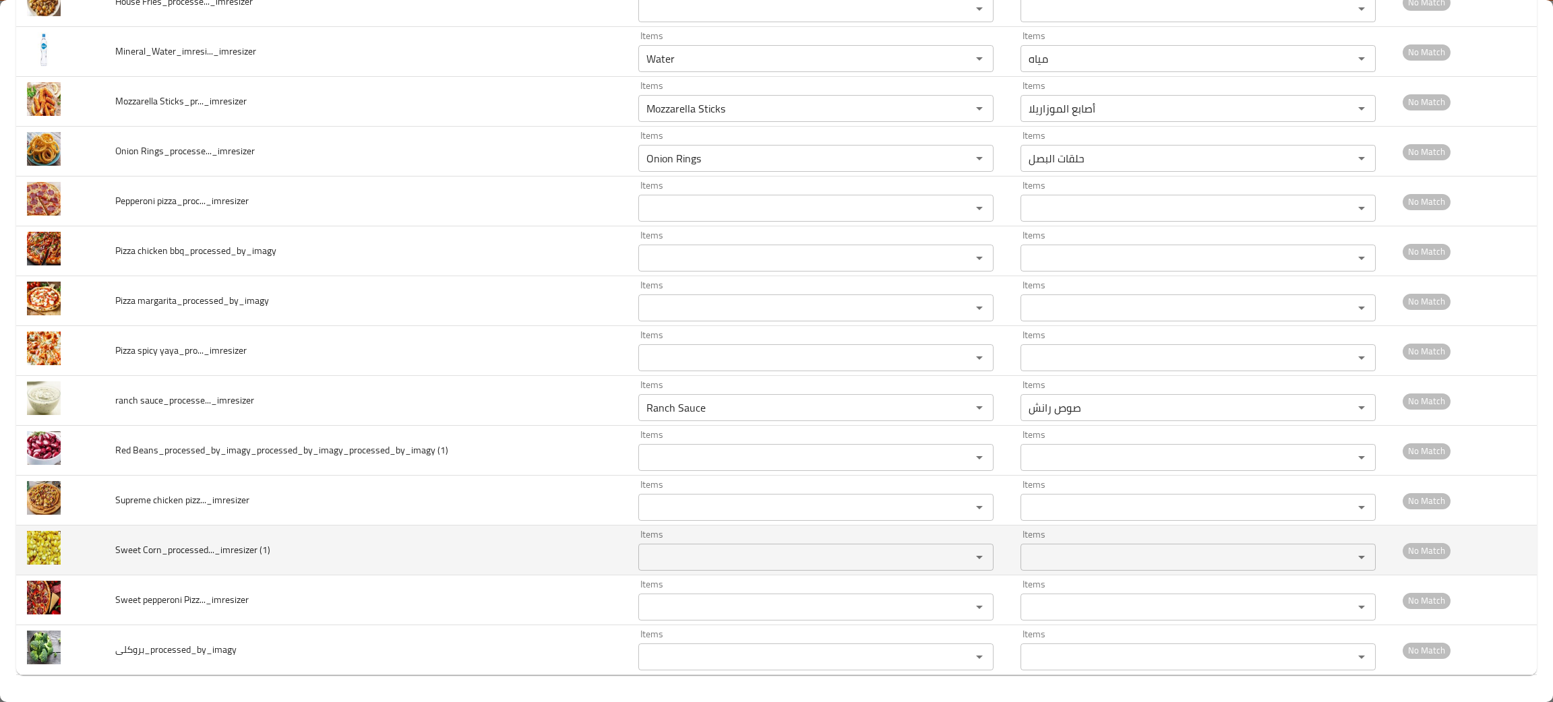
click at [144, 563] on td "Sweet Corn_processed..._imresizer (1)" at bounding box center [365, 551] width 523 height 50
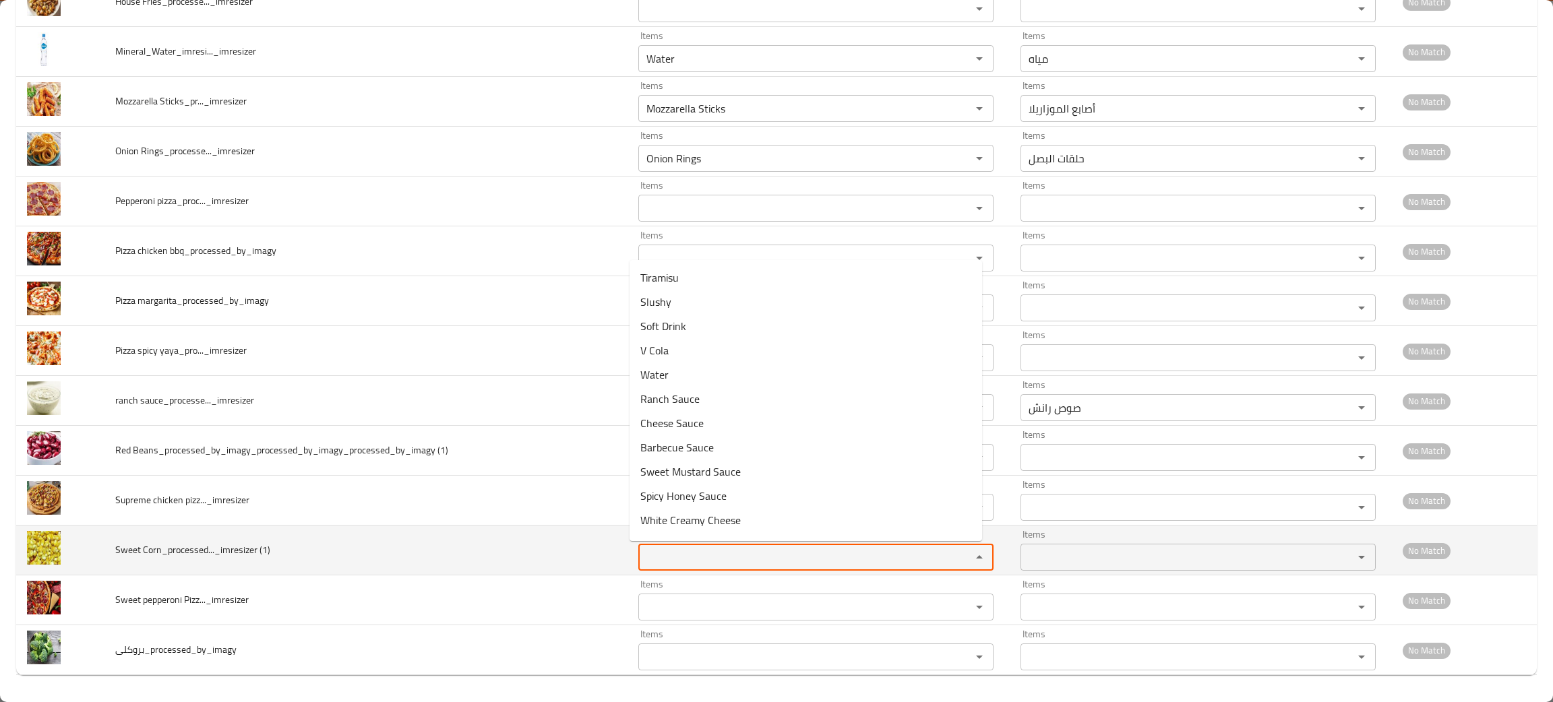
click at [702, 557] on \(1\) "Items" at bounding box center [795, 557] width 307 height 19
type \(1\) "swe"
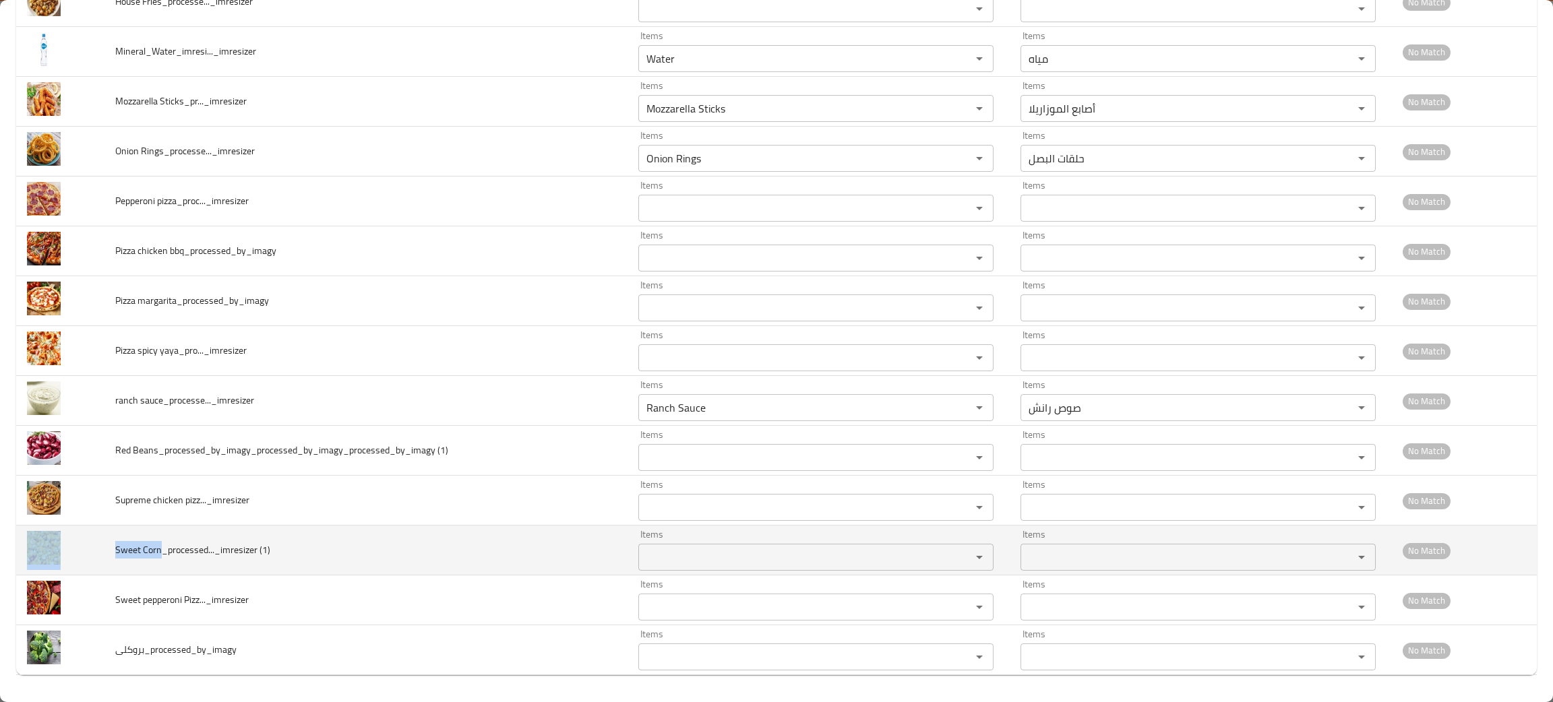
drag, startPoint x: 158, startPoint y: 545, endPoint x: 88, endPoint y: 545, distance: 70.1
click at [88, 545] on tr "Sweet Corn_processed..._imresizer (1) Items Items Items Items No Match" at bounding box center [776, 551] width 1520 height 50
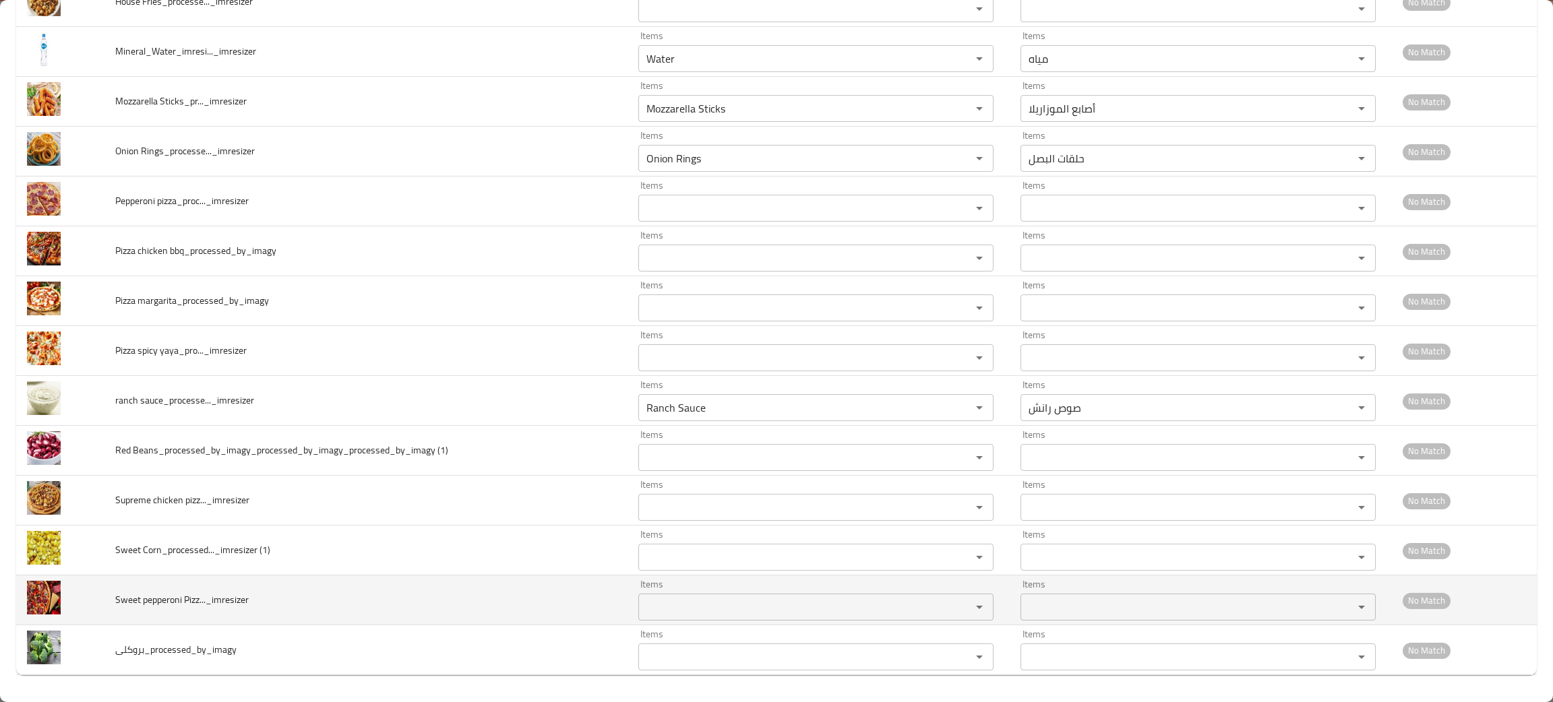
click at [262, 598] on td "Sweet pepperoni Pizz..._imresizer" at bounding box center [365, 601] width 523 height 50
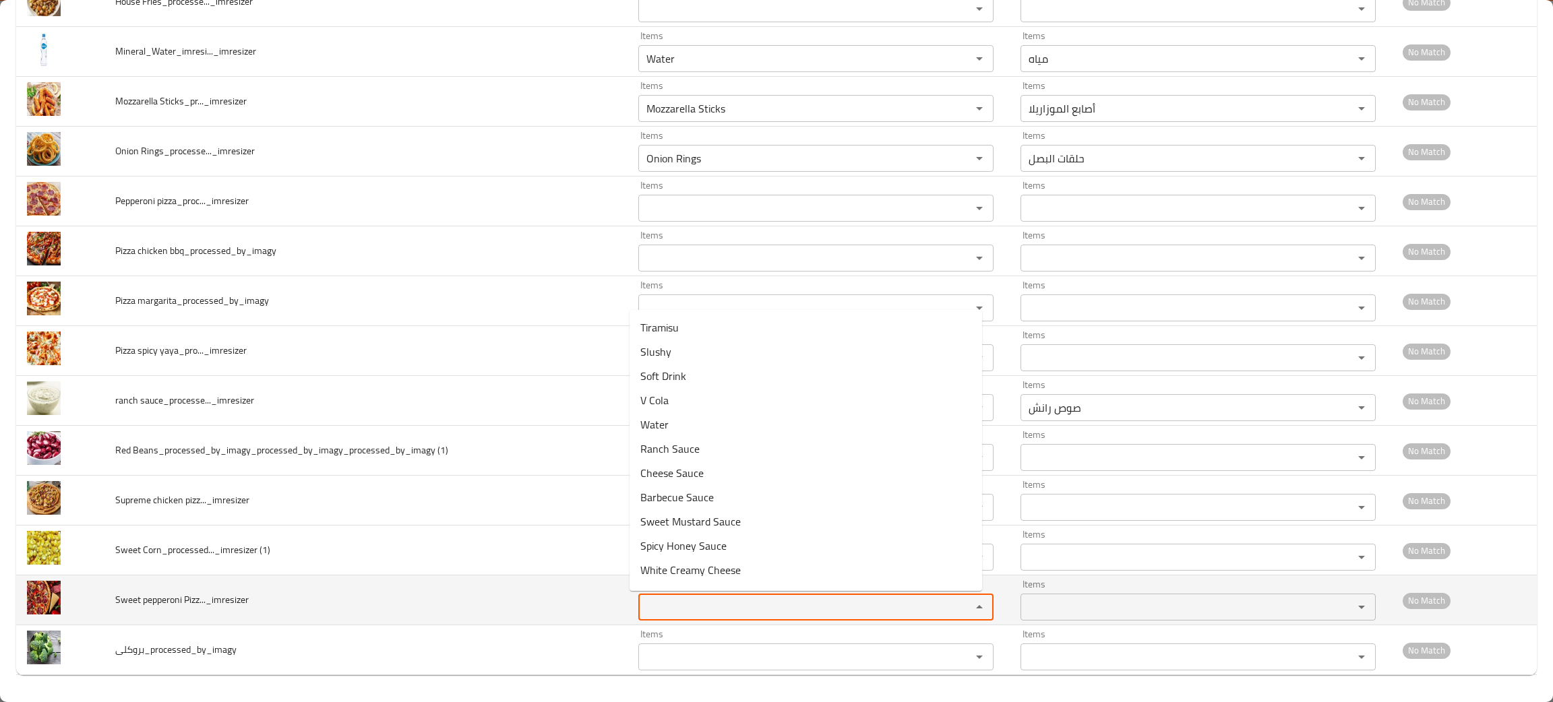
click at [702, 603] on Pizz____imresizer "Items" at bounding box center [795, 607] width 307 height 19
type Pizz____imresizer "pep"
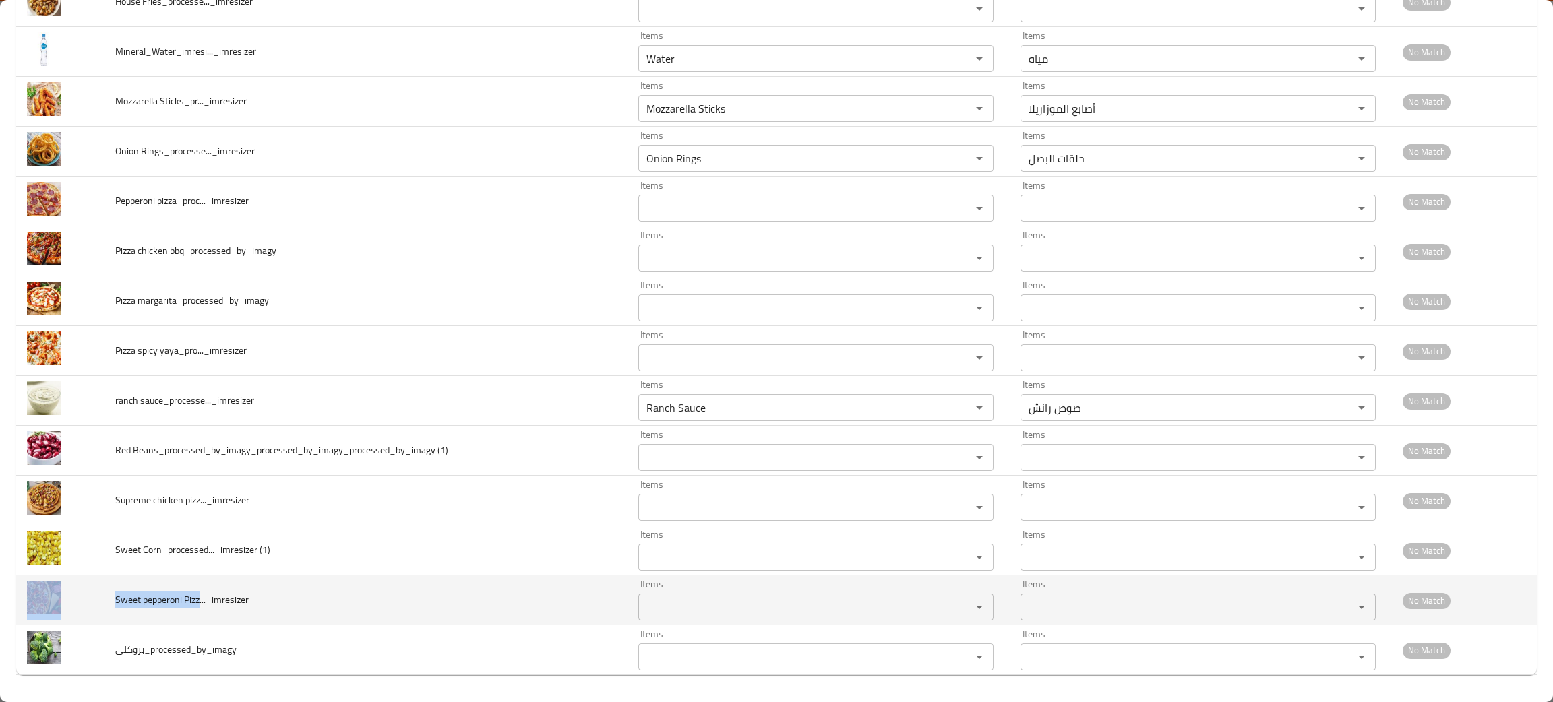
drag, startPoint x: 200, startPoint y: 597, endPoint x: 88, endPoint y: 594, distance: 112.6
click at [88, 594] on tr "Sweet pepperoni Pizz..._imresizer Items Items Items Items No Match" at bounding box center [776, 601] width 1520 height 50
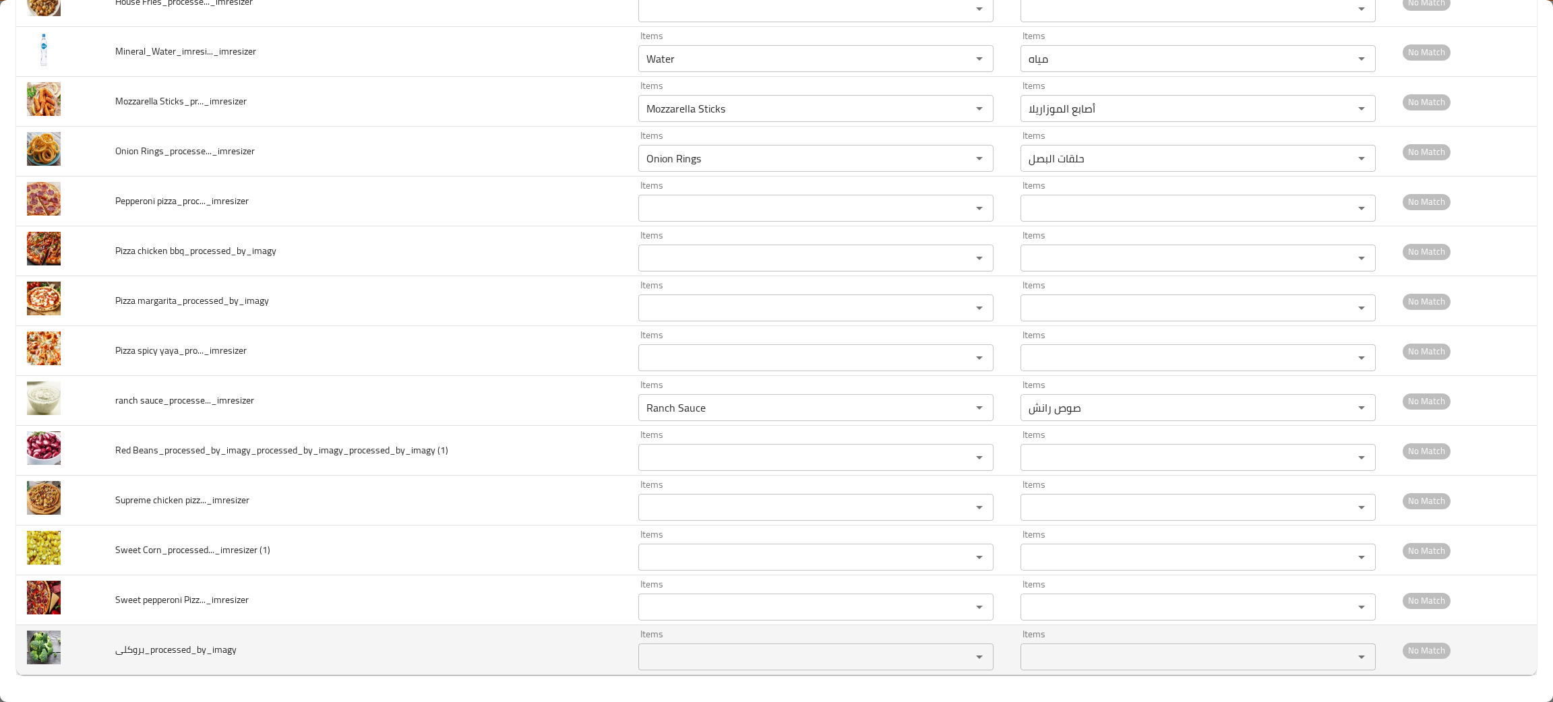
click at [272, 646] on td "بروكلى_processed_by_imagy" at bounding box center [365, 650] width 523 height 50
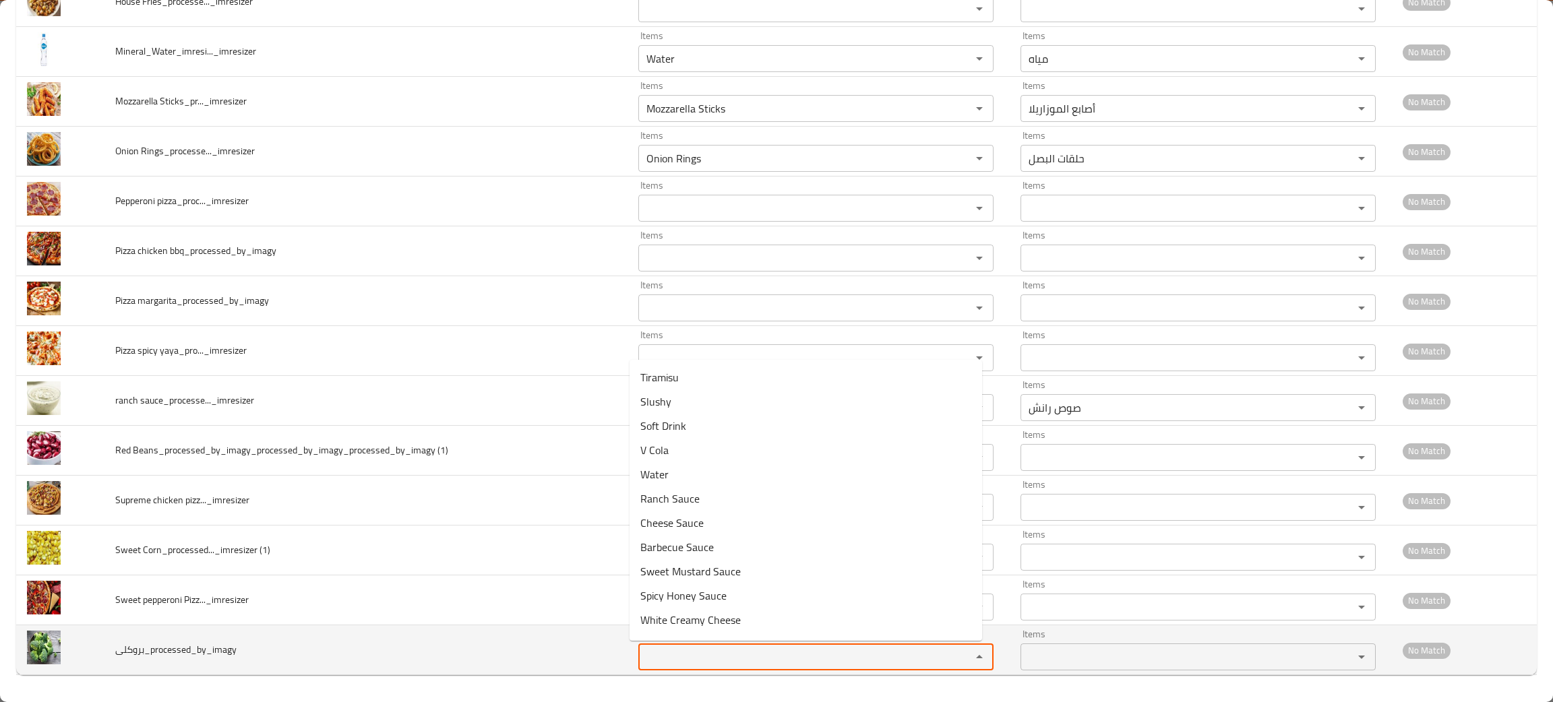
click at [677, 650] on input "Items" at bounding box center [795, 657] width 307 height 19
type input "ro"
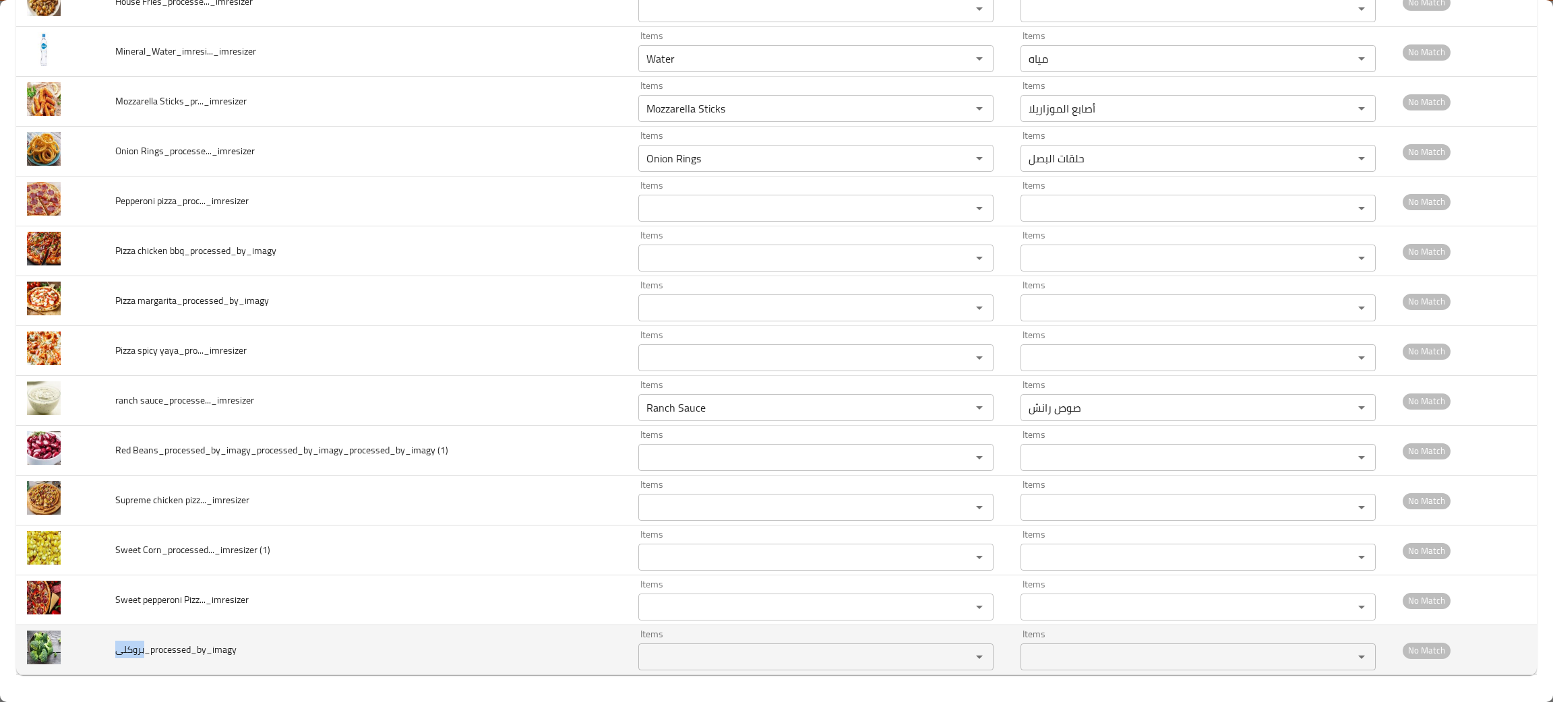
drag, startPoint x: 144, startPoint y: 647, endPoint x: 116, endPoint y: 649, distance: 28.4
click at [115, 647] on span "بروكلى_processed_by_imagy" at bounding box center [175, 650] width 121 height 18
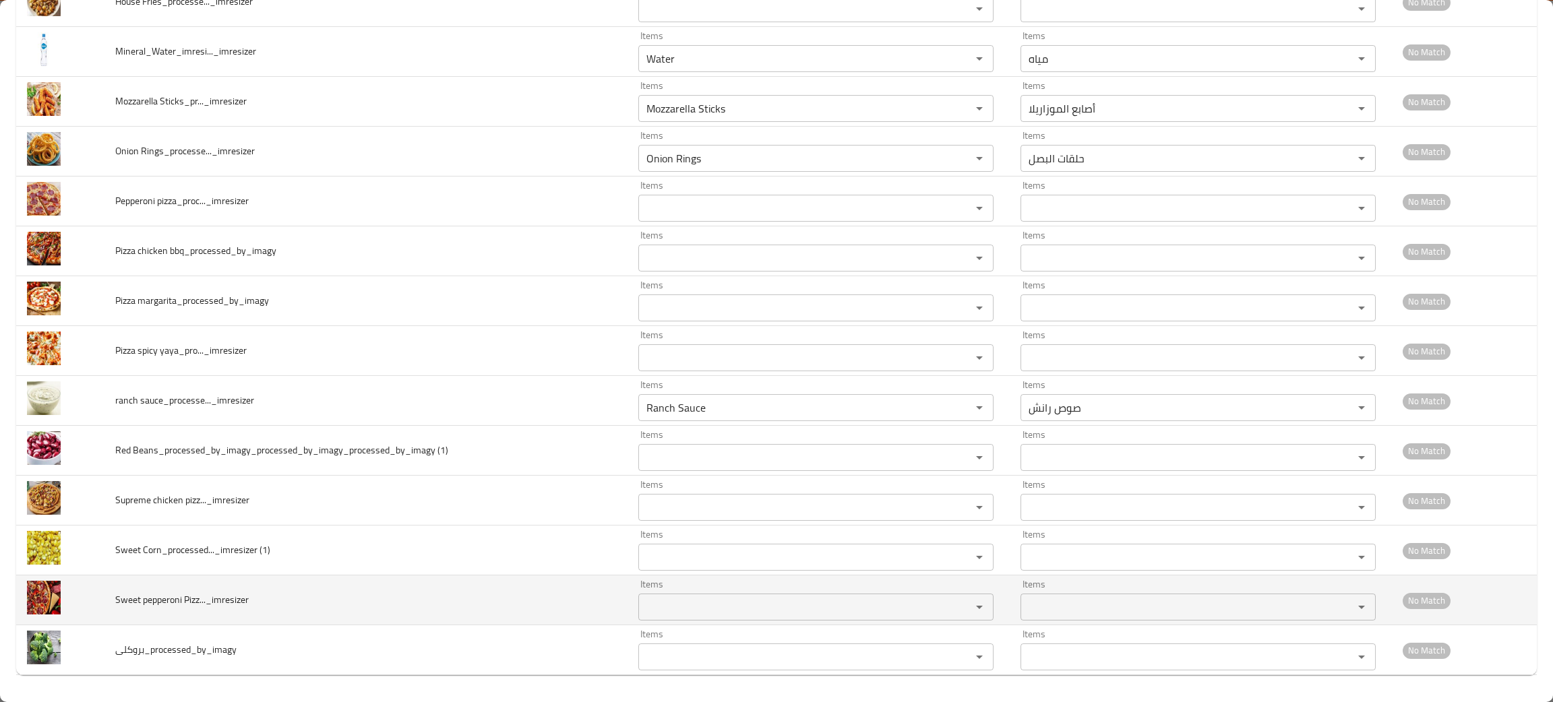
drag, startPoint x: 213, startPoint y: 485, endPoint x: 402, endPoint y: 596, distance: 219.3
click at [391, 598] on td "Sweet pepperoni Pizz..._imresizer" at bounding box center [365, 601] width 523 height 50
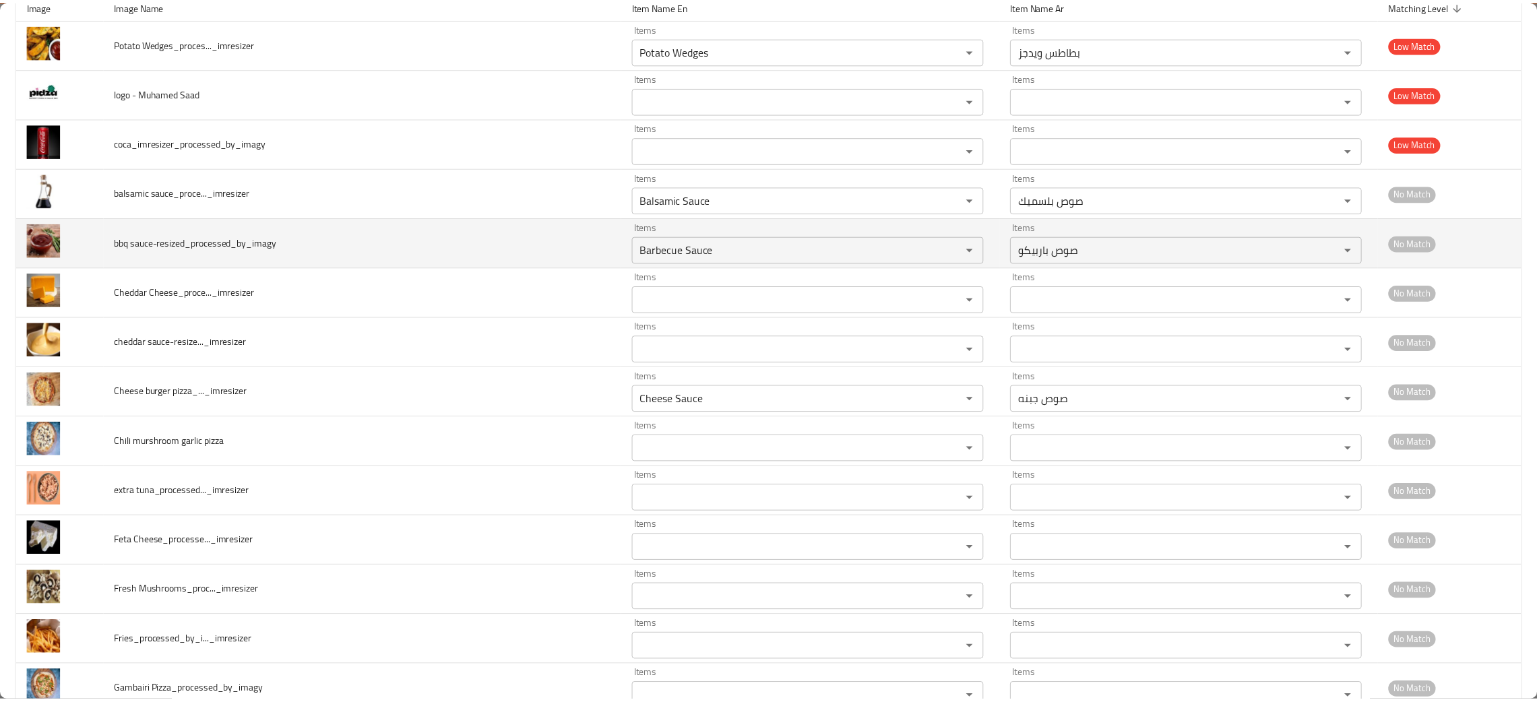
scroll to position [0, 0]
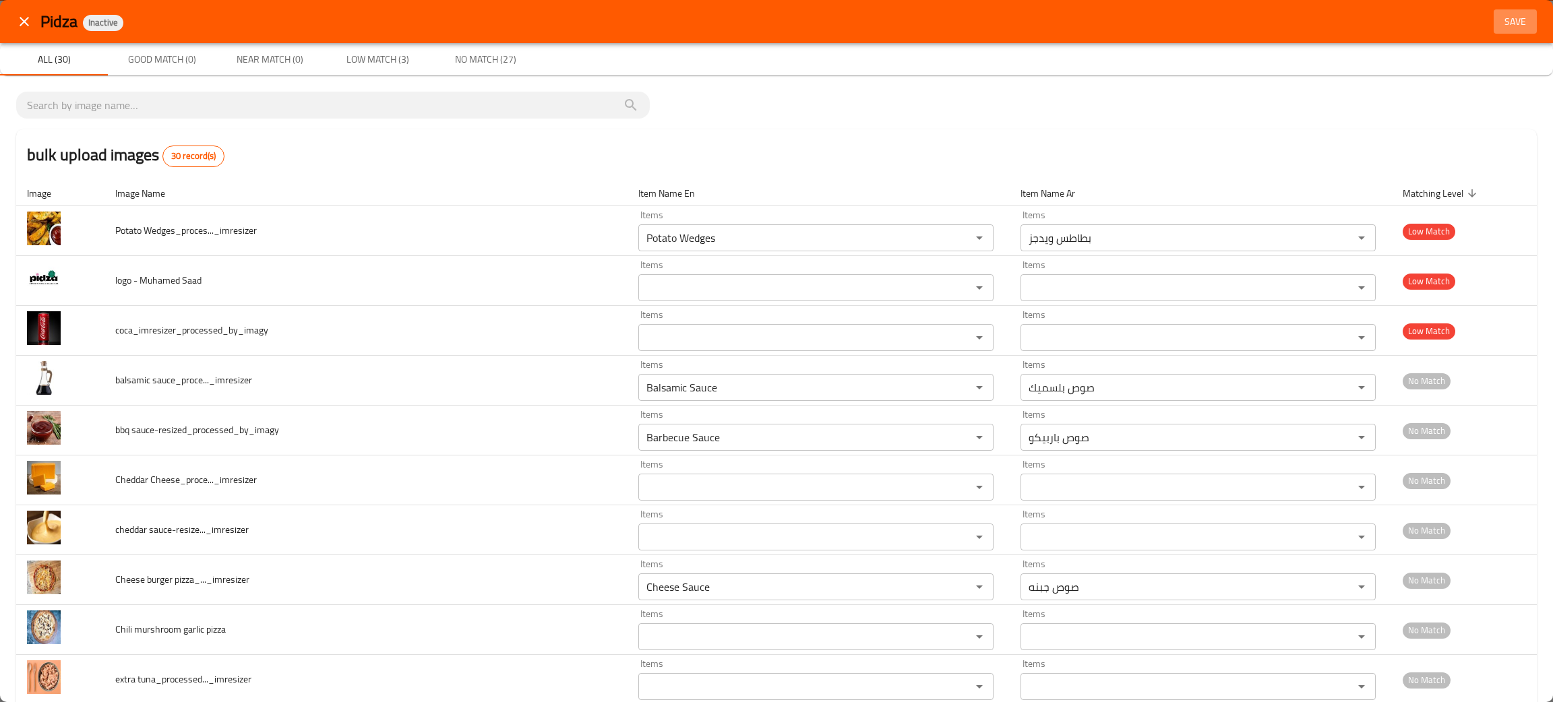
click at [1499, 13] on span "Save" at bounding box center [1515, 21] width 32 height 17
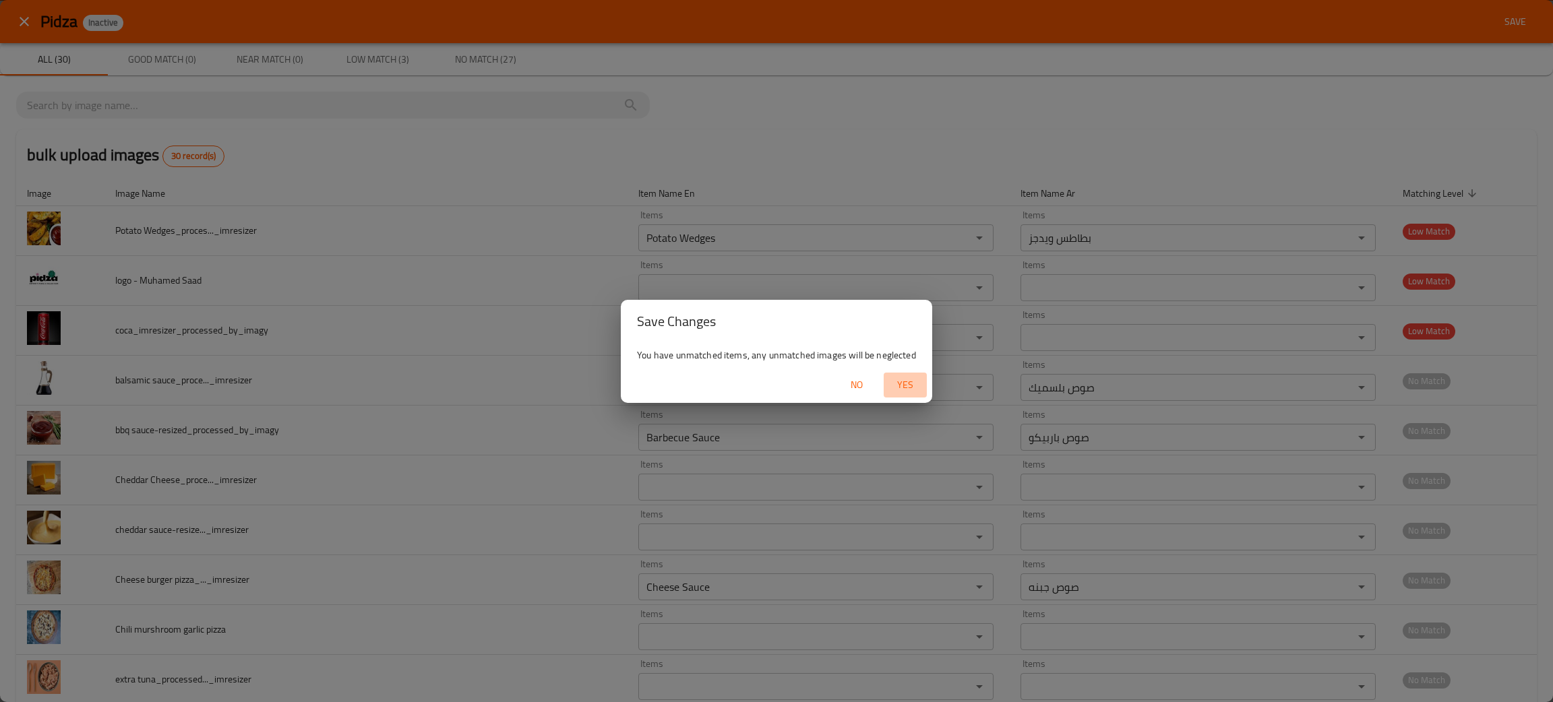
click at [901, 383] on span "Yes" at bounding box center [905, 385] width 32 height 17
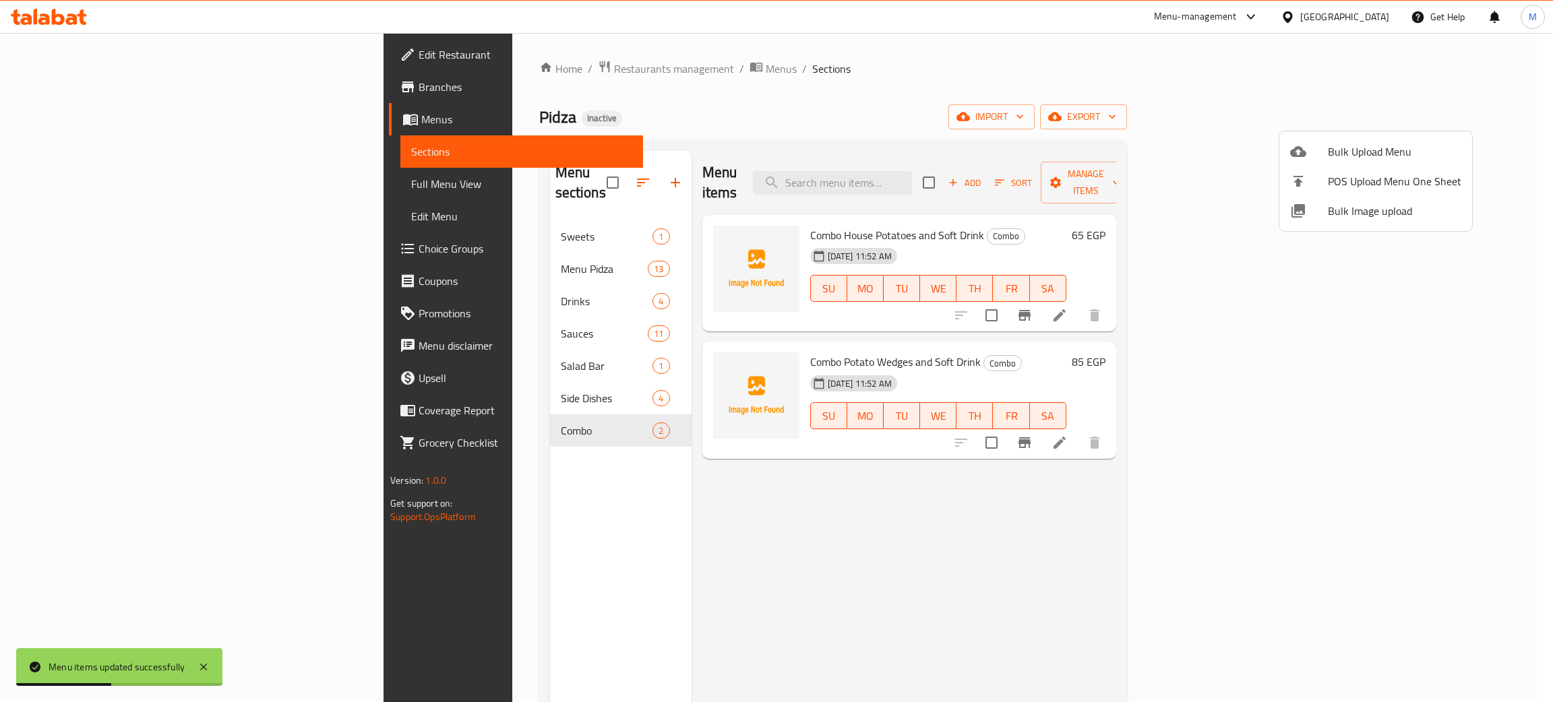
click at [330, 218] on div at bounding box center [776, 351] width 1553 height 702
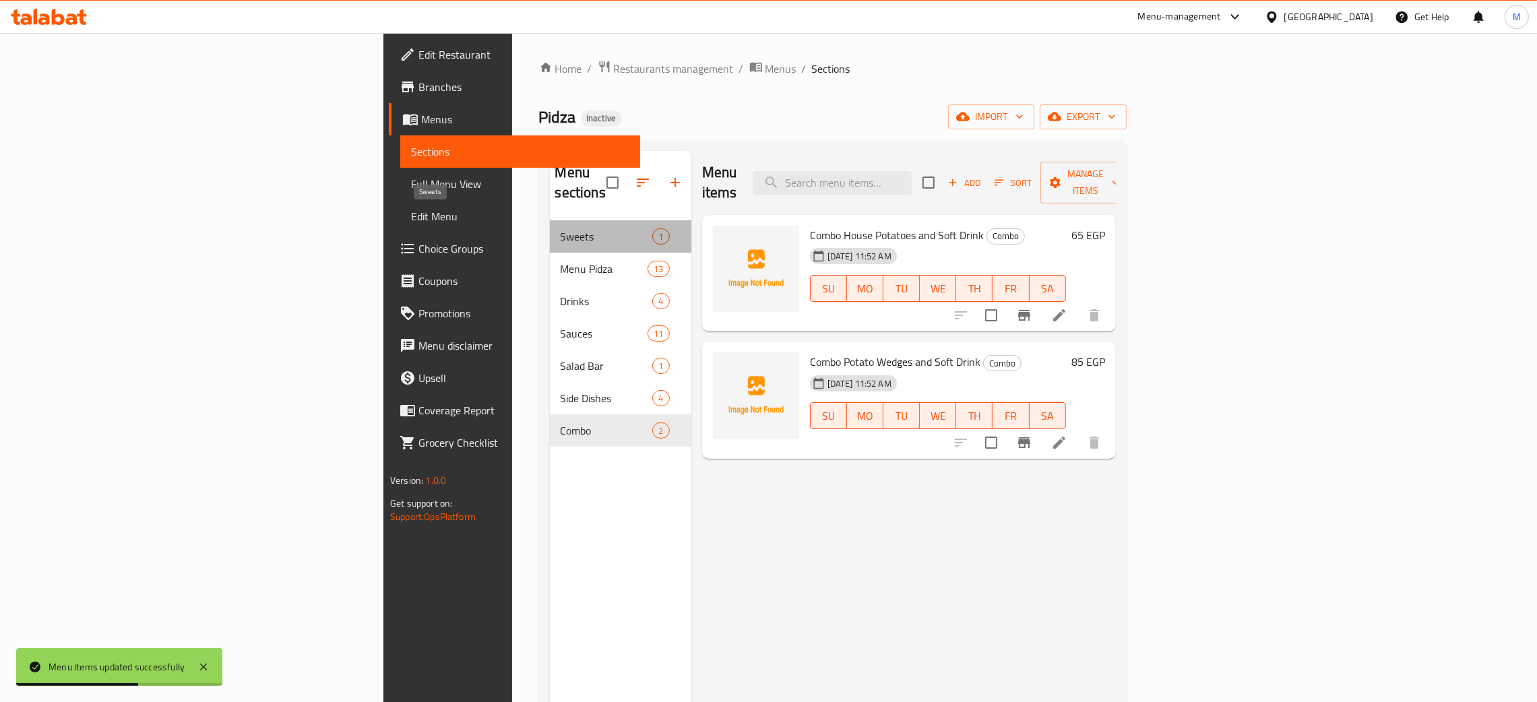
click at [561, 228] on span "Sweets" at bounding box center [607, 236] width 92 height 16
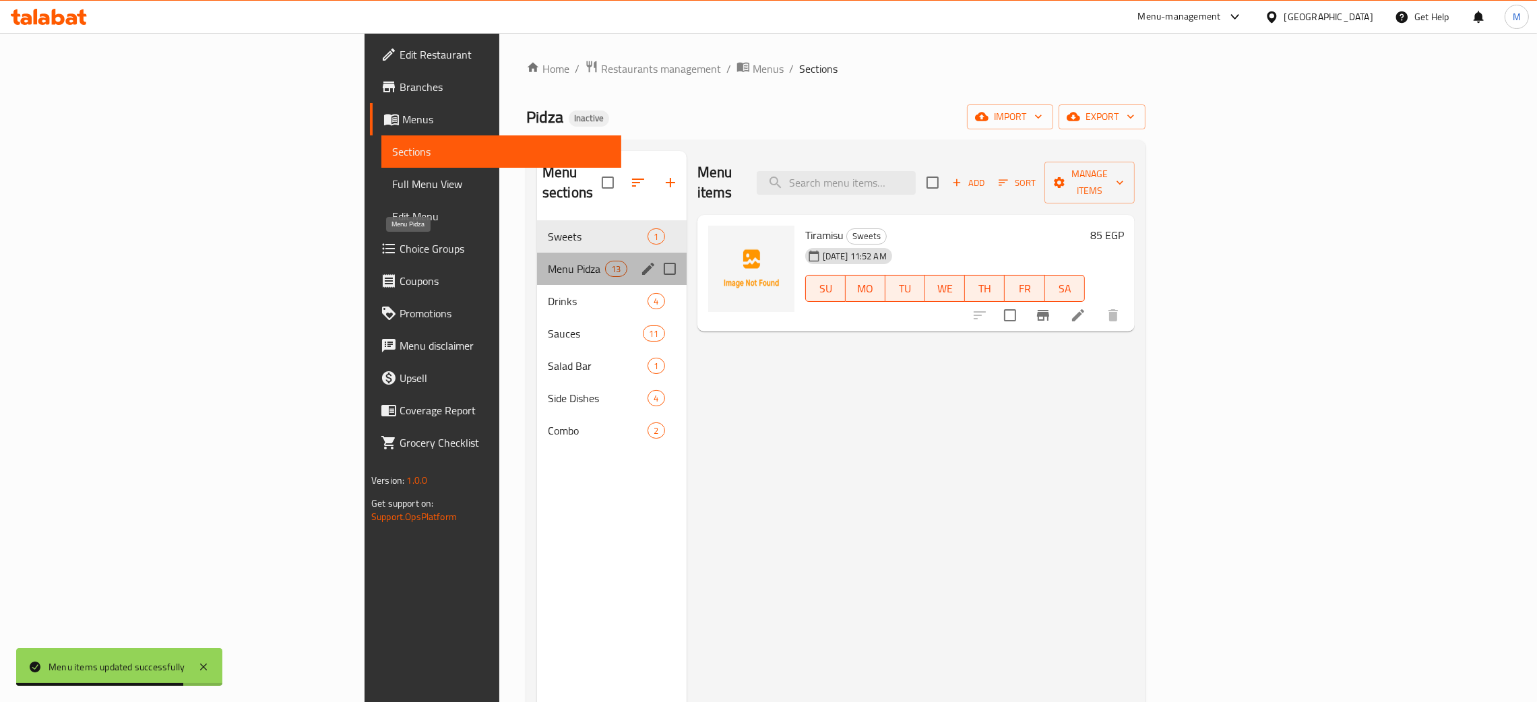
click at [548, 261] on span "Menu Pidza" at bounding box center [576, 269] width 57 height 16
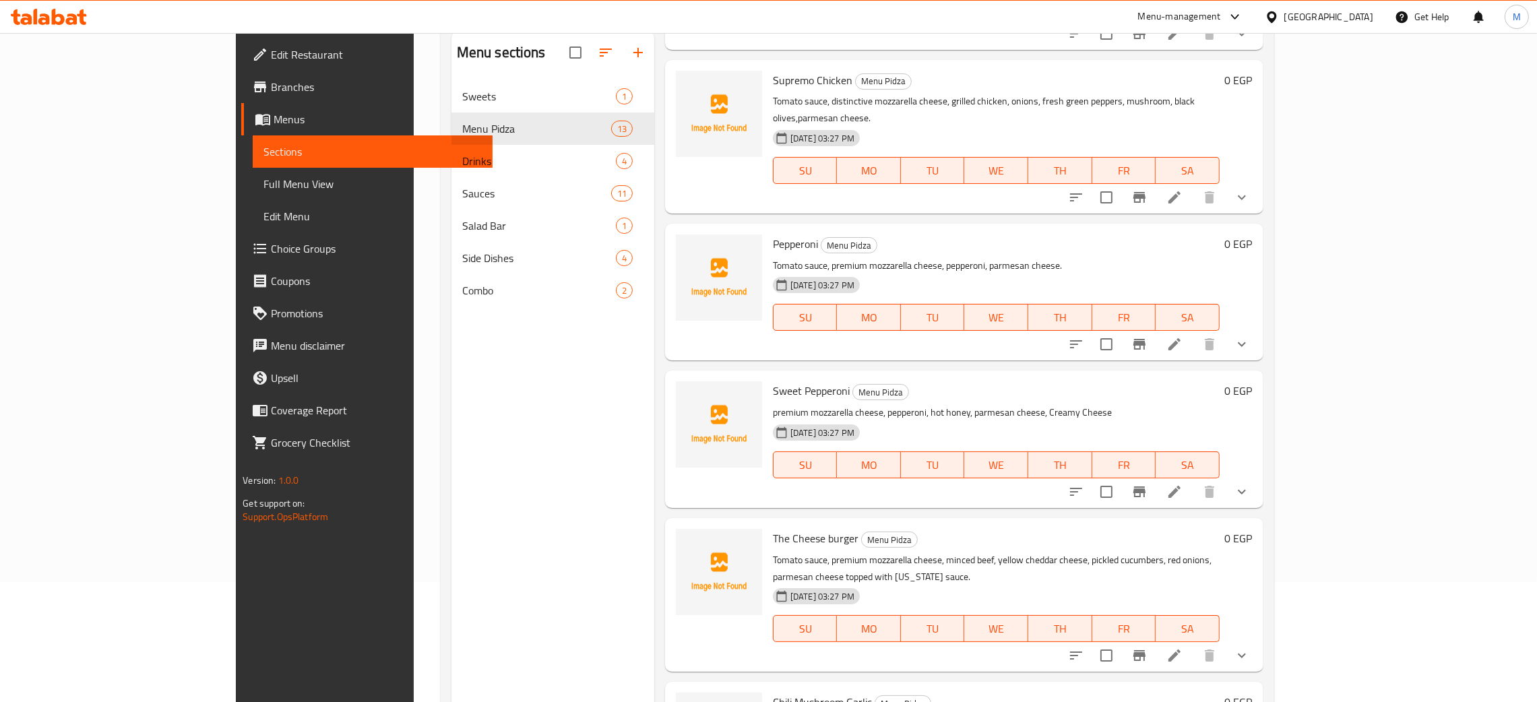
scroll to position [190, 0]
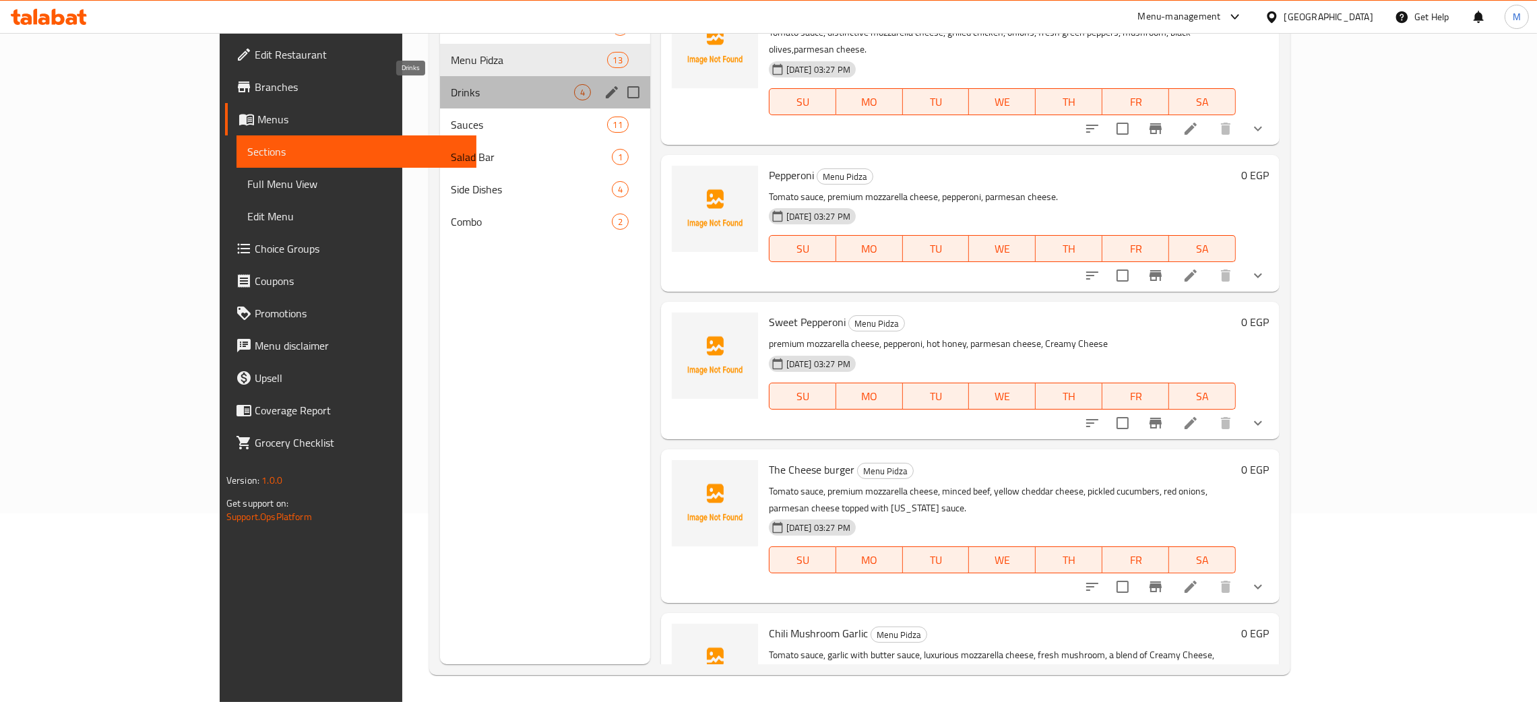
click at [451, 90] on span "Drinks" at bounding box center [512, 92] width 123 height 16
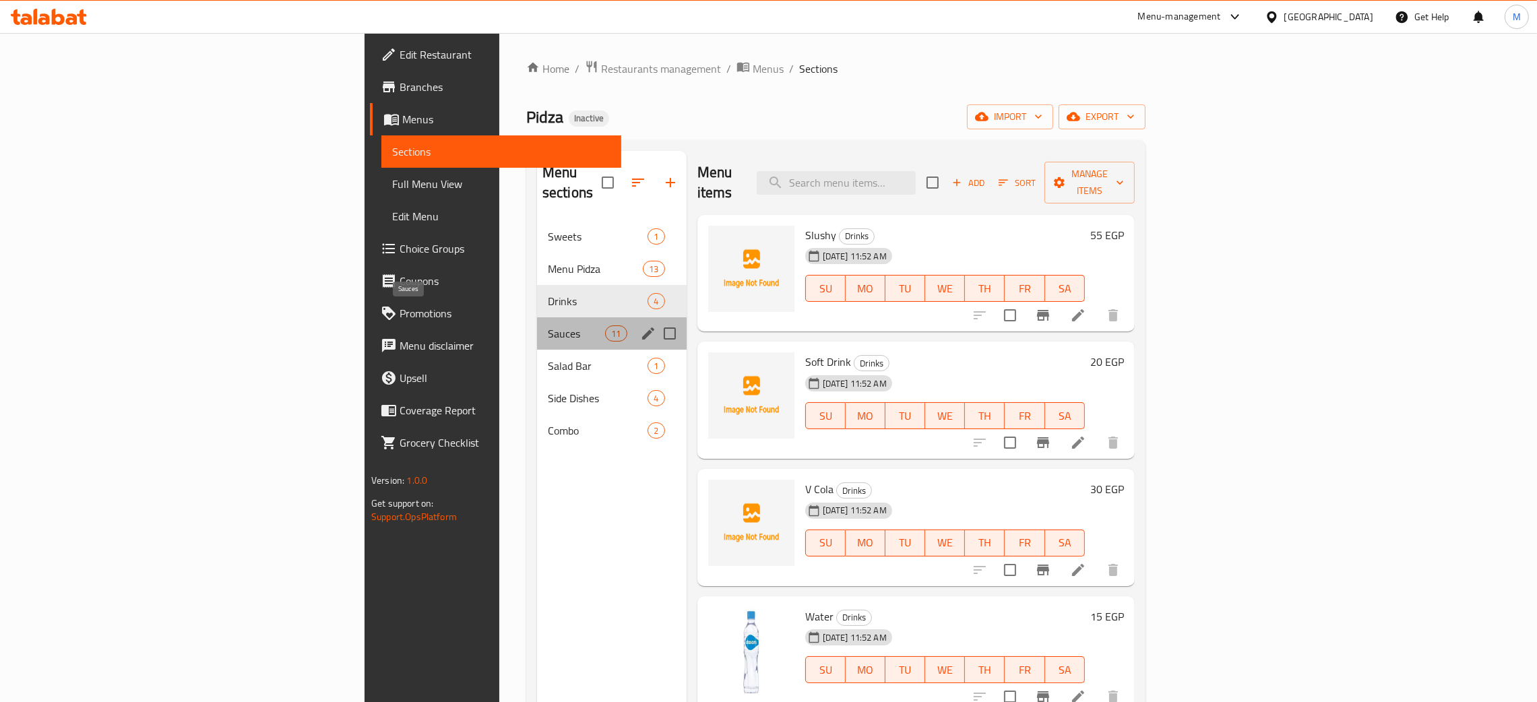
click at [548, 326] on span "Sauces" at bounding box center [576, 334] width 57 height 16
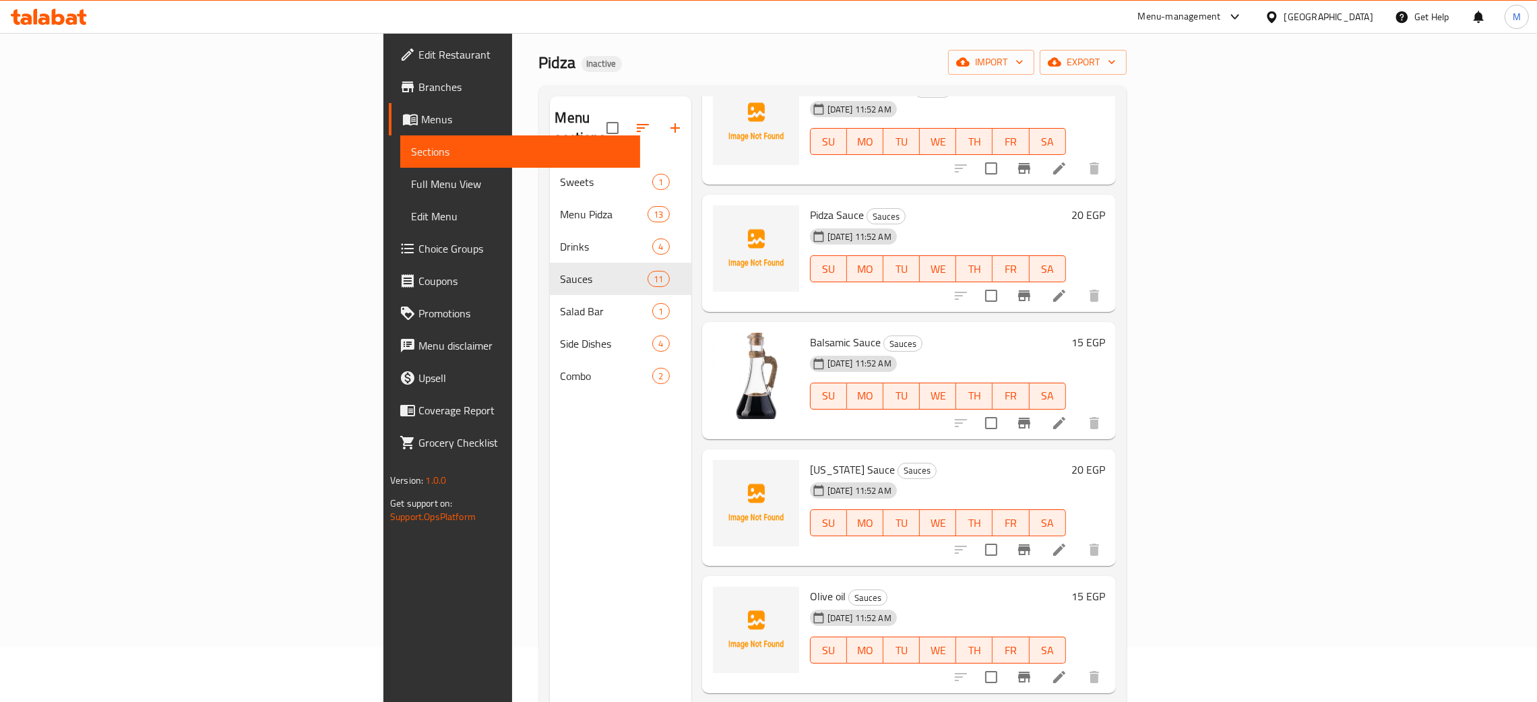
scroll to position [190, 0]
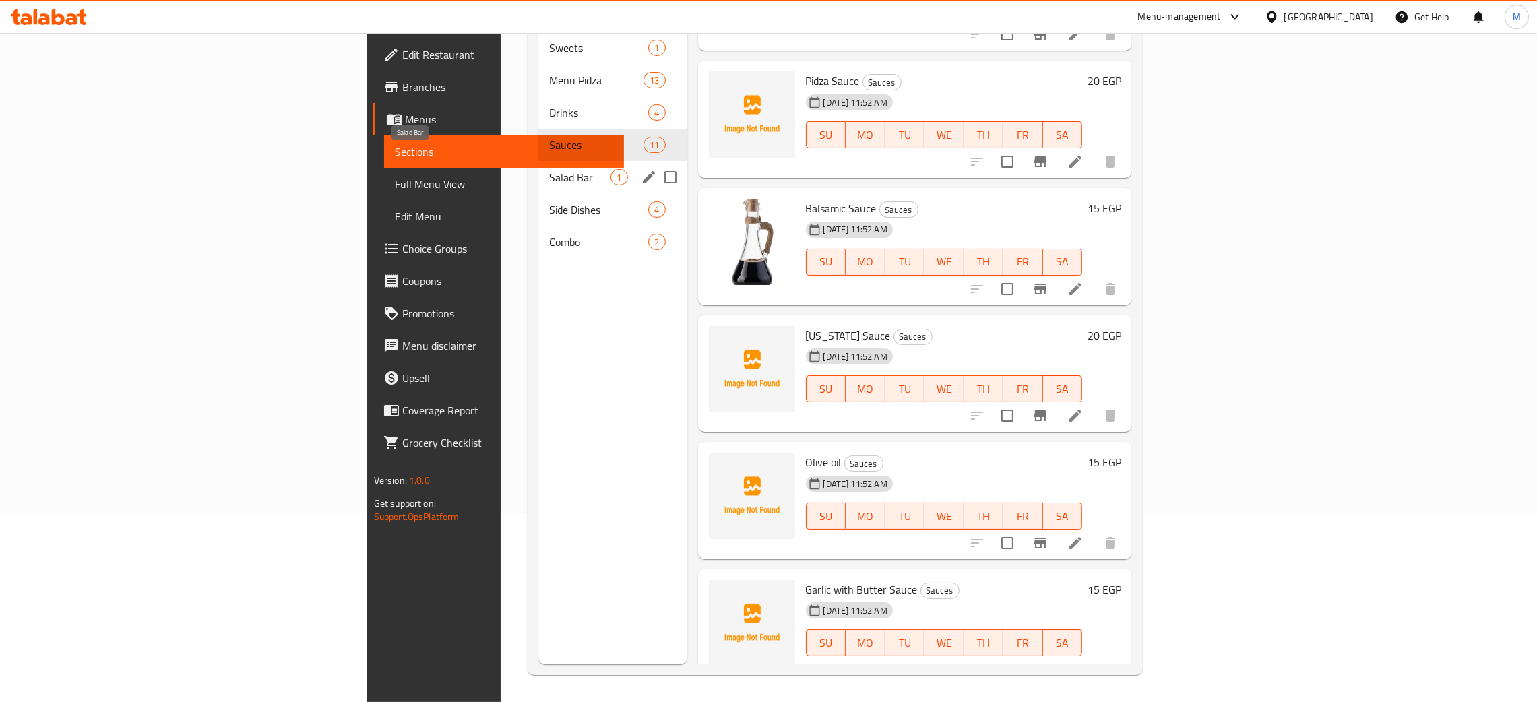
click at [549, 169] on span "Salad Bar" at bounding box center [579, 177] width 61 height 16
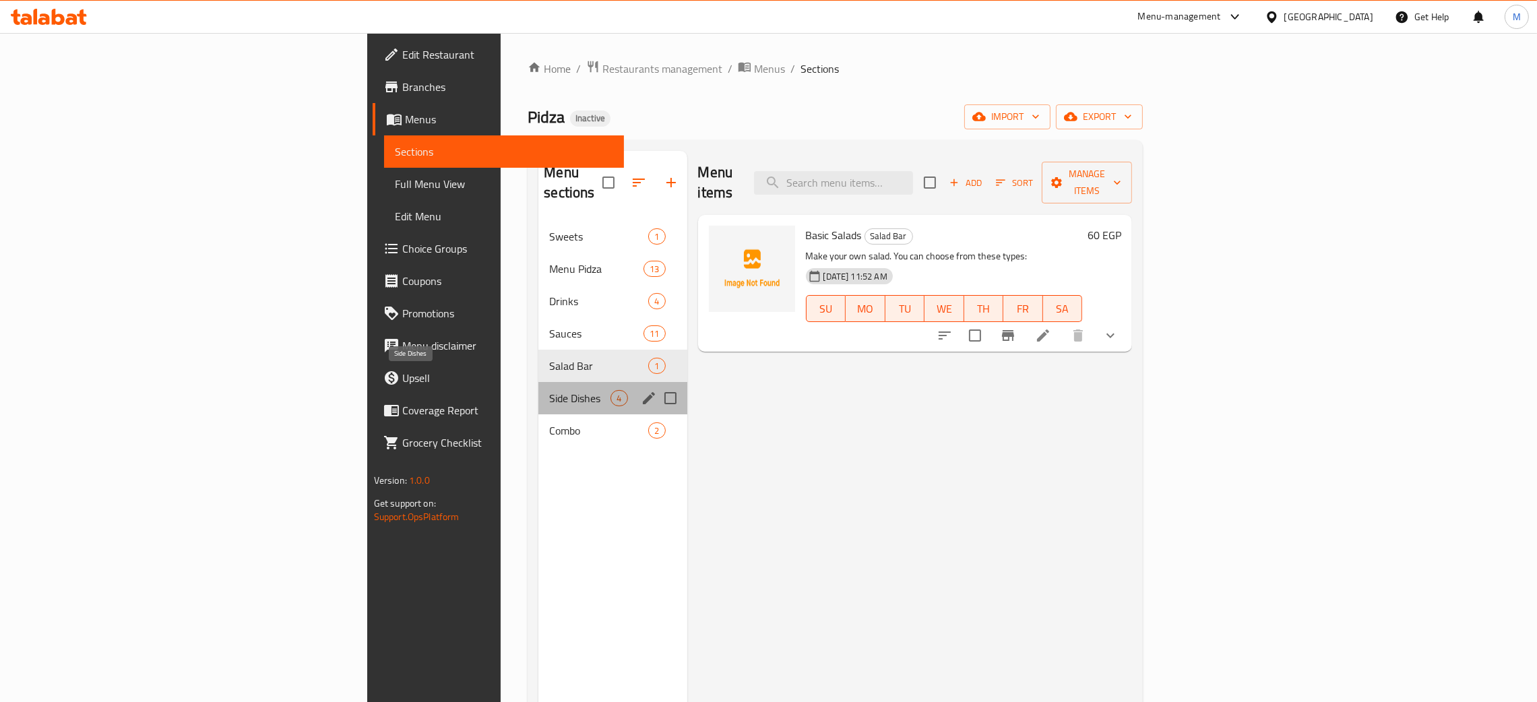
click at [549, 390] on span "Side Dishes" at bounding box center [579, 398] width 61 height 16
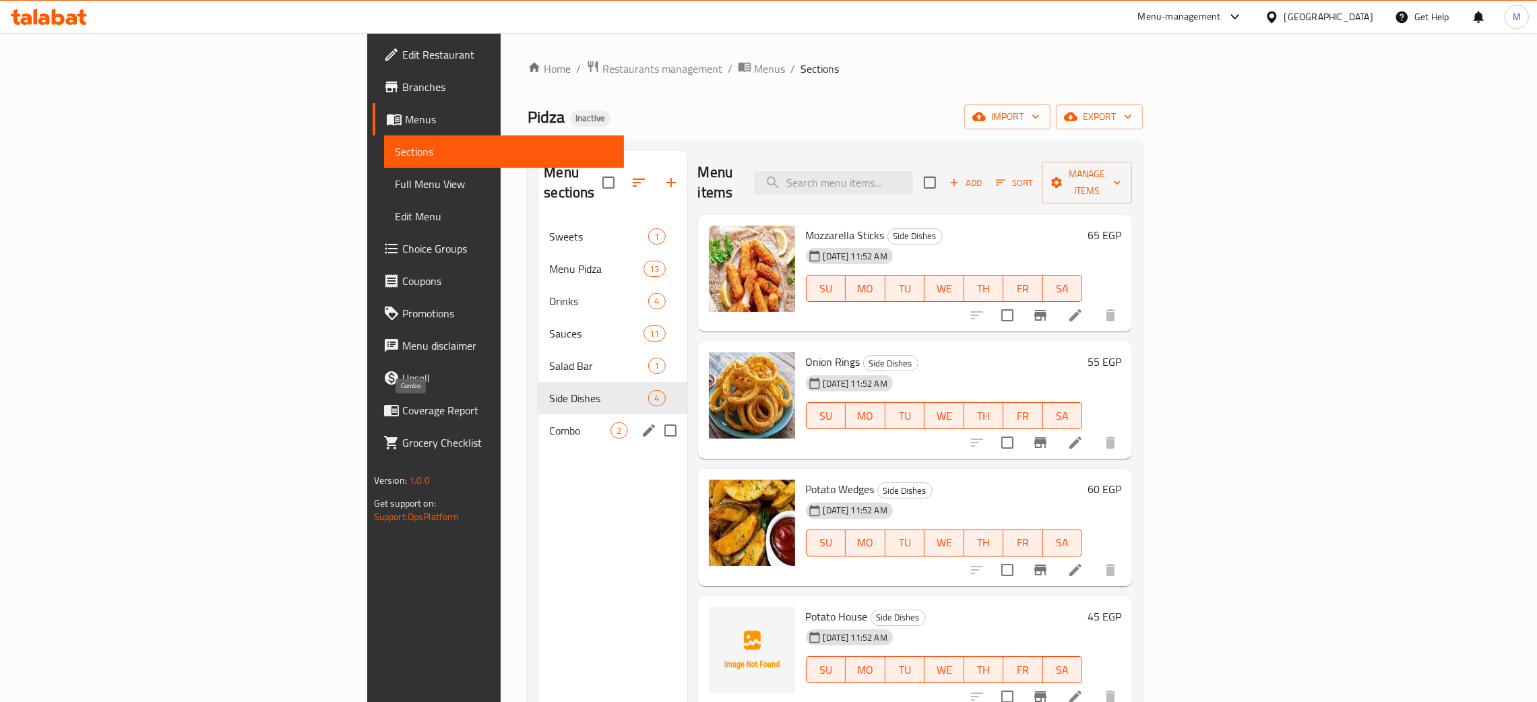
click at [549, 423] on span "Combo" at bounding box center [579, 431] width 61 height 16
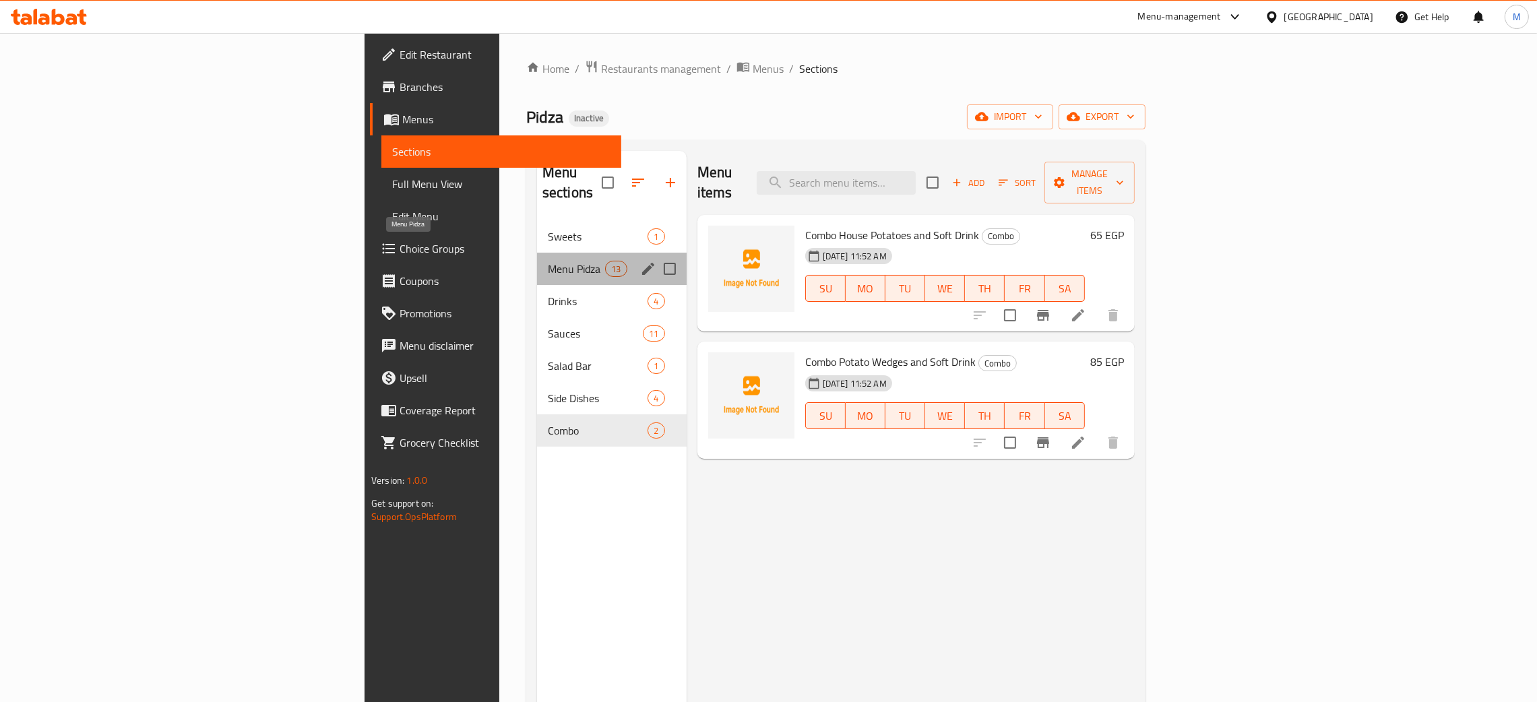
click at [548, 261] on span "Menu Pidza" at bounding box center [576, 269] width 57 height 16
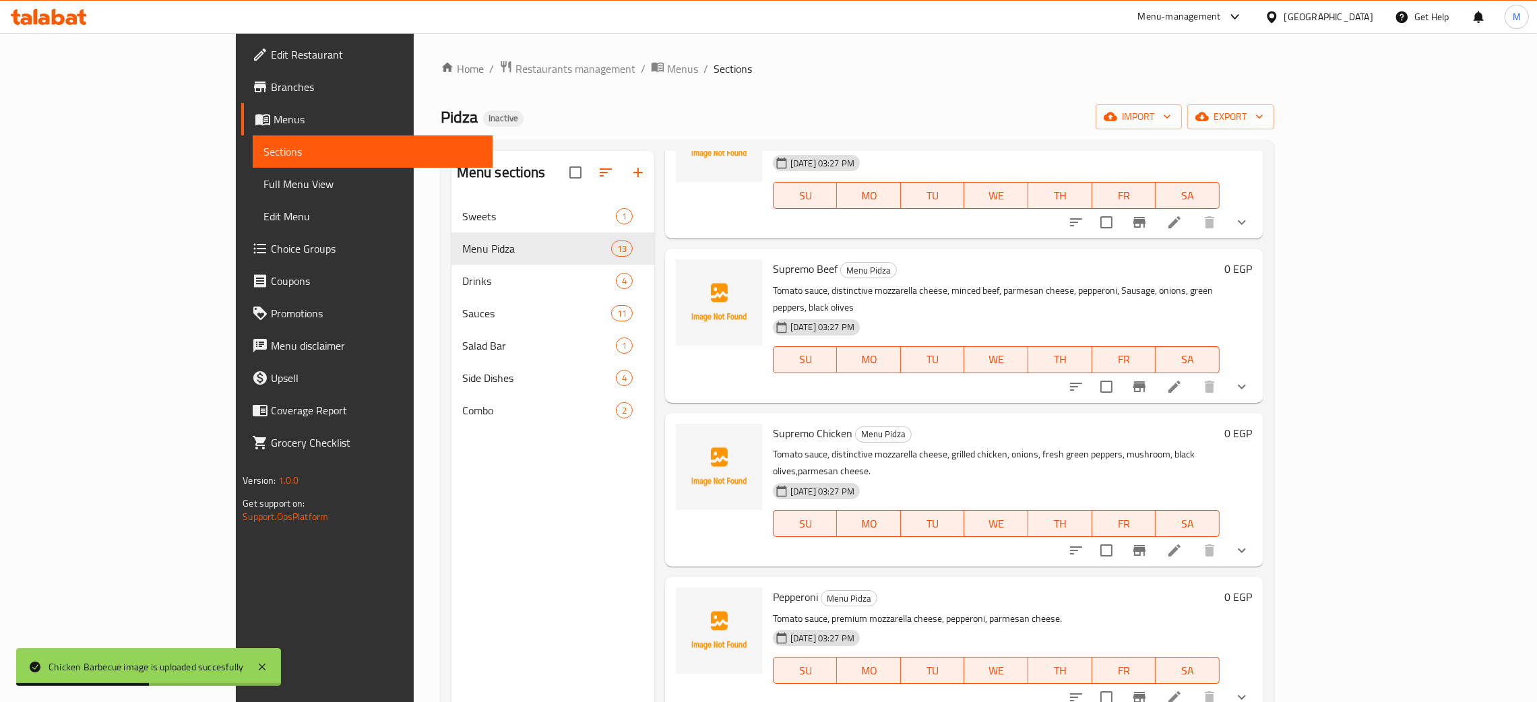
scroll to position [1111, 0]
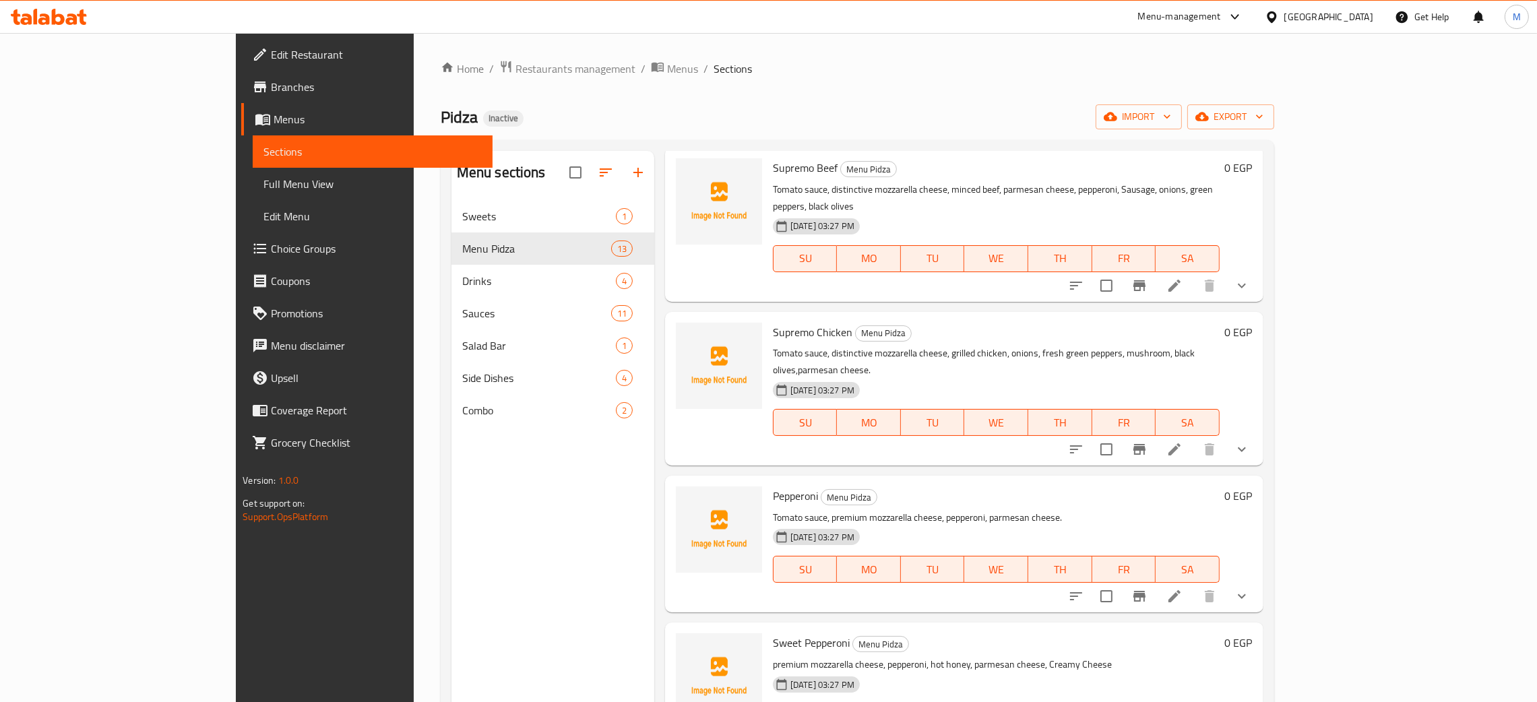
click at [452, 503] on div "Menu sections Sweets 1 Menu Pidza 13 Drinks 4 Sauces 11 Salad Bar 1 Side Dishes…" at bounding box center [553, 502] width 203 height 702
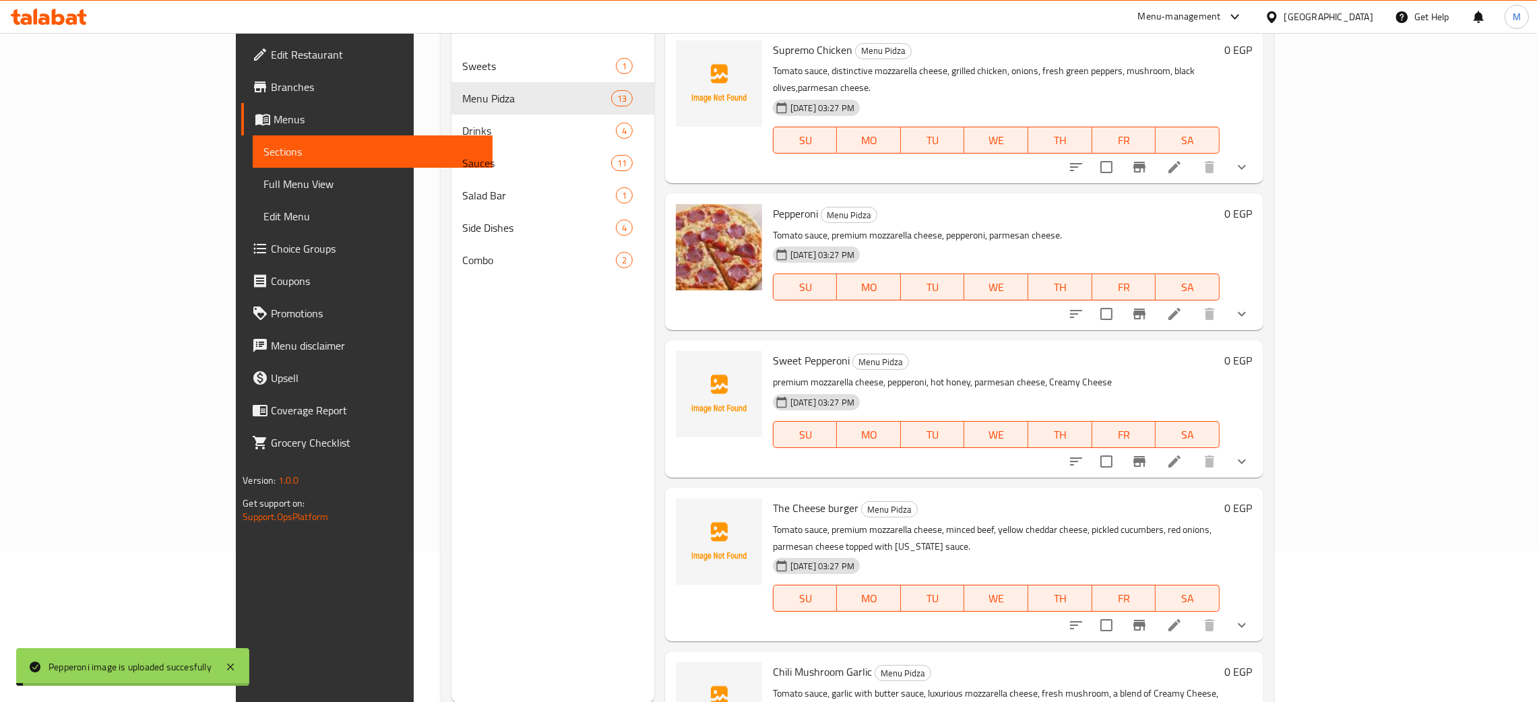
scroll to position [190, 0]
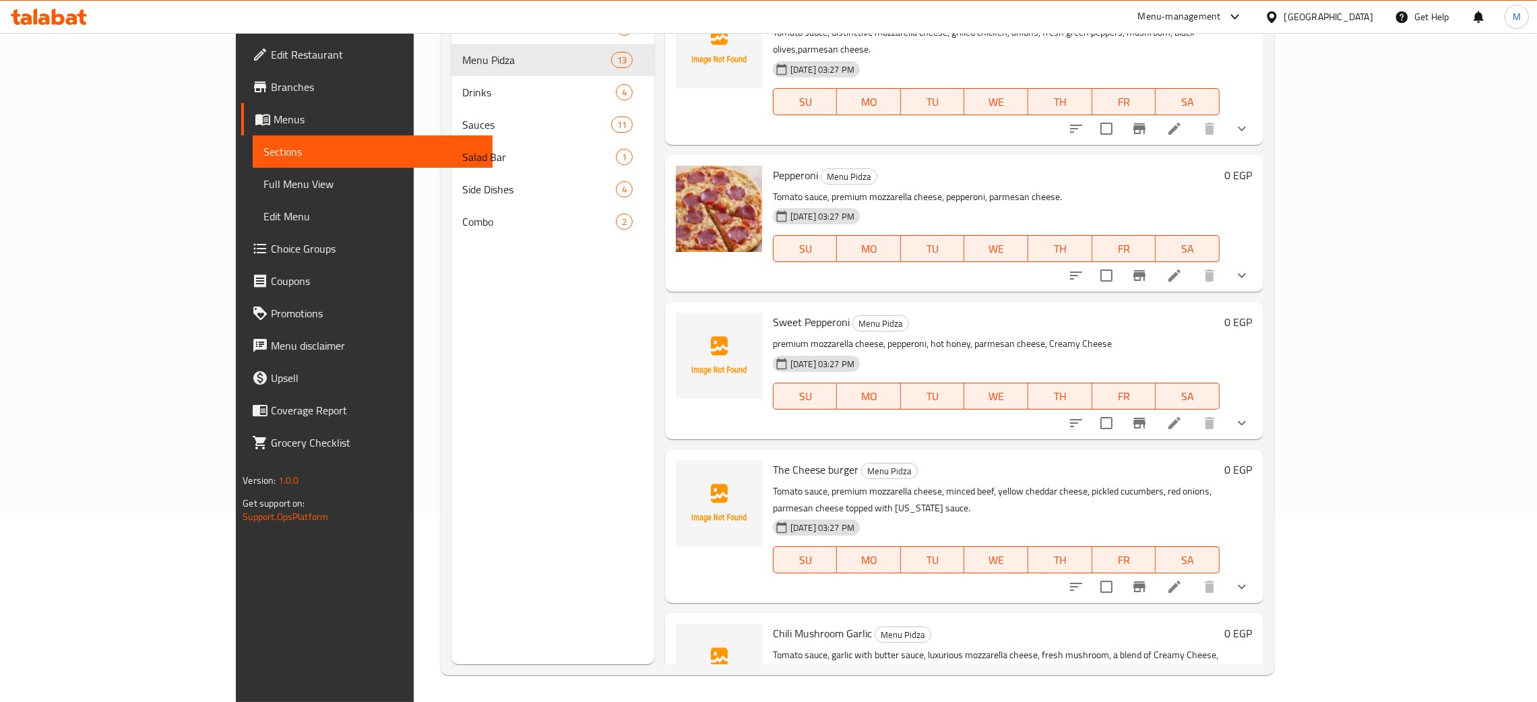
drag, startPoint x: 386, startPoint y: 450, endPoint x: 404, endPoint y: 447, distance: 17.8
click at [452, 450] on div "Menu sections Sweets 1 Menu Pidza 13 Drinks 4 Sauces 11 Salad Bar 1 Side Dishes…" at bounding box center [553, 313] width 203 height 702
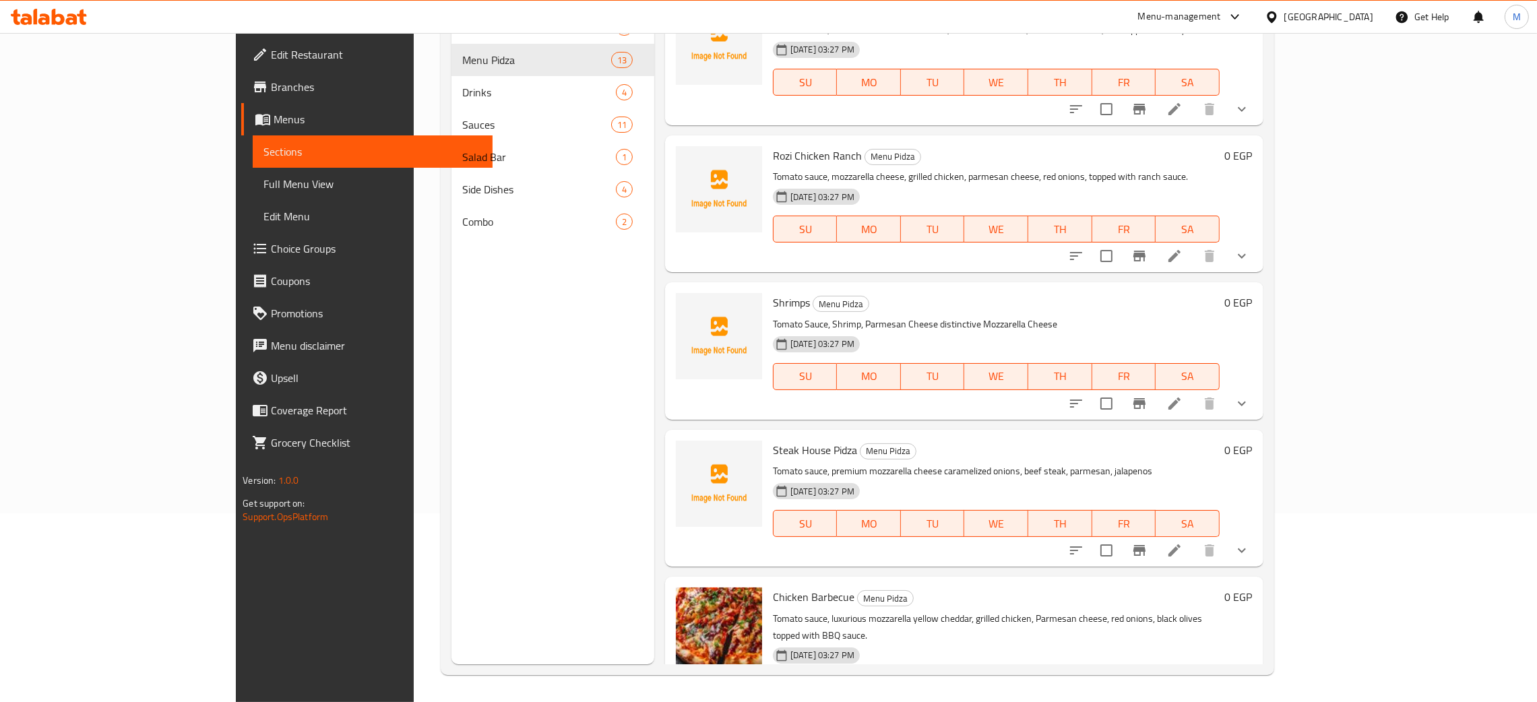
scroll to position [131, 0]
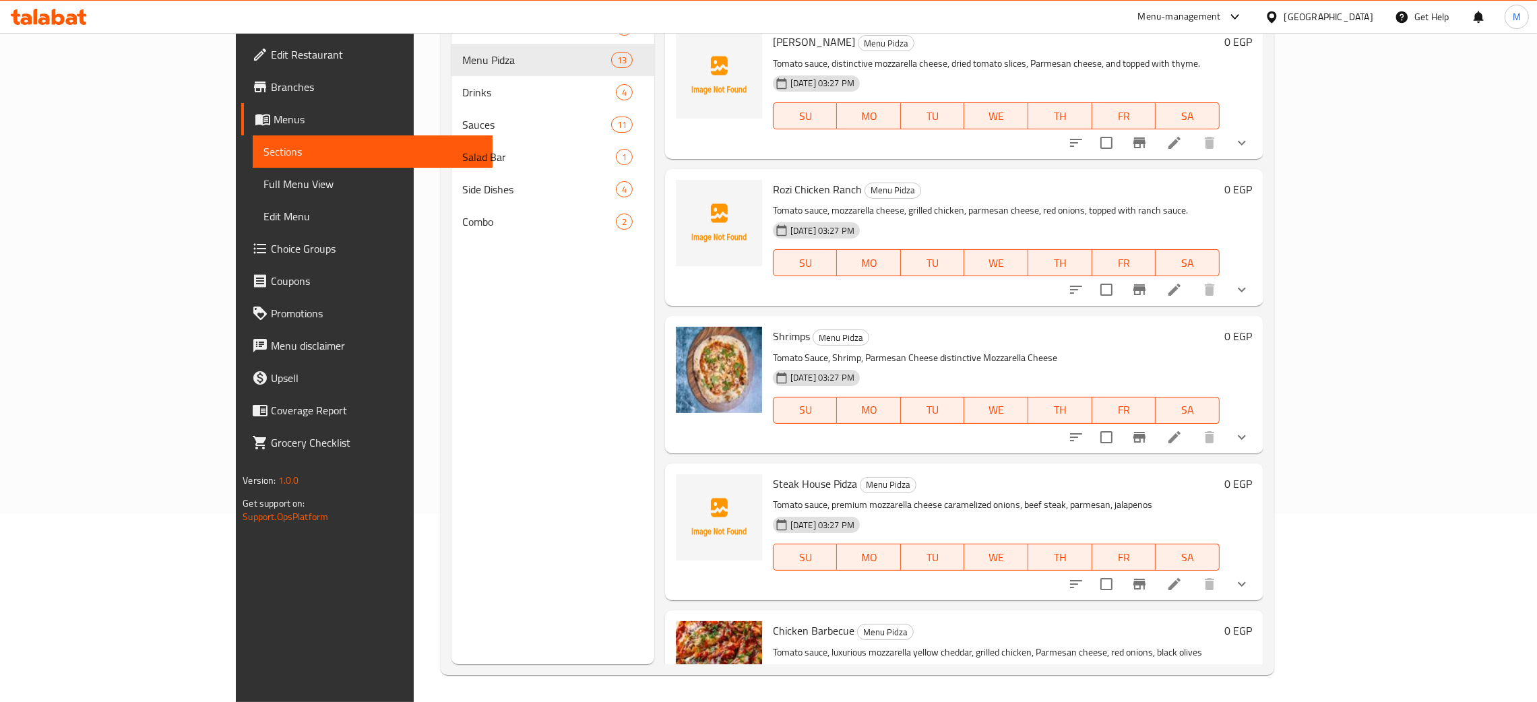
click at [452, 425] on div "Menu sections Sweets 1 Menu Pidza 13 Drinks 4 Sauces 11 Salad Bar 1 Side Dishes…" at bounding box center [553, 313] width 203 height 702
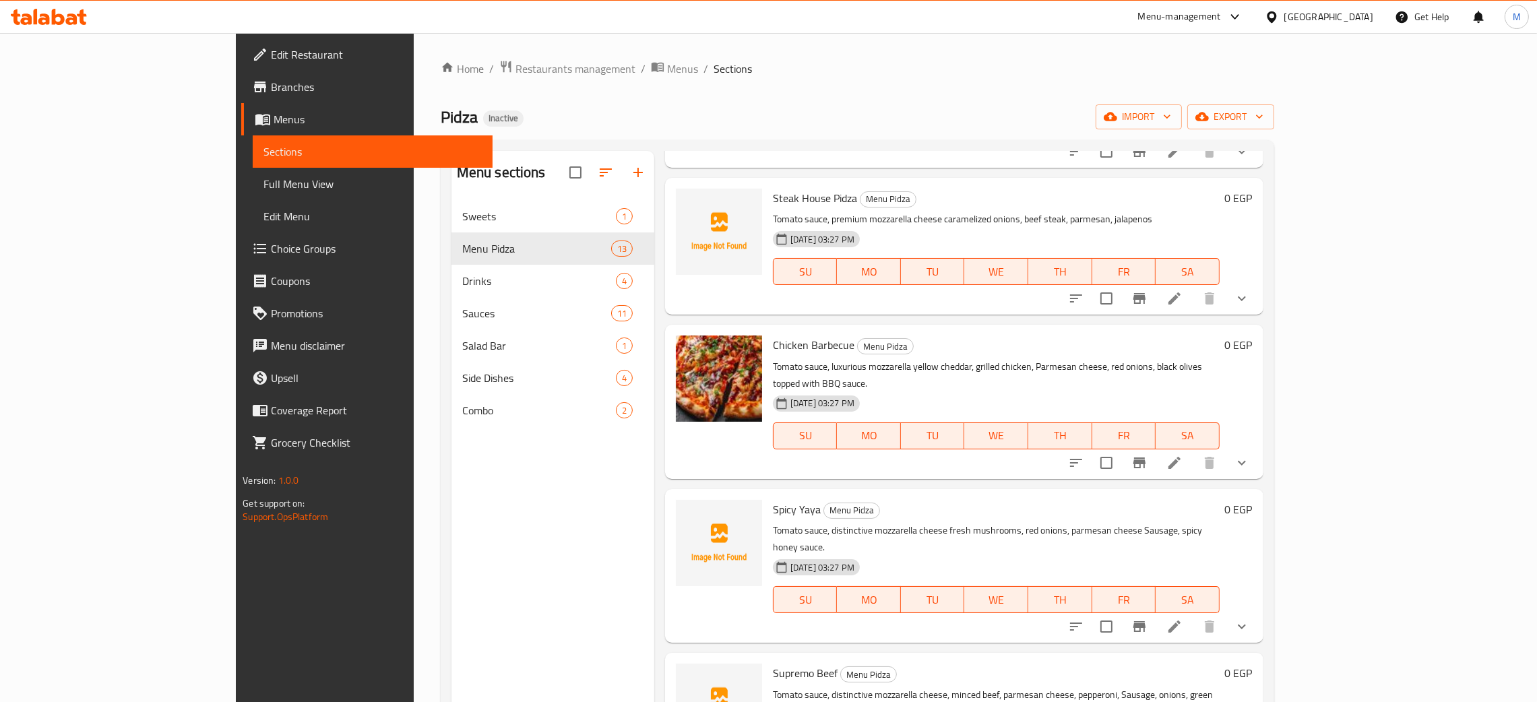
scroll to position [708, 0]
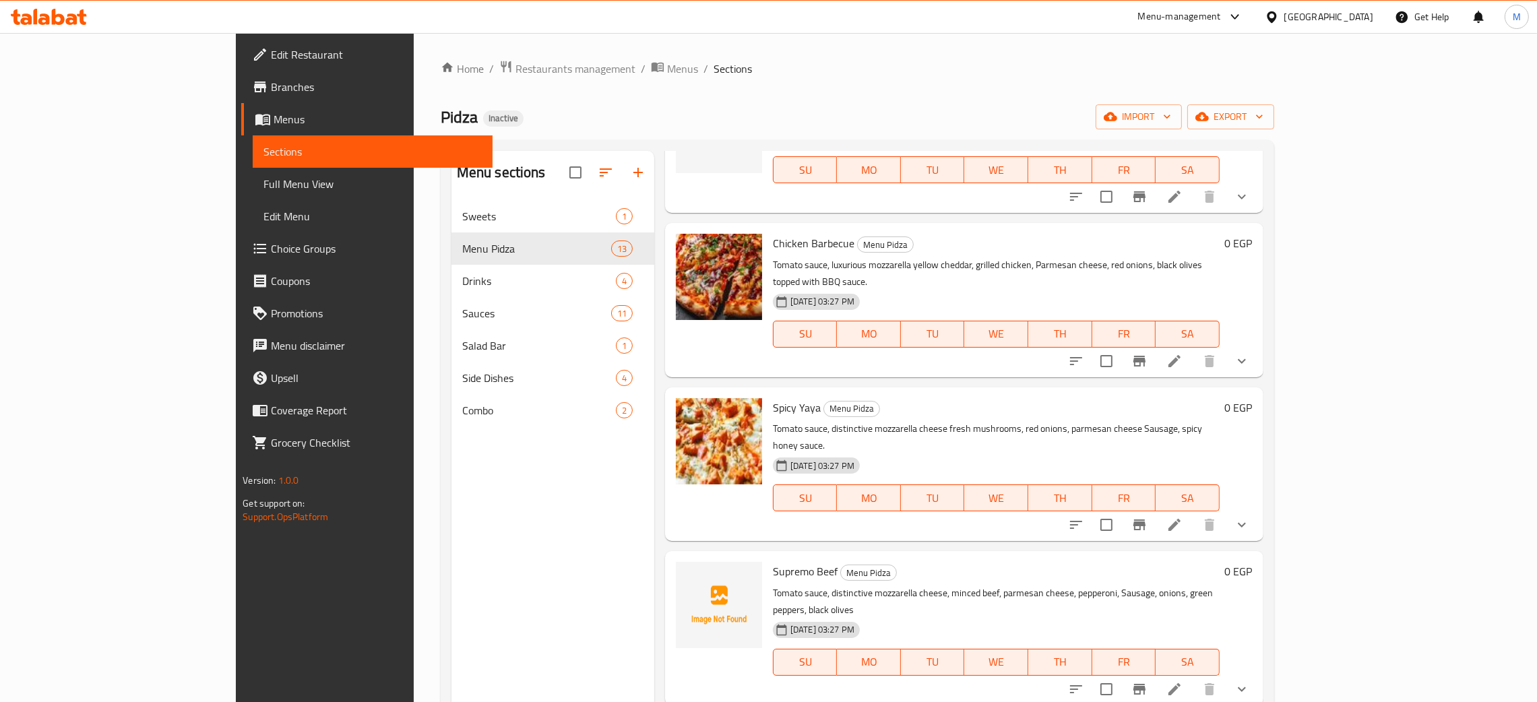
click at [452, 572] on div "Menu sections Sweets 1 Menu Pidza 13 Drinks 4 Sauces 11 Salad Bar 1 Side Dishes…" at bounding box center [553, 502] width 203 height 702
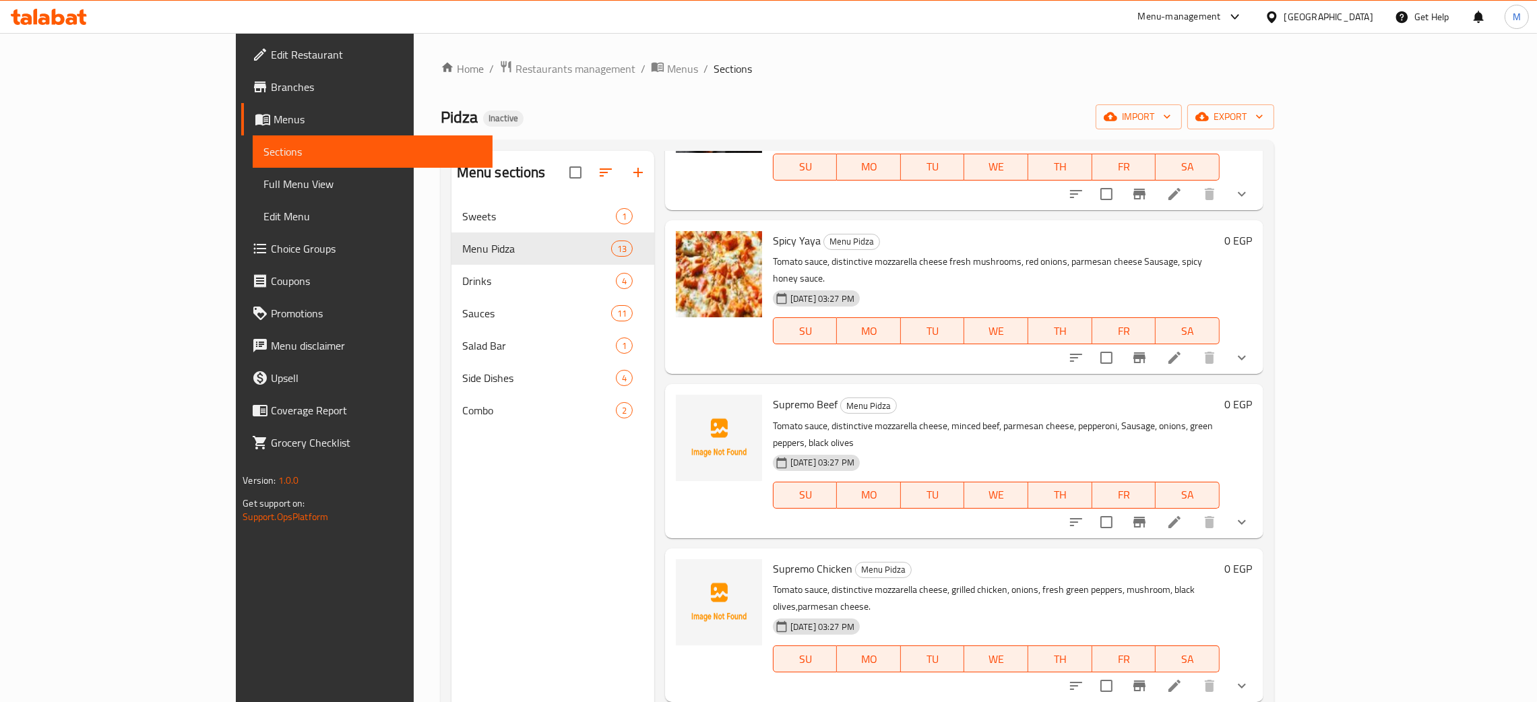
scroll to position [909, 0]
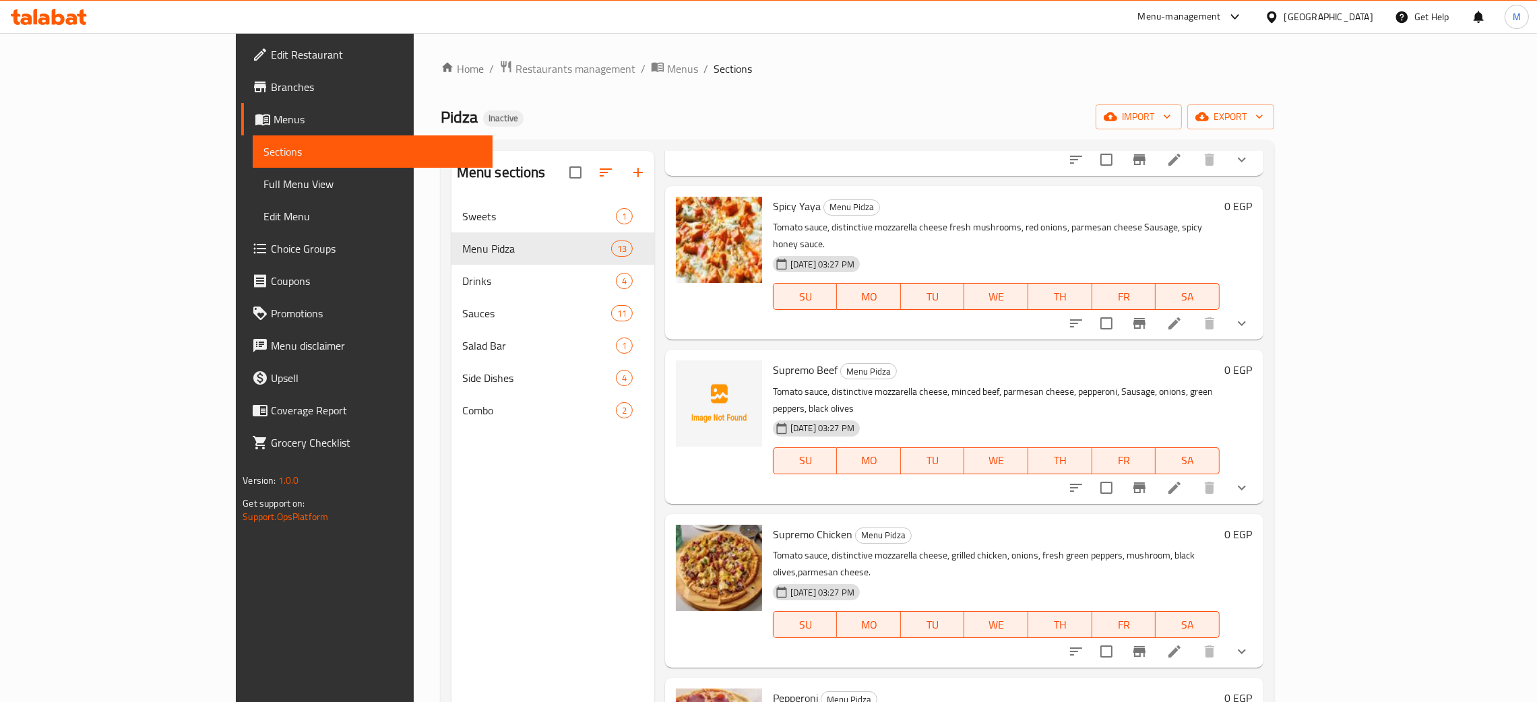
drag, startPoint x: 374, startPoint y: 553, endPoint x: 385, endPoint y: 556, distance: 11.3
click at [452, 556] on div "Menu sections Sweets 1 Menu Pidza 13 Drinks 4 Sauces 11 Salad Bar 1 Side Dishes…" at bounding box center [553, 502] width 203 height 702
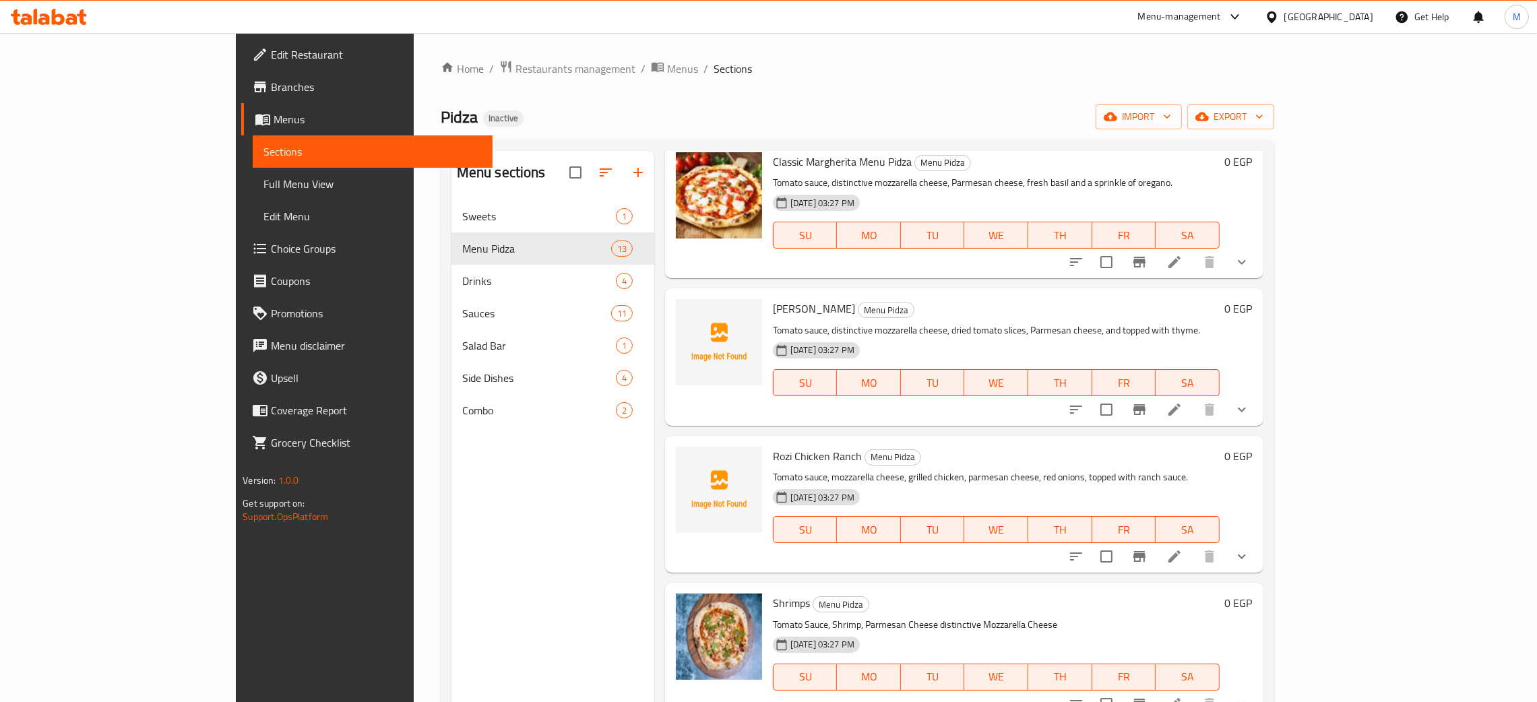
scroll to position [101, 0]
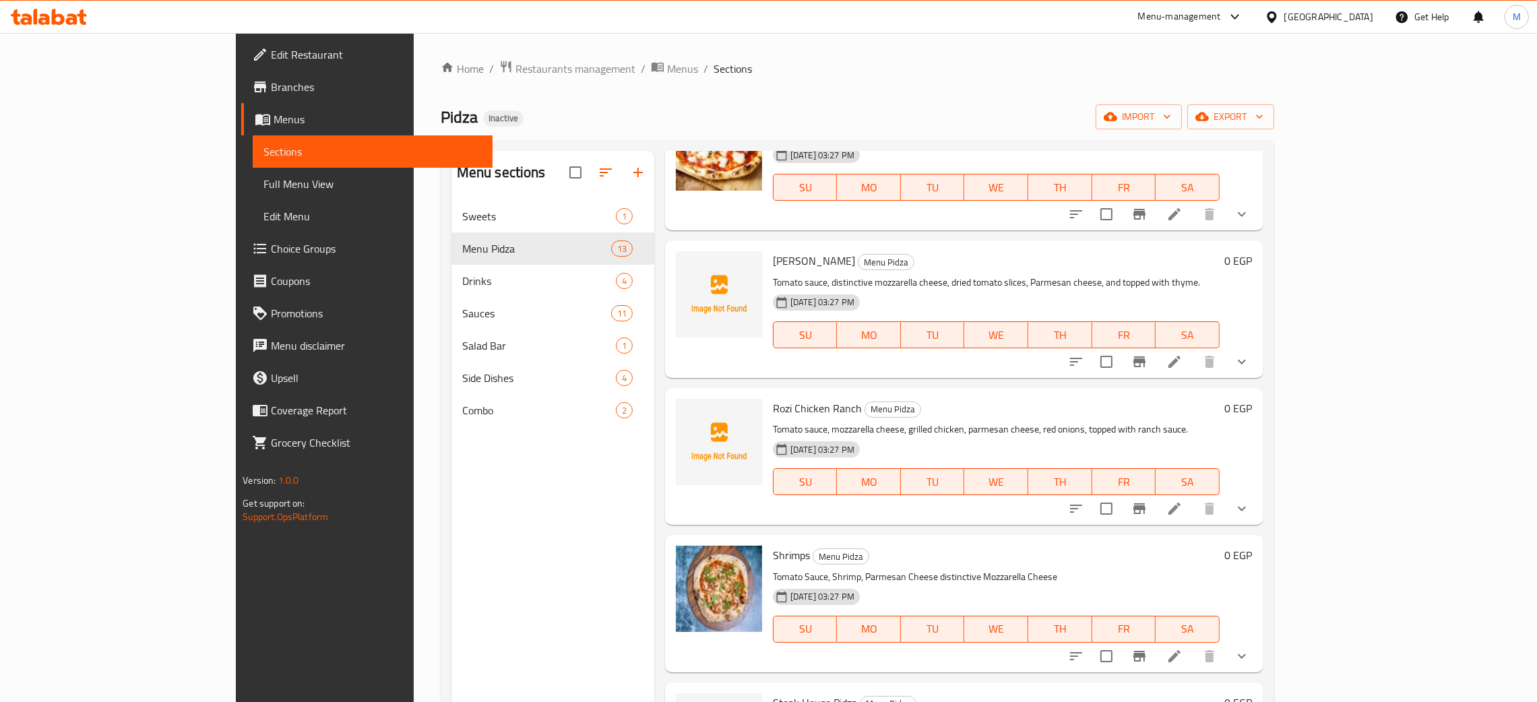
click at [487, 499] on div "Menu sections Sweets 1 Menu Pidza 13 Drinks 4 Sauces 11 Salad Bar 1 Side Dishes…" at bounding box center [553, 502] width 203 height 702
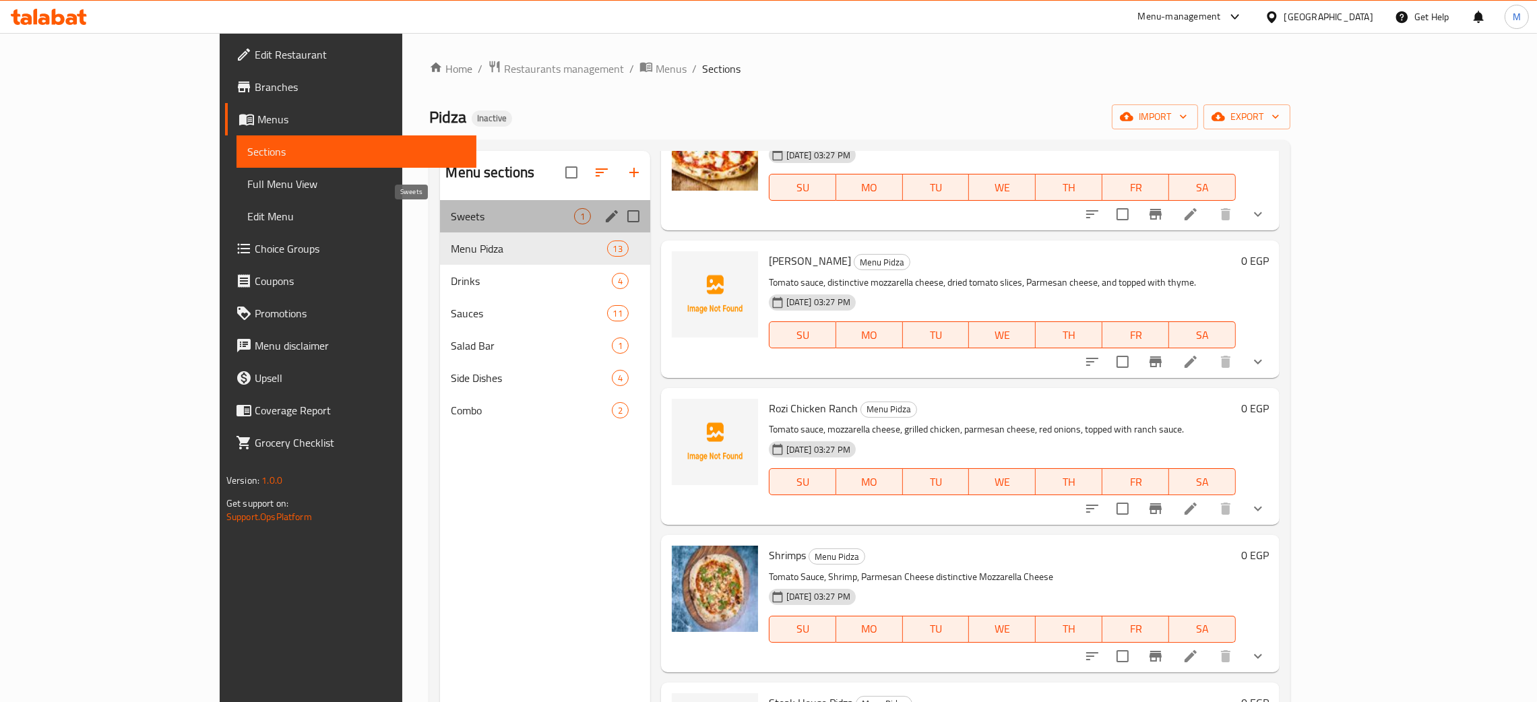
click at [451, 210] on span "Sweets" at bounding box center [512, 216] width 123 height 16
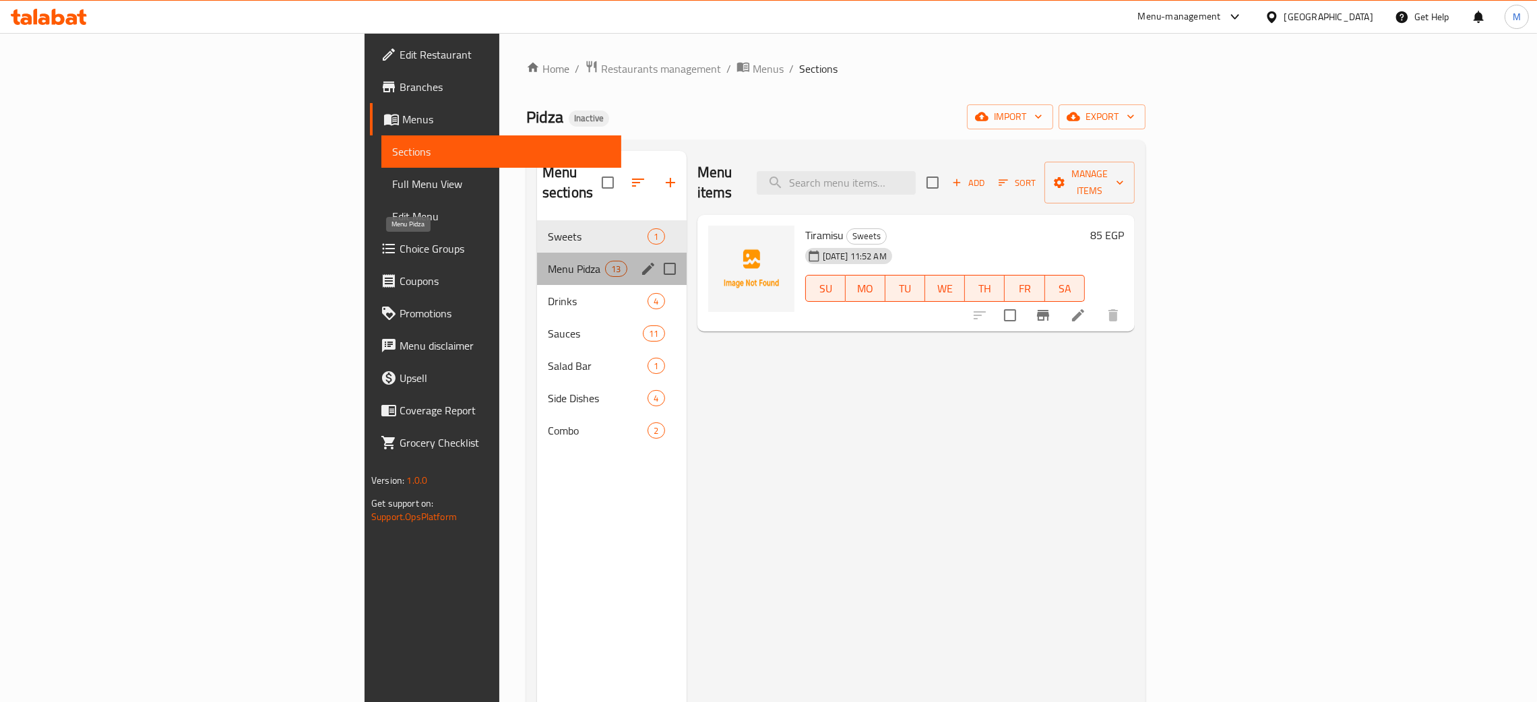
click at [548, 261] on span "Menu Pidza" at bounding box center [576, 269] width 57 height 16
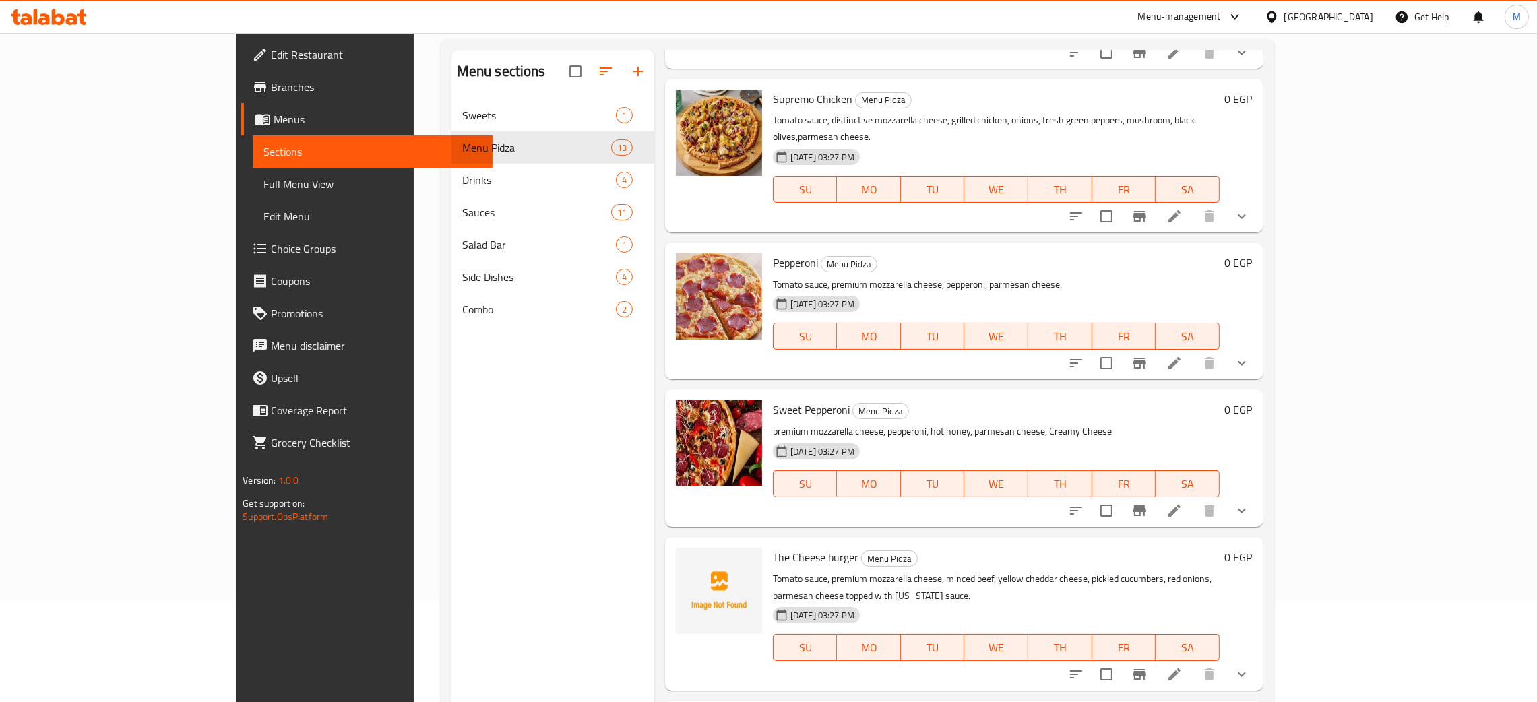
scroll to position [190, 0]
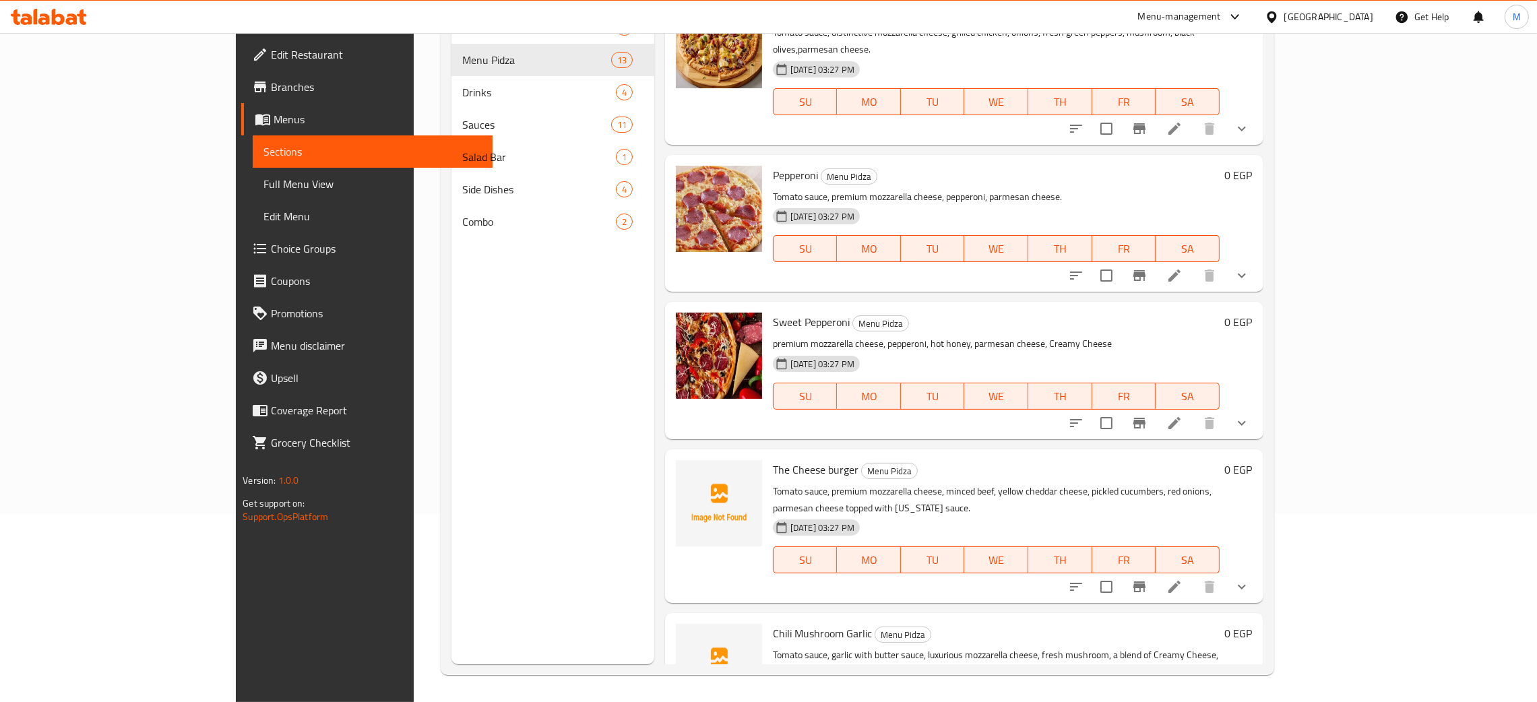
click at [483, 378] on div "Menu sections Sweets 1 Menu Pidza 13 Drinks 4 Sauces 11 Salad Bar 1 Side Dishes…" at bounding box center [553, 313] width 203 height 702
click at [452, 412] on div "Menu sections Sweets 1 Menu Pidza 13 Drinks 4 Sauces 11 Salad Bar 1 Side Dishes…" at bounding box center [553, 313] width 203 height 702
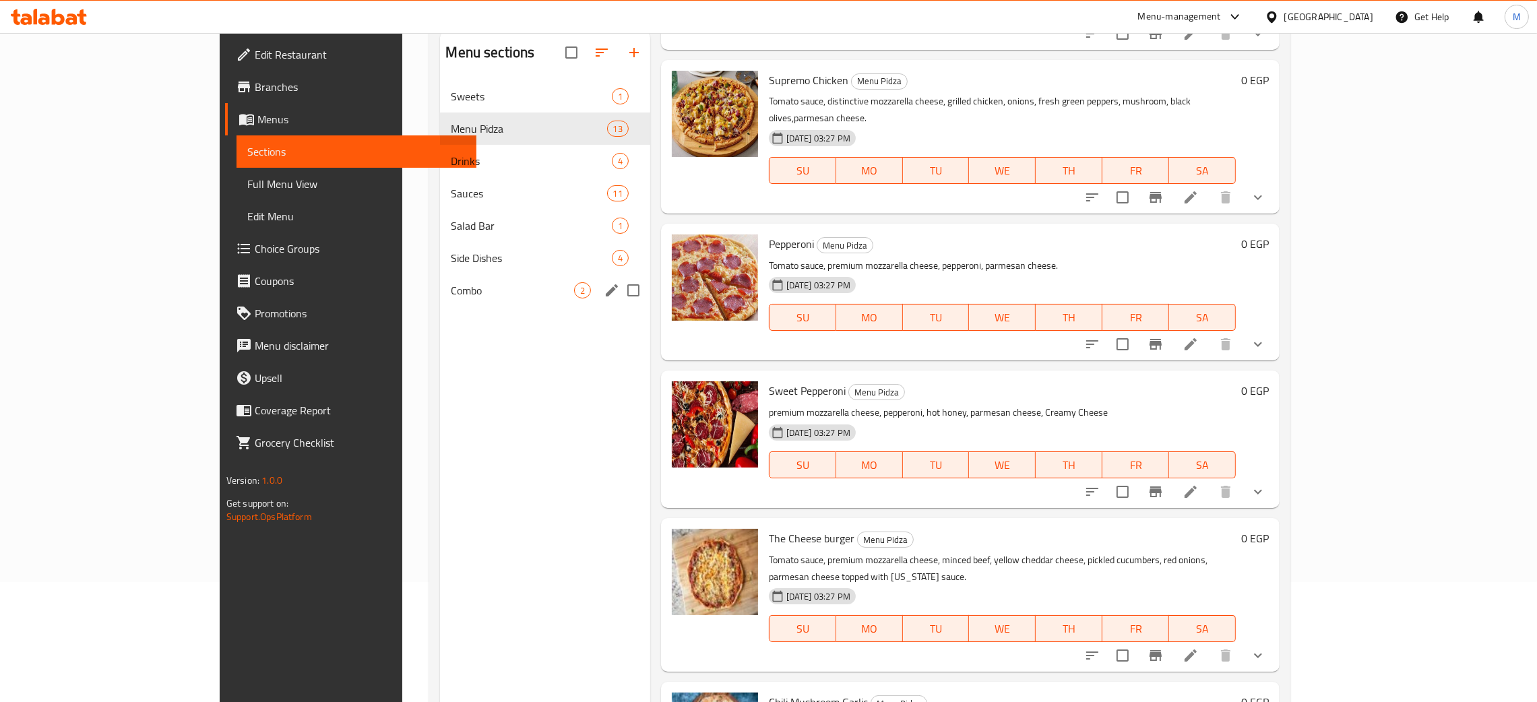
scroll to position [89, 0]
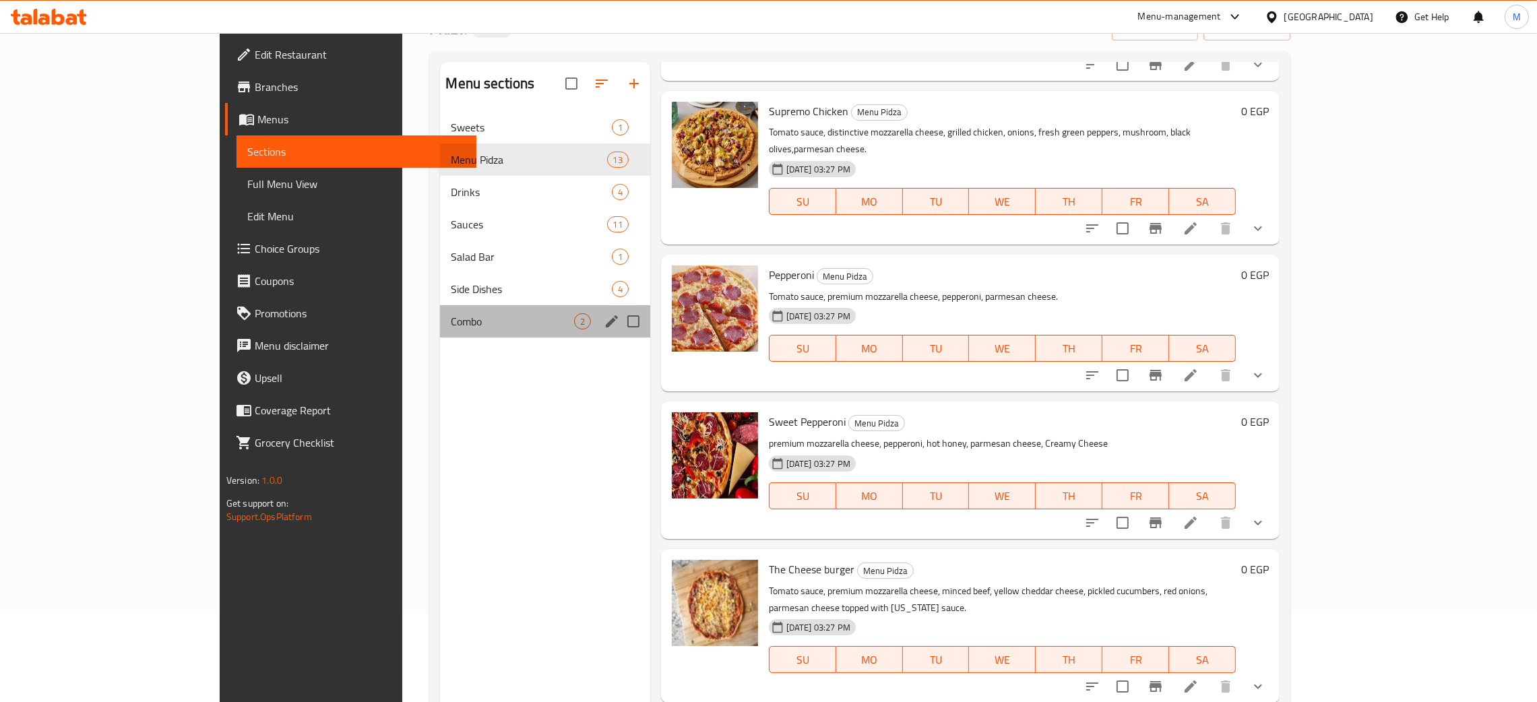
click at [440, 311] on div "Combo 2" at bounding box center [545, 321] width 210 height 32
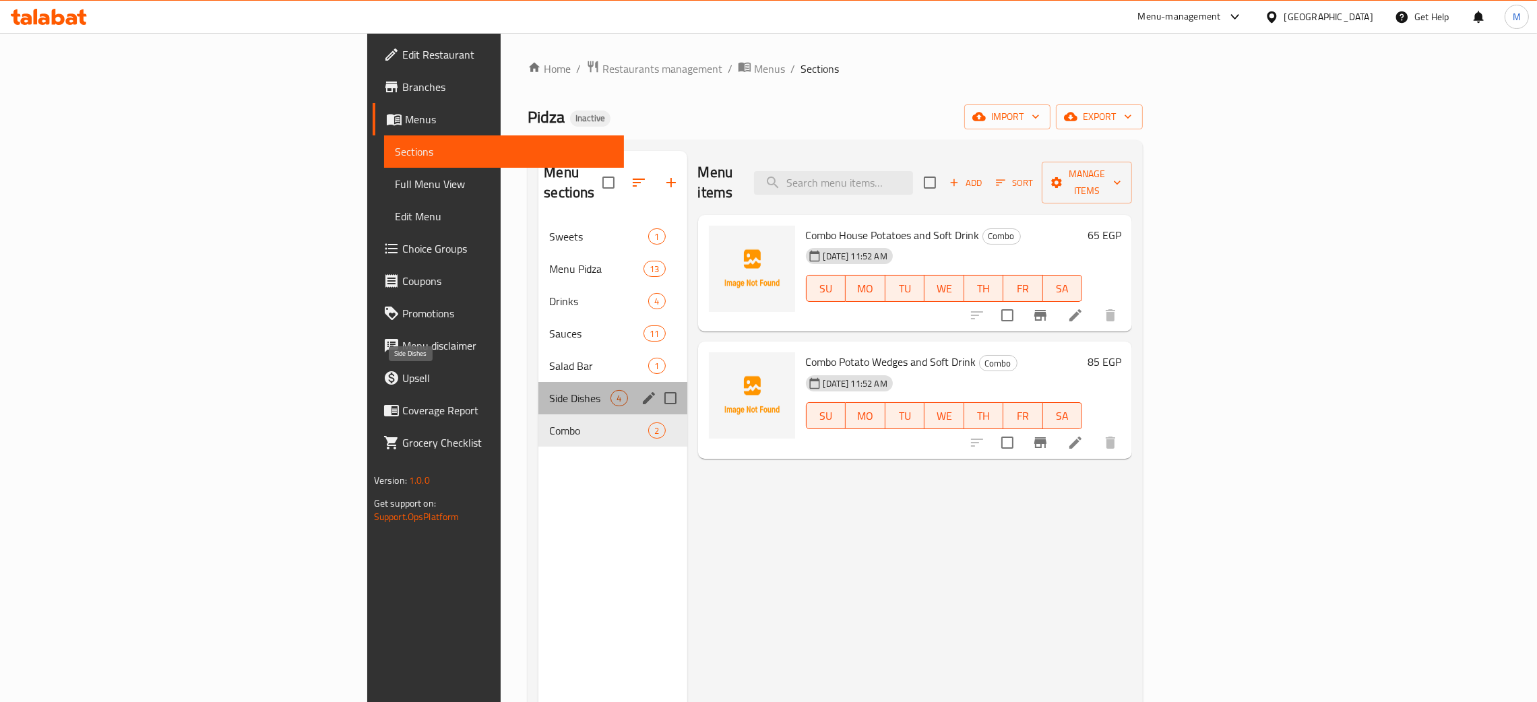
click at [549, 390] on span "Side Dishes" at bounding box center [579, 398] width 61 height 16
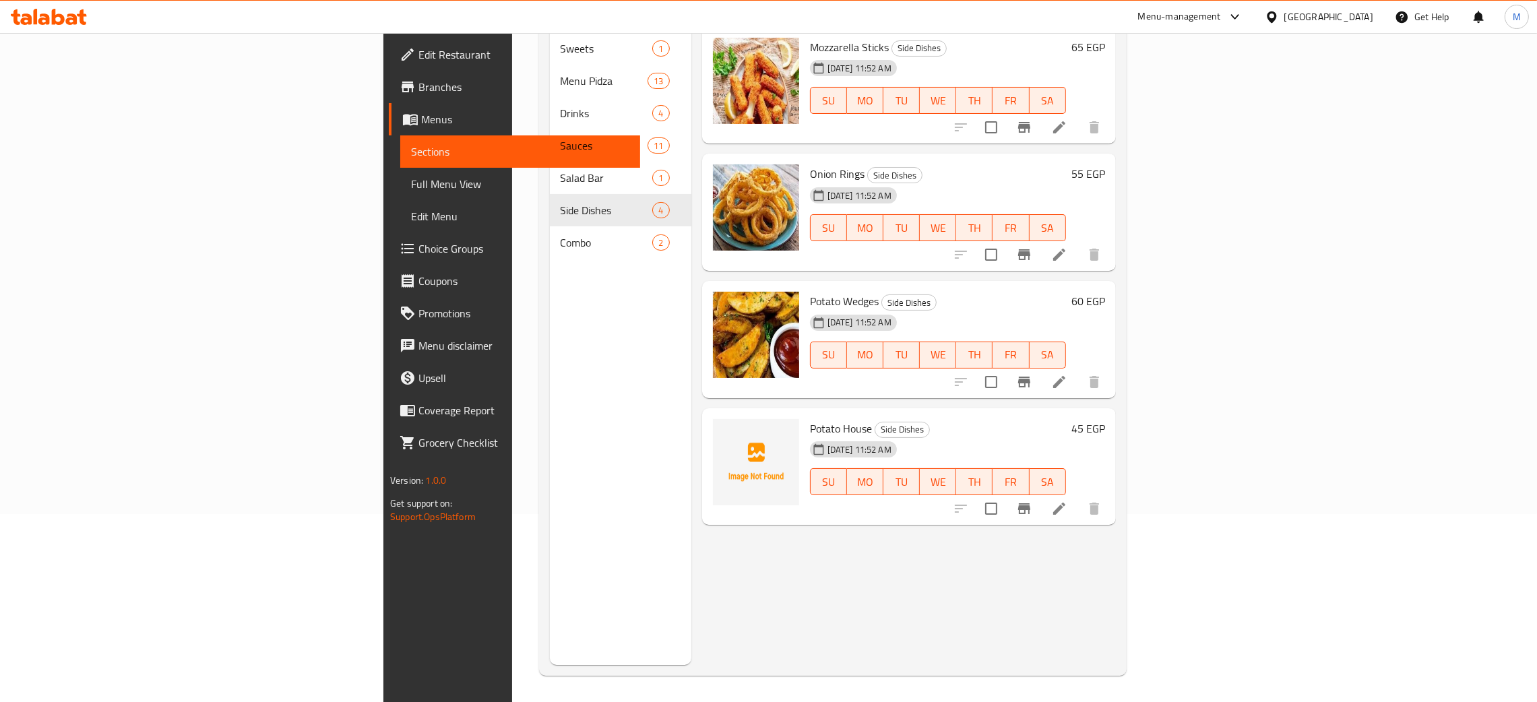
scroll to position [190, 0]
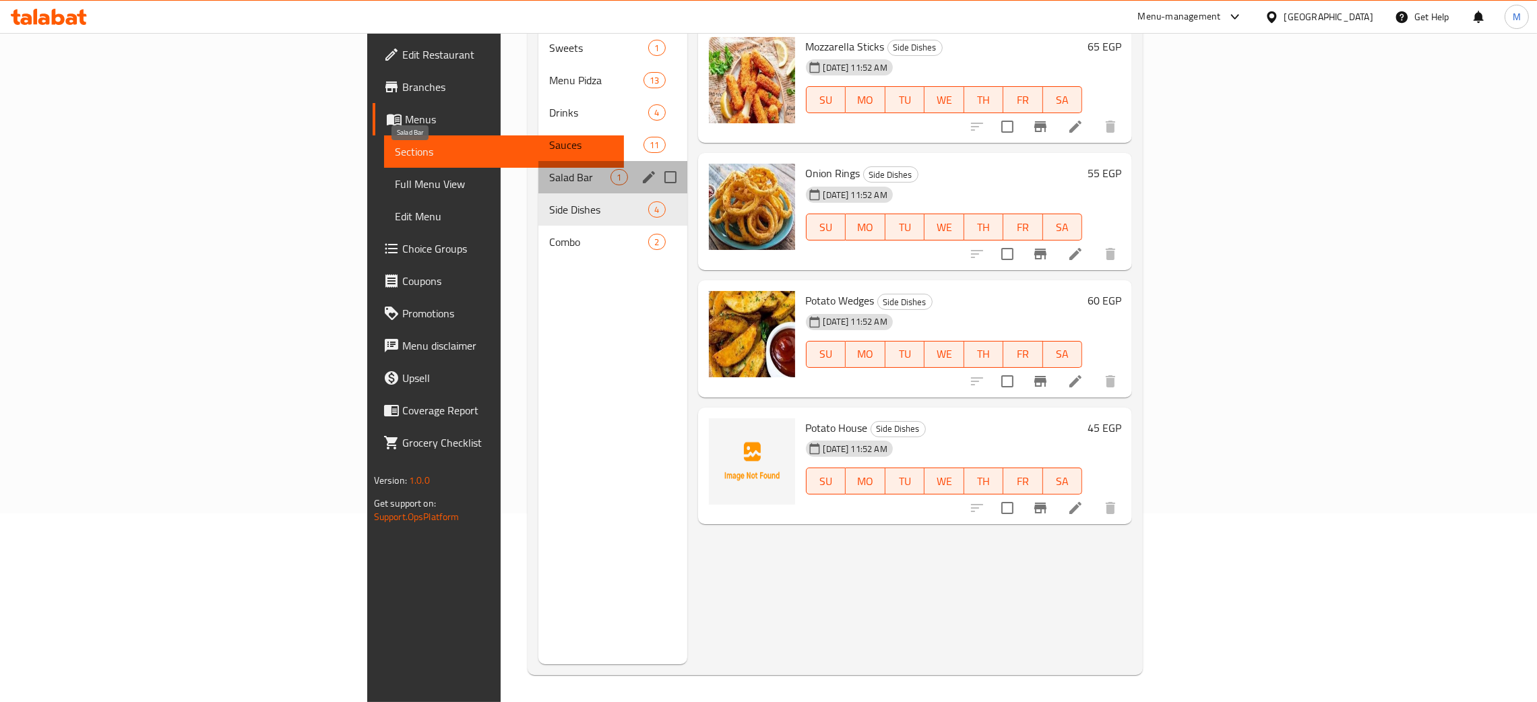
click at [549, 169] on span "Salad Bar" at bounding box center [579, 177] width 61 height 16
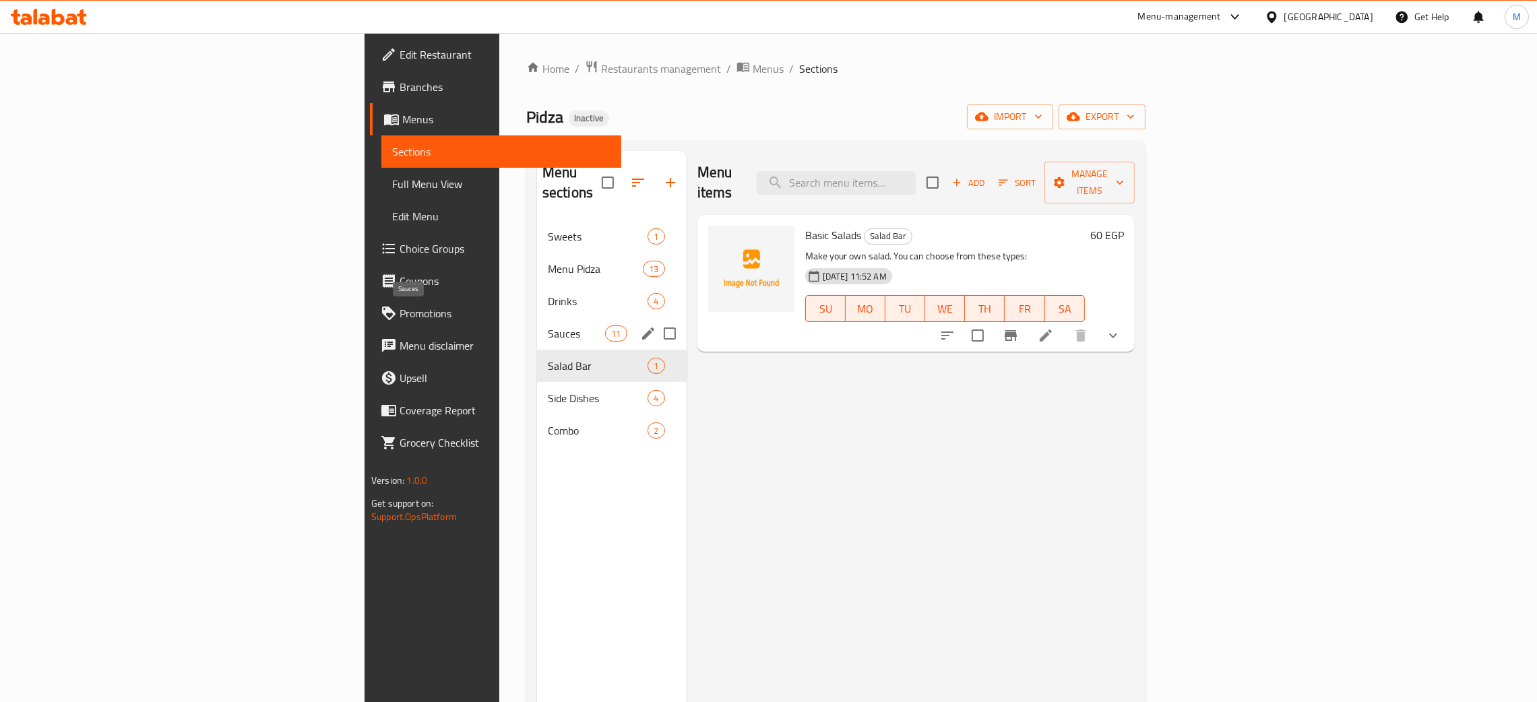
click at [548, 326] on span "Sauces" at bounding box center [576, 334] width 57 height 16
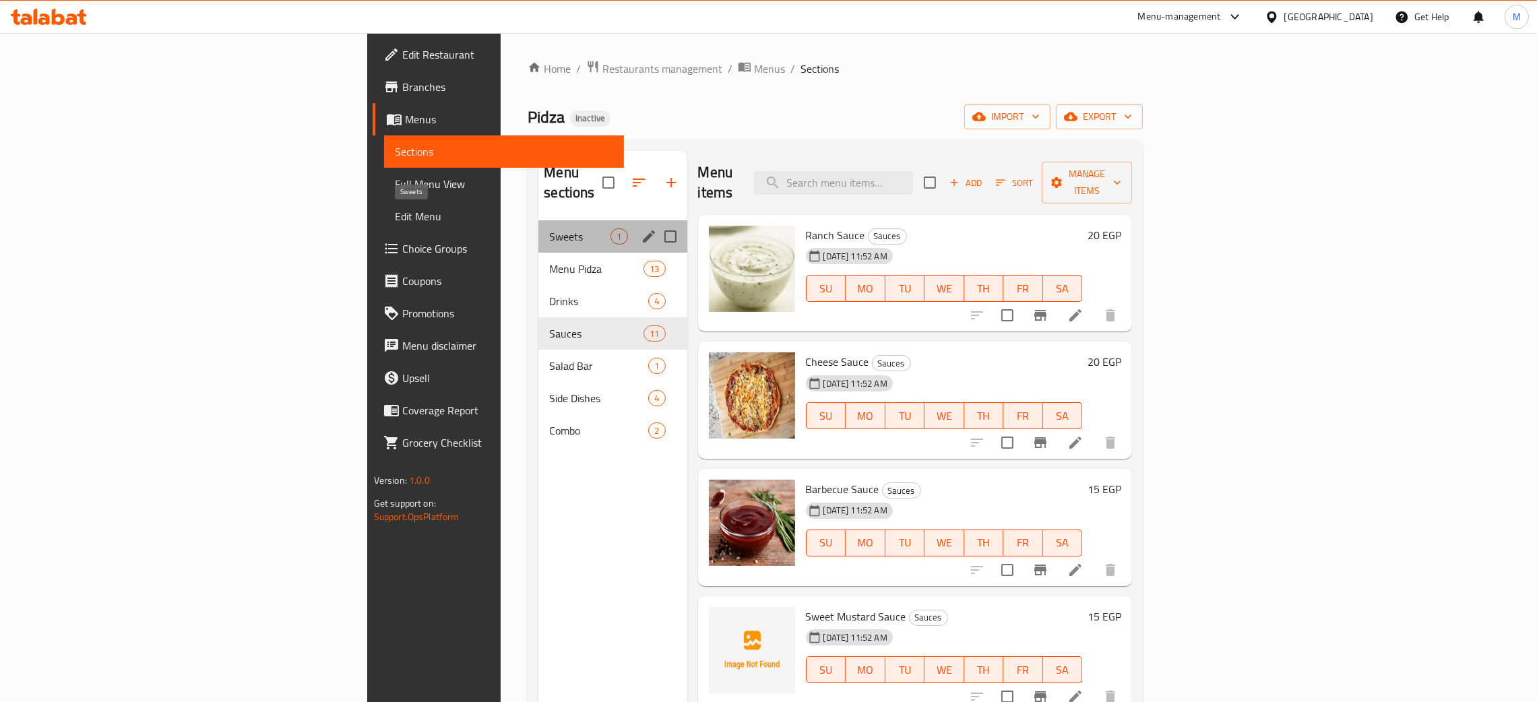
click at [549, 228] on span "Sweets" at bounding box center [579, 236] width 61 height 16
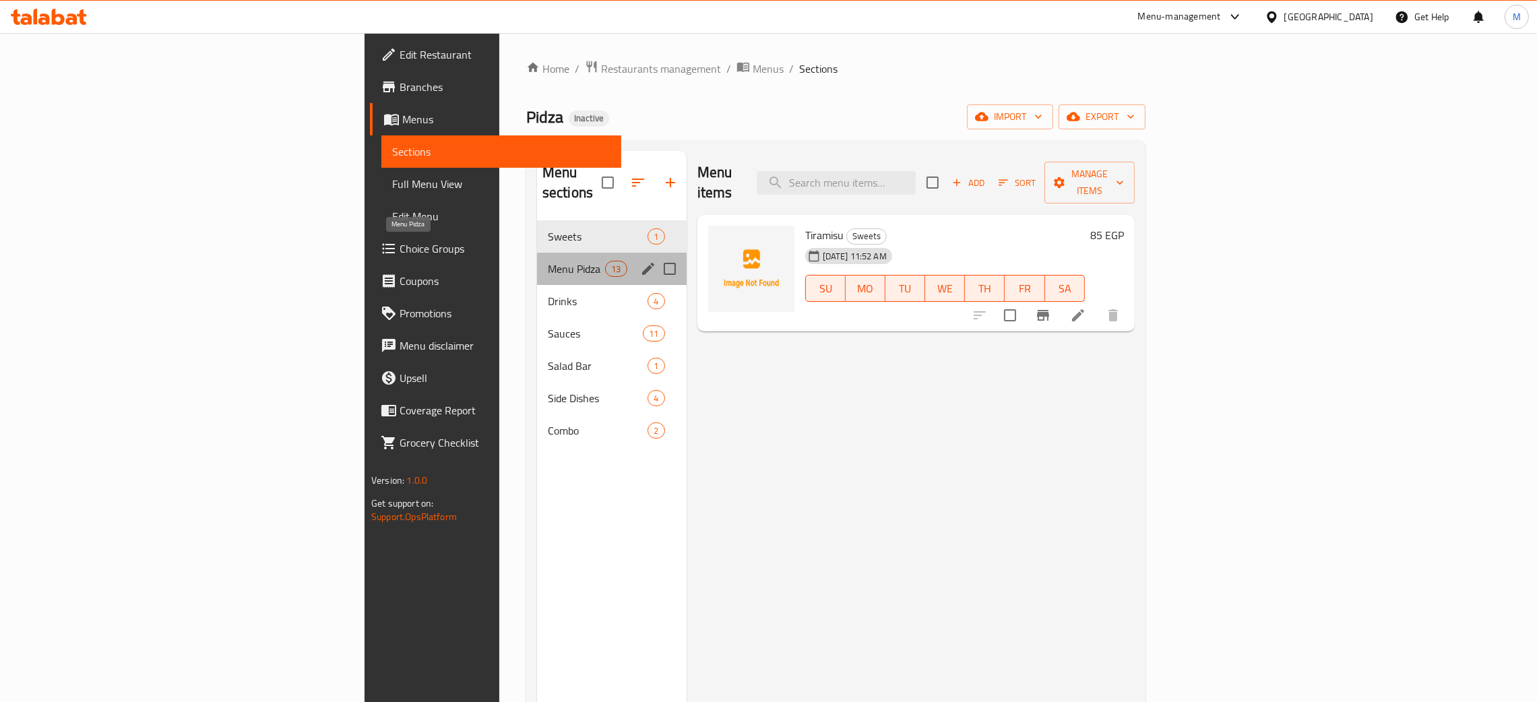
click at [548, 261] on span "Menu Pidza" at bounding box center [576, 269] width 57 height 16
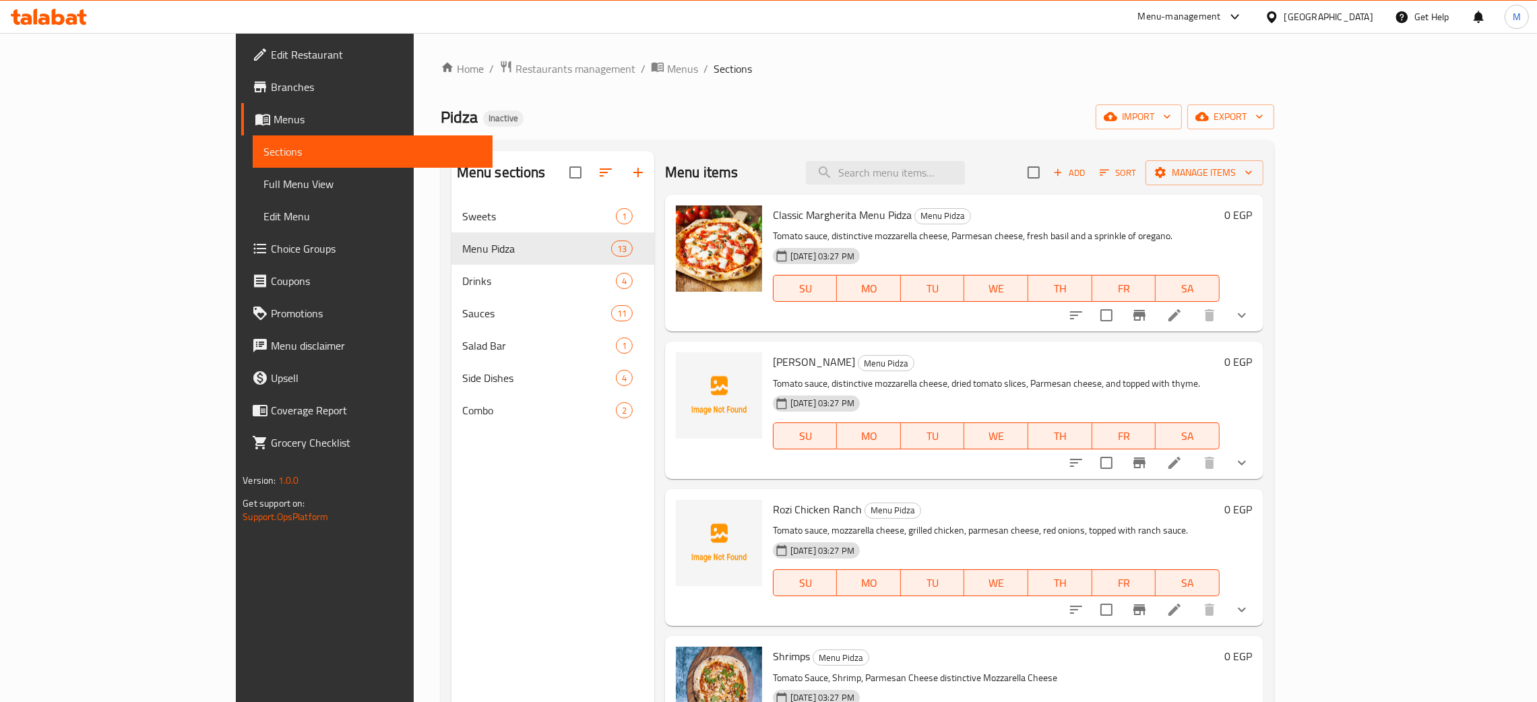
click at [475, 491] on div "Menu sections Sweets 1 Menu Pidza 13 Drinks 4 Sauces 11 Salad Bar 1 Side Dishes…" at bounding box center [553, 502] width 203 height 702
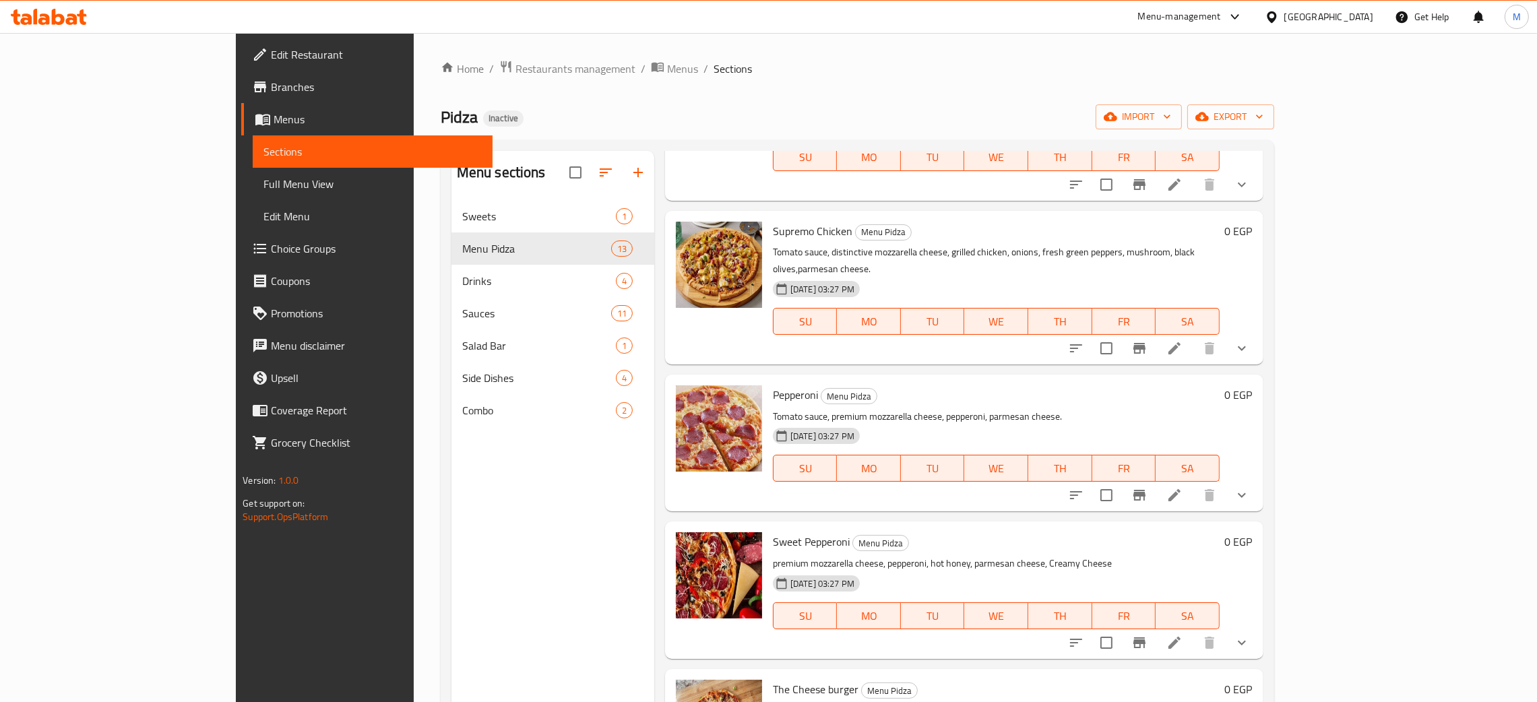
scroll to position [190, 0]
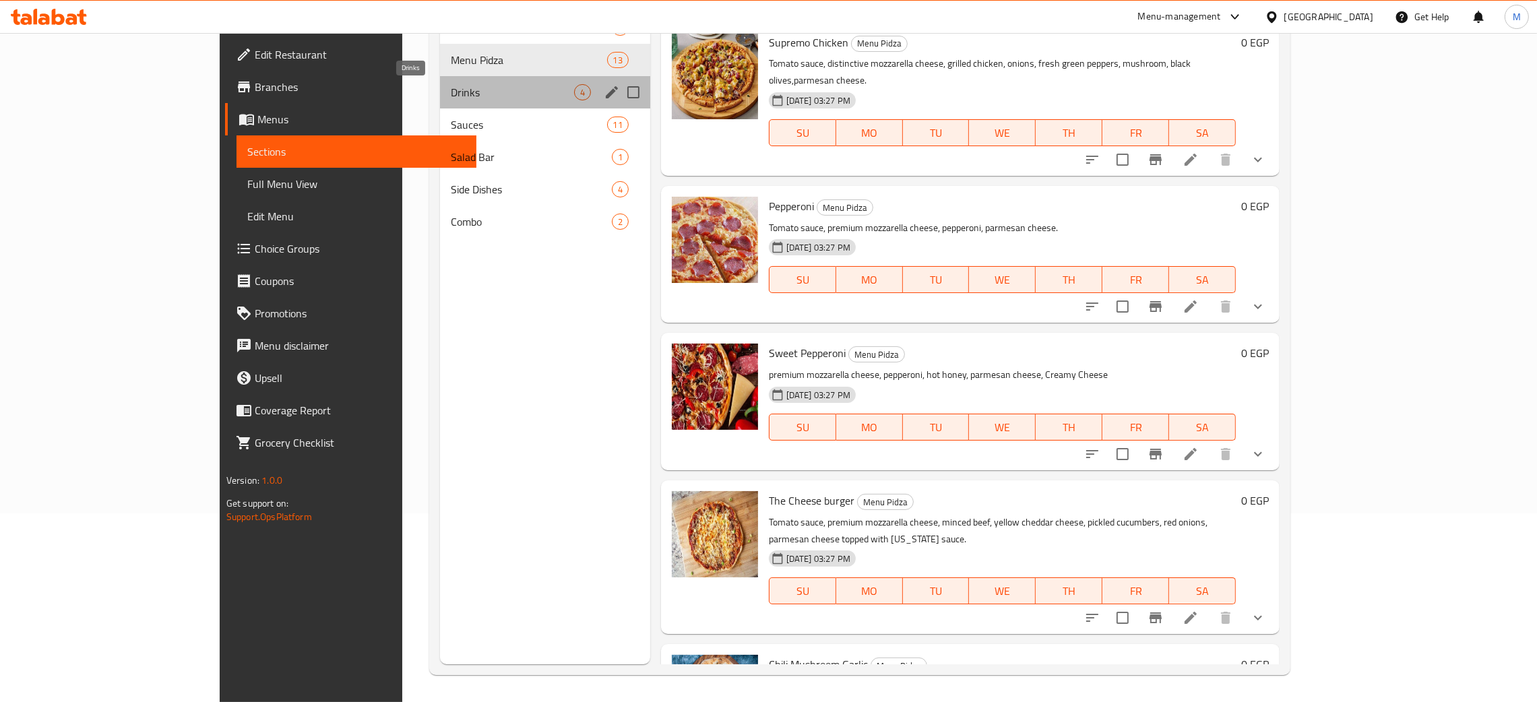
click at [451, 98] on span "Drinks" at bounding box center [512, 92] width 123 height 16
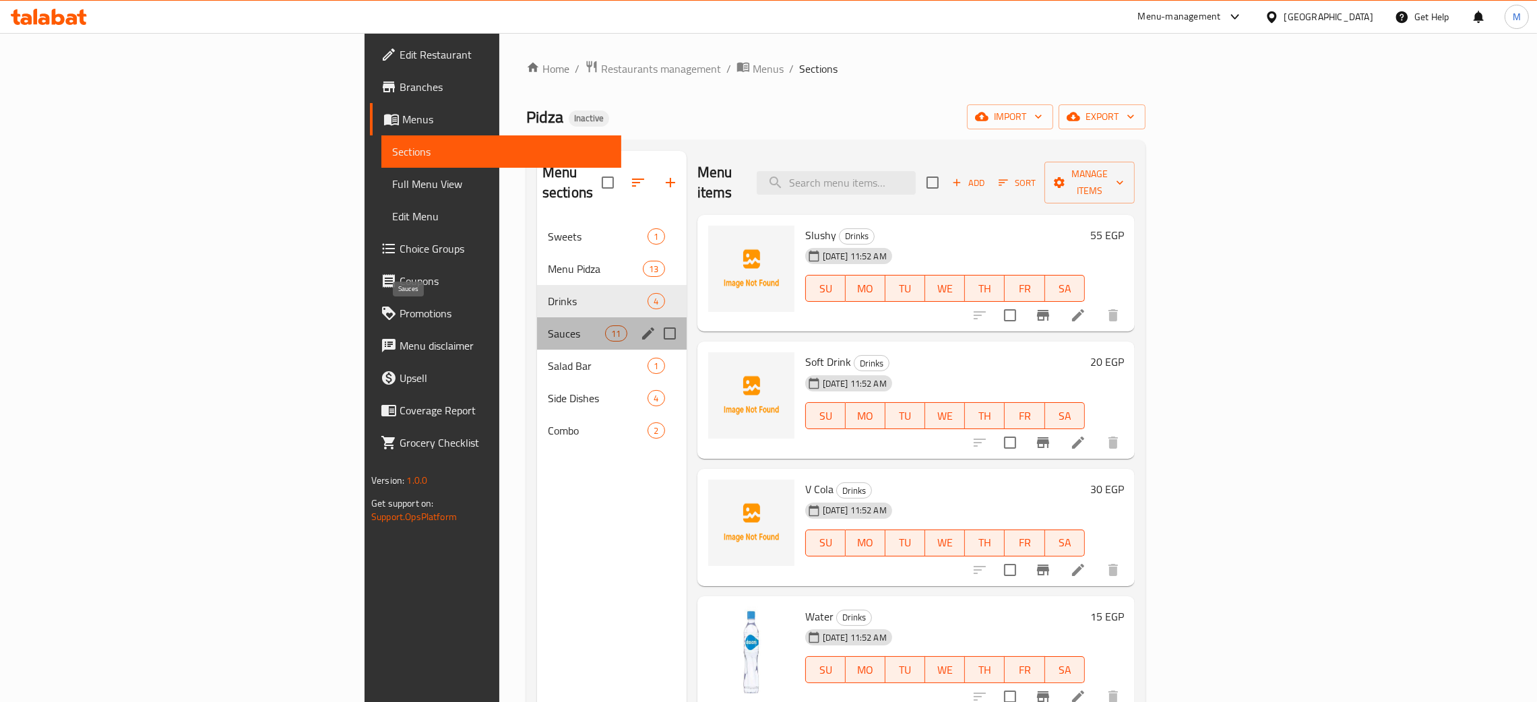
click at [548, 326] on span "Sauces" at bounding box center [576, 334] width 57 height 16
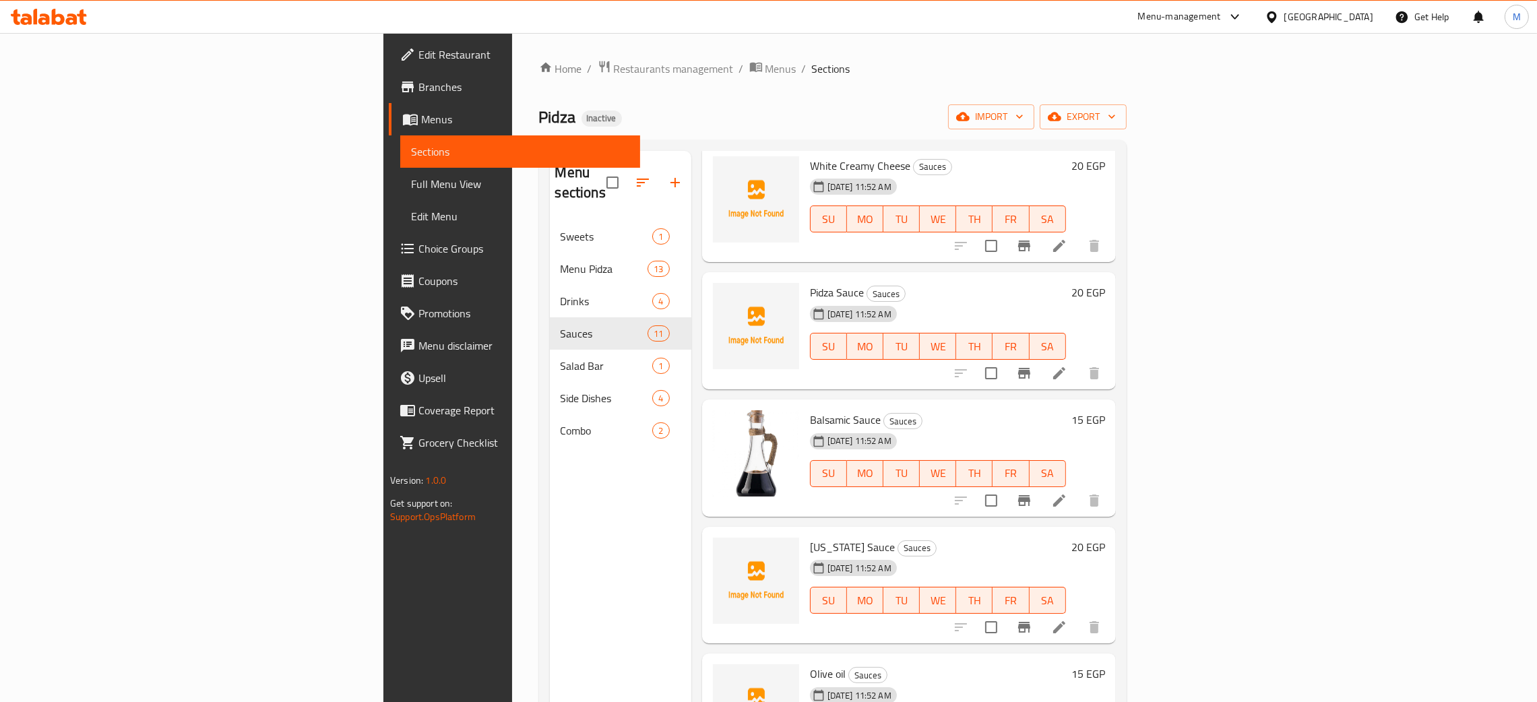
scroll to position [708, 0]
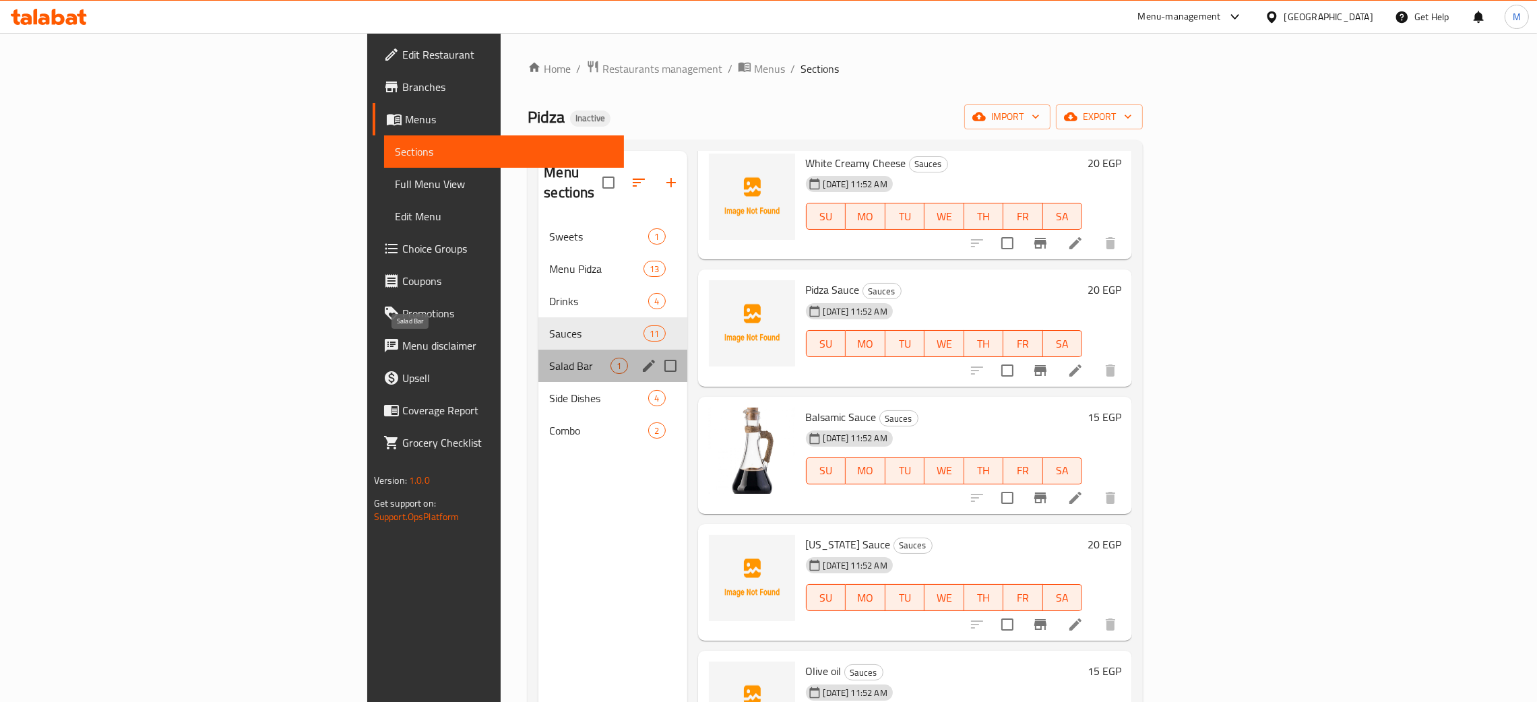
click at [539, 350] on div "Salad Bar 1" at bounding box center [613, 366] width 148 height 32
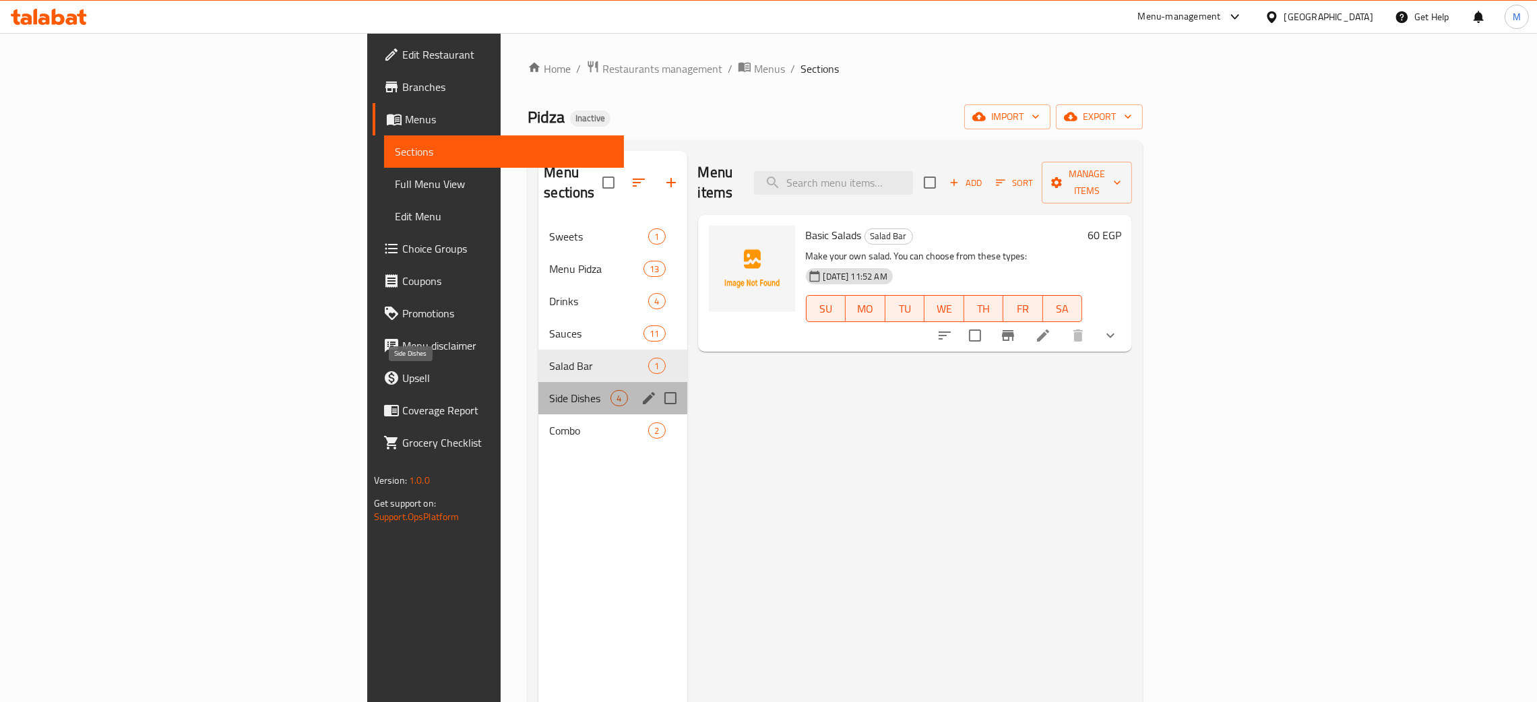
click at [549, 390] on span "Side Dishes" at bounding box center [579, 398] width 61 height 16
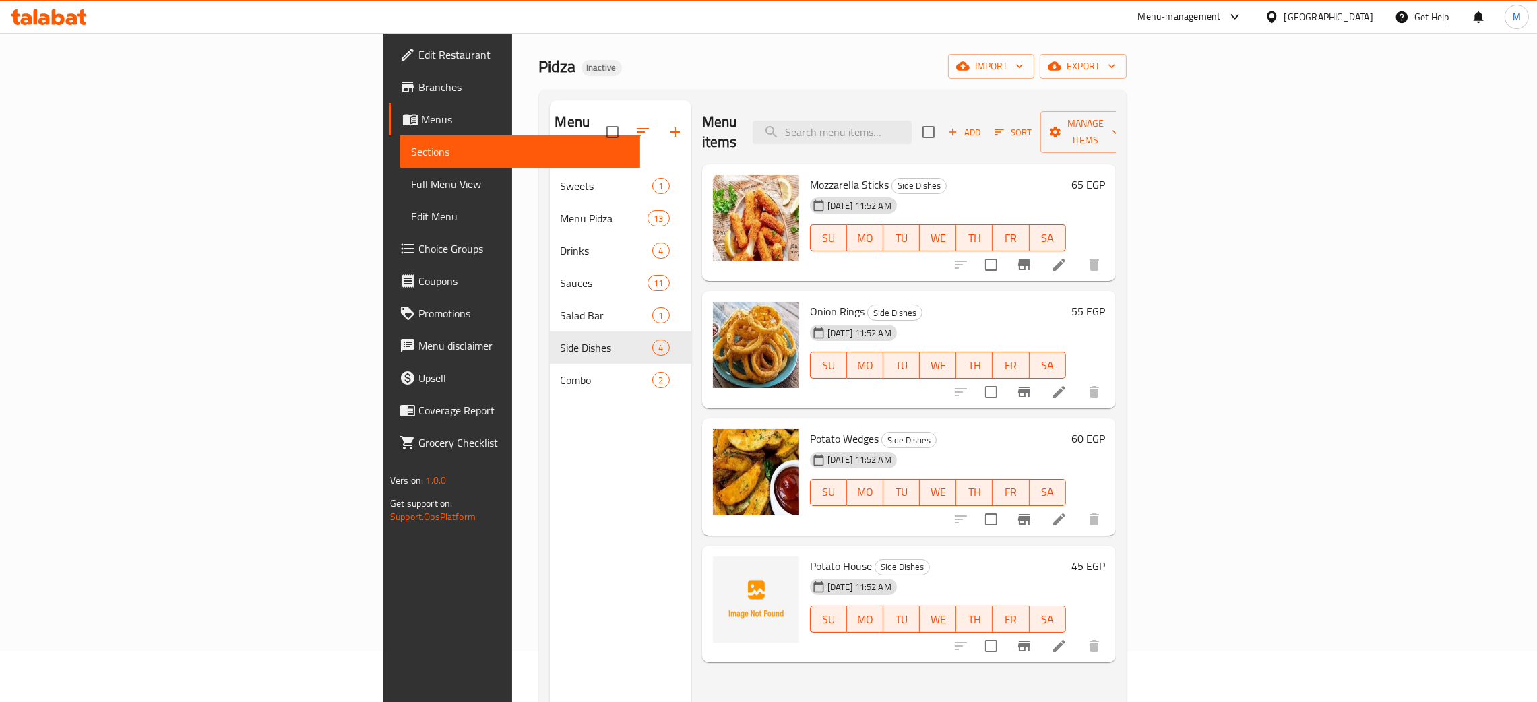
scroll to position [101, 0]
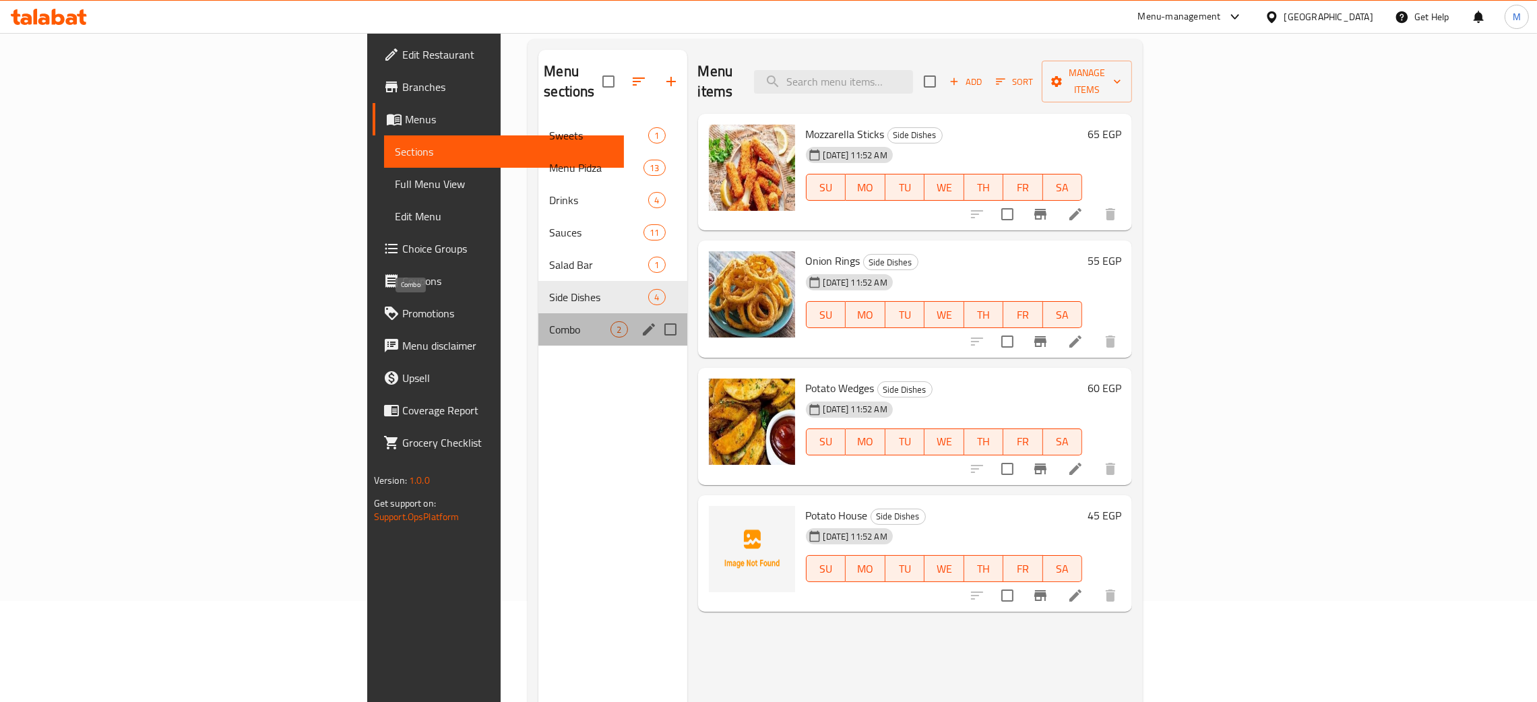
click at [549, 321] on span "Combo" at bounding box center [579, 329] width 61 height 16
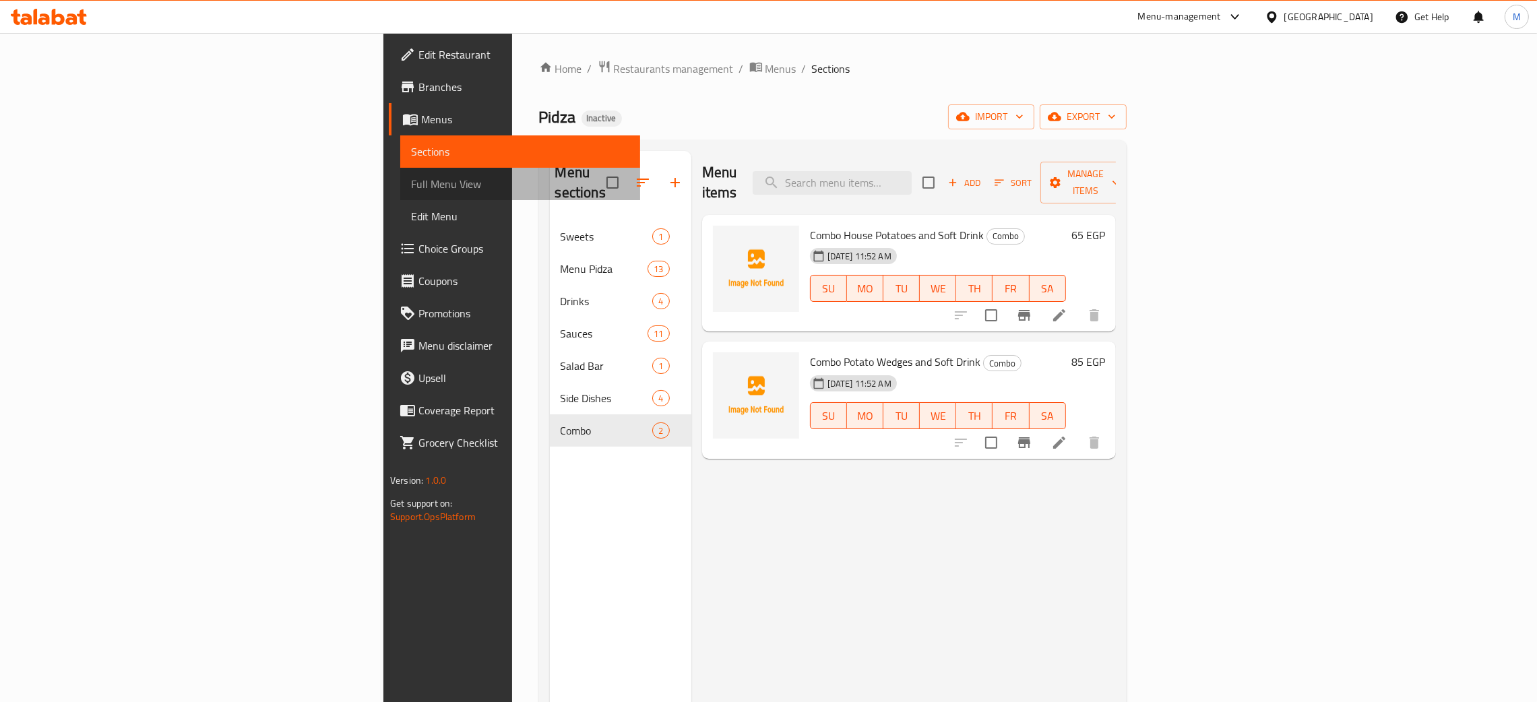
click at [411, 180] on span "Full Menu View" at bounding box center [520, 184] width 218 height 16
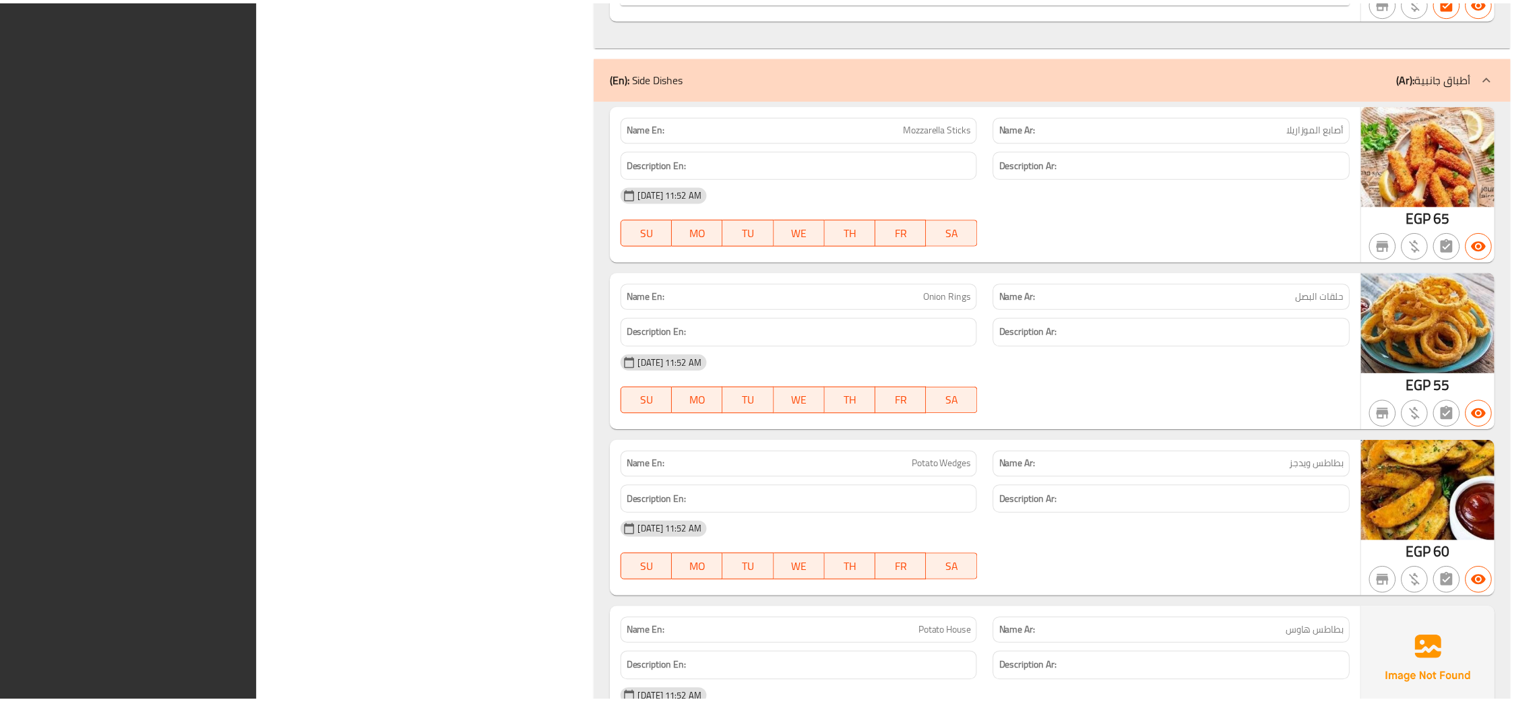
scroll to position [7336, 0]
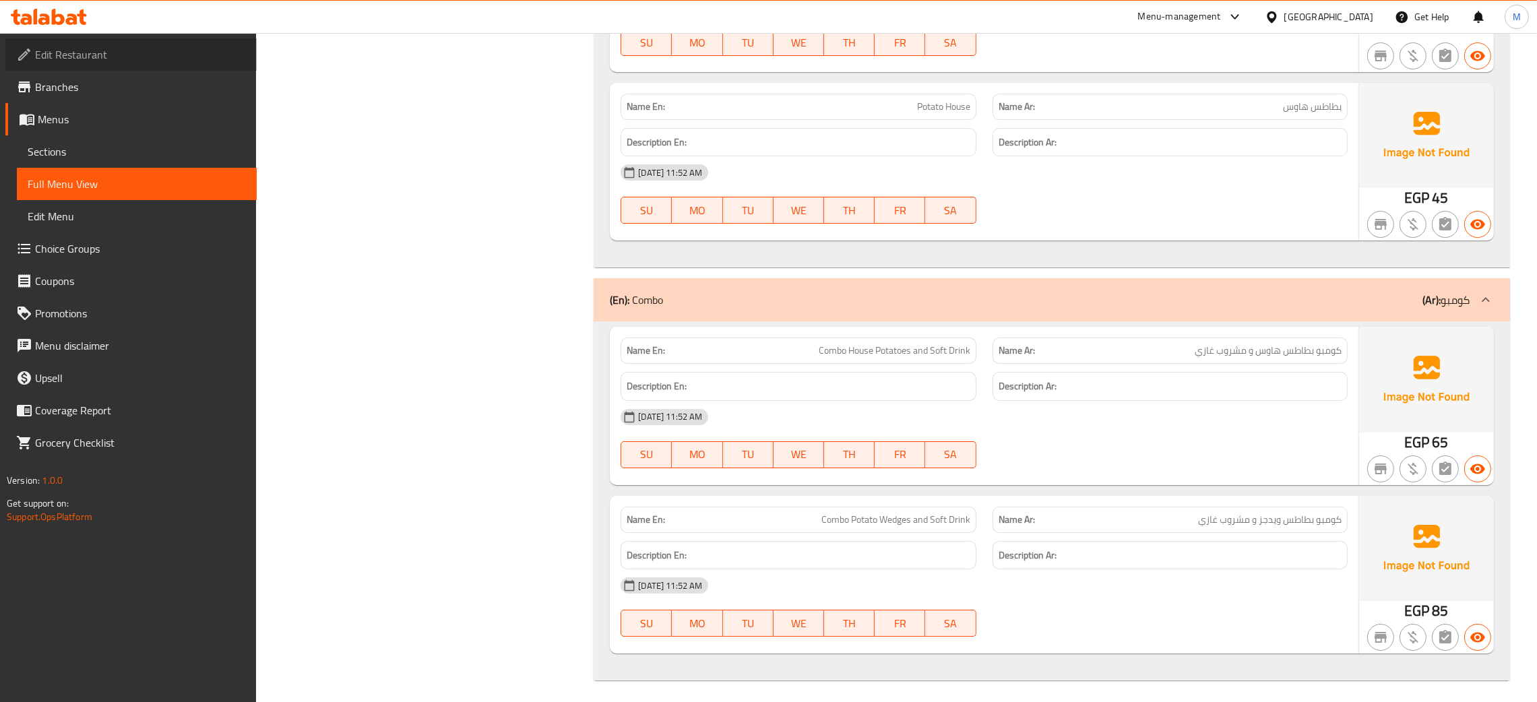
click at [72, 55] on span "Edit Restaurant" at bounding box center [140, 55] width 211 height 16
